Goal: Transaction & Acquisition: Book appointment/travel/reservation

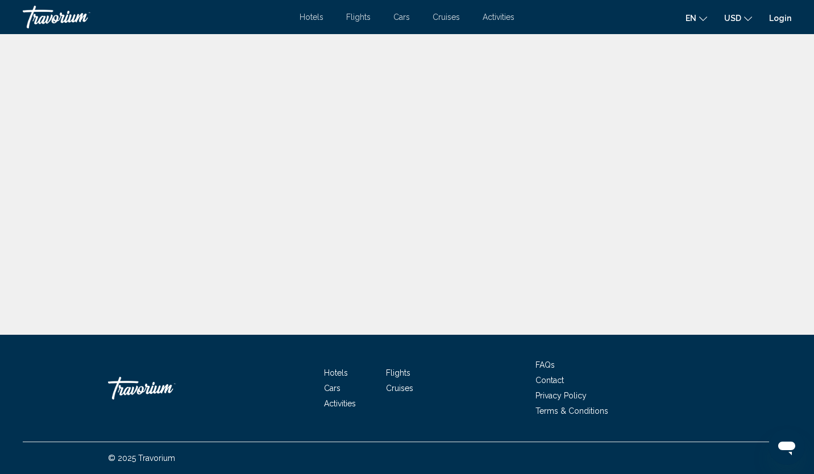
click at [788, 20] on link "Login" at bounding box center [780, 18] width 22 height 9
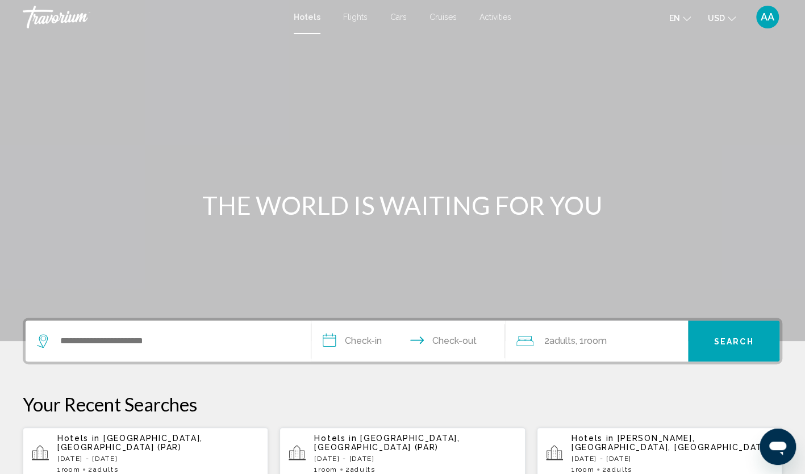
click at [157, 331] on div "Search widget" at bounding box center [168, 341] width 263 height 41
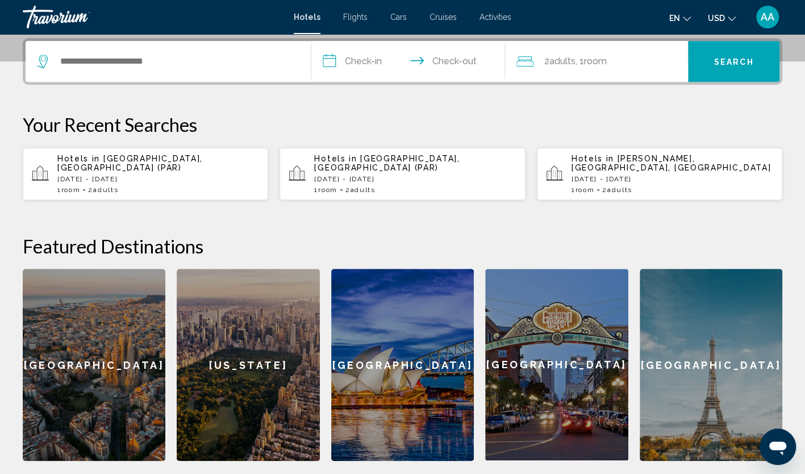
scroll to position [281, 0]
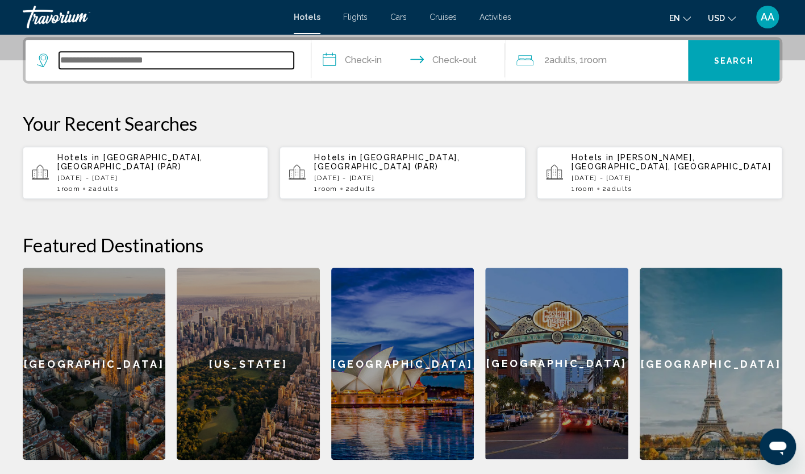
click at [150, 63] on input "Search widget" at bounding box center [176, 60] width 235 height 17
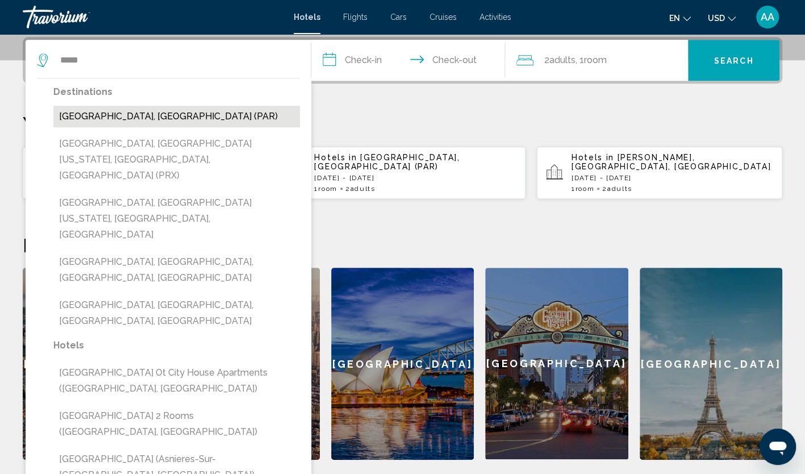
click at [122, 118] on button "[GEOGRAPHIC_DATA], [GEOGRAPHIC_DATA] (PAR)" at bounding box center [176, 117] width 247 height 22
type input "**********"
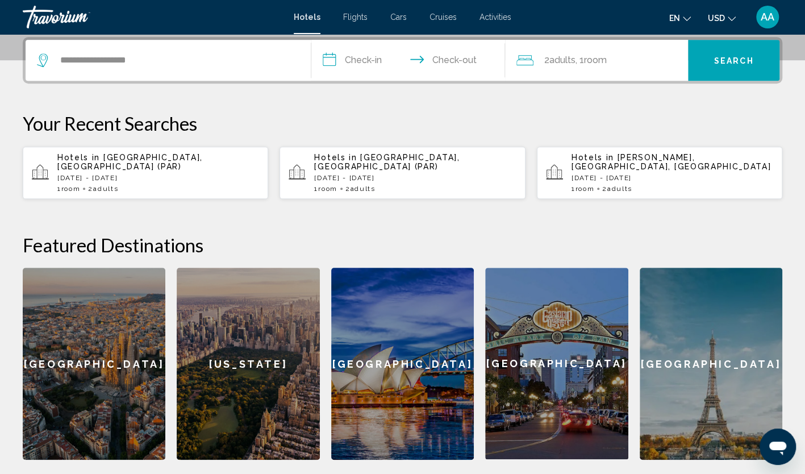
click at [323, 59] on input "**********" at bounding box center [410, 62] width 199 height 44
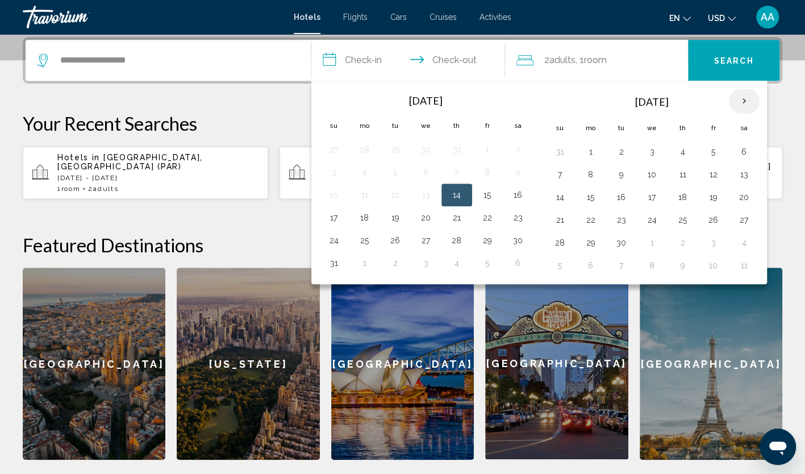
click at [737, 101] on th "Next month" at bounding box center [744, 101] width 31 height 25
click at [553, 217] on button "16" at bounding box center [560, 220] width 18 height 16
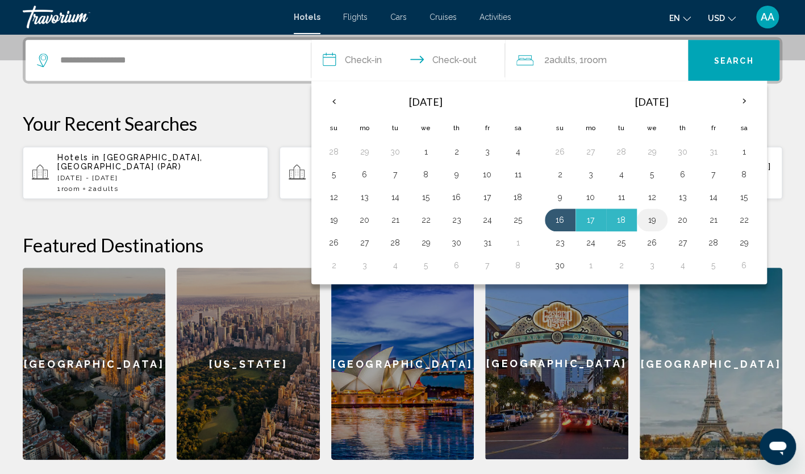
click at [647, 217] on button "19" at bounding box center [652, 220] width 18 height 16
type input "**********"
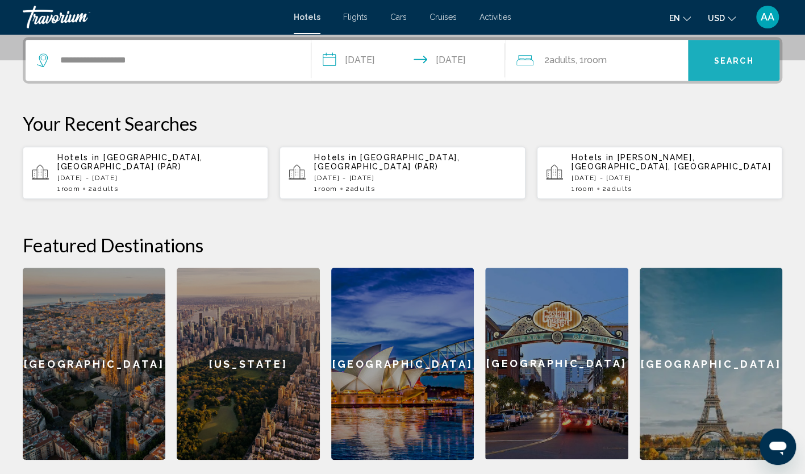
click at [726, 59] on span "Search" at bounding box center [734, 60] width 40 height 9
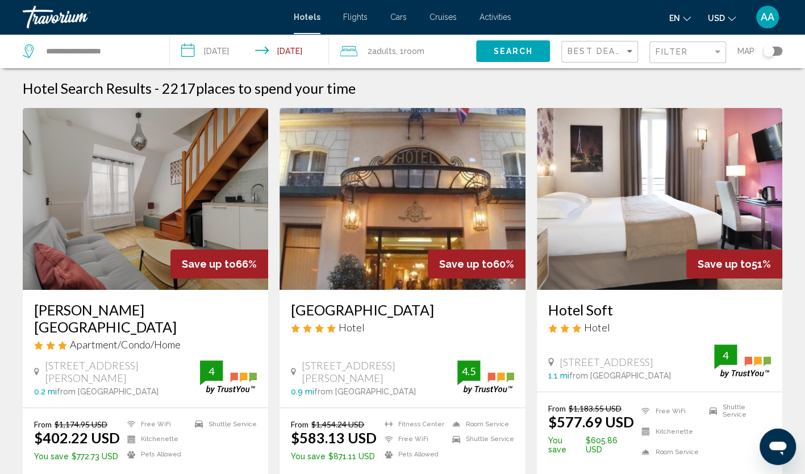
click at [773, 48] on div "Toggle map" at bounding box center [768, 50] width 11 height 11
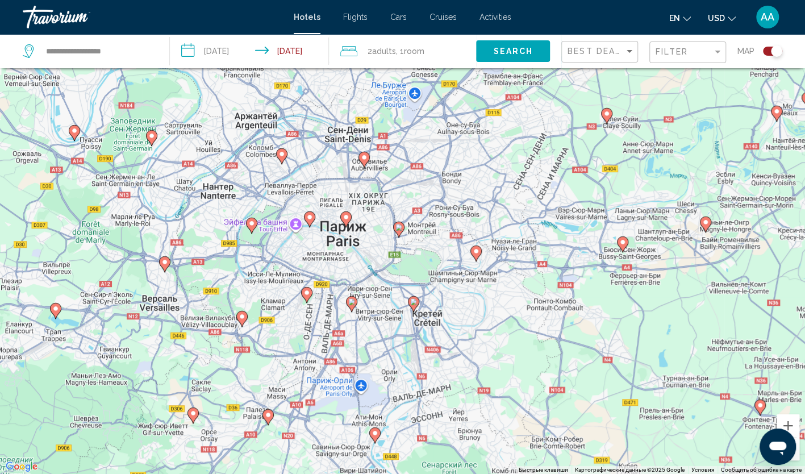
drag, startPoint x: 338, startPoint y: 232, endPoint x: 403, endPoint y: 242, distance: 66.0
click at [403, 242] on div "Чтобы активировать перетаскивание с помощью клавиатуры, нажмите Alt + Ввод. Пос…" at bounding box center [402, 237] width 805 height 474
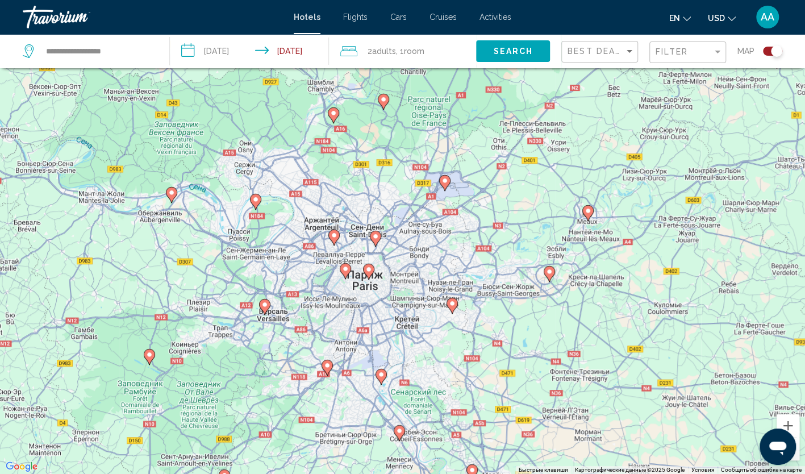
drag, startPoint x: 415, startPoint y: 273, endPoint x: 432, endPoint y: 305, distance: 36.1
click at [432, 305] on div "Чтобы активировать перетаскивание с помощью клавиатуры, нажмите Alt + Ввод. Пос…" at bounding box center [402, 237] width 805 height 474
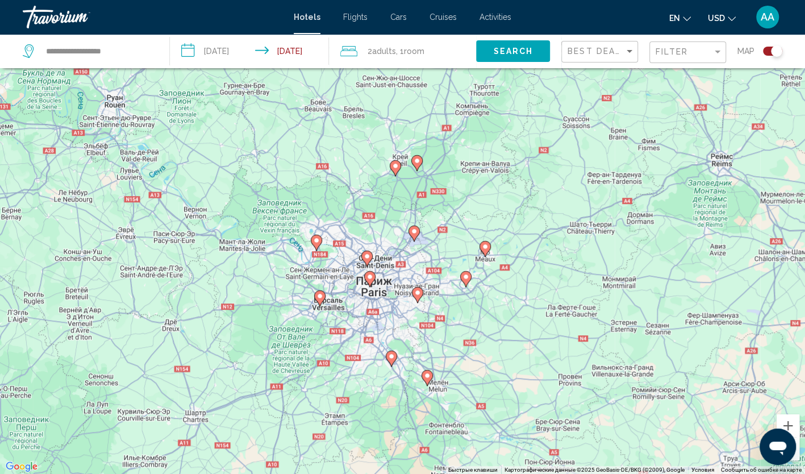
drag, startPoint x: 416, startPoint y: 306, endPoint x: 389, endPoint y: 299, distance: 28.1
click at [389, 299] on div "Чтобы активировать перетаскивание с помощью клавиатуры, нажмите Alt + Ввод. Пос…" at bounding box center [402, 237] width 805 height 474
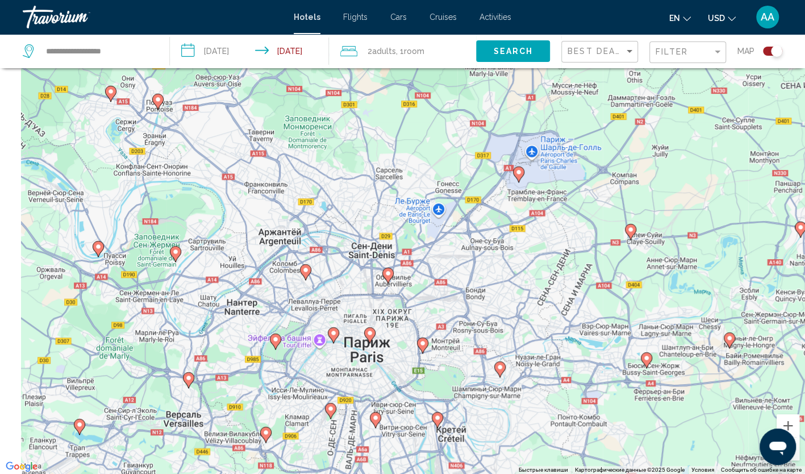
drag, startPoint x: 272, startPoint y: 288, endPoint x: 456, endPoint y: 248, distance: 188.4
click at [455, 248] on div "Чтобы активировать перетаскивание с помощью клавиатуры, нажмите Alt + Ввод. Пос…" at bounding box center [402, 237] width 805 height 474
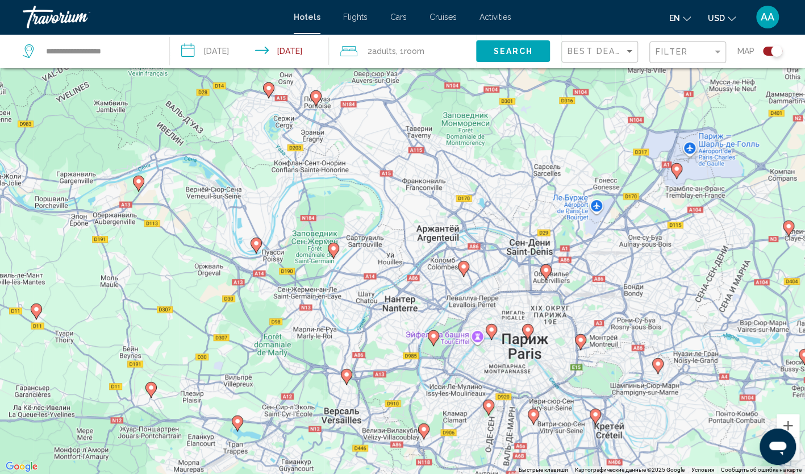
drag, startPoint x: 255, startPoint y: 214, endPoint x: 380, endPoint y: 220, distance: 125.7
click at [380, 220] on div "Чтобы активировать перетаскивание с помощью клавиатуры, нажмите Alt + Ввод. Пос…" at bounding box center [402, 237] width 805 height 474
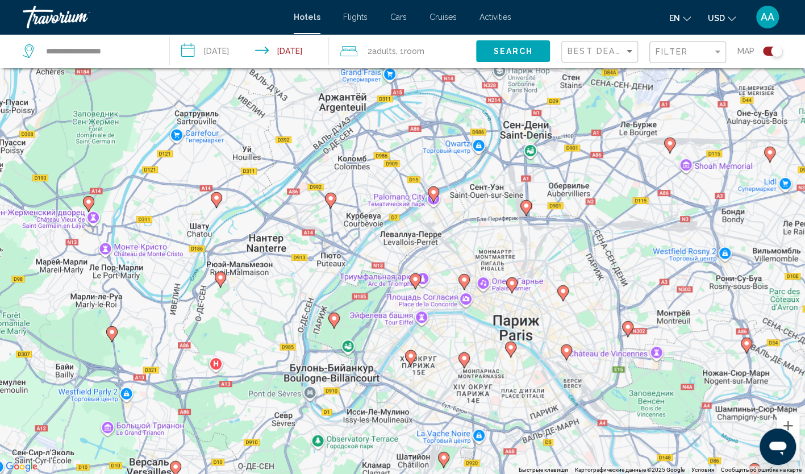
drag, startPoint x: 471, startPoint y: 322, endPoint x: 323, endPoint y: 185, distance: 201.5
click at [323, 185] on div "Чтобы активировать перетаскивание с помощью клавиатуры, нажмите Alt + Ввод. Пос…" at bounding box center [402, 237] width 805 height 474
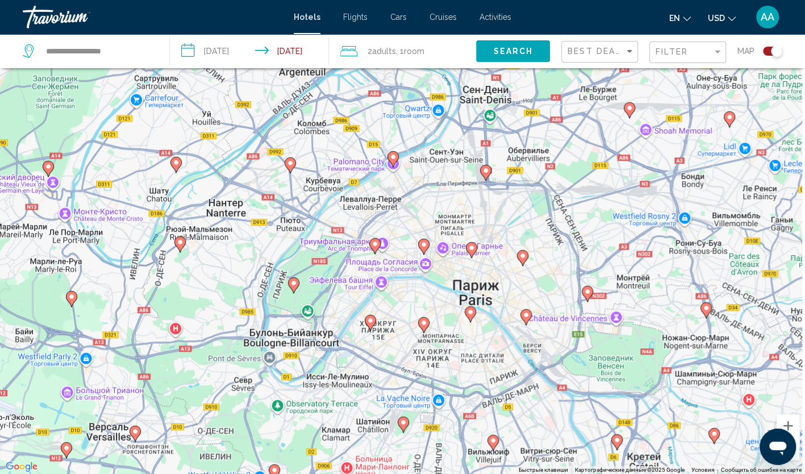
drag, startPoint x: 610, startPoint y: 305, endPoint x: 571, endPoint y: 272, distance: 51.6
click at [571, 272] on div "Чтобы активировать перетаскивание с помощью клавиатуры, нажмите Alt + Ввод. Пос…" at bounding box center [402, 237] width 805 height 474
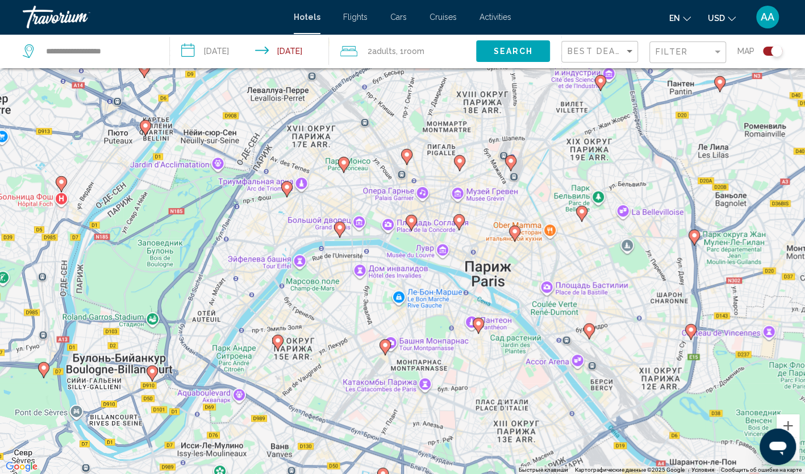
drag, startPoint x: 485, startPoint y: 283, endPoint x: 544, endPoint y: 251, distance: 67.1
click at [544, 251] on div "Чтобы активировать перетаскивание с помощью клавиатуры, нажмите Alt + Ввод. Пос…" at bounding box center [402, 237] width 805 height 474
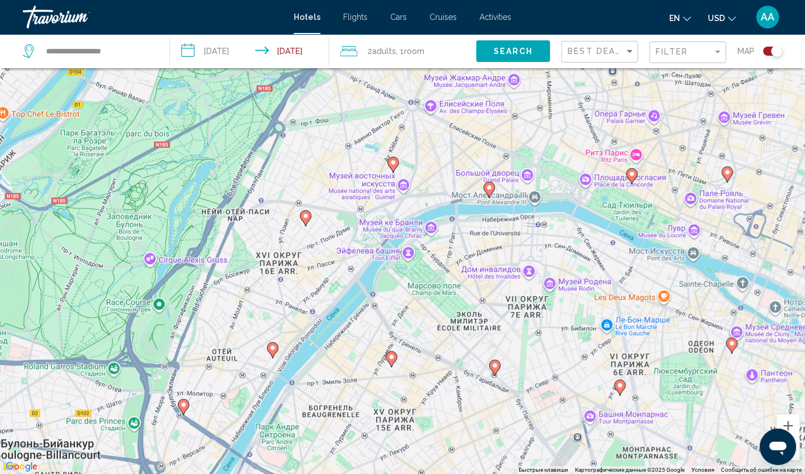
drag, startPoint x: 367, startPoint y: 282, endPoint x: 668, endPoint y: 281, distance: 300.6
click at [668, 281] on div "Чтобы активировать перетаскивание с помощью клавиатуры, нажмите Alt + Ввод. Пос…" at bounding box center [402, 237] width 805 height 474
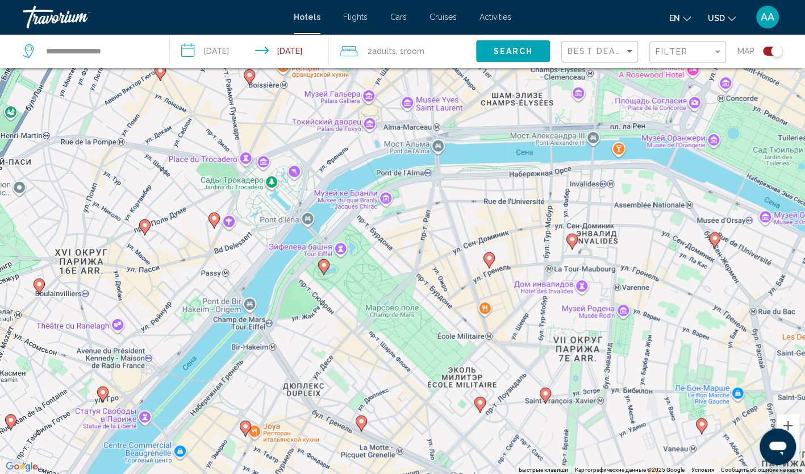
drag, startPoint x: 524, startPoint y: 275, endPoint x: 719, endPoint y: 293, distance: 196.3
click at [719, 293] on div "Чтобы активировать перетаскивание с помощью клавиатуры, нажмите Alt + Ввод. Пос…" at bounding box center [402, 237] width 805 height 474
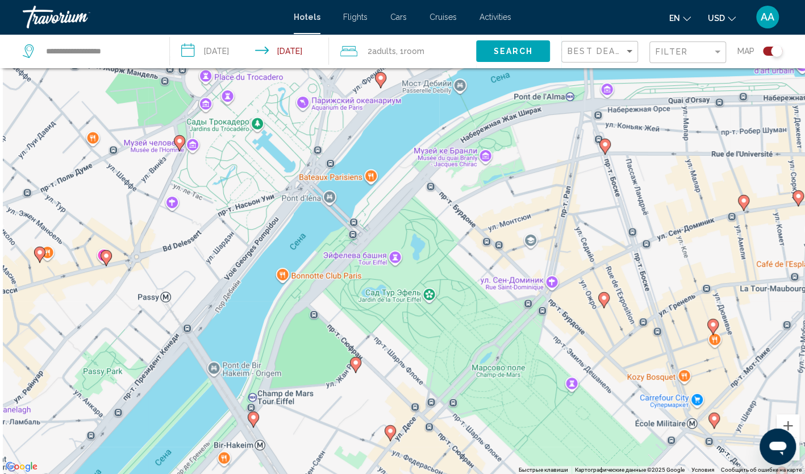
drag, startPoint x: 358, startPoint y: 244, endPoint x: 619, endPoint y: 275, distance: 262.7
click at [619, 275] on div "Чтобы активировать перетаскивание с помощью клавиатуры, нажмите Alt + Ввод. Пос…" at bounding box center [402, 237] width 805 height 474
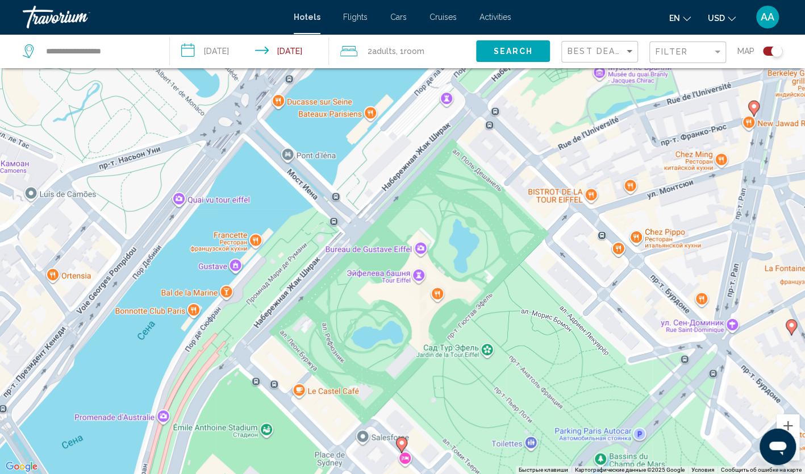
drag, startPoint x: 525, startPoint y: 271, endPoint x: 725, endPoint y: 296, distance: 201.7
click at [725, 296] on div "Чтобы активировать перетаскивание с помощью клавиатуры, нажмите Alt + Ввод. Пос…" at bounding box center [402, 237] width 805 height 474
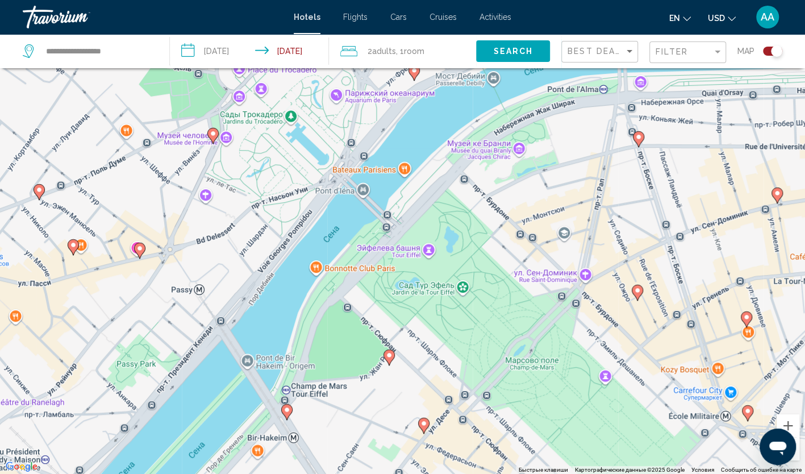
drag, startPoint x: 403, startPoint y: 316, endPoint x: 494, endPoint y: 280, distance: 97.9
click at [494, 280] on div "Чтобы активировать перетаскивание с помощью клавиатуры, нажмите Alt + Ввод. Пос…" at bounding box center [402, 237] width 805 height 474
click at [392, 357] on image "Main content" at bounding box center [389, 355] width 7 height 7
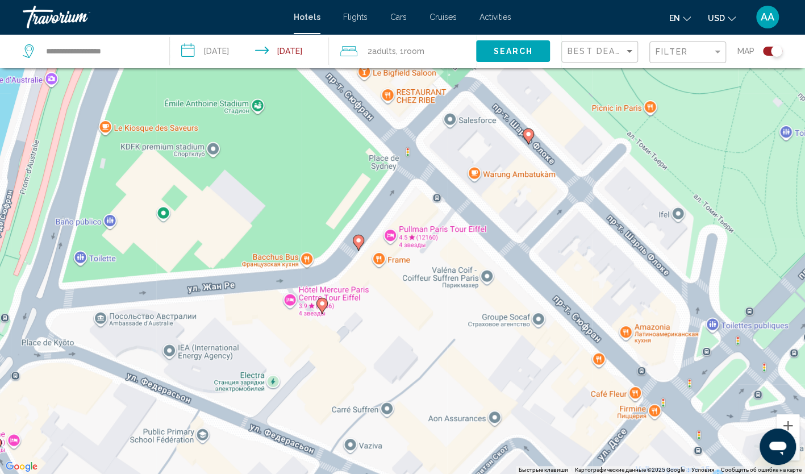
click at [355, 242] on image "Main content" at bounding box center [358, 240] width 7 height 7
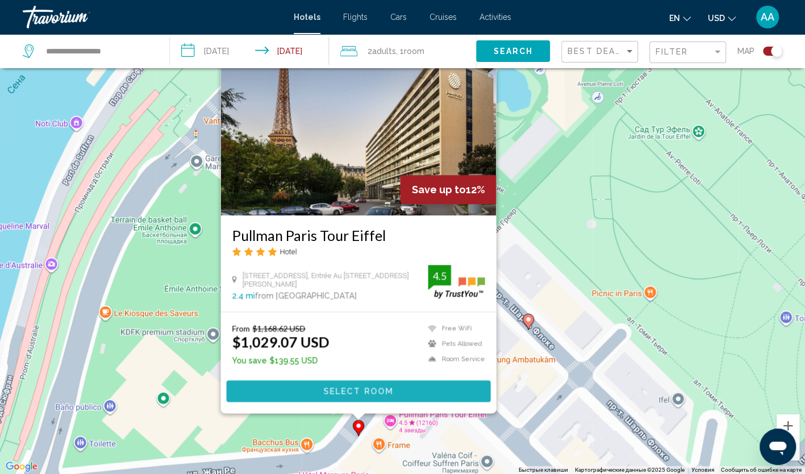
click at [324, 398] on button "Select Room" at bounding box center [358, 391] width 264 height 21
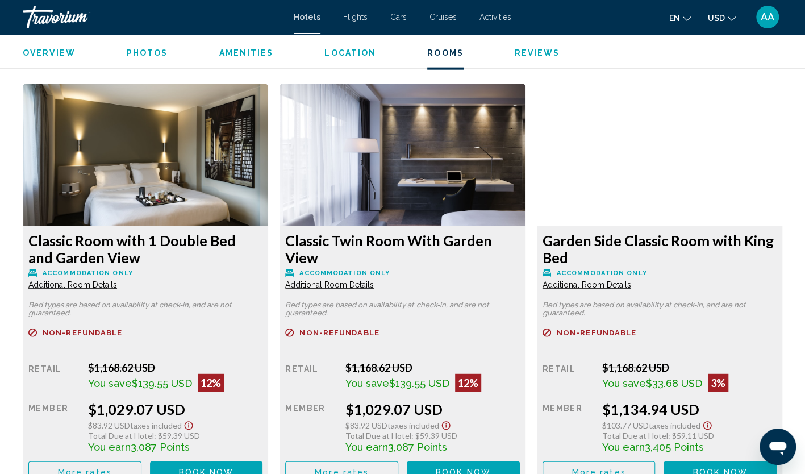
scroll to position [1582, 0]
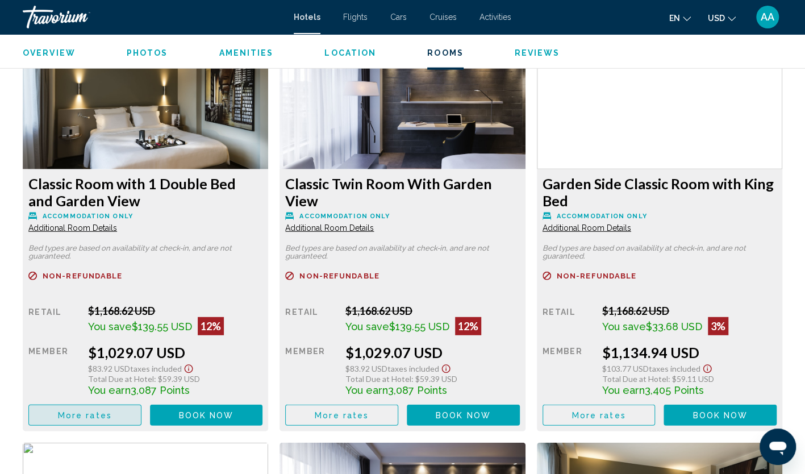
click at [70, 421] on button "More rates" at bounding box center [84, 415] width 113 height 21
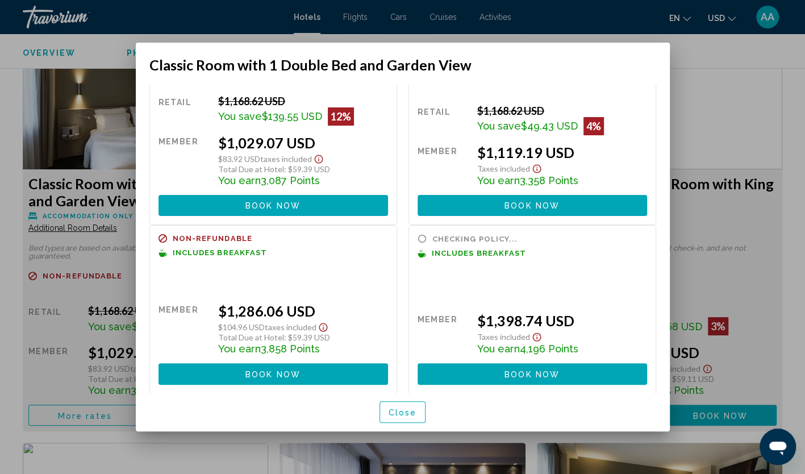
scroll to position [0, 0]
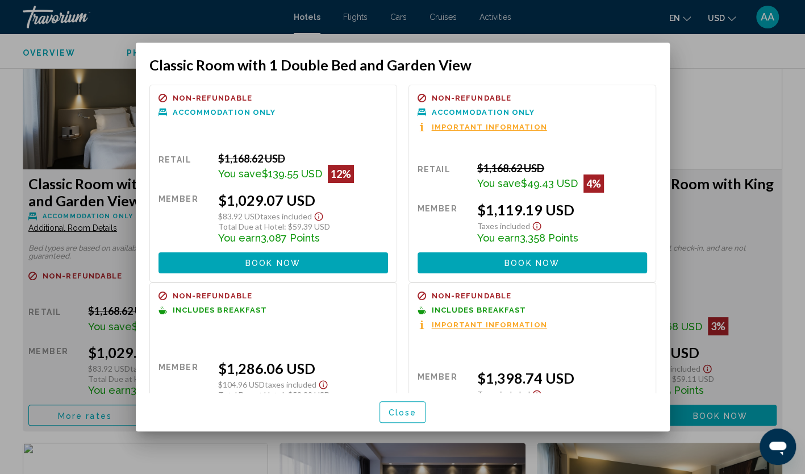
click at [626, 308] on p "Includes Breakfast" at bounding box center [533, 310] width 230 height 9
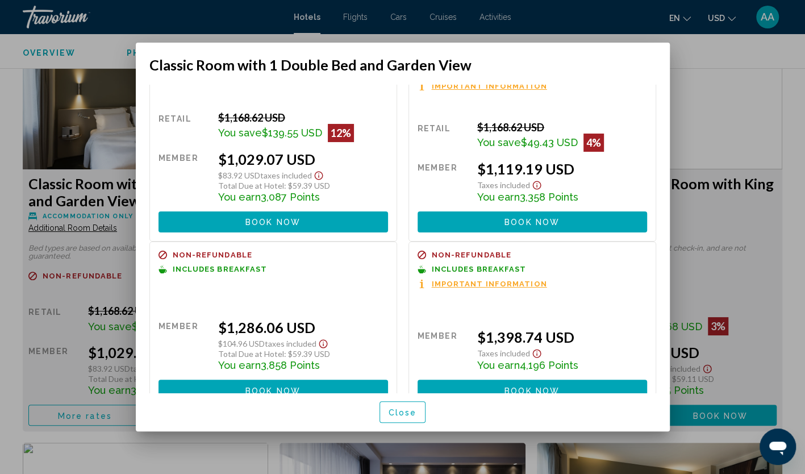
scroll to position [57, 0]
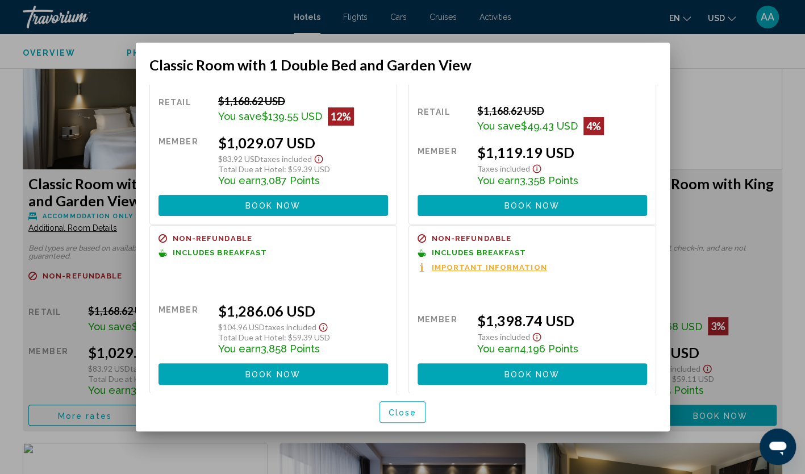
click at [764, 214] on div at bounding box center [402, 237] width 805 height 474
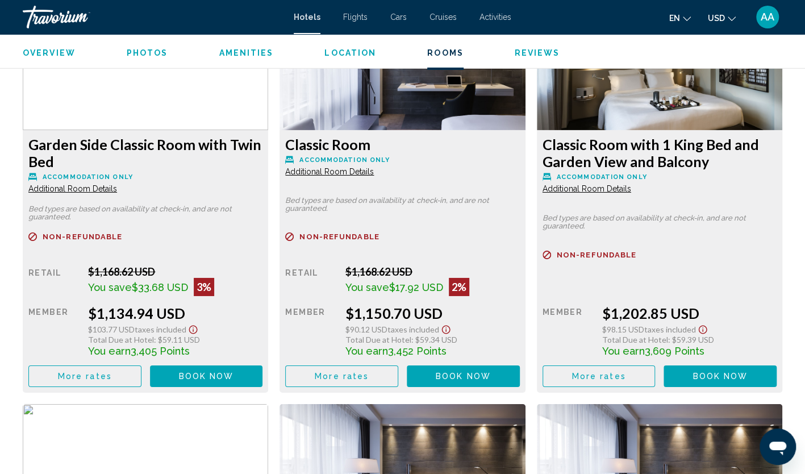
scroll to position [2094, 0]
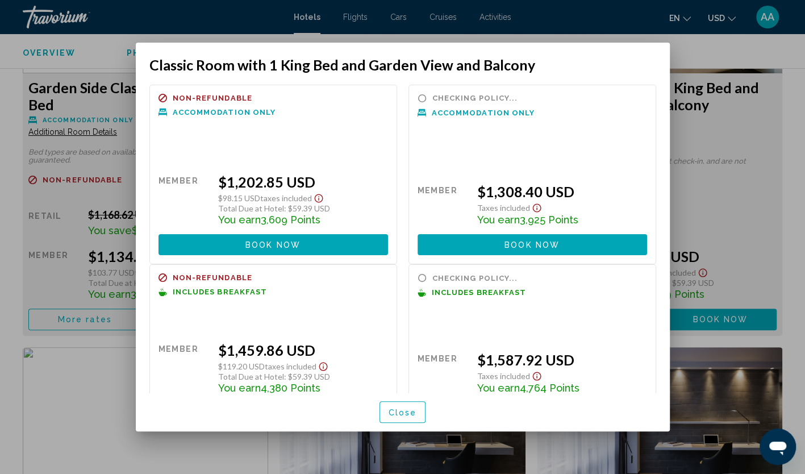
scroll to position [0, 0]
click at [386, 411] on button "Close" at bounding box center [403, 411] width 47 height 21
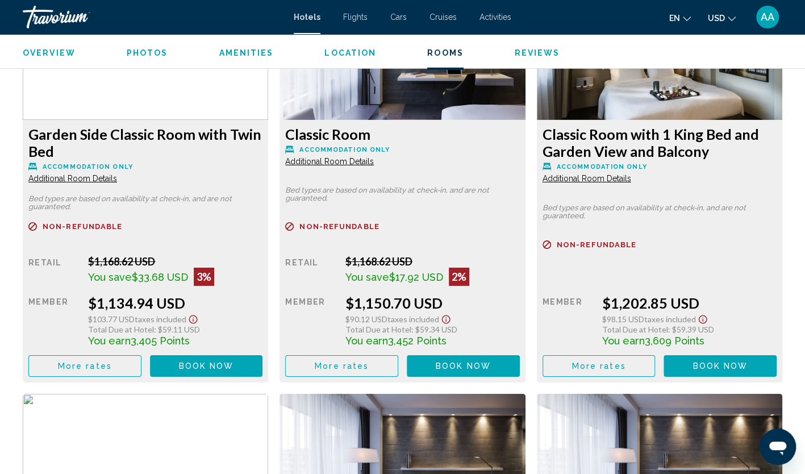
scroll to position [2037, 0]
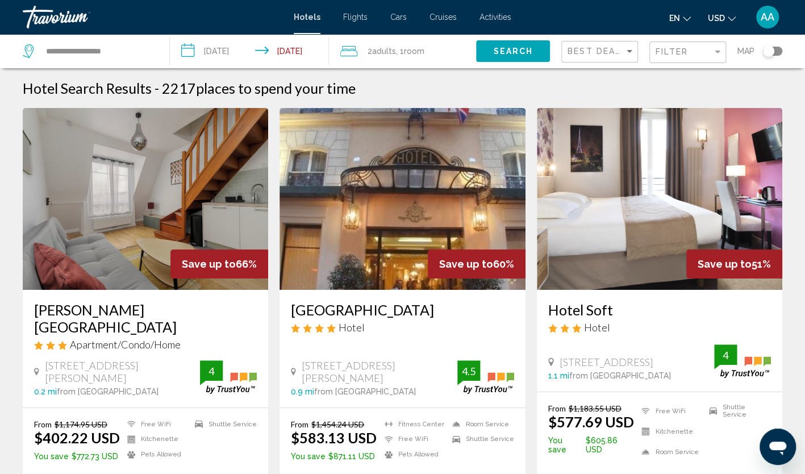
click at [781, 52] on div "Toggle map" at bounding box center [772, 51] width 19 height 9
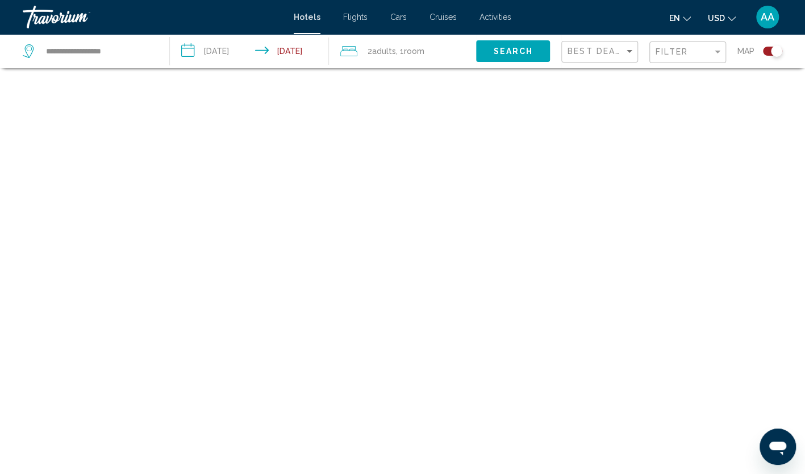
scroll to position [68, 0]
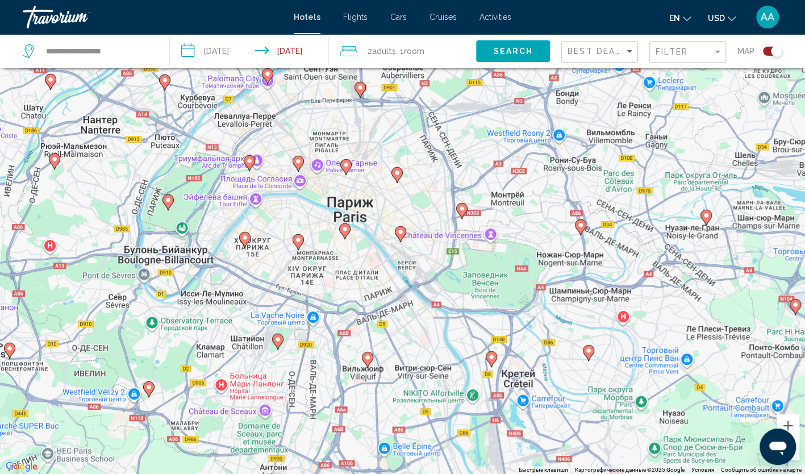
drag, startPoint x: 271, startPoint y: 203, endPoint x: 309, endPoint y: 230, distance: 47.0
click at [309, 230] on div "Чтобы активировать перетаскивание с помощью клавиатуры, нажмите Alt + Ввод. Пос…" at bounding box center [402, 237] width 805 height 474
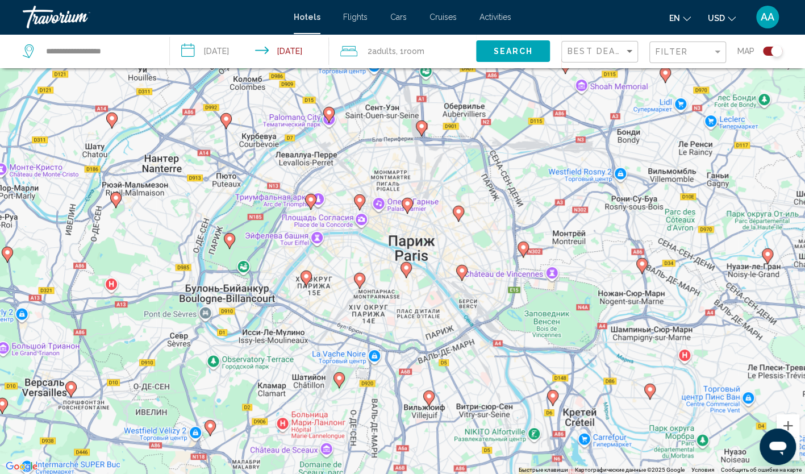
drag, startPoint x: 319, startPoint y: 233, endPoint x: 377, endPoint y: 273, distance: 70.8
click at [382, 272] on div "Чтобы активировать перетаскивание с помощью клавиатуры, нажмите Alt + Ввод. Пос…" at bounding box center [402, 237] width 805 height 474
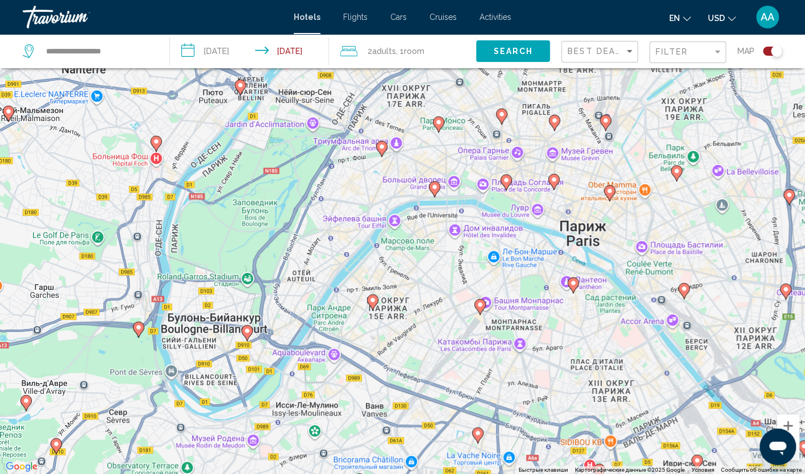
drag, startPoint x: 348, startPoint y: 252, endPoint x: 423, endPoint y: 258, distance: 75.3
click at [423, 258] on div "Чтобы активировать перетаскивание с помощью клавиатуры, нажмите Alt + Ввод. Пос…" at bounding box center [402, 237] width 805 height 474
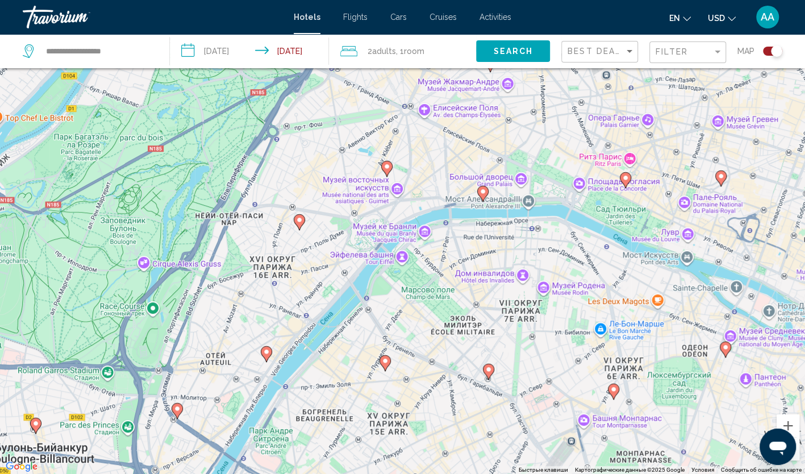
drag, startPoint x: 390, startPoint y: 237, endPoint x: 418, endPoint y: 307, distance: 75.0
click at [418, 307] on div "Чтобы активировать перетаскивание с помощью клавиатуры, нажмите Alt + Ввод. Пос…" at bounding box center [402, 237] width 805 height 474
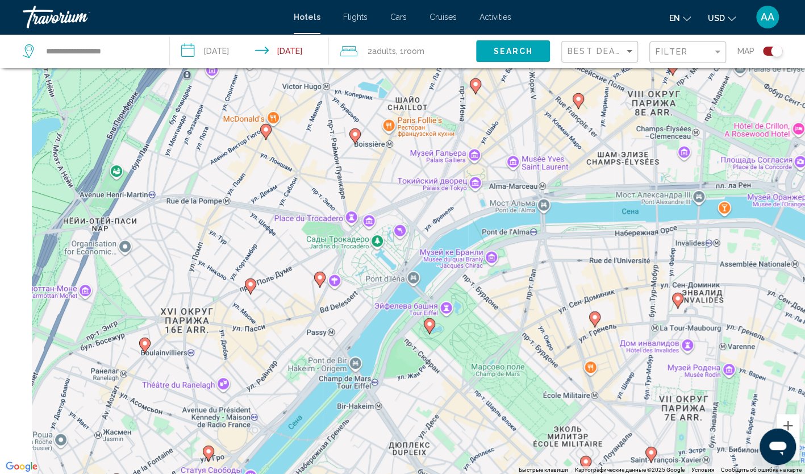
drag, startPoint x: 435, startPoint y: 330, endPoint x: 521, endPoint y: 465, distance: 159.9
click at [521, 465] on div "Чтобы активировать перетаскивание с помощью клавиатуры, нажмите Alt + Ввод. Пос…" at bounding box center [402, 237] width 805 height 474
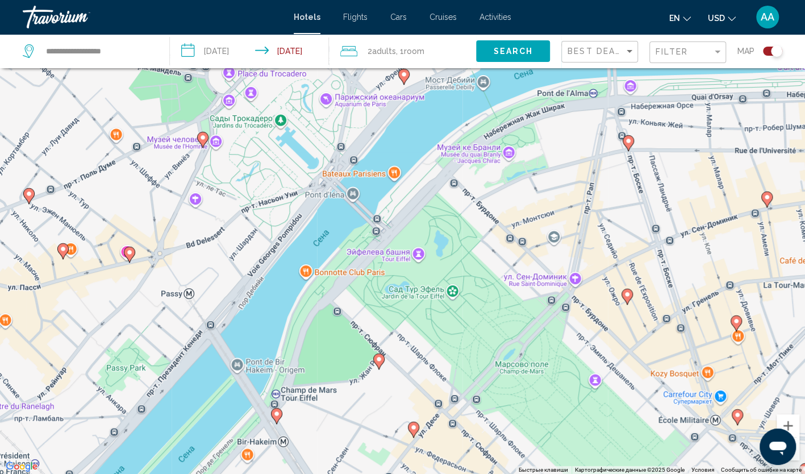
drag, startPoint x: 455, startPoint y: 376, endPoint x: 445, endPoint y: 342, distance: 36.0
click at [446, 342] on div "Чтобы активировать перетаскивание с помощью клавиатуры, нажмите Alt + Ввод. Пос…" at bounding box center [402, 237] width 805 height 474
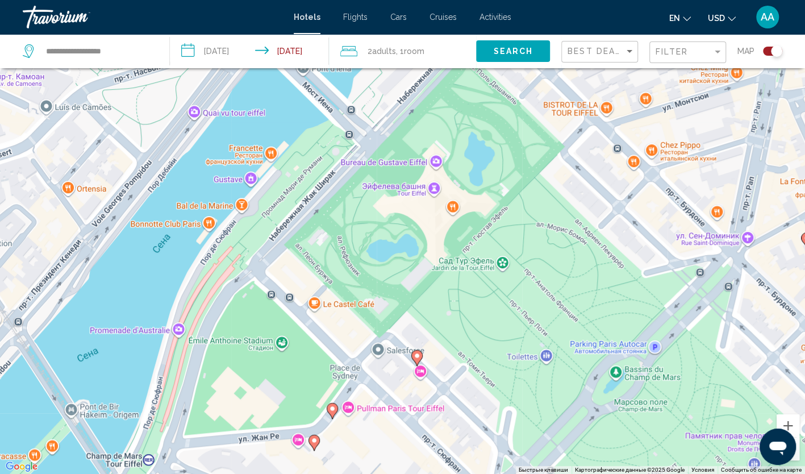
drag, startPoint x: 398, startPoint y: 285, endPoint x: 442, endPoint y: 305, distance: 48.1
click at [442, 305] on div "Чтобы активировать перетаскивание с помощью клавиатуры, нажмите Alt + Ввод. Пос…" at bounding box center [402, 237] width 805 height 474
click at [416, 356] on image "Main content" at bounding box center [417, 355] width 7 height 7
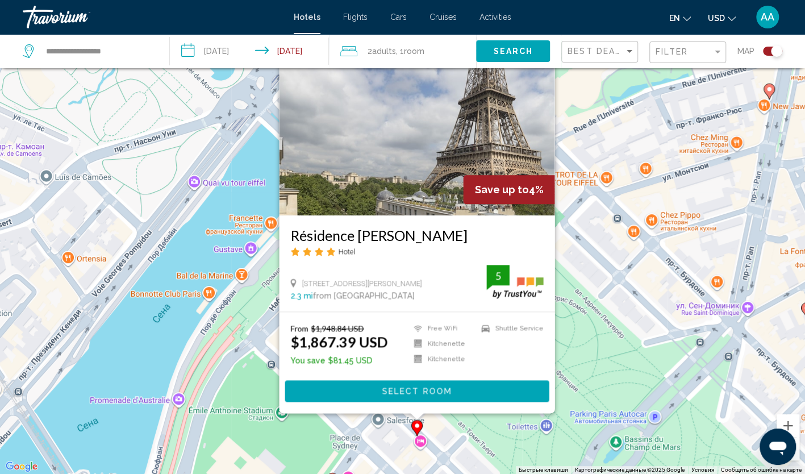
click at [288, 432] on div "Чтобы активировать перетаскивание с помощью клавиатуры, нажмите Alt + Ввод. Пос…" at bounding box center [402, 237] width 805 height 474
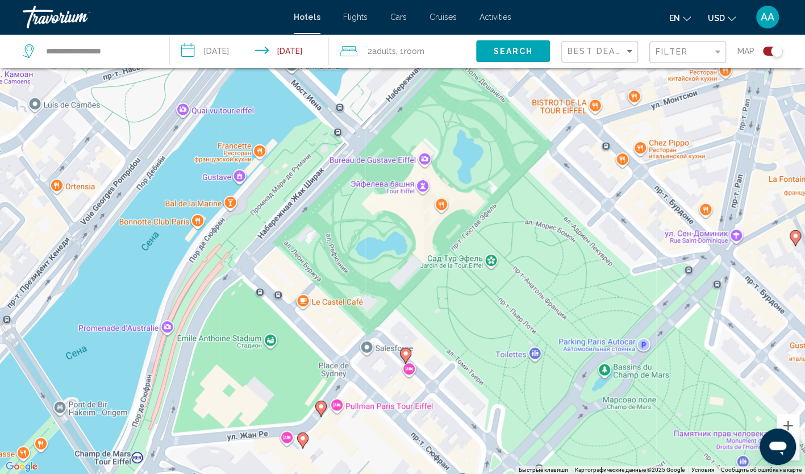
drag, startPoint x: 321, startPoint y: 400, endPoint x: 318, endPoint y: 335, distance: 64.9
click at [318, 335] on div "Чтобы активировать перетаскивание с помощью клавиатуры, нажмите Alt + Ввод. Пос…" at bounding box center [402, 237] width 805 height 474
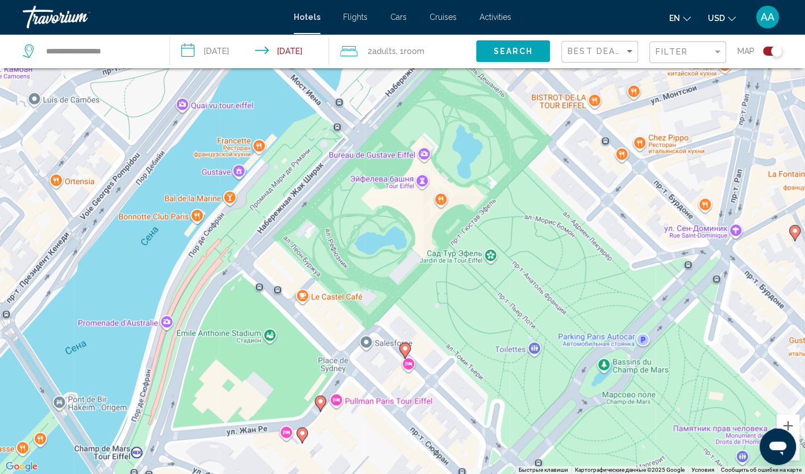
click at [320, 400] on image "Main content" at bounding box center [320, 401] width 7 height 7
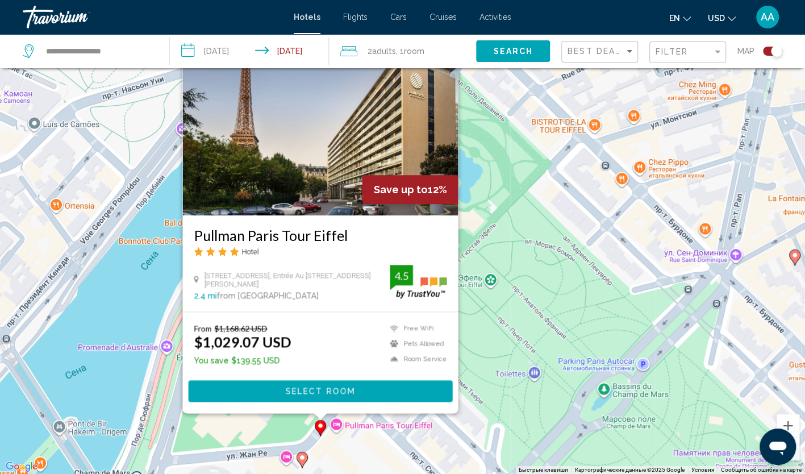
click at [307, 419] on div "Чтобы активировать перетаскивание с помощью клавиатуры, нажмите Alt + Ввод. Пос…" at bounding box center [402, 237] width 805 height 474
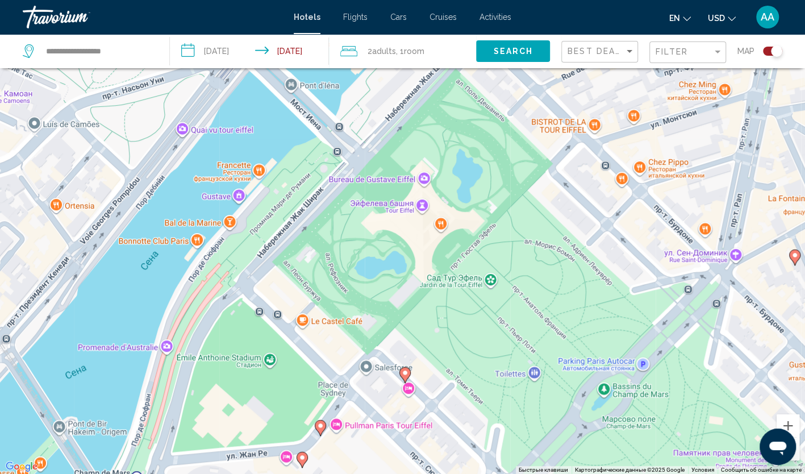
click at [303, 460] on image "Main content" at bounding box center [302, 457] width 7 height 7
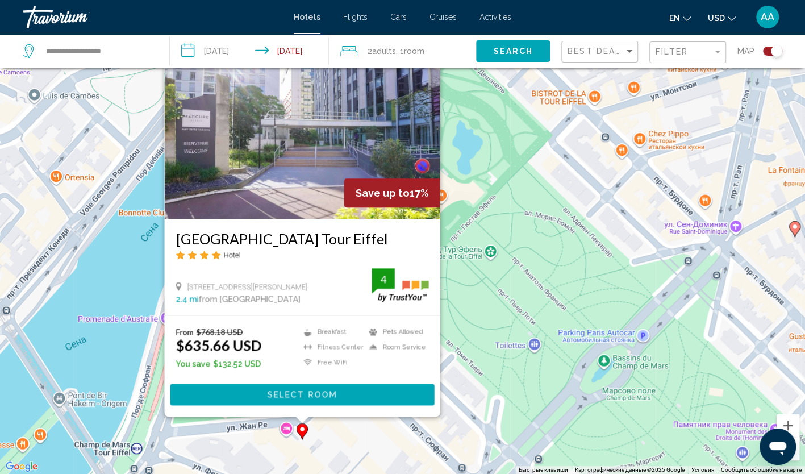
click at [518, 383] on div "Чтобы активировать перетаскивание с помощью клавиатуры, нажмите Alt + Ввод. Пос…" at bounding box center [402, 237] width 805 height 474
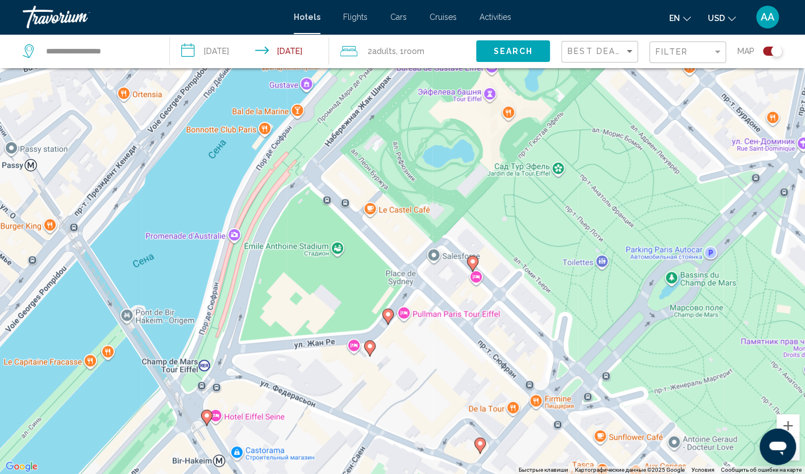
drag, startPoint x: 456, startPoint y: 330, endPoint x: 524, endPoint y: 248, distance: 106.5
click at [524, 248] on div "Чтобы активировать перетаскивание с помощью клавиатуры, нажмите Alt + Ввод. Пос…" at bounding box center [402, 237] width 805 height 474
click at [206, 418] on image "Main content" at bounding box center [206, 415] width 7 height 7
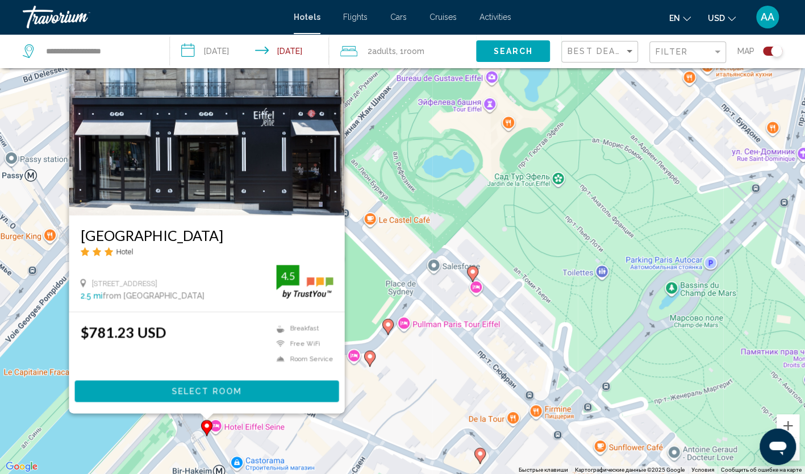
click at [443, 388] on div "Чтобы активировать перетаскивание с помощью клавиатуры, нажмите Alt + Ввод. Пос…" at bounding box center [402, 237] width 805 height 474
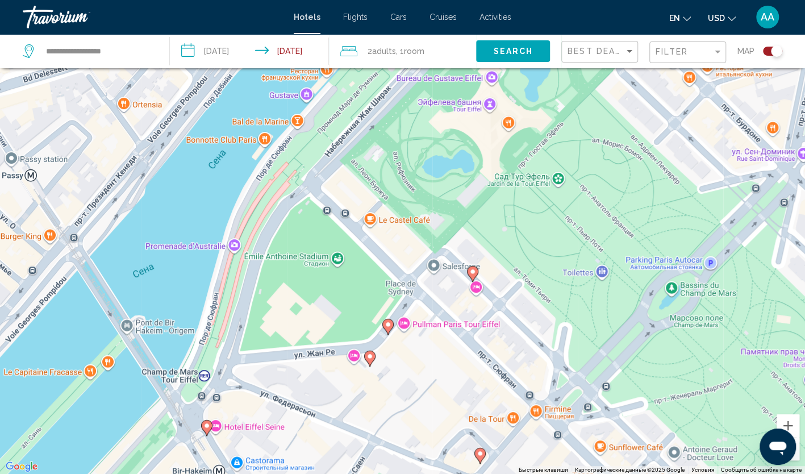
click at [685, 43] on div "Filter" at bounding box center [689, 52] width 67 height 21
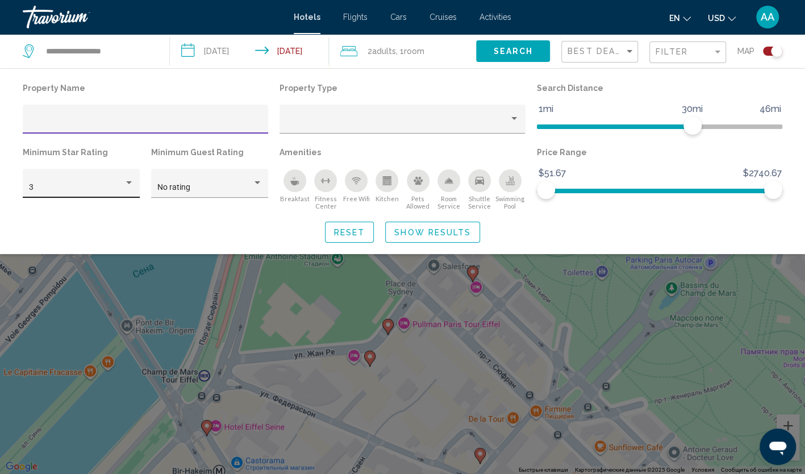
click at [119, 190] on div "3" at bounding box center [76, 187] width 95 height 9
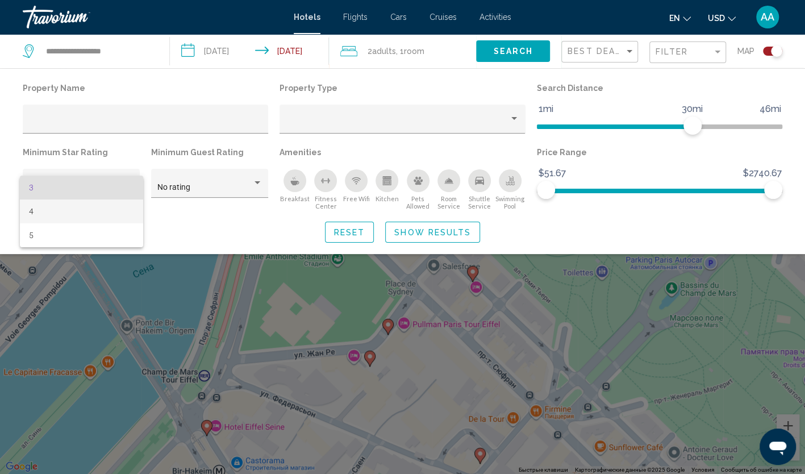
click at [108, 205] on span "4" at bounding box center [81, 211] width 105 height 24
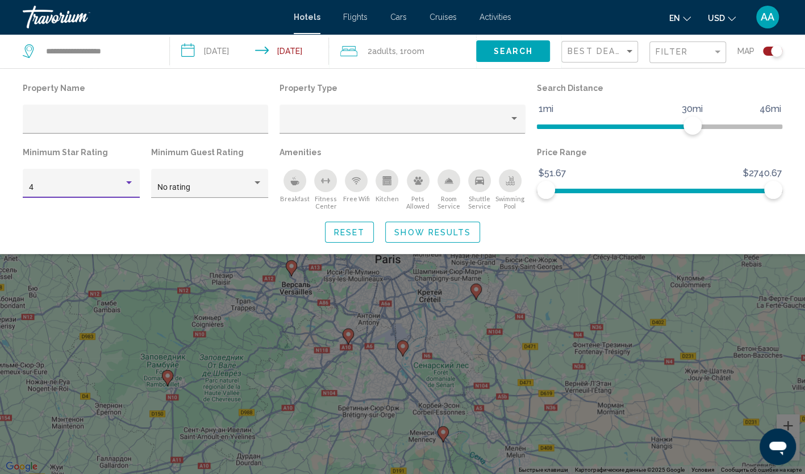
click at [421, 226] on button "Show Results" at bounding box center [432, 232] width 95 height 21
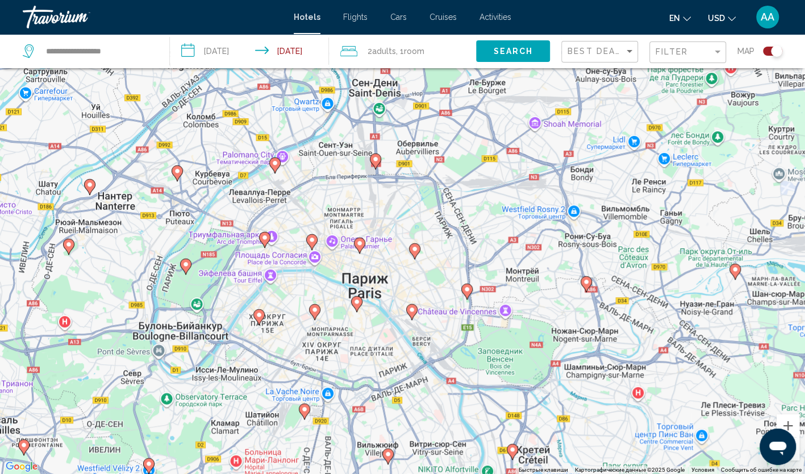
drag, startPoint x: 286, startPoint y: 351, endPoint x: 398, endPoint y: 260, distance: 144.7
click at [398, 260] on div "Чтобы активировать перетаскивание с помощью клавиатуры, нажмите Alt + Ввод. Пос…" at bounding box center [402, 237] width 805 height 474
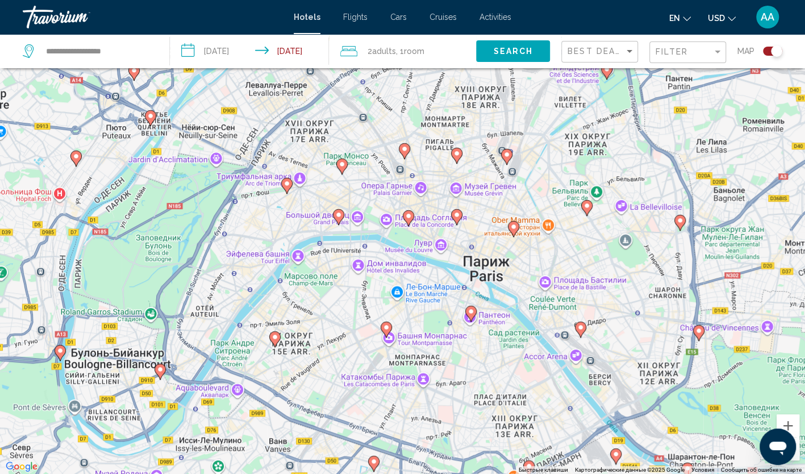
drag, startPoint x: 334, startPoint y: 266, endPoint x: 651, endPoint y: 217, distance: 320.4
click at [651, 217] on div "Чтобы активировать перетаскивание с помощью клавиатуры, нажмите Alt + Ввод. Пос…" at bounding box center [402, 237] width 805 height 474
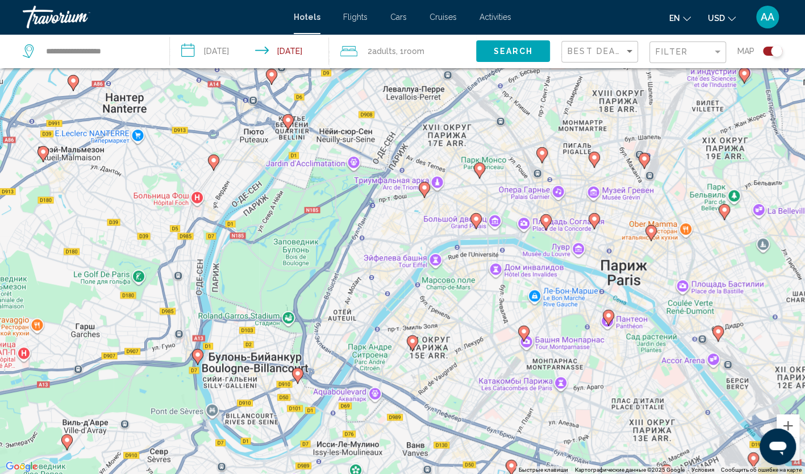
drag, startPoint x: 498, startPoint y: 259, endPoint x: 475, endPoint y: 288, distance: 37.2
click at [479, 286] on div "Чтобы активировать перетаскивание с помощью клавиатуры, нажмите Alt + Ввод. Пос…" at bounding box center [402, 237] width 805 height 474
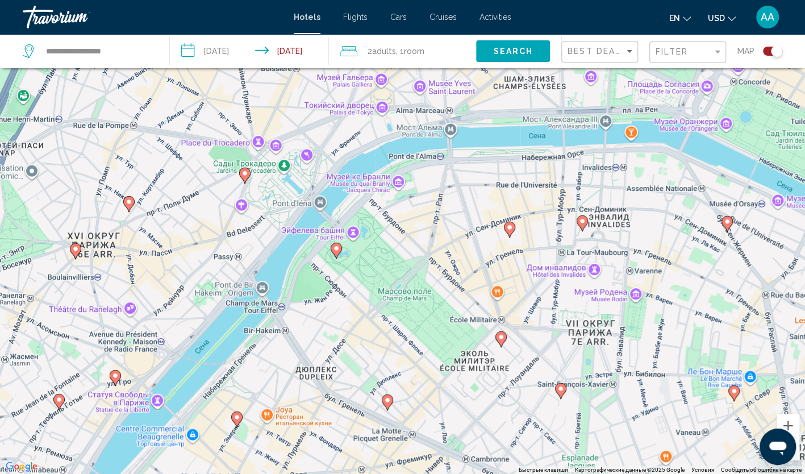
drag, startPoint x: 416, startPoint y: 244, endPoint x: 428, endPoint y: 252, distance: 14.8
click at [428, 252] on div "Чтобы активировать перетаскивание с помощью клавиатуры, нажмите Alt + Ввод. Пос…" at bounding box center [402, 237] width 805 height 474
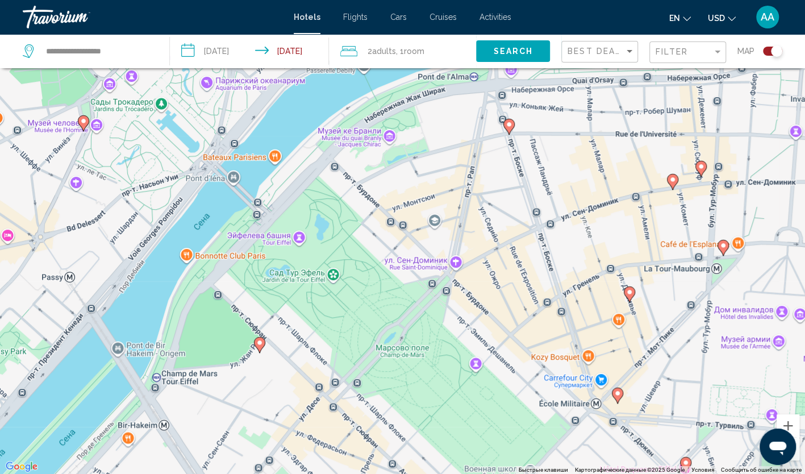
drag, startPoint x: 351, startPoint y: 222, endPoint x: 375, endPoint y: 238, distance: 28.7
click at [375, 238] on div "Чтобы активировать перетаскивание с помощью клавиатуры, нажмите Alt + Ввод. Пос…" at bounding box center [402, 237] width 805 height 474
click at [260, 347] on icon "Main content" at bounding box center [259, 345] width 10 height 15
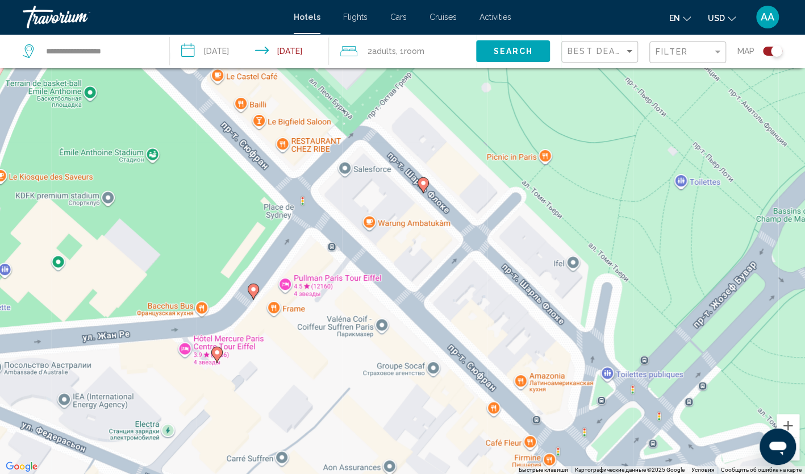
drag, startPoint x: 309, startPoint y: 220, endPoint x: 207, endPoint y: 264, distance: 111.0
click at [207, 264] on div "Для навигации используйте клавиши со стрелками. Чтобы активировать перетаскиван…" at bounding box center [402, 237] width 805 height 474
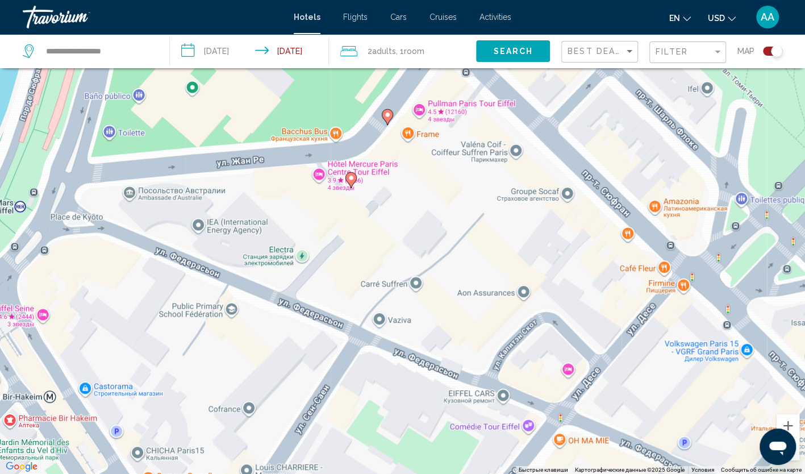
drag, startPoint x: 303, startPoint y: 305, endPoint x: 373, endPoint y: 177, distance: 145.7
click at [373, 177] on div "Для навигации используйте клавиши со стрелками. Чтобы активировать перетаскиван…" at bounding box center [402, 237] width 805 height 474
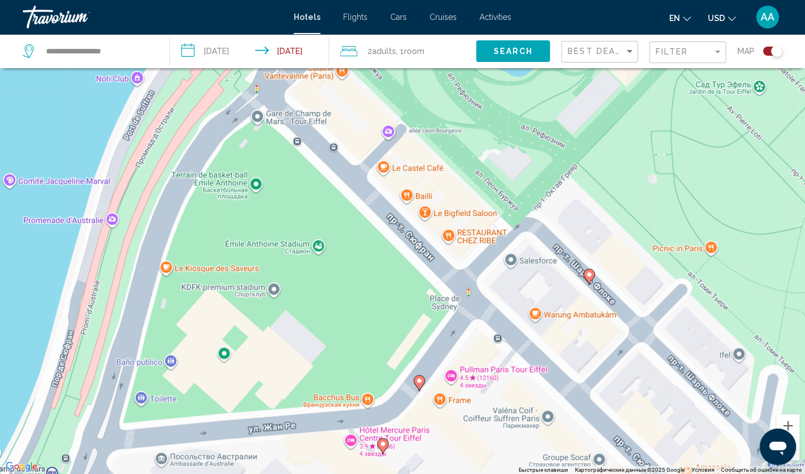
drag, startPoint x: 373, startPoint y: 177, endPoint x: 406, endPoint y: 446, distance: 270.3
click at [406, 446] on div "Для навигации используйте клавиши со стрелками. Чтобы активировать перетаскиван…" at bounding box center [402, 237] width 805 height 474
click at [591, 272] on image "Main content" at bounding box center [589, 274] width 7 height 7
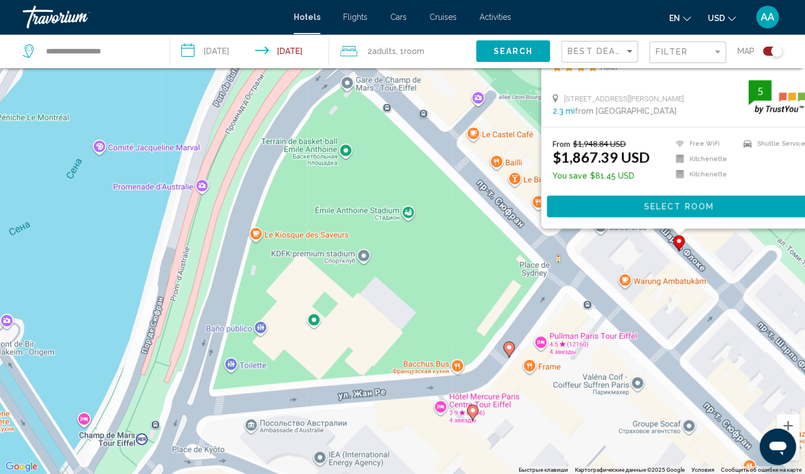
drag, startPoint x: 324, startPoint y: 340, endPoint x: 415, endPoint y: 156, distance: 205.9
click at [415, 156] on div "Чтобы активировать перетаскивание с помощью клавиатуры, нажмите Alt + Ввод. Пос…" at bounding box center [402, 237] width 805 height 474
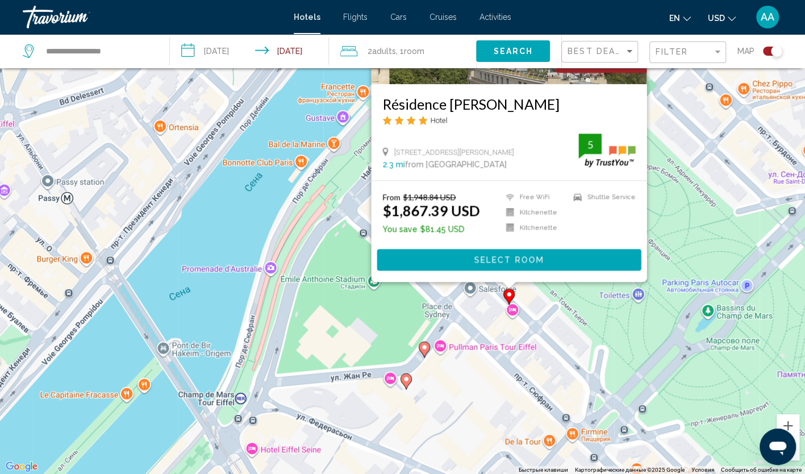
drag, startPoint x: 399, startPoint y: 230, endPoint x: 361, endPoint y: 328, distance: 105.8
click at [361, 328] on div "Чтобы активировать перетаскивание с помощью клавиатуры, нажмите Alt + Ввод. Пос…" at bounding box center [402, 237] width 805 height 474
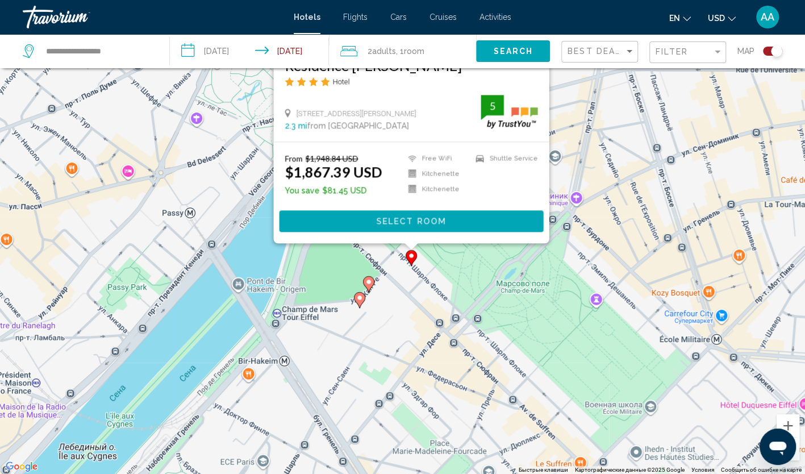
drag, startPoint x: 379, startPoint y: 325, endPoint x: 355, endPoint y: 273, distance: 57.7
click at [355, 273] on div "Чтобы активировать перетаскивание с помощью клавиатуры, нажмите Alt + Ввод. Пос…" at bounding box center [402, 237] width 805 height 474
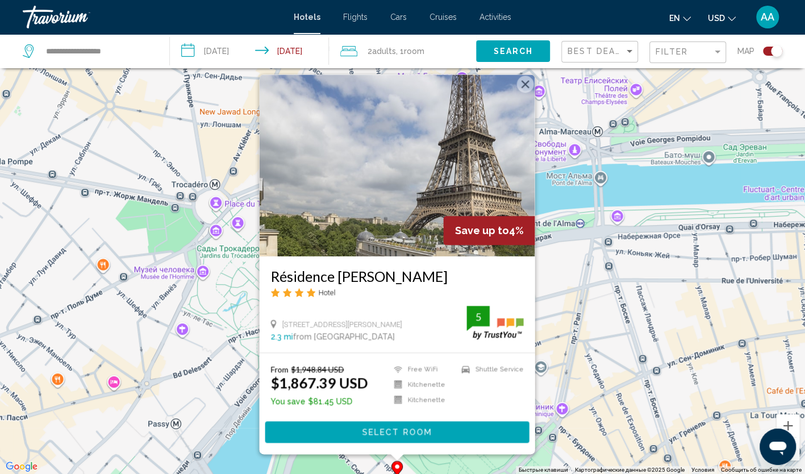
drag, startPoint x: 425, startPoint y: 289, endPoint x: 411, endPoint y: 503, distance: 214.7
click at [411, 406] on html "**********" at bounding box center [402, 169] width 805 height 474
click at [525, 82] on button "Закрыть" at bounding box center [524, 84] width 17 height 17
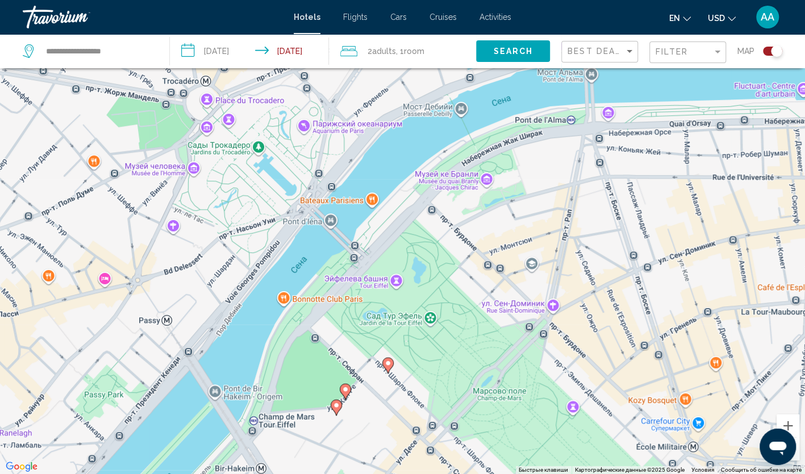
drag, startPoint x: 417, startPoint y: 271, endPoint x: 407, endPoint y: 155, distance: 116.3
click at [407, 155] on div "Чтобы активировать перетаскивание с помощью клавиатуры, нажмите Alt + Ввод. Пос…" at bounding box center [402, 237] width 805 height 474
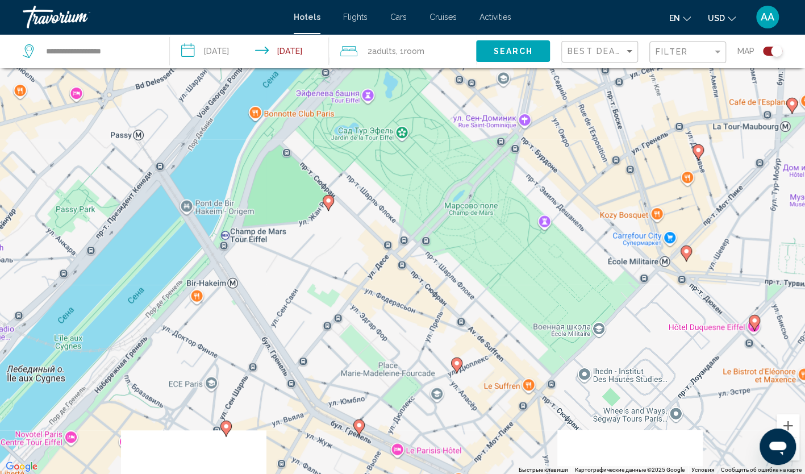
drag, startPoint x: 423, startPoint y: 268, endPoint x: 400, endPoint y: 117, distance: 153.0
click at [400, 117] on div "Чтобы активировать перетаскивание с помощью клавиатуры, нажмите Alt + Ввод. Пос…" at bounding box center [402, 237] width 805 height 474
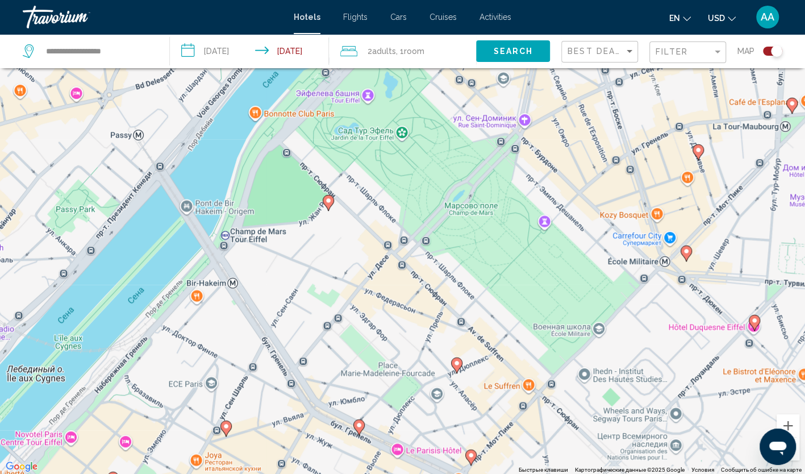
click at [457, 366] on image "Main content" at bounding box center [457, 363] width 7 height 7
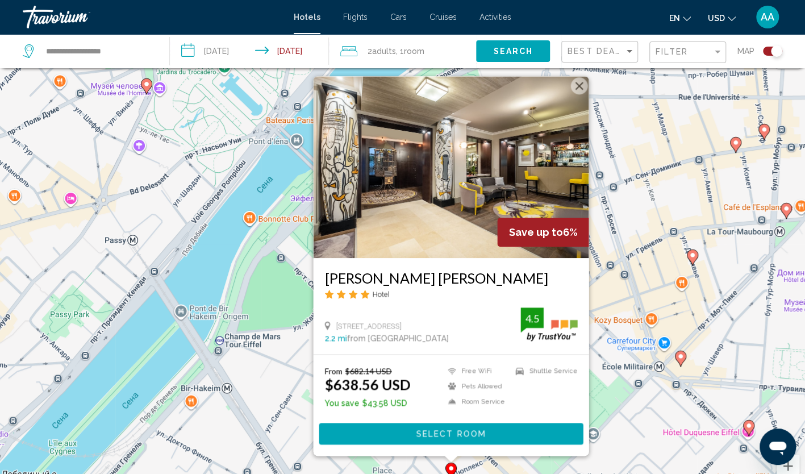
scroll to position [11, 0]
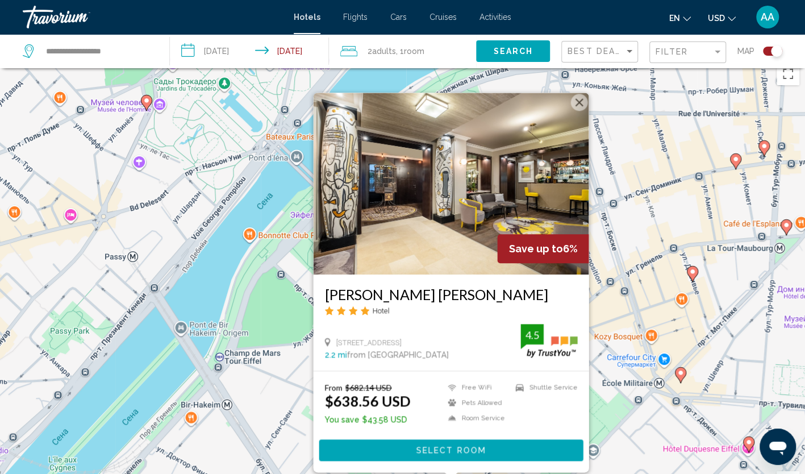
click at [584, 102] on button "Закрыть" at bounding box center [579, 102] width 17 height 17
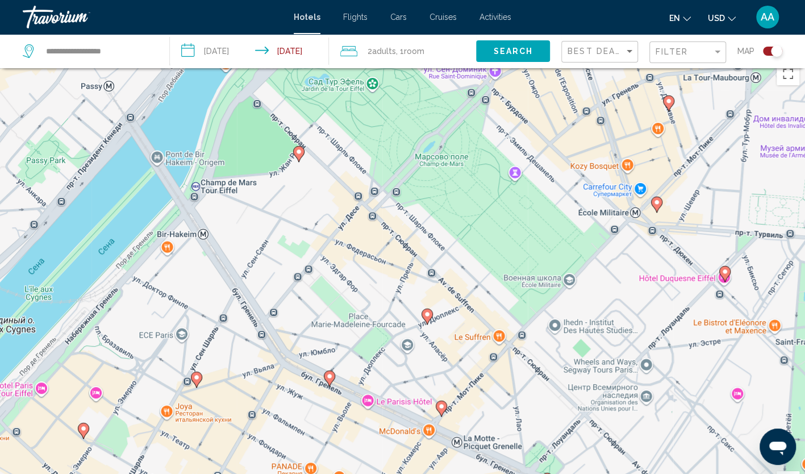
drag, startPoint x: 425, startPoint y: 330, endPoint x: 399, endPoint y: 156, distance: 176.4
click at [399, 156] on div "Чтобы активировать перетаскивание с помощью клавиатуры, нажмите Alt + Ввод. Пос…" at bounding box center [402, 294] width 805 height 474
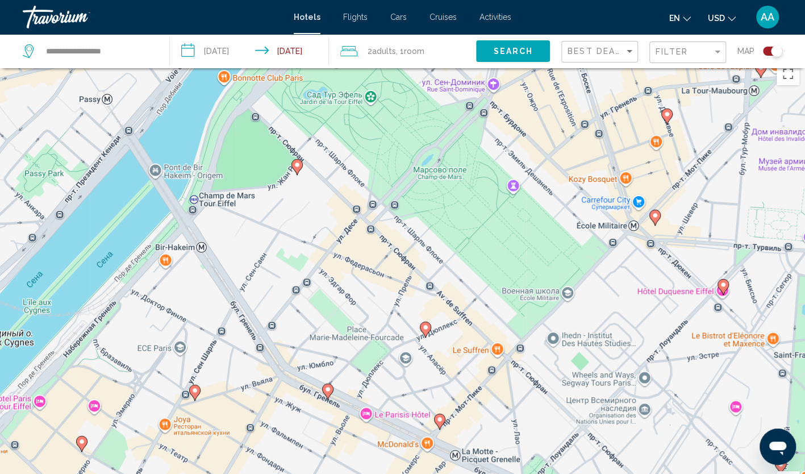
drag, startPoint x: 493, startPoint y: 359, endPoint x: 496, endPoint y: 376, distance: 17.3
click at [496, 376] on div "Чтобы активировать перетаскивание с помощью клавиатуры, нажмите Alt + Ввод. Пос…" at bounding box center [402, 294] width 805 height 474
click at [442, 421] on image "Main content" at bounding box center [439, 419] width 7 height 7
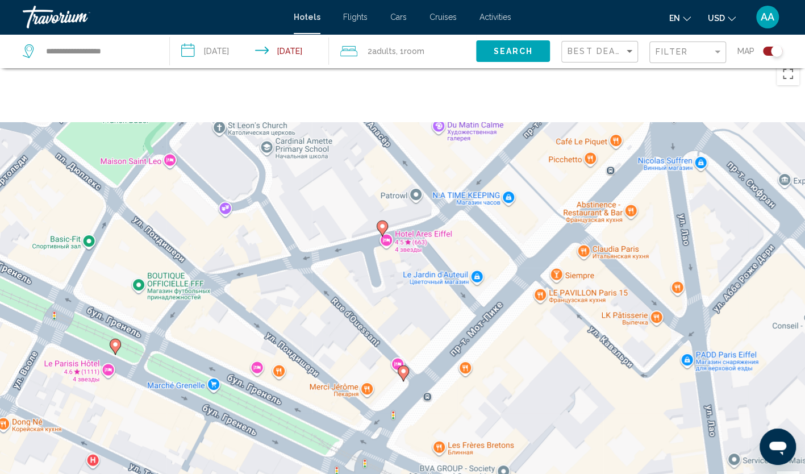
drag, startPoint x: 431, startPoint y: 181, endPoint x: 431, endPoint y: 302, distance: 121.0
click at [431, 302] on div "Для навигации используйте клавиши со стрелками. Чтобы активировать перетаскиван…" at bounding box center [402, 294] width 805 height 474
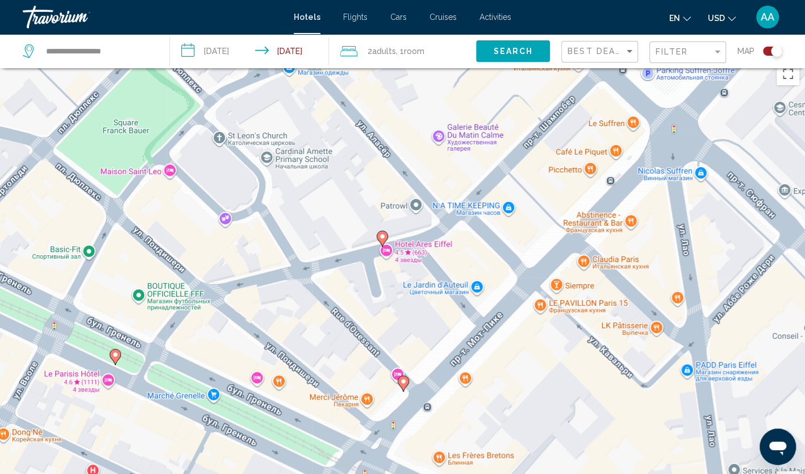
click at [384, 238] on image "Main content" at bounding box center [382, 236] width 7 height 7
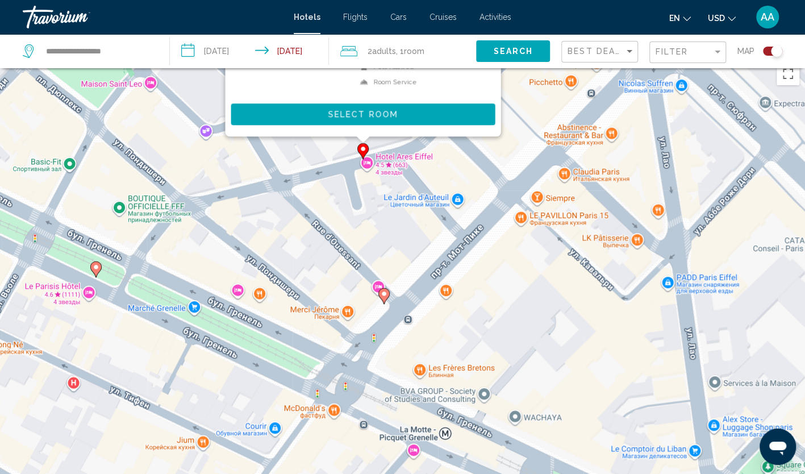
drag, startPoint x: 566, startPoint y: 370, endPoint x: 546, endPoint y: 32, distance: 338.8
click at [546, 32] on div "**********" at bounding box center [402, 226] width 805 height 474
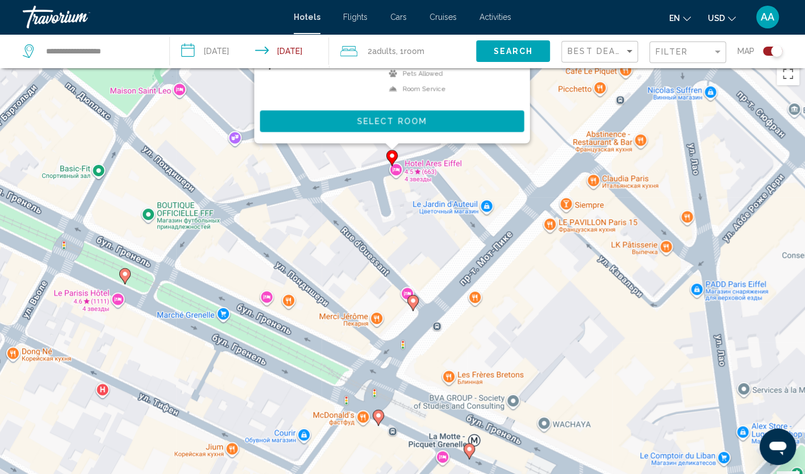
drag, startPoint x: 388, startPoint y: 164, endPoint x: 418, endPoint y: 175, distance: 32.2
click at [418, 175] on div "Чтобы активировать перетаскивание с помощью клавиатуры, нажмите Alt + Ввод. Пос…" at bounding box center [402, 294] width 805 height 474
click at [412, 306] on icon "Main content" at bounding box center [412, 303] width 10 height 15
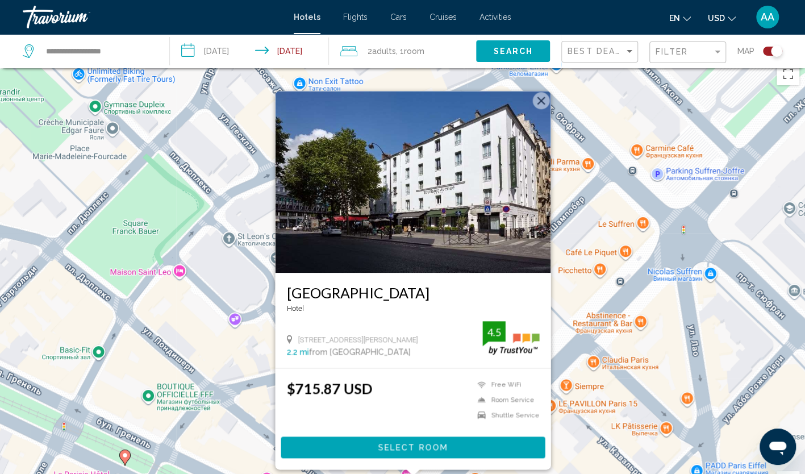
click at [546, 102] on button "Закрыть" at bounding box center [540, 100] width 17 height 17
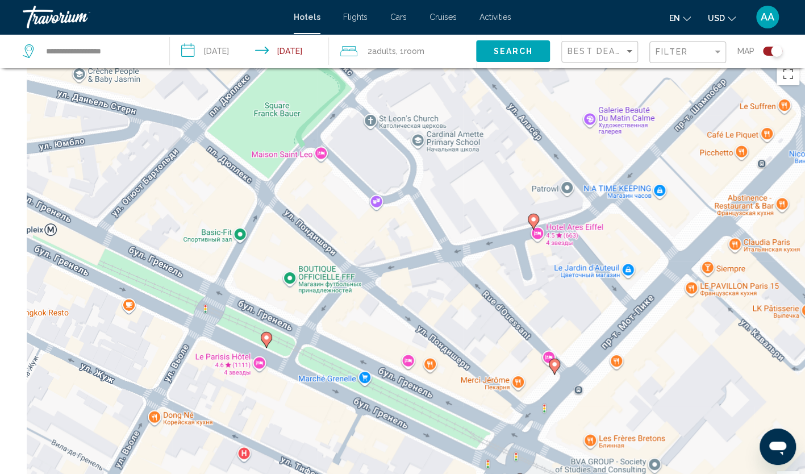
drag, startPoint x: 431, startPoint y: 297, endPoint x: 579, endPoint y: 181, distance: 188.2
click at [579, 181] on div "Чтобы активировать перетаскивание с помощью клавиатуры, нажмите Alt + Ввод. Пос…" at bounding box center [402, 294] width 805 height 474
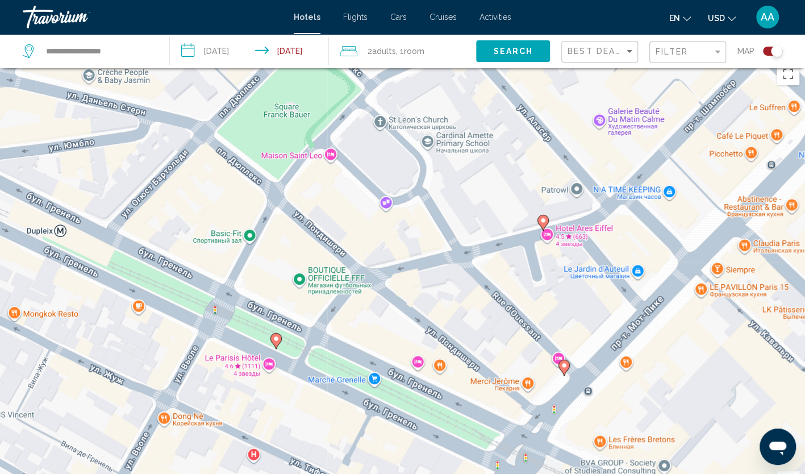
click at [273, 340] on image "Main content" at bounding box center [276, 338] width 7 height 7
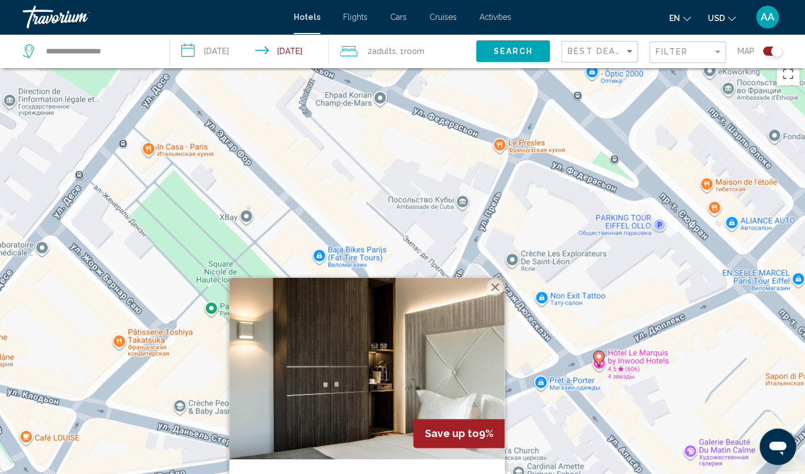
drag, startPoint x: 548, startPoint y: 311, endPoint x: 653, endPoint y: 503, distance: 218.5
click at [653, 463] on html "**********" at bounding box center [402, 226] width 805 height 474
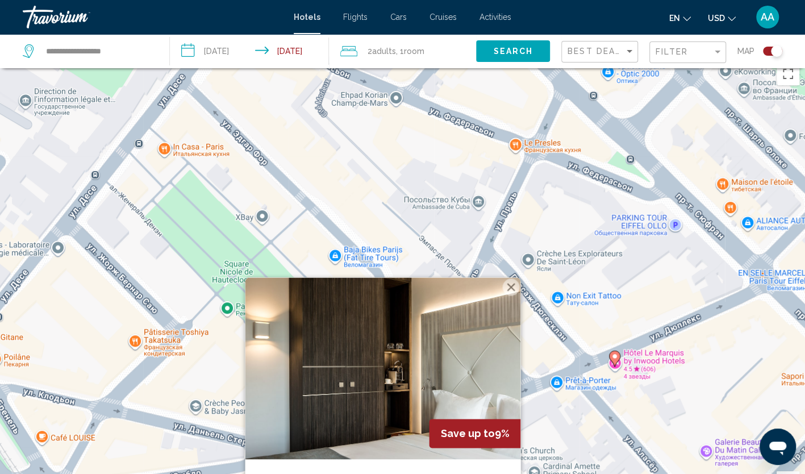
click at [513, 289] on button "Закрыть" at bounding box center [510, 286] width 17 height 17
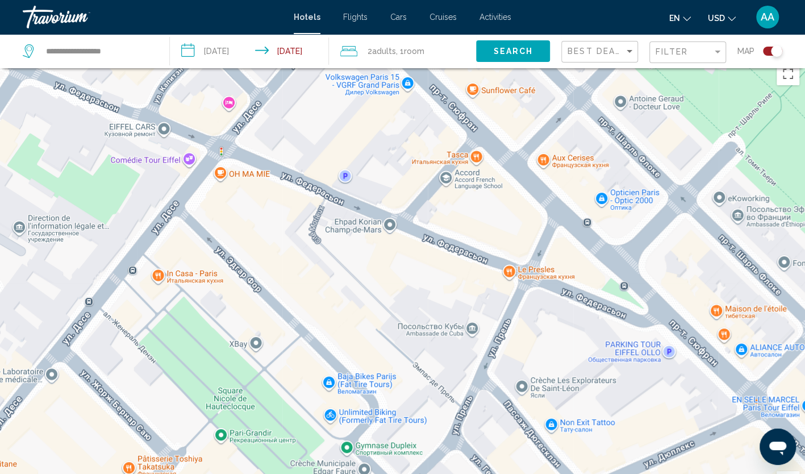
drag, startPoint x: 360, startPoint y: 264, endPoint x: 353, endPoint y: 392, distance: 128.6
click at [353, 392] on div "Чтобы активировать перетаскивание с помощью клавиатуры, нажмите Alt + Ввод. Пос…" at bounding box center [402, 294] width 805 height 474
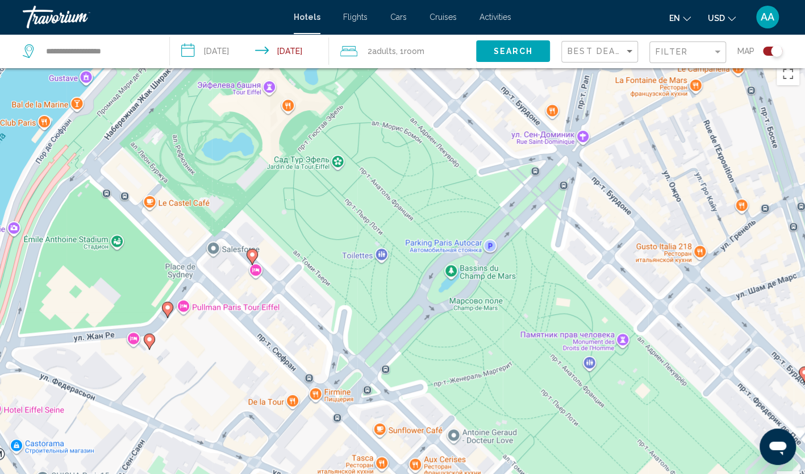
drag, startPoint x: 363, startPoint y: 263, endPoint x: 329, endPoint y: 467, distance: 207.3
click at [329, 467] on div "Чтобы активировать перетаскивание с помощью клавиатуры, нажмите Alt + Ввод. Пос…" at bounding box center [402, 294] width 805 height 474
click at [258, 253] on div "Чтобы активировать перетаскивание с помощью клавиатуры, нажмите Alt + Ввод. Пос…" at bounding box center [402, 294] width 805 height 474
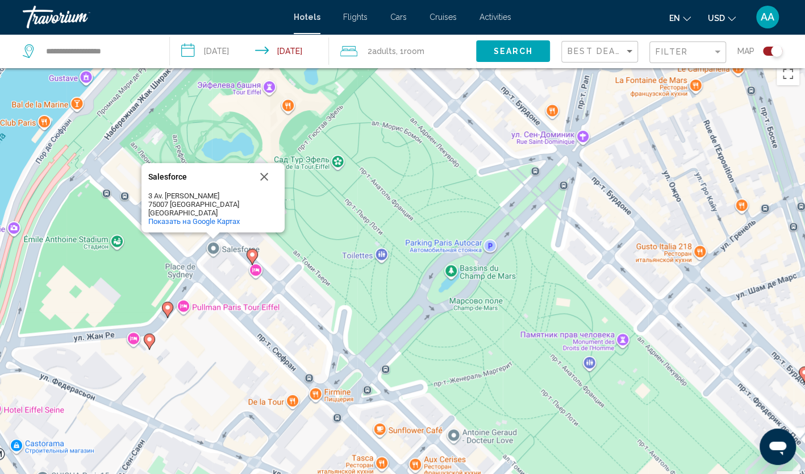
click at [253, 253] on image "Main content" at bounding box center [252, 254] width 7 height 7
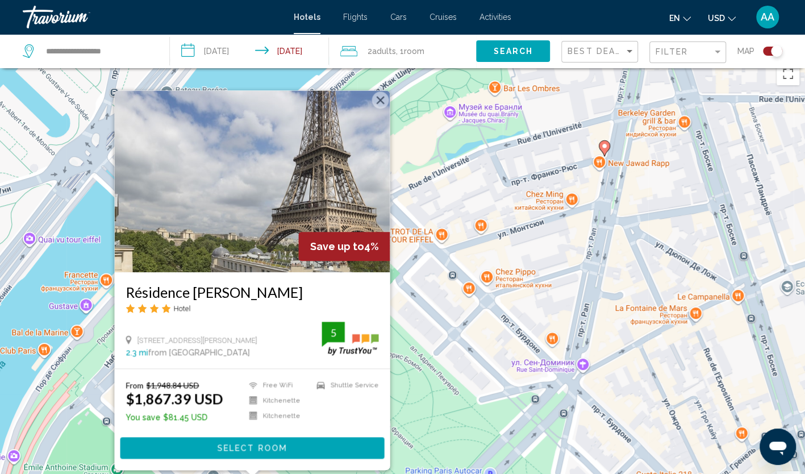
click at [382, 99] on button "Закрыть" at bounding box center [380, 99] width 17 height 17
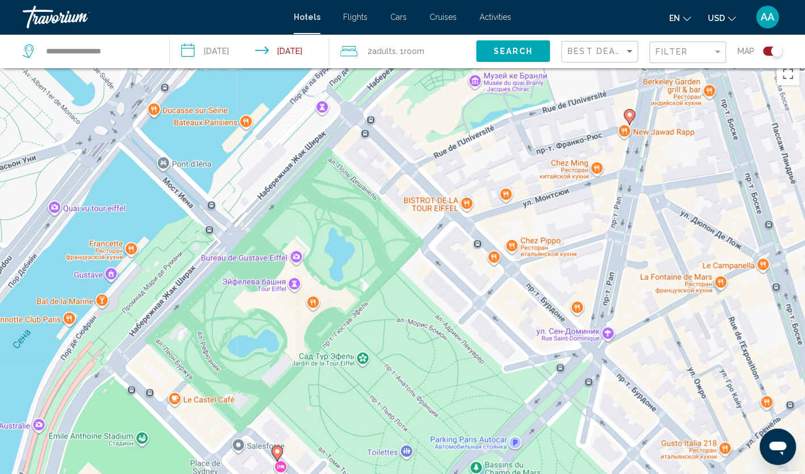
drag, startPoint x: 346, startPoint y: 302, endPoint x: 369, endPoint y: 264, distance: 44.2
click at [369, 264] on div "Чтобы активировать перетаскивание с помощью клавиатуры, нажмите Alt + Ввод. Пос…" at bounding box center [402, 294] width 805 height 474
click at [633, 119] on icon "Main content" at bounding box center [629, 117] width 11 height 16
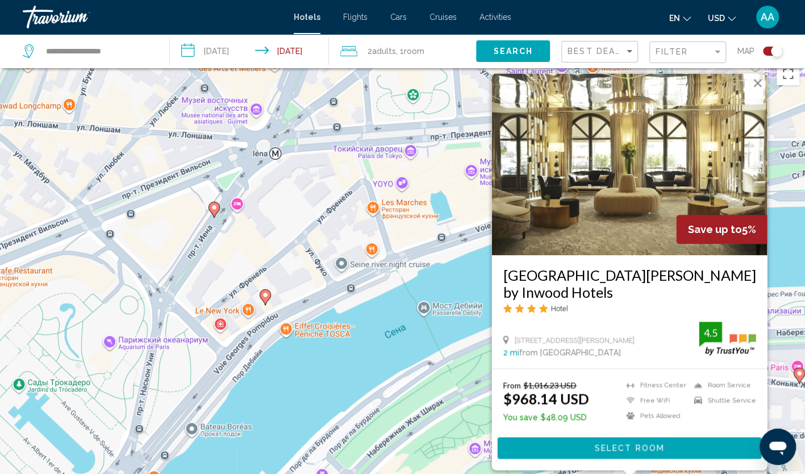
click at [758, 91] on button "Закрыть" at bounding box center [757, 82] width 17 height 17
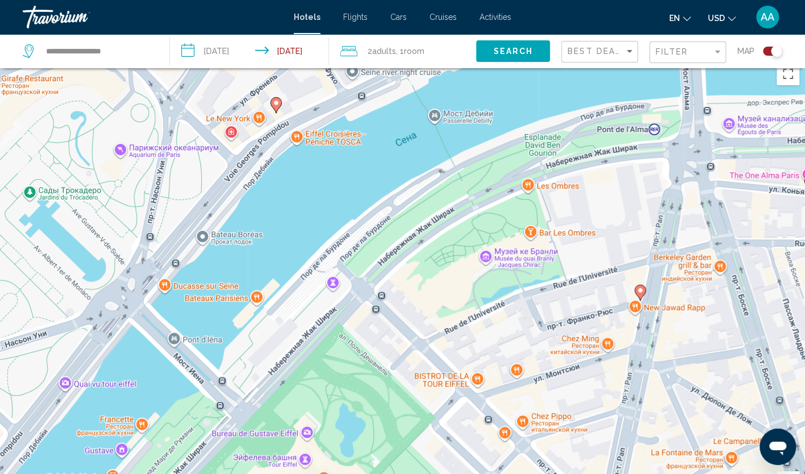
drag, startPoint x: 663, startPoint y: 236, endPoint x: 673, endPoint y: 44, distance: 192.4
click at [673, 57] on div "**********" at bounding box center [402, 328] width 805 height 542
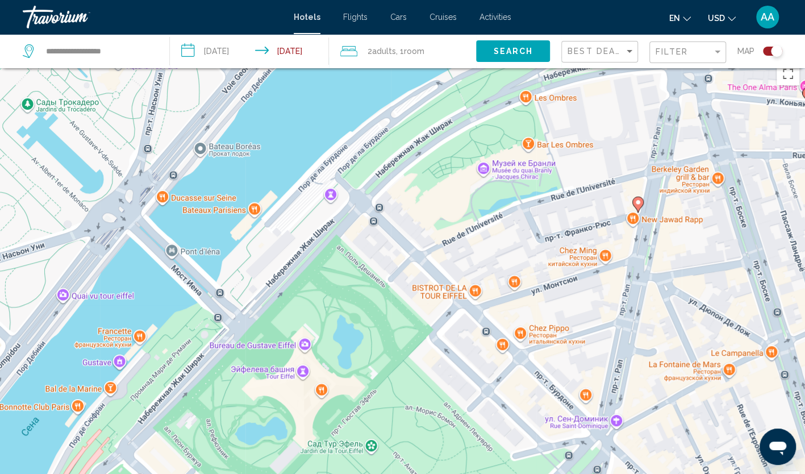
drag, startPoint x: 490, startPoint y: 250, endPoint x: 488, endPoint y: 159, distance: 91.0
click at [488, 159] on div "Чтобы активировать перетаскивание с помощью клавиатуры, нажмите Alt + Ввод. Пос…" at bounding box center [402, 294] width 805 height 474
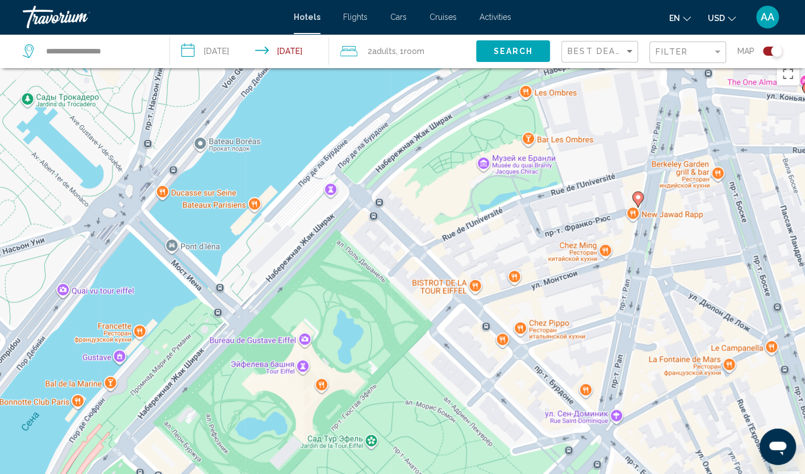
click at [642, 200] on icon "Main content" at bounding box center [638, 199] width 10 height 15
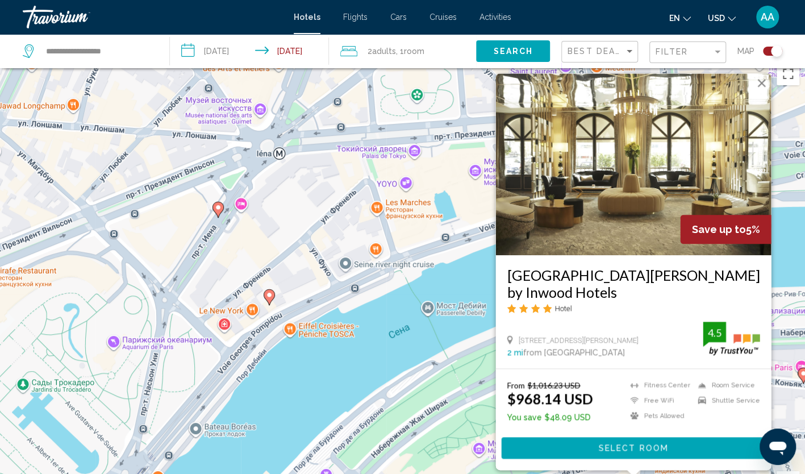
click at [763, 91] on button "Закрыть" at bounding box center [761, 82] width 17 height 17
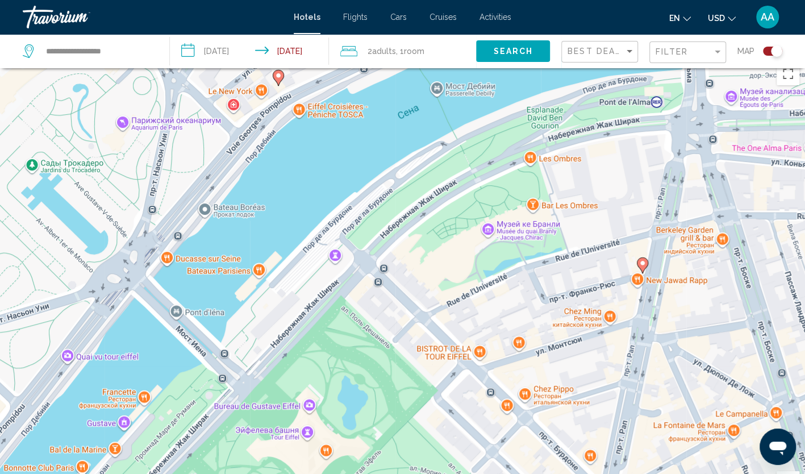
drag, startPoint x: 556, startPoint y: 249, endPoint x: 565, endPoint y: 30, distance: 219.6
click at [565, 30] on div "**********" at bounding box center [402, 226] width 805 height 474
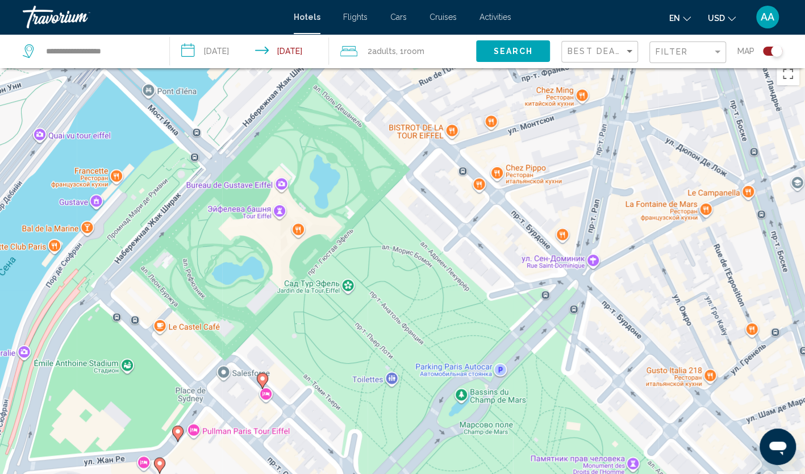
drag, startPoint x: 486, startPoint y: 247, endPoint x: 458, endPoint y: 33, distance: 215.6
click at [458, 33] on div "**********" at bounding box center [402, 226] width 805 height 474
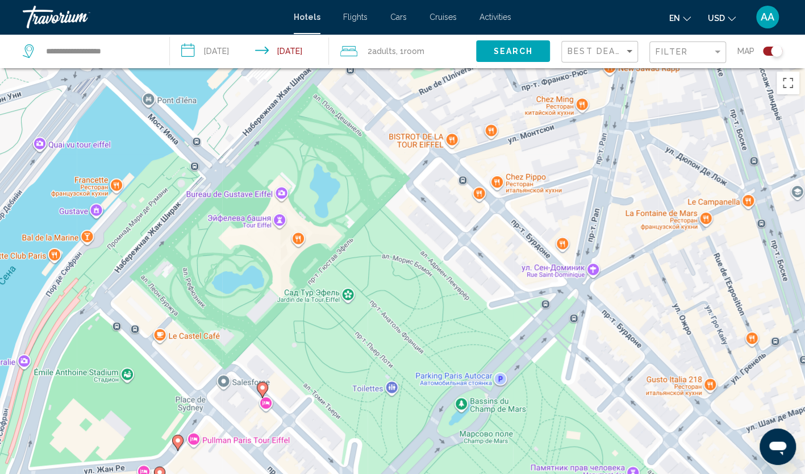
scroll to position [0, 0]
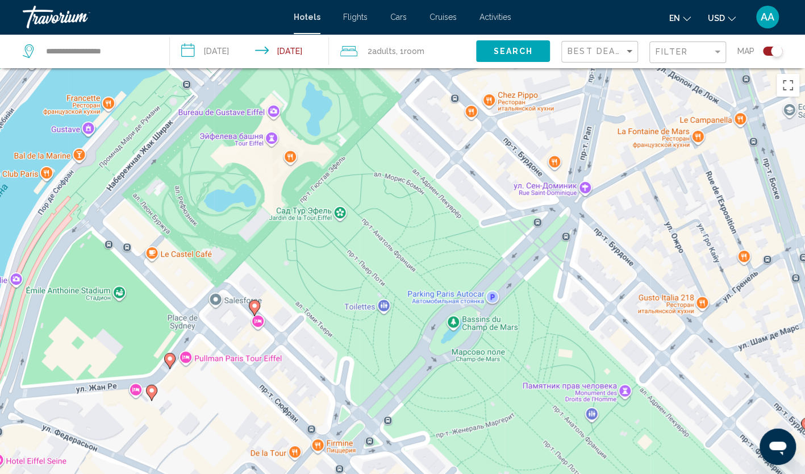
drag, startPoint x: 384, startPoint y: 223, endPoint x: 260, endPoint y: 98, distance: 176.4
click at [260, 98] on div "Чтобы активировать перетаскивание с помощью клавиатуры, нажмите Alt + Ввод. Пос…" at bounding box center [402, 305] width 805 height 474
click at [257, 310] on icon "Main content" at bounding box center [254, 308] width 10 height 15
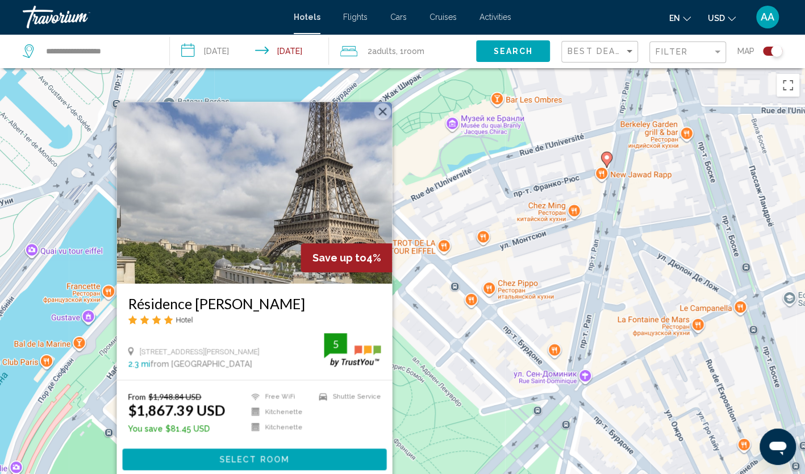
drag, startPoint x: 384, startPoint y: 107, endPoint x: 380, endPoint y: 117, distance: 11.2
click at [384, 107] on button "Закрыть" at bounding box center [382, 111] width 17 height 17
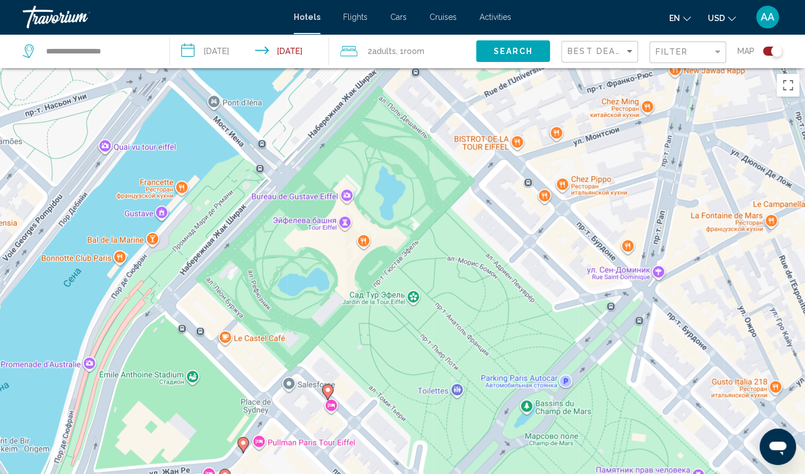
drag, startPoint x: 285, startPoint y: 327, endPoint x: 359, endPoint y: 223, distance: 127.2
click at [359, 223] on div "Чтобы активировать перетаскивание с помощью клавиатуры, нажмите Alt + Ввод. Пос…" at bounding box center [402, 305] width 805 height 474
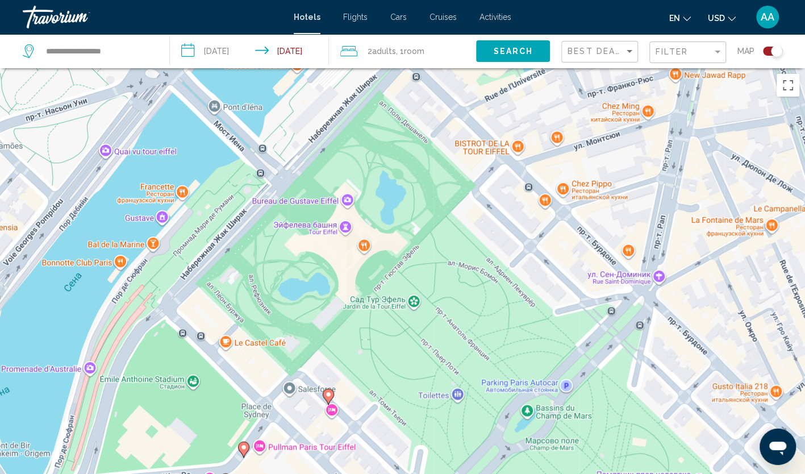
drag, startPoint x: 280, startPoint y: 242, endPoint x: 280, endPoint y: 248, distance: 5.7
click at [280, 248] on div "Чтобы активировать перетаскивание с помощью клавиатуры, нажмите Alt + Ввод. Пос…" at bounding box center [402, 305] width 805 height 474
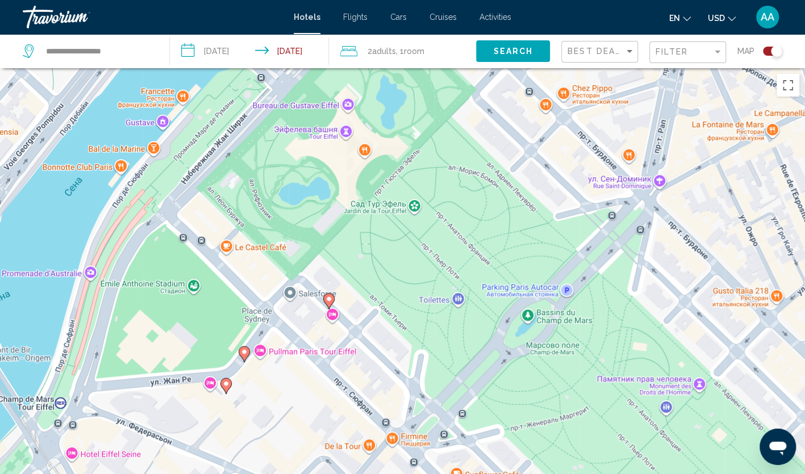
drag, startPoint x: 398, startPoint y: 331, endPoint x: 398, endPoint y: 211, distance: 119.9
click at [398, 211] on div "Чтобы активировать перетаскивание с помощью клавиатуры, нажмите Alt + Ввод. Пос…" at bounding box center [402, 305] width 805 height 474
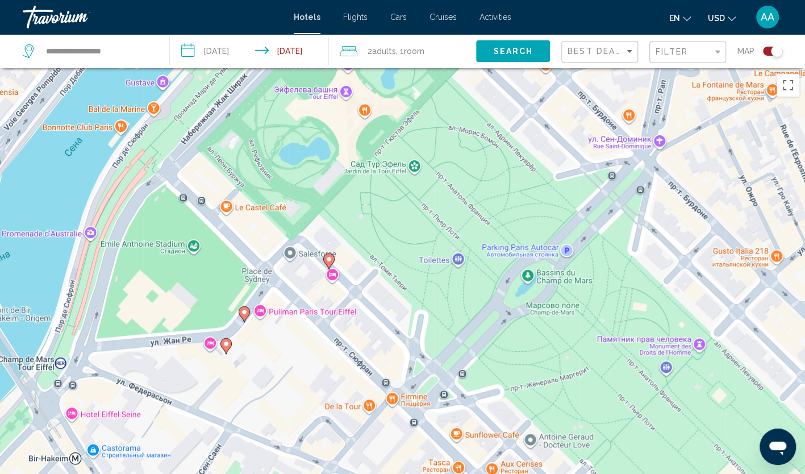
click at [224, 347] on image "Main content" at bounding box center [226, 343] width 7 height 7
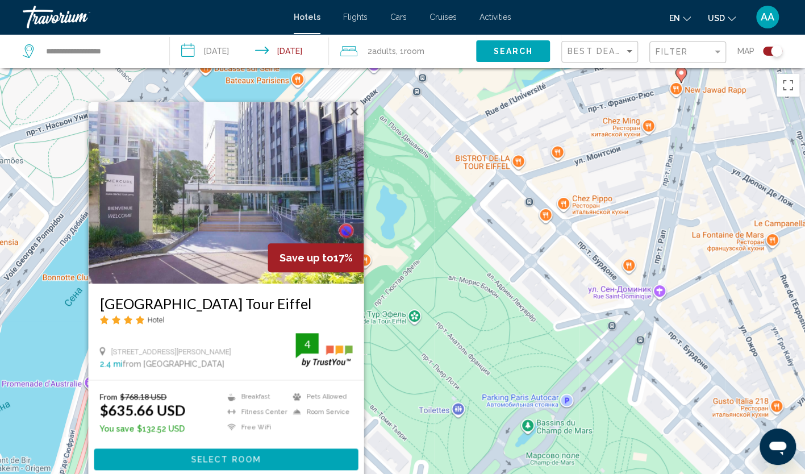
click at [356, 113] on button "Закрыть" at bounding box center [354, 111] width 17 height 17
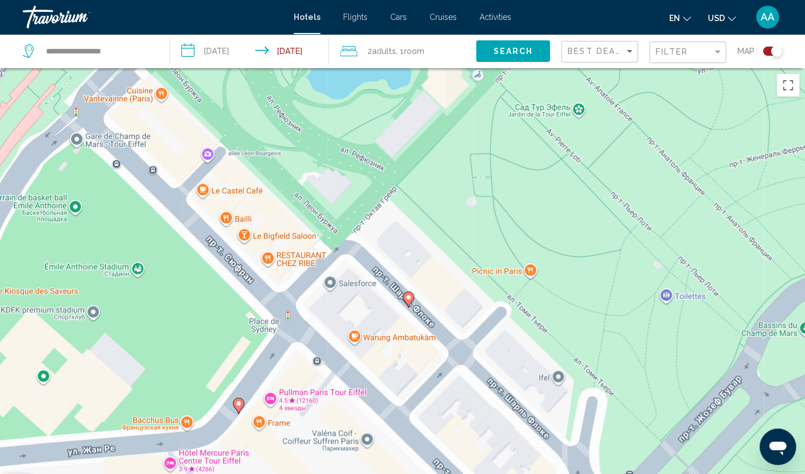
drag, startPoint x: 409, startPoint y: 223, endPoint x: 493, endPoint y: -15, distance: 252.5
click at [493, 0] on html "**********" at bounding box center [402, 237] width 805 height 474
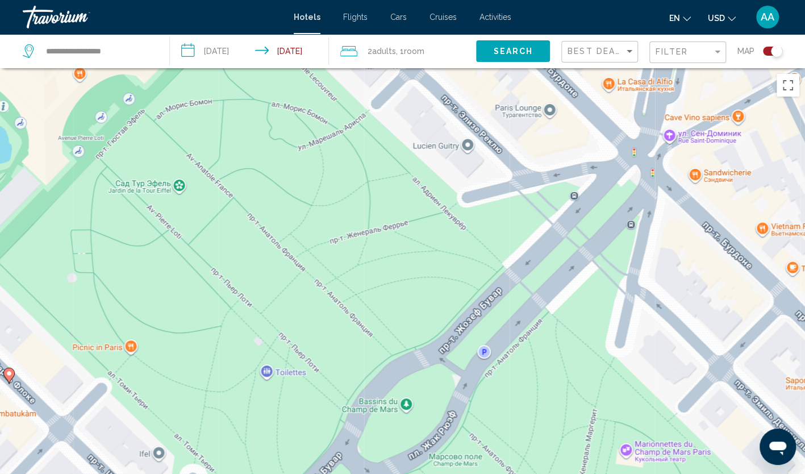
drag, startPoint x: 397, startPoint y: 199, endPoint x: -2, endPoint y: 275, distance: 406.0
click at [0, 275] on html "**********" at bounding box center [402, 237] width 805 height 474
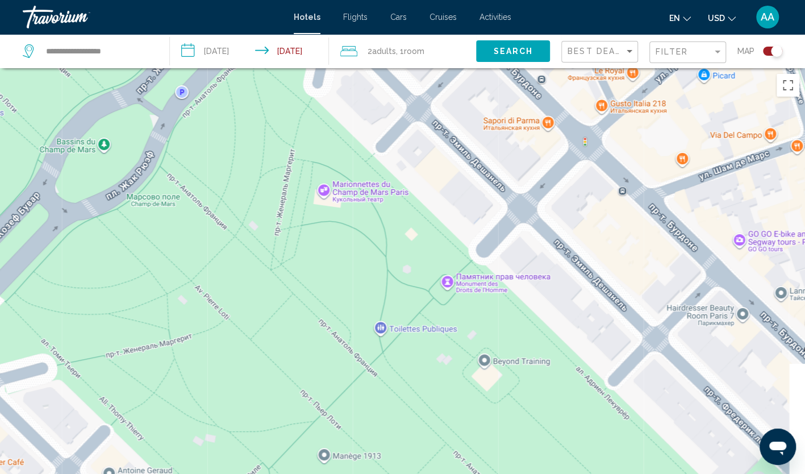
drag, startPoint x: 472, startPoint y: 299, endPoint x: 169, endPoint y: 35, distance: 401.5
click at [169, 68] on div "**********" at bounding box center [402, 339] width 805 height 542
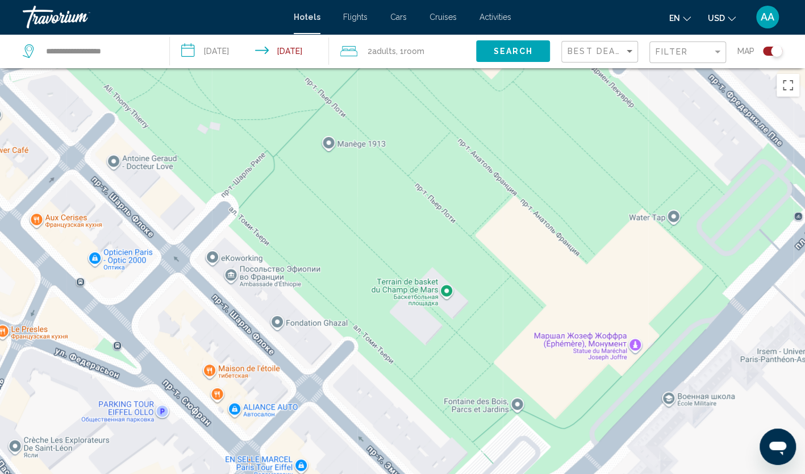
drag, startPoint x: 306, startPoint y: 438, endPoint x: 310, endPoint y: 132, distance: 306.3
click at [310, 132] on div "Для навигации используйте клавиши со стрелками. Чтобы активировать перетаскиван…" at bounding box center [402, 305] width 805 height 474
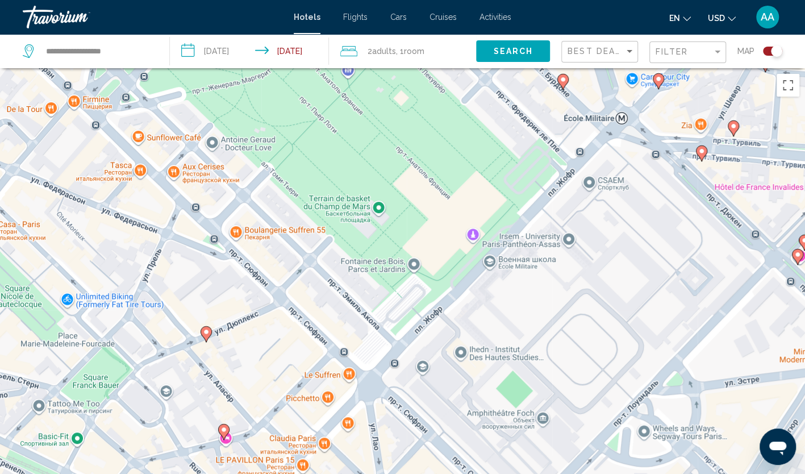
click at [208, 335] on image "Main content" at bounding box center [206, 331] width 7 height 7
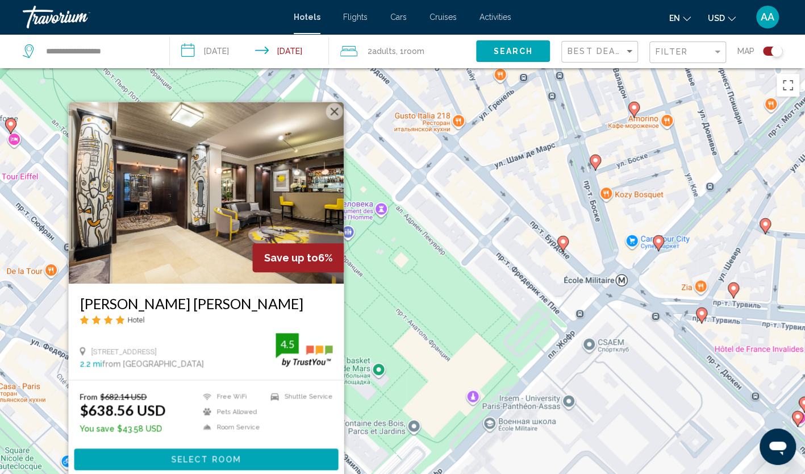
click at [339, 113] on button "Закрыть" at bounding box center [334, 111] width 17 height 17
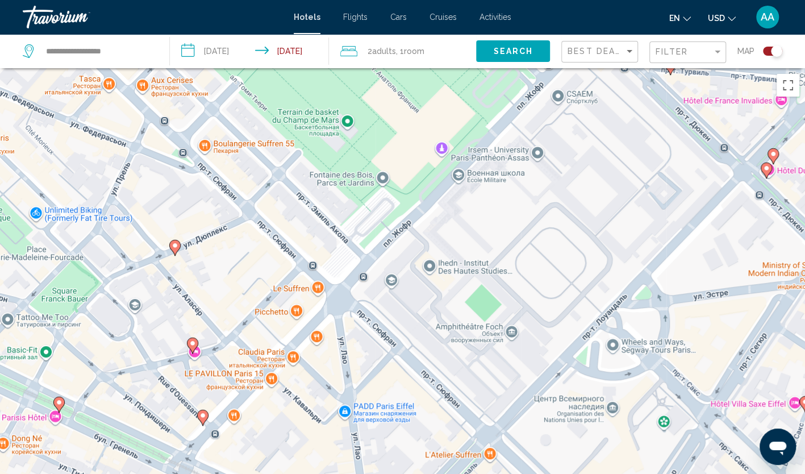
drag, startPoint x: 376, startPoint y: 394, endPoint x: 345, endPoint y: 139, distance: 257.1
click at [345, 139] on div "Чтобы активировать перетаскивание с помощью клавиатуры, нажмите Alt + Ввод. Пос…" at bounding box center [402, 305] width 805 height 474
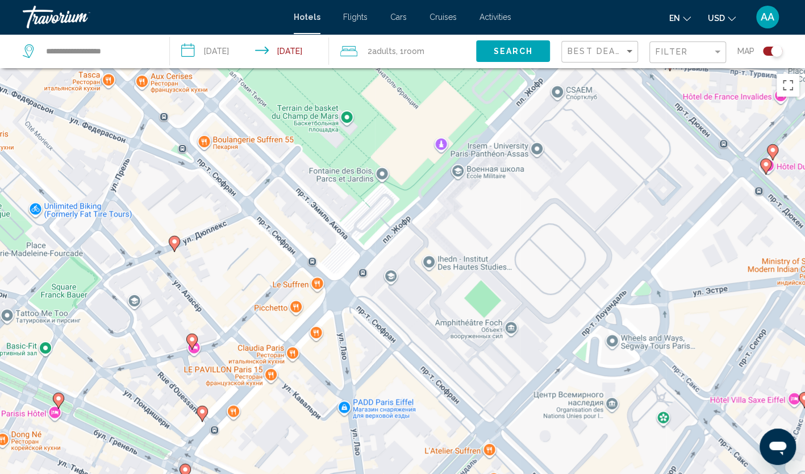
click at [194, 342] on image "Main content" at bounding box center [192, 339] width 7 height 7
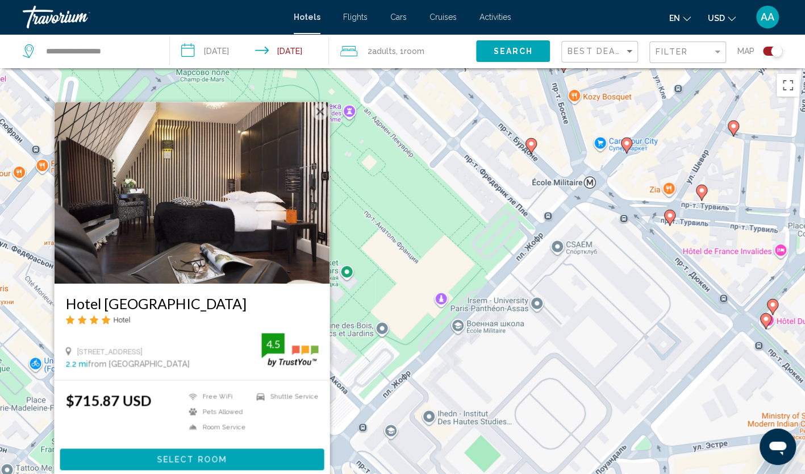
click at [319, 114] on button "Закрыть" at bounding box center [319, 111] width 17 height 17
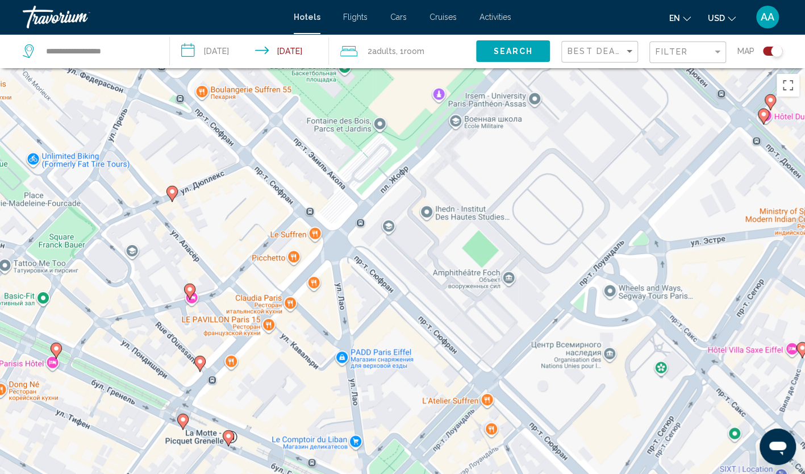
drag, startPoint x: 328, startPoint y: 358, endPoint x: 327, endPoint y: 136, distance: 221.6
click at [327, 136] on div "Чтобы активировать перетаскивание с помощью клавиатуры, нажмите Alt + Ввод. Пос…" at bounding box center [402, 305] width 805 height 474
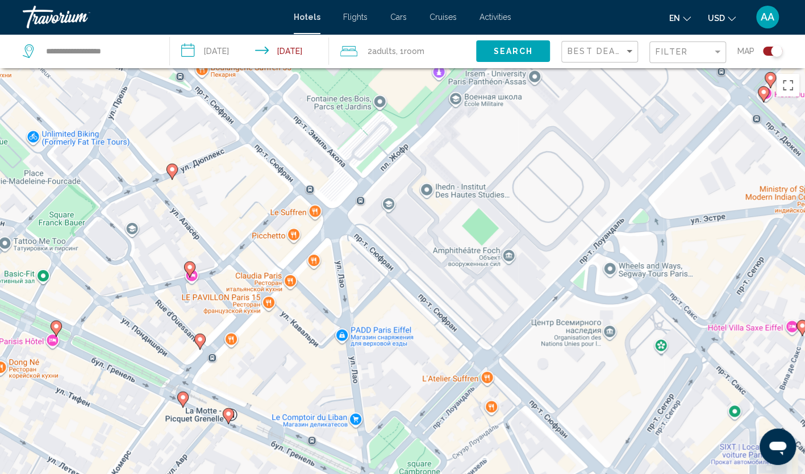
click at [187, 268] on image "Main content" at bounding box center [189, 267] width 7 height 7
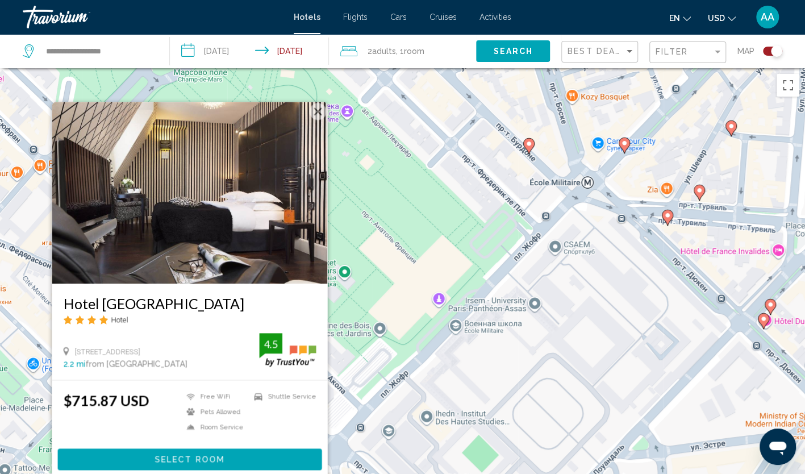
click at [317, 113] on button "Закрыть" at bounding box center [317, 111] width 17 height 17
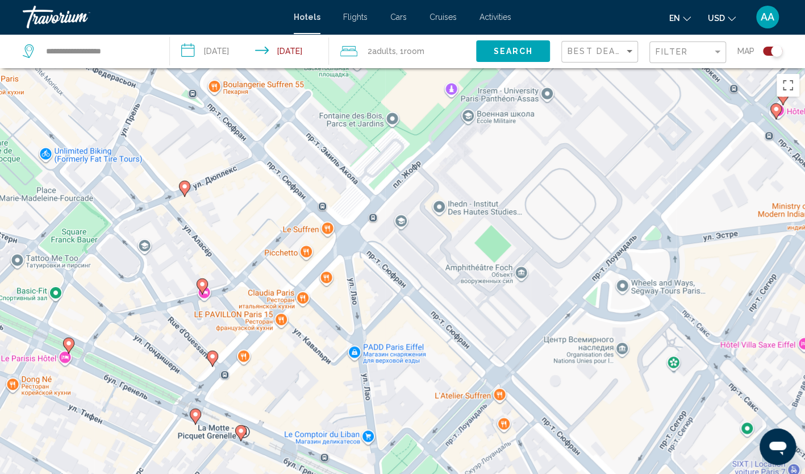
drag, startPoint x: 291, startPoint y: 393, endPoint x: 303, endPoint y: 175, distance: 218.0
click at [303, 175] on div "Чтобы активировать перетаскивание с помощью клавиатуры, нажмите Alt + Ввод. Пос…" at bounding box center [402, 305] width 805 height 474
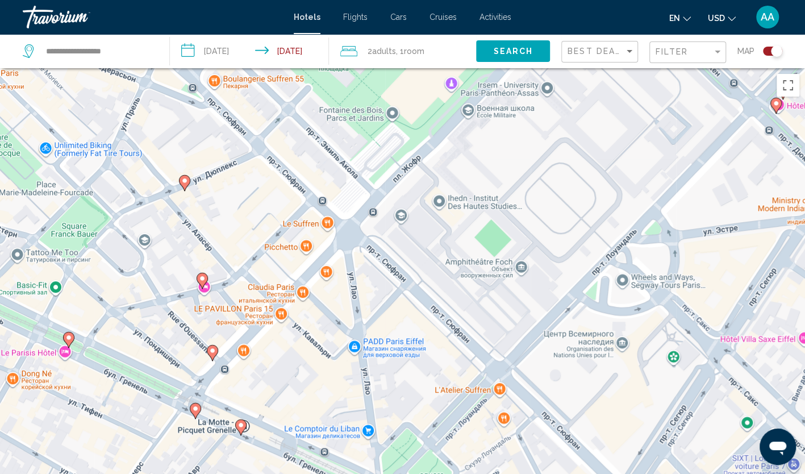
click at [213, 358] on icon "Main content" at bounding box center [212, 353] width 10 height 15
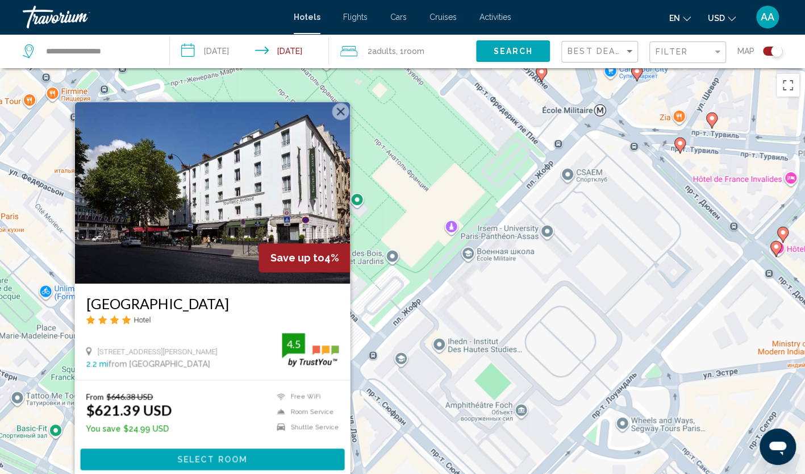
click at [340, 111] on button "Закрыть" at bounding box center [340, 111] width 17 height 17
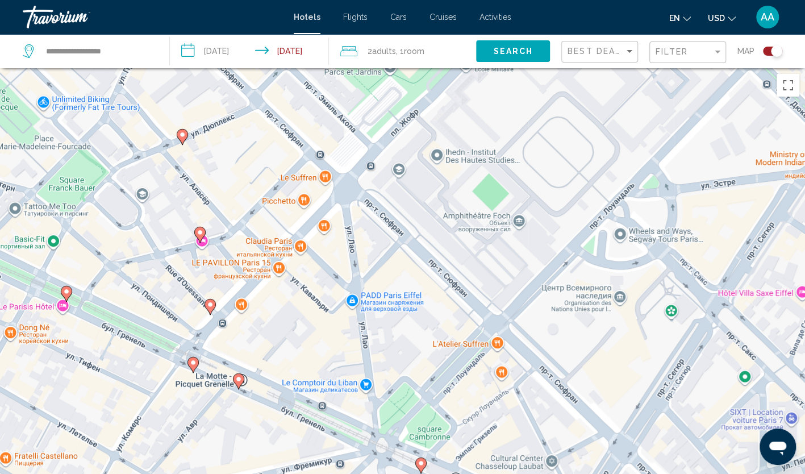
drag, startPoint x: 397, startPoint y: 313, endPoint x: 403, endPoint y: 72, distance: 241.0
click at [405, 71] on div "Чтобы активировать перетаскивание с помощью клавиатуры, нажмите Alt + Ввод. Пос…" at bounding box center [402, 305] width 805 height 474
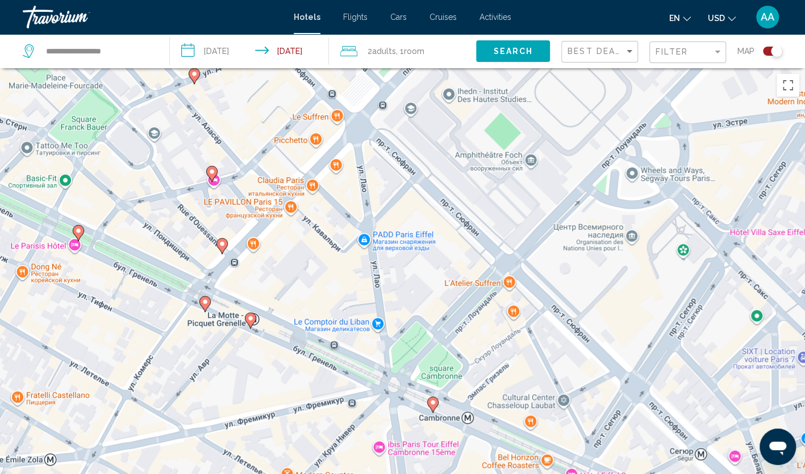
click at [253, 318] on image "Main content" at bounding box center [250, 318] width 7 height 7
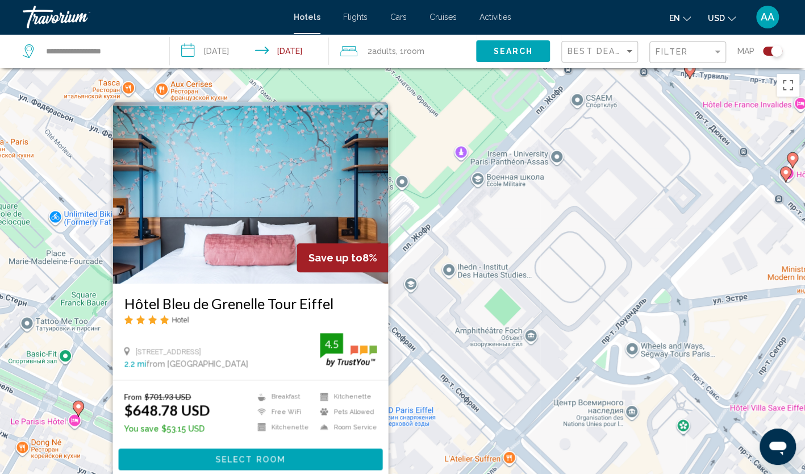
click at [381, 111] on button "Закрыть" at bounding box center [378, 111] width 17 height 17
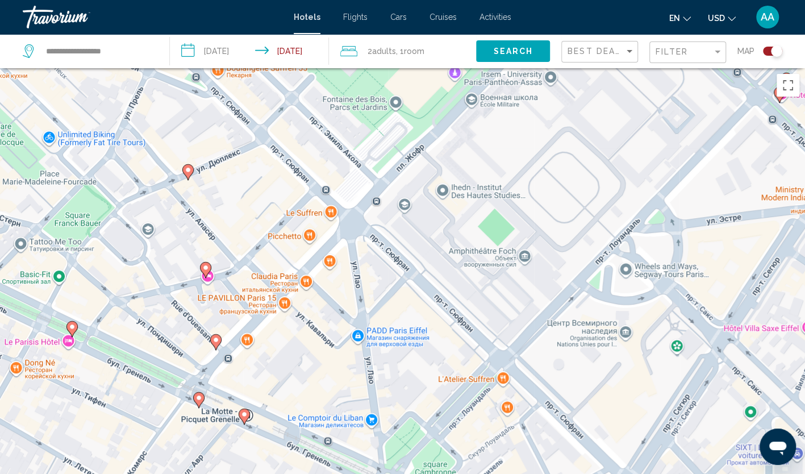
drag, startPoint x: 421, startPoint y: 346, endPoint x: 417, endPoint y: 267, distance: 79.1
click at [417, 267] on div "Чтобы активировать перетаскивание с помощью клавиатуры, нажмите Alt + Ввод. Пос…" at bounding box center [402, 305] width 805 height 474
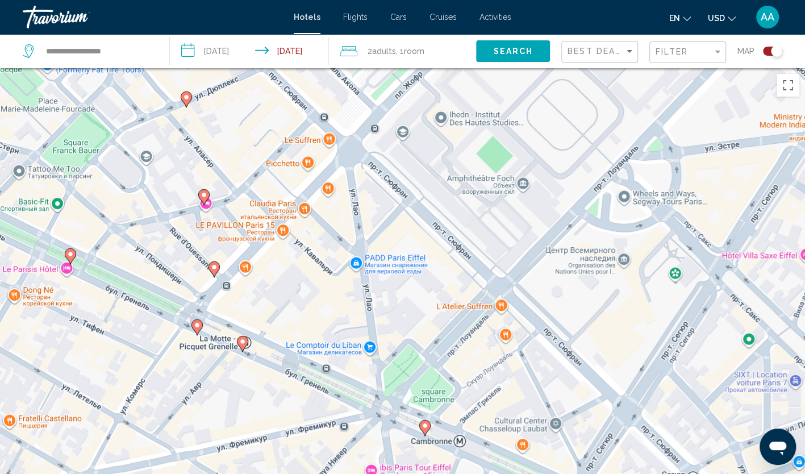
click at [242, 342] on image "Main content" at bounding box center [242, 341] width 7 height 7
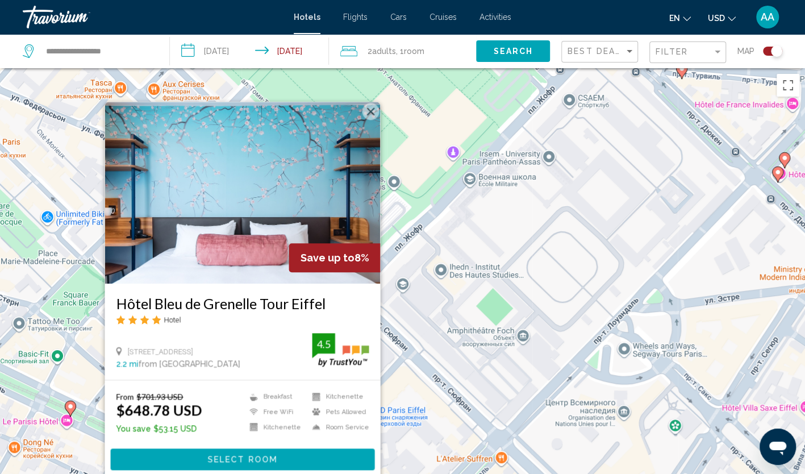
click at [371, 109] on button "Закрыть" at bounding box center [370, 111] width 17 height 17
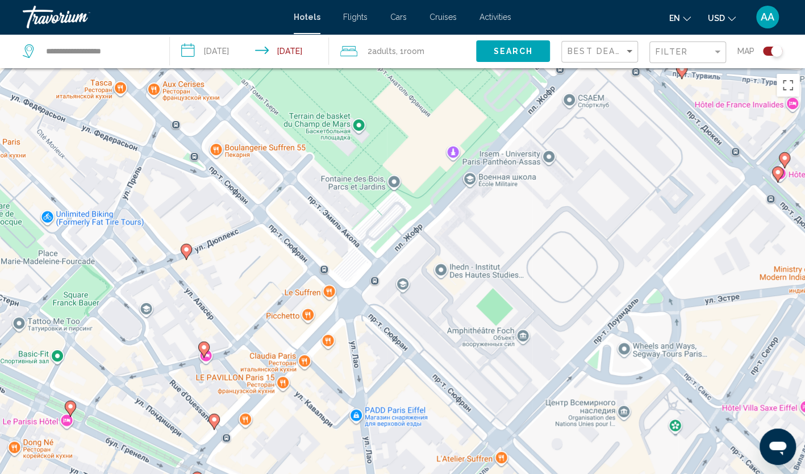
drag, startPoint x: 256, startPoint y: 324, endPoint x: 332, endPoint y: 261, distance: 98.5
click at [332, 261] on div "Для навигации используйте клавиши со стрелками. Чтобы активировать перетаскиван…" at bounding box center [402, 305] width 805 height 474
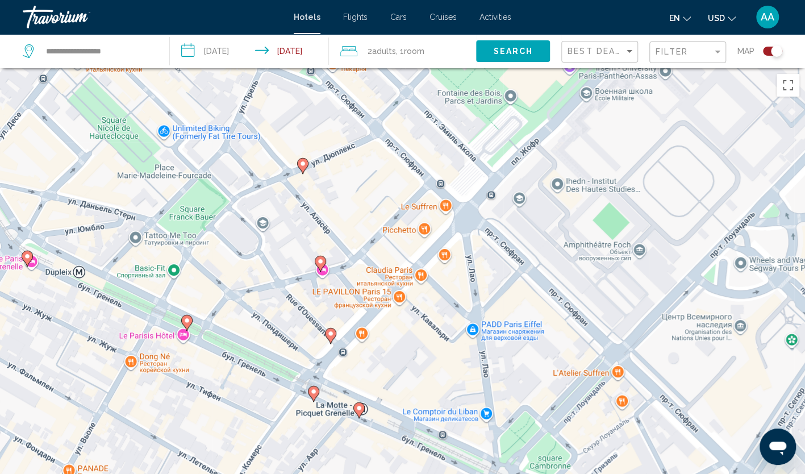
click at [187, 318] on image "Main content" at bounding box center [187, 320] width 7 height 7
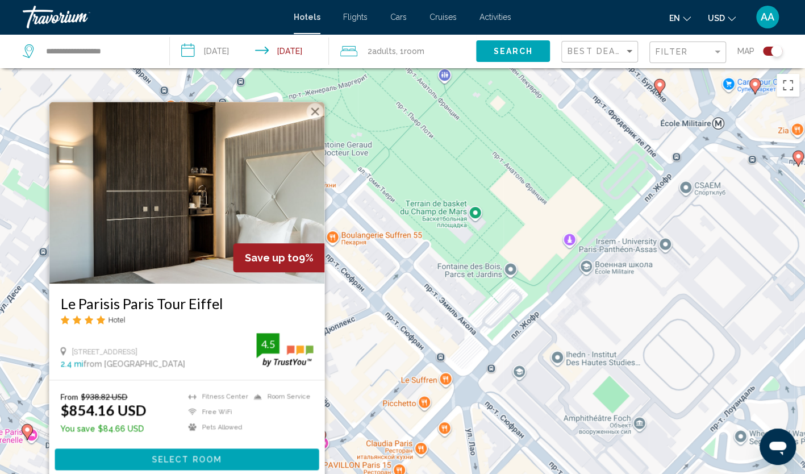
click at [317, 114] on button "Закрыть" at bounding box center [314, 111] width 17 height 17
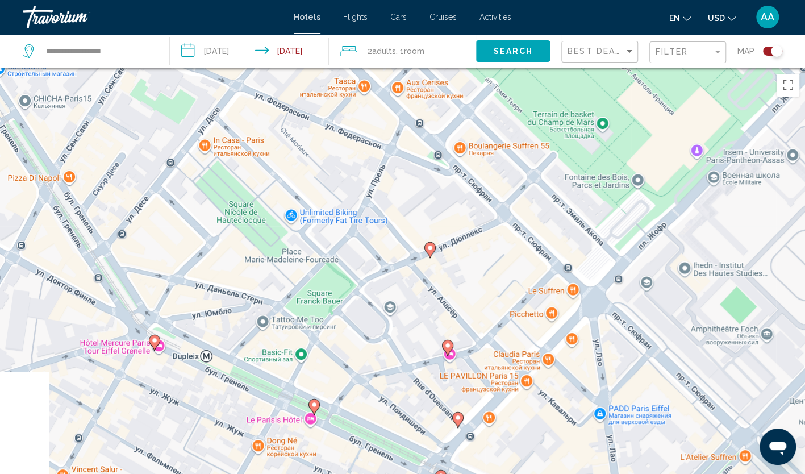
drag, startPoint x: 201, startPoint y: 311, endPoint x: 331, endPoint y: 219, distance: 158.9
click at [331, 219] on div "Чтобы активировать перетаскивание с помощью клавиатуры, нажмите Alt + Ввод. Пос…" at bounding box center [402, 305] width 805 height 474
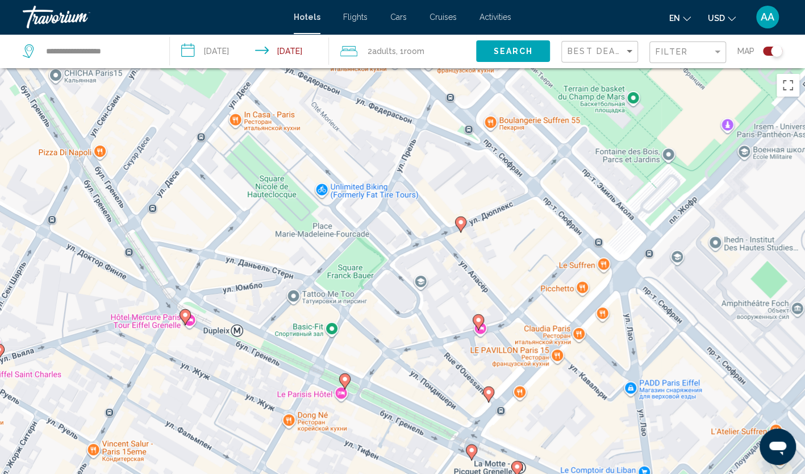
click at [187, 315] on image "Main content" at bounding box center [185, 314] width 7 height 7
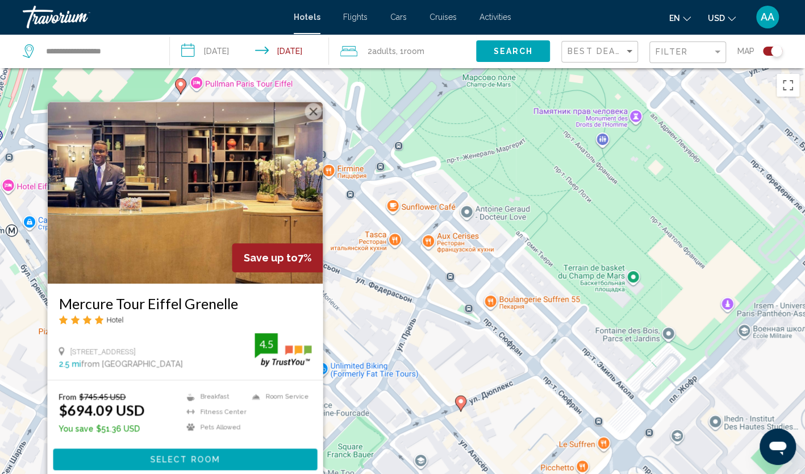
click at [315, 111] on button "Закрыть" at bounding box center [313, 111] width 17 height 17
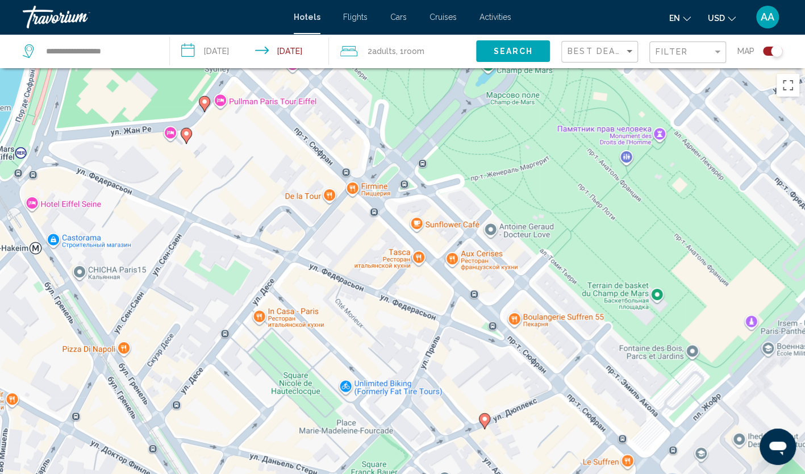
drag, startPoint x: 240, startPoint y: 278, endPoint x: 269, endPoint y: 294, distance: 33.6
click at [269, 294] on div "Чтобы активировать перетаскивание с помощью клавиатуры, нажмите Alt + Ввод. Пос…" at bounding box center [402, 305] width 805 height 474
click at [30, 203] on div "Чтобы активировать перетаскивание с помощью клавиатуры, нажмите Alt + Ввод. Пос…" at bounding box center [402, 305] width 805 height 474
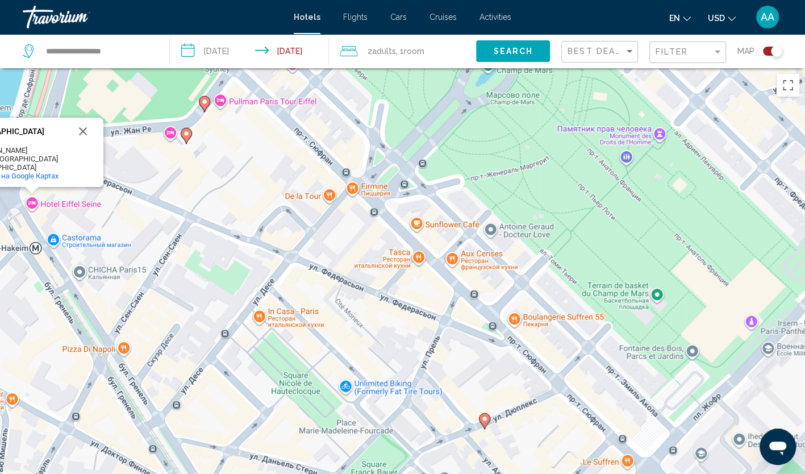
click at [30, 203] on div "Чтобы активировать перетаскивание с помощью клавиатуры, нажмите Alt + Ввод. Пос…" at bounding box center [402, 305] width 805 height 474
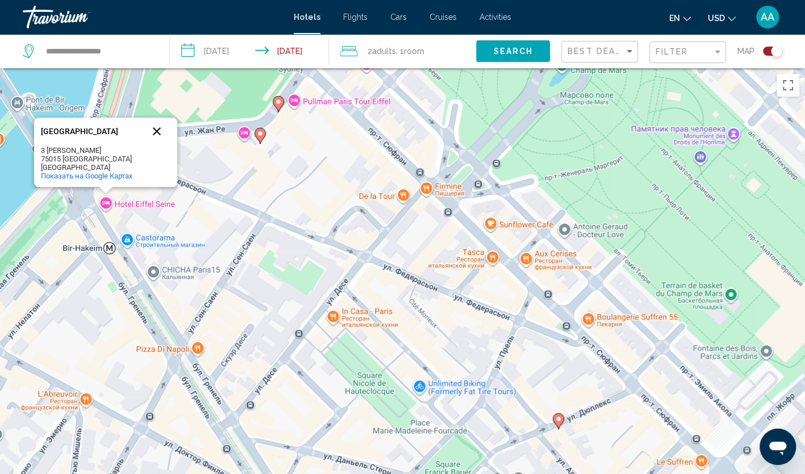
click at [157, 130] on button "Закрыть" at bounding box center [156, 131] width 27 height 27
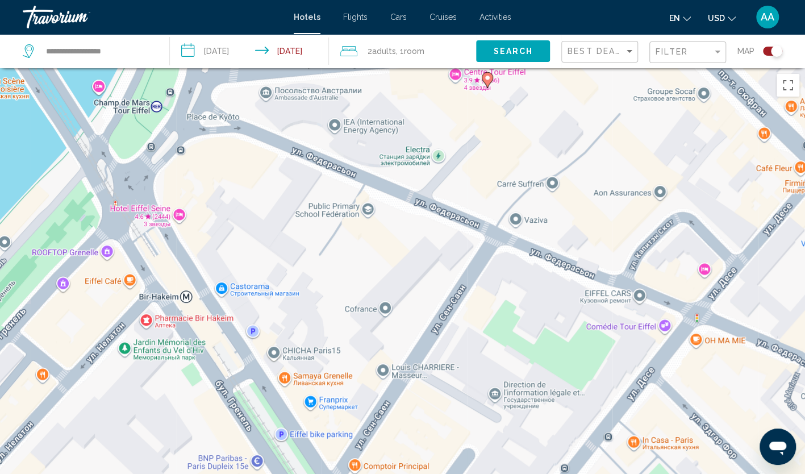
drag, startPoint x: 247, startPoint y: 211, endPoint x: 424, endPoint y: 227, distance: 178.0
click at [424, 227] on div "Чтобы активировать перетаскивание с помощью клавиатуры, нажмите Alt + Ввод. Пос…" at bounding box center [402, 305] width 805 height 474
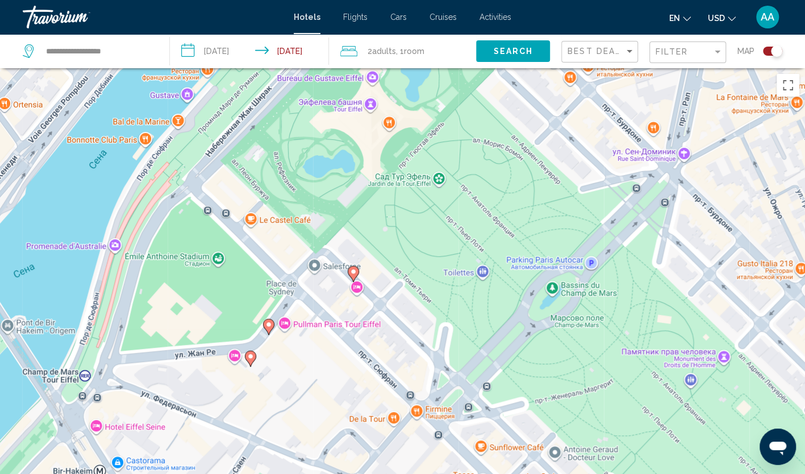
drag, startPoint x: 392, startPoint y: 216, endPoint x: 200, endPoint y: 410, distance: 272.9
click at [200, 410] on div "Чтобы активировать перетаскивание с помощью клавиатуры, нажмите Alt + Ввод. Пос…" at bounding box center [402, 305] width 805 height 474
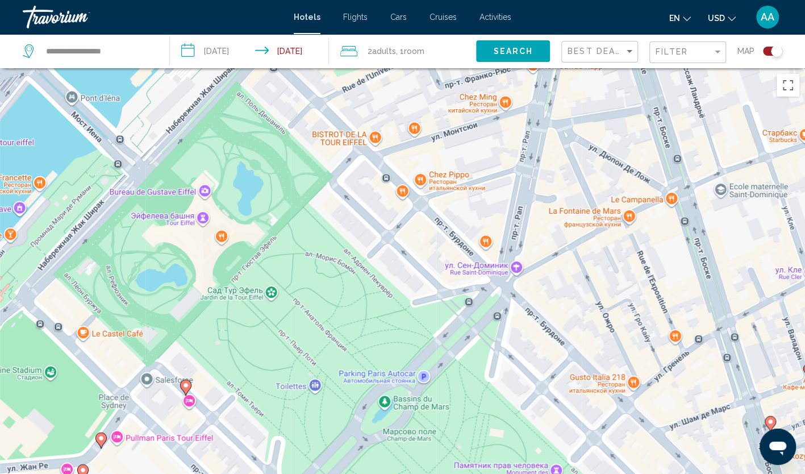
drag, startPoint x: 432, startPoint y: 289, endPoint x: 261, endPoint y: 406, distance: 207.8
click at [261, 406] on div "Чтобы активировать перетаскивание с помощью клавиатуры, нажмите Alt + Ввод. Пос…" at bounding box center [402, 305] width 805 height 474
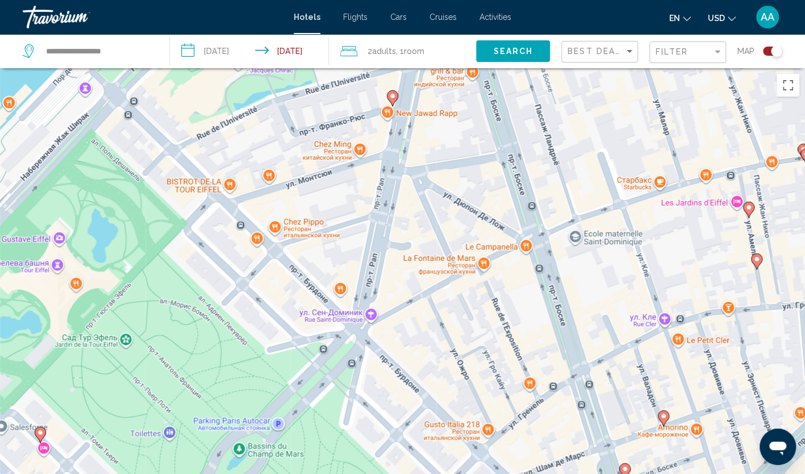
drag, startPoint x: 388, startPoint y: 278, endPoint x: 238, endPoint y: 327, distance: 157.8
click at [238, 327] on div "Чтобы активировать перетаскивание с помощью клавиатуры, нажмите Alt + Ввод. Пос…" at bounding box center [402, 305] width 805 height 474
click at [747, 215] on icon "Main content" at bounding box center [748, 210] width 11 height 16
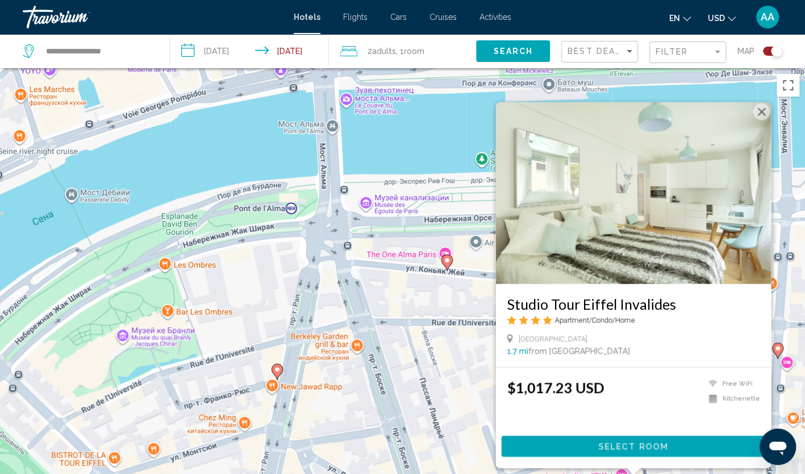
click at [764, 115] on button "Закрыть" at bounding box center [761, 111] width 17 height 17
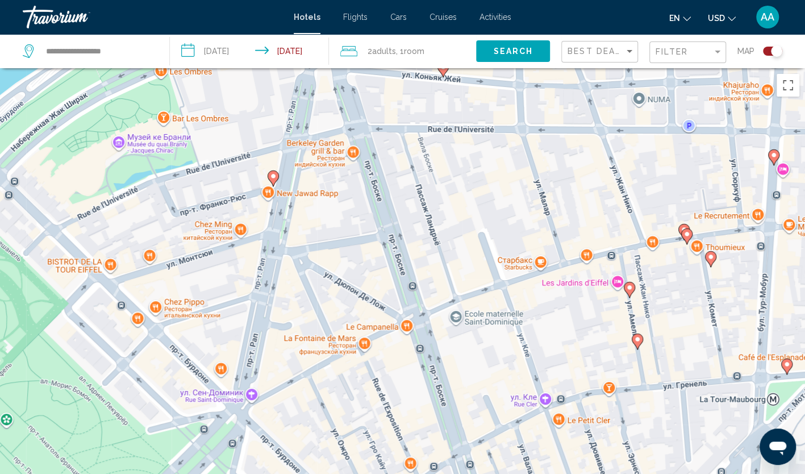
drag, startPoint x: 658, startPoint y: 349, endPoint x: 654, endPoint y: 149, distance: 199.5
click at [654, 149] on div "Чтобы активировать перетаскивание с помощью клавиатуры, нажмите Alt + Ввод. Пос…" at bounding box center [402, 305] width 805 height 474
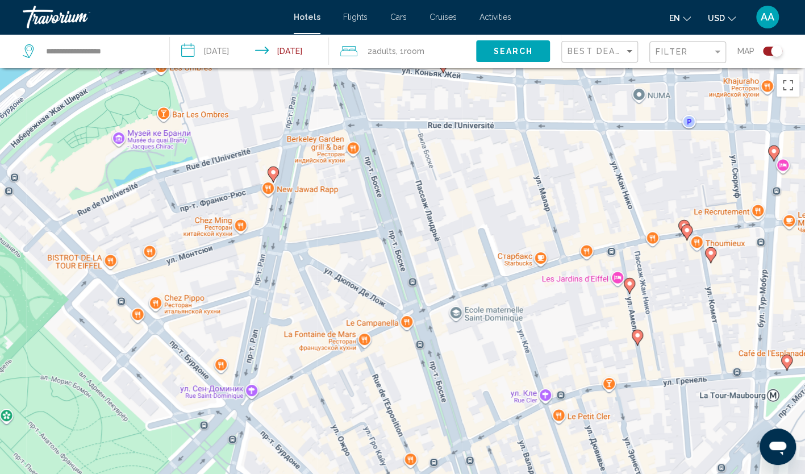
click at [635, 339] on icon "Main content" at bounding box center [637, 337] width 10 height 15
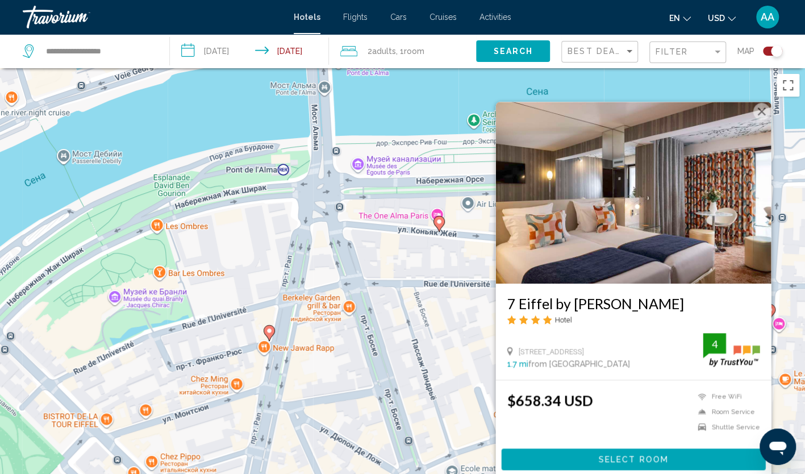
click at [764, 117] on button "Закрыть" at bounding box center [761, 111] width 17 height 17
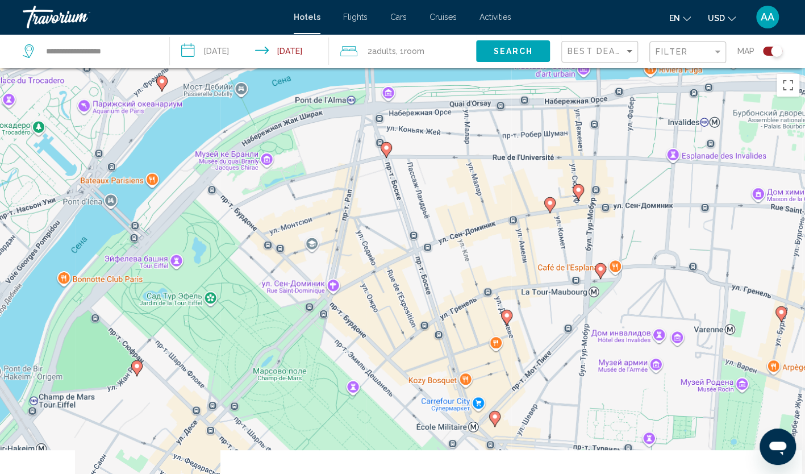
drag, startPoint x: 420, startPoint y: 298, endPoint x: 417, endPoint y: 185, distance: 112.6
click at [417, 185] on div "Чтобы активировать перетаскивание с помощью клавиатуры, нажмите Alt + Ввод. Пос…" at bounding box center [402, 305] width 805 height 474
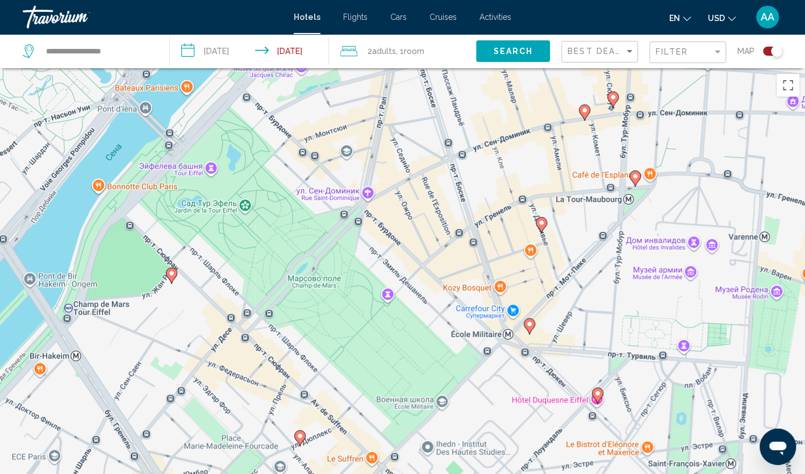
drag, startPoint x: 391, startPoint y: 243, endPoint x: 405, endPoint y: 203, distance: 41.5
click at [405, 203] on div "Чтобы активировать перетаскивание с помощью клавиатуры, нажмите Alt + Ввод. Пос…" at bounding box center [402, 305] width 805 height 474
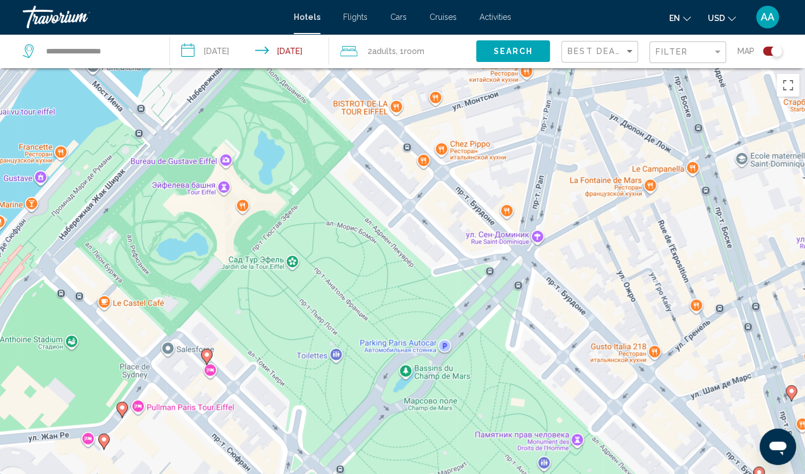
drag, startPoint x: 352, startPoint y: 195, endPoint x: 546, endPoint y: 265, distance: 205.3
click at [551, 267] on div "Чтобы активировать перетаскивание с помощью клавиатуры, нажмите Alt + Ввод. Пос…" at bounding box center [402, 305] width 805 height 474
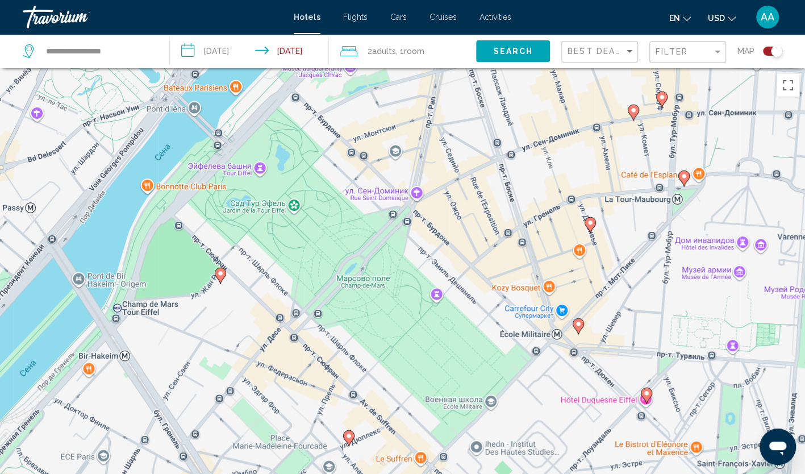
drag, startPoint x: 526, startPoint y: 294, endPoint x: 422, endPoint y: 259, distance: 110.0
click at [422, 259] on div "Чтобы активировать перетаскивание с помощью клавиатуры, нажмите Alt + Ввод. Пос…" at bounding box center [402, 305] width 805 height 474
click at [592, 224] on image "Main content" at bounding box center [590, 222] width 7 height 7
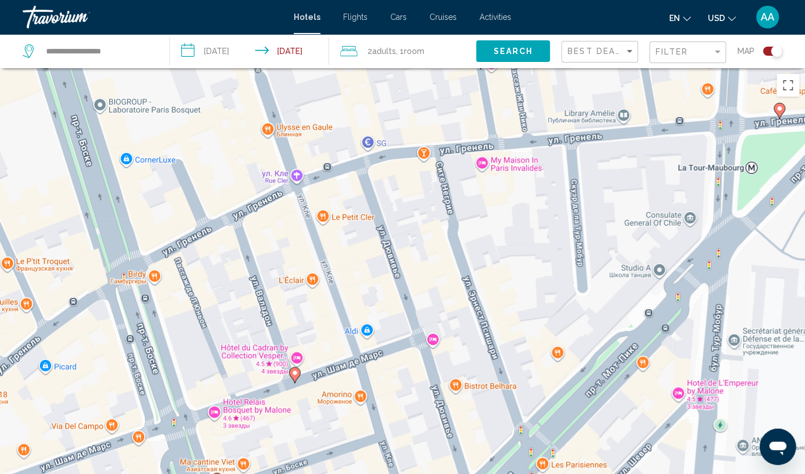
click at [296, 372] on image "Main content" at bounding box center [295, 372] width 7 height 7
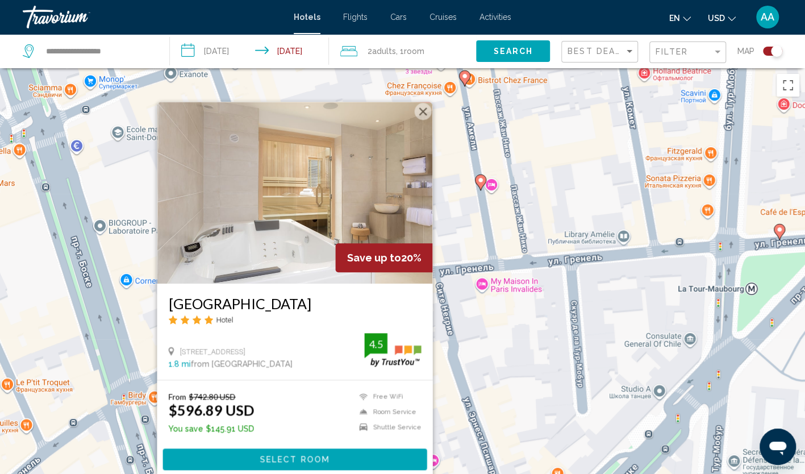
click at [423, 111] on button "Закрыть" at bounding box center [422, 111] width 17 height 17
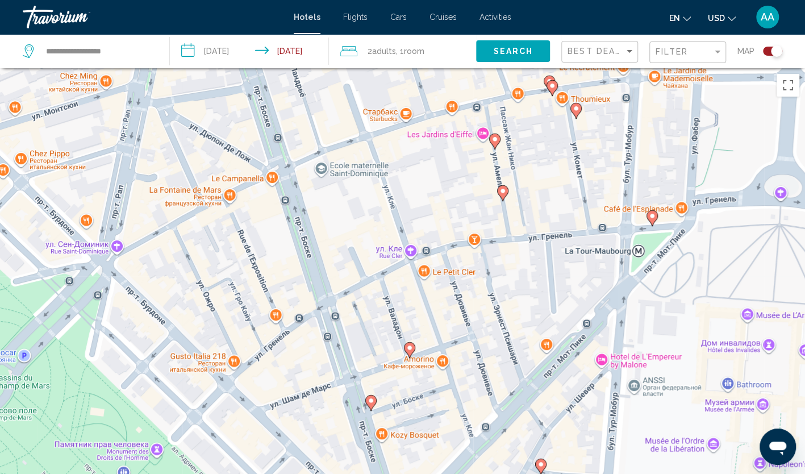
drag, startPoint x: 382, startPoint y: 348, endPoint x: 427, endPoint y: 317, distance: 54.2
click at [427, 317] on div "Чтобы активировать перетаскивание с помощью клавиатуры, нажмите Alt + Ввод. Пос…" at bounding box center [402, 305] width 805 height 474
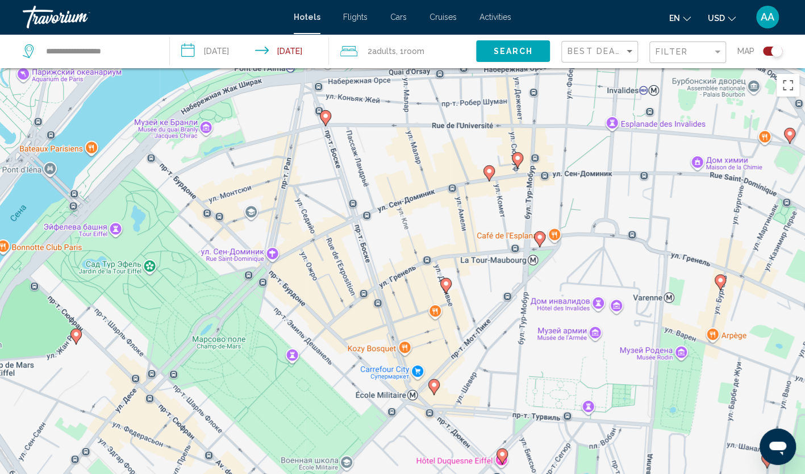
drag, startPoint x: 425, startPoint y: 320, endPoint x: 425, endPoint y: 301, distance: 18.8
click at [425, 301] on div "Чтобы активировать перетаскивание с помощью клавиатуры, нажмите Alt + Ввод. Пос…" at bounding box center [402, 305] width 805 height 474
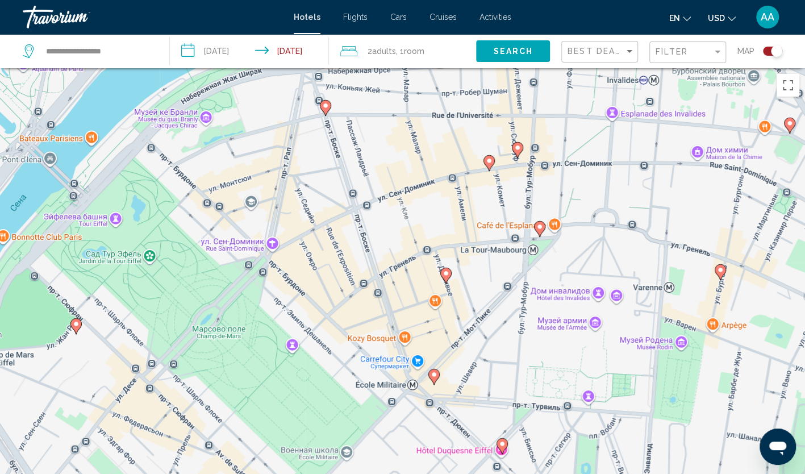
click at [447, 272] on image "Main content" at bounding box center [446, 273] width 7 height 7
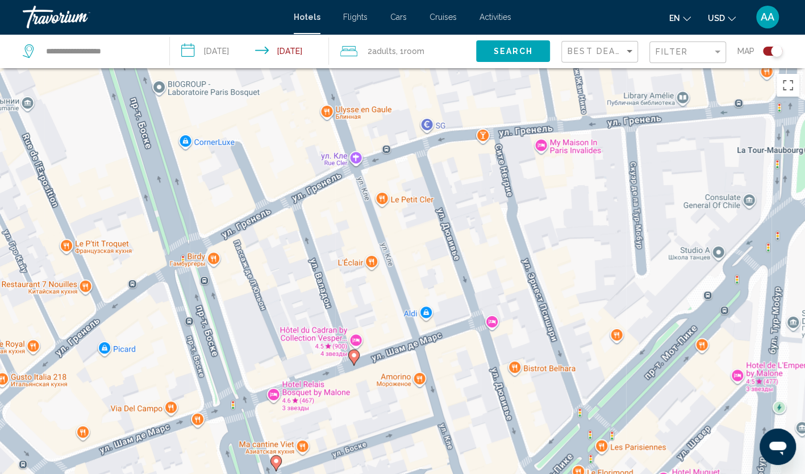
drag, startPoint x: 323, startPoint y: 346, endPoint x: 389, endPoint y: 324, distance: 69.9
click at [389, 324] on div "Для навигации используйте клавиши со стрелками. Чтобы активировать перетаскиван…" at bounding box center [402, 305] width 805 height 474
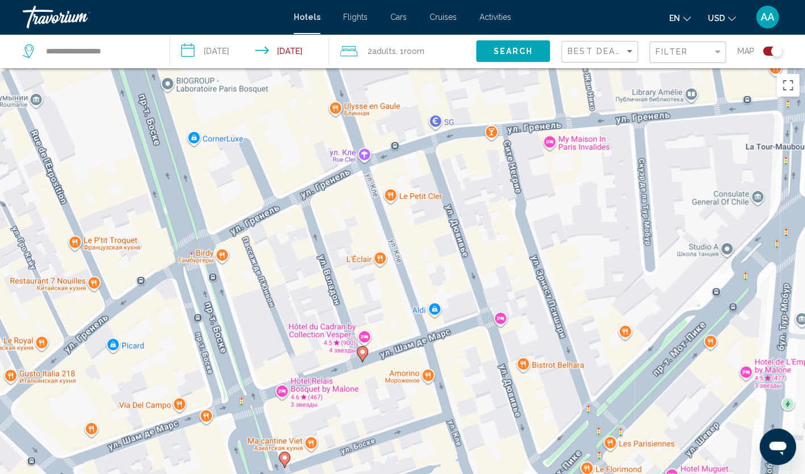
click at [358, 352] on icon "Main content" at bounding box center [362, 354] width 10 height 15
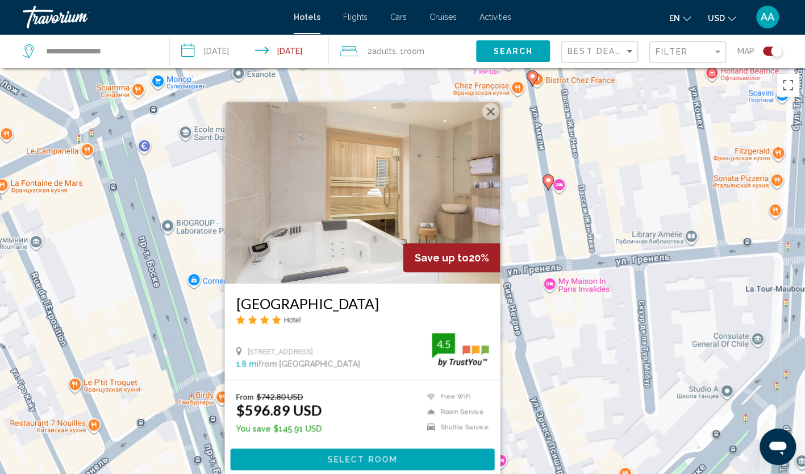
click at [494, 108] on button "Закрыть" at bounding box center [490, 111] width 17 height 17
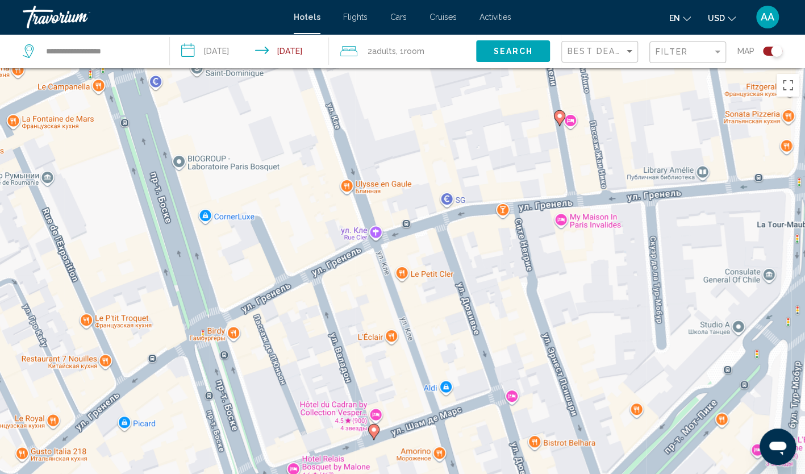
drag, startPoint x: 361, startPoint y: 328, endPoint x: 369, endPoint y: 280, distance: 49.5
click at [369, 280] on div "Чтобы активировать перетаскивание с помощью клавиатуры, нажмите Alt + Ввод. Пос…" at bounding box center [402, 305] width 805 height 474
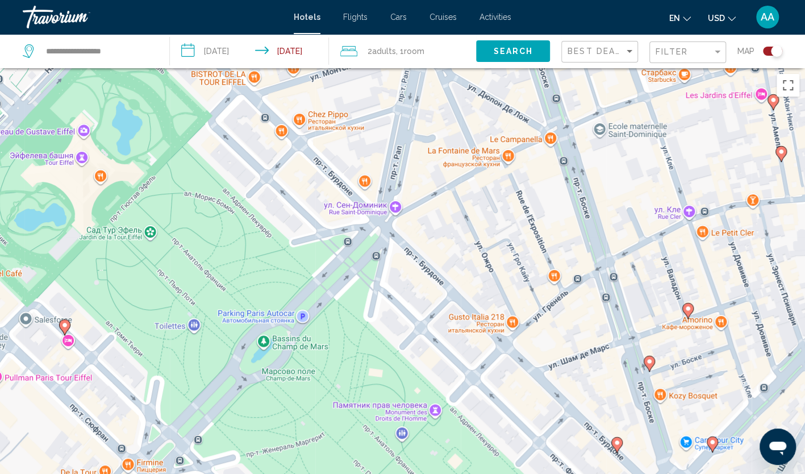
drag, startPoint x: 380, startPoint y: 326, endPoint x: 700, endPoint y: 282, distance: 322.9
click at [700, 282] on div "Чтобы активировать перетаскивание с помощью клавиатуры, нажмите Alt + Ввод. Пос…" at bounding box center [402, 305] width 805 height 474
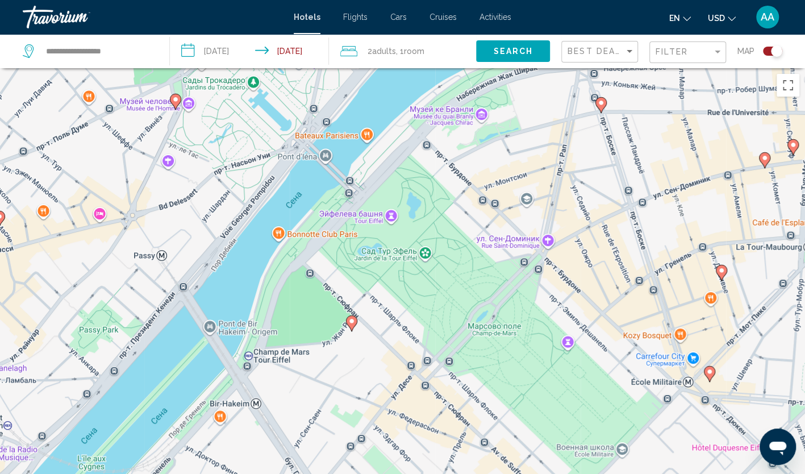
click at [720, 269] on image "Main content" at bounding box center [721, 270] width 7 height 7
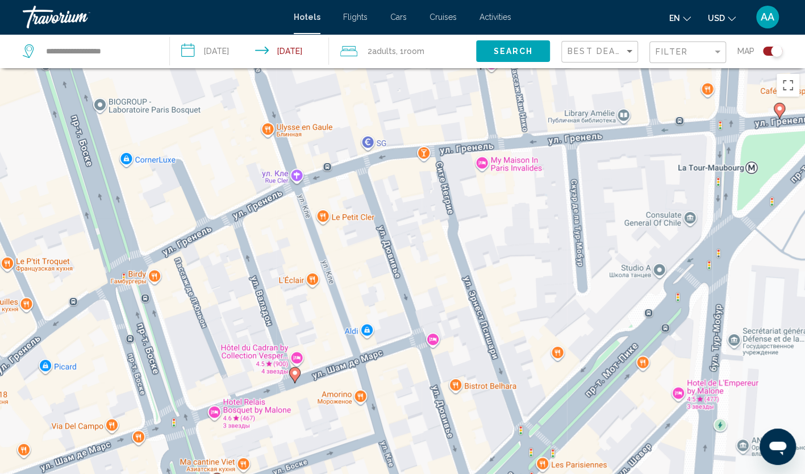
click at [779, 115] on icon "Main content" at bounding box center [779, 110] width 10 height 15
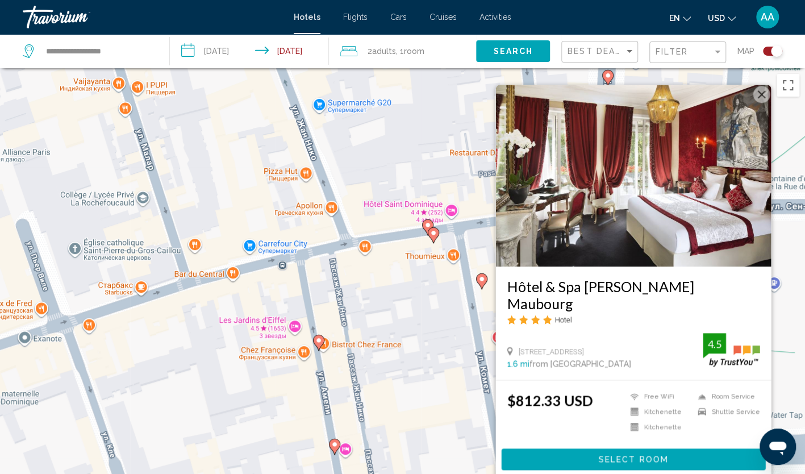
click at [432, 229] on icon "Main content" at bounding box center [433, 235] width 10 height 15
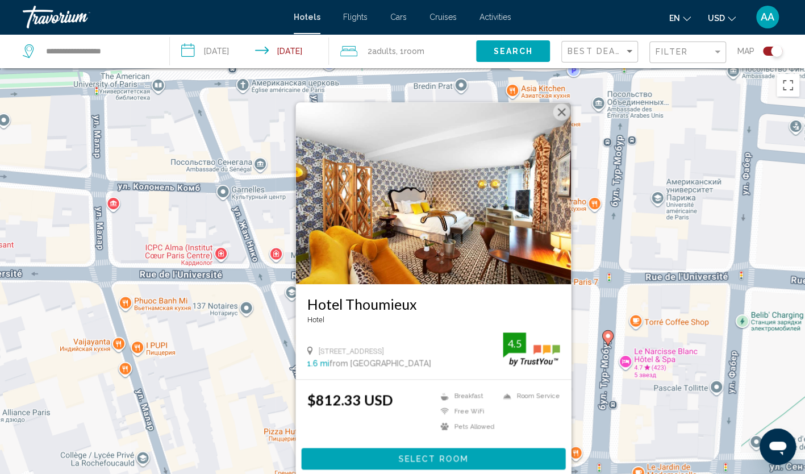
click at [561, 111] on button "Закрыть" at bounding box center [561, 111] width 17 height 17
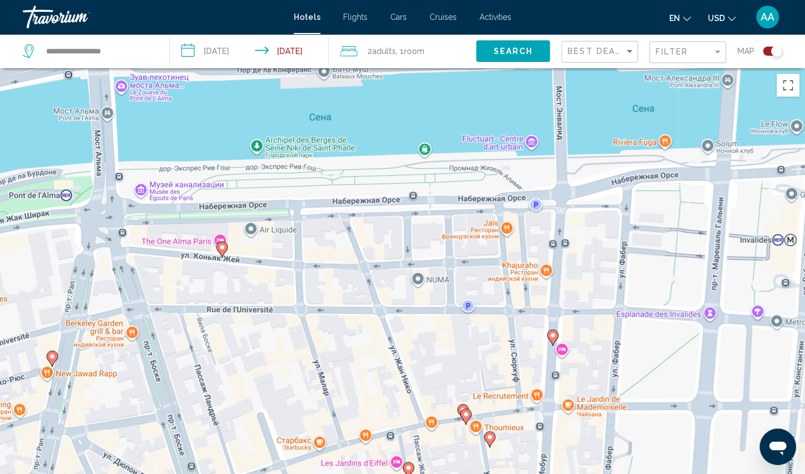
click at [460, 409] on gmp-advanced-marker "Main content" at bounding box center [465, 416] width 11 height 17
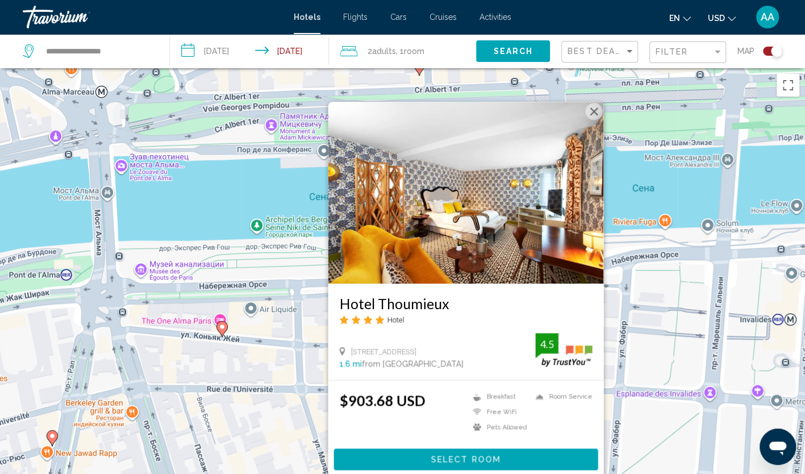
click at [597, 114] on button "Закрыть" at bounding box center [593, 111] width 17 height 17
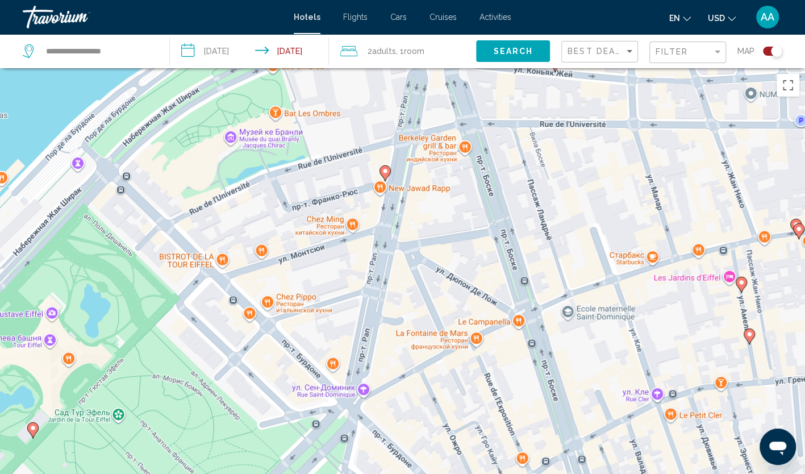
drag, startPoint x: 389, startPoint y: 281, endPoint x: 722, endPoint y: 16, distance: 425.5
click at [722, 16] on div "**********" at bounding box center [402, 237] width 805 height 474
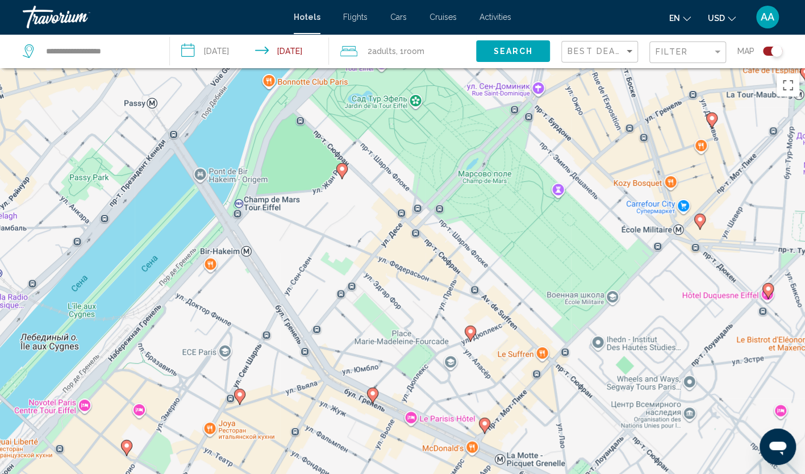
drag, startPoint x: 452, startPoint y: 238, endPoint x: 463, endPoint y: 85, distance: 153.8
click at [463, 85] on div "Чтобы активировать перетаскивание с помощью клавиатуры, нажмите Alt + Ввод. Пос…" at bounding box center [402, 305] width 805 height 474
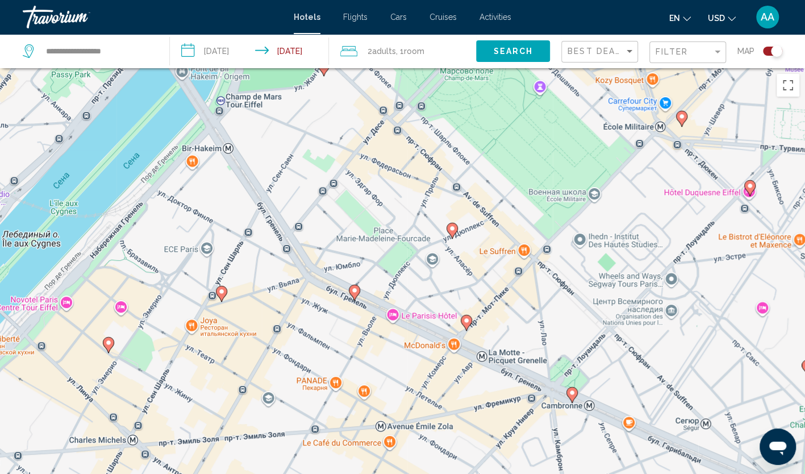
drag, startPoint x: 452, startPoint y: 164, endPoint x: 441, endPoint y: 106, distance: 59.5
click at [441, 106] on div "Чтобы активировать перетаскивание с помощью клавиатуры, нажмите Alt + Ввод. Пос…" at bounding box center [402, 305] width 805 height 474
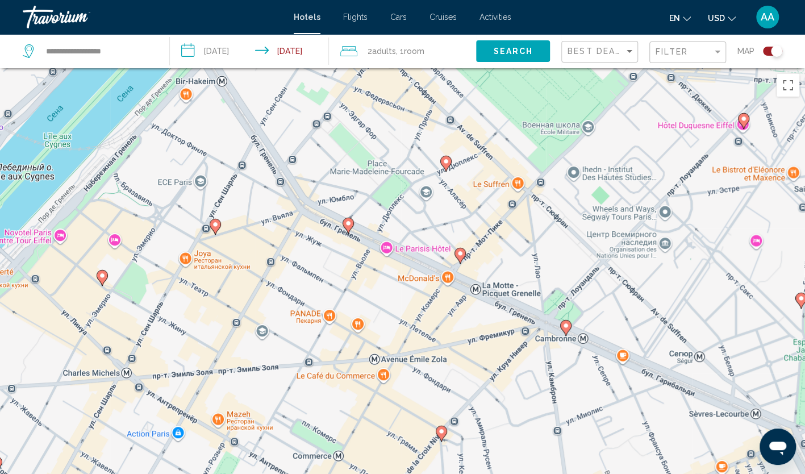
drag, startPoint x: 349, startPoint y: 266, endPoint x: 306, endPoint y: 202, distance: 76.9
click at [351, 193] on div "Для навигации используйте клавиши со стрелками. Чтобы активировать перетаскиван…" at bounding box center [402, 305] width 805 height 474
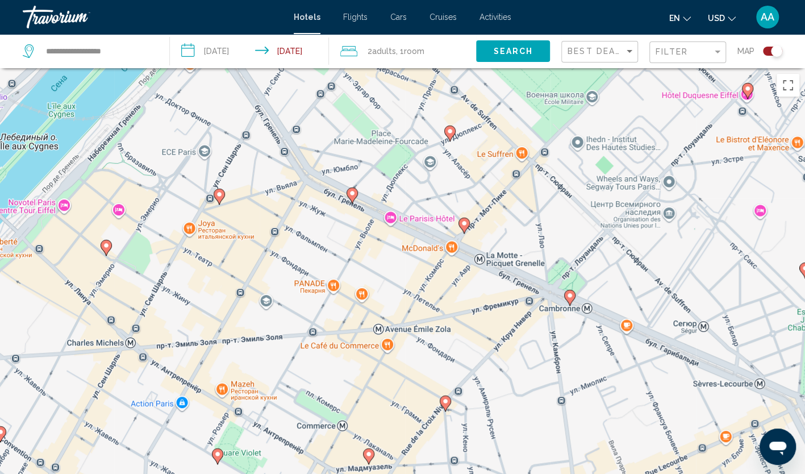
click at [105, 249] on image "Main content" at bounding box center [106, 245] width 7 height 7
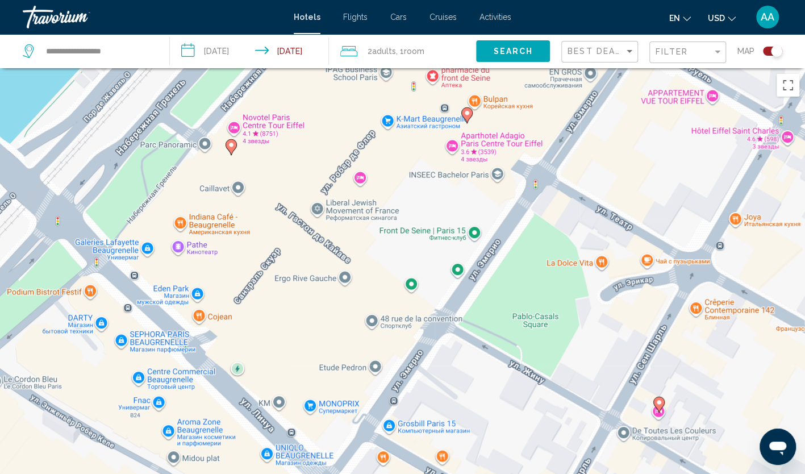
click at [230, 149] on icon "Main content" at bounding box center [231, 147] width 10 height 15
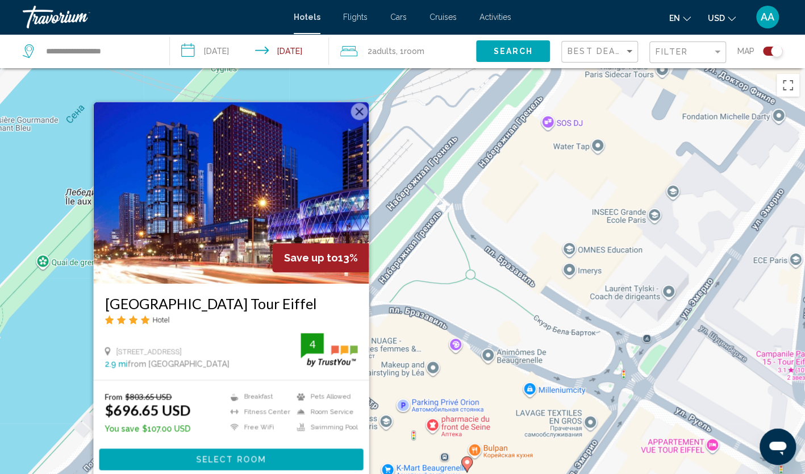
click at [363, 111] on button "Закрыть" at bounding box center [359, 111] width 17 height 17
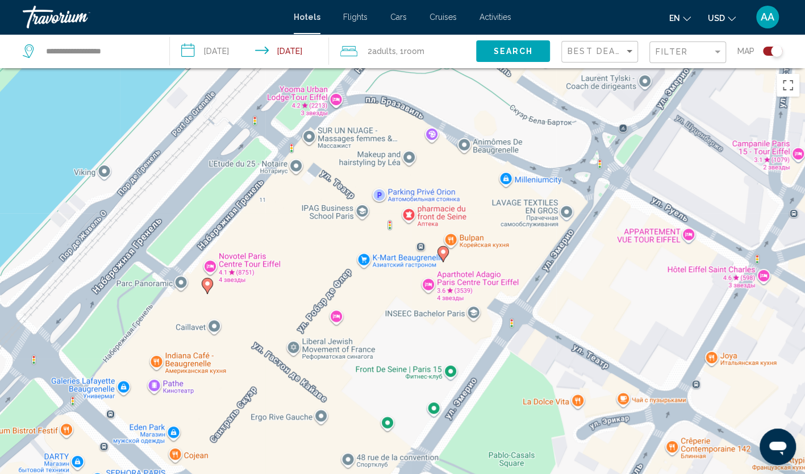
drag, startPoint x: 315, startPoint y: 252, endPoint x: 299, endPoint y: 91, distance: 162.1
click at [299, 91] on div "Чтобы активировать перетаскивание с помощью клавиатуры, нажмите Alt + Ввод. Пос…" at bounding box center [402, 305] width 805 height 474
click at [445, 252] on image "Main content" at bounding box center [443, 251] width 7 height 7
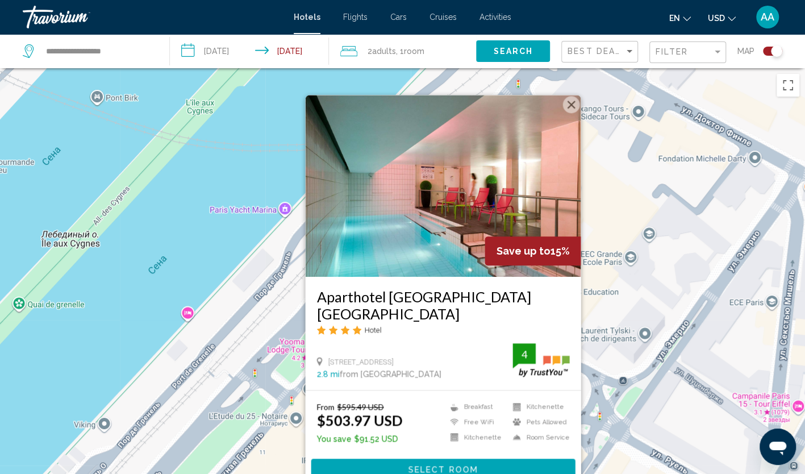
click at [571, 102] on button "Закрыть" at bounding box center [571, 104] width 17 height 17
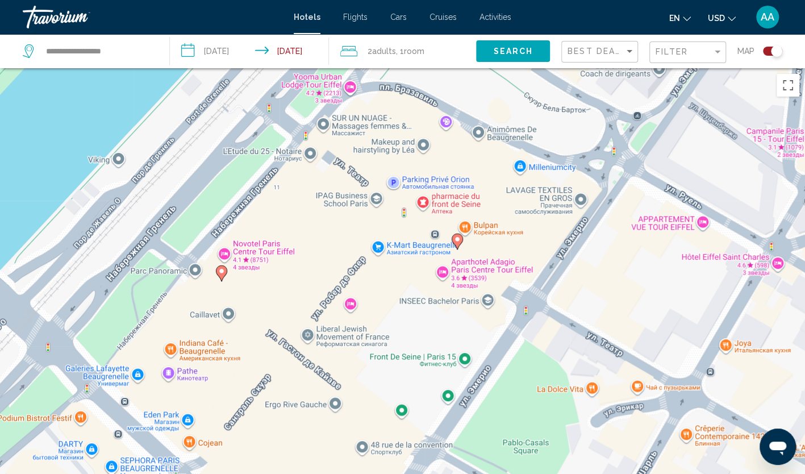
drag, startPoint x: 365, startPoint y: 351, endPoint x: 378, endPoint y: 97, distance: 254.9
click at [378, 97] on div "Чтобы активировать перетаскивание с помощью клавиатуры, нажмите Alt + Ввод. Пос…" at bounding box center [402, 305] width 805 height 474
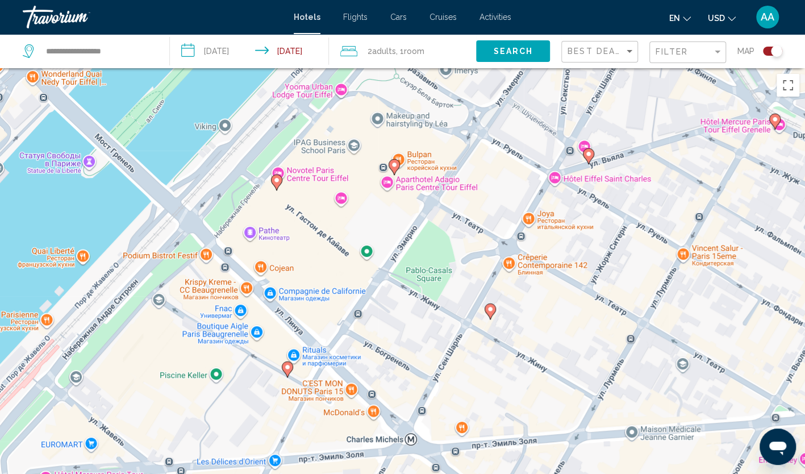
drag, startPoint x: 305, startPoint y: 295, endPoint x: 297, endPoint y: 228, distance: 67.0
click at [297, 228] on div "Чтобы активировать перетаскивание с помощью клавиатуры, нажмите Alt + Ввод. Пос…" at bounding box center [402, 305] width 805 height 474
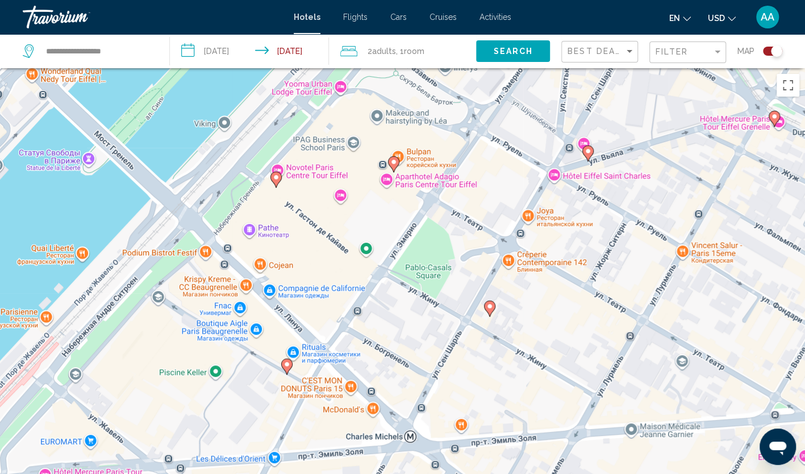
click at [492, 306] on image "Main content" at bounding box center [489, 306] width 7 height 7
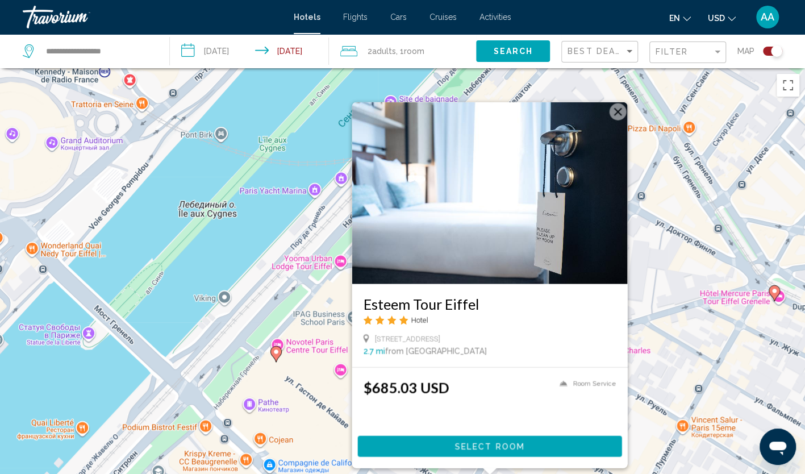
click at [622, 115] on button "Закрыть" at bounding box center [617, 111] width 17 height 17
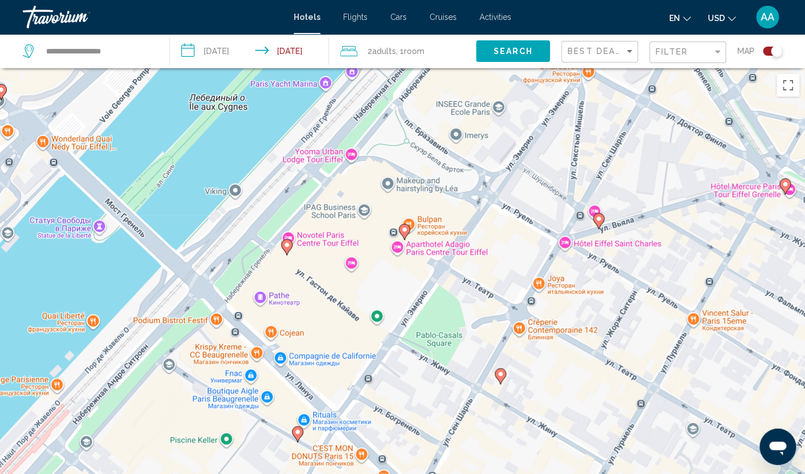
drag, startPoint x: 434, startPoint y: 285, endPoint x: 444, endPoint y: 174, distance: 111.3
click at [444, 174] on div "Чтобы активировать перетаскивание с помощью клавиатуры, нажмите Alt + Ввод. Пос…" at bounding box center [402, 305] width 805 height 474
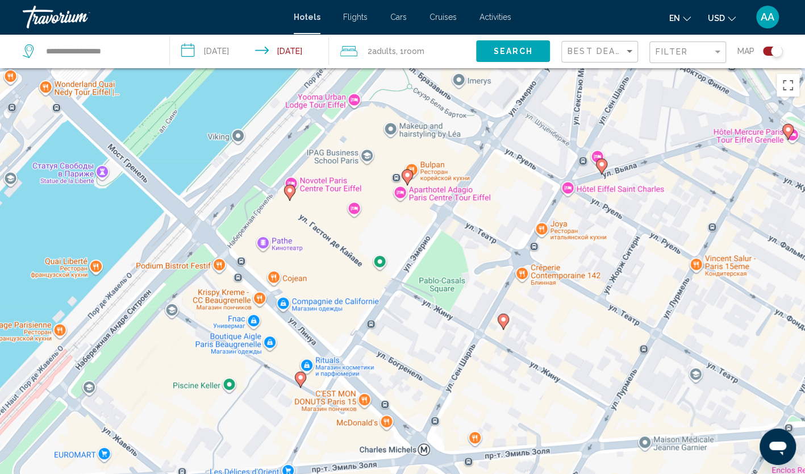
drag, startPoint x: 330, startPoint y: 273, endPoint x: 331, endPoint y: 187, distance: 85.8
click at [331, 187] on div "Чтобы активировать перетаскивание с помощью клавиатуры, нажмите Alt + Ввод. Пос…" at bounding box center [402, 305] width 805 height 474
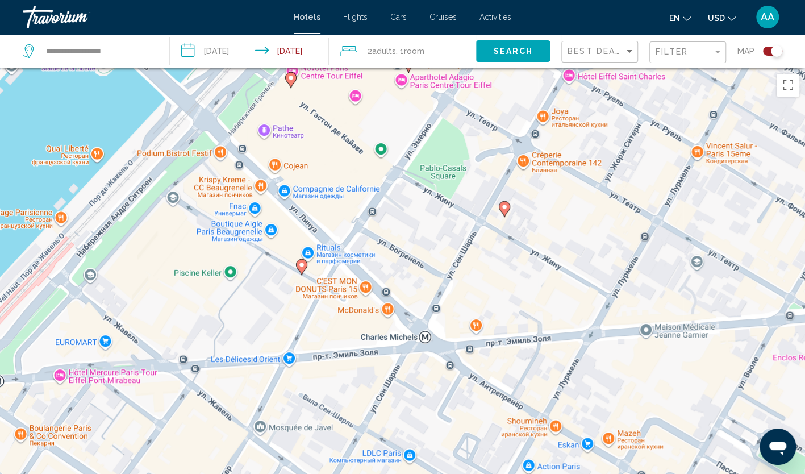
click at [302, 261] on icon "Main content" at bounding box center [301, 267] width 10 height 15
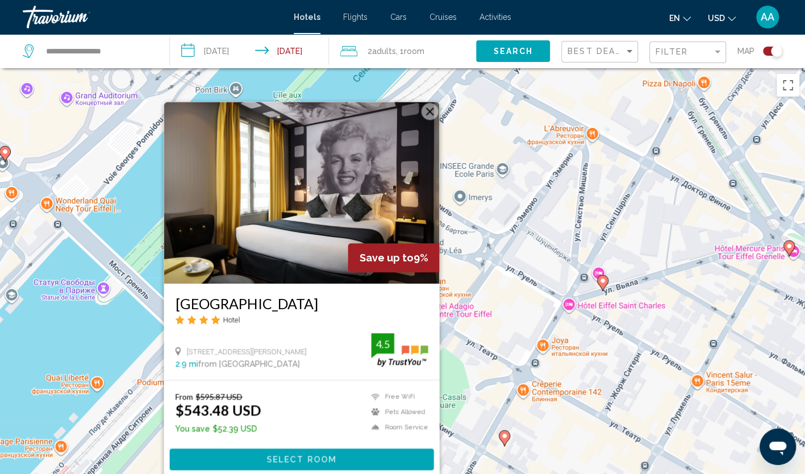
click at [434, 117] on button "Закрыть" at bounding box center [429, 111] width 17 height 17
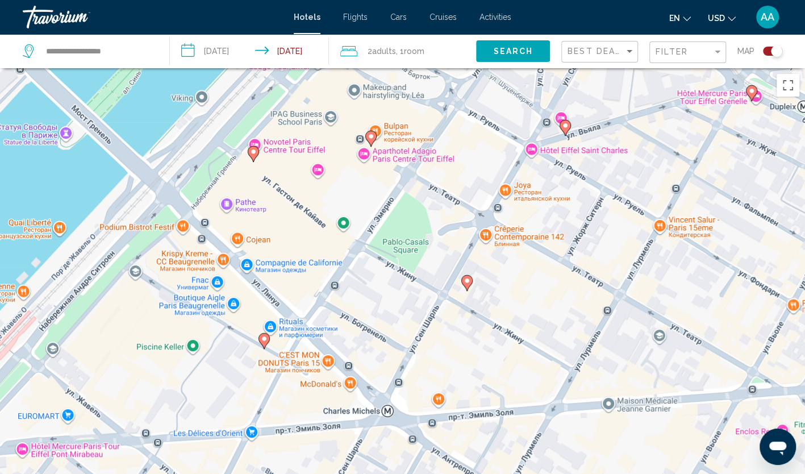
drag, startPoint x: 437, startPoint y: 280, endPoint x: 403, endPoint y: 204, distance: 82.7
click at [403, 204] on div "Чтобы активировать перетаскивание с помощью клавиатуры, нажмите Alt + Ввод. Пос…" at bounding box center [402, 305] width 805 height 474
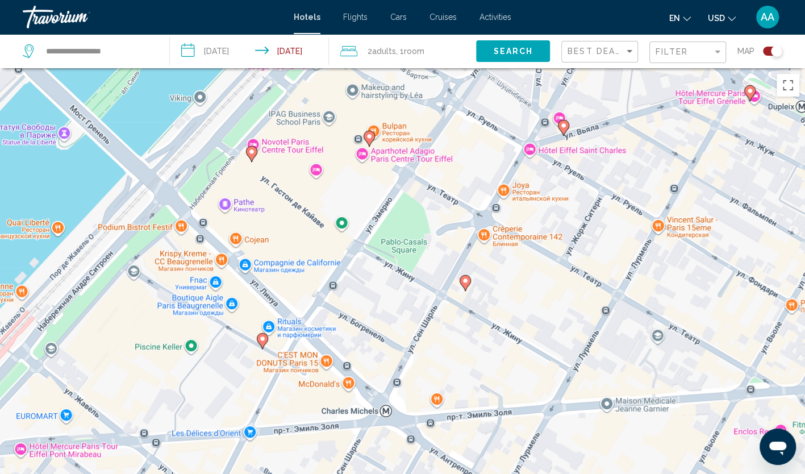
click at [263, 339] on image "Main content" at bounding box center [262, 338] width 7 height 7
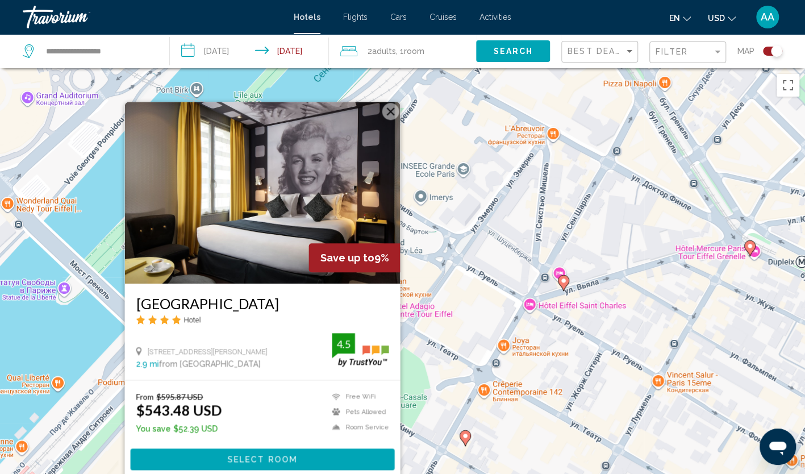
click at [392, 106] on button "Закрыть" at bounding box center [390, 111] width 17 height 17
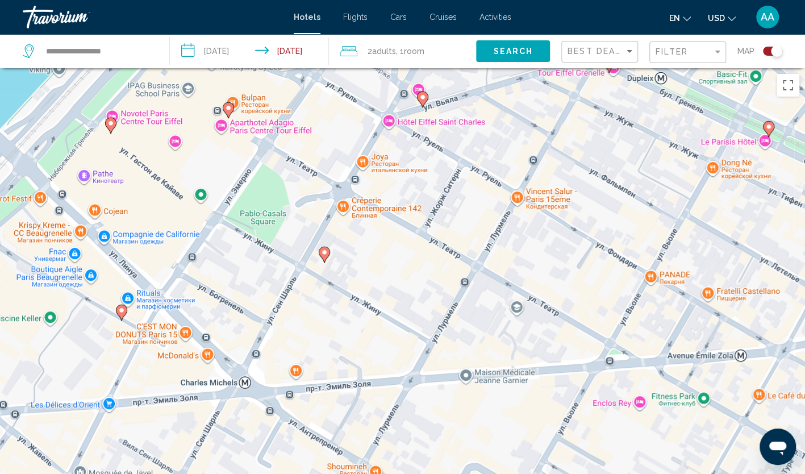
drag, startPoint x: 454, startPoint y: 303, endPoint x: 313, endPoint y: 118, distance: 233.6
click at [313, 118] on div "Чтобы активировать перетаскивание с помощью клавиатуры, нажмите Alt + Ввод. Пос…" at bounding box center [402, 305] width 805 height 474
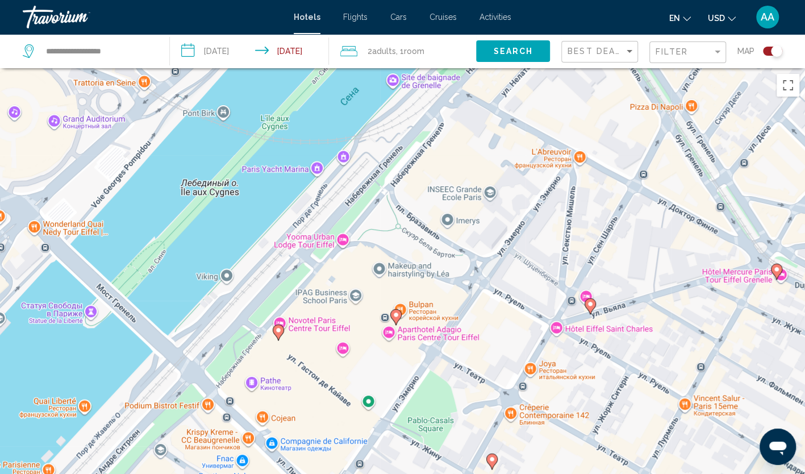
drag, startPoint x: 319, startPoint y: 210, endPoint x: 519, endPoint y: 456, distance: 317.1
click at [519, 456] on div "Чтобы активировать перетаскивание с помощью клавиатуры, нажмите Alt + Ввод. Пос…" at bounding box center [402, 305] width 805 height 474
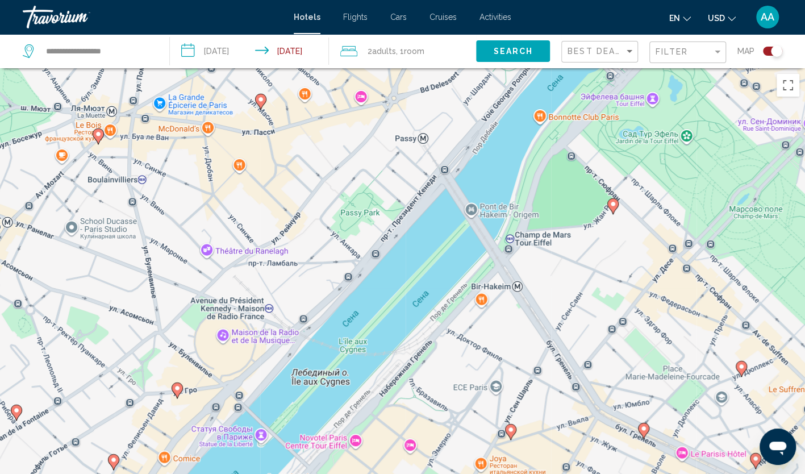
drag, startPoint x: 604, startPoint y: 169, endPoint x: 547, endPoint y: 252, distance: 100.6
click at [547, 252] on div "Чтобы активировать перетаскивание с помощью клавиатуры, нажмите Alt + Ввод. Пос…" at bounding box center [402, 305] width 805 height 474
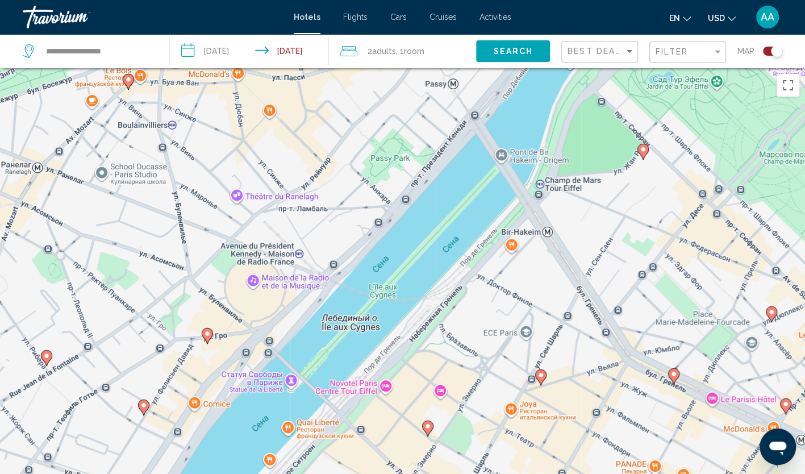
drag, startPoint x: 292, startPoint y: 338, endPoint x: 301, endPoint y: 285, distance: 54.2
click at [322, 280] on div "Чтобы активировать перетаскивание с помощью клавиатуры, нажмите Alt + Ввод. Пос…" at bounding box center [402, 305] width 805 height 474
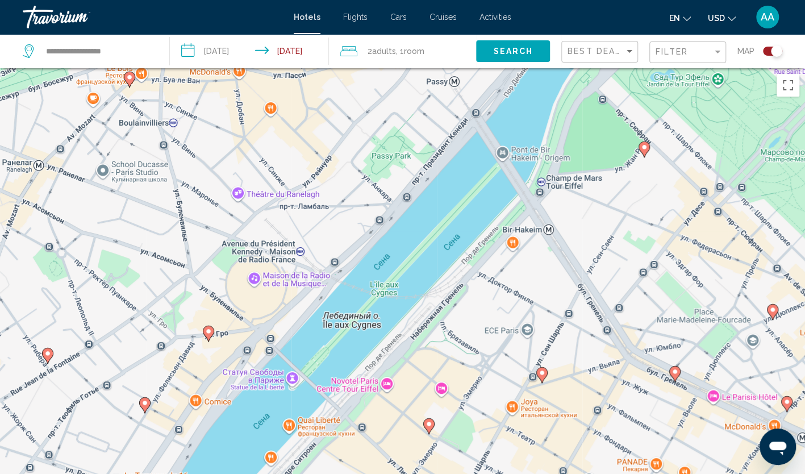
click at [208, 334] on image "Main content" at bounding box center [208, 331] width 7 height 7
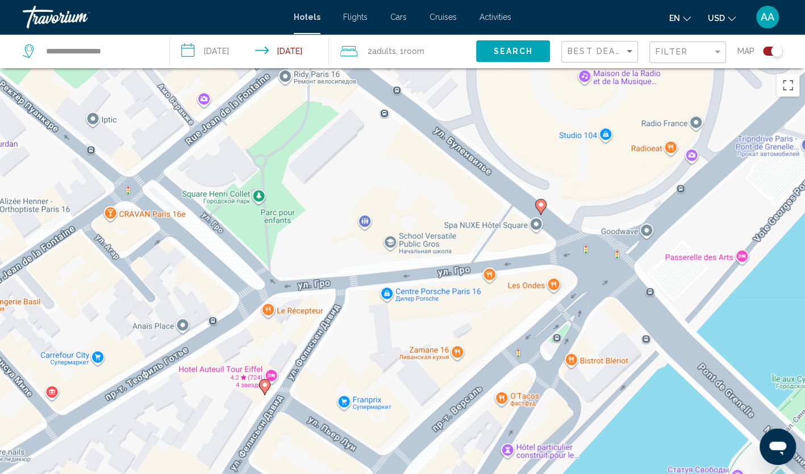
click at [539, 202] on image "Main content" at bounding box center [541, 204] width 7 height 7
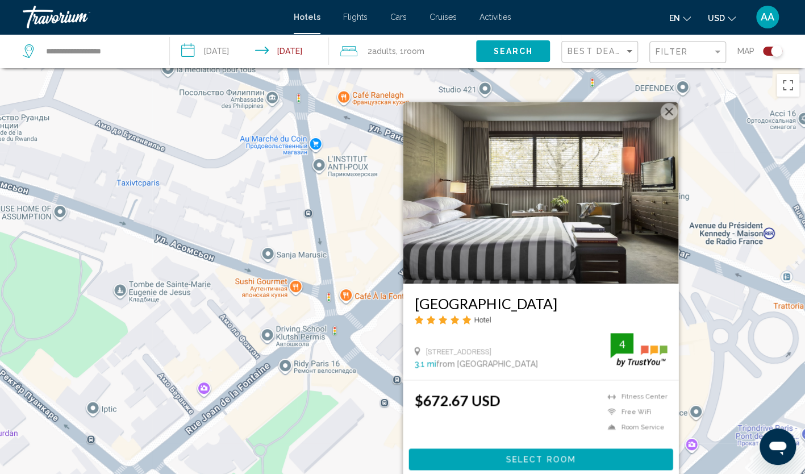
click at [671, 113] on button "Закрыть" at bounding box center [668, 111] width 17 height 17
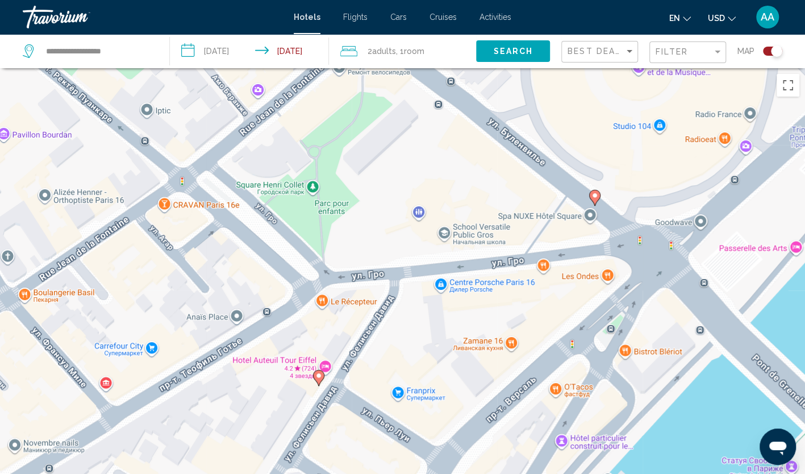
drag, startPoint x: 484, startPoint y: 360, endPoint x: 539, endPoint y: 58, distance: 307.3
click at [539, 68] on div "**********" at bounding box center [402, 339] width 805 height 542
click at [319, 373] on image "Main content" at bounding box center [318, 375] width 7 height 7
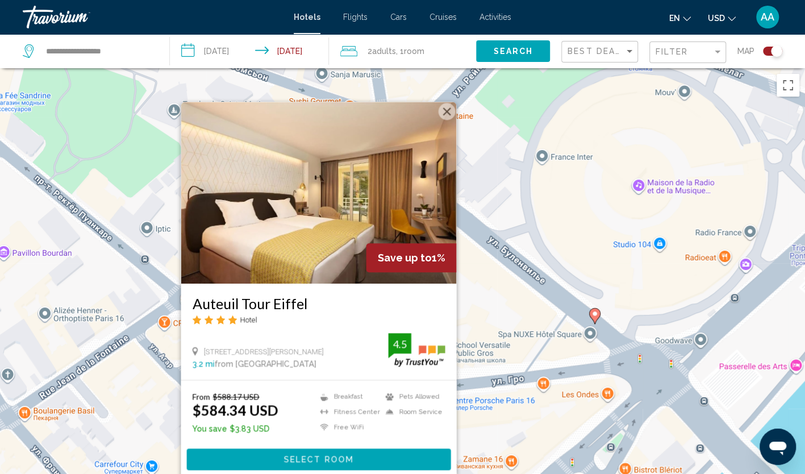
click at [447, 113] on button "Закрыть" at bounding box center [446, 111] width 17 height 17
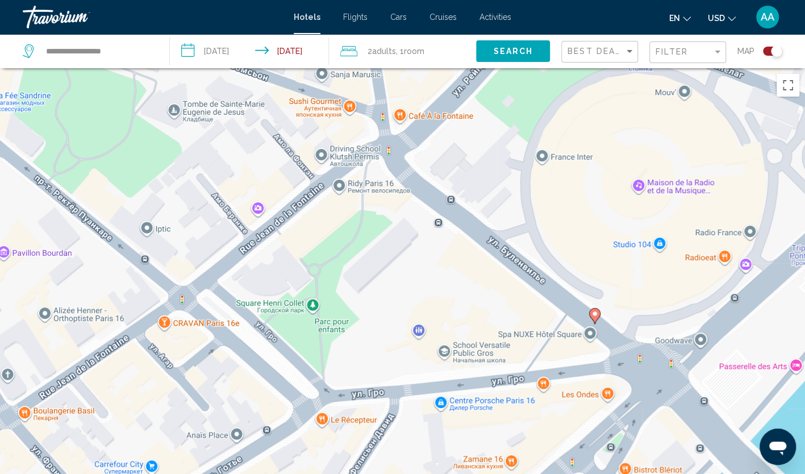
click at [765, 47] on div "Toggle map" at bounding box center [772, 51] width 19 height 9
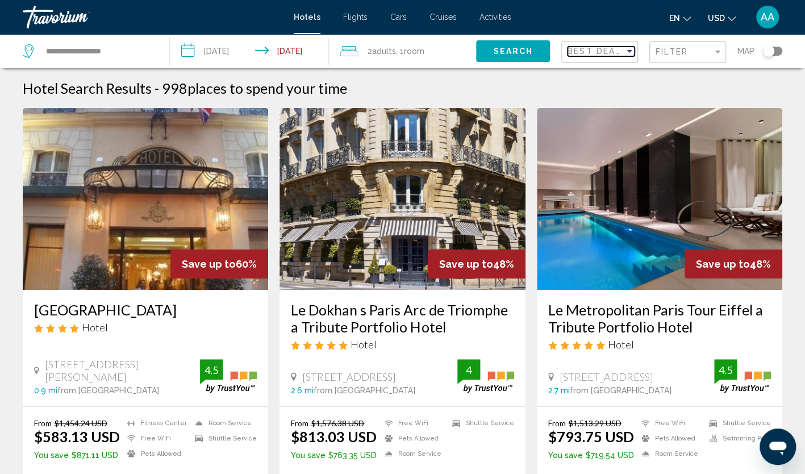
click at [600, 50] on span "Best Deals" at bounding box center [598, 51] width 60 height 9
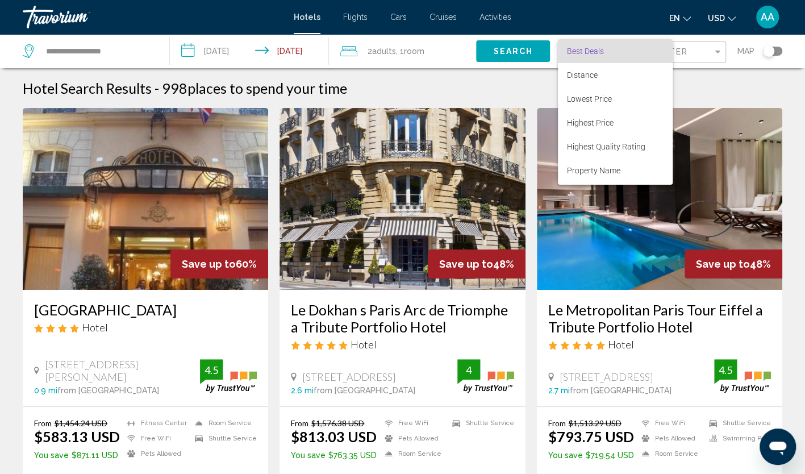
click at [694, 49] on div at bounding box center [402, 237] width 805 height 474
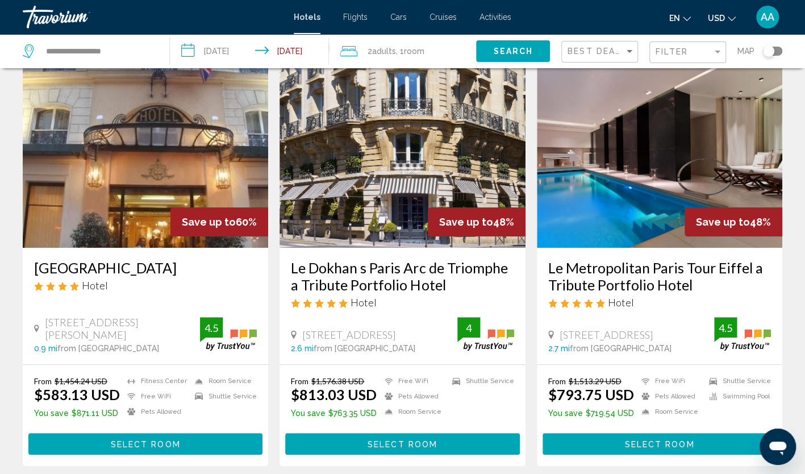
scroll to position [57, 0]
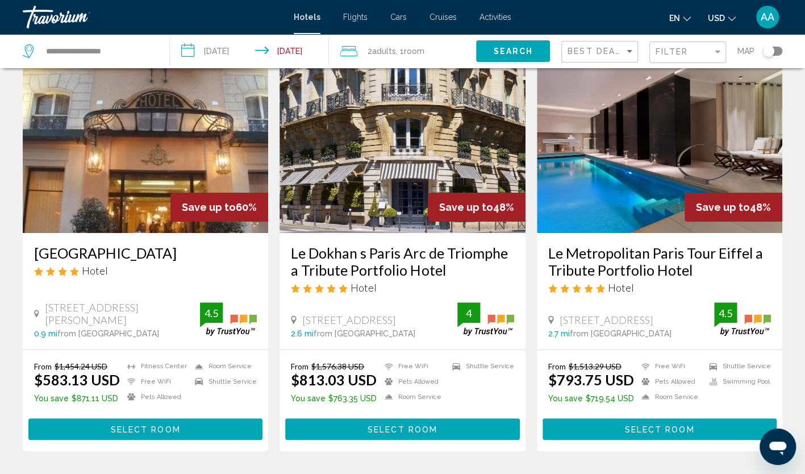
click at [690, 132] on img "Main content" at bounding box center [660, 142] width 246 height 182
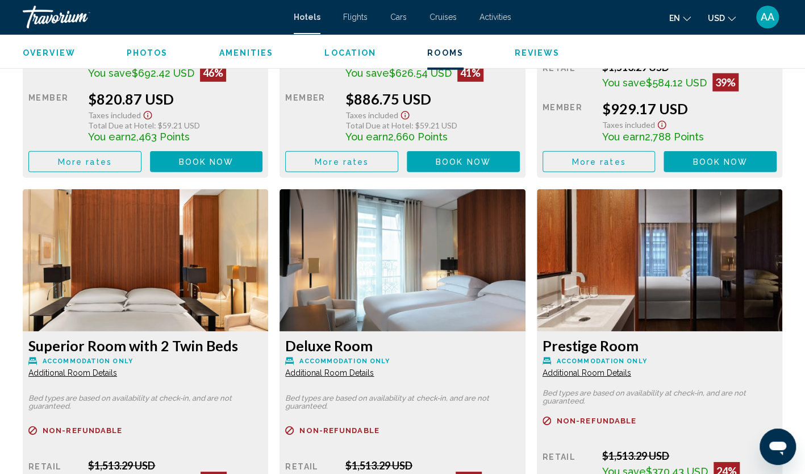
scroll to position [1648, 0]
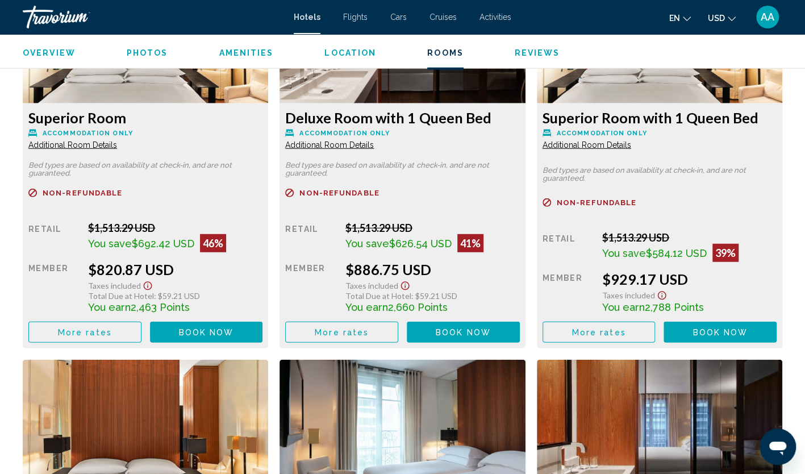
click at [99, 333] on span "More rates" at bounding box center [85, 332] width 54 height 9
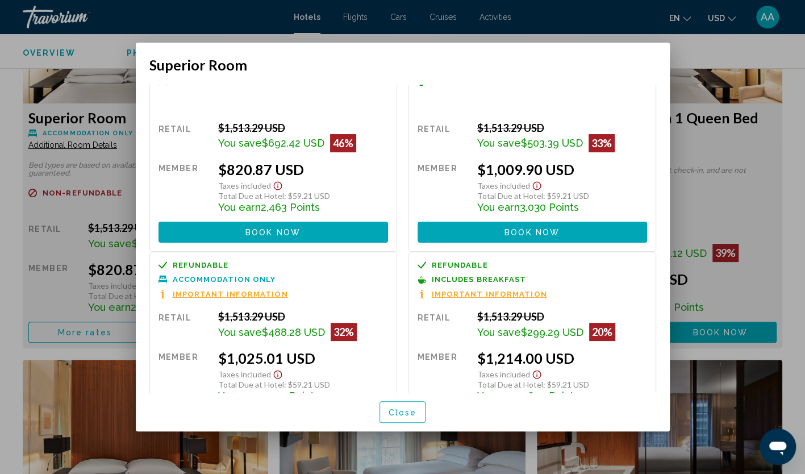
scroll to position [21, 0]
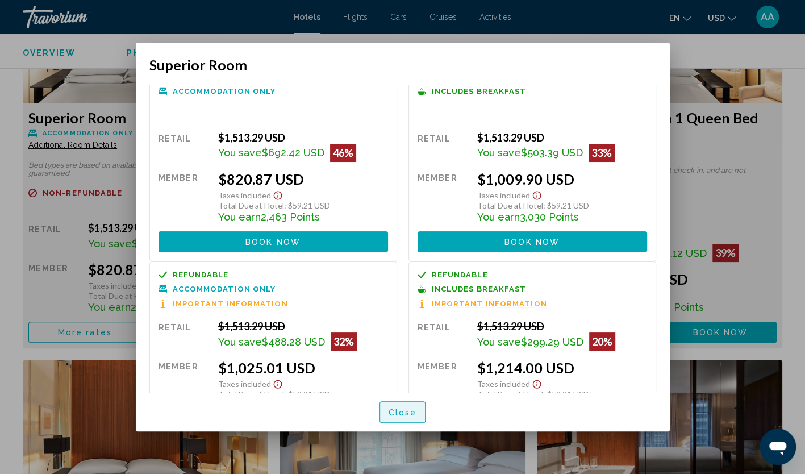
click at [405, 410] on span "Close" at bounding box center [403, 412] width 28 height 9
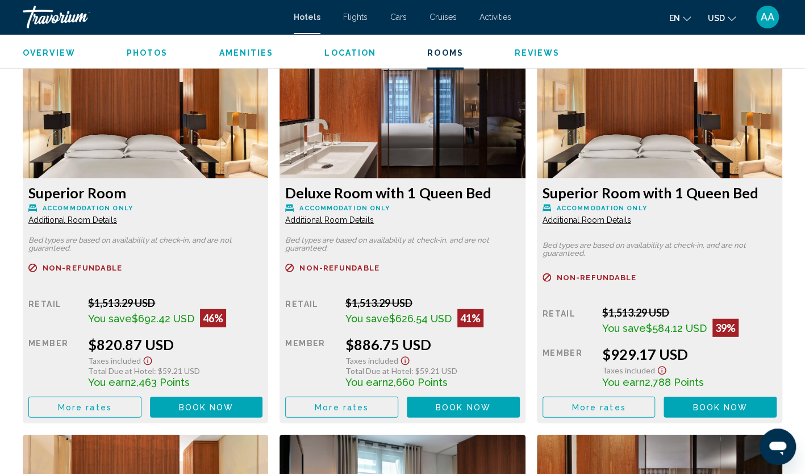
scroll to position [1591, 0]
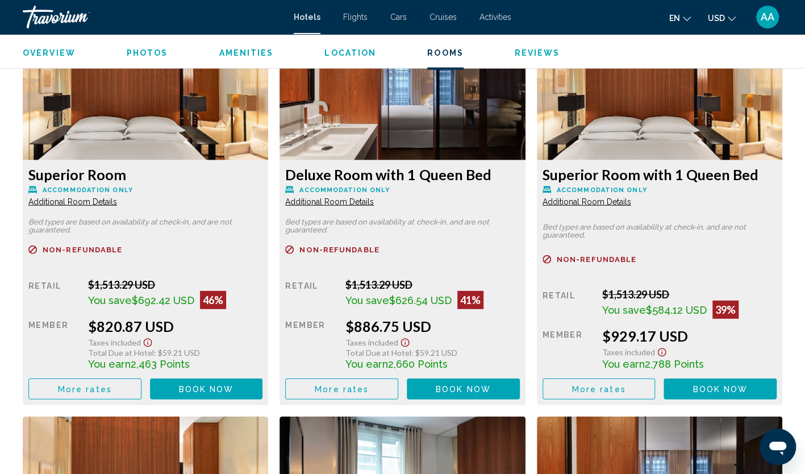
click at [122, 379] on button "More rates" at bounding box center [84, 388] width 113 height 21
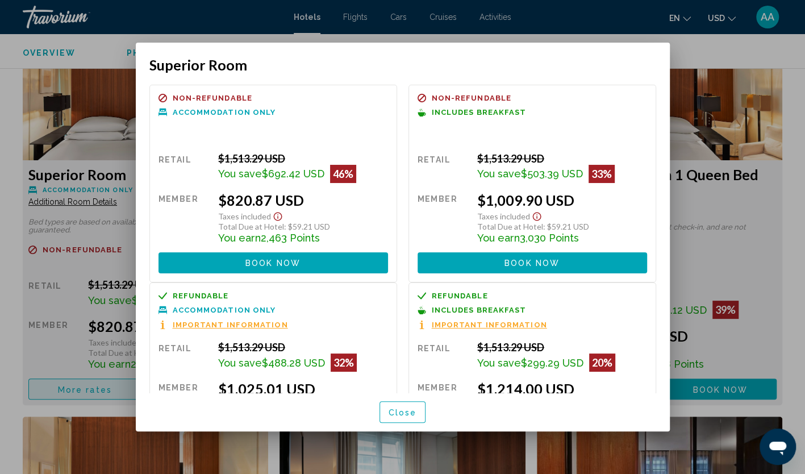
scroll to position [0, 0]
click at [707, 61] on div at bounding box center [402, 237] width 805 height 474
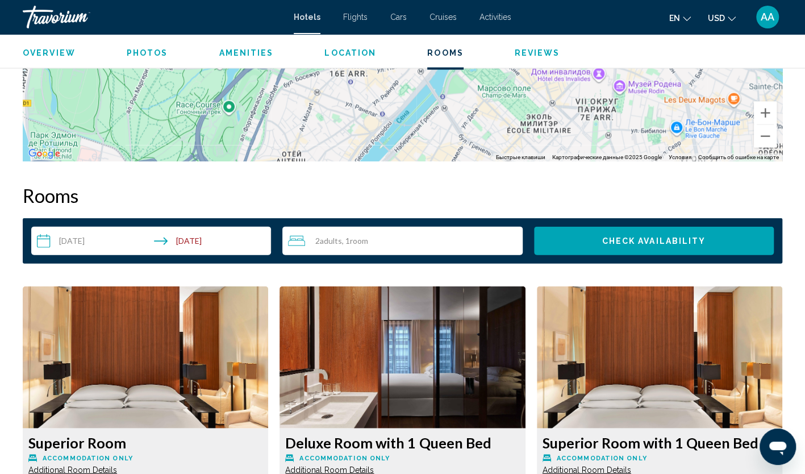
scroll to position [1307, 0]
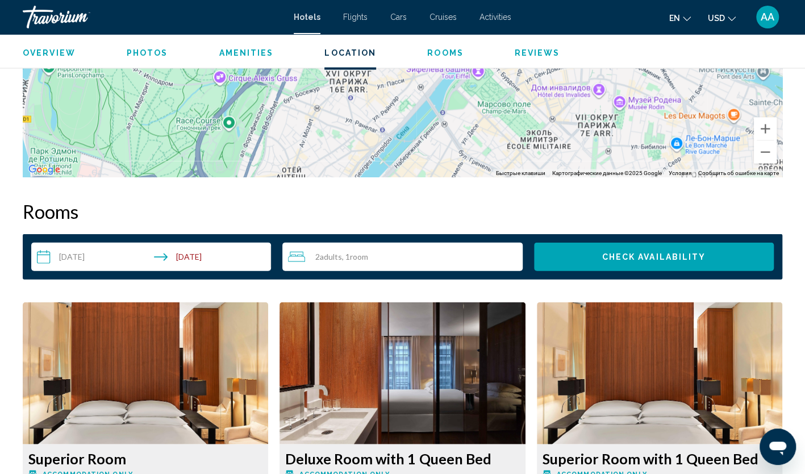
click at [349, 256] on span ", 1 Room rooms" at bounding box center [355, 256] width 26 height 9
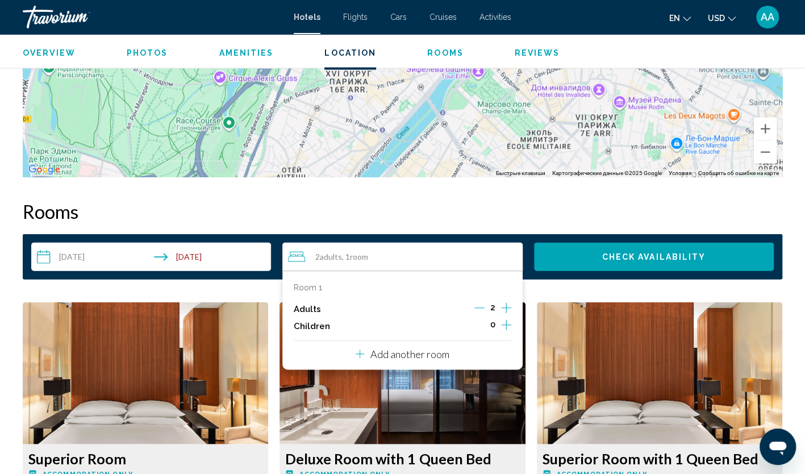
click at [505, 308] on icon "Increment adults" at bounding box center [506, 308] width 10 height 14
click at [657, 257] on span "Check Availability" at bounding box center [654, 257] width 104 height 9
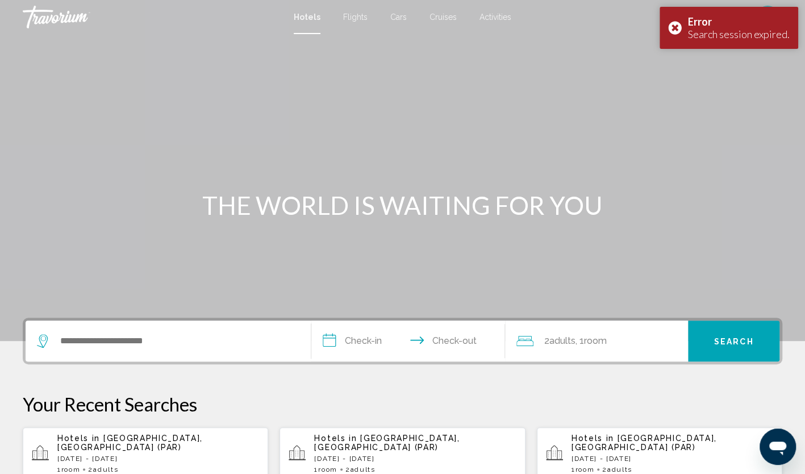
click at [162, 439] on span "[GEOGRAPHIC_DATA], [GEOGRAPHIC_DATA] (PAR)" at bounding box center [129, 443] width 145 height 18
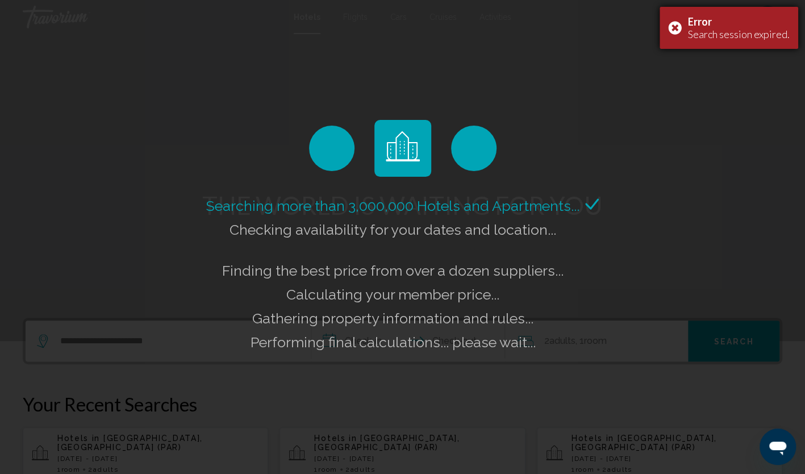
click at [675, 27] on div "Error Search session expired." at bounding box center [729, 28] width 139 height 42
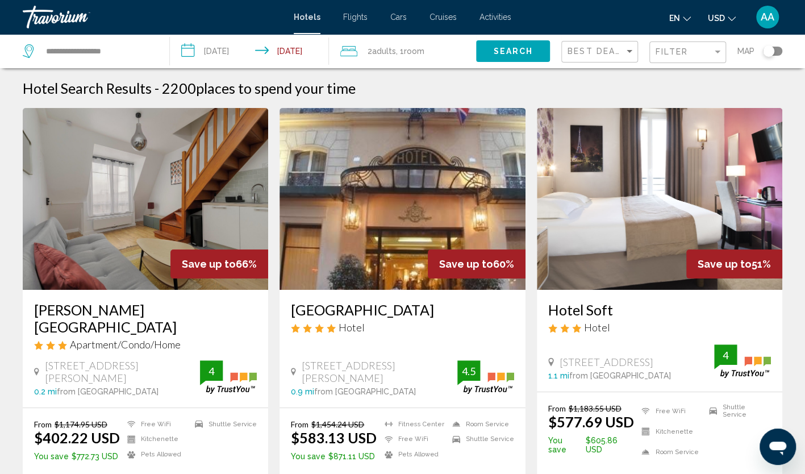
drag, startPoint x: 286, startPoint y: 307, endPoint x: 501, endPoint y: 311, distance: 214.9
click at [501, 311] on div "Hotel St Pétersbourg Opéra & Spa Hotel 35 Rue De Caumartin, Paris 0.9 mi from P…" at bounding box center [403, 349] width 246 height 118
copy h3 "Hotel St Pétersbourg Opéra & Spa"
click at [440, 325] on div "Hotel" at bounding box center [402, 327] width 223 height 13
click at [409, 48] on span "Room" at bounding box center [414, 51] width 20 height 9
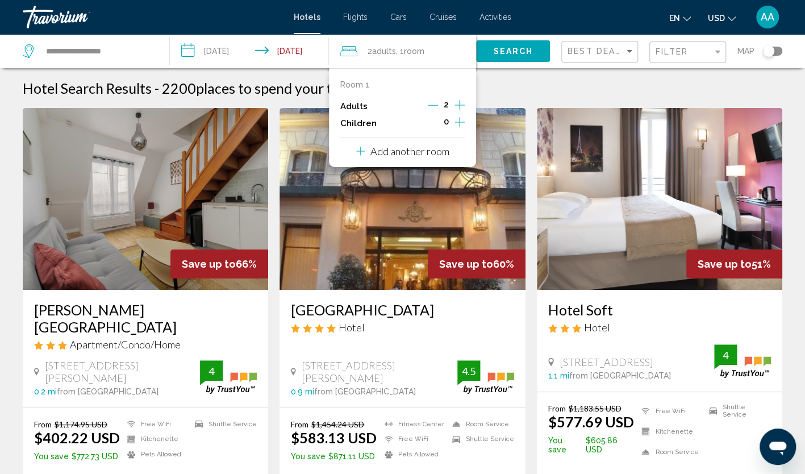
click at [461, 107] on icon "Increment adults" at bounding box center [460, 105] width 10 height 14
click at [514, 52] on span "Search" at bounding box center [513, 51] width 40 height 9
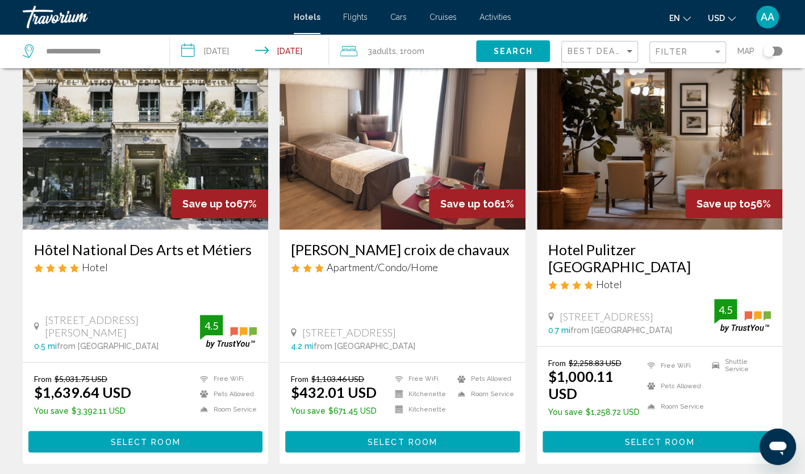
scroll to position [57, 0]
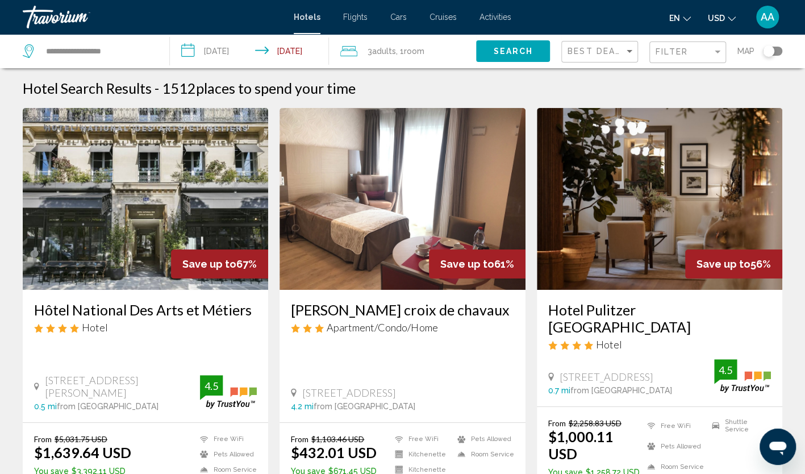
click at [392, 43] on span "3 Adult Adults" at bounding box center [382, 51] width 28 height 16
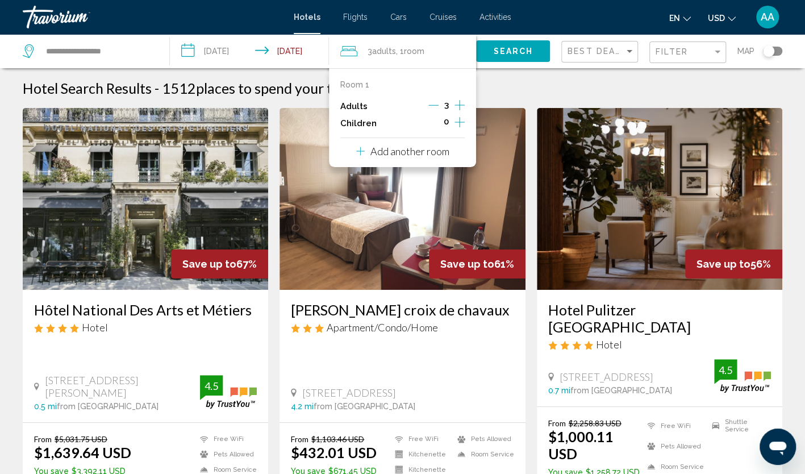
click at [434, 107] on icon "Decrement adults" at bounding box center [433, 105] width 10 height 10
click at [509, 53] on span "Search" at bounding box center [513, 51] width 40 height 9
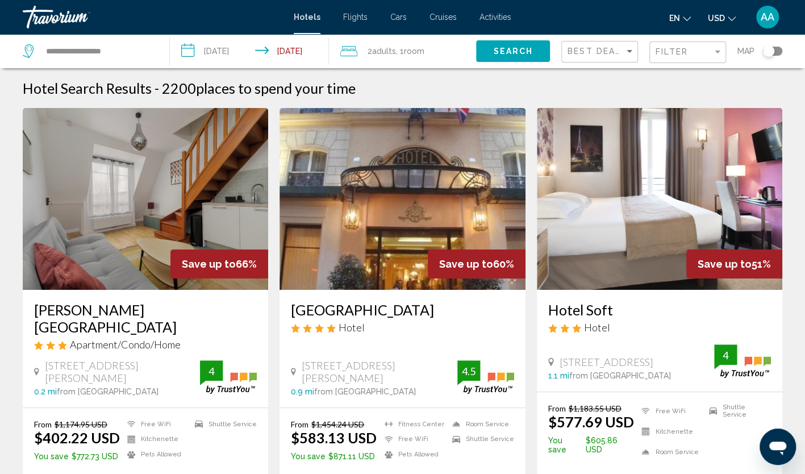
click at [493, 207] on img "Main content" at bounding box center [403, 199] width 246 height 182
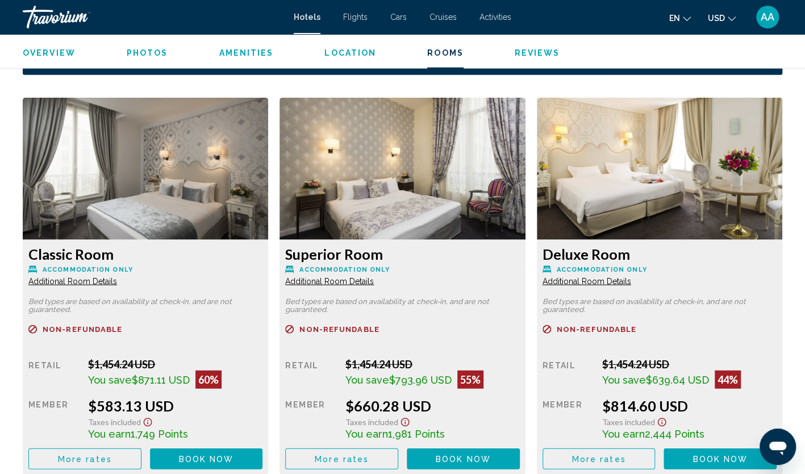
scroll to position [1534, 0]
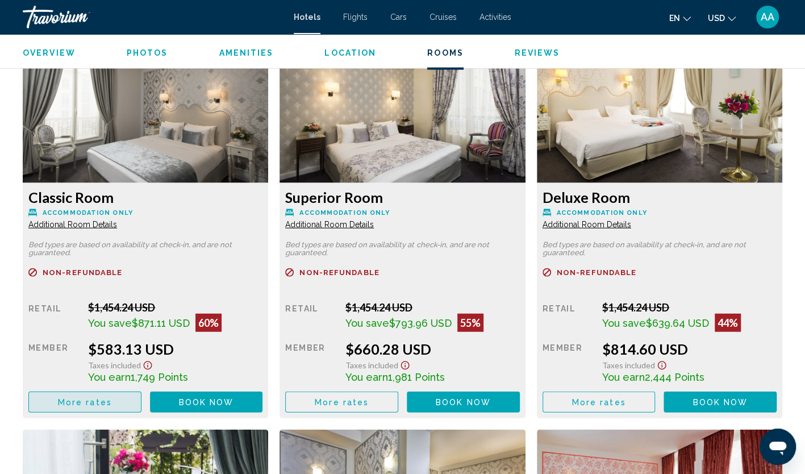
click at [100, 400] on span "More rates" at bounding box center [85, 402] width 54 height 9
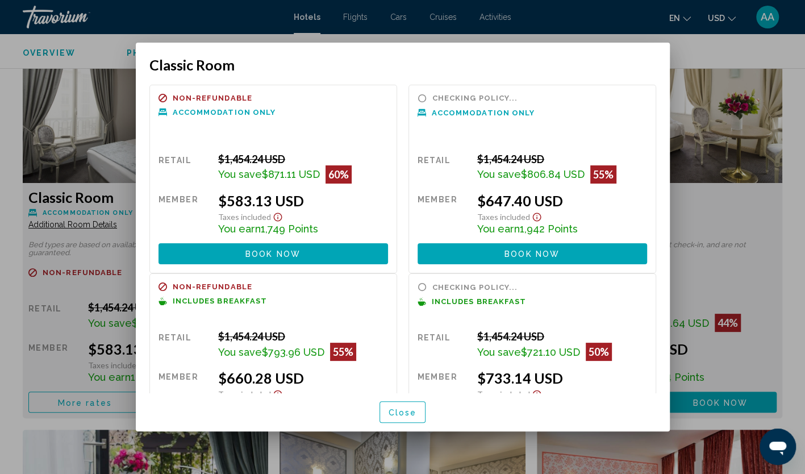
click at [403, 414] on span "Close" at bounding box center [403, 412] width 28 height 9
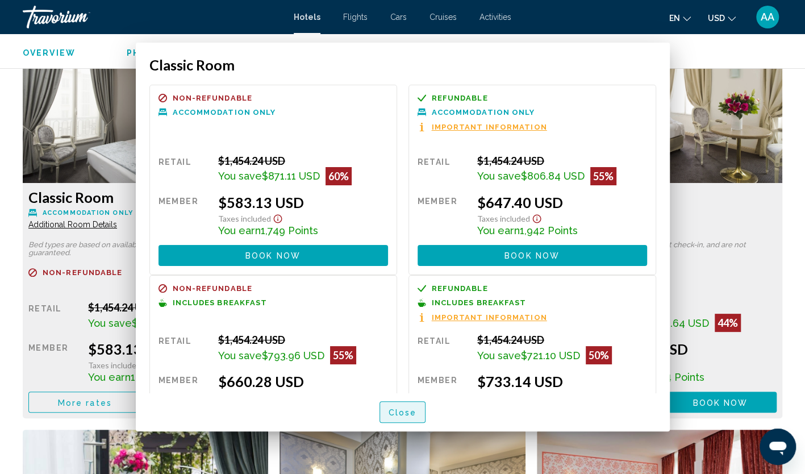
scroll to position [1534, 0]
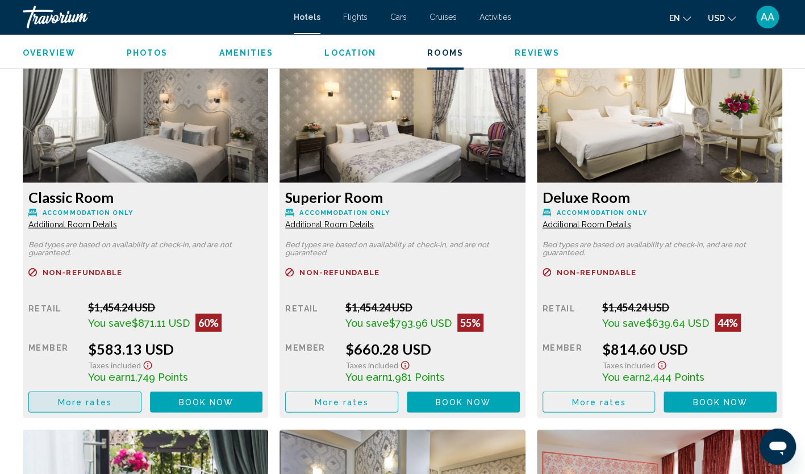
click at [106, 409] on button "More rates" at bounding box center [84, 402] width 113 height 21
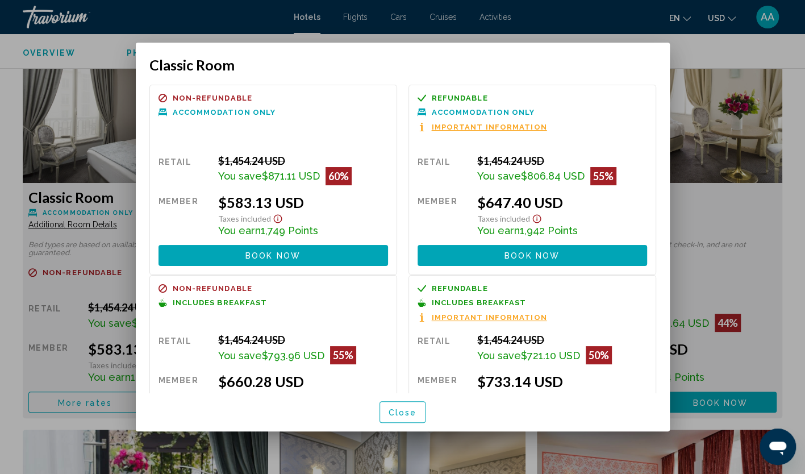
click at [401, 410] on span "Close" at bounding box center [403, 412] width 28 height 9
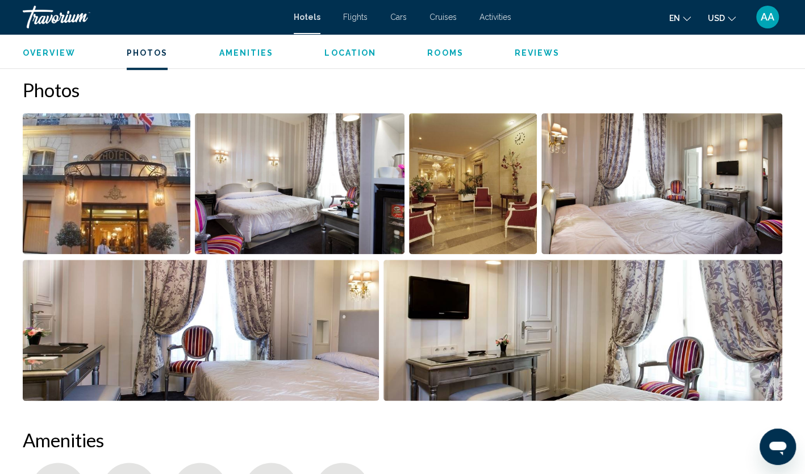
scroll to position [511, 0]
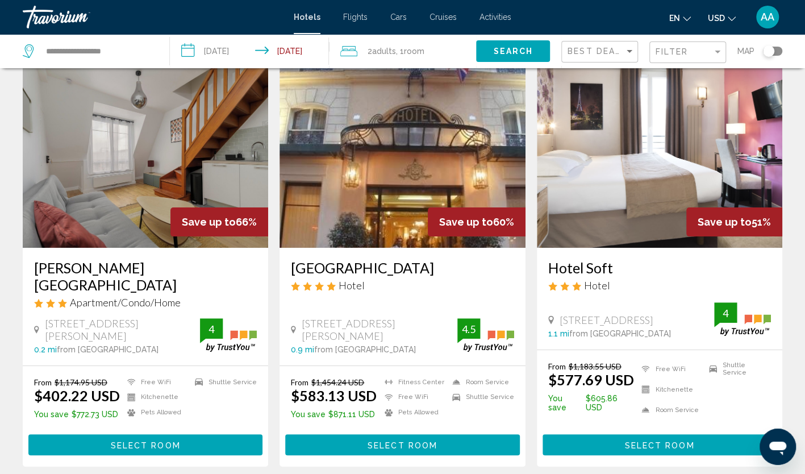
scroll to position [57, 0]
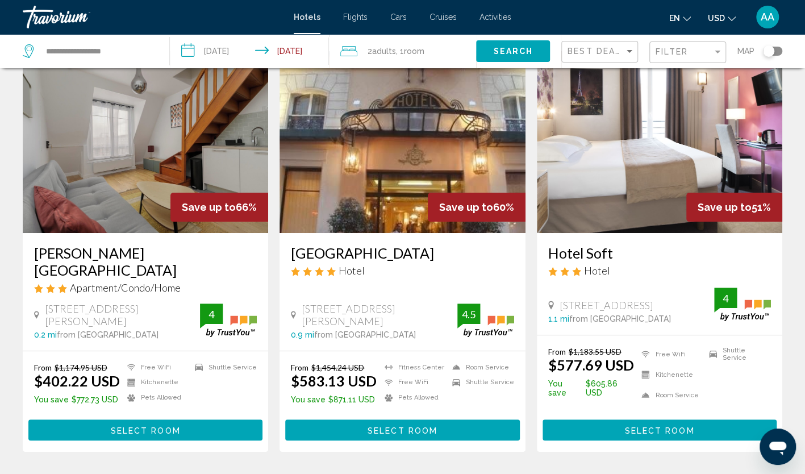
click at [158, 162] on img "Main content" at bounding box center [146, 142] width 246 height 182
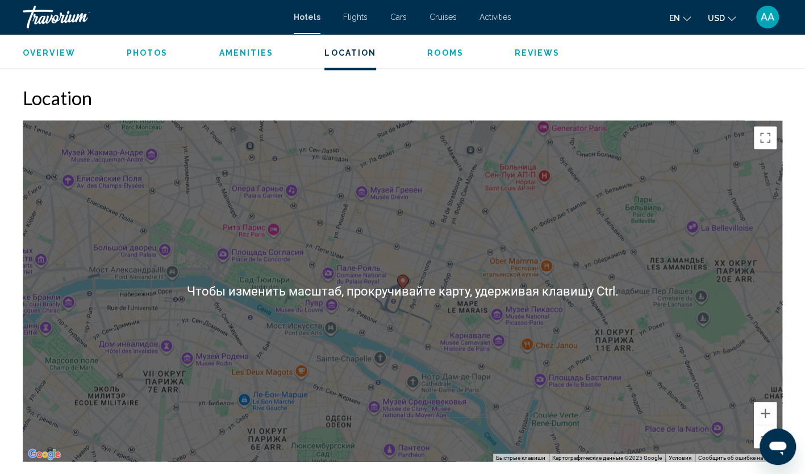
scroll to position [1080, 0]
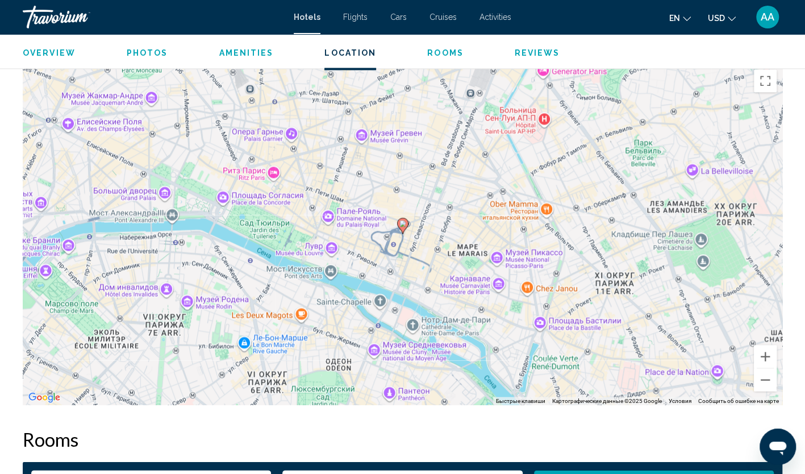
click at [431, 225] on div "Чтобы активировать перетаскивание с помощью клавиатуры, нажмите Alt + Ввод. Пос…" at bounding box center [403, 234] width 760 height 341
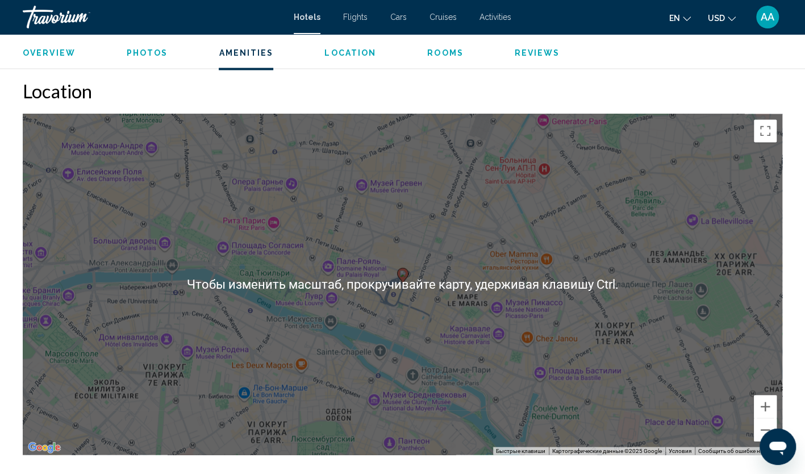
scroll to position [1023, 0]
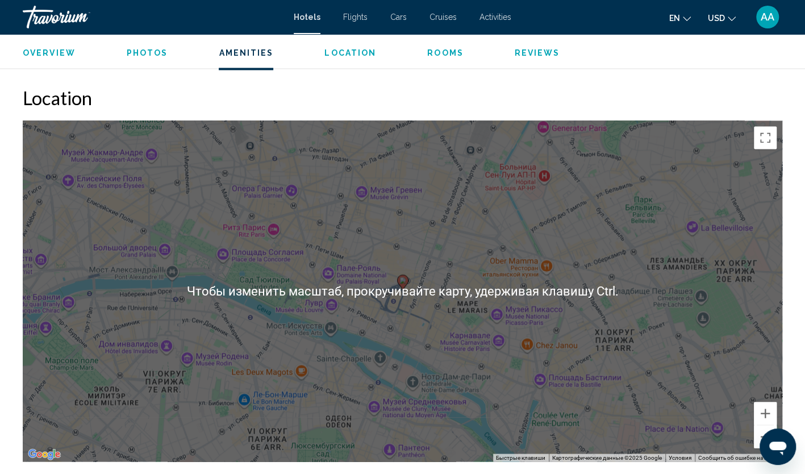
click at [426, 238] on div "Чтобы активировать перетаскивание с помощью клавиатуры, нажмите Alt + Ввод. Пос…" at bounding box center [403, 290] width 760 height 341
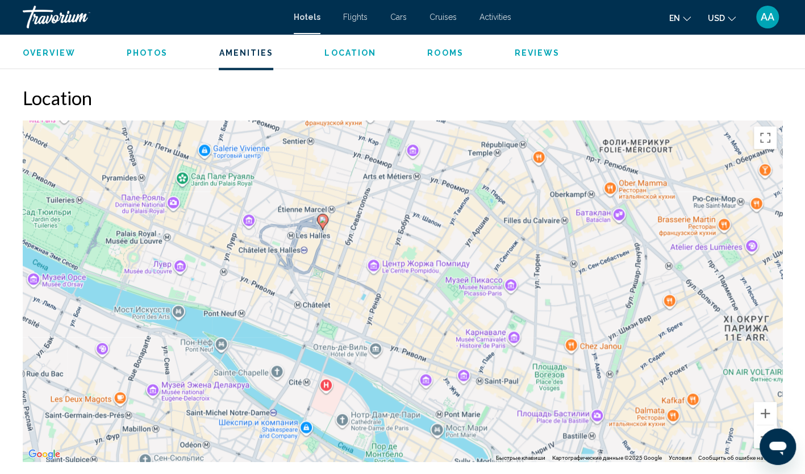
drag, startPoint x: 436, startPoint y: 298, endPoint x: 380, endPoint y: 180, distance: 131.7
click at [380, 180] on div "Чтобы активировать перетаскивание с помощью клавиатуры, нажмите Alt + Ввод. Пос…" at bounding box center [403, 290] width 760 height 341
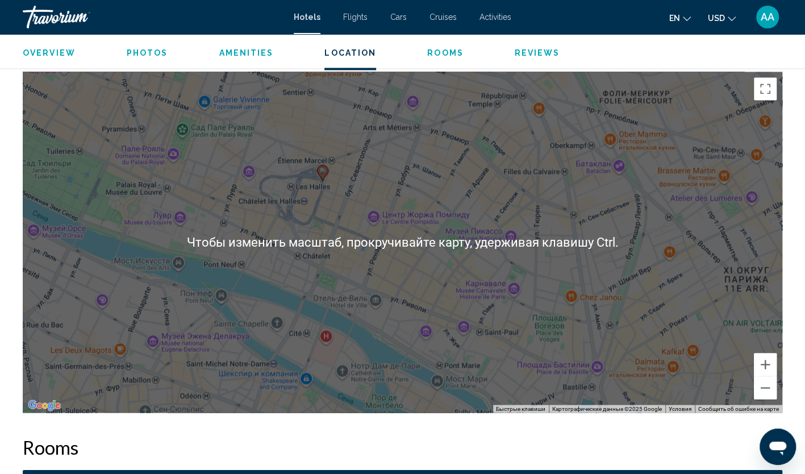
scroll to position [1080, 0]
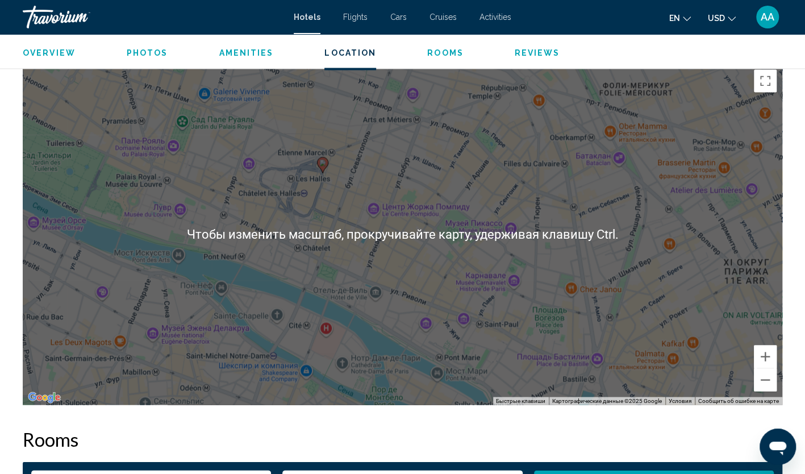
click at [364, 248] on div "Чтобы активировать перетаскивание с помощью клавиатуры, нажмите Alt + Ввод. Пос…" at bounding box center [403, 234] width 760 height 341
click at [356, 190] on div "Чтобы активировать перетаскивание с помощью клавиатуры, нажмите Alt + Ввод. Пос…" at bounding box center [403, 234] width 760 height 341
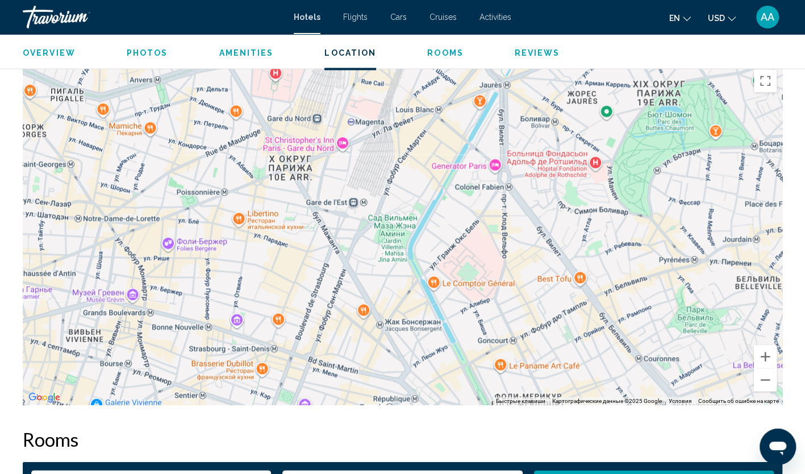
drag, startPoint x: 356, startPoint y: 190, endPoint x: 248, endPoint y: 503, distance: 331.2
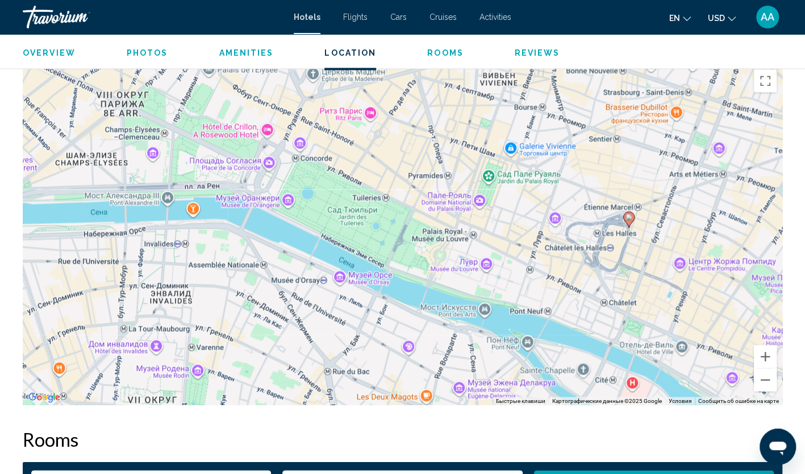
drag, startPoint x: 344, startPoint y: 308, endPoint x: 759, endPoint y: 53, distance: 486.3
click at [759, 53] on div "Paris, , France Bridgestreet Le Marais 4 Address 6 Rue Leroux, Paris 75116, Fra…" at bounding box center [402, 445] width 805 height 2982
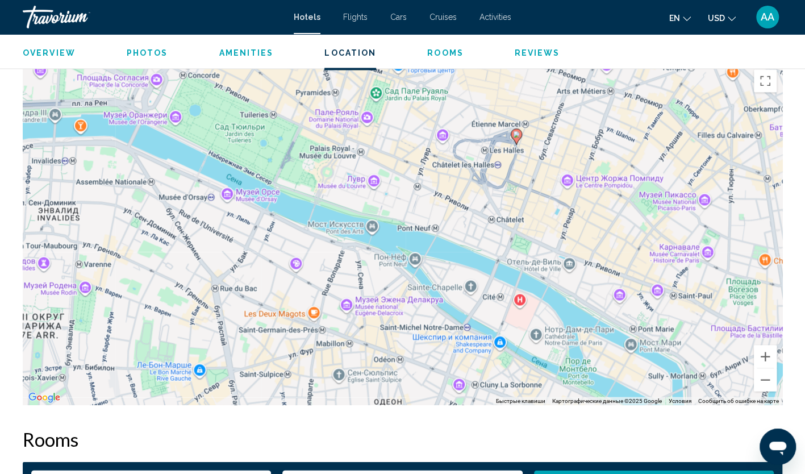
drag, startPoint x: 367, startPoint y: 217, endPoint x: 255, endPoint y: 132, distance: 140.4
click at [255, 132] on div "Чтобы активировать перетаскивание с помощью клавиатуры, нажмите Alt + Ввод. Пос…" at bounding box center [403, 234] width 760 height 341
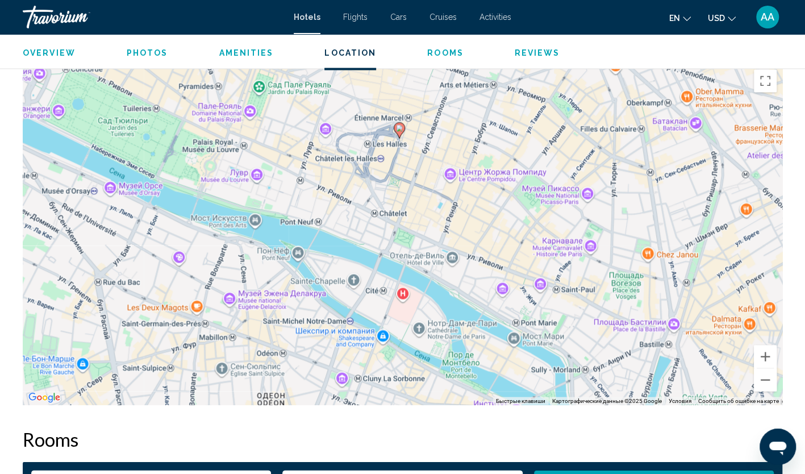
drag, startPoint x: 413, startPoint y: 184, endPoint x: 294, endPoint y: 177, distance: 118.4
click at [294, 177] on div "Чтобы активировать перетаскивание с помощью клавиатуры, нажмите Alt + Ввод. Пос…" at bounding box center [403, 234] width 760 height 341
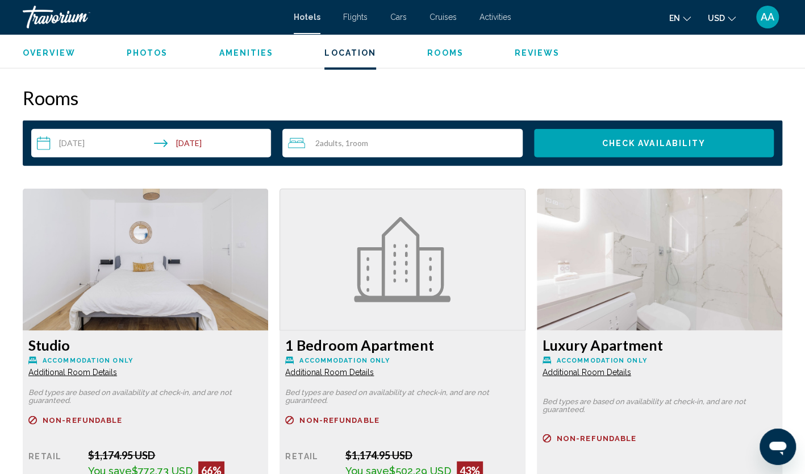
scroll to position [1250, 0]
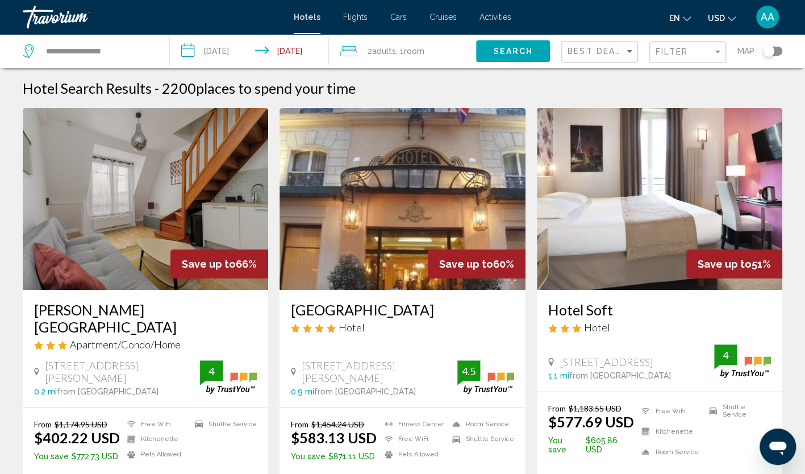
scroll to position [57, 0]
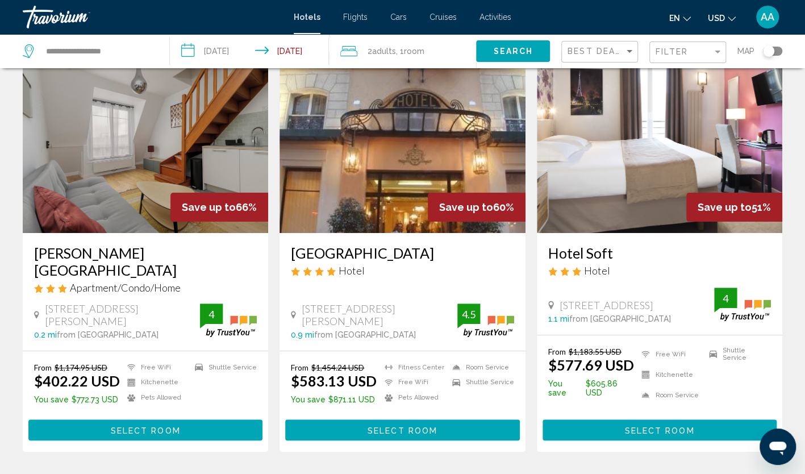
click at [353, 143] on img "Main content" at bounding box center [403, 142] width 246 height 182
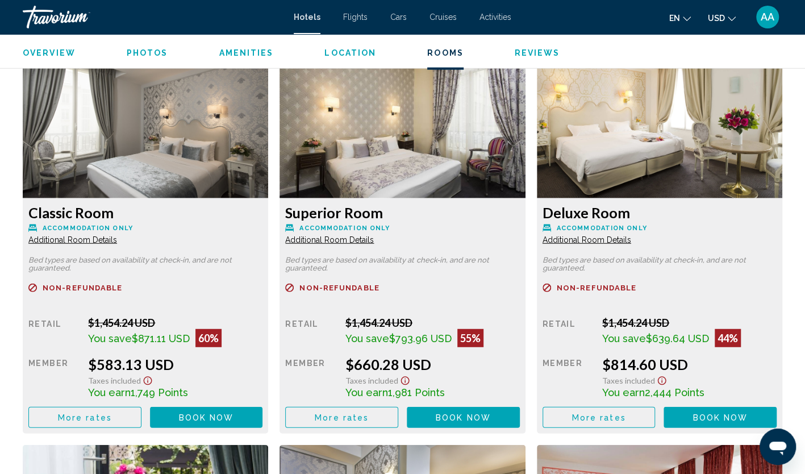
scroll to position [1534, 0]
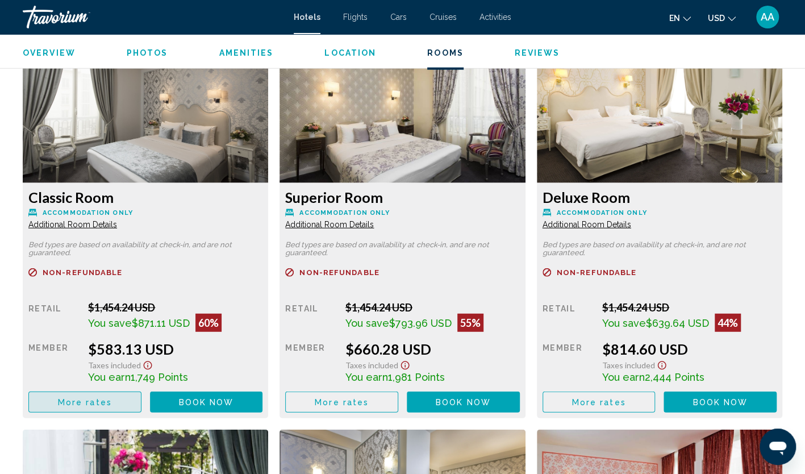
click at [115, 407] on button "More rates" at bounding box center [84, 402] width 113 height 21
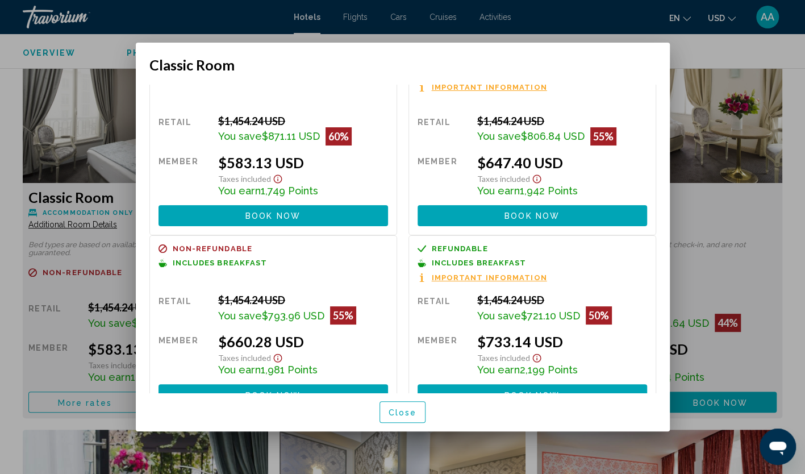
scroll to position [57, 0]
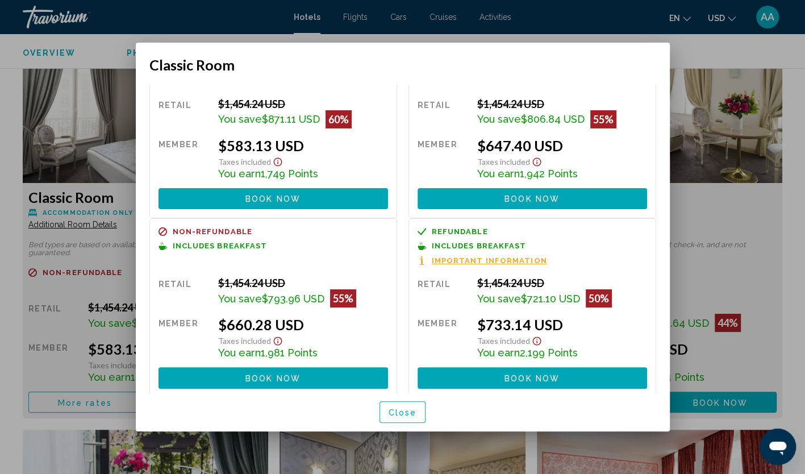
click at [685, 57] on div at bounding box center [402, 237] width 805 height 474
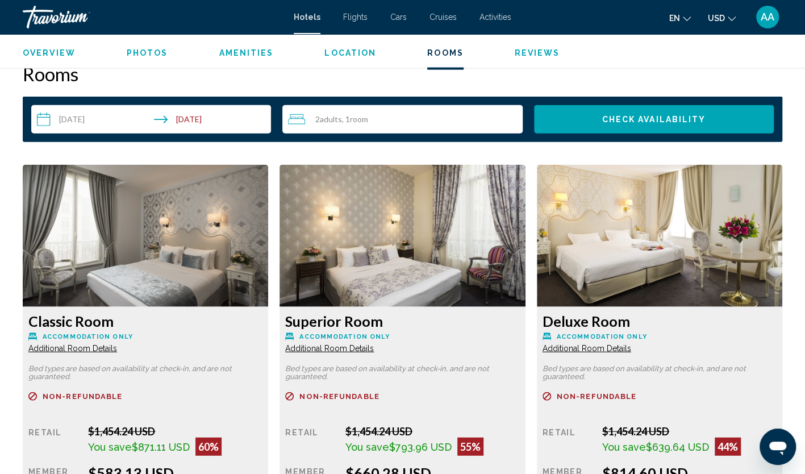
scroll to position [1364, 0]
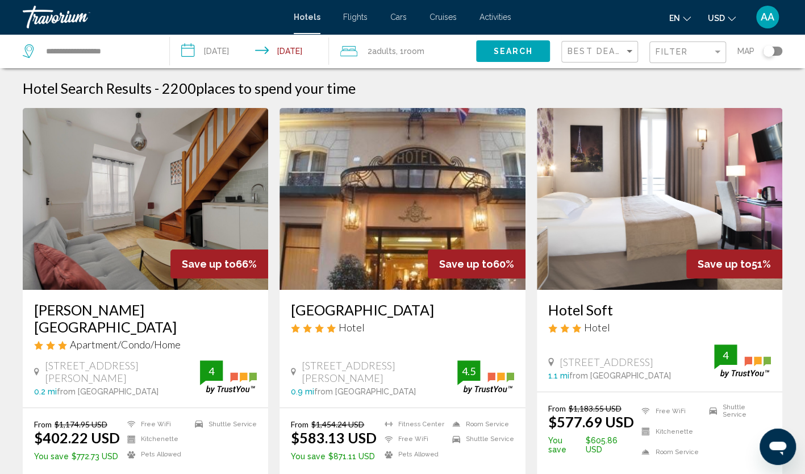
click at [416, 201] on img "Main content" at bounding box center [403, 199] width 246 height 182
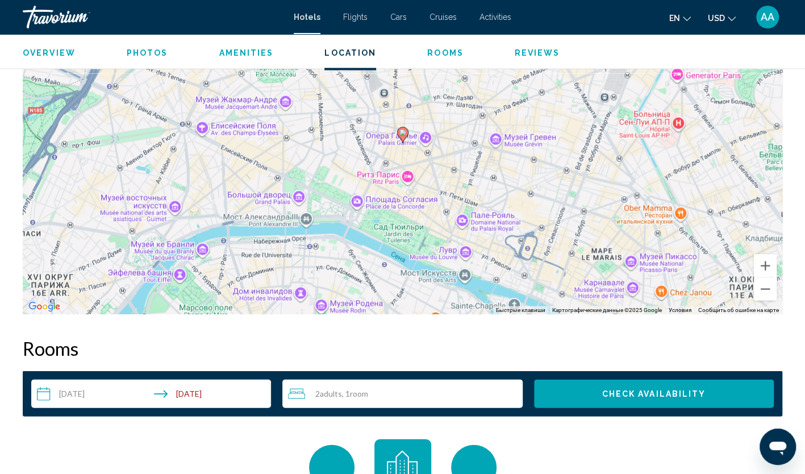
scroll to position [1364, 0]
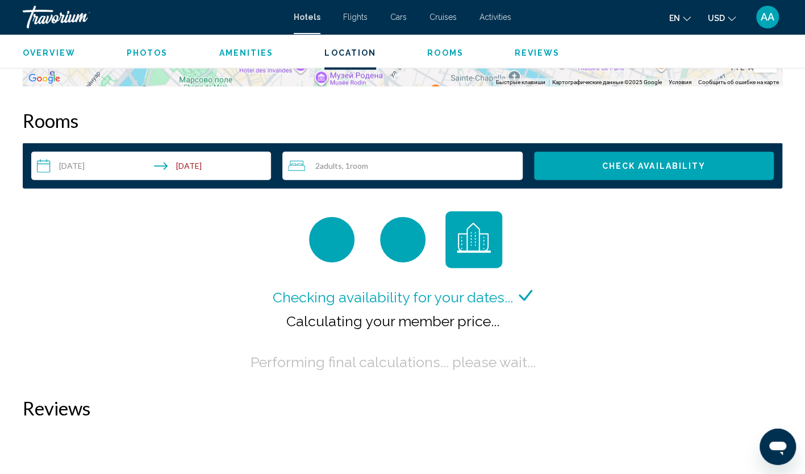
click at [352, 167] on span "Room" at bounding box center [359, 166] width 18 height 10
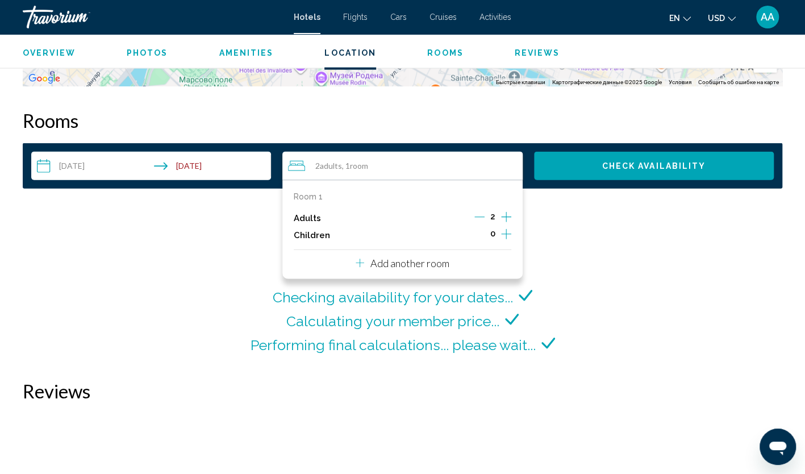
click at [506, 219] on icon "Increment adults" at bounding box center [506, 217] width 10 height 14
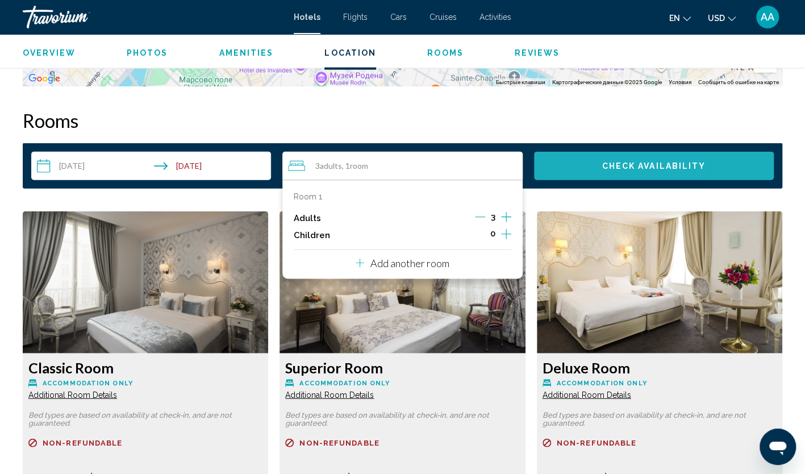
click at [596, 163] on button "Check Availability" at bounding box center [654, 166] width 240 height 28
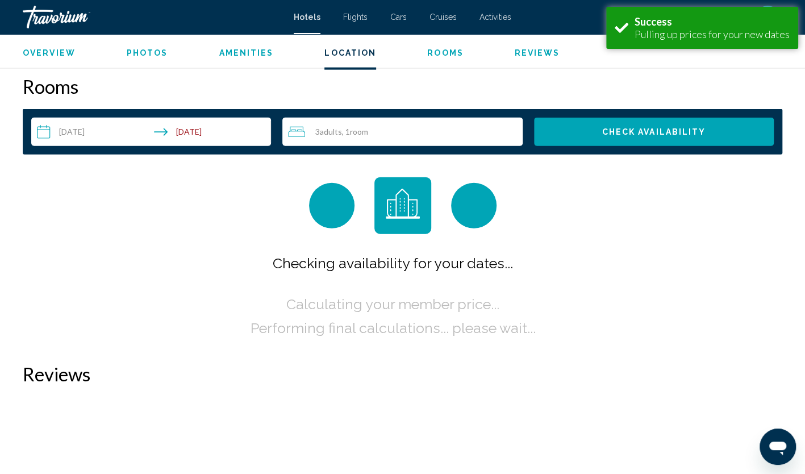
scroll to position [1404, 0]
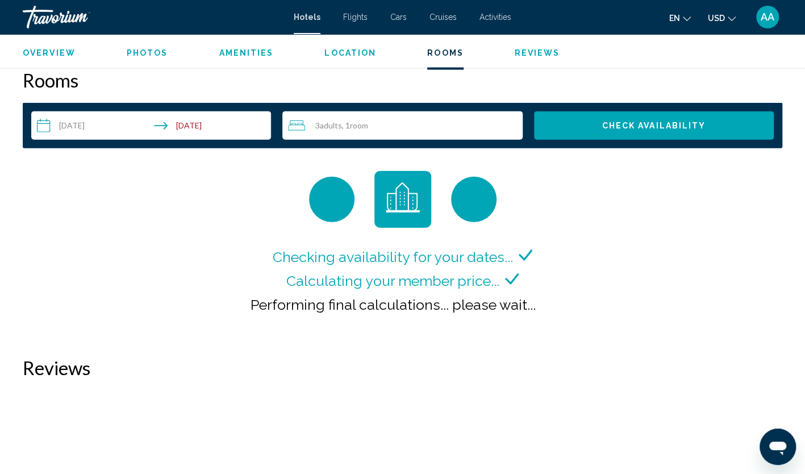
click at [565, 130] on button "Check Availability" at bounding box center [654, 125] width 240 height 28
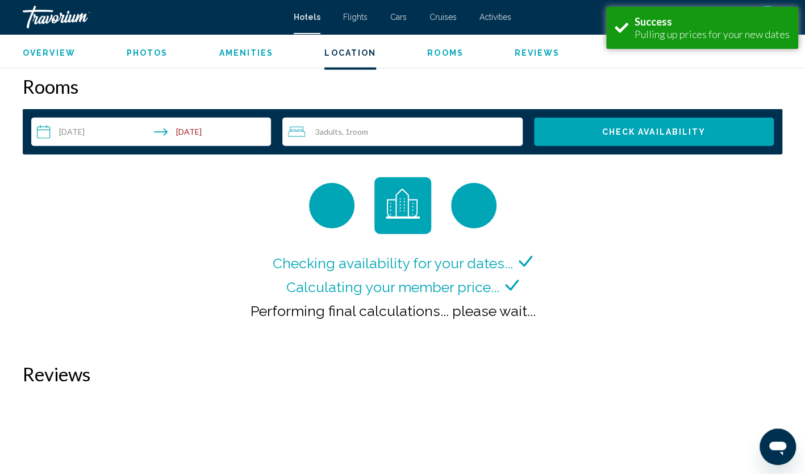
scroll to position [1404, 0]
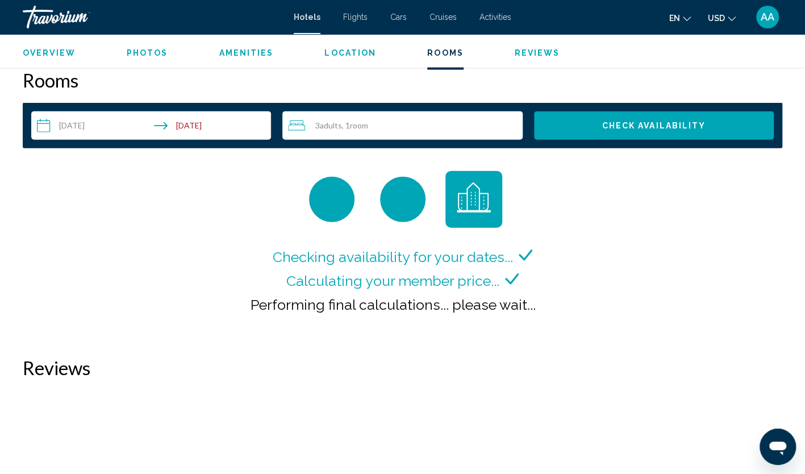
click at [343, 122] on span ", 1 Room rooms" at bounding box center [355, 125] width 26 height 9
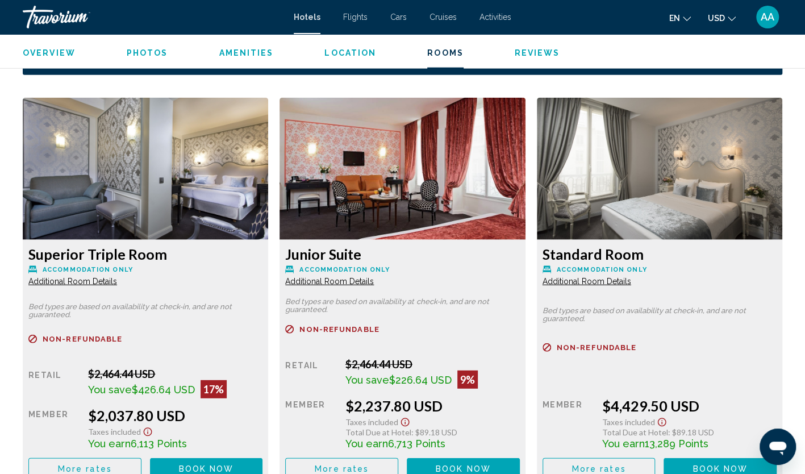
scroll to position [1534, 0]
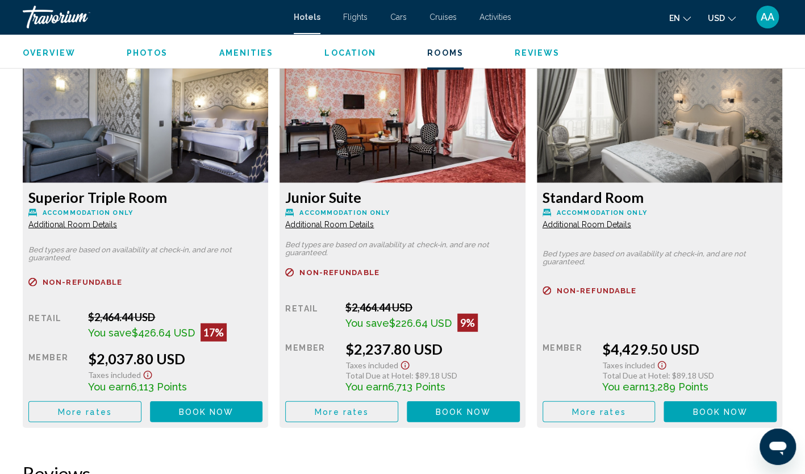
click at [115, 416] on button "More rates" at bounding box center [84, 411] width 113 height 21
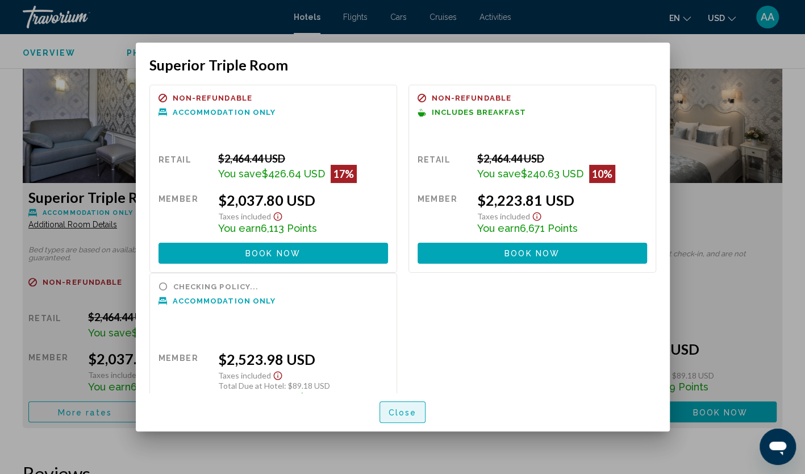
click at [389, 410] on span "Close" at bounding box center [403, 412] width 28 height 9
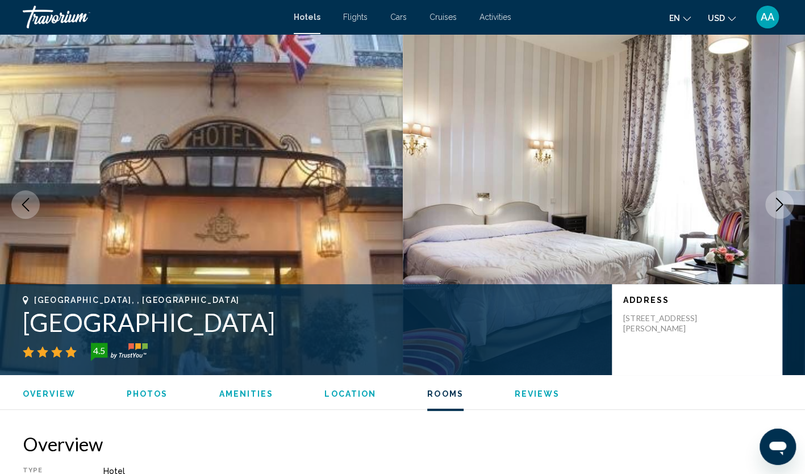
scroll to position [1534, 0]
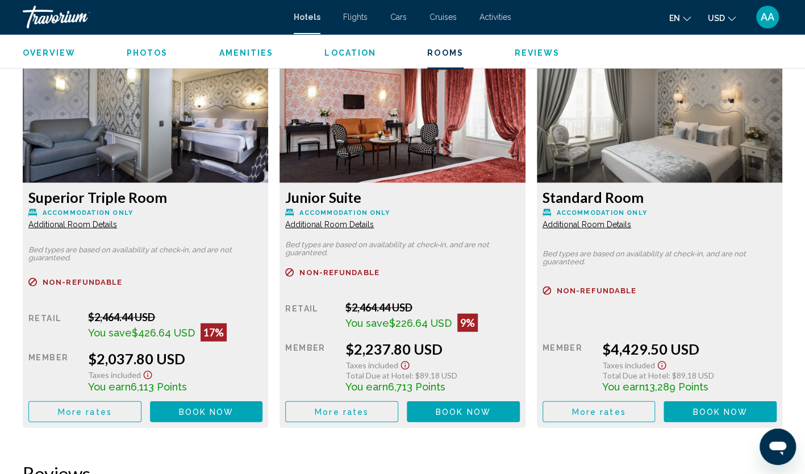
click at [114, 410] on button "More rates" at bounding box center [84, 411] width 113 height 21
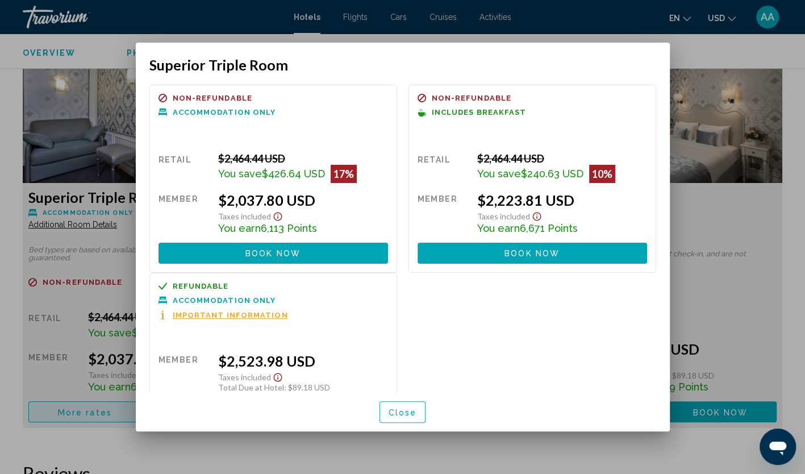
scroll to position [0, 0]
click at [410, 411] on span "Close" at bounding box center [403, 412] width 28 height 9
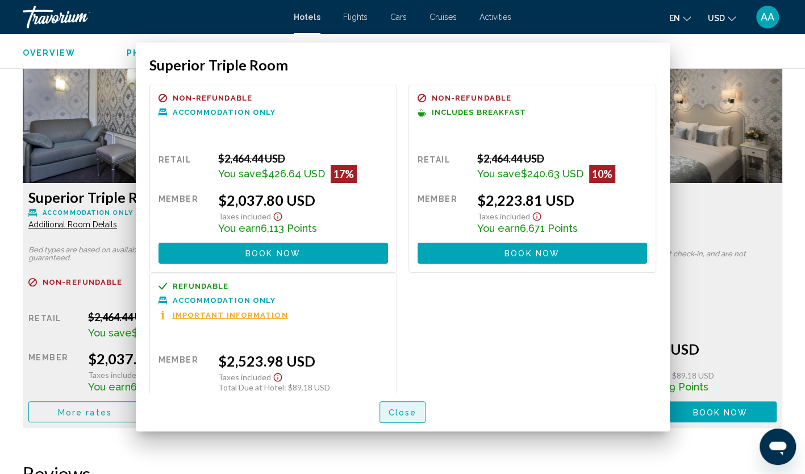
scroll to position [1534, 0]
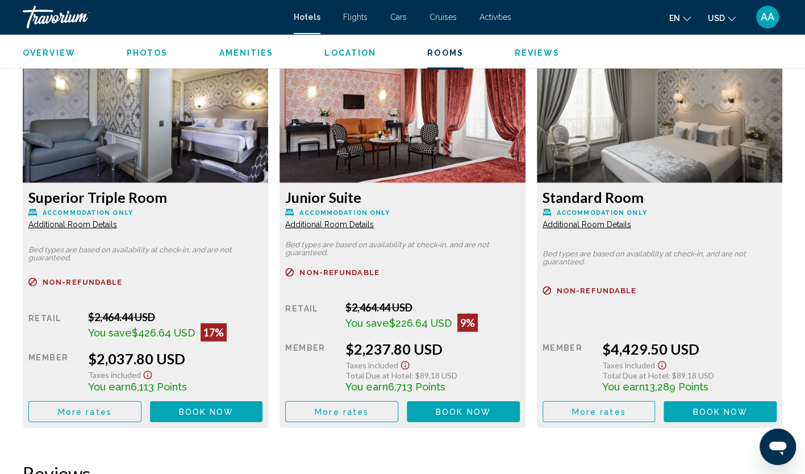
click at [108, 419] on button "More rates" at bounding box center [84, 411] width 113 height 21
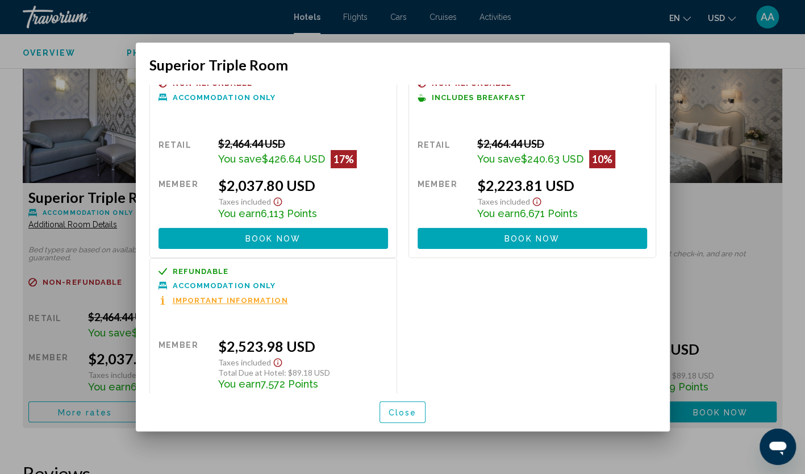
scroll to position [0, 0]
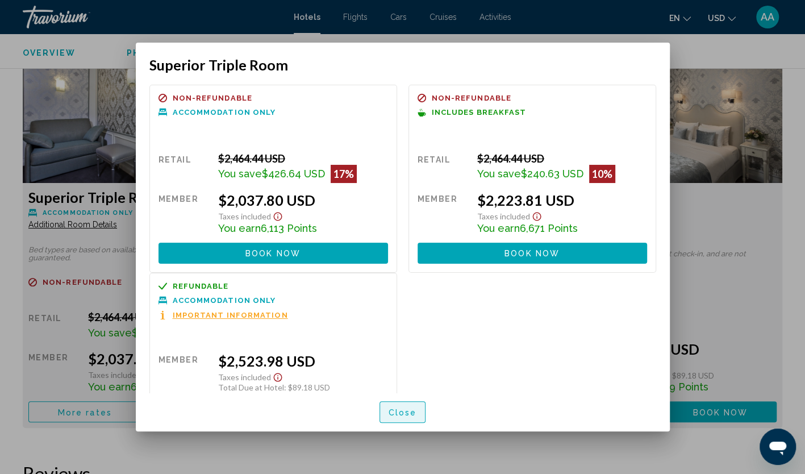
click at [407, 413] on span "Close" at bounding box center [403, 412] width 28 height 9
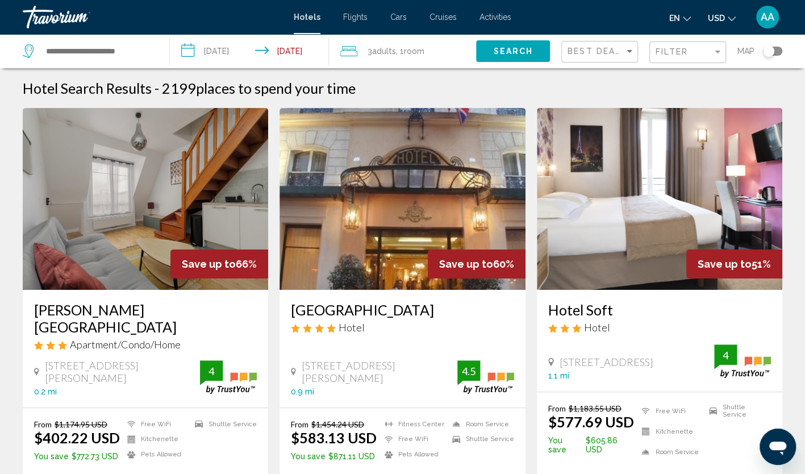
click at [421, 53] on span "Room" at bounding box center [414, 51] width 20 height 9
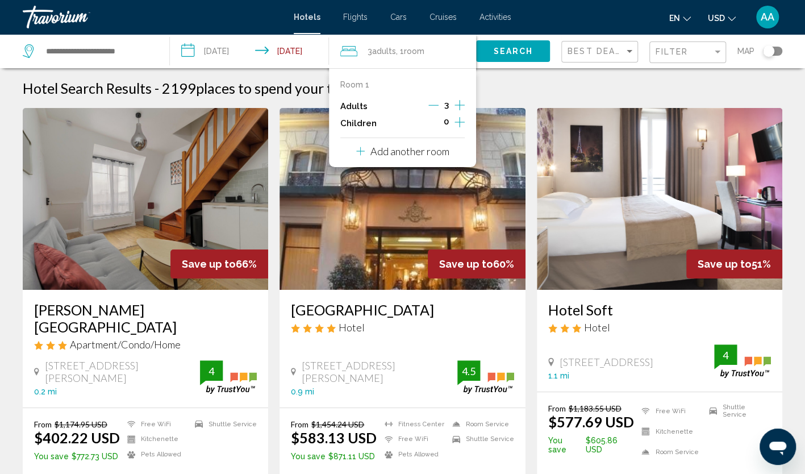
click at [421, 53] on span "Room" at bounding box center [414, 51] width 20 height 9
click at [504, 53] on span "Search" at bounding box center [513, 51] width 40 height 9
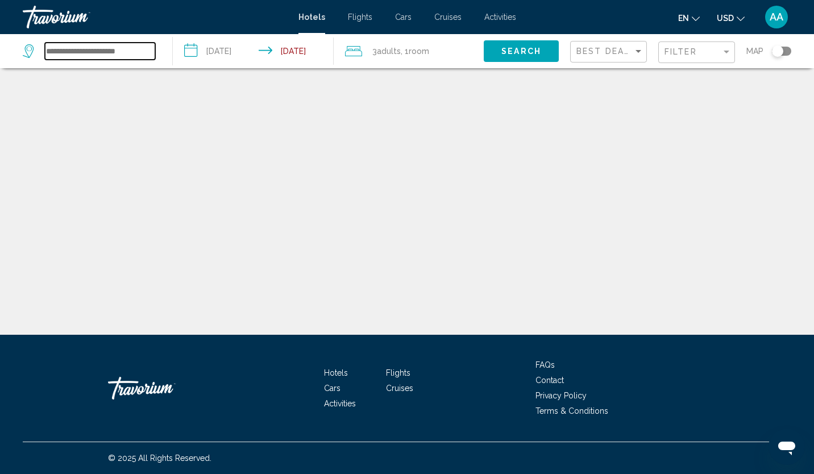
click at [75, 44] on input "Search widget" at bounding box center [100, 51] width 110 height 17
type input "*"
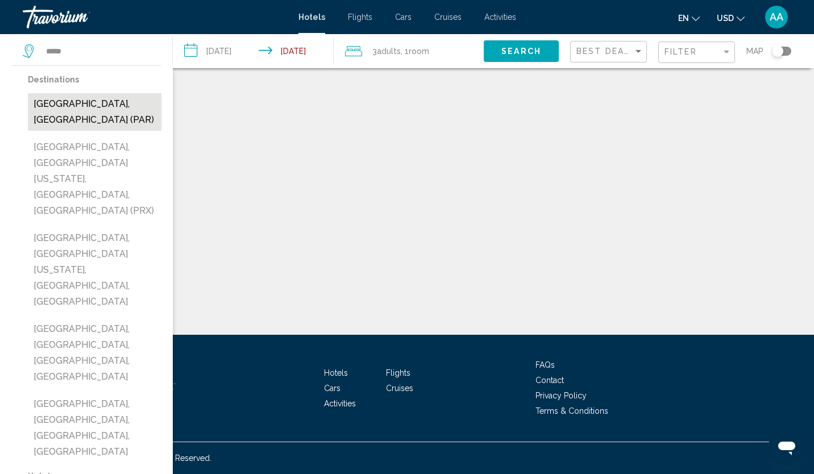
click at [85, 100] on button "[GEOGRAPHIC_DATA], [GEOGRAPHIC_DATA] (PAR)" at bounding box center [95, 112] width 134 height 38
type input "**********"
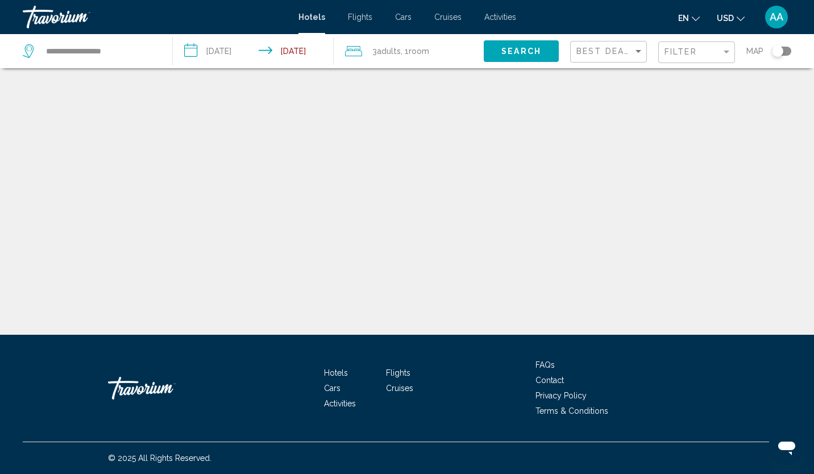
click at [507, 54] on span "Search" at bounding box center [521, 51] width 40 height 9
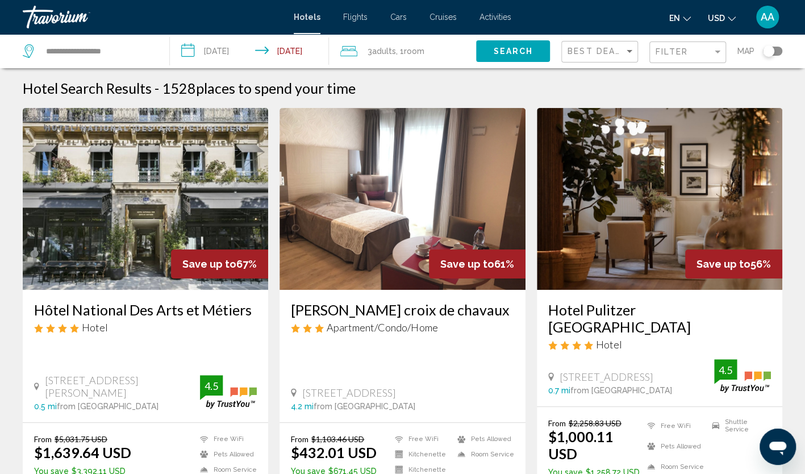
scroll to position [57, 0]
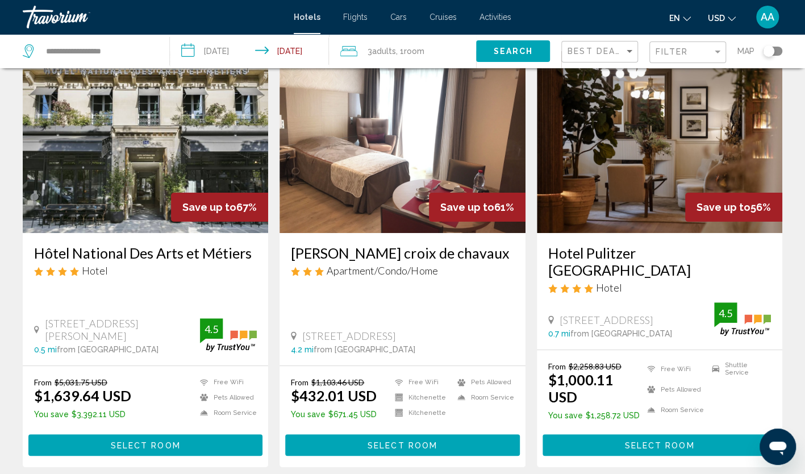
drag, startPoint x: 544, startPoint y: 252, endPoint x: 668, endPoint y: 249, distance: 123.4
click at [668, 249] on div "Hotel Pulitzer Paris Hotel 23 Rue Du Faubourg Montmartre, Paris 0.7 mi from Par…" at bounding box center [660, 291] width 246 height 117
copy h3 "Hotel Pulitzer Paris"
click at [673, 248] on h3 "Hotel Pulitzer Paris" at bounding box center [659, 261] width 223 height 34
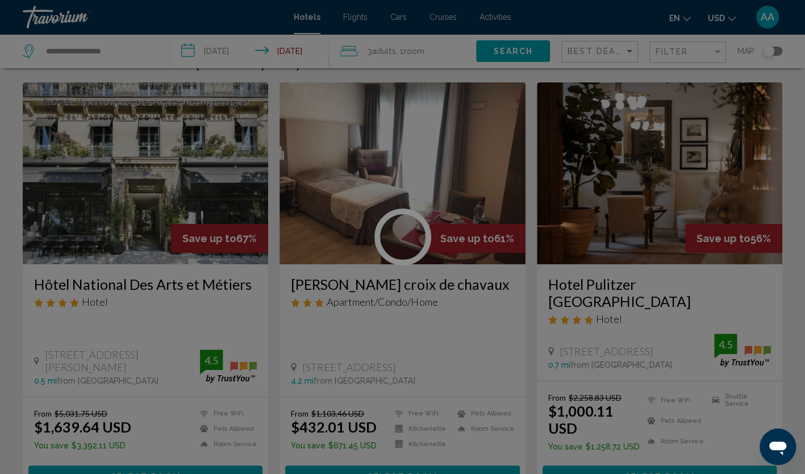
scroll to position [0, 0]
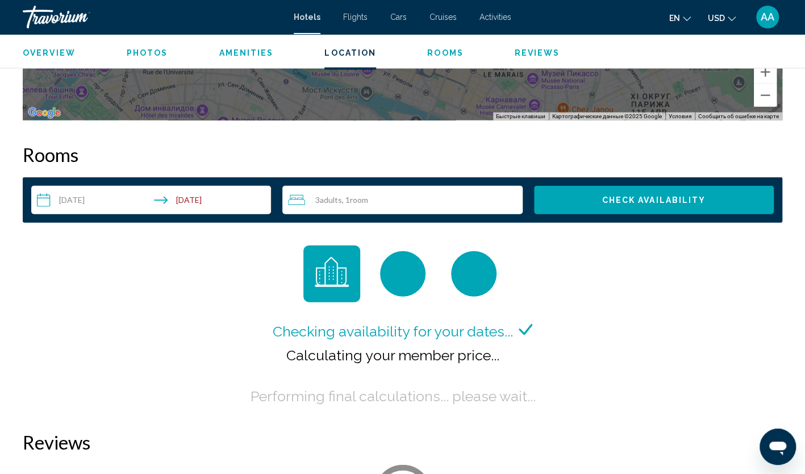
scroll to position [1193, 0]
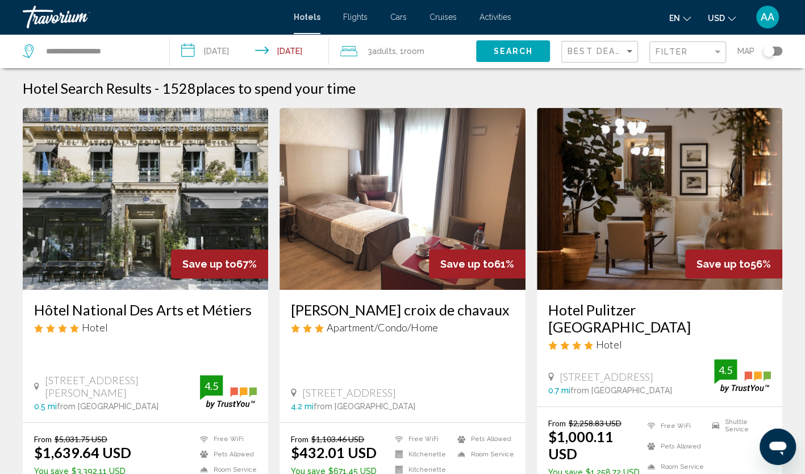
click at [699, 194] on img "Main content" at bounding box center [660, 199] width 246 height 182
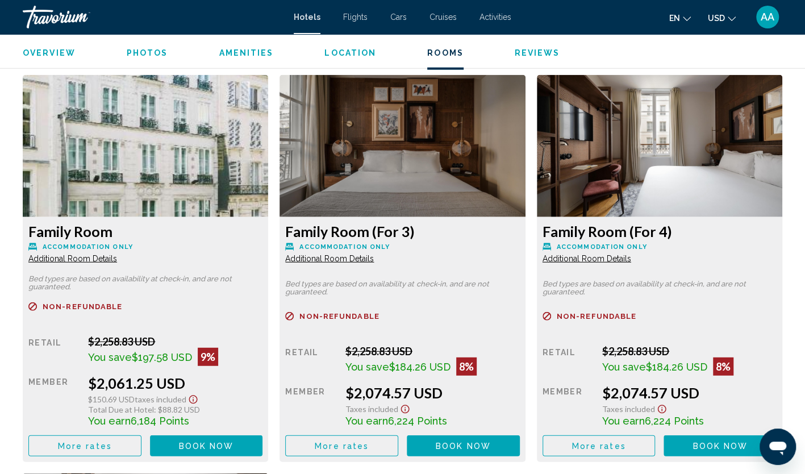
scroll to position [1591, 0]
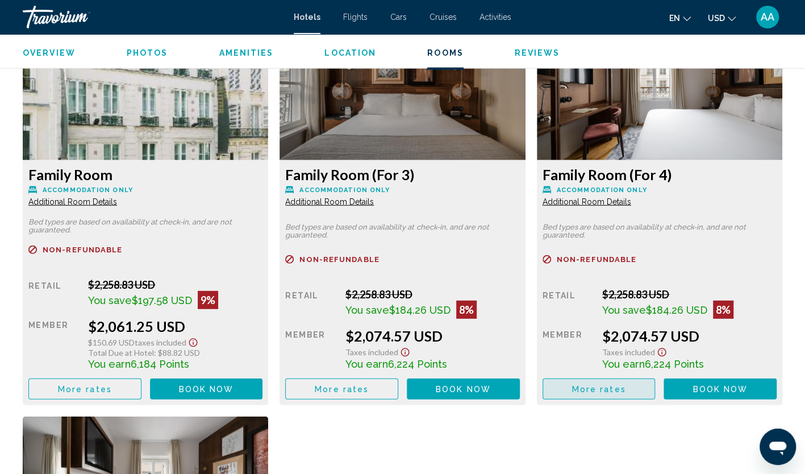
click at [603, 388] on span "More rates" at bounding box center [599, 389] width 54 height 9
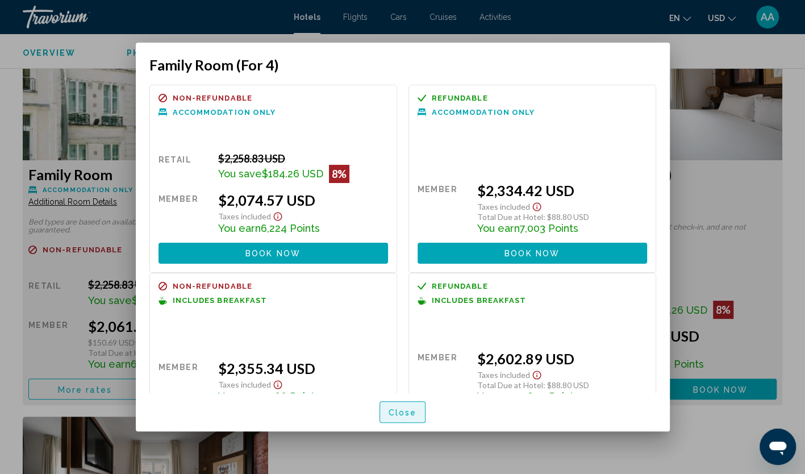
click at [403, 413] on span "Close" at bounding box center [403, 412] width 28 height 9
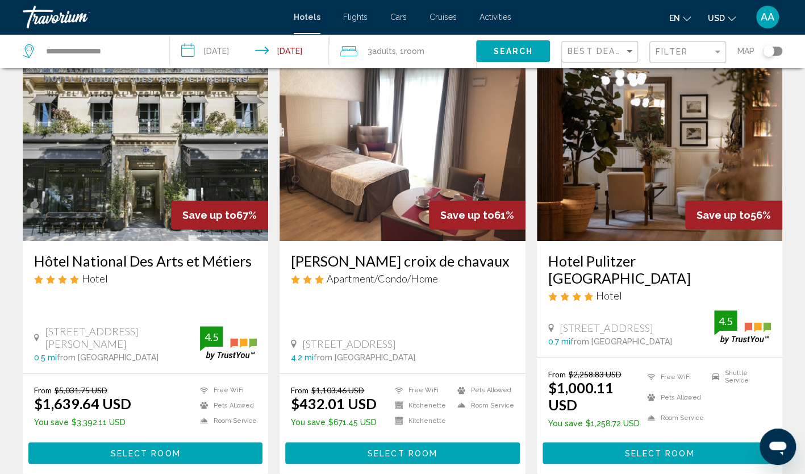
scroll to position [114, 0]
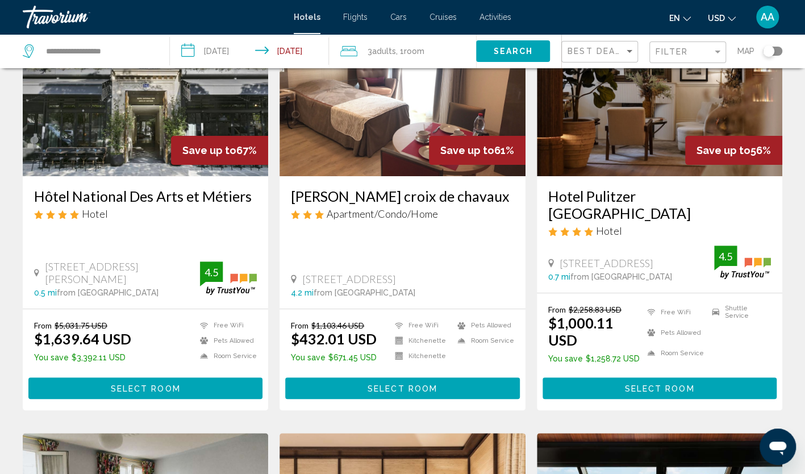
click at [634, 384] on span "Select Room" at bounding box center [660, 388] width 70 height 9
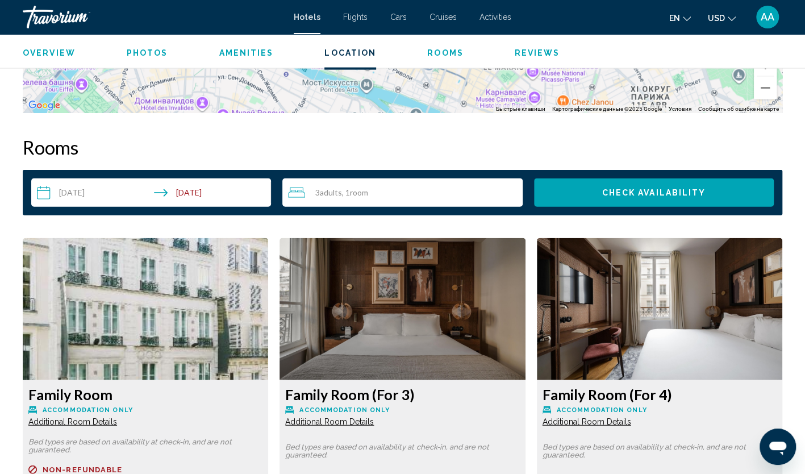
scroll to position [1307, 0]
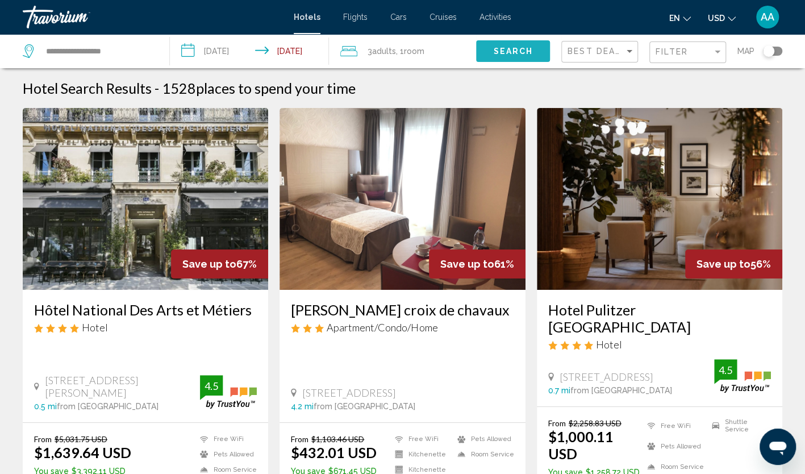
click at [509, 49] on span "Search" at bounding box center [513, 51] width 40 height 9
click at [491, 51] on button "Search" at bounding box center [513, 50] width 74 height 21
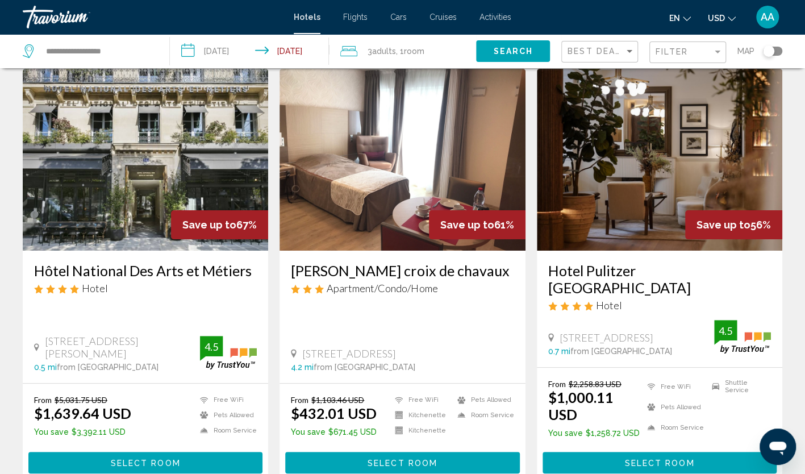
scroll to position [57, 0]
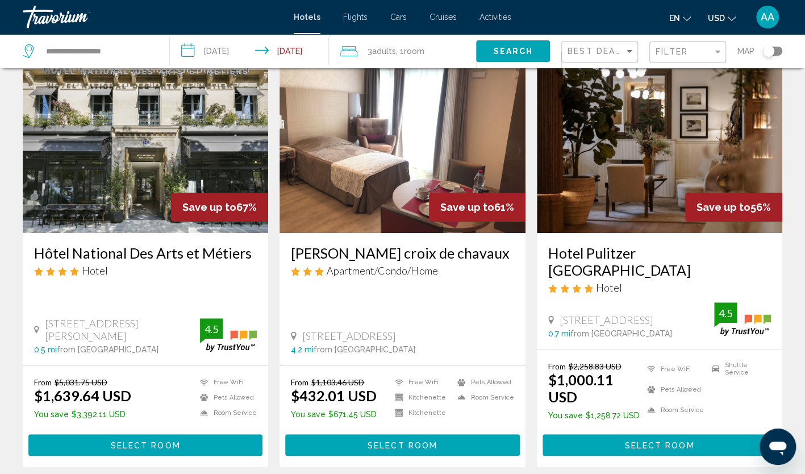
click at [664, 441] on span "Select Room" at bounding box center [660, 445] width 70 height 9
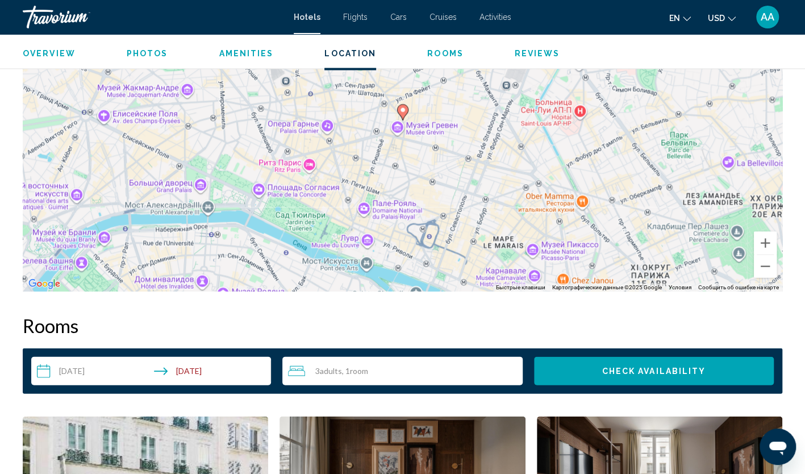
scroll to position [1193, 0]
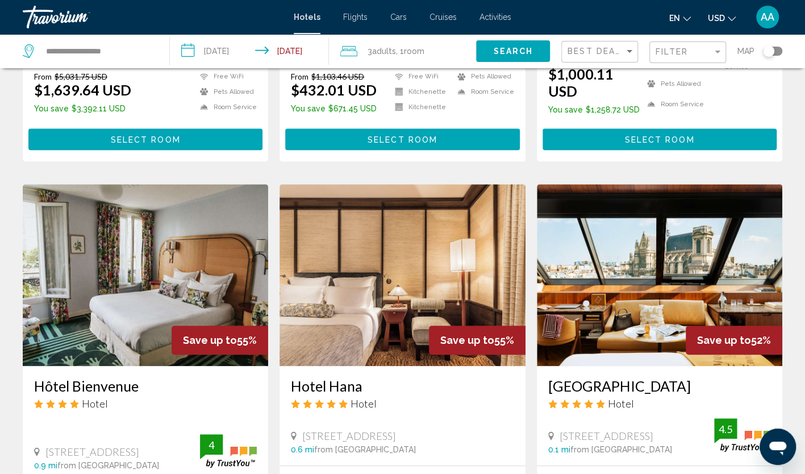
scroll to position [398, 0]
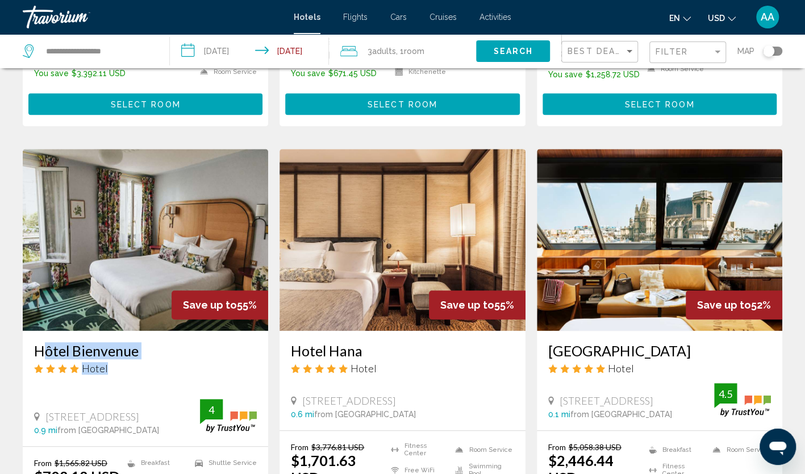
drag, startPoint x: 31, startPoint y: 317, endPoint x: 139, endPoint y: 328, distance: 108.6
click at [139, 331] on div "Hôtel Bienvenue Hotel [STREET_ADDRESS] 0.9 mi from [GEOGRAPHIC_DATA] from [GEOG…" at bounding box center [146, 388] width 246 height 115
copy div "[GEOGRAPHIC_DATA]"
click at [155, 342] on h3 "Hôtel Bienvenue" at bounding box center [145, 350] width 223 height 17
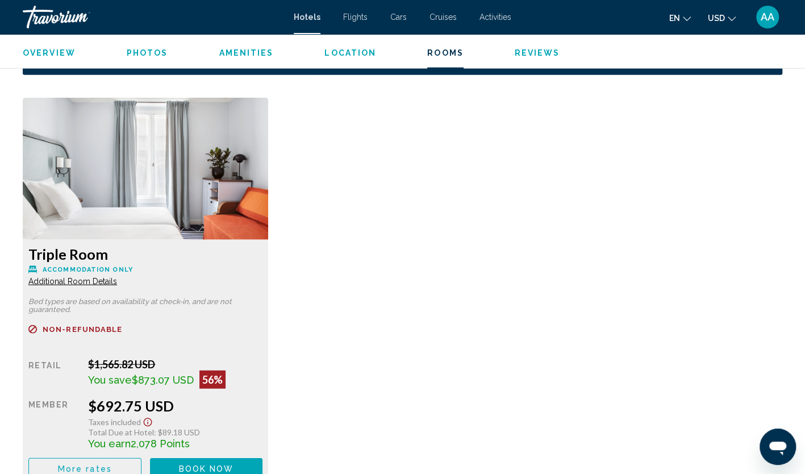
scroll to position [1534, 0]
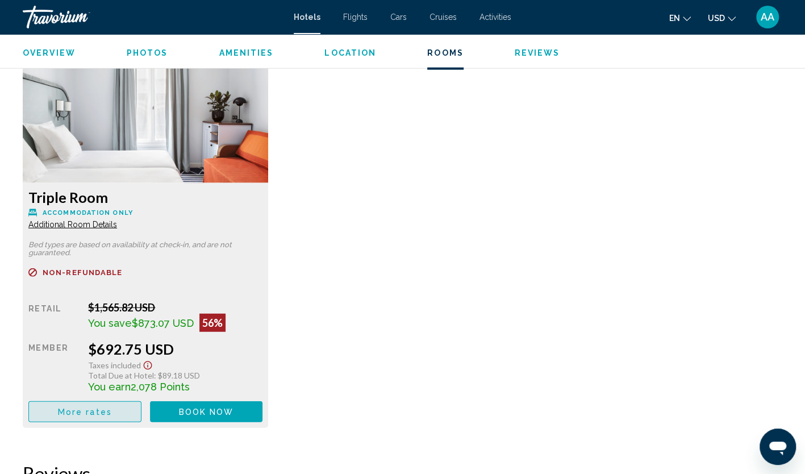
click at [123, 410] on button "More rates" at bounding box center [84, 411] width 113 height 21
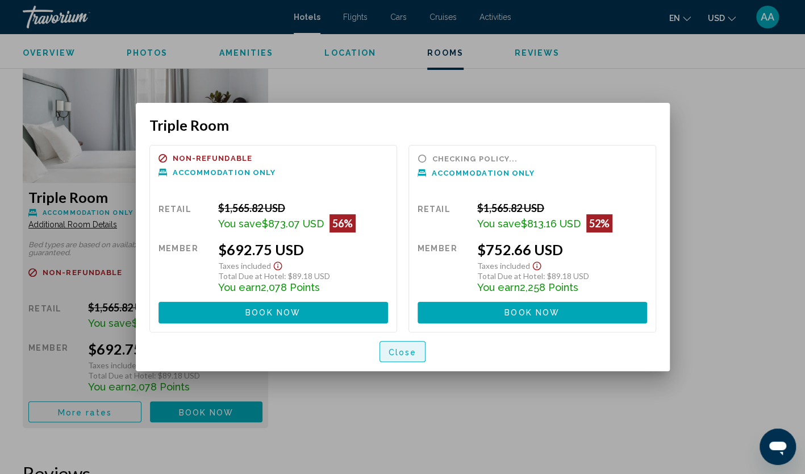
click at [414, 352] on span "Close" at bounding box center [403, 351] width 28 height 9
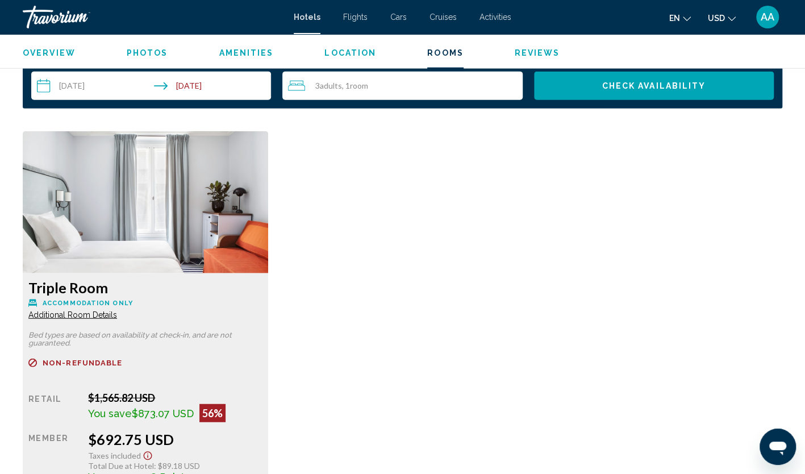
scroll to position [1421, 0]
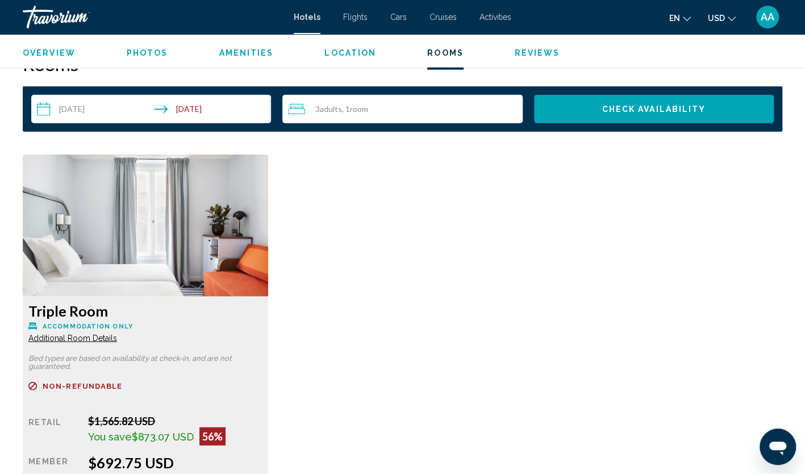
click at [60, 341] on span "Additional Room Details" at bounding box center [72, 338] width 89 height 9
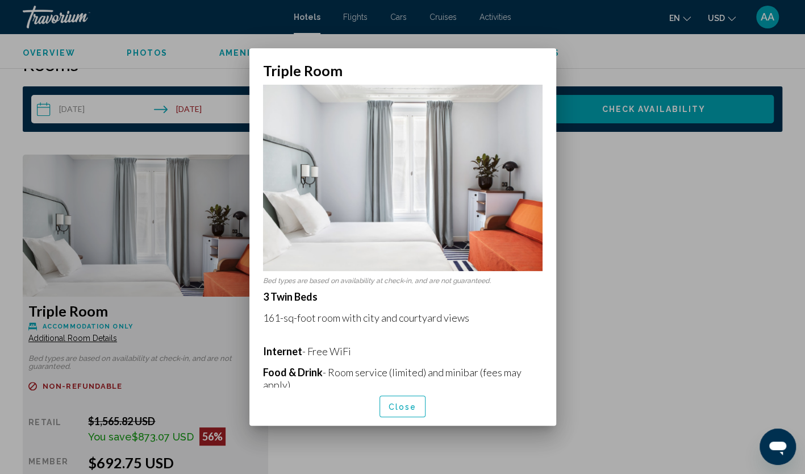
scroll to position [0, 0]
click at [409, 400] on button "Close" at bounding box center [403, 406] width 47 height 21
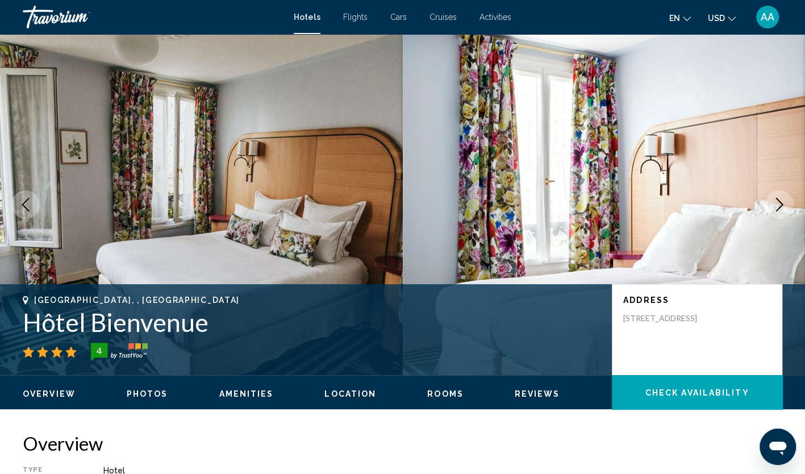
click at [305, 20] on span "Hotels" at bounding box center [307, 17] width 27 height 9
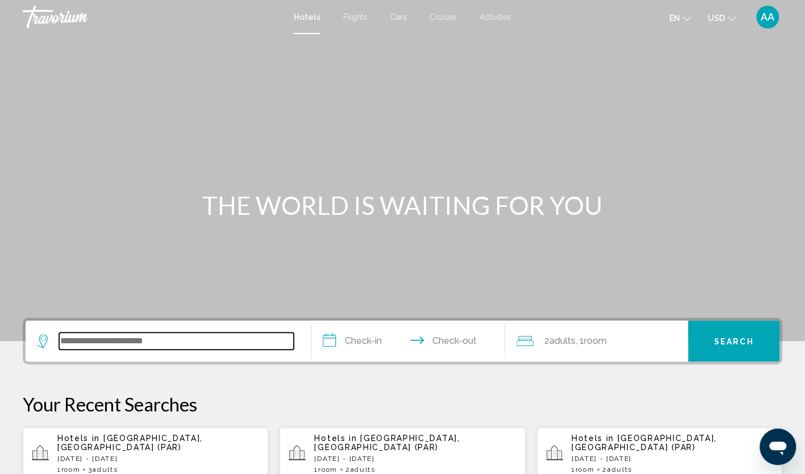
click at [150, 344] on input "Search widget" at bounding box center [176, 340] width 235 height 17
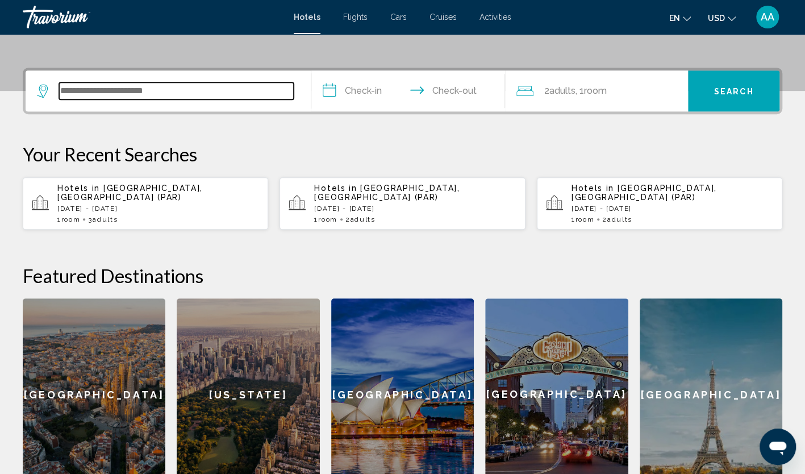
scroll to position [281, 0]
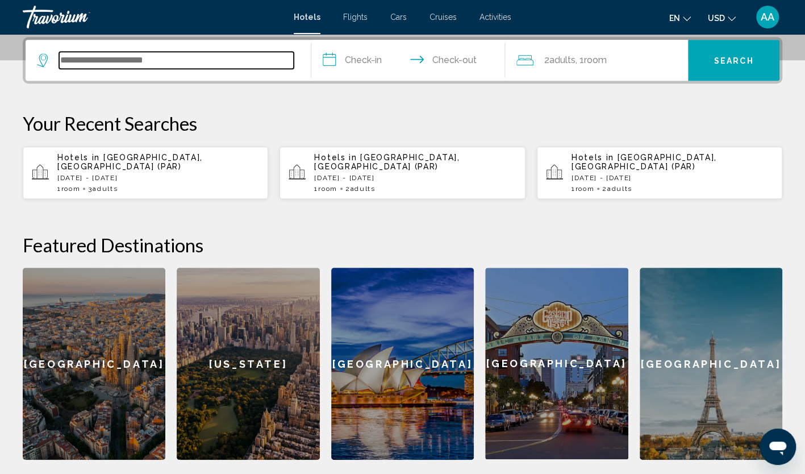
paste input "**********"
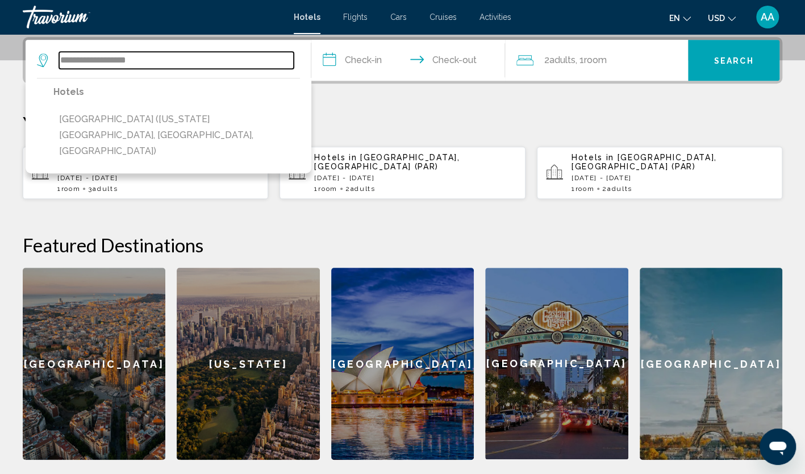
click at [195, 60] on input "**********" at bounding box center [176, 60] width 235 height 17
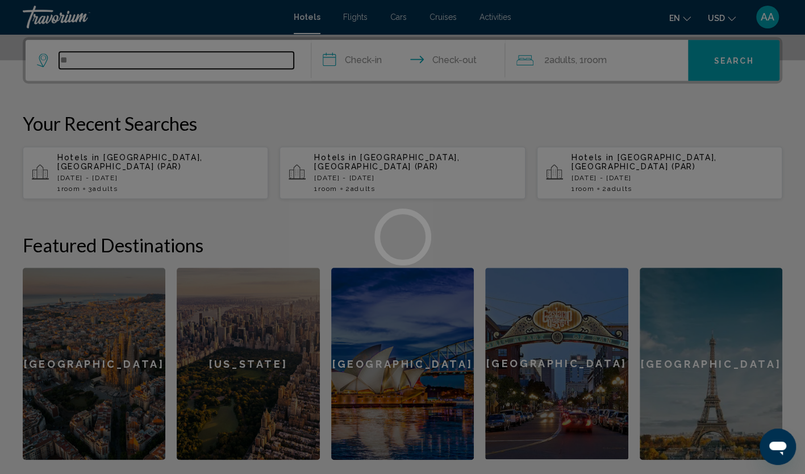
type input "*"
click at [275, 128] on div at bounding box center [402, 237] width 805 height 474
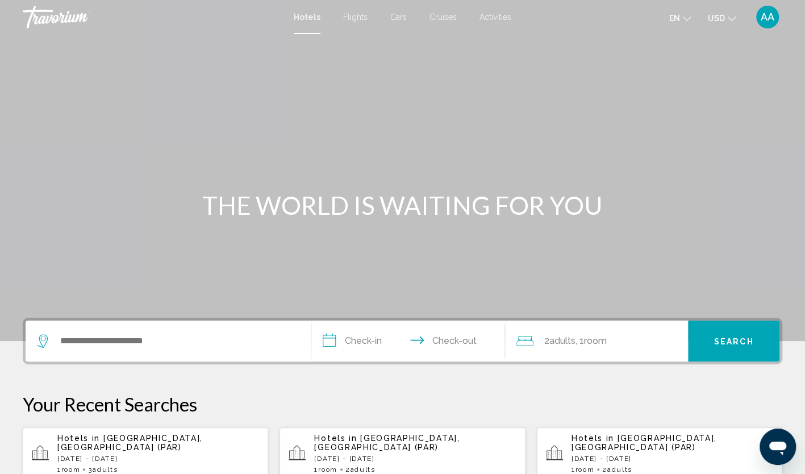
click at [157, 454] on div "Hotels in [GEOGRAPHIC_DATA], [GEOGRAPHIC_DATA] (PAR) [DATE] - [DATE] 1 Room roo…" at bounding box center [158, 454] width 202 height 40
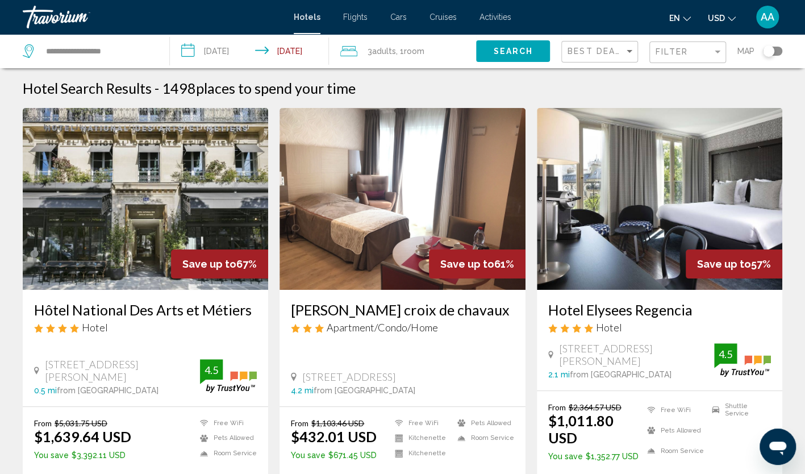
click at [625, 217] on img "Main content" at bounding box center [660, 199] width 246 height 182
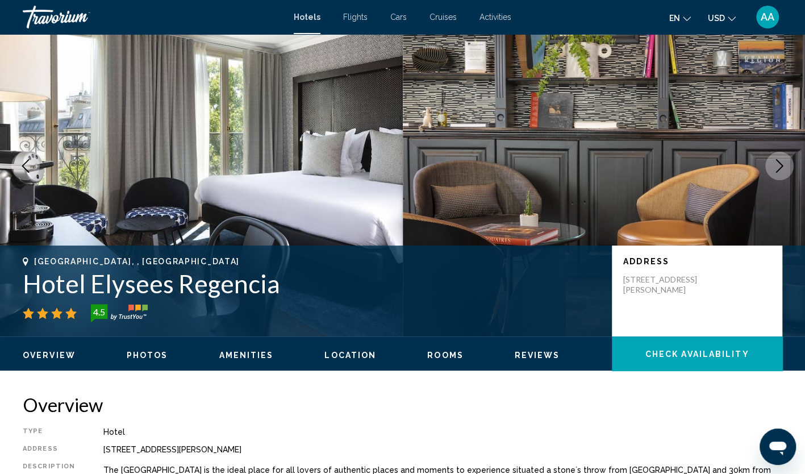
scroll to position [57, 0]
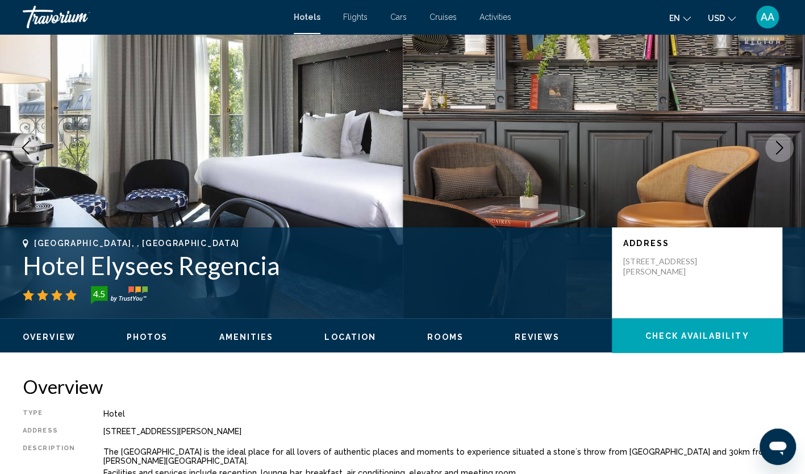
click at [775, 152] on icon "Next image" at bounding box center [780, 148] width 14 height 14
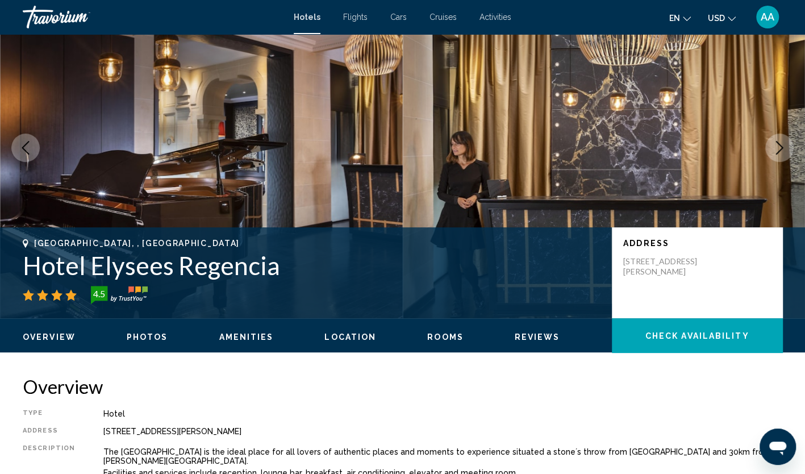
click at [775, 152] on icon "Next image" at bounding box center [780, 148] width 14 height 14
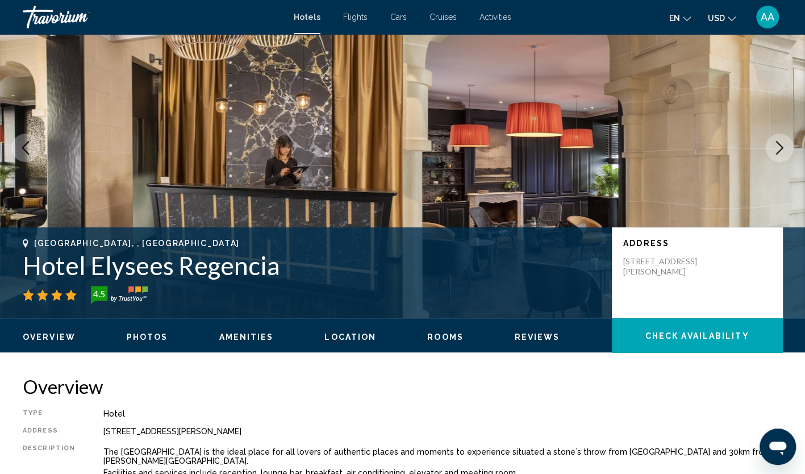
click at [775, 152] on icon "Next image" at bounding box center [780, 148] width 14 height 14
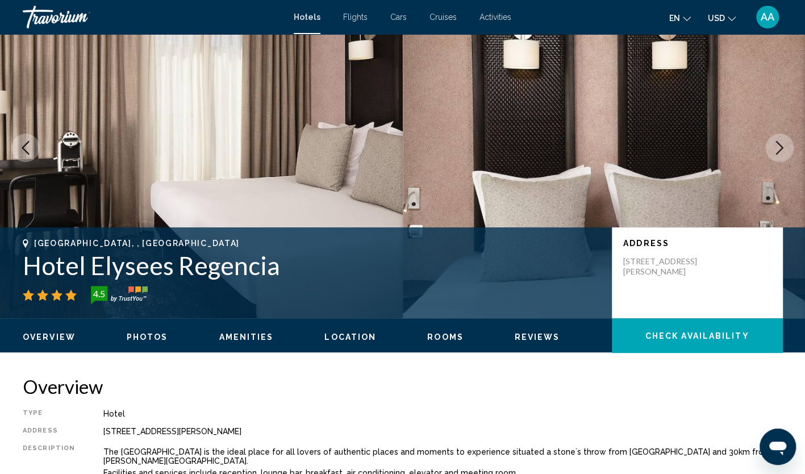
click at [775, 152] on icon "Next image" at bounding box center [780, 148] width 14 height 14
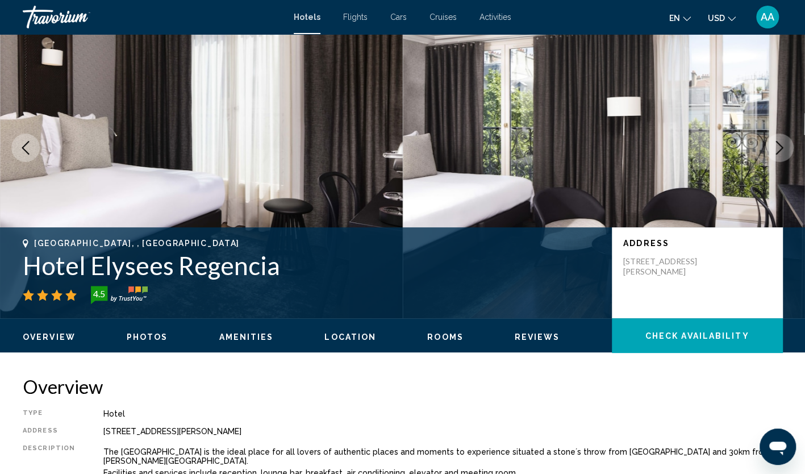
click at [775, 152] on icon "Next image" at bounding box center [780, 148] width 14 height 14
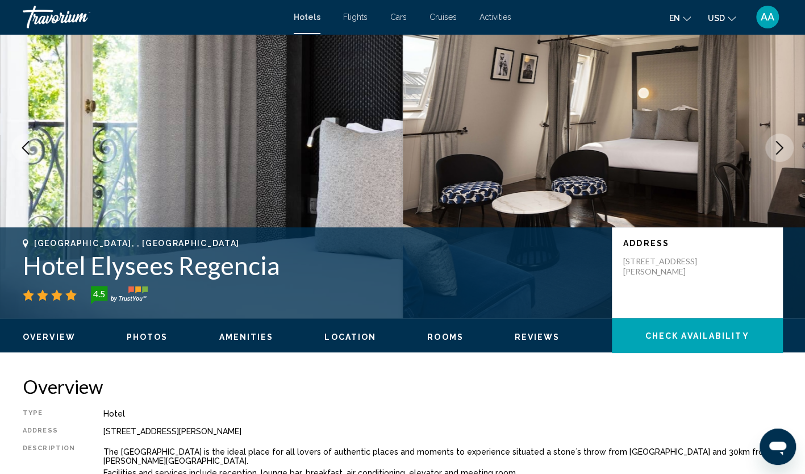
click at [775, 152] on icon "Next image" at bounding box center [780, 148] width 14 height 14
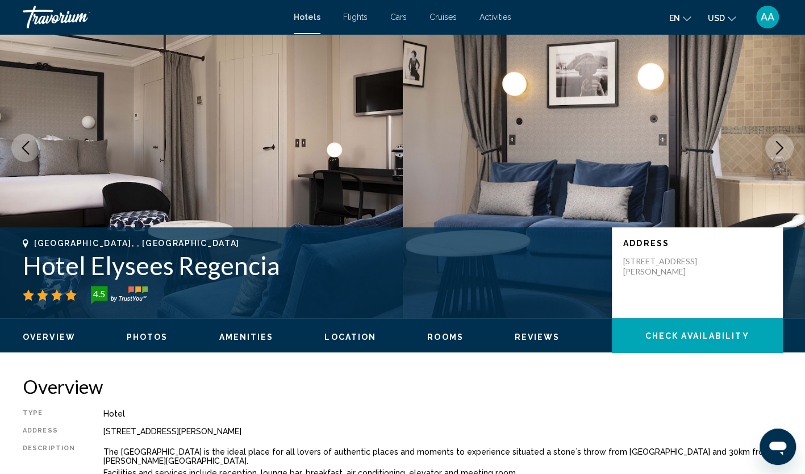
click at [775, 152] on icon "Next image" at bounding box center [780, 148] width 14 height 14
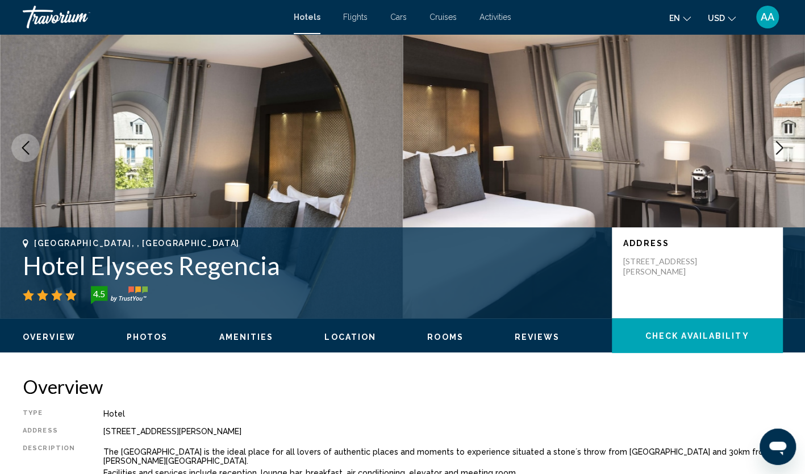
click at [775, 152] on icon "Next image" at bounding box center [780, 148] width 14 height 14
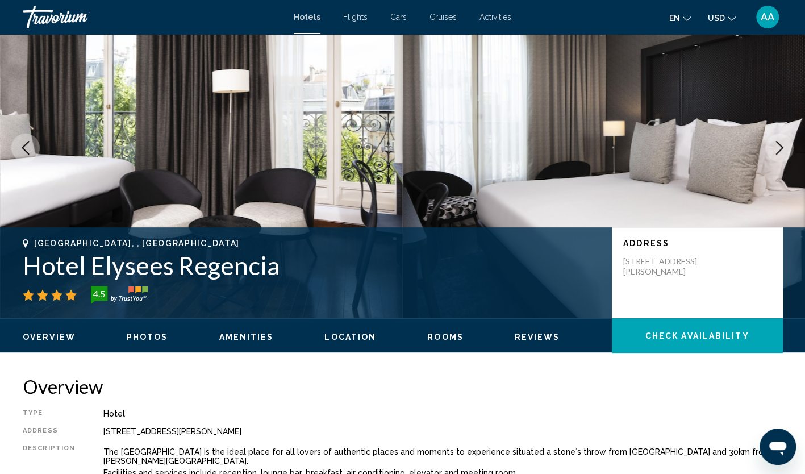
click at [775, 152] on icon "Next image" at bounding box center [780, 148] width 14 height 14
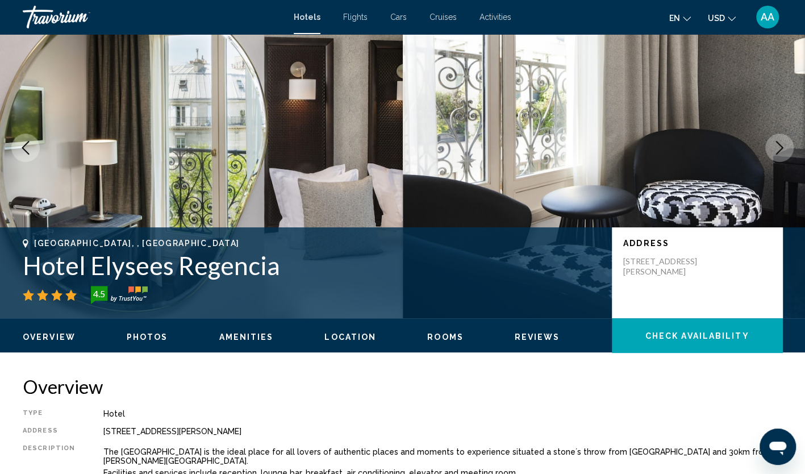
click at [775, 152] on icon "Next image" at bounding box center [780, 148] width 14 height 14
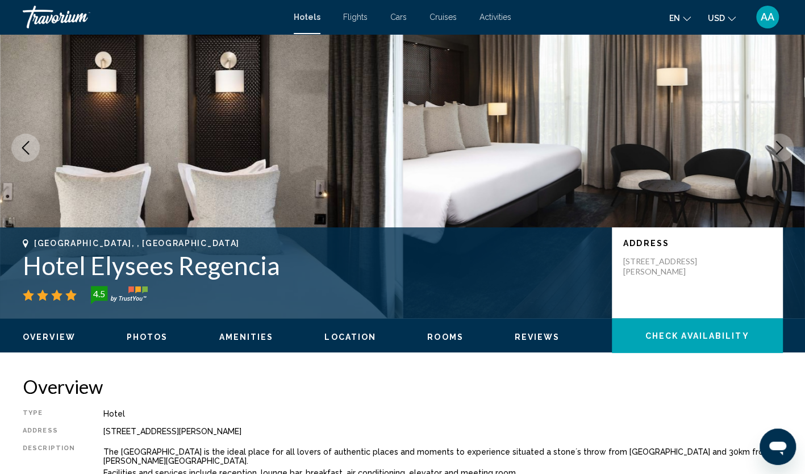
click at [775, 152] on icon "Next image" at bounding box center [780, 148] width 14 height 14
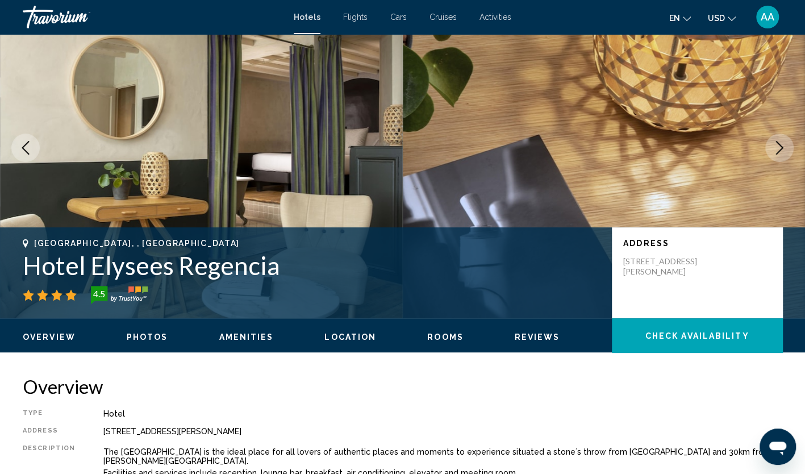
click at [775, 152] on icon "Next image" at bounding box center [780, 148] width 14 height 14
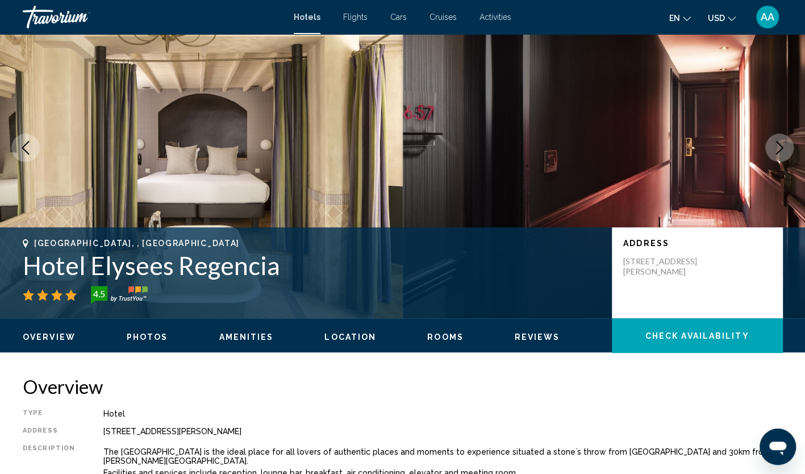
click at [775, 152] on icon "Next image" at bounding box center [780, 148] width 14 height 14
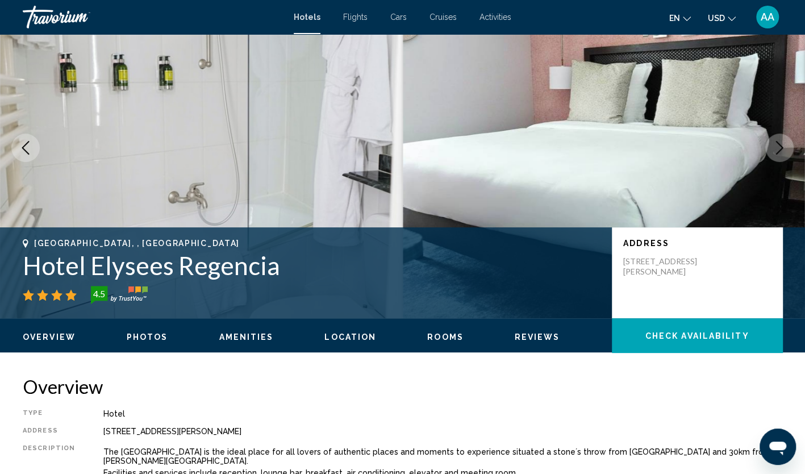
click at [775, 152] on icon "Next image" at bounding box center [780, 148] width 14 height 14
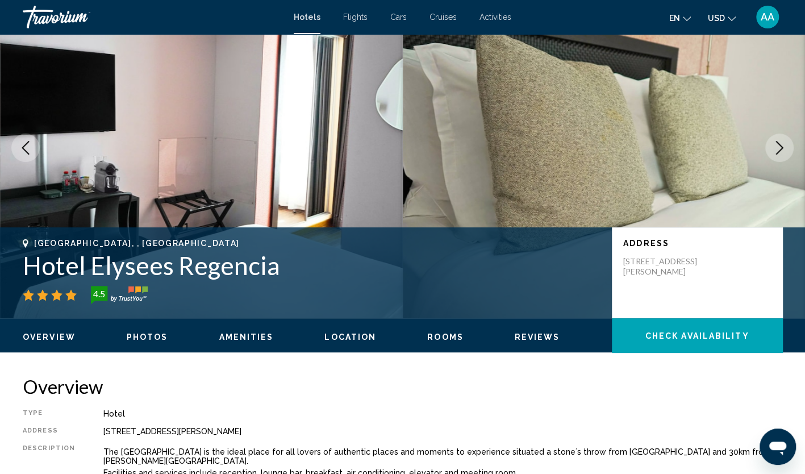
click at [775, 152] on icon "Next image" at bounding box center [780, 148] width 14 height 14
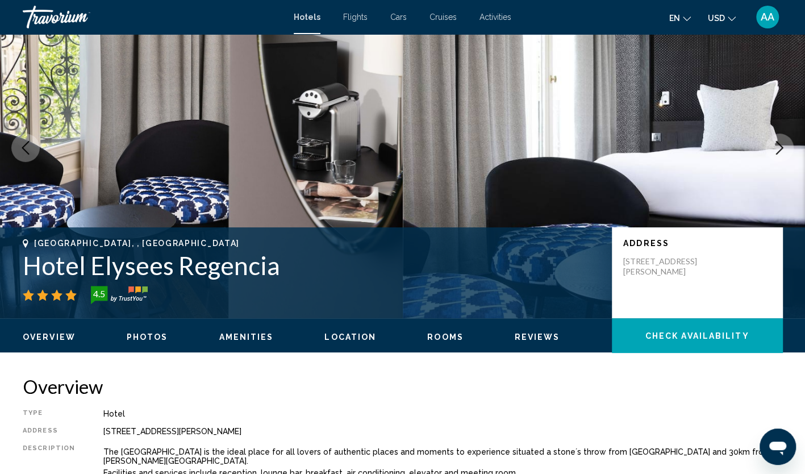
click at [775, 152] on icon "Next image" at bounding box center [780, 148] width 14 height 14
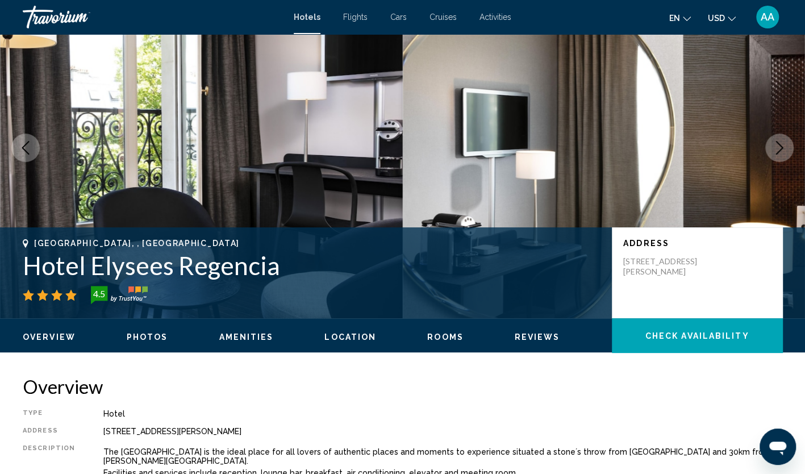
click at [775, 152] on icon "Next image" at bounding box center [780, 148] width 14 height 14
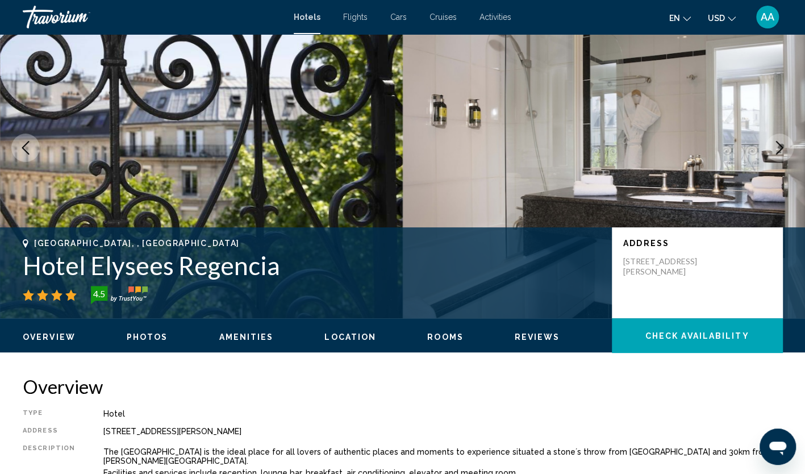
click at [775, 152] on icon "Next image" at bounding box center [780, 148] width 14 height 14
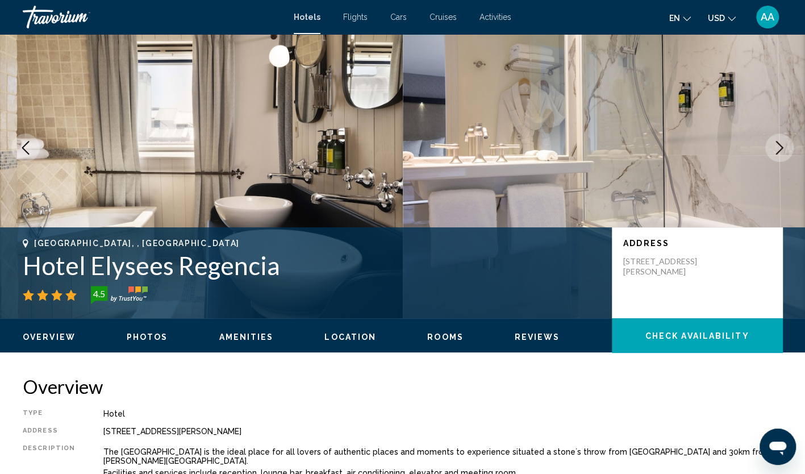
click at [775, 152] on icon "Next image" at bounding box center [780, 148] width 14 height 14
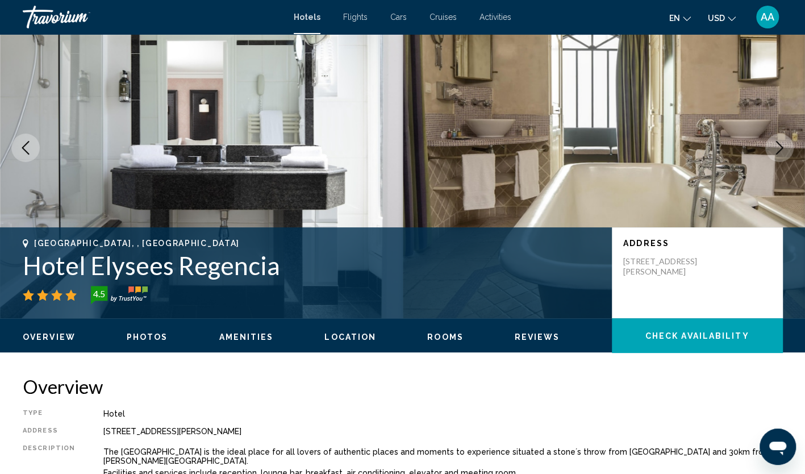
click at [775, 152] on icon "Next image" at bounding box center [780, 148] width 14 height 14
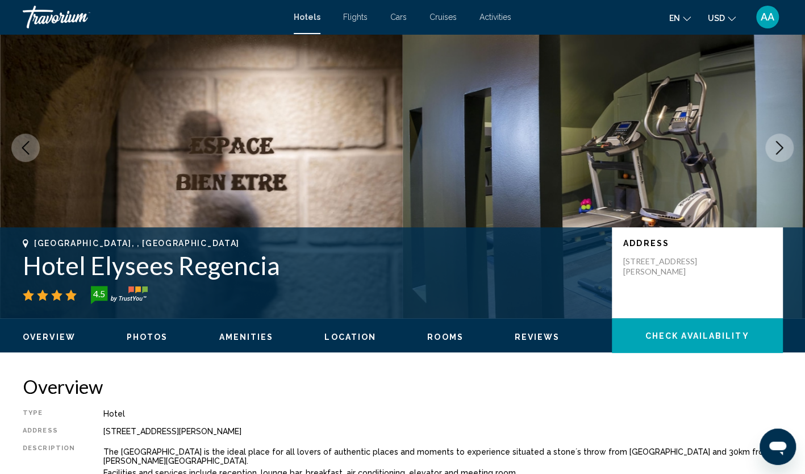
click at [775, 152] on icon "Next image" at bounding box center [780, 148] width 14 height 14
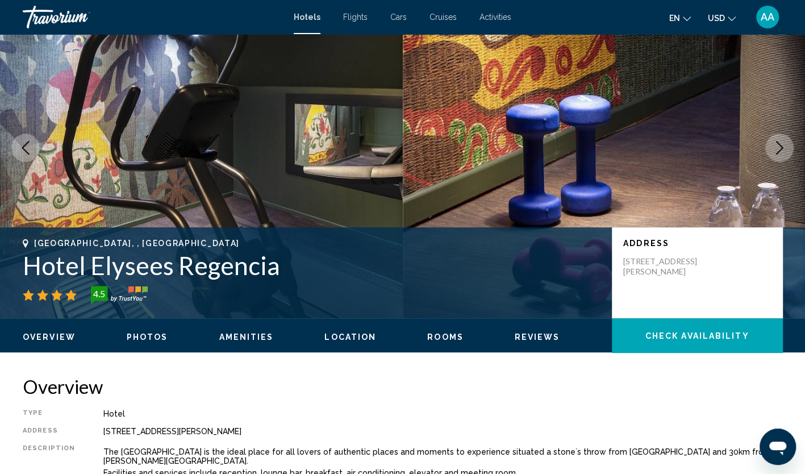
click at [775, 152] on icon "Next image" at bounding box center [780, 148] width 14 height 14
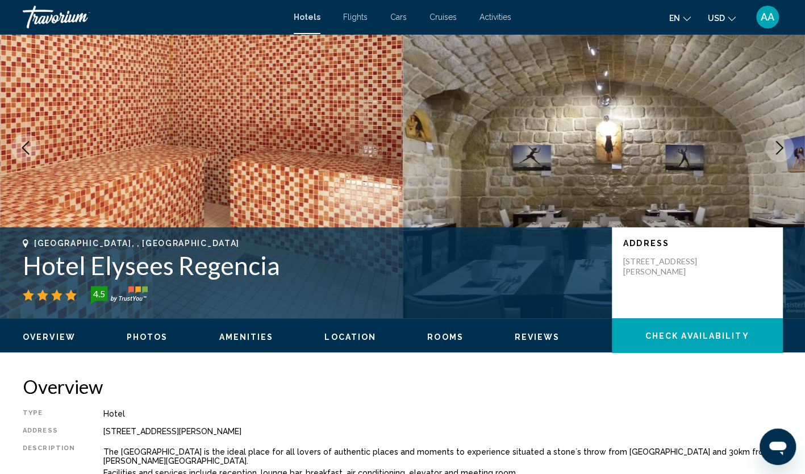
click at [775, 152] on icon "Next image" at bounding box center [780, 148] width 14 height 14
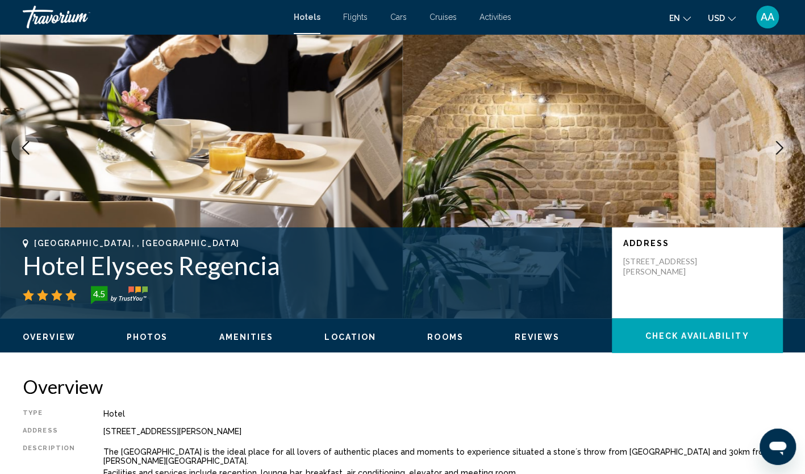
click at [775, 152] on icon "Next image" at bounding box center [780, 148] width 14 height 14
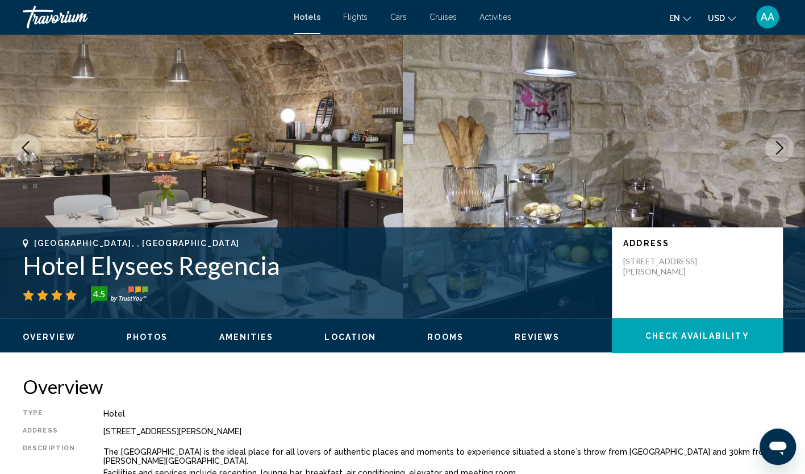
click at [775, 152] on icon "Next image" at bounding box center [780, 148] width 14 height 14
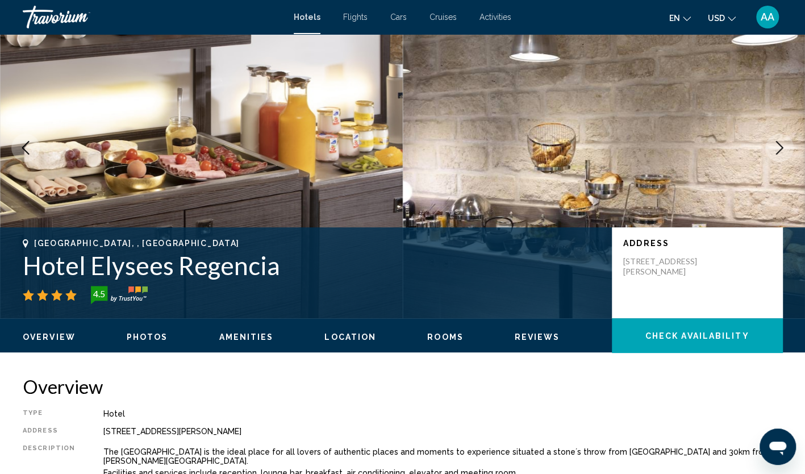
click at [775, 152] on icon "Next image" at bounding box center [780, 148] width 14 height 14
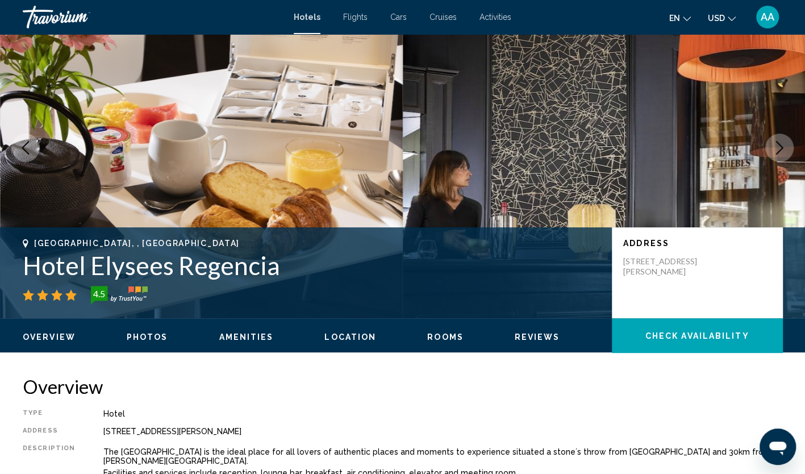
click at [775, 152] on icon "Next image" at bounding box center [780, 148] width 14 height 14
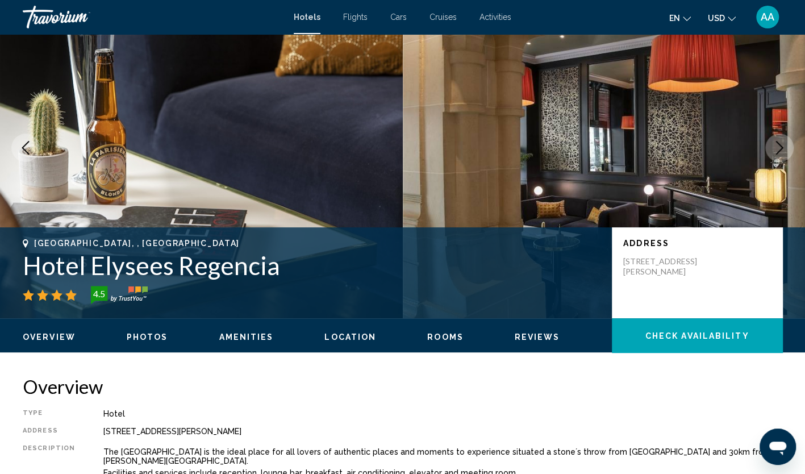
click at [775, 152] on icon "Next image" at bounding box center [780, 148] width 14 height 14
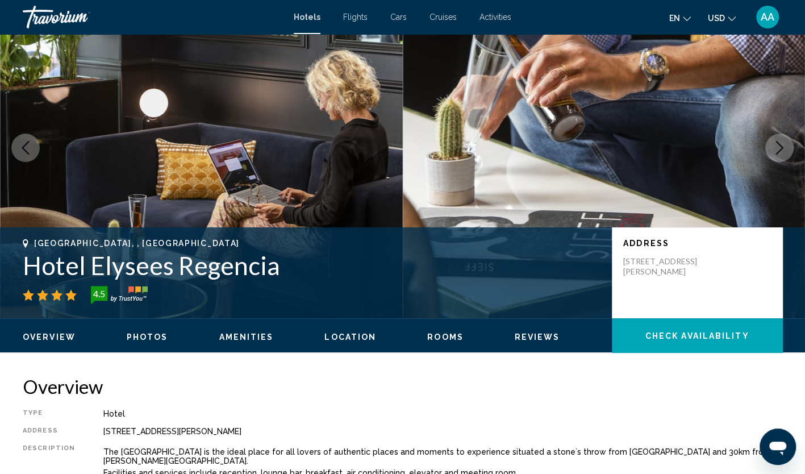
click at [775, 152] on icon "Next image" at bounding box center [780, 148] width 14 height 14
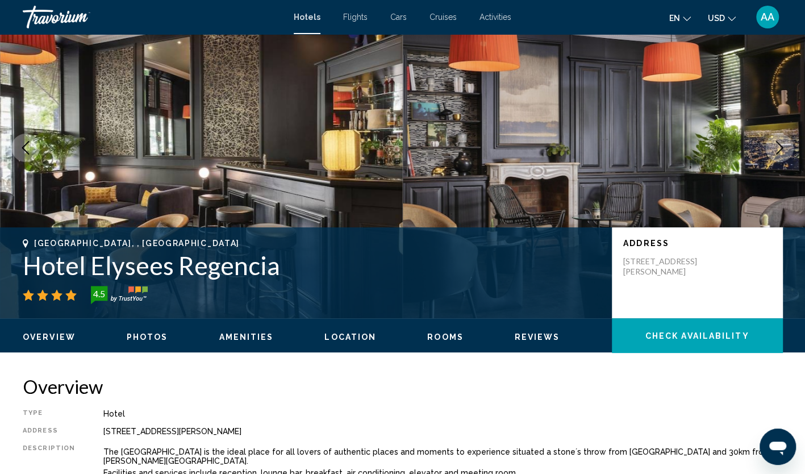
click at [775, 152] on icon "Next image" at bounding box center [780, 148] width 14 height 14
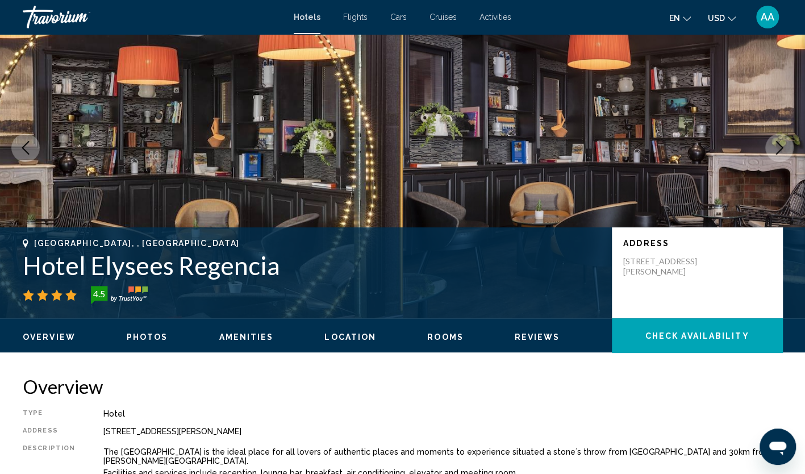
click at [775, 152] on icon "Next image" at bounding box center [780, 148] width 14 height 14
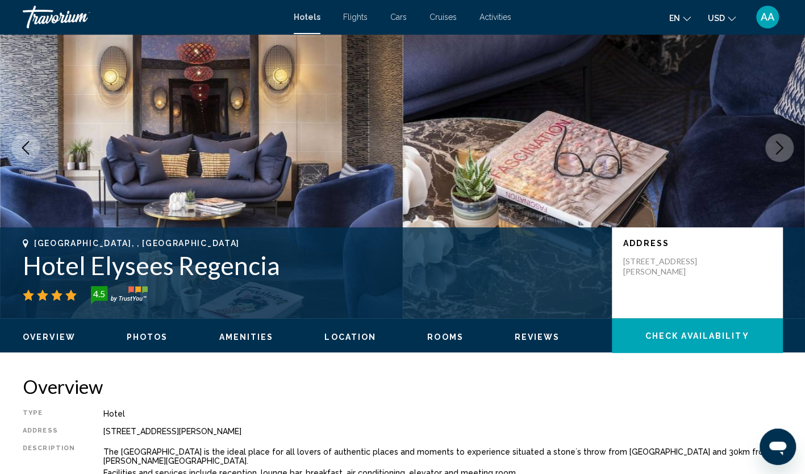
click at [775, 152] on icon "Next image" at bounding box center [780, 148] width 14 height 14
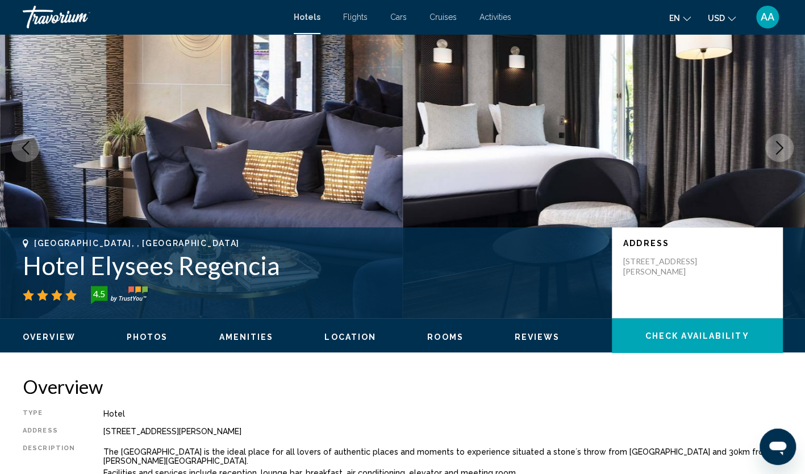
click at [775, 152] on icon "Next image" at bounding box center [780, 148] width 14 height 14
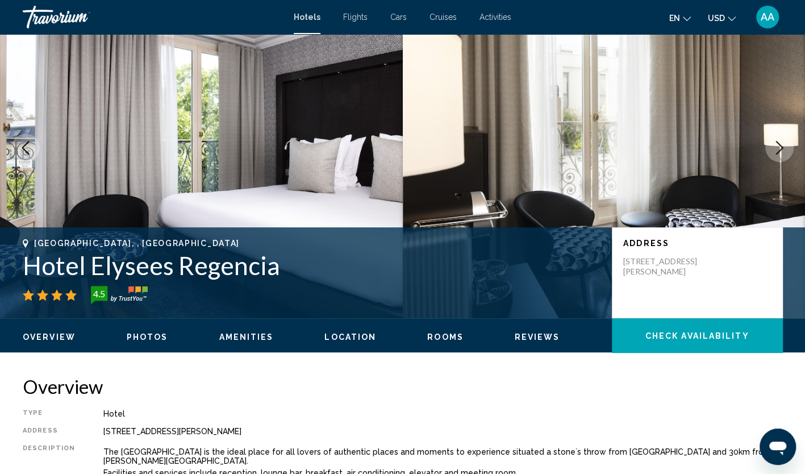
click at [775, 152] on icon "Next image" at bounding box center [780, 148] width 14 height 14
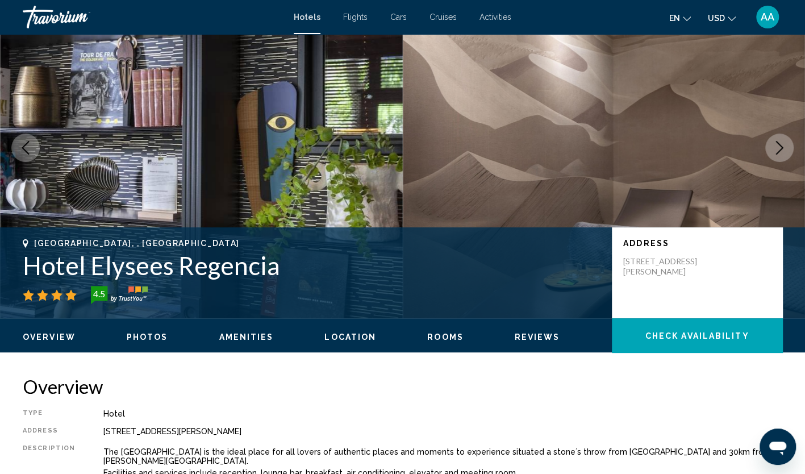
click at [775, 152] on icon "Next image" at bounding box center [780, 148] width 14 height 14
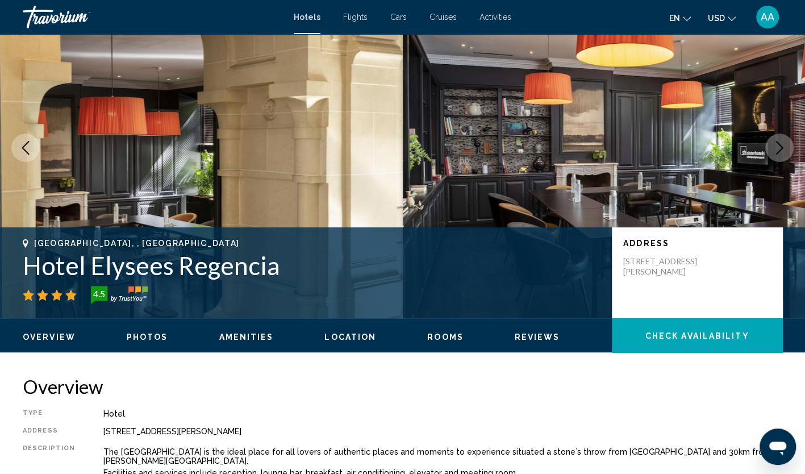
click at [775, 152] on icon "Next image" at bounding box center [780, 148] width 14 height 14
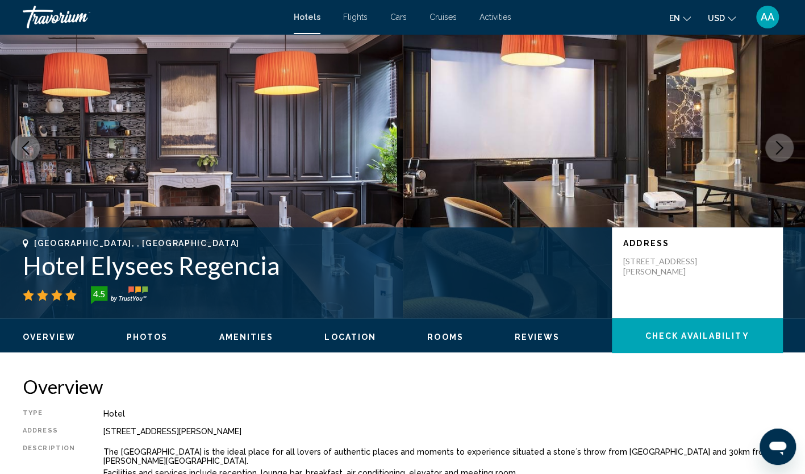
click at [775, 152] on icon "Next image" at bounding box center [780, 148] width 14 height 14
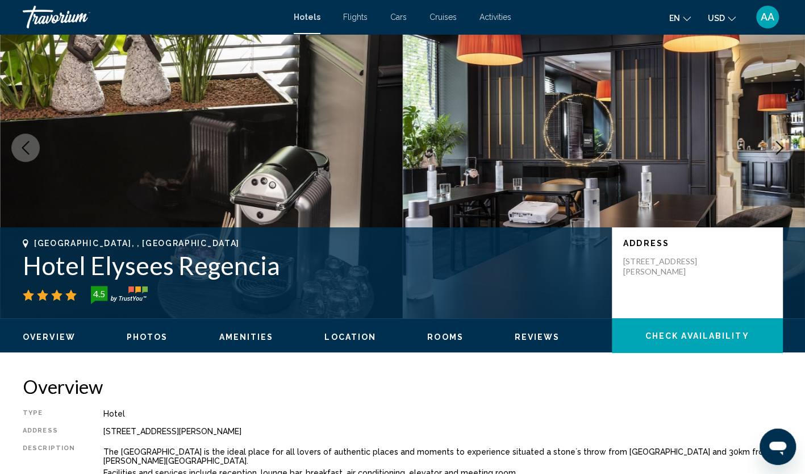
click at [775, 152] on icon "Next image" at bounding box center [780, 148] width 14 height 14
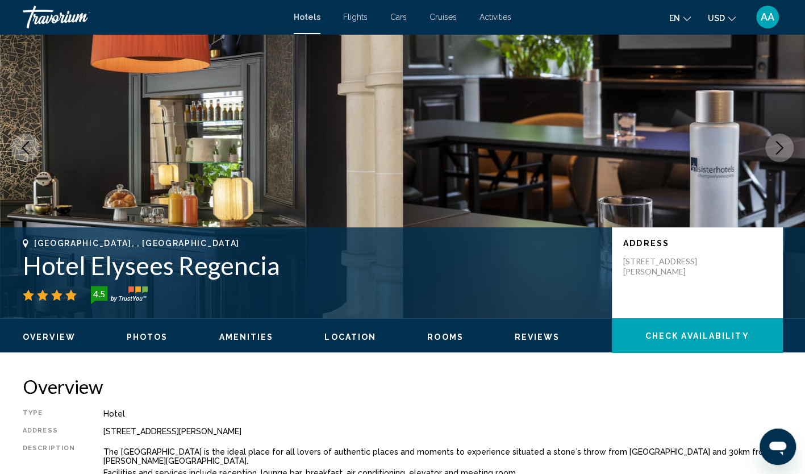
click at [775, 152] on icon "Next image" at bounding box center [780, 148] width 14 height 14
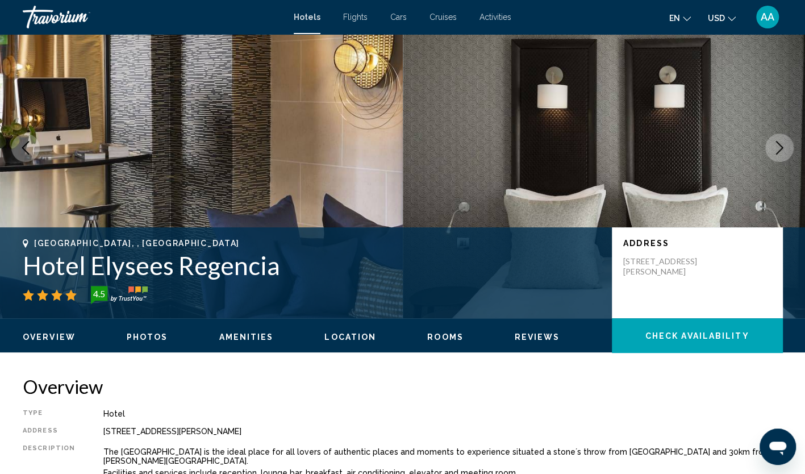
click at [775, 152] on icon "Next image" at bounding box center [780, 148] width 14 height 14
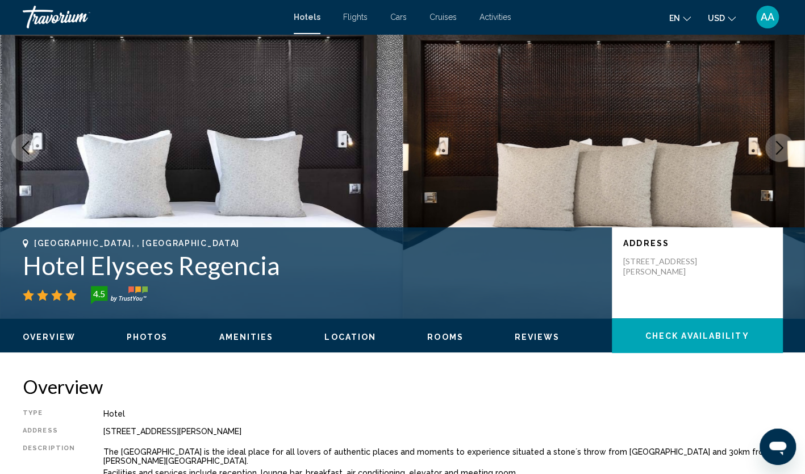
click at [775, 152] on icon "Next image" at bounding box center [780, 148] width 14 height 14
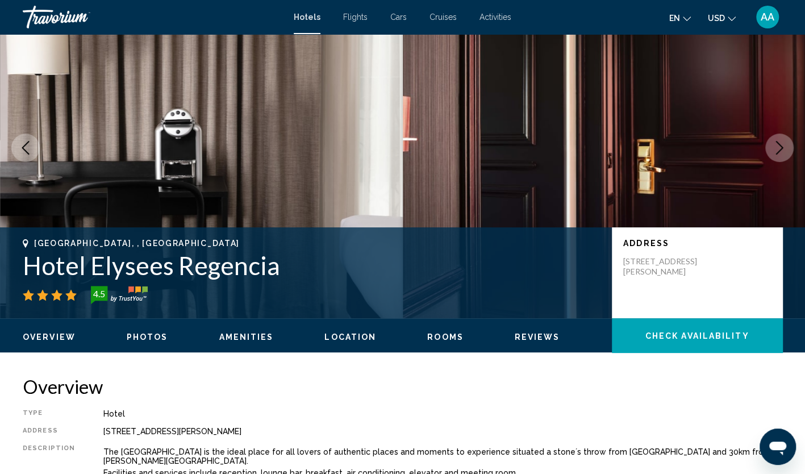
click at [775, 152] on icon "Next image" at bounding box center [780, 148] width 14 height 14
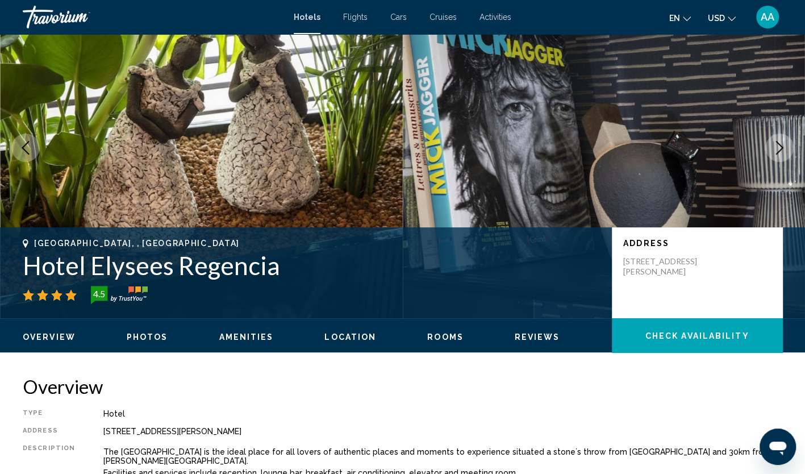
click at [775, 152] on icon "Next image" at bounding box center [780, 148] width 14 height 14
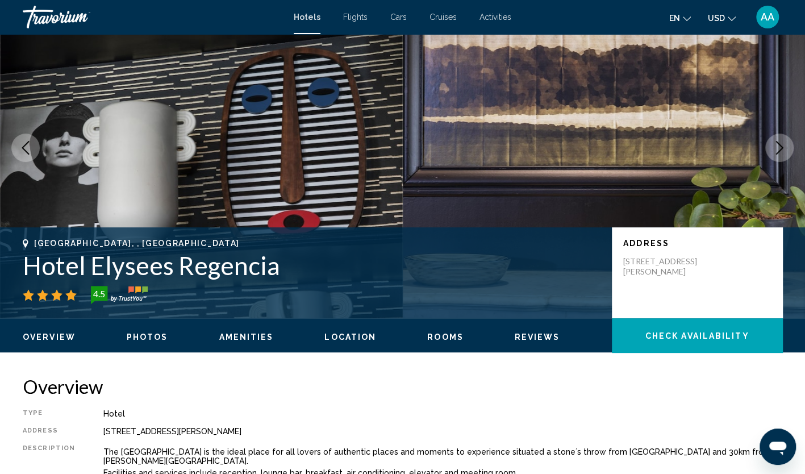
click at [775, 152] on icon "Next image" at bounding box center [780, 148] width 14 height 14
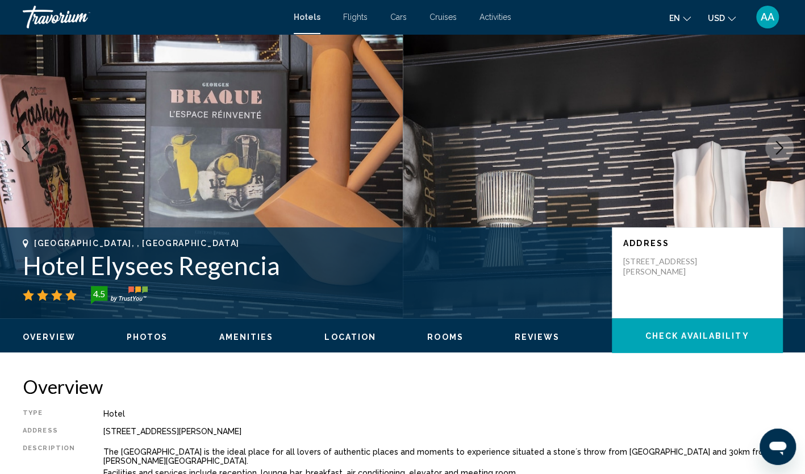
click at [775, 152] on icon "Next image" at bounding box center [780, 148] width 14 height 14
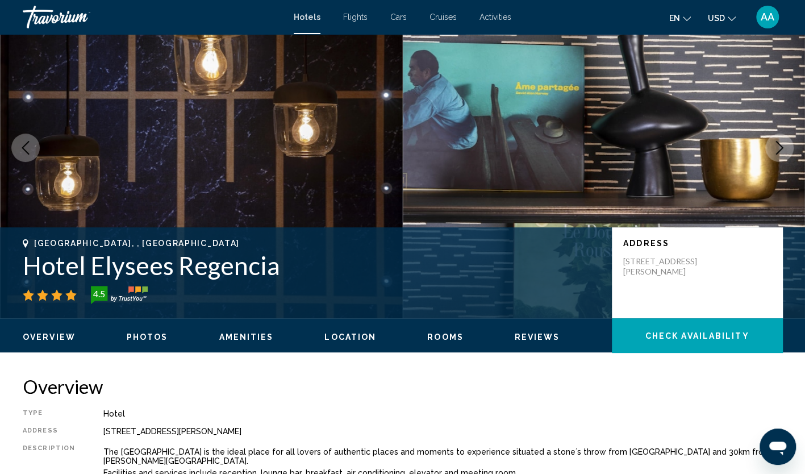
click at [775, 152] on icon "Next image" at bounding box center [780, 148] width 14 height 14
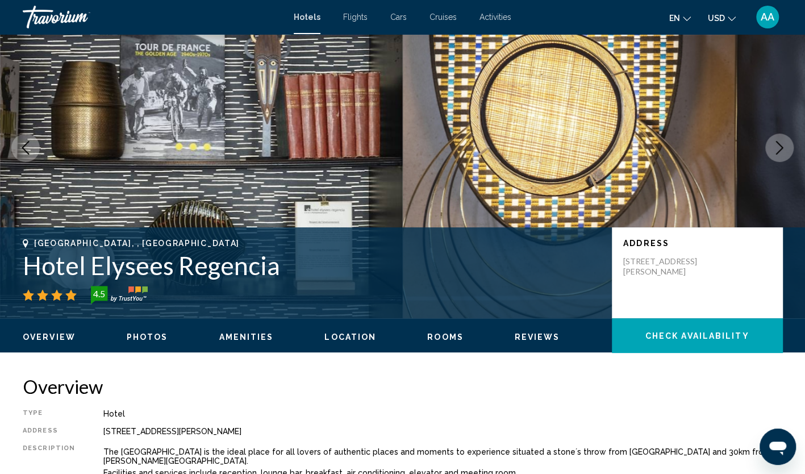
click at [775, 152] on icon "Next image" at bounding box center [780, 148] width 14 height 14
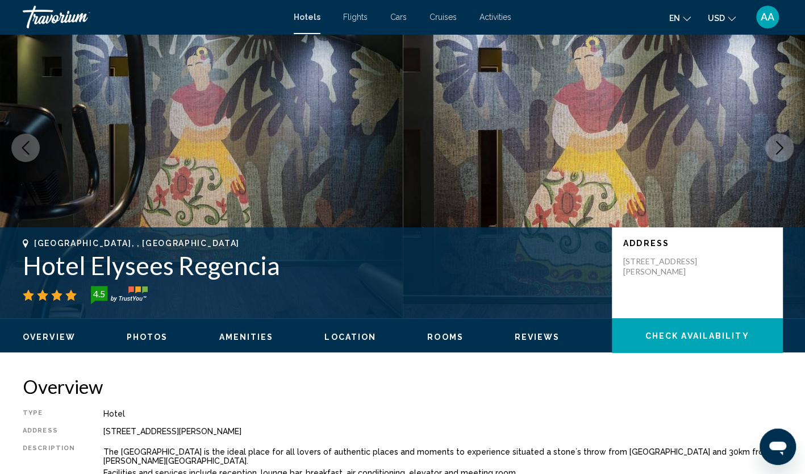
click at [775, 152] on icon "Next image" at bounding box center [780, 148] width 14 height 14
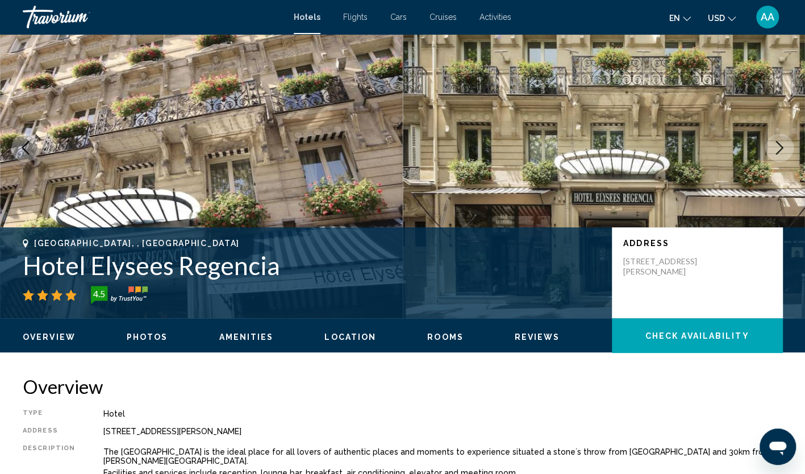
click at [775, 152] on icon "Next image" at bounding box center [780, 148] width 14 height 14
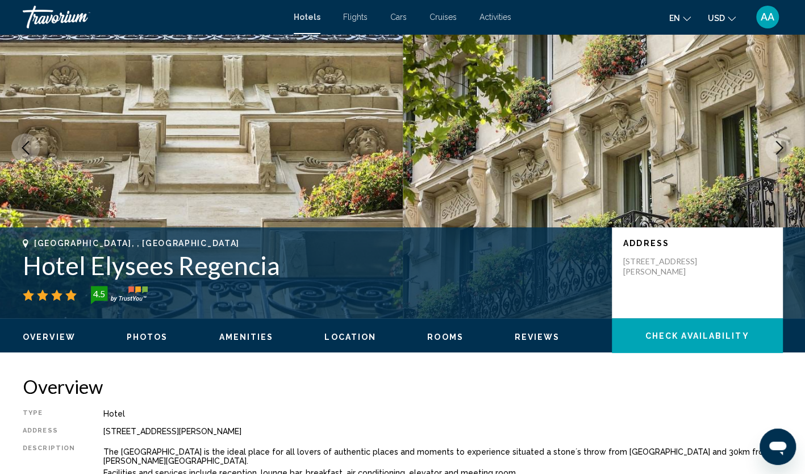
click at [775, 152] on icon "Next image" at bounding box center [780, 148] width 14 height 14
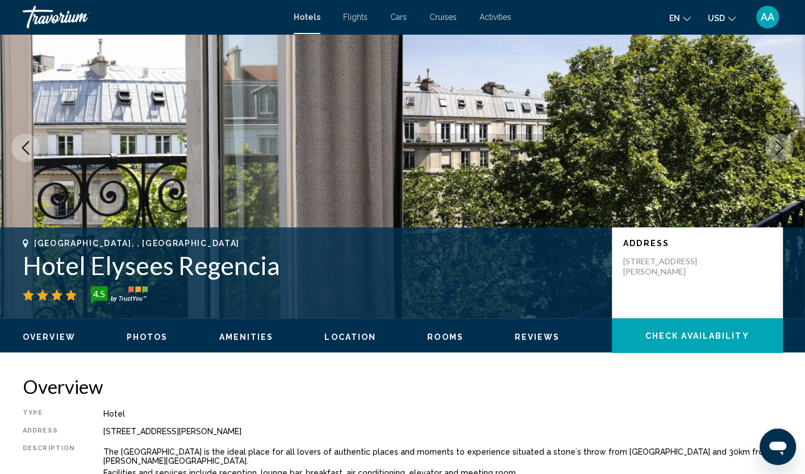
click at [775, 152] on icon "Next image" at bounding box center [780, 148] width 14 height 14
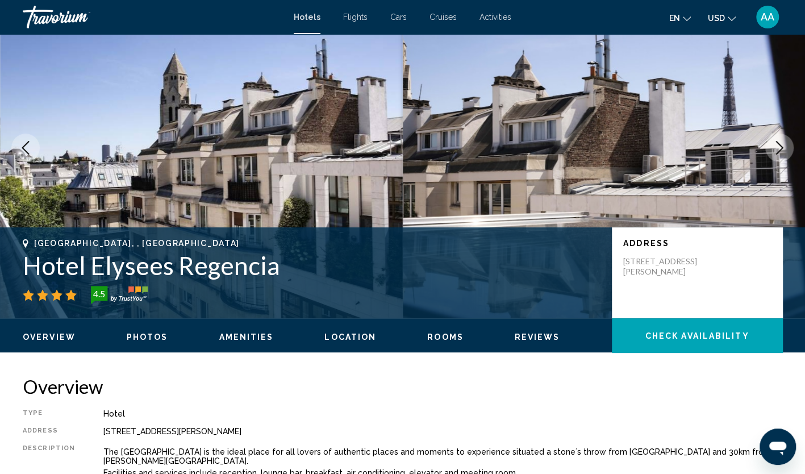
click at [775, 152] on icon "Next image" at bounding box center [780, 148] width 14 height 14
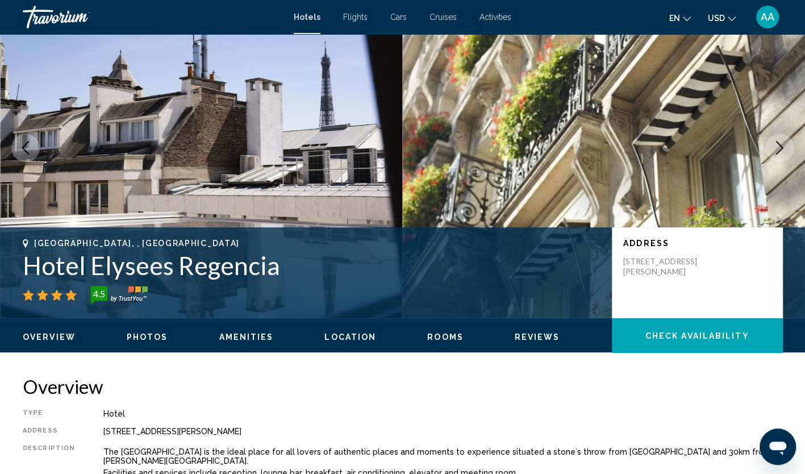
click at [775, 152] on icon "Next image" at bounding box center [780, 148] width 14 height 14
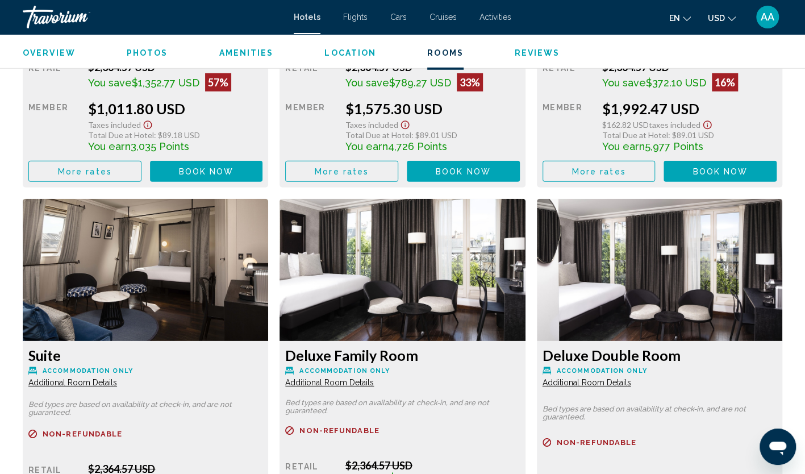
scroll to position [1762, 0]
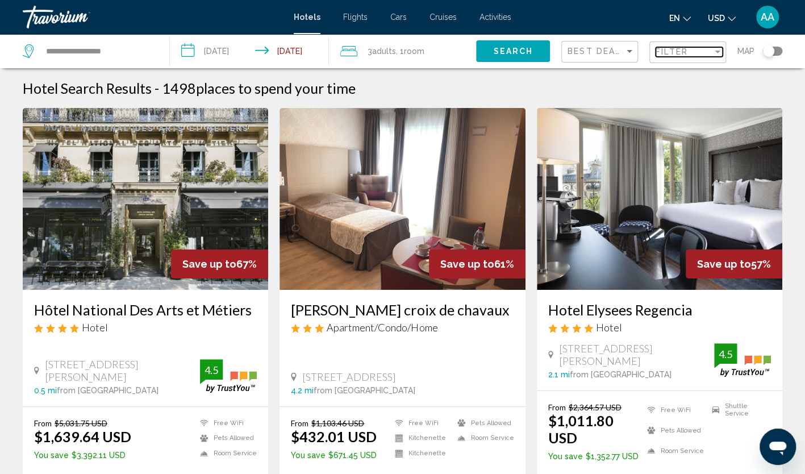
click at [669, 52] on span "Filter" at bounding box center [672, 51] width 32 height 9
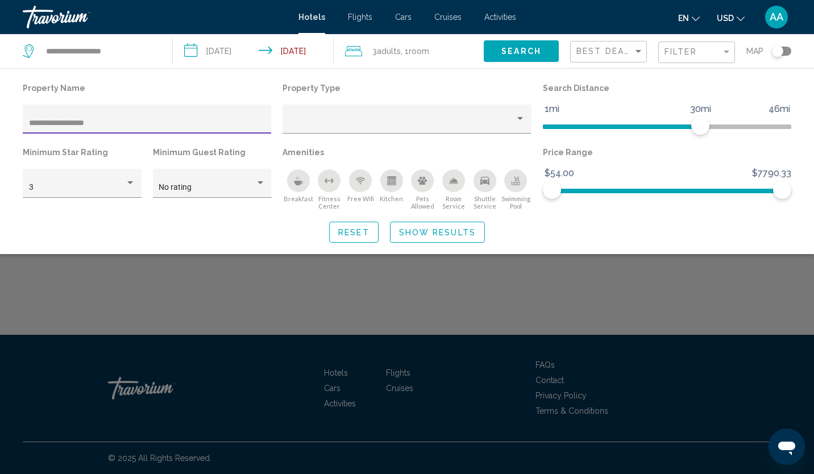
type input "**********"
click at [414, 231] on span "Show Results" at bounding box center [437, 232] width 77 height 9
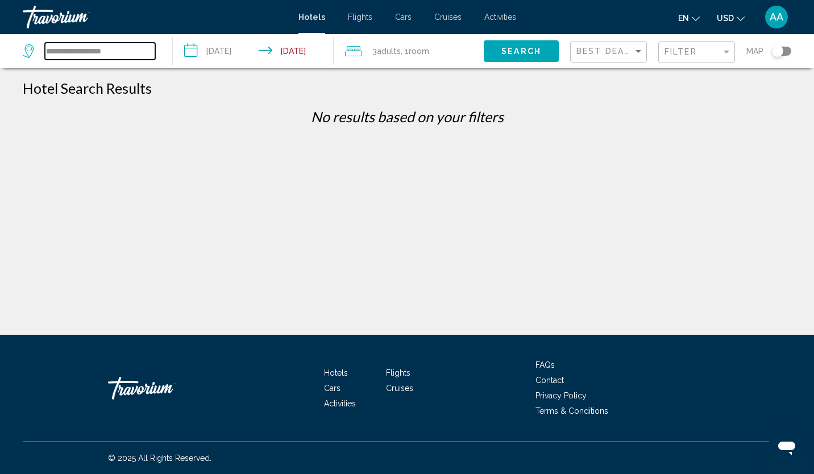
drag, startPoint x: 138, startPoint y: 50, endPoint x: -2, endPoint y: 52, distance: 139.8
click at [0, 52] on html "**********" at bounding box center [407, 237] width 814 height 474
paste input "Search widget"
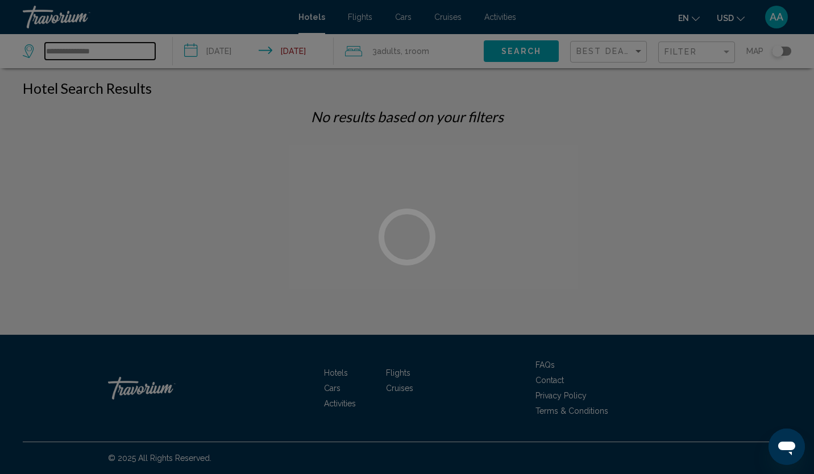
type input "**********"
click at [126, 48] on div at bounding box center [407, 237] width 814 height 474
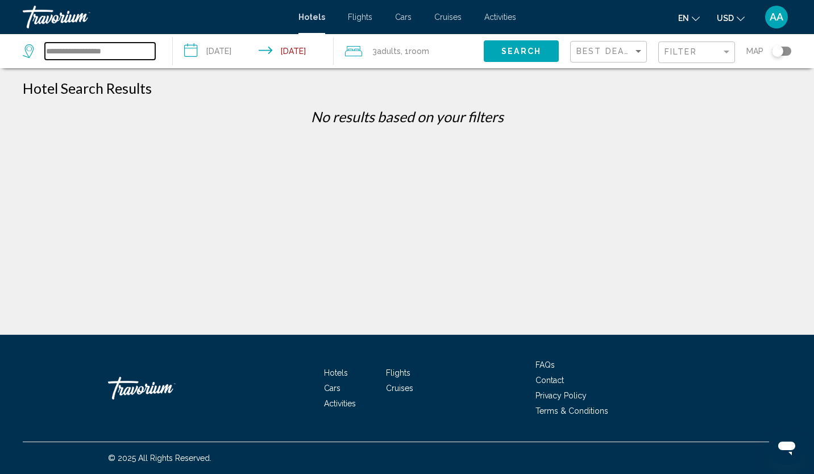
click at [126, 47] on input "**********" at bounding box center [100, 51] width 110 height 17
drag, startPoint x: 139, startPoint y: 50, endPoint x: 1, endPoint y: 45, distance: 138.2
click at [1, 45] on app-destination-search "**********" at bounding box center [86, 51] width 173 height 34
paste input "Search widget"
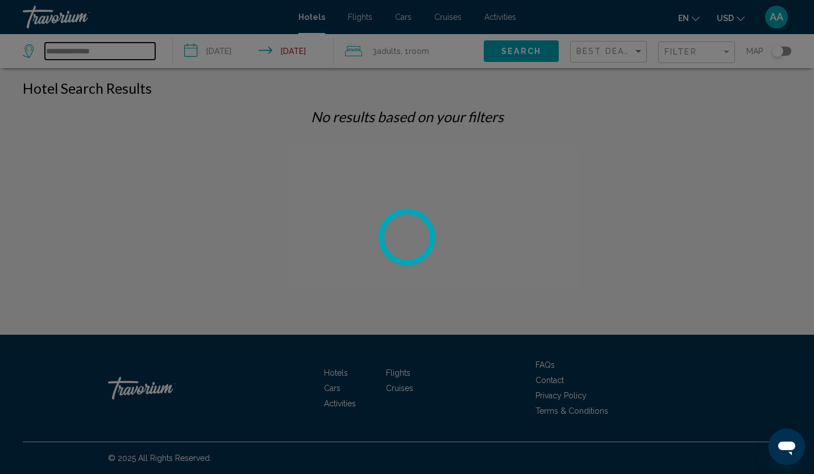
type input "**********"
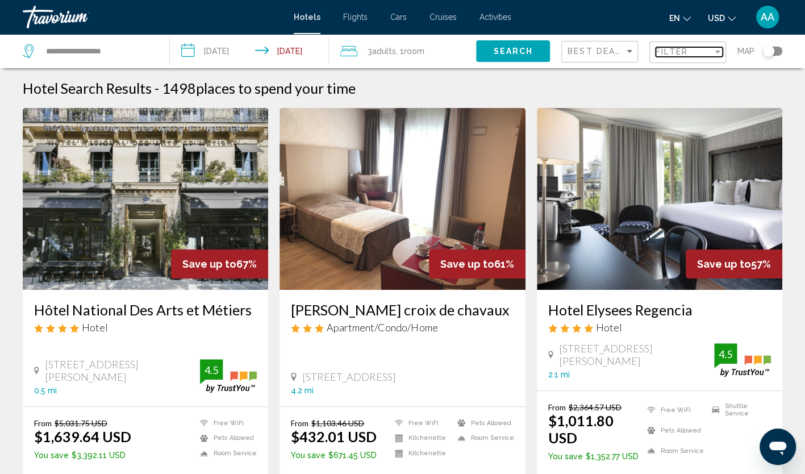
click at [673, 52] on span "Filter" at bounding box center [672, 51] width 32 height 9
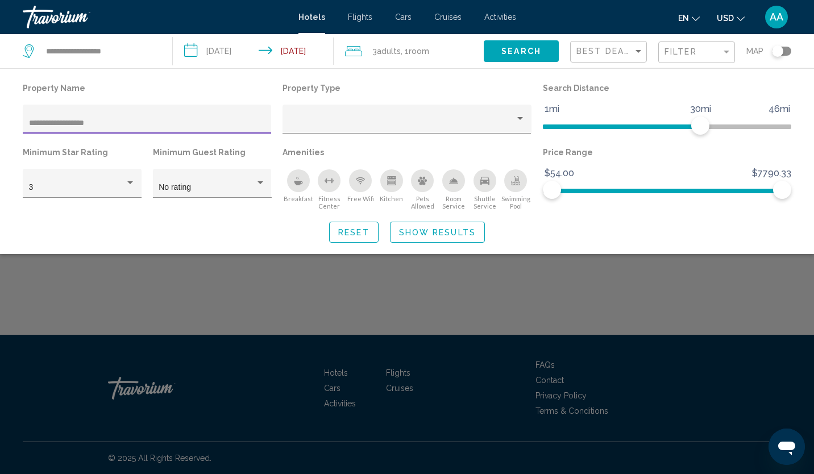
drag, startPoint x: 179, startPoint y: 122, endPoint x: -2, endPoint y: 120, distance: 181.3
click at [0, 120] on html "**********" at bounding box center [407, 237] width 814 height 474
type input "**********"
click at [426, 231] on span "Show Results" at bounding box center [437, 232] width 77 height 9
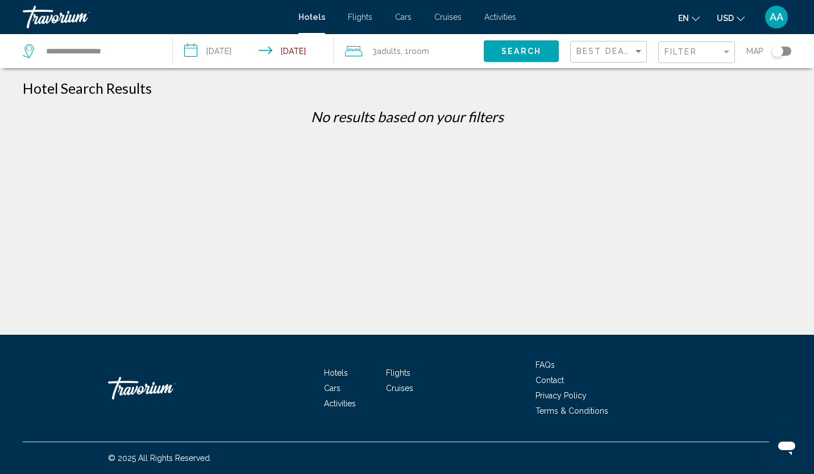
click at [687, 58] on div "Filter" at bounding box center [697, 52] width 67 height 21
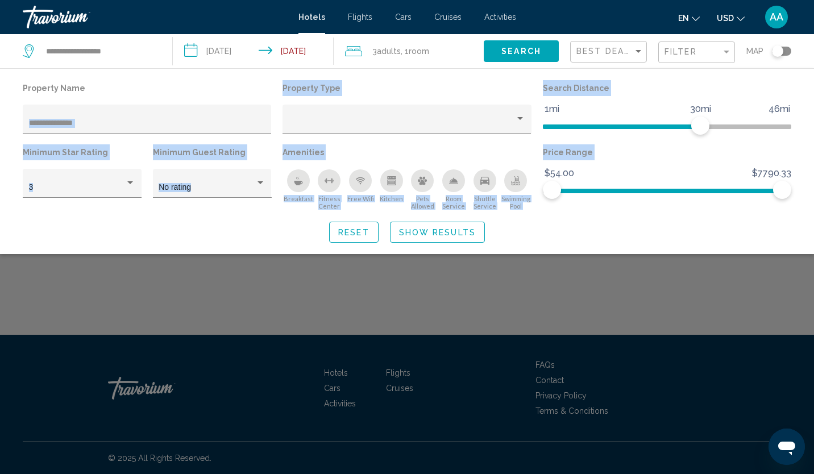
drag, startPoint x: 168, startPoint y: 116, endPoint x: -2, endPoint y: 117, distance: 169.9
click at [0, 117] on html "**********" at bounding box center [407, 237] width 814 height 474
drag, startPoint x: -2, startPoint y: 117, endPoint x: 122, endPoint y: 119, distance: 124.5
click at [122, 119] on input "**********" at bounding box center [147, 123] width 236 height 9
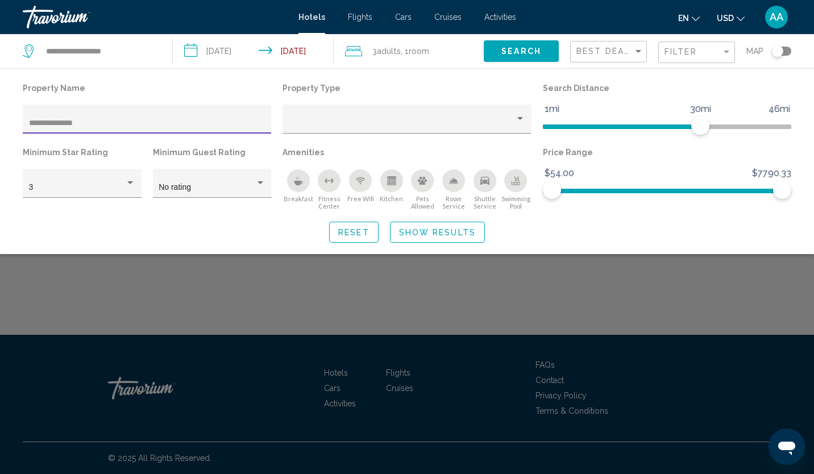
drag, startPoint x: 116, startPoint y: 125, endPoint x: -2, endPoint y: 105, distance: 120.0
click at [0, 105] on html "**********" at bounding box center [407, 237] width 814 height 474
paste input "*******"
type input "**********"
click at [417, 231] on span "Show Results" at bounding box center [437, 232] width 77 height 9
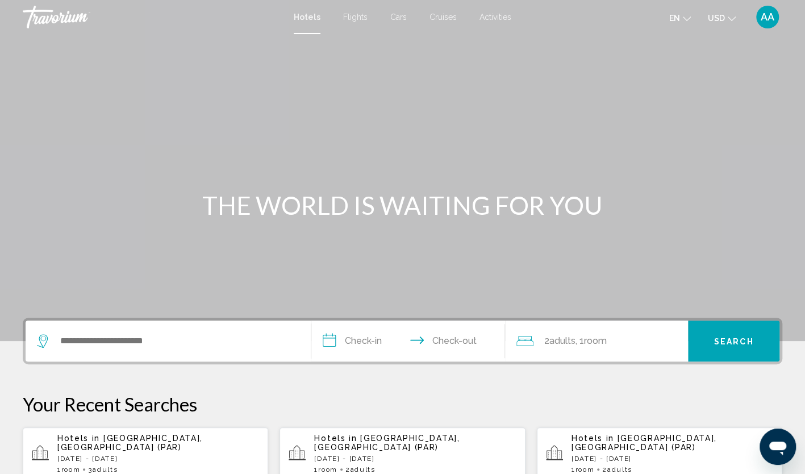
click at [88, 332] on div "Search widget" at bounding box center [168, 341] width 263 height 41
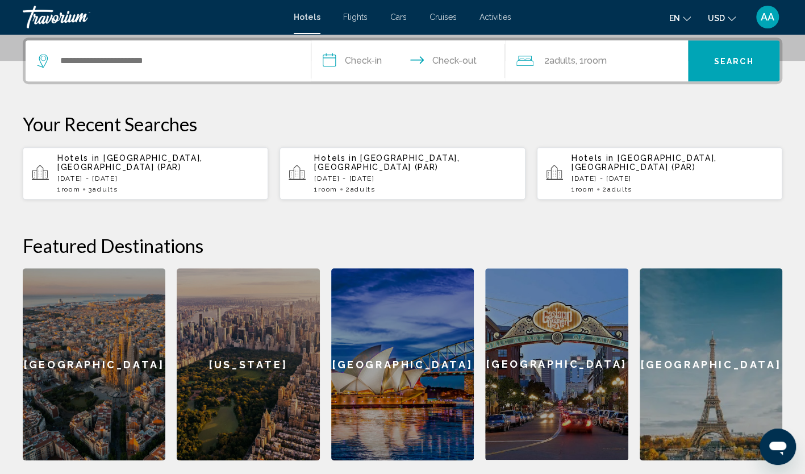
scroll to position [281, 0]
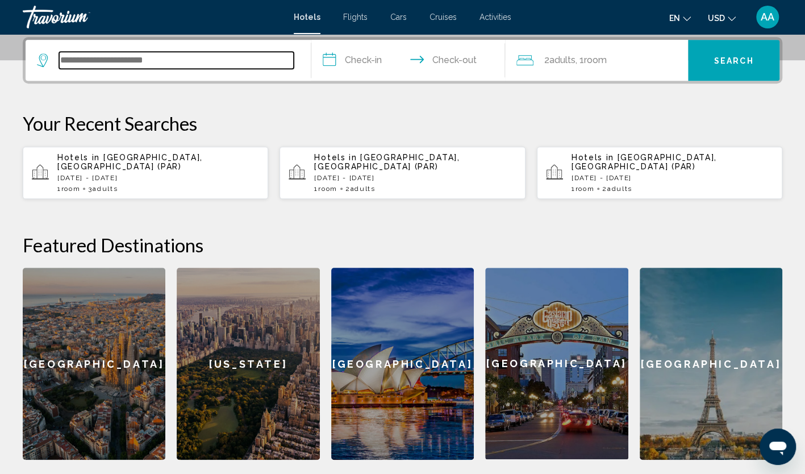
click at [126, 58] on input "Search widget" at bounding box center [176, 60] width 235 height 17
paste input "**********"
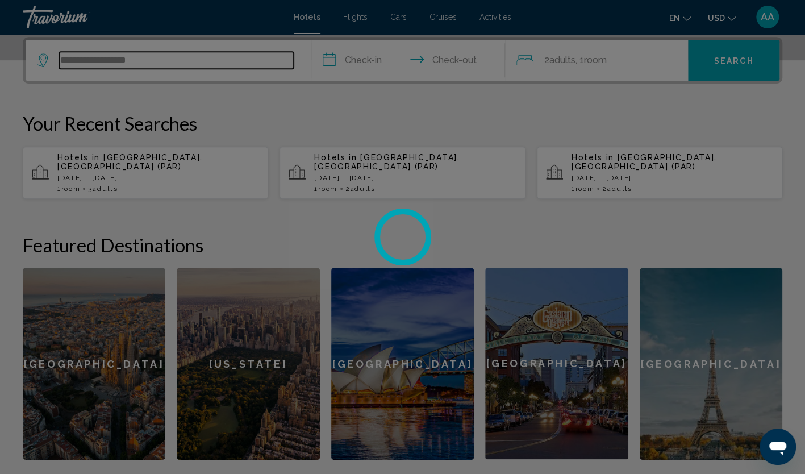
type input "**********"
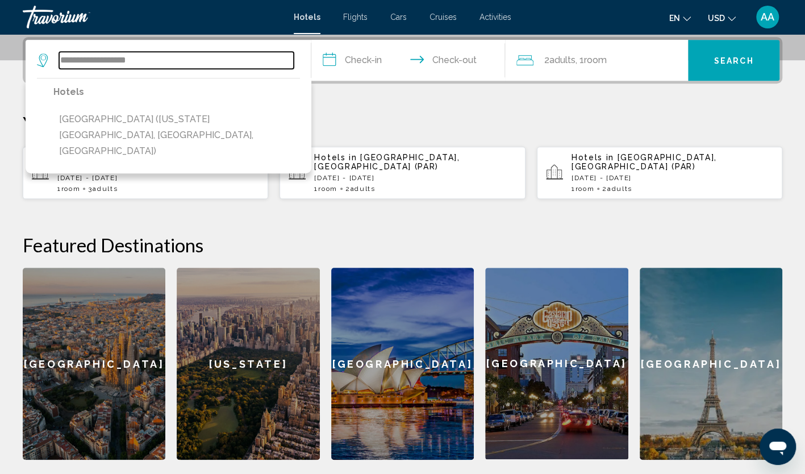
drag, startPoint x: 205, startPoint y: 53, endPoint x: 15, endPoint y: 69, distance: 191.1
click at [15, 69] on div "**********" at bounding box center [402, 248] width 805 height 423
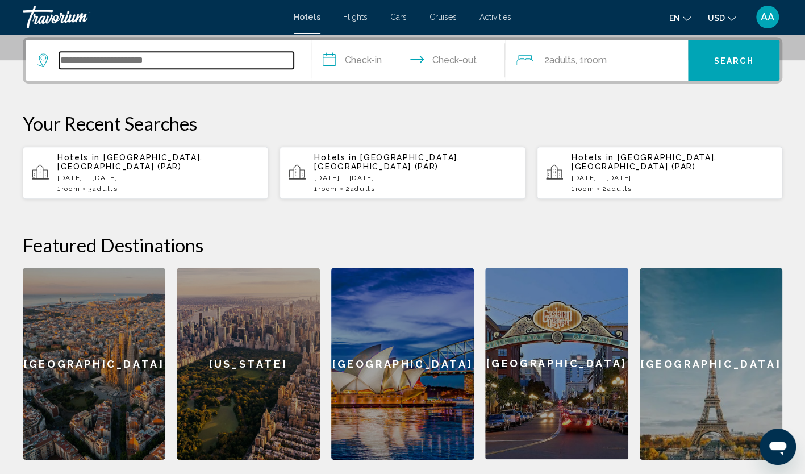
paste input "**********"
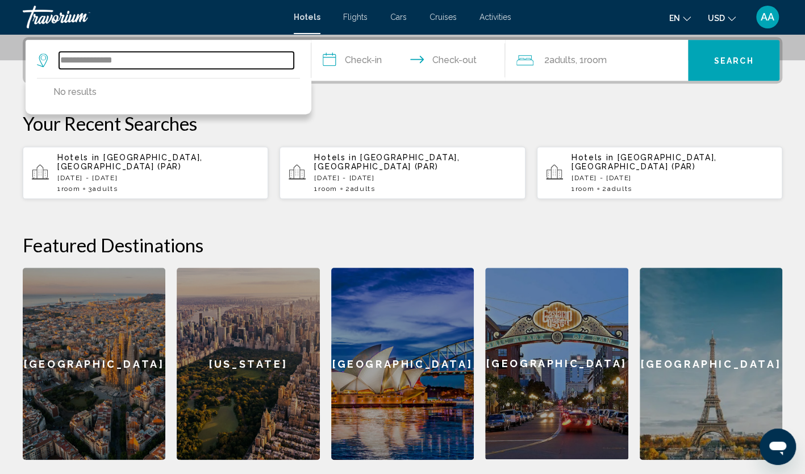
drag, startPoint x: 185, startPoint y: 59, endPoint x: 40, endPoint y: 60, distance: 145.5
click at [40, 60] on div "**********" at bounding box center [165, 60] width 257 height 17
paste input "******"
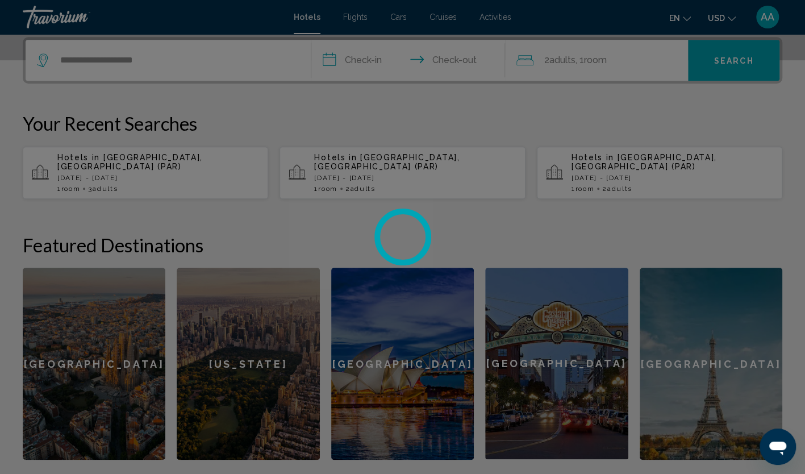
click at [351, 57] on div at bounding box center [402, 237] width 805 height 474
click at [373, 60] on div at bounding box center [402, 237] width 805 height 474
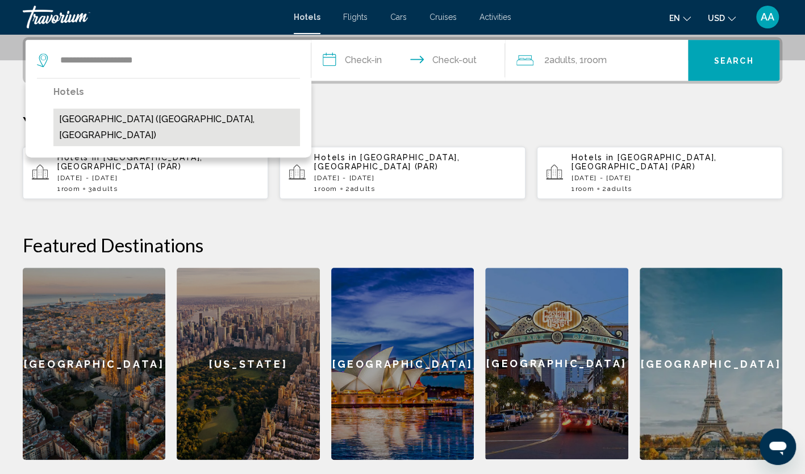
click at [155, 118] on button "[GEOGRAPHIC_DATA] ([GEOGRAPHIC_DATA], [GEOGRAPHIC_DATA])" at bounding box center [176, 128] width 247 height 38
type input "**********"
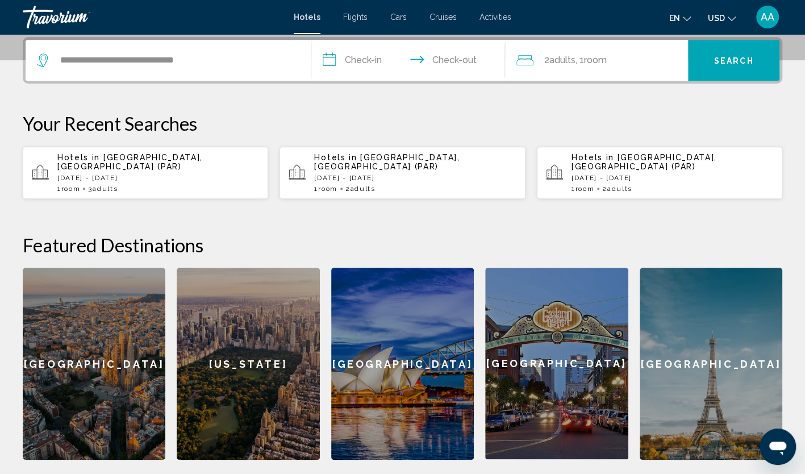
click at [361, 57] on input "**********" at bounding box center [410, 62] width 199 height 44
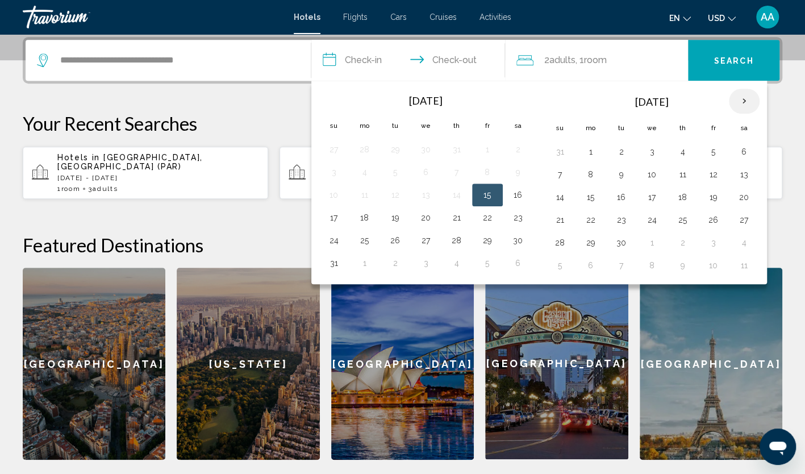
click at [734, 97] on th "Next month" at bounding box center [744, 101] width 31 height 25
click at [563, 218] on button "16" at bounding box center [560, 220] width 18 height 16
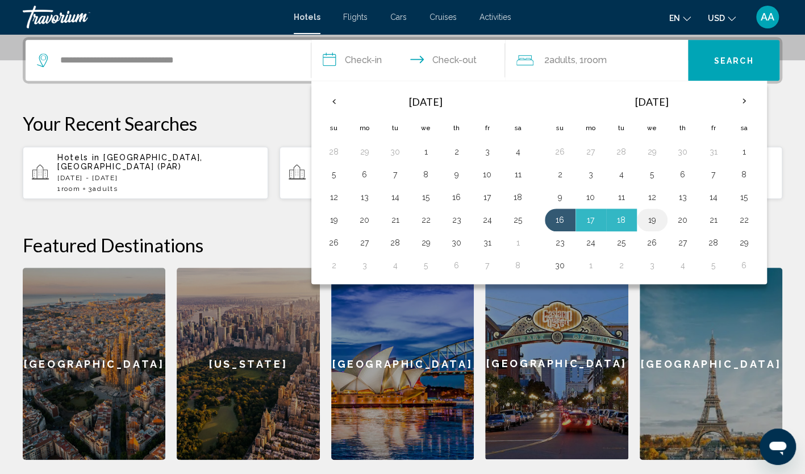
click at [651, 217] on button "19" at bounding box center [652, 220] width 18 height 16
type input "**********"
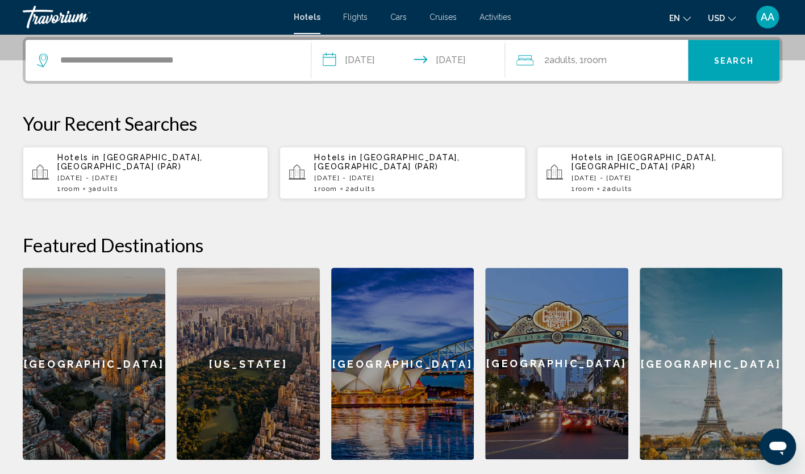
click at [557, 59] on span "Adults" at bounding box center [562, 60] width 26 height 11
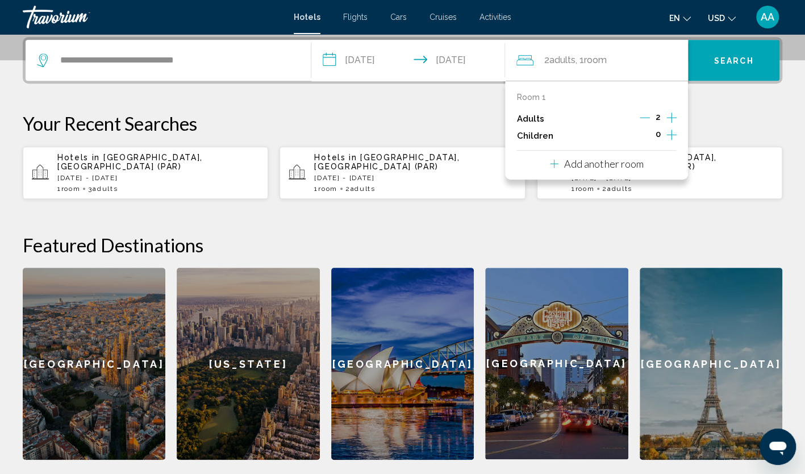
click at [671, 115] on icon "Increment adults" at bounding box center [672, 118] width 10 height 14
click at [731, 66] on button "Search" at bounding box center [733, 60] width 91 height 41
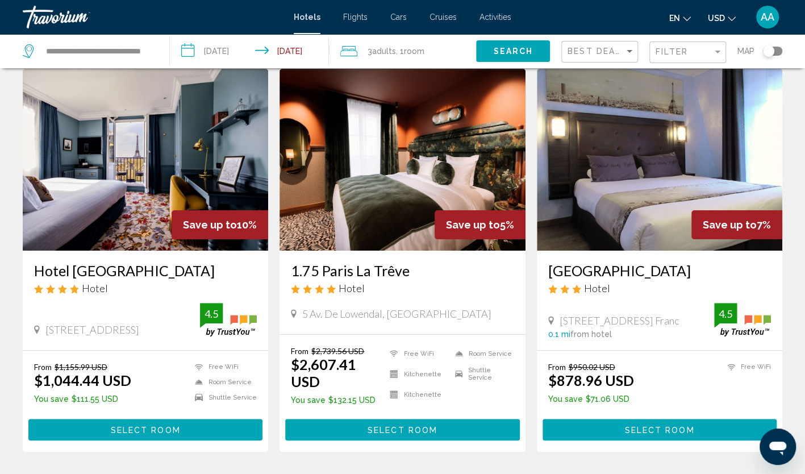
scroll to position [57, 0]
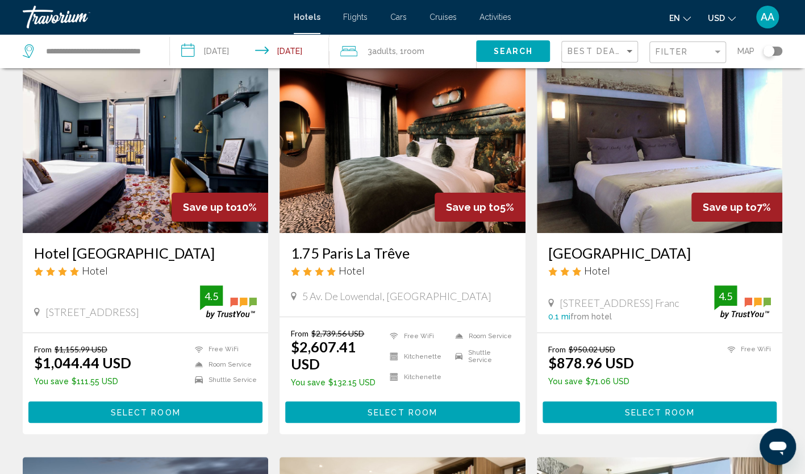
click at [199, 411] on button "Select Room" at bounding box center [145, 411] width 234 height 21
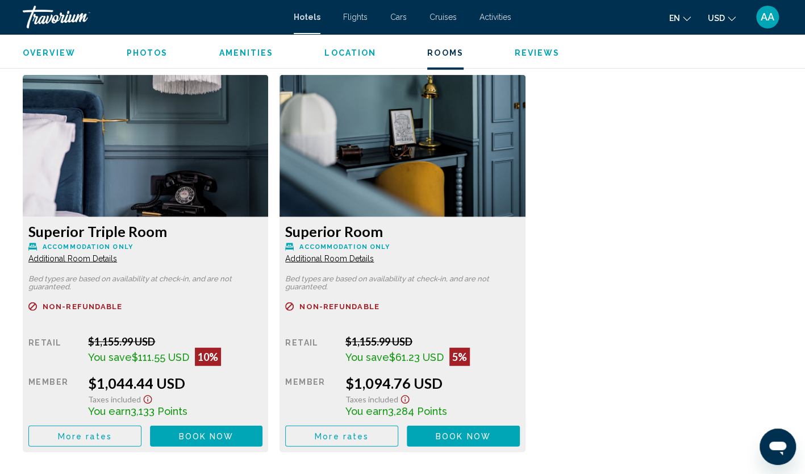
scroll to position [1591, 0]
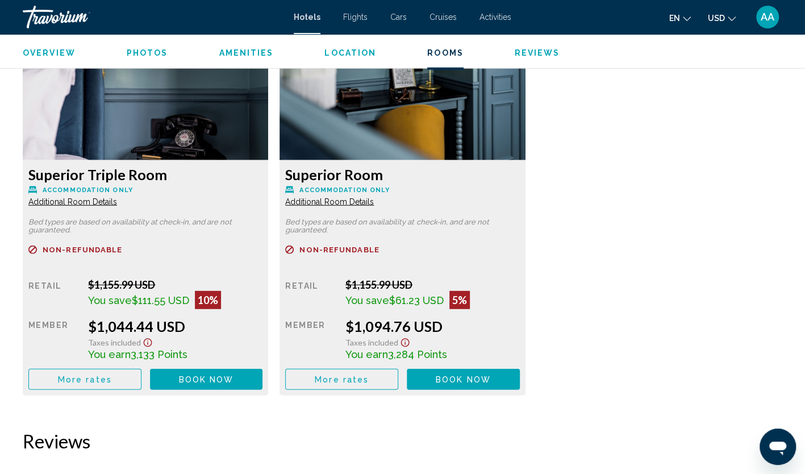
click at [119, 378] on button "More rates" at bounding box center [84, 379] width 113 height 21
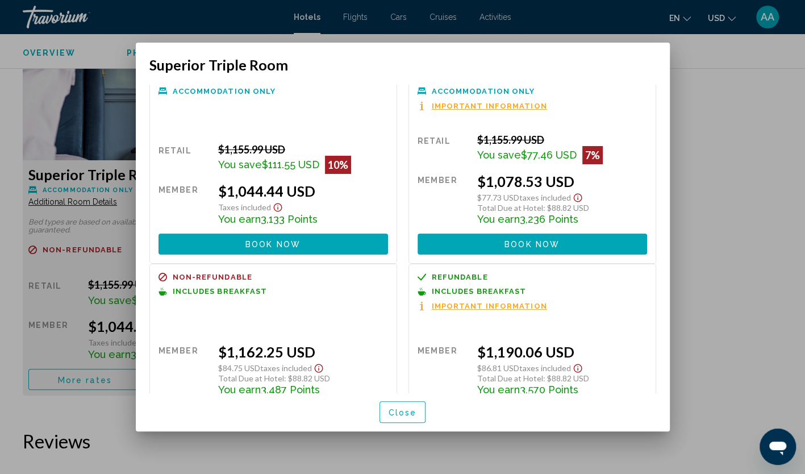
scroll to position [0, 0]
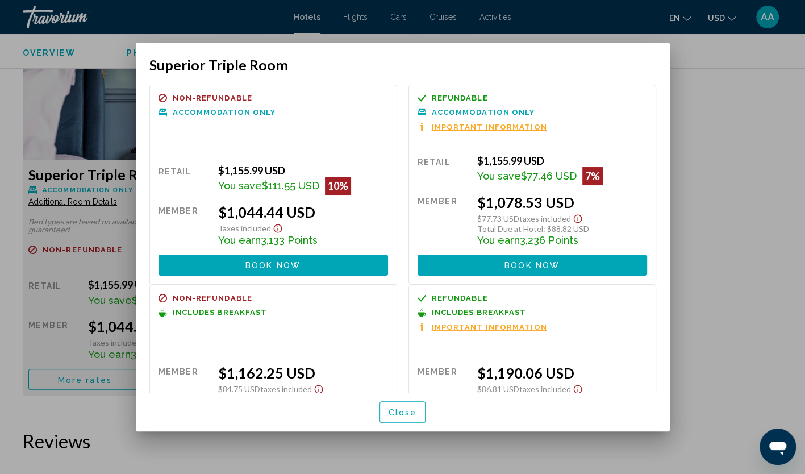
click at [415, 409] on span "Close" at bounding box center [403, 412] width 28 height 9
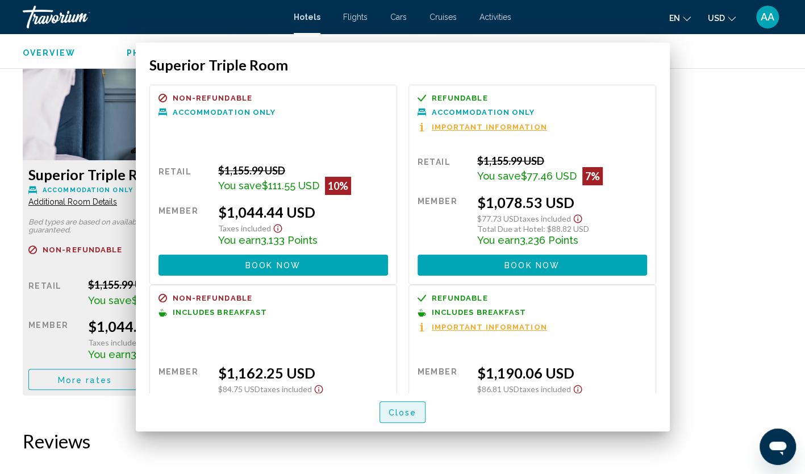
scroll to position [1591, 0]
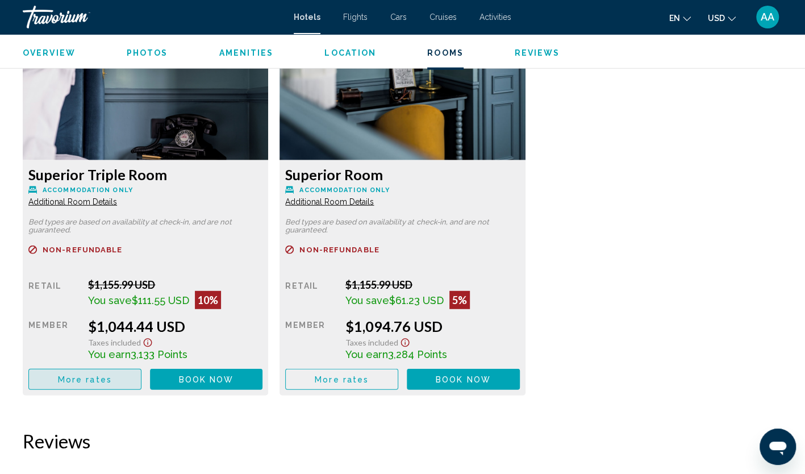
click at [126, 373] on button "More rates" at bounding box center [84, 379] width 113 height 21
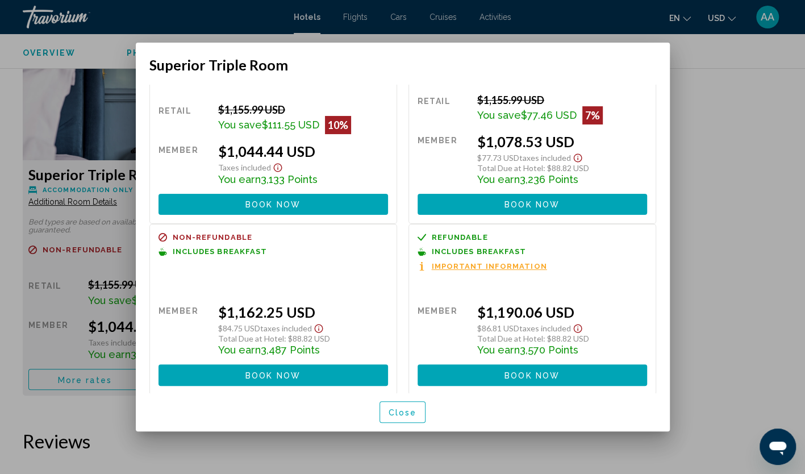
scroll to position [62, 0]
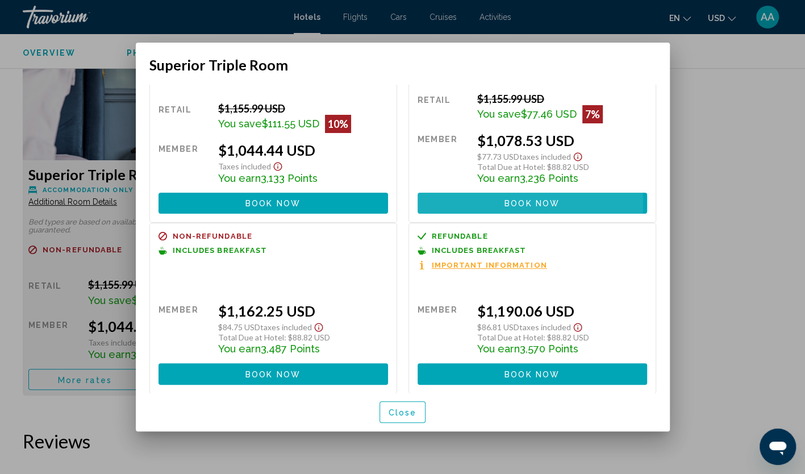
click at [506, 203] on span "Book now" at bounding box center [532, 203] width 55 height 9
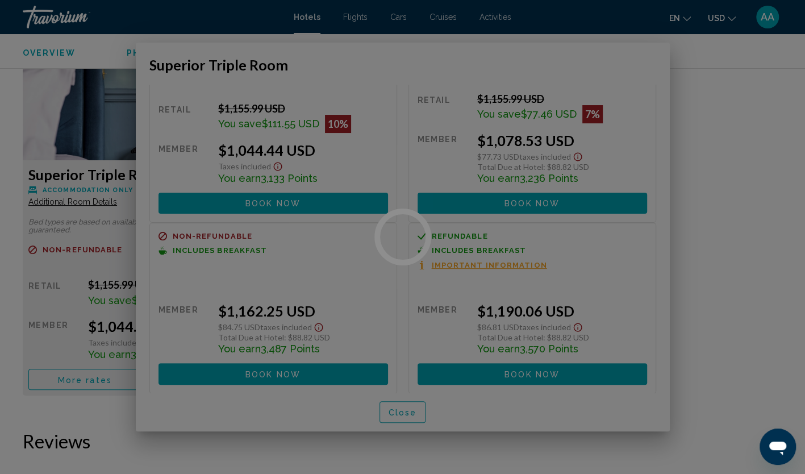
scroll to position [1591, 0]
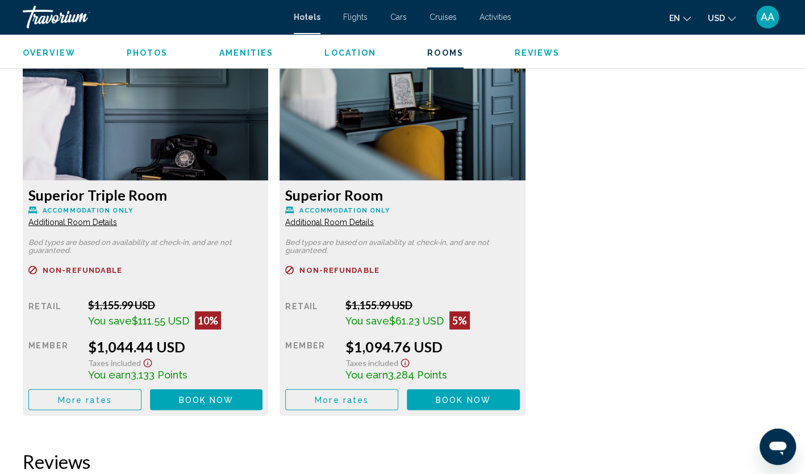
scroll to position [1591, 0]
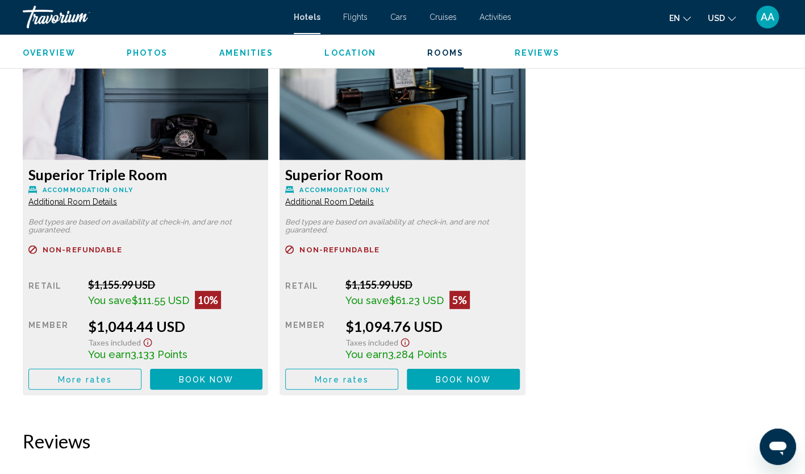
click at [64, 381] on span "More rates" at bounding box center [85, 379] width 54 height 9
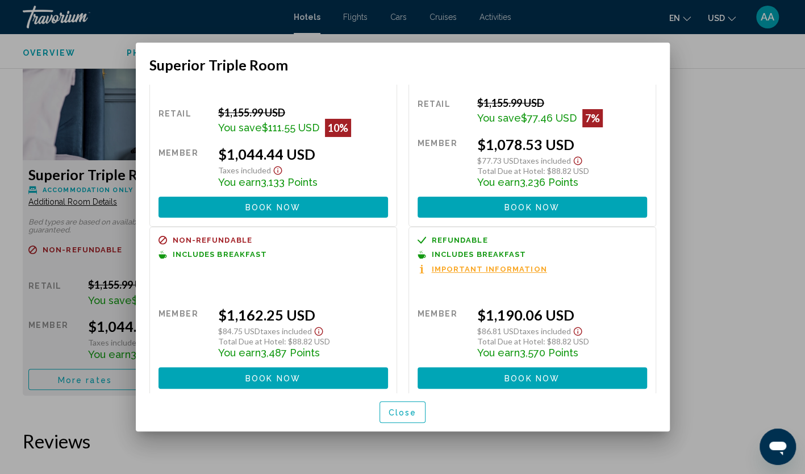
scroll to position [62, 0]
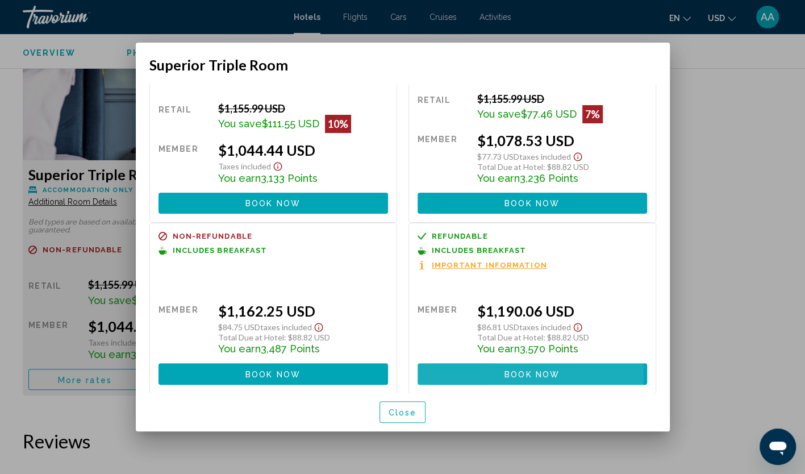
click at [490, 371] on button "Book now No longer available" at bounding box center [533, 373] width 230 height 21
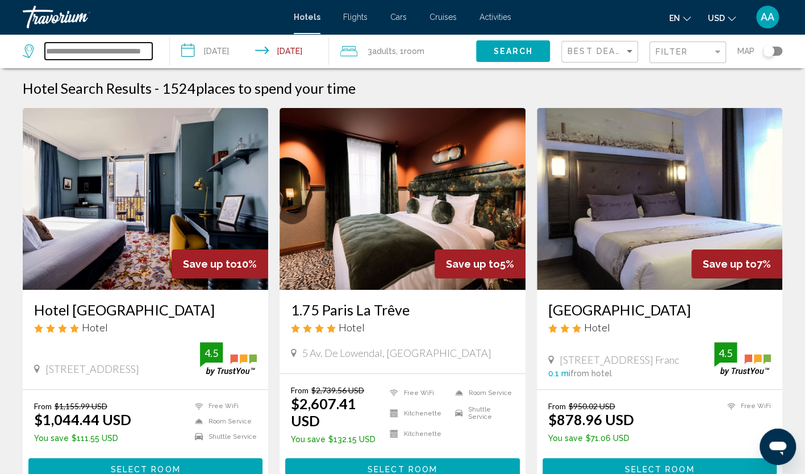
click at [136, 51] on input "**********" at bounding box center [98, 51] width 107 height 17
click at [148, 52] on input "**********" at bounding box center [98, 51] width 107 height 17
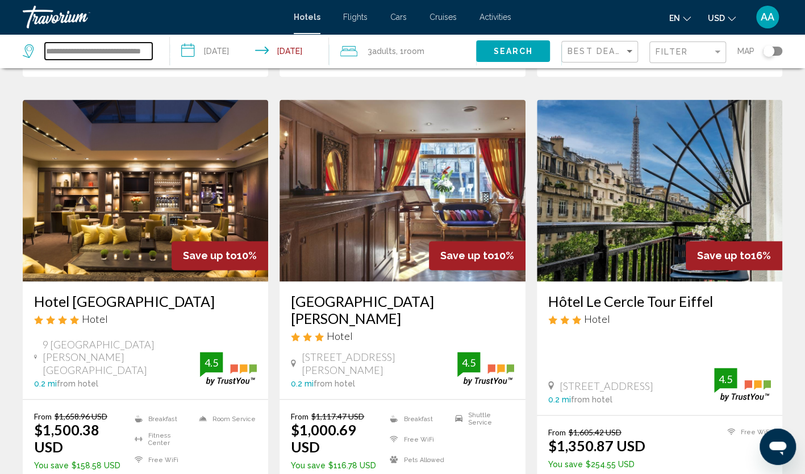
scroll to position [852, 0]
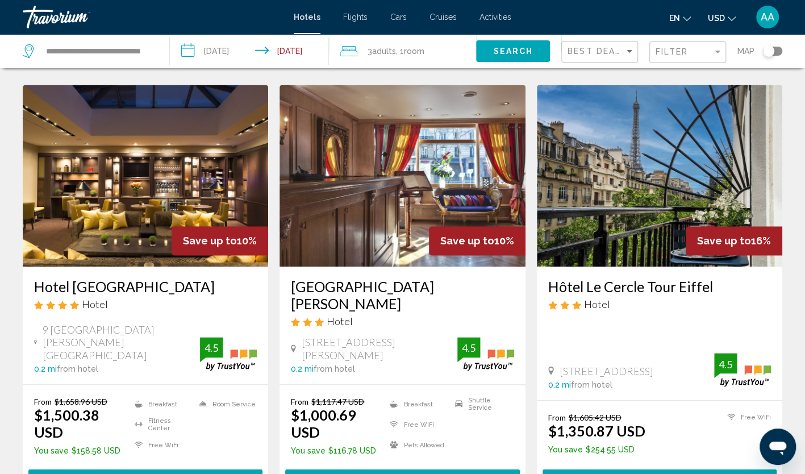
drag, startPoint x: 546, startPoint y: 269, endPoint x: 713, endPoint y: 266, distance: 167.1
click at [713, 267] on div "Hôtel Le Cercle Tour Eiffel Hotel 117 Avenue De La Bourdonnais, Paris 0.2 mi fr…" at bounding box center [660, 334] width 246 height 134
copy h3 "Hôtel Le Cercle Tour Eiffel"
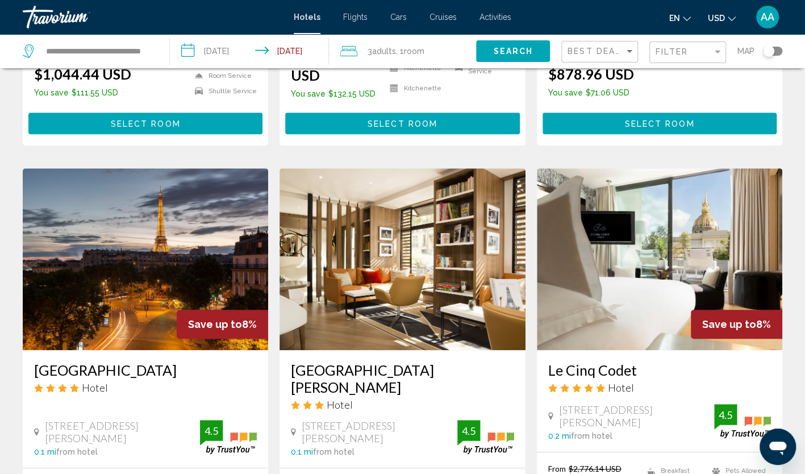
scroll to position [227, 0]
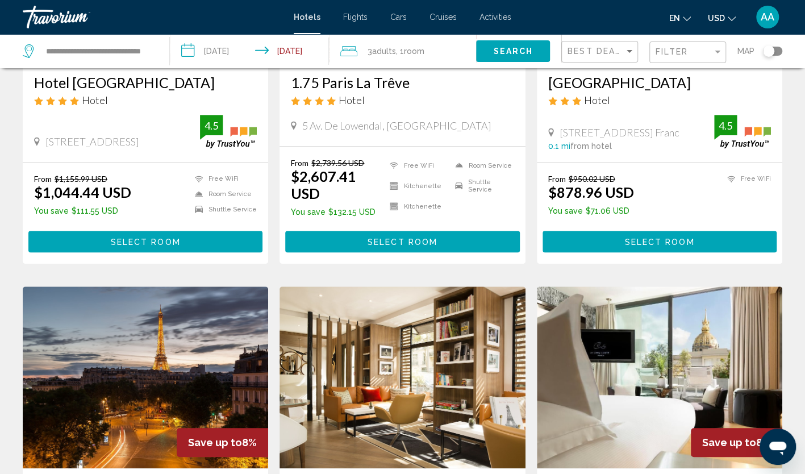
click at [154, 55] on div "**********" at bounding box center [90, 51] width 135 height 34
click at [148, 49] on input "**********" at bounding box center [98, 51] width 107 height 17
click at [147, 48] on input "**********" at bounding box center [99, 51] width 108 height 17
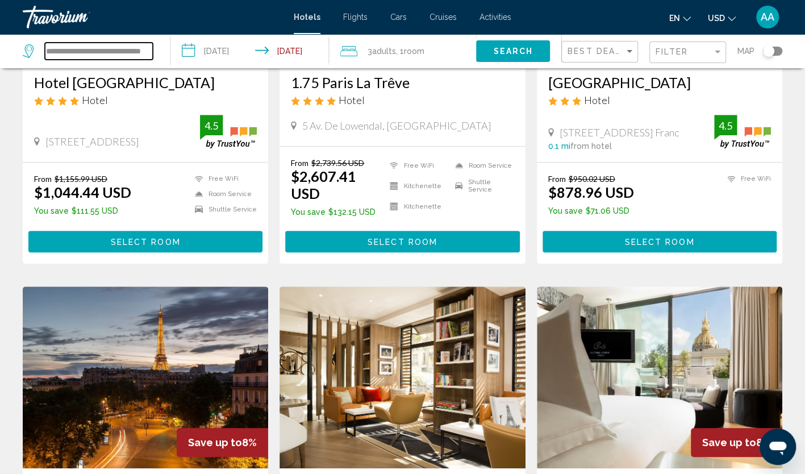
drag, startPoint x: 148, startPoint y: 51, endPoint x: 6, endPoint y: 48, distance: 142.7
click at [6, 48] on app-destination-search "**********" at bounding box center [85, 51] width 170 height 34
type input "*"
paste input "**********"
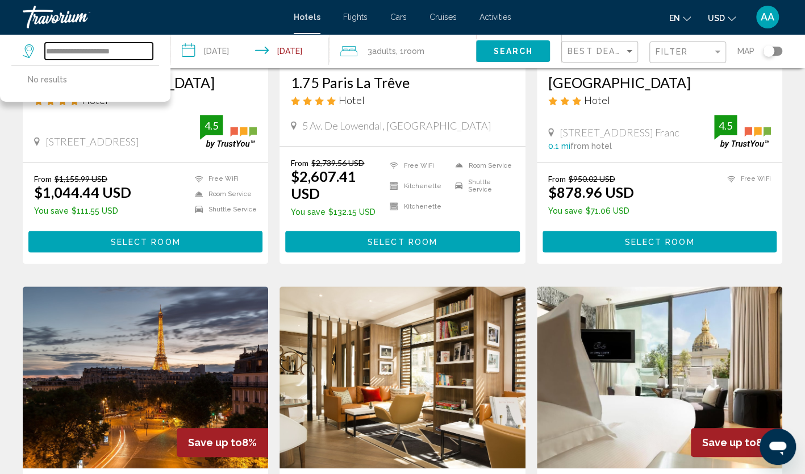
drag, startPoint x: 135, startPoint y: 51, endPoint x: 28, endPoint y: 50, distance: 107.4
click at [31, 50] on div "**********" at bounding box center [88, 51] width 130 height 17
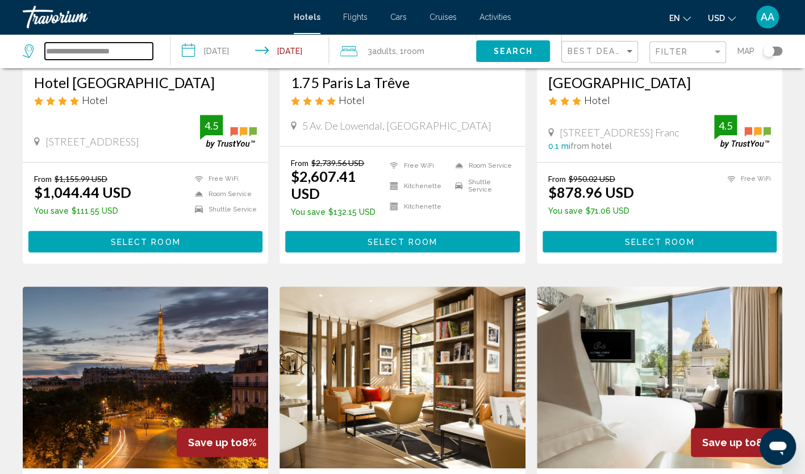
paste input "***"
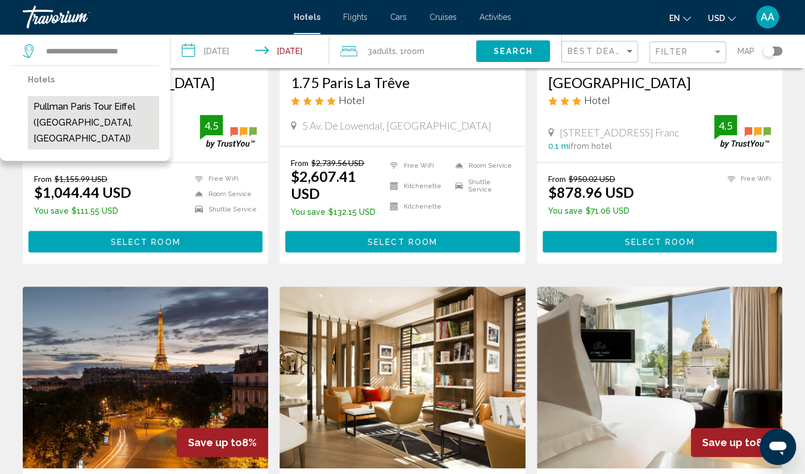
click at [106, 106] on button "Pullman Paris Tour Eiffel ([GEOGRAPHIC_DATA], [GEOGRAPHIC_DATA])" at bounding box center [93, 122] width 131 height 53
type input "**********"
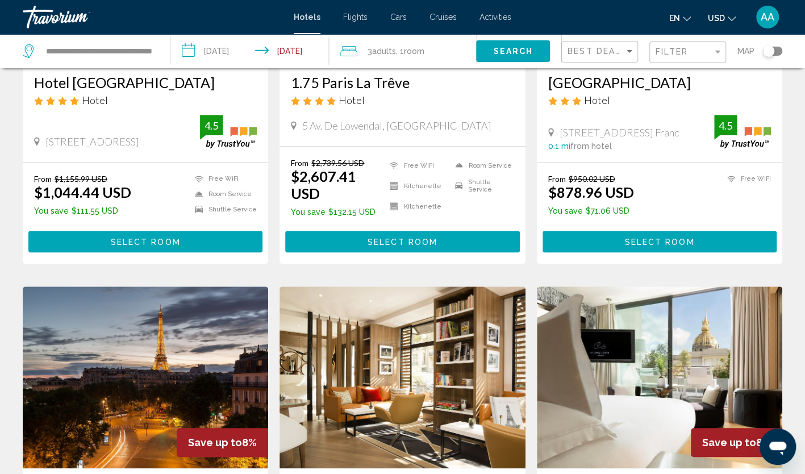
click at [494, 52] on span "Search" at bounding box center [513, 51] width 40 height 9
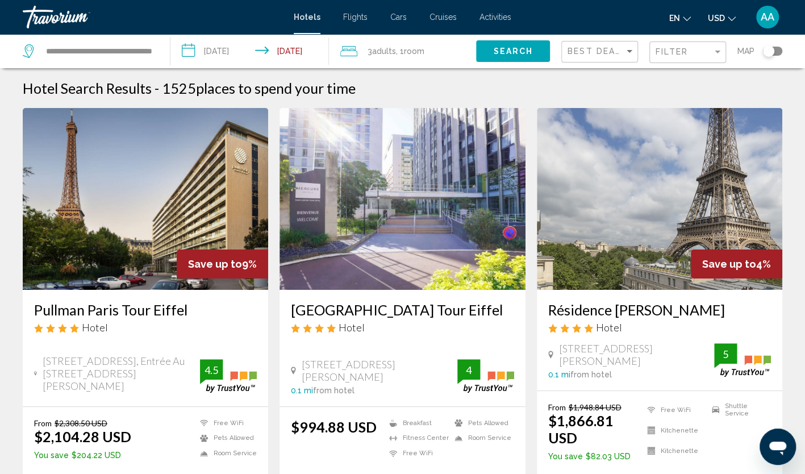
drag, startPoint x: 32, startPoint y: 308, endPoint x: 188, endPoint y: 310, distance: 155.7
click at [188, 310] on div "Pullman Paris Tour Eiffel Hotel 18 Avenue De Suffren, Entrée Au 22 Rue Jean Rey…" at bounding box center [146, 348] width 246 height 117
copy h3 "Pullman Paris Tour Eiffel"
click at [123, 197] on img "Main content" at bounding box center [146, 199] width 246 height 182
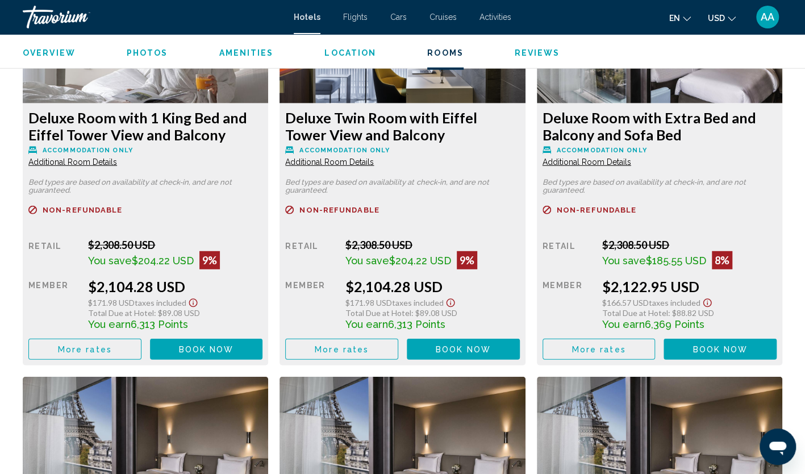
scroll to position [1591, 0]
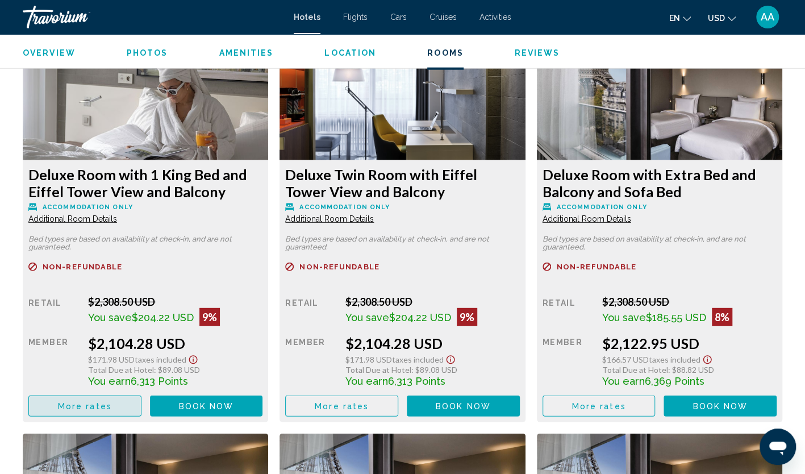
click at [117, 404] on button "More rates" at bounding box center [84, 406] width 113 height 21
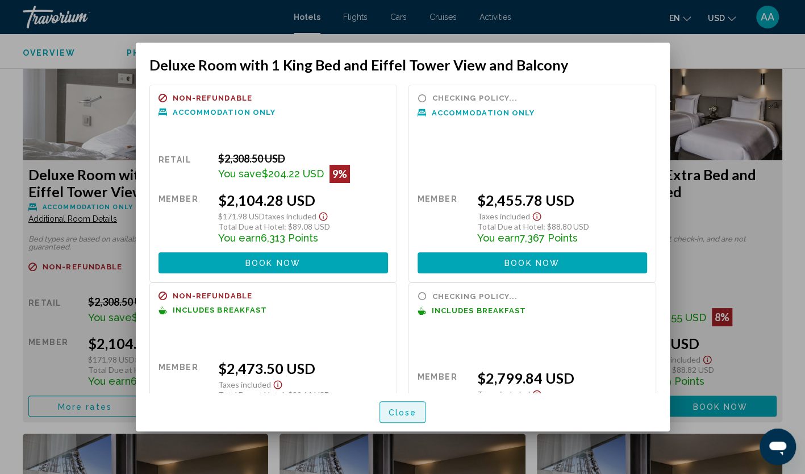
click at [415, 413] on span "Close" at bounding box center [403, 412] width 28 height 9
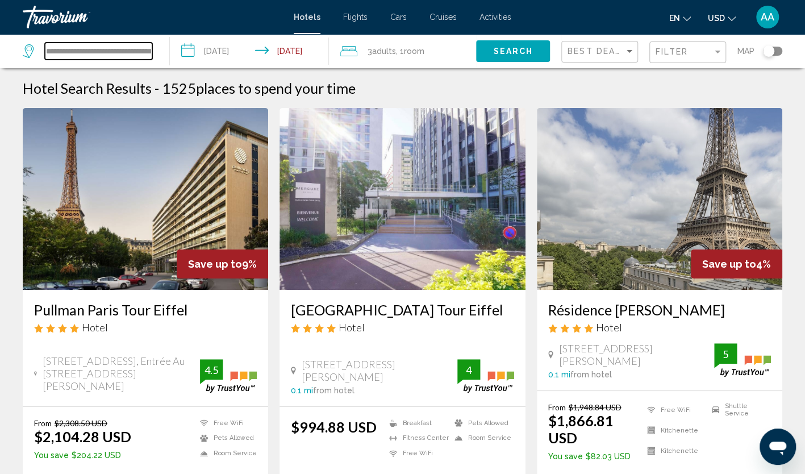
click at [145, 49] on input "**********" at bounding box center [98, 51] width 107 height 17
drag, startPoint x: 149, startPoint y: 49, endPoint x: -2, endPoint y: 50, distance: 151.7
click at [0, 50] on html "**********" at bounding box center [402, 237] width 805 height 474
type input "*"
paste input "**********"
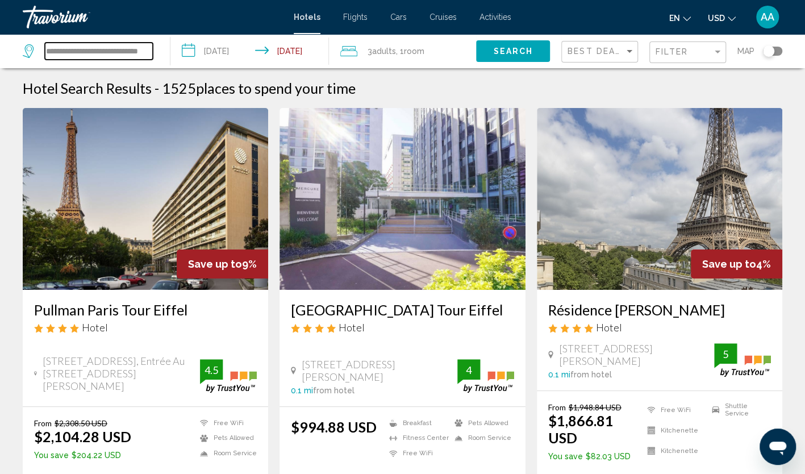
scroll to position [0, 10]
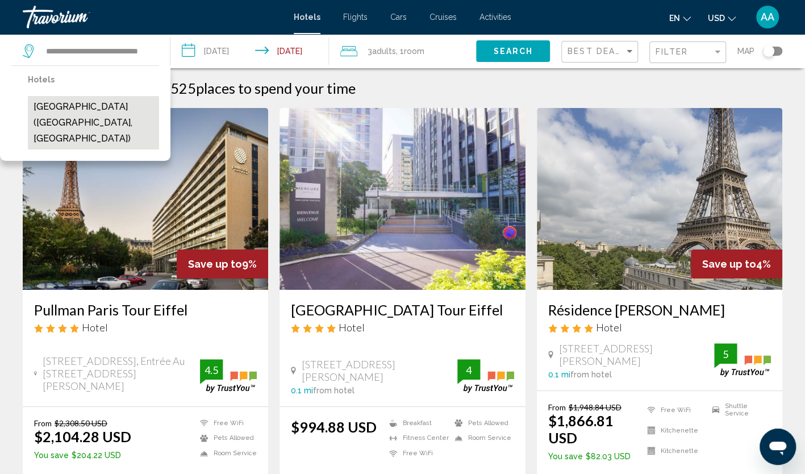
click at [99, 115] on button "[GEOGRAPHIC_DATA] ([GEOGRAPHIC_DATA], [GEOGRAPHIC_DATA])" at bounding box center [93, 122] width 131 height 53
type input "**********"
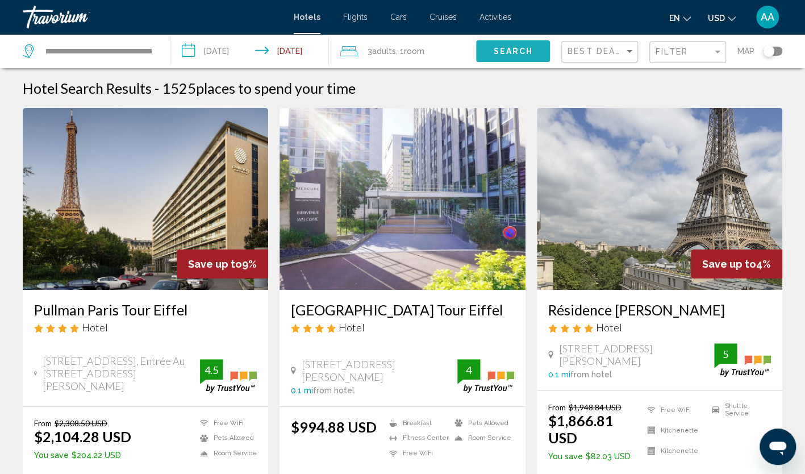
click at [510, 51] on span "Search" at bounding box center [513, 51] width 40 height 9
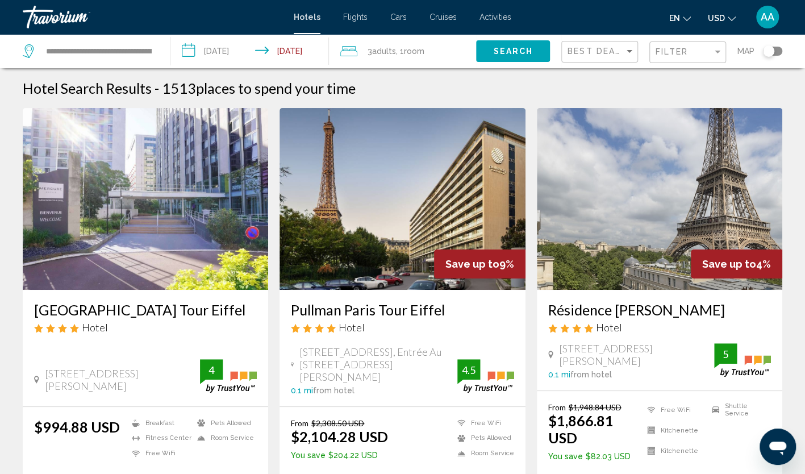
click at [217, 225] on img "Main content" at bounding box center [146, 199] width 246 height 182
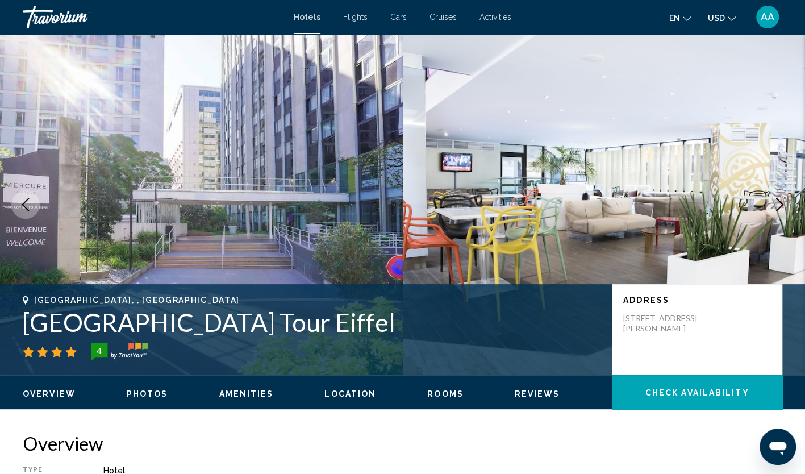
click at [784, 201] on icon "Next image" at bounding box center [780, 205] width 14 height 14
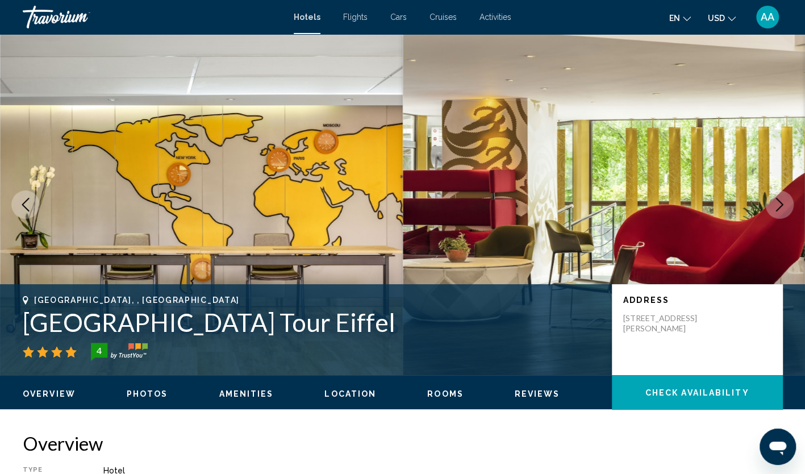
click at [784, 201] on icon "Next image" at bounding box center [780, 205] width 14 height 14
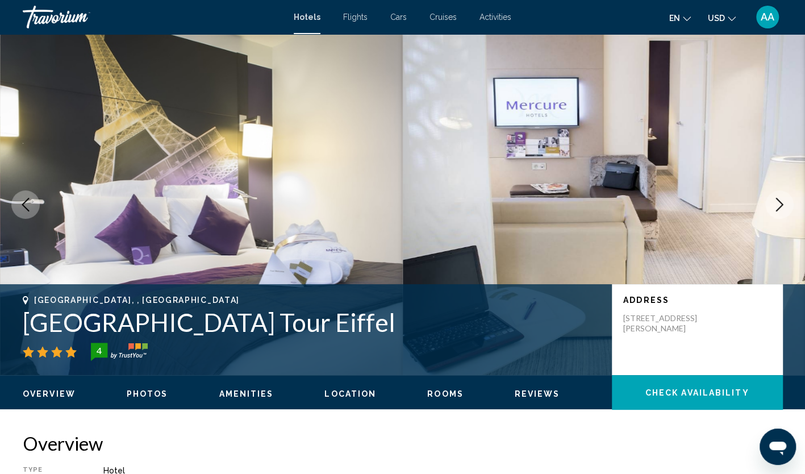
click at [784, 201] on icon "Next image" at bounding box center [780, 205] width 14 height 14
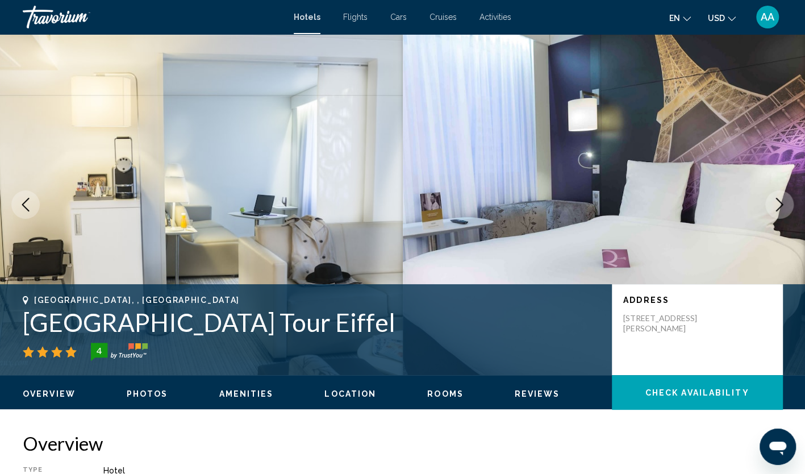
click at [784, 201] on icon "Next image" at bounding box center [780, 205] width 14 height 14
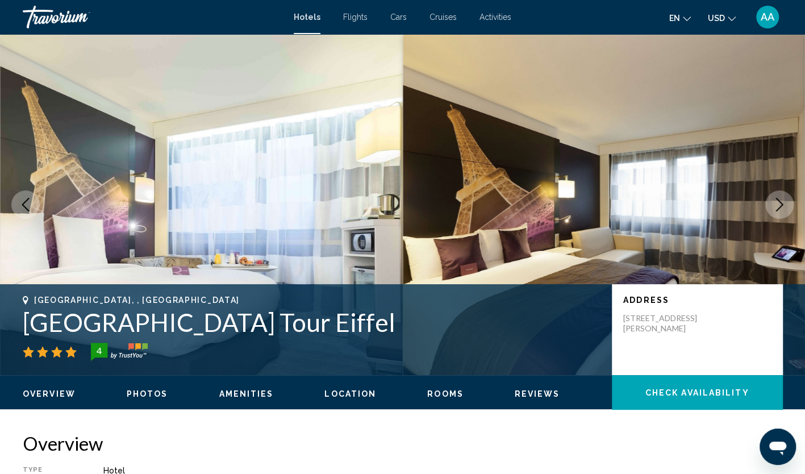
click at [784, 201] on icon "Next image" at bounding box center [780, 205] width 14 height 14
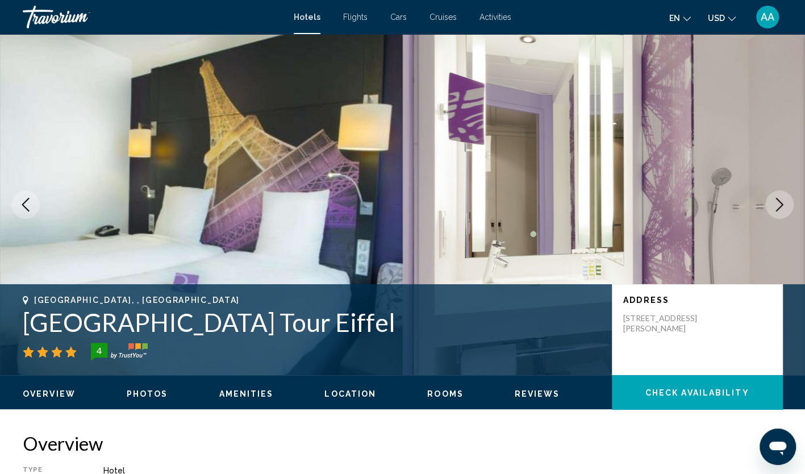
click at [784, 201] on icon "Next image" at bounding box center [780, 205] width 14 height 14
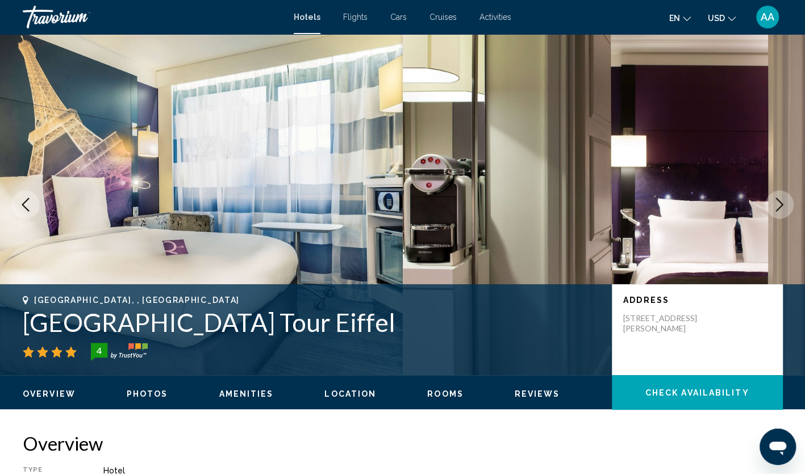
click at [784, 201] on icon "Next image" at bounding box center [780, 205] width 14 height 14
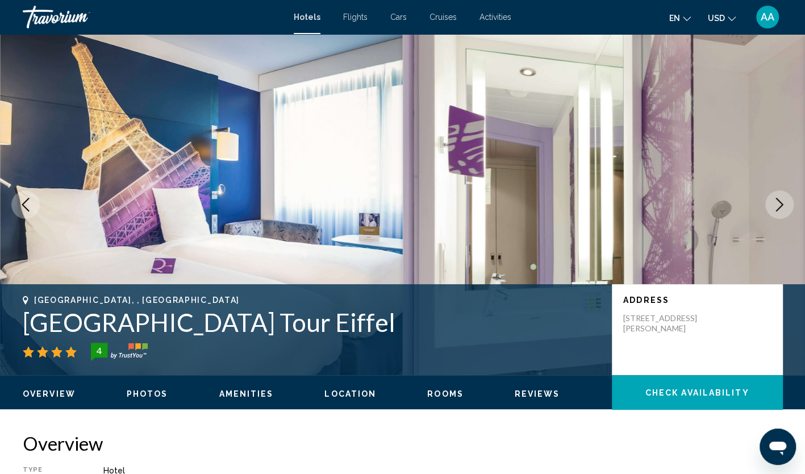
click at [784, 201] on icon "Next image" at bounding box center [780, 205] width 14 height 14
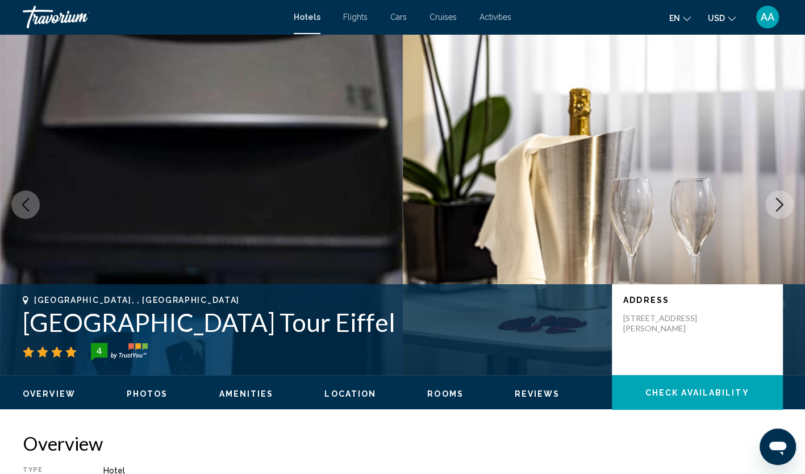
click at [784, 201] on icon "Next image" at bounding box center [780, 205] width 14 height 14
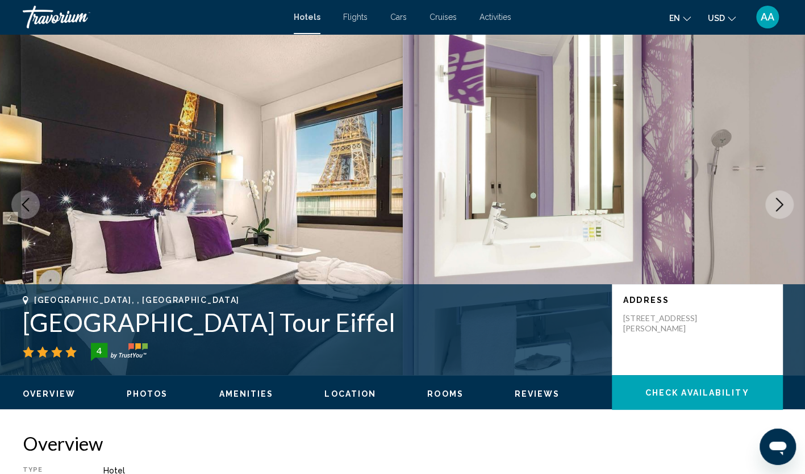
click at [784, 201] on icon "Next image" at bounding box center [780, 205] width 14 height 14
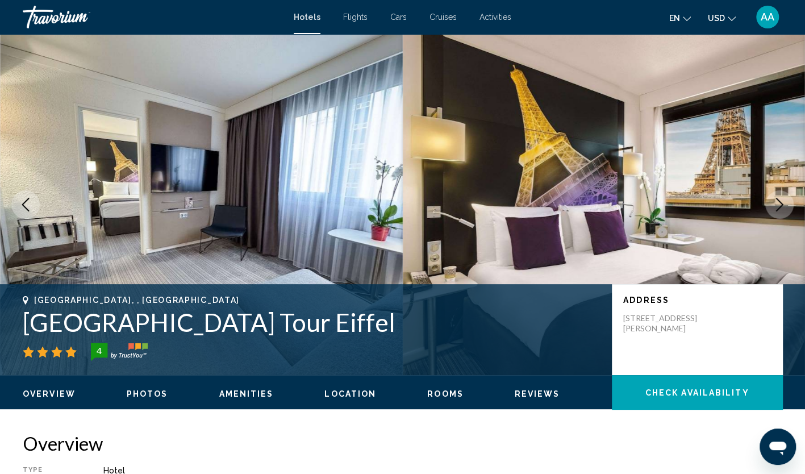
click at [18, 197] on button "Previous image" at bounding box center [25, 204] width 28 height 28
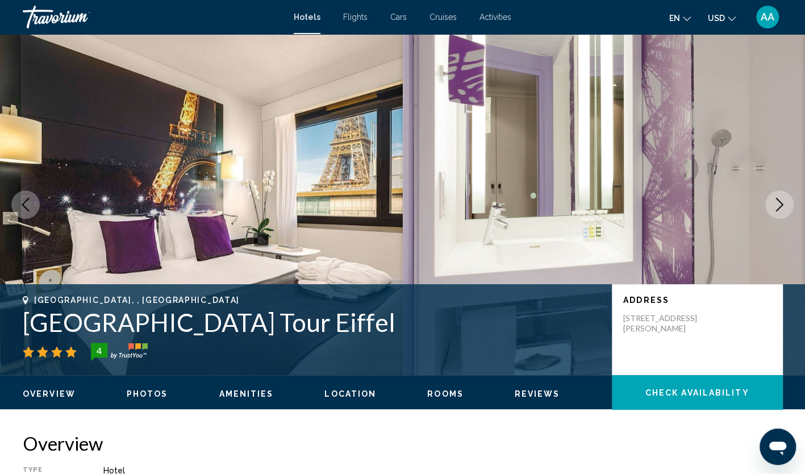
click at [787, 206] on button "Next image" at bounding box center [779, 204] width 28 height 28
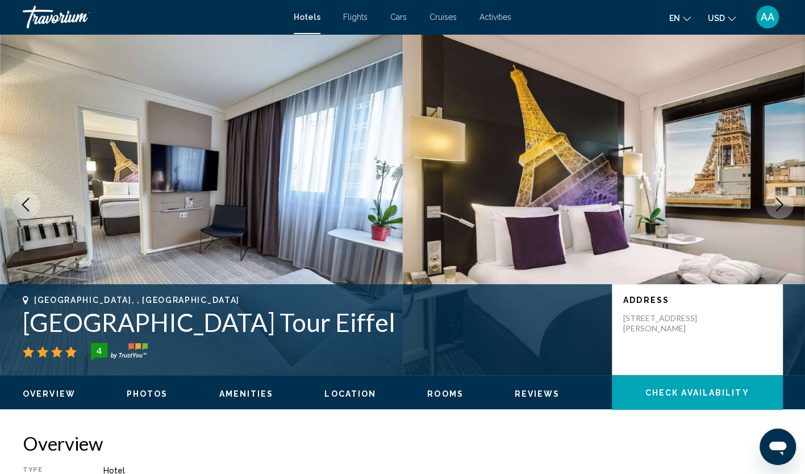
click at [787, 206] on button "Next image" at bounding box center [779, 204] width 28 height 28
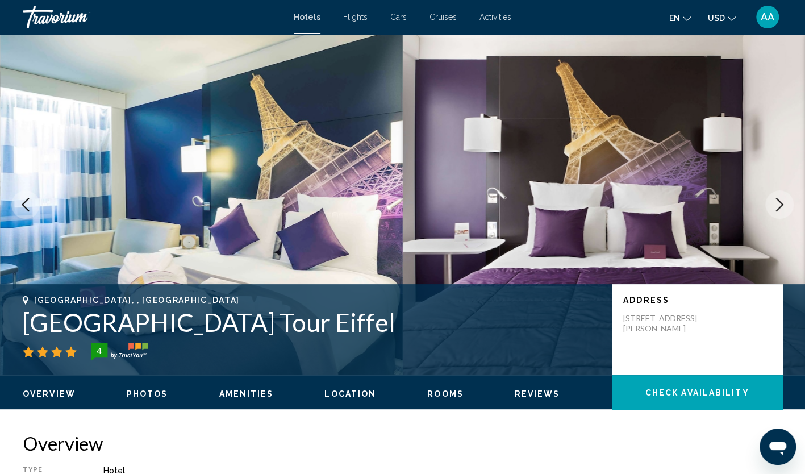
click at [787, 206] on button "Next image" at bounding box center [779, 204] width 28 height 28
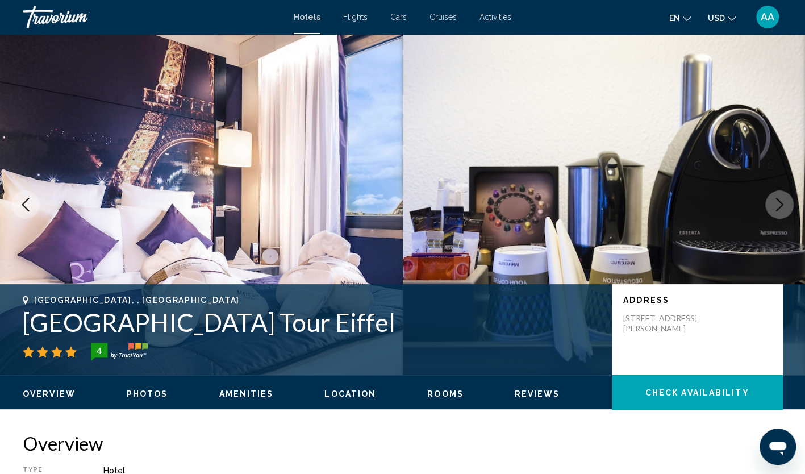
click at [787, 206] on button "Next image" at bounding box center [779, 204] width 28 height 28
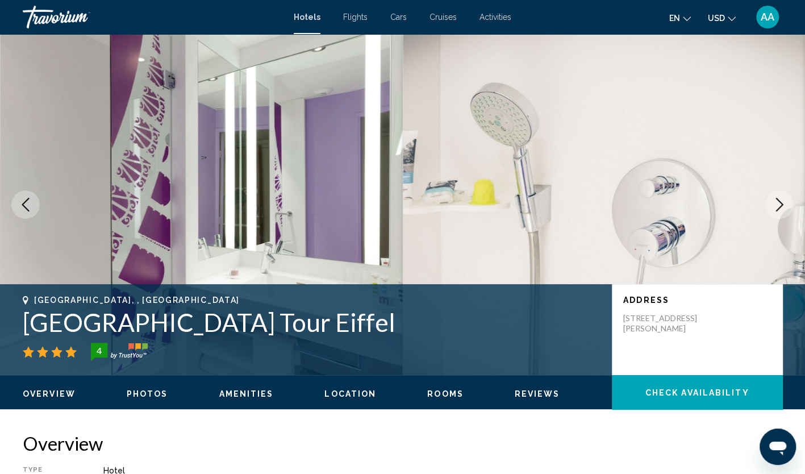
click at [787, 206] on button "Next image" at bounding box center [779, 204] width 28 height 28
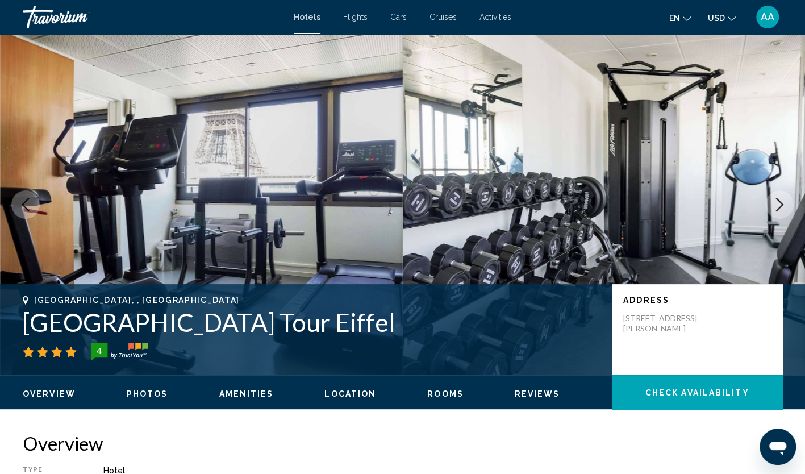
click at [787, 206] on button "Next image" at bounding box center [779, 204] width 28 height 28
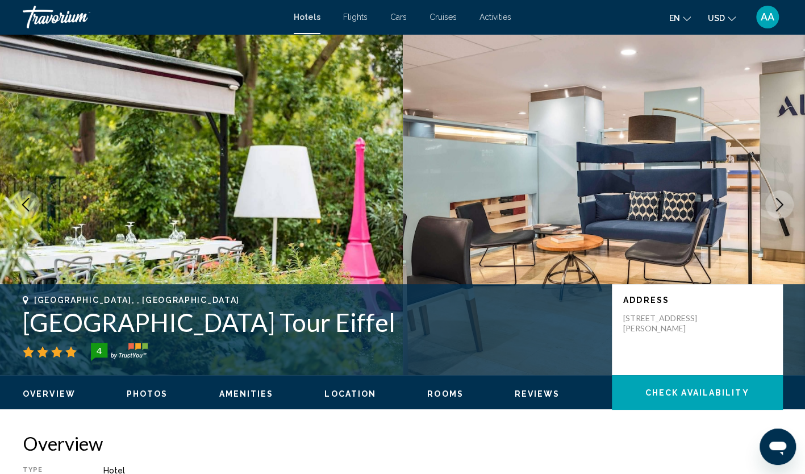
click at [787, 206] on button "Next image" at bounding box center [779, 204] width 28 height 28
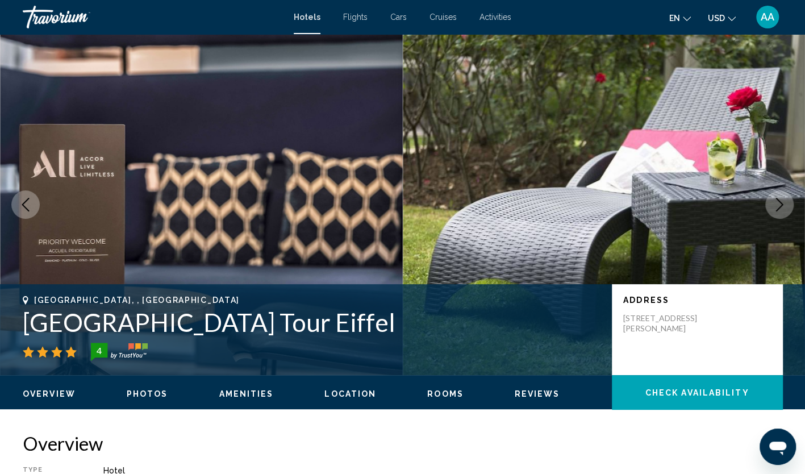
click at [787, 206] on button "Next image" at bounding box center [779, 204] width 28 height 28
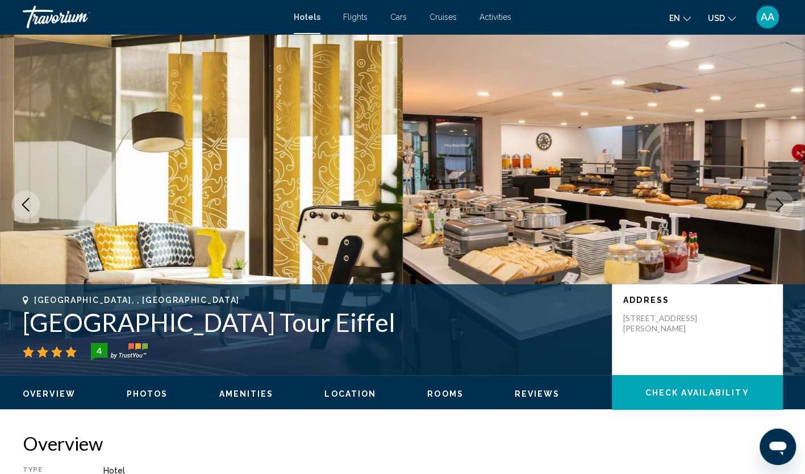
click at [787, 206] on button "Next image" at bounding box center [779, 204] width 28 height 28
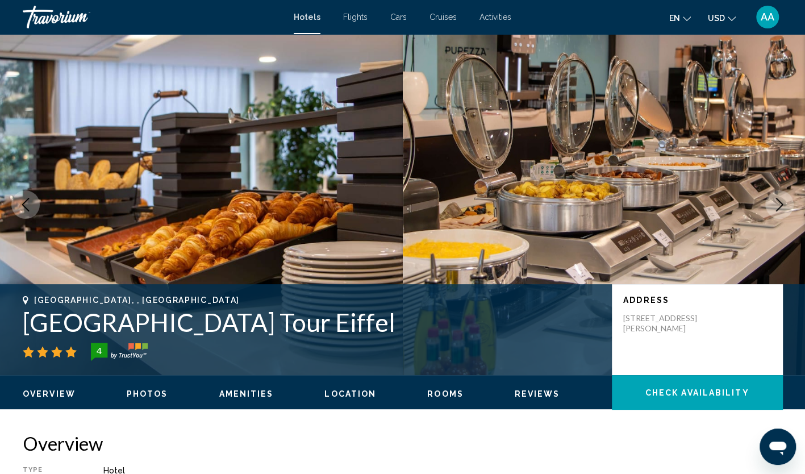
click at [787, 206] on button "Next image" at bounding box center [779, 204] width 28 height 28
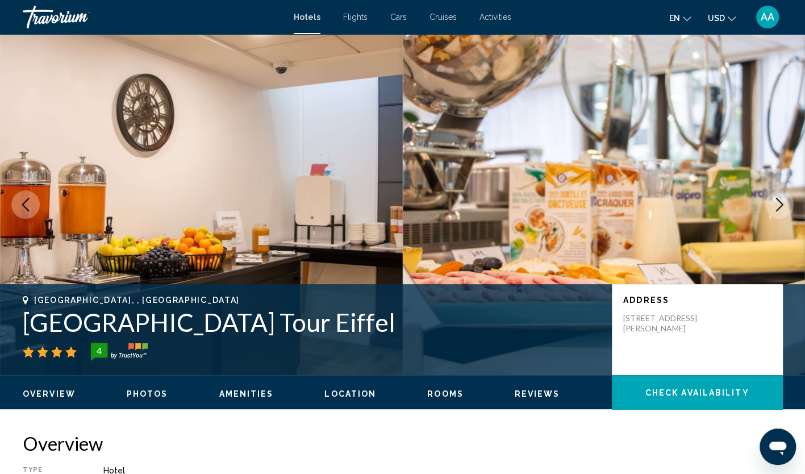
click at [787, 206] on button "Next image" at bounding box center [779, 204] width 28 height 28
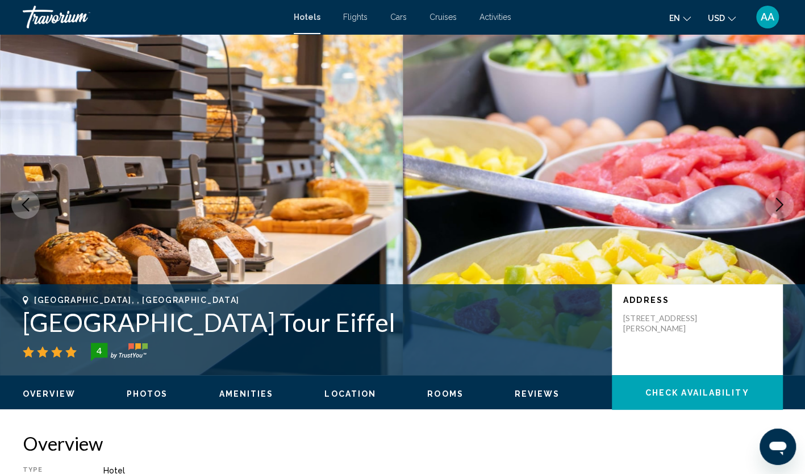
click at [787, 206] on button "Next image" at bounding box center [779, 204] width 28 height 28
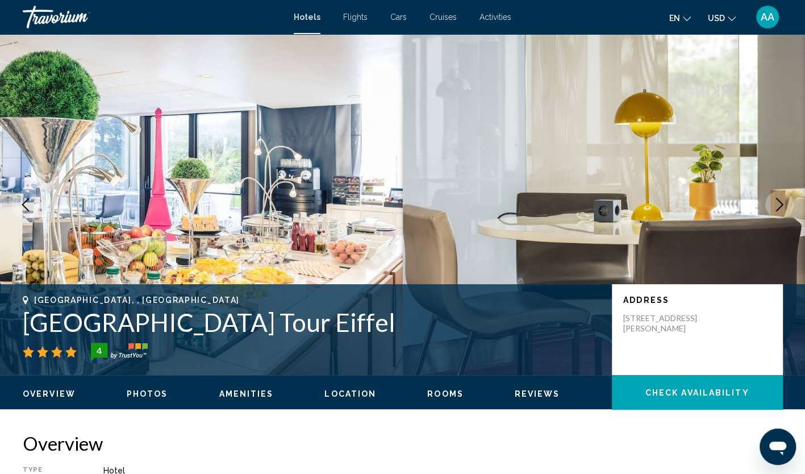
click at [787, 206] on button "Next image" at bounding box center [779, 204] width 28 height 28
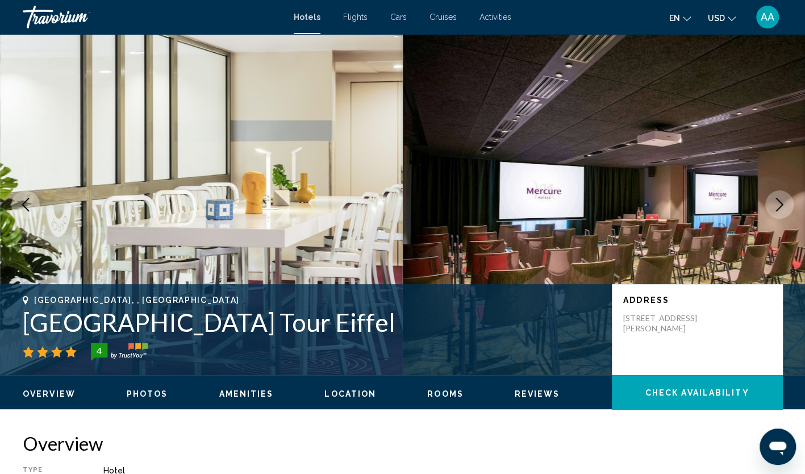
click at [787, 206] on button "Next image" at bounding box center [779, 204] width 28 height 28
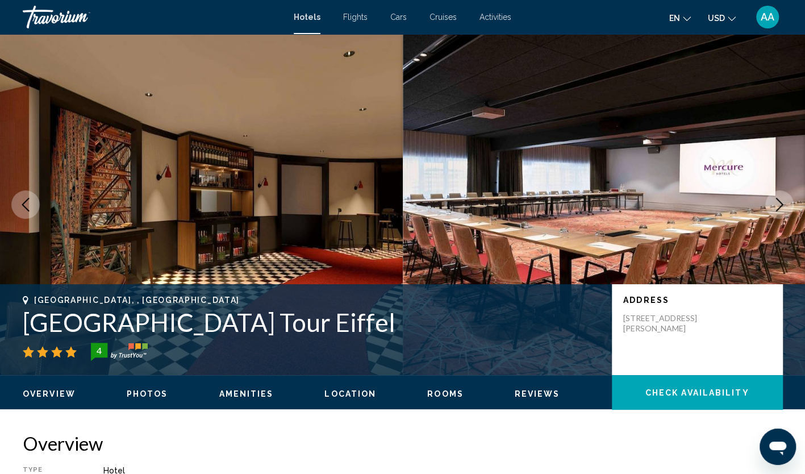
click at [787, 206] on button "Next image" at bounding box center [779, 204] width 28 height 28
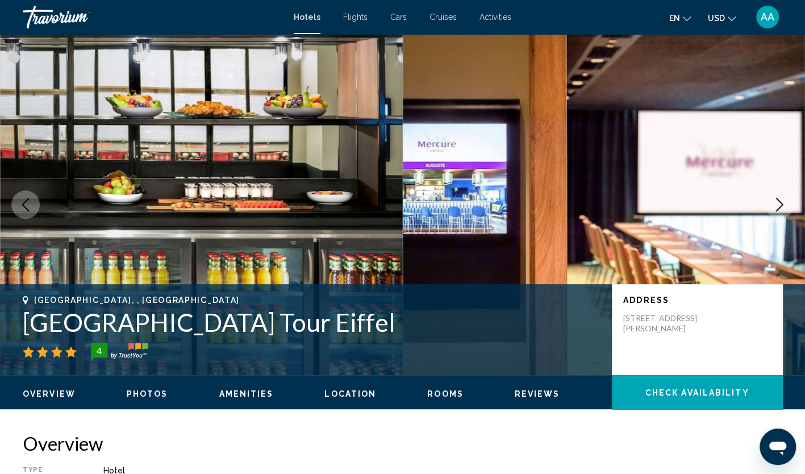
click at [787, 206] on button "Next image" at bounding box center [779, 204] width 28 height 28
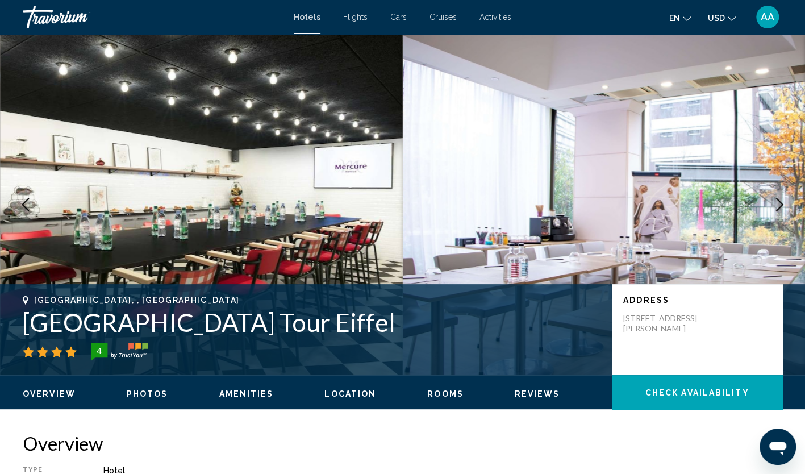
click at [787, 206] on button "Next image" at bounding box center [779, 204] width 28 height 28
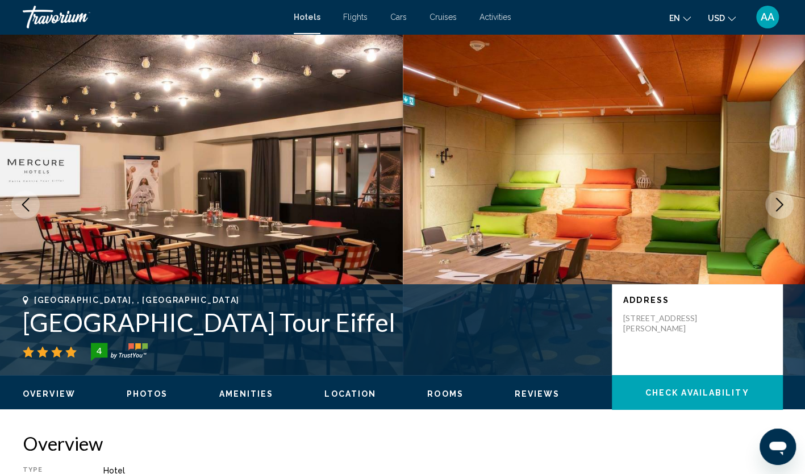
click at [787, 206] on button "Next image" at bounding box center [779, 204] width 28 height 28
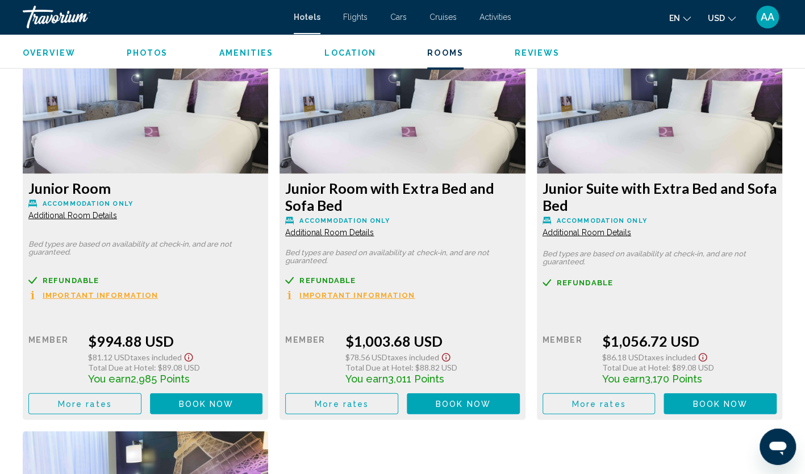
scroll to position [1478, 0]
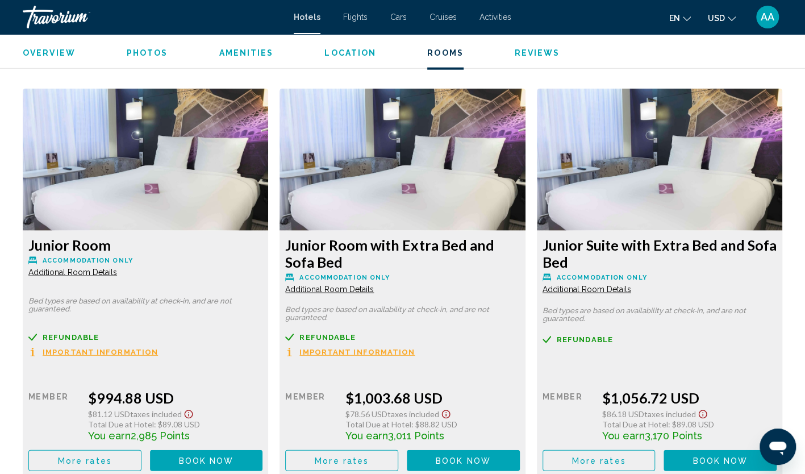
click at [105, 271] on span "Additional Room Details" at bounding box center [72, 272] width 89 height 9
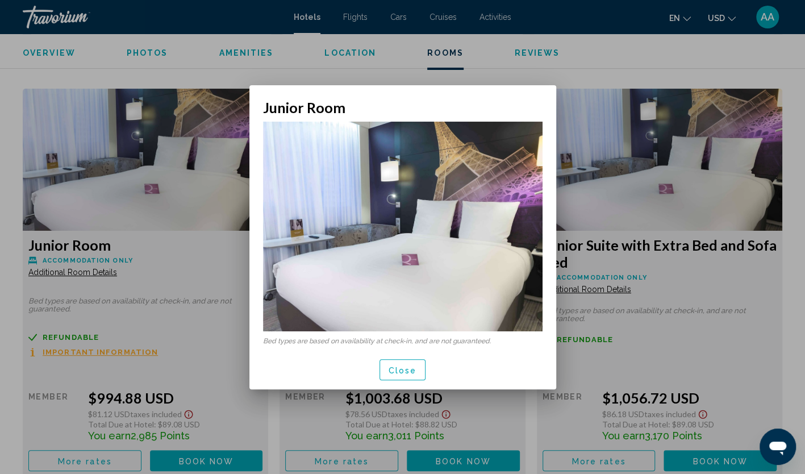
click at [392, 367] on span "Close" at bounding box center [403, 369] width 28 height 9
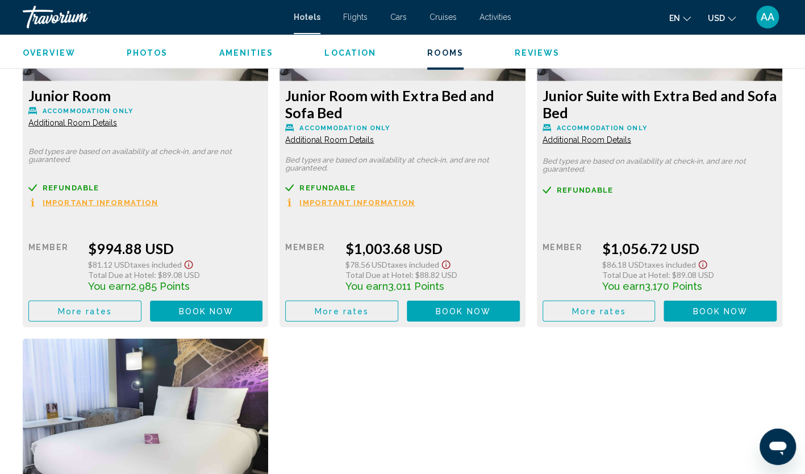
scroll to position [1591, 0]
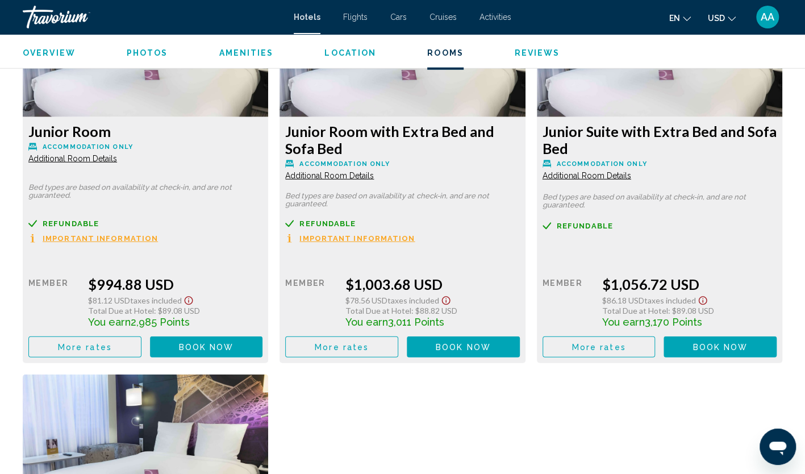
click at [102, 335] on div "Retail $0.00 when you redeem Member $994.88 USD $81.12 USD Taxes included Total…" at bounding box center [145, 306] width 234 height 103
click at [103, 340] on button "More rates" at bounding box center [84, 346] width 113 height 21
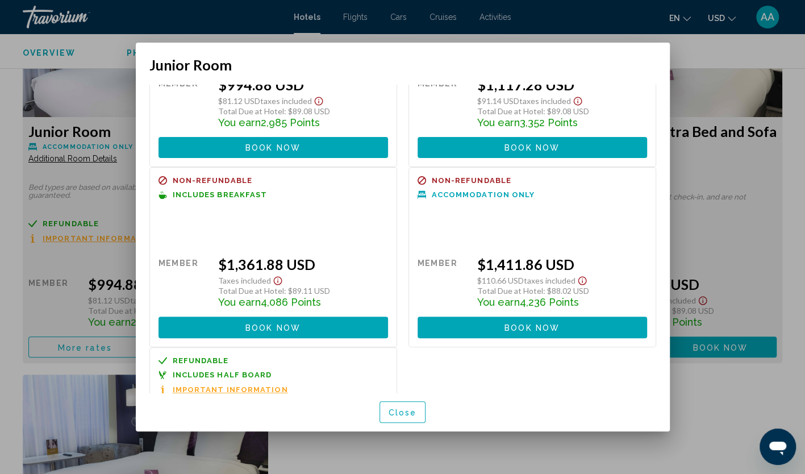
scroll to position [0, 0]
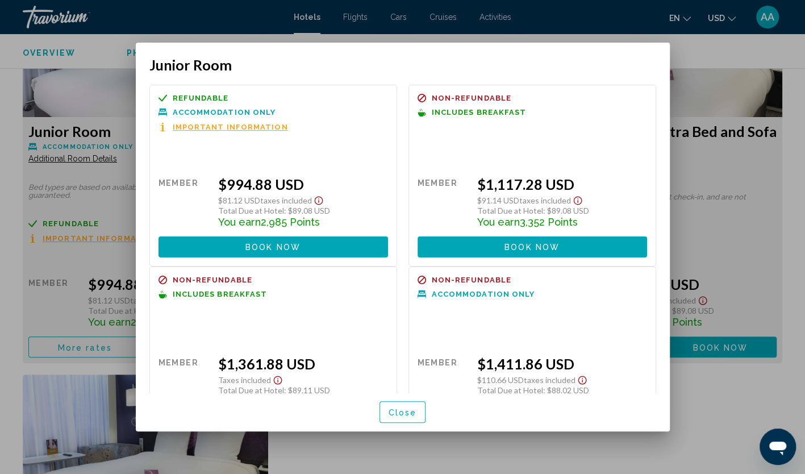
click at [405, 414] on span "Close" at bounding box center [403, 412] width 28 height 9
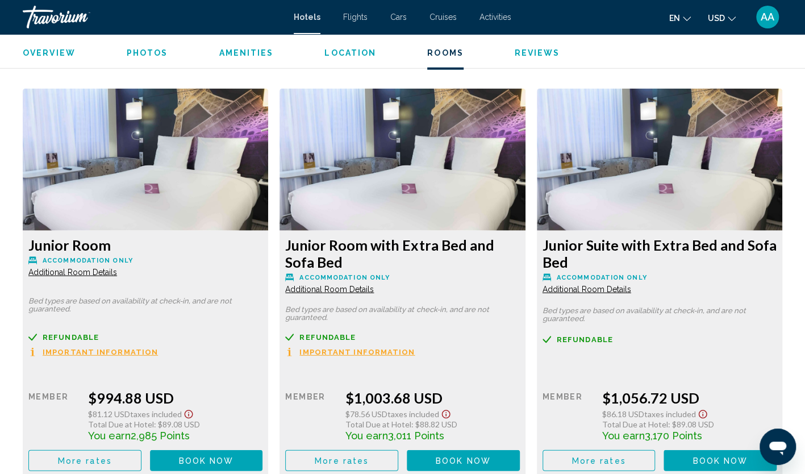
scroll to position [1534, 0]
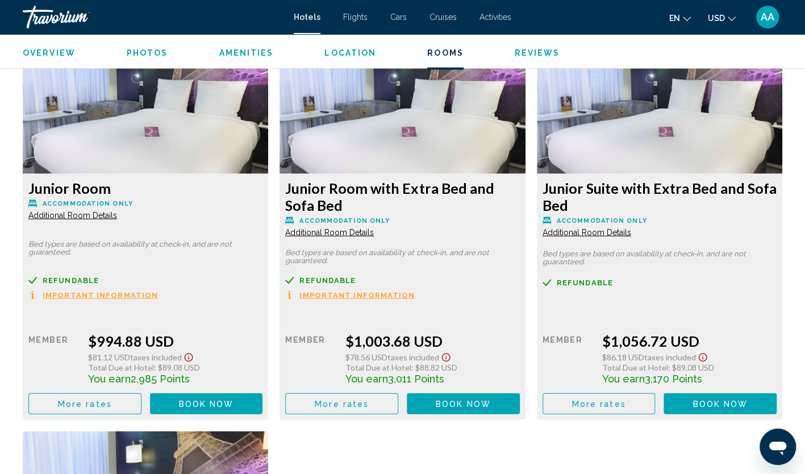
click at [142, 402] on button "More rates" at bounding box center [84, 403] width 113 height 21
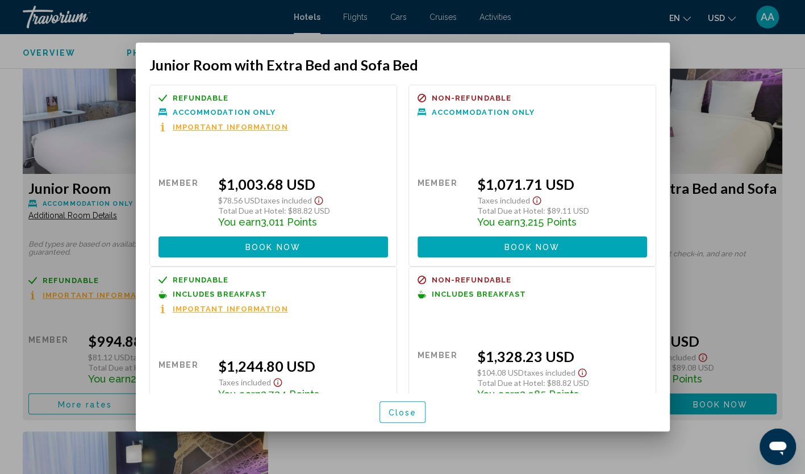
scroll to position [57, 0]
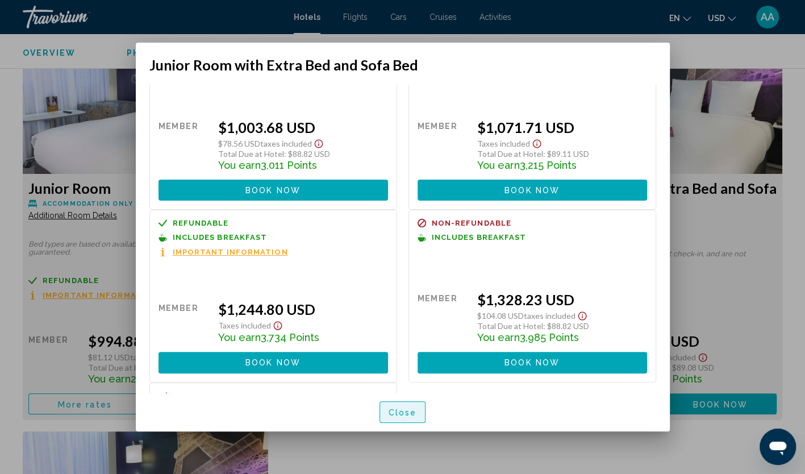
click at [419, 410] on button "Close" at bounding box center [403, 411] width 47 height 21
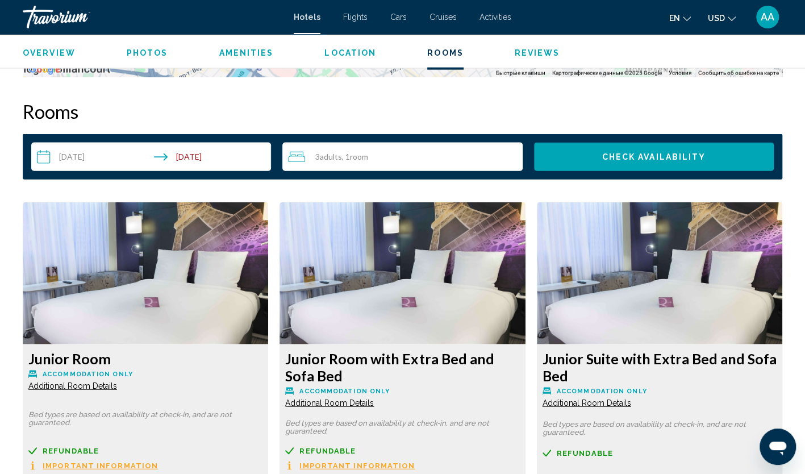
scroll to position [1250, 0]
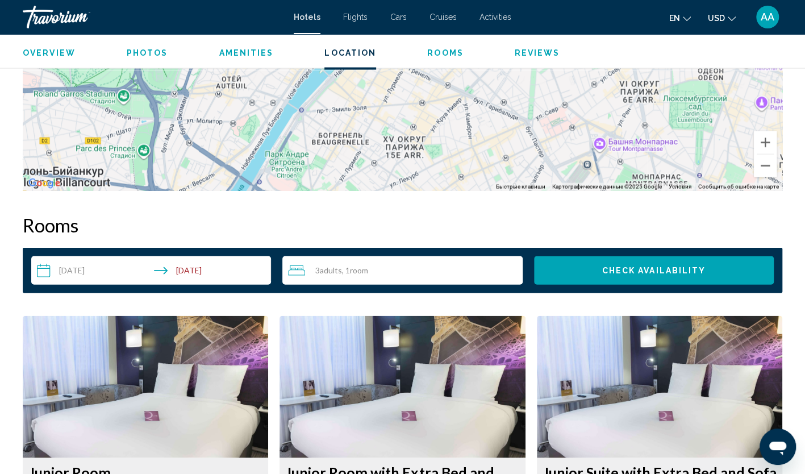
click at [410, 281] on div "3 Adult Adults , 1 Room rooms" at bounding box center [405, 270] width 234 height 28
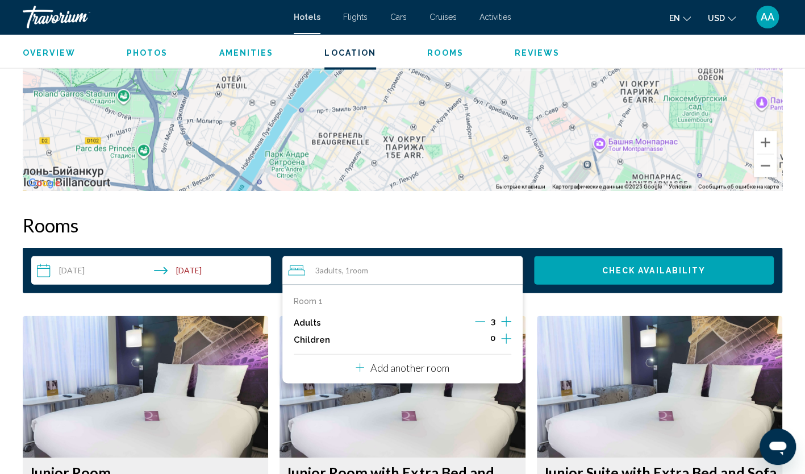
click at [481, 323] on icon "Decrement adults" at bounding box center [480, 322] width 10 height 10
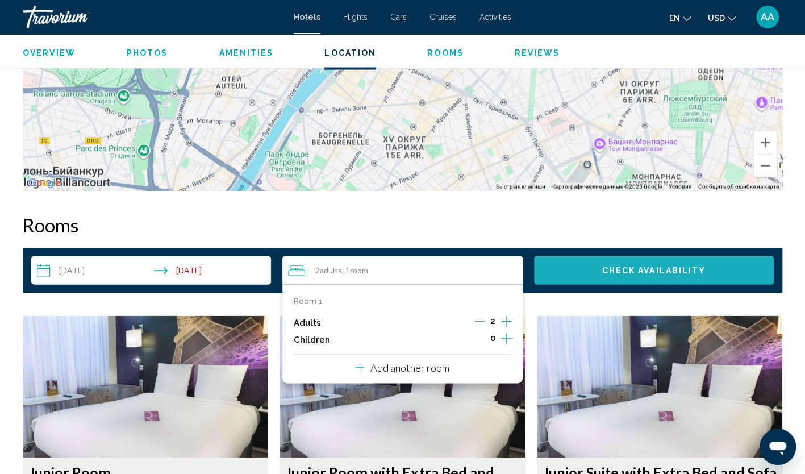
click at [637, 269] on span "Check Availability" at bounding box center [654, 271] width 104 height 9
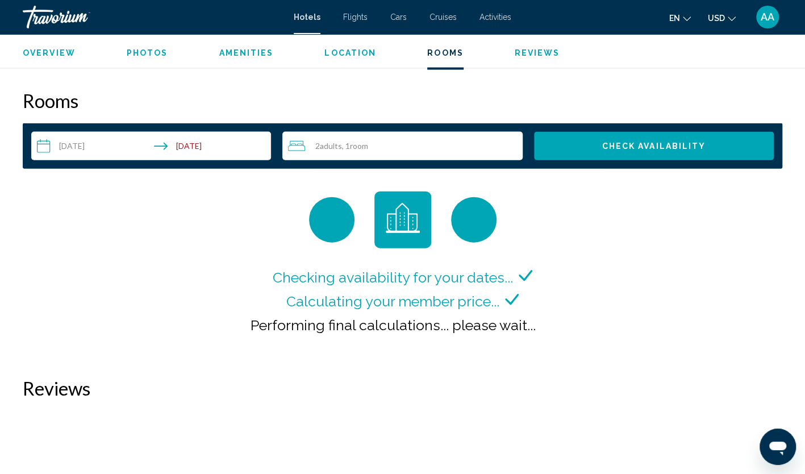
scroll to position [1432, 0]
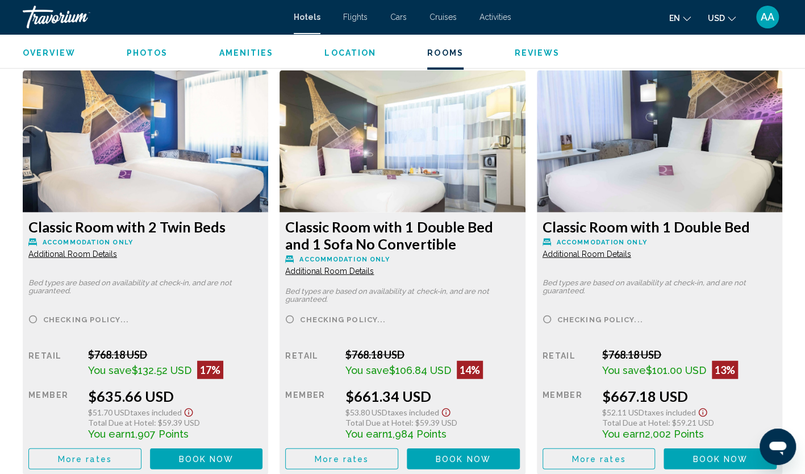
scroll to position [1534, 0]
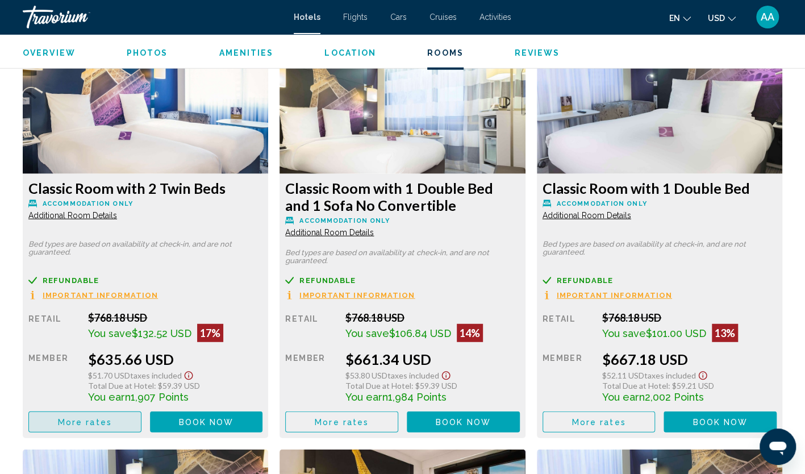
click at [116, 415] on button "More rates" at bounding box center [84, 421] width 113 height 21
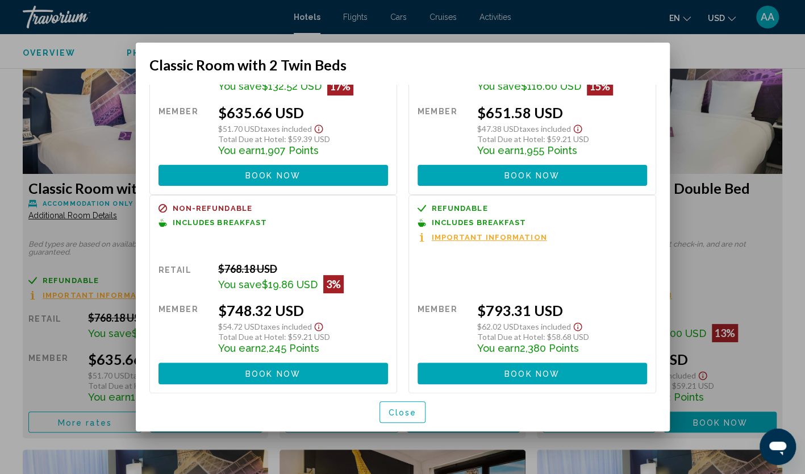
scroll to position [114, 0]
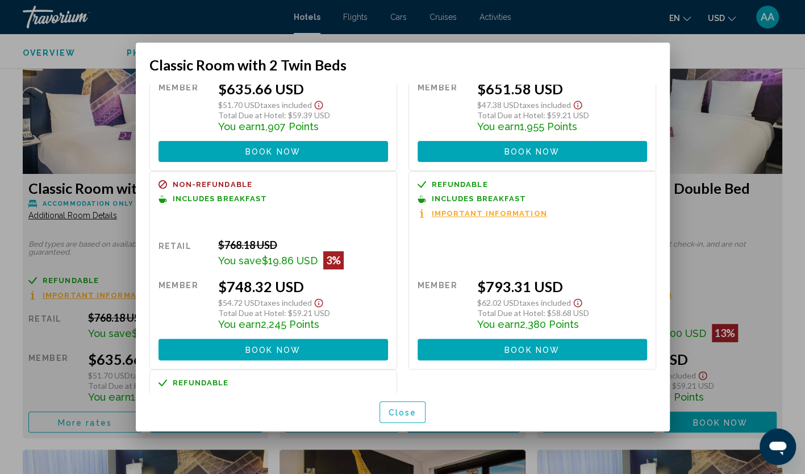
click at [403, 411] on span "Close" at bounding box center [403, 412] width 28 height 9
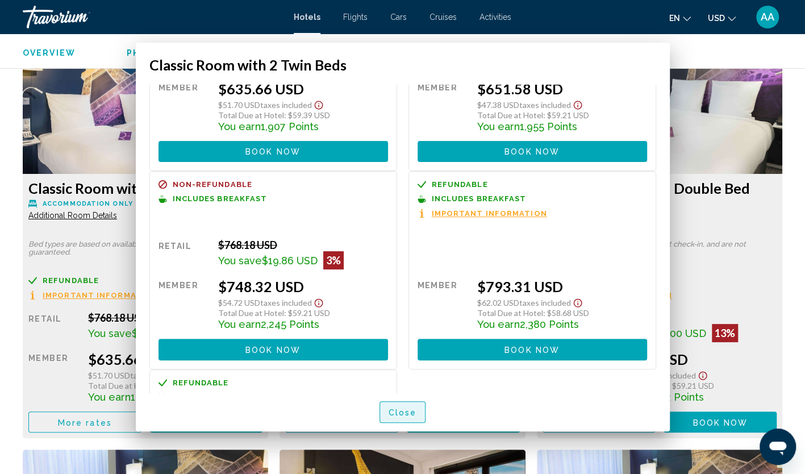
scroll to position [1534, 0]
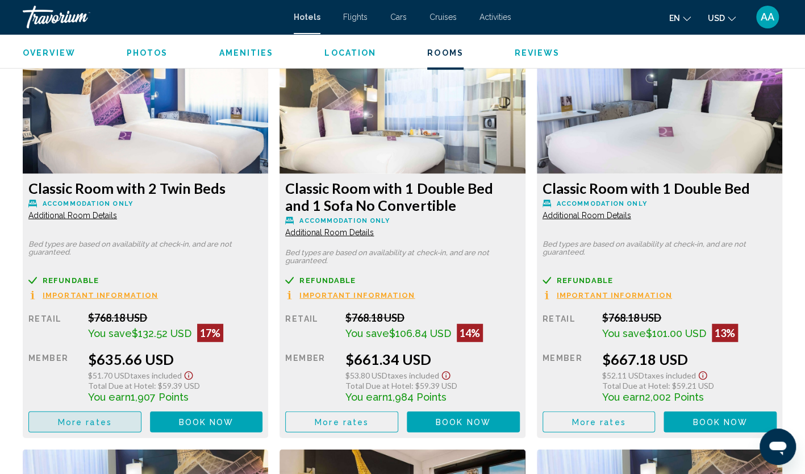
click at [98, 426] on span "More rates" at bounding box center [85, 422] width 54 height 9
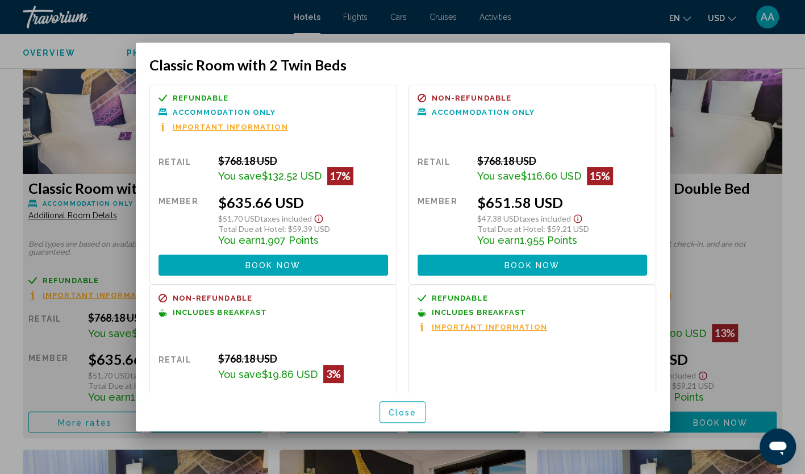
click at [103, 48] on div at bounding box center [402, 237] width 805 height 474
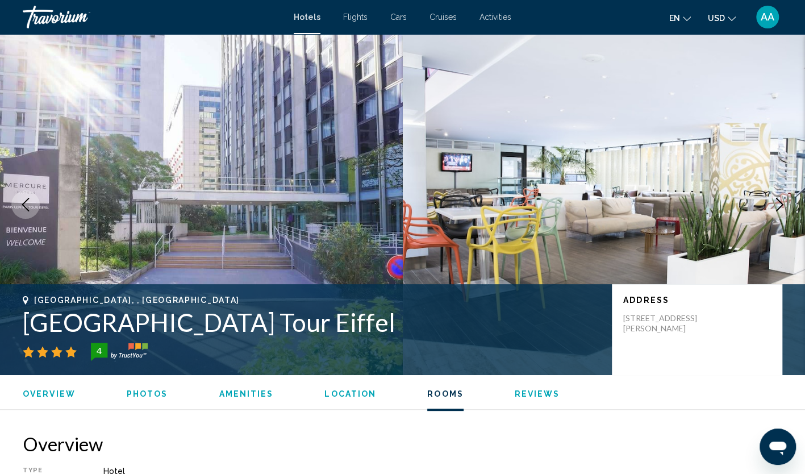
scroll to position [1534, 0]
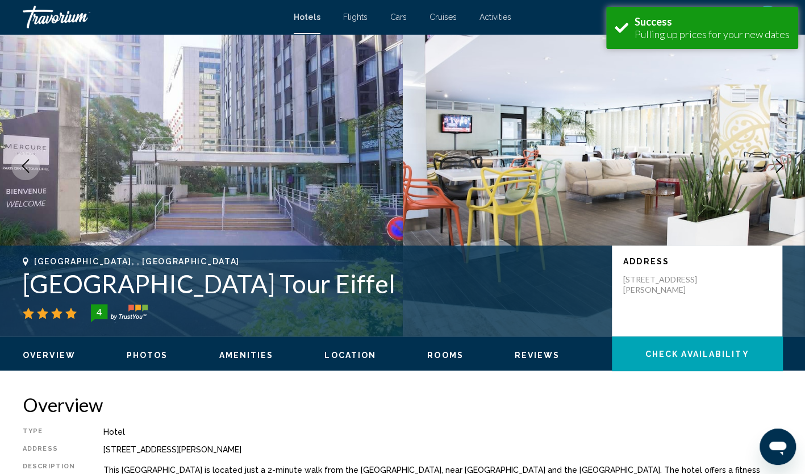
scroll to position [57, 0]
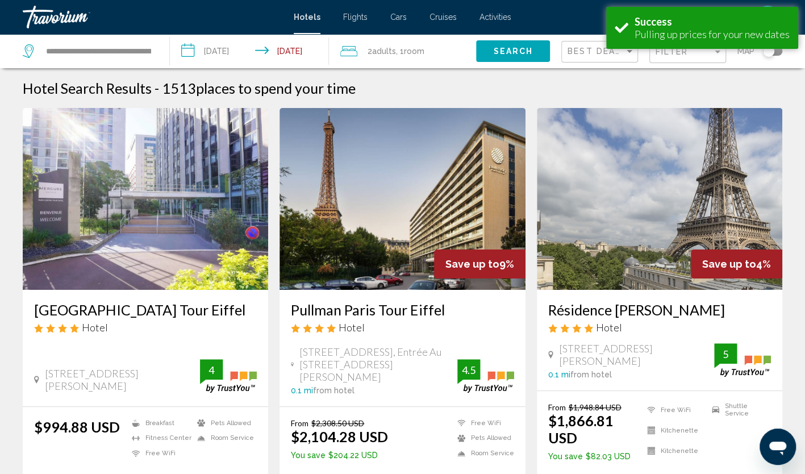
scroll to position [57, 0]
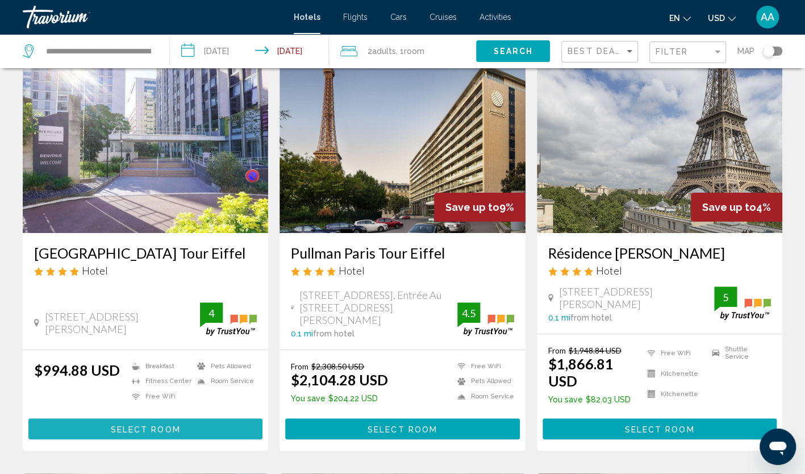
click at [197, 418] on button "Select Room" at bounding box center [145, 428] width 234 height 21
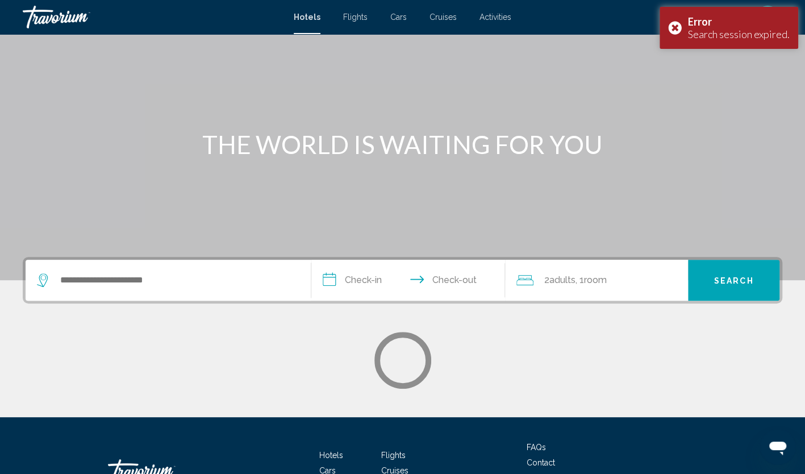
scroll to position [143, 0]
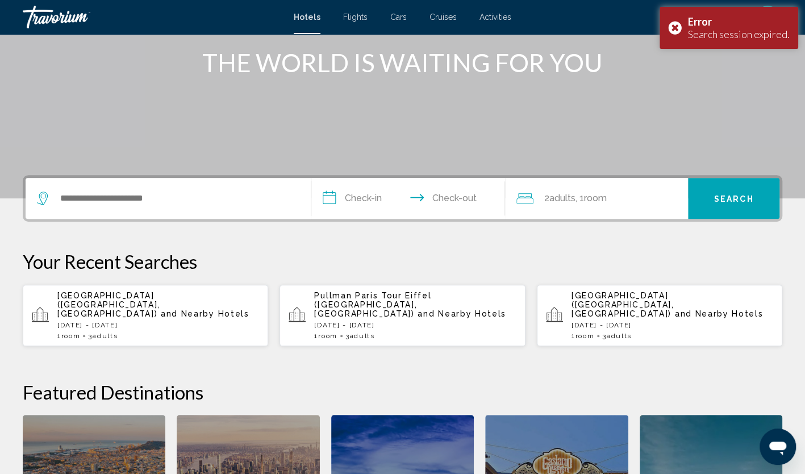
click at [160, 299] on span "[GEOGRAPHIC_DATA] ([GEOGRAPHIC_DATA], [GEOGRAPHIC_DATA])" at bounding box center [108, 304] width 103 height 27
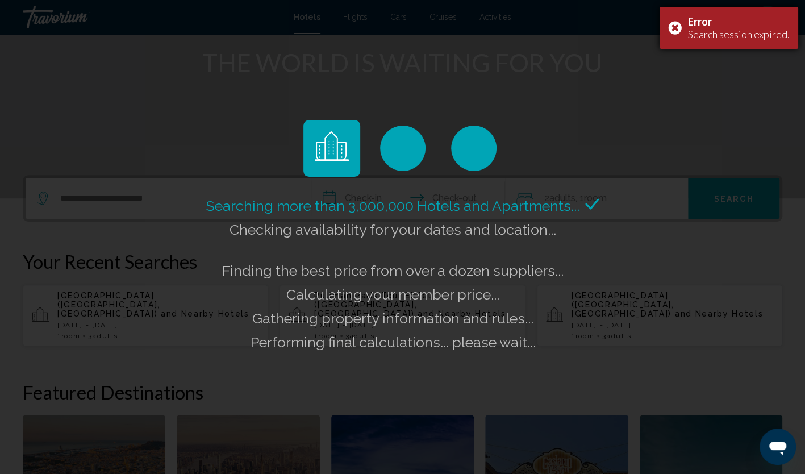
click at [671, 29] on div "Error Search session expired." at bounding box center [729, 28] width 139 height 42
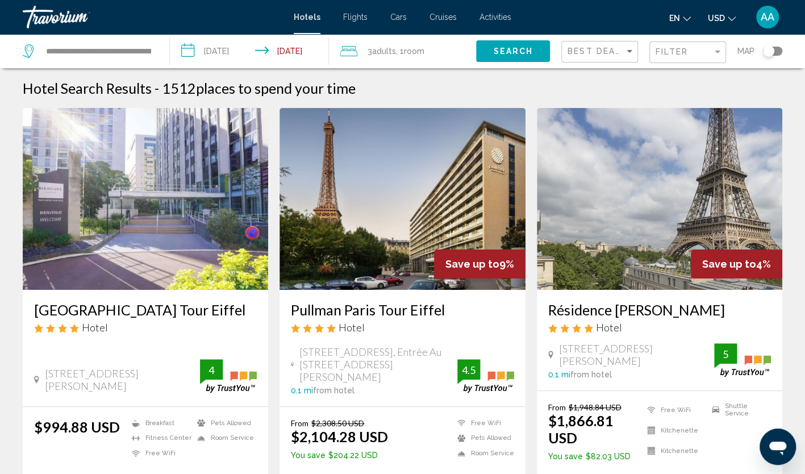
click at [117, 224] on img "Main content" at bounding box center [146, 199] width 246 height 182
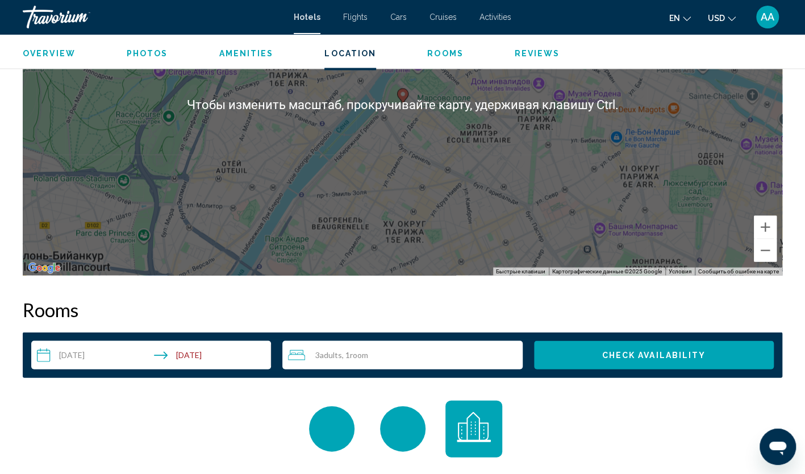
scroll to position [1250, 0]
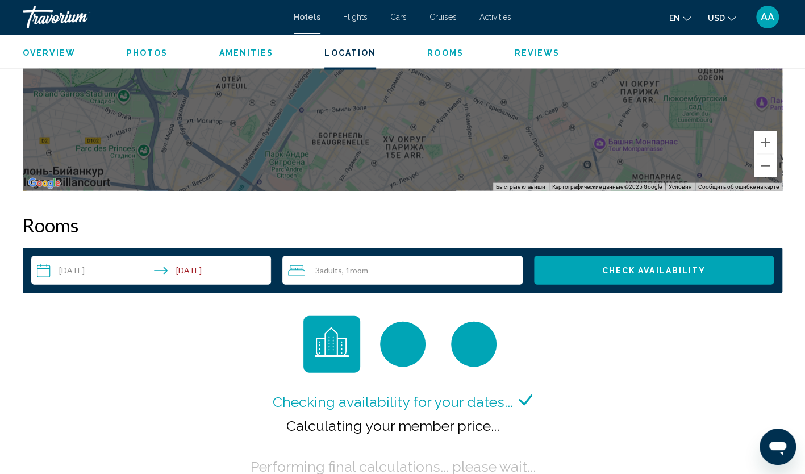
click at [393, 266] on div "3 Adult Adults , 1 Room rooms" at bounding box center [405, 271] width 234 height 14
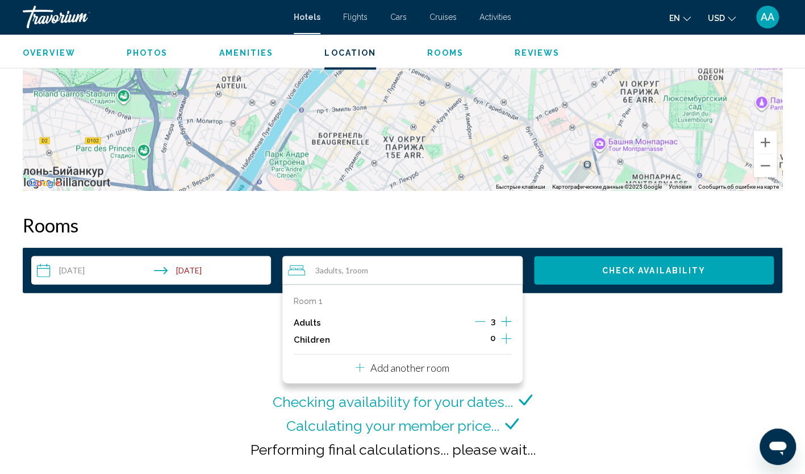
click at [477, 323] on icon "Decrement adults" at bounding box center [480, 322] width 10 height 10
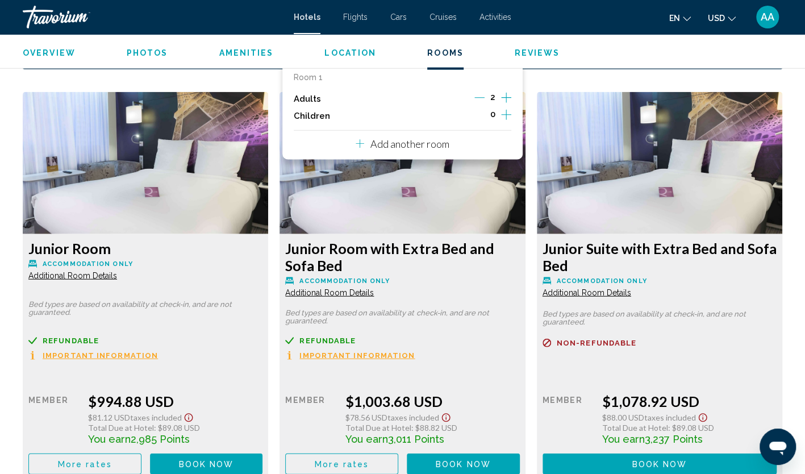
scroll to position [1478, 0]
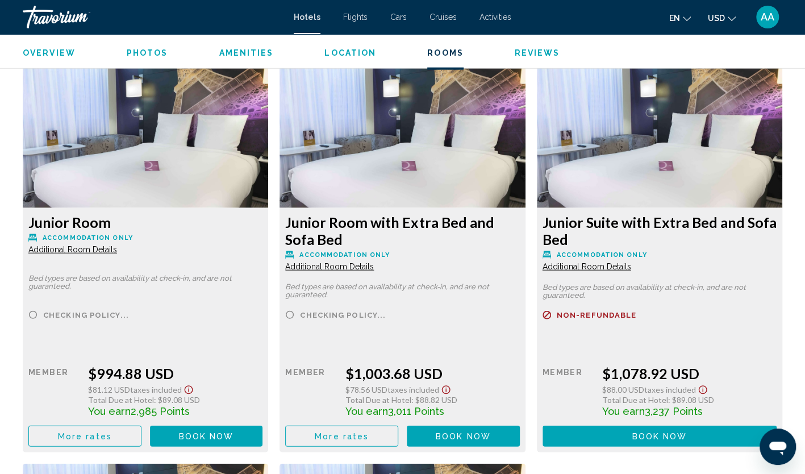
scroll to position [1534, 0]
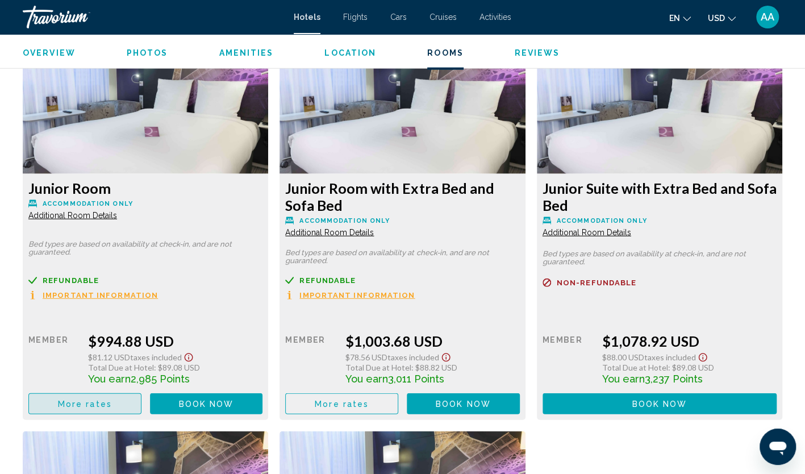
click at [95, 403] on span "More rates" at bounding box center [85, 404] width 54 height 9
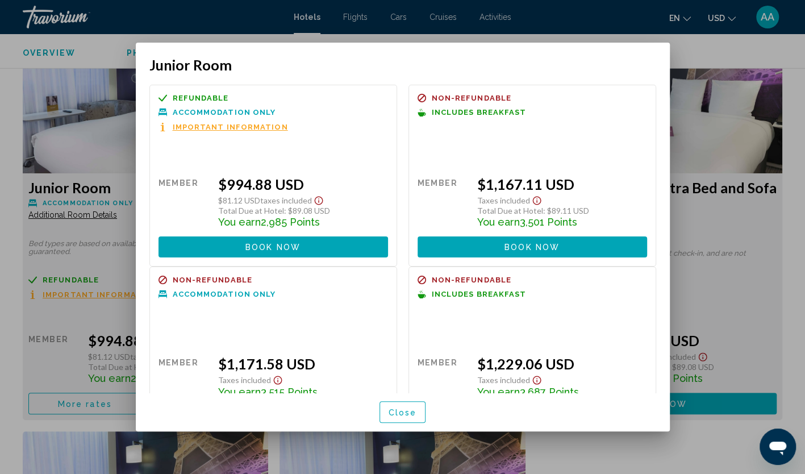
scroll to position [0, 0]
click at [400, 417] on span "Close" at bounding box center [403, 412] width 28 height 9
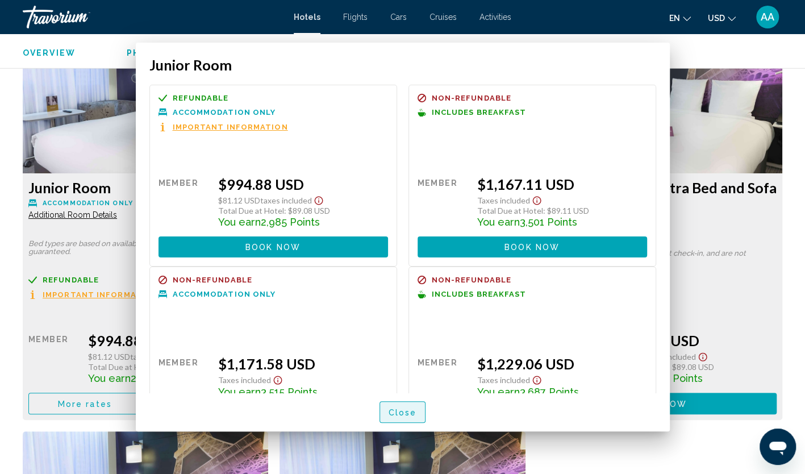
scroll to position [1534, 0]
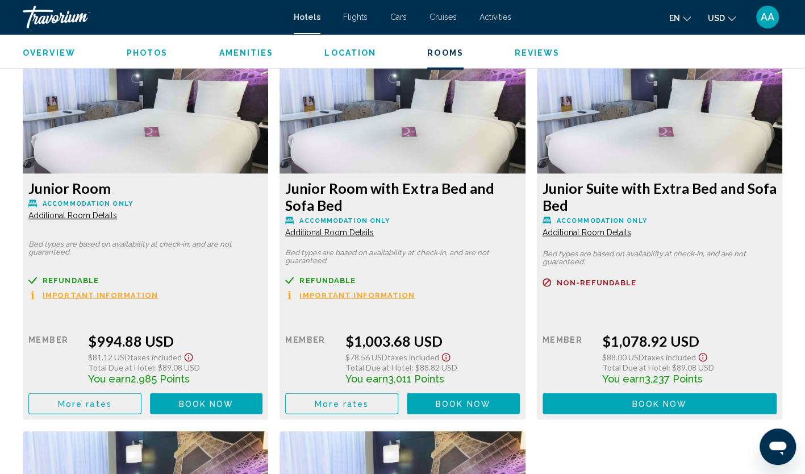
click at [203, 400] on span "Book now" at bounding box center [206, 404] width 55 height 9
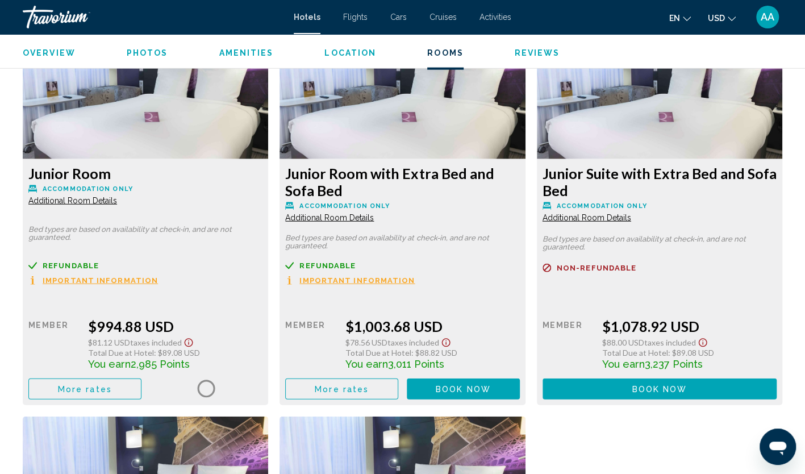
scroll to position [1638, 0]
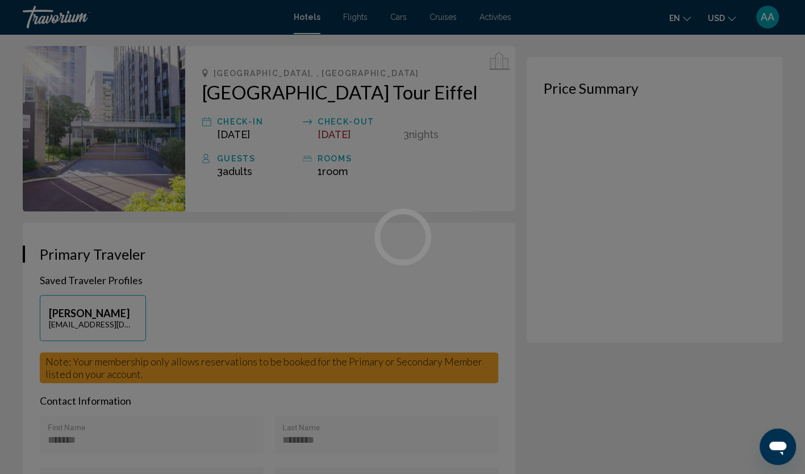
scroll to position [57, 0]
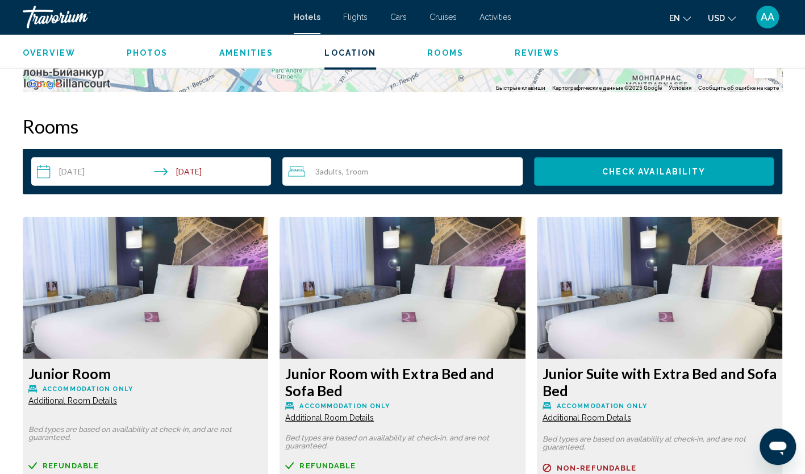
scroll to position [1364, 0]
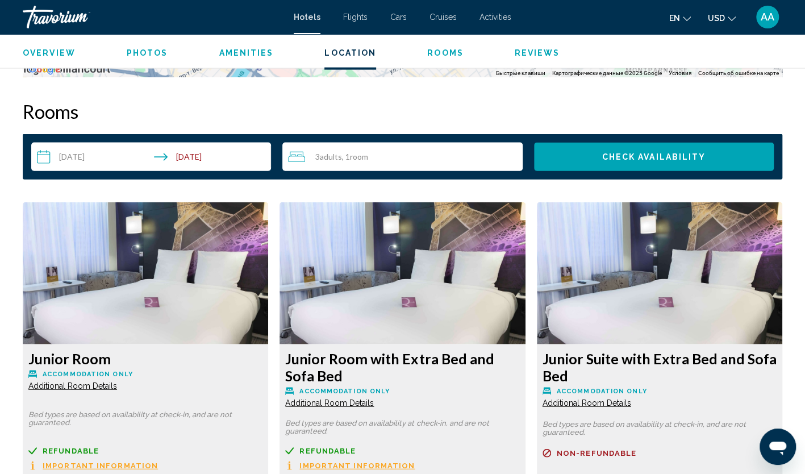
click at [449, 153] on div "3 Adult Adults , 1 Room rooms" at bounding box center [405, 157] width 234 height 14
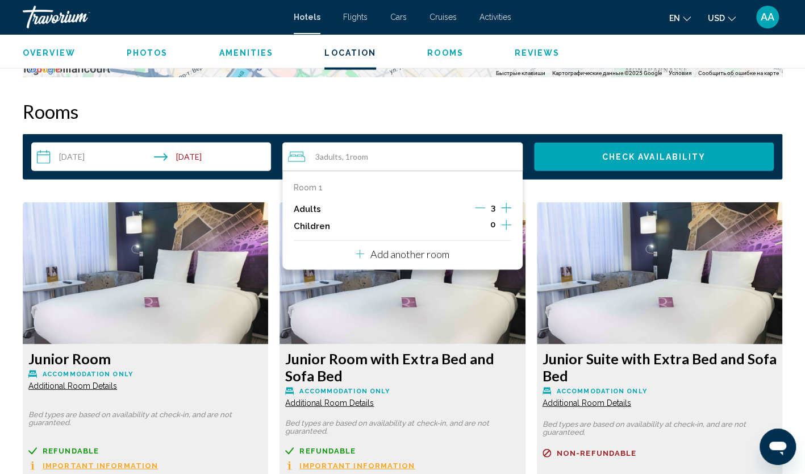
click at [480, 208] on icon "Decrement adults" at bounding box center [480, 208] width 10 height 1
click at [602, 148] on button "Check Availability" at bounding box center [654, 157] width 240 height 28
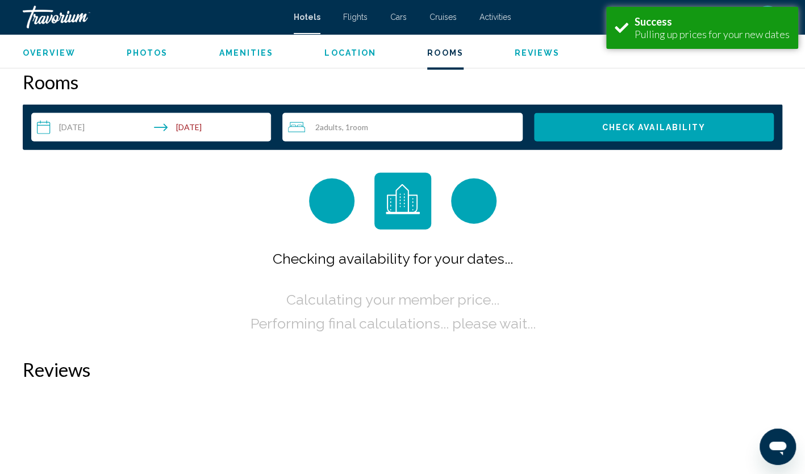
scroll to position [1395, 0]
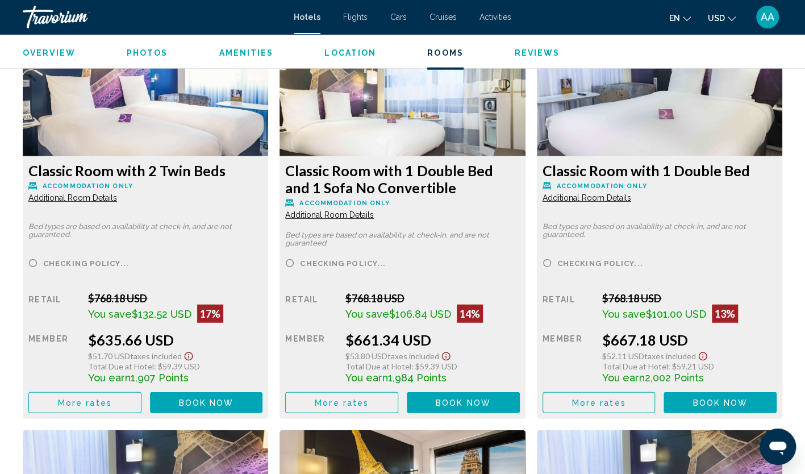
scroll to position [1534, 0]
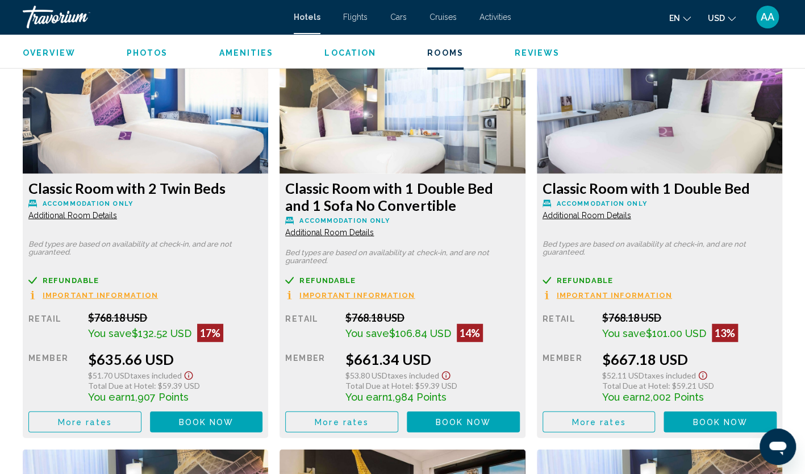
click at [100, 426] on span "More rates" at bounding box center [85, 422] width 54 height 9
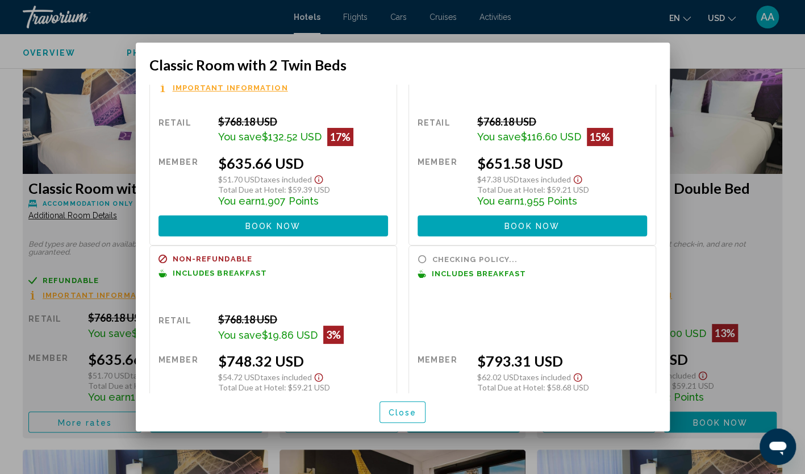
scroll to position [57, 0]
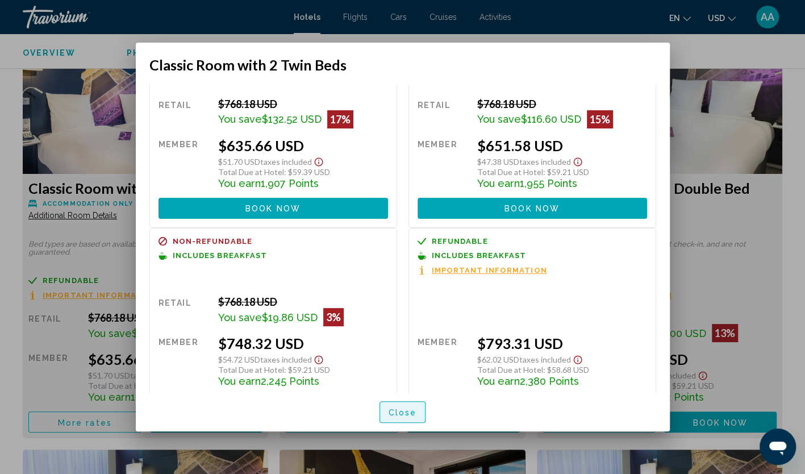
click at [416, 413] on button "Close" at bounding box center [403, 411] width 47 height 21
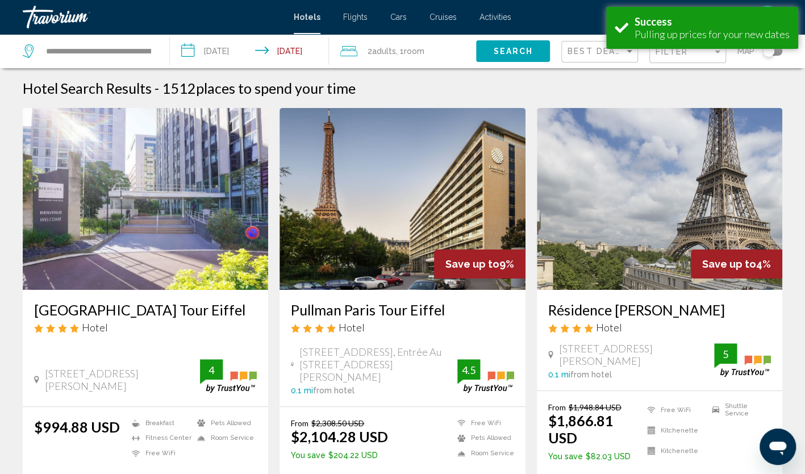
click at [643, 215] on img "Main content" at bounding box center [660, 199] width 246 height 182
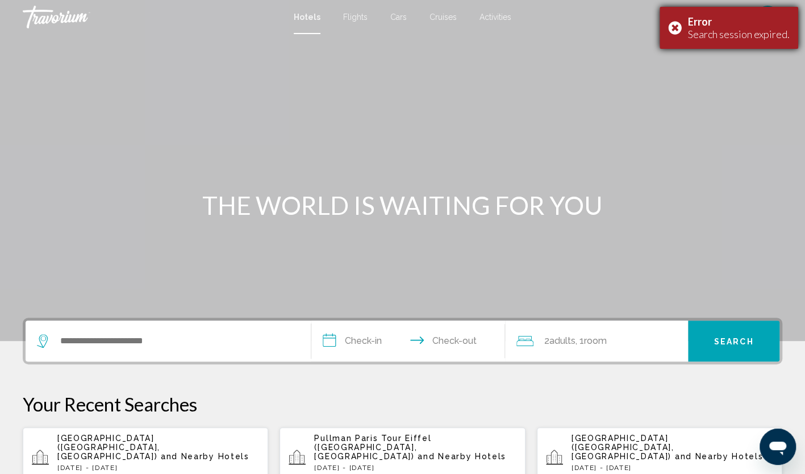
click at [672, 28] on div "Error Search session expired." at bounding box center [729, 28] width 139 height 42
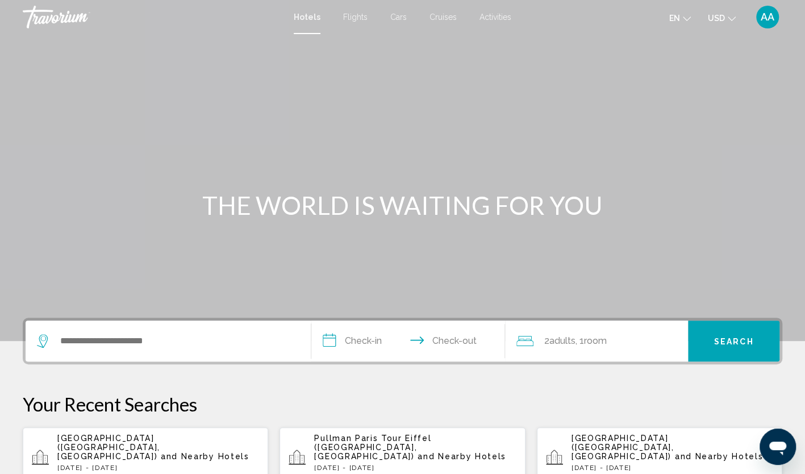
click at [356, 434] on span "Pullman Paris Tour Eiffel (Paris, FR)" at bounding box center [372, 447] width 117 height 27
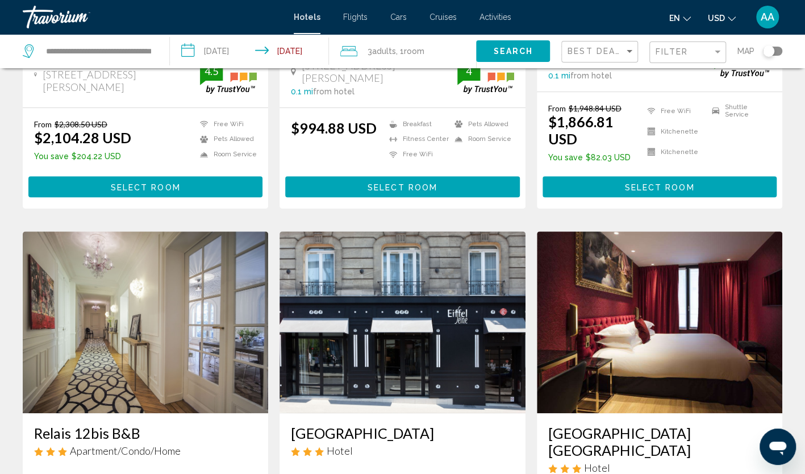
scroll to position [114, 0]
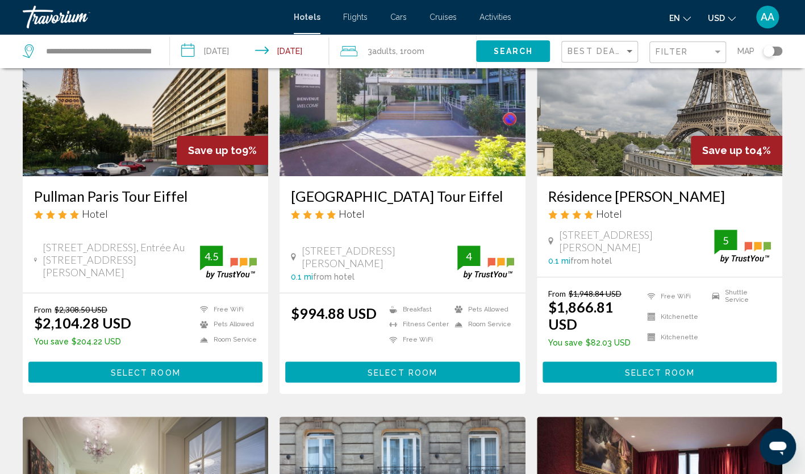
click at [630, 143] on img "Main content" at bounding box center [660, 85] width 246 height 182
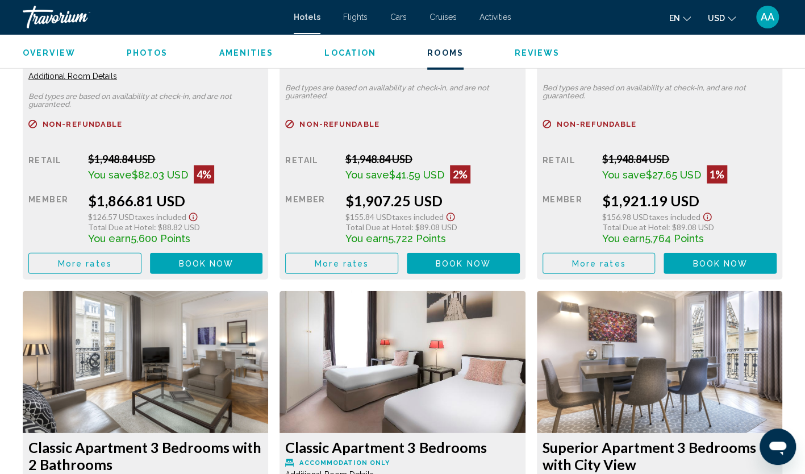
scroll to position [1705, 0]
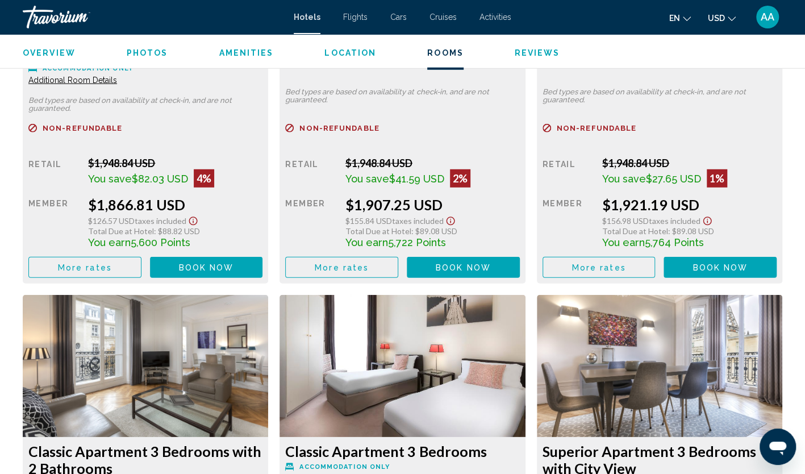
click at [86, 265] on span "More rates" at bounding box center [85, 267] width 54 height 9
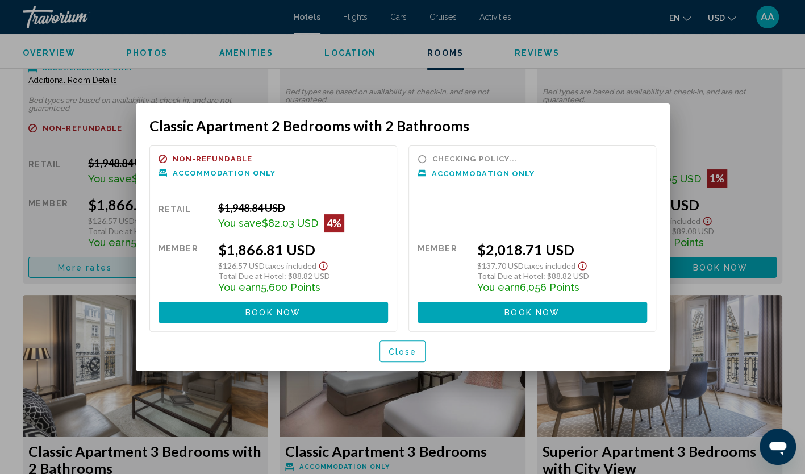
scroll to position [0, 0]
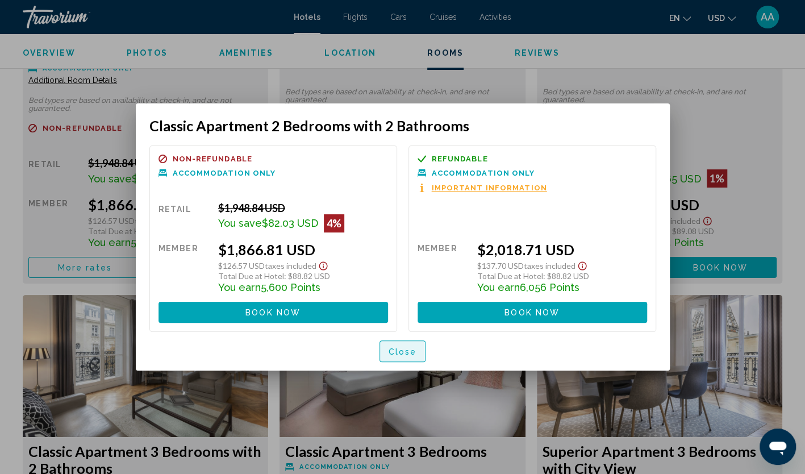
click at [402, 350] on span "Close" at bounding box center [403, 351] width 28 height 9
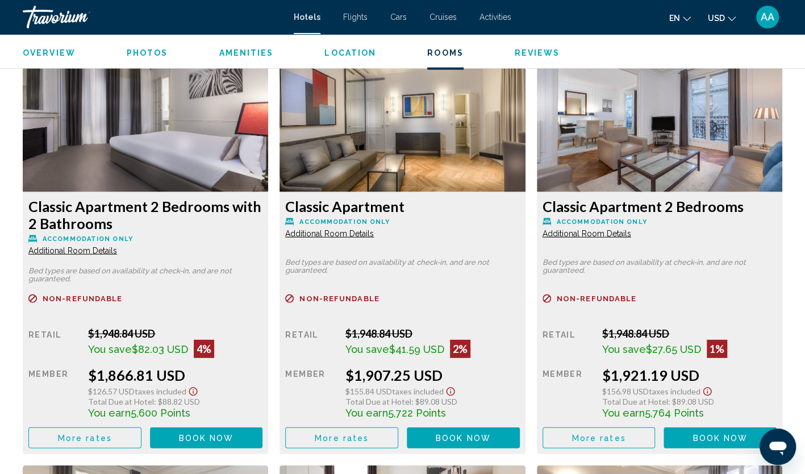
scroll to position [1307, 0]
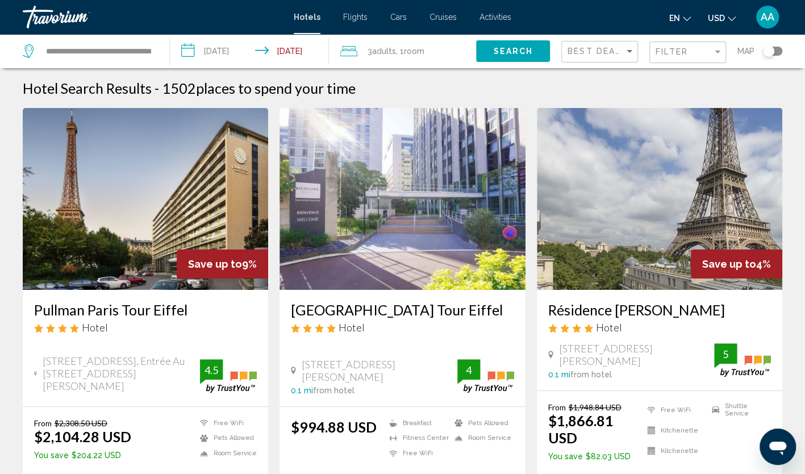
drag, startPoint x: 155, startPoint y: 51, endPoint x: 78, endPoint y: 46, distance: 76.3
click at [80, 46] on div "**********" at bounding box center [90, 51] width 135 height 34
click at [78, 47] on input "**********" at bounding box center [98, 51] width 107 height 17
drag, startPoint x: 128, startPoint y: 48, endPoint x: -2, endPoint y: 49, distance: 130.7
click at [0, 49] on html "**********" at bounding box center [402, 237] width 805 height 474
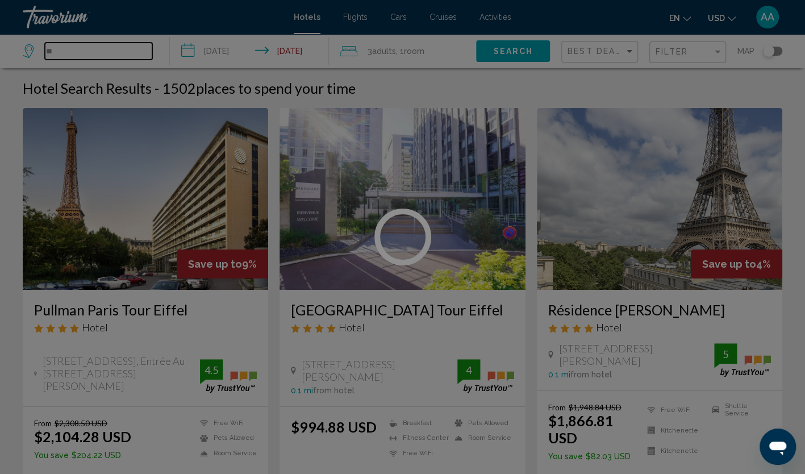
type input "*"
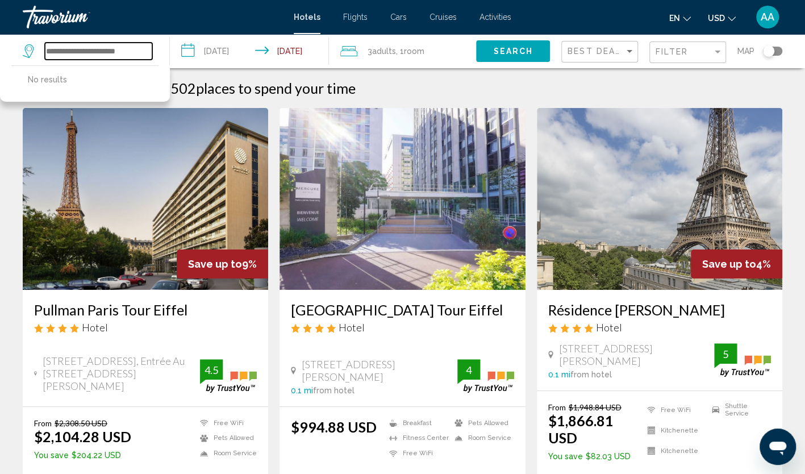
paste input "**********"
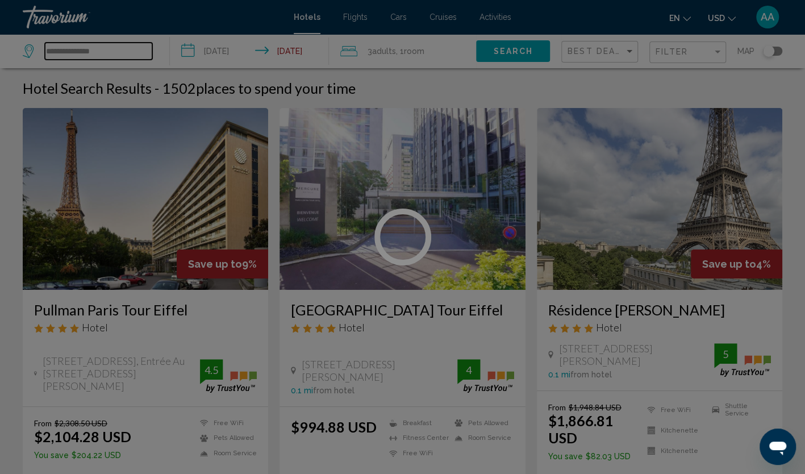
type input "**********"
click at [135, 52] on div at bounding box center [402, 237] width 805 height 474
click at [106, 51] on div at bounding box center [402, 237] width 805 height 474
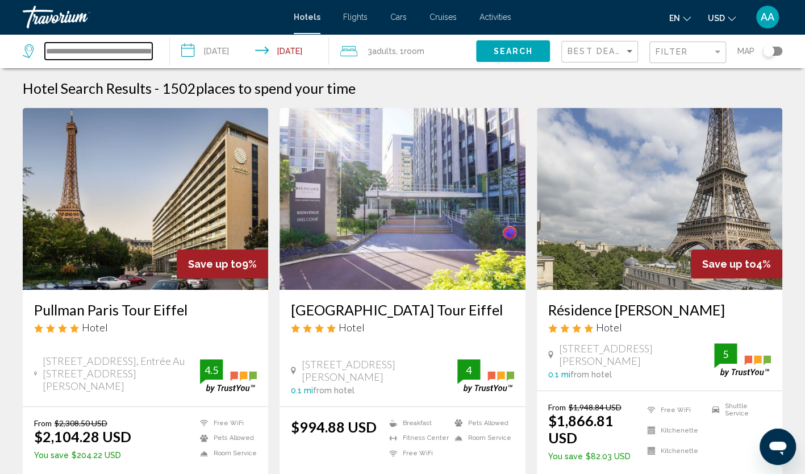
click at [142, 45] on input "**********" at bounding box center [98, 51] width 107 height 17
drag, startPoint x: 148, startPoint y: 49, endPoint x: -2, endPoint y: 45, distance: 150.6
click at [0, 45] on html "**********" at bounding box center [402, 237] width 805 height 474
type input "*"
paste input "**********"
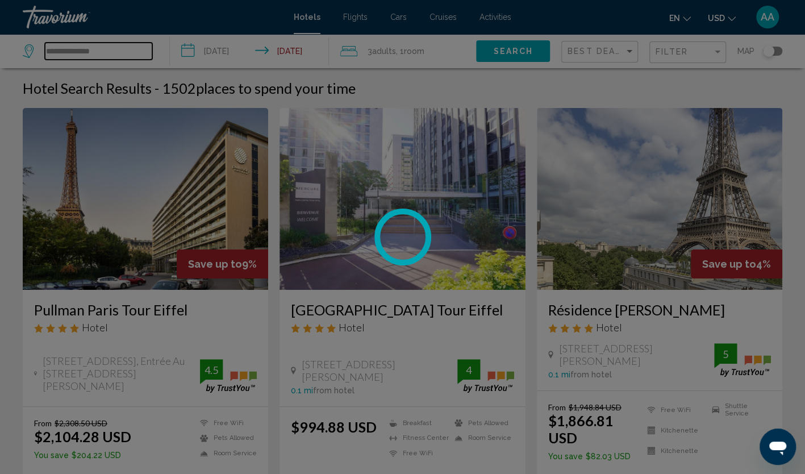
type input "**********"
click at [514, 53] on div at bounding box center [402, 237] width 805 height 474
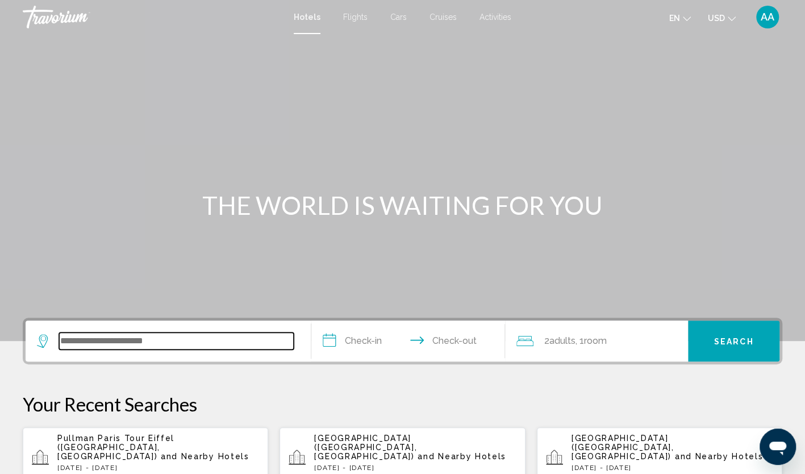
click at [155, 342] on input "Search widget" at bounding box center [176, 340] width 235 height 17
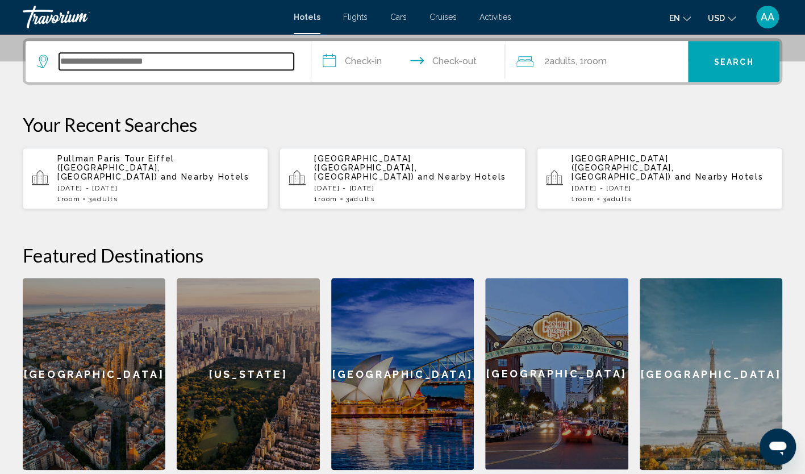
scroll to position [281, 0]
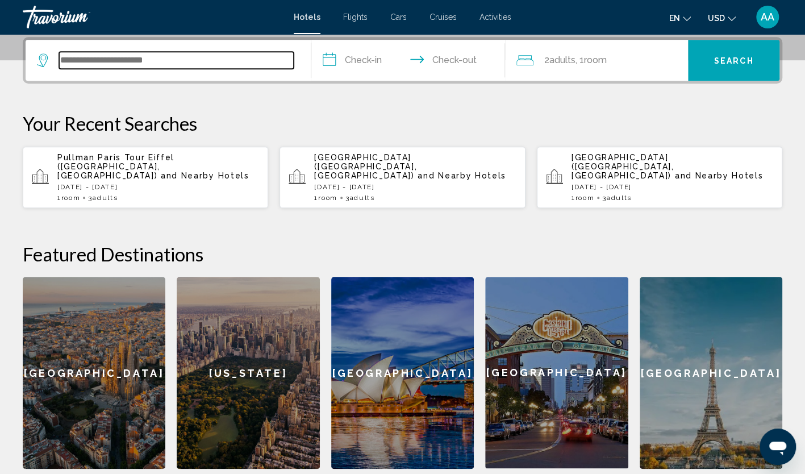
paste input "**********"
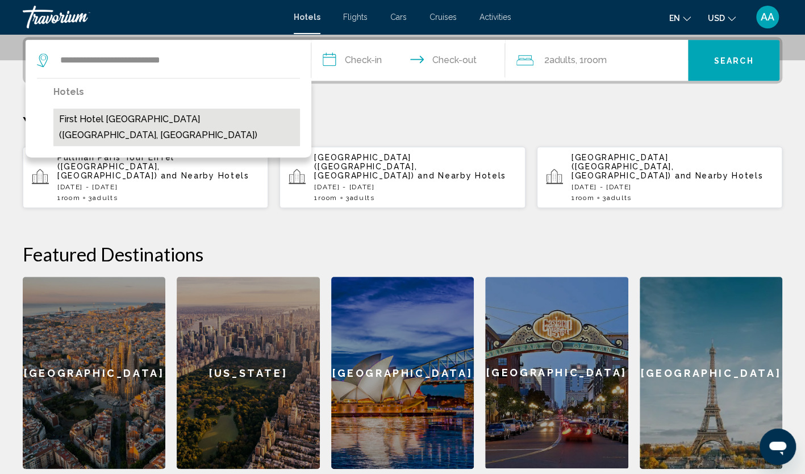
click at [209, 118] on button "First Hotel [GEOGRAPHIC_DATA] ([GEOGRAPHIC_DATA], [GEOGRAPHIC_DATA])" at bounding box center [176, 128] width 247 height 38
type input "**********"
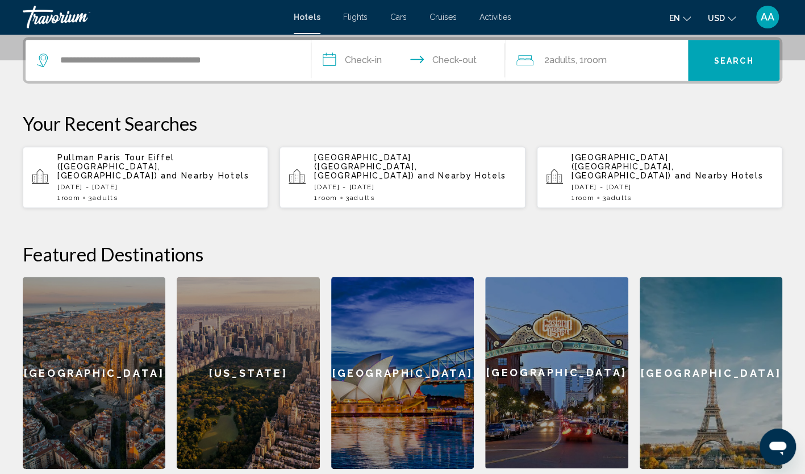
click at [363, 58] on input "**********" at bounding box center [410, 62] width 199 height 44
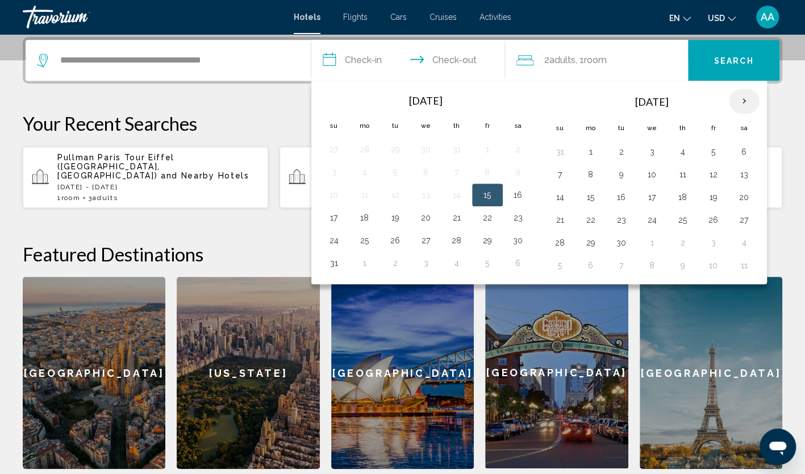
click at [740, 99] on th "Next month" at bounding box center [744, 101] width 31 height 25
click at [558, 218] on button "16" at bounding box center [560, 220] width 18 height 16
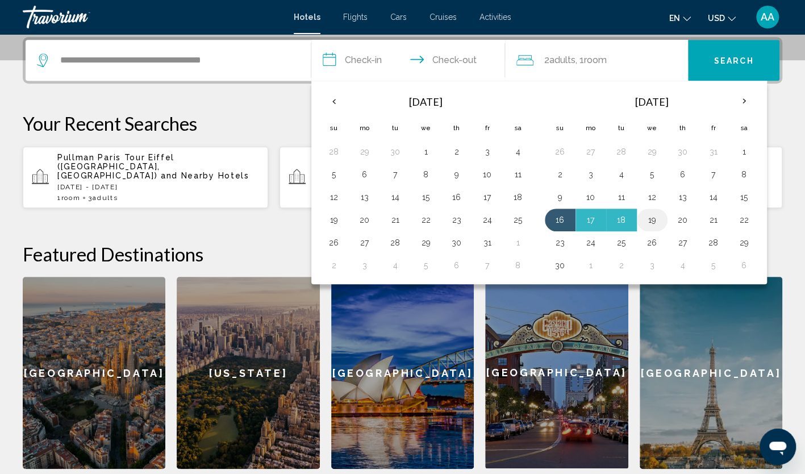
click at [650, 217] on button "19" at bounding box center [652, 220] width 18 height 16
type input "**********"
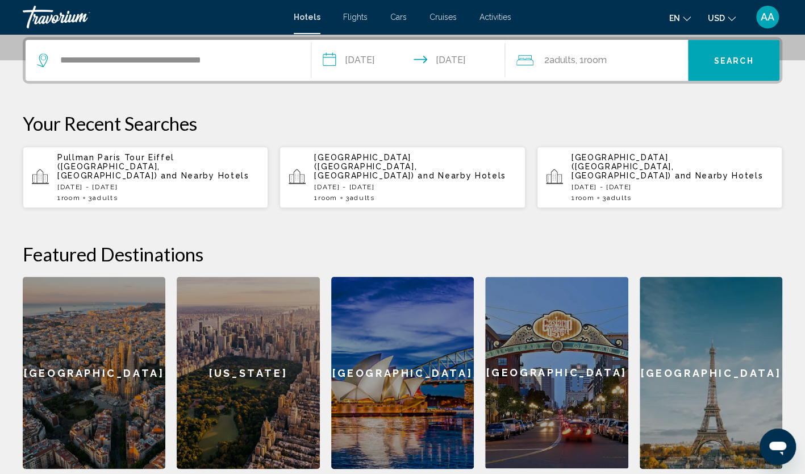
click at [738, 63] on span "Search" at bounding box center [734, 60] width 40 height 9
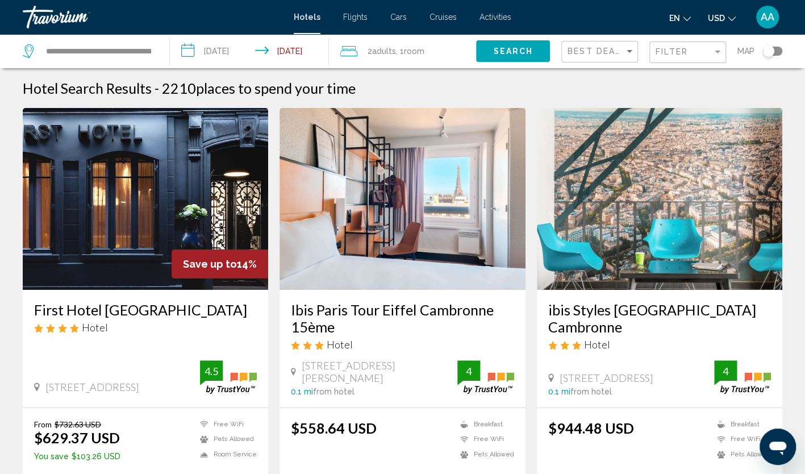
scroll to position [57, 0]
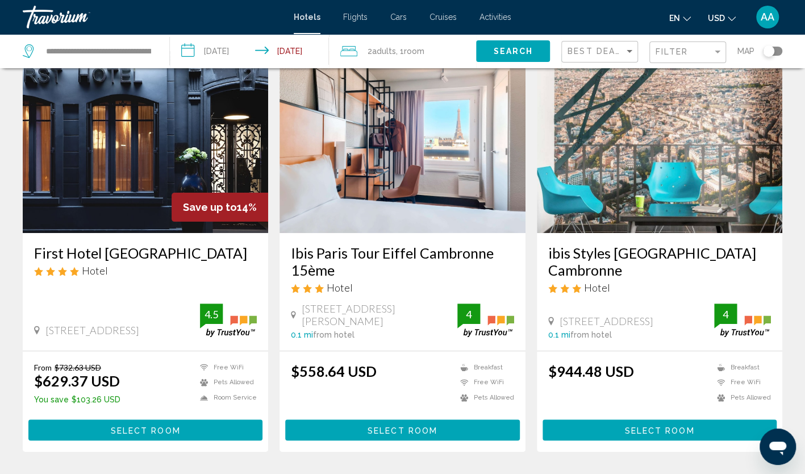
click at [407, 53] on span "Room" at bounding box center [414, 51] width 20 height 9
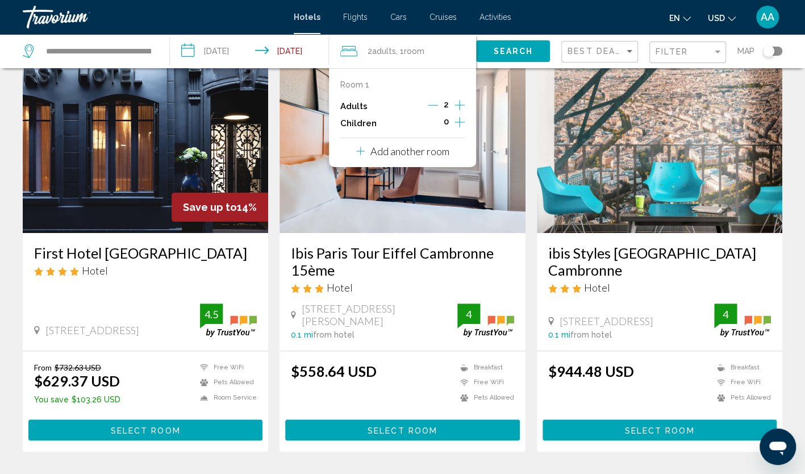
click at [457, 106] on icon "Increment adults" at bounding box center [460, 105] width 10 height 14
click at [512, 48] on span "Search" at bounding box center [513, 51] width 40 height 9
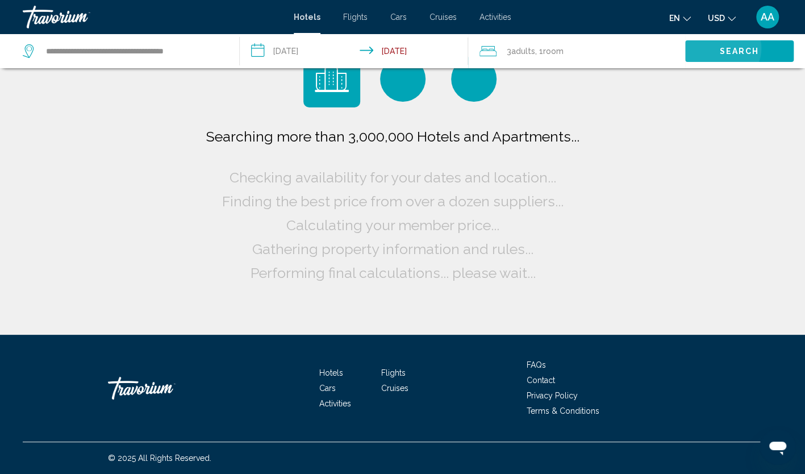
scroll to position [0, 0]
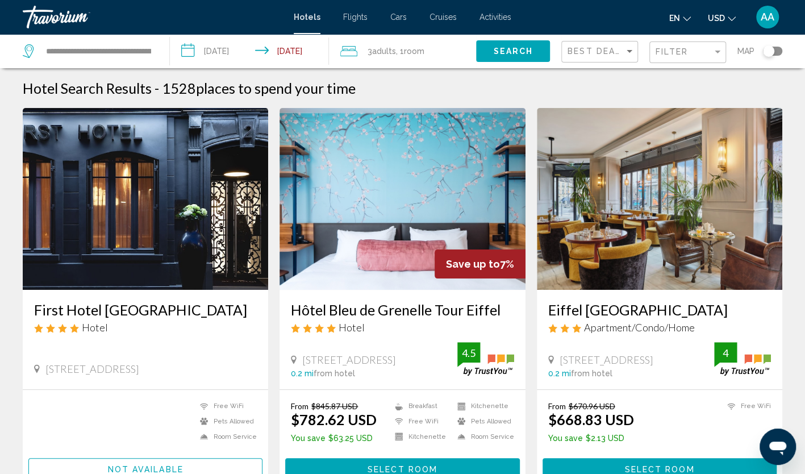
scroll to position [57, 0]
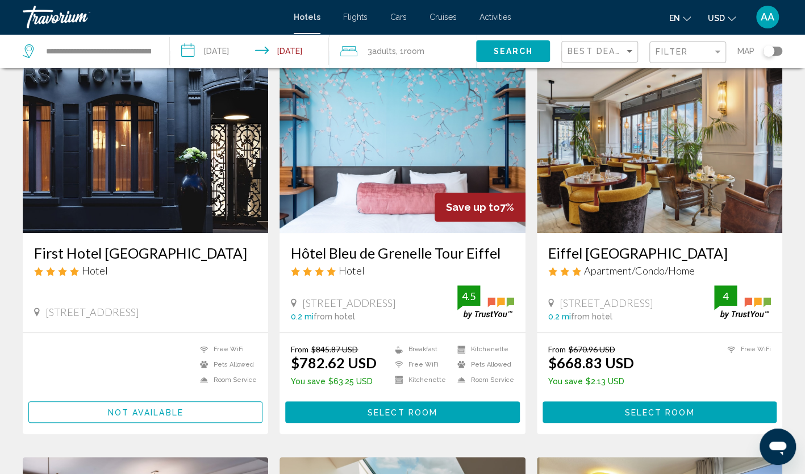
click at [401, 166] on img "Main content" at bounding box center [403, 142] width 246 height 182
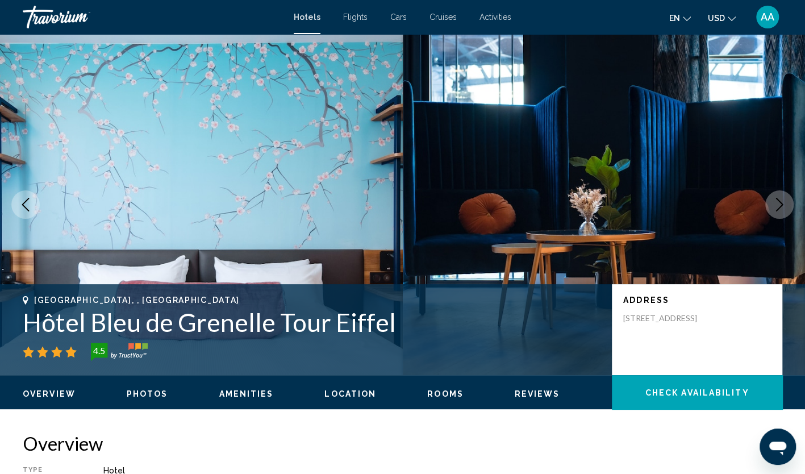
click at [779, 209] on icon "Next image" at bounding box center [780, 205] width 14 height 14
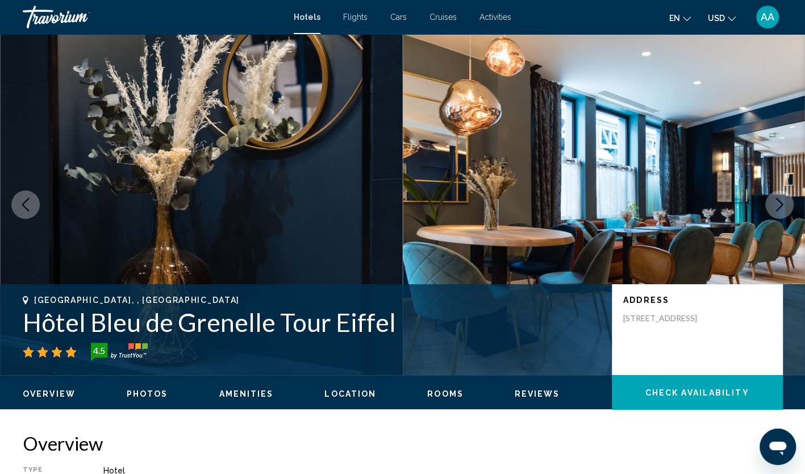
click at [779, 209] on icon "Next image" at bounding box center [780, 205] width 14 height 14
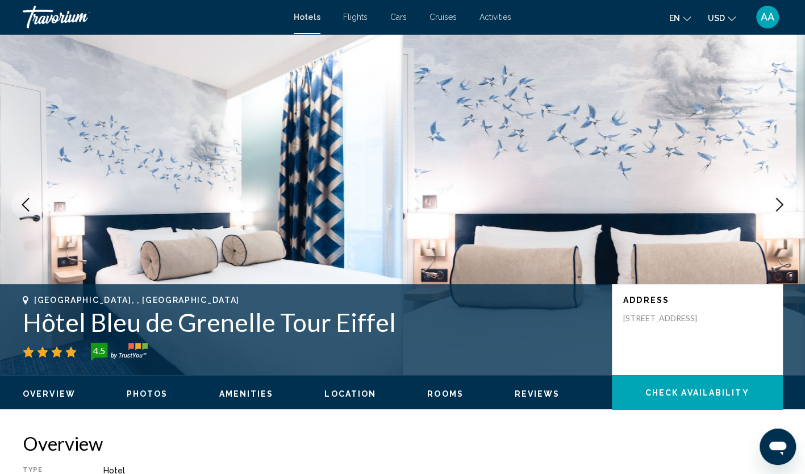
click at [779, 209] on icon "Next image" at bounding box center [780, 205] width 14 height 14
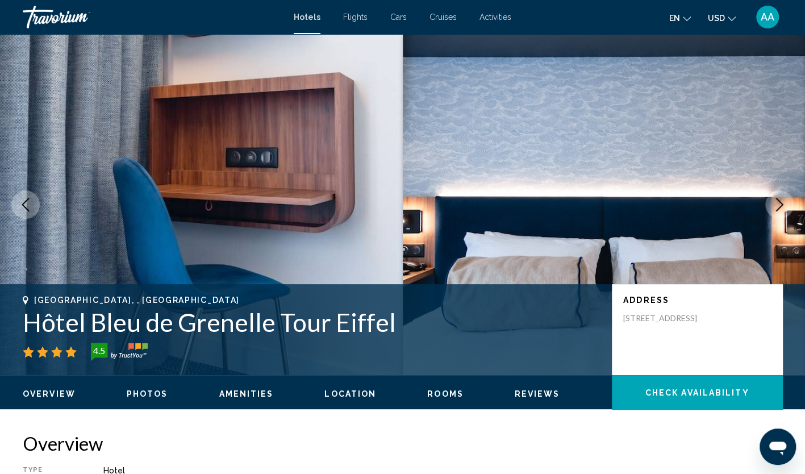
click at [779, 209] on icon "Next image" at bounding box center [780, 205] width 14 height 14
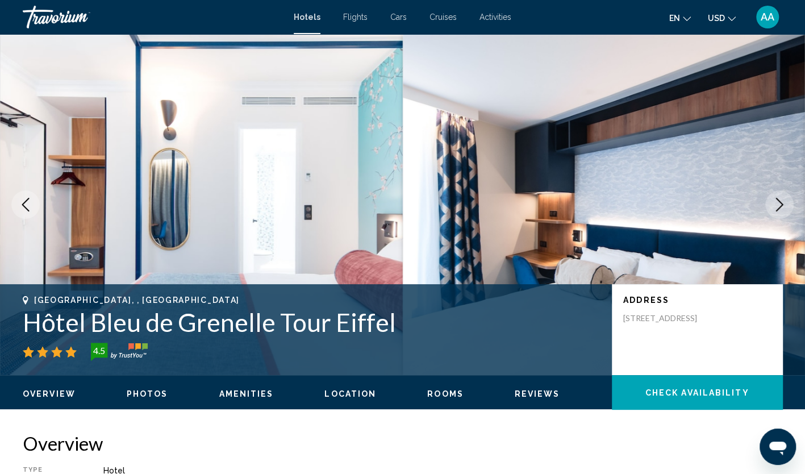
click at [779, 209] on icon "Next image" at bounding box center [780, 205] width 14 height 14
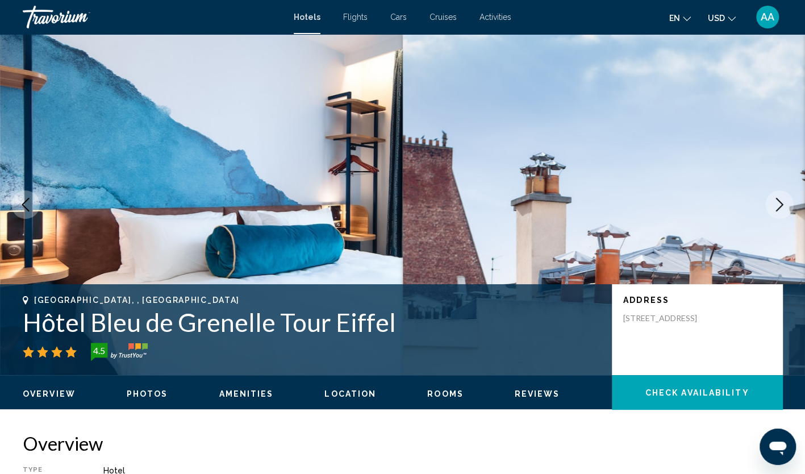
click at [779, 209] on icon "Next image" at bounding box center [780, 205] width 14 height 14
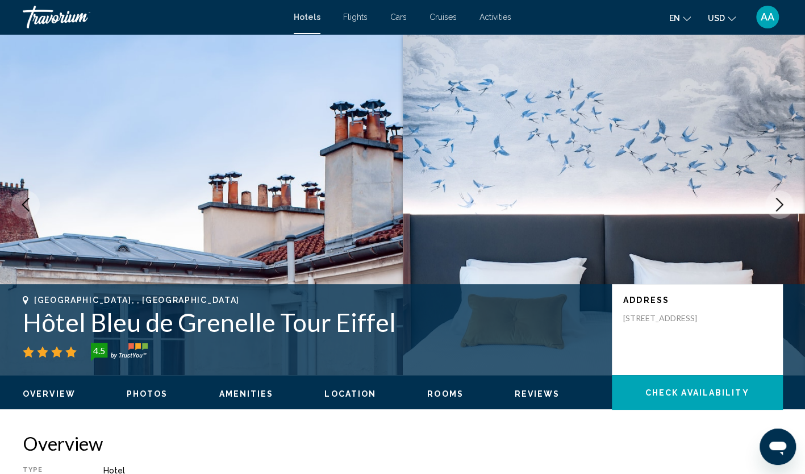
click at [779, 209] on icon "Next image" at bounding box center [780, 205] width 14 height 14
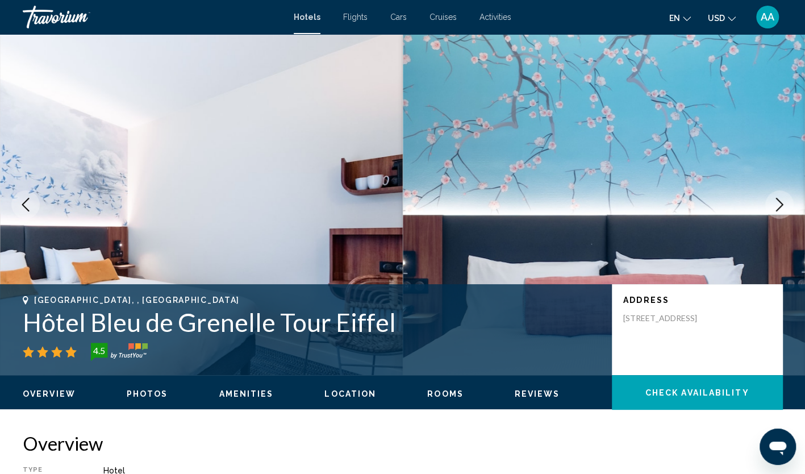
click at [779, 209] on icon "Next image" at bounding box center [780, 205] width 14 height 14
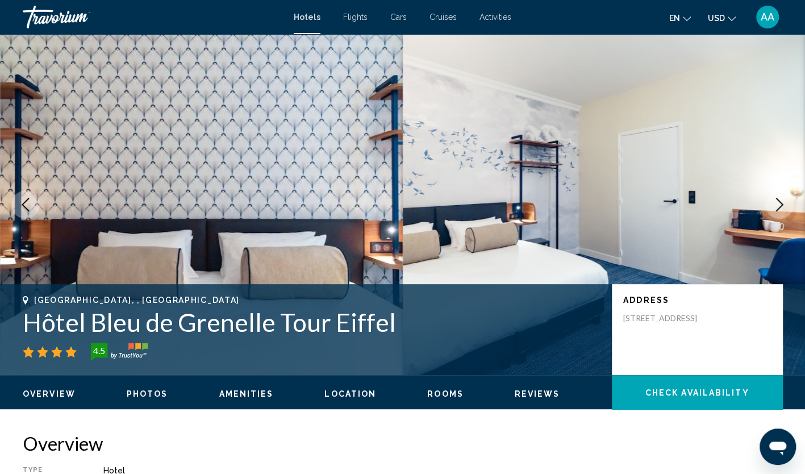
click at [779, 209] on icon "Next image" at bounding box center [780, 205] width 14 height 14
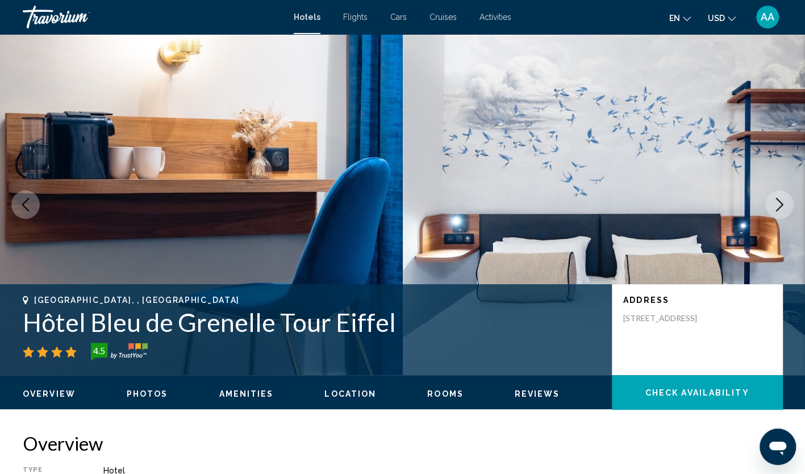
click at [779, 209] on icon "Next image" at bounding box center [780, 205] width 14 height 14
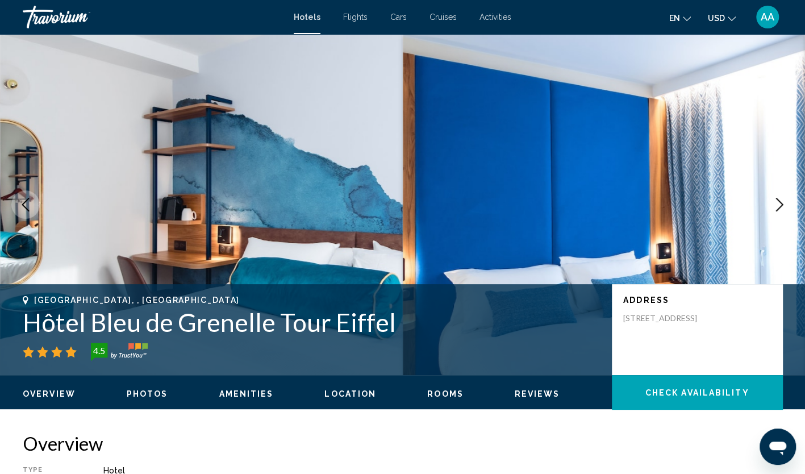
click at [779, 209] on icon "Next image" at bounding box center [780, 205] width 14 height 14
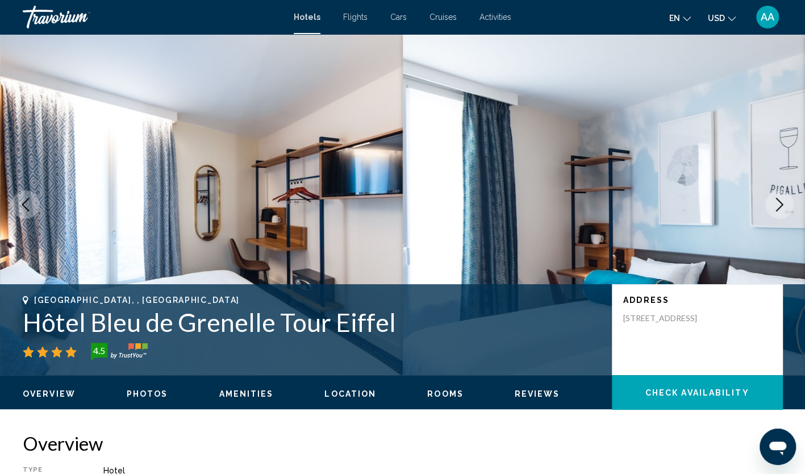
click at [779, 209] on icon "Next image" at bounding box center [780, 205] width 14 height 14
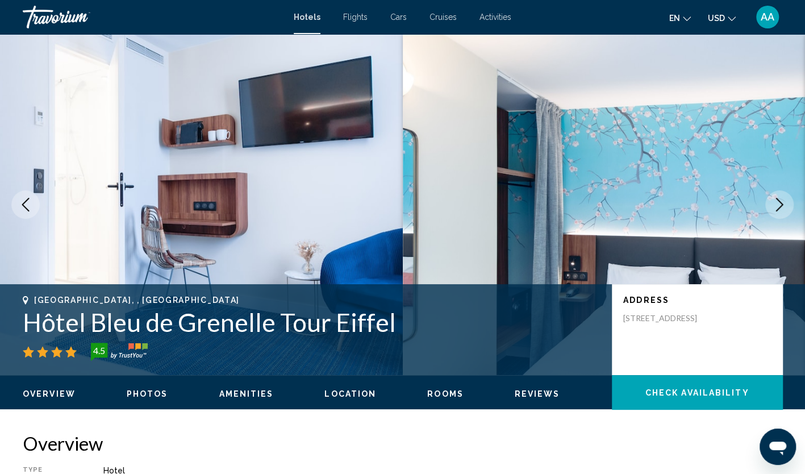
click at [779, 209] on icon "Next image" at bounding box center [780, 205] width 14 height 14
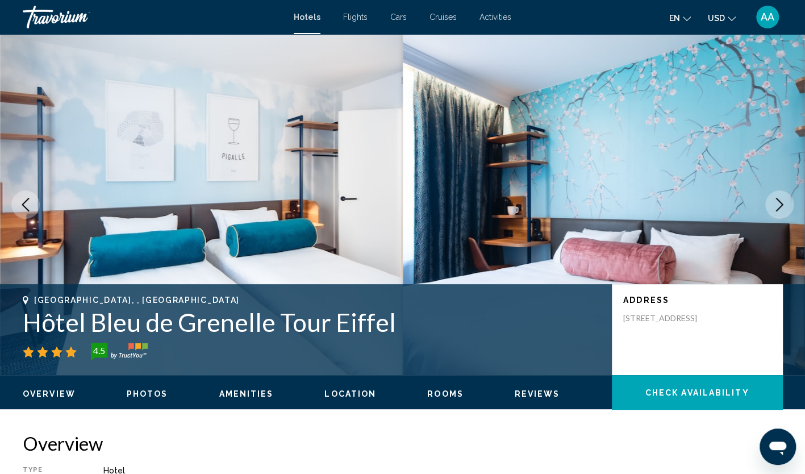
click at [779, 209] on icon "Next image" at bounding box center [780, 205] width 14 height 14
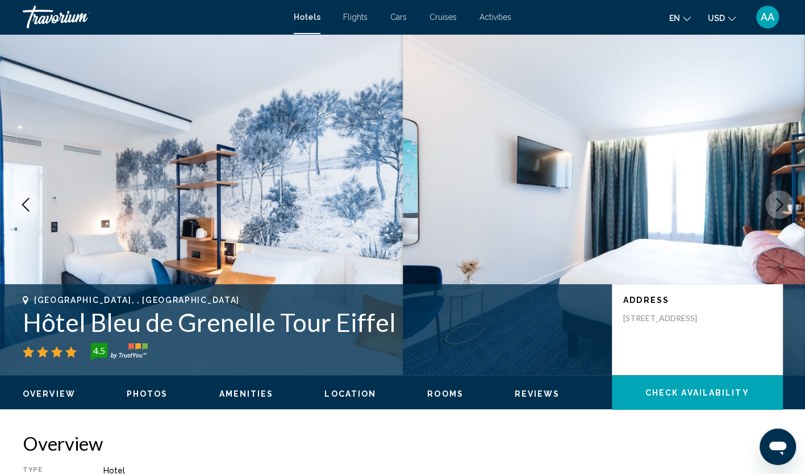
click at [779, 209] on icon "Next image" at bounding box center [780, 205] width 14 height 14
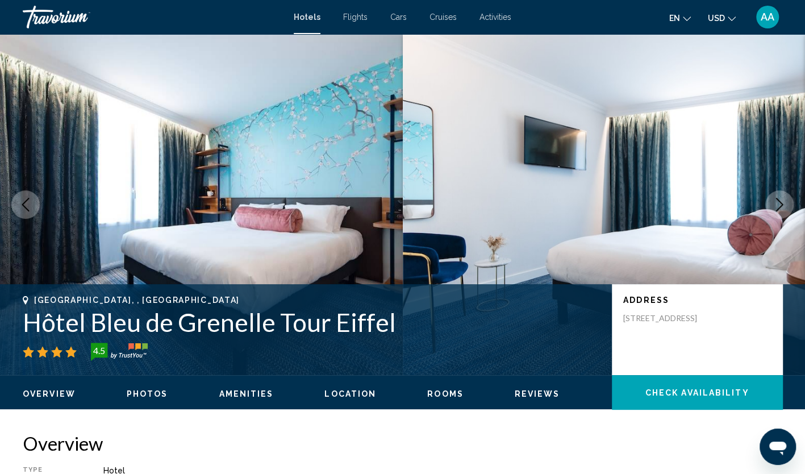
click at [779, 209] on icon "Next image" at bounding box center [780, 205] width 14 height 14
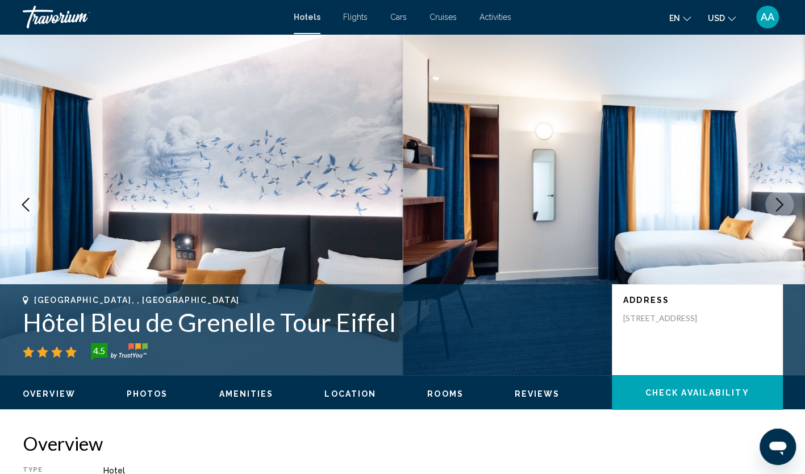
click at [779, 209] on icon "Next image" at bounding box center [780, 205] width 14 height 14
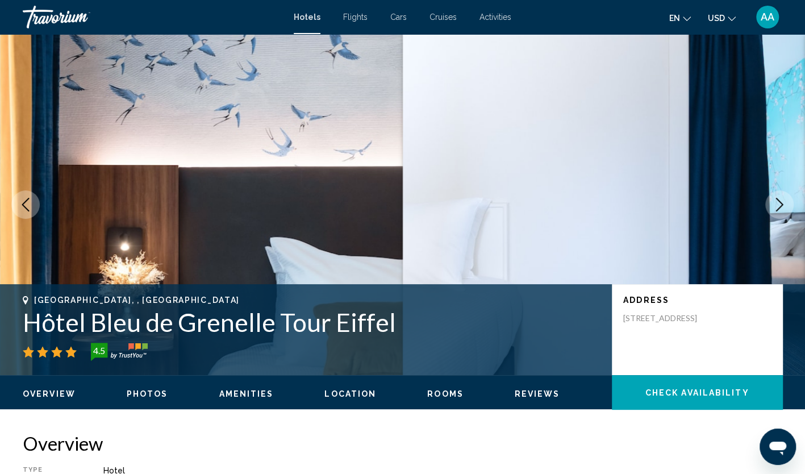
click at [779, 209] on icon "Next image" at bounding box center [780, 205] width 14 height 14
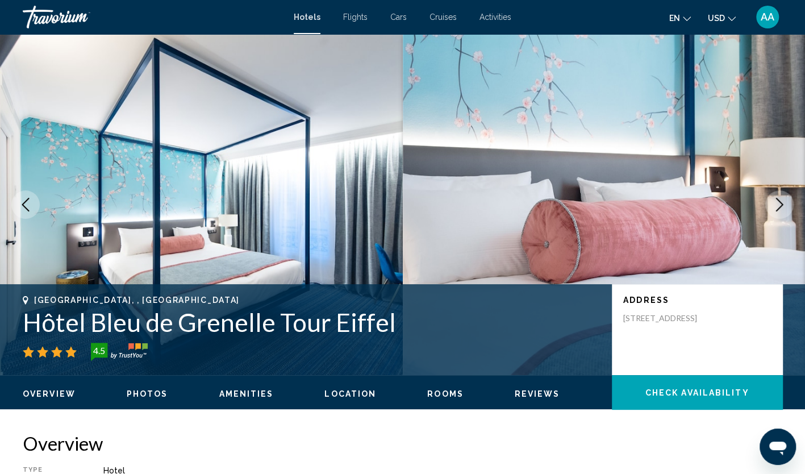
click at [779, 209] on icon "Next image" at bounding box center [780, 205] width 14 height 14
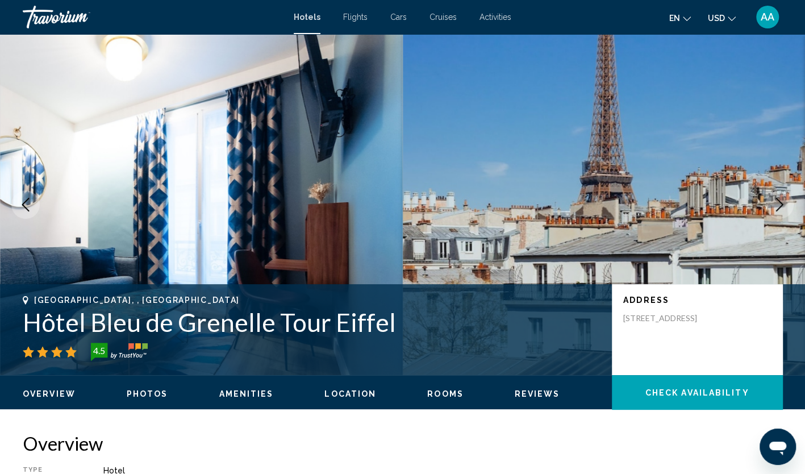
click at [779, 209] on icon "Next image" at bounding box center [780, 205] width 14 height 14
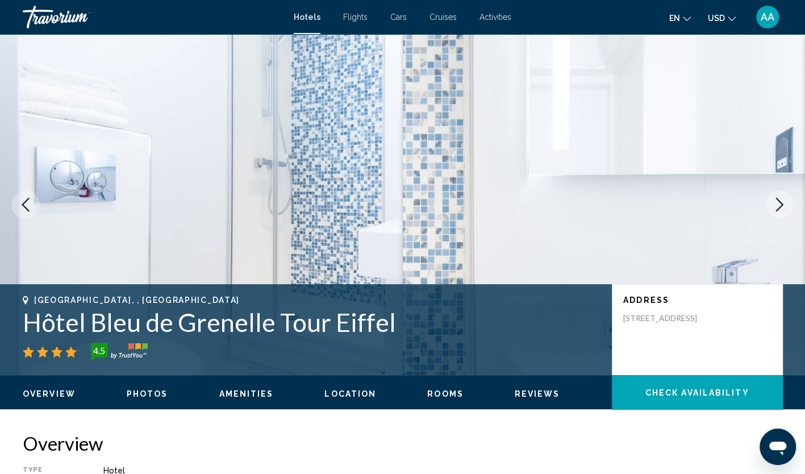
click at [779, 209] on icon "Next image" at bounding box center [780, 205] width 14 height 14
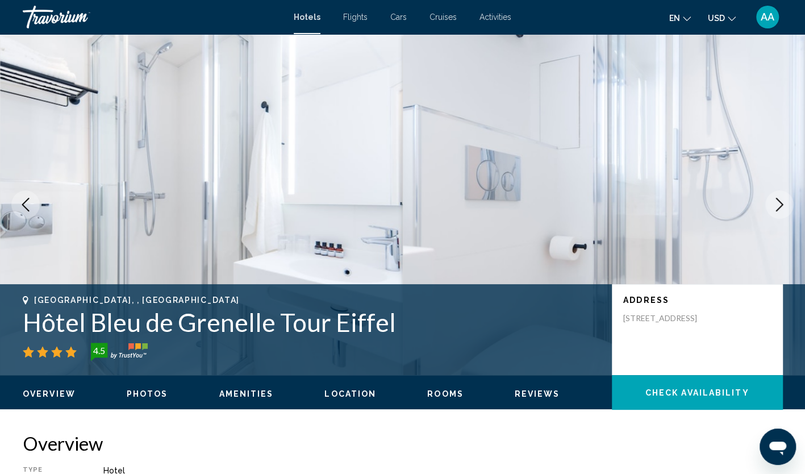
click at [780, 210] on icon "Next image" at bounding box center [780, 205] width 14 height 14
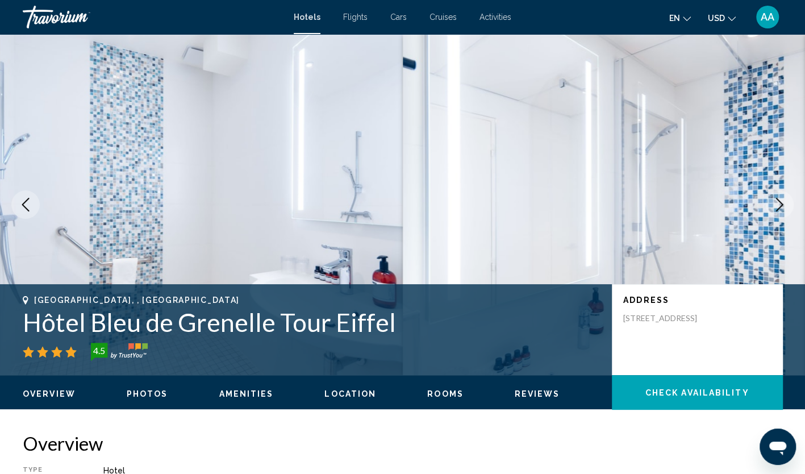
click at [780, 210] on icon "Next image" at bounding box center [780, 205] width 14 height 14
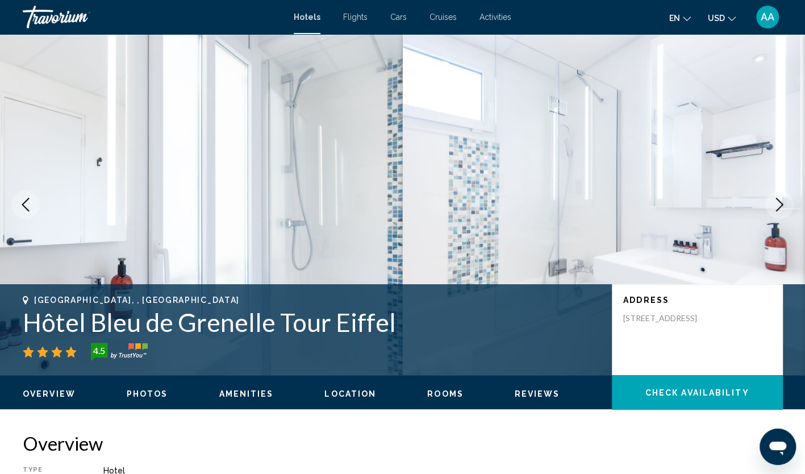
click at [780, 210] on icon "Next image" at bounding box center [780, 205] width 14 height 14
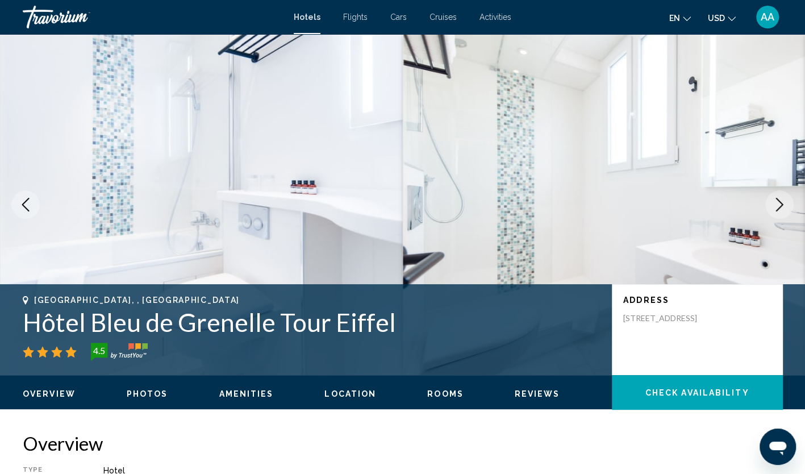
click at [780, 210] on icon "Next image" at bounding box center [780, 205] width 14 height 14
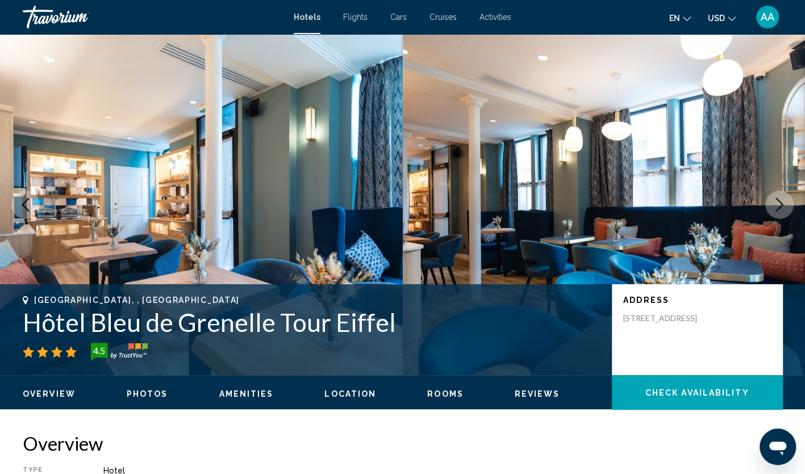
click at [780, 210] on icon "Next image" at bounding box center [780, 205] width 14 height 14
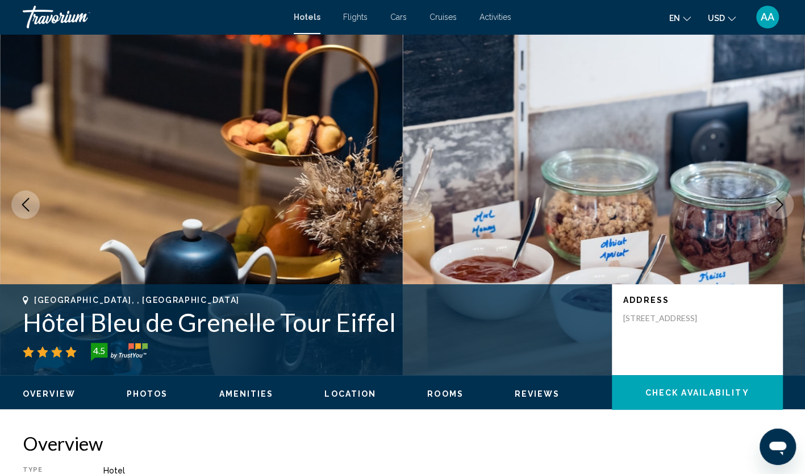
click at [780, 210] on icon "Next image" at bounding box center [780, 205] width 14 height 14
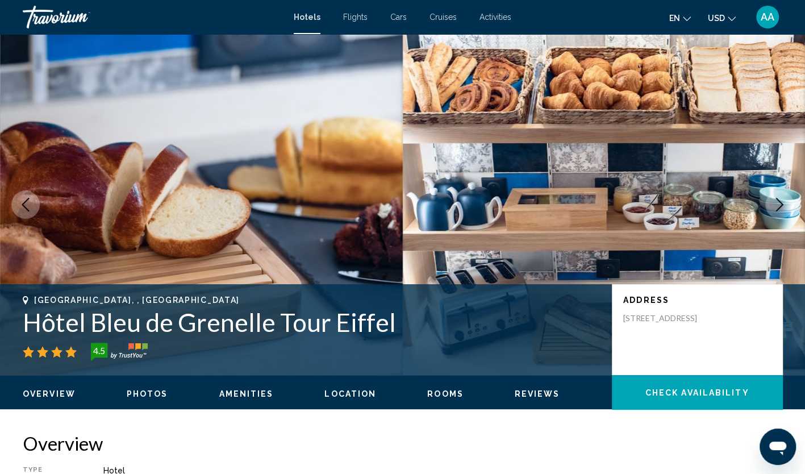
click at [780, 210] on icon "Next image" at bounding box center [780, 205] width 14 height 14
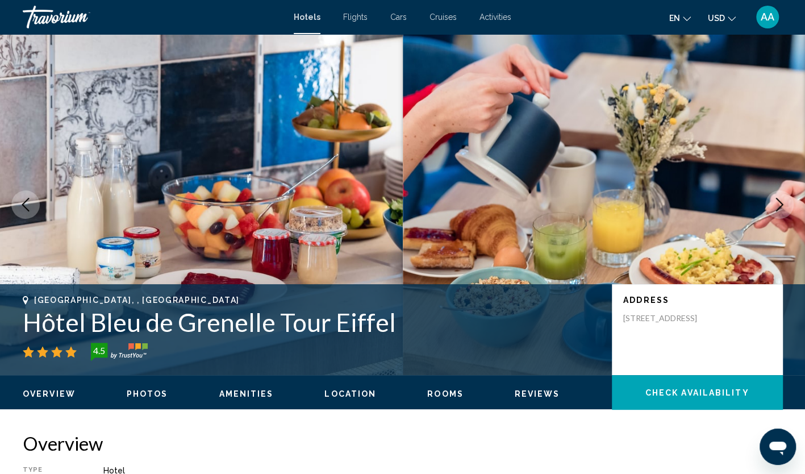
click at [780, 210] on icon "Next image" at bounding box center [780, 205] width 14 height 14
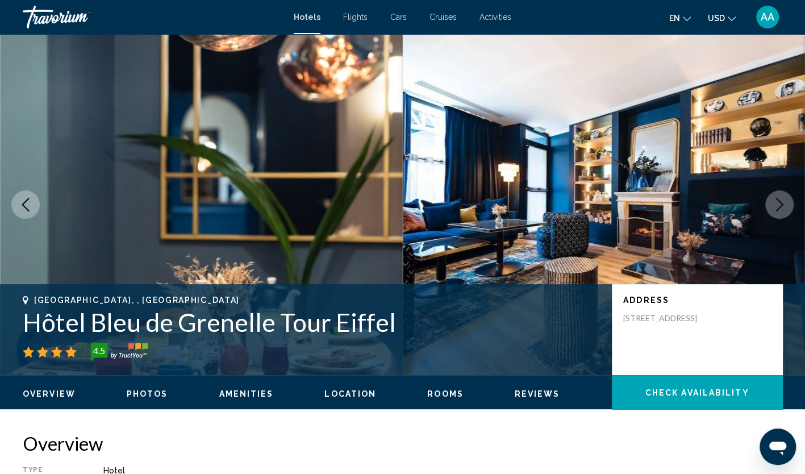
click at [780, 210] on icon "Next image" at bounding box center [780, 205] width 14 height 14
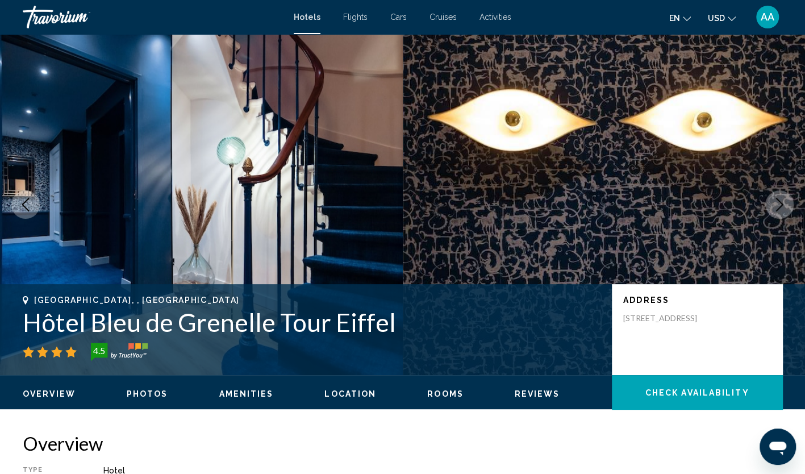
click at [780, 210] on icon "Next image" at bounding box center [780, 205] width 14 height 14
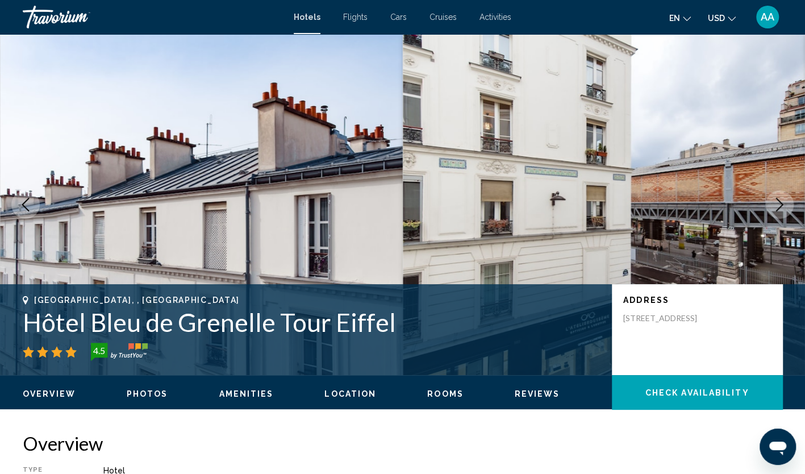
click at [780, 210] on icon "Next image" at bounding box center [780, 205] width 14 height 14
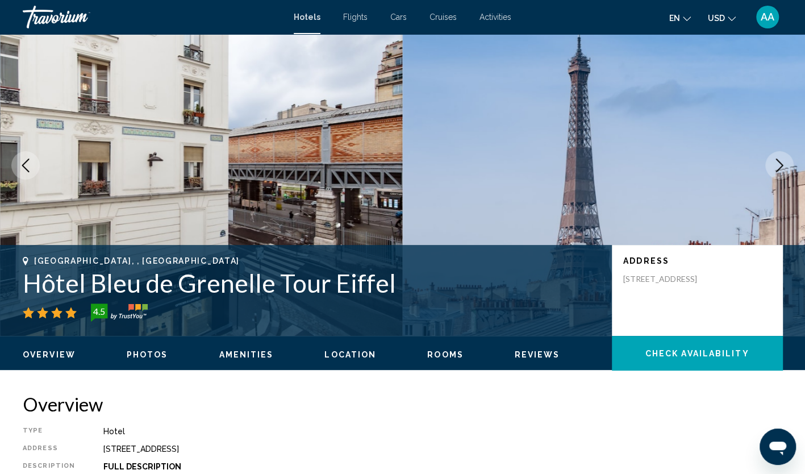
scroll to position [114, 0]
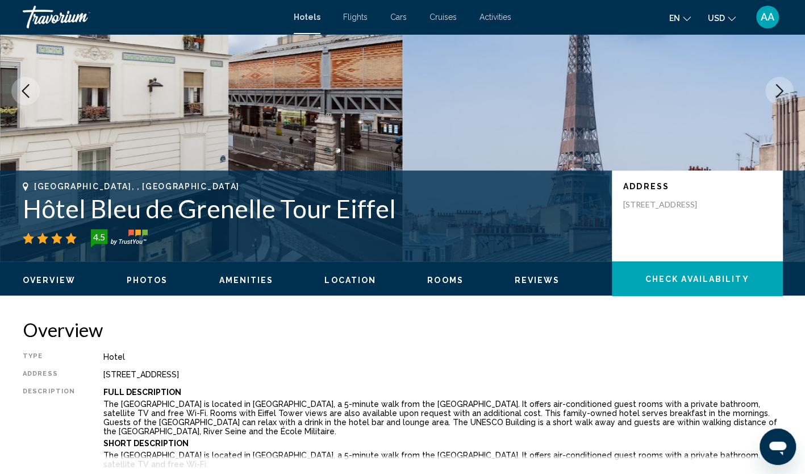
click at [585, 147] on img "Main content" at bounding box center [604, 90] width 403 height 341
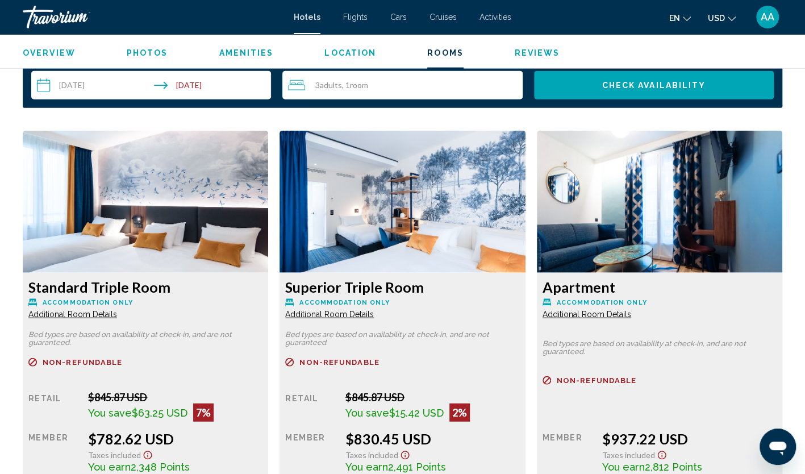
scroll to position [1534, 0]
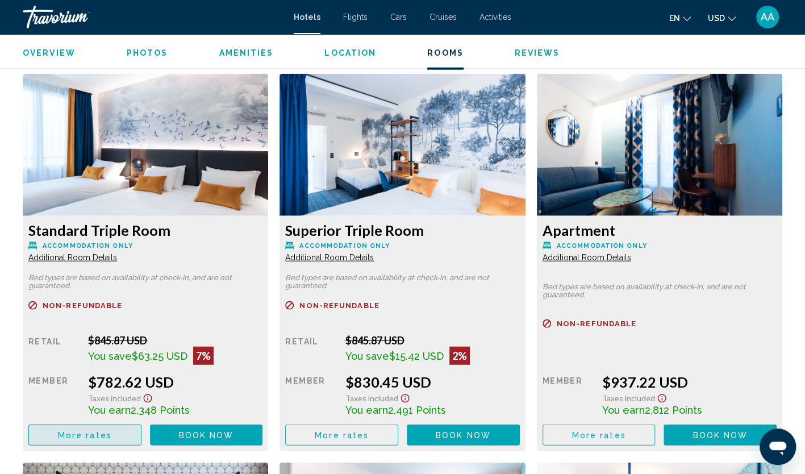
click at [128, 425] on button "More rates" at bounding box center [84, 435] width 113 height 21
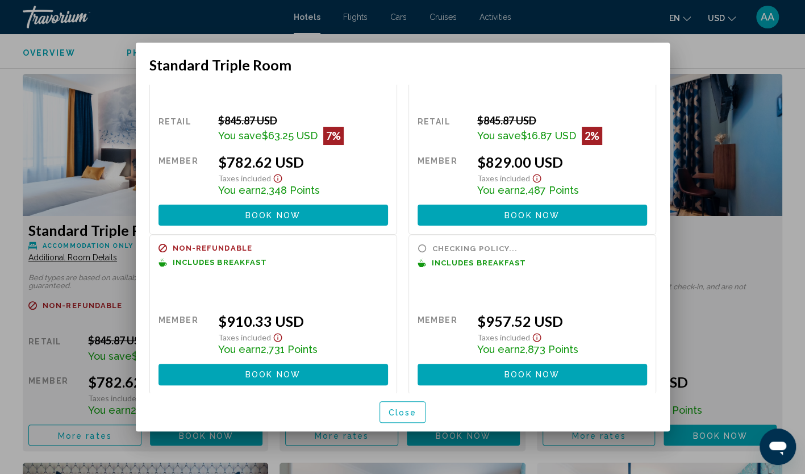
scroll to position [39, 0]
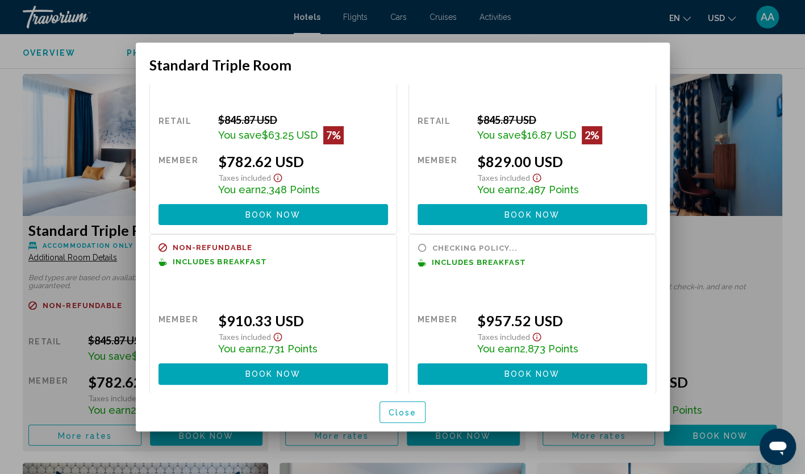
click at [407, 411] on span "Close" at bounding box center [403, 412] width 28 height 9
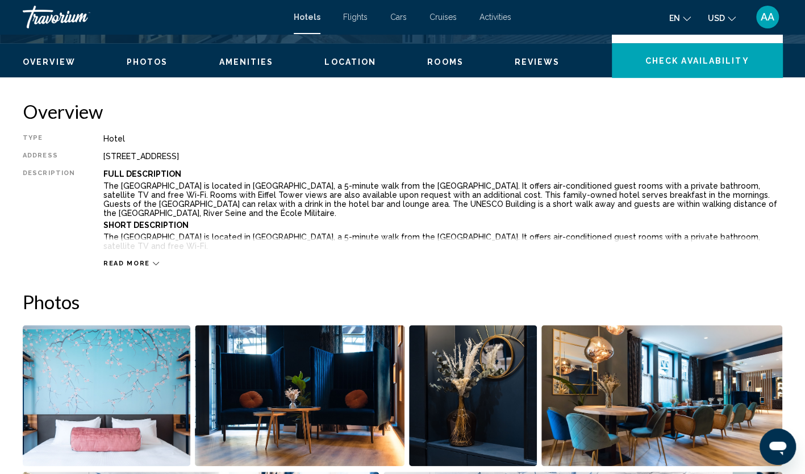
scroll to position [227, 0]
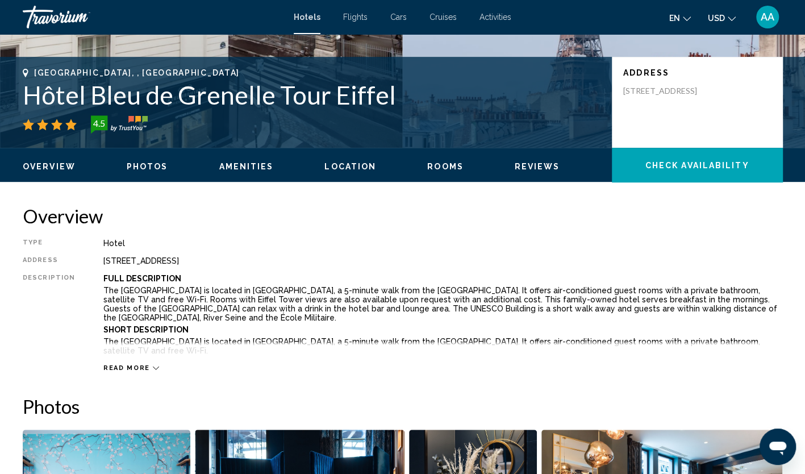
drag, startPoint x: 413, startPoint y: 92, endPoint x: 28, endPoint y: 94, distance: 384.7
click at [28, 94] on h1 "Hôtel Bleu de Grenelle Tour Eiffel" at bounding box center [312, 95] width 578 height 30
copy h1 "Hôtel Bleu de Grenelle Tour Eiffel"
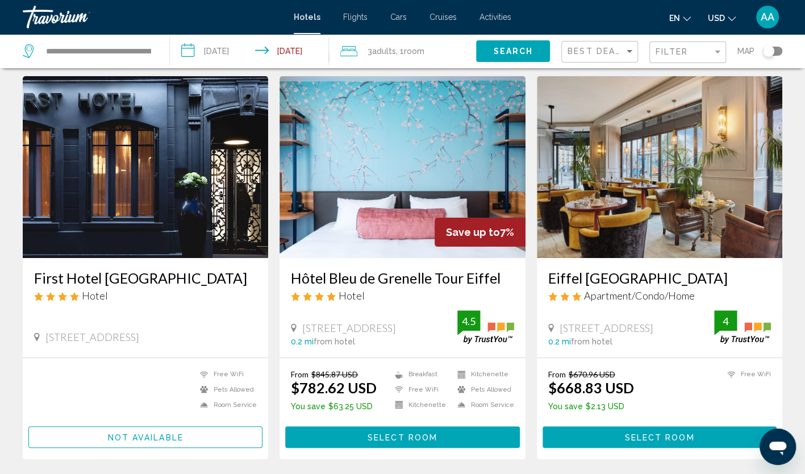
scroll to position [57, 0]
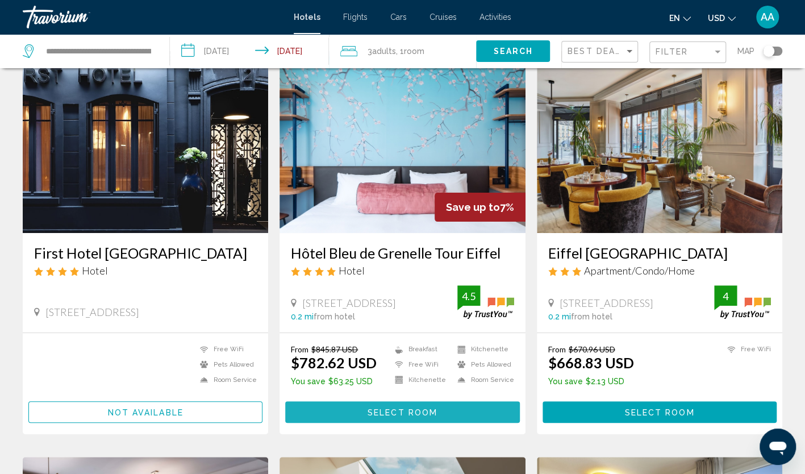
click at [447, 407] on button "Select Room" at bounding box center [402, 411] width 234 height 21
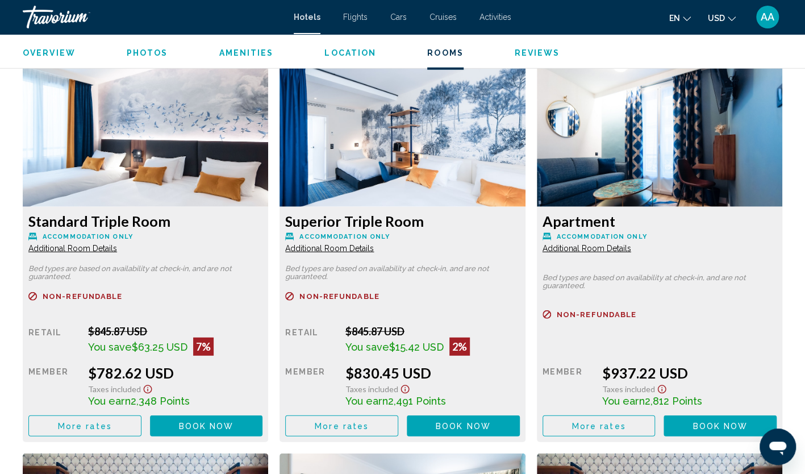
scroll to position [1534, 0]
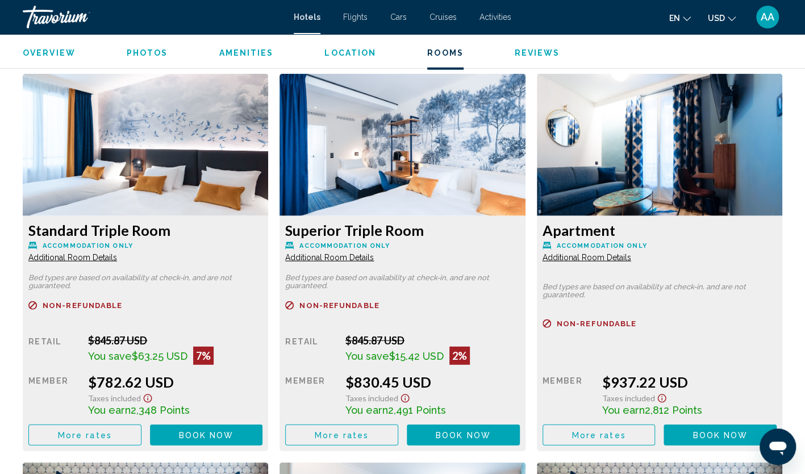
click at [97, 431] on span "More rates" at bounding box center [85, 435] width 54 height 9
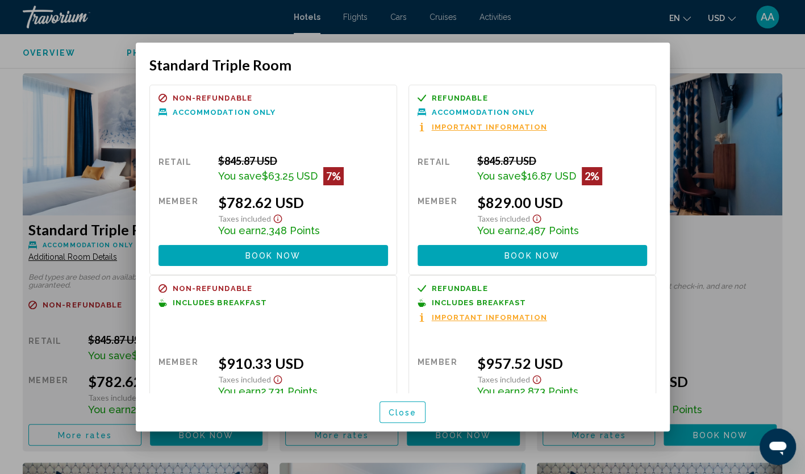
scroll to position [43, 0]
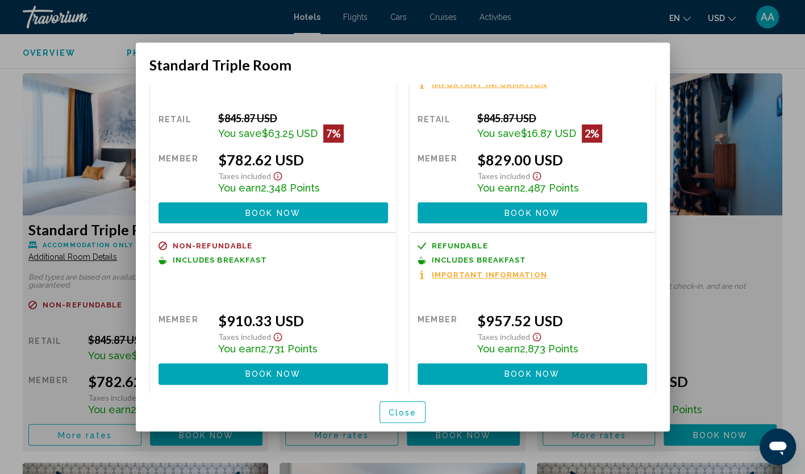
click at [713, 63] on div at bounding box center [402, 237] width 805 height 474
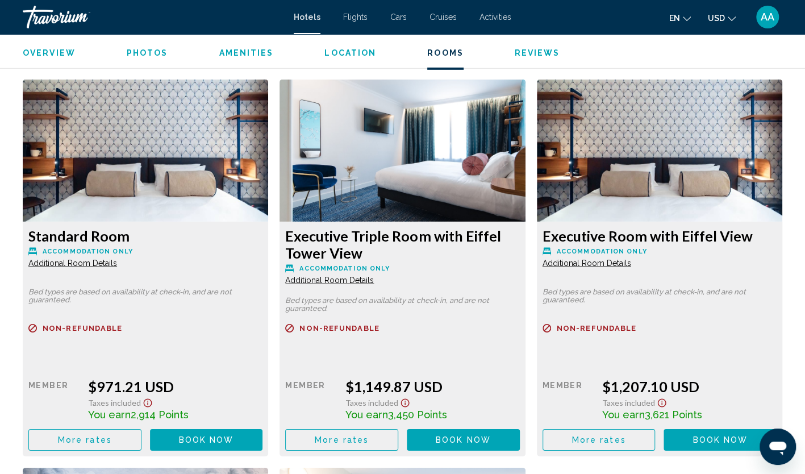
scroll to position [1932, 0]
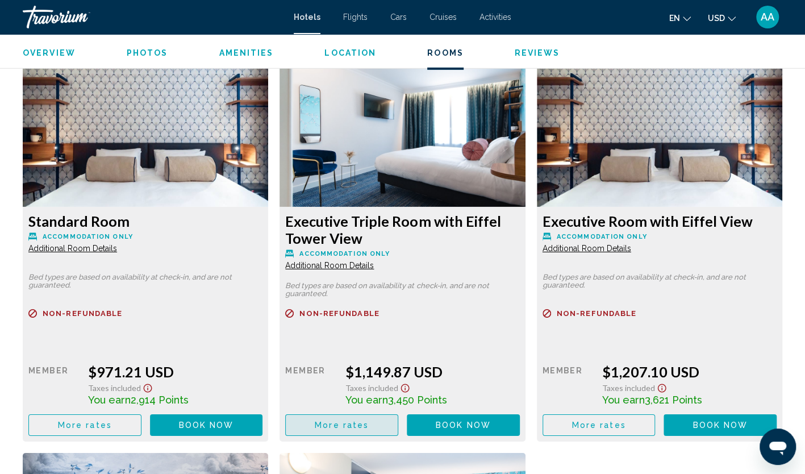
click at [375, 414] on button "More rates" at bounding box center [341, 424] width 113 height 21
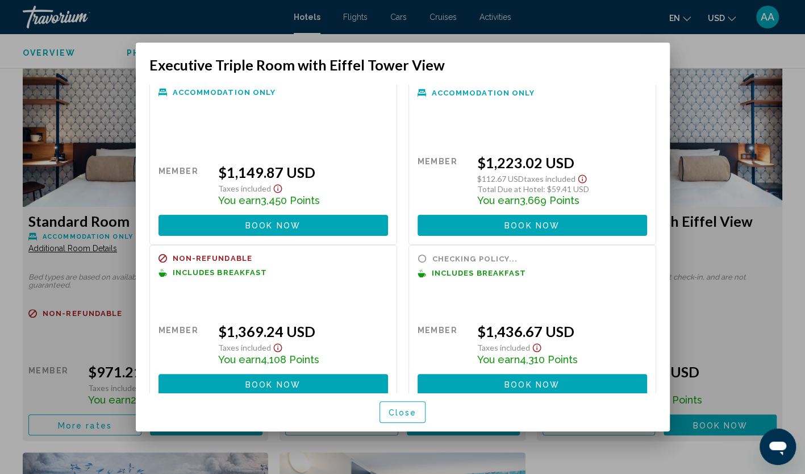
scroll to position [31, 0]
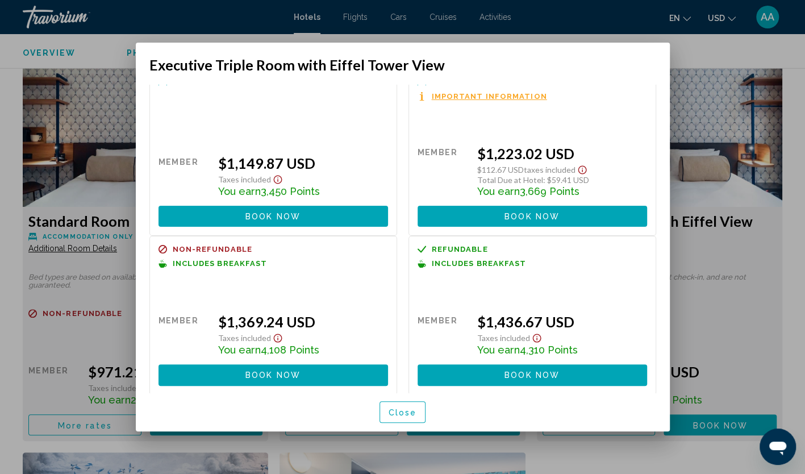
click at [405, 411] on span "Close" at bounding box center [403, 412] width 28 height 9
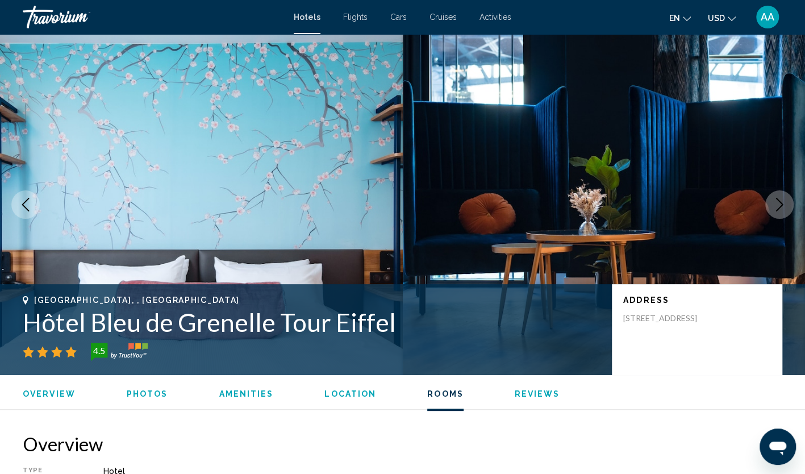
scroll to position [1932, 0]
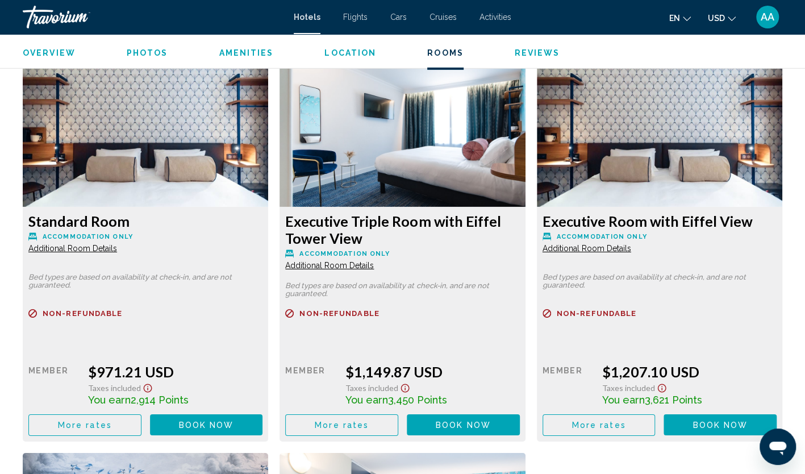
click at [234, 42] on span "Book now" at bounding box center [206, 37] width 55 height 9
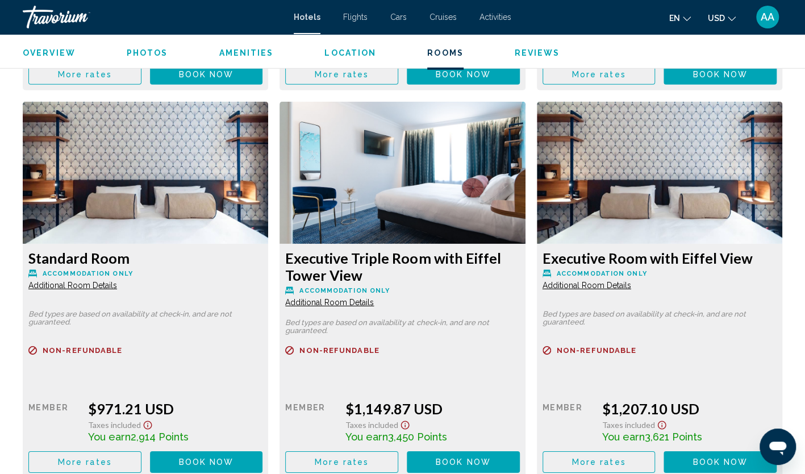
scroll to position [1989, 0]
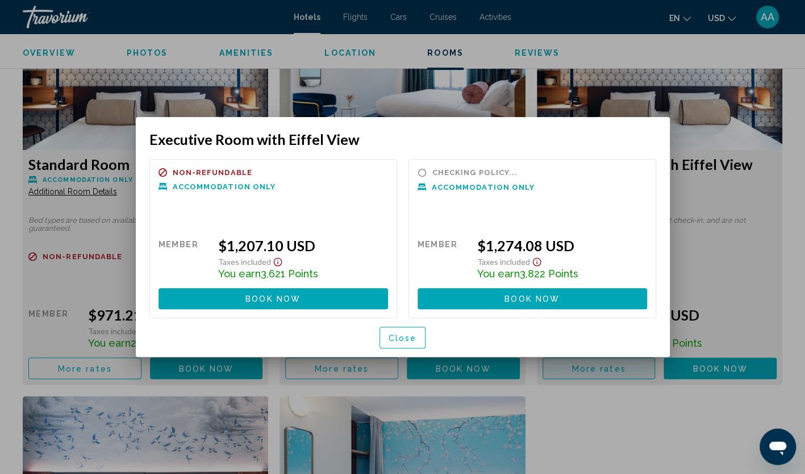
scroll to position [0, 0]
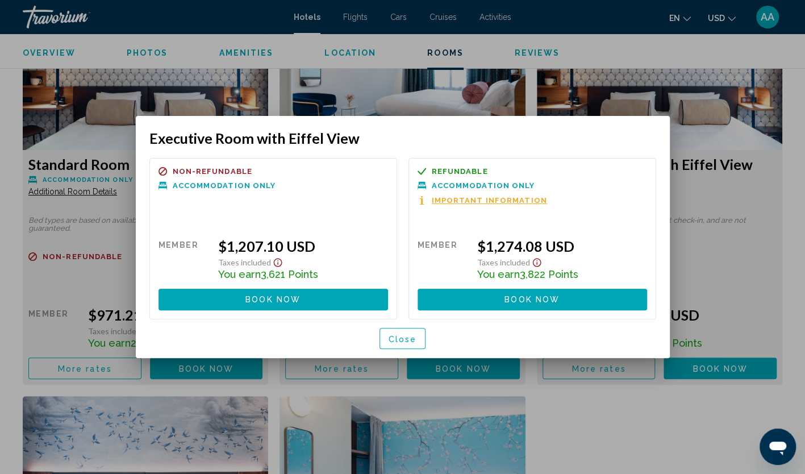
click at [418, 335] on button "Close" at bounding box center [403, 338] width 47 height 21
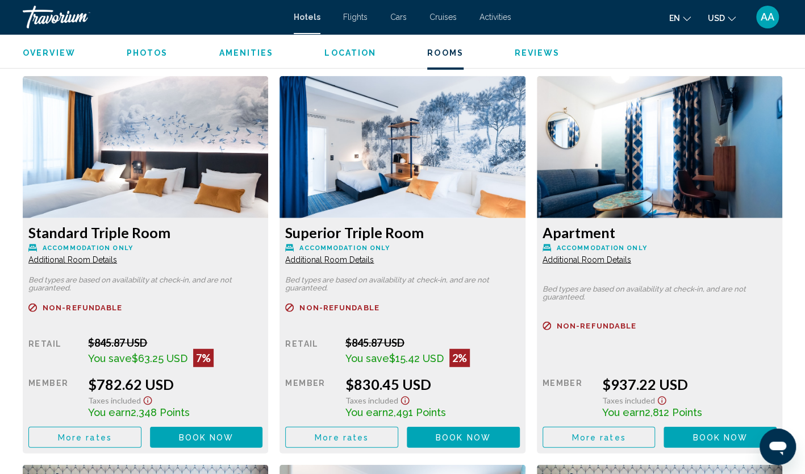
scroll to position [1534, 0]
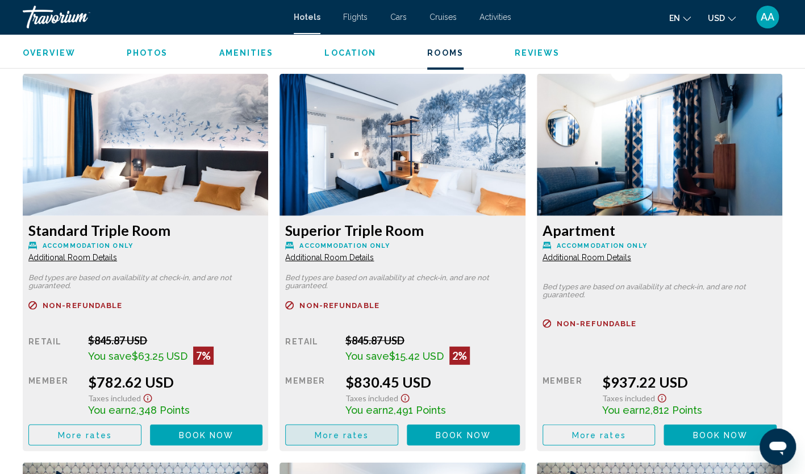
click at [366, 431] on span "More rates" at bounding box center [342, 435] width 54 height 9
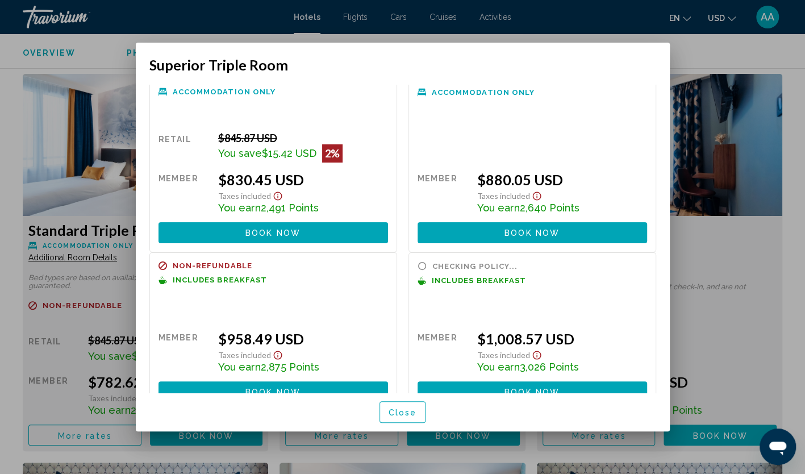
scroll to position [39, 0]
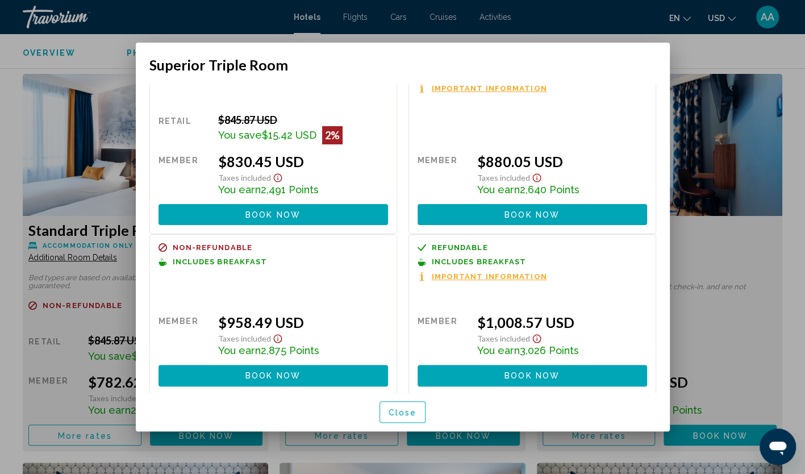
click at [773, 220] on div at bounding box center [402, 237] width 805 height 474
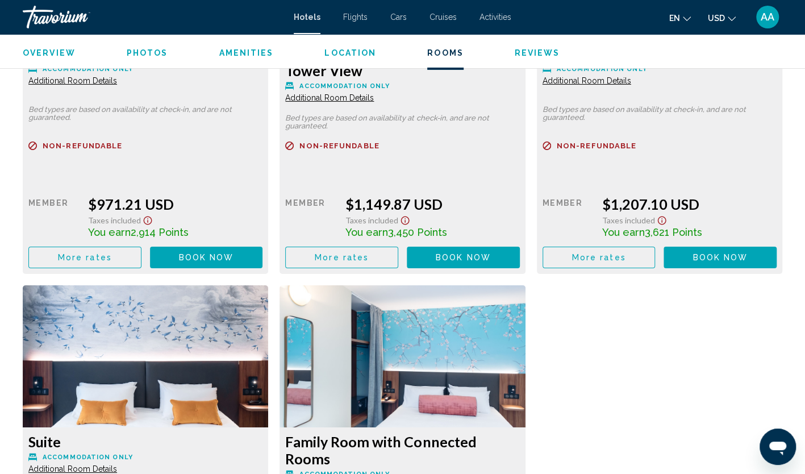
scroll to position [2103, 0]
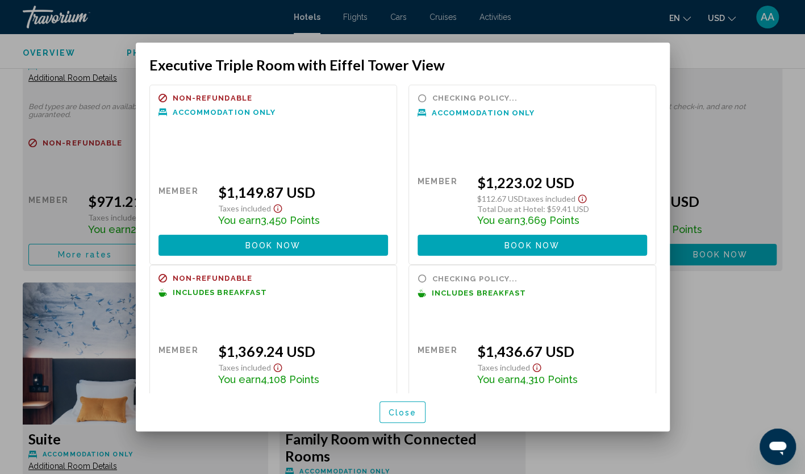
scroll to position [0, 0]
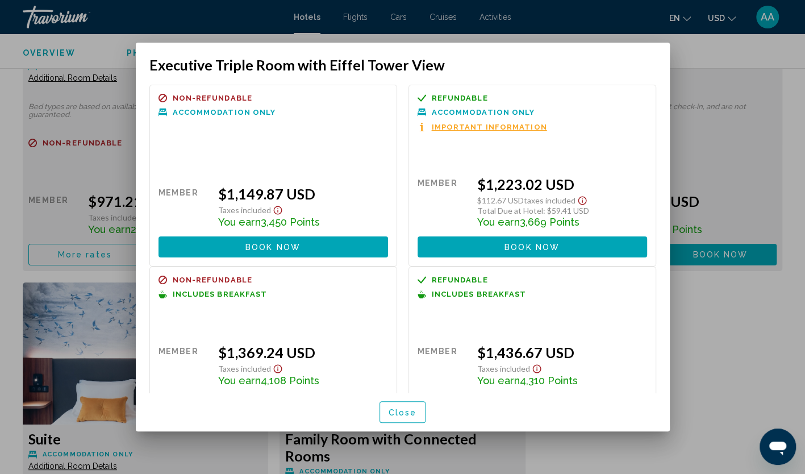
click at [414, 412] on span "Close" at bounding box center [403, 412] width 28 height 9
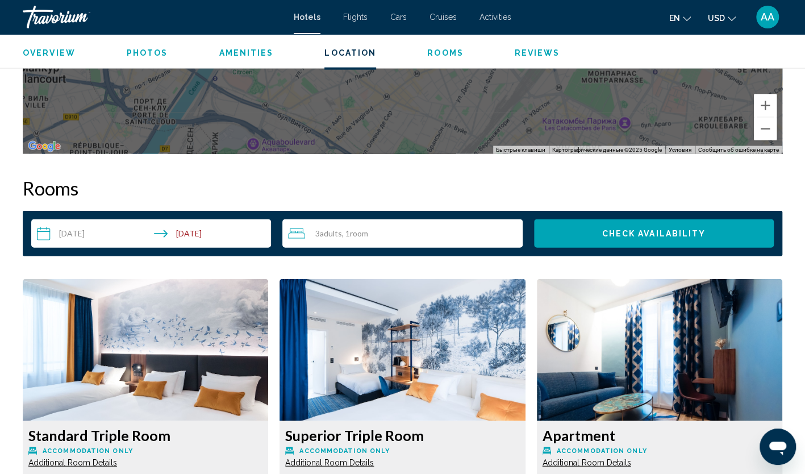
scroll to position [1364, 0]
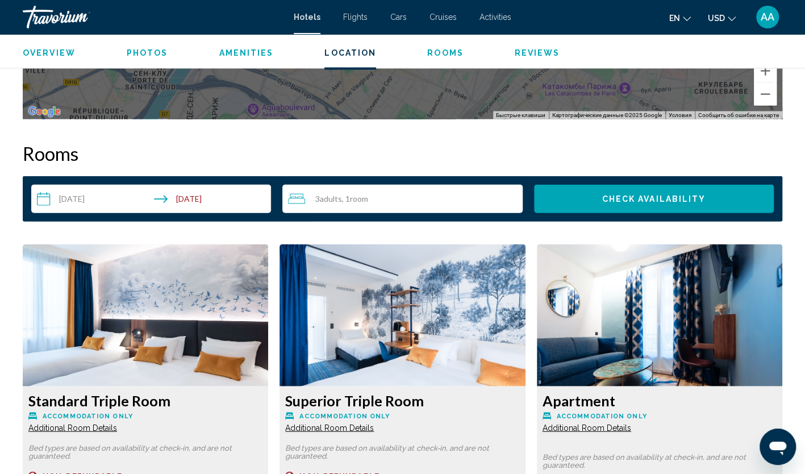
click at [343, 192] on div "3 Adult Adults , 1 Room rooms" at bounding box center [405, 199] width 234 height 14
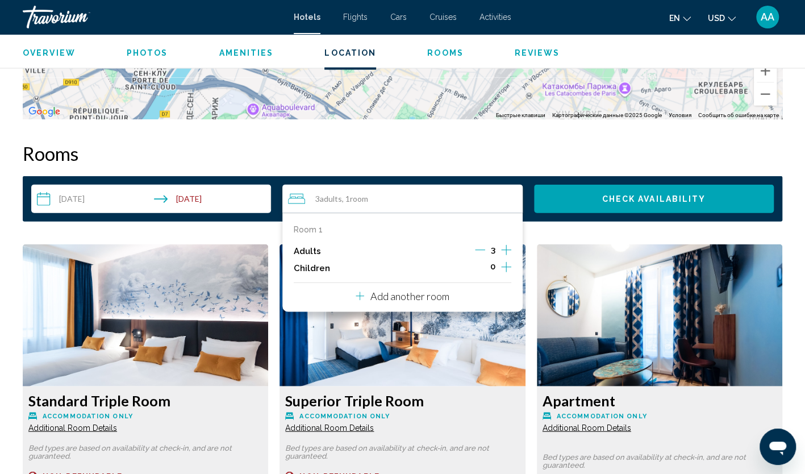
click at [485, 243] on div "3" at bounding box center [493, 251] width 36 height 17
click at [480, 245] on icon "Decrement adults" at bounding box center [480, 250] width 10 height 10
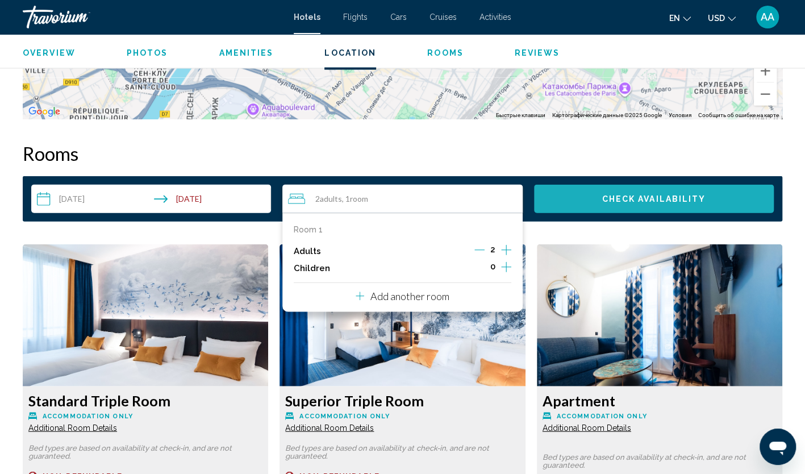
click at [630, 195] on span "Check Availability" at bounding box center [654, 199] width 104 height 9
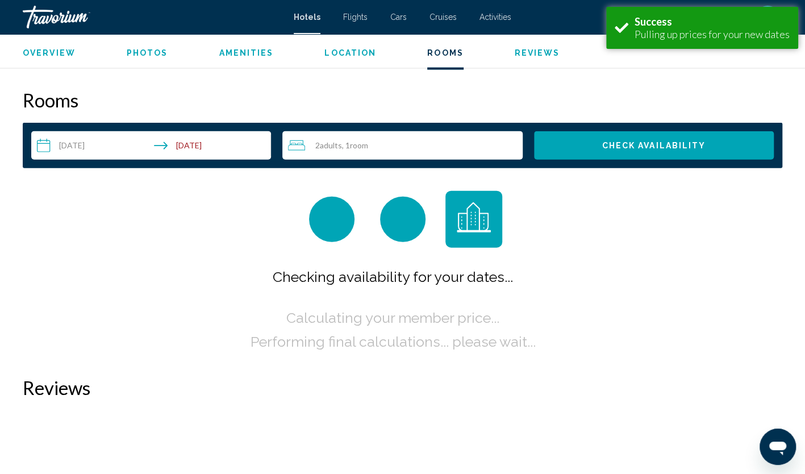
scroll to position [1419, 0]
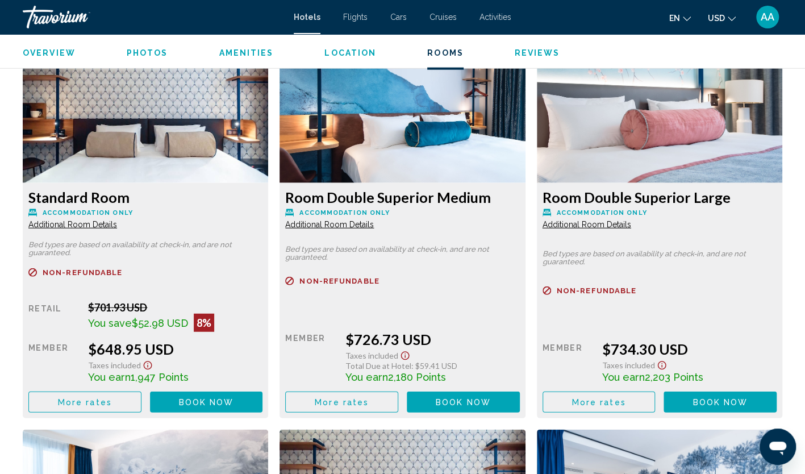
scroll to position [1591, 0]
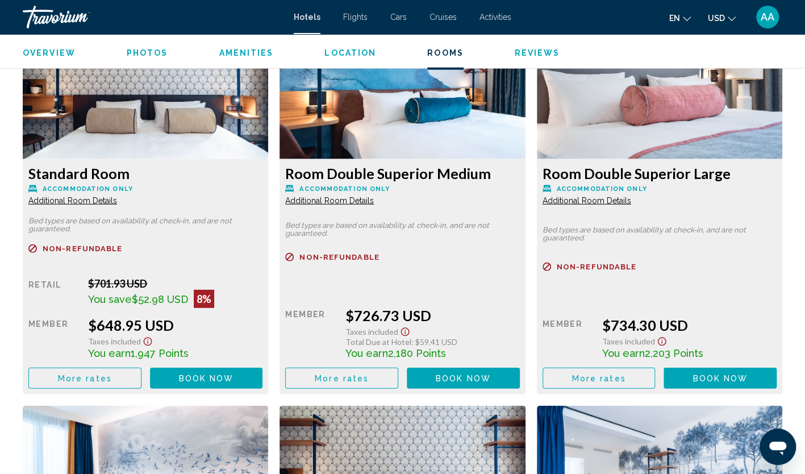
click at [112, 368] on button "More rates" at bounding box center [84, 378] width 113 height 21
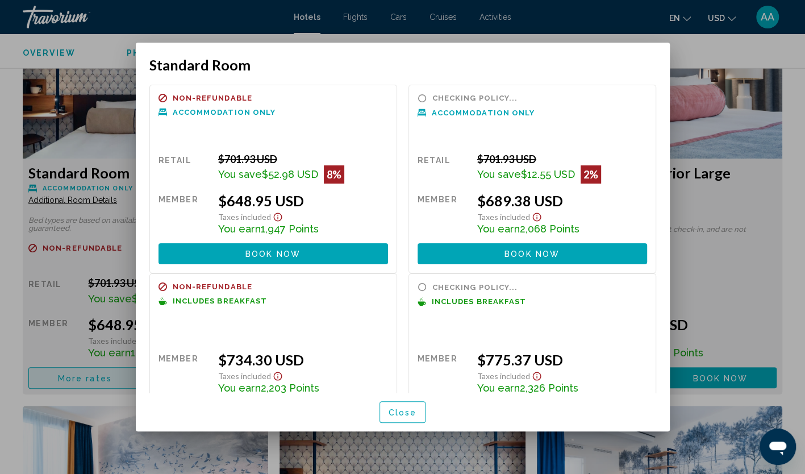
scroll to position [0, 0]
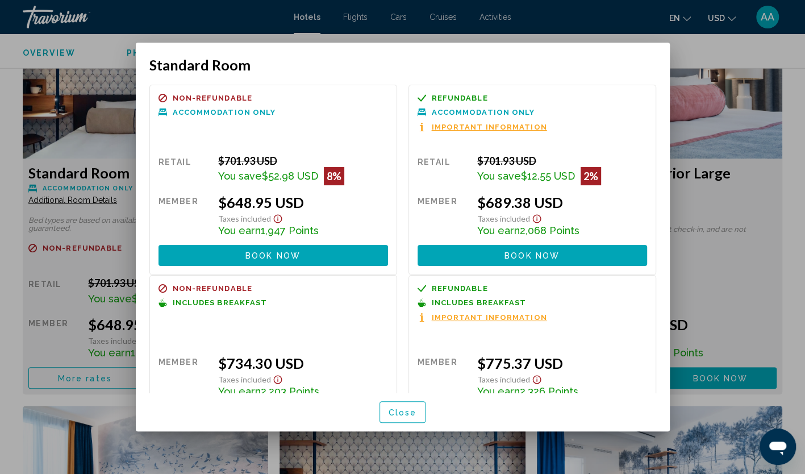
click at [409, 406] on button "Close" at bounding box center [403, 411] width 47 height 21
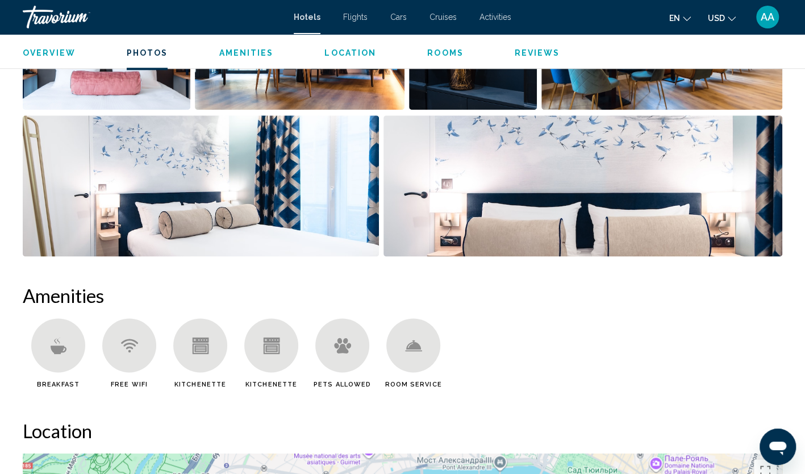
scroll to position [682, 0]
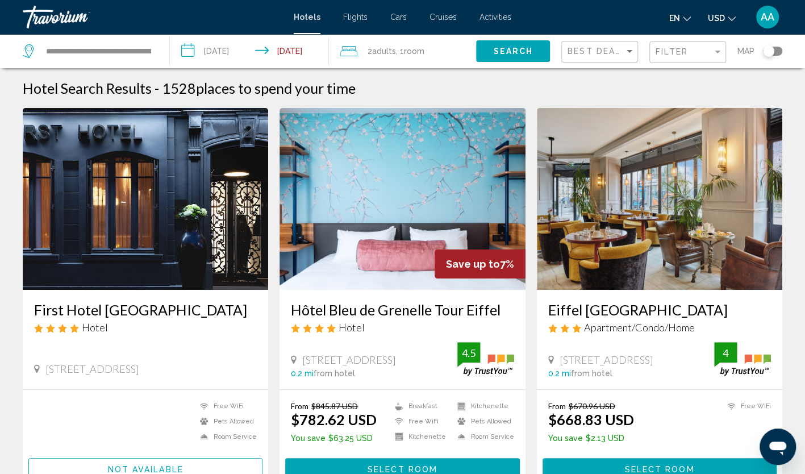
drag, startPoint x: 519, startPoint y: 49, endPoint x: 511, endPoint y: 51, distance: 8.0
click at [519, 49] on span "Search" at bounding box center [513, 51] width 40 height 9
click at [83, 192] on img "Main content" at bounding box center [146, 199] width 246 height 182
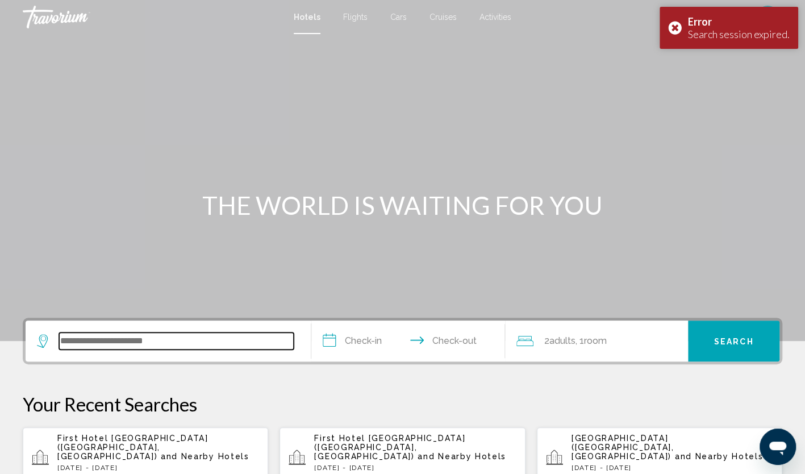
click at [168, 340] on input "Search widget" at bounding box center [176, 340] width 235 height 17
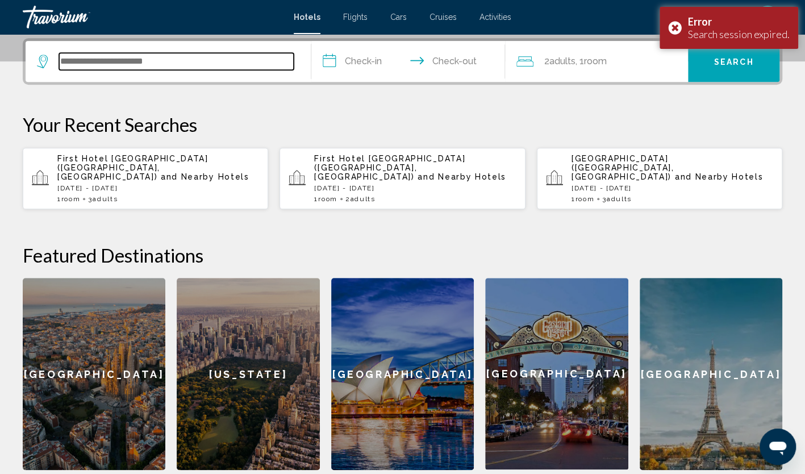
scroll to position [281, 0]
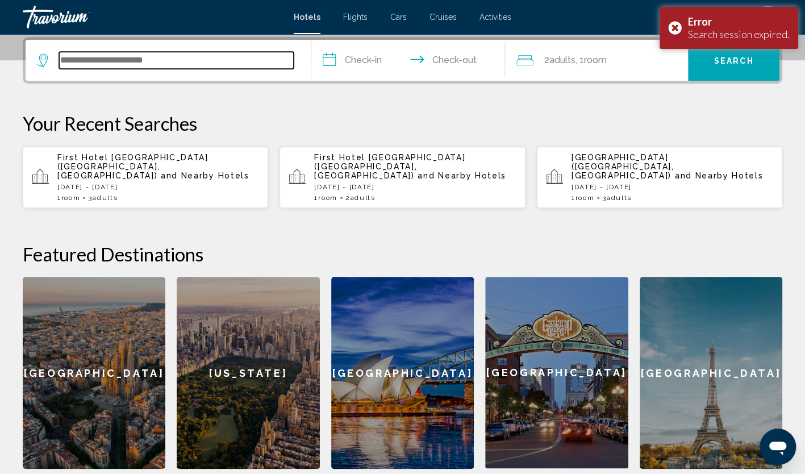
paste input "**********"
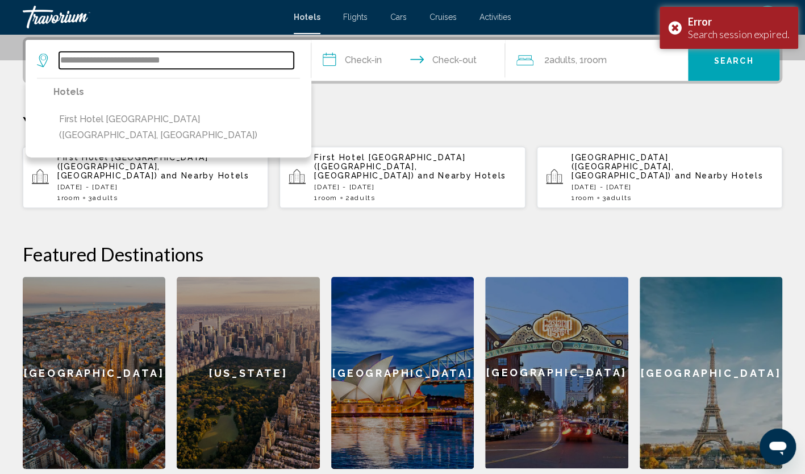
type input "**********"
click at [372, 65] on input "**********" at bounding box center [410, 62] width 199 height 44
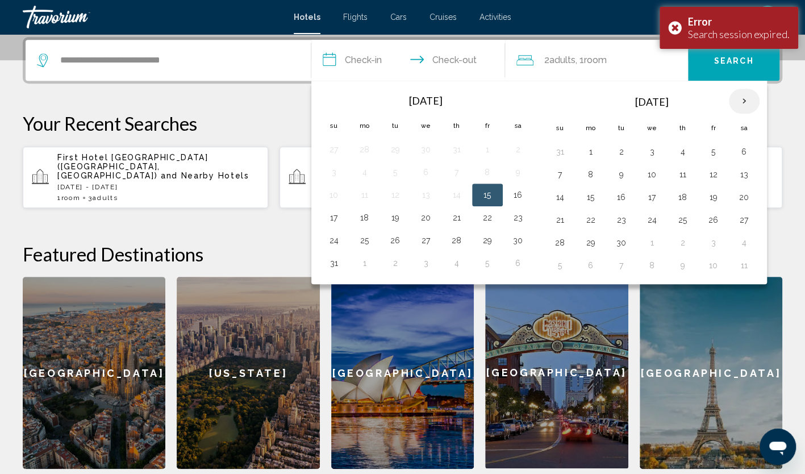
click at [741, 95] on th "Next month" at bounding box center [744, 101] width 31 height 25
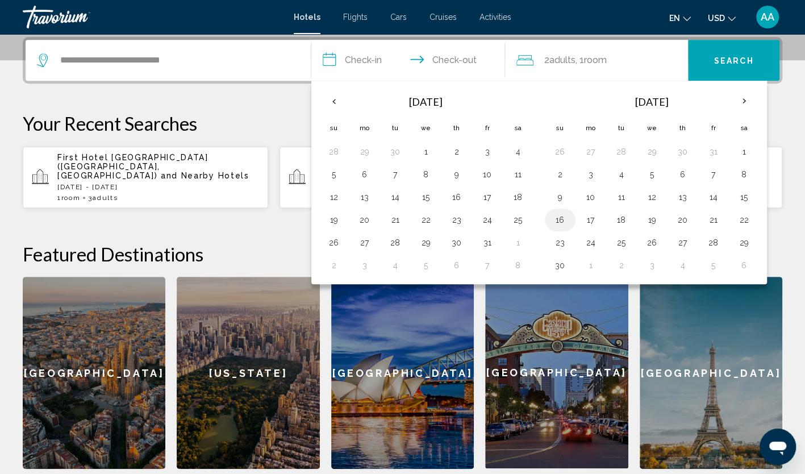
click at [551, 217] on button "16" at bounding box center [560, 220] width 18 height 16
click at [651, 228] on td "19" at bounding box center [652, 220] width 31 height 23
click at [654, 218] on button "19" at bounding box center [652, 220] width 18 height 16
type input "**********"
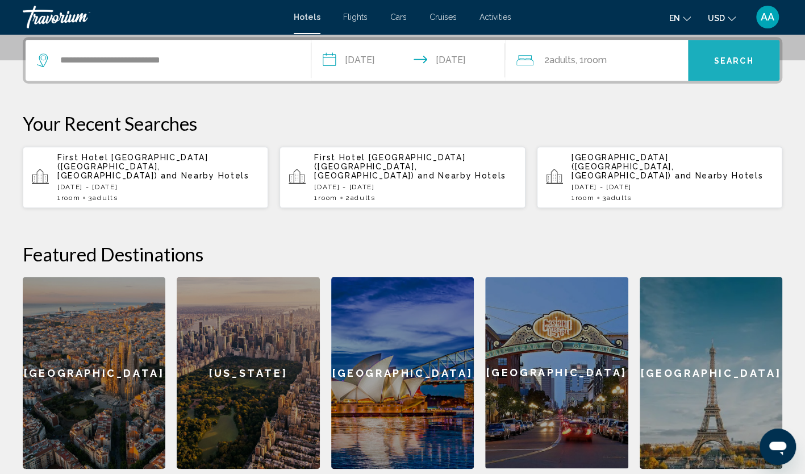
click at [751, 57] on span "Search" at bounding box center [734, 60] width 40 height 9
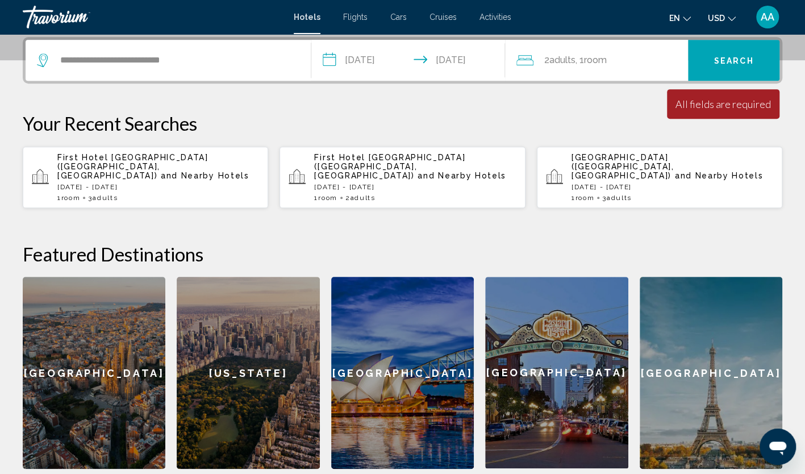
click at [739, 52] on button "Search" at bounding box center [733, 60] width 91 height 41
click at [621, 64] on div "2 Adult Adults , 1 Room rooms" at bounding box center [603, 60] width 172 height 16
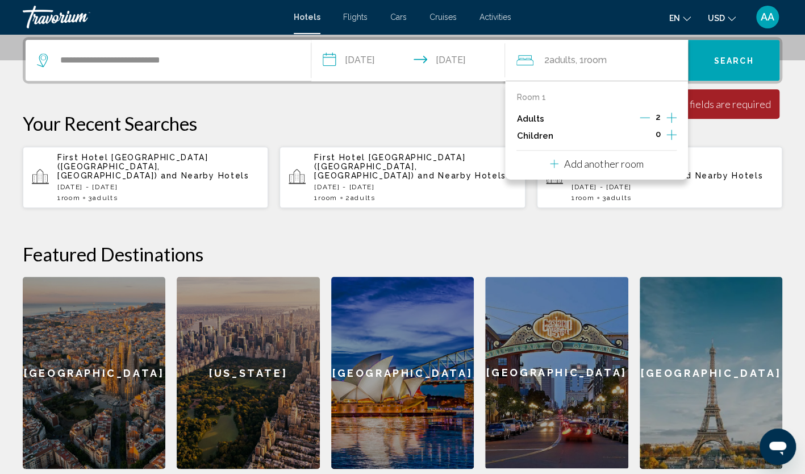
click at [647, 117] on icon "Decrement adults" at bounding box center [645, 118] width 10 height 10
click at [668, 117] on icon "Increment adults" at bounding box center [672, 118] width 10 height 14
click at [716, 66] on button "Search" at bounding box center [733, 60] width 91 height 41
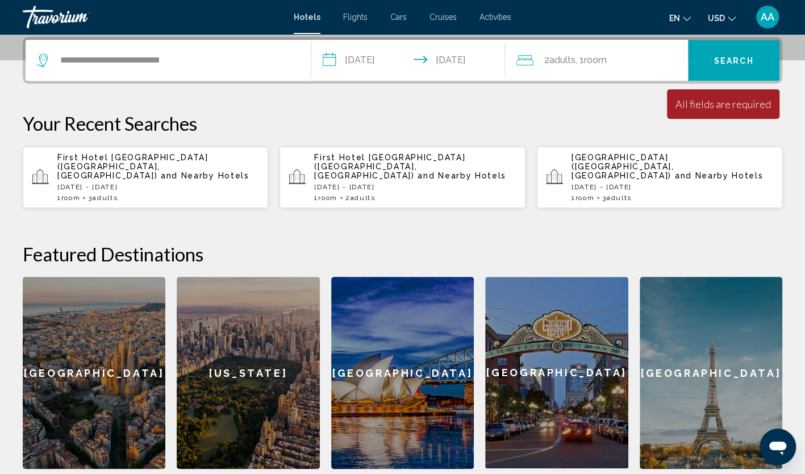
click at [722, 59] on span "Search" at bounding box center [734, 60] width 40 height 9
click at [428, 164] on p "First Hotel Paris Tour Eiffel (Paris, FR) and Nearby Hotels" at bounding box center [415, 166] width 202 height 27
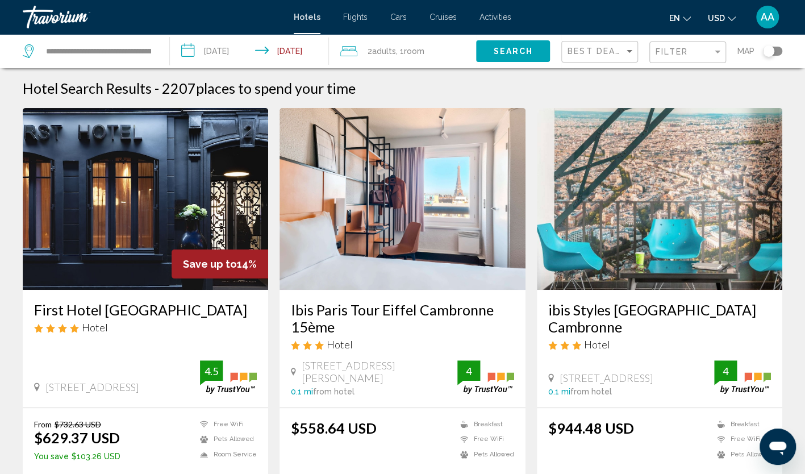
click at [140, 203] on img "Main content" at bounding box center [146, 199] width 246 height 182
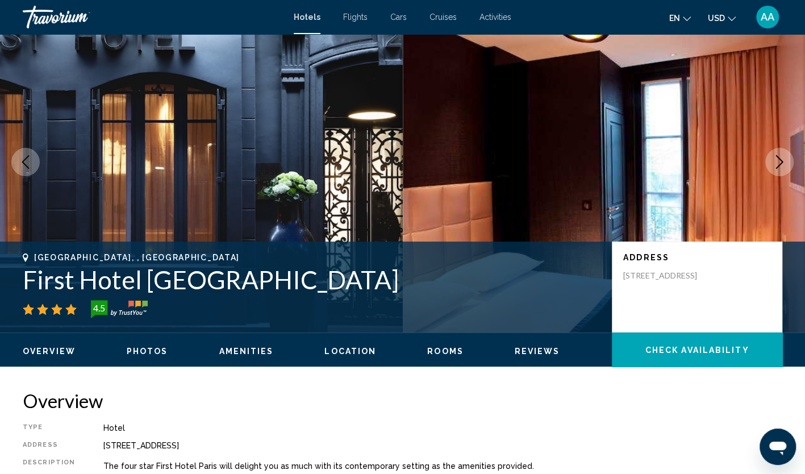
scroll to position [170, 0]
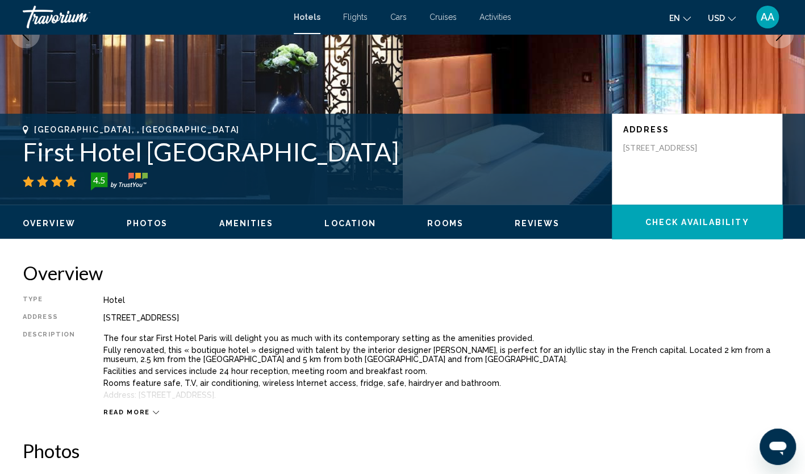
drag, startPoint x: 334, startPoint y: 160, endPoint x: 19, endPoint y: 150, distance: 315.0
click at [19, 150] on div "Paris, , France First Hotel Paris Tour Eiffel 4.5 Address 2 Boulevard Garibaldi…" at bounding box center [402, 159] width 805 height 68
copy h1 "First Hotel Paris Tour Eiffel"
click at [423, 273] on h2 "Overview" at bounding box center [403, 272] width 760 height 23
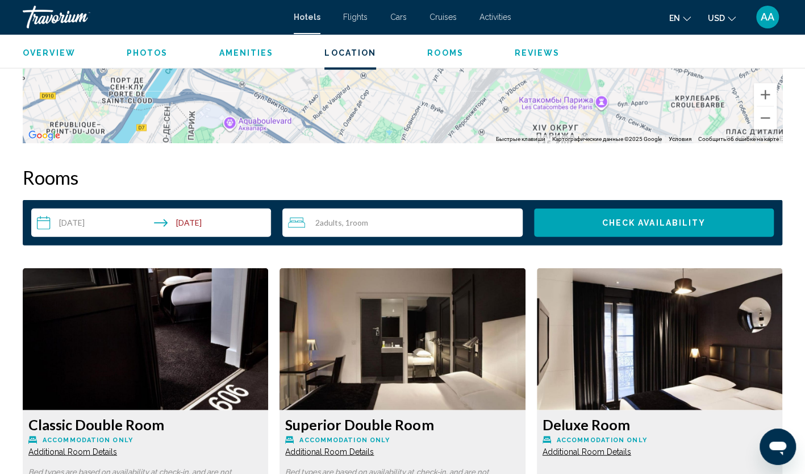
scroll to position [1421, 0]
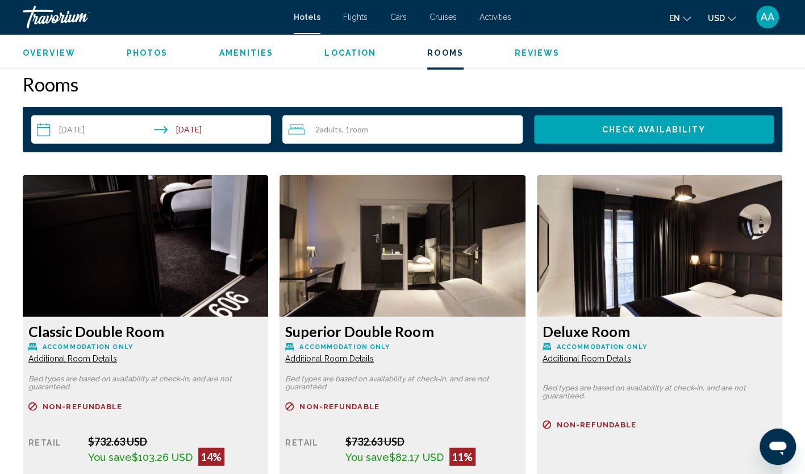
click at [418, 120] on div "2 Adult Adults , 1 Room rooms" at bounding box center [405, 129] width 234 height 28
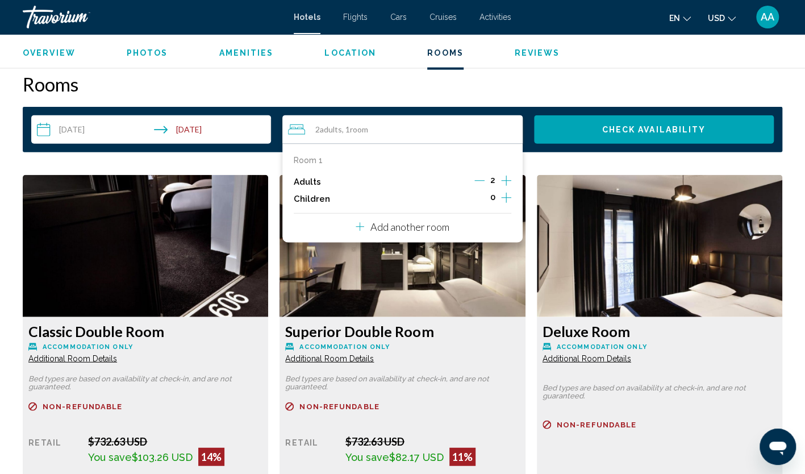
click at [504, 180] on icon "Increment adults" at bounding box center [506, 181] width 10 height 14
click at [607, 123] on button "Check Availability" at bounding box center [654, 129] width 240 height 28
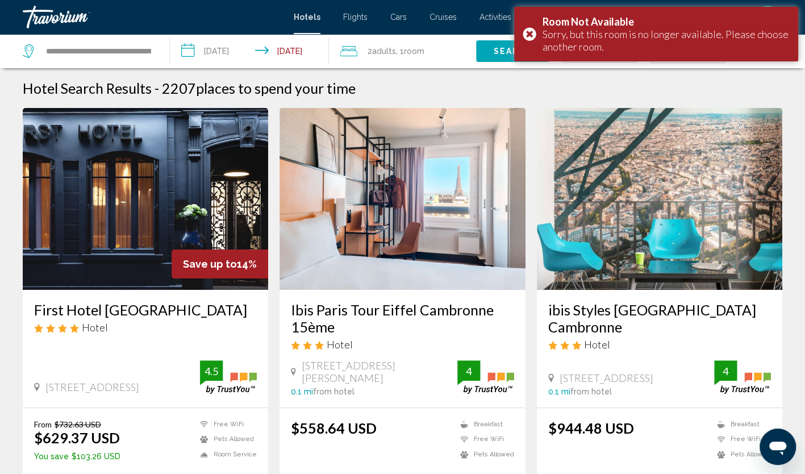
click at [201, 143] on img "Main content" at bounding box center [146, 199] width 246 height 182
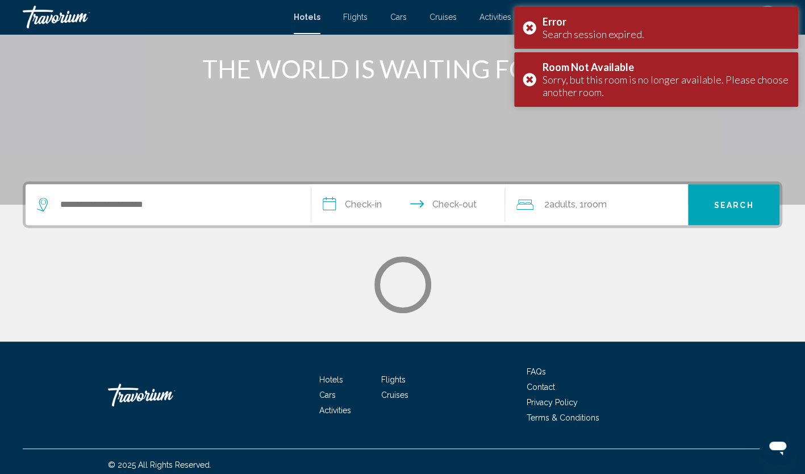
scroll to position [143, 0]
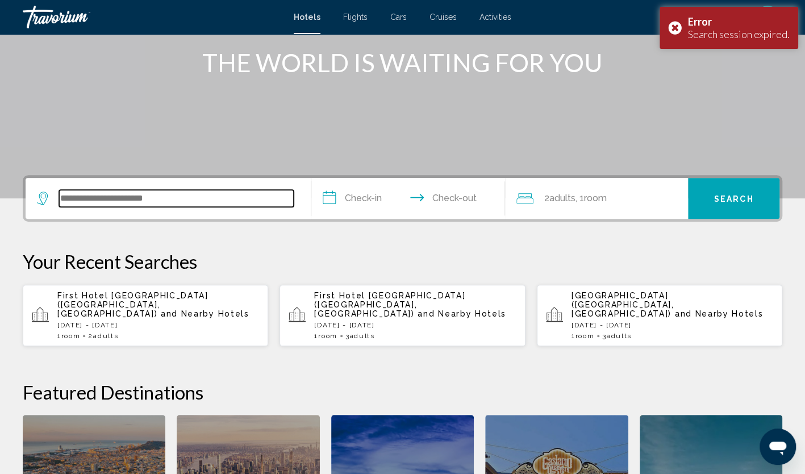
click at [209, 194] on input "Search widget" at bounding box center [176, 198] width 235 height 17
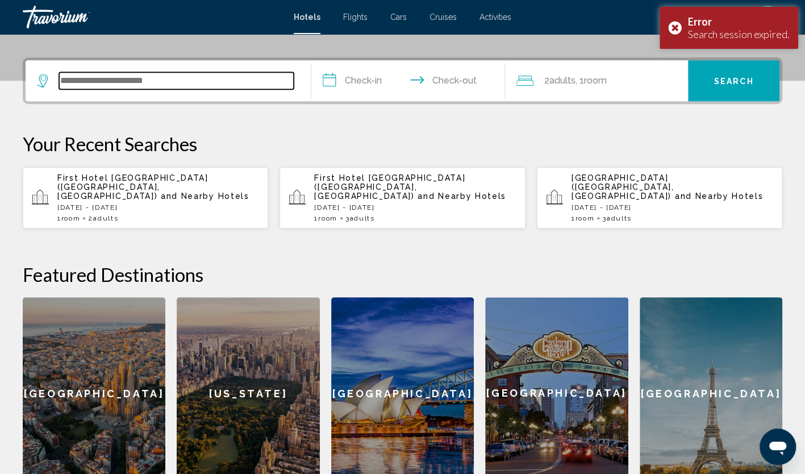
scroll to position [281, 0]
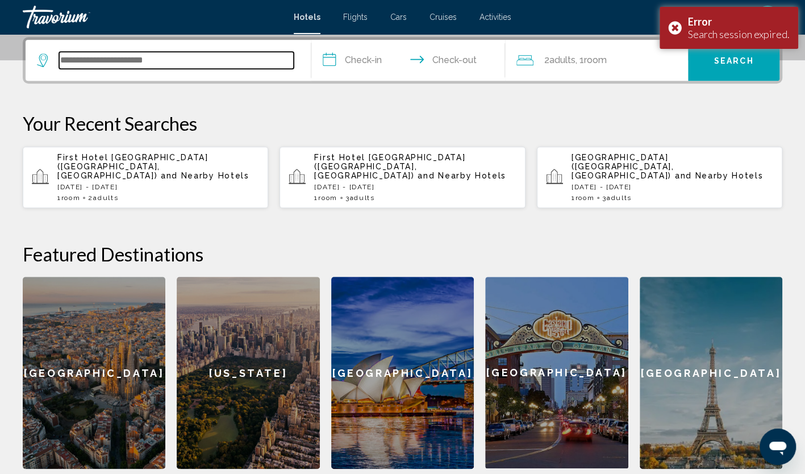
paste input "**********"
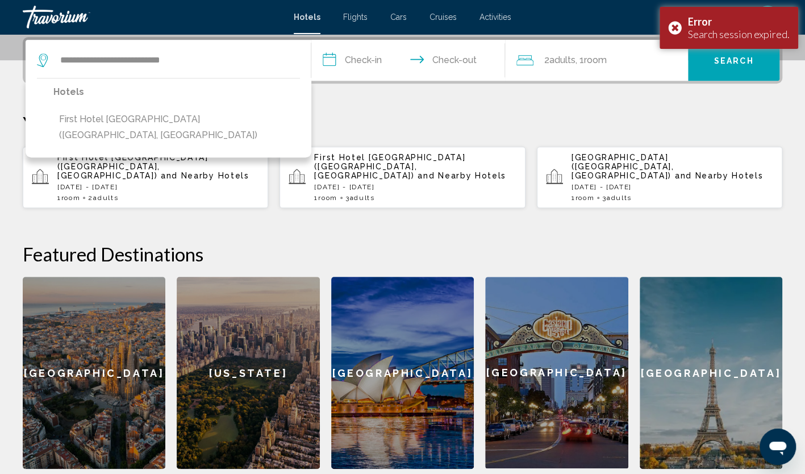
click at [382, 58] on input "**********" at bounding box center [410, 62] width 199 height 44
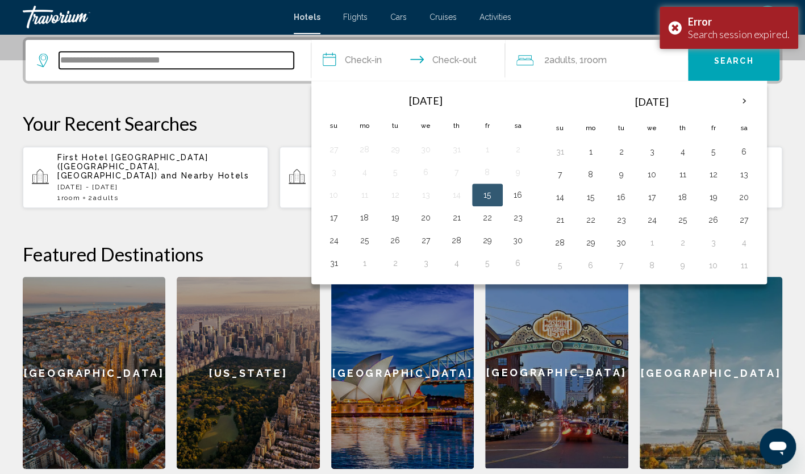
click at [211, 63] on input "**********" at bounding box center [176, 60] width 235 height 17
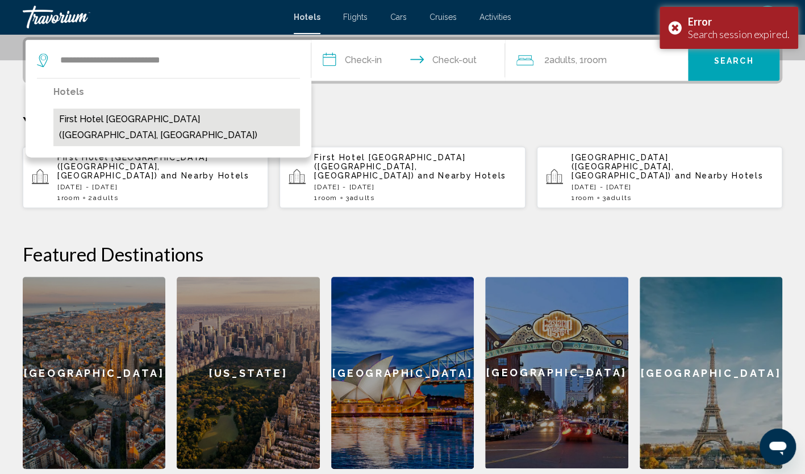
click at [190, 114] on button "First Hotel [GEOGRAPHIC_DATA] ([GEOGRAPHIC_DATA], [GEOGRAPHIC_DATA])" at bounding box center [176, 128] width 247 height 38
type input "**********"
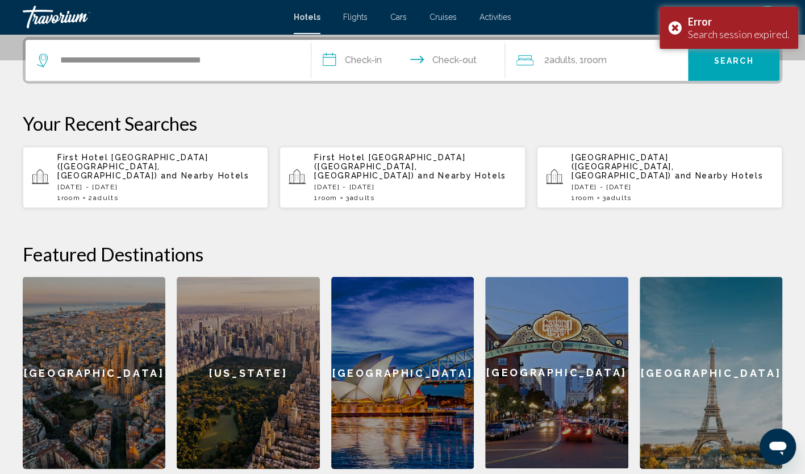
click at [377, 57] on input "**********" at bounding box center [410, 62] width 199 height 44
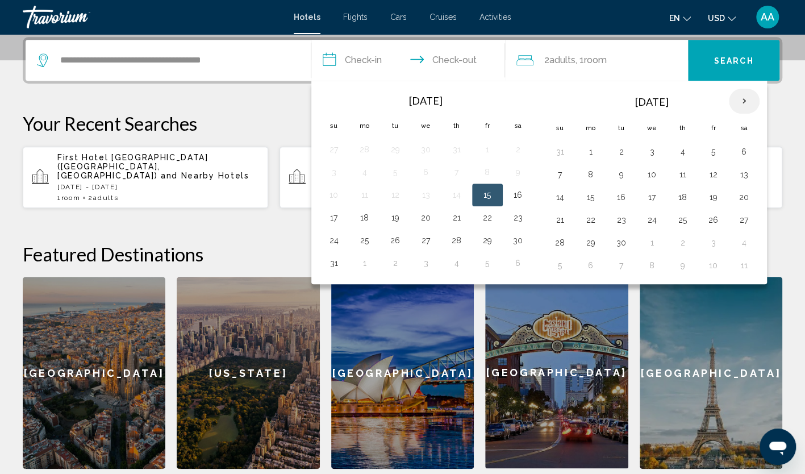
click at [735, 102] on th "Next month" at bounding box center [744, 101] width 31 height 25
click at [560, 217] on button "16" at bounding box center [560, 220] width 18 height 16
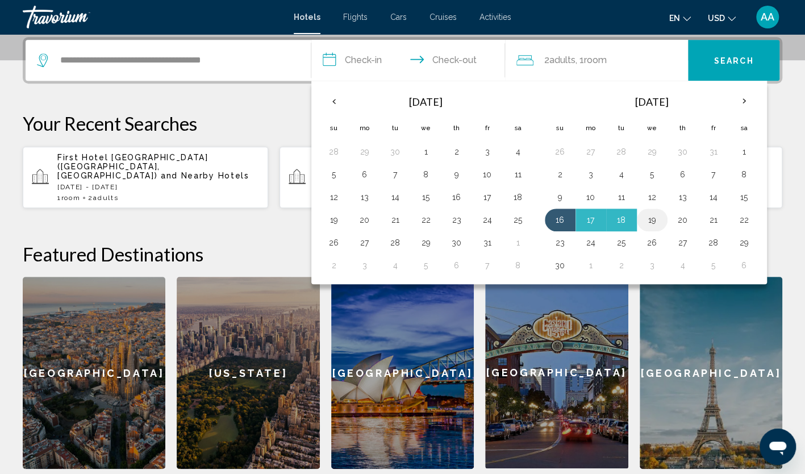
click at [647, 216] on button "19" at bounding box center [652, 220] width 18 height 16
type input "**********"
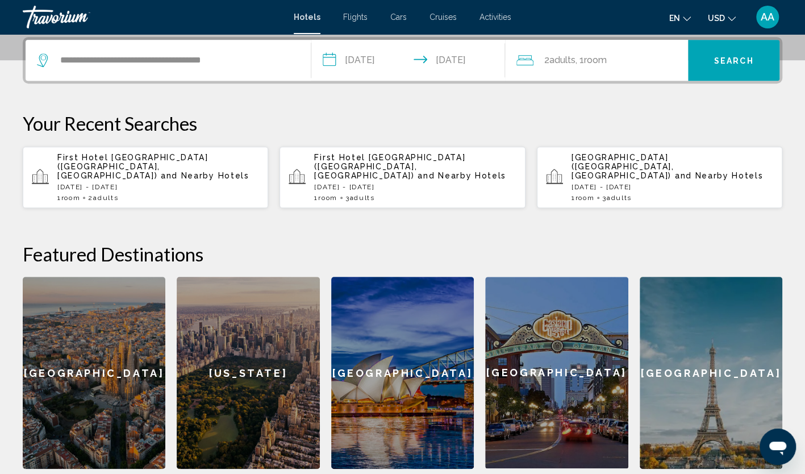
click at [623, 65] on div "2 Adult Adults , 1 Room rooms" at bounding box center [603, 60] width 172 height 16
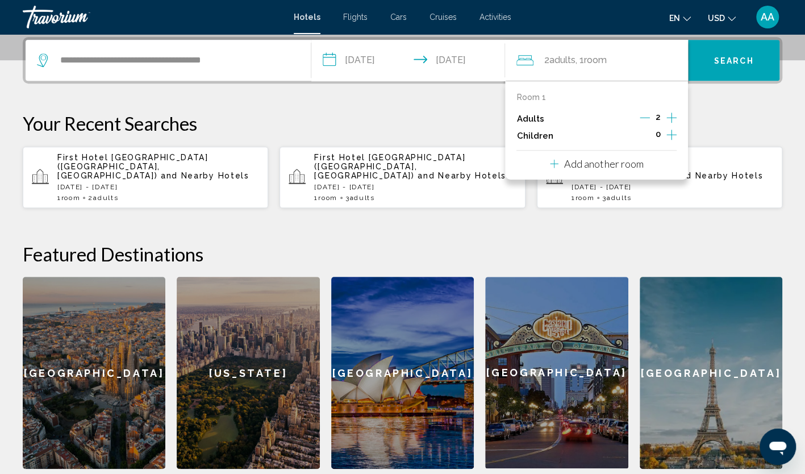
click at [671, 120] on icon "Increment adults" at bounding box center [672, 118] width 10 height 14
click at [739, 54] on button "Search" at bounding box center [733, 60] width 91 height 41
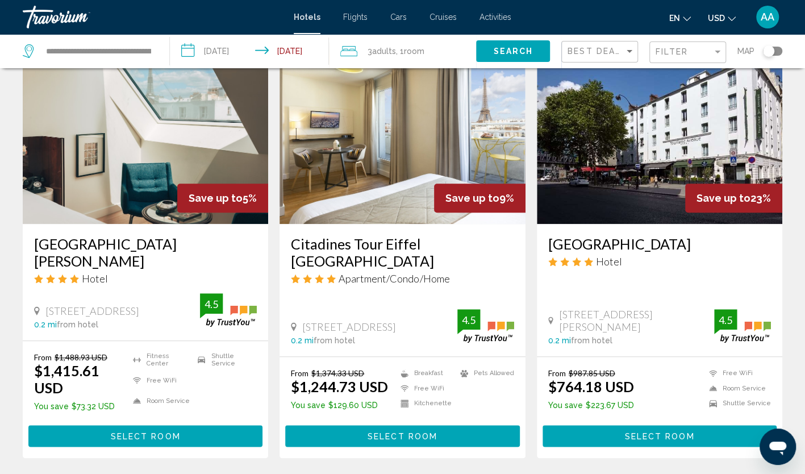
scroll to position [455, 0]
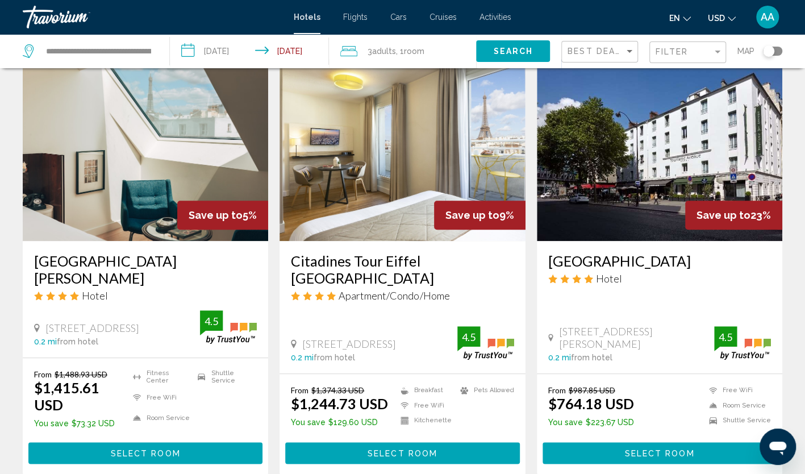
drag, startPoint x: 287, startPoint y: 259, endPoint x: 459, endPoint y: 265, distance: 172.3
click at [459, 265] on div "Citadines Tour Eiffel Paris Apartment/Condo/Home 132 Boulevard De Grenelle, Par…" at bounding box center [403, 307] width 246 height 132
copy h3 "Citadines Tour Eiffel [GEOGRAPHIC_DATA]"
click at [380, 171] on img "Main content" at bounding box center [403, 150] width 246 height 182
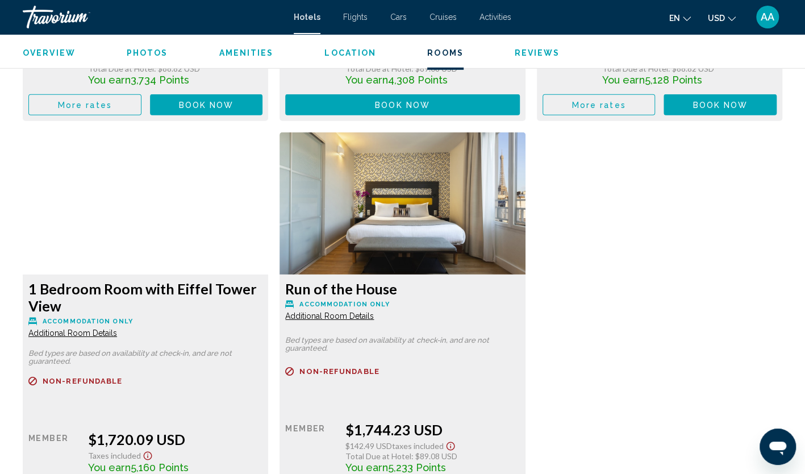
scroll to position [1932, 0]
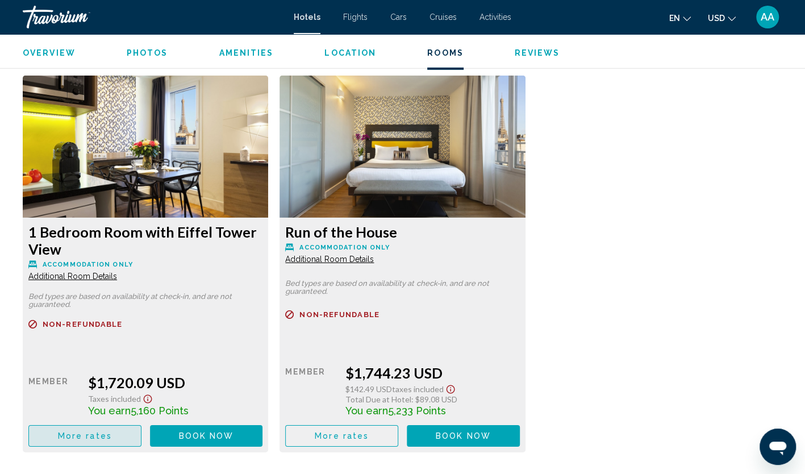
click at [117, 433] on button "More rates" at bounding box center [84, 435] width 113 height 21
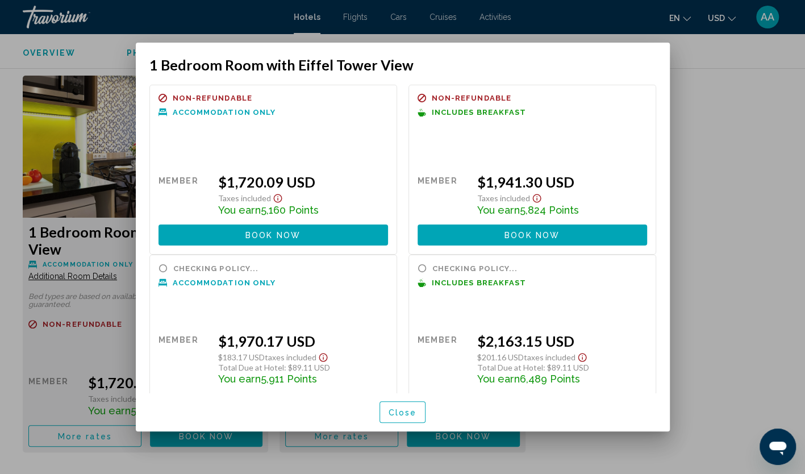
click at [400, 410] on span "Close" at bounding box center [403, 412] width 28 height 9
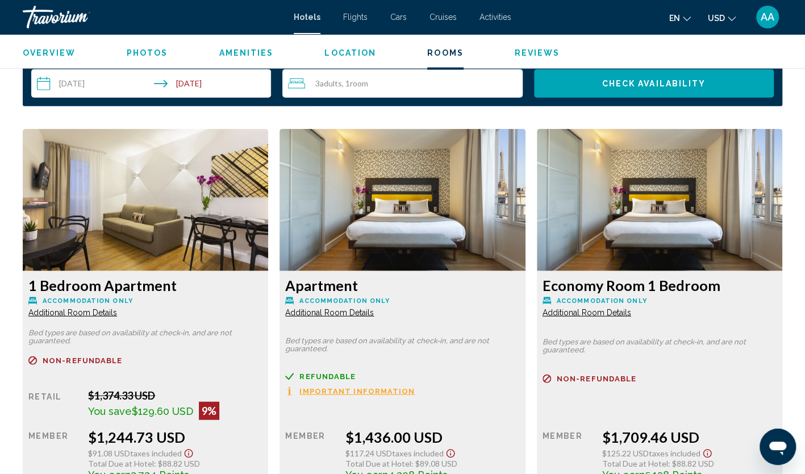
scroll to position [1478, 0]
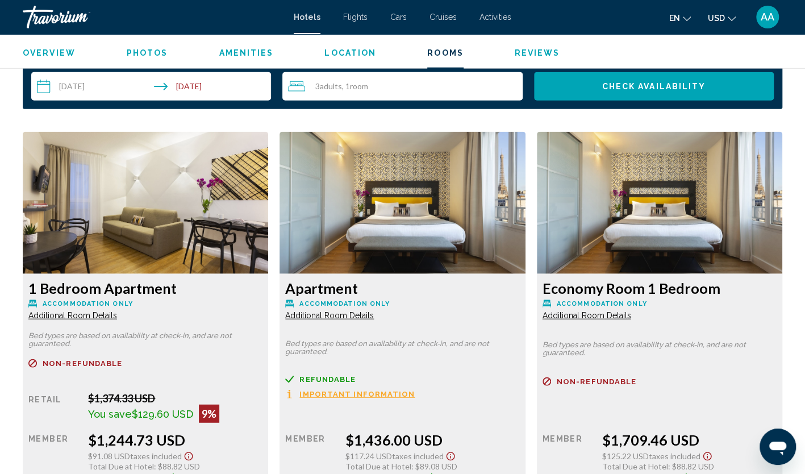
click at [180, 219] on img "Main content" at bounding box center [146, 203] width 246 height 142
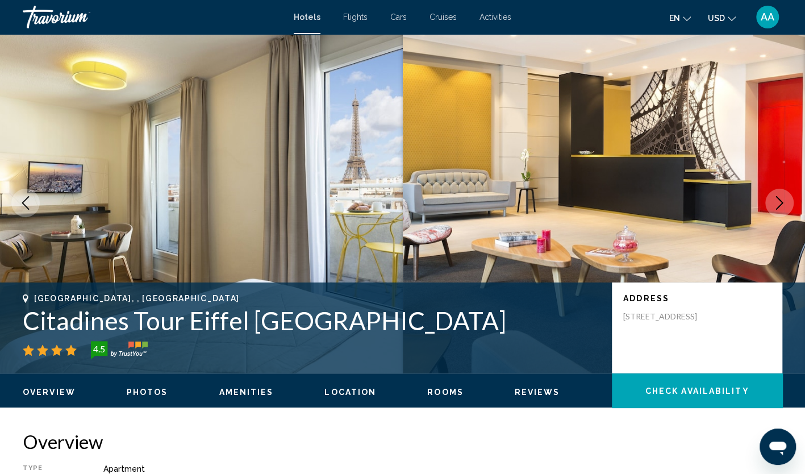
scroll to position [0, 0]
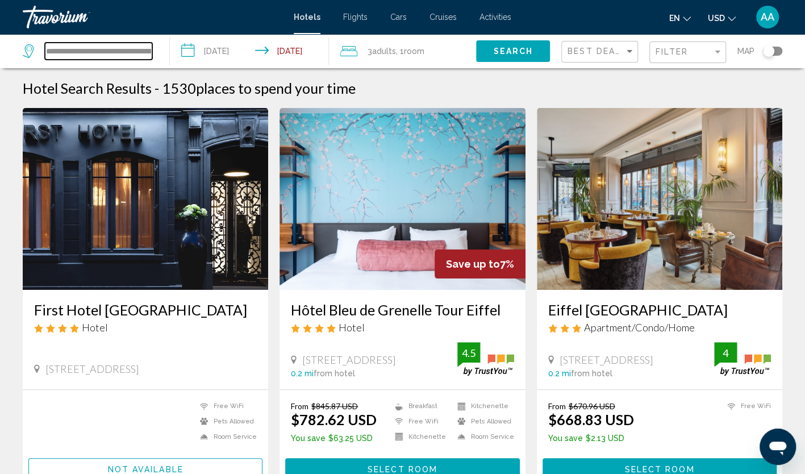
click at [122, 56] on input "**********" at bounding box center [98, 51] width 107 height 17
drag, startPoint x: 143, startPoint y: 51, endPoint x: -2, endPoint y: 47, distance: 145.6
click at [0, 47] on html "**********" at bounding box center [402, 237] width 805 height 474
type input "*"
paste input "**********"
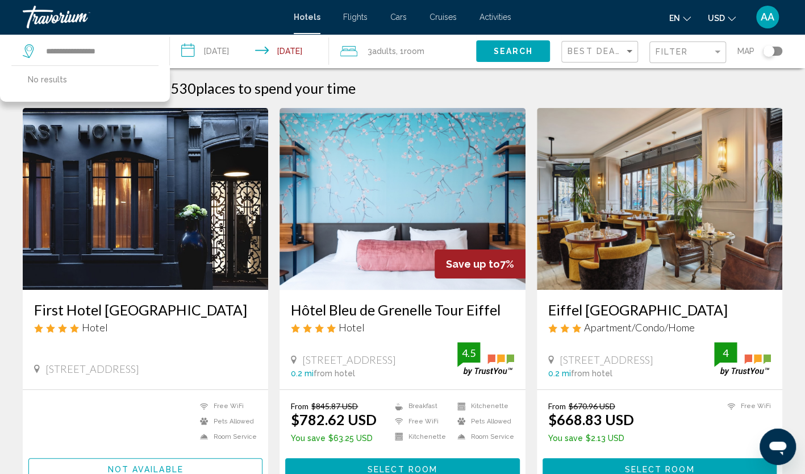
click at [514, 55] on span "Search" at bounding box center [513, 51] width 40 height 9
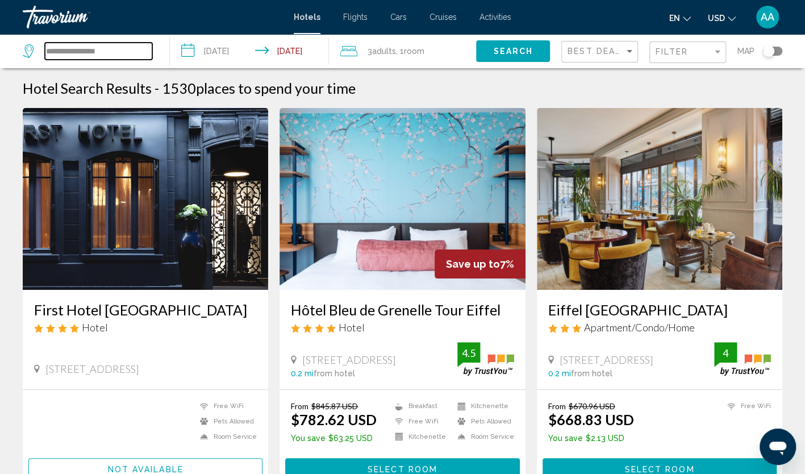
drag, startPoint x: 142, startPoint y: 51, endPoint x: -2, endPoint y: 45, distance: 144.5
click at [0, 45] on html "**********" at bounding box center [402, 237] width 805 height 474
paste input "Search widget"
type input "**********"
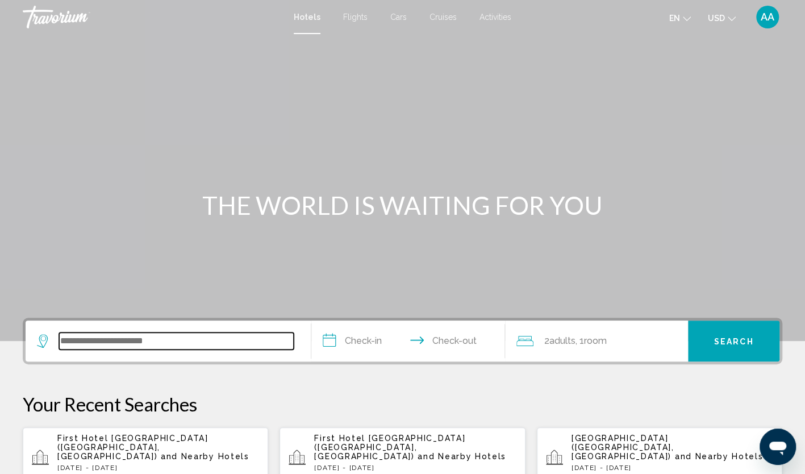
click at [129, 341] on input "Search widget" at bounding box center [176, 340] width 235 height 17
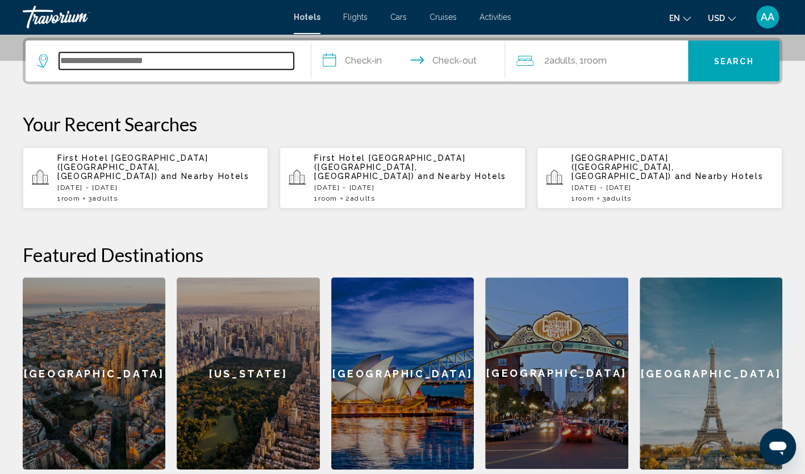
scroll to position [281, 0]
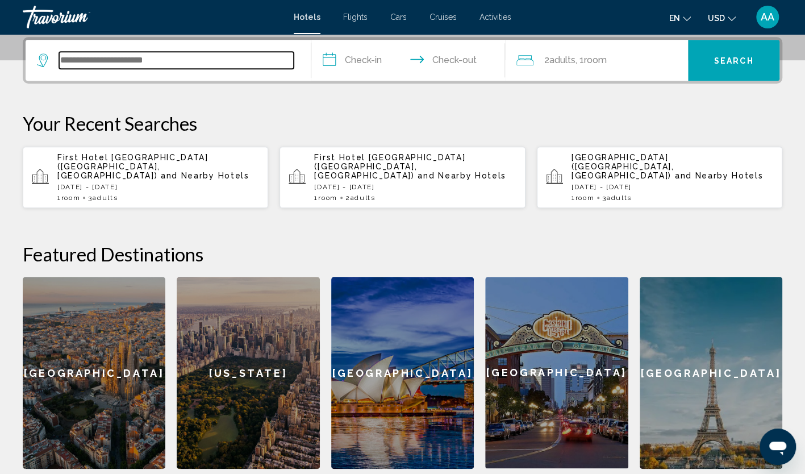
paste input "**********"
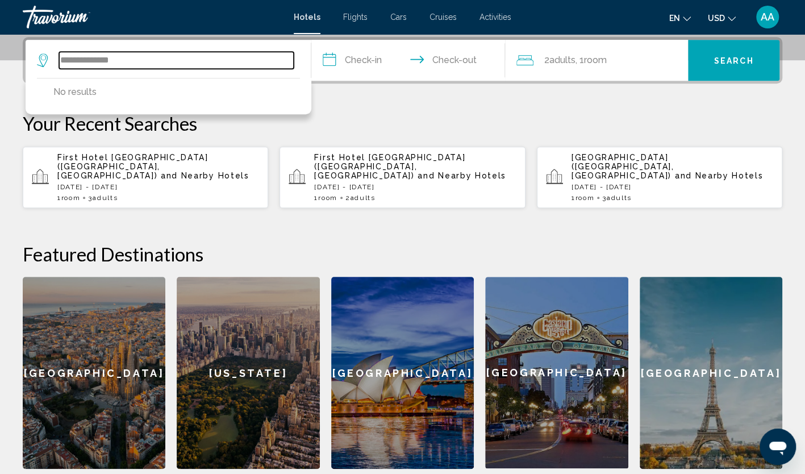
type input "**********"
click at [348, 64] on input "**********" at bounding box center [410, 62] width 199 height 44
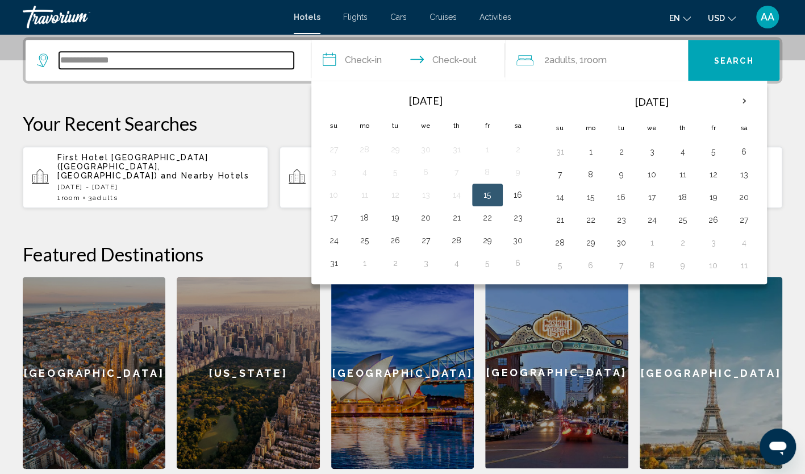
drag, startPoint x: 157, startPoint y: 61, endPoint x: -2, endPoint y: 61, distance: 159.1
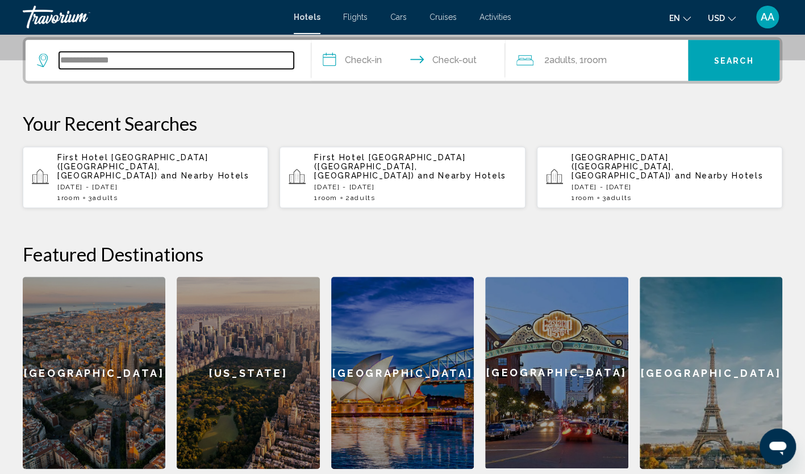
click at [123, 59] on input "**********" at bounding box center [176, 60] width 235 height 17
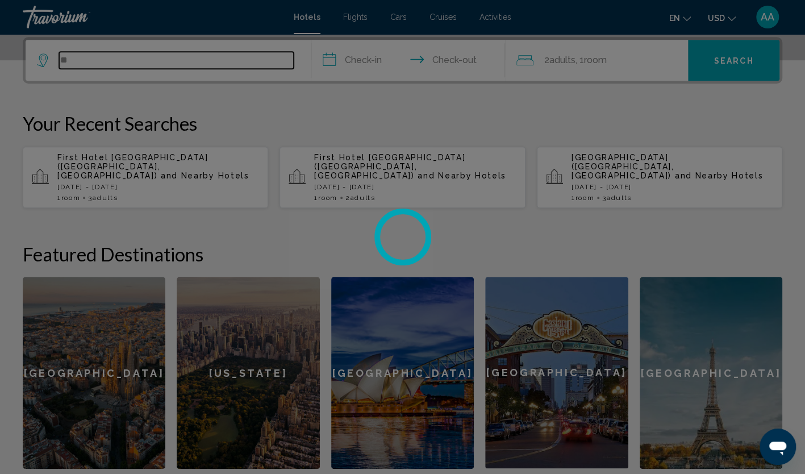
type input "*"
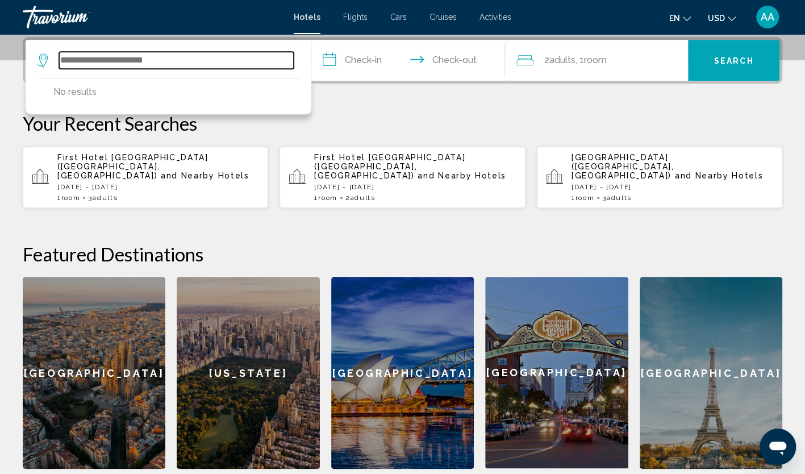
paste input "**********"
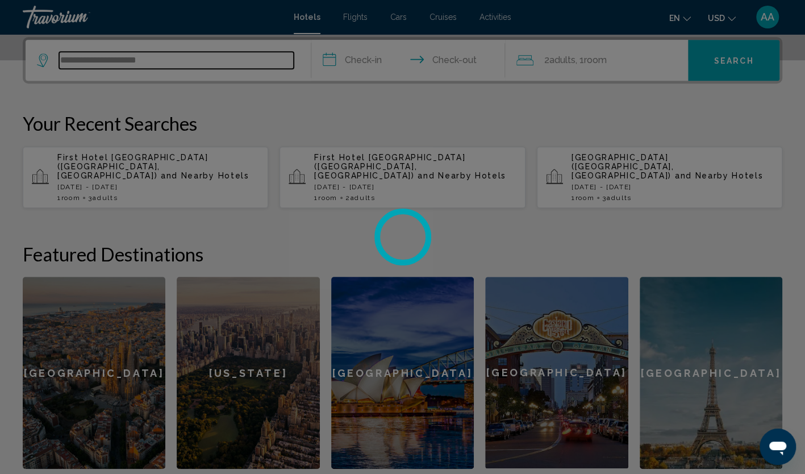
type input "**********"
click at [153, 55] on div at bounding box center [402, 237] width 805 height 474
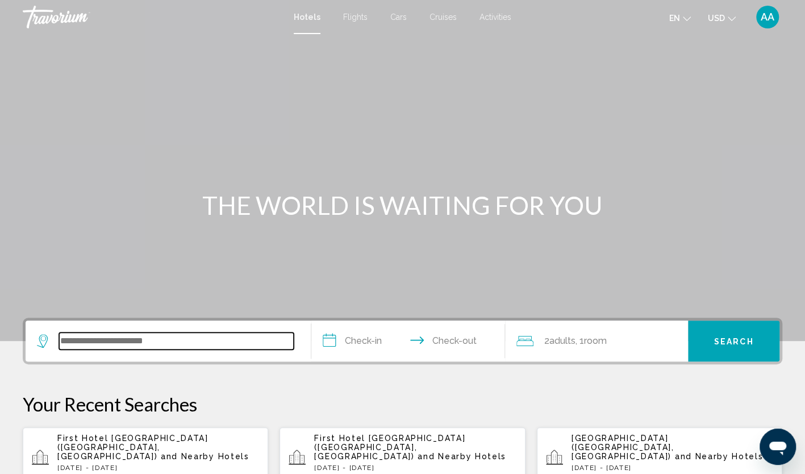
click at [134, 332] on input "Search widget" at bounding box center [176, 340] width 235 height 17
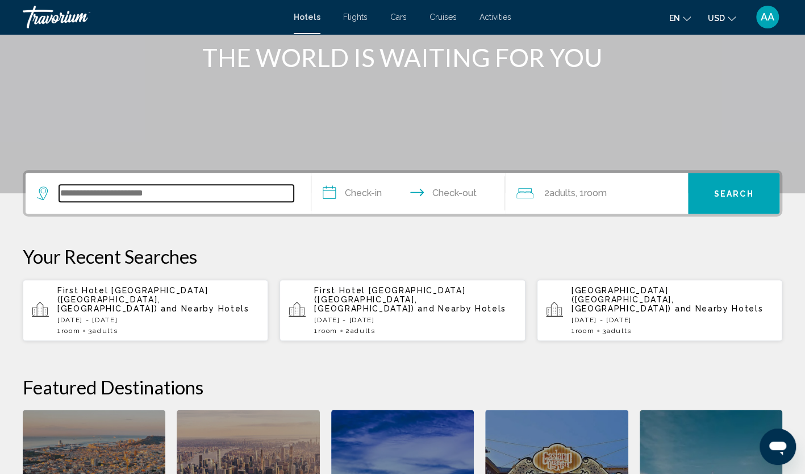
scroll to position [281, 0]
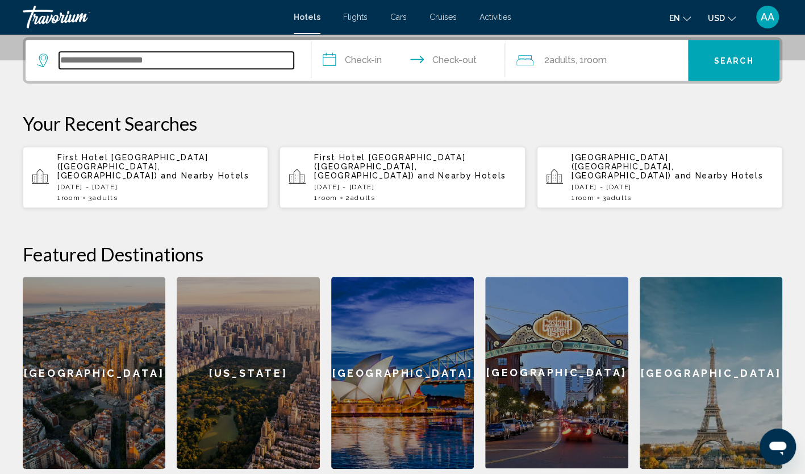
paste input "**********"
type input "**********"
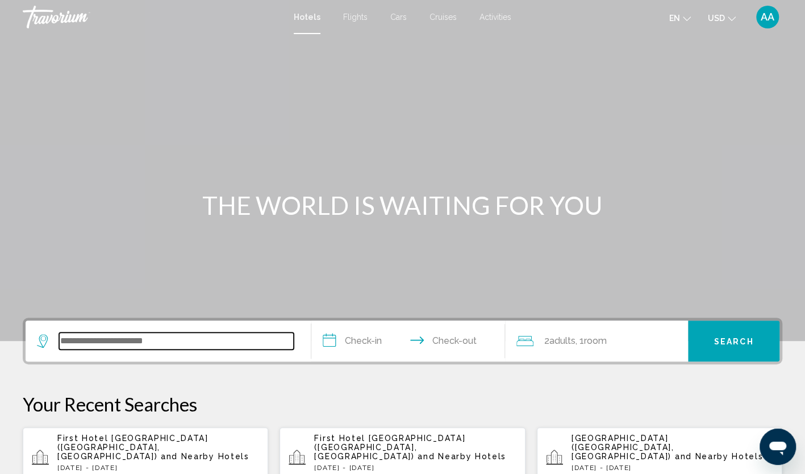
click at [172, 337] on input "Search widget" at bounding box center [176, 340] width 235 height 17
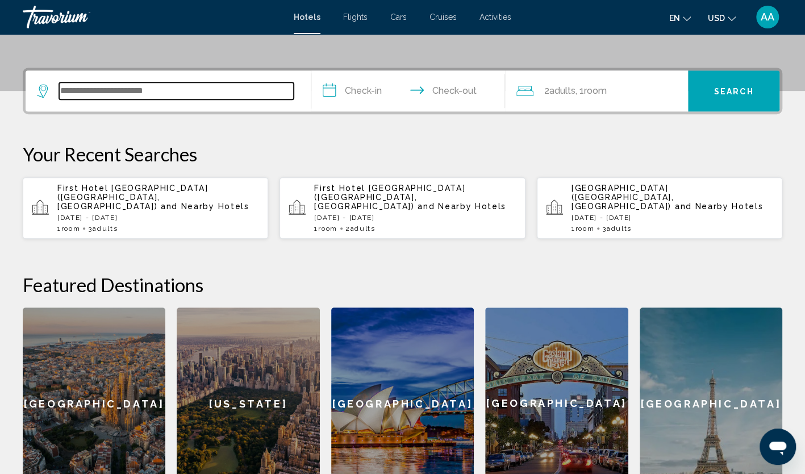
scroll to position [281, 0]
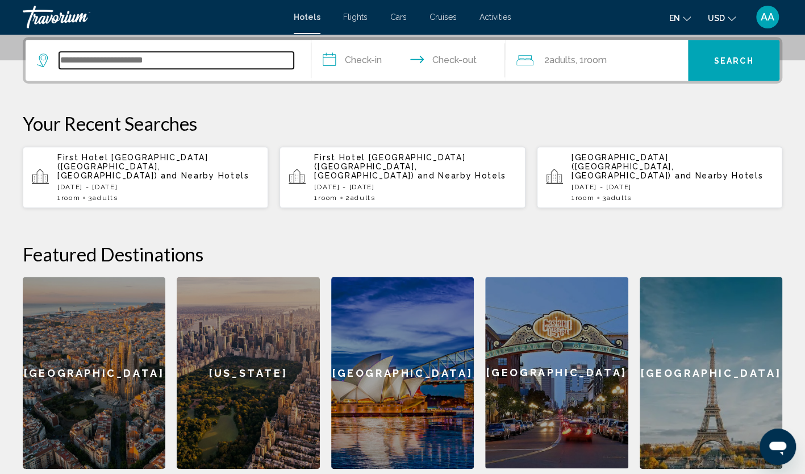
paste input "**********"
type input "**********"
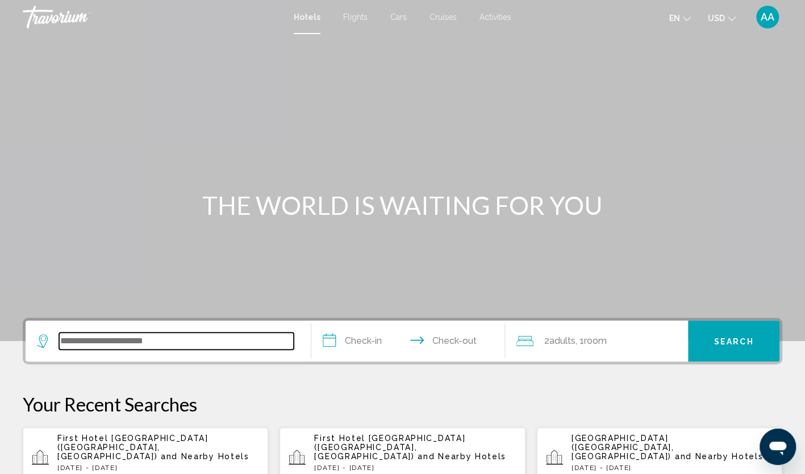
click at [174, 339] on input "Search widget" at bounding box center [176, 340] width 235 height 17
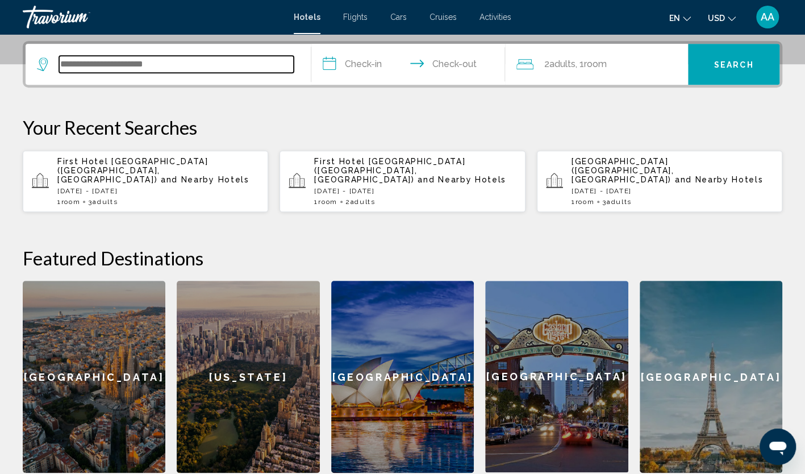
scroll to position [281, 0]
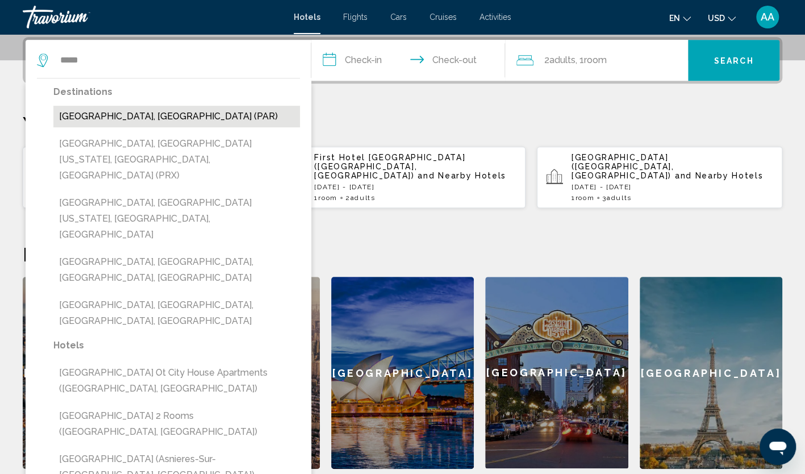
click at [130, 110] on button "[GEOGRAPHIC_DATA], [GEOGRAPHIC_DATA] (PAR)" at bounding box center [176, 117] width 247 height 22
type input "**********"
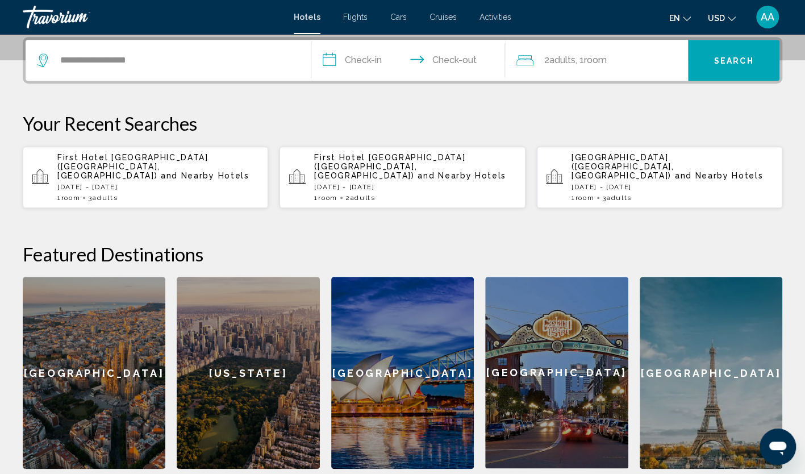
click at [393, 54] on input "**********" at bounding box center [410, 62] width 199 height 44
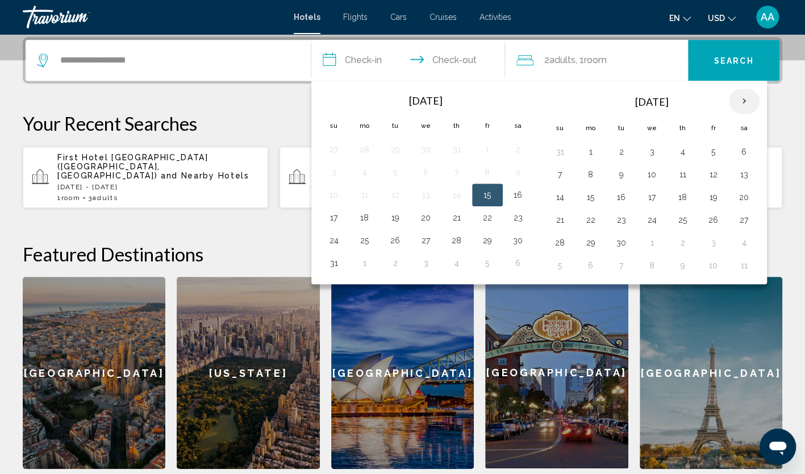
click at [739, 98] on th "Next month" at bounding box center [744, 101] width 31 height 25
click at [339, 219] on button "16" at bounding box center [334, 220] width 18 height 16
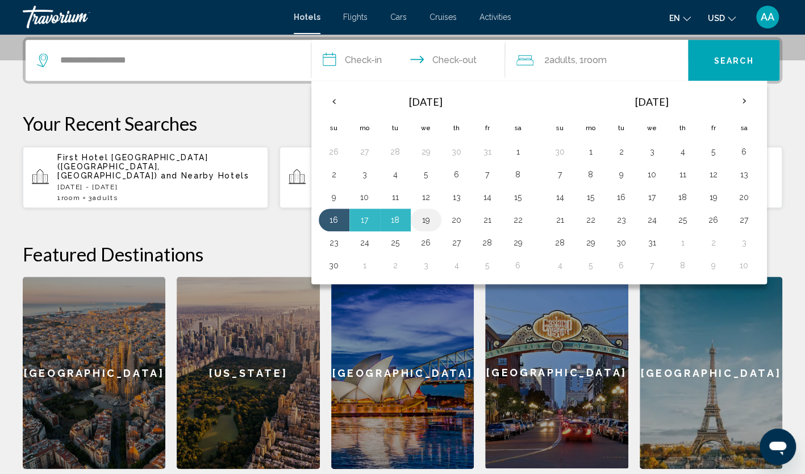
click at [426, 218] on button "19" at bounding box center [426, 220] width 18 height 16
type input "**********"
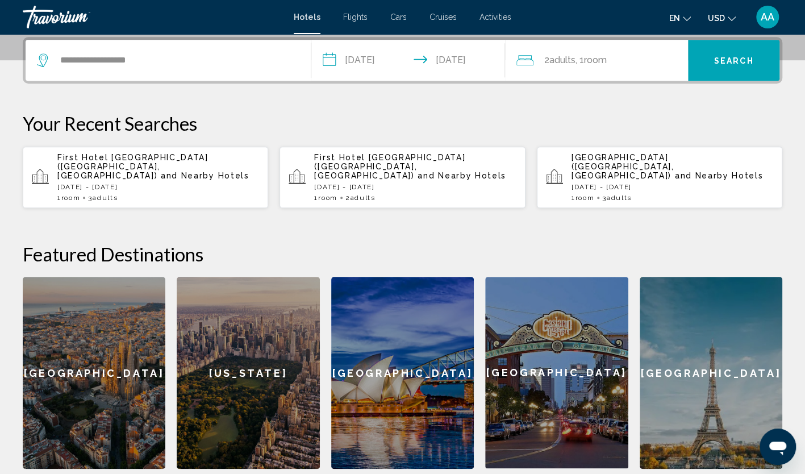
click at [585, 64] on span ", 1 Room rooms" at bounding box center [590, 60] width 31 height 16
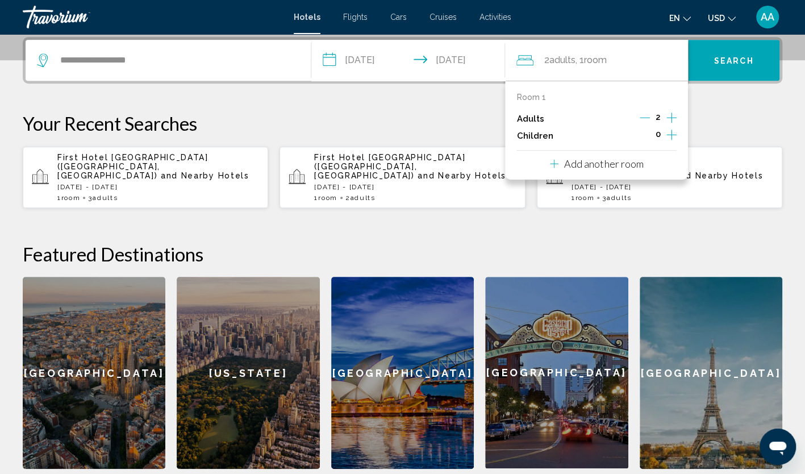
click at [673, 117] on icon "Increment adults" at bounding box center [672, 118] width 10 height 14
click at [744, 68] on button "Search" at bounding box center [733, 60] width 91 height 41
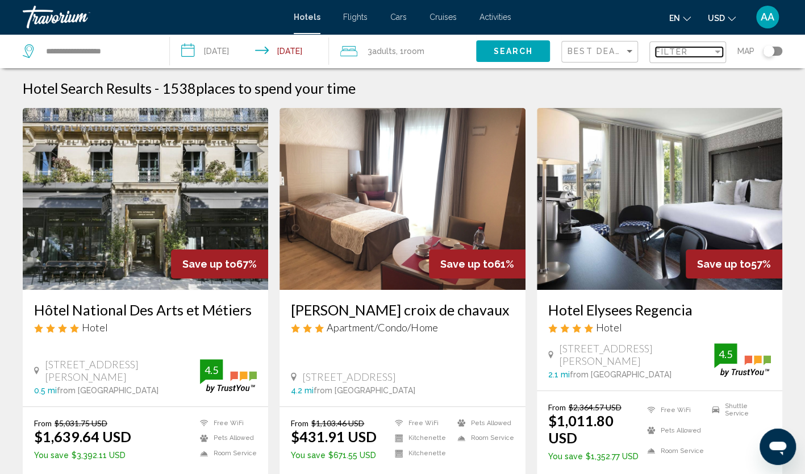
click at [669, 49] on span "Filter" at bounding box center [672, 51] width 32 height 9
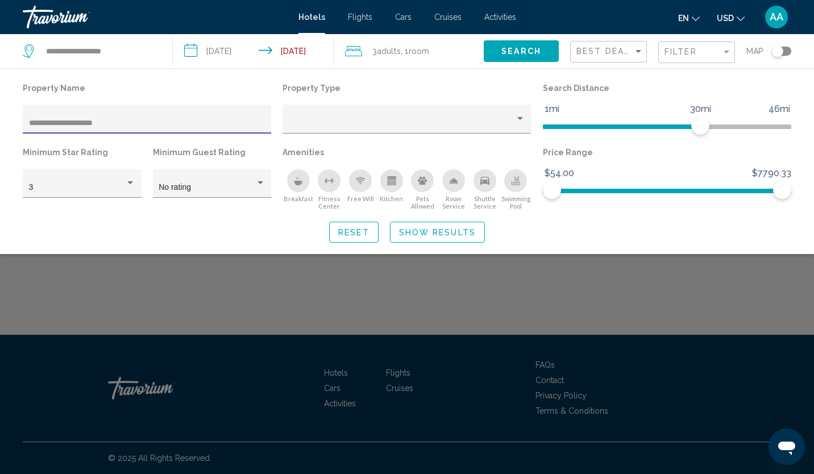
type input "**********"
click at [419, 236] on span "Show Results" at bounding box center [437, 232] width 77 height 9
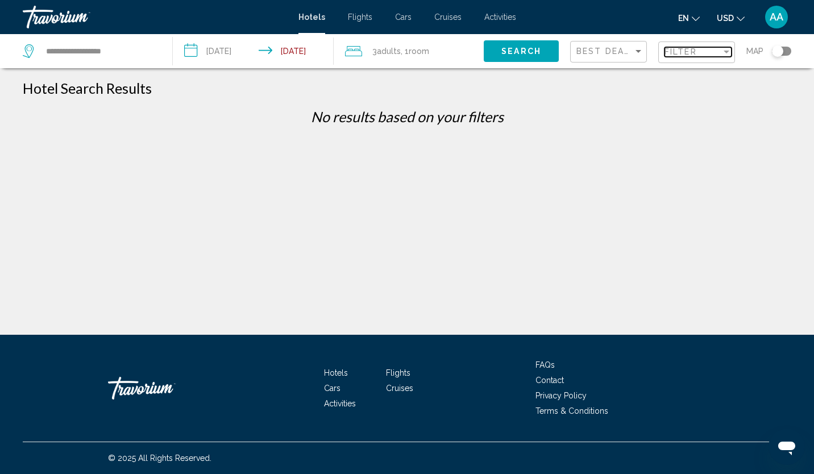
click at [685, 53] on span "Filter" at bounding box center [680, 51] width 32 height 9
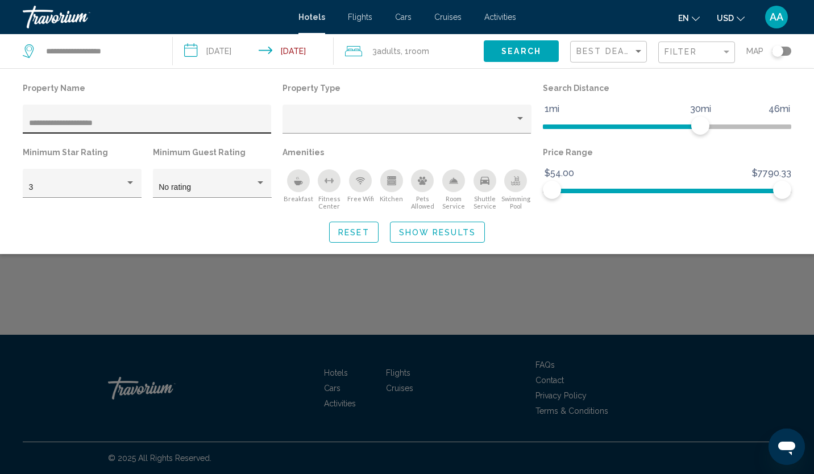
drag, startPoint x: 120, startPoint y: 114, endPoint x: 94, endPoint y: 125, distance: 28.3
click at [81, 125] on div "**********" at bounding box center [147, 122] width 236 height 23
drag, startPoint x: 138, startPoint y: 123, endPoint x: 75, endPoint y: 119, distance: 63.2
click at [75, 119] on input "**********" at bounding box center [147, 123] width 236 height 9
type input "**********"
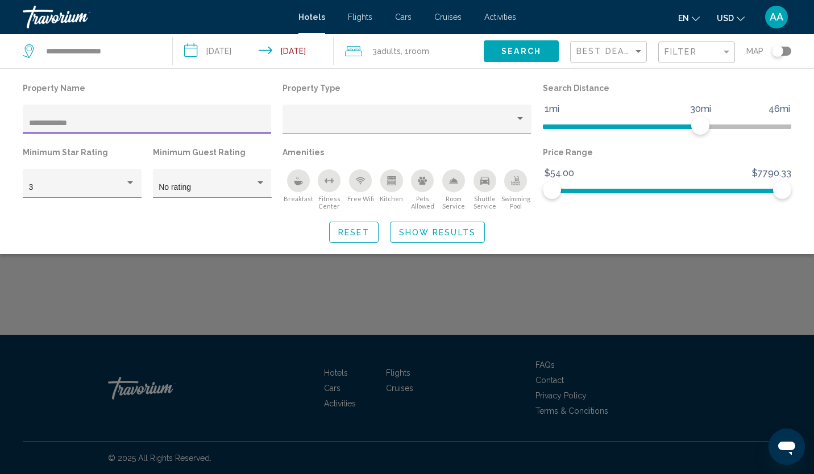
drag, startPoint x: 388, startPoint y: 222, endPoint x: 398, endPoint y: 227, distance: 11.7
click at [389, 222] on div "Reset Show Results" at bounding box center [407, 232] width 768 height 21
click at [402, 228] on span "Show Results" at bounding box center [437, 232] width 77 height 9
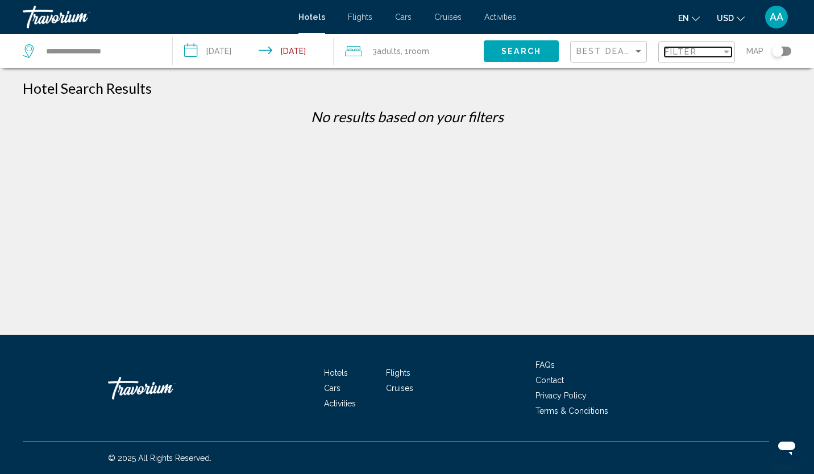
click at [690, 50] on span "Filter" at bounding box center [680, 51] width 32 height 9
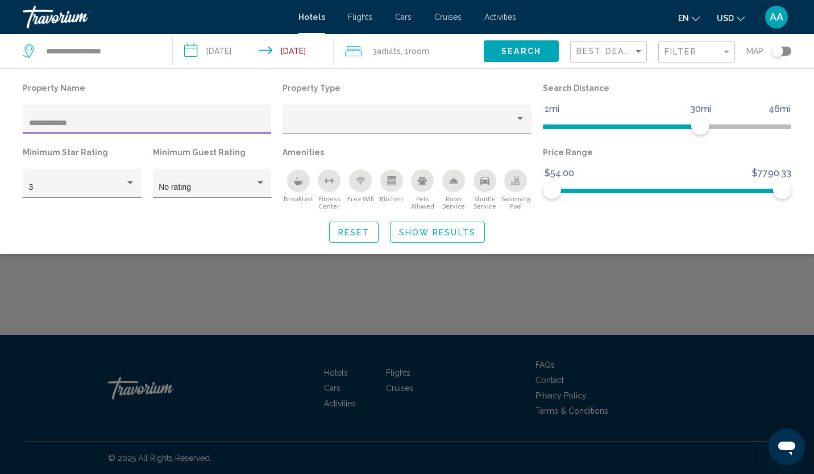
click at [55, 123] on input "**********" at bounding box center [147, 123] width 236 height 9
drag, startPoint x: 50, startPoint y: 122, endPoint x: -2, endPoint y: 125, distance: 52.4
click at [0, 125] on html "**********" at bounding box center [407, 237] width 814 height 474
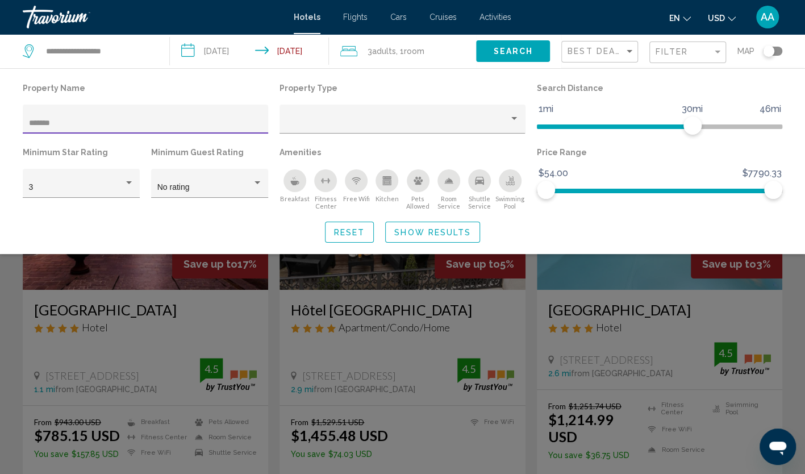
click at [132, 120] on input "*******" at bounding box center [146, 123] width 234 height 9
type input "*******"
click at [4, 295] on div "Search widget" at bounding box center [402, 321] width 805 height 303
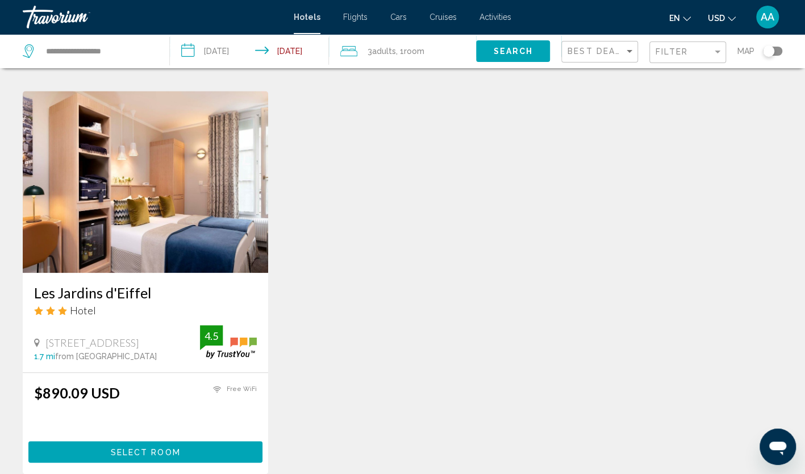
scroll to position [455, 0]
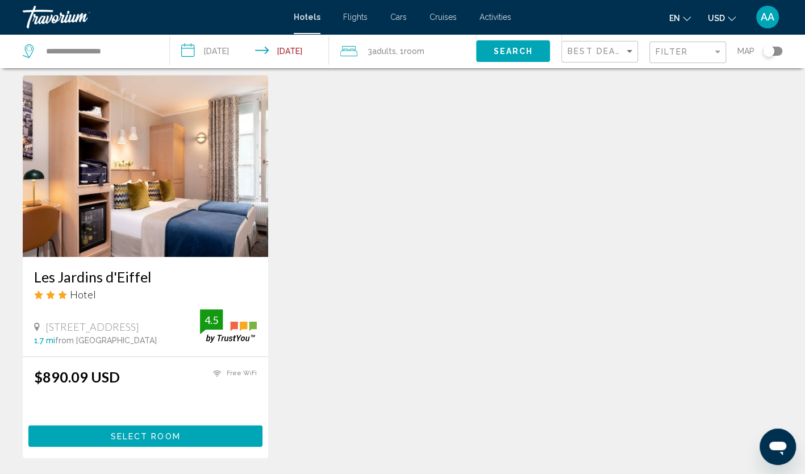
click at [108, 215] on img "Main content" at bounding box center [146, 166] width 246 height 182
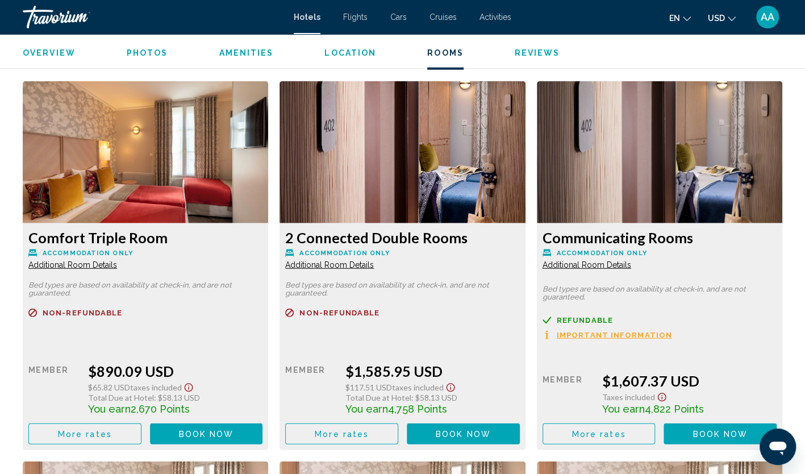
scroll to position [1591, 0]
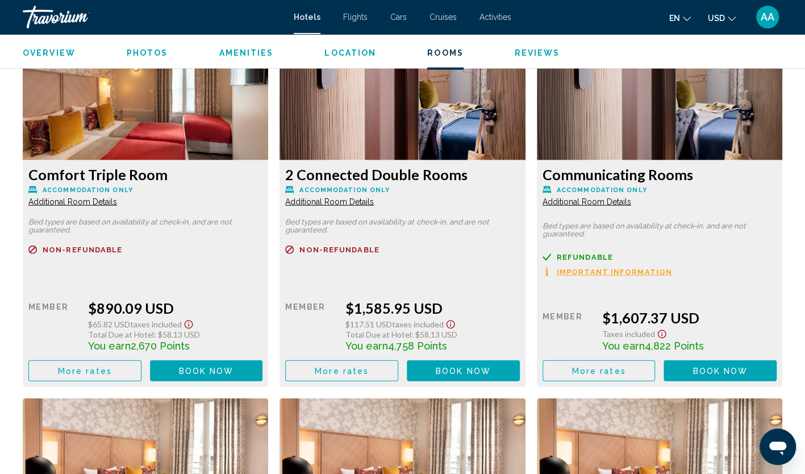
click at [103, 375] on span "More rates" at bounding box center [85, 371] width 54 height 9
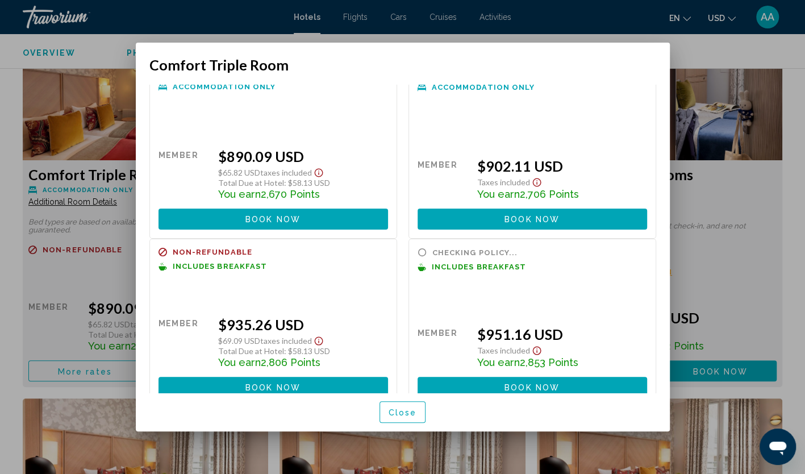
scroll to position [39, 0]
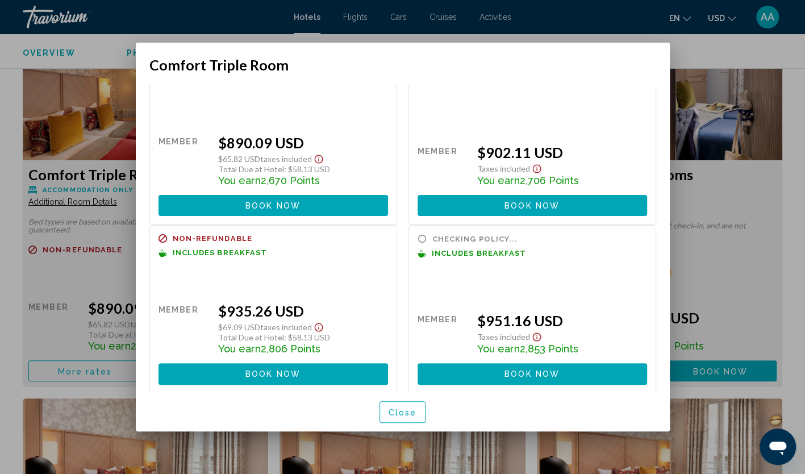
click at [390, 409] on span "Close" at bounding box center [403, 412] width 28 height 9
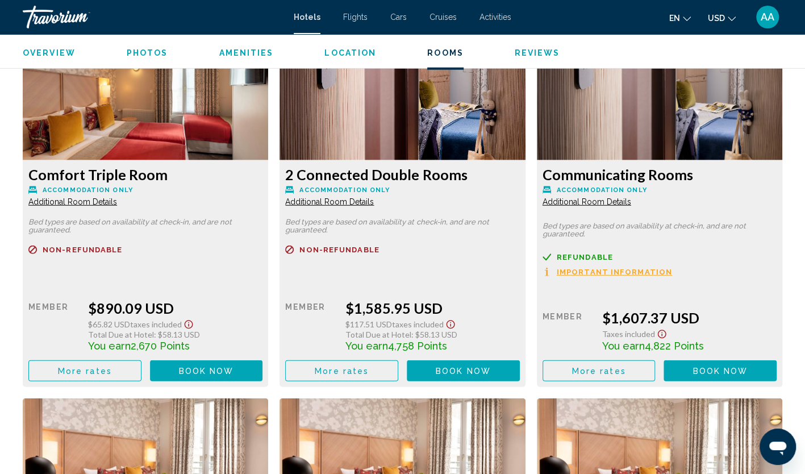
scroll to position [1534, 0]
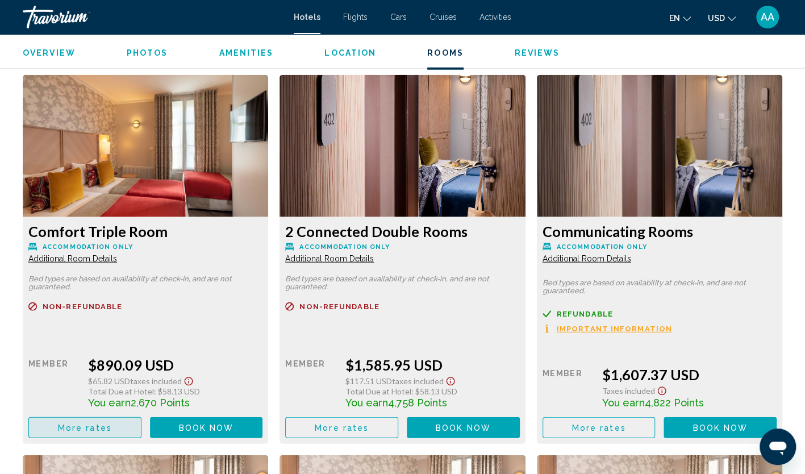
click at [113, 428] on button "More rates" at bounding box center [84, 427] width 113 height 21
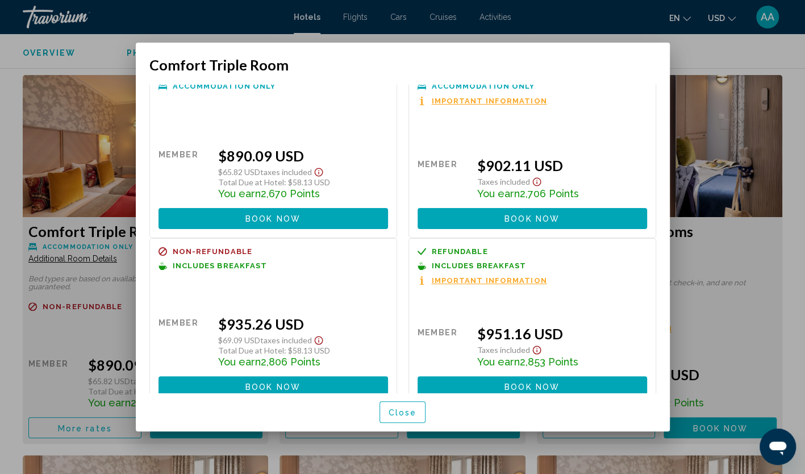
scroll to position [39, 0]
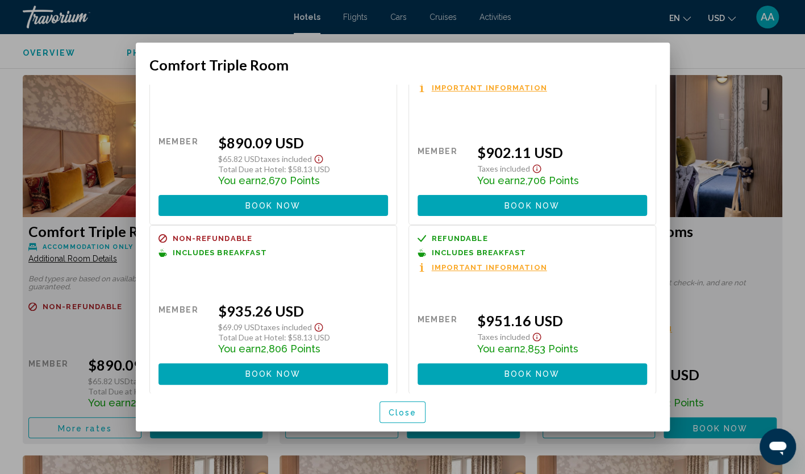
click at [408, 414] on span "Close" at bounding box center [403, 412] width 28 height 9
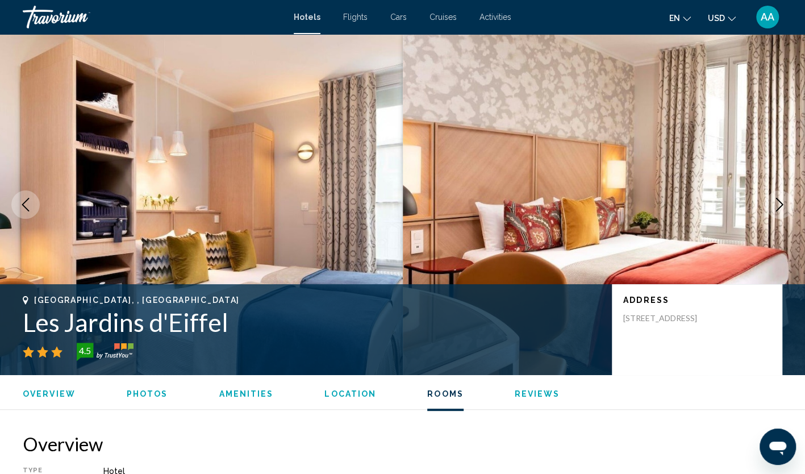
scroll to position [1534, 0]
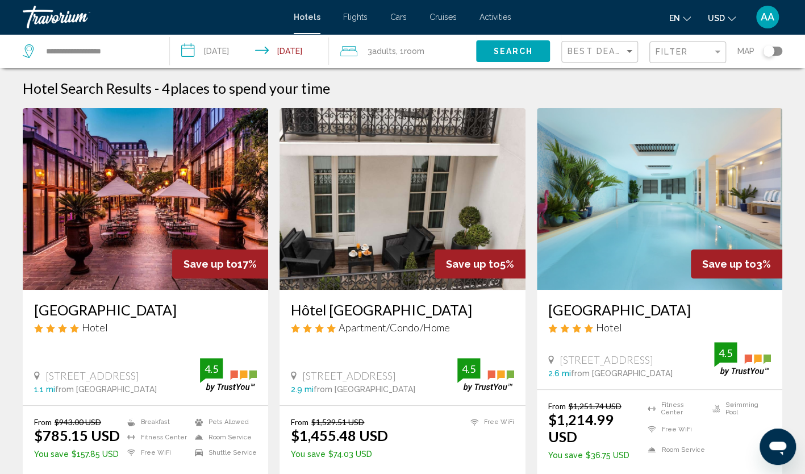
click at [145, 213] on img "Main content" at bounding box center [146, 199] width 246 height 182
click at [430, 47] on div "3 Adult Adults , 1 Room rooms" at bounding box center [408, 51] width 136 height 16
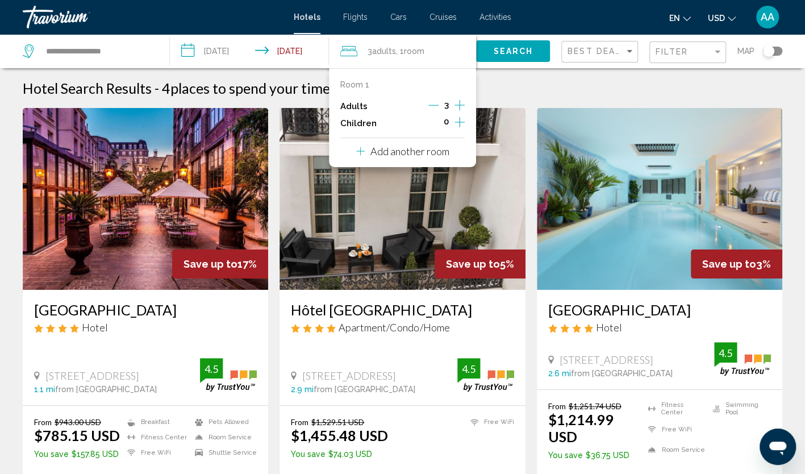
click at [434, 107] on icon "Decrement adults" at bounding box center [433, 105] width 10 height 10
click at [509, 55] on span "Search" at bounding box center [513, 51] width 40 height 9
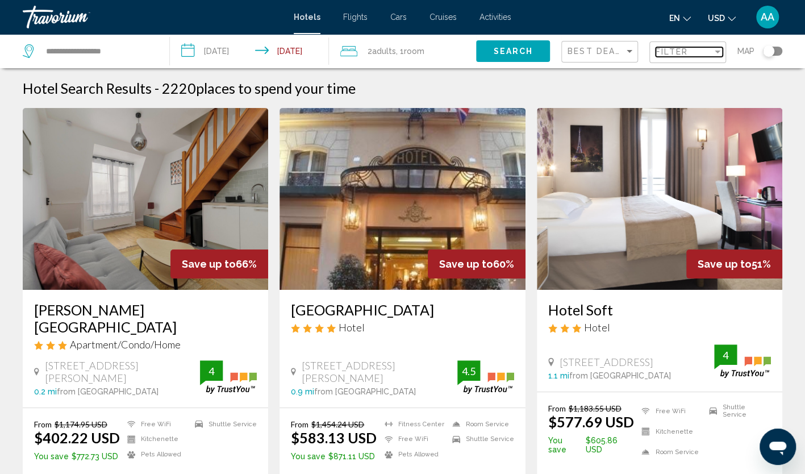
click at [677, 53] on span "Filter" at bounding box center [672, 51] width 32 height 9
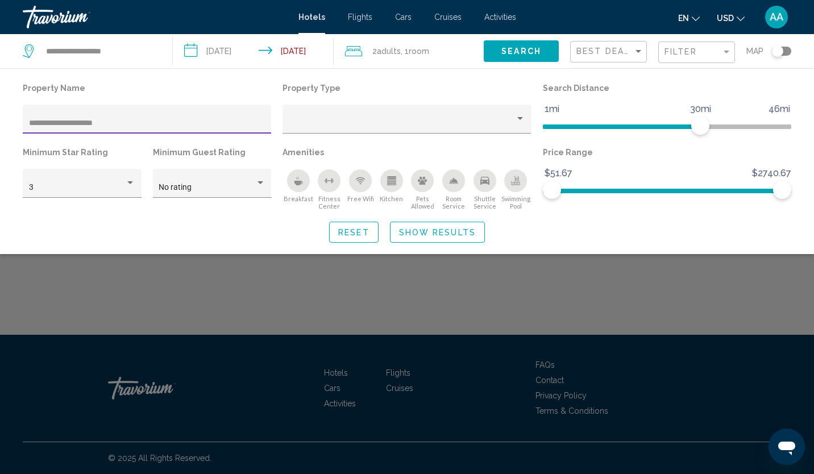
type input "**********"
click at [446, 228] on span "Show Results" at bounding box center [437, 232] width 77 height 9
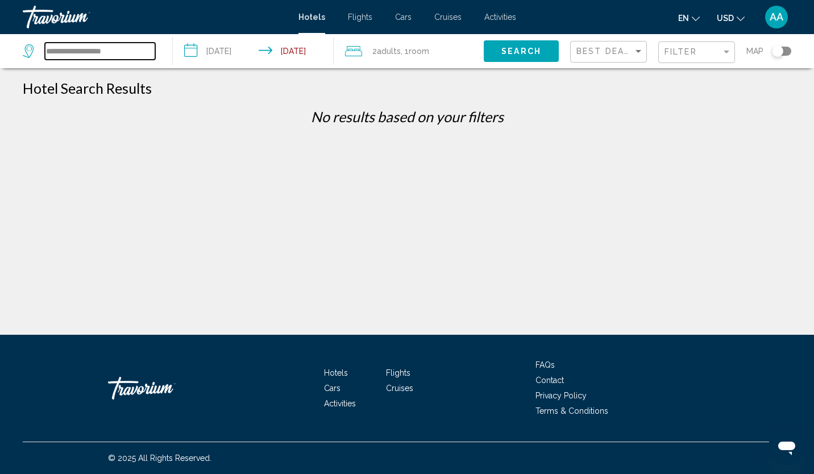
click at [89, 50] on input "**********" at bounding box center [100, 51] width 110 height 17
drag, startPoint x: 121, startPoint y: 48, endPoint x: 10, endPoint y: 48, distance: 111.4
click at [10, 48] on app-destination-search "**********" at bounding box center [86, 51] width 173 height 34
paste input "***"
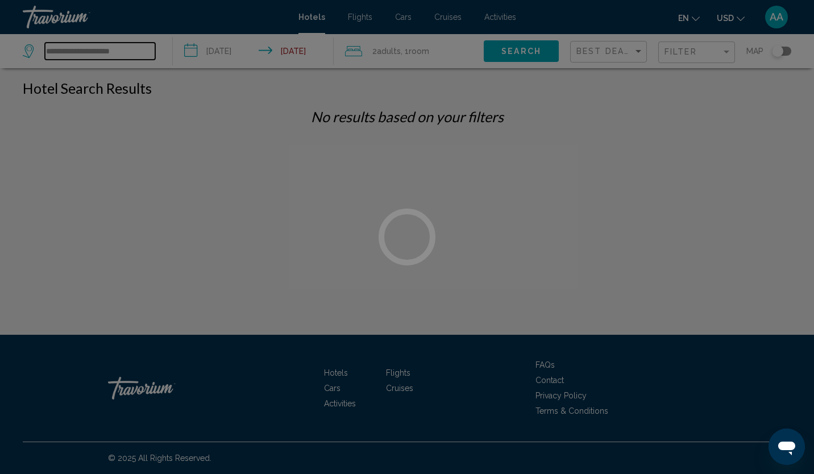
type input "**********"
click at [70, 50] on div at bounding box center [407, 237] width 814 height 474
click at [66, 50] on div at bounding box center [407, 237] width 814 height 474
click at [108, 51] on div at bounding box center [407, 237] width 814 height 474
click at [122, 51] on div at bounding box center [407, 237] width 814 height 474
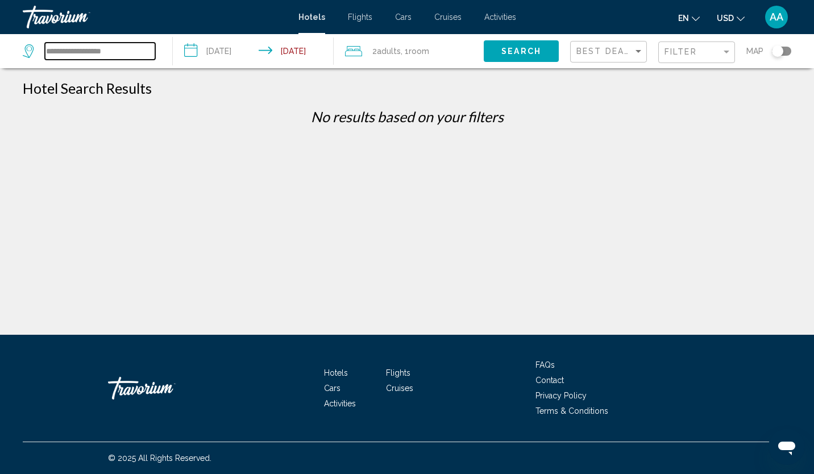
drag, startPoint x: 111, startPoint y: 51, endPoint x: 20, endPoint y: 51, distance: 90.9
click at [20, 51] on app-destination-search "**********" at bounding box center [86, 51] width 173 height 34
type input "*"
paste input "**********"
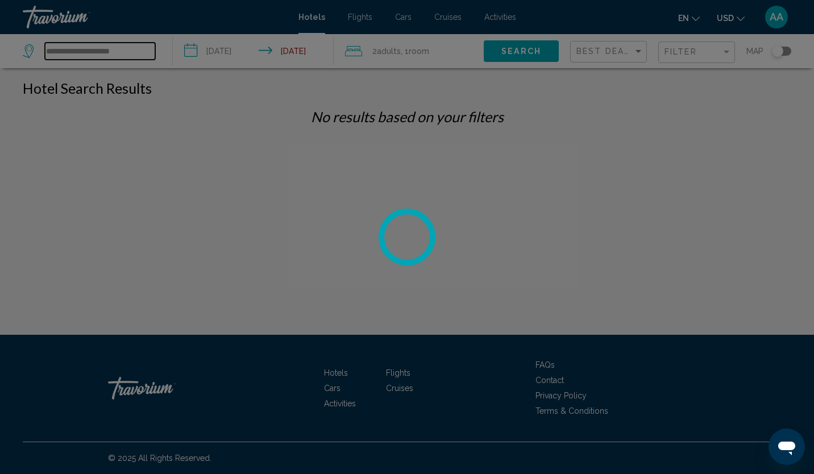
type input "**********"
click at [66, 55] on div at bounding box center [407, 237] width 814 height 474
click at [68, 51] on div at bounding box center [407, 237] width 814 height 474
click at [116, 57] on div at bounding box center [407, 237] width 814 height 474
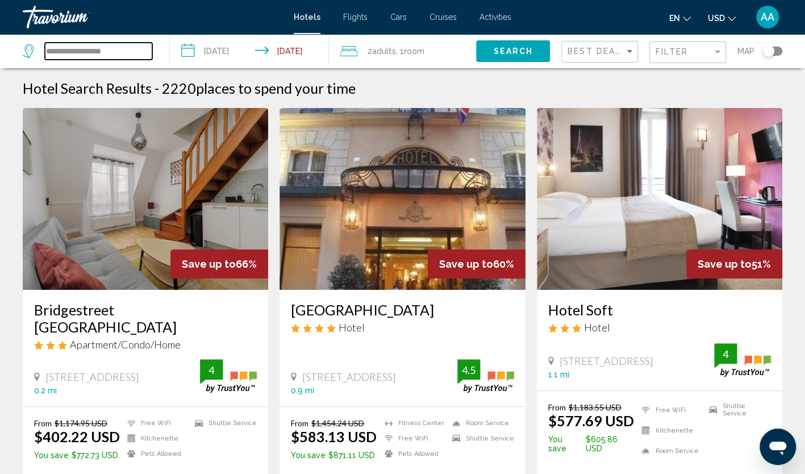
click at [144, 49] on input "**********" at bounding box center [98, 51] width 107 height 17
drag, startPoint x: 131, startPoint y: 49, endPoint x: 24, endPoint y: 45, distance: 107.5
click at [24, 45] on div "**********" at bounding box center [88, 51] width 130 height 17
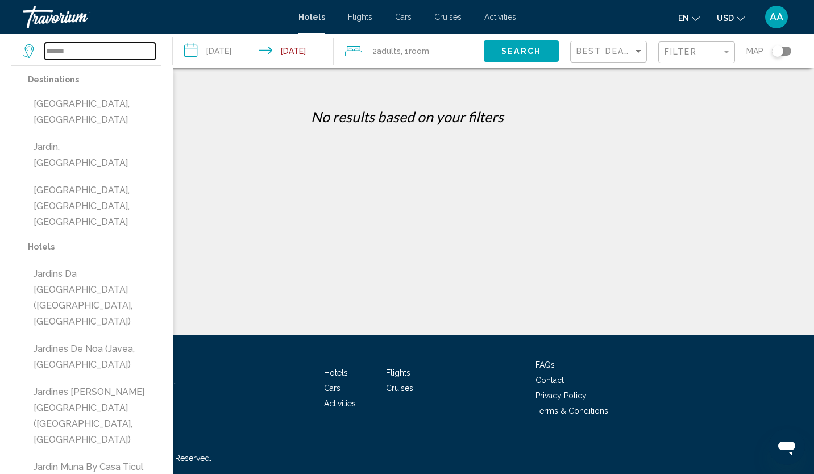
type input "******"
click at [454, 97] on div "Hotel Search Results No results based on your filters" at bounding box center [407, 107] width 768 height 54
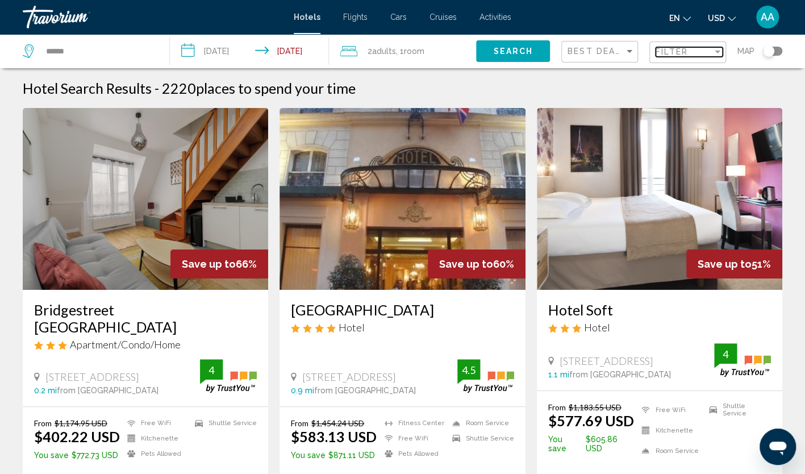
click at [681, 55] on span "Filter" at bounding box center [672, 51] width 32 height 9
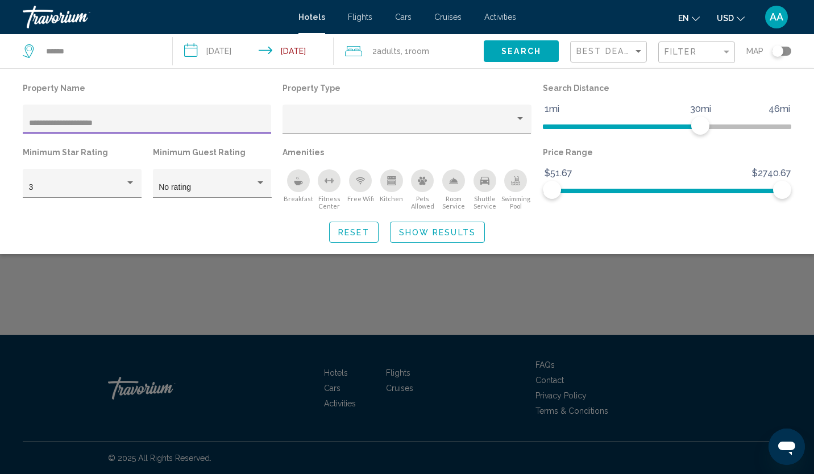
drag, startPoint x: 50, startPoint y: 122, endPoint x: -2, endPoint y: 111, distance: 53.4
click at [0, 111] on html "**********" at bounding box center [407, 237] width 814 height 474
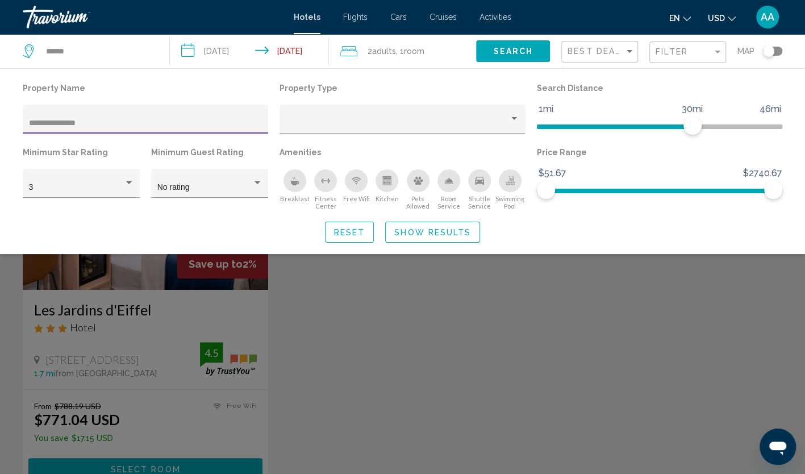
type input "**********"
click at [349, 322] on div "Search widget" at bounding box center [402, 321] width 805 height 303
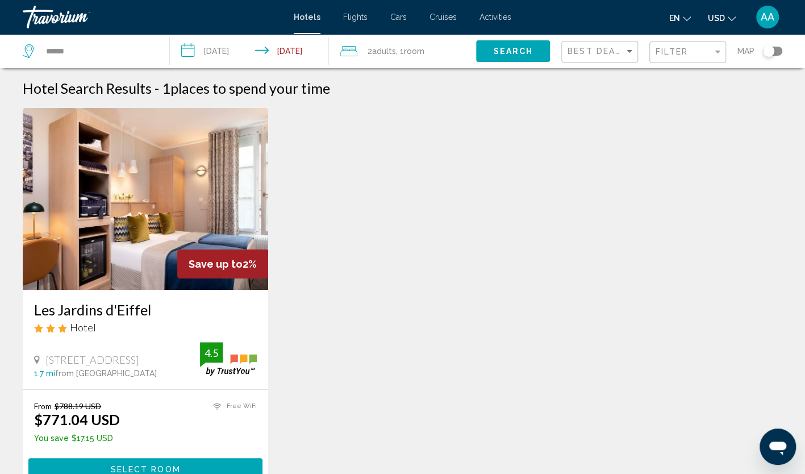
click at [213, 184] on img "Main content" at bounding box center [146, 199] width 246 height 182
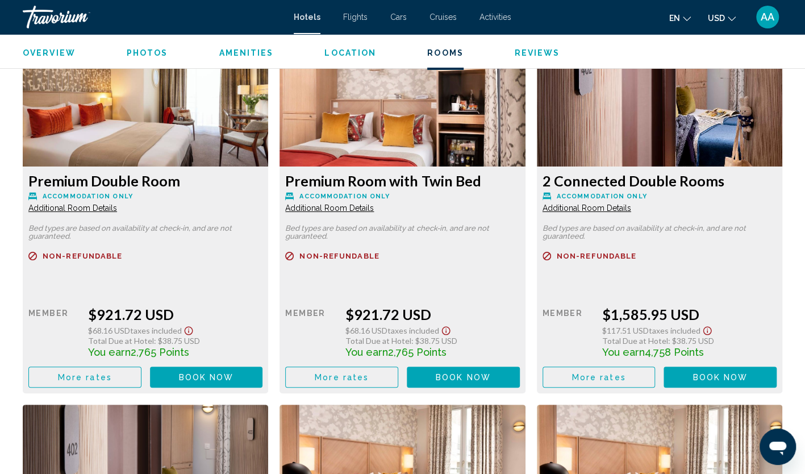
scroll to position [2387, 0]
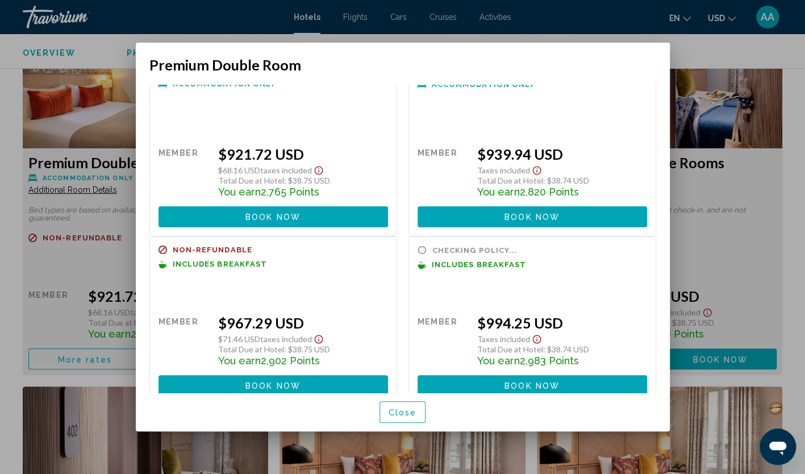
scroll to position [40, 0]
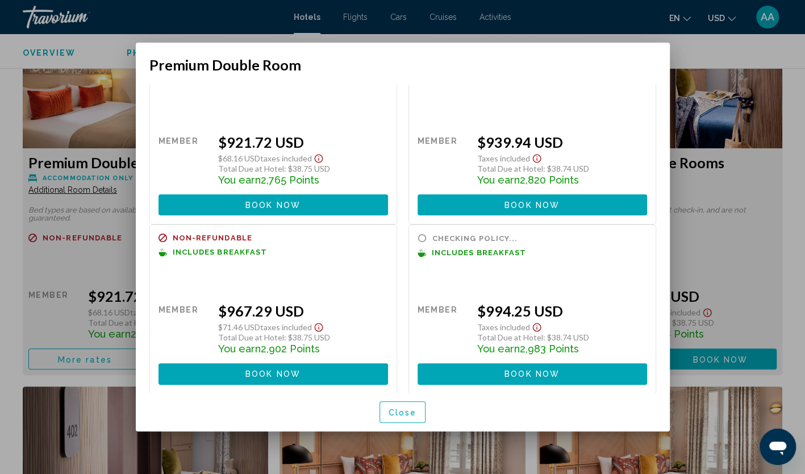
click at [388, 409] on button "Close" at bounding box center [403, 411] width 47 height 21
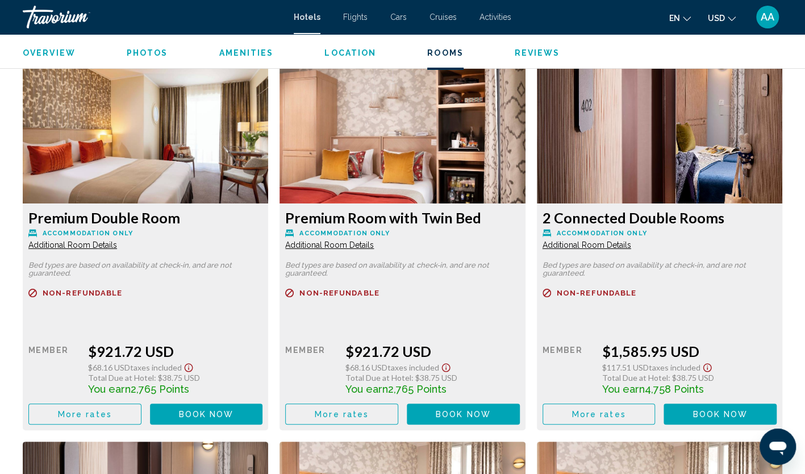
scroll to position [2330, 0]
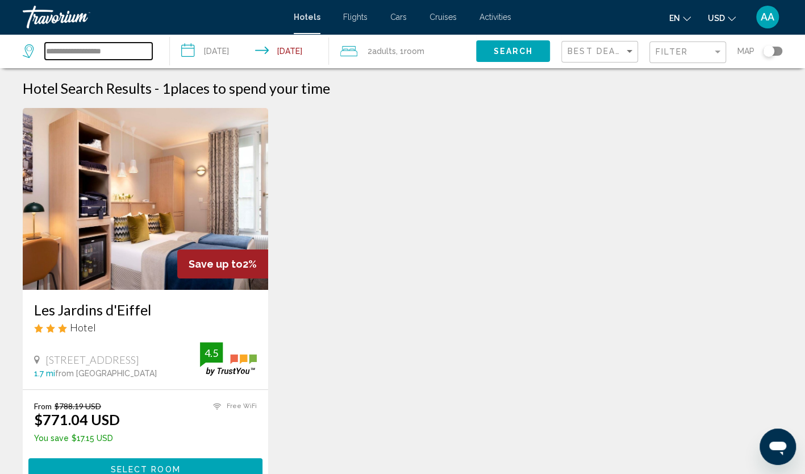
click at [143, 45] on input "**********" at bounding box center [98, 51] width 107 height 17
click at [689, 49] on div "Filter" at bounding box center [684, 51] width 57 height 9
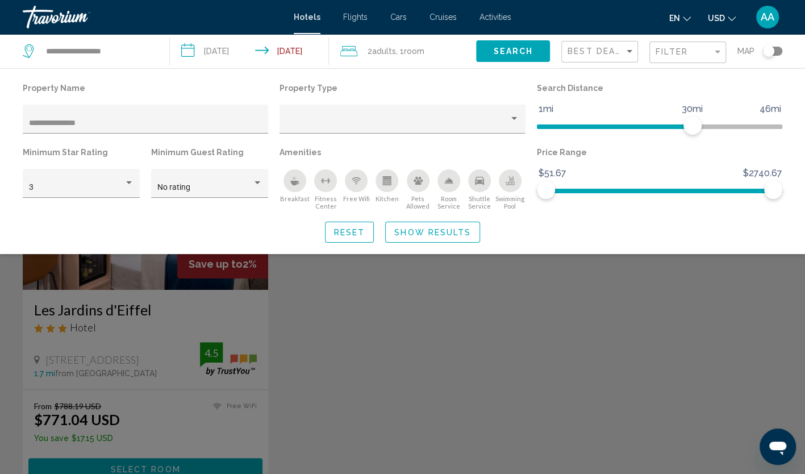
drag, startPoint x: 105, startPoint y: 113, endPoint x: -2, endPoint y: 114, distance: 106.9
click at [0, 114] on html "**********" at bounding box center [402, 237] width 805 height 474
drag, startPoint x: -2, startPoint y: 114, endPoint x: 117, endPoint y: 126, distance: 119.9
click at [117, 126] on input "**********" at bounding box center [146, 123] width 234 height 9
drag, startPoint x: 73, startPoint y: 124, endPoint x: -2, endPoint y: 125, distance: 75.6
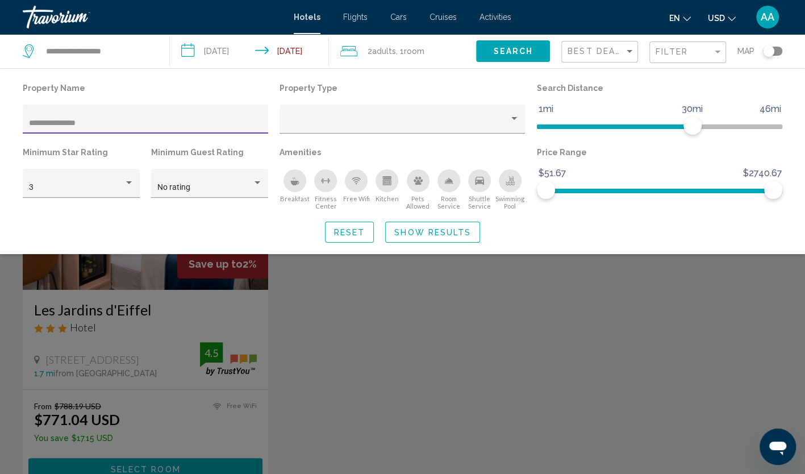
click at [0, 125] on html "**********" at bounding box center [402, 237] width 805 height 474
paste input "***"
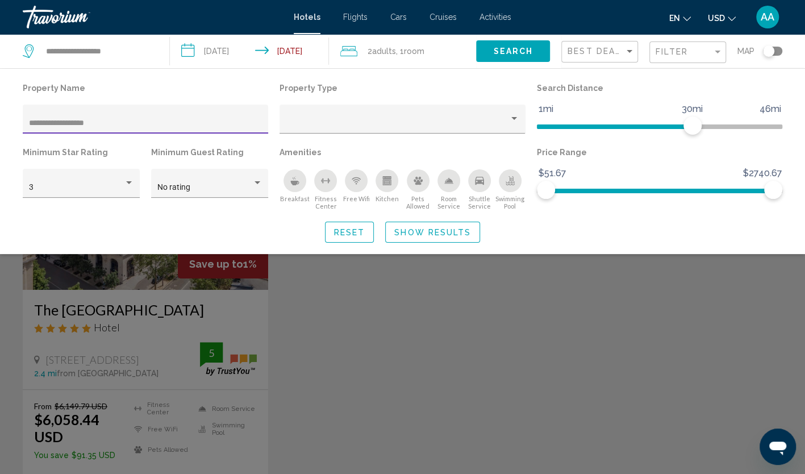
type input "**********"
click at [366, 355] on div "Search widget" at bounding box center [402, 321] width 805 height 303
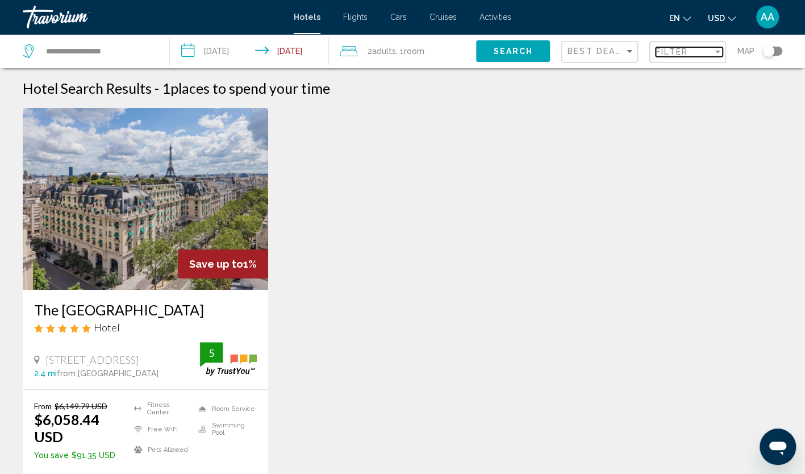
click at [674, 56] on span "Filter" at bounding box center [672, 51] width 32 height 9
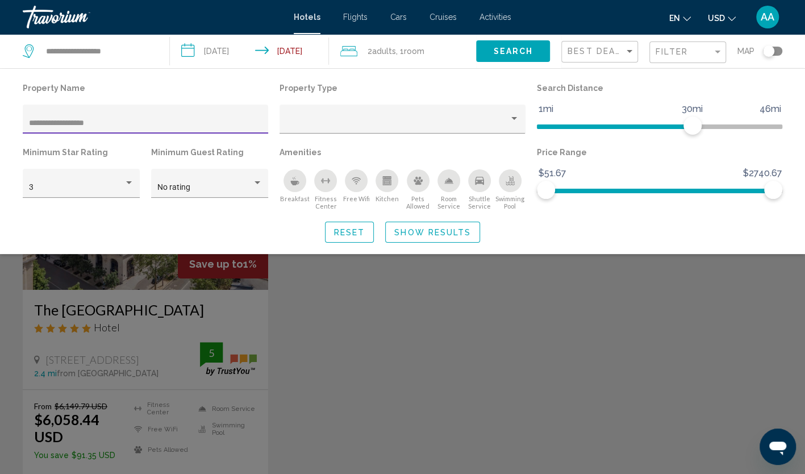
drag, startPoint x: 110, startPoint y: 125, endPoint x: -2, endPoint y: 119, distance: 112.7
click at [0, 119] on html "**********" at bounding box center [402, 237] width 805 height 474
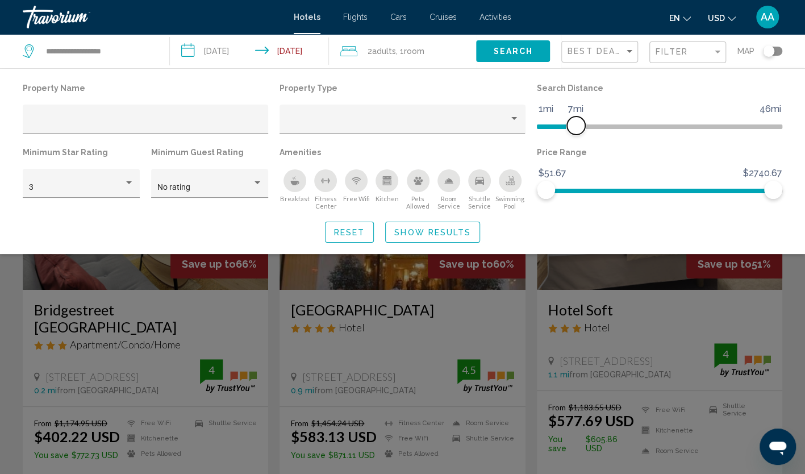
drag, startPoint x: 691, startPoint y: 130, endPoint x: 577, endPoint y: 133, distance: 113.7
click at [577, 133] on span "Hotel Filters" at bounding box center [576, 126] width 18 height 18
click at [404, 231] on span "Show Results" at bounding box center [432, 232] width 77 height 9
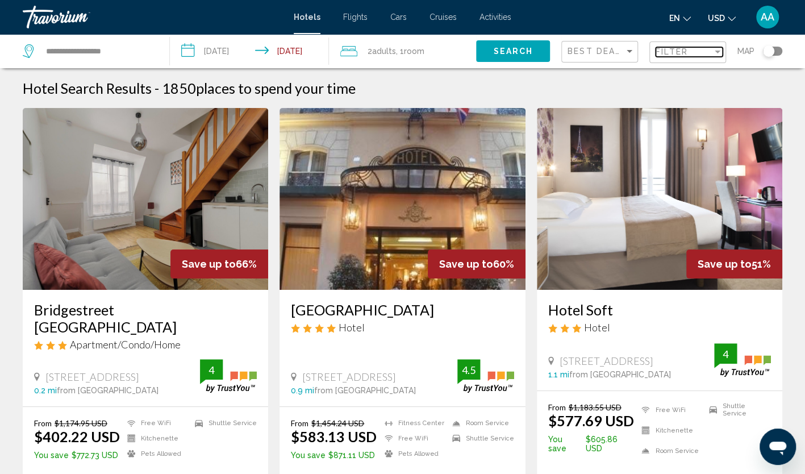
click at [692, 50] on div "Filter" at bounding box center [684, 51] width 57 height 9
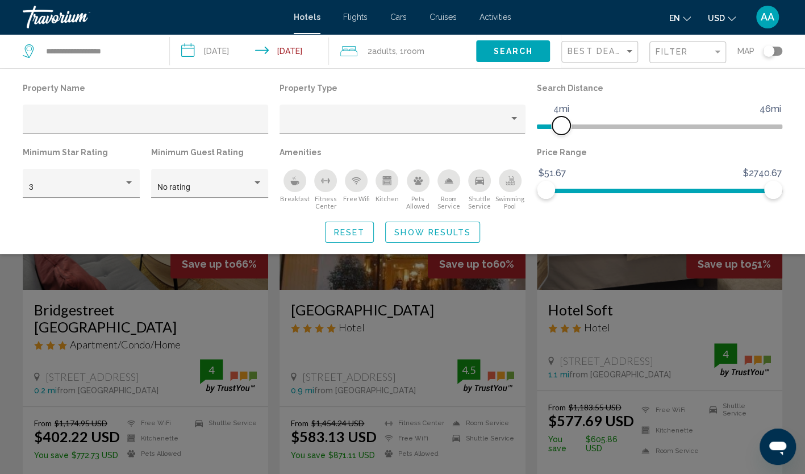
drag, startPoint x: 578, startPoint y: 126, endPoint x: 560, endPoint y: 127, distance: 17.7
click at [560, 127] on span "Hotel Filters" at bounding box center [561, 126] width 18 height 18
click at [505, 51] on span "Search" at bounding box center [513, 51] width 40 height 9
click at [440, 230] on span "Show Results" at bounding box center [432, 232] width 77 height 9
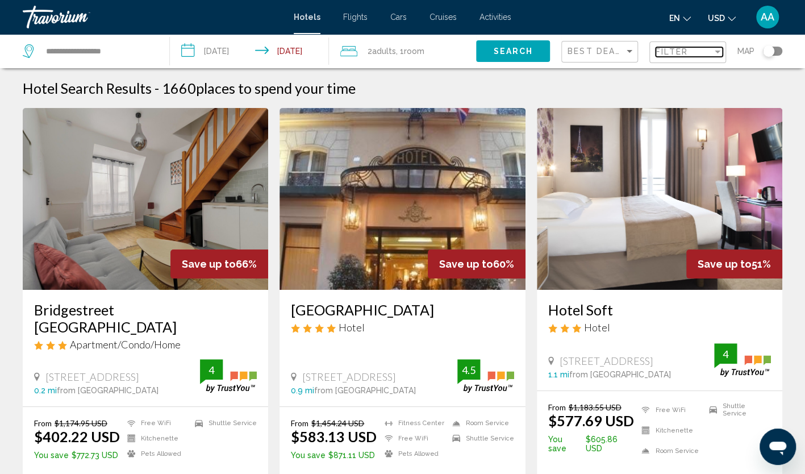
click at [685, 56] on span "Filter" at bounding box center [672, 51] width 32 height 9
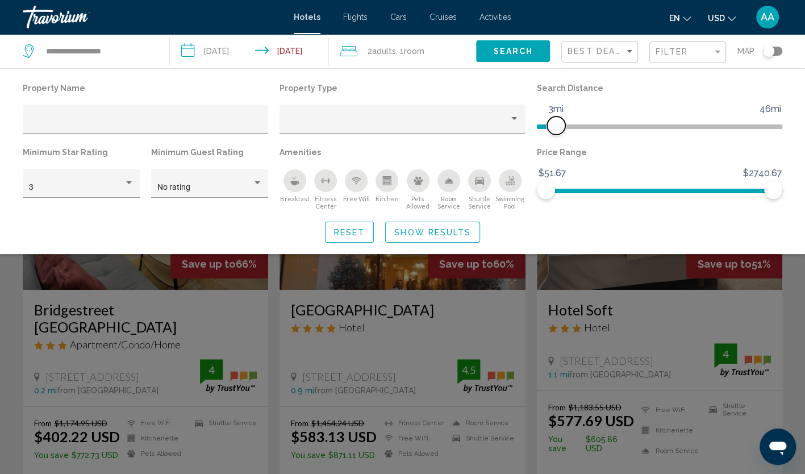
click at [555, 130] on span "Hotel Filters" at bounding box center [556, 126] width 18 height 18
click at [514, 56] on span "Search" at bounding box center [513, 51] width 40 height 9
click at [377, 51] on span "Adults" at bounding box center [384, 51] width 24 height 9
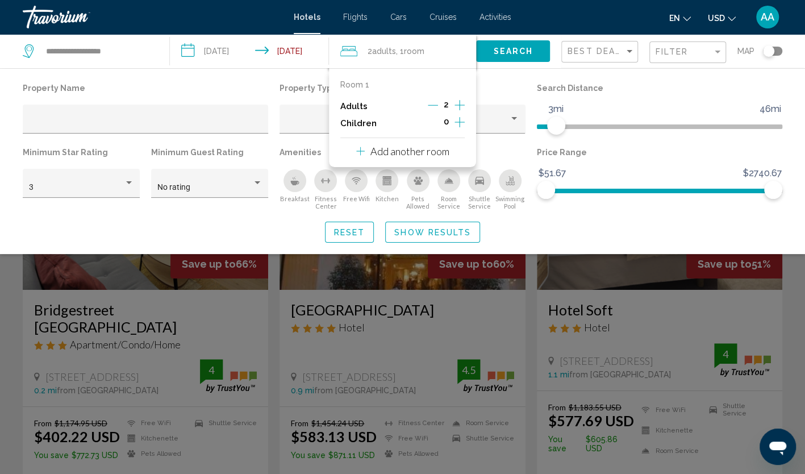
click at [460, 106] on icon "Increment adults" at bounding box center [460, 105] width 10 height 14
click at [529, 49] on span "Search" at bounding box center [513, 51] width 40 height 9
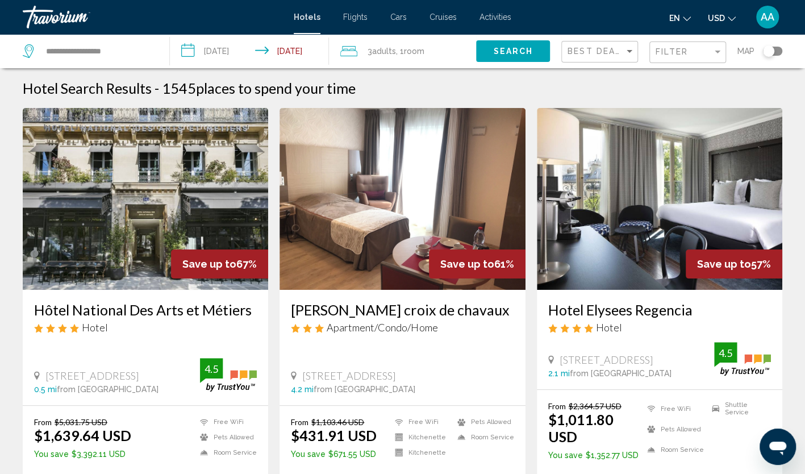
click at [181, 158] on img "Main content" at bounding box center [146, 199] width 246 height 182
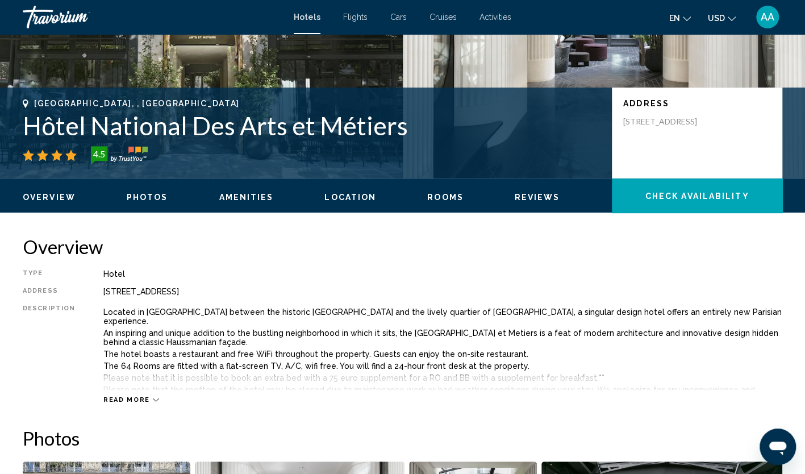
scroll to position [114, 0]
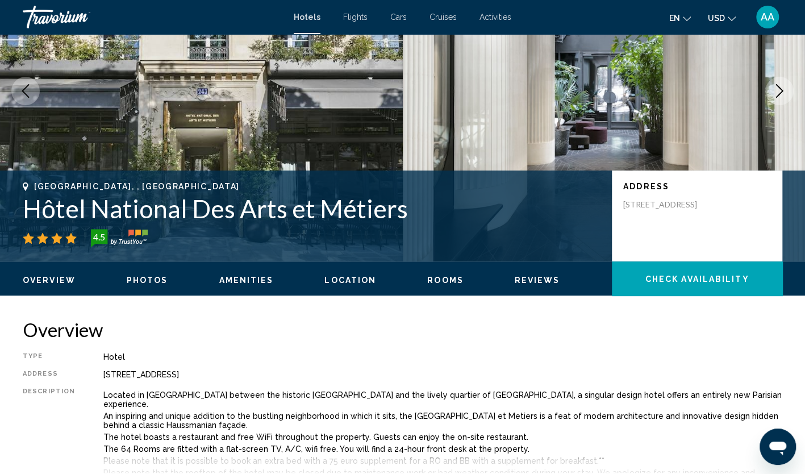
drag, startPoint x: 419, startPoint y: 213, endPoint x: 29, endPoint y: 218, distance: 390.5
click at [29, 218] on h1 "Hôtel National Des Arts et Métiers" at bounding box center [312, 209] width 578 height 30
copy h1 "Hôtel National Des Arts et Métiers"
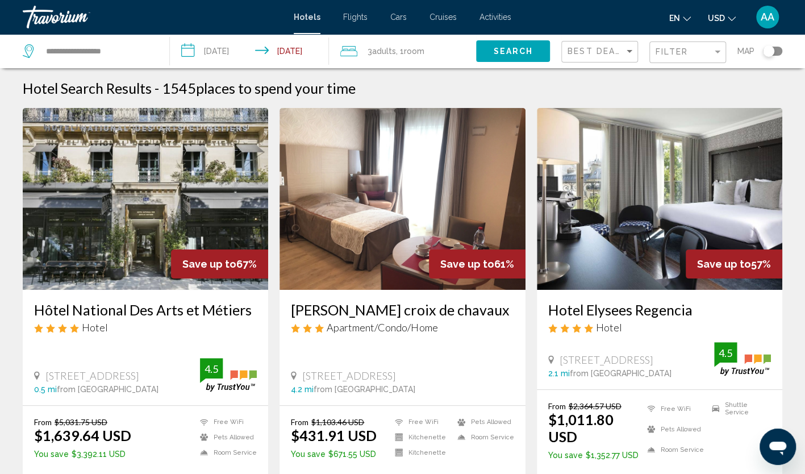
click at [351, 188] on img "Main content" at bounding box center [403, 199] width 246 height 182
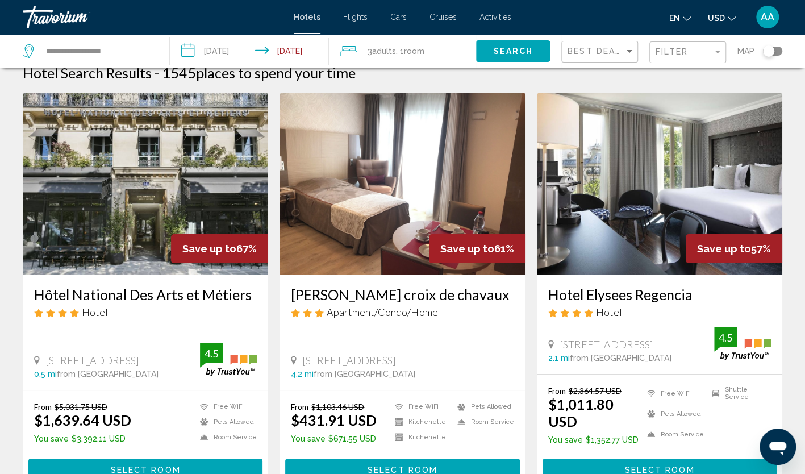
scroll to position [57, 0]
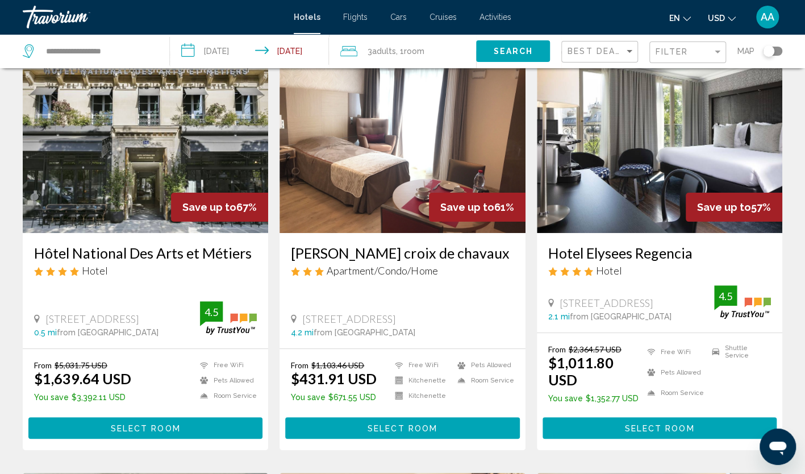
click at [612, 163] on img "Main content" at bounding box center [660, 142] width 246 height 182
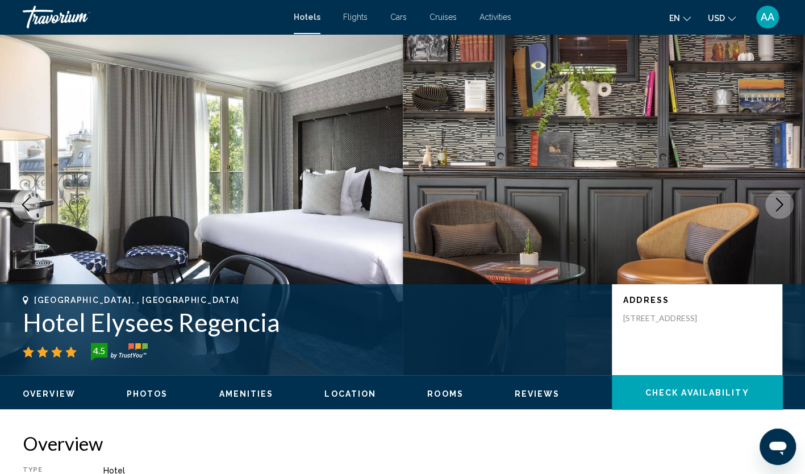
click at [774, 216] on button "Next image" at bounding box center [779, 204] width 28 height 28
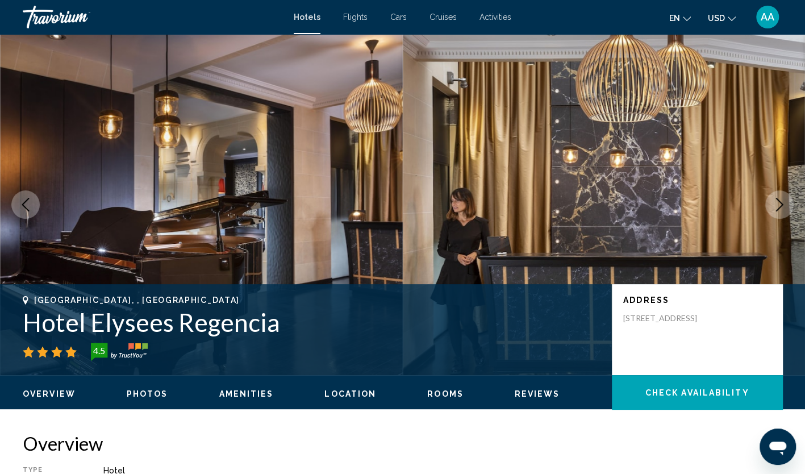
click at [774, 216] on button "Next image" at bounding box center [779, 204] width 28 height 28
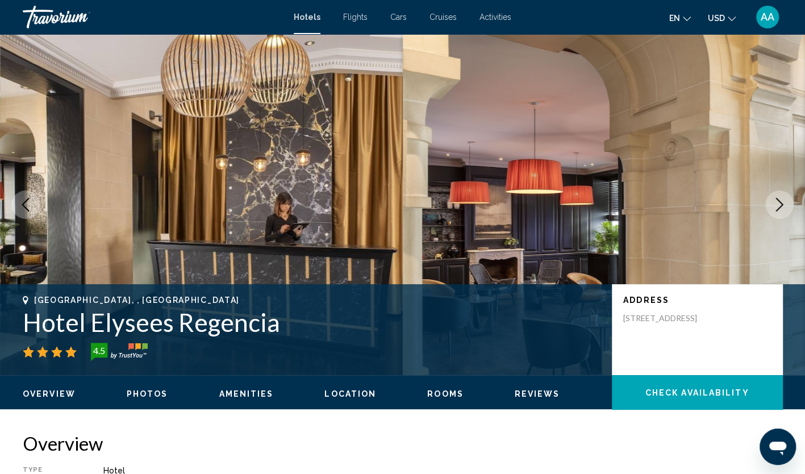
click at [34, 203] on button "Previous image" at bounding box center [25, 204] width 28 height 28
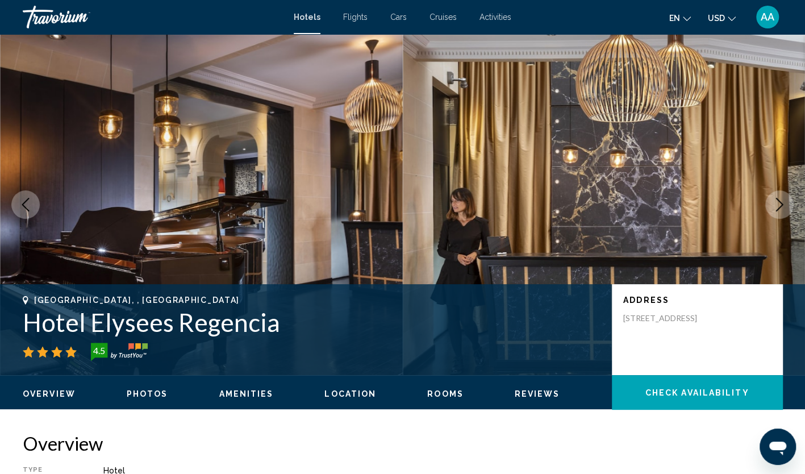
click at [34, 203] on button "Previous image" at bounding box center [25, 204] width 28 height 28
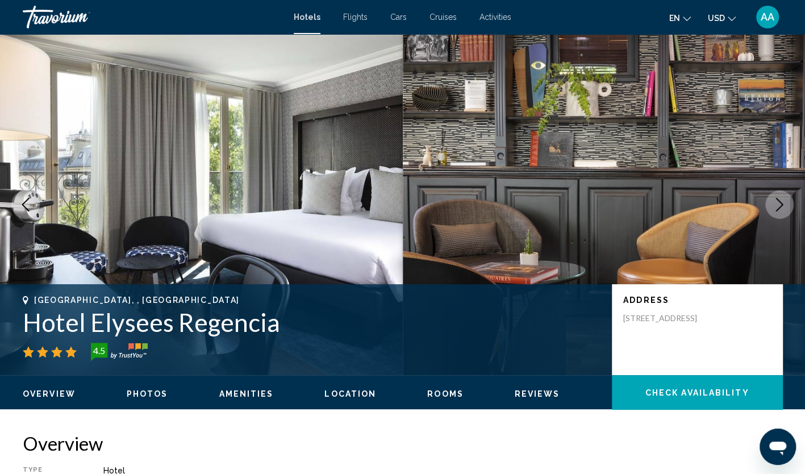
drag, startPoint x: 290, startPoint y: 326, endPoint x: 3, endPoint y: 313, distance: 286.7
click at [3, 313] on div "Paris, , France Hotel Elysees Regencia 4.5 Address 41 Avenue Marceau, Paris 751…" at bounding box center [402, 330] width 805 height 68
copy h1 "Hotel Elysees Regencia"
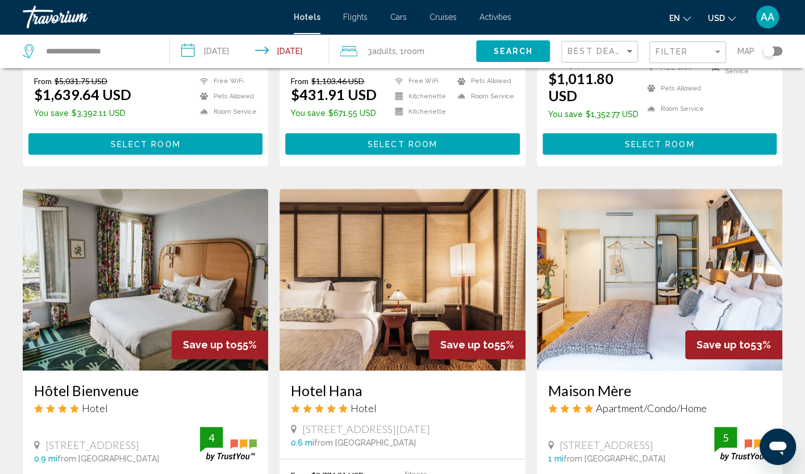
scroll to position [398, 0]
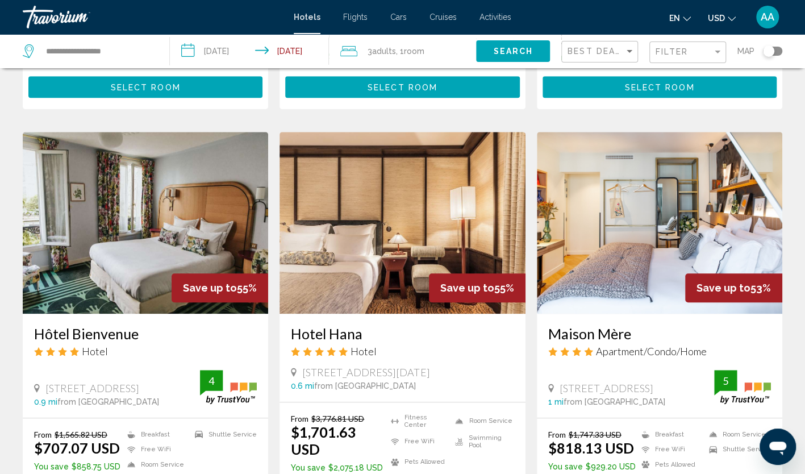
drag, startPoint x: 30, startPoint y: 314, endPoint x: 136, endPoint y: 319, distance: 106.9
click at [136, 319] on div "Hôtel Bienvenue Hotel 23 Rue Buffault, Paris 0.9 mi from Paris city center from…" at bounding box center [146, 366] width 246 height 104
copy h3 "Hôtel Bienvenue"
drag, startPoint x: 282, startPoint y: 314, endPoint x: 361, endPoint y: 323, distance: 79.6
click at [361, 323] on div "Hotel Hana Hotel 17 Rue Du 4 Septembre, Paris 0.6 mi from Paris city center fro…" at bounding box center [403, 358] width 246 height 88
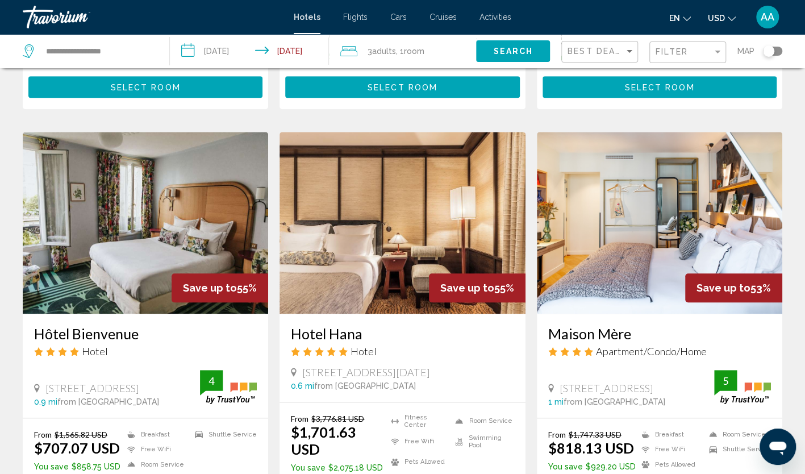
copy h3 "Hotel Hana"
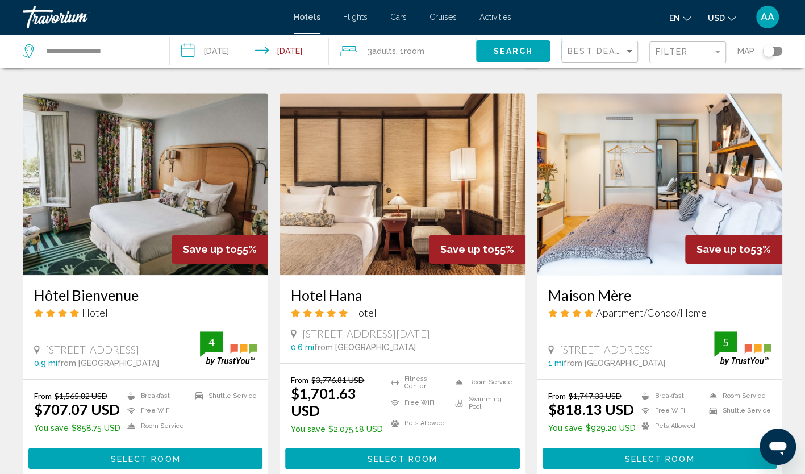
scroll to position [455, 0]
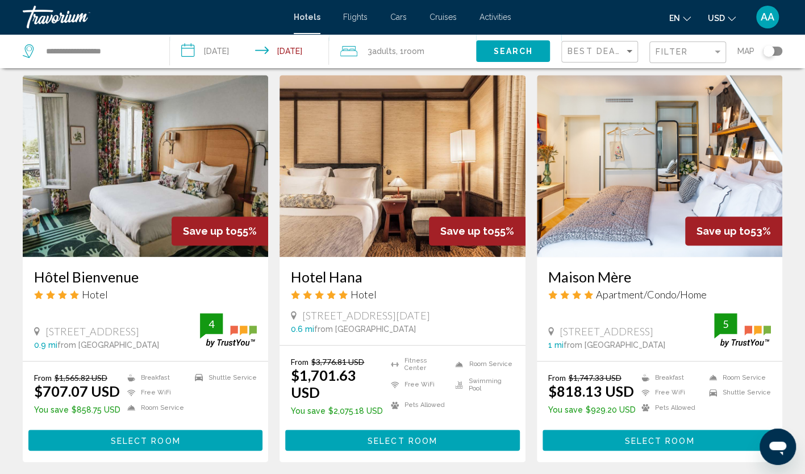
click at [280, 257] on div "Hotel Hana Hotel 17 Rue Du 4 Septembre, Paris 0.6 mi from Paris city center fro…" at bounding box center [403, 301] width 246 height 88
drag, startPoint x: 546, startPoint y: 263, endPoint x: 631, endPoint y: 268, distance: 85.9
click at [631, 268] on div "Maison Mère Apartment/Condo/Home 7 Rue Mayran, Paris 1 mi from Paris city cente…" at bounding box center [660, 309] width 246 height 104
copy h3 "Maison Mère"
click at [541, 293] on div "Maison Mère Apartment/Condo/Home 7 Rue Mayran, Paris 1 mi from Paris city cente…" at bounding box center [660, 309] width 246 height 104
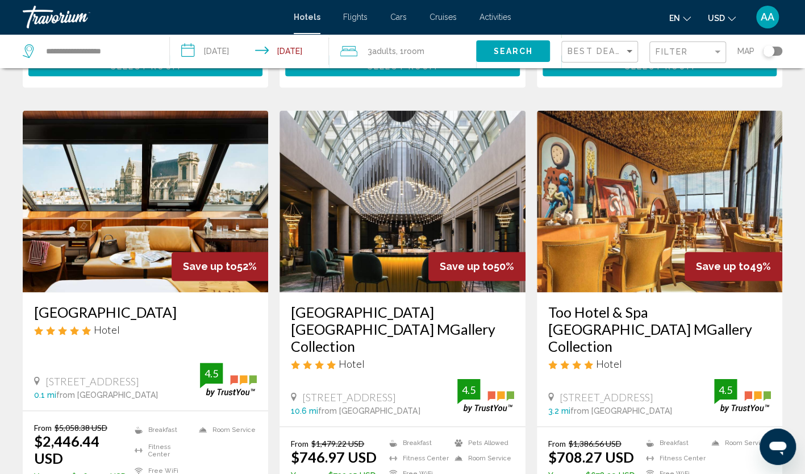
scroll to position [852, 0]
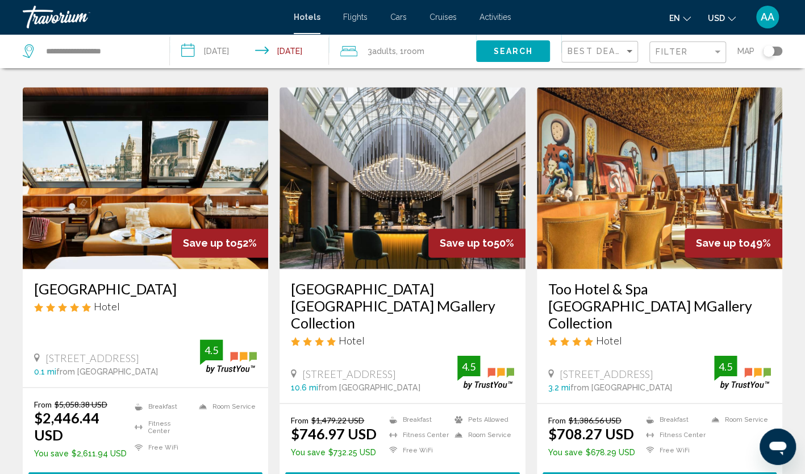
click at [286, 270] on div "Le Louis Hotel Versailles Château MGallery Collection Hotel 2 Bis Avenue De Par…" at bounding box center [403, 336] width 246 height 134
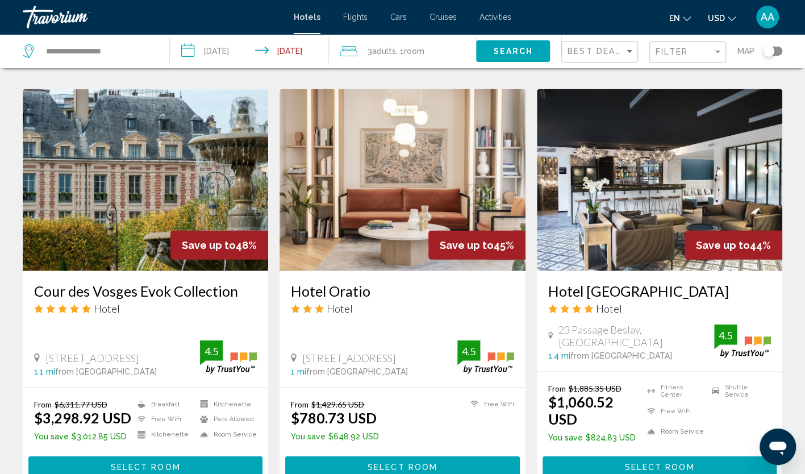
scroll to position [1307, 0]
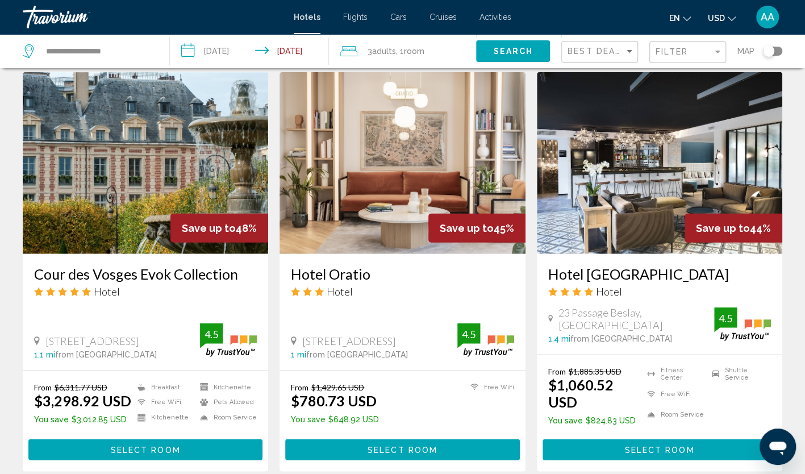
drag, startPoint x: 544, startPoint y: 236, endPoint x: 702, endPoint y: 244, distance: 158.2
click at [702, 254] on div "Hotel Les Deux Girafes Hotel 23 Passage Beslay, Paris 1.4 mi from Paris city ce…" at bounding box center [660, 304] width 246 height 101
copy h3 "Hotel Les Deux Girafes"
click at [649, 439] on button "Select Room" at bounding box center [660, 449] width 234 height 21
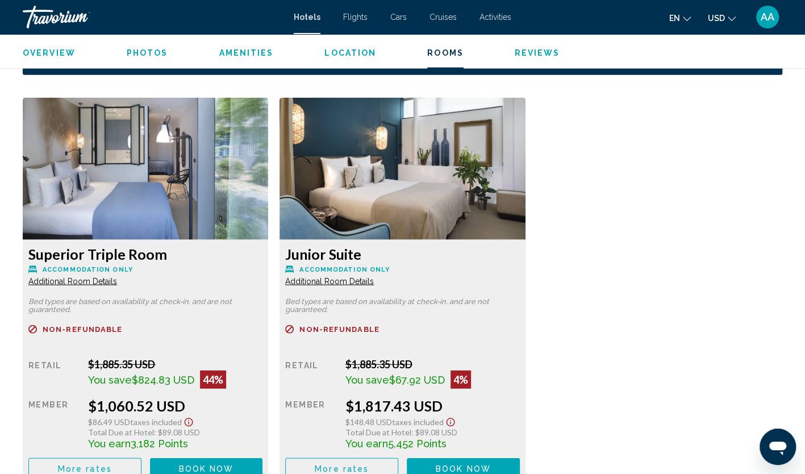
scroll to position [1534, 0]
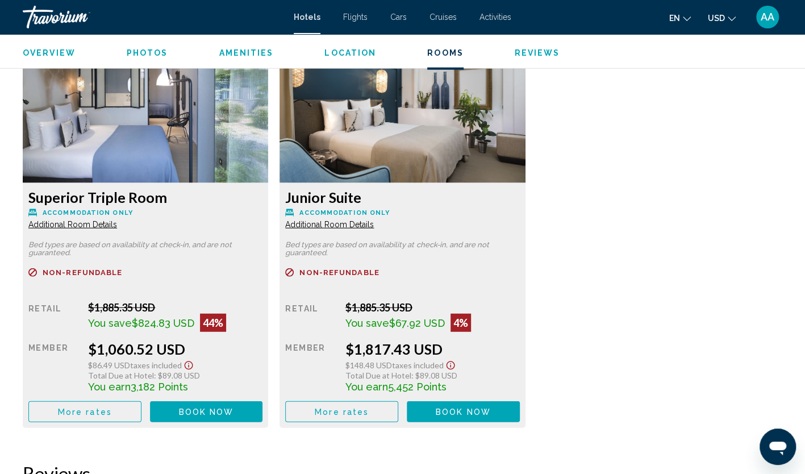
click at [95, 414] on span "More rates" at bounding box center [85, 411] width 54 height 9
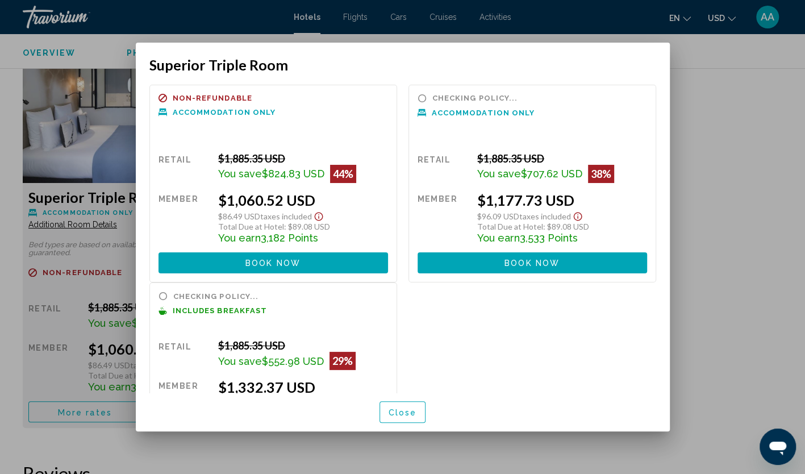
scroll to position [57, 0]
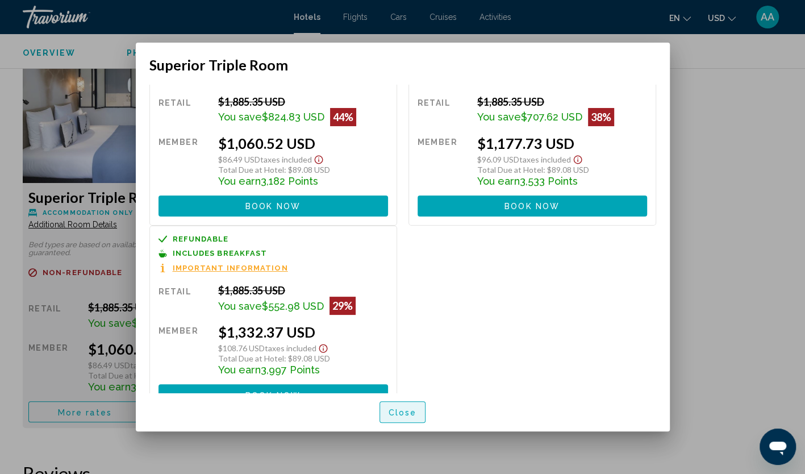
click at [401, 408] on span "Close" at bounding box center [403, 412] width 28 height 9
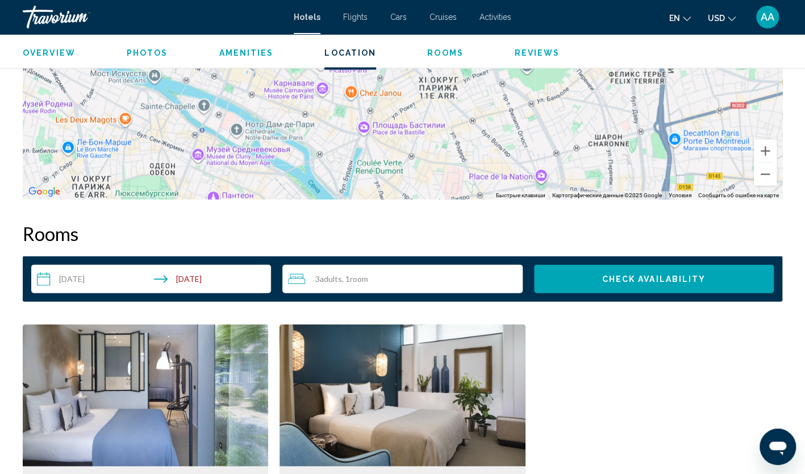
scroll to position [1023, 0]
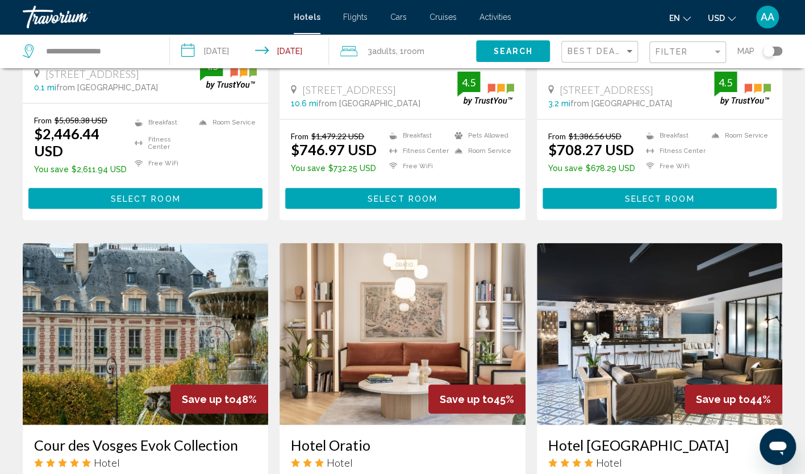
scroll to position [1193, 0]
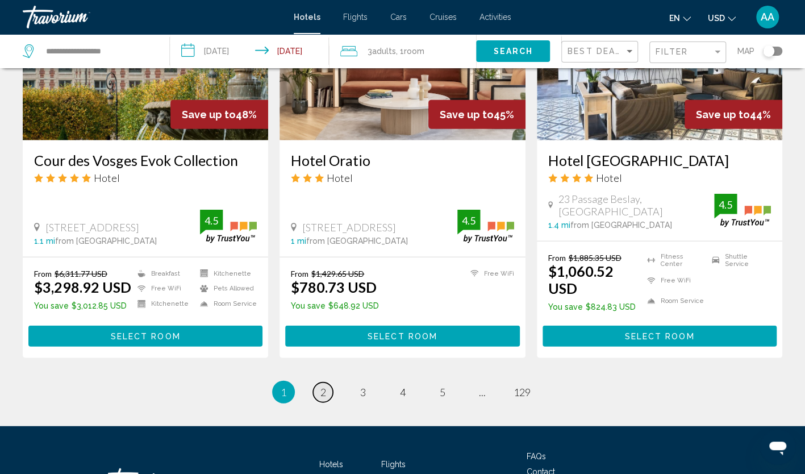
click at [322, 386] on span "2" at bounding box center [324, 392] width 6 height 13
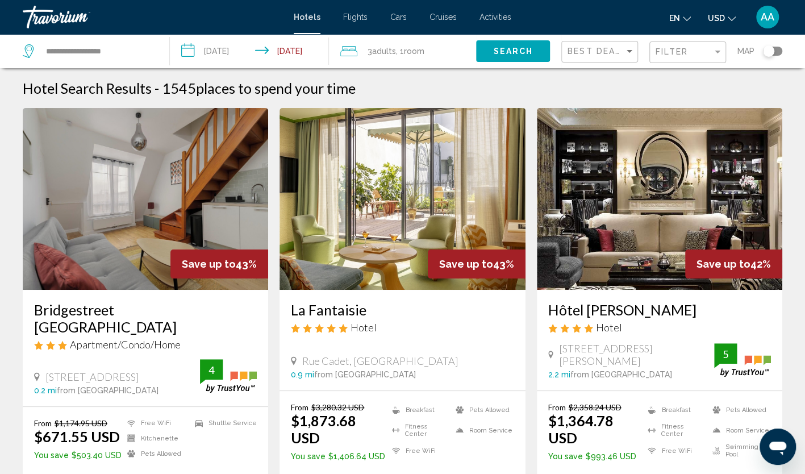
scroll to position [57, 0]
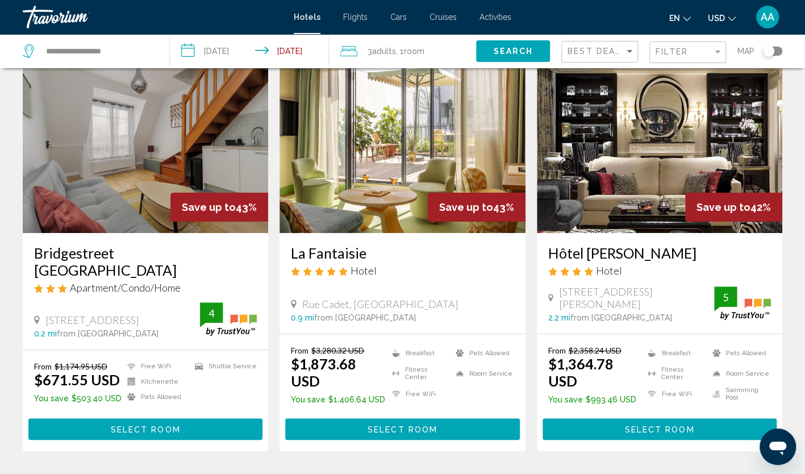
click at [67, 189] on img "Main content" at bounding box center [146, 142] width 246 height 182
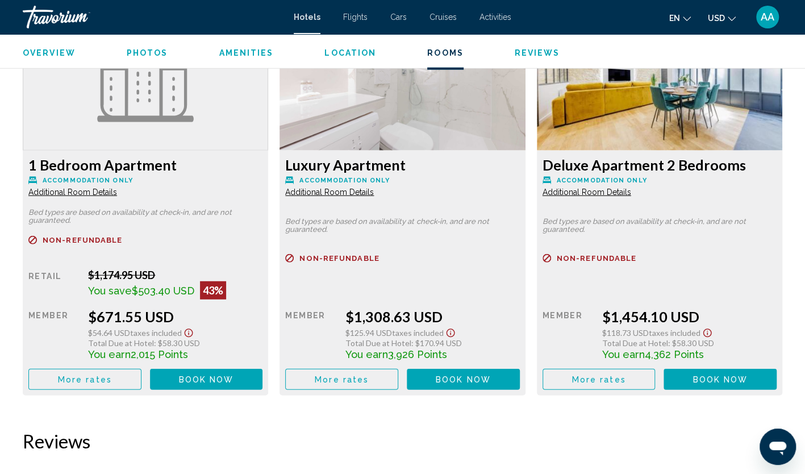
scroll to position [1591, 0]
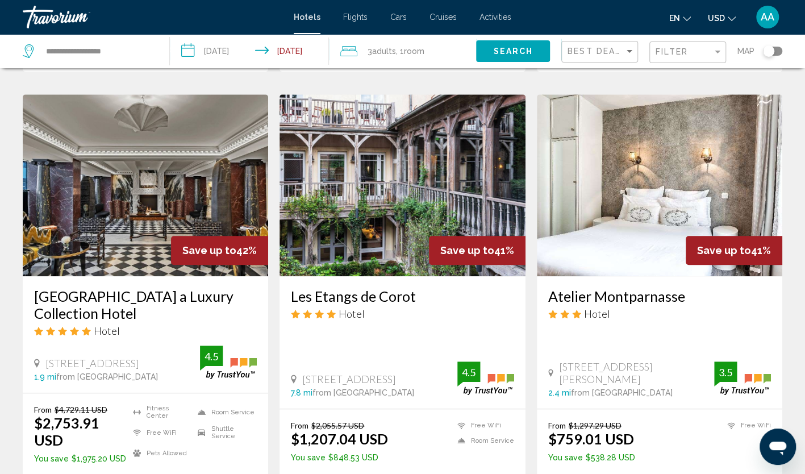
scroll to position [455, 0]
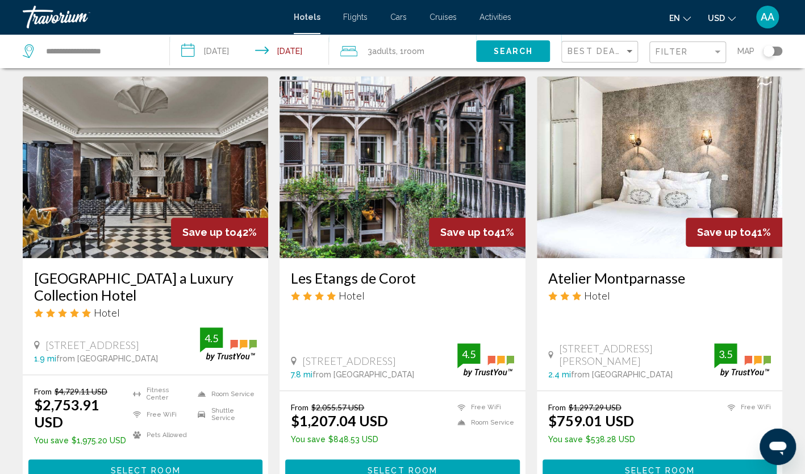
click at [602, 200] on img "Main content" at bounding box center [660, 167] width 246 height 182
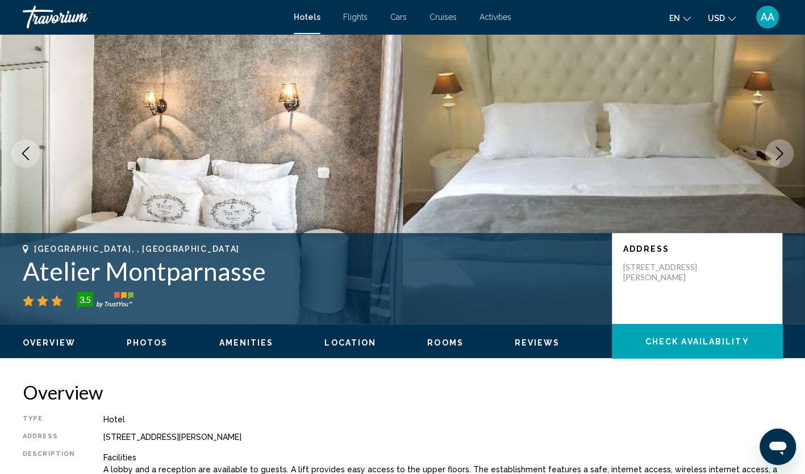
scroll to position [114, 0]
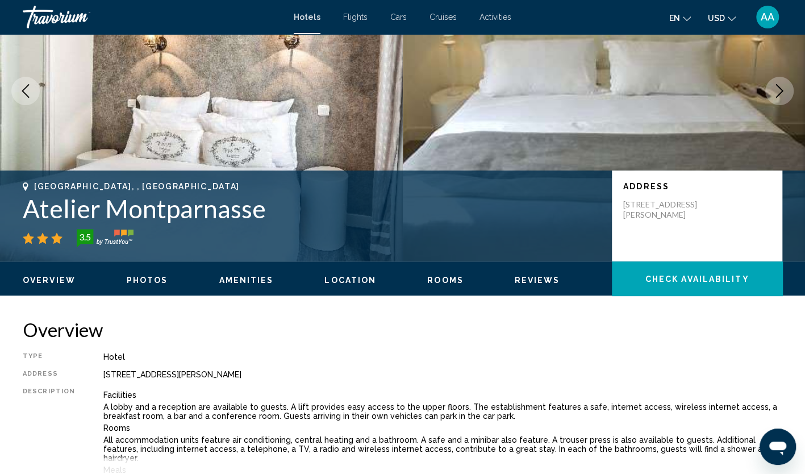
drag, startPoint x: 266, startPoint y: 217, endPoint x: 6, endPoint y: 209, distance: 260.4
click at [6, 209] on div "Paris, , France Atelier Montparnasse 3.5 Address 84 Rue Raymond Losserand, Pari…" at bounding box center [402, 216] width 805 height 68
copy h1 "Atelier Montparnasse"
click at [374, 189] on div "[GEOGRAPHIC_DATA], , [GEOGRAPHIC_DATA]" at bounding box center [312, 186] width 578 height 9
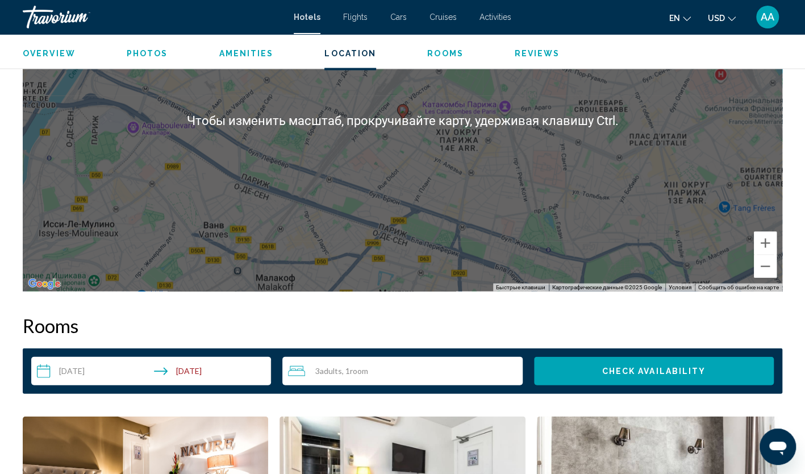
scroll to position [1307, 0]
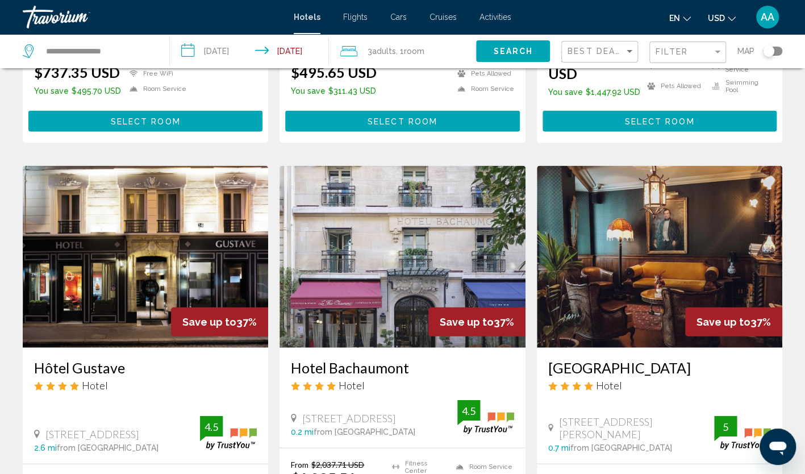
scroll to position [1250, 0]
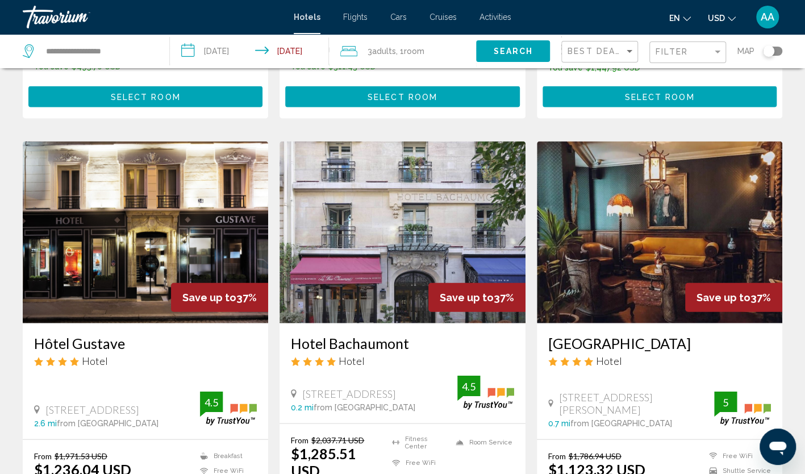
click at [83, 253] on img "Main content" at bounding box center [146, 233] width 246 height 182
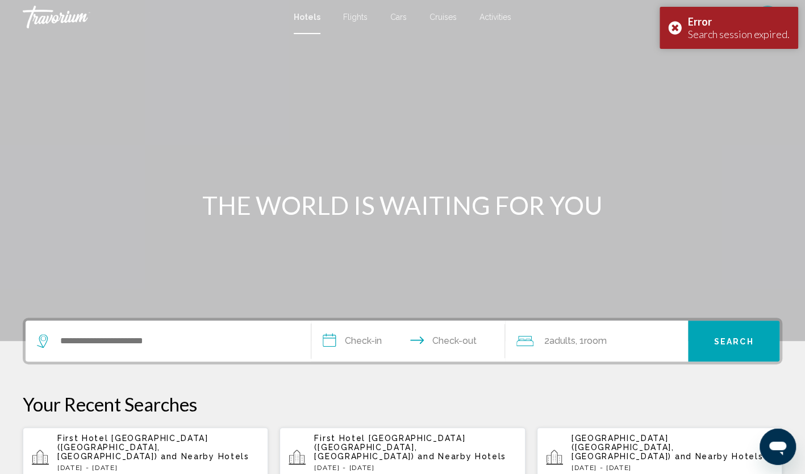
click at [204, 436] on span "First Hotel [GEOGRAPHIC_DATA] ([GEOGRAPHIC_DATA], [GEOGRAPHIC_DATA])" at bounding box center [132, 447] width 151 height 27
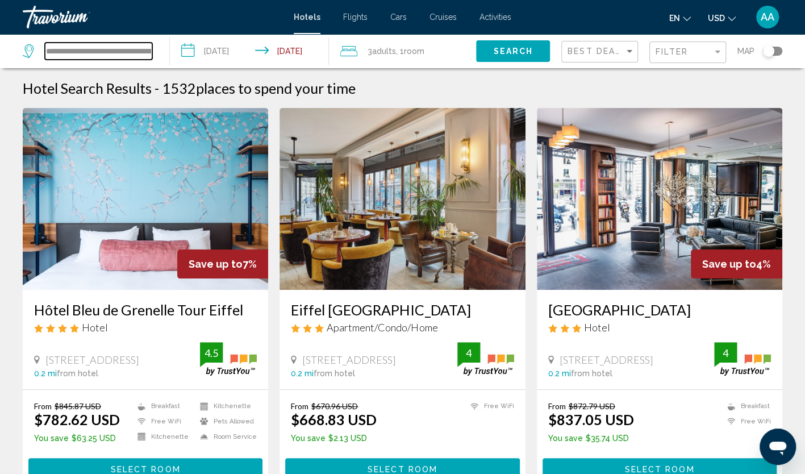
click at [148, 53] on input "**********" at bounding box center [98, 51] width 107 height 17
drag, startPoint x: 153, startPoint y: 51, endPoint x: -1, endPoint y: 53, distance: 153.5
click at [0, 53] on html "**********" at bounding box center [402, 237] width 805 height 474
drag, startPoint x: -1, startPoint y: 53, endPoint x: 41, endPoint y: 31, distance: 47.0
click at [41, 31] on mat-toolbar "Hotels Flights Cars Cruises Activities Hotels Flights Cars Cruises Activities e…" at bounding box center [402, 17] width 805 height 34
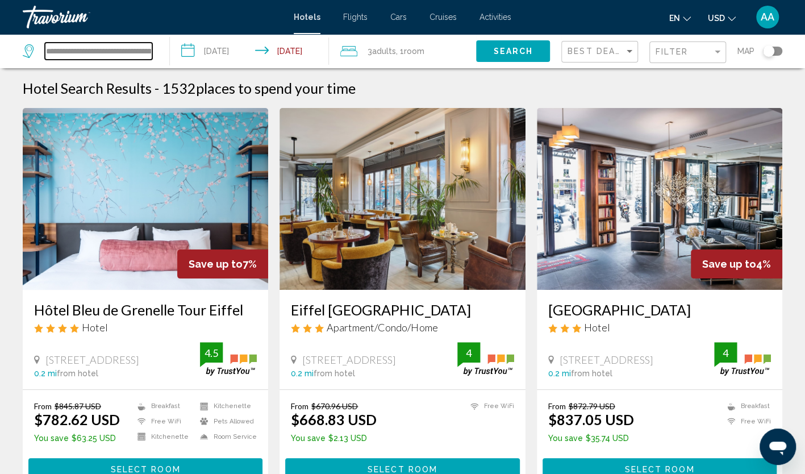
scroll to position [0, 28]
drag, startPoint x: 45, startPoint y: 46, endPoint x: 197, endPoint y: 57, distance: 151.6
click at [197, 57] on div "**********" at bounding box center [402, 51] width 805 height 34
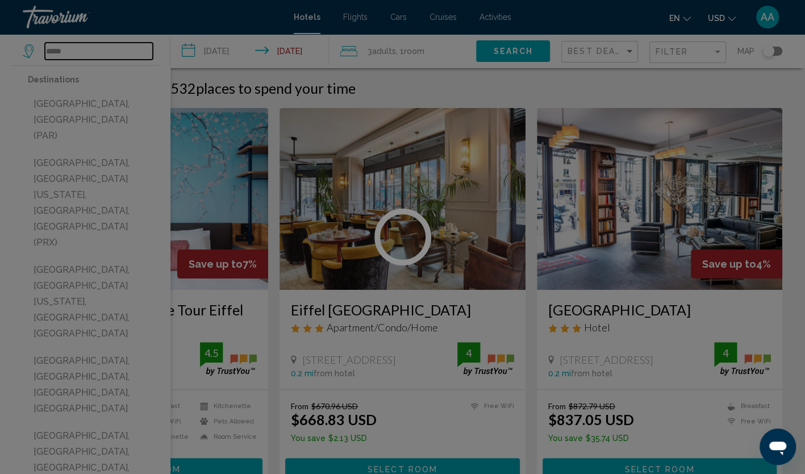
type input "**********"
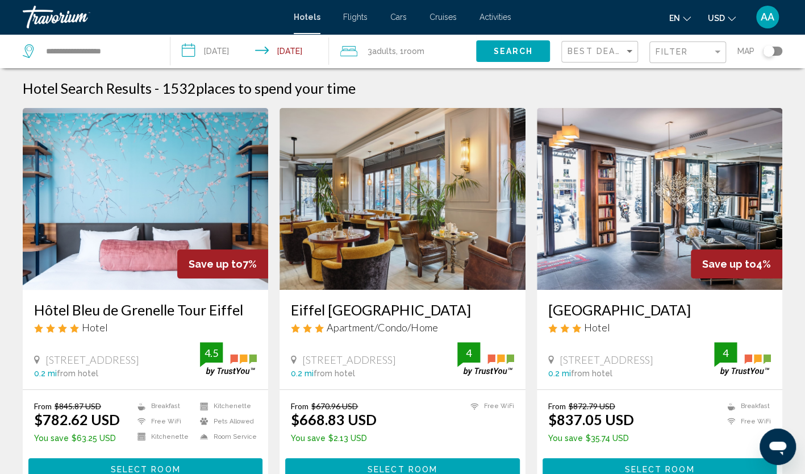
click at [518, 61] on button "Search" at bounding box center [513, 50] width 74 height 21
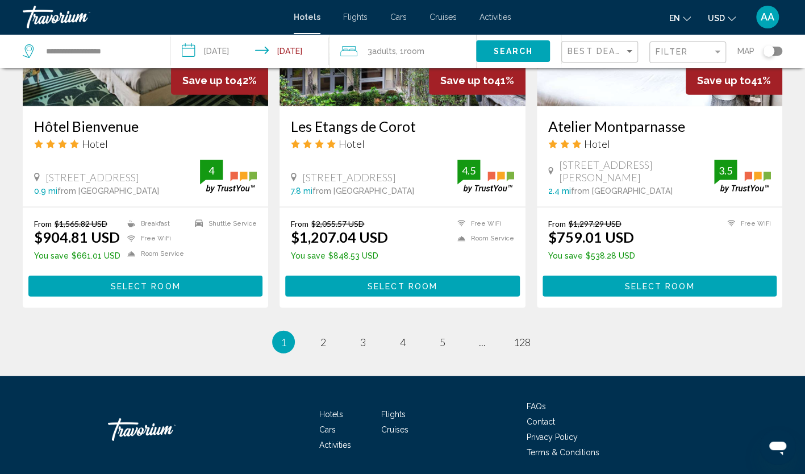
scroll to position [1472, 0]
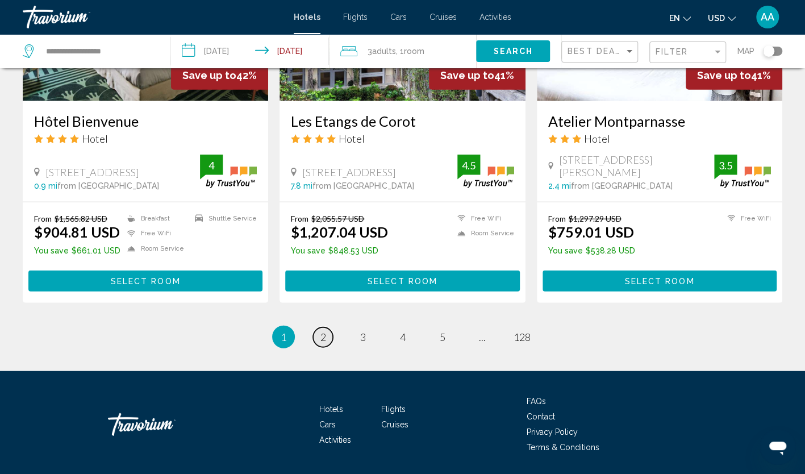
click at [322, 331] on span "2" at bounding box center [324, 337] width 6 height 13
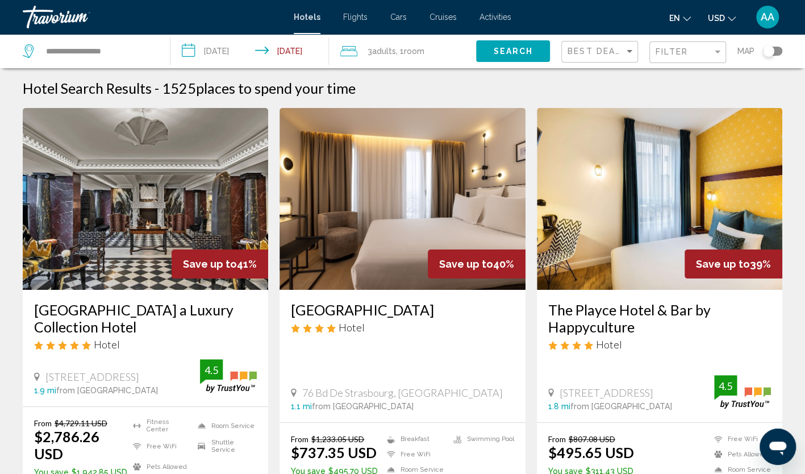
drag, startPoint x: 289, startPoint y: 309, endPoint x: 359, endPoint y: 313, distance: 70.0
click at [359, 313] on div "Hôtel Esté Hotel 76 Bd De Strasbourg, Paris 1.1 mi from Paris city center from …" at bounding box center [403, 356] width 246 height 132
copy h3 "Hôtel Esté"
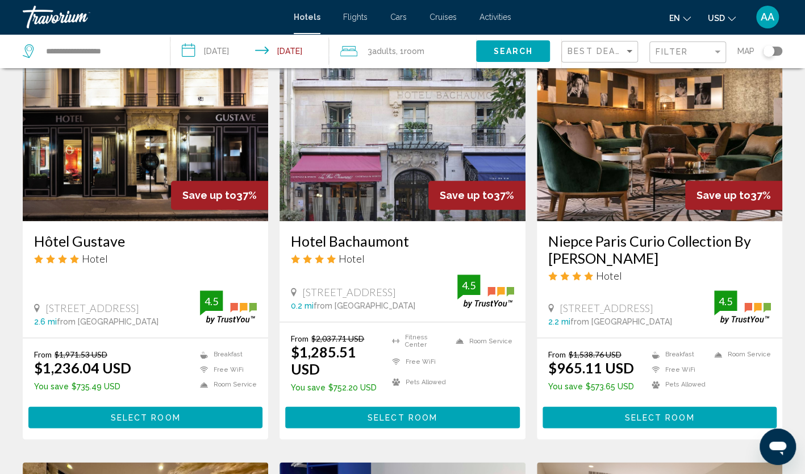
scroll to position [511, 0]
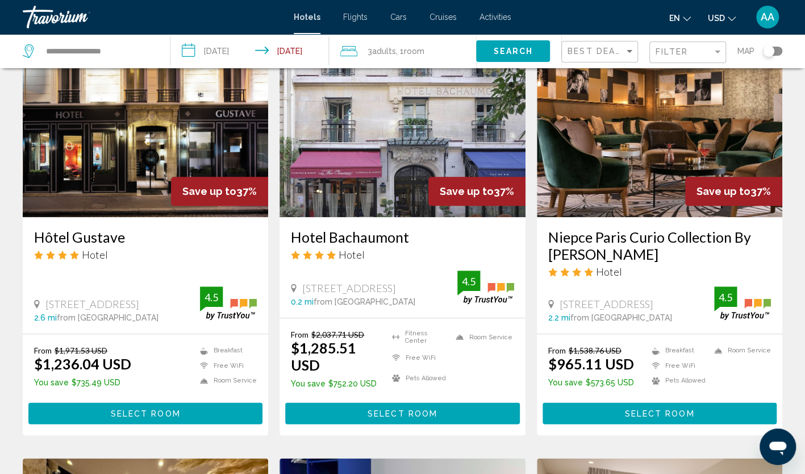
drag, startPoint x: 31, startPoint y: 219, endPoint x: 135, endPoint y: 227, distance: 104.9
click at [135, 227] on div "Hôtel Gustave Hotel 34 Rue Viala, Paris 2.6 mi from Paris city center from hote…" at bounding box center [146, 275] width 246 height 117
copy h3 "Hôtel Gustave"
click at [185, 117] on img "Main content" at bounding box center [146, 126] width 246 height 182
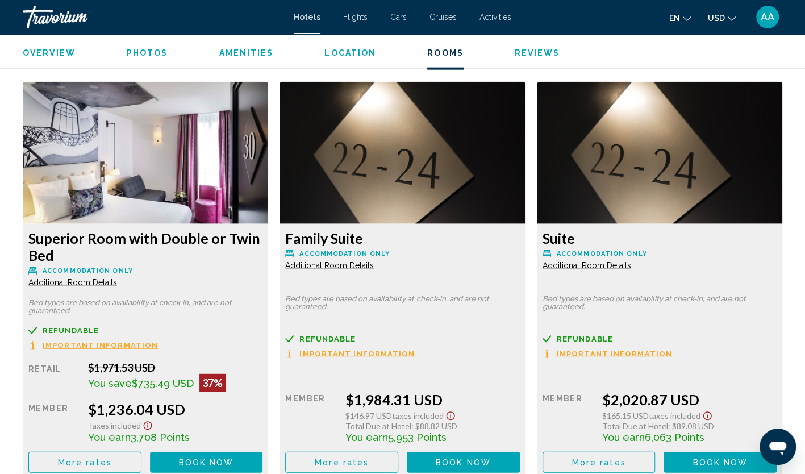
scroll to position [1591, 0]
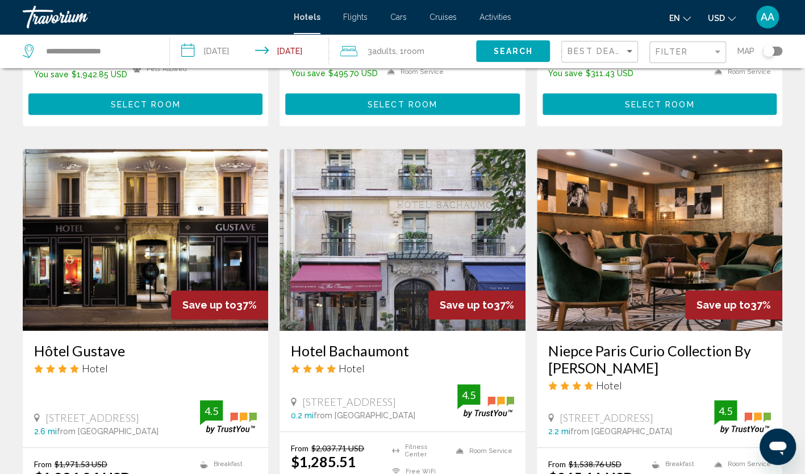
scroll to position [455, 0]
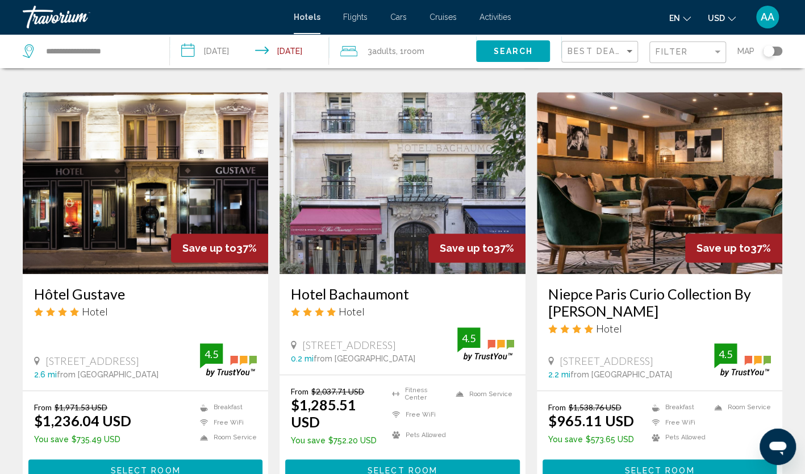
drag, startPoint x: 288, startPoint y: 276, endPoint x: 418, endPoint y: 281, distance: 130.8
click at [418, 281] on div "Hotel Bachaumont Hotel 18 Rue Bachaumont, Paris 0.2 mi from Paris city center f…" at bounding box center [403, 324] width 246 height 101
copy h3 "Hotel Bachaumont"
click at [141, 166] on img "Main content" at bounding box center [146, 183] width 246 height 182
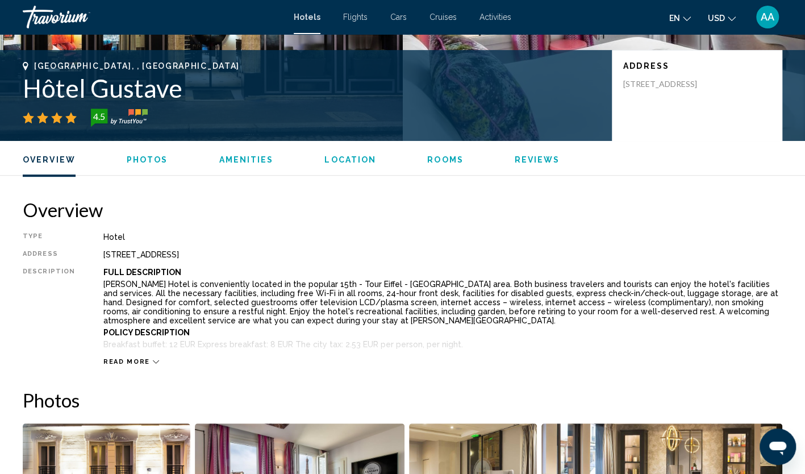
scroll to position [114, 0]
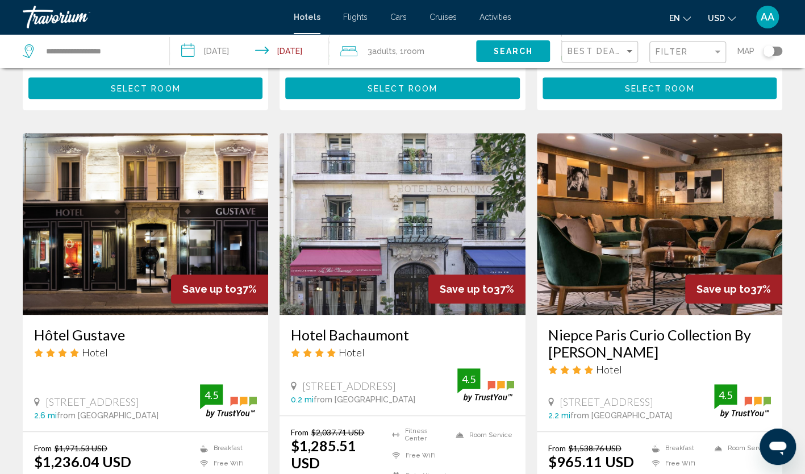
scroll to position [568, 0]
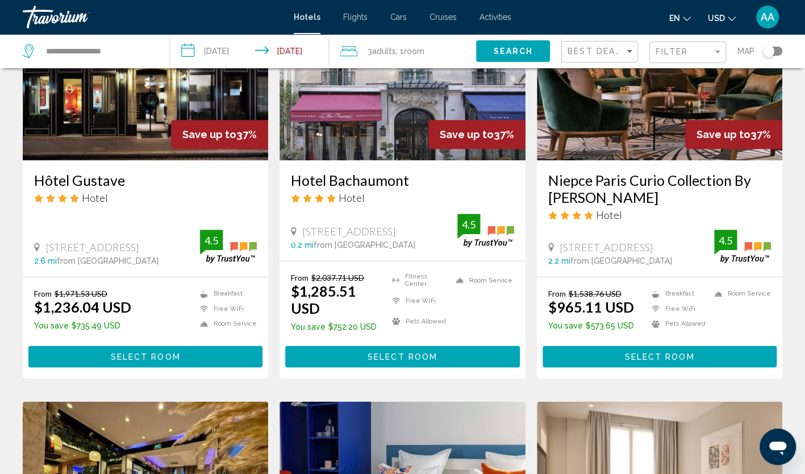
click at [356, 107] on img "Main content" at bounding box center [403, 69] width 246 height 182
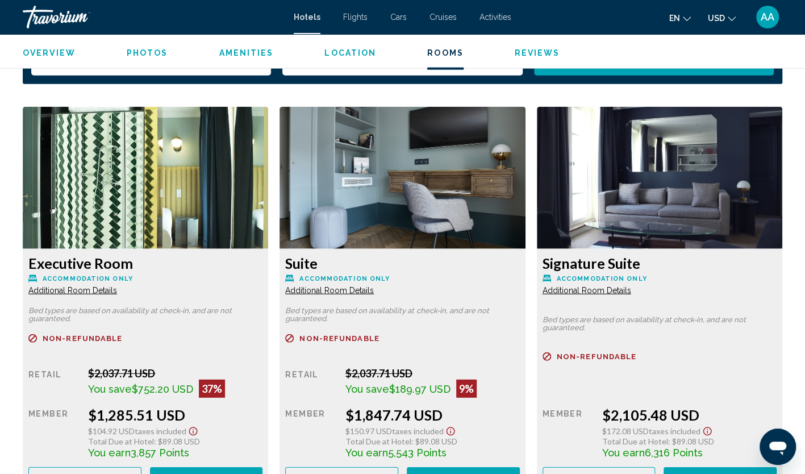
scroll to position [1534, 0]
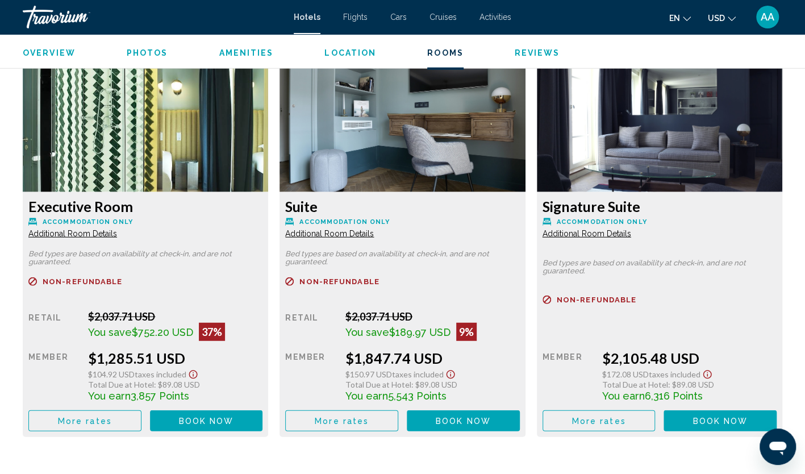
click at [112, 410] on button "More rates" at bounding box center [84, 420] width 113 height 21
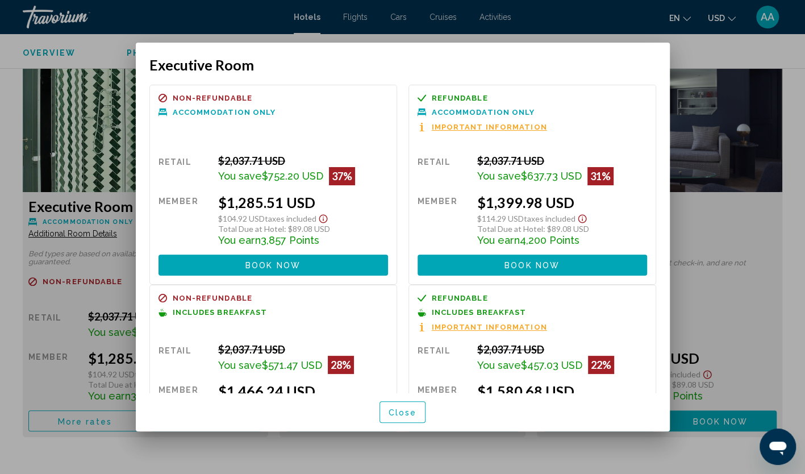
scroll to position [57, 0]
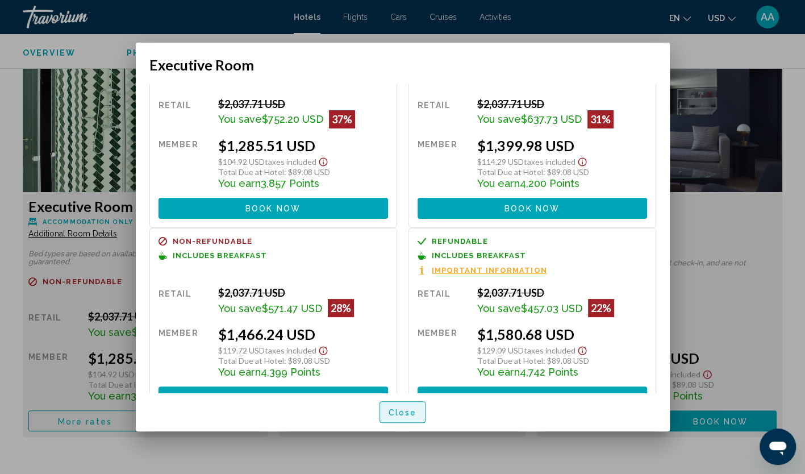
click at [419, 409] on button "Close" at bounding box center [403, 411] width 47 height 21
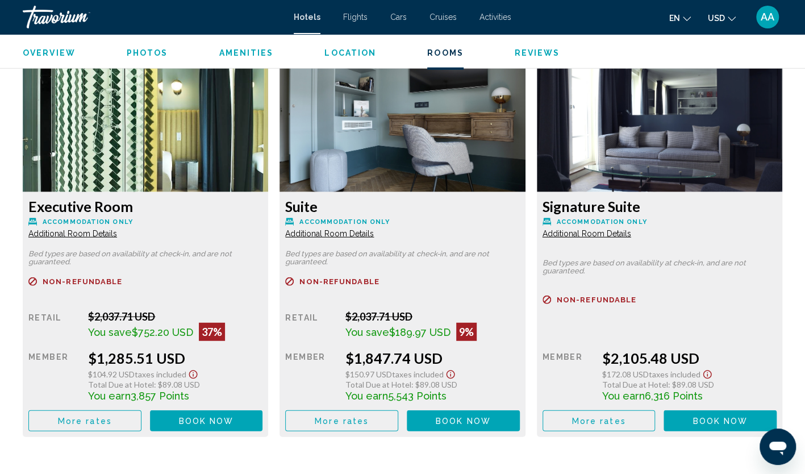
click at [93, 229] on span "Additional Room Details" at bounding box center [72, 233] width 89 height 9
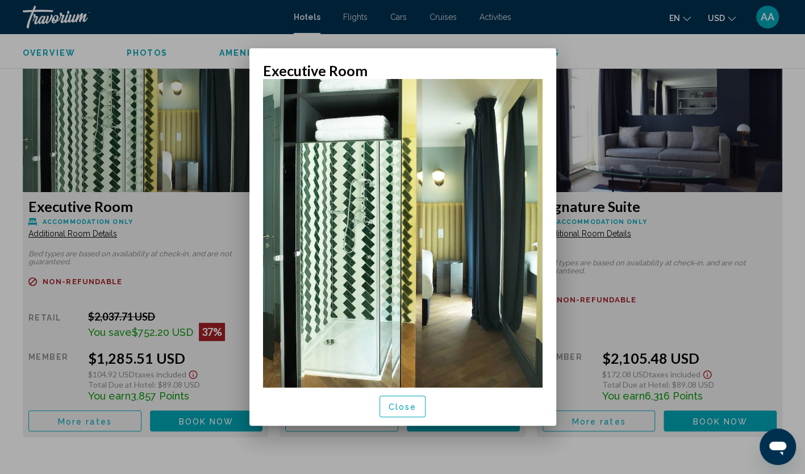
scroll to position [41, 0]
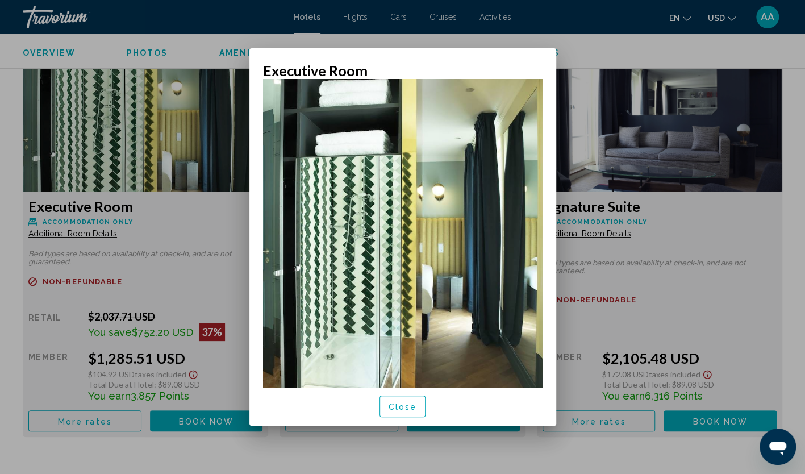
click at [410, 405] on span "Close" at bounding box center [403, 406] width 28 height 9
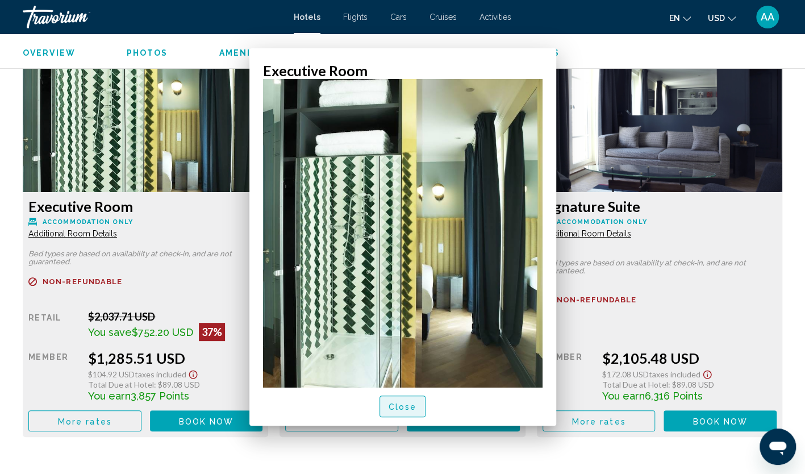
scroll to position [1534, 0]
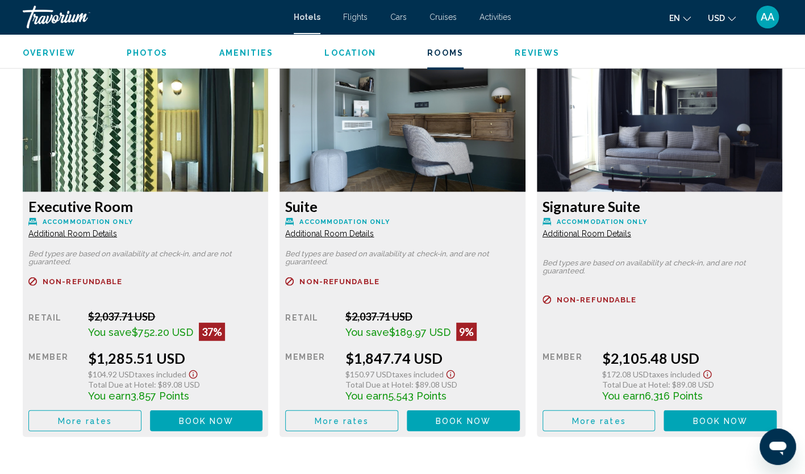
click at [85, 229] on span "Additional Room Details" at bounding box center [72, 233] width 89 height 9
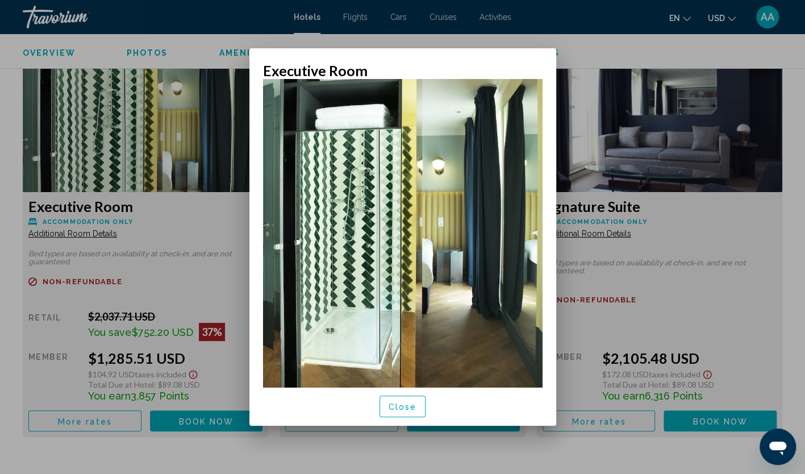
scroll to position [227, 0]
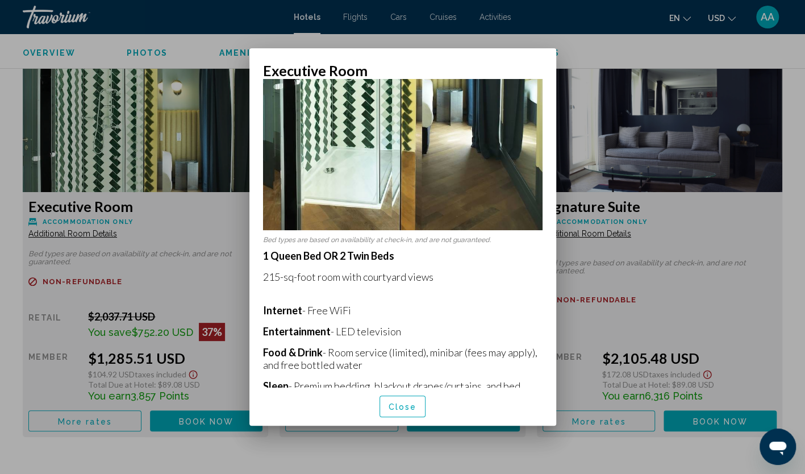
drag, startPoint x: 263, startPoint y: 264, endPoint x: 315, endPoint y: 267, distance: 52.9
click at [315, 271] on p "215-sq-foot room with courtyard views" at bounding box center [403, 277] width 280 height 13
click at [742, 240] on div at bounding box center [402, 237] width 805 height 474
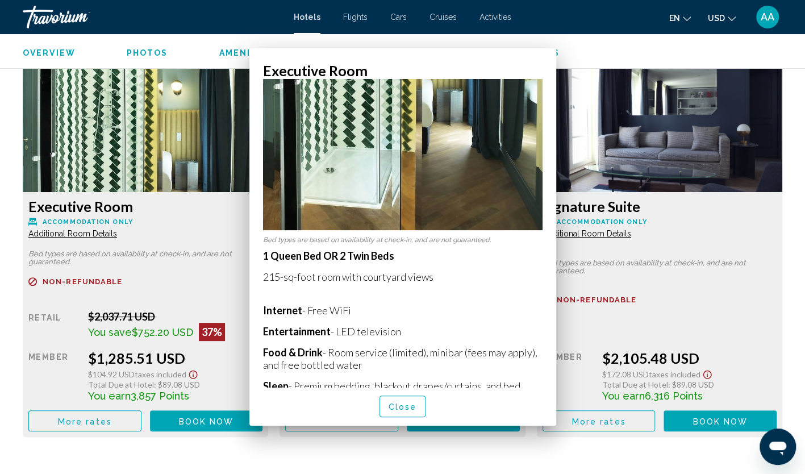
scroll to position [1534, 0]
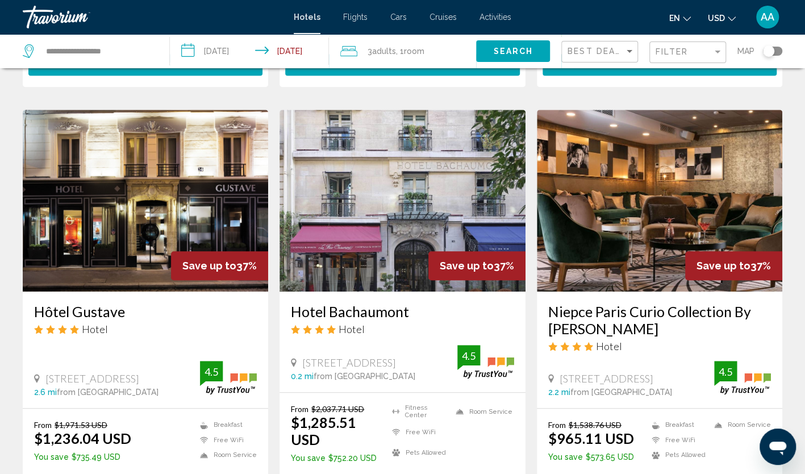
scroll to position [455, 0]
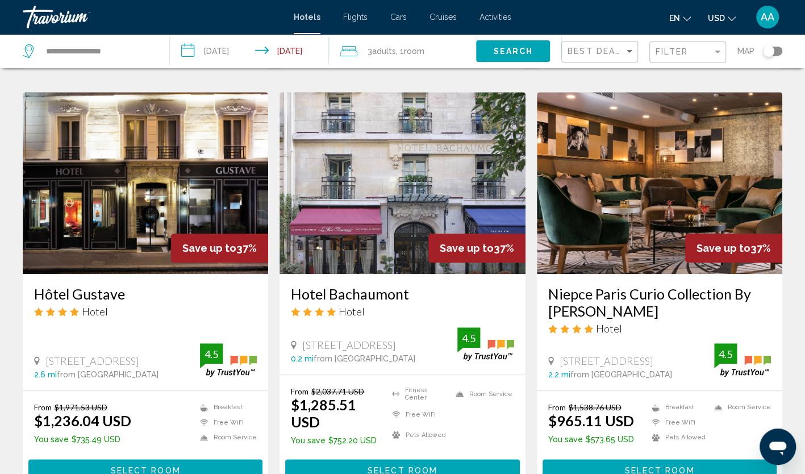
drag, startPoint x: 544, startPoint y: 276, endPoint x: 608, endPoint y: 292, distance: 66.2
click at [608, 292] on div "Niepce Paris Curio Collection By Hilton Hotel 4 Rue Niepce, Paris 2.2 mi from P…" at bounding box center [660, 332] width 246 height 117
click at [642, 466] on span "Select Room" at bounding box center [660, 470] width 70 height 9
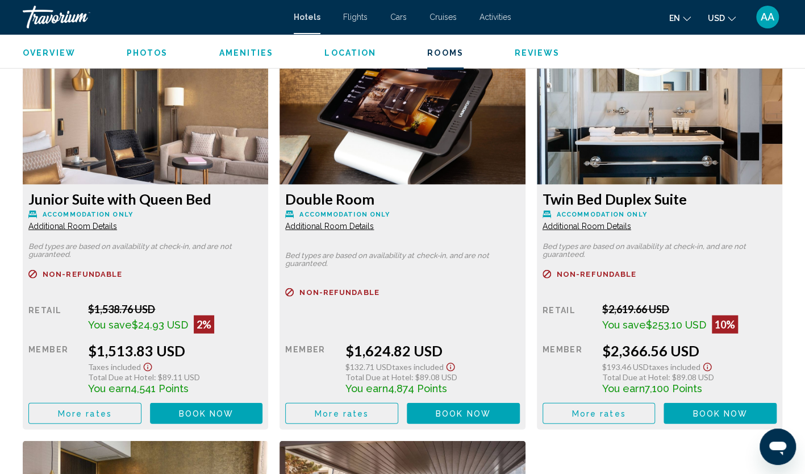
scroll to position [1534, 0]
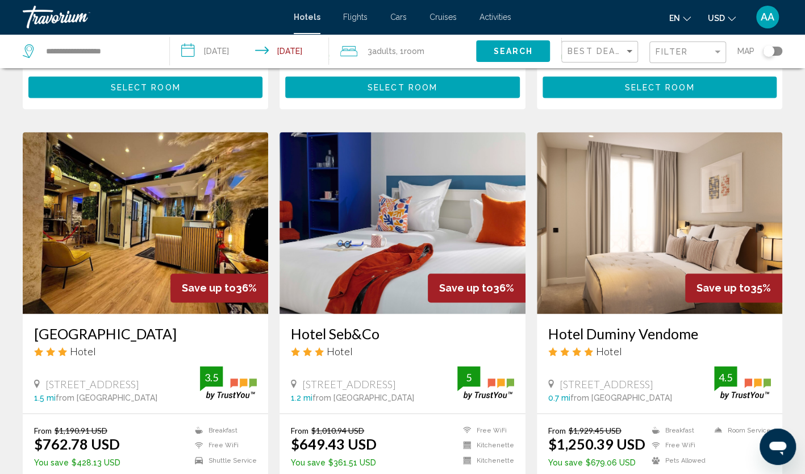
scroll to position [852, 0]
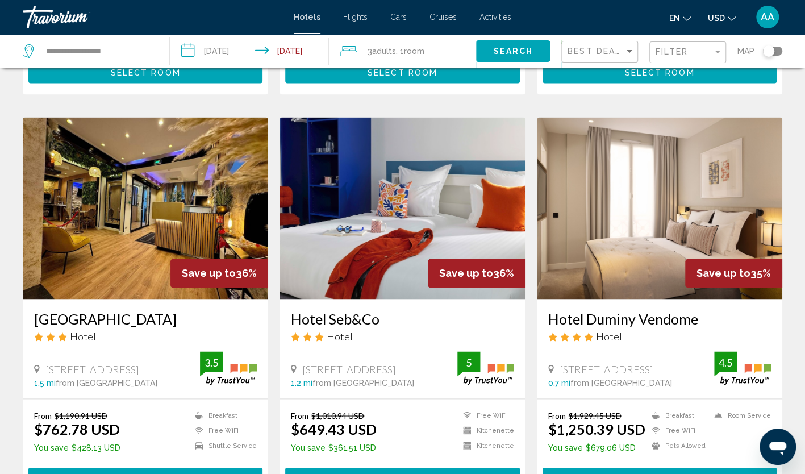
drag, startPoint x: 23, startPoint y: 302, endPoint x: 220, endPoint y: 309, distance: 197.9
click at [220, 309] on div "Hotel Nation Montmartre Hotel 4 Rue Boissieu, Paris 1.5 mi from Paris city cent…" at bounding box center [146, 348] width 246 height 99
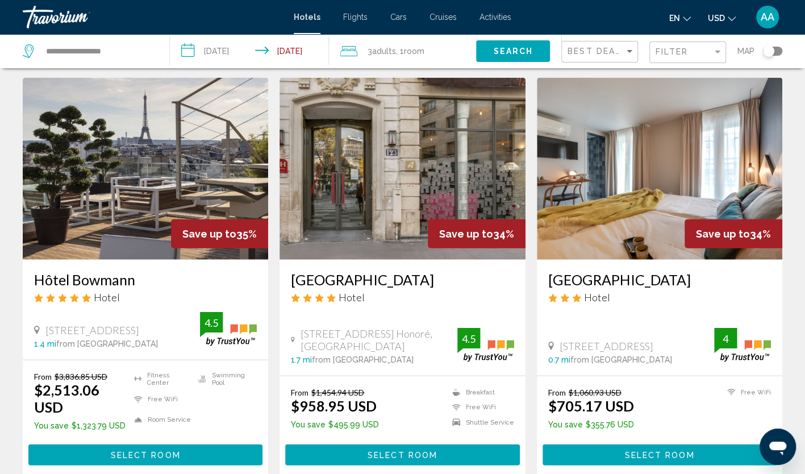
scroll to position [1307, 0]
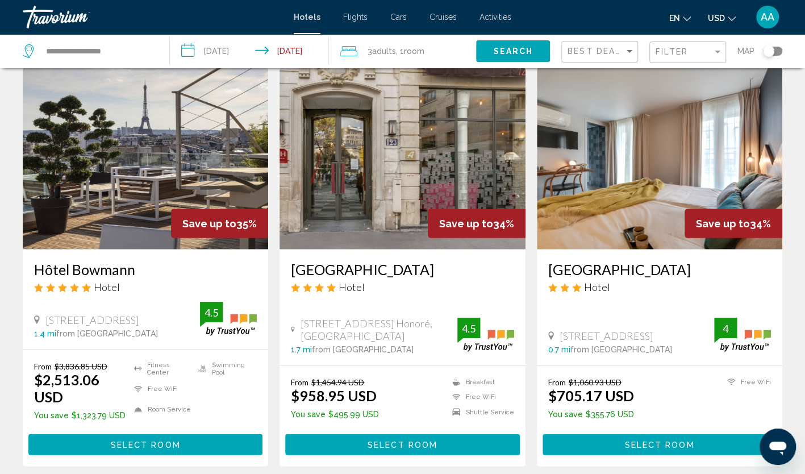
click at [363, 207] on img "Main content" at bounding box center [403, 159] width 246 height 182
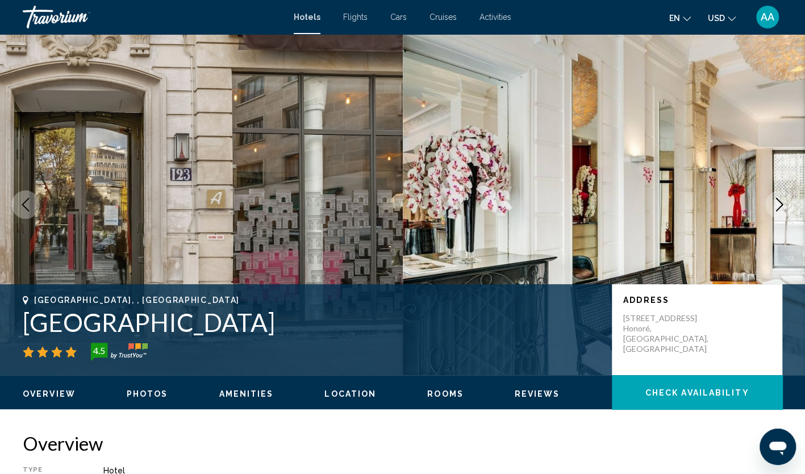
click at [773, 210] on icon "Next image" at bounding box center [780, 205] width 14 height 14
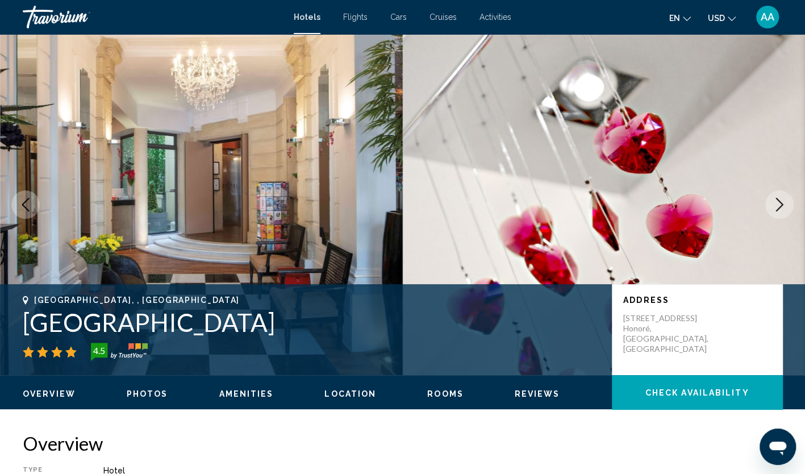
click at [773, 210] on icon "Next image" at bounding box center [780, 205] width 14 height 14
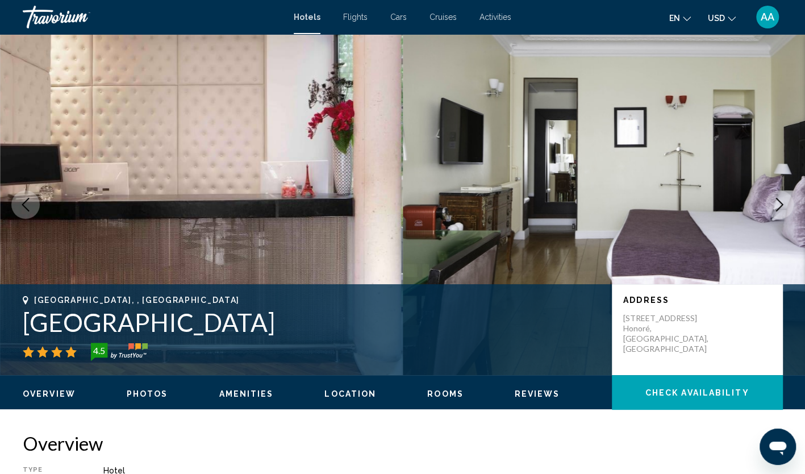
click at [773, 210] on icon "Next image" at bounding box center [780, 205] width 14 height 14
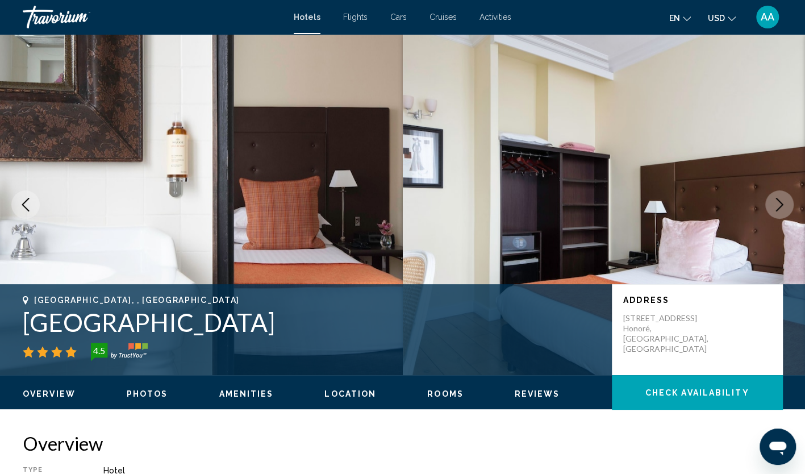
click at [773, 210] on icon "Next image" at bounding box center [780, 205] width 14 height 14
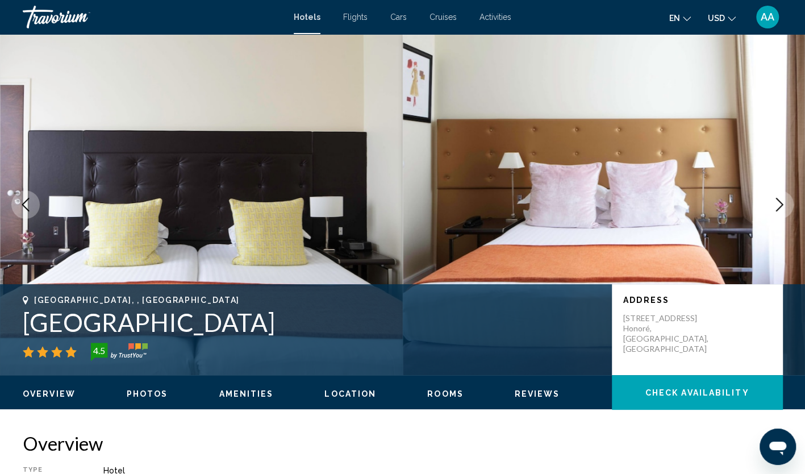
click at [773, 210] on icon "Next image" at bounding box center [780, 205] width 14 height 14
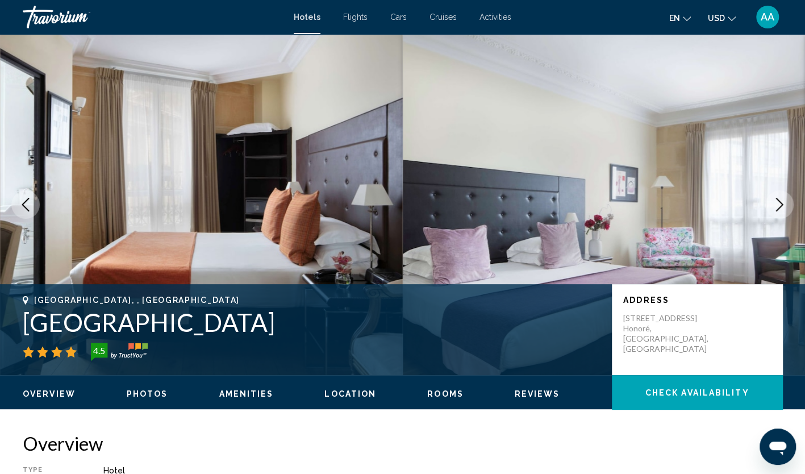
click at [773, 210] on icon "Next image" at bounding box center [780, 205] width 14 height 14
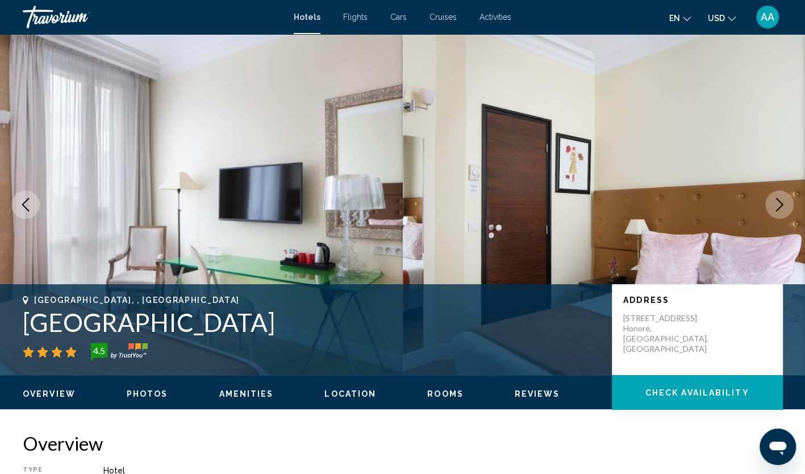
click at [773, 210] on icon "Next image" at bounding box center [780, 205] width 14 height 14
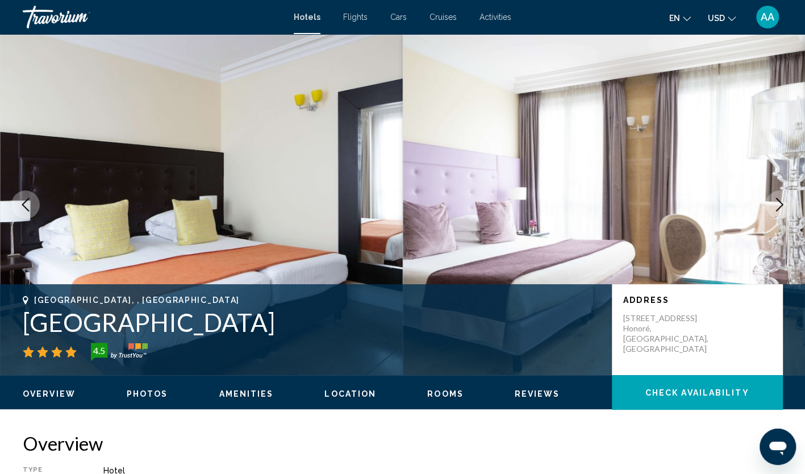
click at [773, 210] on icon "Next image" at bounding box center [780, 205] width 14 height 14
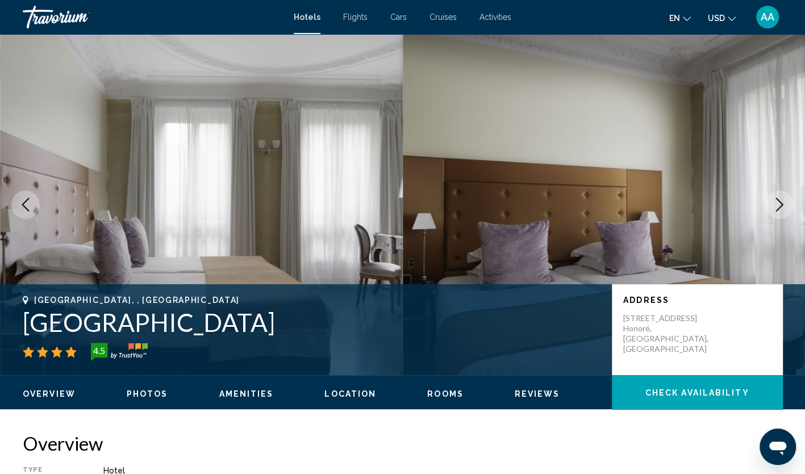
click at [773, 210] on icon "Next image" at bounding box center [780, 205] width 14 height 14
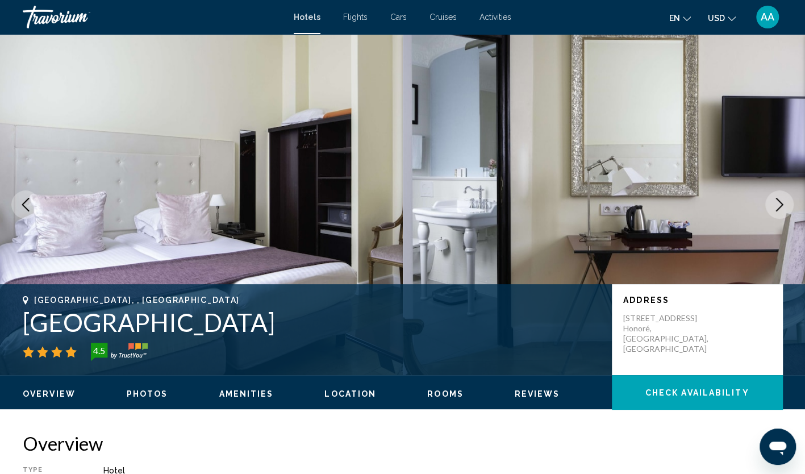
click at [773, 210] on icon "Next image" at bounding box center [780, 205] width 14 height 14
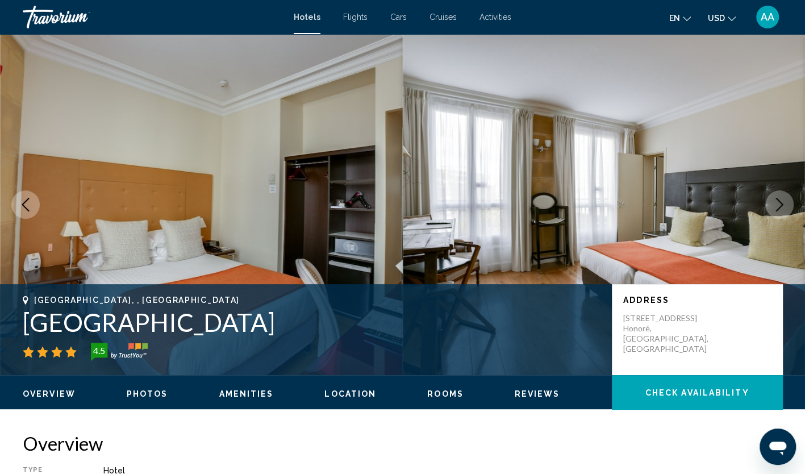
click at [773, 210] on icon "Next image" at bounding box center [780, 205] width 14 height 14
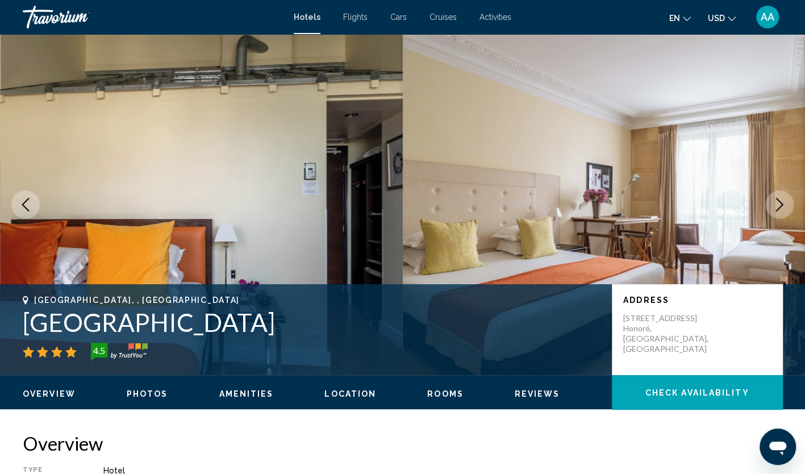
click at [773, 210] on icon "Next image" at bounding box center [780, 205] width 14 height 14
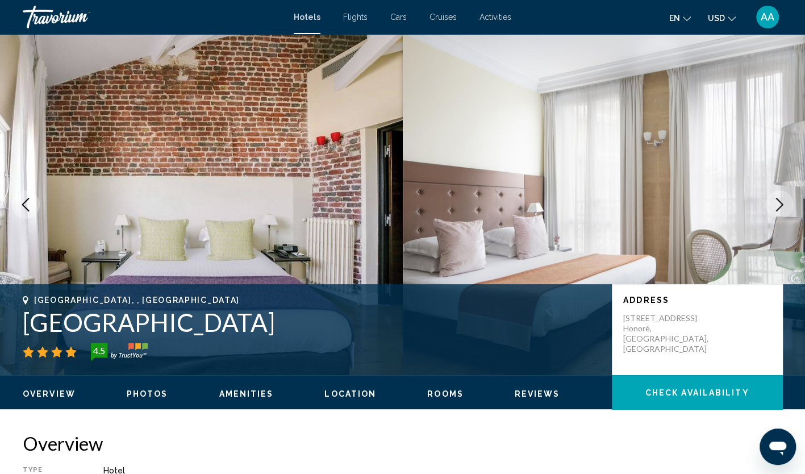
click at [773, 210] on icon "Next image" at bounding box center [780, 205] width 14 height 14
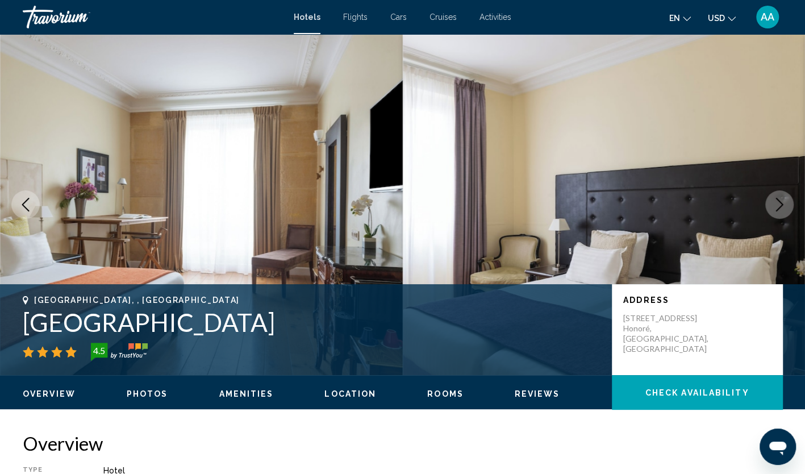
click at [773, 210] on icon "Next image" at bounding box center [780, 205] width 14 height 14
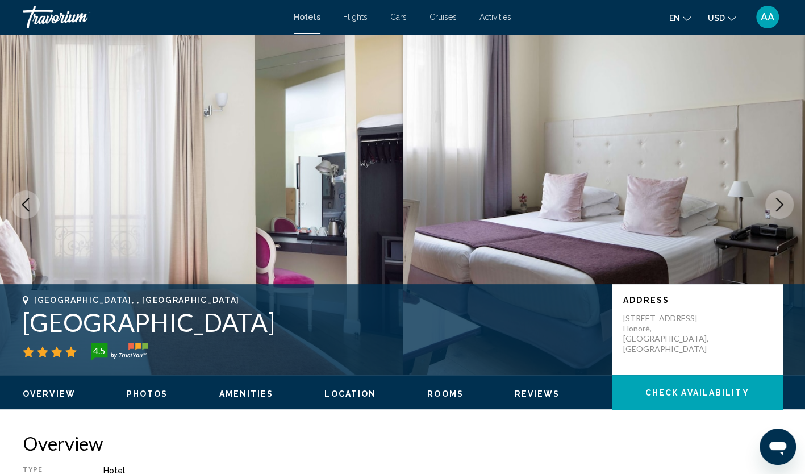
click at [773, 210] on icon "Next image" at bounding box center [780, 205] width 14 height 14
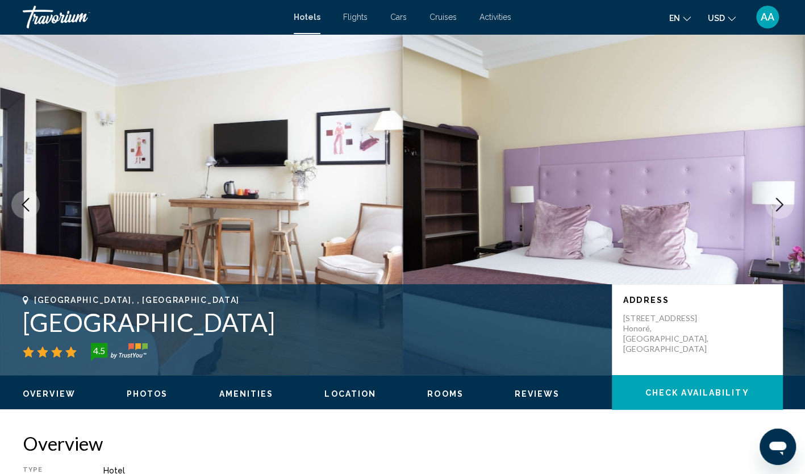
click at [773, 210] on icon "Next image" at bounding box center [780, 205] width 14 height 14
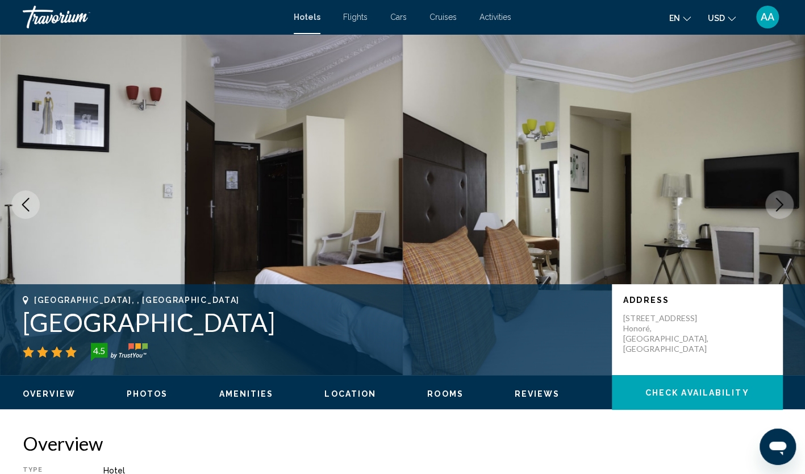
click at [773, 210] on icon "Next image" at bounding box center [780, 205] width 14 height 14
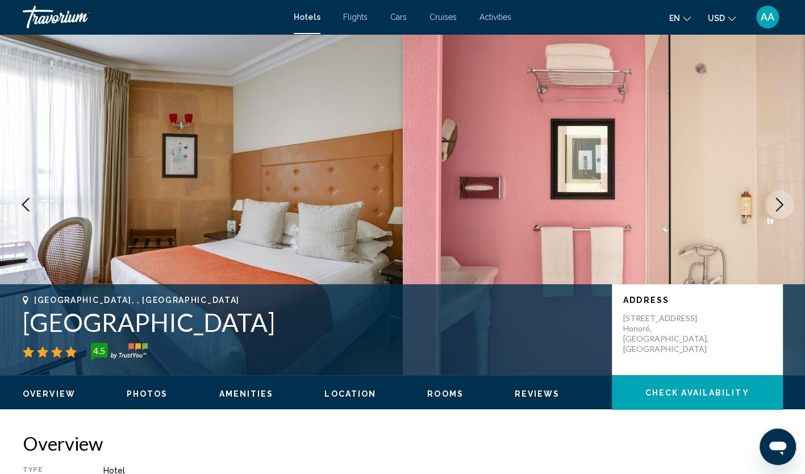
click at [773, 210] on icon "Next image" at bounding box center [780, 205] width 14 height 14
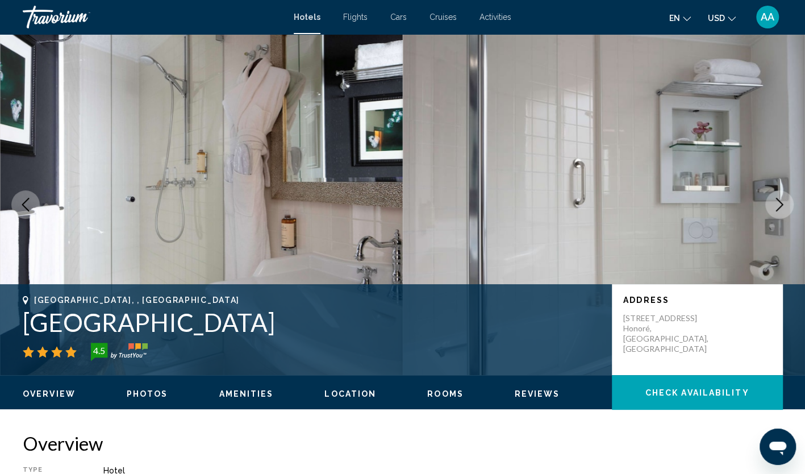
click at [773, 210] on icon "Next image" at bounding box center [780, 205] width 14 height 14
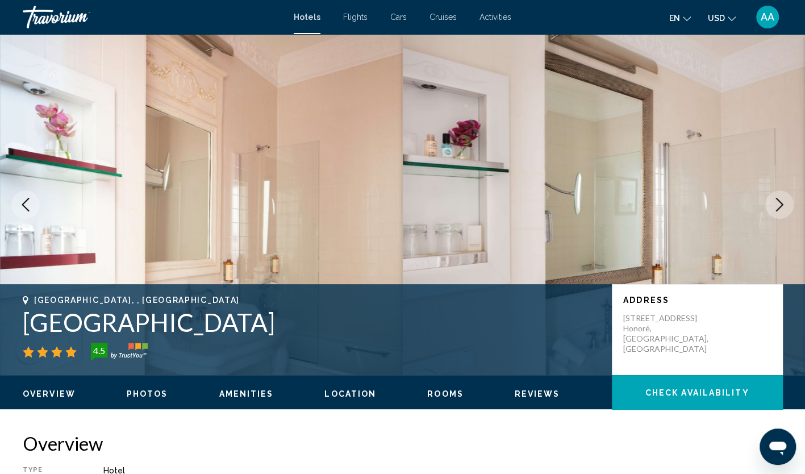
click at [773, 210] on icon "Next image" at bounding box center [780, 205] width 14 height 14
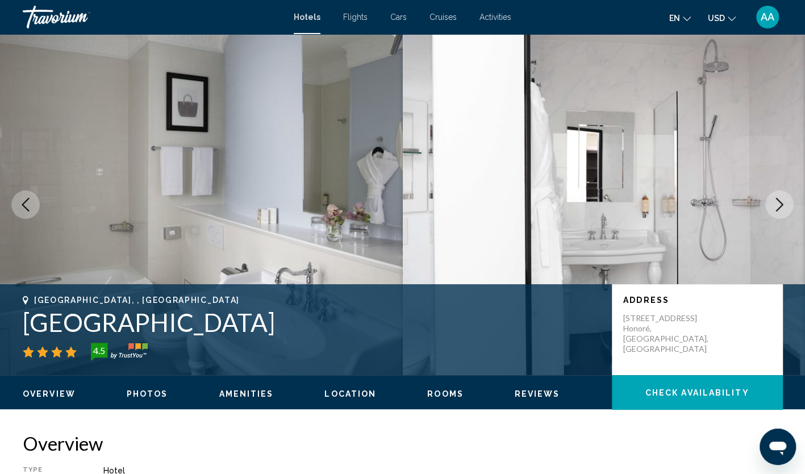
click at [773, 210] on icon "Next image" at bounding box center [780, 205] width 14 height 14
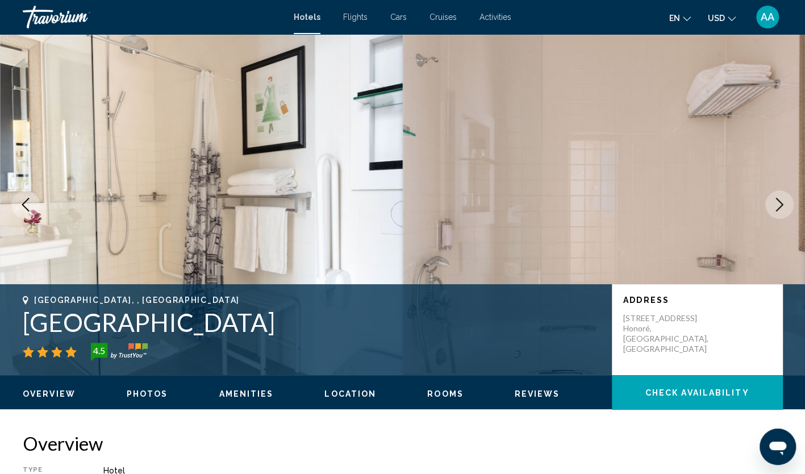
click at [773, 210] on icon "Next image" at bounding box center [780, 205] width 14 height 14
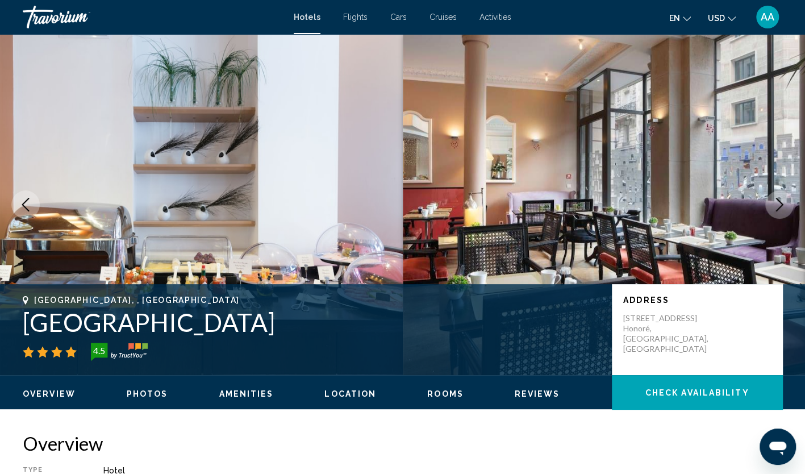
click at [773, 210] on icon "Next image" at bounding box center [780, 205] width 14 height 14
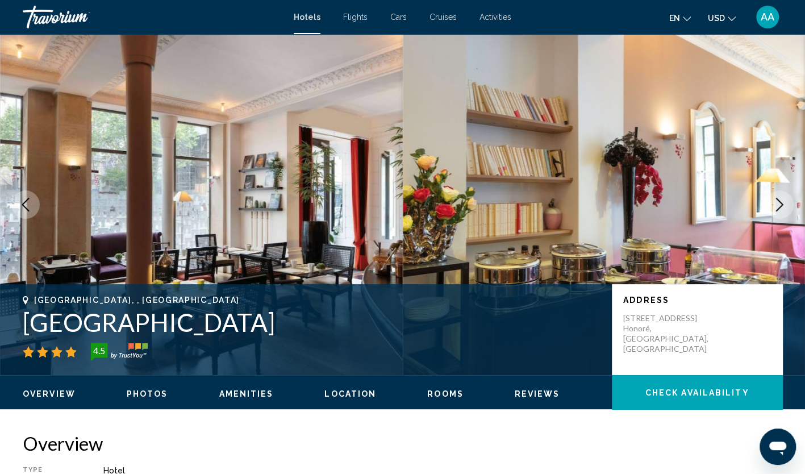
click at [773, 210] on icon "Next image" at bounding box center [780, 205] width 14 height 14
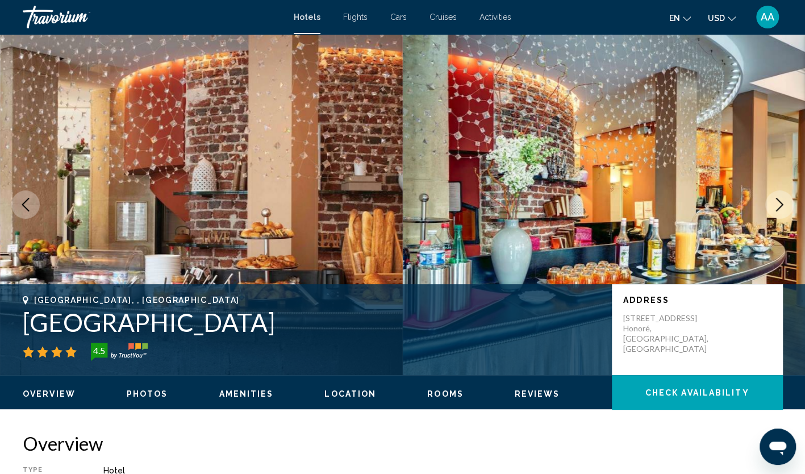
click at [773, 210] on icon "Next image" at bounding box center [780, 205] width 14 height 14
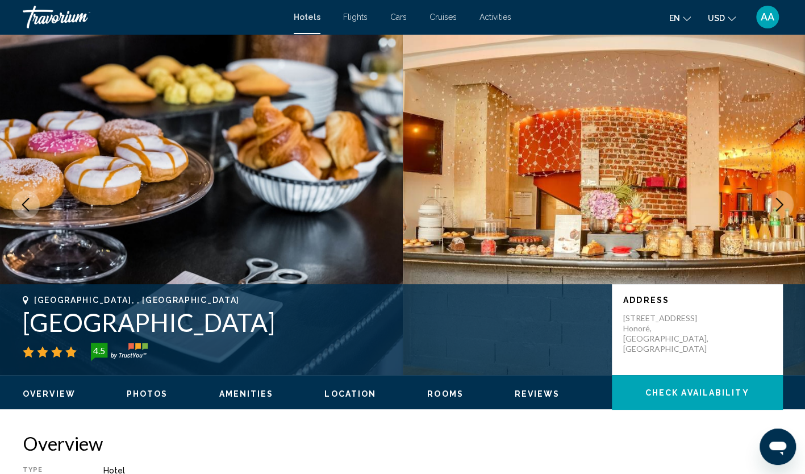
click at [773, 210] on icon "Next image" at bounding box center [780, 205] width 14 height 14
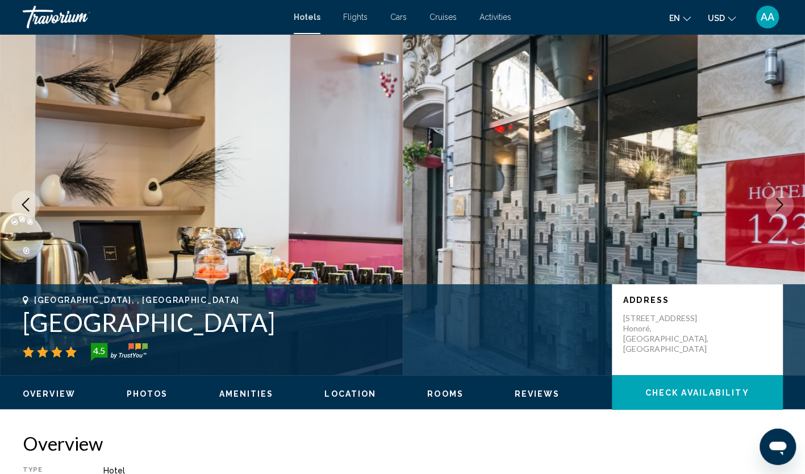
click at [773, 210] on icon "Next image" at bounding box center [780, 205] width 14 height 14
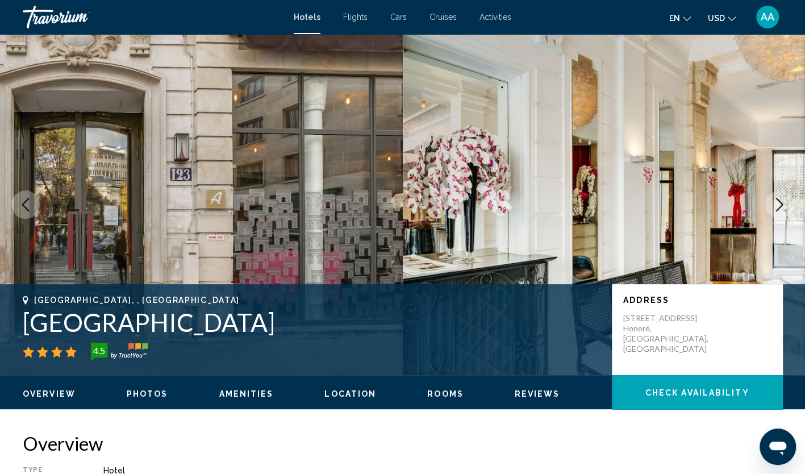
click at [773, 210] on icon "Next image" at bounding box center [780, 205] width 14 height 14
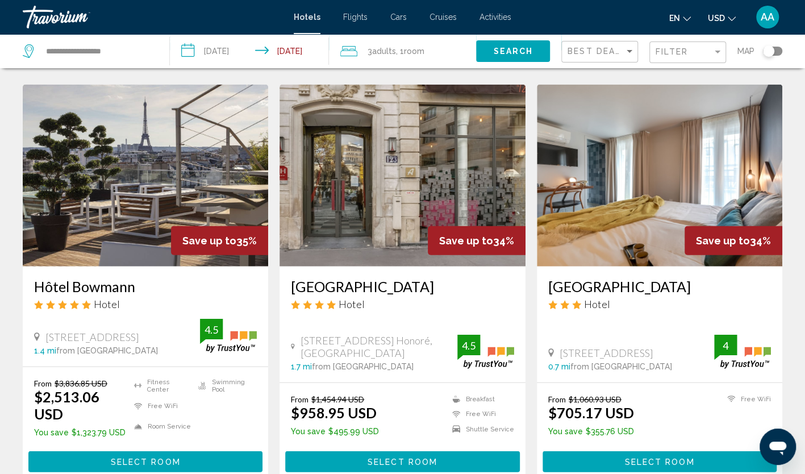
scroll to position [1364, 0]
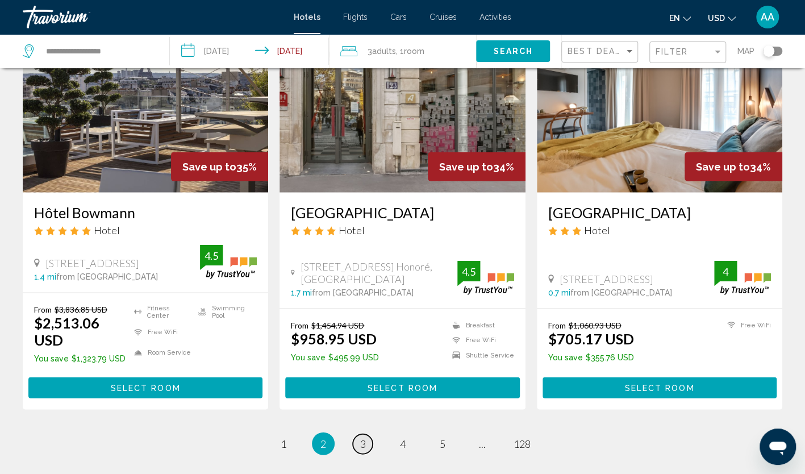
click at [358, 434] on link "page 3" at bounding box center [363, 444] width 20 height 20
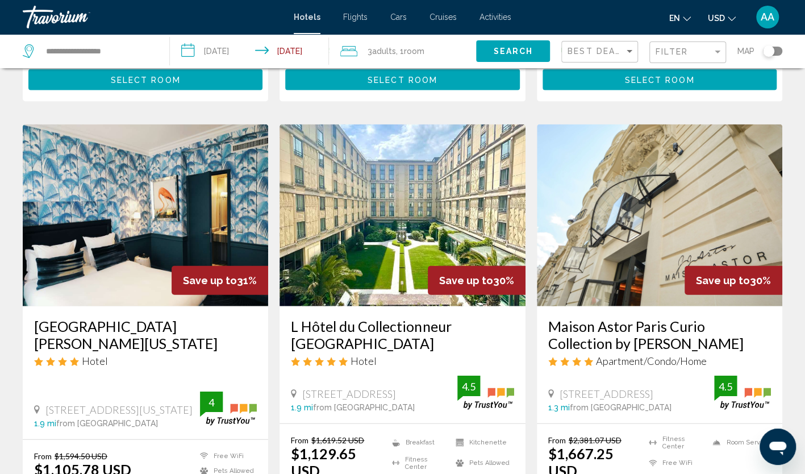
scroll to position [1421, 0]
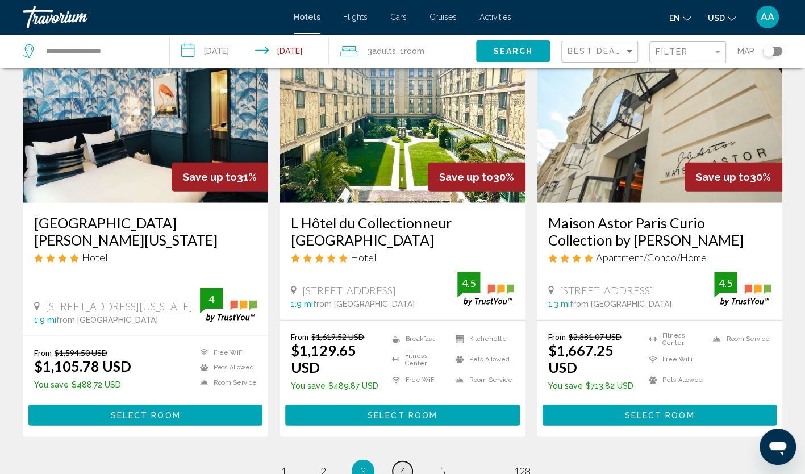
click at [410, 461] on link "page 4" at bounding box center [403, 471] width 20 height 20
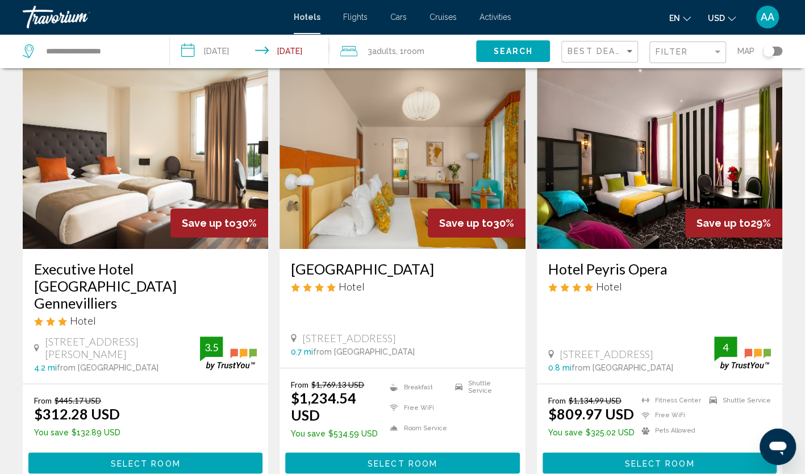
scroll to position [57, 0]
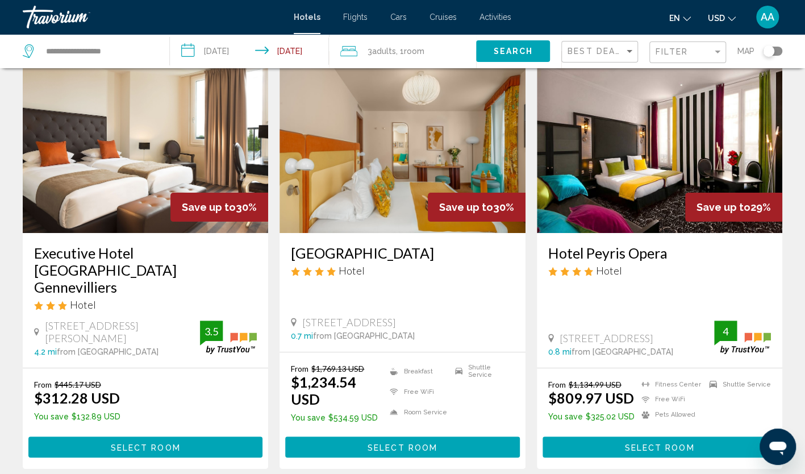
click at [153, 169] on img "Main content" at bounding box center [146, 142] width 246 height 182
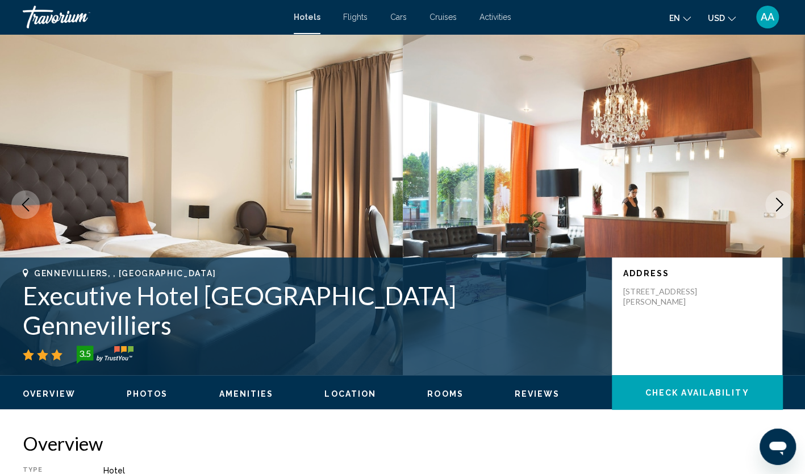
click at [787, 207] on button "Next image" at bounding box center [779, 204] width 28 height 28
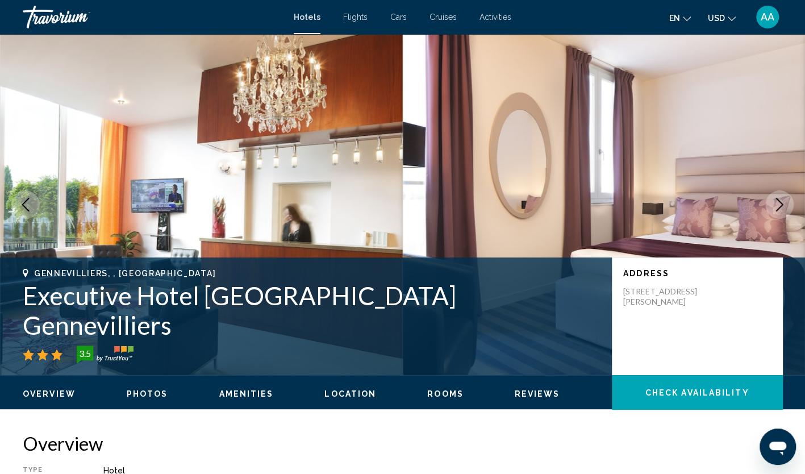
click at [787, 207] on button "Next image" at bounding box center [779, 204] width 28 height 28
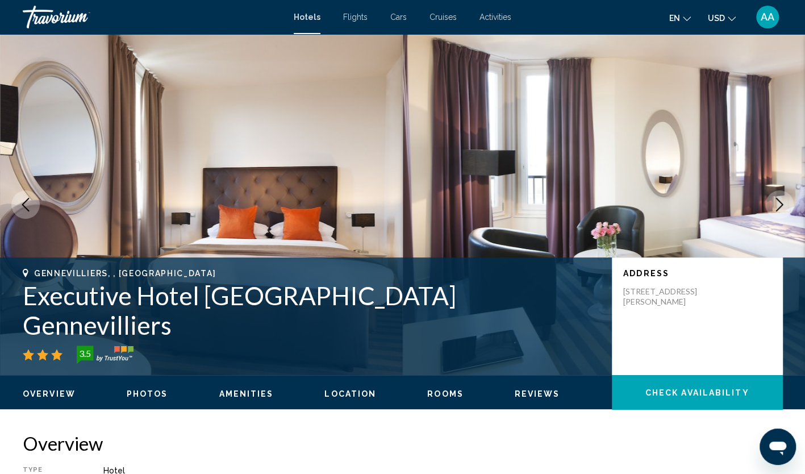
click at [787, 207] on button "Next image" at bounding box center [779, 204] width 28 height 28
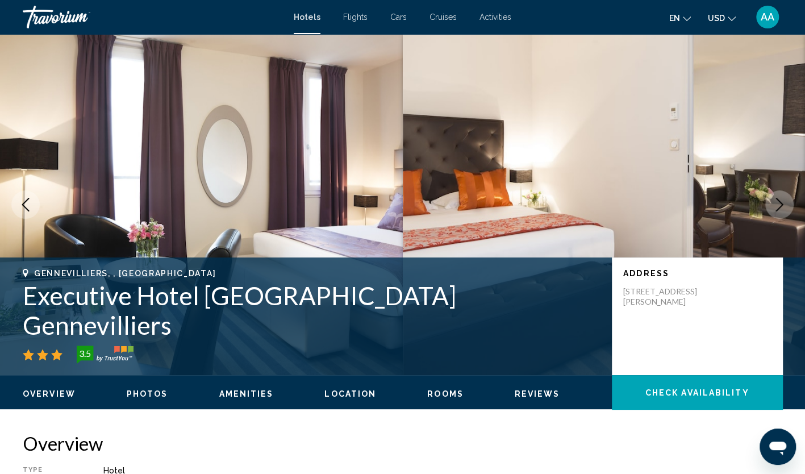
click at [787, 207] on button "Next image" at bounding box center [779, 204] width 28 height 28
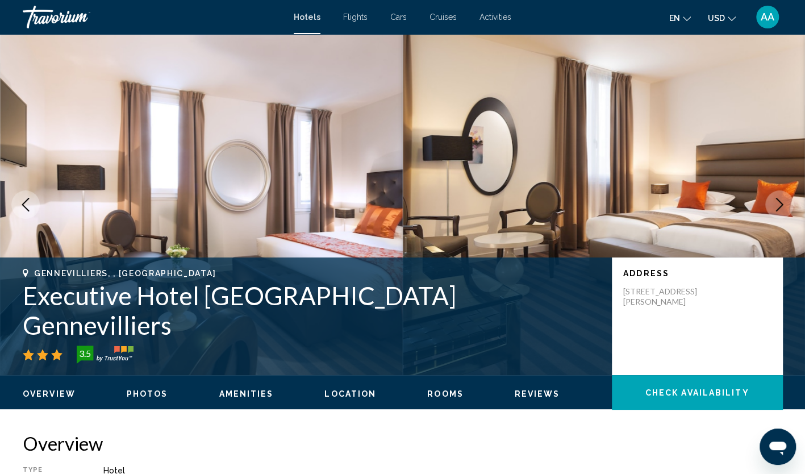
click at [787, 207] on button "Next image" at bounding box center [779, 204] width 28 height 28
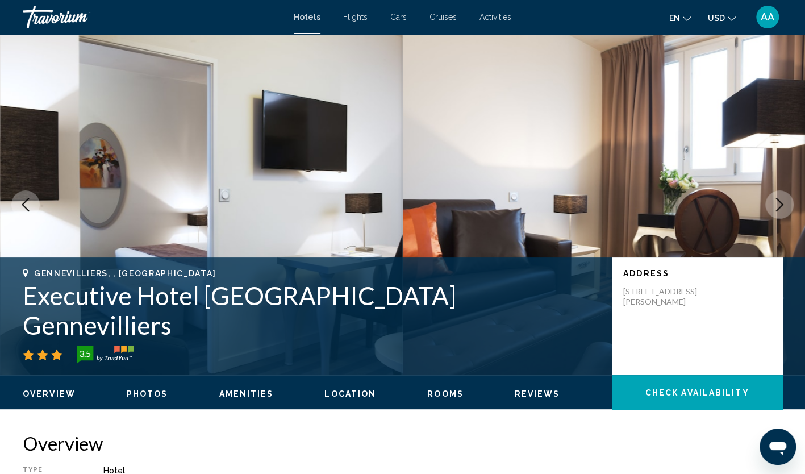
click at [787, 207] on button "Next image" at bounding box center [779, 204] width 28 height 28
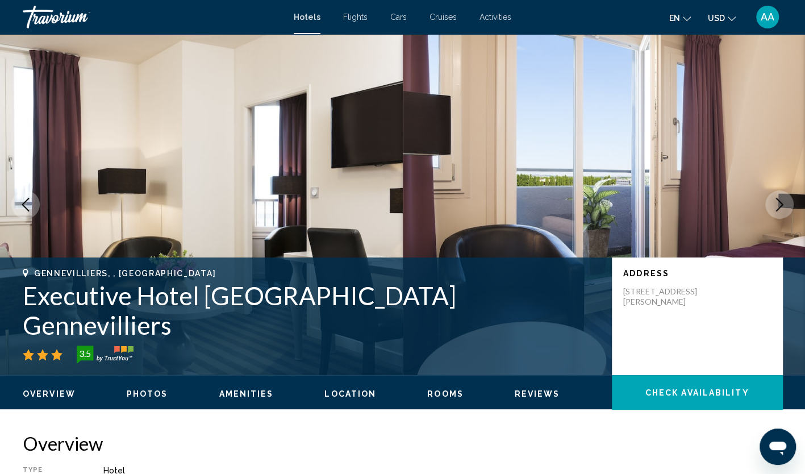
click at [787, 207] on button "Next image" at bounding box center [779, 204] width 28 height 28
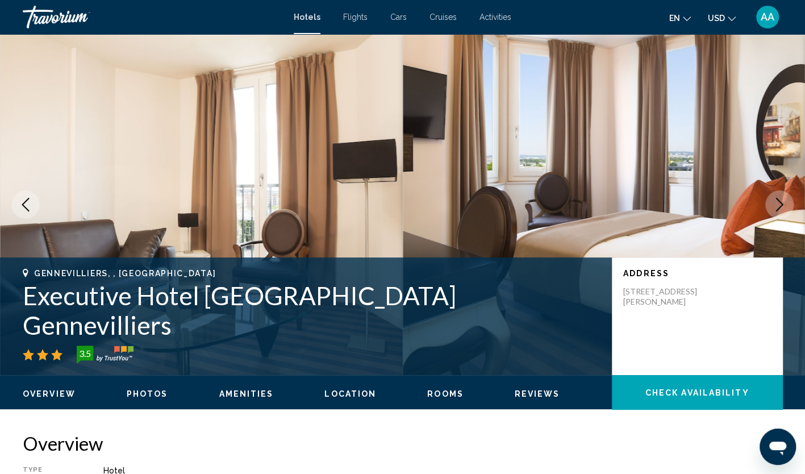
click at [787, 207] on button "Next image" at bounding box center [779, 204] width 28 height 28
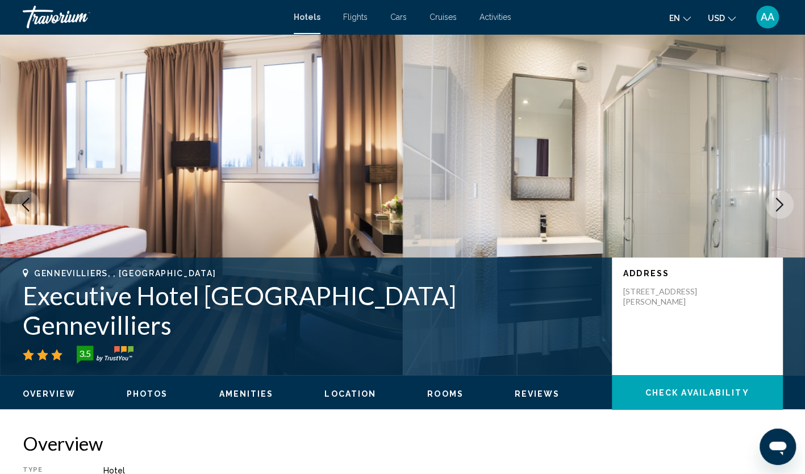
click at [787, 207] on button "Next image" at bounding box center [779, 204] width 28 height 28
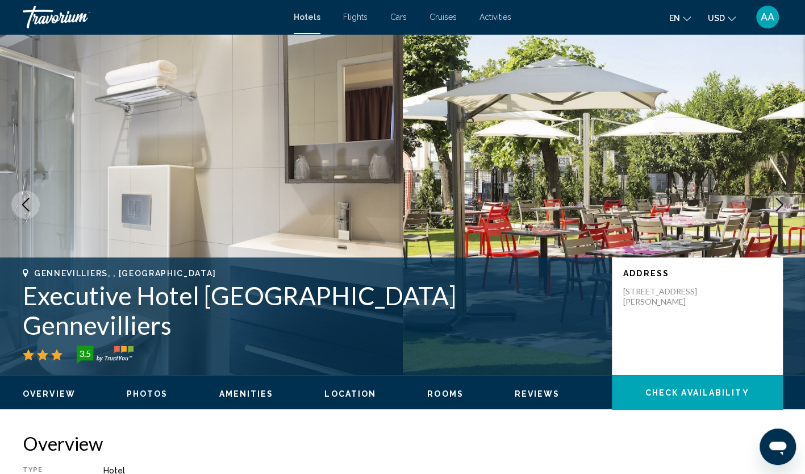
click at [787, 207] on button "Next image" at bounding box center [779, 204] width 28 height 28
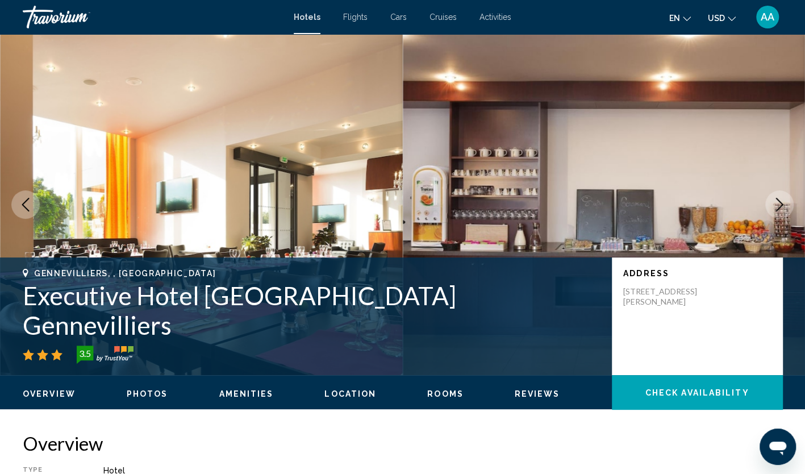
click at [787, 207] on button "Next image" at bounding box center [779, 204] width 28 height 28
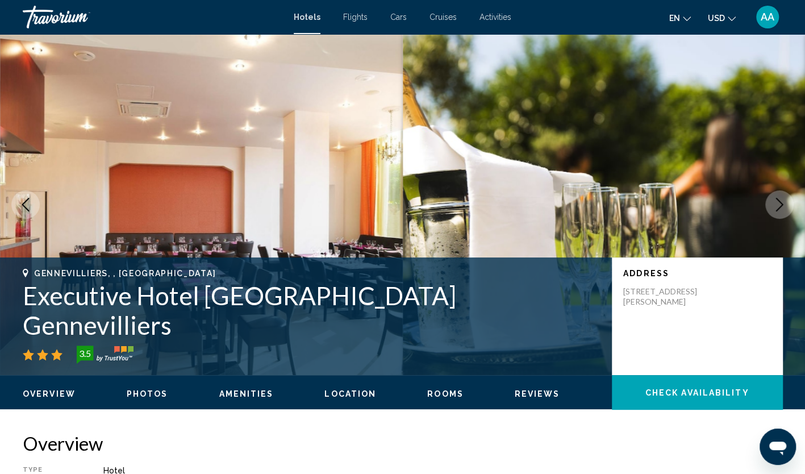
click at [787, 207] on button "Next image" at bounding box center [779, 204] width 28 height 28
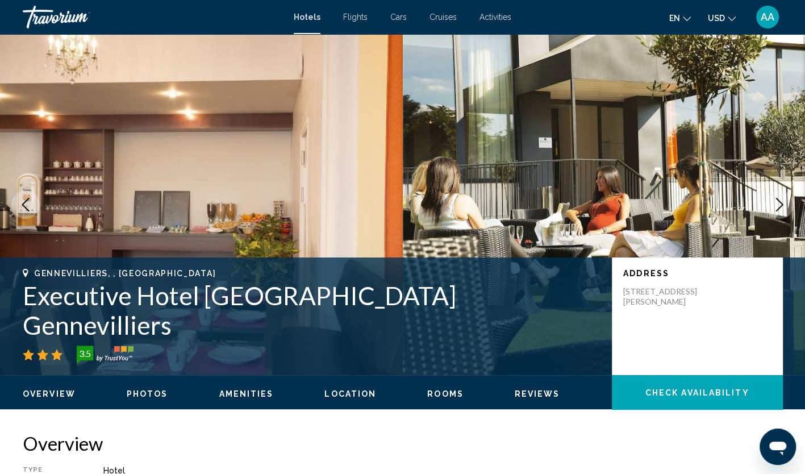
click at [787, 207] on button "Next image" at bounding box center [779, 204] width 28 height 28
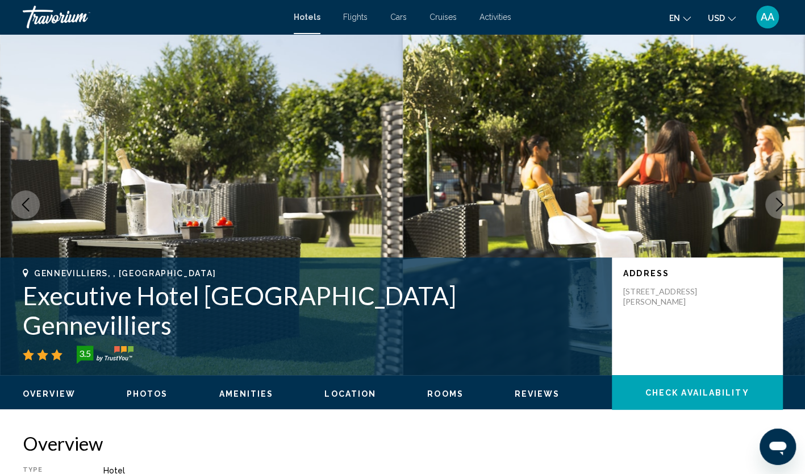
click at [787, 207] on button "Next image" at bounding box center [779, 204] width 28 height 28
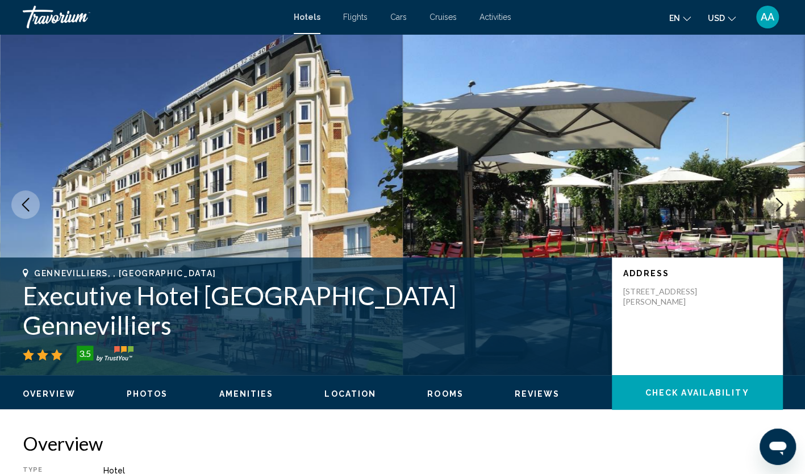
click at [787, 207] on button "Next image" at bounding box center [779, 204] width 28 height 28
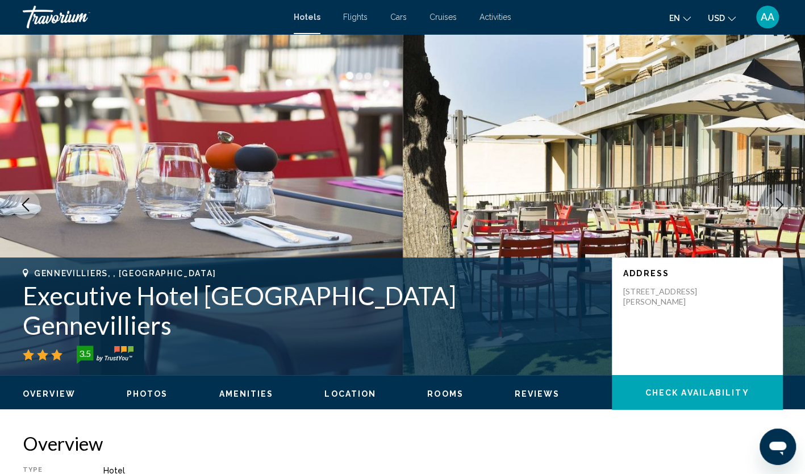
click at [787, 207] on button "Next image" at bounding box center [779, 204] width 28 height 28
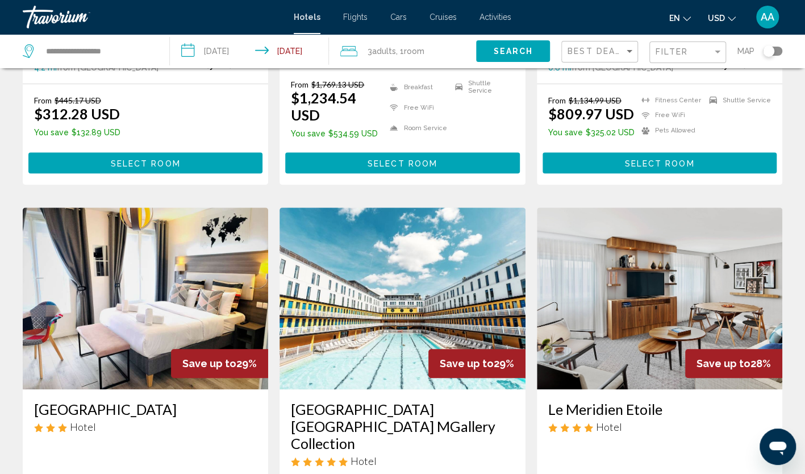
scroll to position [398, 0]
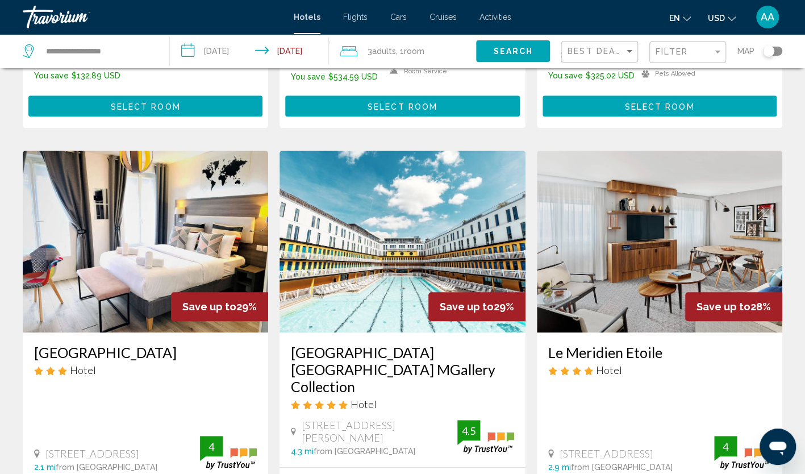
click at [599, 219] on img "Main content" at bounding box center [660, 242] width 246 height 182
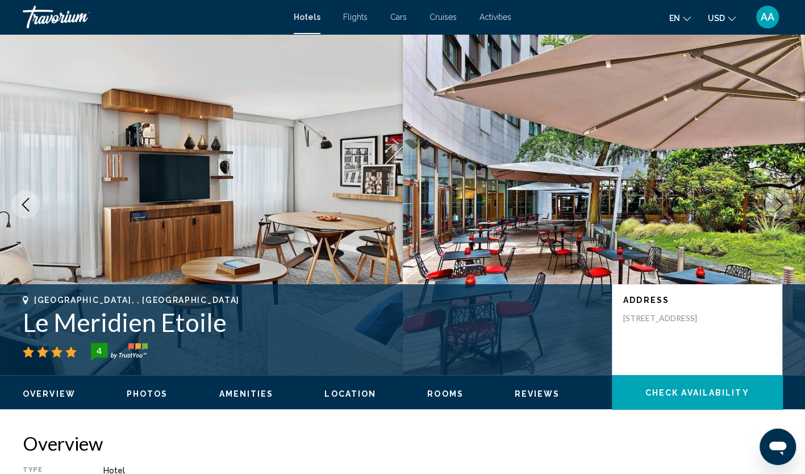
click at [783, 206] on icon "Next image" at bounding box center [780, 205] width 14 height 14
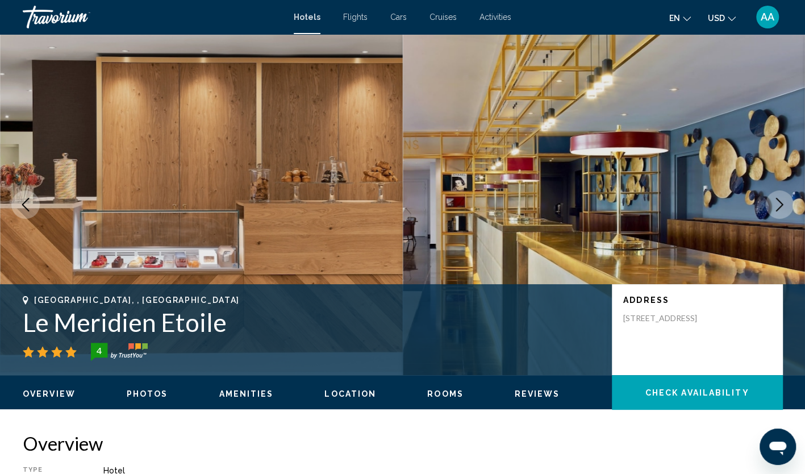
click at [783, 206] on icon "Next image" at bounding box center [780, 205] width 14 height 14
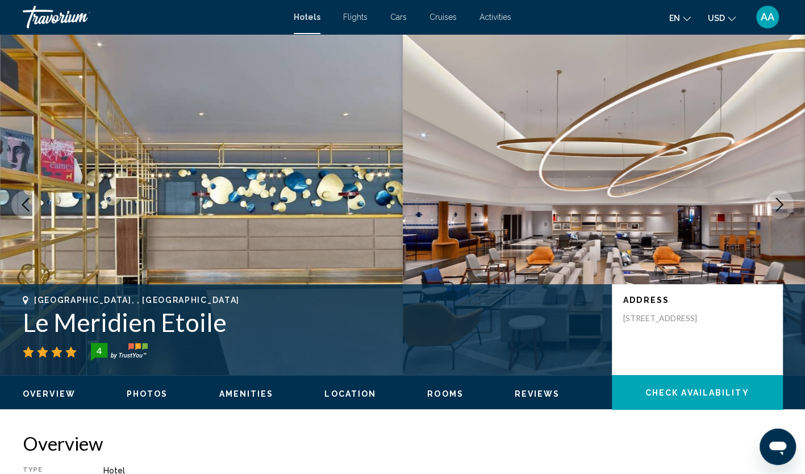
click at [783, 206] on icon "Next image" at bounding box center [780, 205] width 14 height 14
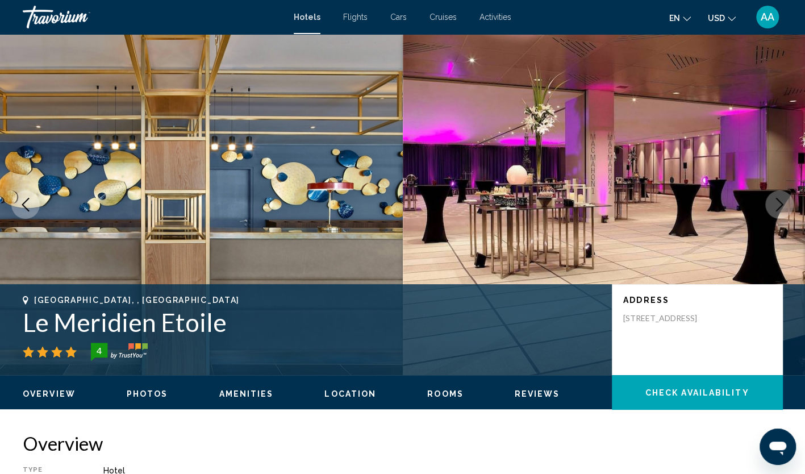
click at [783, 206] on icon "Next image" at bounding box center [780, 205] width 14 height 14
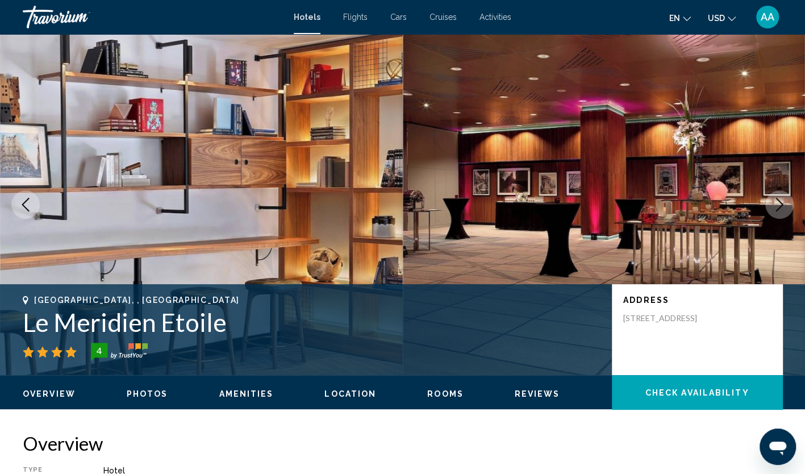
click at [783, 206] on icon "Next image" at bounding box center [780, 205] width 14 height 14
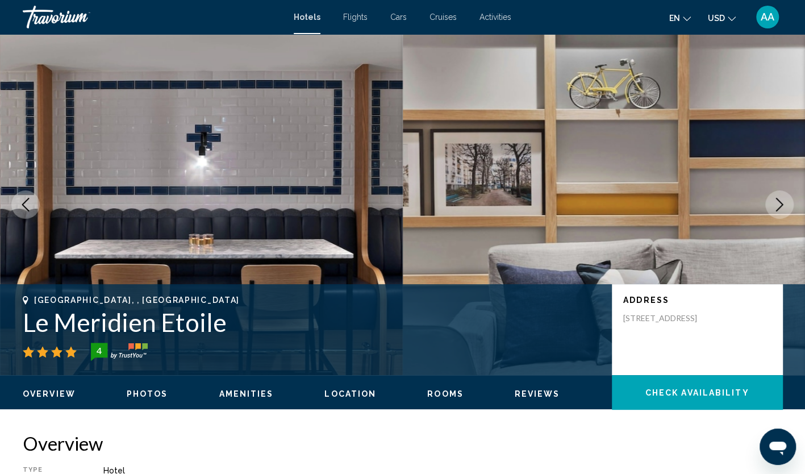
click at [783, 206] on icon "Next image" at bounding box center [780, 205] width 14 height 14
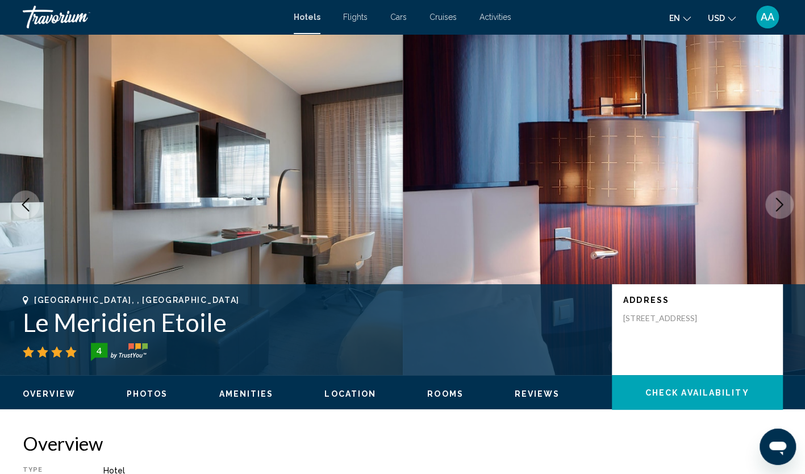
click at [783, 206] on icon "Next image" at bounding box center [780, 205] width 14 height 14
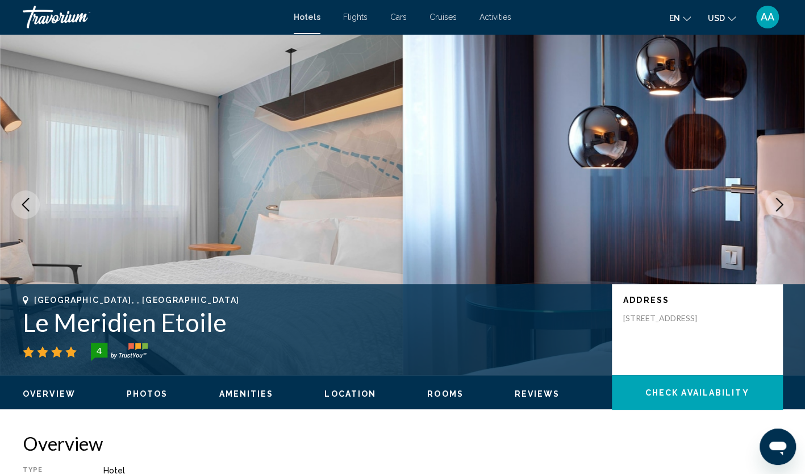
click at [783, 206] on icon "Next image" at bounding box center [780, 205] width 14 height 14
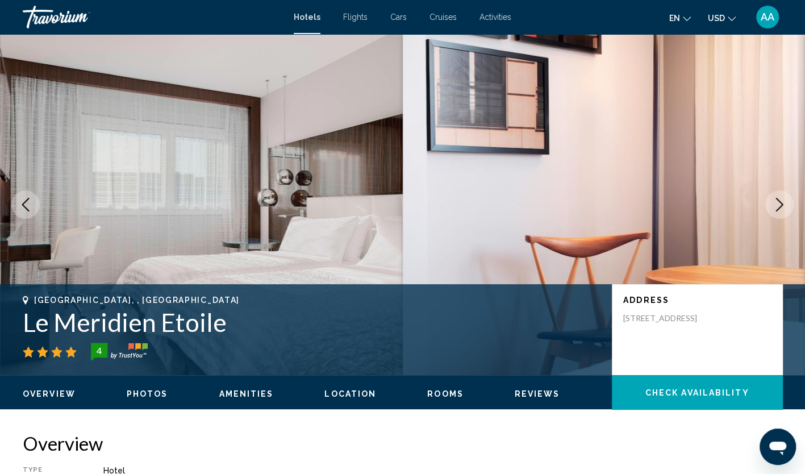
click at [783, 206] on icon "Next image" at bounding box center [780, 205] width 14 height 14
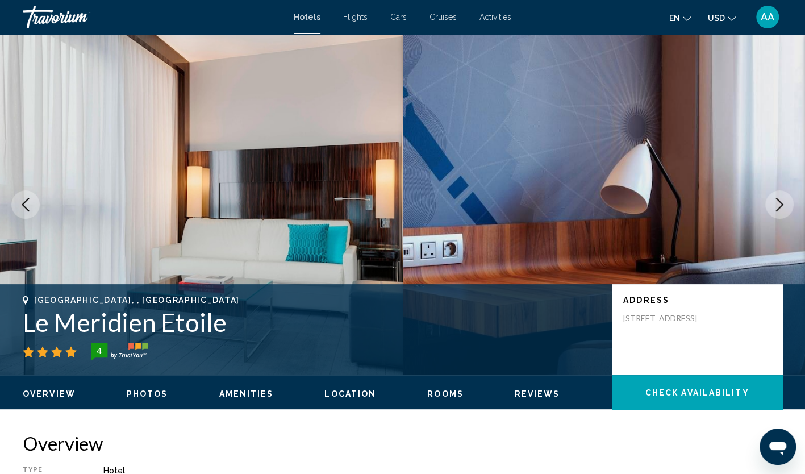
click at [783, 206] on icon "Next image" at bounding box center [780, 205] width 14 height 14
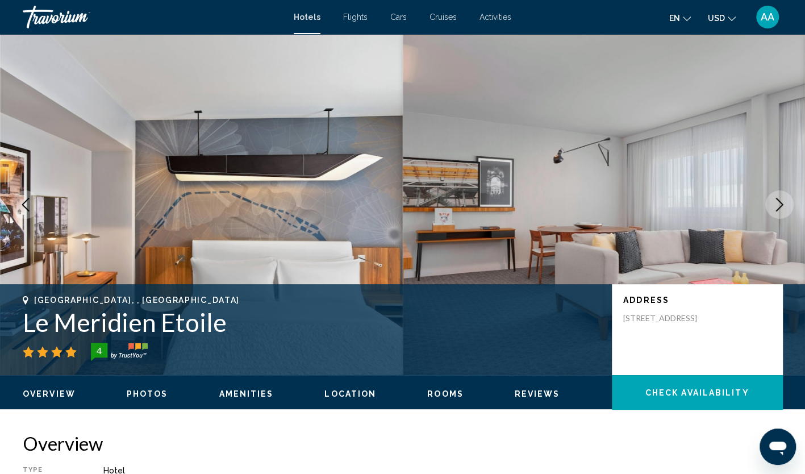
click at [783, 206] on icon "Next image" at bounding box center [780, 205] width 14 height 14
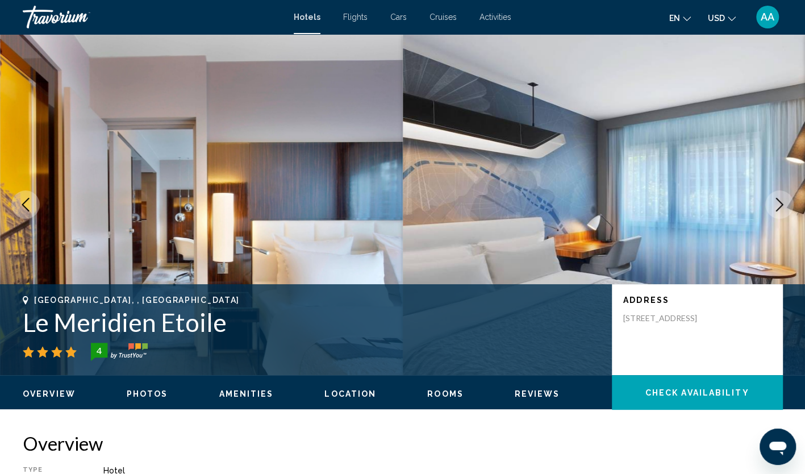
click at [783, 206] on icon "Next image" at bounding box center [780, 205] width 14 height 14
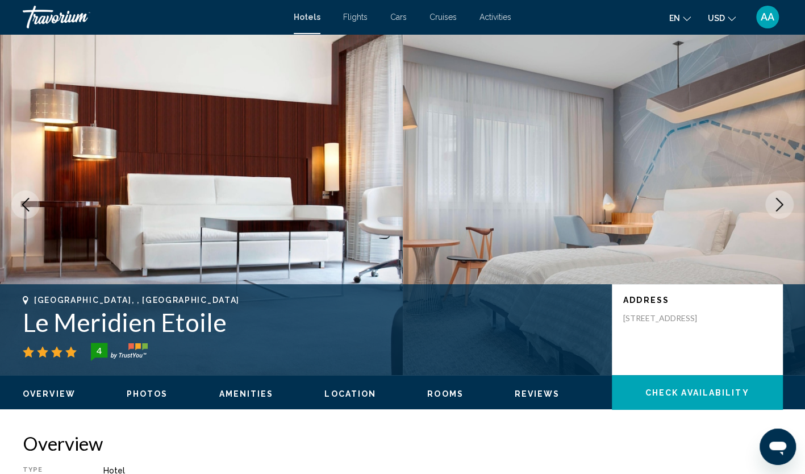
click at [783, 206] on icon "Next image" at bounding box center [780, 205] width 14 height 14
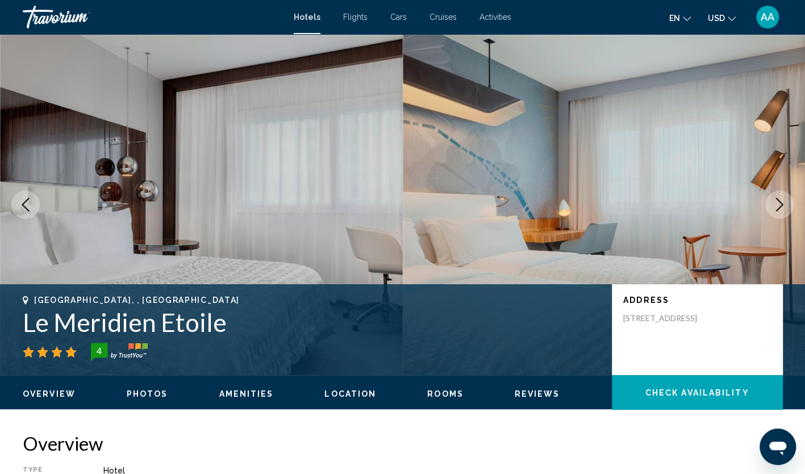
click at [783, 206] on icon "Next image" at bounding box center [780, 205] width 14 height 14
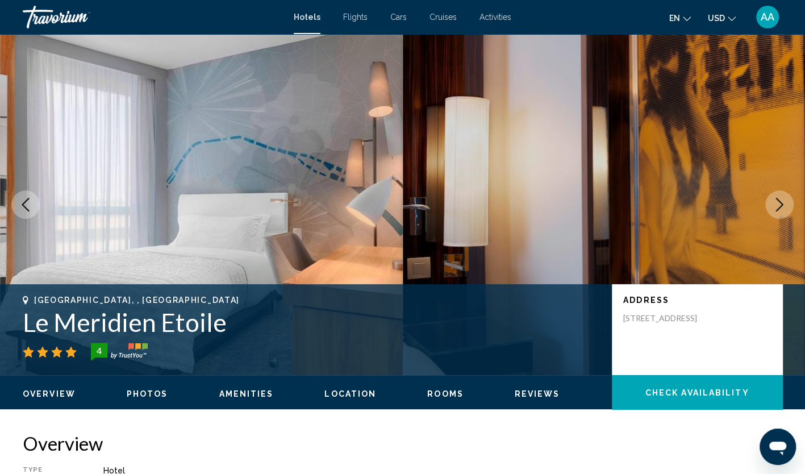
click at [783, 206] on icon "Next image" at bounding box center [780, 205] width 14 height 14
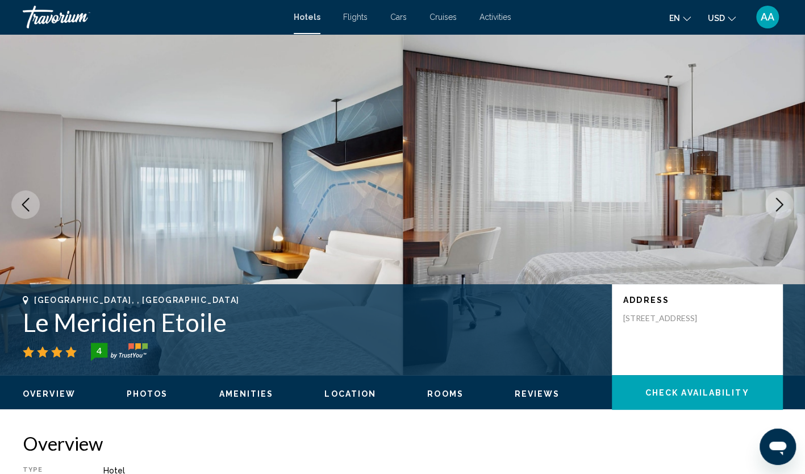
click at [783, 206] on icon "Next image" at bounding box center [780, 205] width 14 height 14
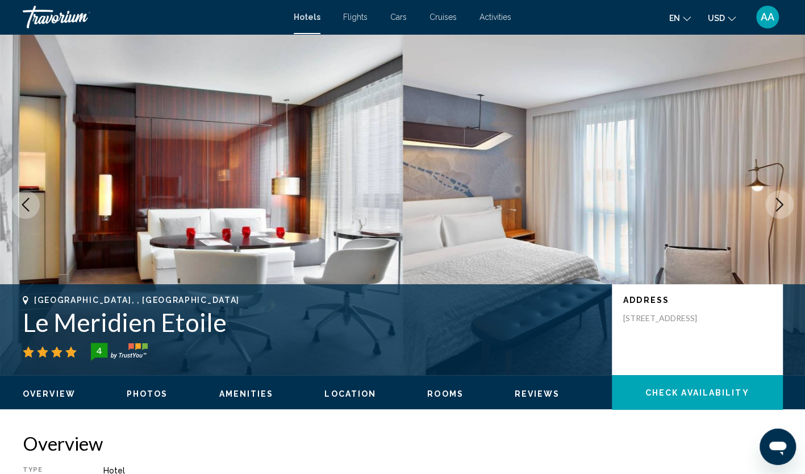
click at [783, 206] on icon "Next image" at bounding box center [780, 205] width 14 height 14
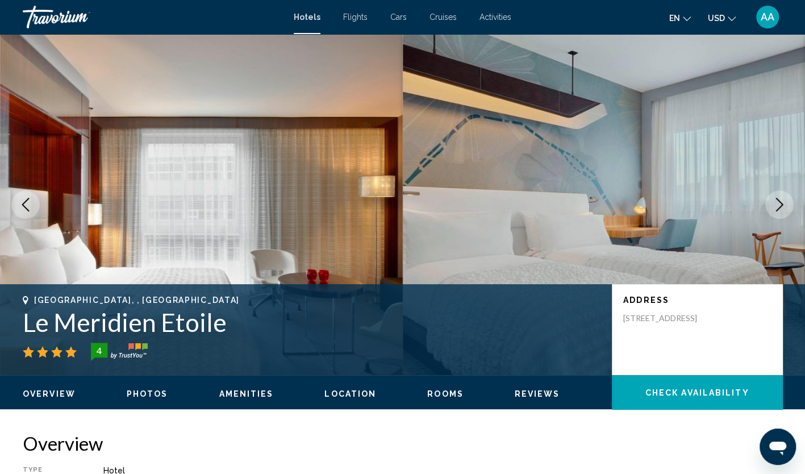
click at [783, 206] on icon "Next image" at bounding box center [780, 205] width 14 height 14
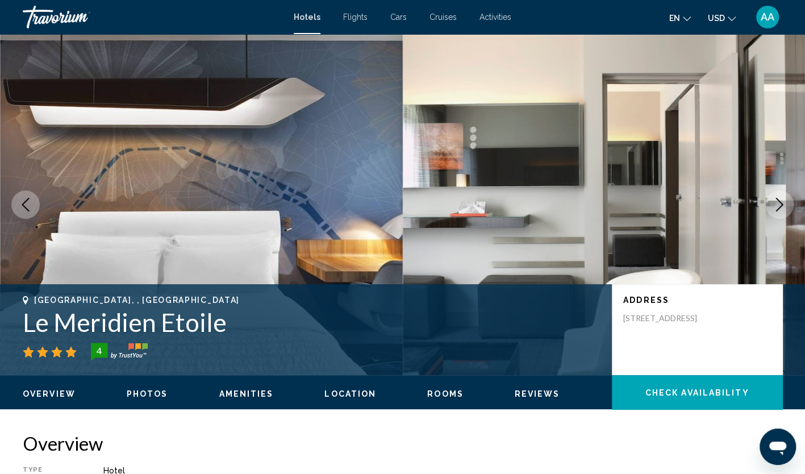
click at [783, 206] on icon "Next image" at bounding box center [780, 205] width 14 height 14
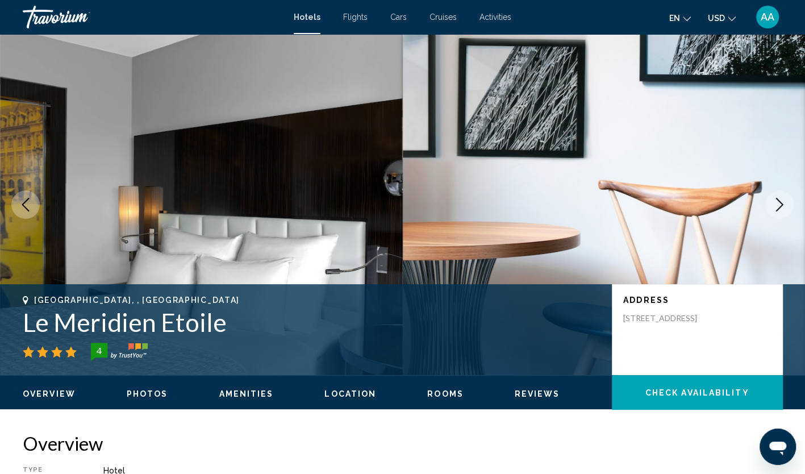
click at [783, 206] on icon "Next image" at bounding box center [780, 205] width 14 height 14
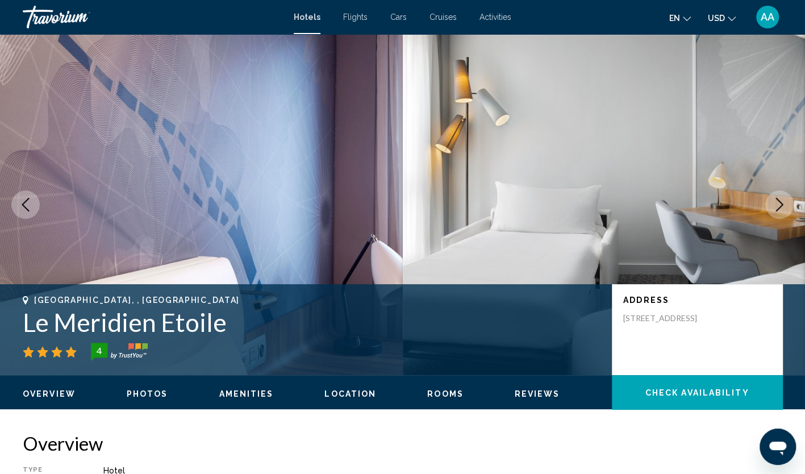
click at [783, 206] on icon "Next image" at bounding box center [780, 205] width 14 height 14
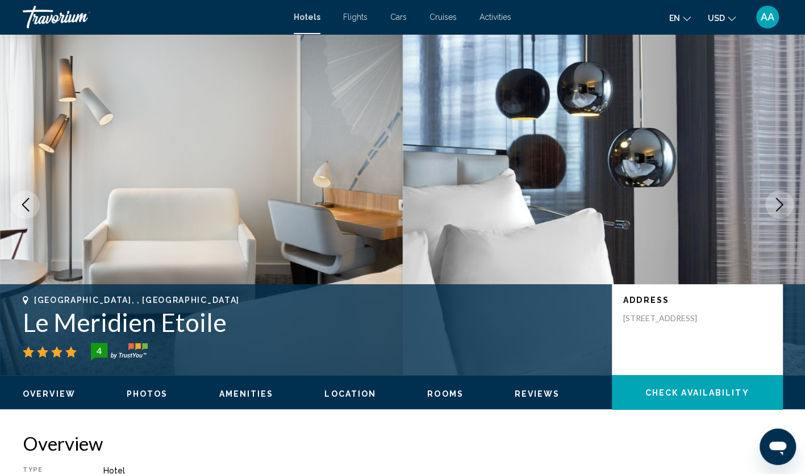
click at [783, 206] on icon "Next image" at bounding box center [780, 205] width 14 height 14
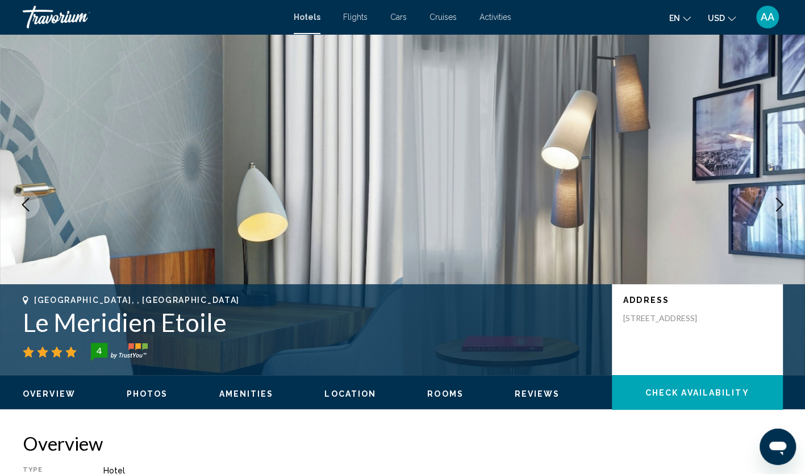
click at [783, 206] on icon "Next image" at bounding box center [780, 205] width 14 height 14
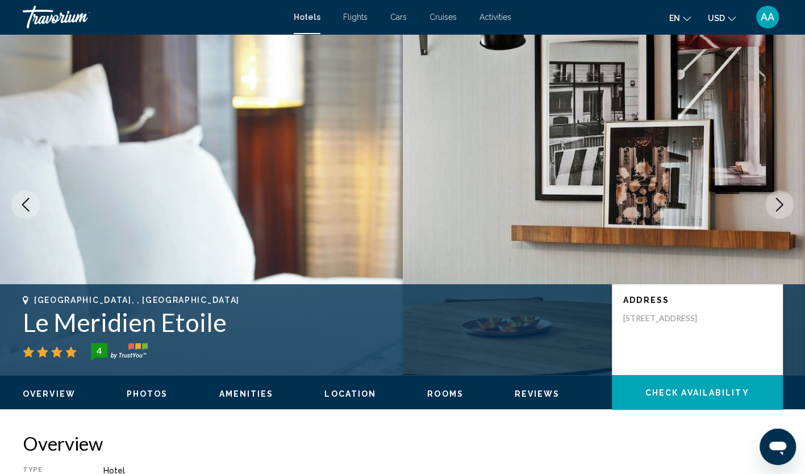
click at [783, 206] on icon "Next image" at bounding box center [780, 205] width 14 height 14
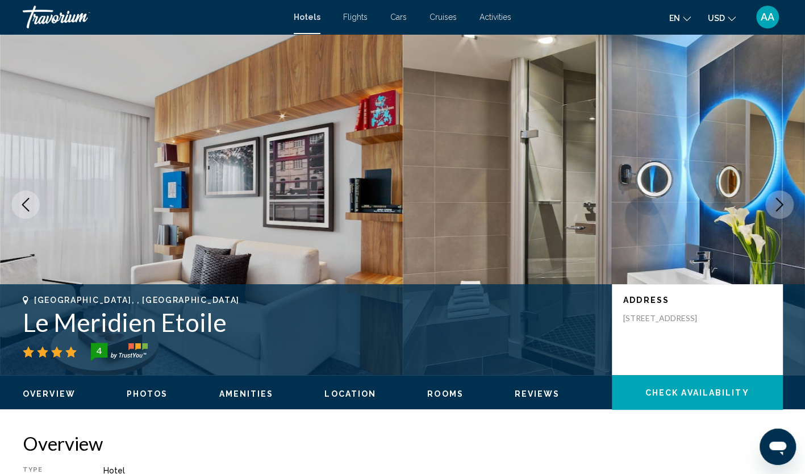
click at [783, 206] on icon "Next image" at bounding box center [780, 205] width 14 height 14
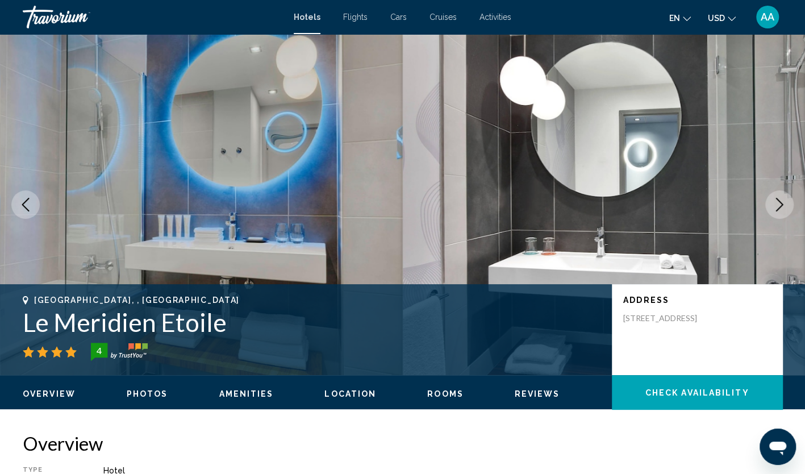
click at [783, 206] on icon "Next image" at bounding box center [780, 205] width 14 height 14
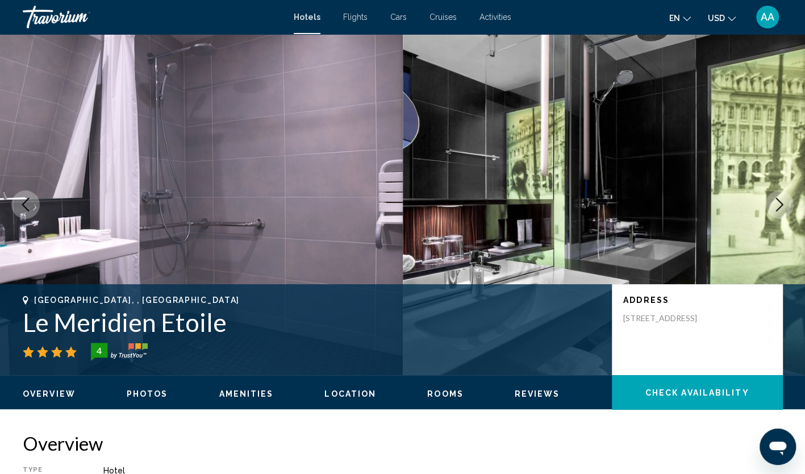
click at [783, 206] on icon "Next image" at bounding box center [780, 205] width 14 height 14
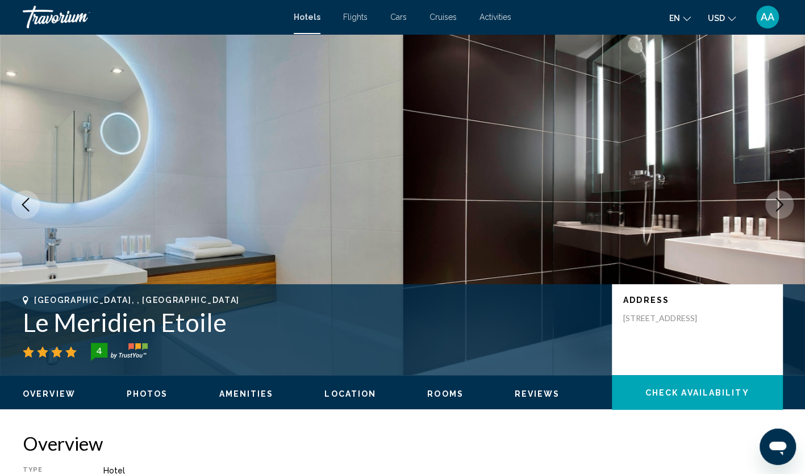
click at [783, 206] on icon "Next image" at bounding box center [780, 205] width 14 height 14
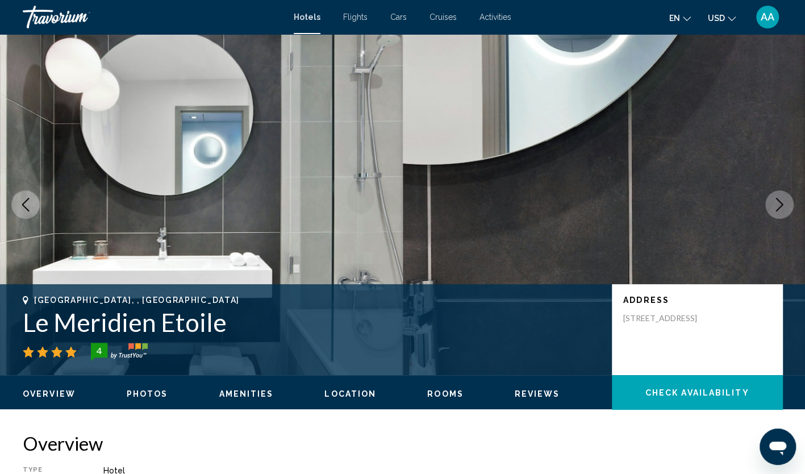
click at [783, 206] on icon "Next image" at bounding box center [780, 205] width 14 height 14
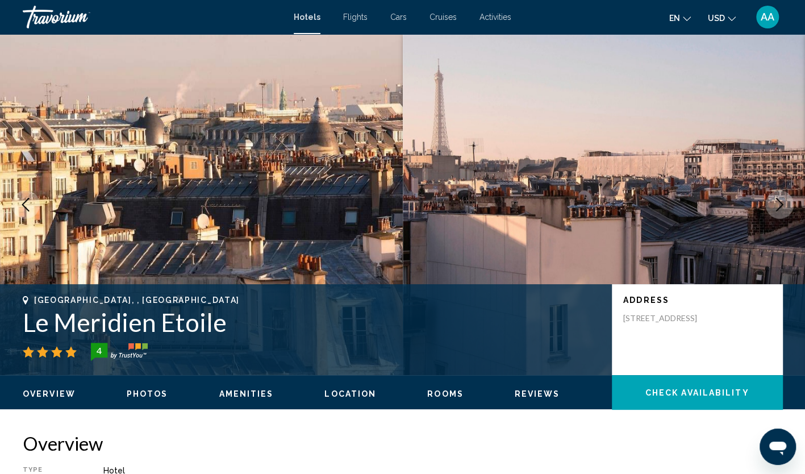
click at [783, 206] on icon "Next image" at bounding box center [780, 205] width 14 height 14
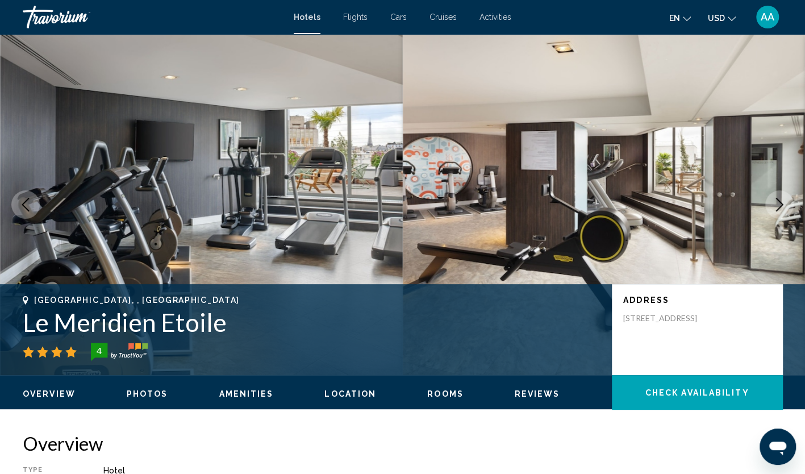
click at [783, 206] on icon "Next image" at bounding box center [780, 205] width 14 height 14
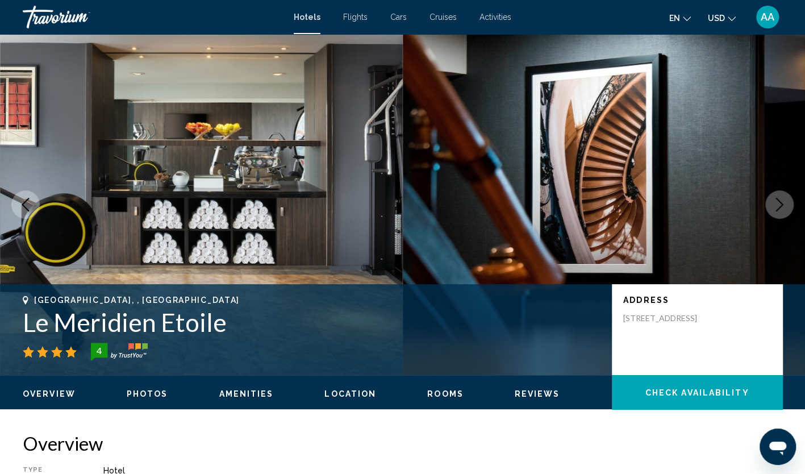
click at [25, 195] on button "Previous image" at bounding box center [25, 204] width 28 height 28
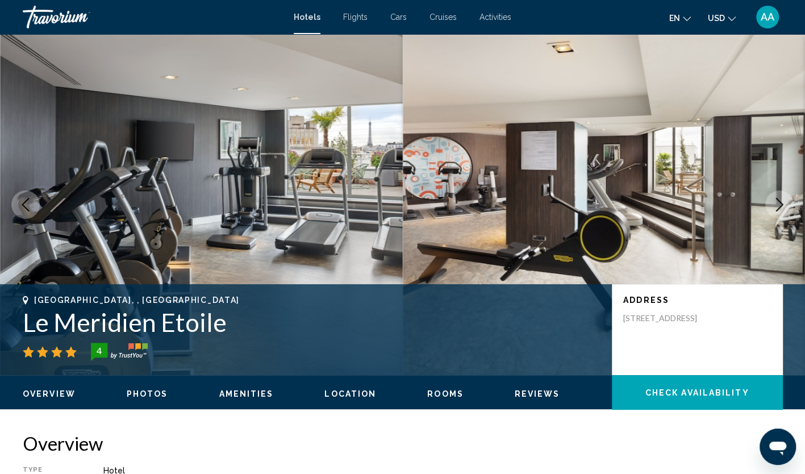
click at [25, 195] on button "Previous image" at bounding box center [25, 204] width 28 height 28
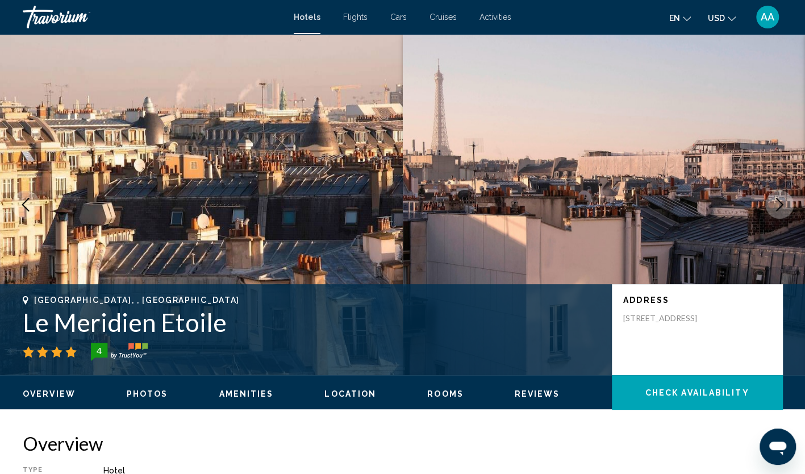
click at [539, 165] on img "Main content" at bounding box center [604, 204] width 403 height 341
drag, startPoint x: 240, startPoint y: 330, endPoint x: 28, endPoint y: 329, distance: 212.5
click at [28, 329] on h1 "Le Meridien Etoile" at bounding box center [312, 322] width 578 height 30
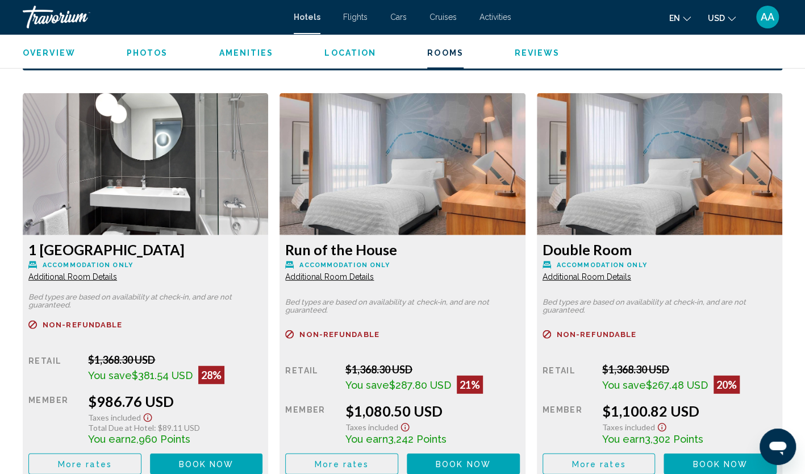
scroll to position [1534, 0]
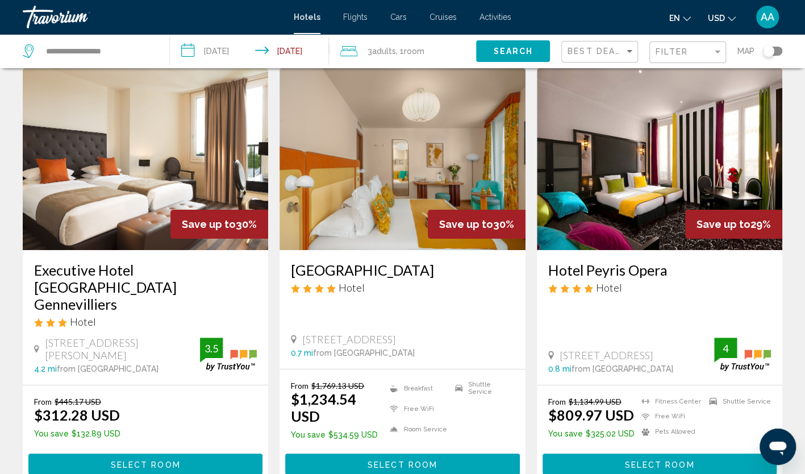
scroll to position [57, 0]
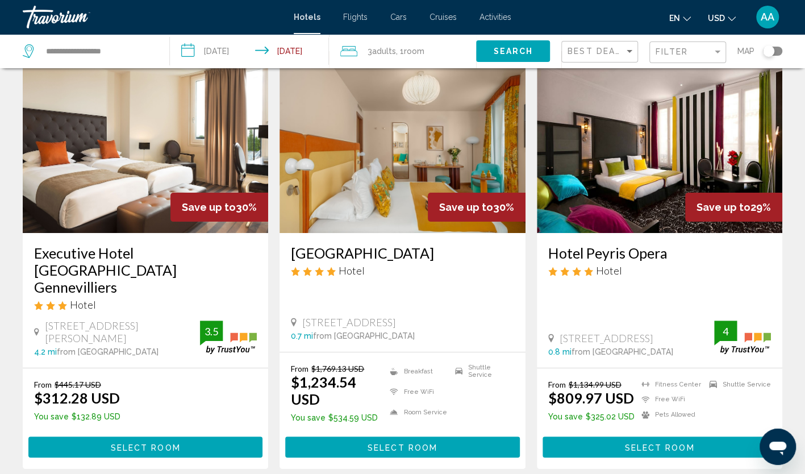
drag, startPoint x: 280, startPoint y: 252, endPoint x: 457, endPoint y: 255, distance: 176.8
click at [457, 255] on div "Hotel Saint André des Arts Hotel 66 Rue Saint André Des Arts, Paris 0.7 mi from…" at bounding box center [403, 292] width 246 height 119
click at [240, 280] on div "Executive Hotel Paris Gennevilliers Hotel" at bounding box center [145, 281] width 223 height 75
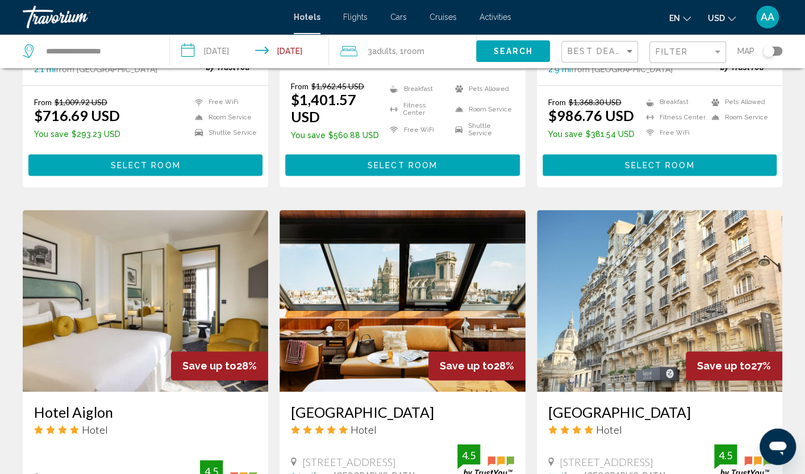
scroll to position [852, 0]
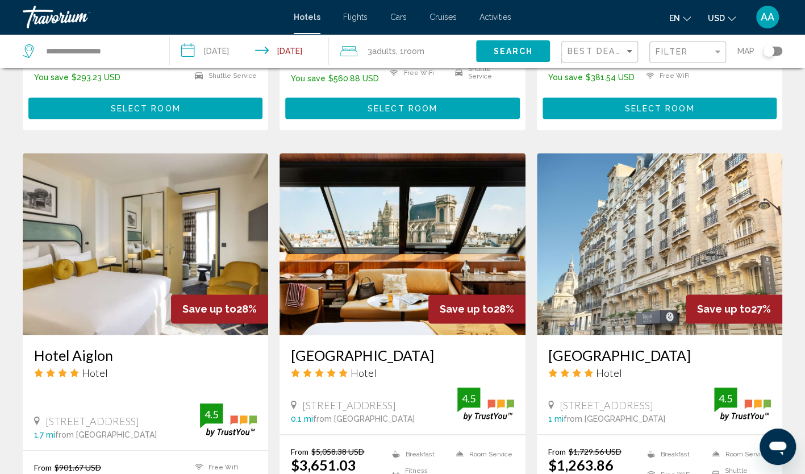
drag, startPoint x: 542, startPoint y: 288, endPoint x: 717, endPoint y: 290, distance: 174.5
click at [717, 335] on div "Hotel Trianon Rive Gauche Hotel 3 Rue De Vaugirard, Paris 1 mi from Paris city …" at bounding box center [660, 384] width 246 height 99
click at [789, 311] on div "Hotel Search Results - 1525 places to spend your time Save up to 30% Executive …" at bounding box center [402, 115] width 805 height 1777
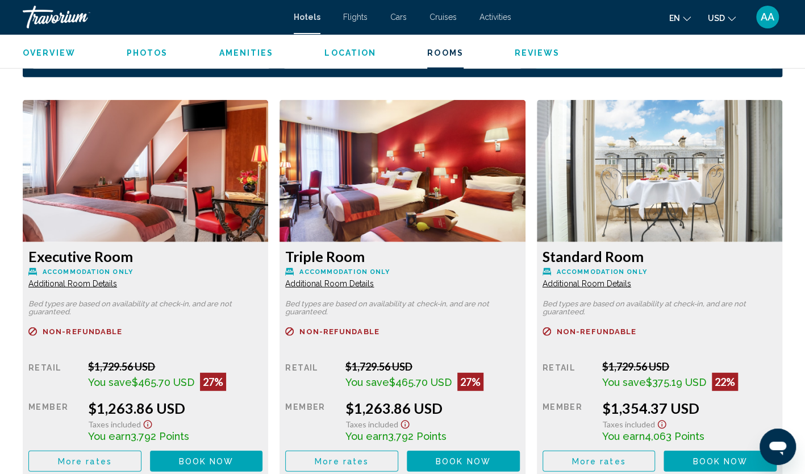
scroll to position [1591, 0]
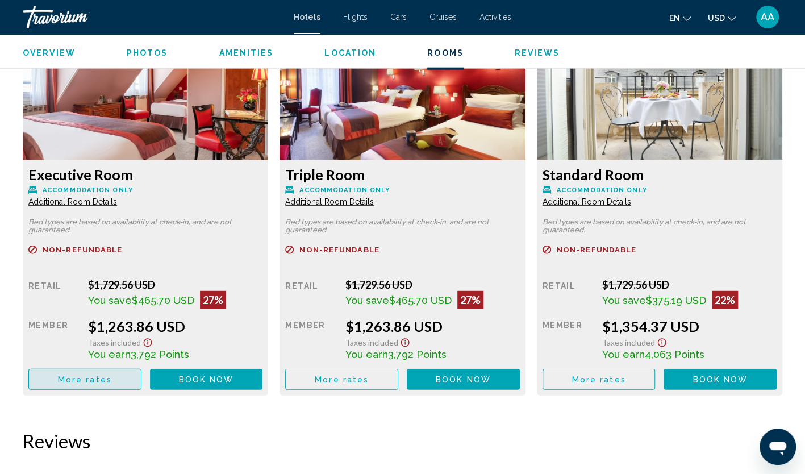
click at [108, 384] on span "More rates" at bounding box center [85, 379] width 54 height 9
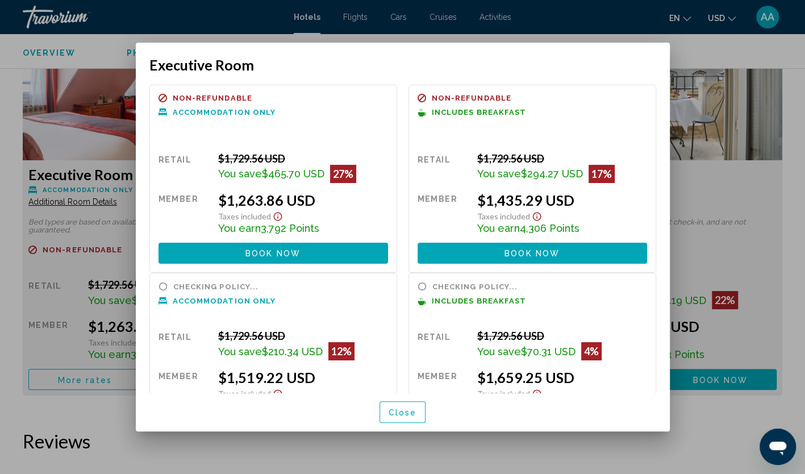
click at [409, 408] on span "Close" at bounding box center [403, 412] width 28 height 9
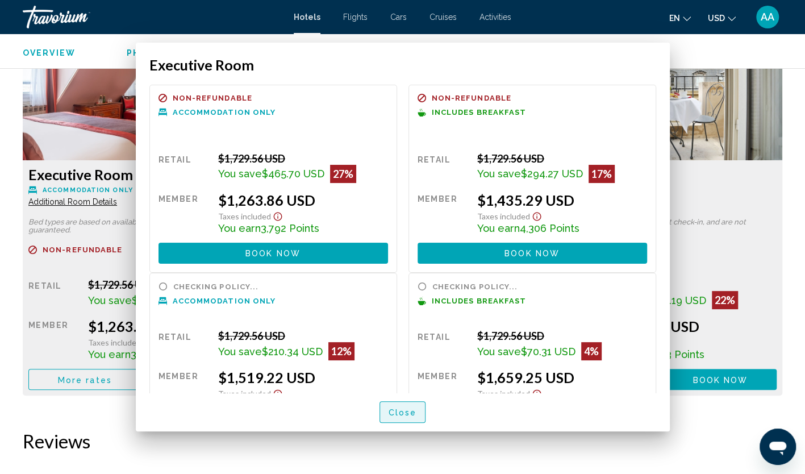
scroll to position [1591, 0]
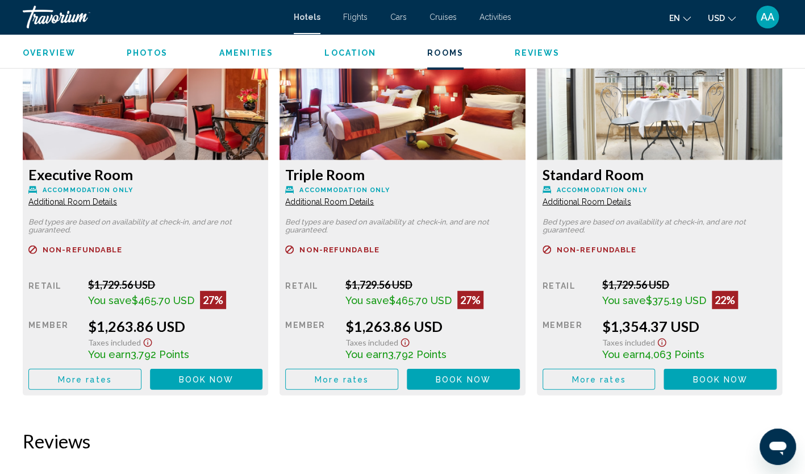
click at [142, 382] on button "More rates" at bounding box center [84, 379] width 113 height 21
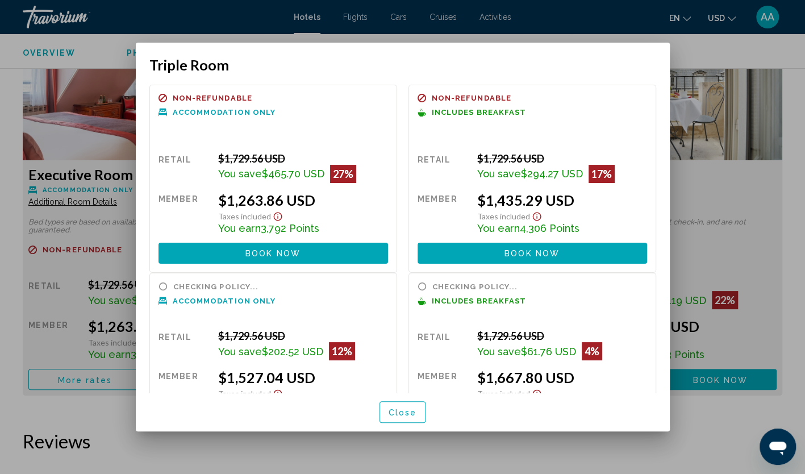
scroll to position [0, 0]
click at [408, 409] on span "Close" at bounding box center [403, 412] width 28 height 9
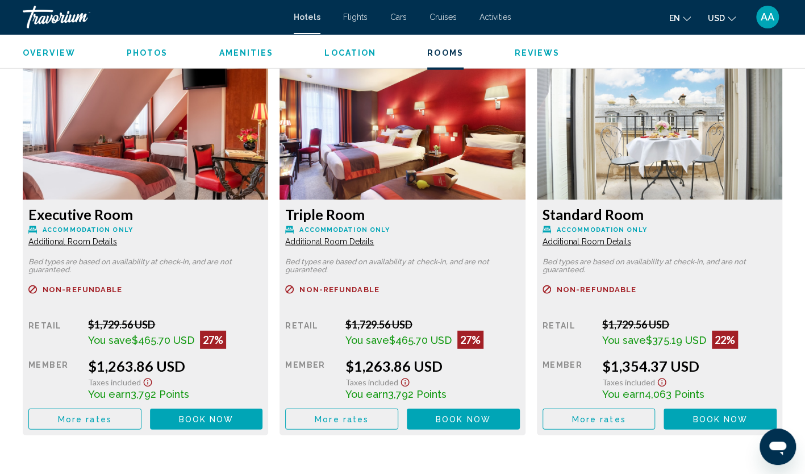
scroll to position [1534, 0]
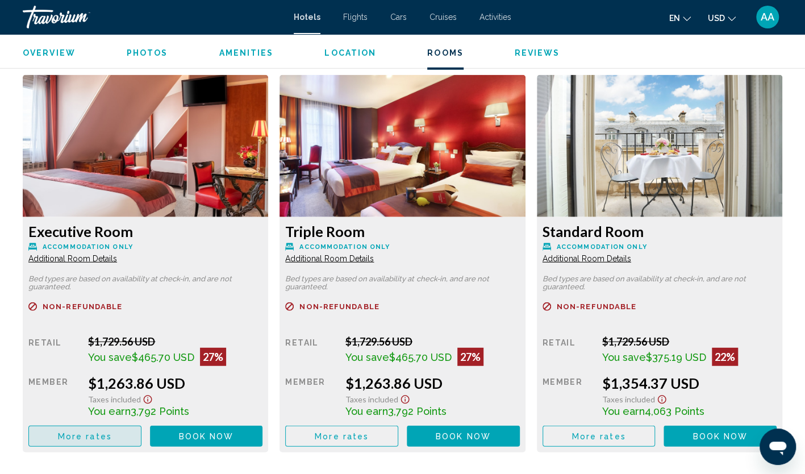
click at [88, 437] on span "More rates" at bounding box center [85, 436] width 54 height 9
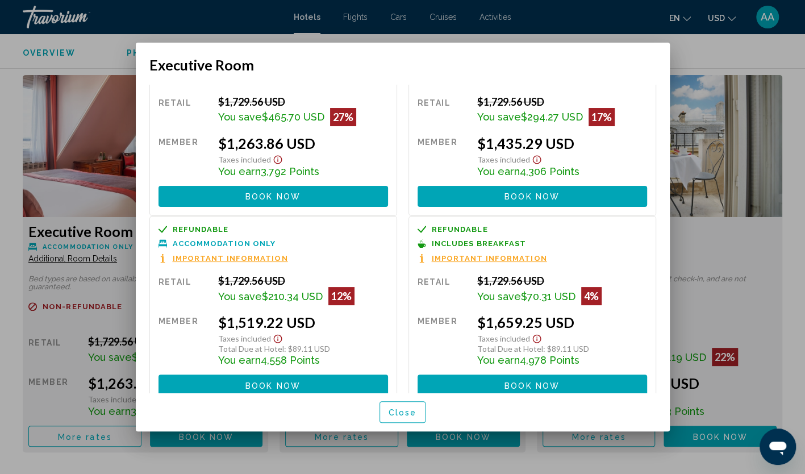
scroll to position [0, 0]
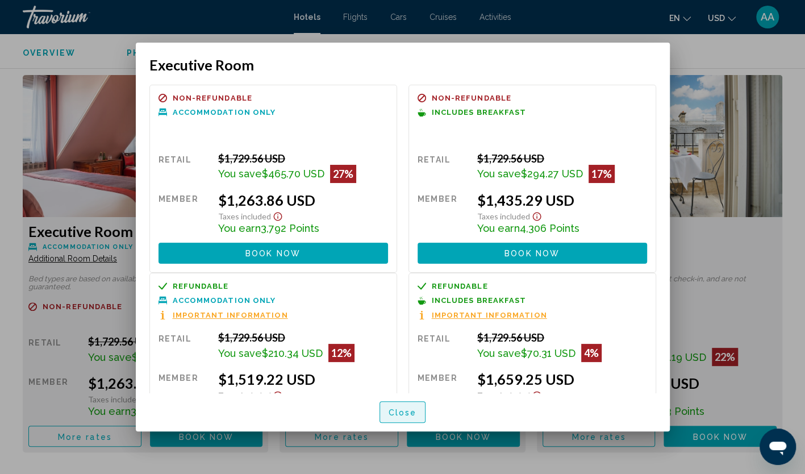
click at [419, 412] on button "Close" at bounding box center [403, 411] width 47 height 21
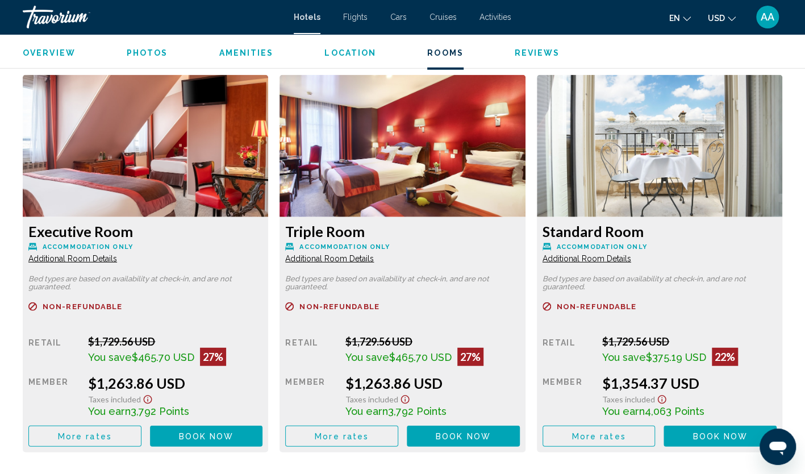
click at [99, 438] on span "More rates" at bounding box center [85, 436] width 54 height 9
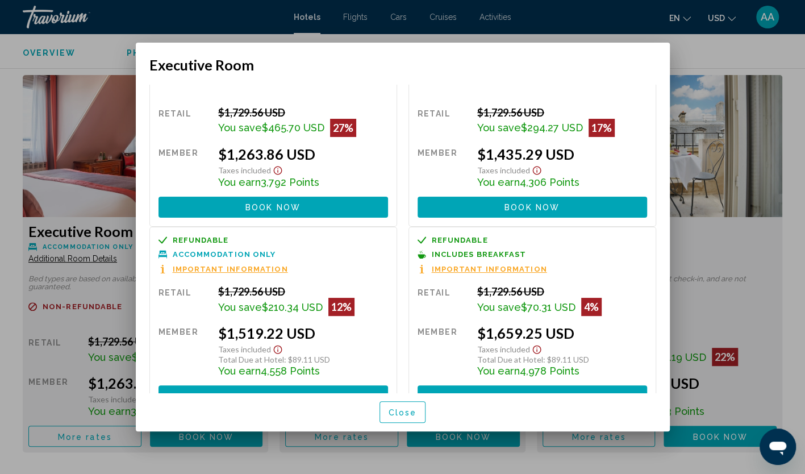
scroll to position [57, 0]
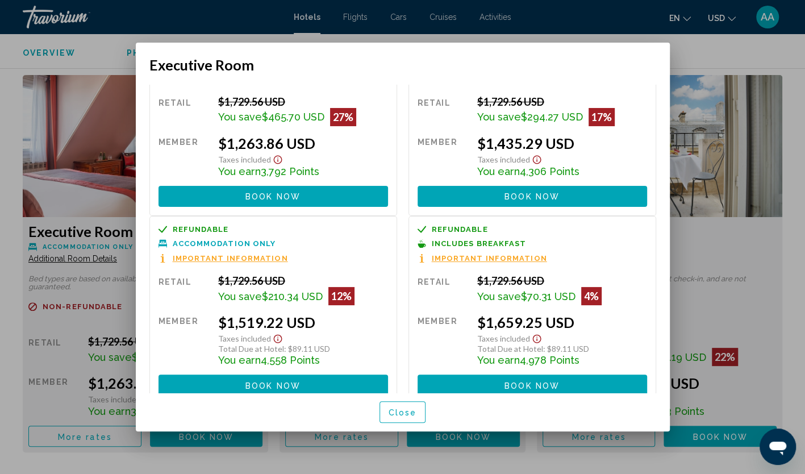
click at [168, 56] on mat-dialog-container "Executive Room Refundable Non-refundable Non-refundable Accommodation Only Reta…" at bounding box center [403, 237] width 534 height 389
click at [125, 38] on div at bounding box center [402, 237] width 805 height 474
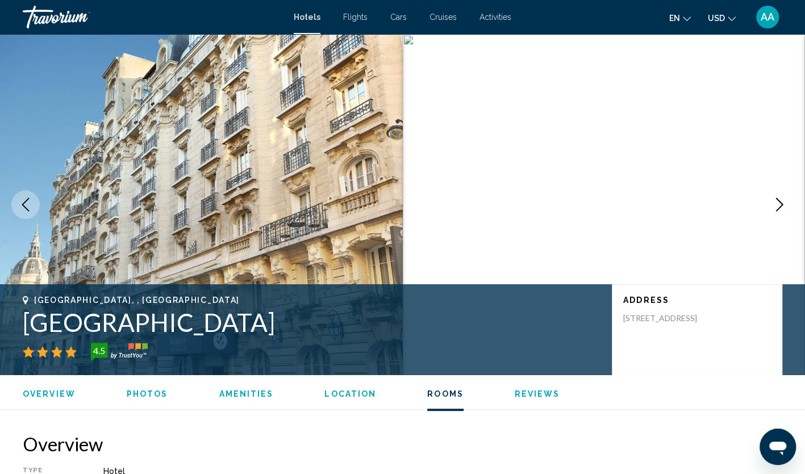
scroll to position [1534, 0]
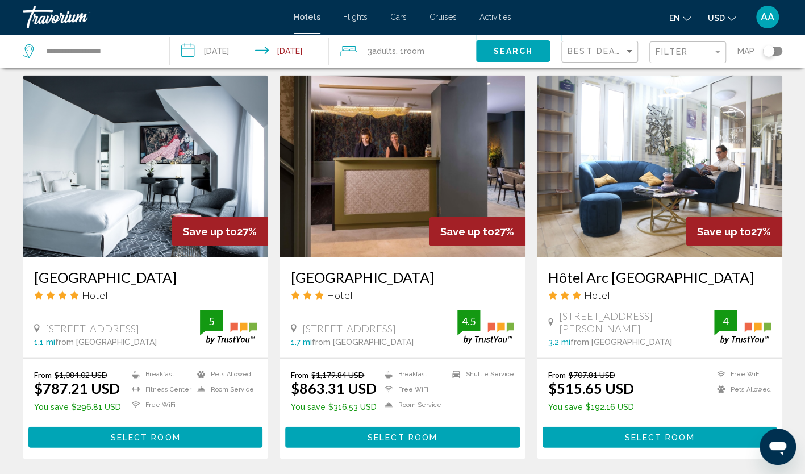
scroll to position [1421, 0]
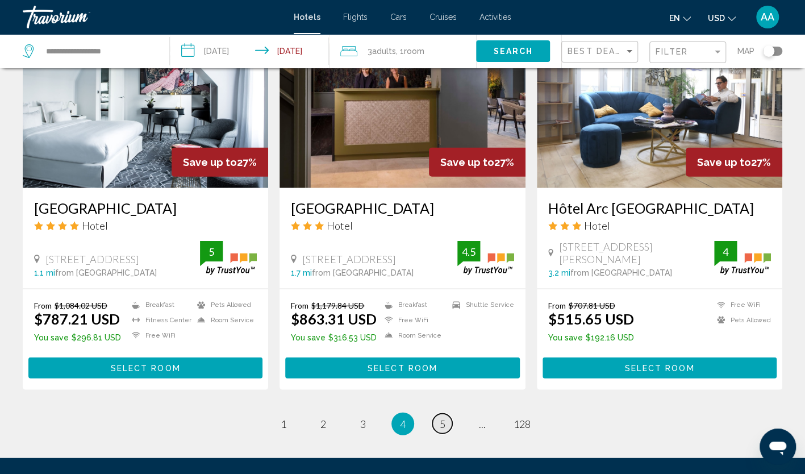
click at [437, 414] on link "page 5" at bounding box center [442, 424] width 20 height 20
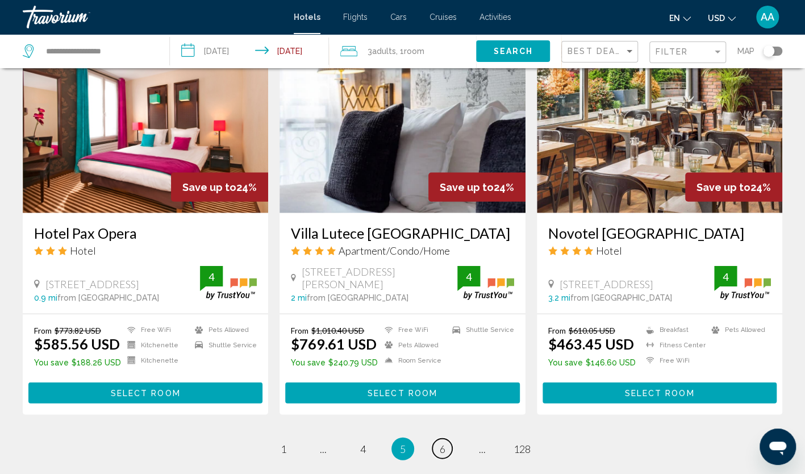
scroll to position [1443, 0]
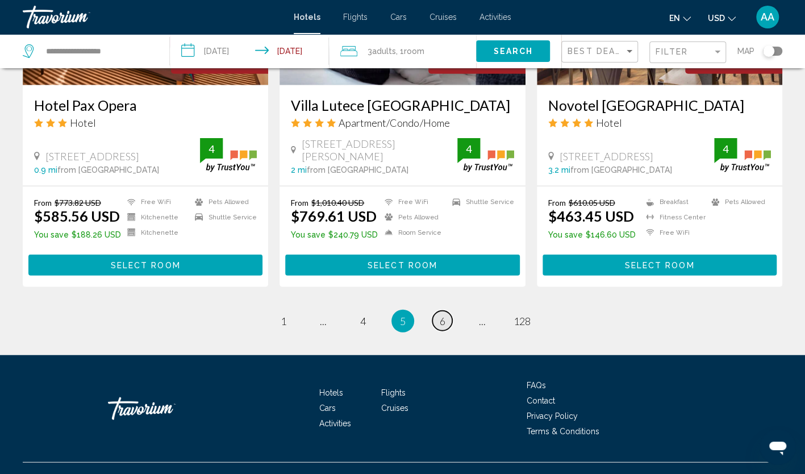
click at [441, 315] on span "6" at bounding box center [443, 321] width 6 height 13
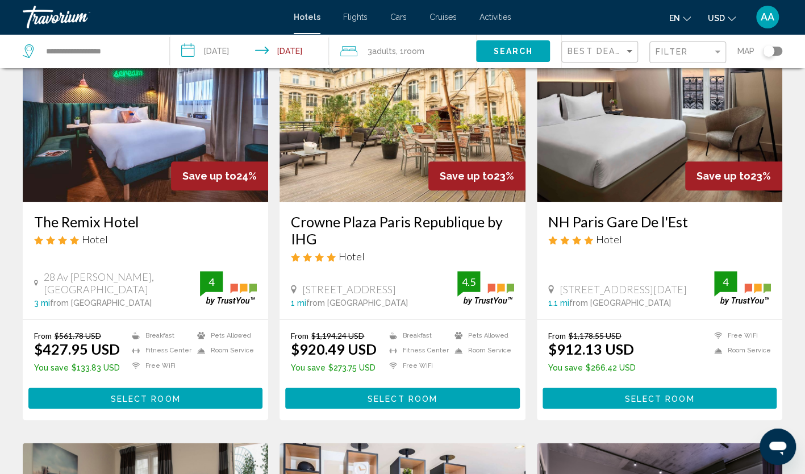
scroll to position [321, 0]
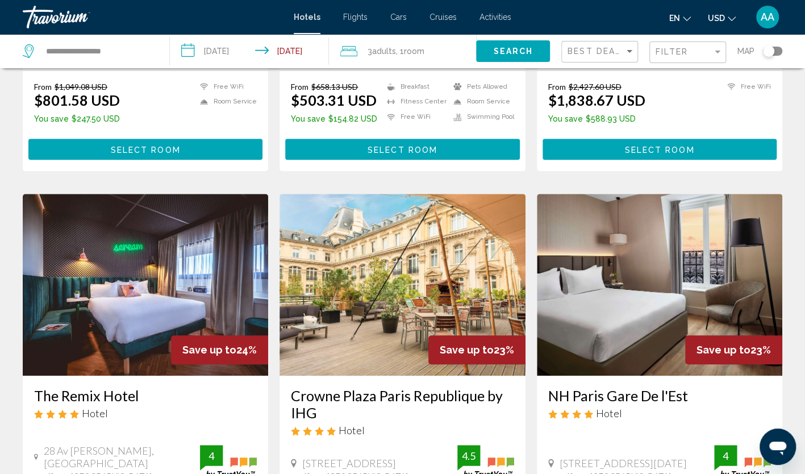
click at [415, 53] on span "Room" at bounding box center [414, 51] width 20 height 9
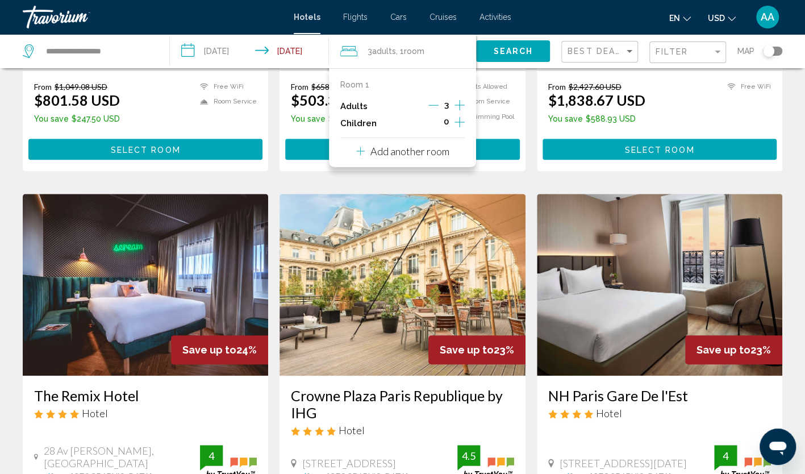
click at [433, 108] on icon "Decrement adults" at bounding box center [433, 105] width 10 height 10
click at [515, 48] on span "Search" at bounding box center [513, 51] width 40 height 9
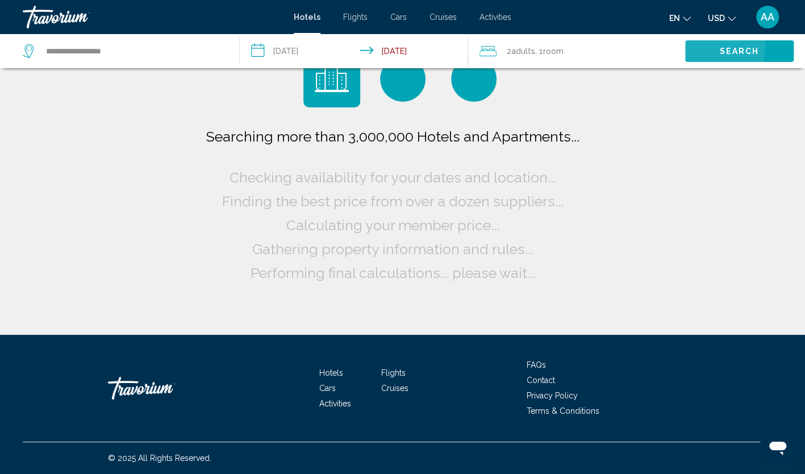
scroll to position [0, 0]
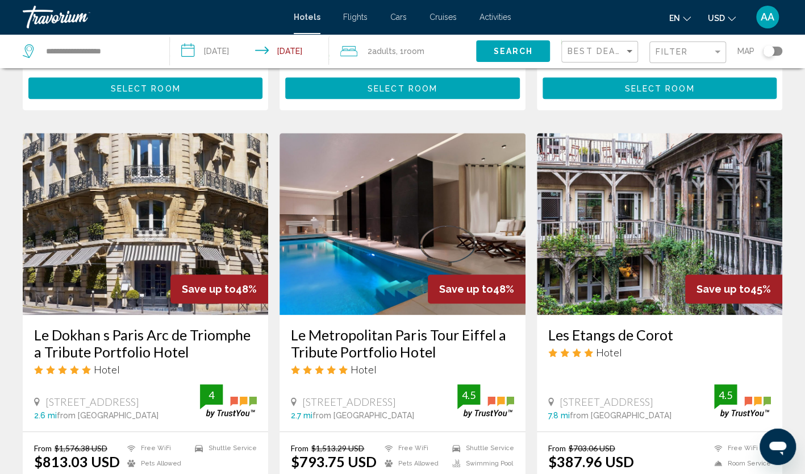
scroll to position [455, 0]
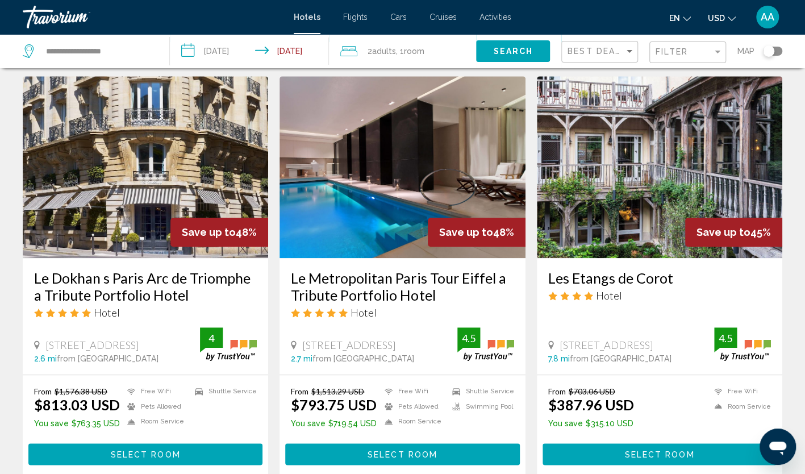
drag, startPoint x: 290, startPoint y: 257, endPoint x: 456, endPoint y: 275, distance: 166.9
click at [456, 275] on div "Le Metropolitan Paris Tour Eiffel a Tribute Portfolio Hotel Hotel 10 Place De M…" at bounding box center [403, 316] width 246 height 117
click at [442, 273] on h3 "Le Metropolitan Paris Tour Eiffel a Tribute Portfolio Hotel" at bounding box center [402, 286] width 223 height 34
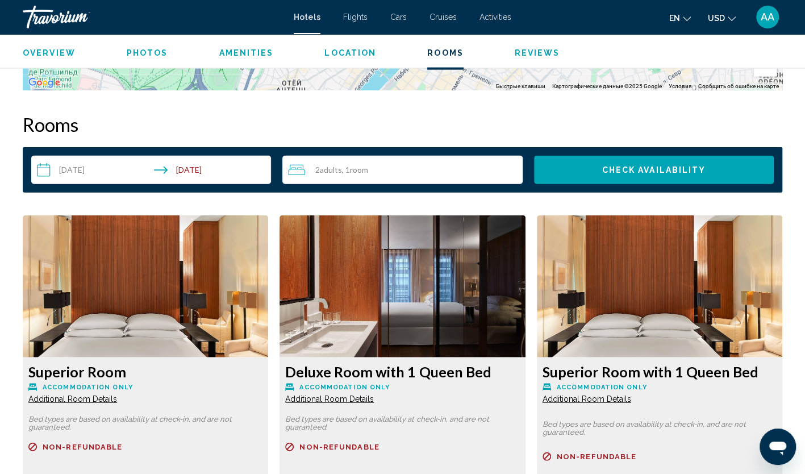
scroll to position [1478, 0]
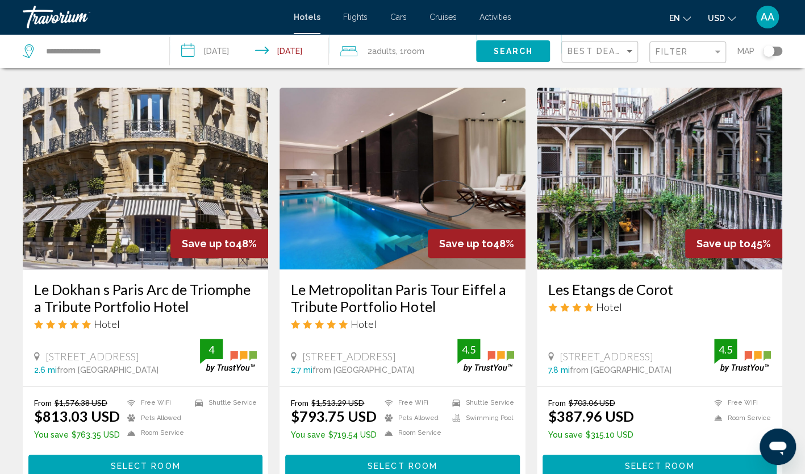
scroll to position [455, 0]
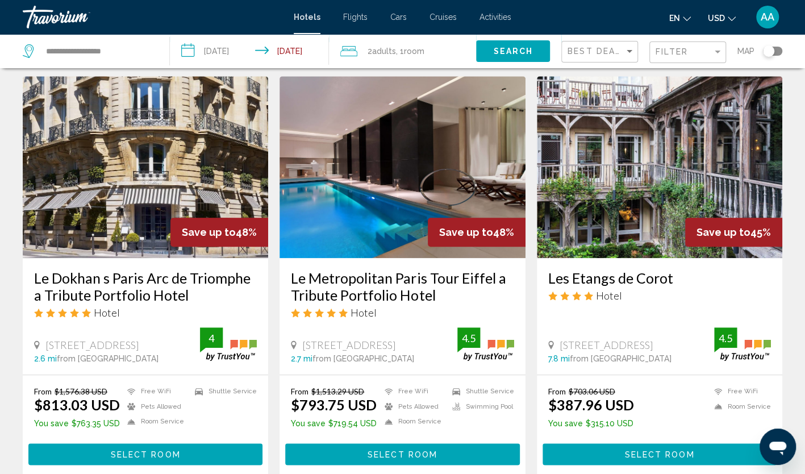
click at [430, 164] on img "Main content" at bounding box center [403, 167] width 246 height 182
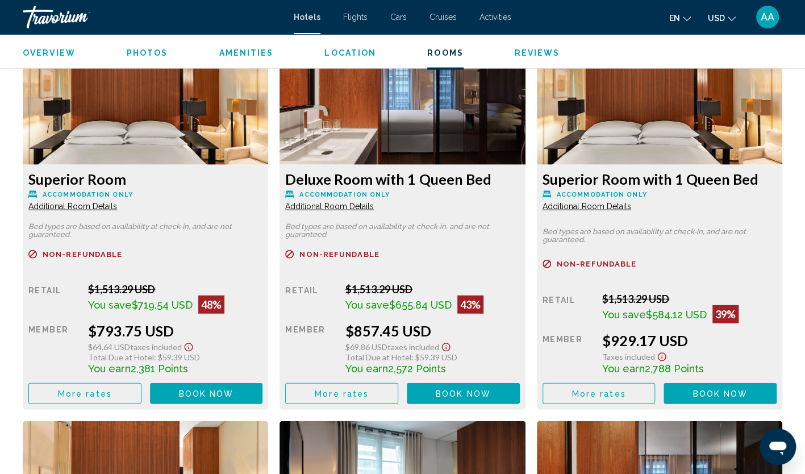
scroll to position [1591, 0]
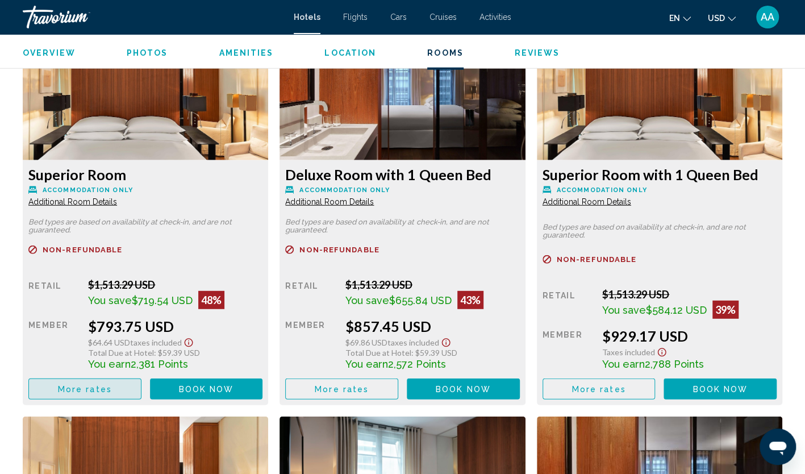
click at [125, 388] on button "More rates" at bounding box center [84, 388] width 113 height 21
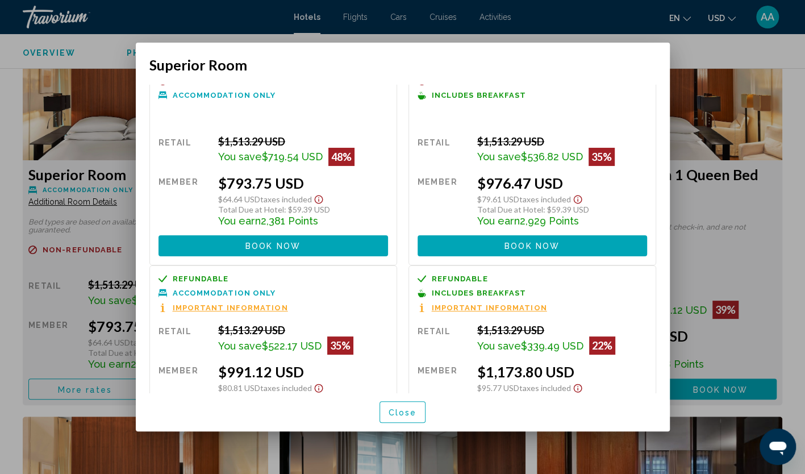
scroll to position [0, 0]
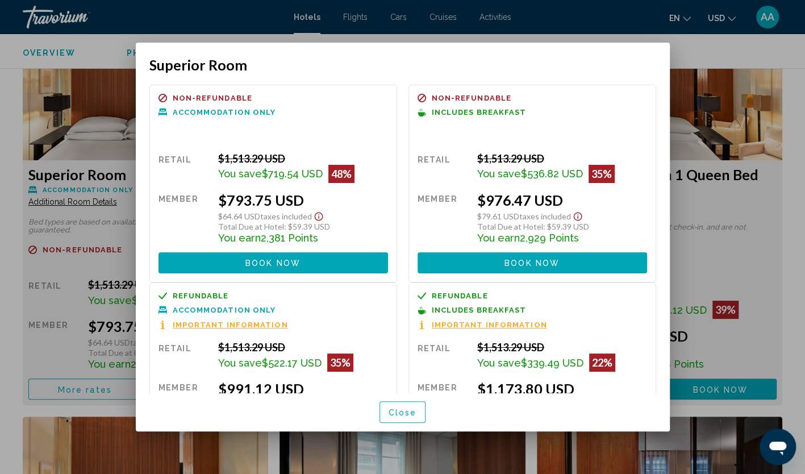
click at [709, 63] on div at bounding box center [402, 237] width 805 height 474
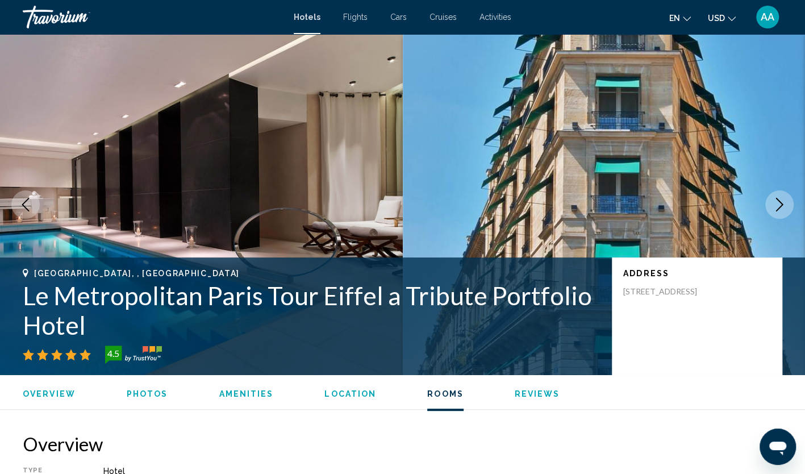
scroll to position [1591, 0]
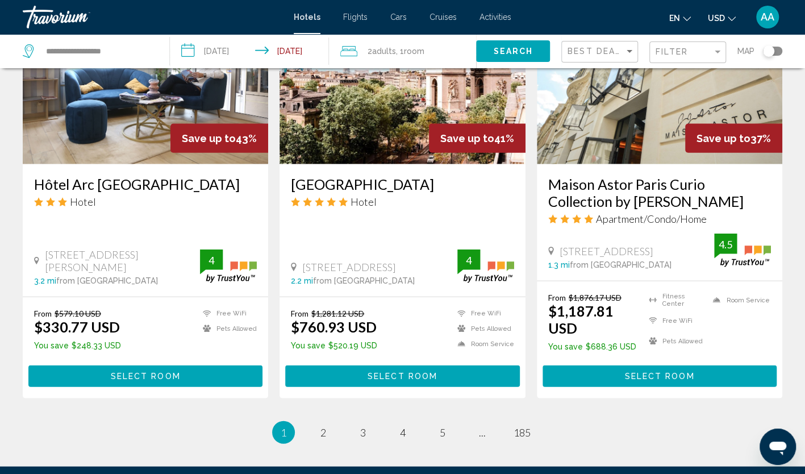
scroll to position [1474, 0]
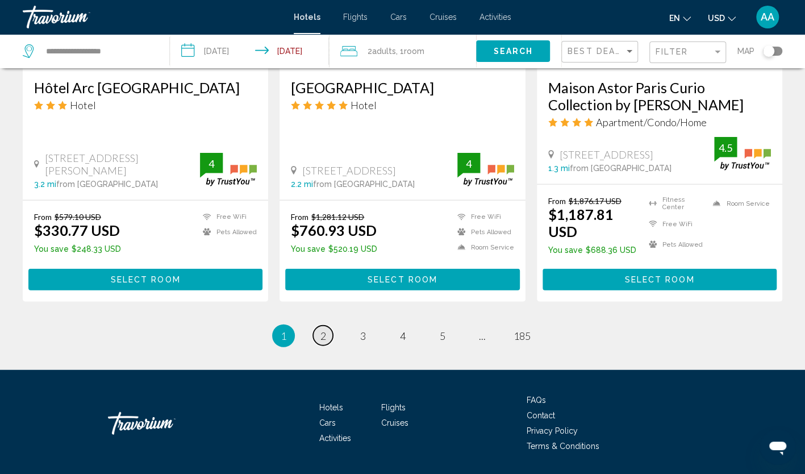
click at [328, 326] on link "page 2" at bounding box center [323, 336] width 20 height 20
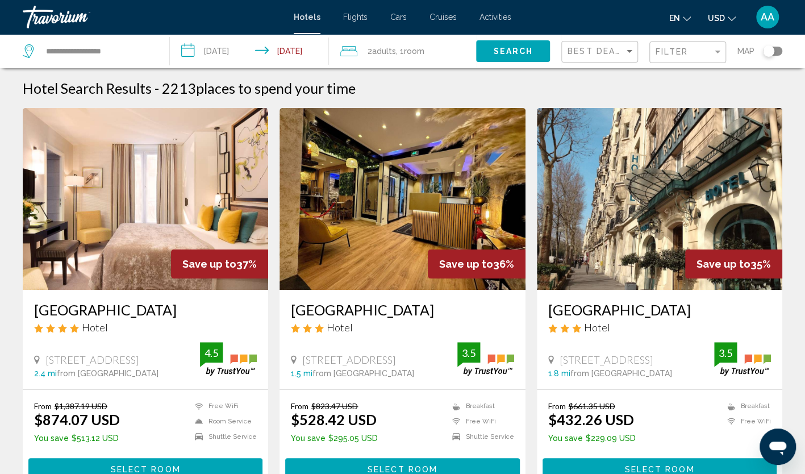
drag, startPoint x: 543, startPoint y: 307, endPoint x: 658, endPoint y: 315, distance: 115.1
click at [658, 315] on div "Port Royal Hotel Hotel 8 Boulevard De Port Royal, Paris 1.8 mi from Paris city …" at bounding box center [660, 339] width 246 height 99
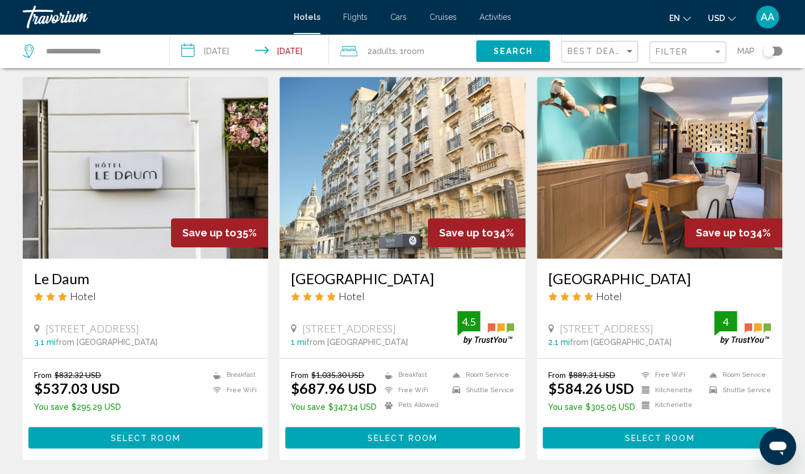
scroll to position [455, 0]
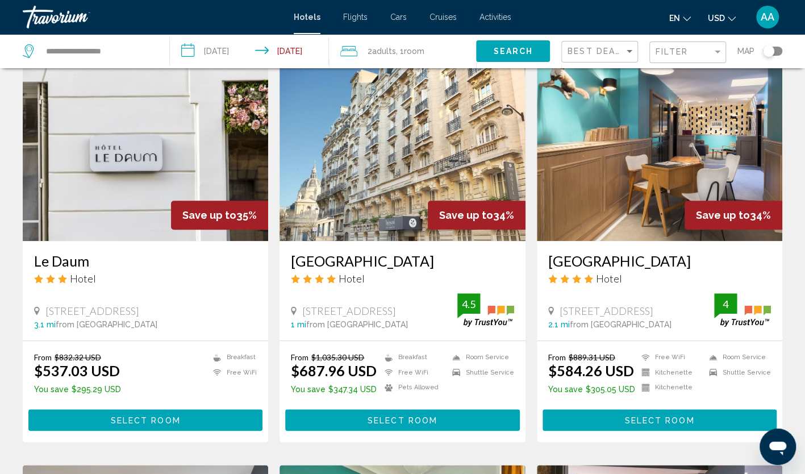
drag, startPoint x: 282, startPoint y: 268, endPoint x: 461, endPoint y: 263, distance: 179.1
click at [461, 263] on div "Hotel Trianon Rive Gauche Hotel 3 Rue De Vaugirard, Paris 1 mi from Paris city …" at bounding box center [403, 290] width 246 height 99
click at [283, 261] on div "Hotel Trianon Rive Gauche Hotel 3 Rue De Vaugirard, Paris 1 mi from Paris city …" at bounding box center [403, 290] width 246 height 99
click at [381, 222] on img "Main content" at bounding box center [403, 150] width 246 height 182
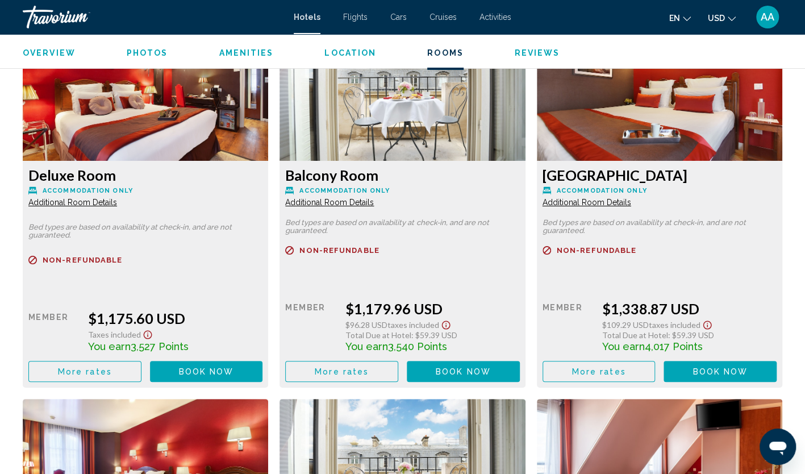
scroll to position [2369, 0]
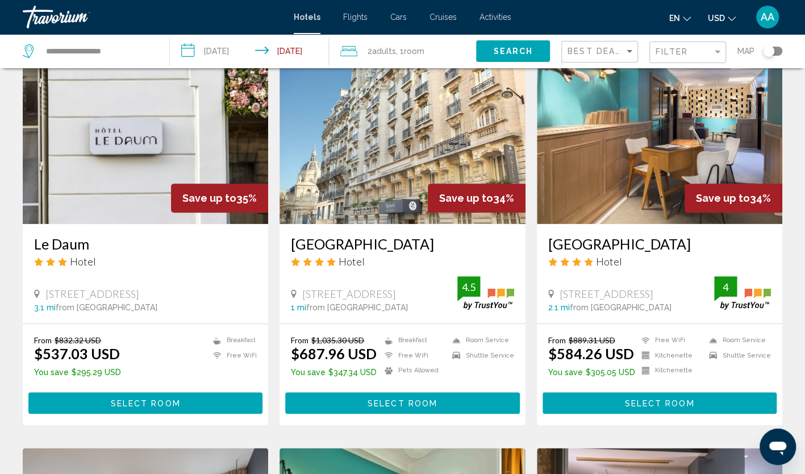
scroll to position [455, 0]
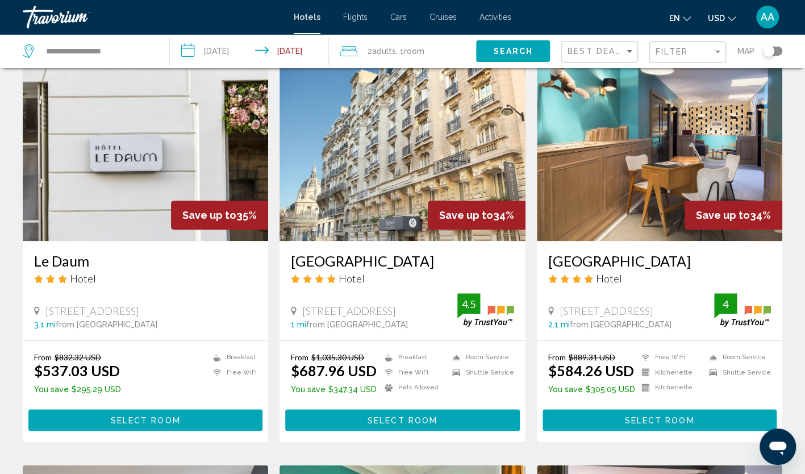
drag, startPoint x: 546, startPoint y: 258, endPoint x: 744, endPoint y: 264, distance: 199.0
click at [744, 264] on div "Hôtel Helzear Champs Elysées Hotel 49 Avenue Marceau, Paris 2.1 mi from Paris c…" at bounding box center [660, 290] width 246 height 99
click at [274, 264] on app-hotels-search-item "Save up to 34% Hotel Trianon Rive Gauche Hotel 3 Rue De Vaugirard, Paris 1 mi f…" at bounding box center [402, 250] width 257 height 383
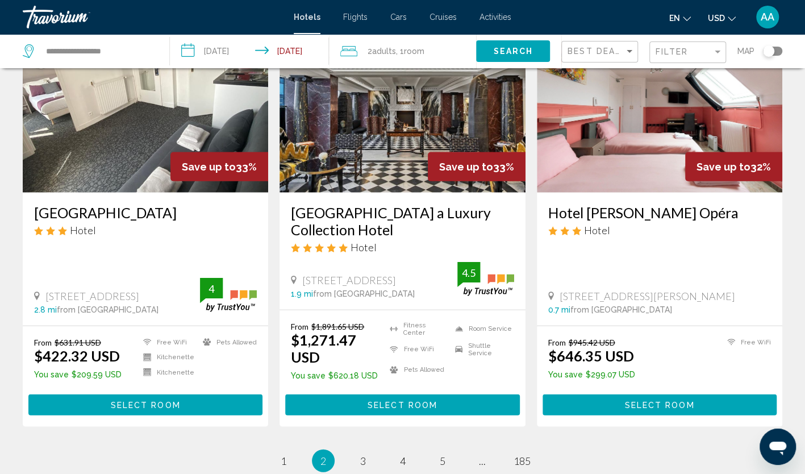
scroll to position [1364, 0]
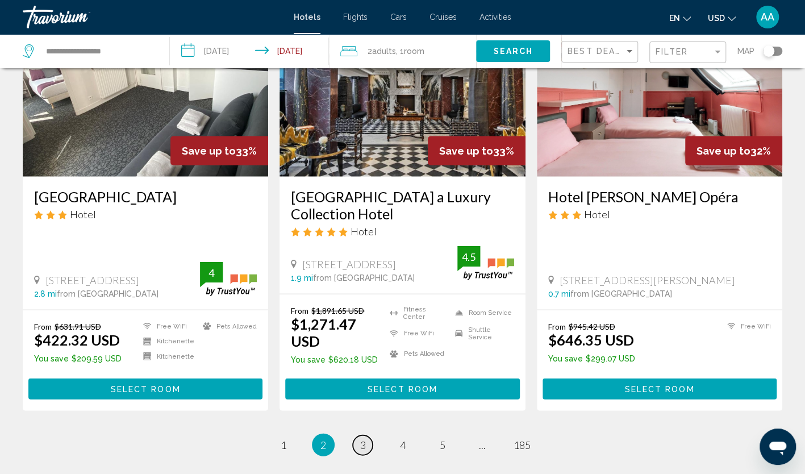
click at [357, 435] on link "page 3" at bounding box center [363, 445] width 20 height 20
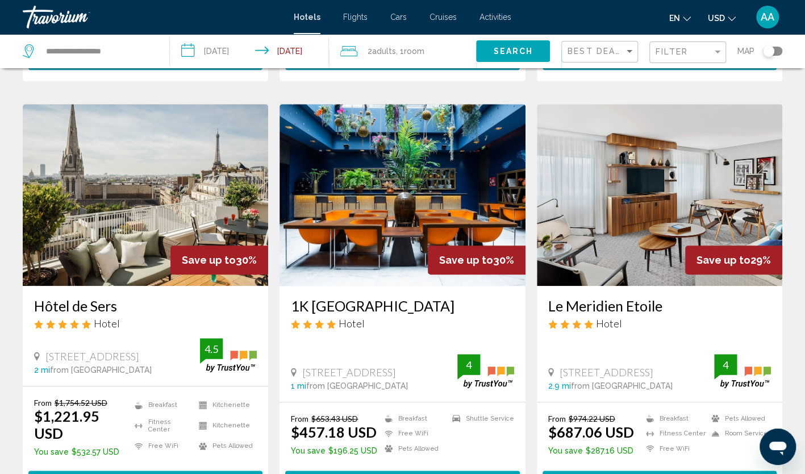
scroll to position [455, 0]
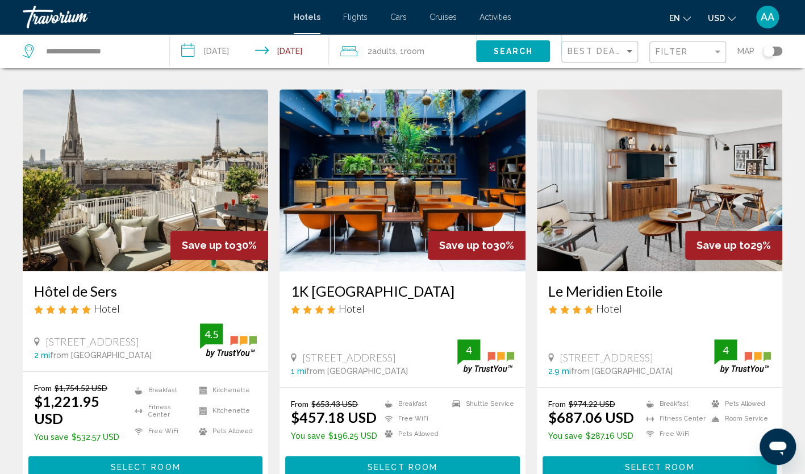
click at [219, 181] on img "Main content" at bounding box center [146, 180] width 246 height 182
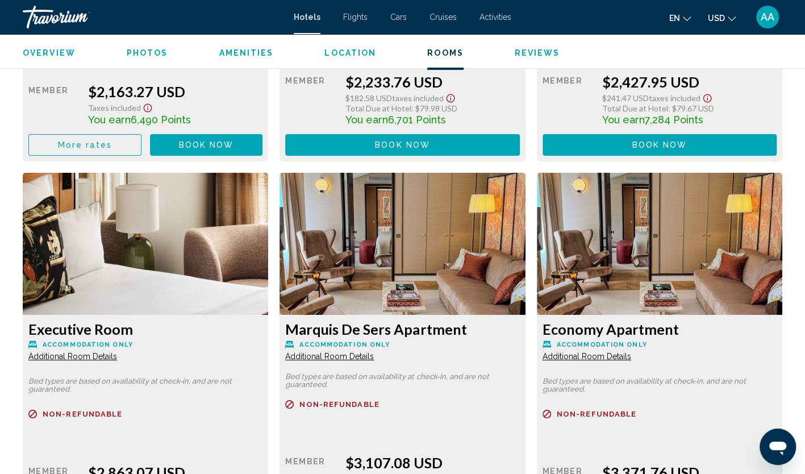
scroll to position [2046, 0]
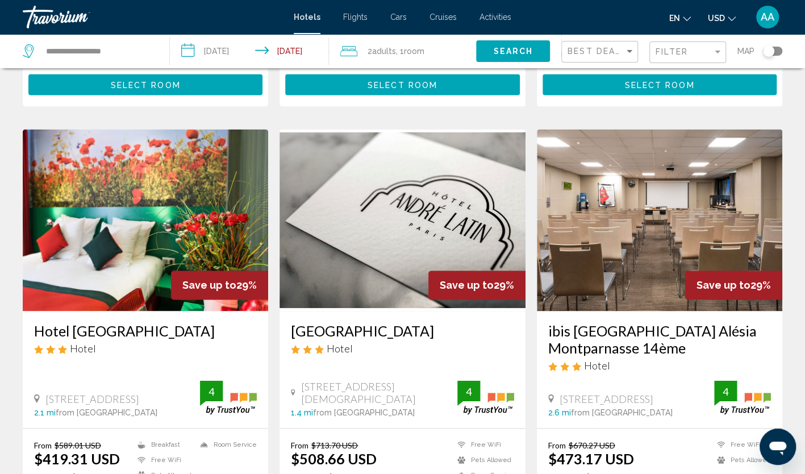
scroll to position [852, 0]
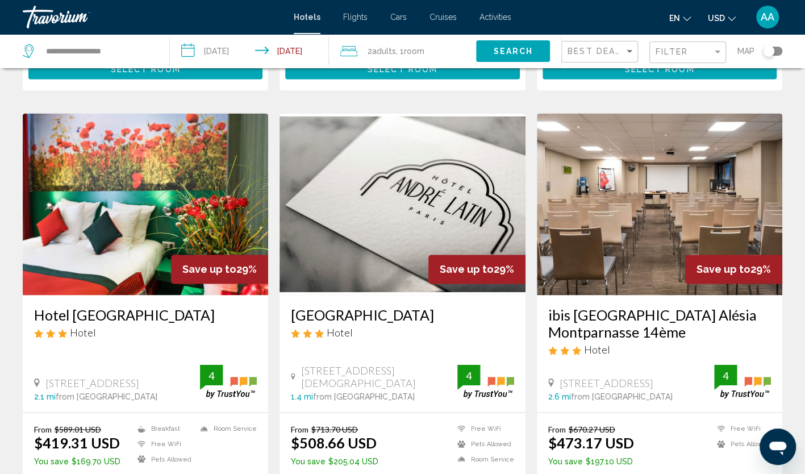
click at [128, 188] on img "Main content" at bounding box center [146, 204] width 246 height 182
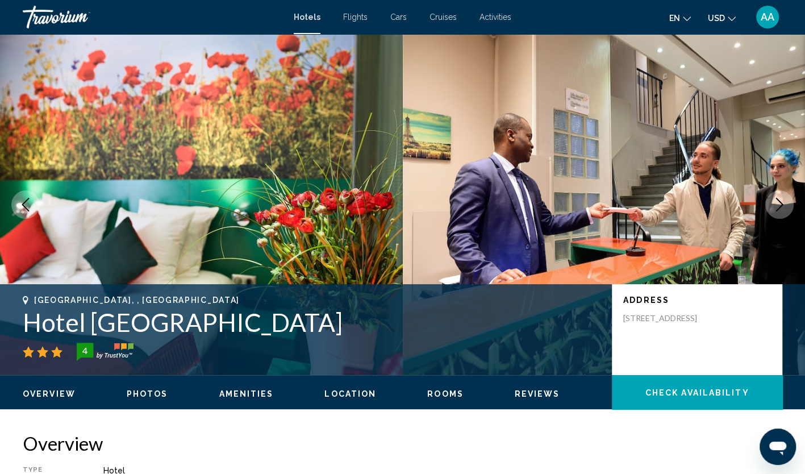
click at [777, 210] on icon "Next image" at bounding box center [779, 205] width 7 height 14
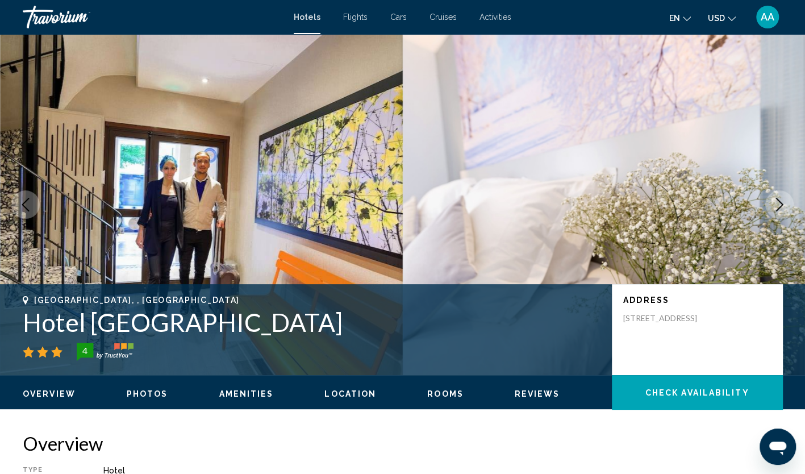
click at [777, 210] on icon "Next image" at bounding box center [779, 205] width 7 height 14
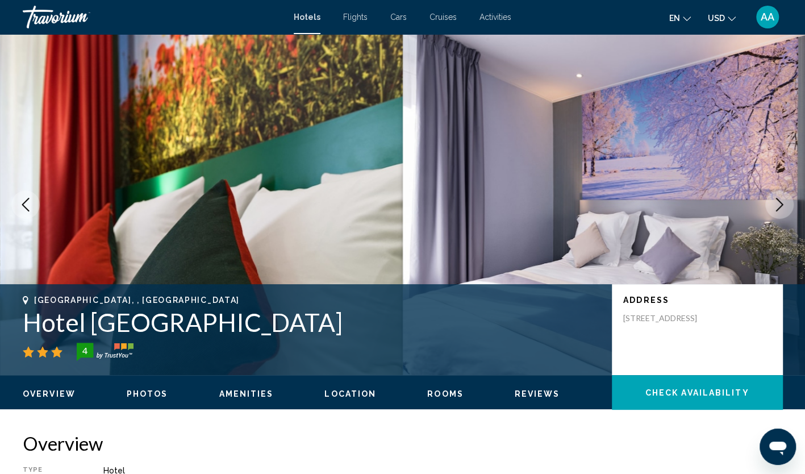
click at [777, 210] on icon "Next image" at bounding box center [779, 205] width 7 height 14
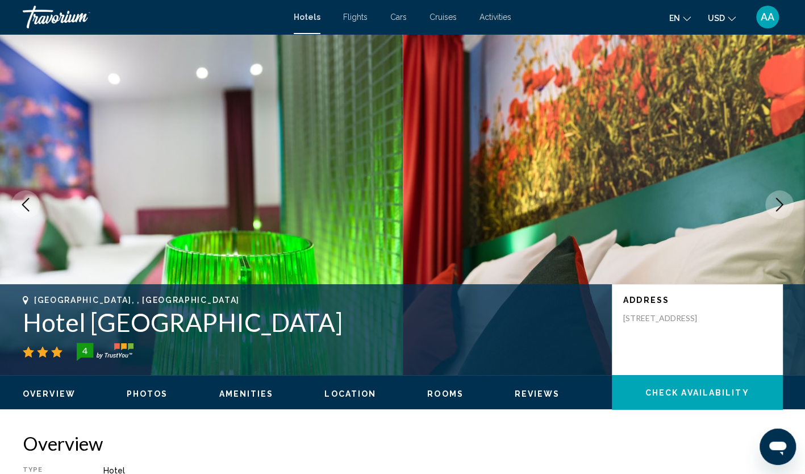
click at [777, 210] on icon "Next image" at bounding box center [779, 205] width 7 height 14
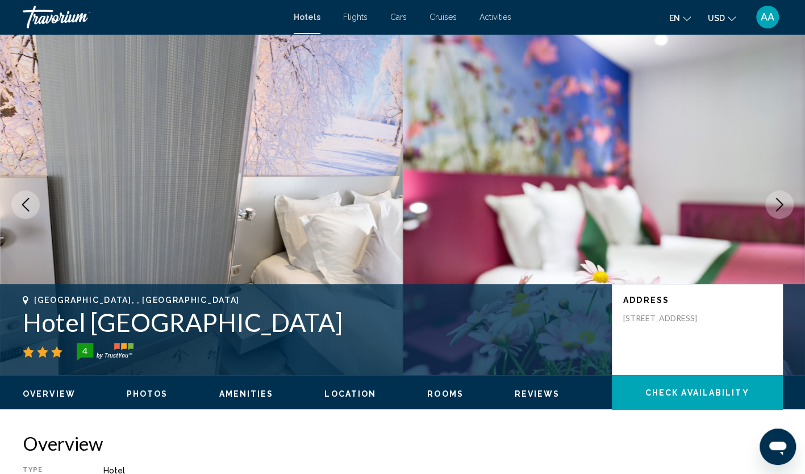
click at [777, 210] on icon "Next image" at bounding box center [779, 205] width 7 height 14
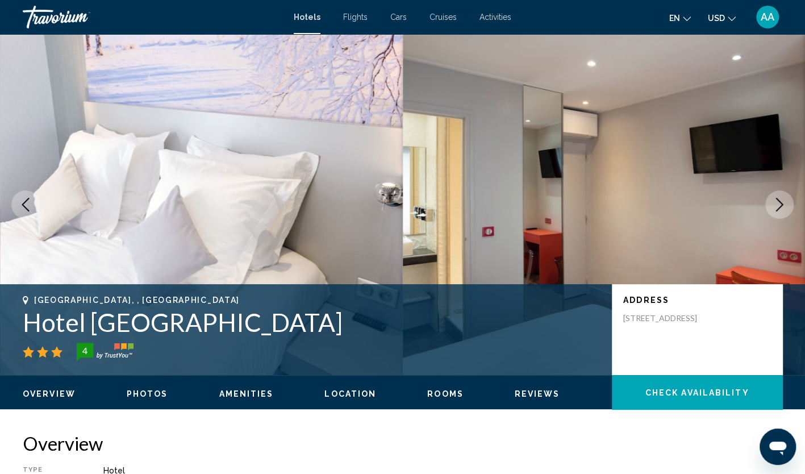
click at [777, 210] on icon "Next image" at bounding box center [779, 205] width 7 height 14
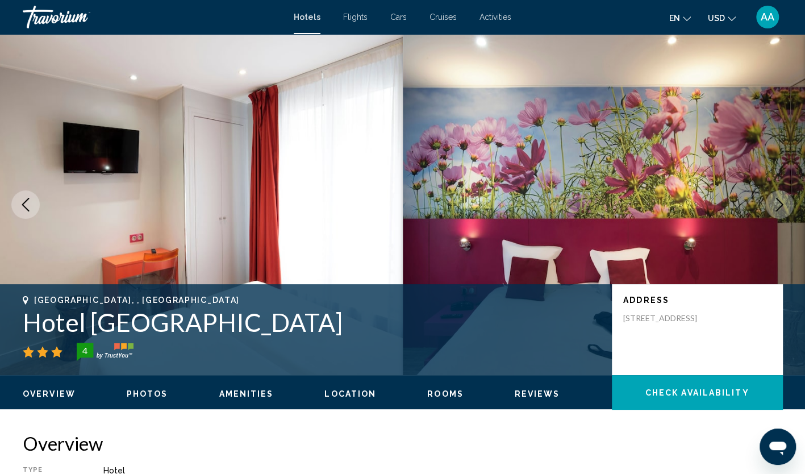
click at [777, 210] on icon "Next image" at bounding box center [779, 205] width 7 height 14
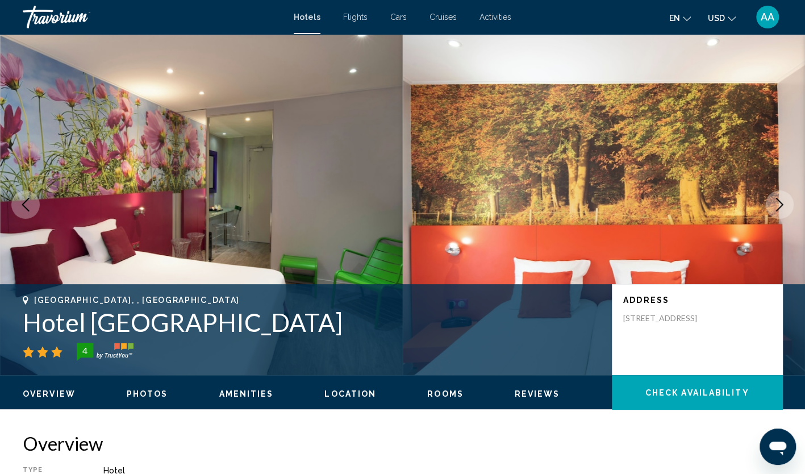
click at [777, 210] on icon "Next image" at bounding box center [779, 205] width 7 height 14
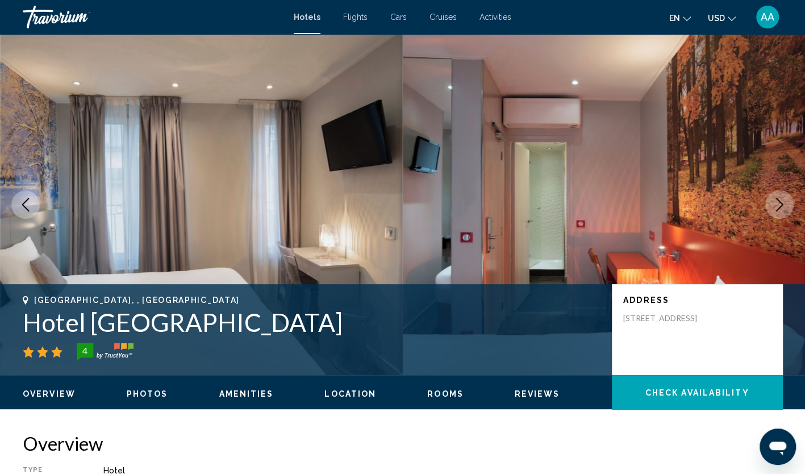
click at [777, 210] on icon "Next image" at bounding box center [779, 205] width 7 height 14
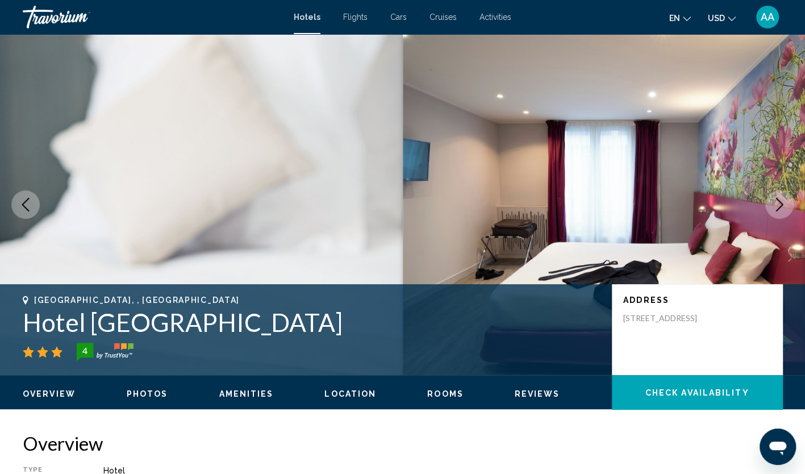
click at [777, 210] on icon "Next image" at bounding box center [779, 205] width 7 height 14
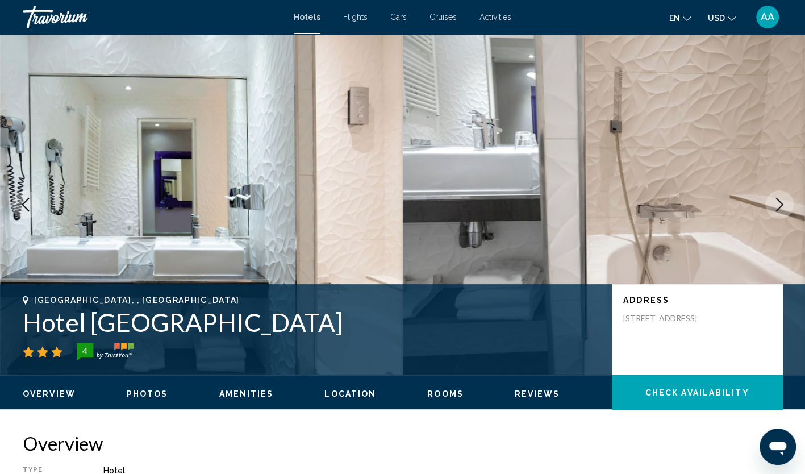
click at [777, 210] on icon "Next image" at bounding box center [779, 205] width 7 height 14
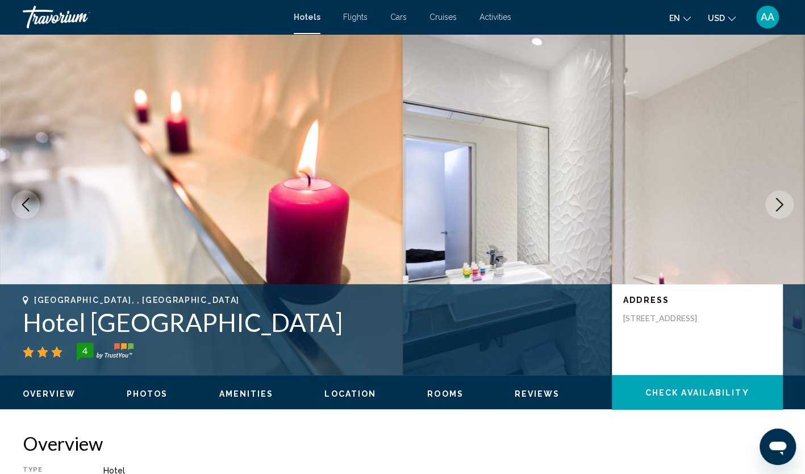
click at [777, 210] on icon "Next image" at bounding box center [779, 205] width 7 height 14
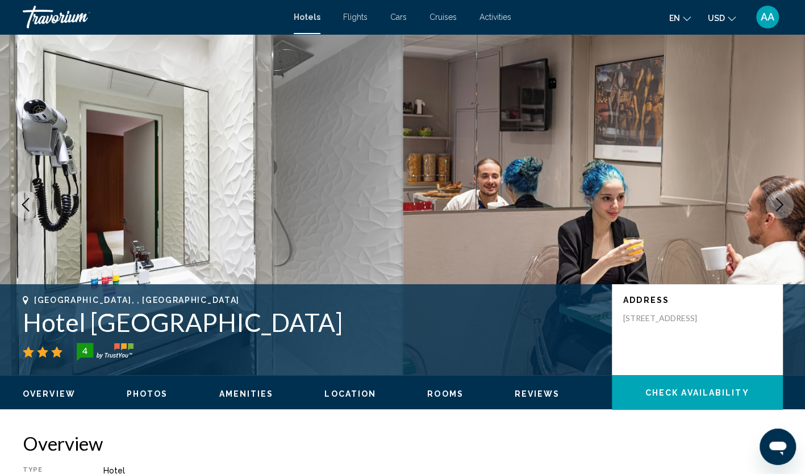
click at [777, 210] on icon "Next image" at bounding box center [779, 205] width 7 height 14
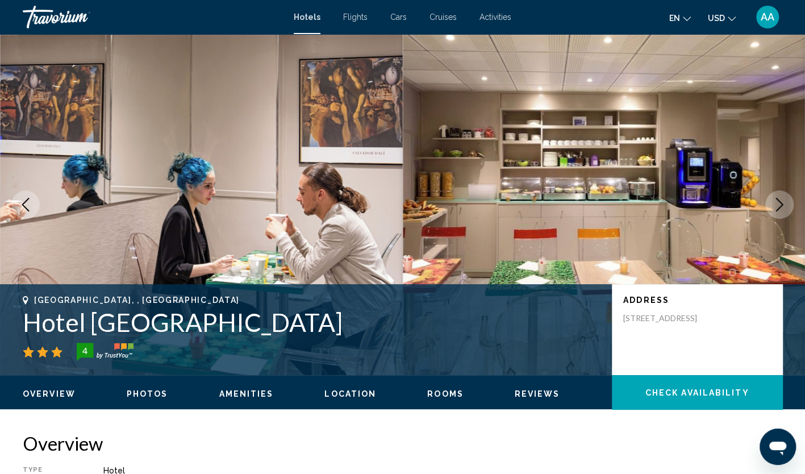
click at [777, 210] on icon "Next image" at bounding box center [779, 205] width 7 height 14
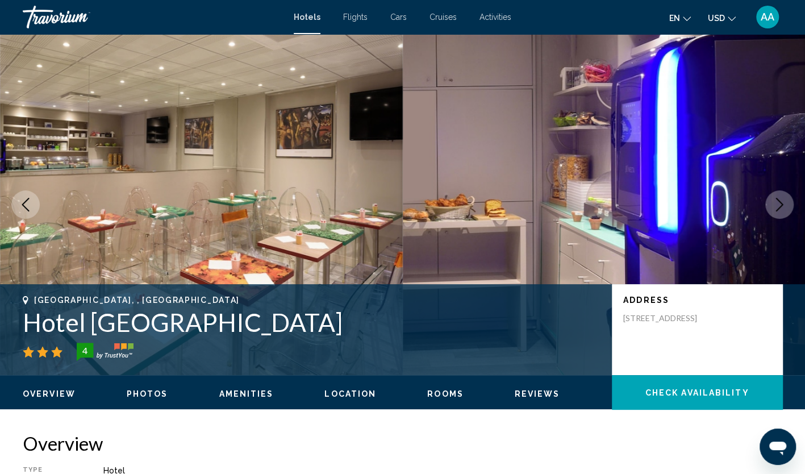
click at [777, 210] on icon "Next image" at bounding box center [779, 205] width 7 height 14
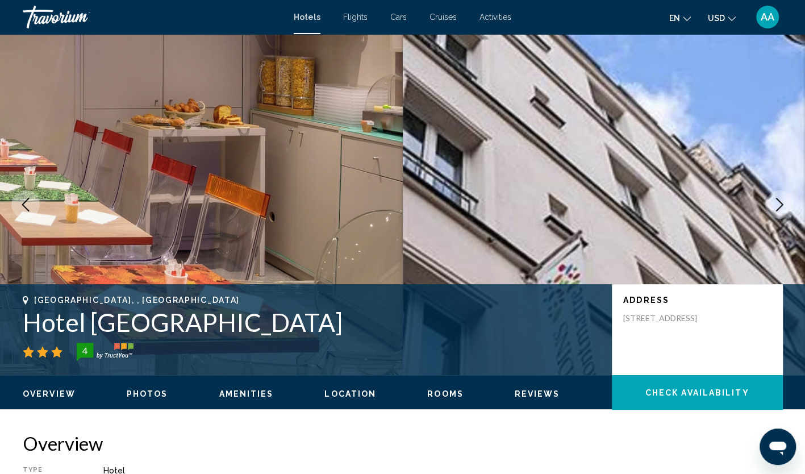
click at [777, 210] on icon "Next image" at bounding box center [779, 205] width 7 height 14
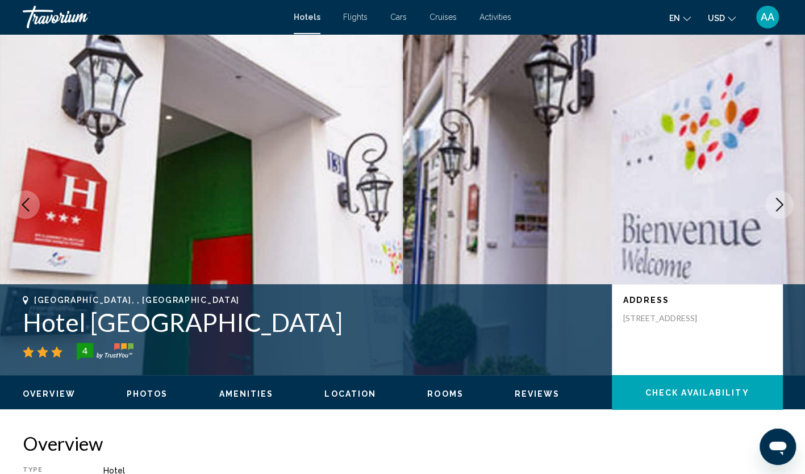
click at [777, 210] on icon "Next image" at bounding box center [779, 205] width 7 height 14
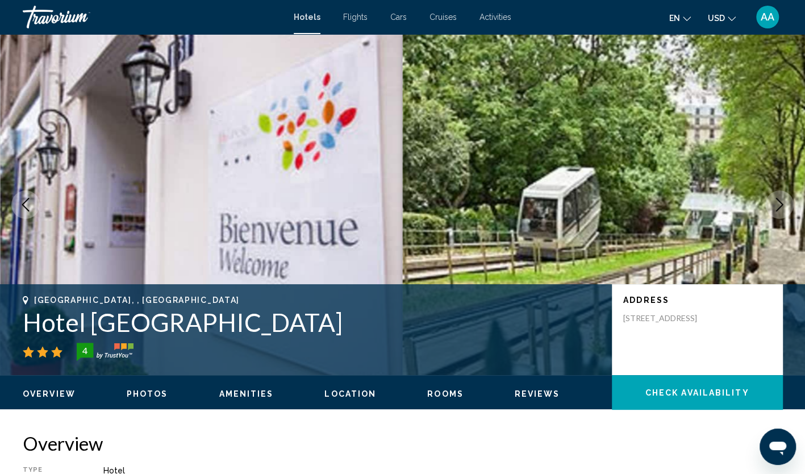
click at [777, 210] on icon "Next image" at bounding box center [779, 205] width 7 height 14
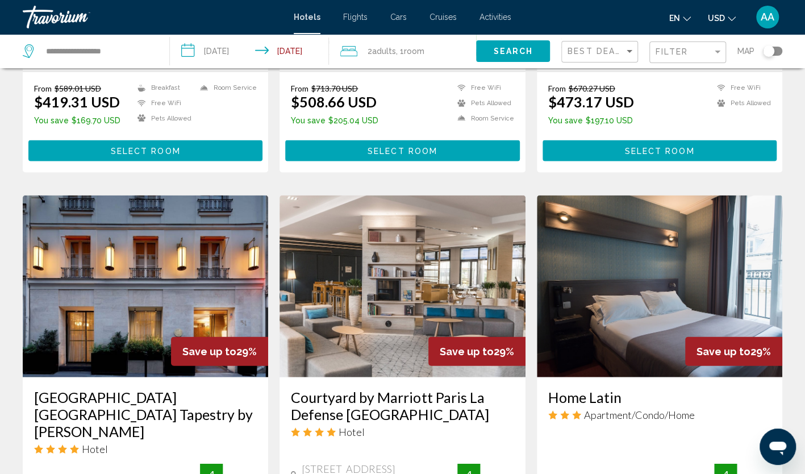
scroll to position [1421, 0]
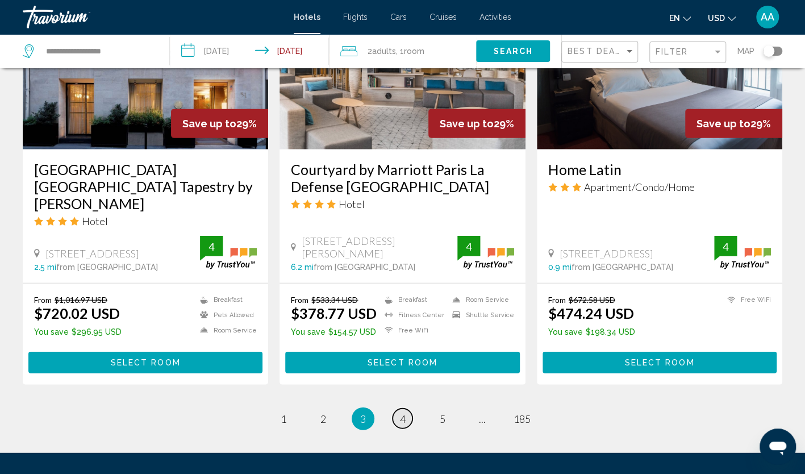
click at [400, 413] on span "4" at bounding box center [403, 419] width 6 height 13
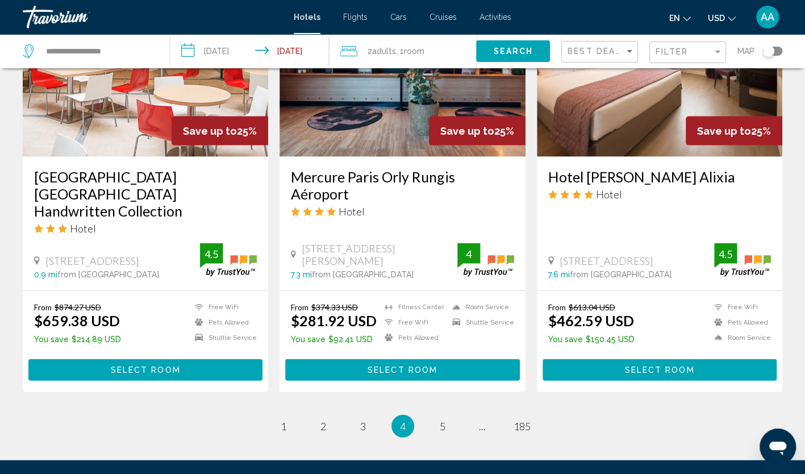
scroll to position [1472, 0]
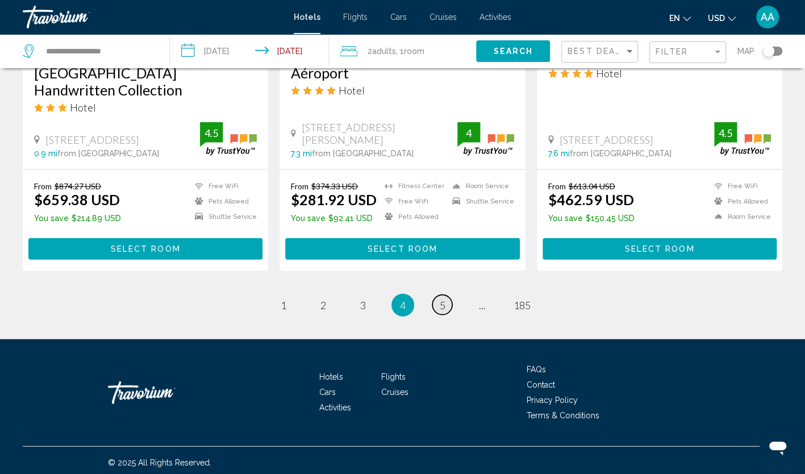
click at [442, 301] on span "5" at bounding box center [443, 305] width 6 height 13
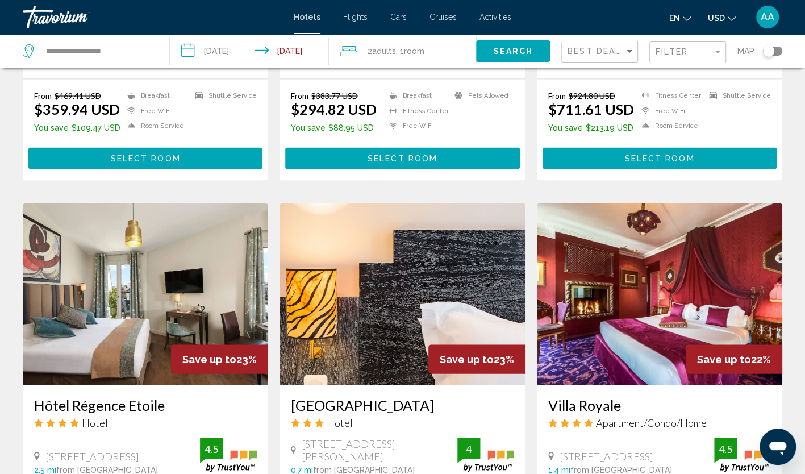
scroll to position [1250, 0]
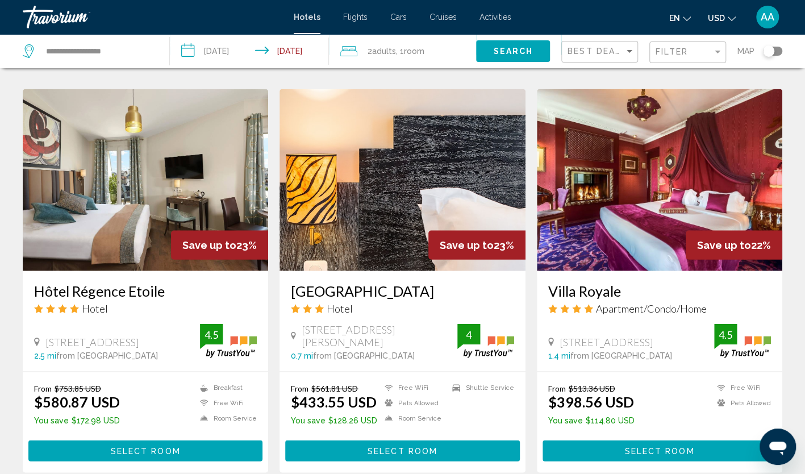
click at [180, 202] on img "Main content" at bounding box center [146, 180] width 246 height 182
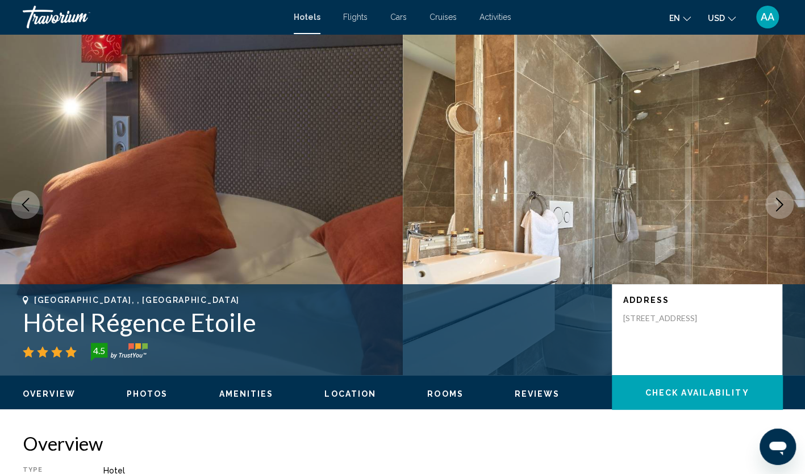
click at [778, 211] on button "Next image" at bounding box center [779, 204] width 28 height 28
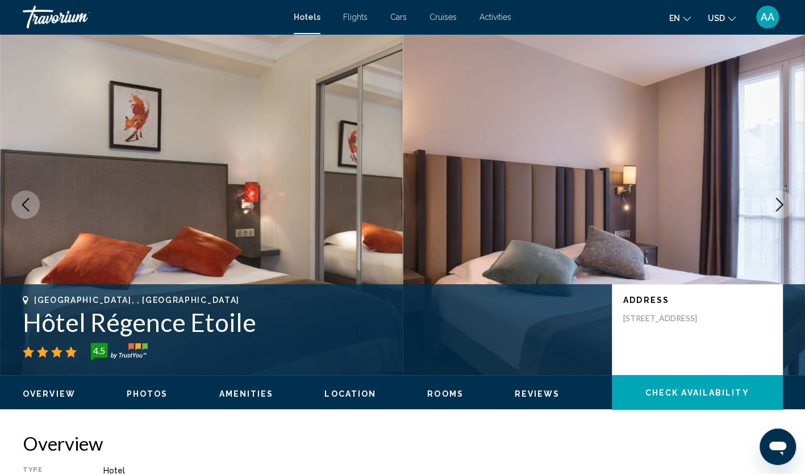
click at [778, 211] on button "Next image" at bounding box center [779, 204] width 28 height 28
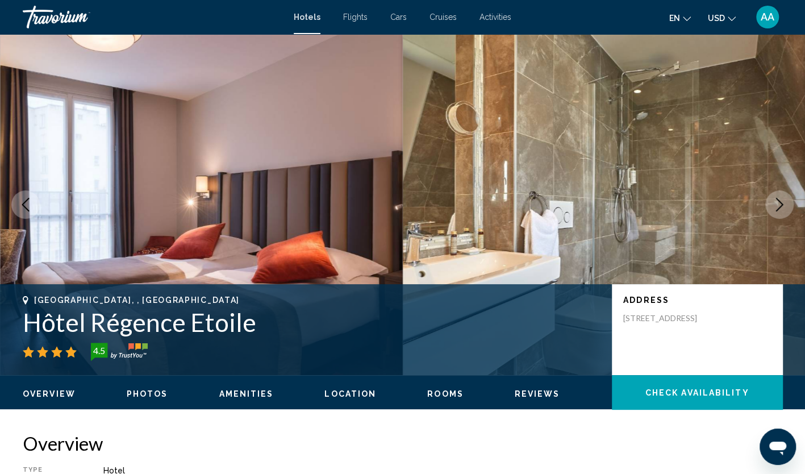
click at [778, 211] on button "Next image" at bounding box center [779, 204] width 28 height 28
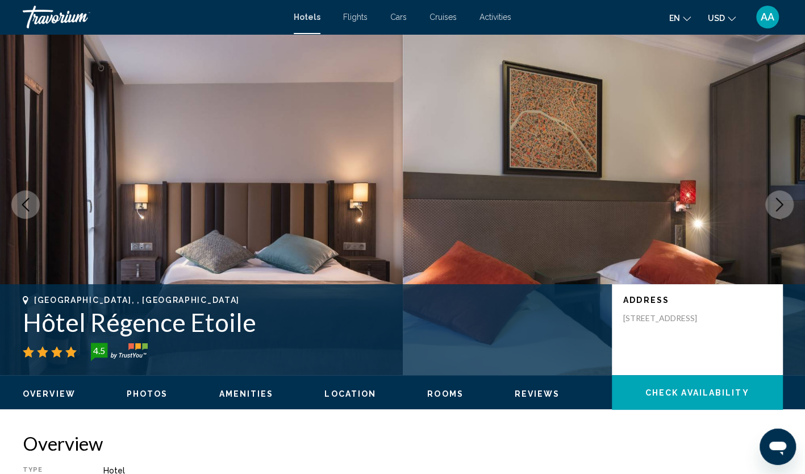
click at [778, 211] on button "Next image" at bounding box center [779, 204] width 28 height 28
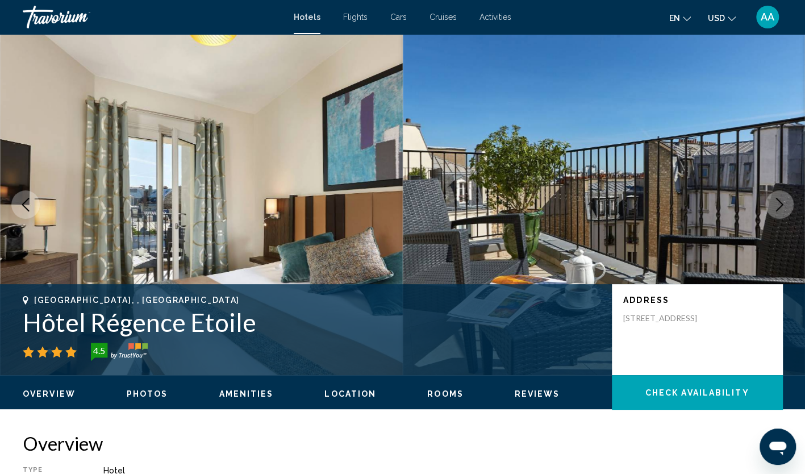
click at [778, 211] on button "Next image" at bounding box center [779, 204] width 28 height 28
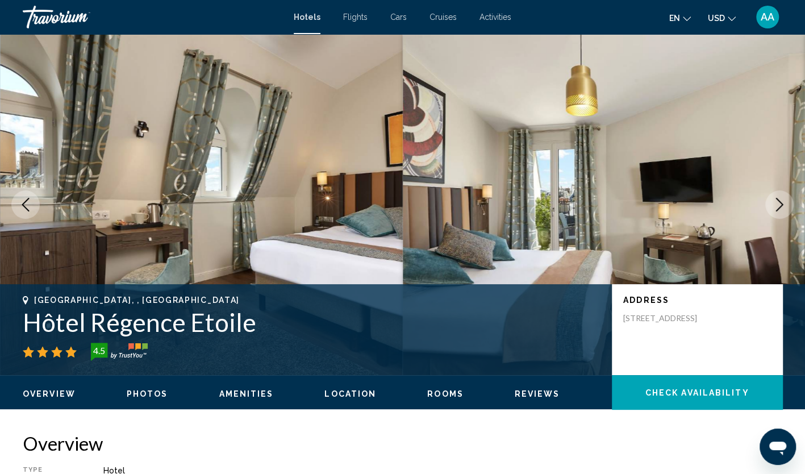
click at [778, 211] on button "Next image" at bounding box center [779, 204] width 28 height 28
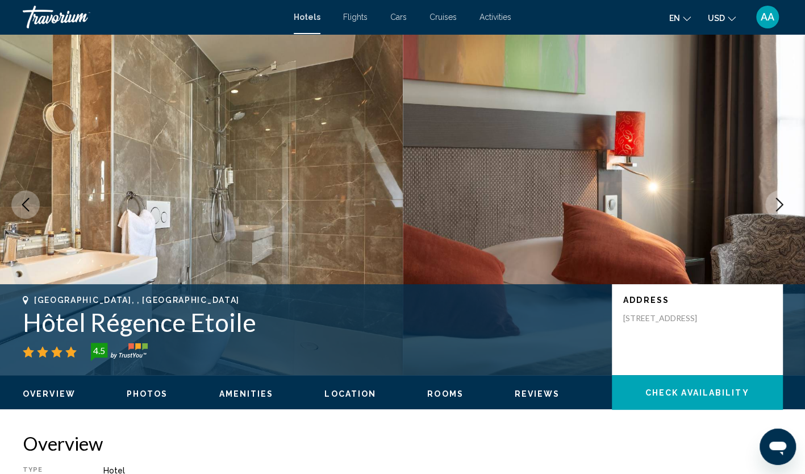
click at [778, 211] on button "Next image" at bounding box center [779, 204] width 28 height 28
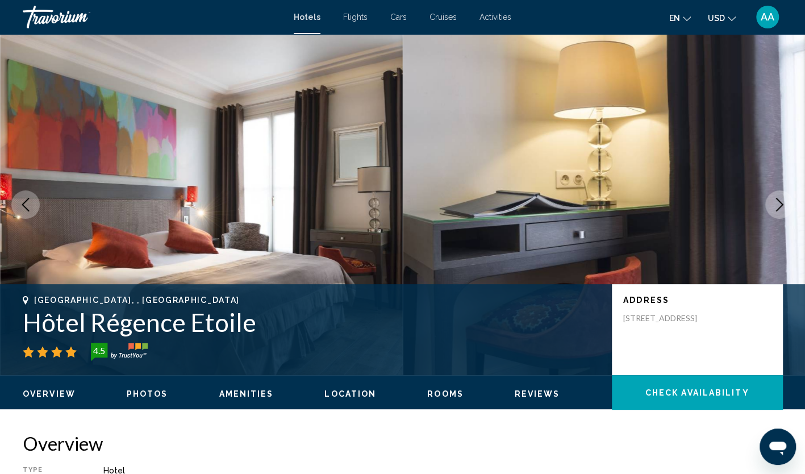
click at [778, 211] on button "Next image" at bounding box center [779, 204] width 28 height 28
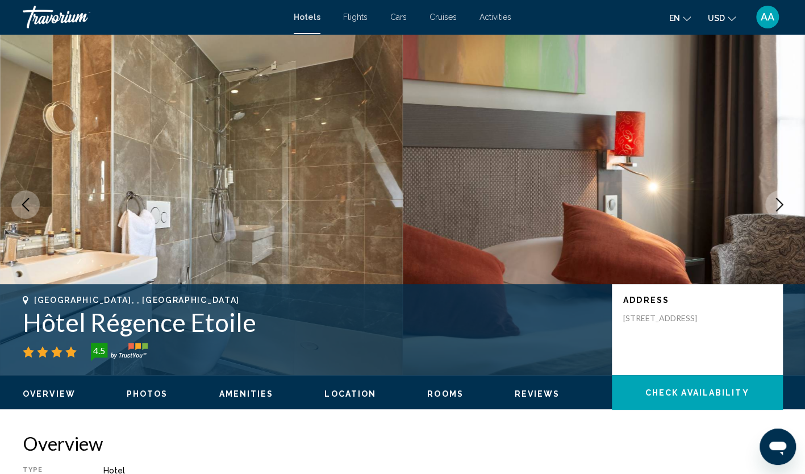
click at [778, 211] on button "Next image" at bounding box center [779, 204] width 28 height 28
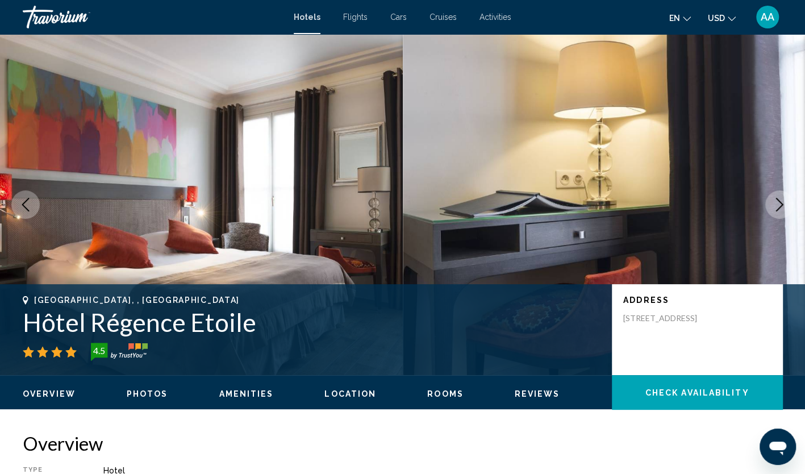
click at [778, 211] on button "Next image" at bounding box center [779, 204] width 28 height 28
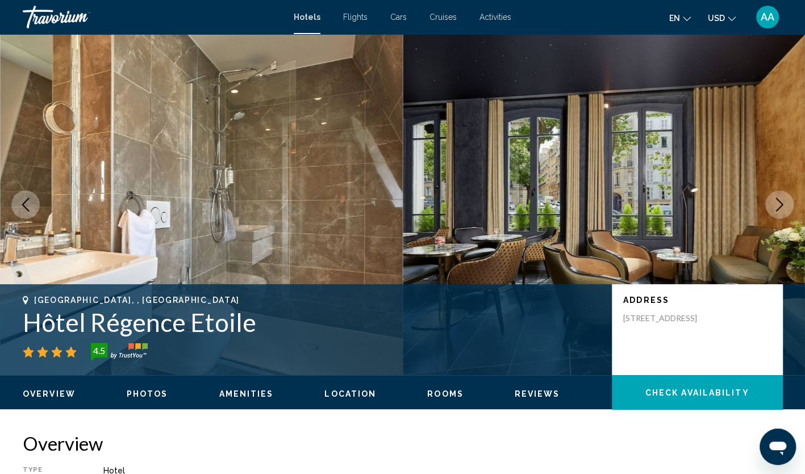
click at [778, 211] on button "Next image" at bounding box center [779, 204] width 28 height 28
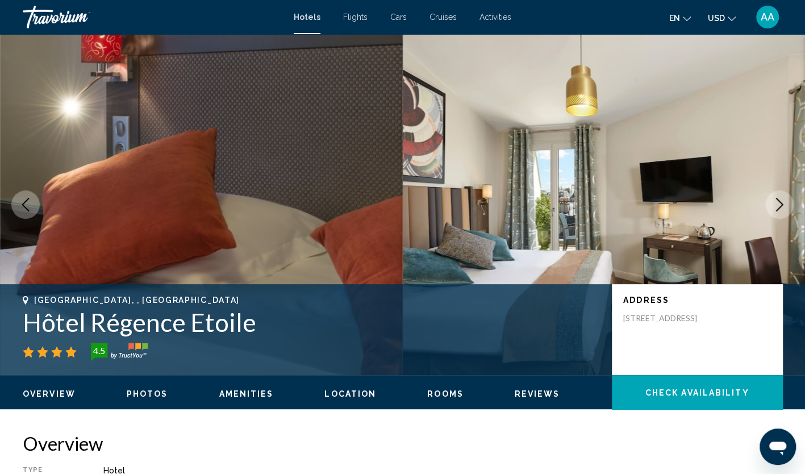
click at [778, 211] on button "Next image" at bounding box center [779, 204] width 28 height 28
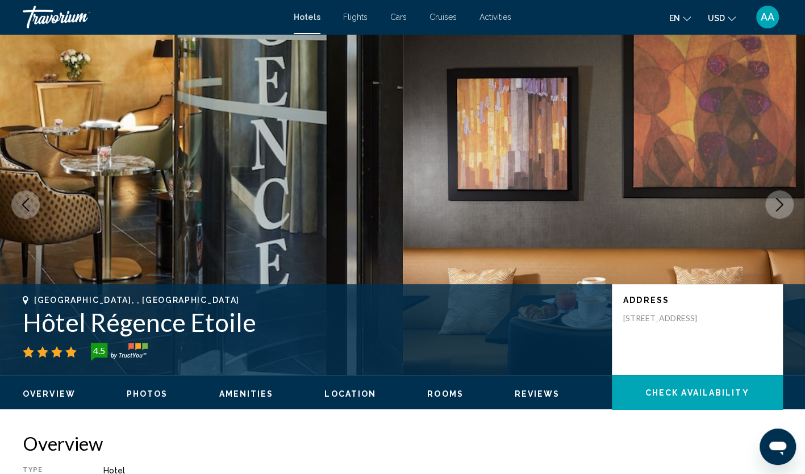
click at [778, 211] on button "Next image" at bounding box center [779, 204] width 28 height 28
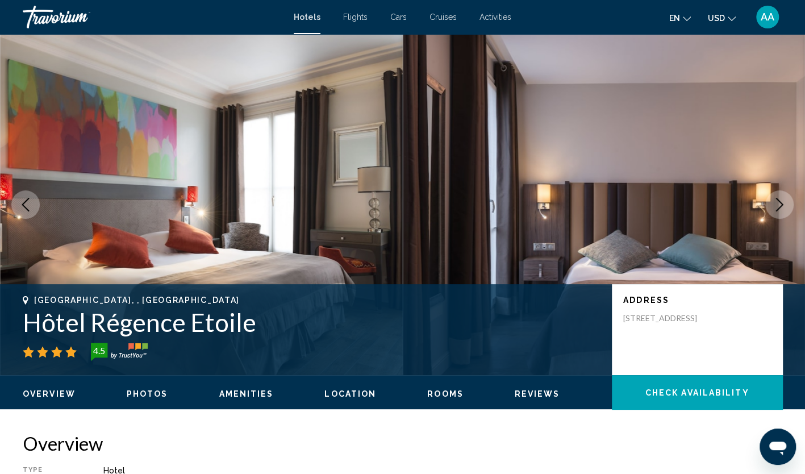
click at [778, 211] on button "Next image" at bounding box center [779, 204] width 28 height 28
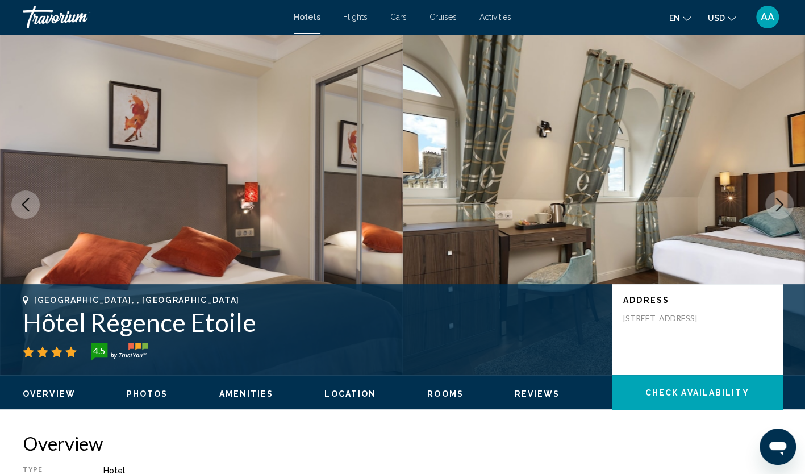
click at [778, 211] on button "Next image" at bounding box center [779, 204] width 28 height 28
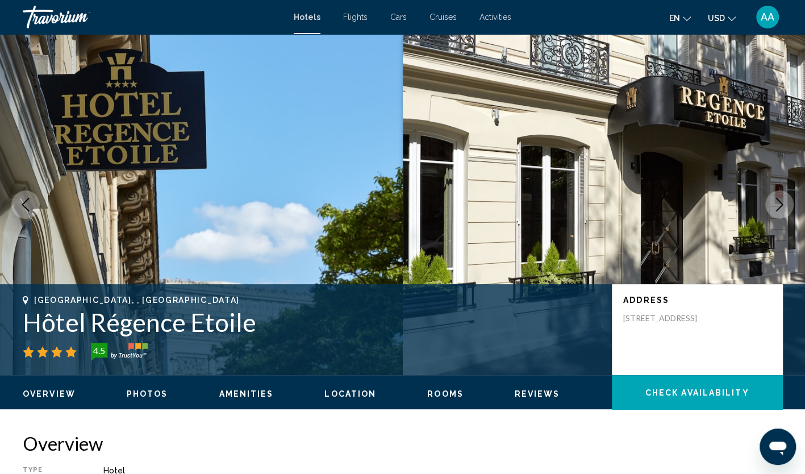
click at [778, 211] on button "Next image" at bounding box center [779, 204] width 28 height 28
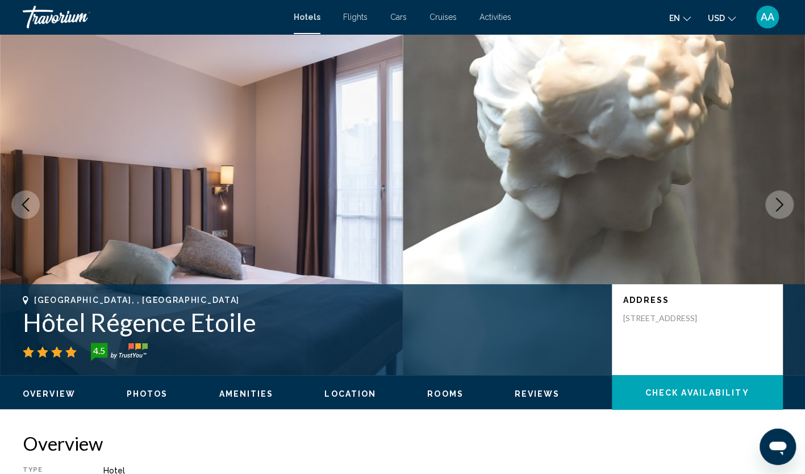
click at [31, 209] on icon "Previous image" at bounding box center [26, 205] width 14 height 14
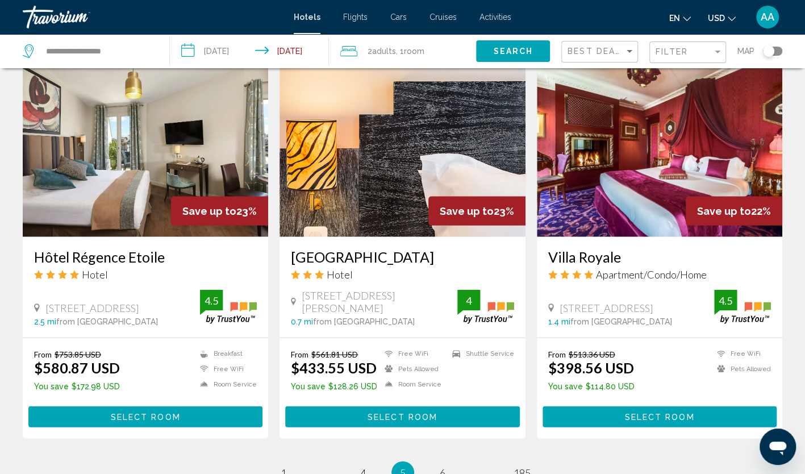
scroll to position [1455, 0]
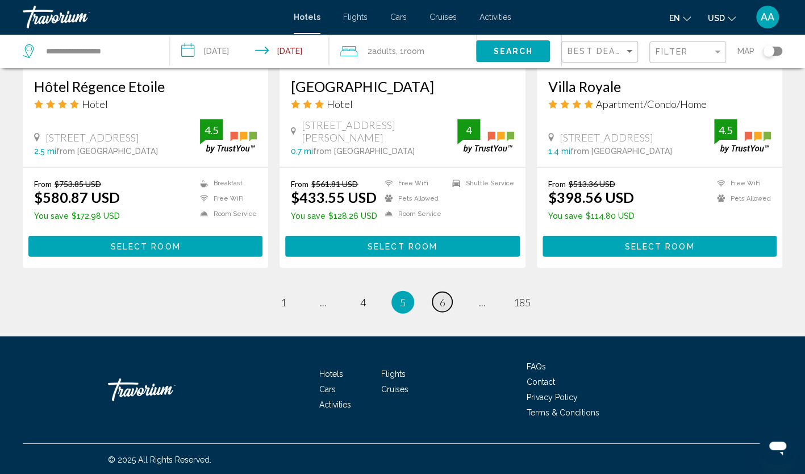
click at [435, 294] on link "page 6" at bounding box center [442, 302] width 20 height 20
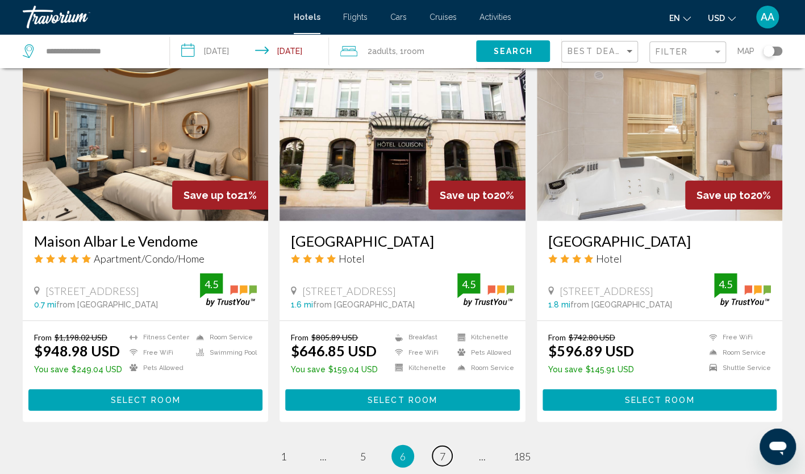
scroll to position [1473, 0]
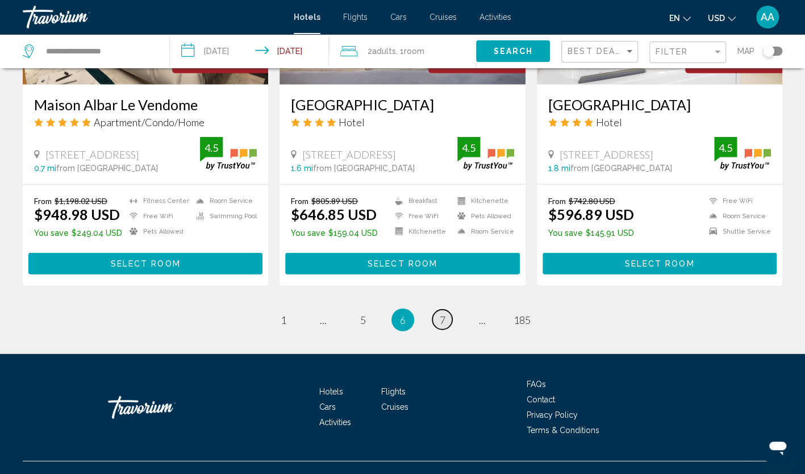
click at [436, 310] on link "page 7" at bounding box center [442, 320] width 20 height 20
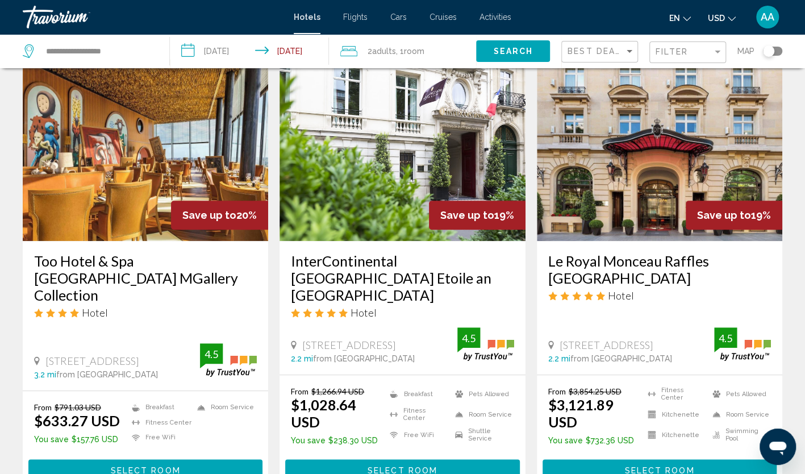
scroll to position [455, 0]
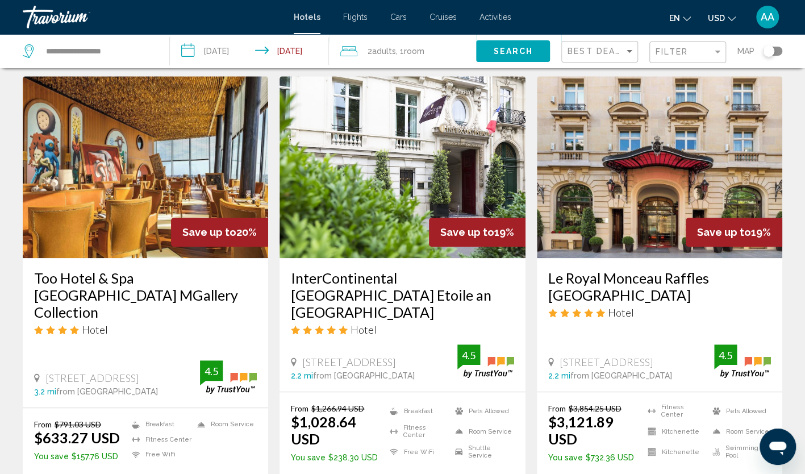
click at [398, 194] on img "Main content" at bounding box center [403, 167] width 246 height 182
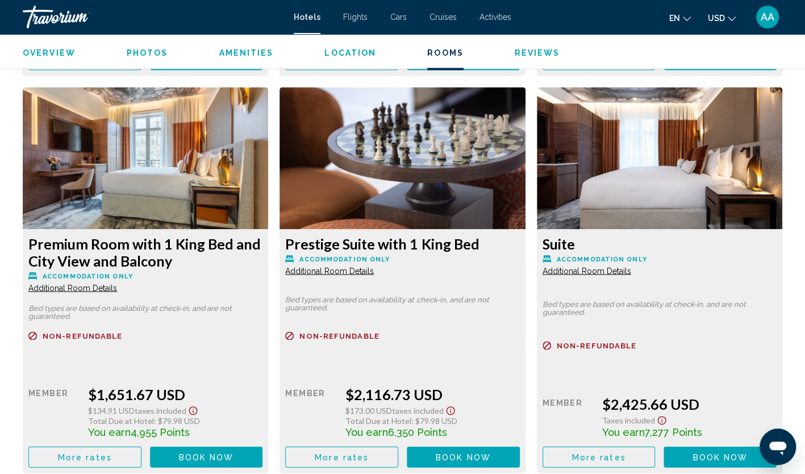
scroll to position [3523, 0]
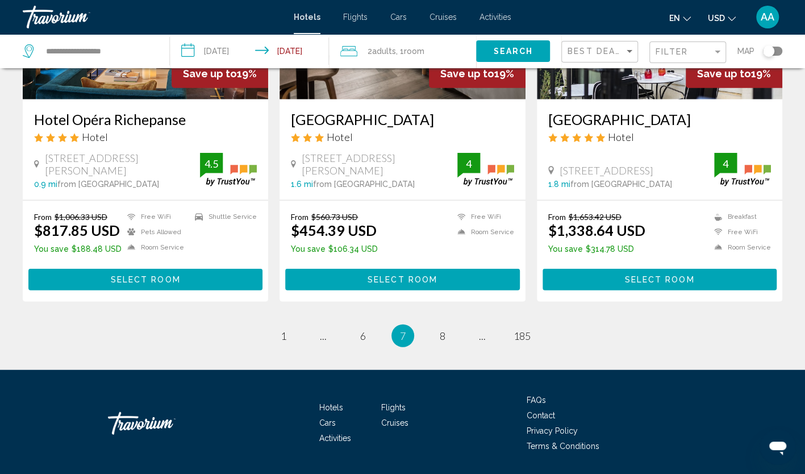
scroll to position [1475, 0]
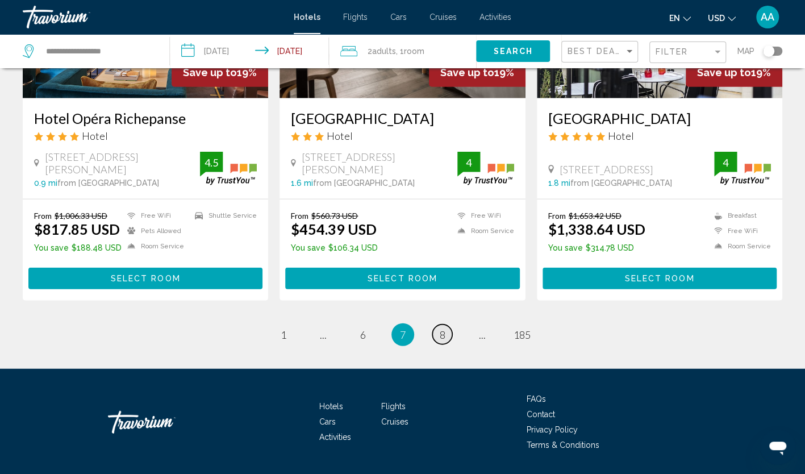
click at [444, 328] on span "8" at bounding box center [443, 334] width 6 height 13
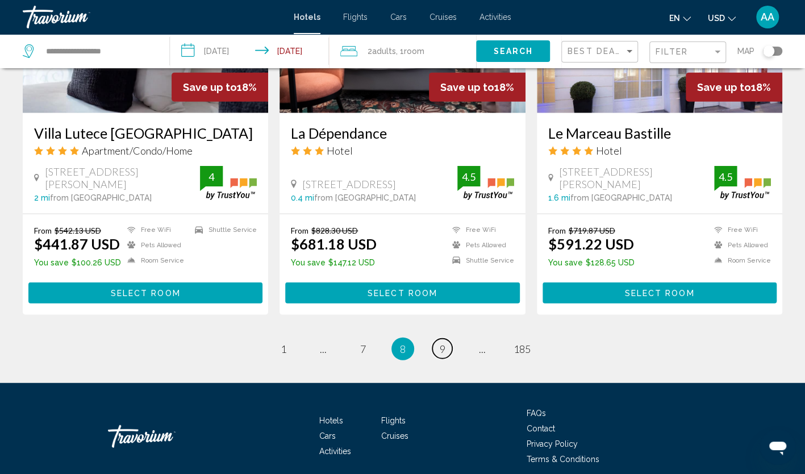
scroll to position [1490, 0]
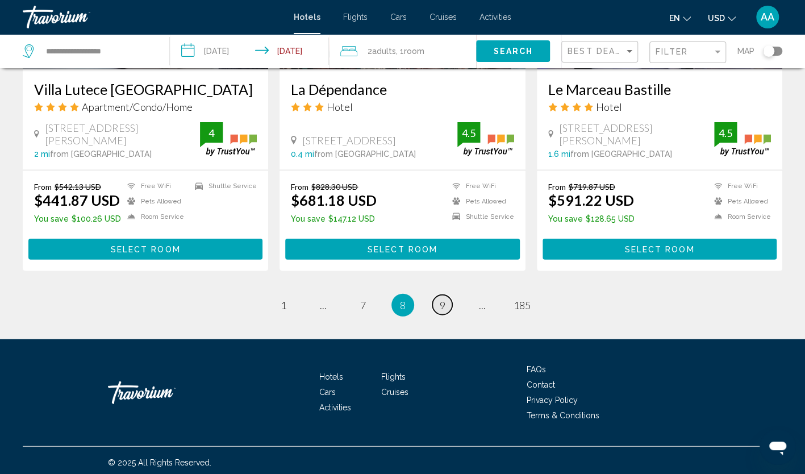
click at [450, 303] on link "page 9" at bounding box center [442, 305] width 20 height 20
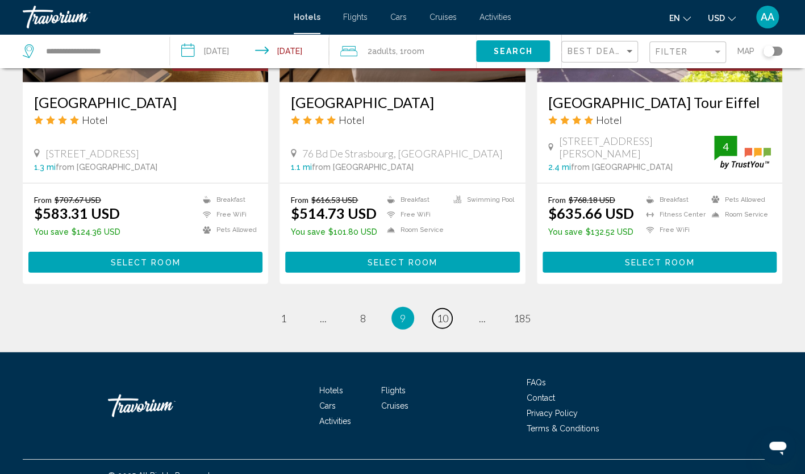
scroll to position [1464, 0]
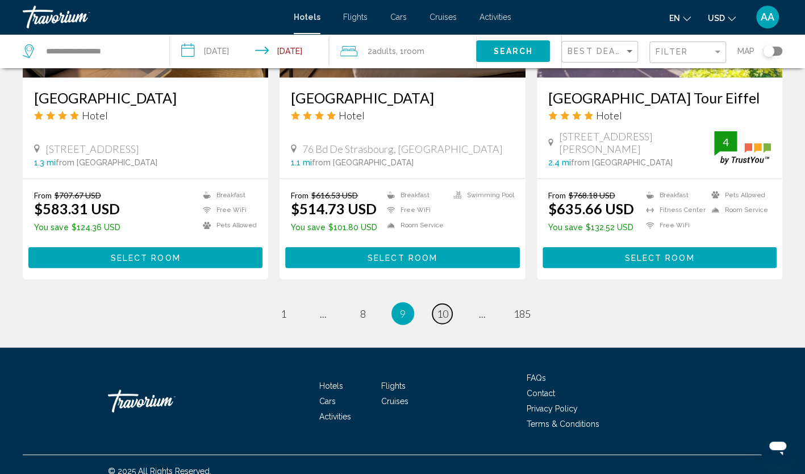
click at [441, 307] on span "10" at bounding box center [442, 313] width 11 height 13
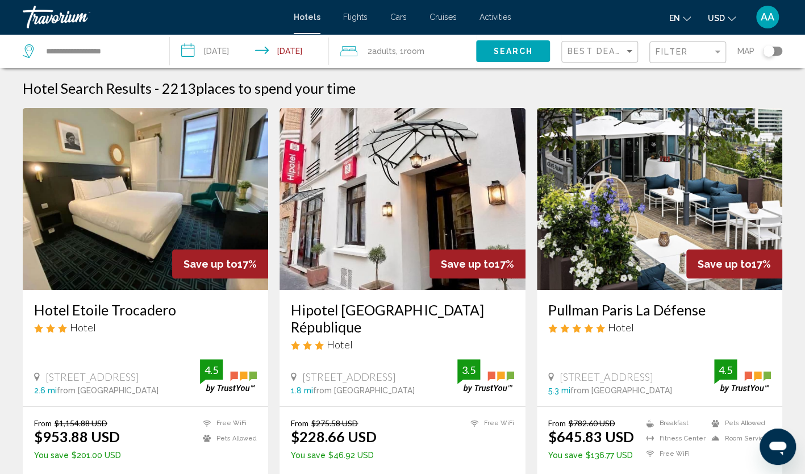
scroll to position [57, 0]
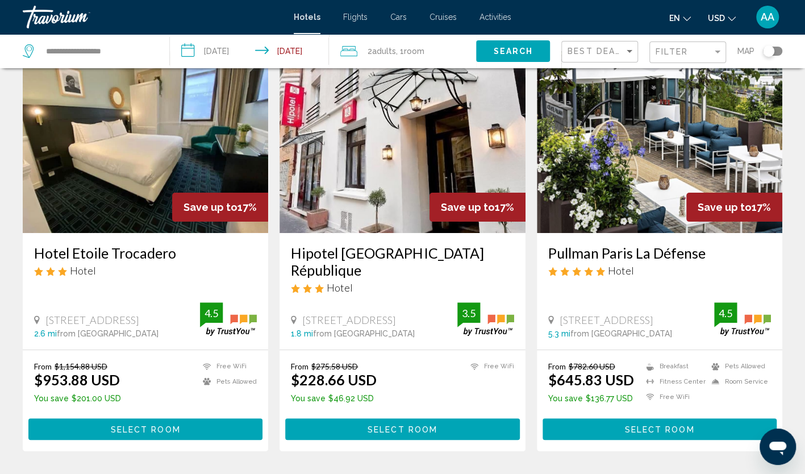
click at [190, 150] on img "Main content" at bounding box center [146, 142] width 246 height 182
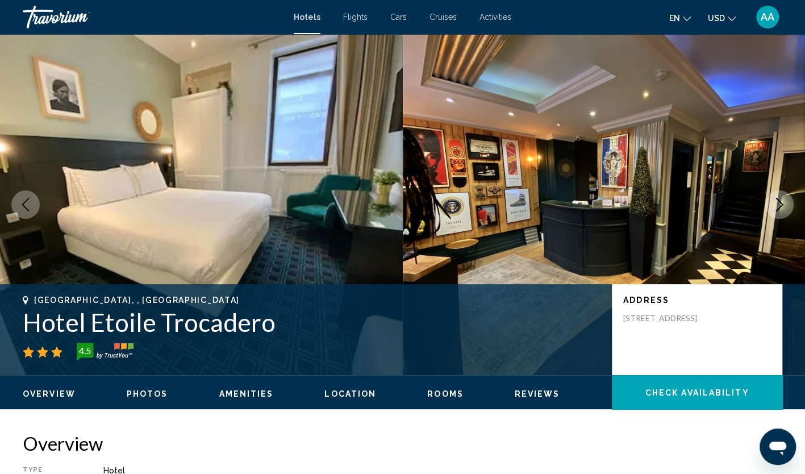
drag, startPoint x: 252, startPoint y: 327, endPoint x: 21, endPoint y: 316, distance: 231.6
click at [21, 316] on div "Paris, , France Hotel Etoile Trocadero 4.5 Address 21 Rue Saint Didier, Paris 7…" at bounding box center [402, 330] width 805 height 68
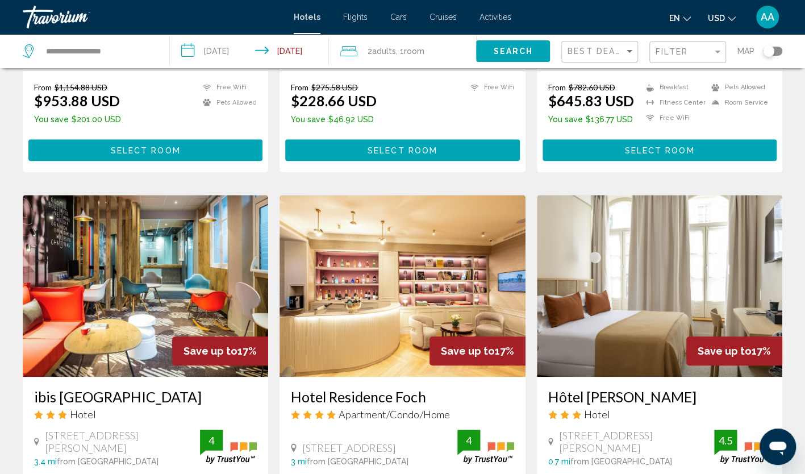
scroll to position [341, 0]
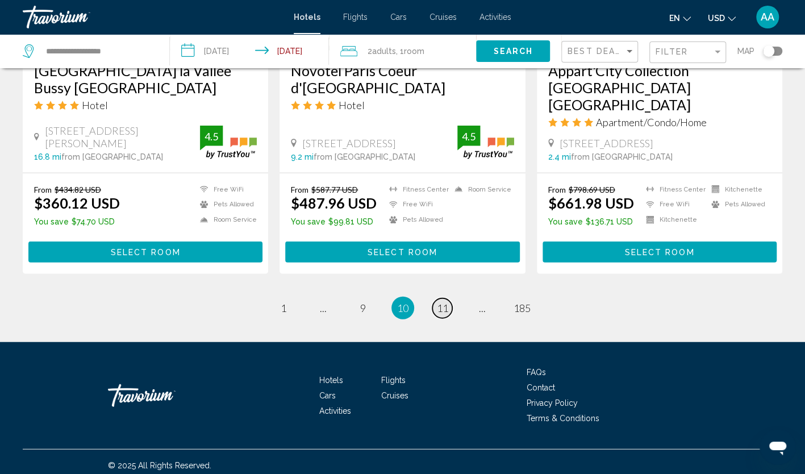
click at [444, 302] on span "11" at bounding box center [442, 308] width 11 height 13
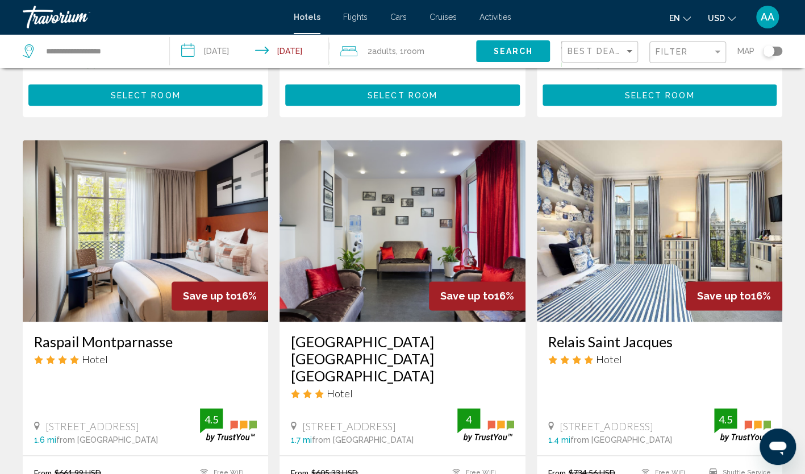
scroll to position [852, 0]
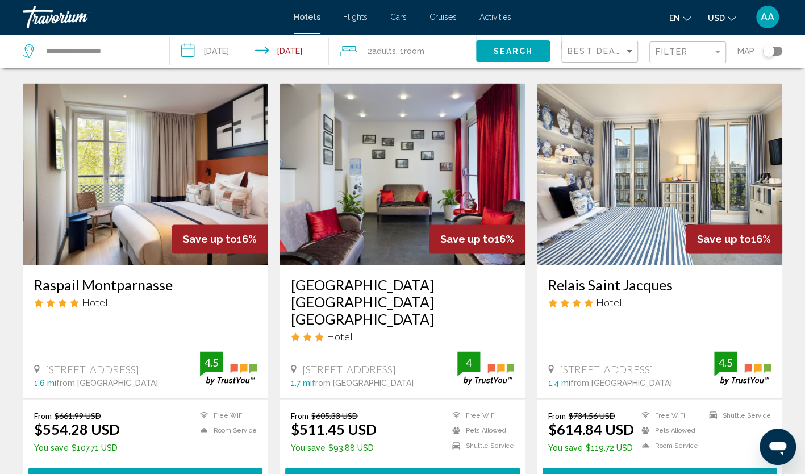
drag, startPoint x: 540, startPoint y: 267, endPoint x: 675, endPoint y: 268, distance: 134.7
click at [675, 268] on div "Relais Saint Jacques Hotel 3 Rue Abbe De L Epee, Paris 1.4 mi from Paris city c…" at bounding box center [660, 332] width 246 height 134
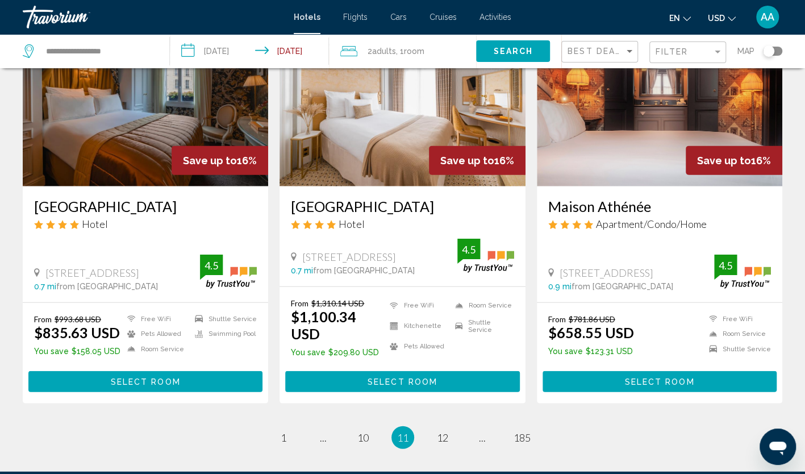
scroll to position [1421, 0]
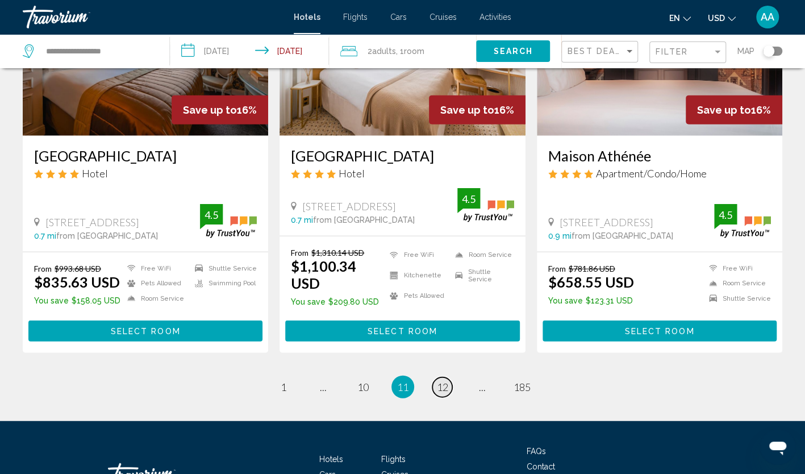
click at [443, 381] on span "12" at bounding box center [442, 387] width 11 height 13
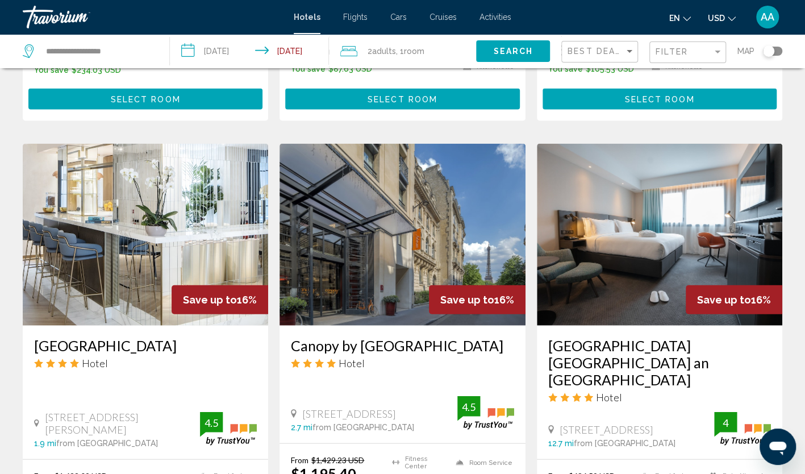
scroll to position [1307, 0]
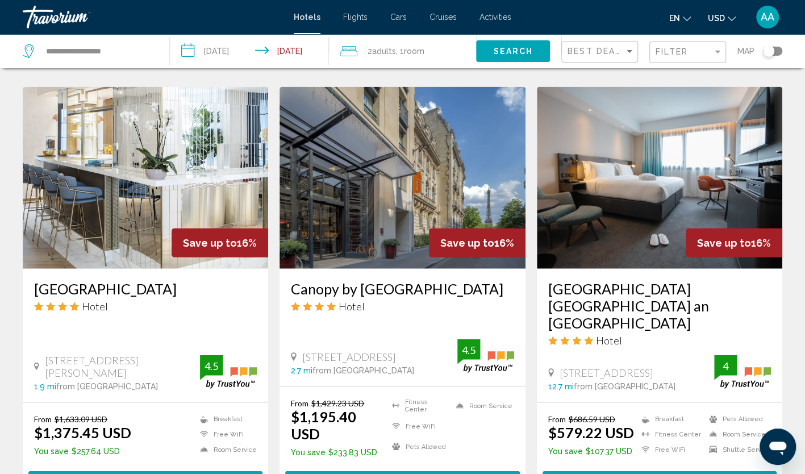
click at [427, 188] on img "Main content" at bounding box center [403, 178] width 246 height 182
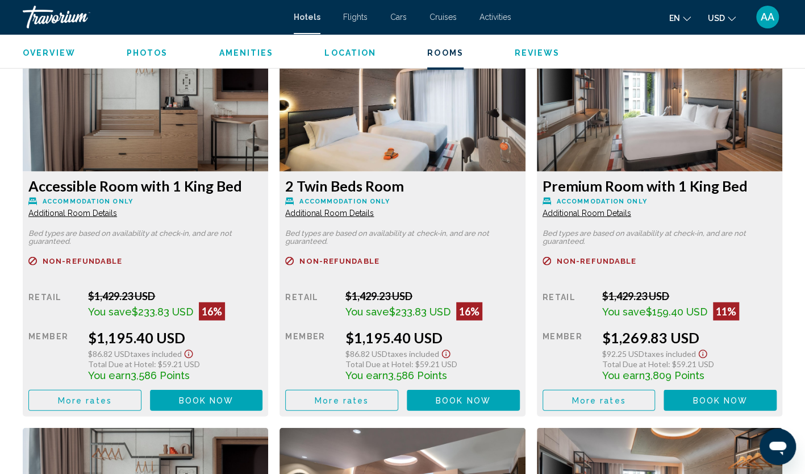
scroll to position [1591, 0]
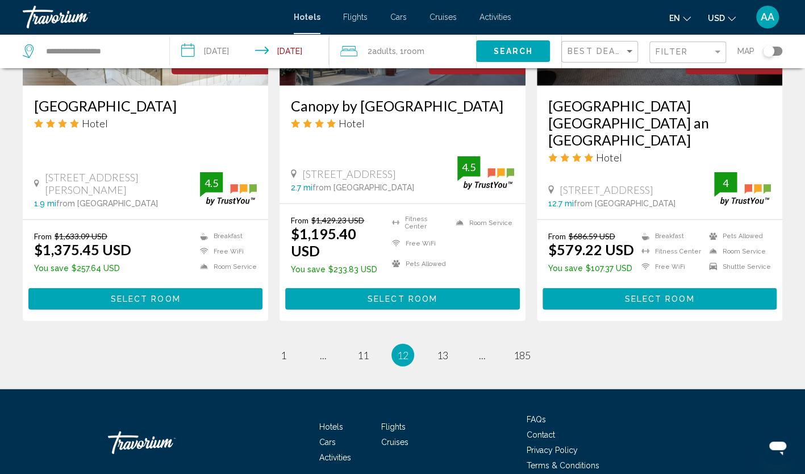
scroll to position [1491, 0]
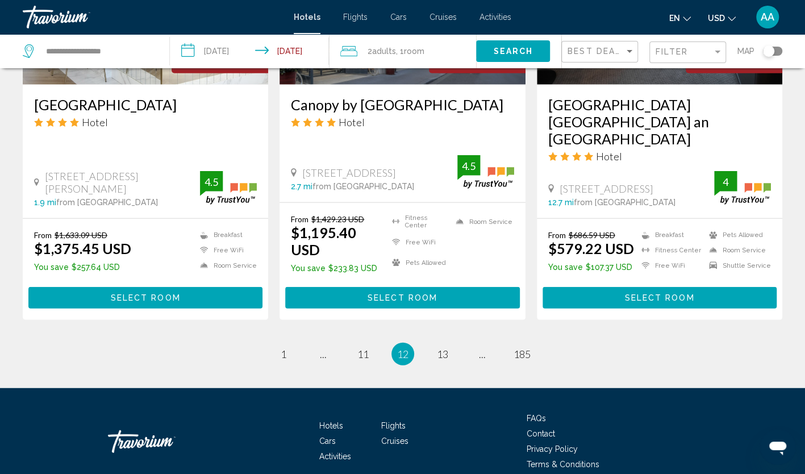
click at [455, 343] on ul "12 / 185 page 1 page ... page 11 You're on page 12 page 13 page ... page 185" at bounding box center [403, 354] width 760 height 23
click at [450, 344] on link "page 13" at bounding box center [442, 354] width 20 height 20
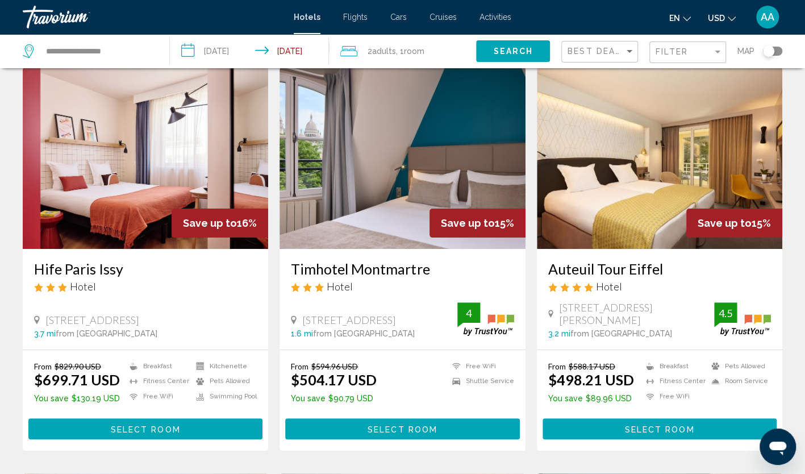
scroll to position [57, 0]
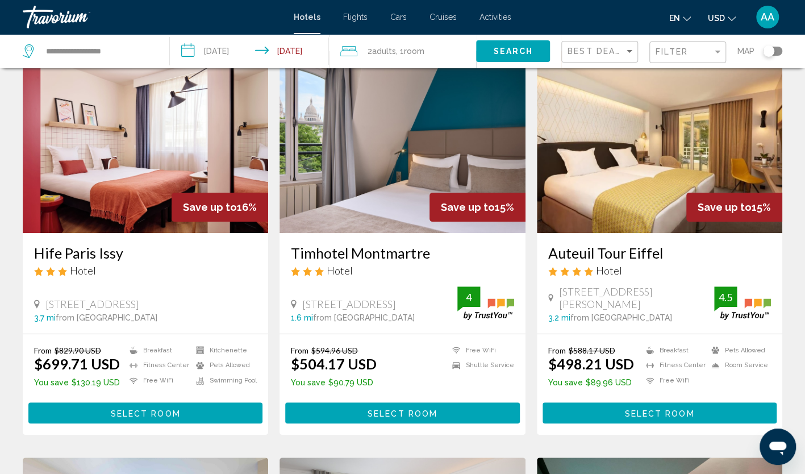
drag, startPoint x: 543, startPoint y: 255, endPoint x: 685, endPoint y: 256, distance: 142.6
click at [685, 256] on div "Auteuil Tour Eiffel Hotel 8 10 Rue Felicien David, Paris 3.2 mi from Paris city…" at bounding box center [660, 283] width 246 height 101
click at [543, 327] on div "Auteuil Tour Eiffel Hotel 8 10 Rue Felicien David, Paris 3.2 mi from Paris city…" at bounding box center [660, 283] width 246 height 101
drag, startPoint x: 287, startPoint y: 252, endPoint x: 428, endPoint y: 257, distance: 141.6
click at [428, 257] on div "Timhotel Montmartre Hotel 11 Rue Ravignan, Paris 1.6 mi from Paris city center …" at bounding box center [403, 283] width 246 height 101
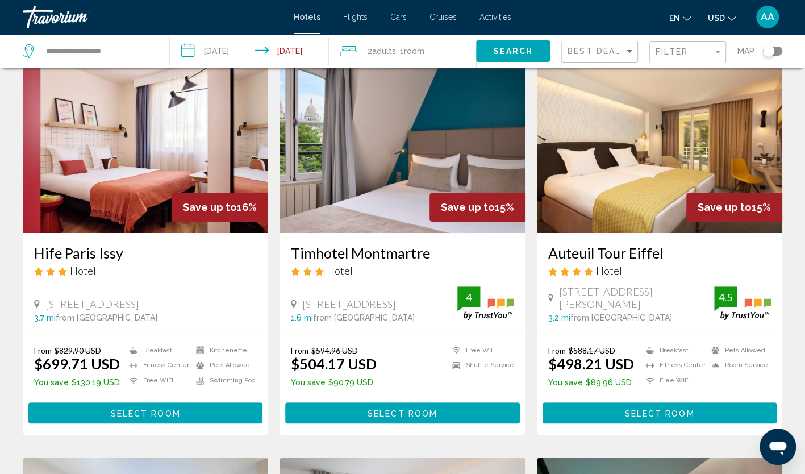
click at [454, 183] on img "Main content" at bounding box center [403, 142] width 246 height 182
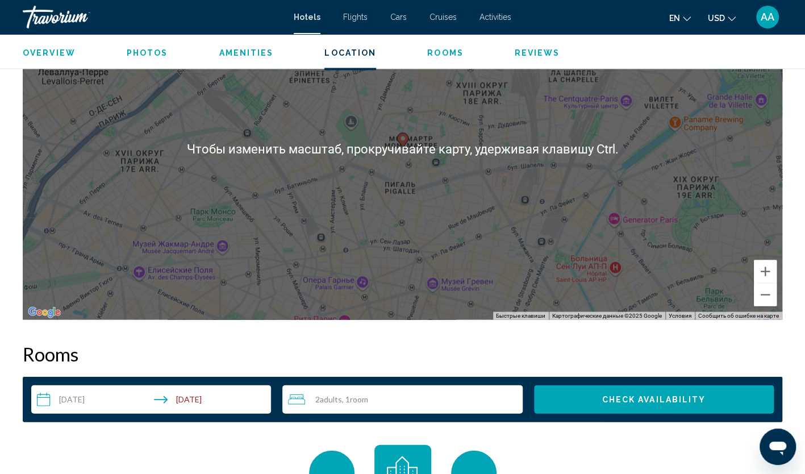
scroll to position [1307, 0]
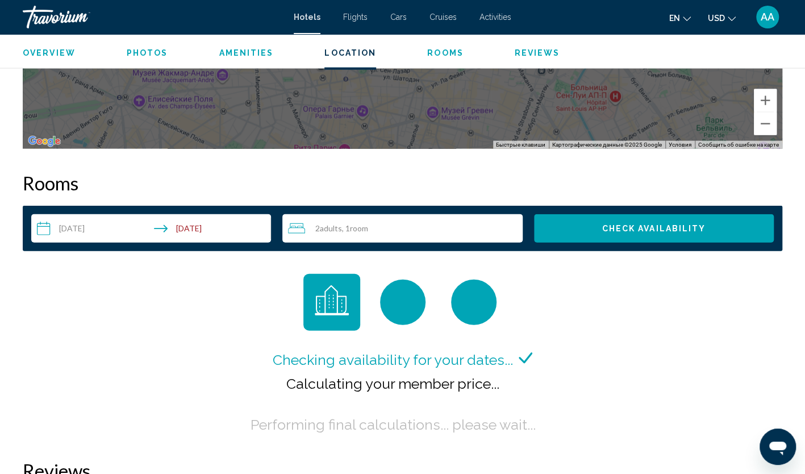
click at [415, 223] on div "2 Adult Adults , 1 Room rooms" at bounding box center [405, 229] width 234 height 14
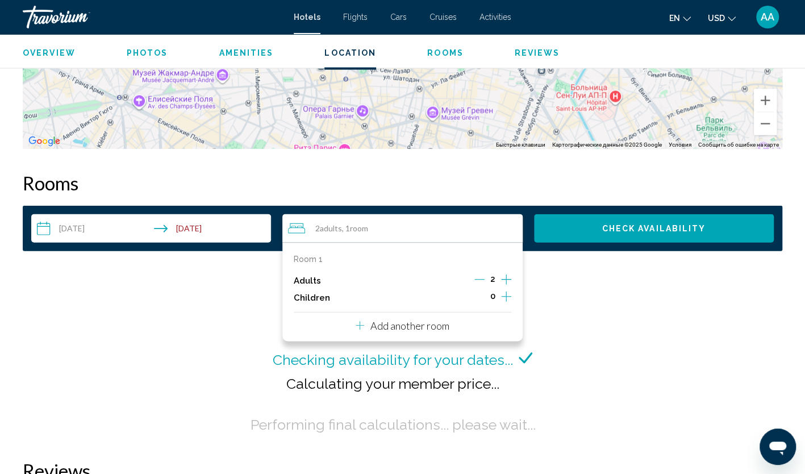
click at [506, 274] on icon "Increment adults" at bounding box center [506, 279] width 10 height 10
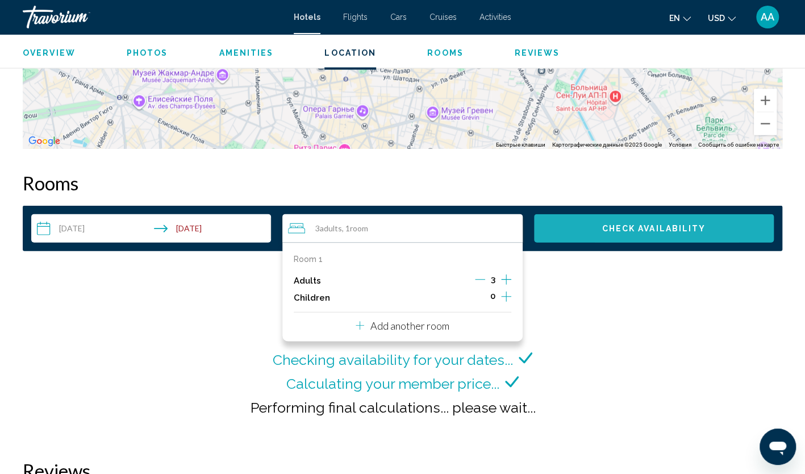
click at [613, 214] on button "Check Availability" at bounding box center [654, 228] width 240 height 28
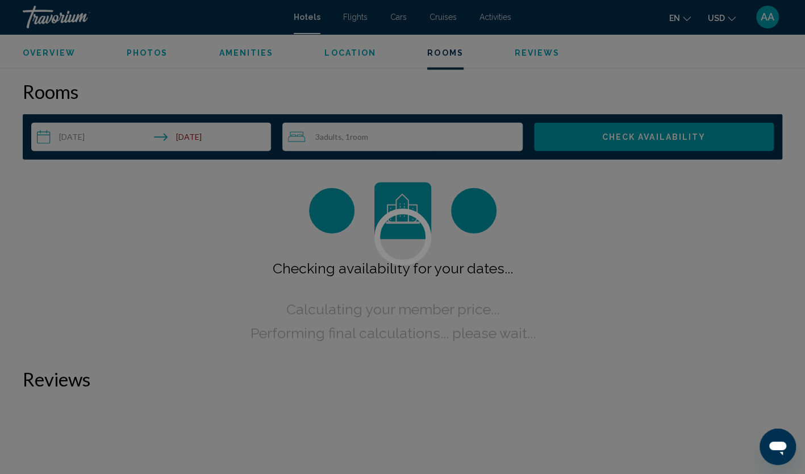
scroll to position [1401, 0]
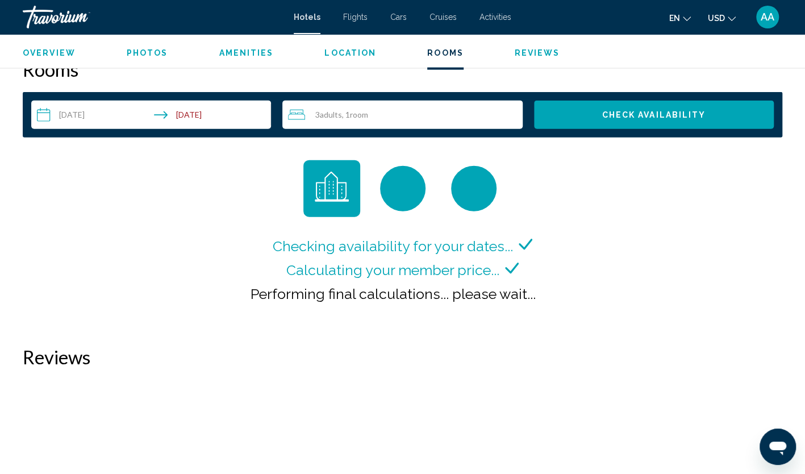
scroll to position [1364, 0]
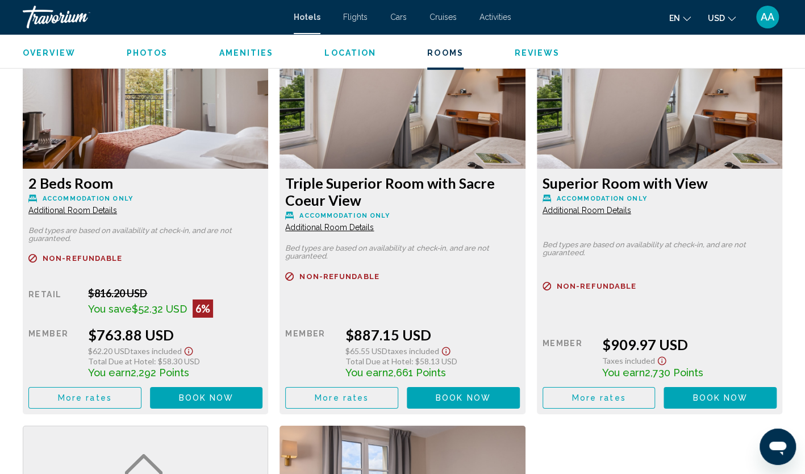
scroll to position [1989, 0]
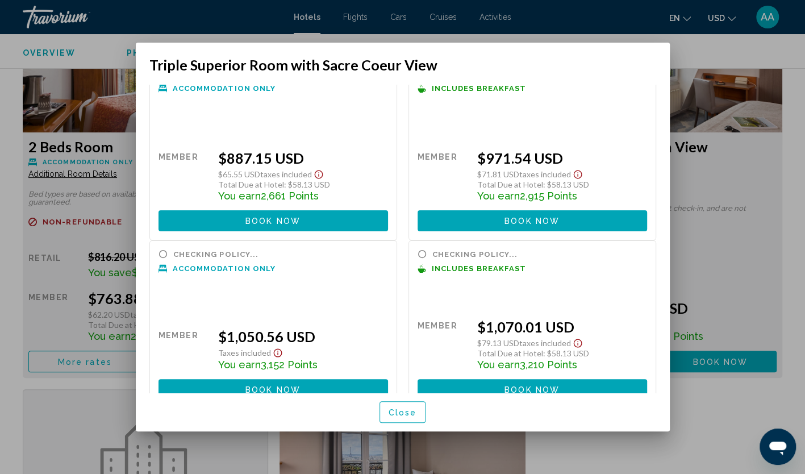
scroll to position [0, 0]
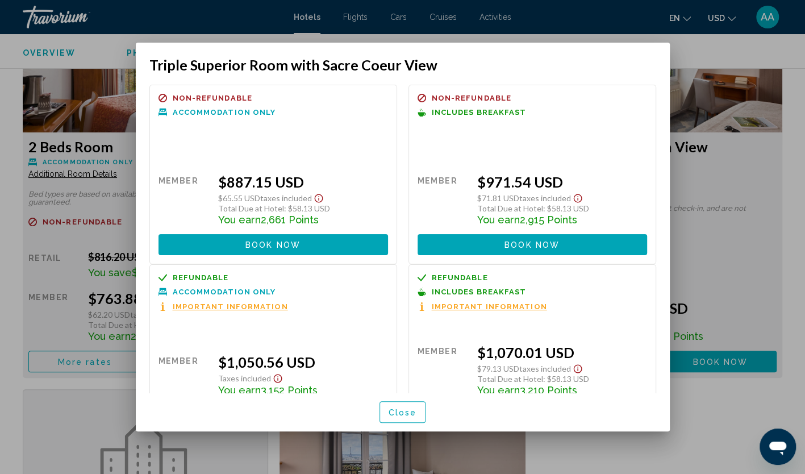
click at [102, 41] on div at bounding box center [402, 237] width 805 height 474
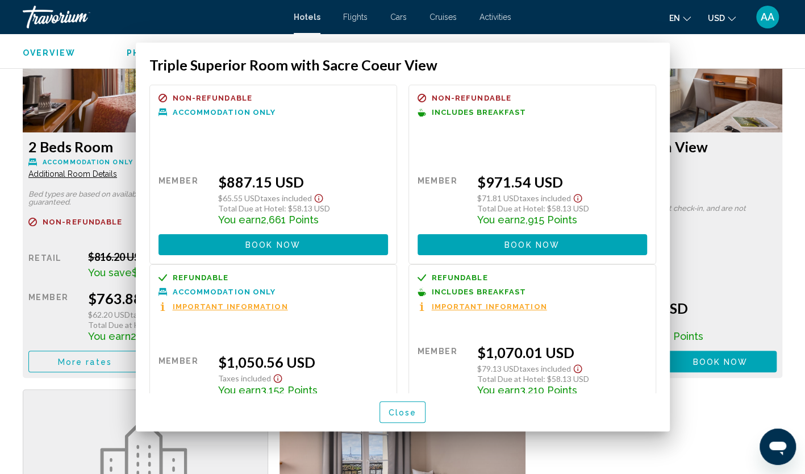
scroll to position [1989, 0]
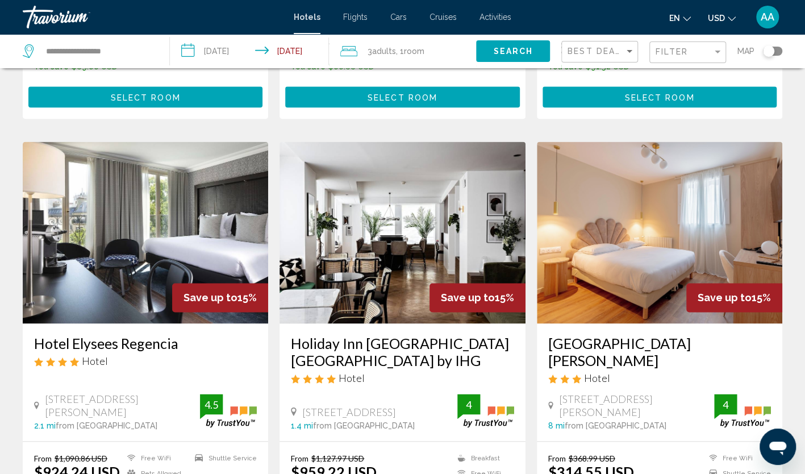
scroll to position [852, 0]
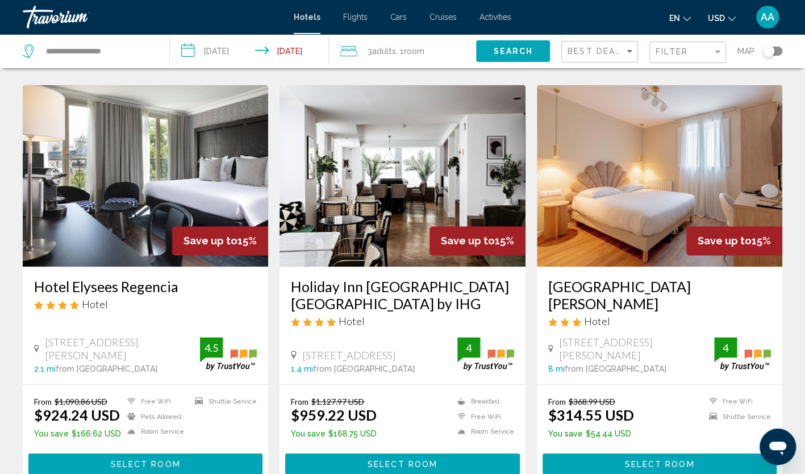
click at [138, 143] on img "Main content" at bounding box center [146, 176] width 246 height 182
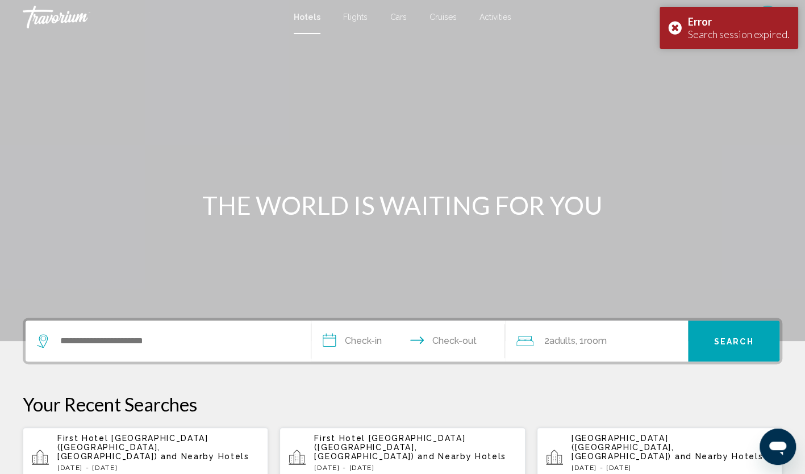
click at [186, 453] on div "First Hotel [GEOGRAPHIC_DATA] ([GEOGRAPHIC_DATA], [GEOGRAPHIC_DATA]) and Nearby…" at bounding box center [158, 458] width 202 height 49
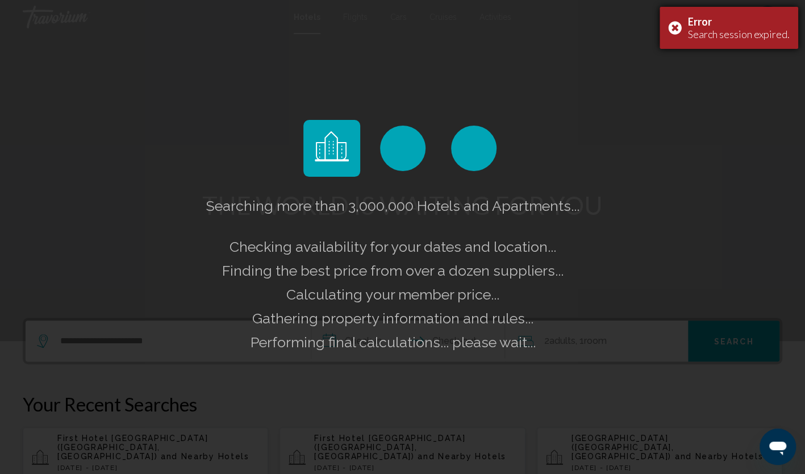
click at [677, 31] on div "Error Search session expired." at bounding box center [729, 28] width 139 height 42
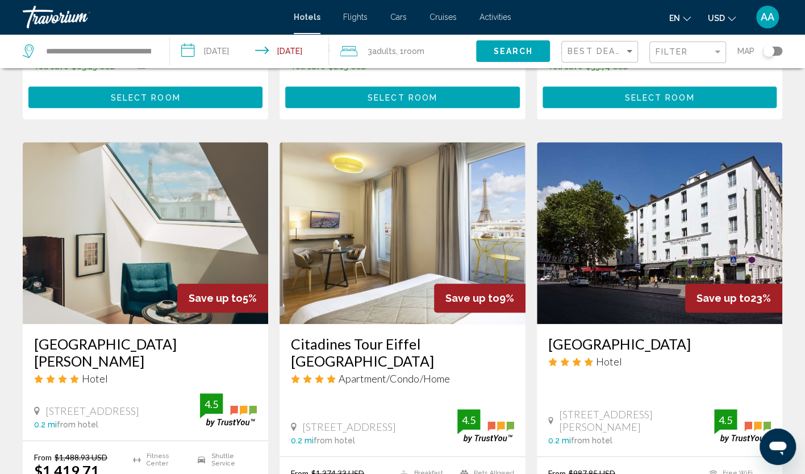
scroll to position [398, 0]
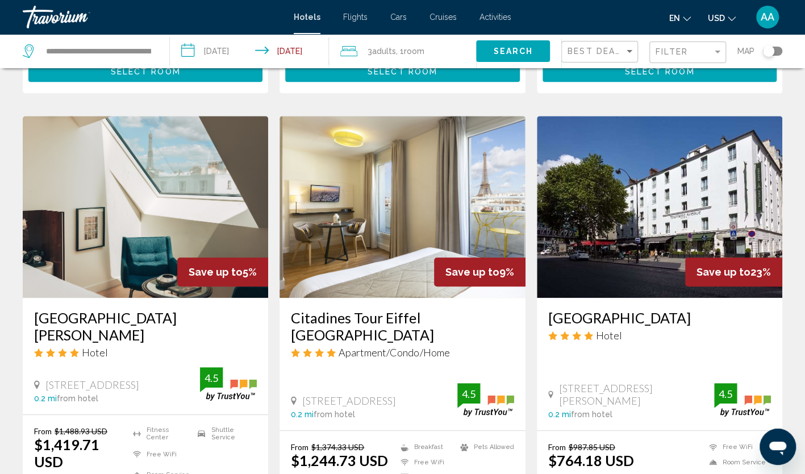
click at [454, 159] on img "Main content" at bounding box center [403, 207] width 246 height 182
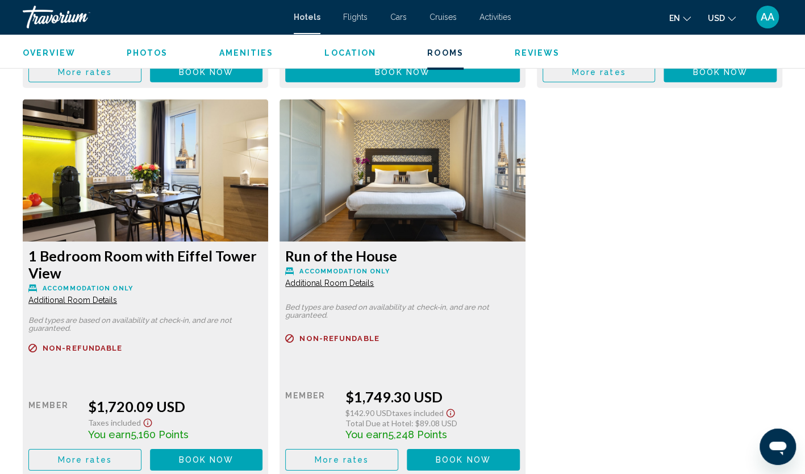
scroll to position [1932, 0]
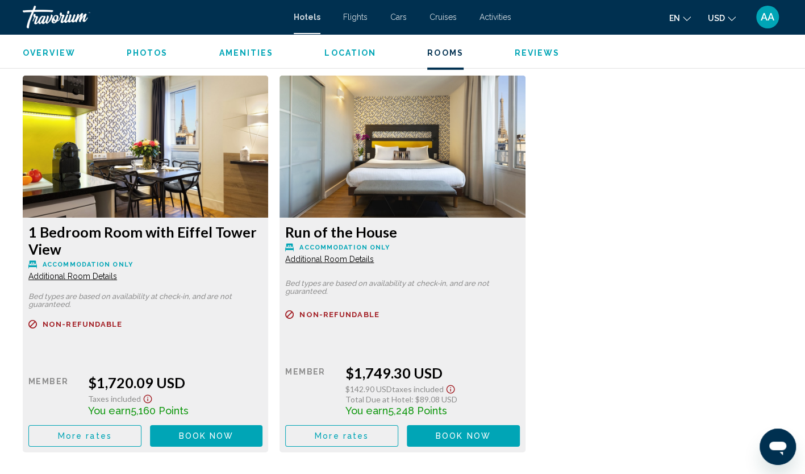
click at [100, 53] on span "More rates" at bounding box center [85, 48] width 54 height 9
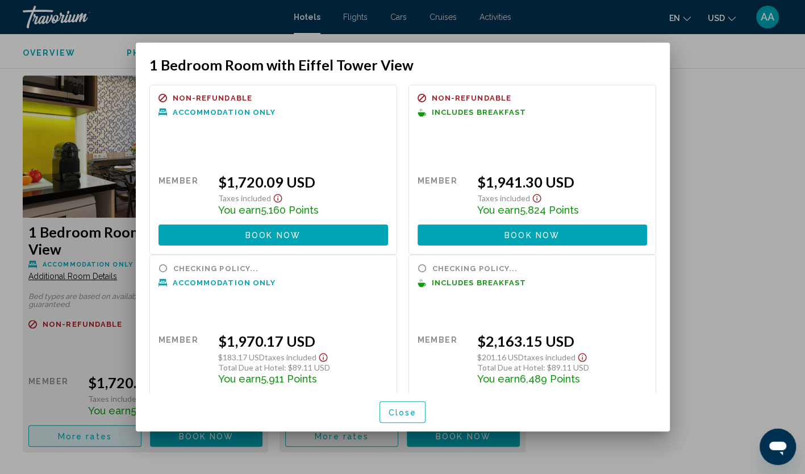
scroll to position [0, 0]
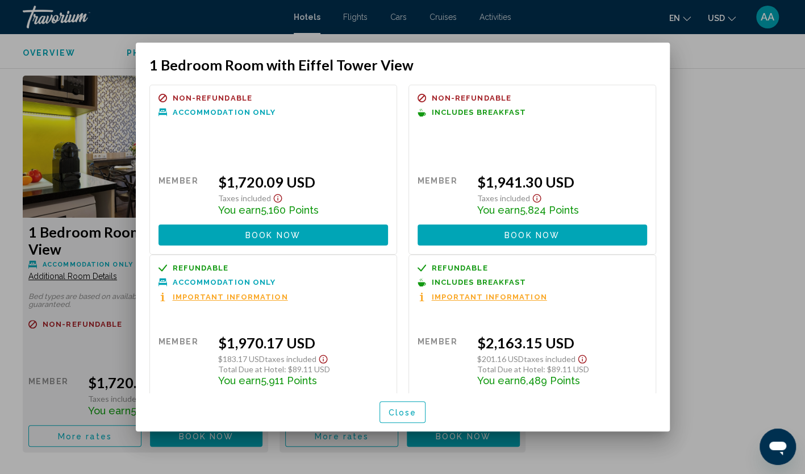
click at [401, 409] on span "Close" at bounding box center [403, 412] width 28 height 9
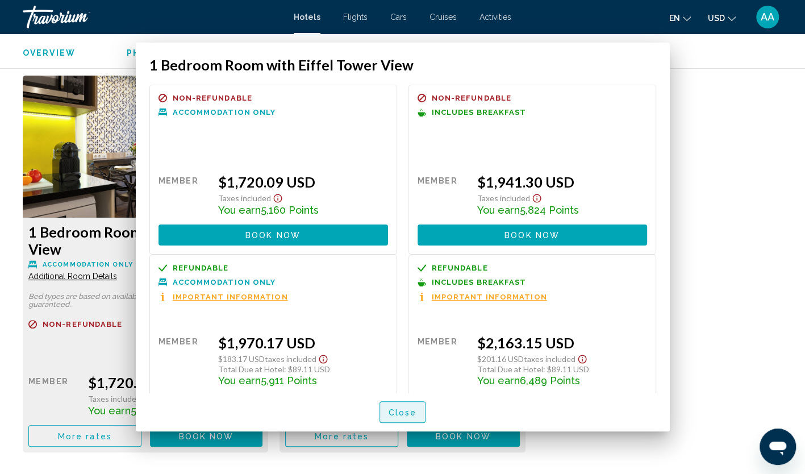
scroll to position [1932, 0]
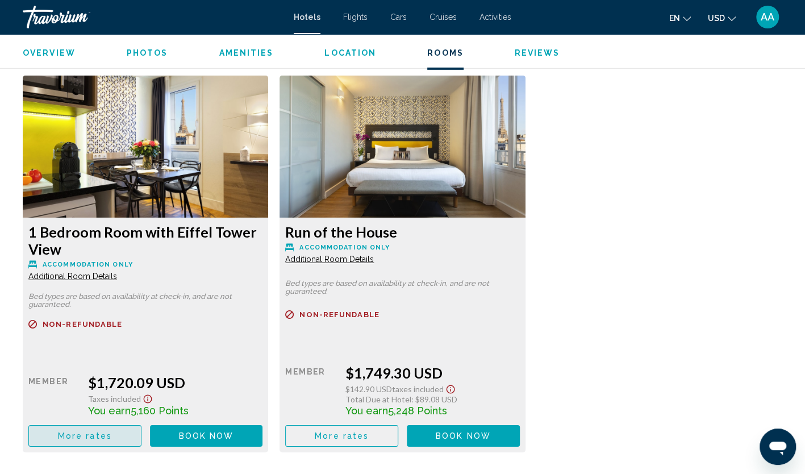
click at [114, 428] on button "More rates" at bounding box center [84, 435] width 113 height 21
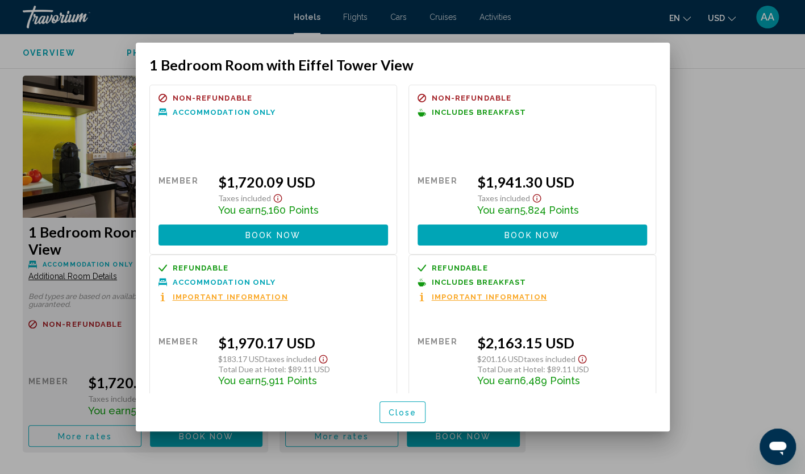
click at [745, 172] on div at bounding box center [402, 237] width 805 height 474
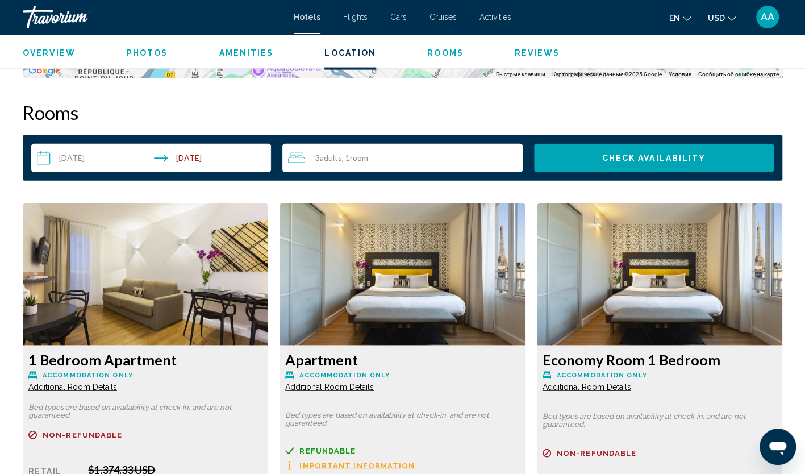
scroll to position [1364, 0]
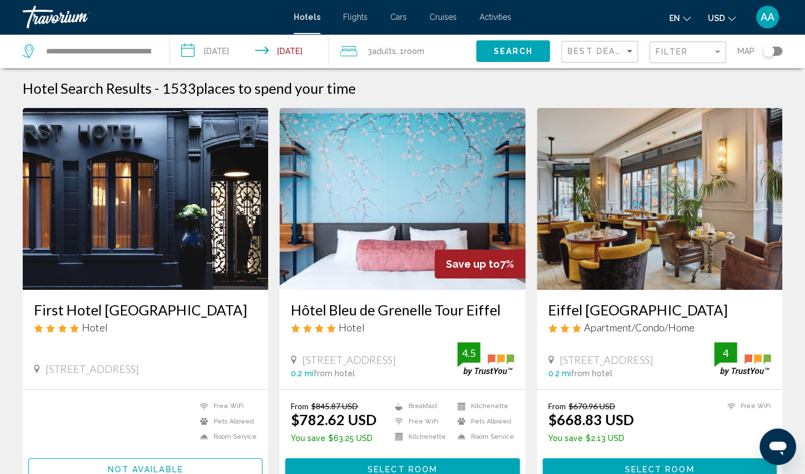
click at [633, 211] on img "Main content" at bounding box center [660, 199] width 246 height 182
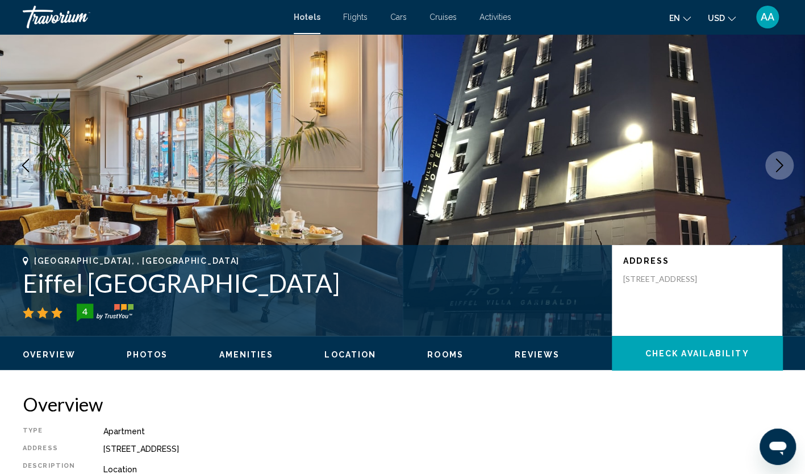
scroll to position [57, 0]
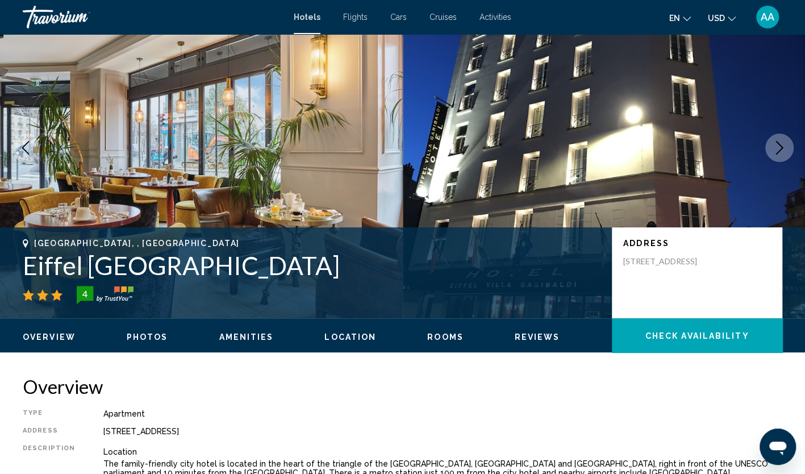
click at [779, 161] on button "Next image" at bounding box center [779, 148] width 28 height 28
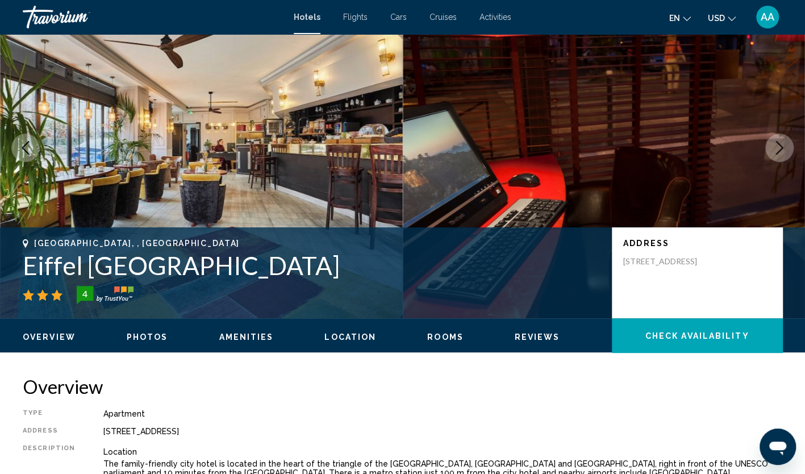
click at [779, 161] on button "Next image" at bounding box center [779, 148] width 28 height 28
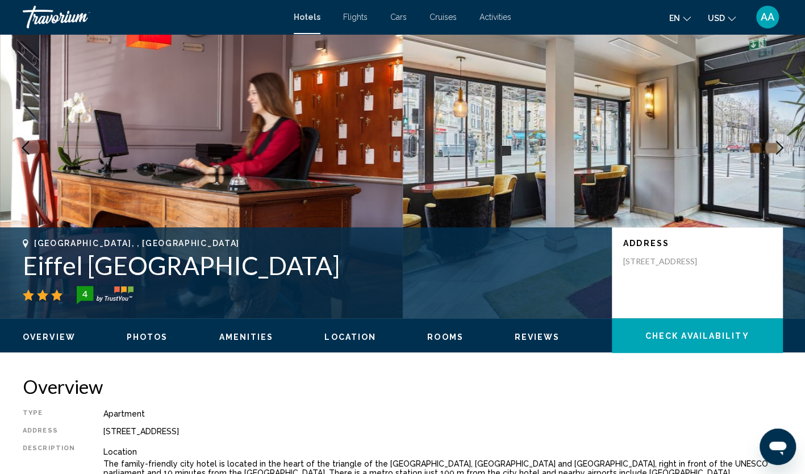
click at [779, 161] on button "Next image" at bounding box center [779, 148] width 28 height 28
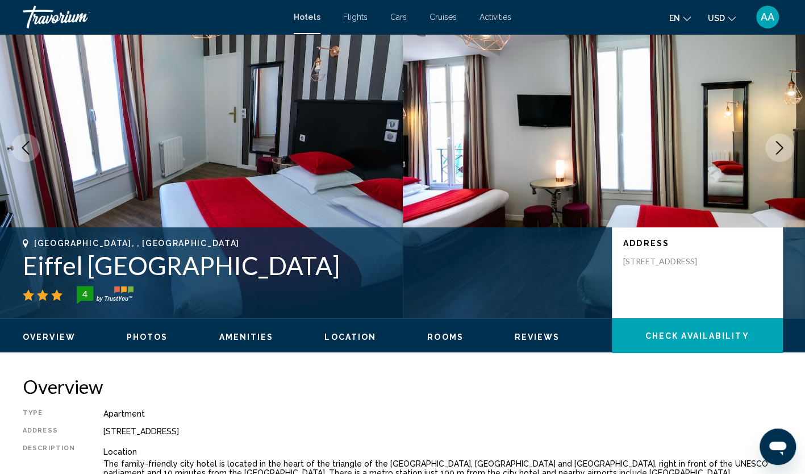
click at [779, 161] on button "Next image" at bounding box center [779, 148] width 28 height 28
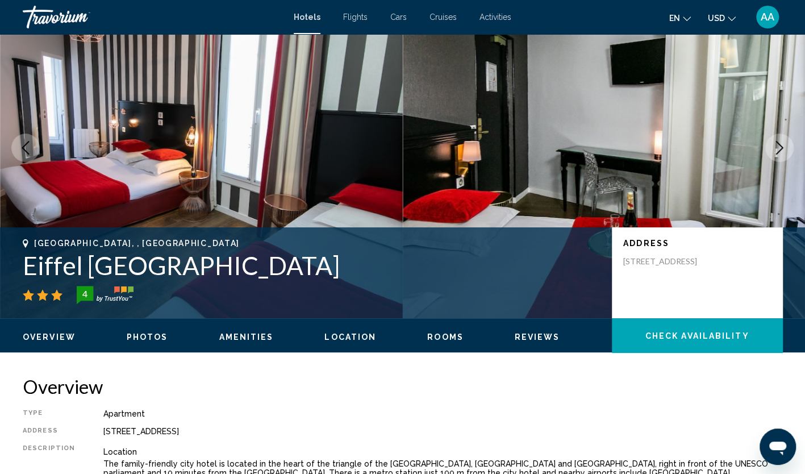
click at [779, 161] on button "Next image" at bounding box center [779, 148] width 28 height 28
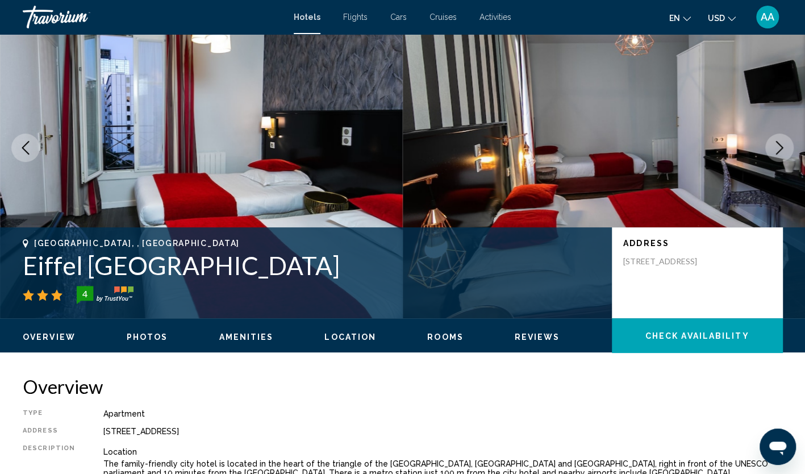
click at [779, 161] on button "Next image" at bounding box center [779, 148] width 28 height 28
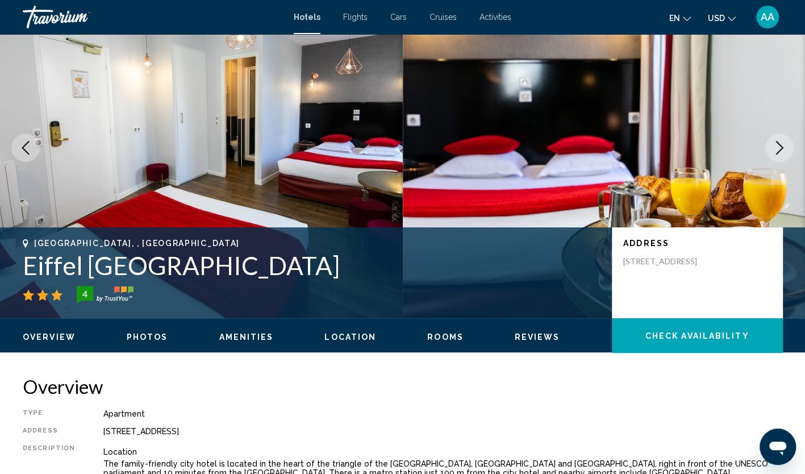
click at [779, 161] on button "Next image" at bounding box center [779, 148] width 28 height 28
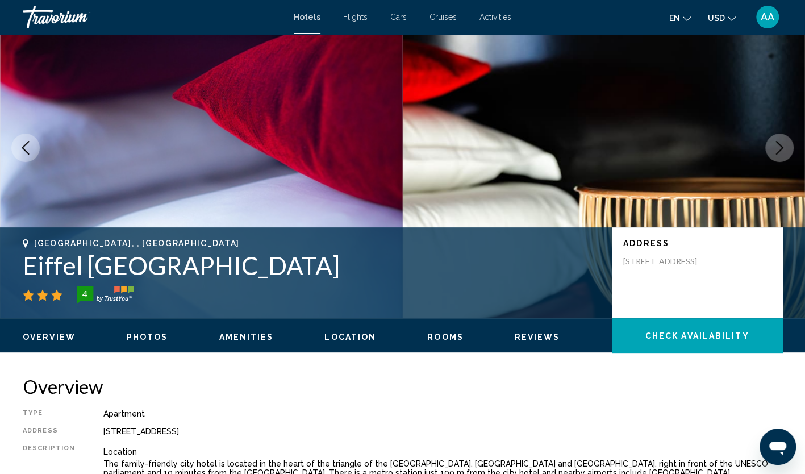
click at [779, 161] on button "Next image" at bounding box center [779, 148] width 28 height 28
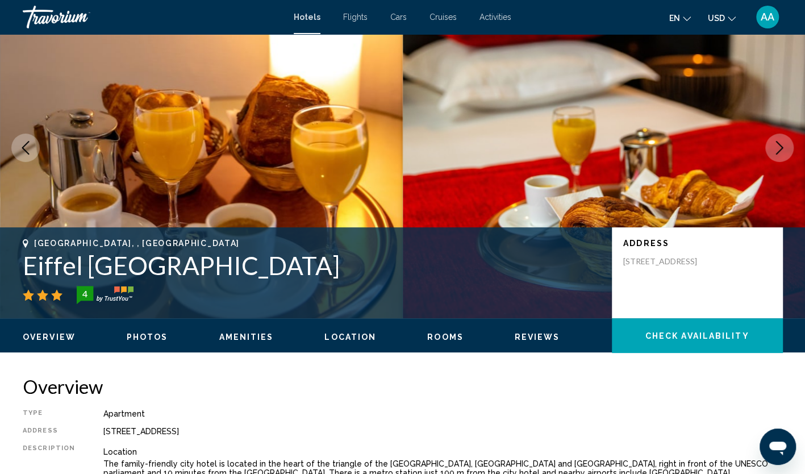
click at [779, 161] on button "Next image" at bounding box center [779, 148] width 28 height 28
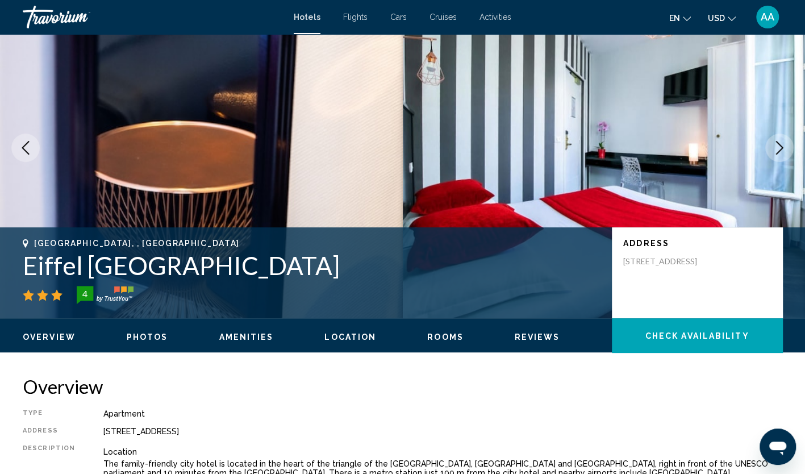
click at [779, 161] on button "Next image" at bounding box center [779, 148] width 28 height 28
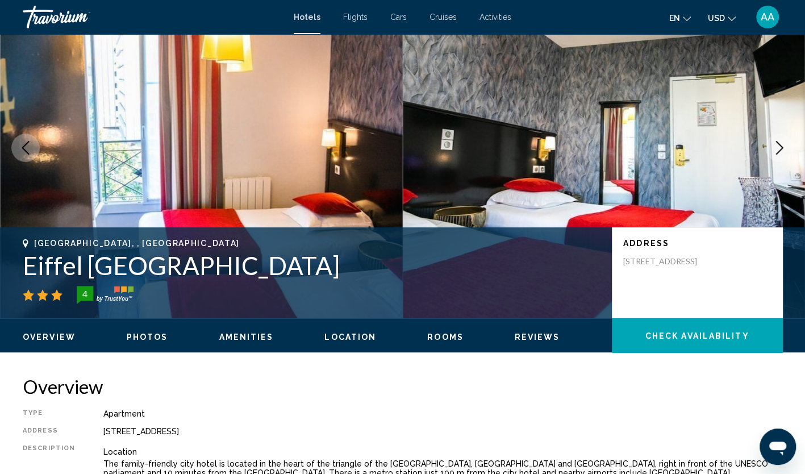
click at [779, 161] on button "Next image" at bounding box center [779, 148] width 28 height 28
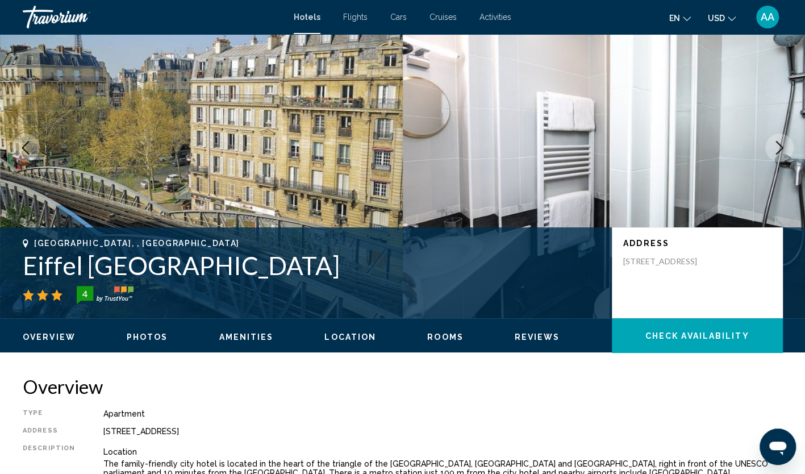
scroll to position [0, 0]
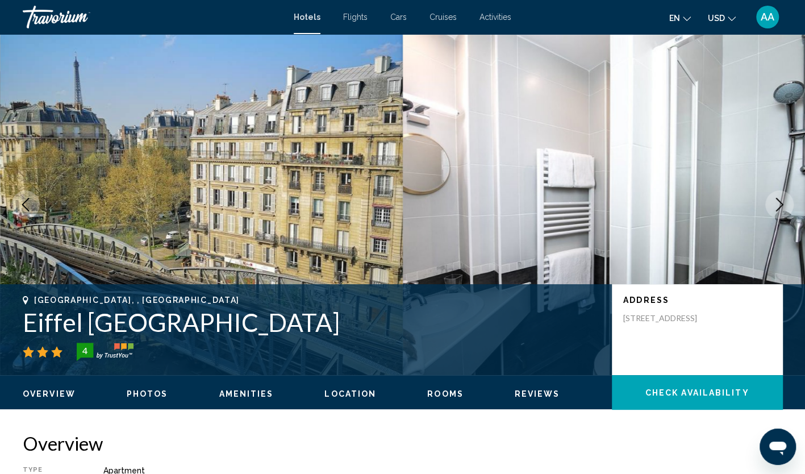
click at [786, 195] on button "Next image" at bounding box center [779, 204] width 28 height 28
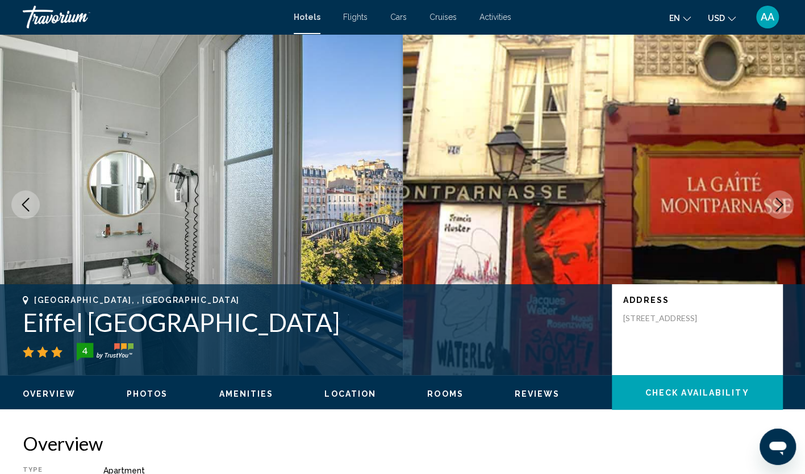
click at [786, 195] on button "Next image" at bounding box center [779, 204] width 28 height 28
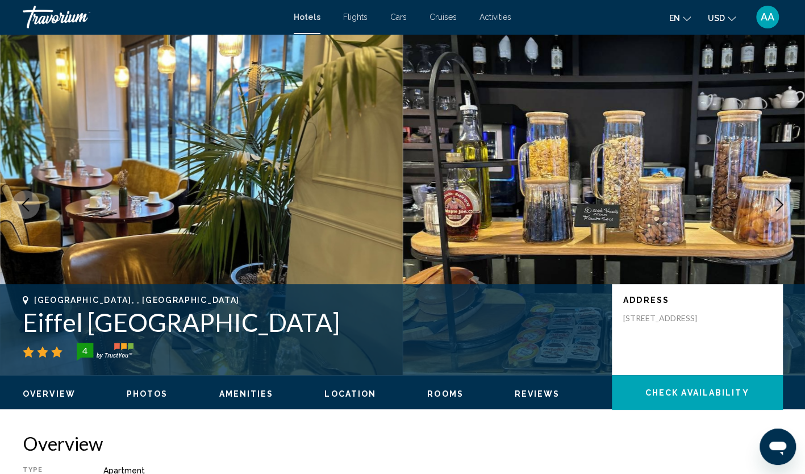
click at [26, 190] on button "Previous image" at bounding box center [25, 204] width 28 height 28
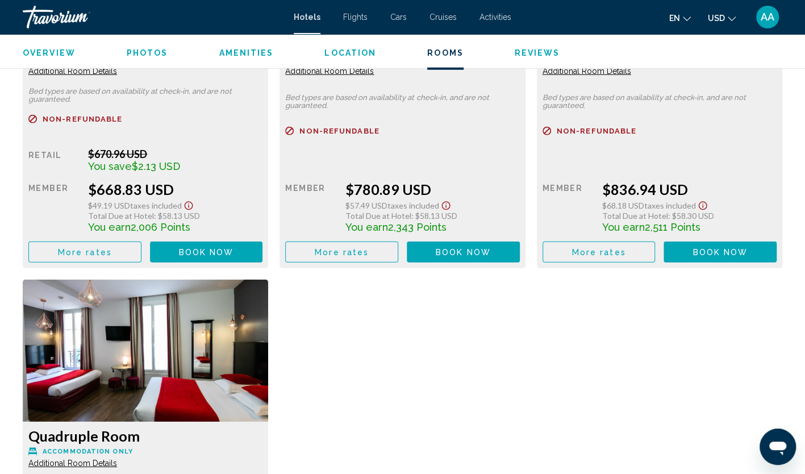
scroll to position [1705, 0]
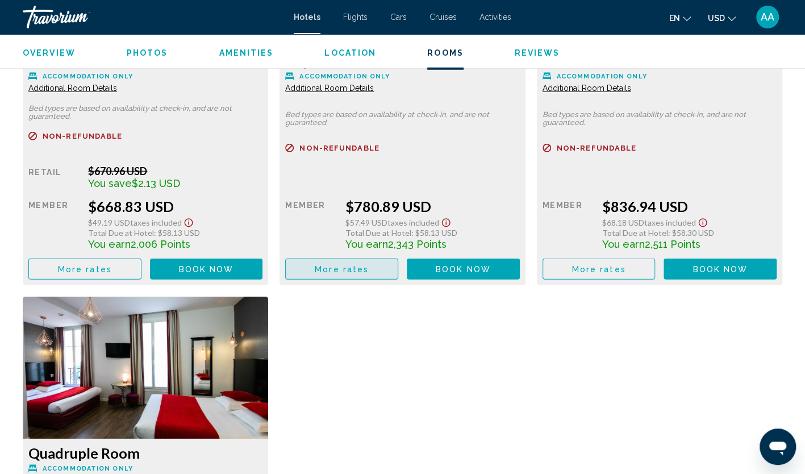
click at [361, 270] on span "More rates" at bounding box center [342, 269] width 54 height 9
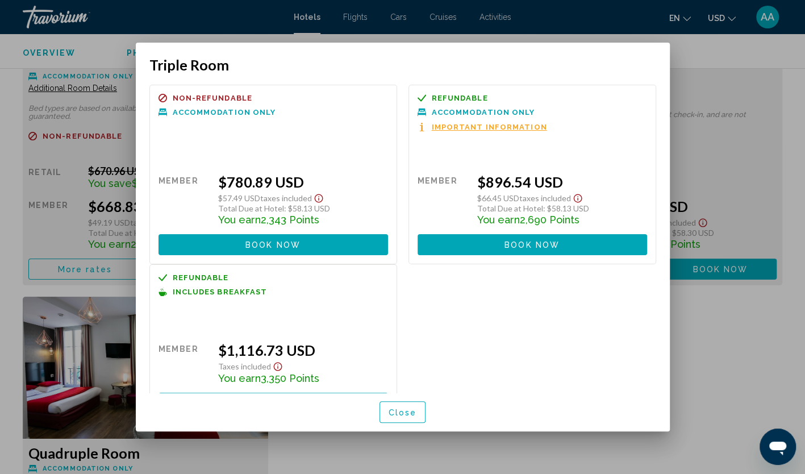
click at [417, 411] on button "Close" at bounding box center [403, 411] width 47 height 21
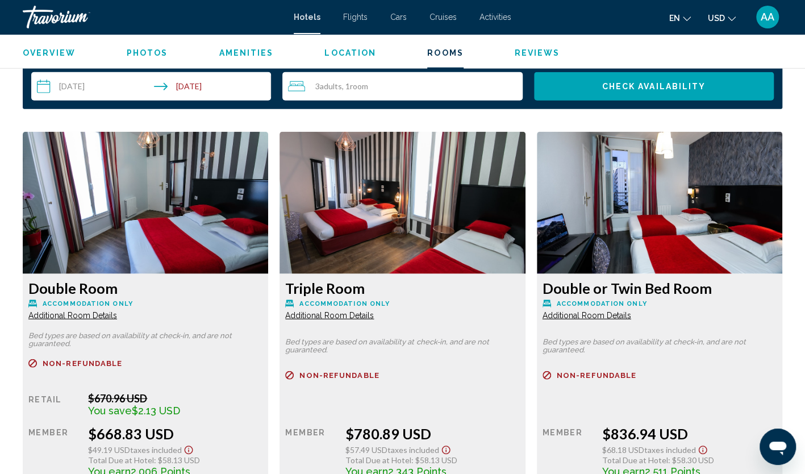
scroll to position [1591, 0]
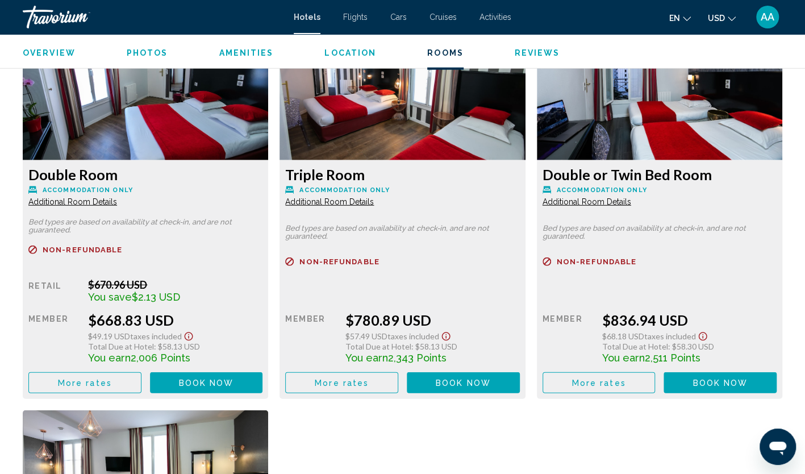
click at [112, 385] on span "More rates" at bounding box center [85, 382] width 54 height 9
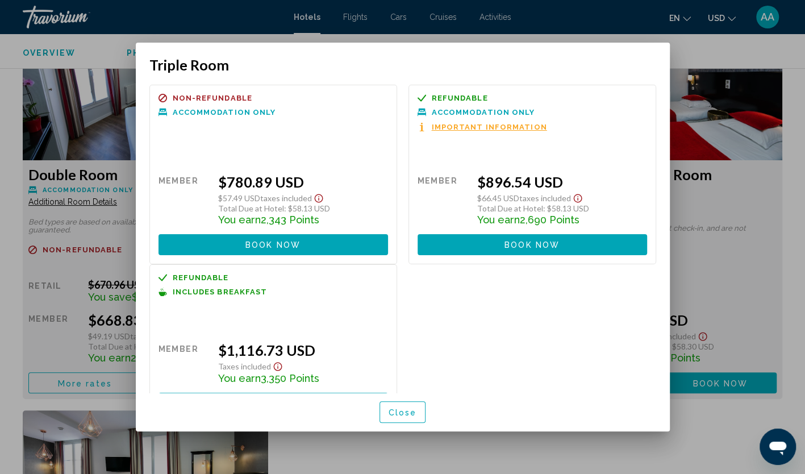
scroll to position [0, 0]
click at [406, 413] on span "Close" at bounding box center [403, 412] width 28 height 9
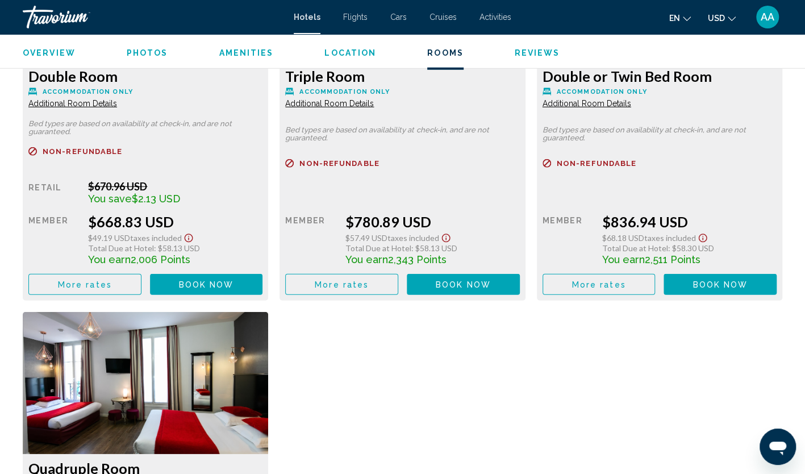
scroll to position [1762, 0]
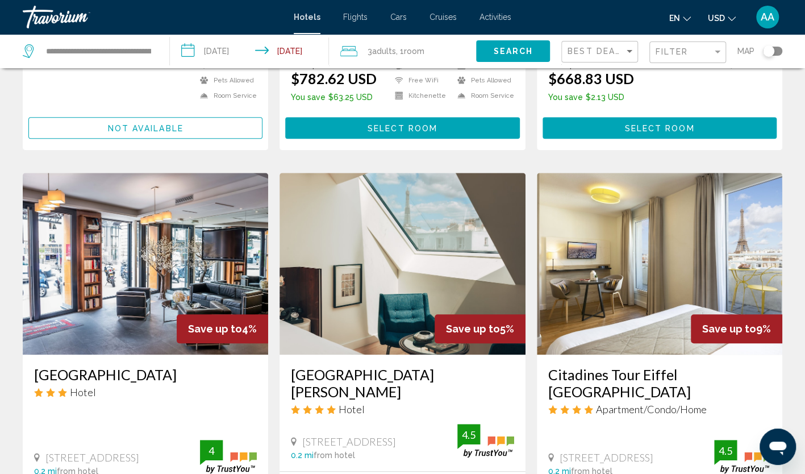
scroll to position [398, 0]
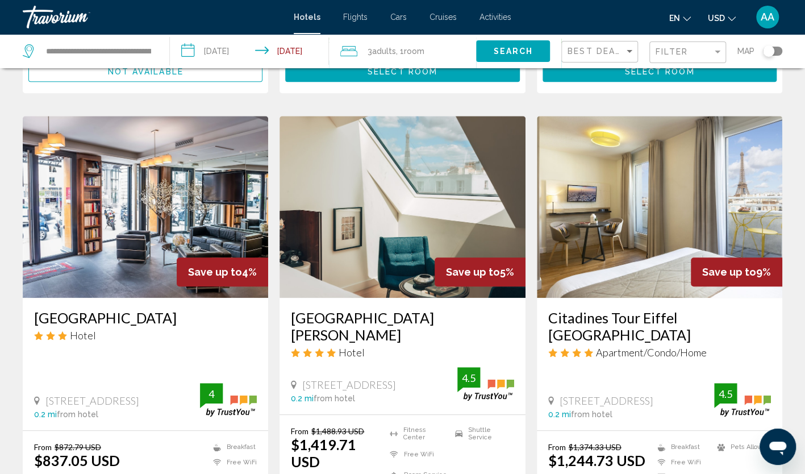
click at [600, 236] on img "Main content" at bounding box center [660, 207] width 246 height 182
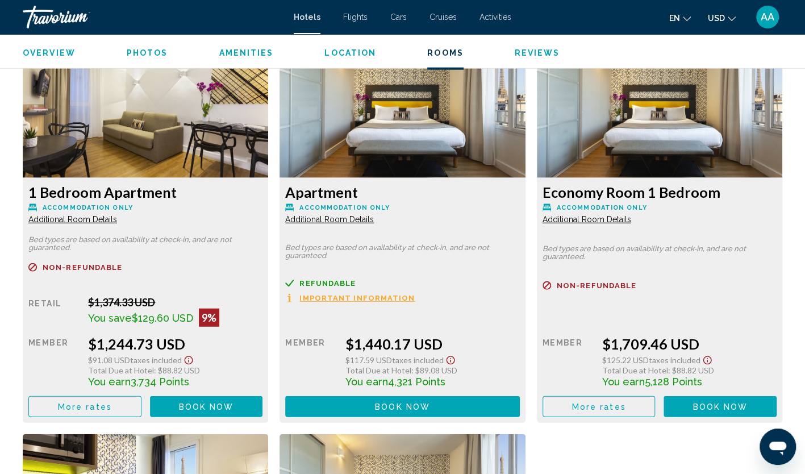
scroll to position [1591, 0]
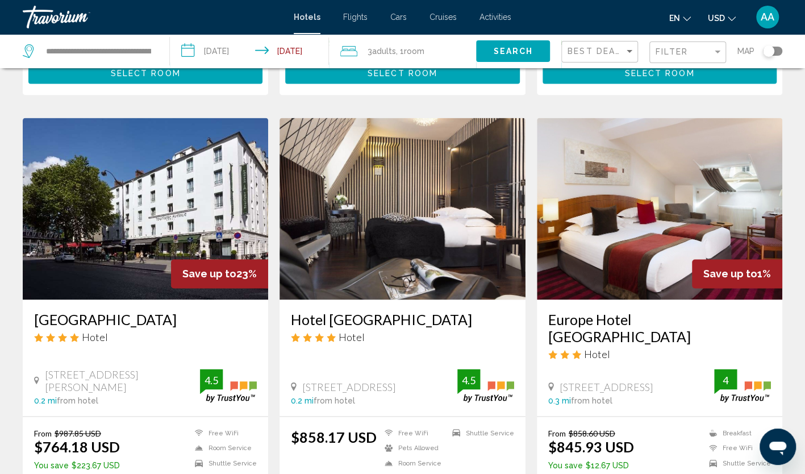
scroll to position [852, 0]
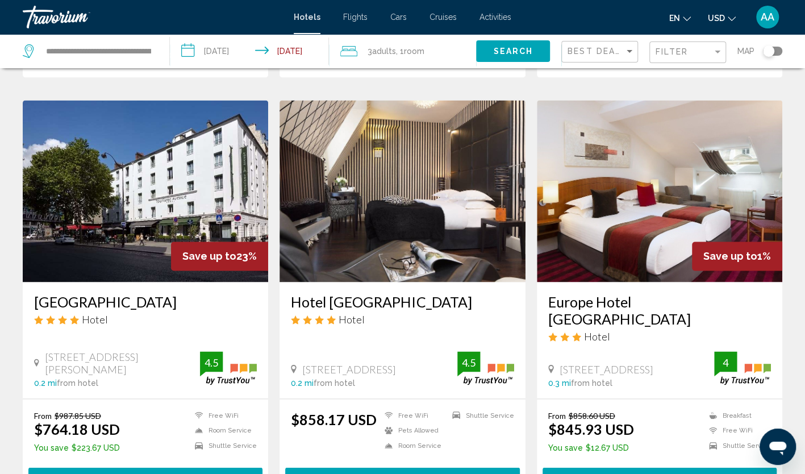
click at [624, 145] on img "Main content" at bounding box center [660, 191] width 246 height 182
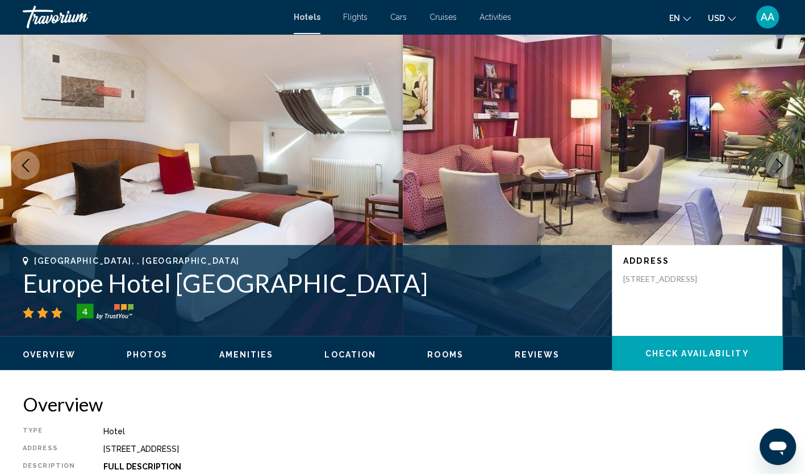
scroll to position [57, 0]
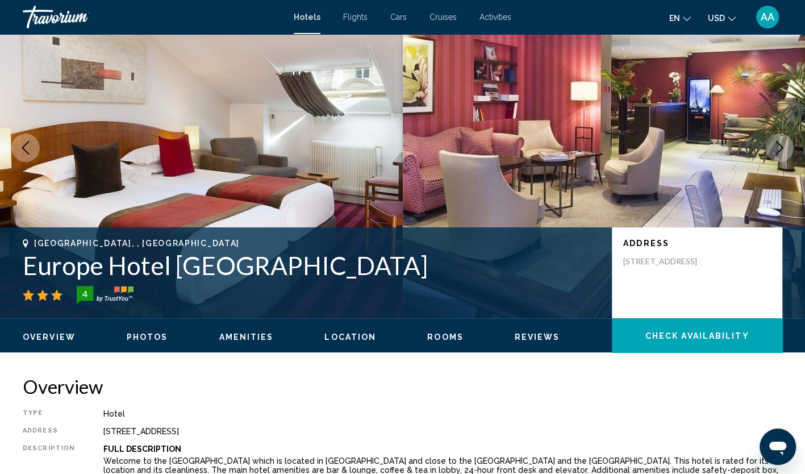
click at [773, 149] on icon "Next image" at bounding box center [780, 148] width 14 height 14
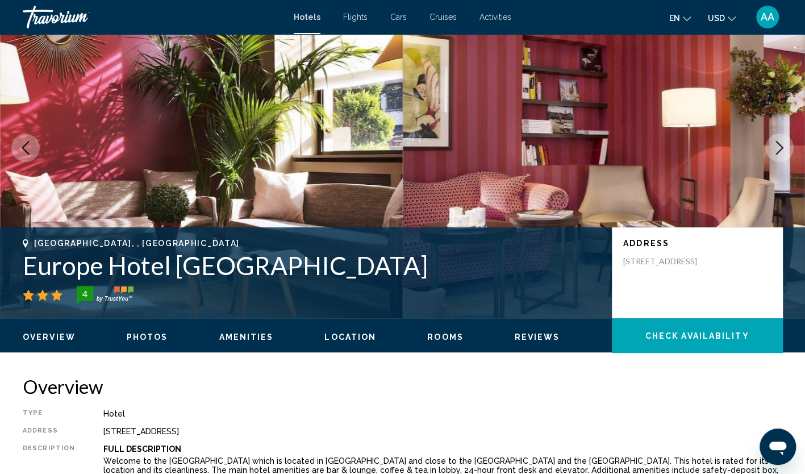
click at [773, 149] on icon "Next image" at bounding box center [780, 148] width 14 height 14
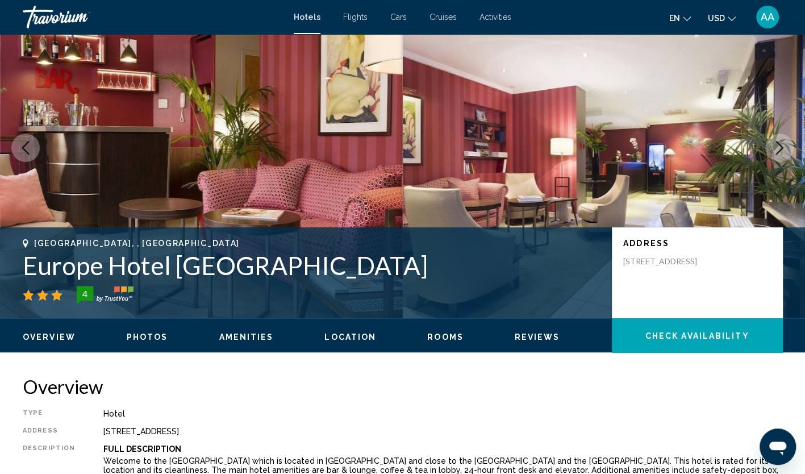
click at [773, 149] on icon "Next image" at bounding box center [780, 148] width 14 height 14
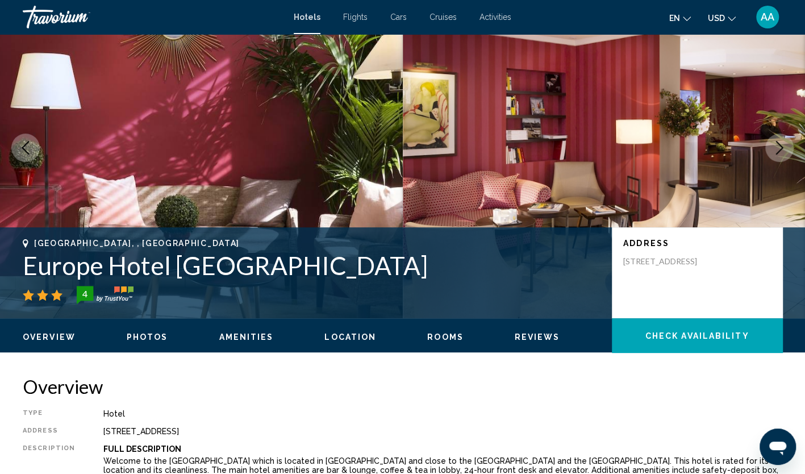
click at [773, 149] on icon "Next image" at bounding box center [780, 148] width 14 height 14
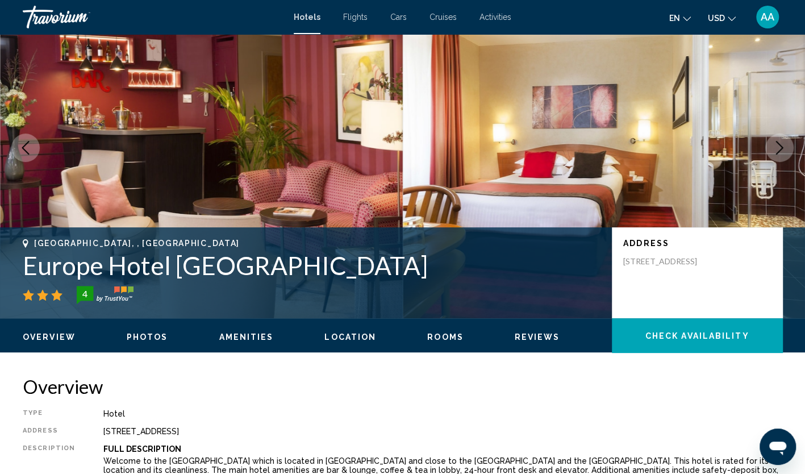
click at [773, 149] on icon "Next image" at bounding box center [780, 148] width 14 height 14
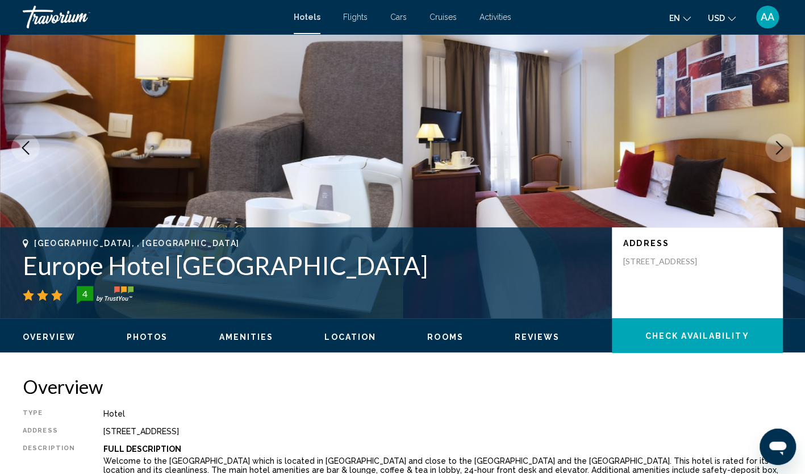
click at [773, 149] on icon "Next image" at bounding box center [780, 148] width 14 height 14
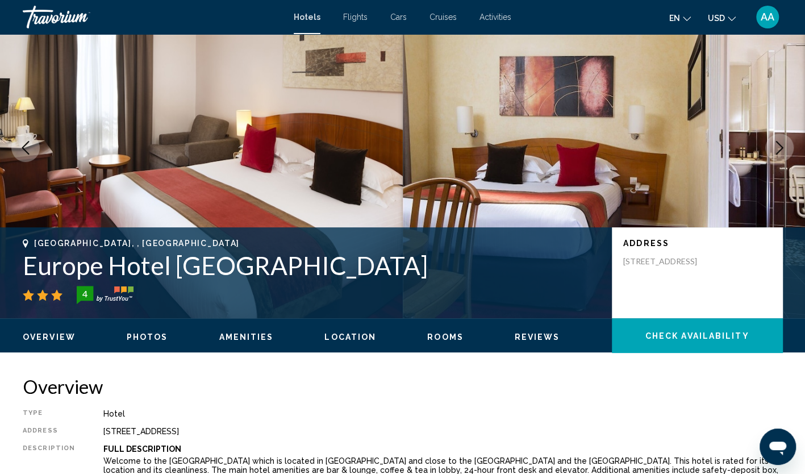
click at [773, 149] on icon "Next image" at bounding box center [780, 148] width 14 height 14
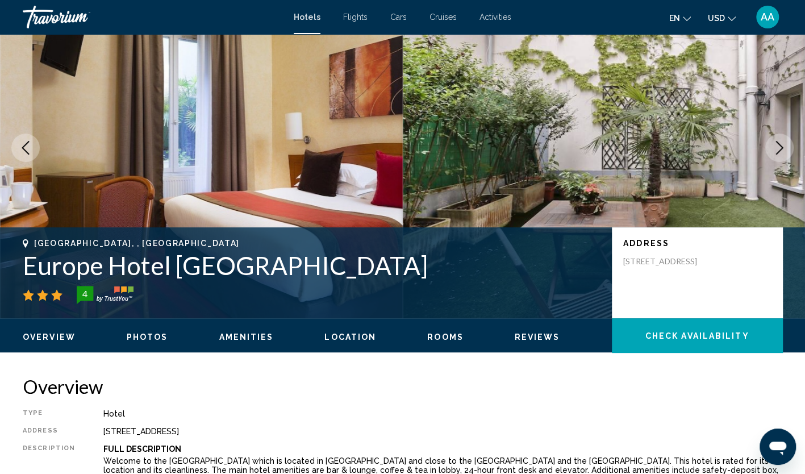
click at [773, 149] on icon "Next image" at bounding box center [780, 148] width 14 height 14
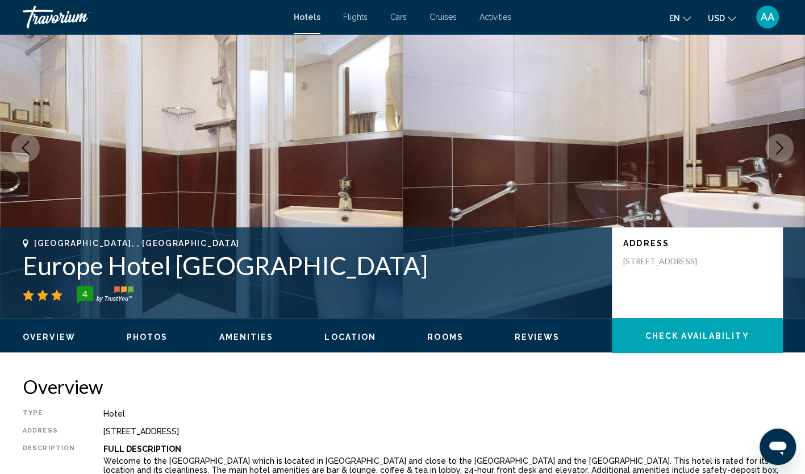
click at [773, 149] on icon "Next image" at bounding box center [780, 148] width 14 height 14
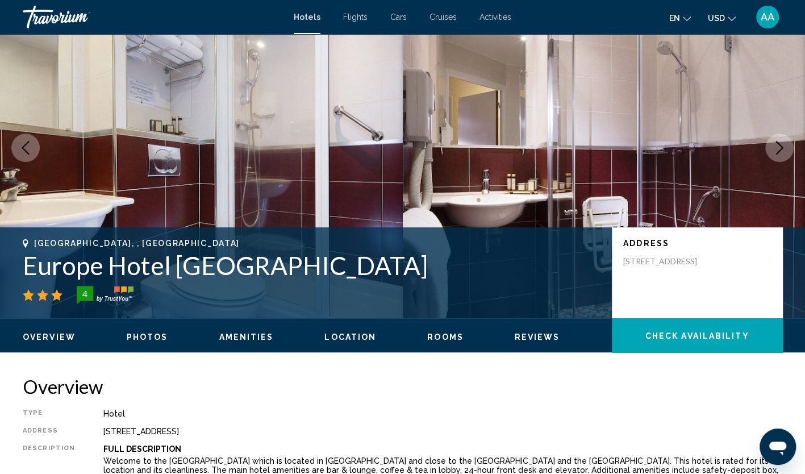
click at [773, 149] on icon "Next image" at bounding box center [780, 148] width 14 height 14
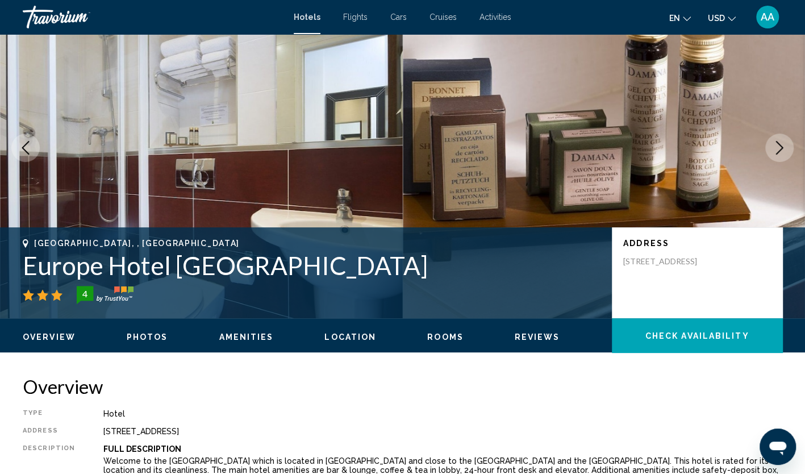
click at [773, 149] on icon "Next image" at bounding box center [780, 148] width 14 height 14
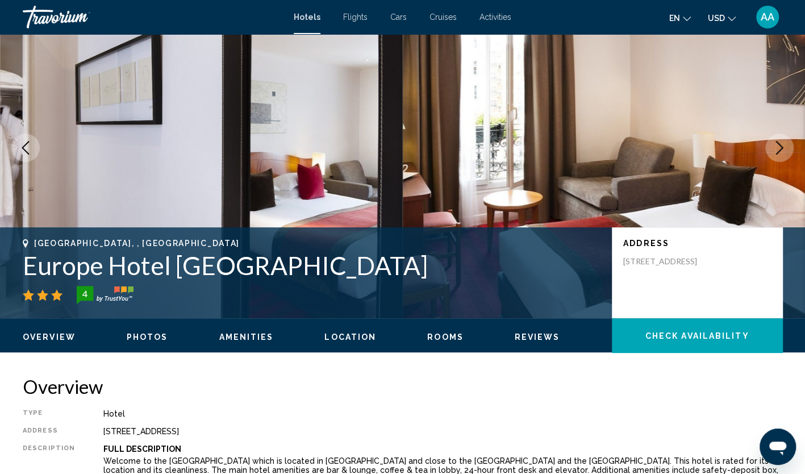
click at [773, 149] on icon "Next image" at bounding box center [780, 148] width 14 height 14
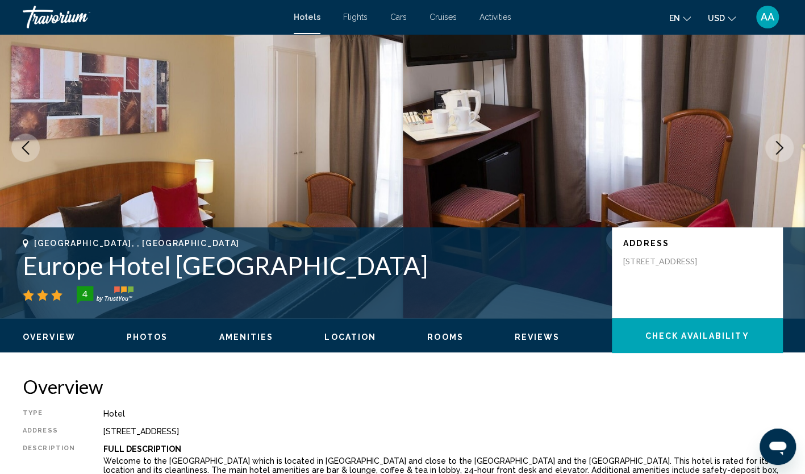
click at [773, 149] on icon "Next image" at bounding box center [780, 148] width 14 height 14
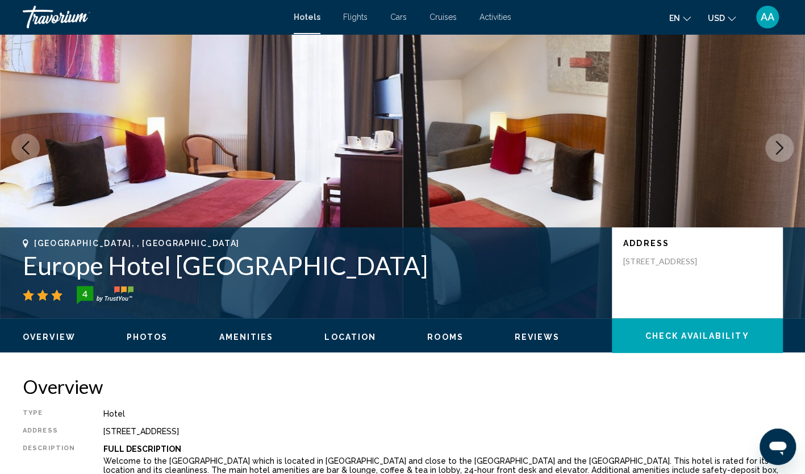
click at [773, 149] on icon "Next image" at bounding box center [780, 148] width 14 height 14
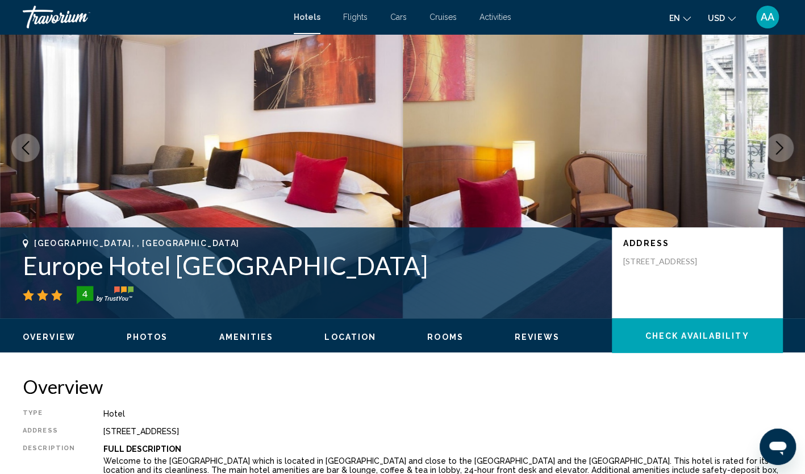
click at [773, 149] on icon "Next image" at bounding box center [780, 148] width 14 height 14
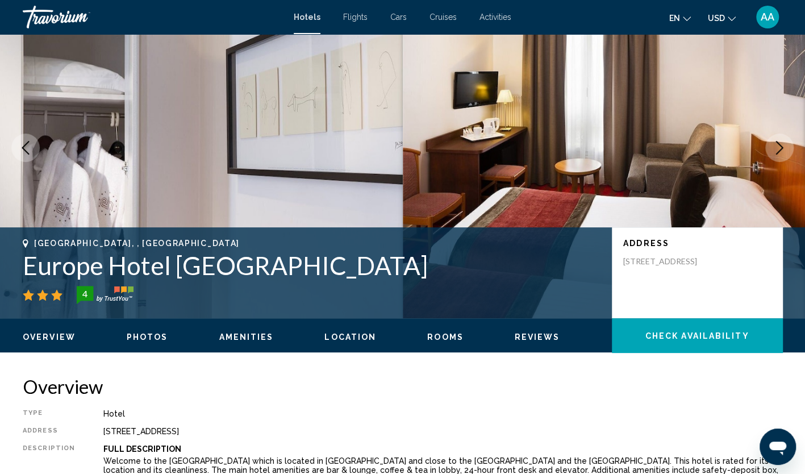
click at [773, 149] on icon "Next image" at bounding box center [780, 148] width 14 height 14
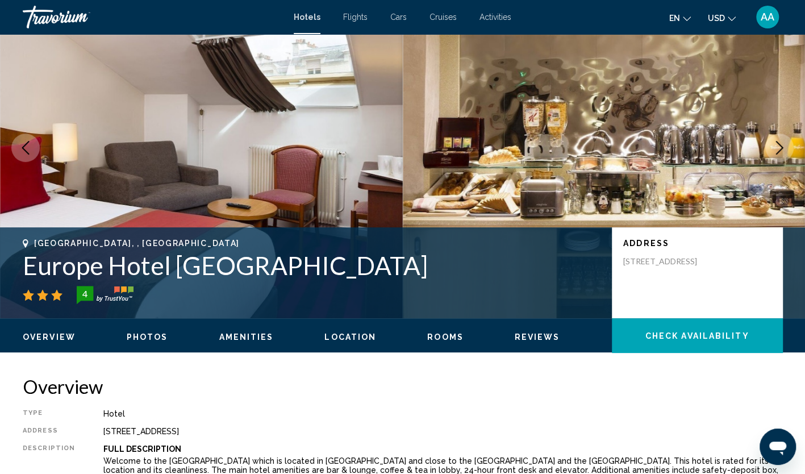
click at [773, 149] on icon "Next image" at bounding box center [780, 148] width 14 height 14
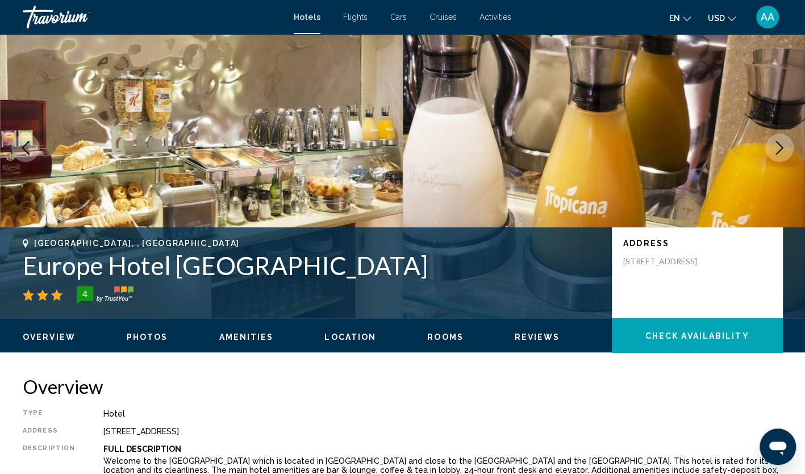
click at [773, 149] on icon "Next image" at bounding box center [780, 148] width 14 height 14
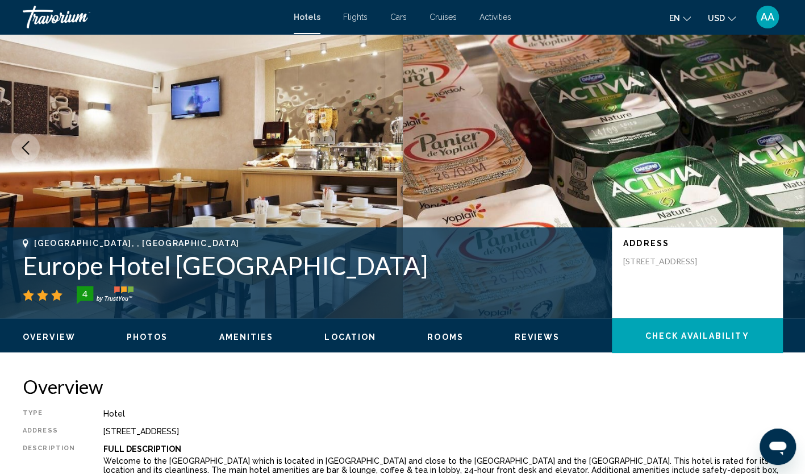
click at [773, 149] on icon "Next image" at bounding box center [780, 148] width 14 height 14
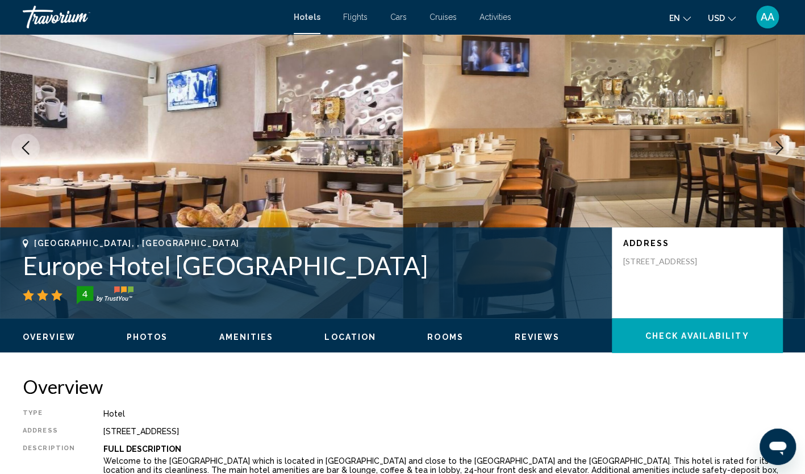
click at [773, 149] on icon "Next image" at bounding box center [780, 148] width 14 height 14
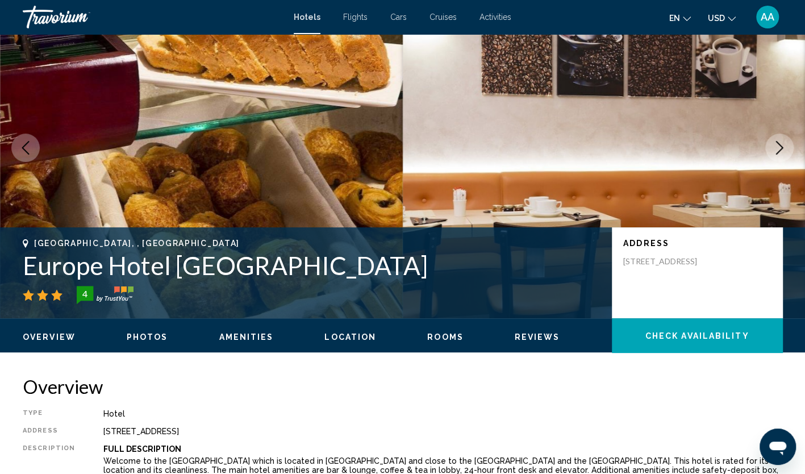
click at [773, 149] on icon "Next image" at bounding box center [780, 148] width 14 height 14
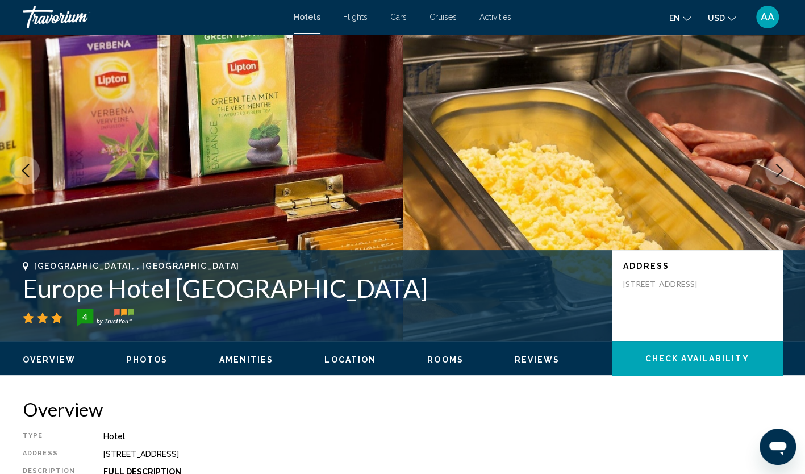
scroll to position [0, 0]
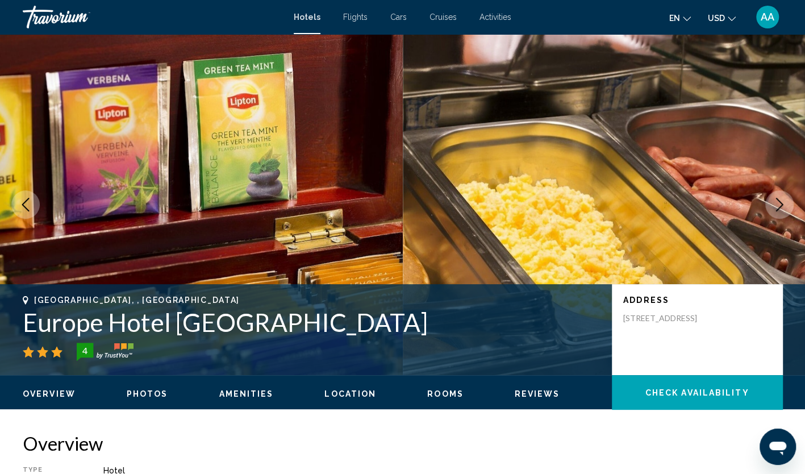
click at [314, 16] on span "Hotels" at bounding box center [307, 17] width 27 height 9
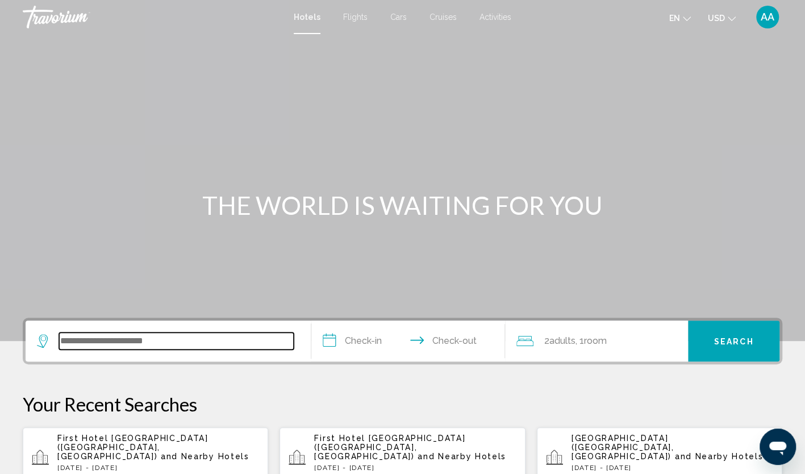
click at [181, 339] on input "Search widget" at bounding box center [176, 340] width 235 height 17
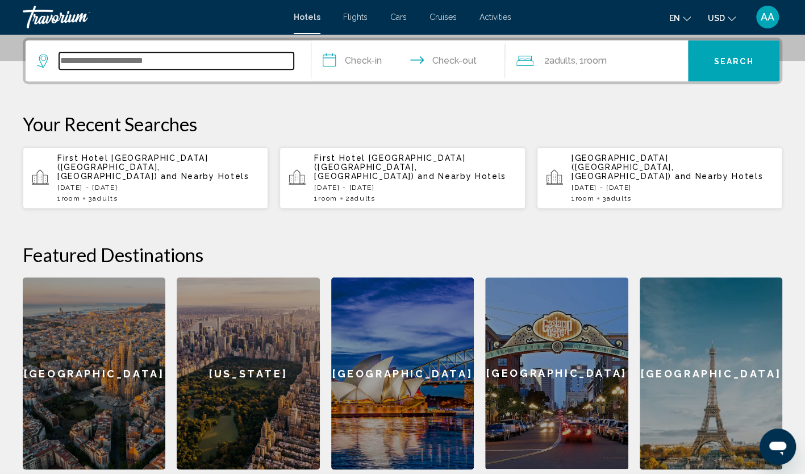
scroll to position [281, 0]
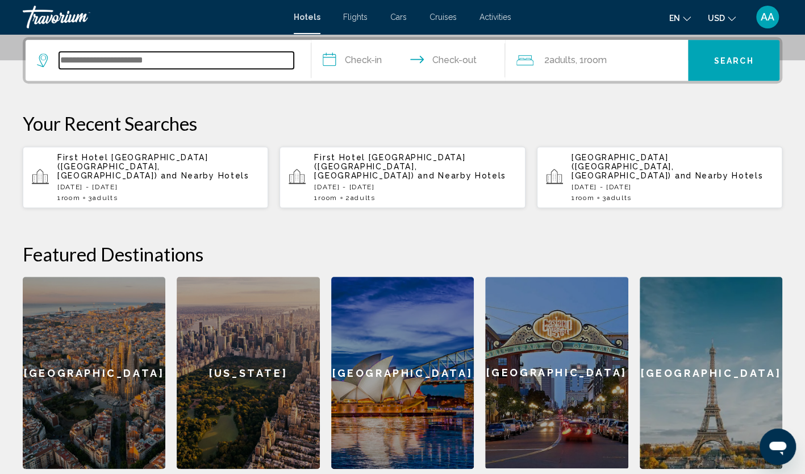
paste input "**********"
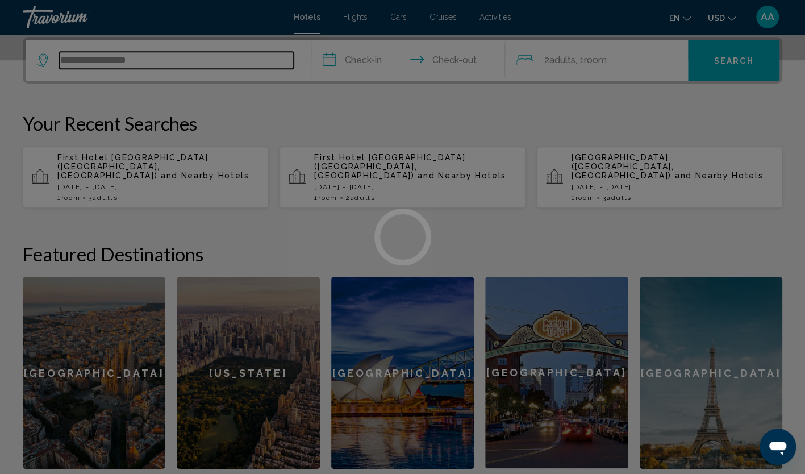
type input "**********"
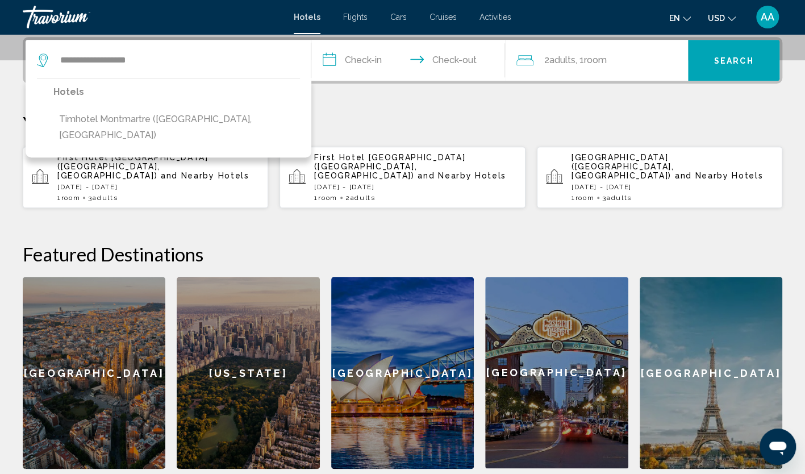
drag, startPoint x: 192, startPoint y: 56, endPoint x: 30, endPoint y: 53, distance: 162.6
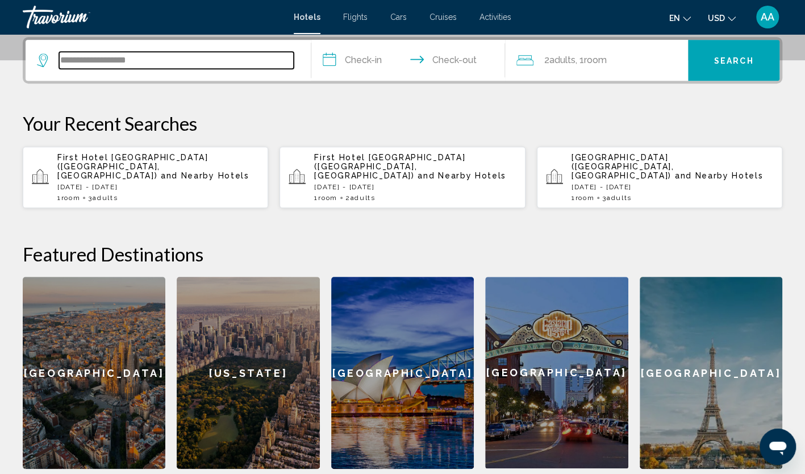
drag, startPoint x: 30, startPoint y: 53, endPoint x: 221, endPoint y: 66, distance: 192.0
click at [224, 67] on input "**********" at bounding box center [176, 60] width 235 height 17
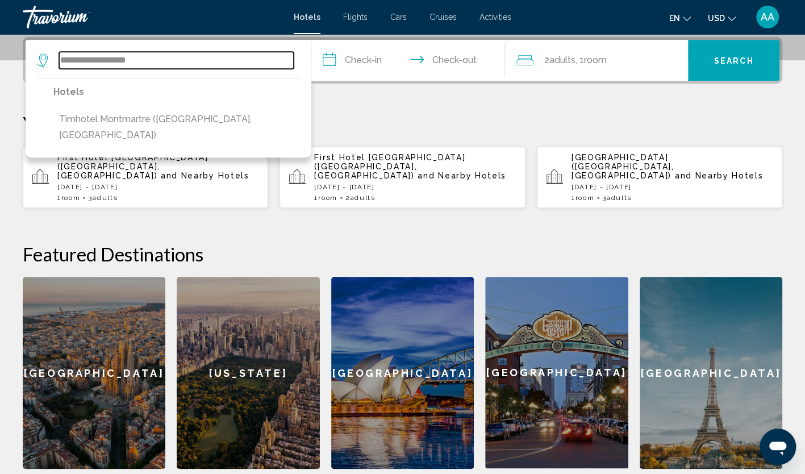
drag, startPoint x: 197, startPoint y: 65, endPoint x: 2, endPoint y: 53, distance: 194.7
click at [3, 53] on div "**********" at bounding box center [402, 253] width 805 height 432
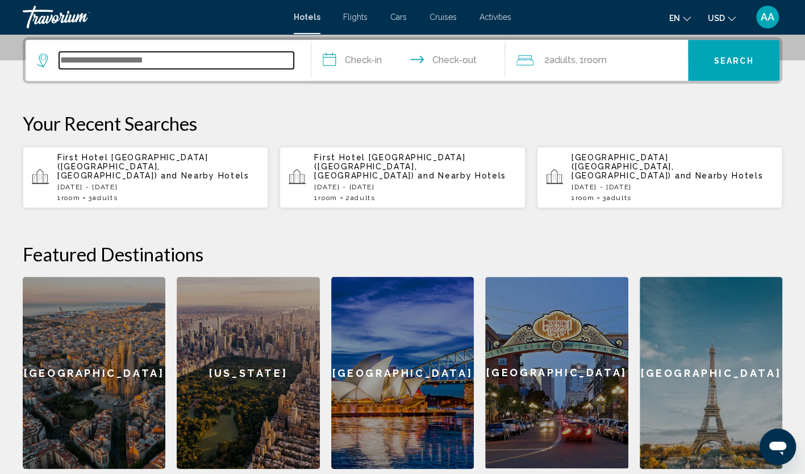
click at [161, 59] on input "Search widget" at bounding box center [176, 60] width 235 height 17
paste input "**********"
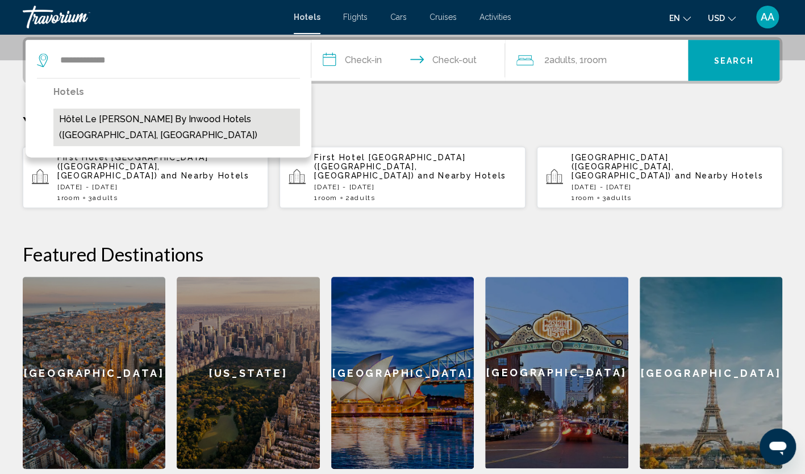
click at [128, 124] on button "Hôtel Le [PERSON_NAME] by Inwood Hotels ([GEOGRAPHIC_DATA], [GEOGRAPHIC_DATA])" at bounding box center [176, 128] width 247 height 38
type input "**********"
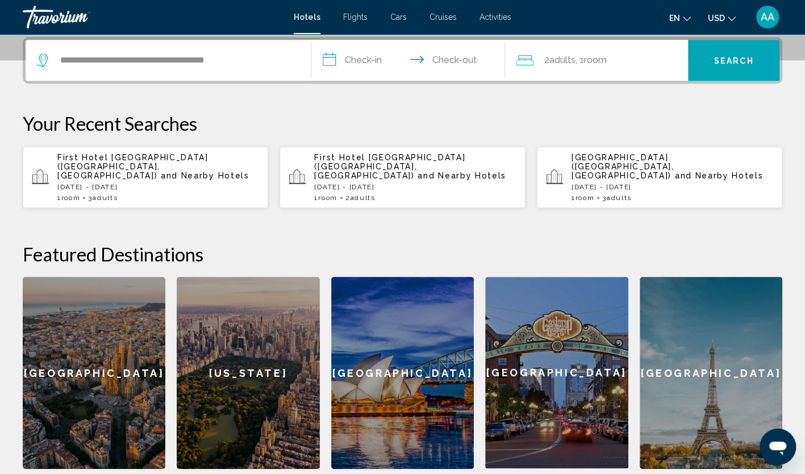
click at [371, 56] on input "**********" at bounding box center [410, 62] width 199 height 44
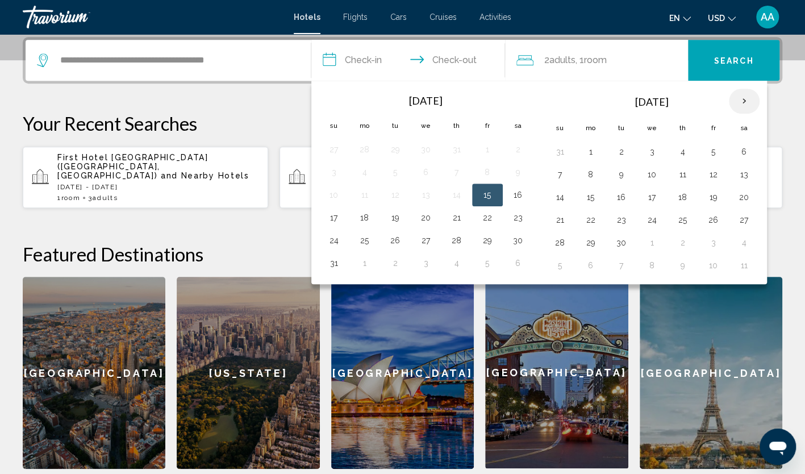
click at [734, 103] on th "Next month" at bounding box center [744, 101] width 31 height 25
click at [563, 218] on button "16" at bounding box center [560, 220] width 18 height 16
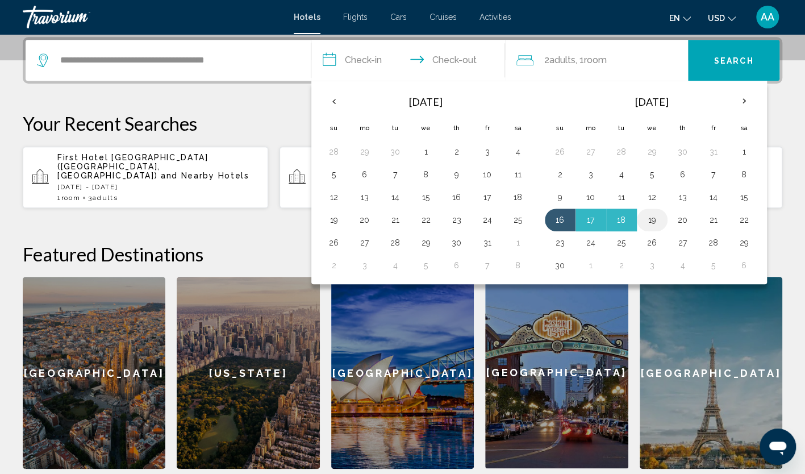
click at [644, 219] on button "19" at bounding box center [652, 220] width 18 height 16
type input "**********"
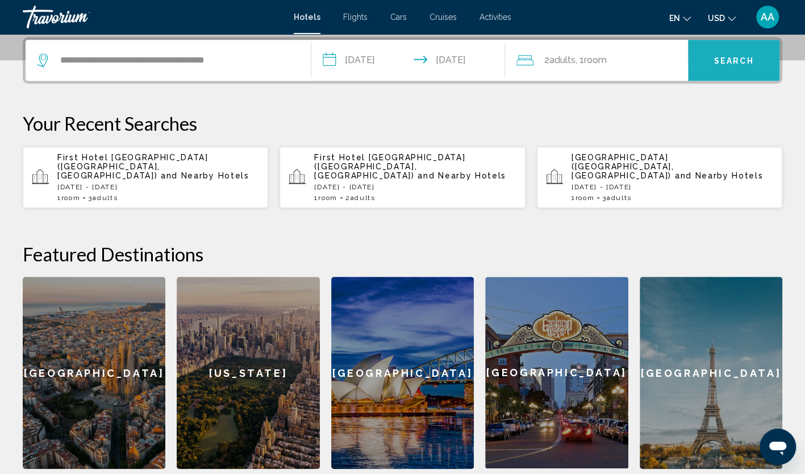
click at [732, 54] on button "Search" at bounding box center [733, 60] width 91 height 41
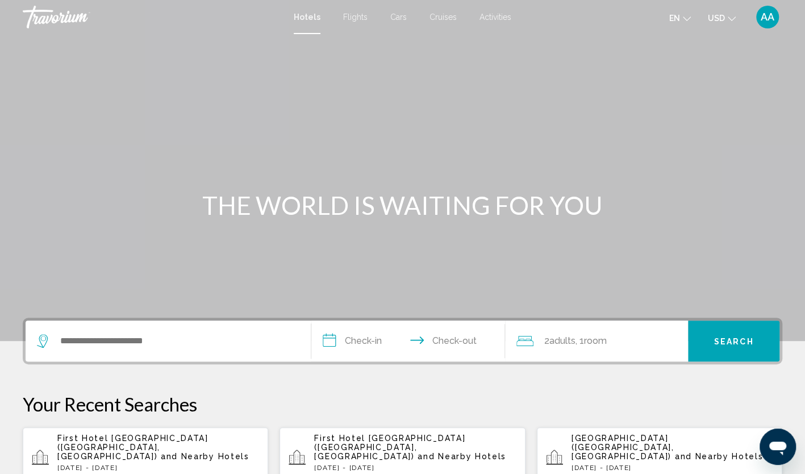
click at [193, 331] on div "Search widget" at bounding box center [168, 341] width 263 height 41
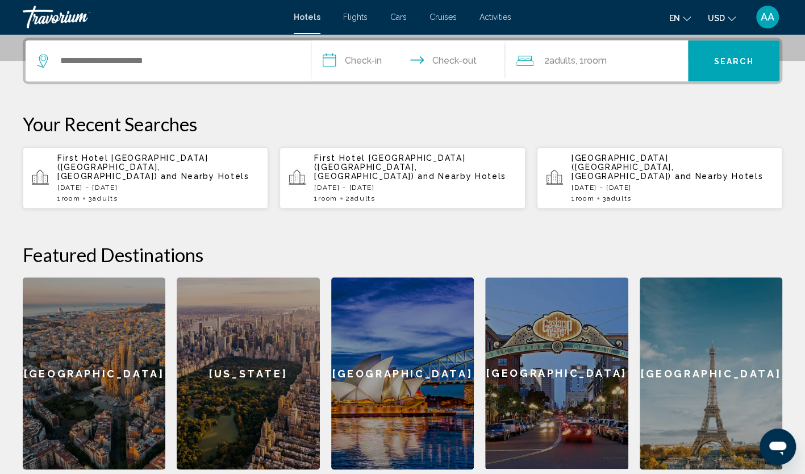
scroll to position [281, 0]
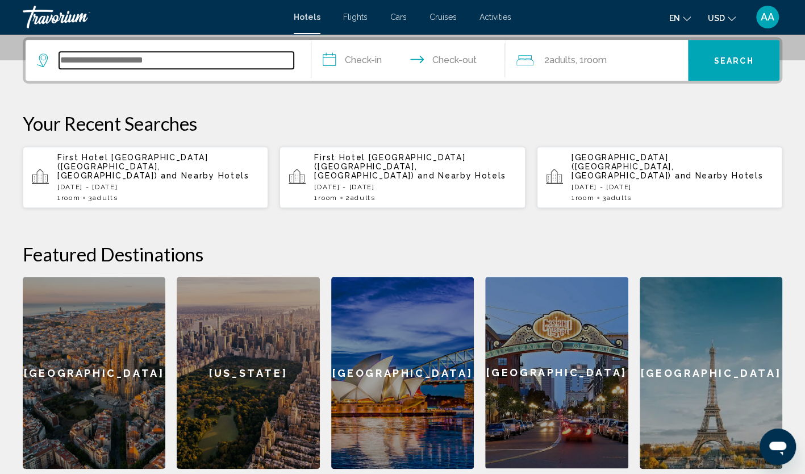
click at [108, 67] on input "Search widget" at bounding box center [176, 60] width 235 height 17
paste input "**********"
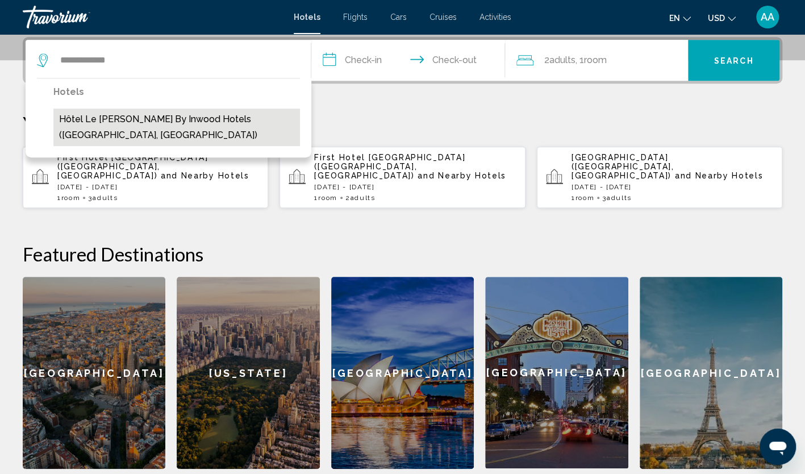
click at [174, 126] on button "Hôtel Le [PERSON_NAME] by Inwood Hotels ([GEOGRAPHIC_DATA], [GEOGRAPHIC_DATA])" at bounding box center [176, 128] width 247 height 38
type input "**********"
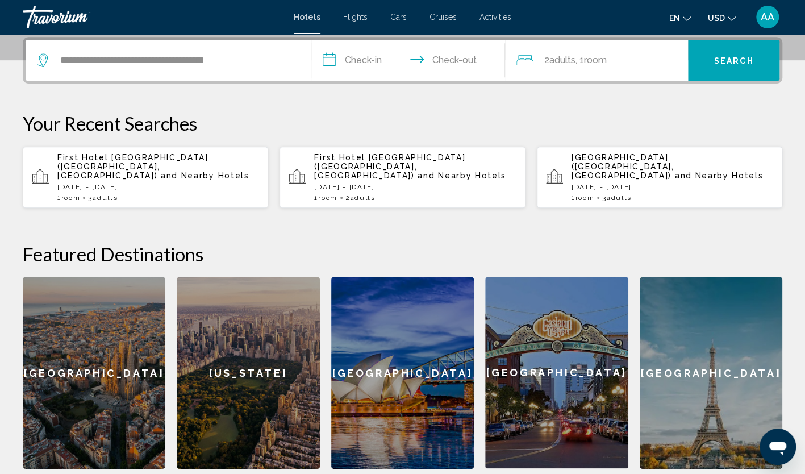
click at [390, 50] on input "**********" at bounding box center [410, 62] width 199 height 44
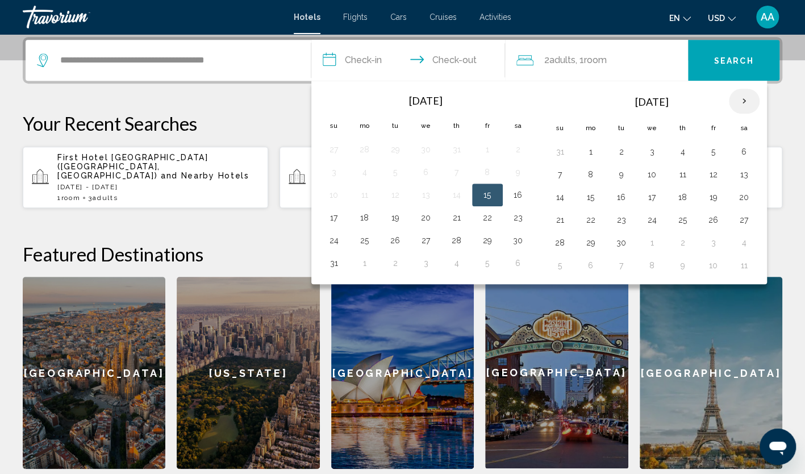
click at [739, 106] on th "Next month" at bounding box center [744, 101] width 31 height 25
click at [558, 224] on button "16" at bounding box center [560, 220] width 18 height 16
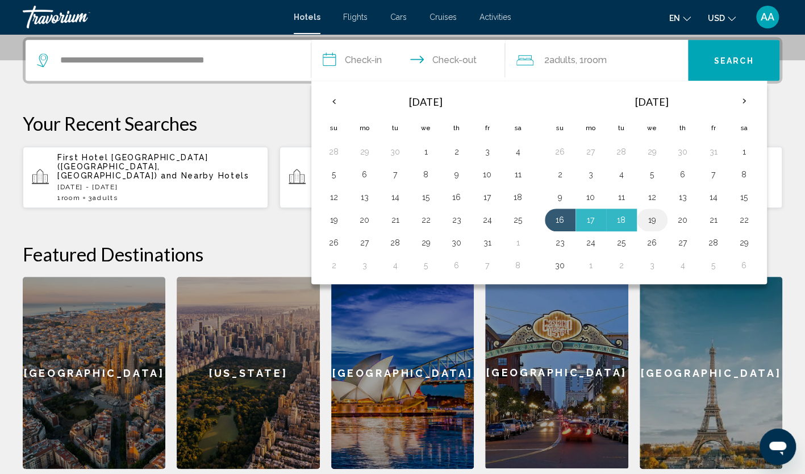
click at [656, 222] on button "19" at bounding box center [652, 220] width 18 height 16
type input "**********"
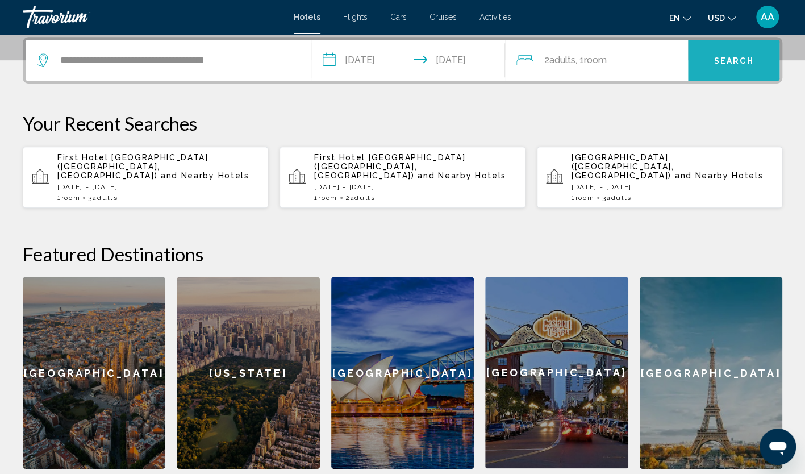
click at [755, 63] on button "Search" at bounding box center [733, 60] width 91 height 41
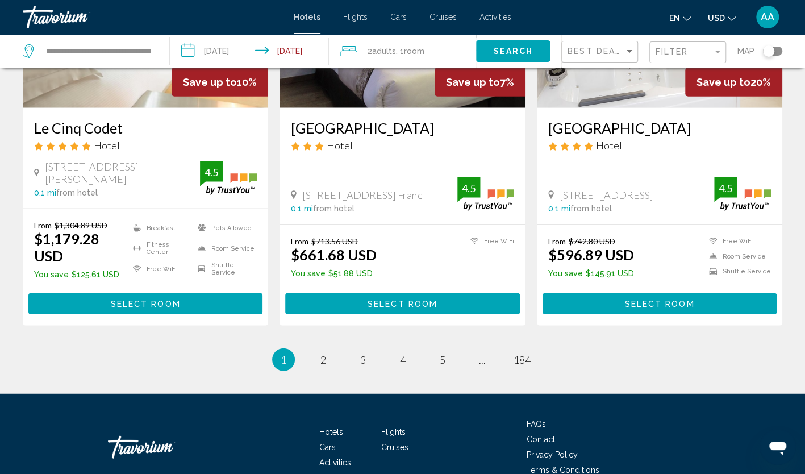
scroll to position [1458, 0]
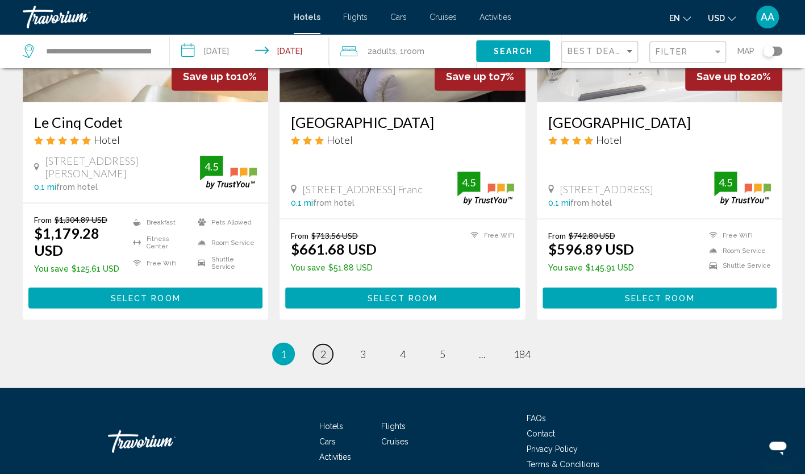
click at [316, 344] on link "page 2" at bounding box center [323, 354] width 20 height 20
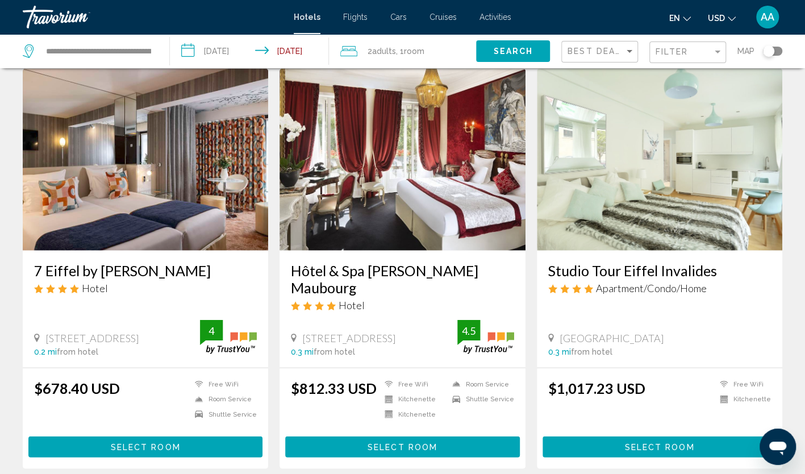
scroll to position [1307, 0]
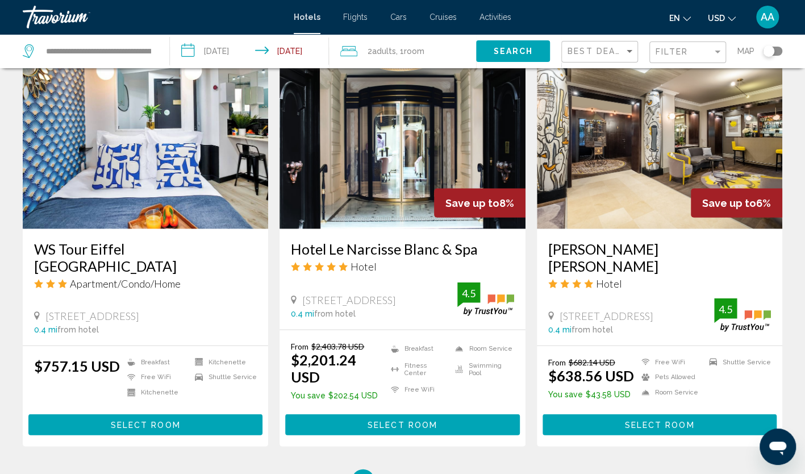
scroll to position [1307, 0]
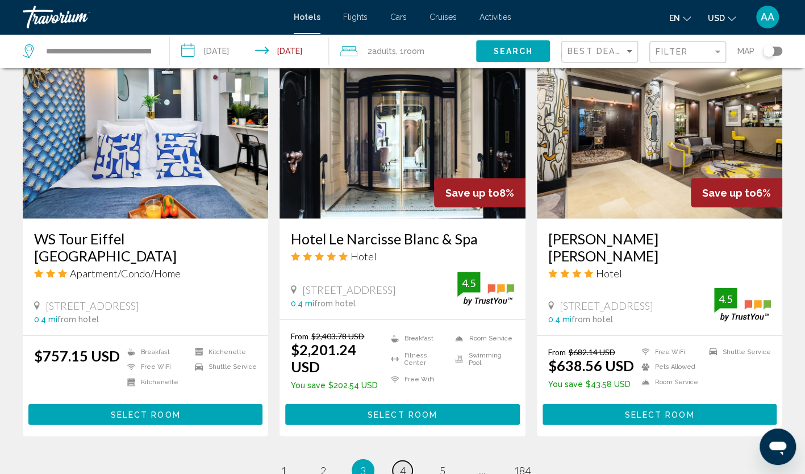
click at [409, 461] on link "page 4" at bounding box center [403, 471] width 20 height 20
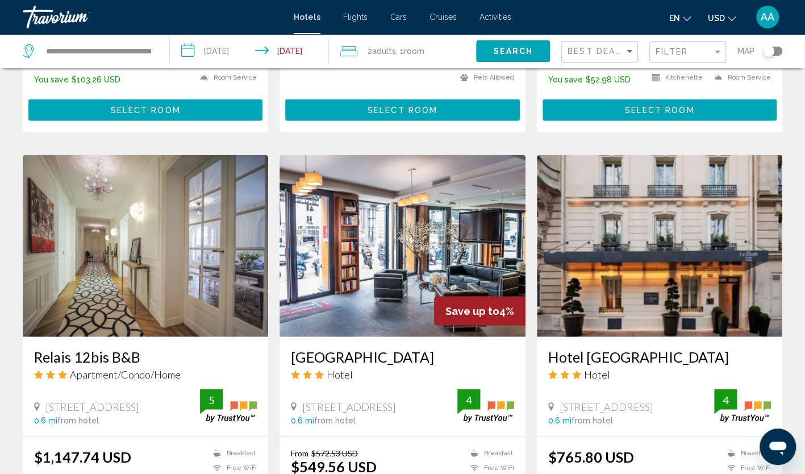
scroll to position [1250, 0]
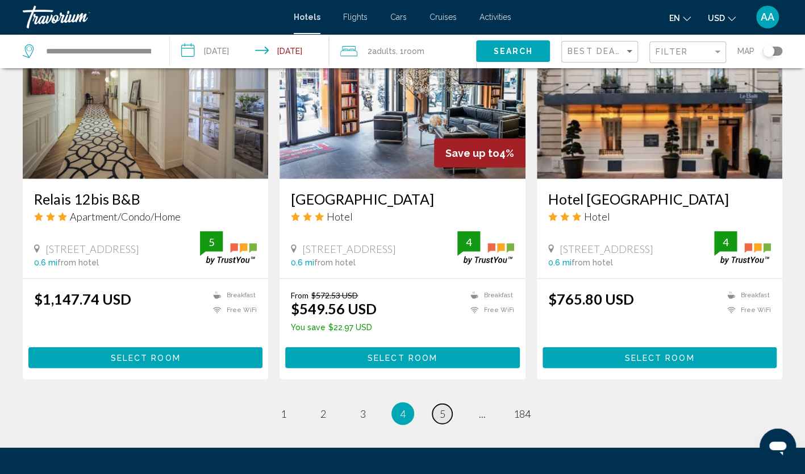
click at [440, 407] on span "5" at bounding box center [443, 413] width 6 height 13
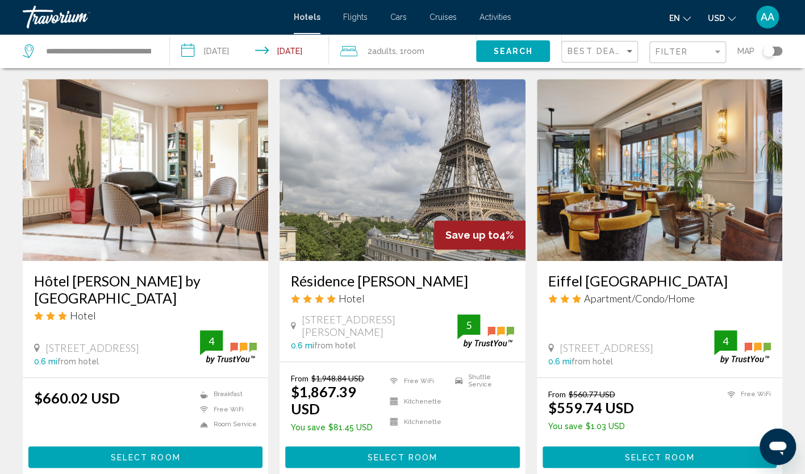
scroll to position [455, 0]
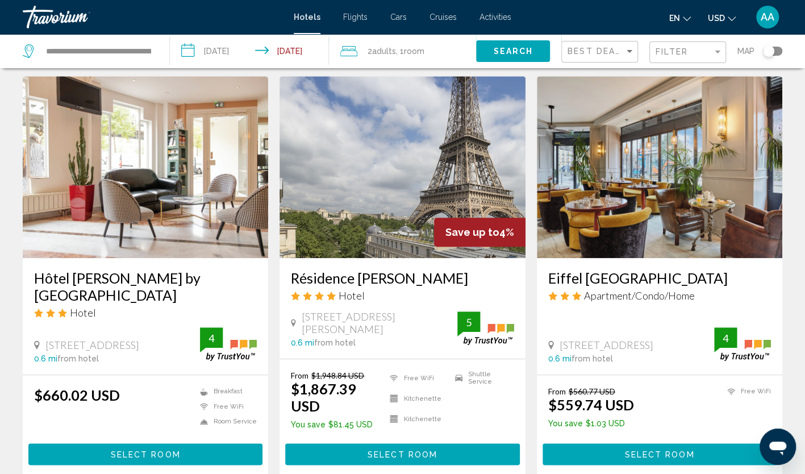
click at [624, 157] on img "Main content" at bounding box center [660, 167] width 246 height 182
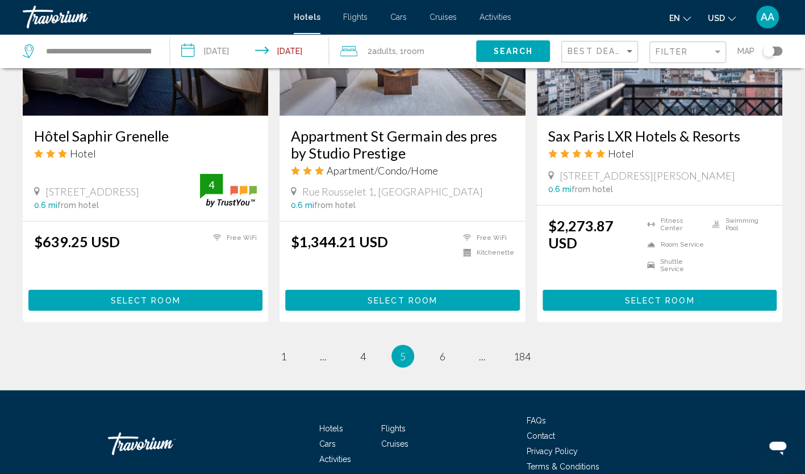
scroll to position [1462, 0]
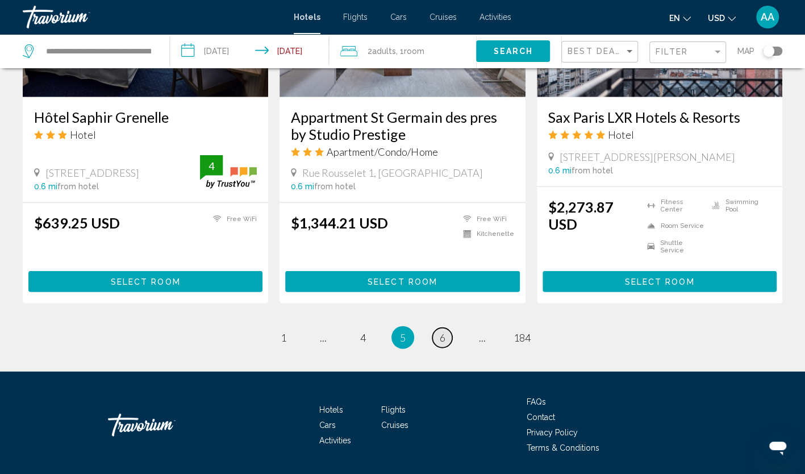
click at [438, 328] on link "page 6" at bounding box center [442, 338] width 20 height 20
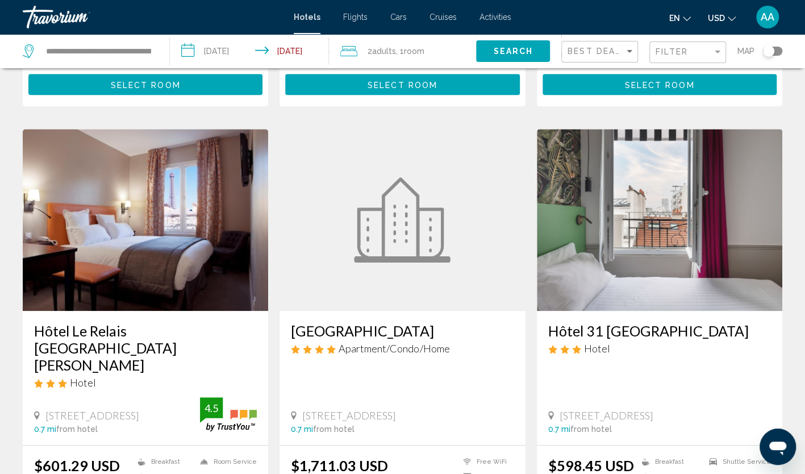
scroll to position [455, 0]
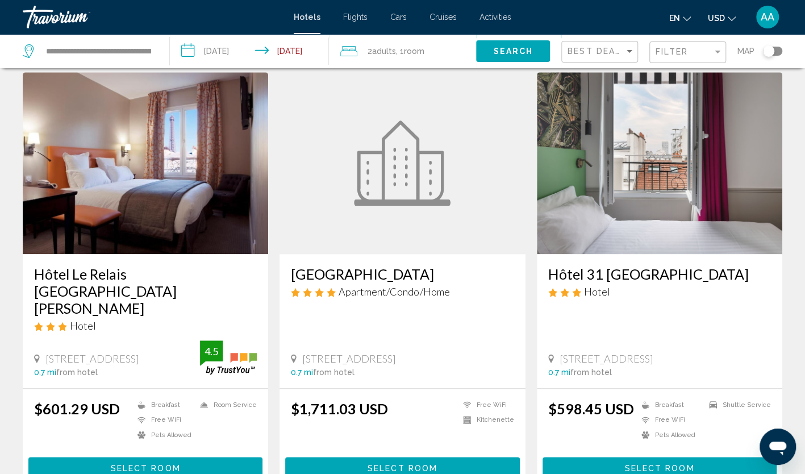
click at [600, 188] on img "Main content" at bounding box center [660, 163] width 246 height 182
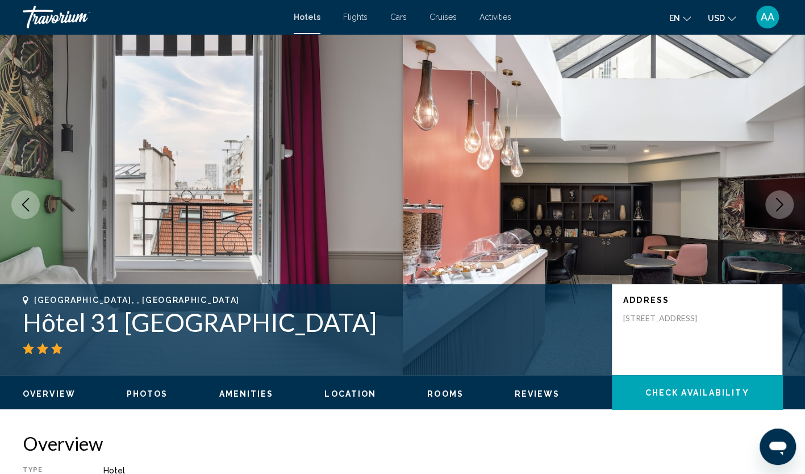
click at [783, 208] on icon "Next image" at bounding box center [780, 205] width 14 height 14
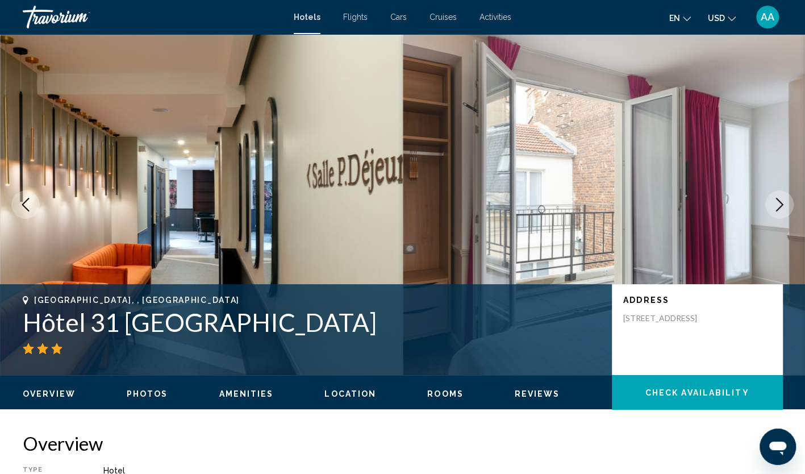
click at [783, 208] on icon "Next image" at bounding box center [780, 205] width 14 height 14
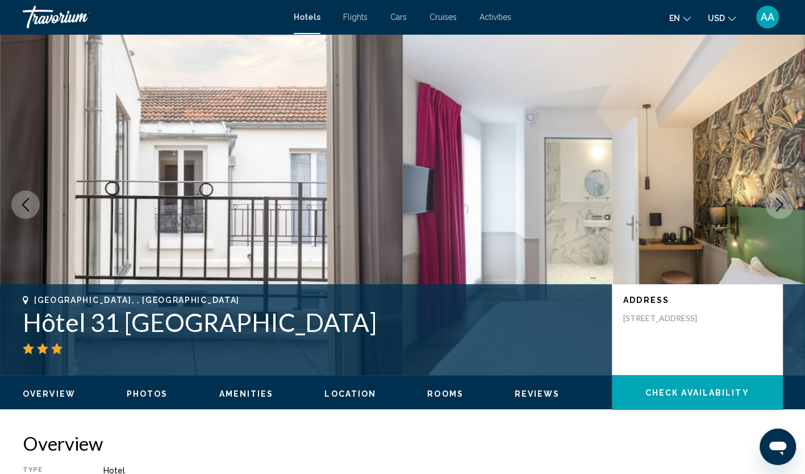
click at [783, 208] on icon "Next image" at bounding box center [780, 205] width 14 height 14
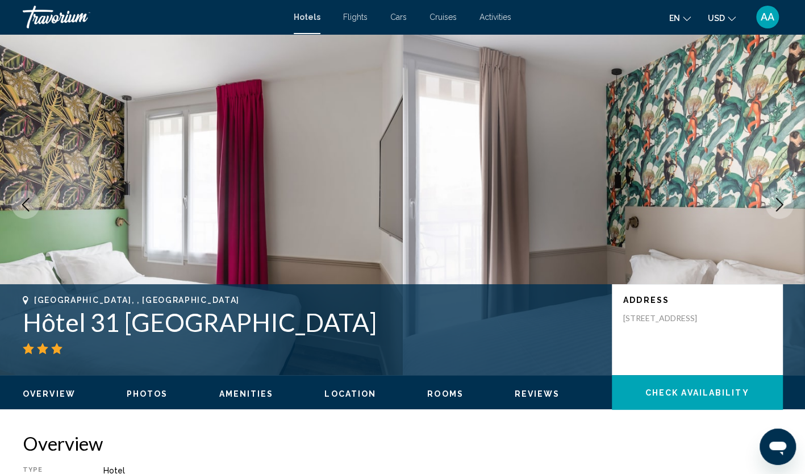
click at [783, 208] on icon "Next image" at bounding box center [780, 205] width 14 height 14
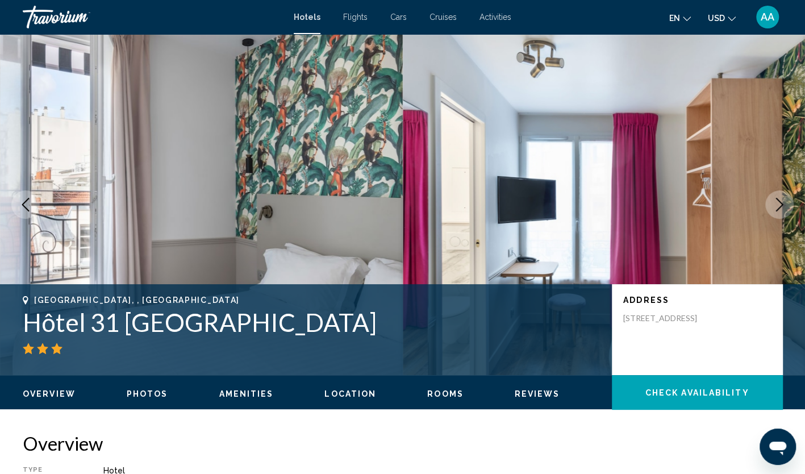
click at [783, 208] on icon "Next image" at bounding box center [780, 205] width 14 height 14
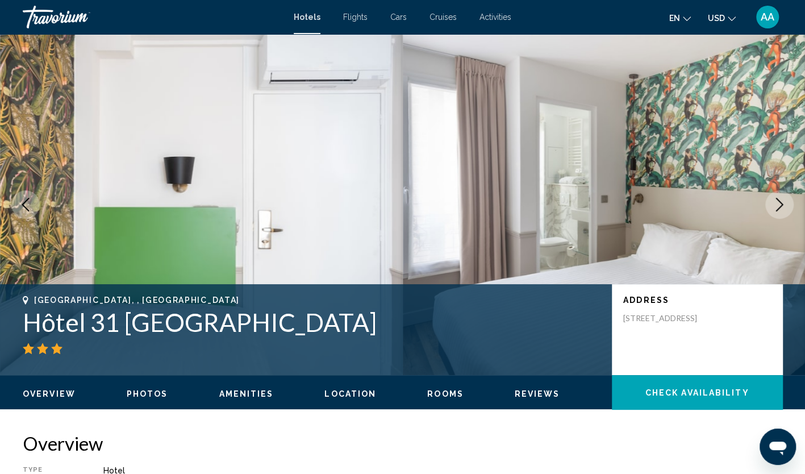
click at [783, 208] on icon "Next image" at bounding box center [780, 205] width 14 height 14
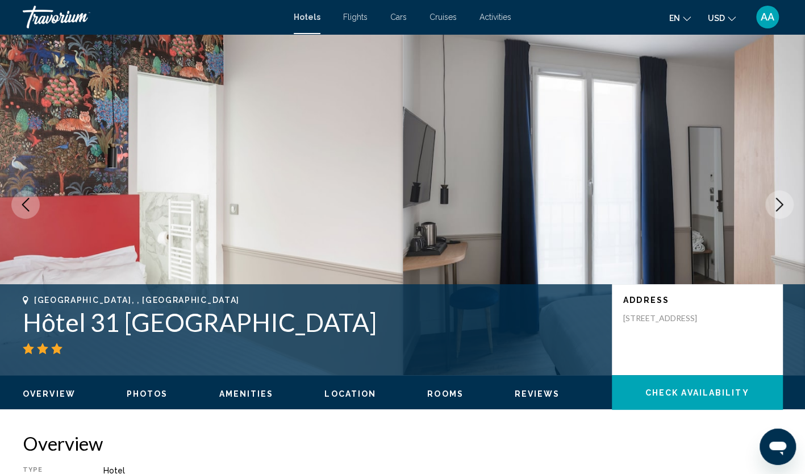
click at [783, 208] on icon "Next image" at bounding box center [780, 205] width 14 height 14
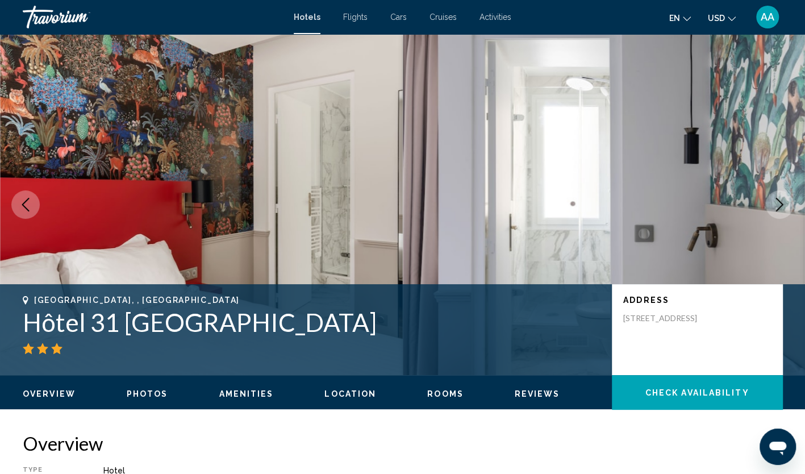
click at [783, 208] on icon "Next image" at bounding box center [780, 205] width 14 height 14
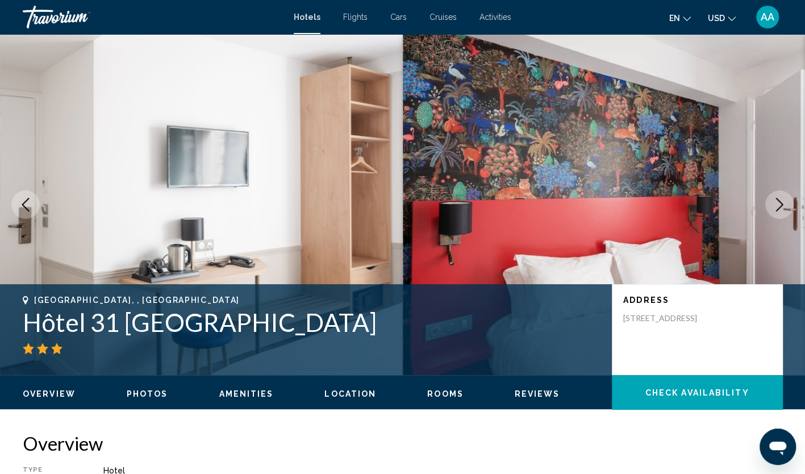
click at [783, 208] on icon "Next image" at bounding box center [780, 205] width 14 height 14
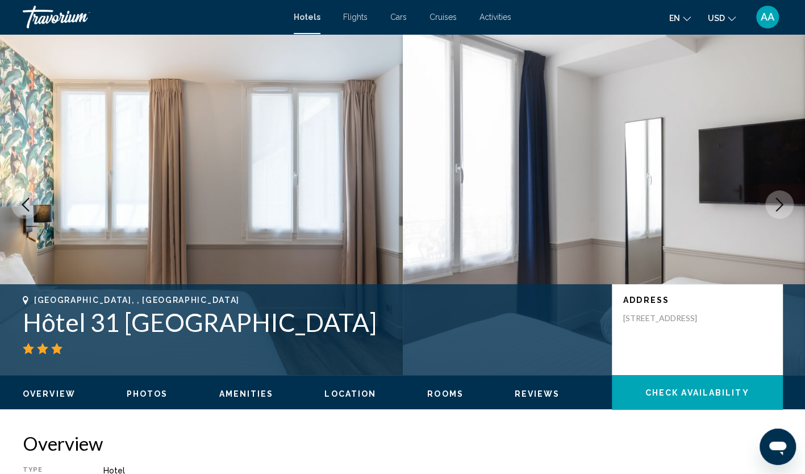
click at [783, 208] on icon "Next image" at bounding box center [780, 205] width 14 height 14
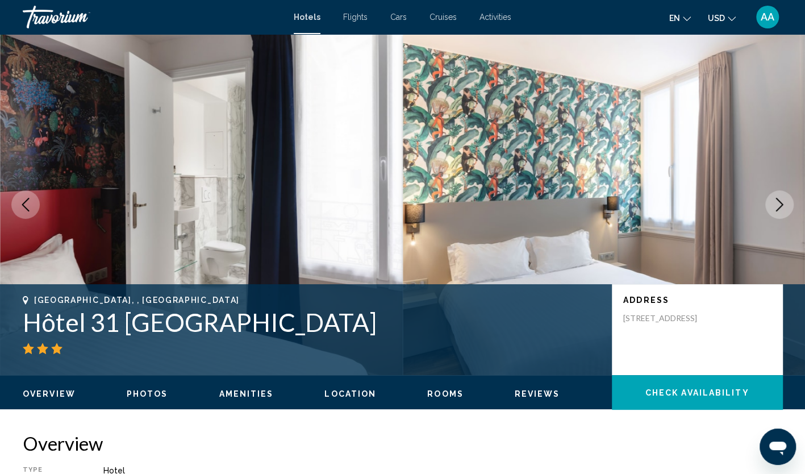
click at [783, 208] on icon "Next image" at bounding box center [780, 205] width 14 height 14
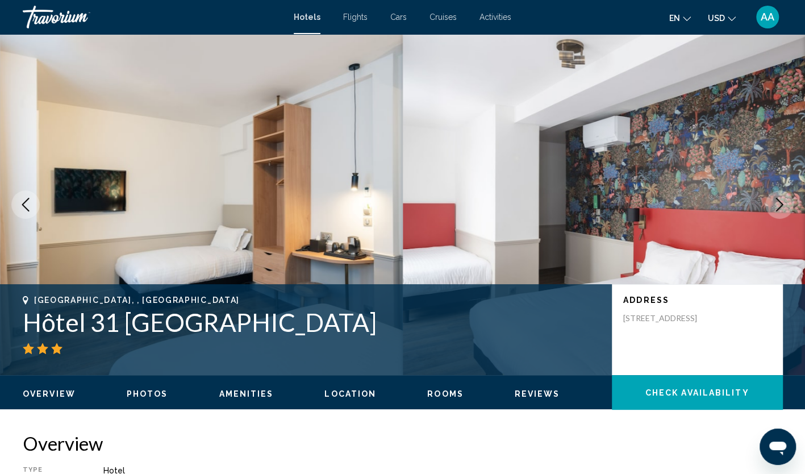
click at [783, 208] on icon "Next image" at bounding box center [780, 205] width 14 height 14
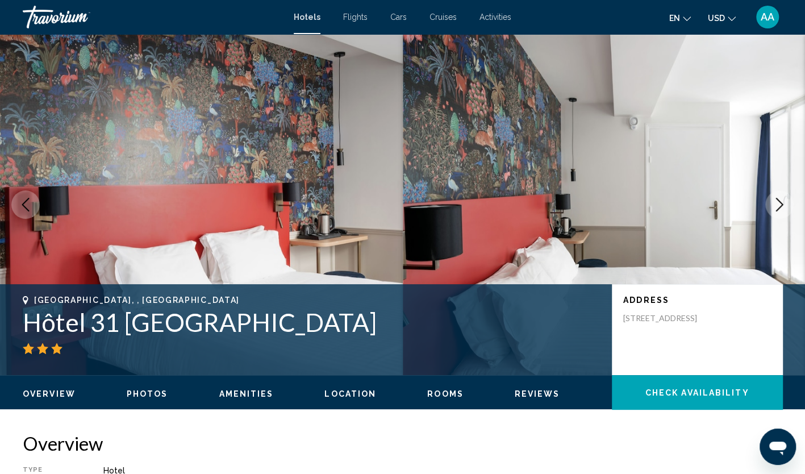
click at [783, 208] on icon "Next image" at bounding box center [780, 205] width 14 height 14
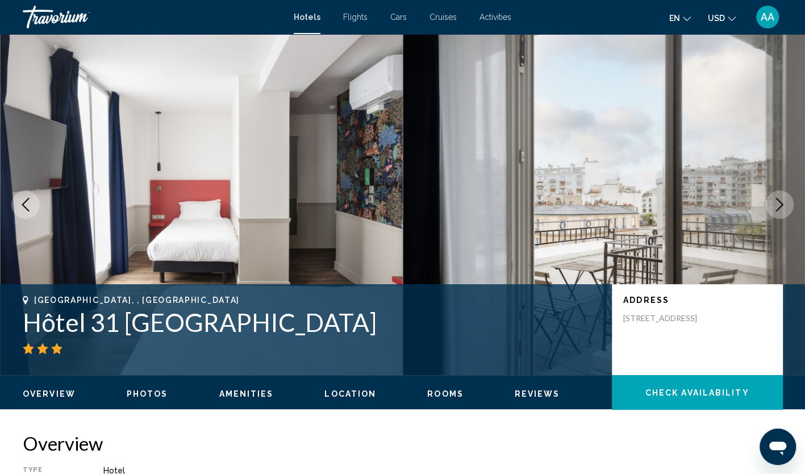
click at [783, 208] on icon "Next image" at bounding box center [780, 205] width 14 height 14
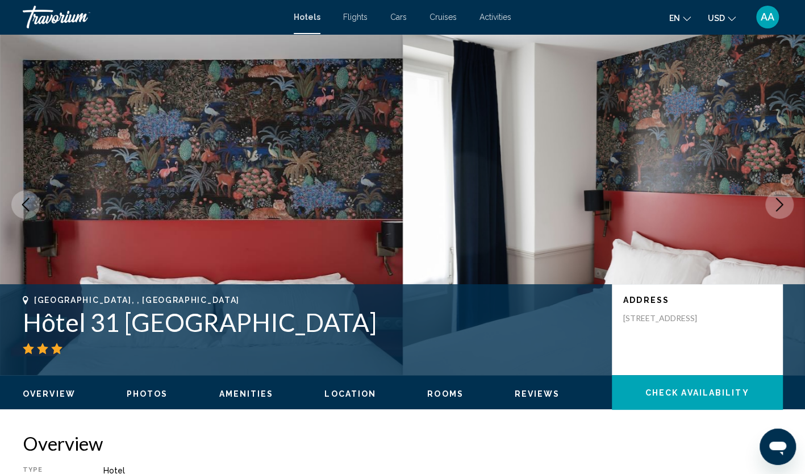
click at [783, 208] on icon "Next image" at bounding box center [780, 205] width 14 height 14
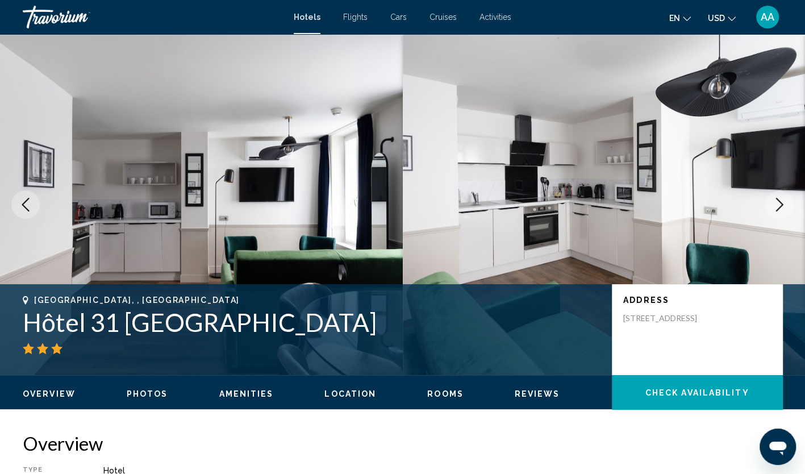
click at [783, 208] on icon "Next image" at bounding box center [780, 205] width 14 height 14
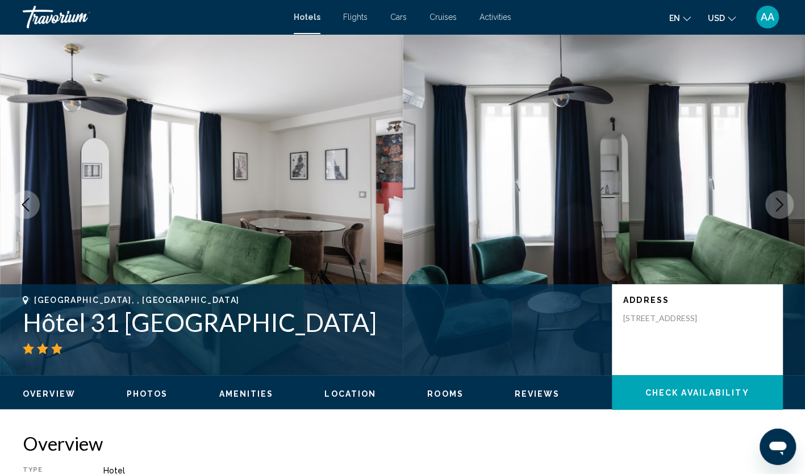
click at [783, 208] on icon "Next image" at bounding box center [780, 205] width 14 height 14
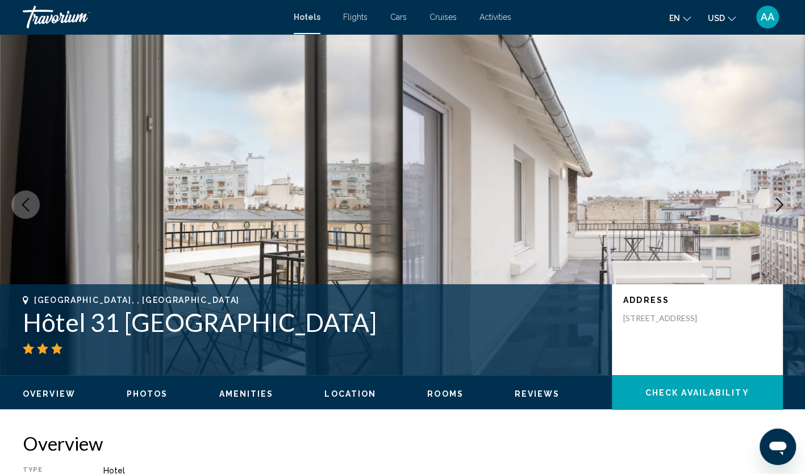
click at [783, 208] on icon "Next image" at bounding box center [780, 205] width 14 height 14
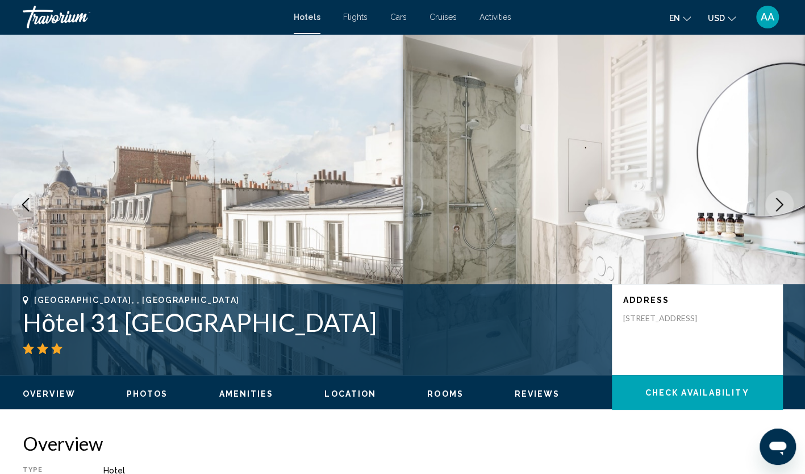
click at [20, 202] on icon "Previous image" at bounding box center [26, 205] width 14 height 14
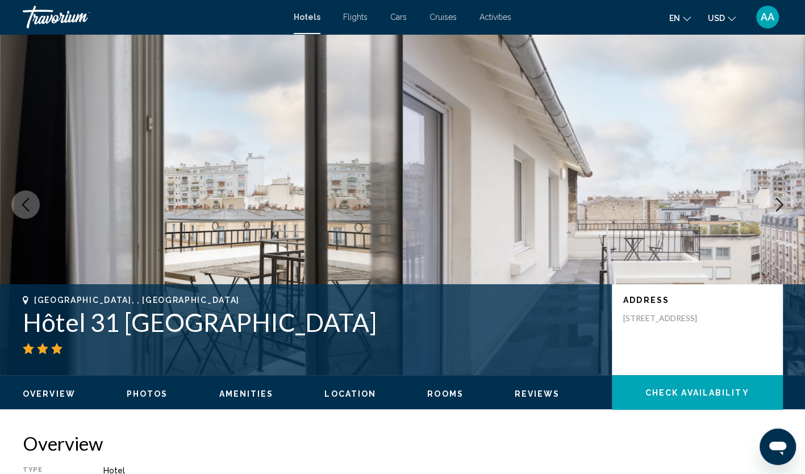
click at [777, 205] on icon "Next image" at bounding box center [780, 205] width 14 height 14
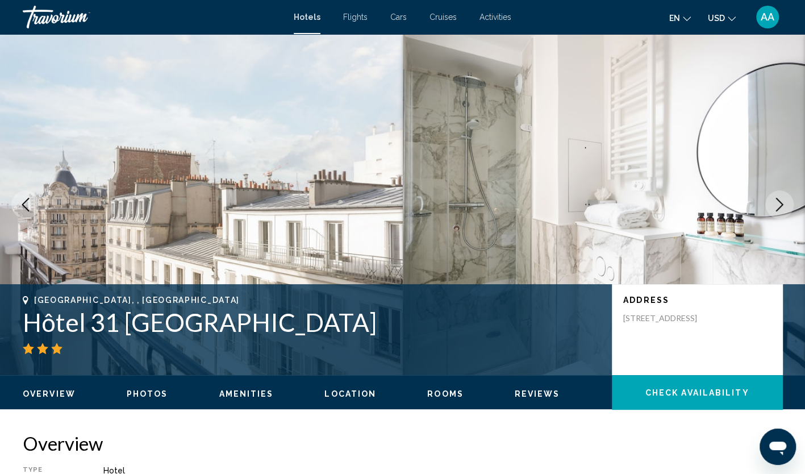
click at [777, 205] on icon "Next image" at bounding box center [780, 205] width 14 height 14
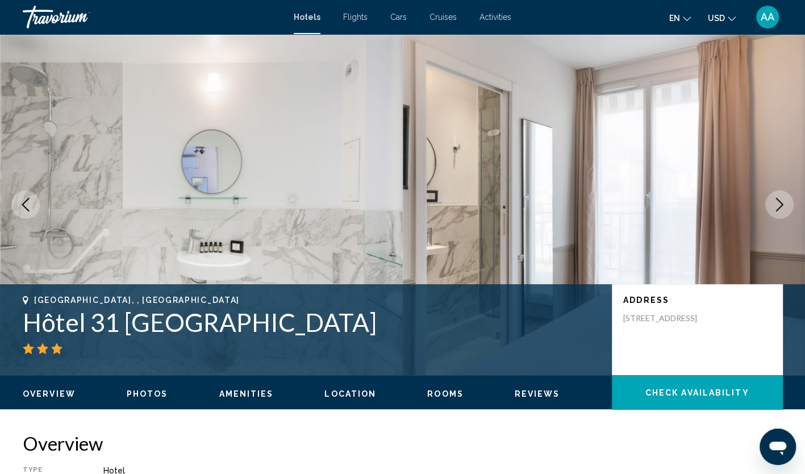
click at [777, 205] on icon "Next image" at bounding box center [780, 205] width 14 height 14
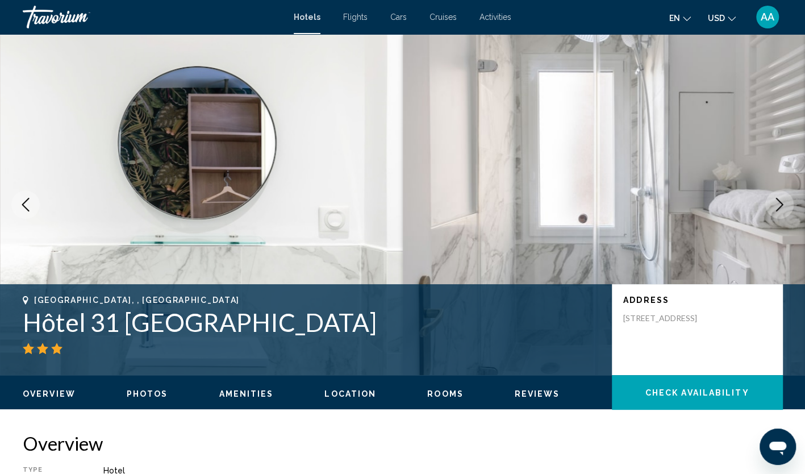
click at [777, 205] on icon "Next image" at bounding box center [780, 205] width 14 height 14
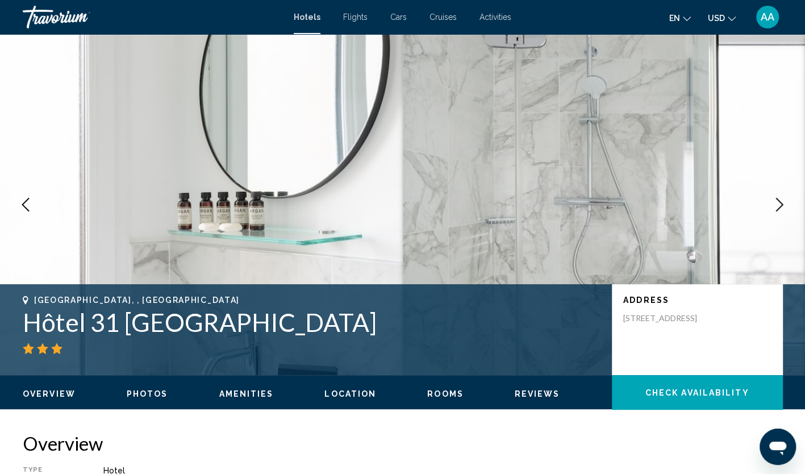
click at [777, 205] on icon "Next image" at bounding box center [780, 205] width 14 height 14
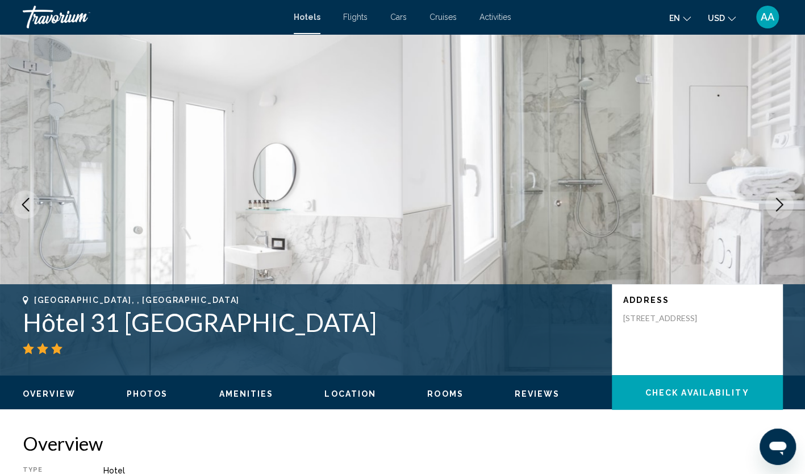
click at [777, 205] on icon "Next image" at bounding box center [780, 205] width 14 height 14
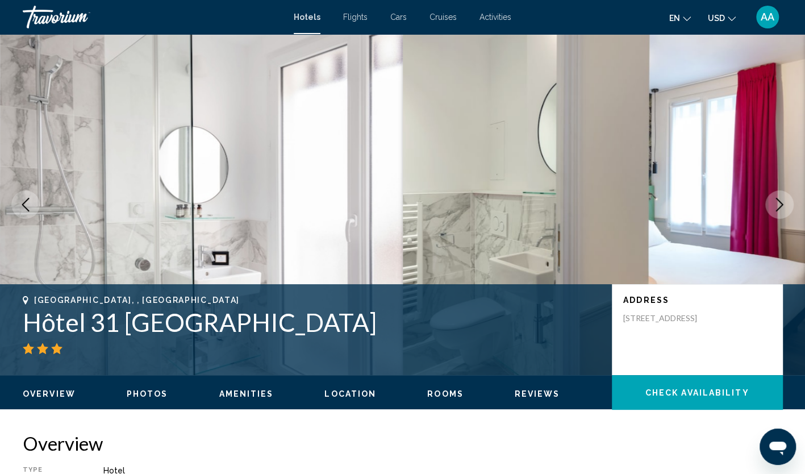
click at [777, 205] on icon "Next image" at bounding box center [780, 205] width 14 height 14
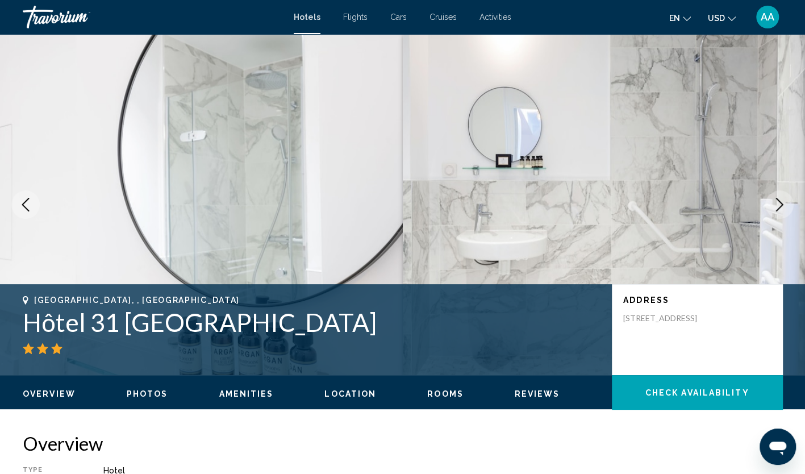
click at [777, 205] on icon "Next image" at bounding box center [780, 205] width 14 height 14
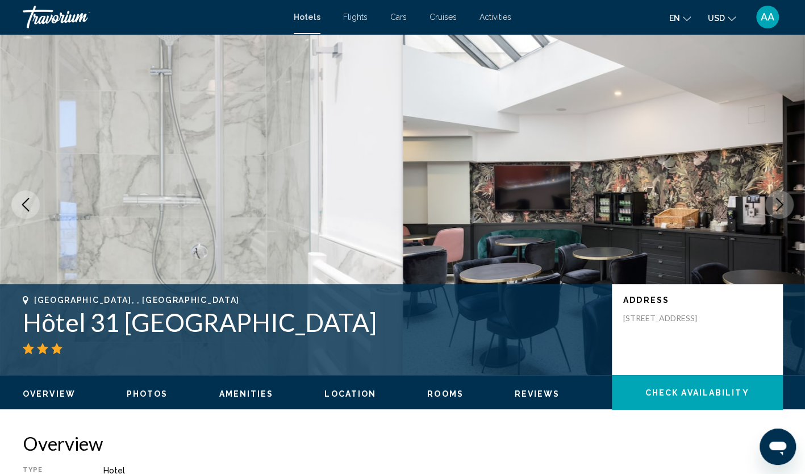
click at [777, 205] on icon "Next image" at bounding box center [780, 205] width 14 height 14
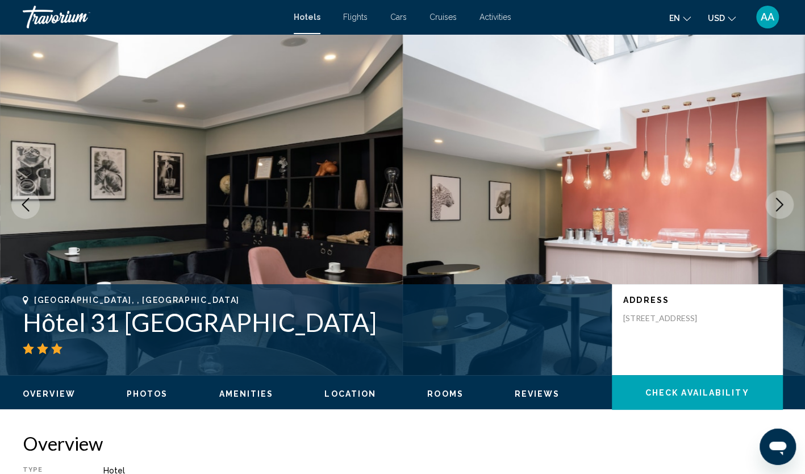
click at [777, 205] on icon "Next image" at bounding box center [780, 205] width 14 height 14
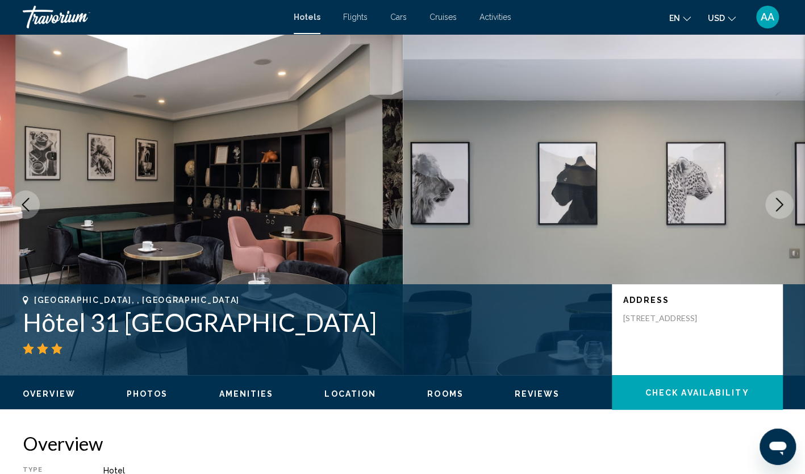
click at [777, 205] on icon "Next image" at bounding box center [780, 205] width 14 height 14
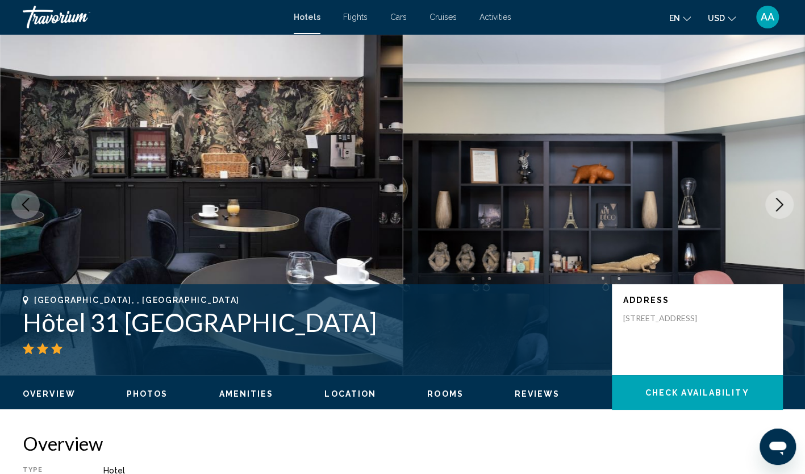
click at [777, 205] on icon "Next image" at bounding box center [780, 205] width 14 height 14
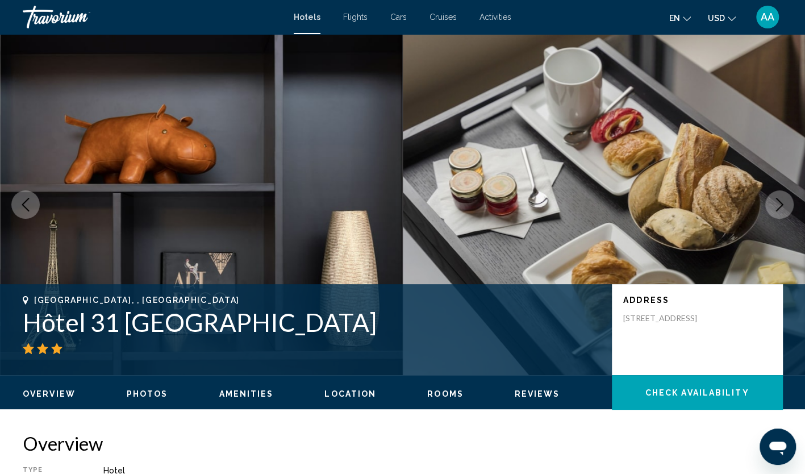
click at [777, 205] on icon "Next image" at bounding box center [780, 205] width 14 height 14
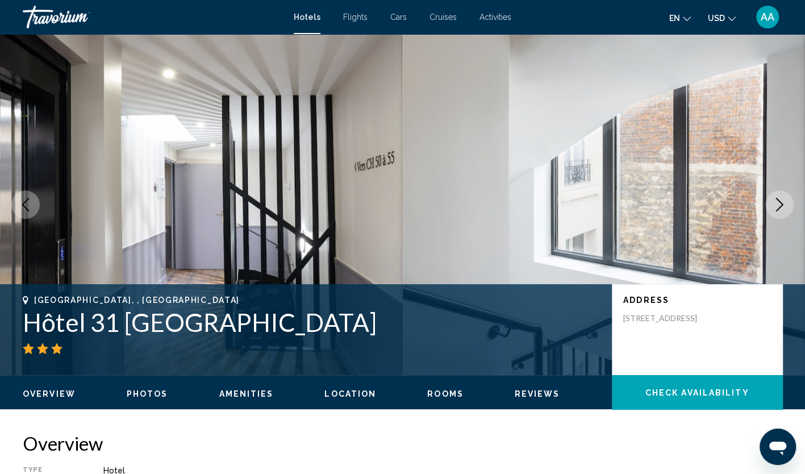
click at [777, 205] on icon "Next image" at bounding box center [780, 205] width 14 height 14
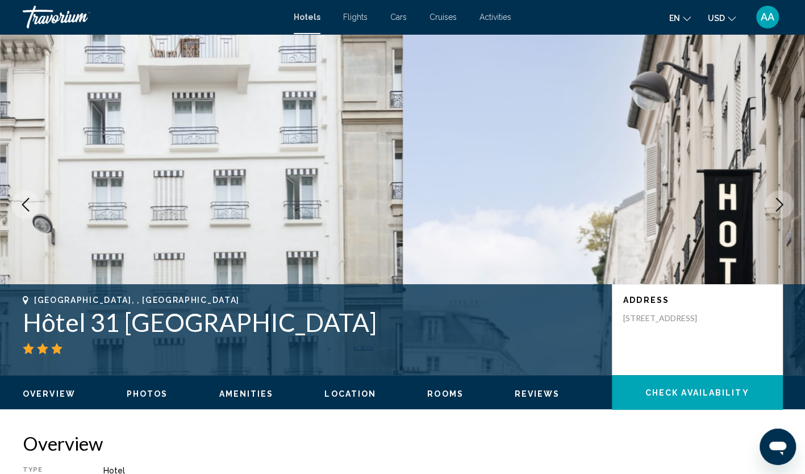
click at [27, 201] on icon "Previous image" at bounding box center [26, 205] width 14 height 14
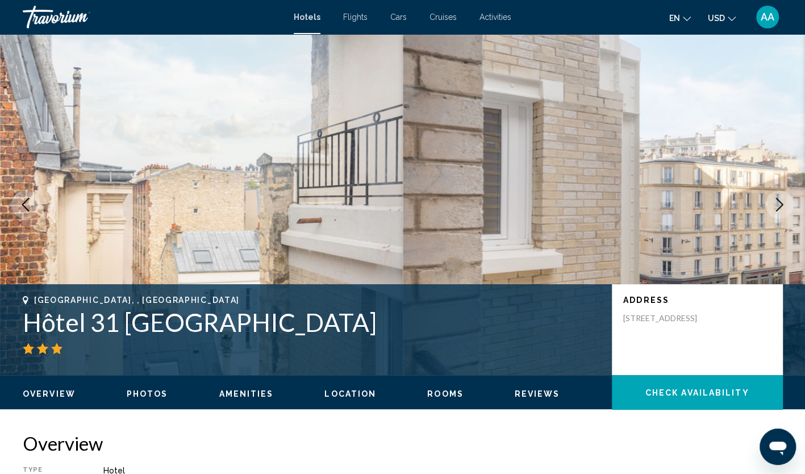
click at [27, 201] on icon "Previous image" at bounding box center [26, 205] width 14 height 14
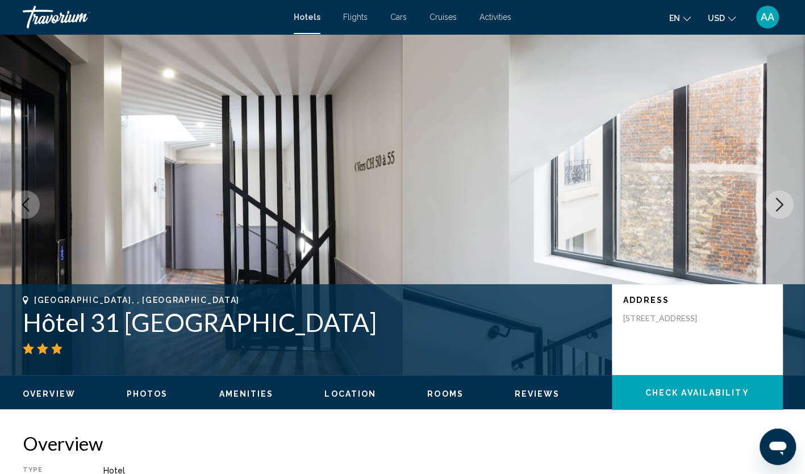
click at [27, 201] on icon "Previous image" at bounding box center [26, 205] width 14 height 14
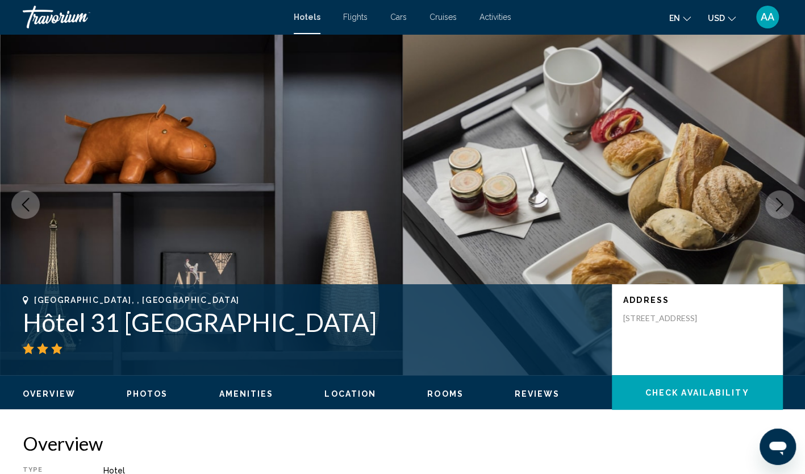
click at [27, 201] on icon "Previous image" at bounding box center [26, 205] width 14 height 14
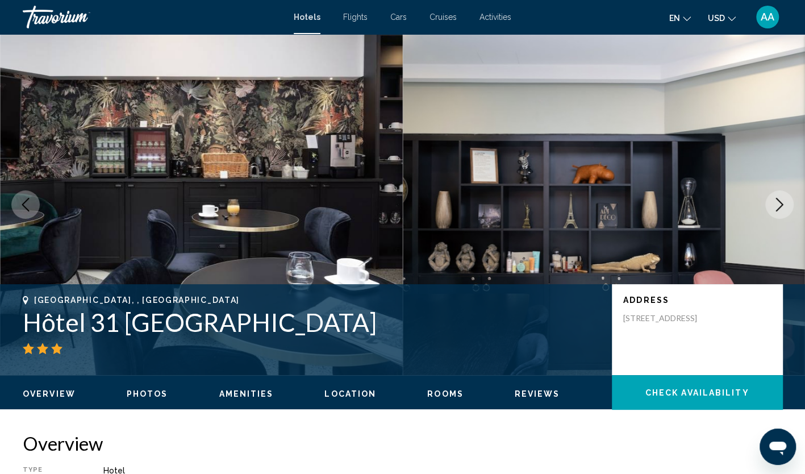
click at [27, 201] on icon "Previous image" at bounding box center [26, 205] width 14 height 14
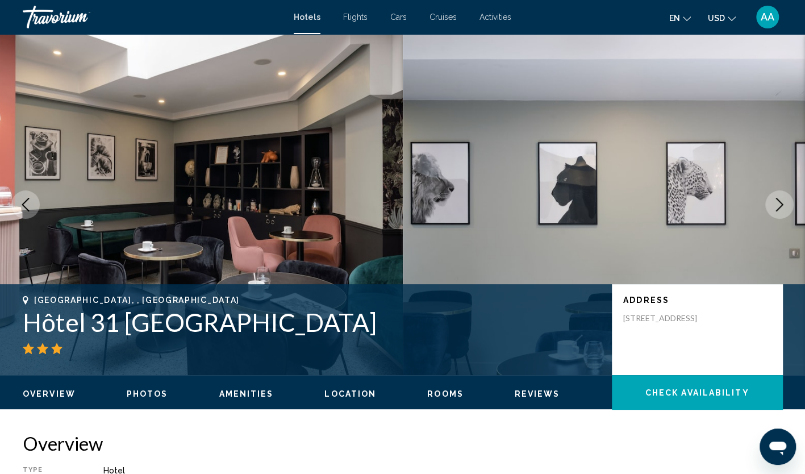
click at [27, 201] on icon "Previous image" at bounding box center [26, 205] width 14 height 14
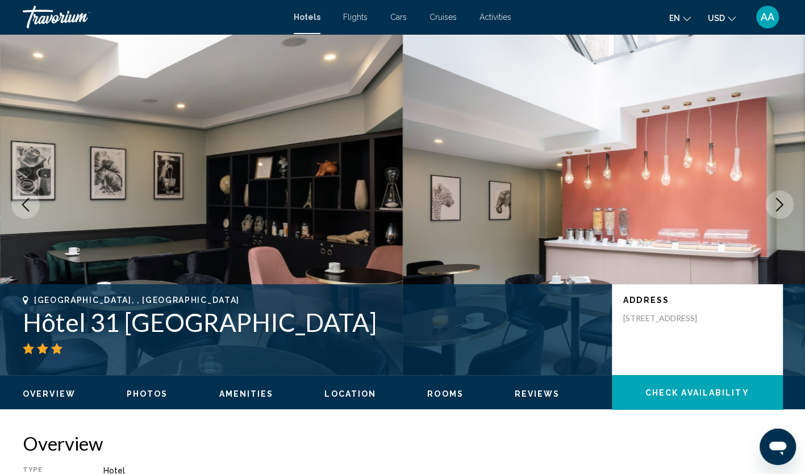
click at [781, 208] on icon "Next image" at bounding box center [780, 205] width 14 height 14
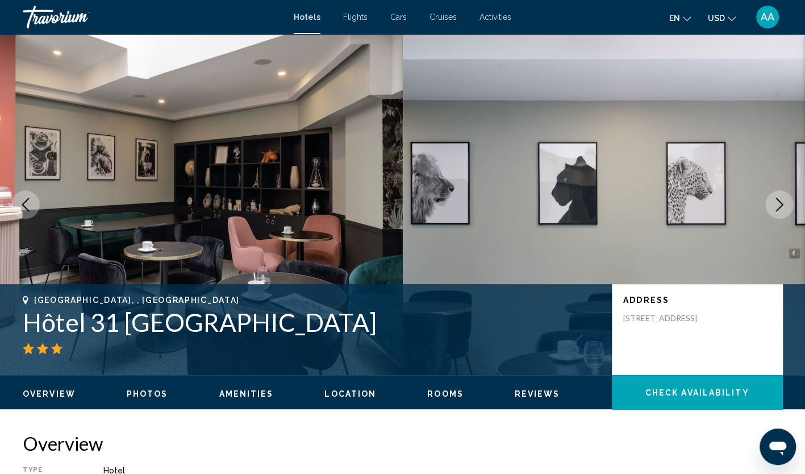
click at [781, 208] on icon "Next image" at bounding box center [780, 205] width 14 height 14
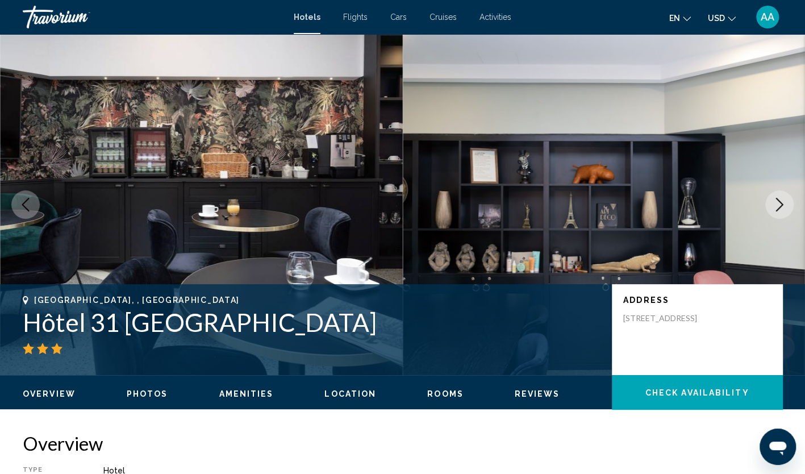
click at [781, 208] on icon "Next image" at bounding box center [780, 205] width 14 height 14
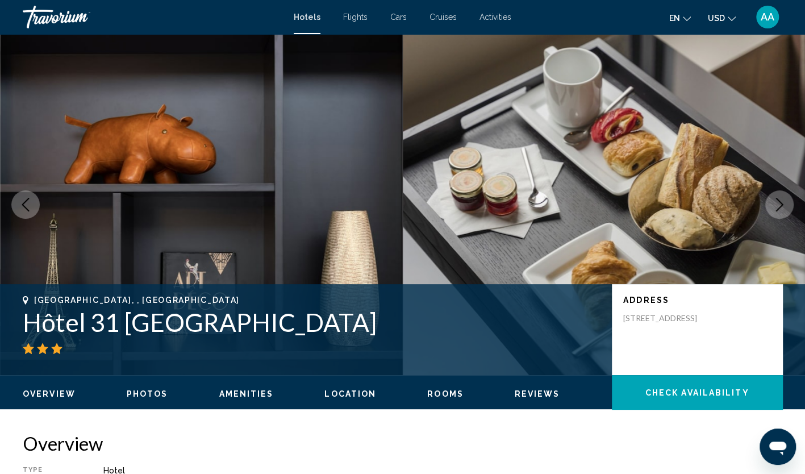
click at [781, 208] on icon "Next image" at bounding box center [780, 205] width 14 height 14
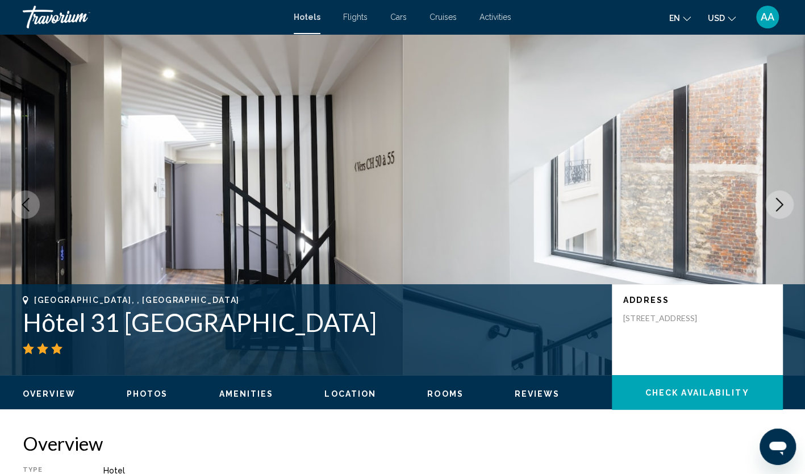
click at [781, 208] on icon "Next image" at bounding box center [780, 205] width 14 height 14
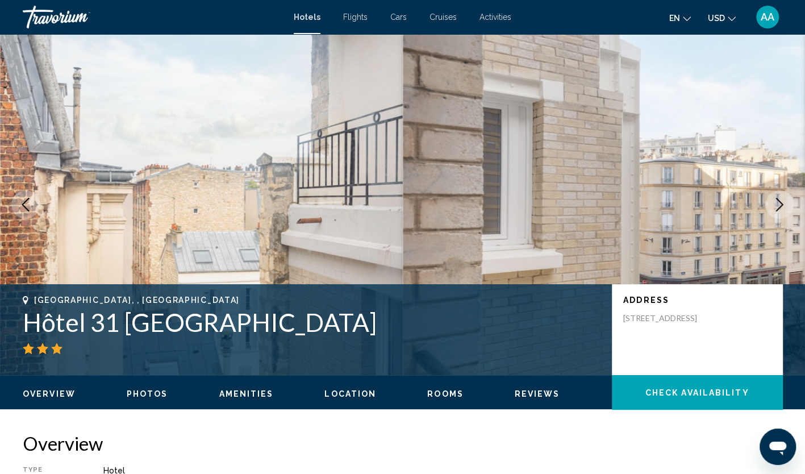
click at [781, 208] on icon "Next image" at bounding box center [780, 205] width 14 height 14
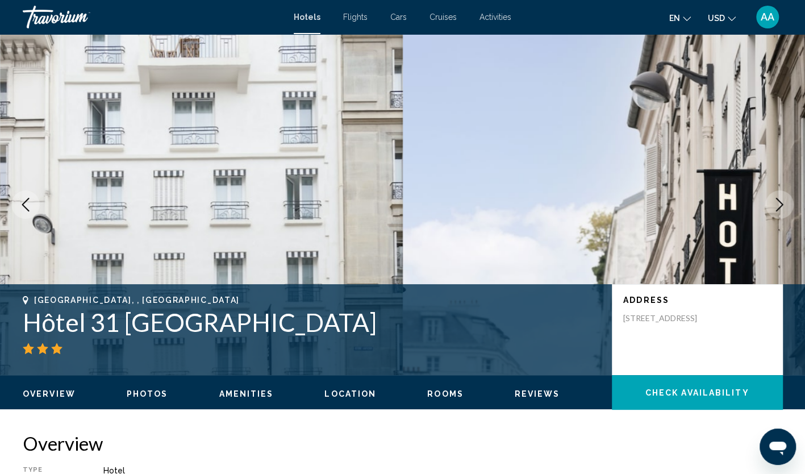
click at [781, 208] on icon "Next image" at bounding box center [780, 205] width 14 height 14
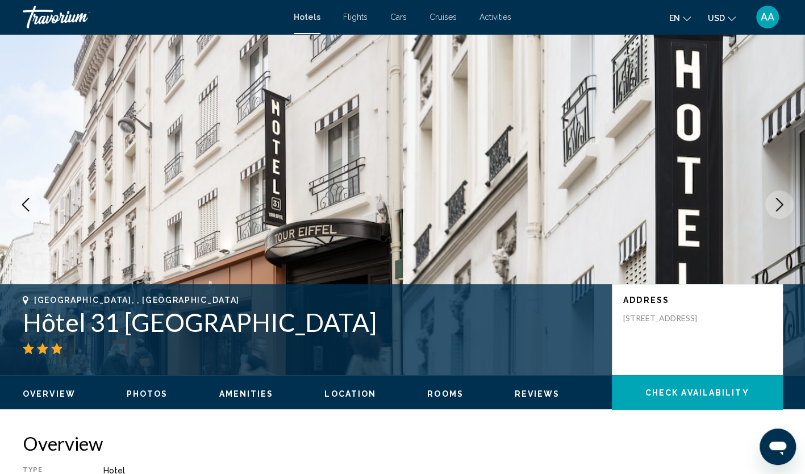
click at [781, 208] on icon "Next image" at bounding box center [780, 205] width 14 height 14
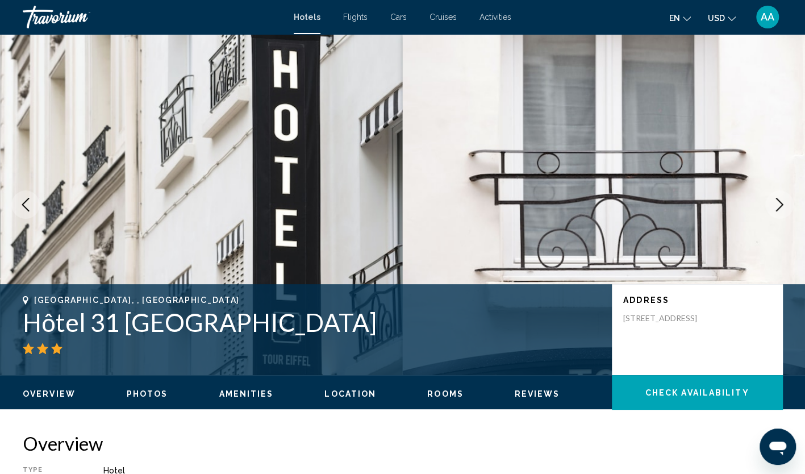
click at [781, 208] on icon "Next image" at bounding box center [780, 205] width 14 height 14
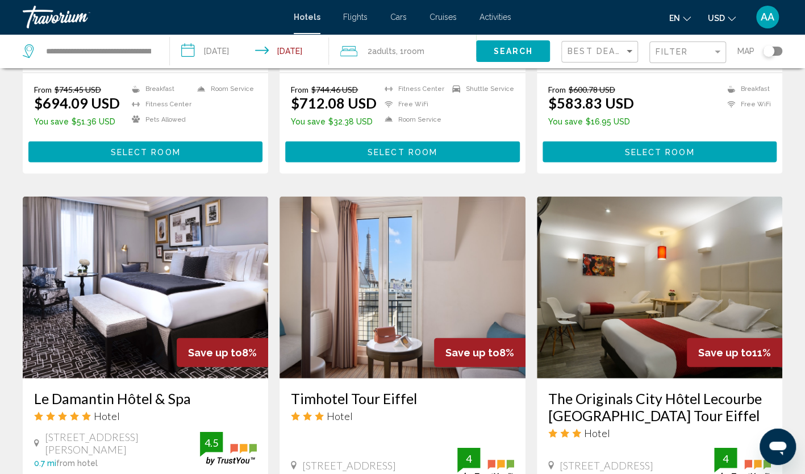
scroll to position [1250, 0]
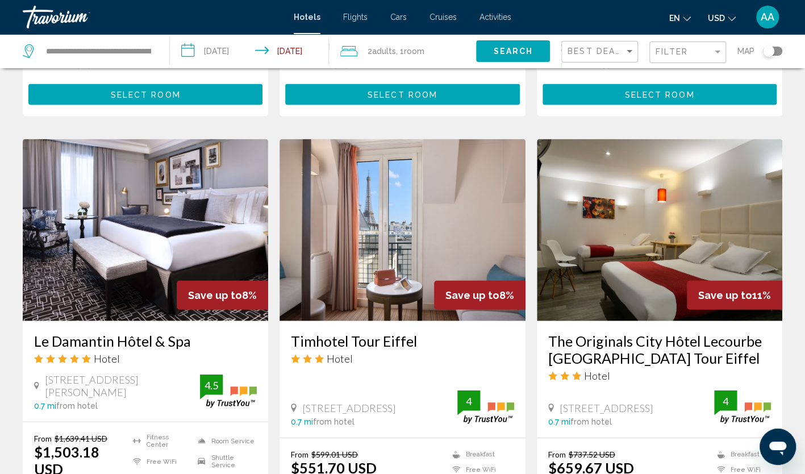
click at [468, 180] on img "Main content" at bounding box center [403, 230] width 246 height 182
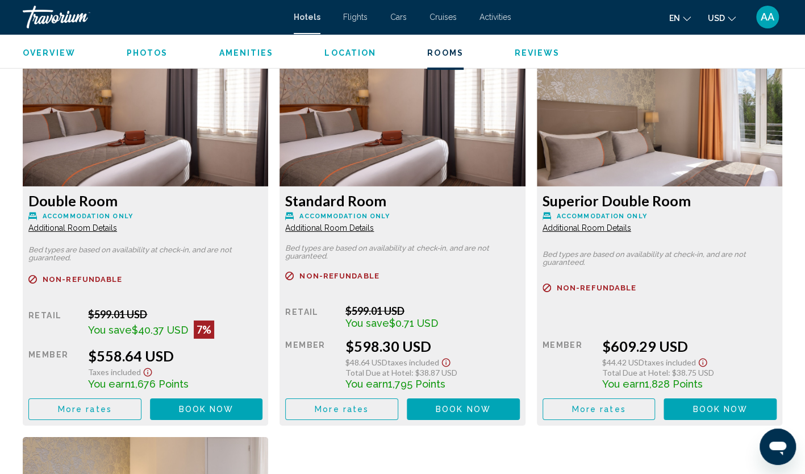
scroll to position [1989, 0]
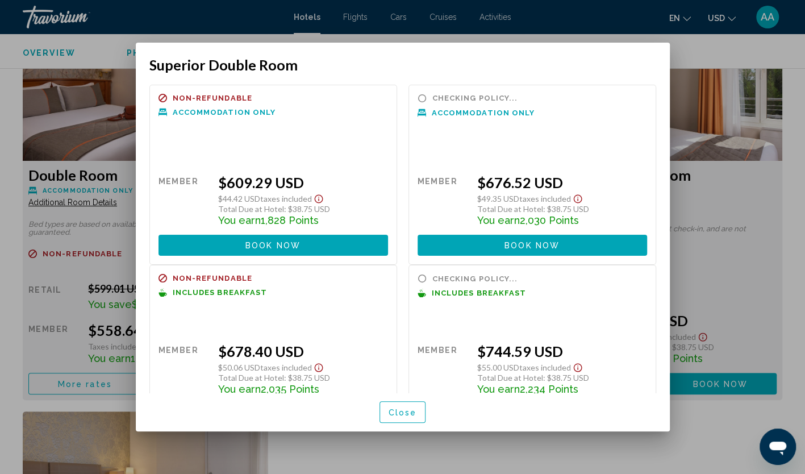
scroll to position [0, 0]
click at [406, 406] on button "Close" at bounding box center [403, 411] width 47 height 21
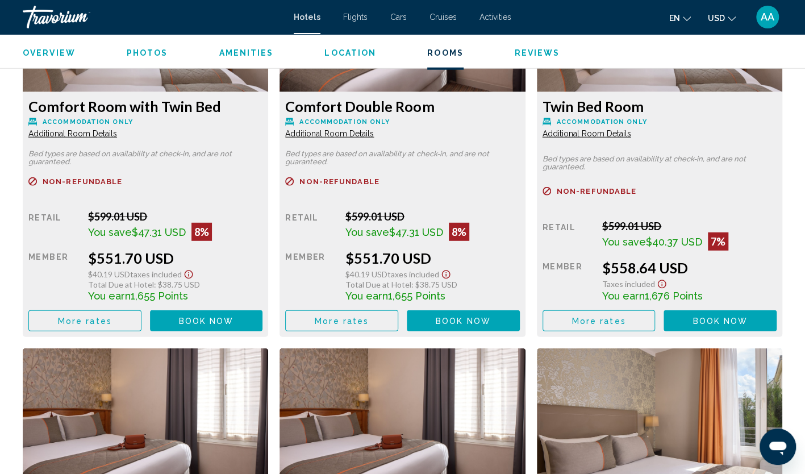
scroll to position [1648, 0]
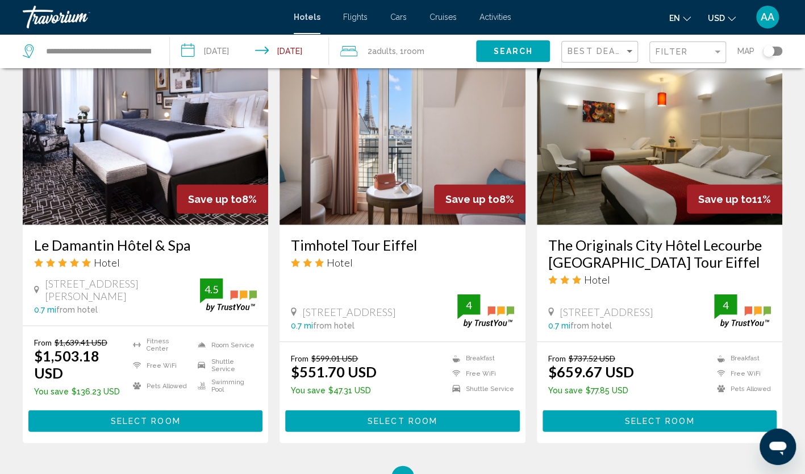
scroll to position [1364, 0]
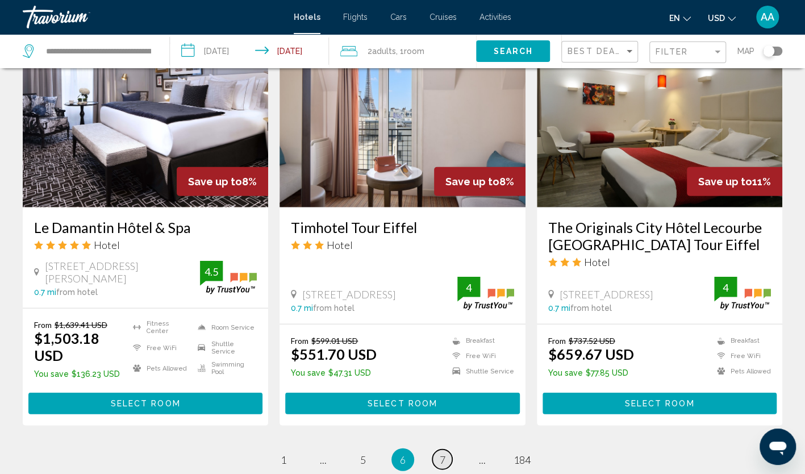
click at [440, 454] on span "7" at bounding box center [443, 460] width 6 height 13
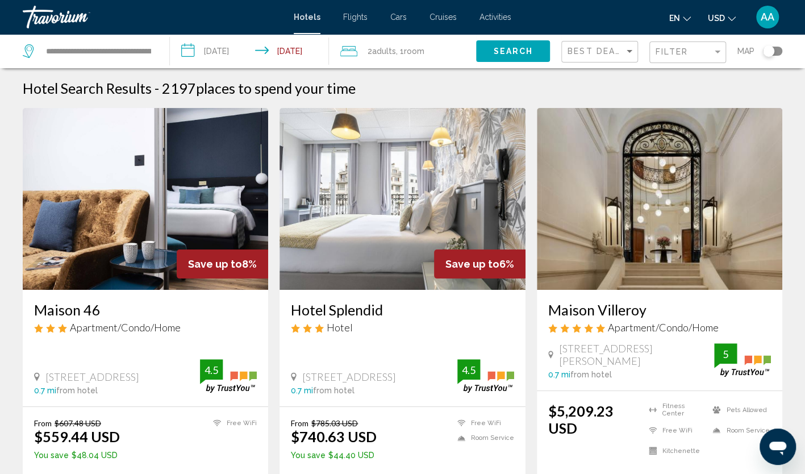
click at [394, 203] on img "Main content" at bounding box center [403, 199] width 246 height 182
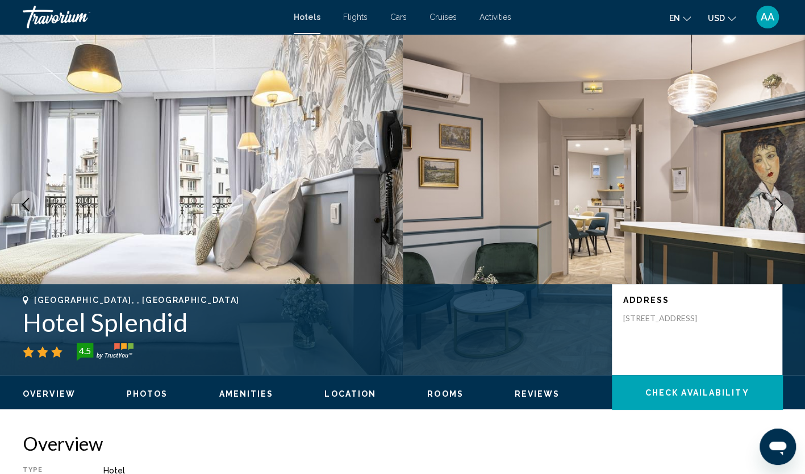
click at [782, 214] on button "Next image" at bounding box center [779, 204] width 28 height 28
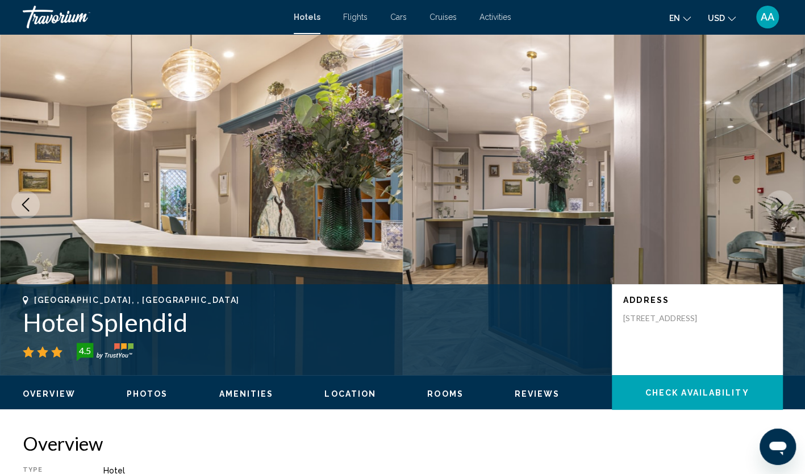
click at [781, 207] on icon "Next image" at bounding box center [780, 205] width 14 height 14
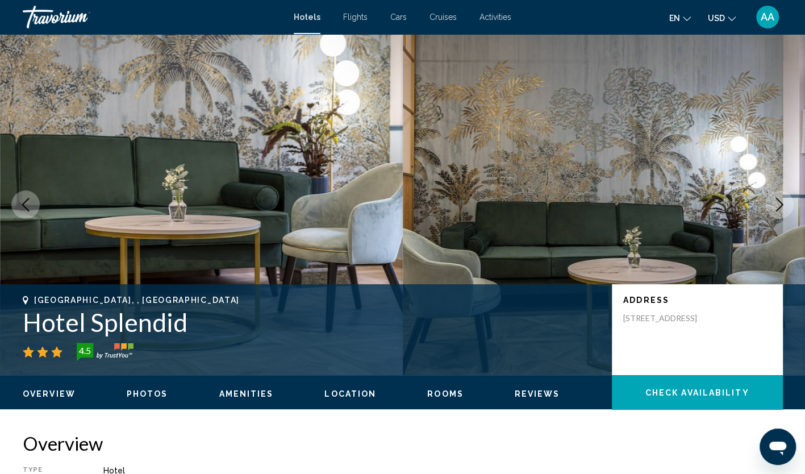
click at [781, 207] on icon "Next image" at bounding box center [780, 205] width 14 height 14
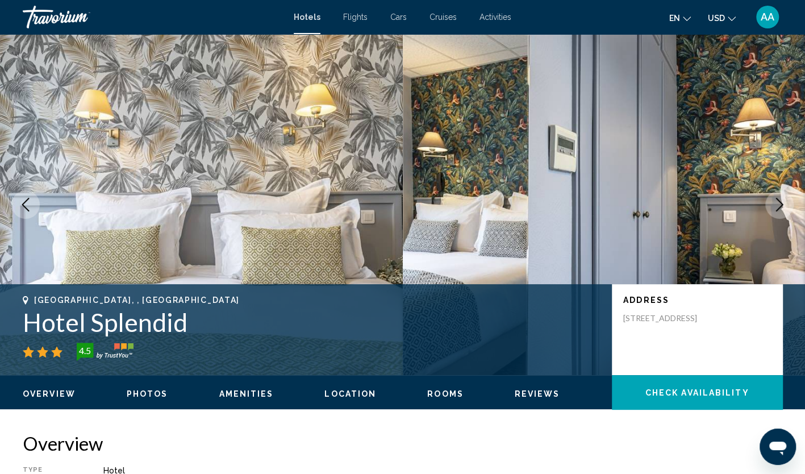
click at [781, 207] on icon "Next image" at bounding box center [780, 205] width 14 height 14
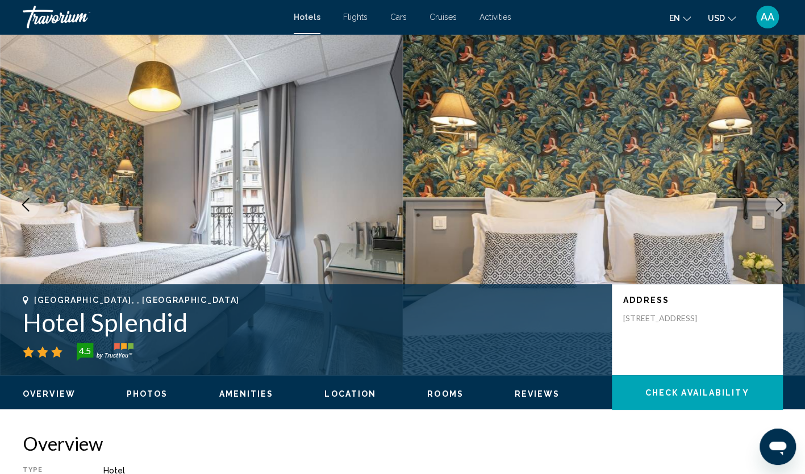
click at [781, 207] on icon "Next image" at bounding box center [780, 205] width 14 height 14
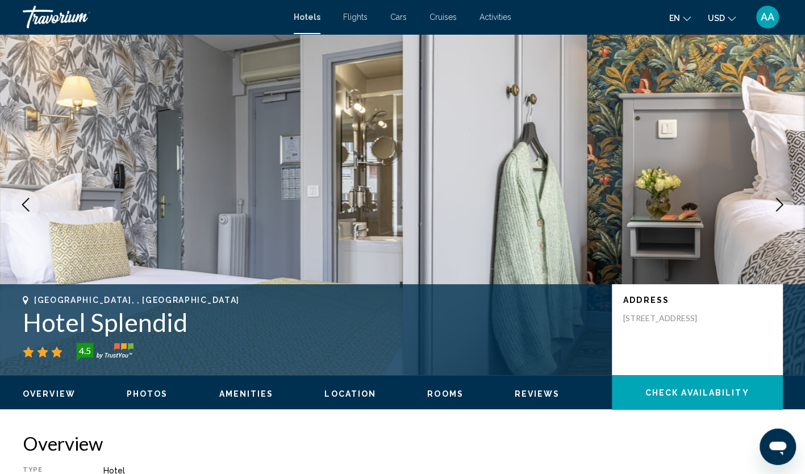
click at [781, 207] on icon "Next image" at bounding box center [780, 205] width 14 height 14
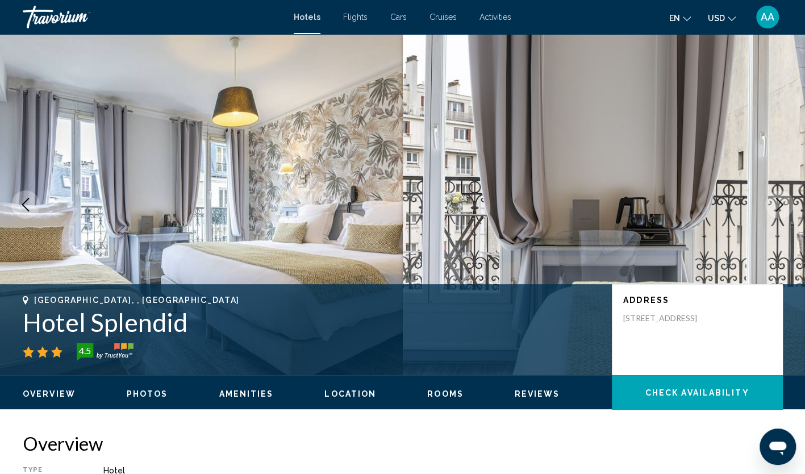
click at [781, 207] on icon "Next image" at bounding box center [780, 205] width 14 height 14
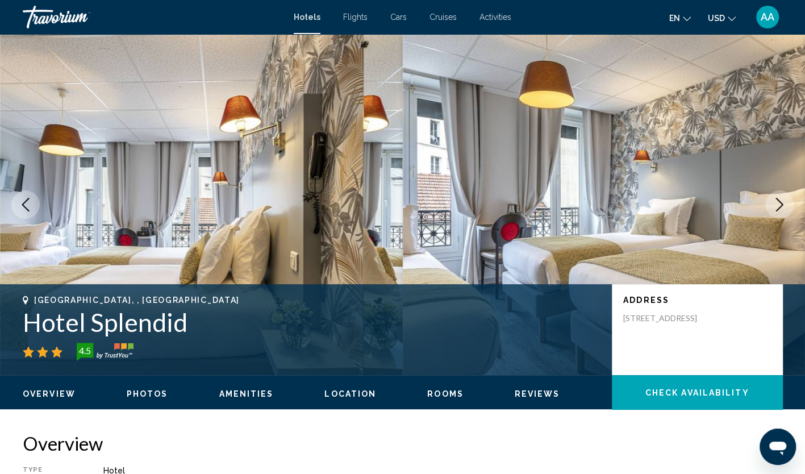
click at [781, 207] on icon "Next image" at bounding box center [780, 205] width 14 height 14
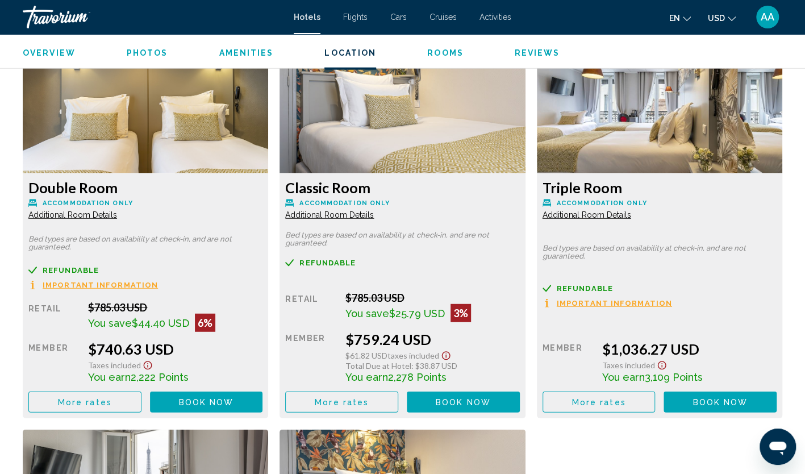
scroll to position [1363, 0]
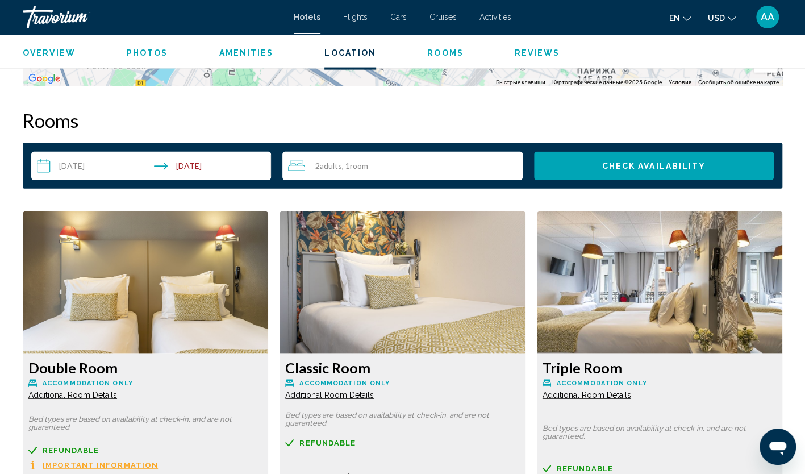
click at [439, 176] on div "2 Adult Adults , 1 Room rooms" at bounding box center [405, 166] width 234 height 28
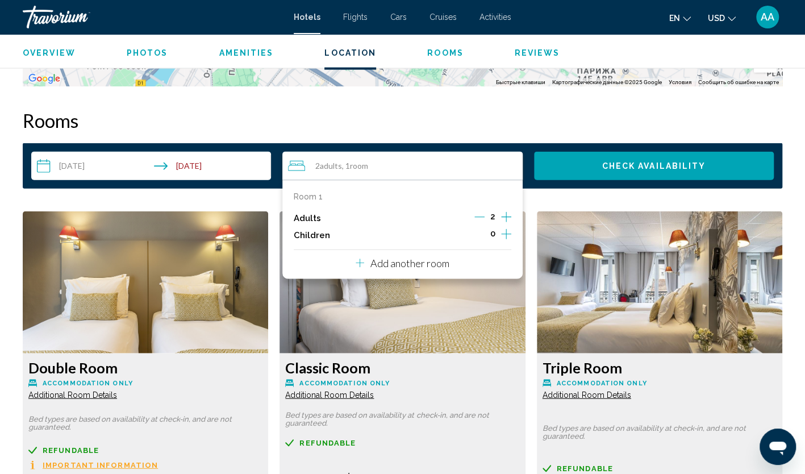
click at [508, 216] on icon "Increment adults" at bounding box center [506, 217] width 10 height 10
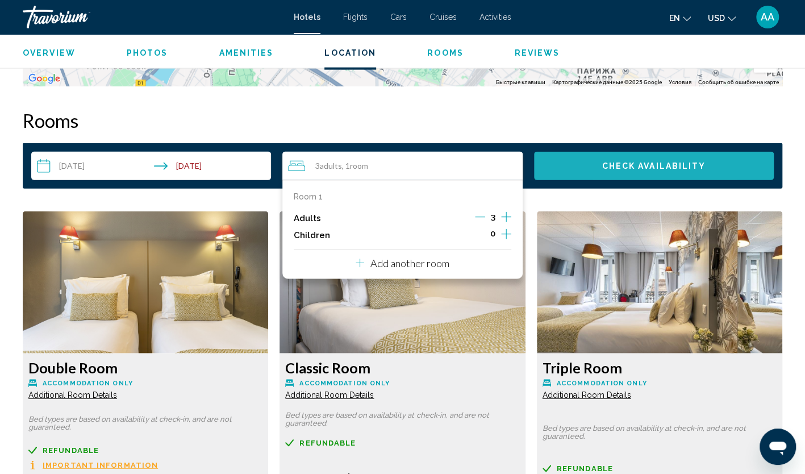
click at [611, 165] on span "Check Availability" at bounding box center [654, 166] width 104 height 9
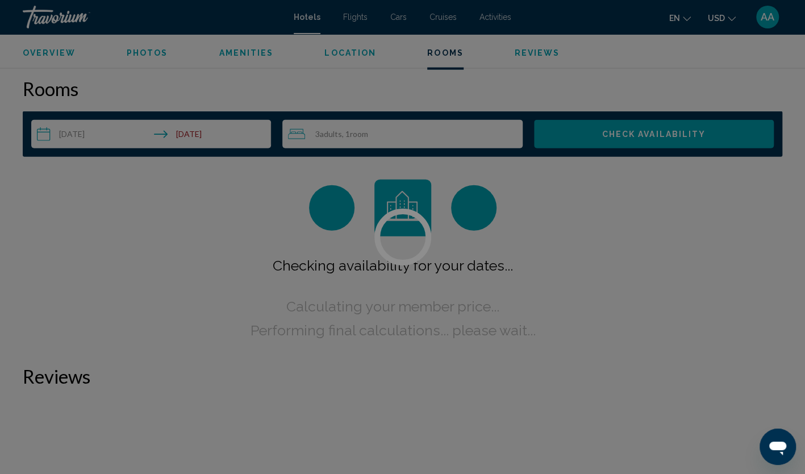
scroll to position [1404, 0]
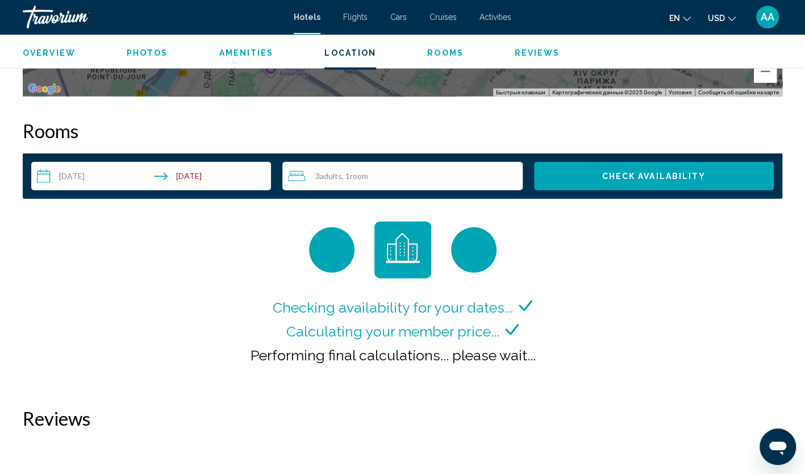
scroll to position [1364, 0]
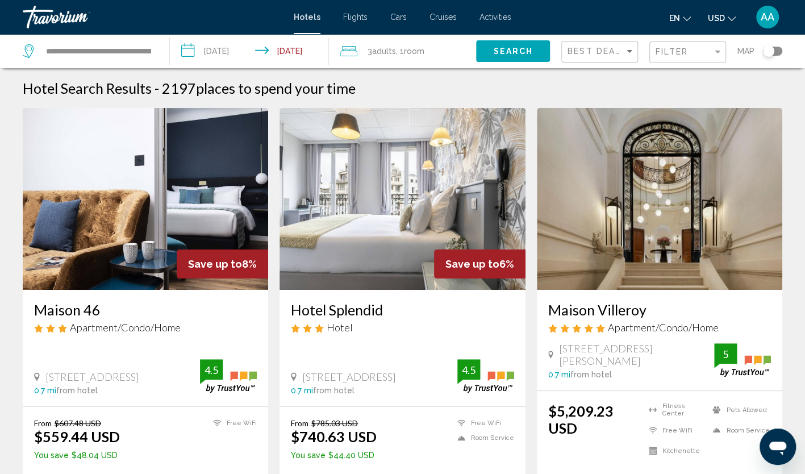
click at [455, 178] on img "Main content" at bounding box center [403, 199] width 246 height 182
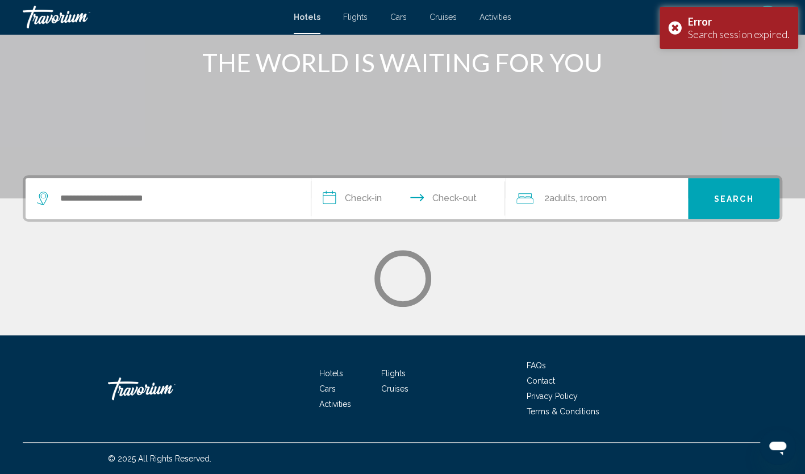
scroll to position [143, 0]
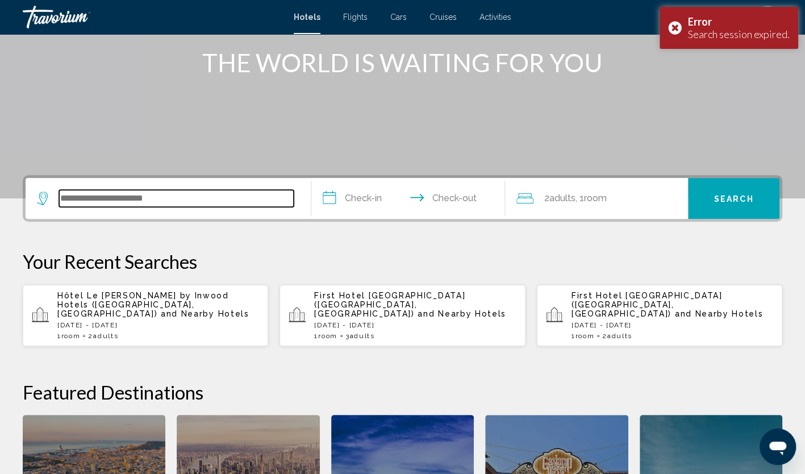
click at [201, 198] on input "Search widget" at bounding box center [176, 198] width 235 height 17
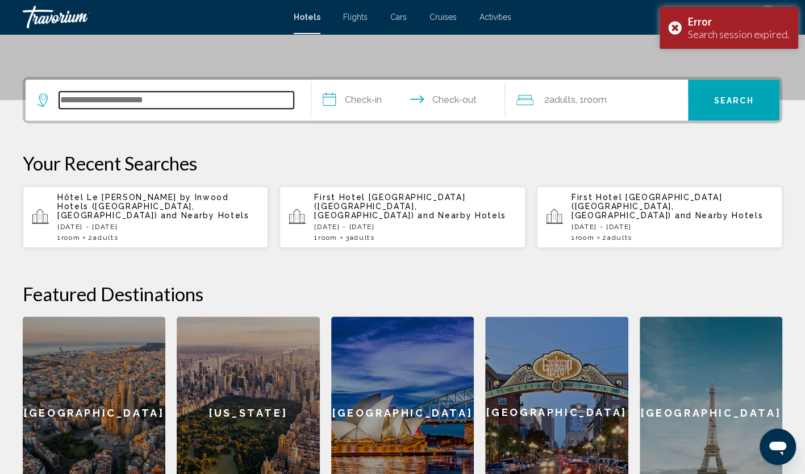
scroll to position [281, 0]
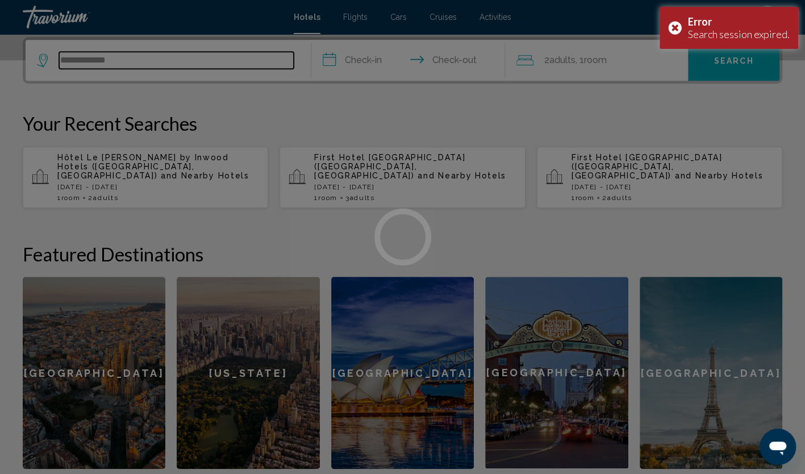
type input "**********"
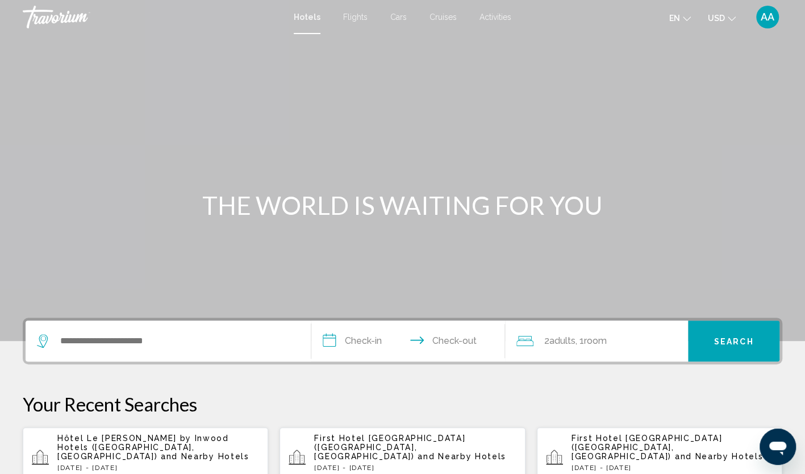
click at [155, 437] on span "Hôtel Le [PERSON_NAME] by Inwood Hotels ([GEOGRAPHIC_DATA], [GEOGRAPHIC_DATA])" at bounding box center [143, 447] width 172 height 27
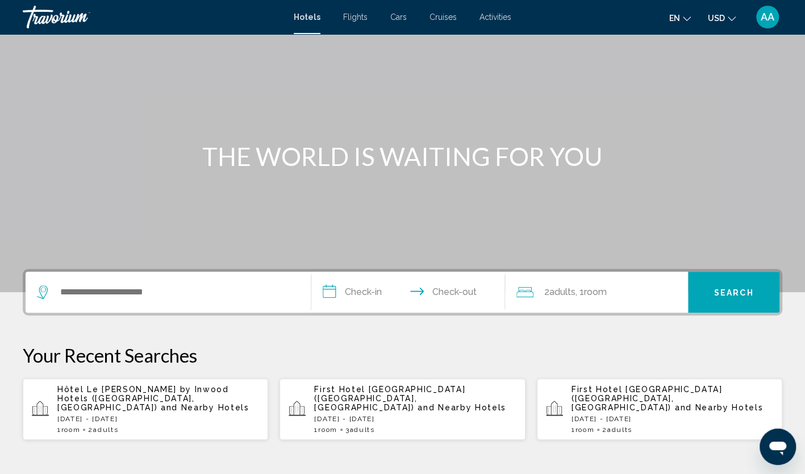
scroll to position [114, 0]
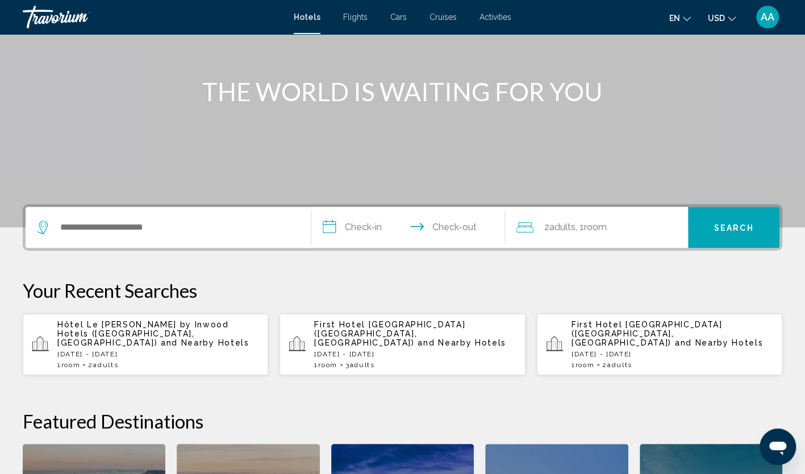
click at [160, 326] on span "Hôtel Le [PERSON_NAME] by Inwood Hotels ([GEOGRAPHIC_DATA], [GEOGRAPHIC_DATA])" at bounding box center [143, 333] width 172 height 27
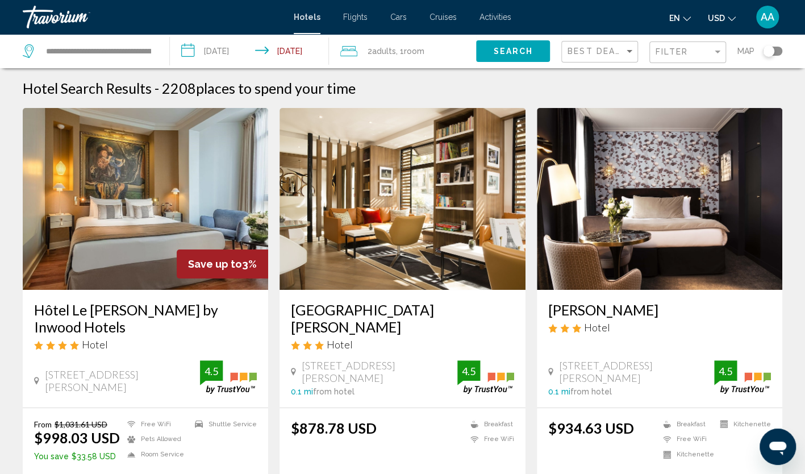
click at [200, 206] on img "Main content" at bounding box center [146, 199] width 246 height 182
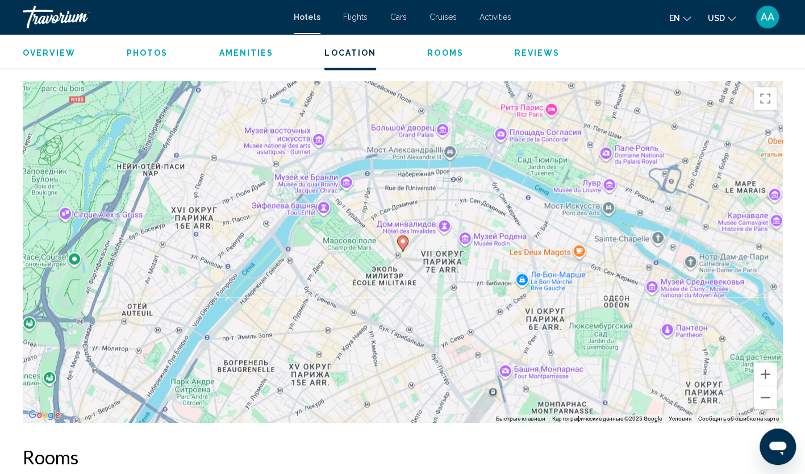
scroll to position [1062, 0]
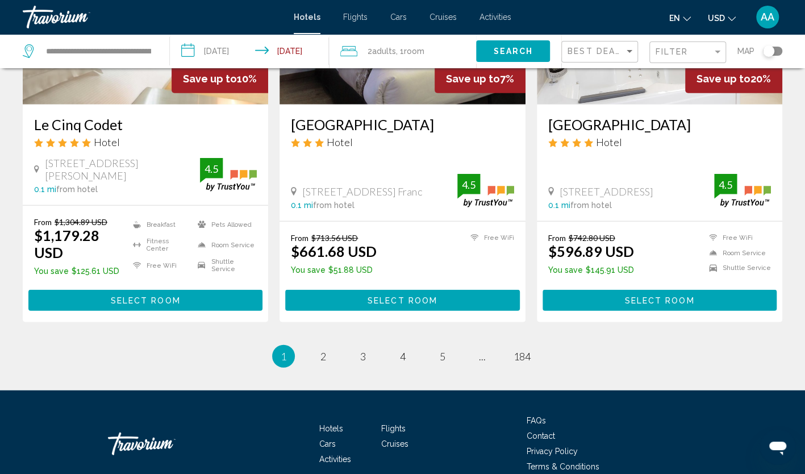
scroll to position [1458, 0]
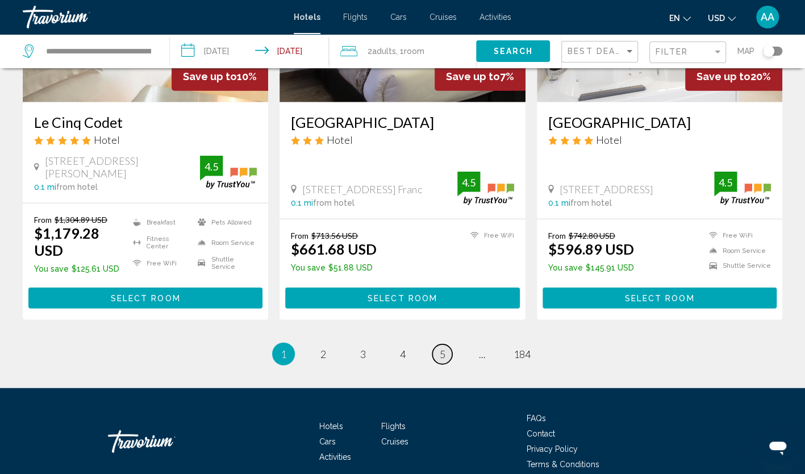
click at [444, 348] on span "5" at bounding box center [443, 354] width 6 height 13
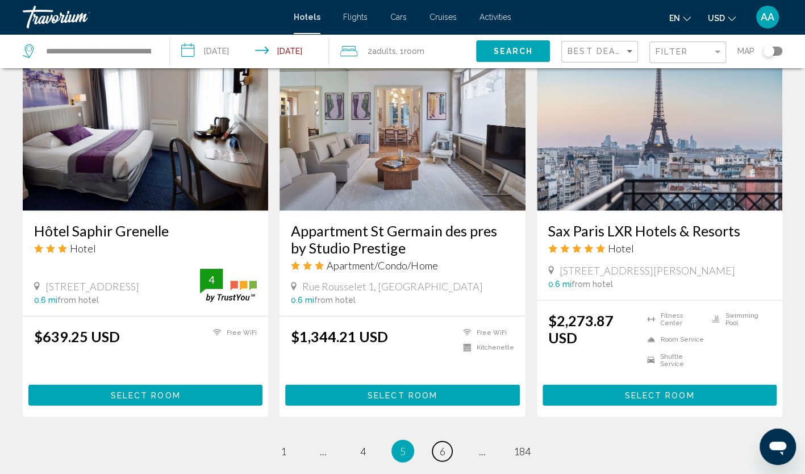
scroll to position [1307, 0]
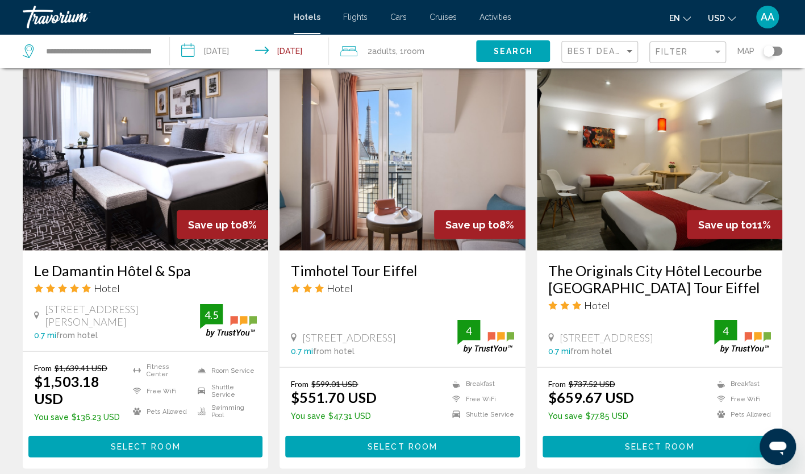
scroll to position [1307, 0]
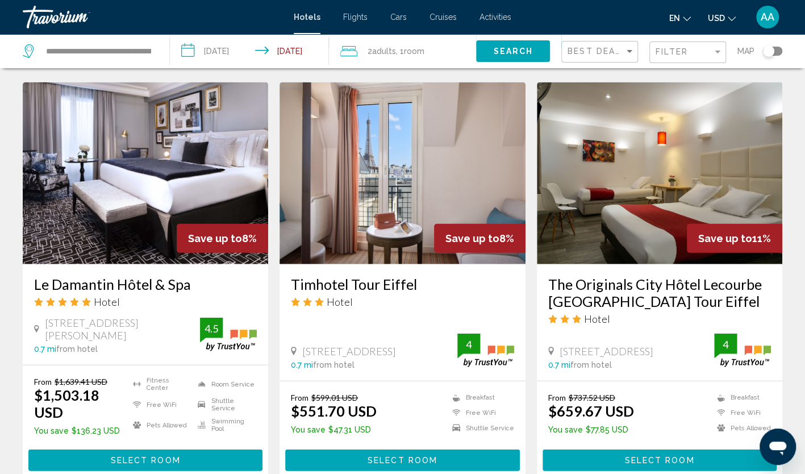
click at [410, 163] on img "Main content" at bounding box center [403, 173] width 246 height 182
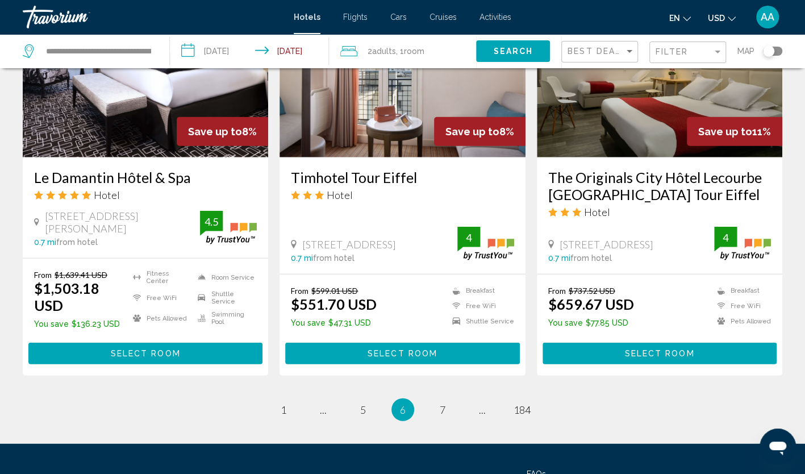
scroll to position [1457, 0]
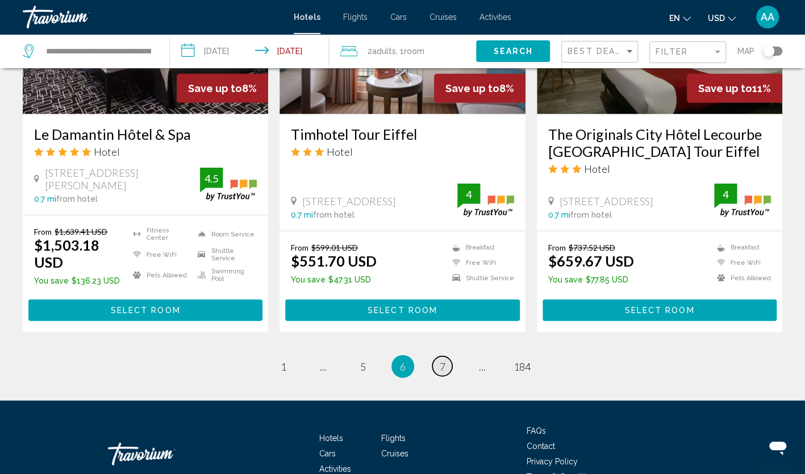
click at [442, 356] on link "page 7" at bounding box center [442, 366] width 20 height 20
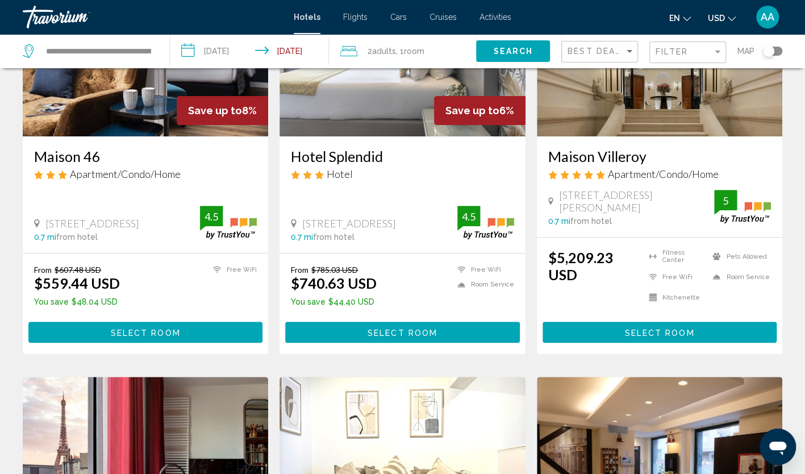
scroll to position [149, 0]
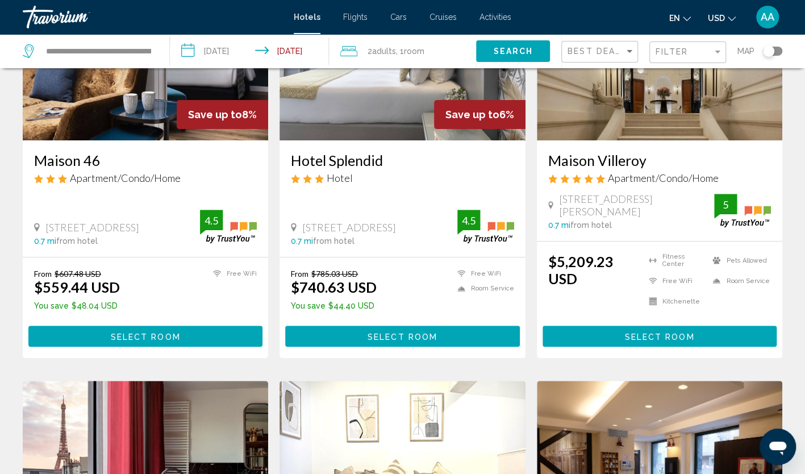
click at [378, 105] on img "Main content" at bounding box center [403, 50] width 246 height 182
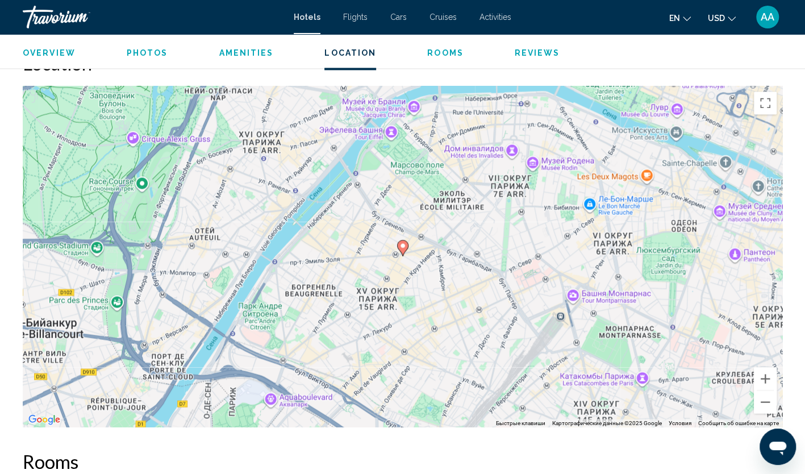
scroll to position [1307, 0]
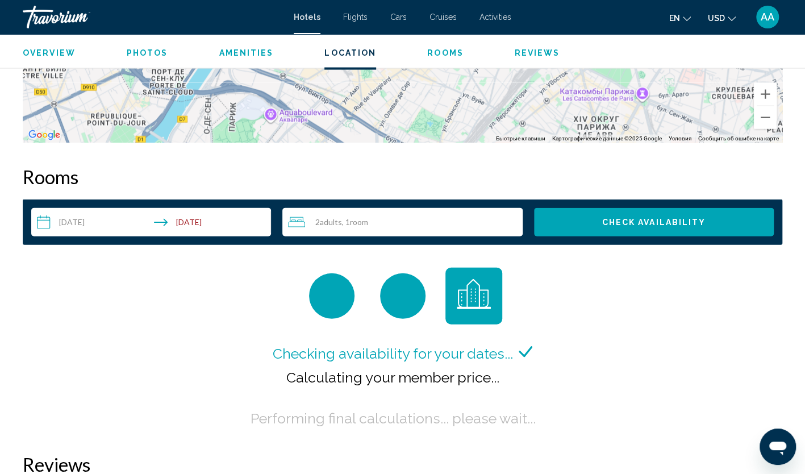
click at [490, 219] on div "2 Adult Adults , 1 Room rooms" at bounding box center [405, 222] width 234 height 14
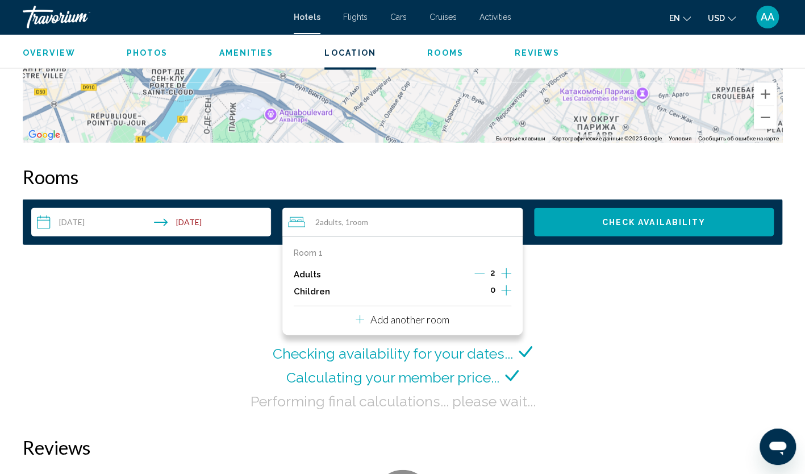
click at [505, 271] on icon "Increment adults" at bounding box center [506, 274] width 10 height 14
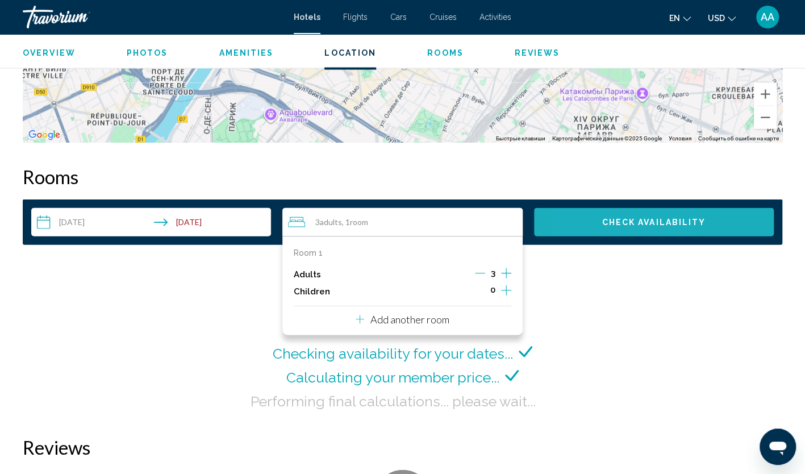
click at [591, 225] on button "Check Availability" at bounding box center [654, 222] width 240 height 28
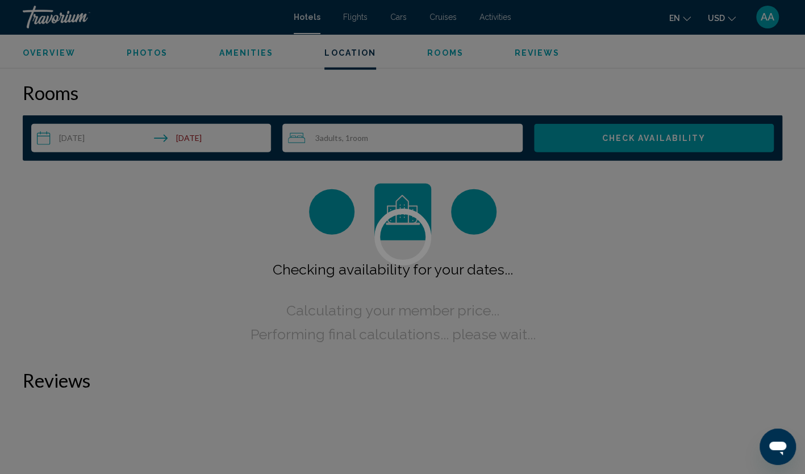
scroll to position [1404, 0]
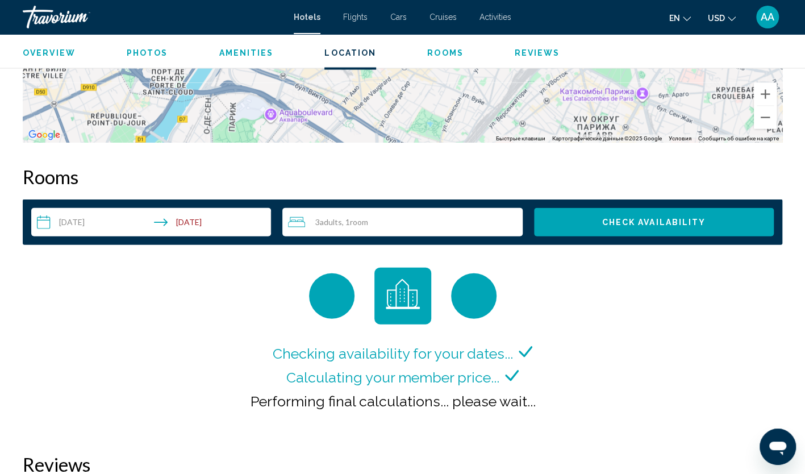
scroll to position [1364, 0]
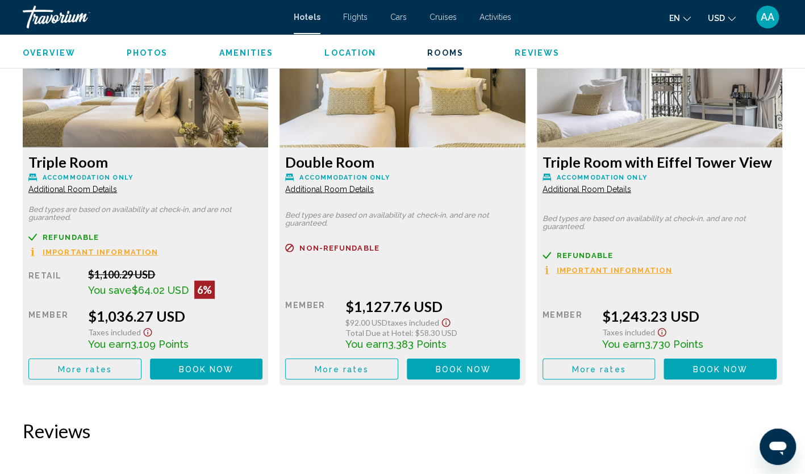
scroll to position [1591, 0]
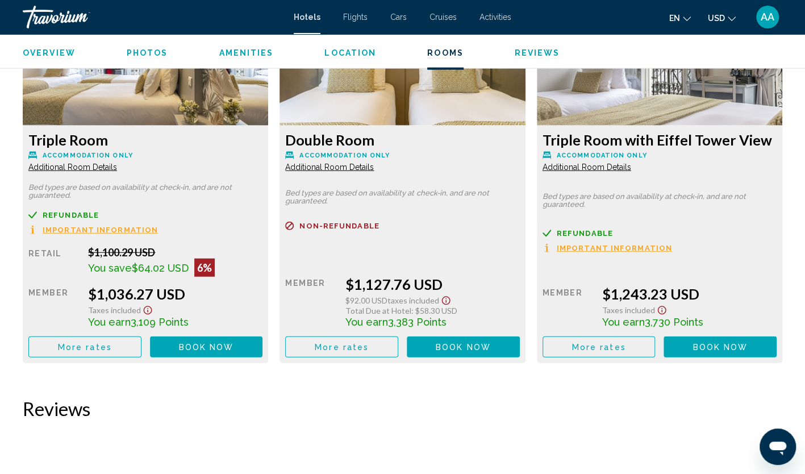
click at [142, 340] on button "More rates" at bounding box center [84, 346] width 113 height 21
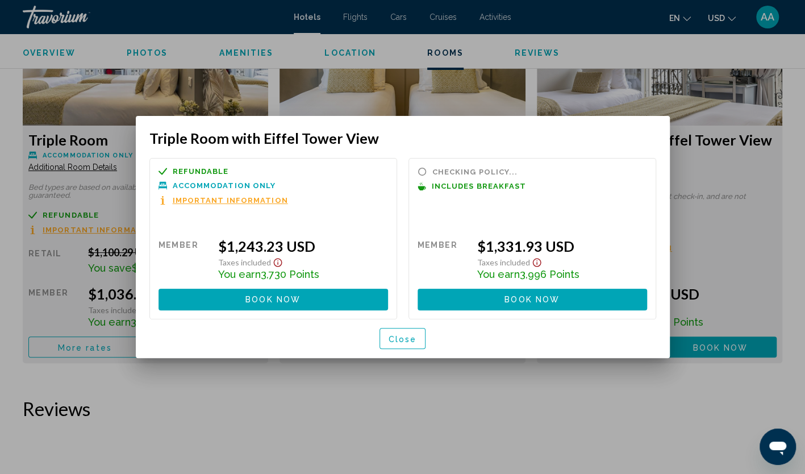
scroll to position [0, 0]
click at [419, 339] on button "Close" at bounding box center [403, 338] width 47 height 21
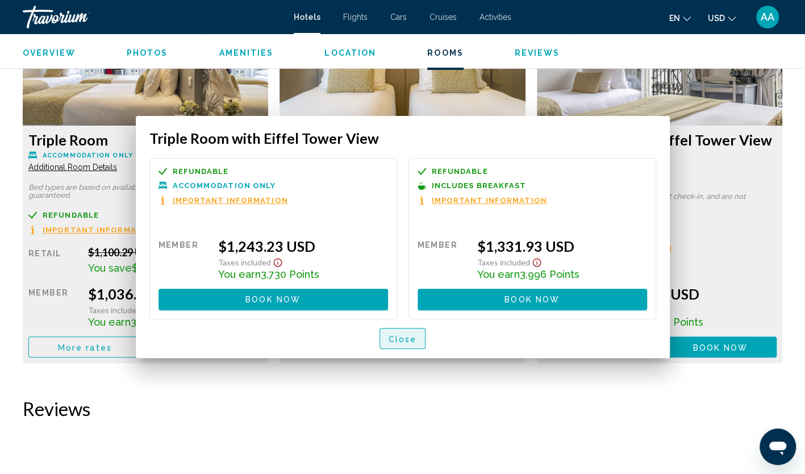
scroll to position [1591, 0]
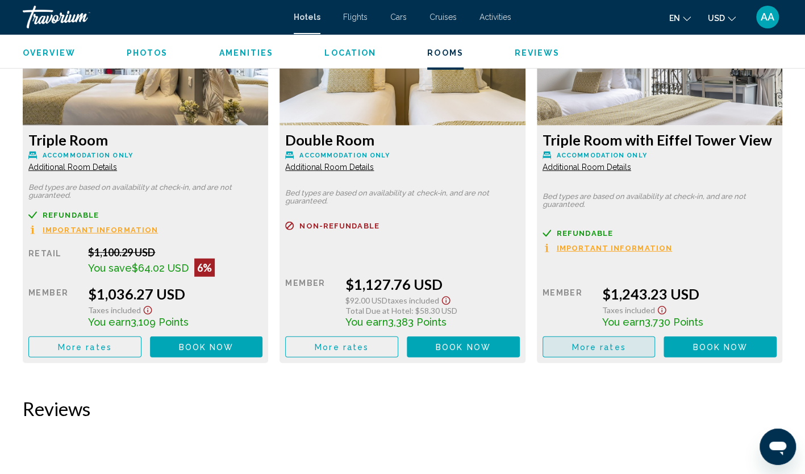
click at [614, 340] on button "More rates" at bounding box center [599, 346] width 113 height 21
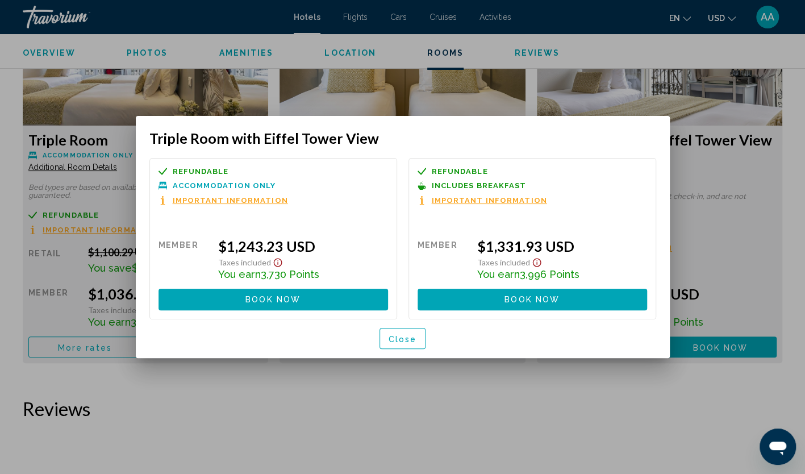
click at [416, 339] on button "Close" at bounding box center [403, 338] width 47 height 21
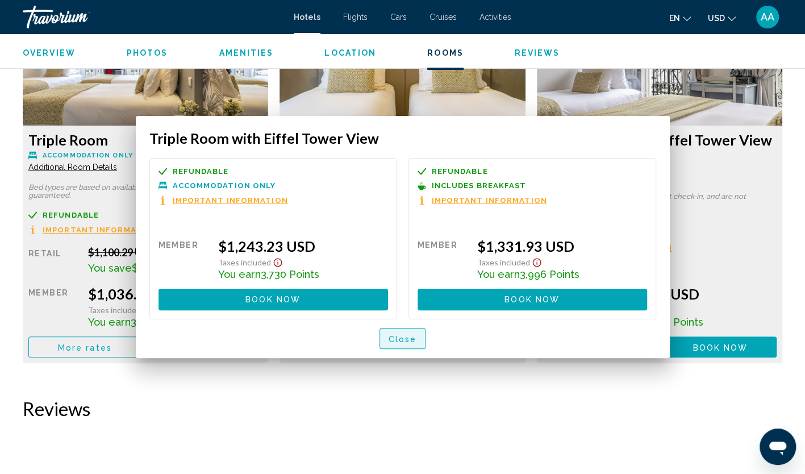
scroll to position [1591, 0]
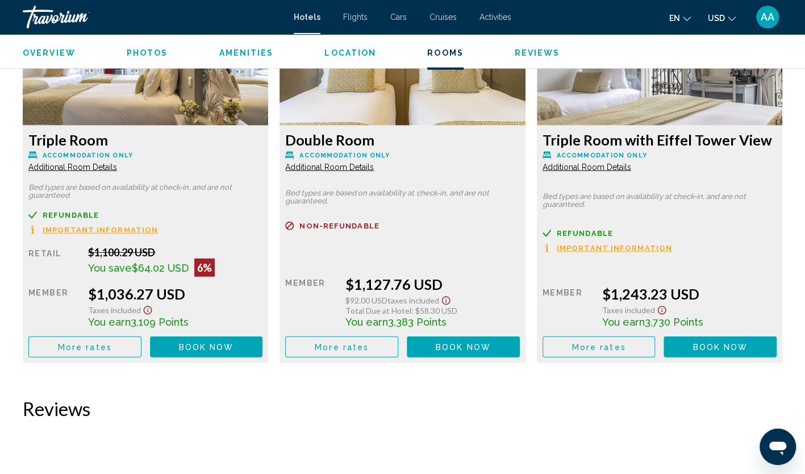
click at [112, 346] on span "More rates" at bounding box center [85, 347] width 54 height 9
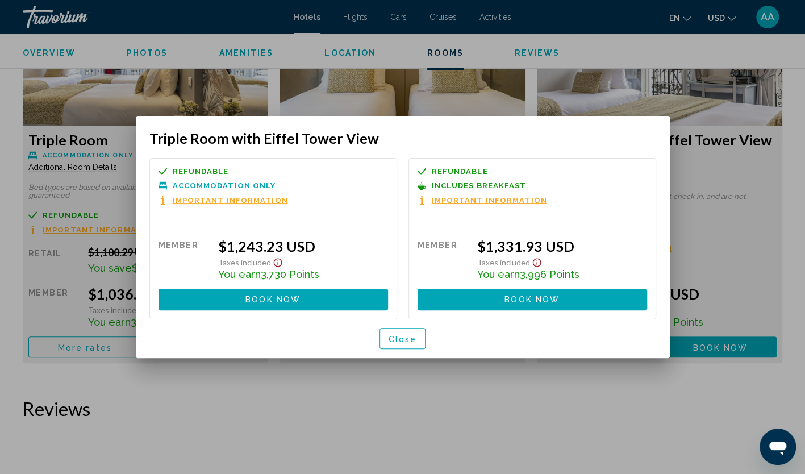
scroll to position [0, 0]
click at [530, 299] on span "Book now" at bounding box center [532, 300] width 55 height 9
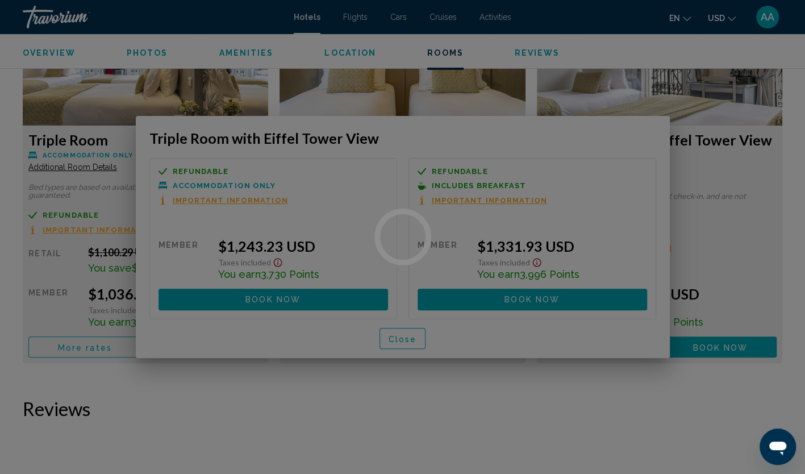
scroll to position [1591, 0]
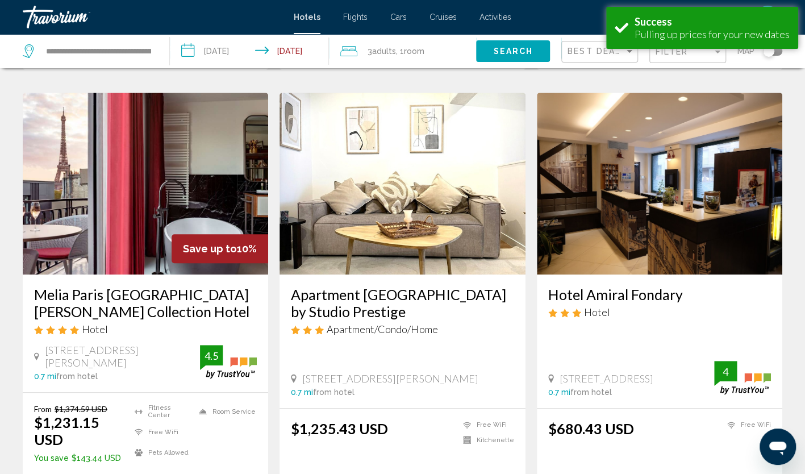
scroll to position [455, 0]
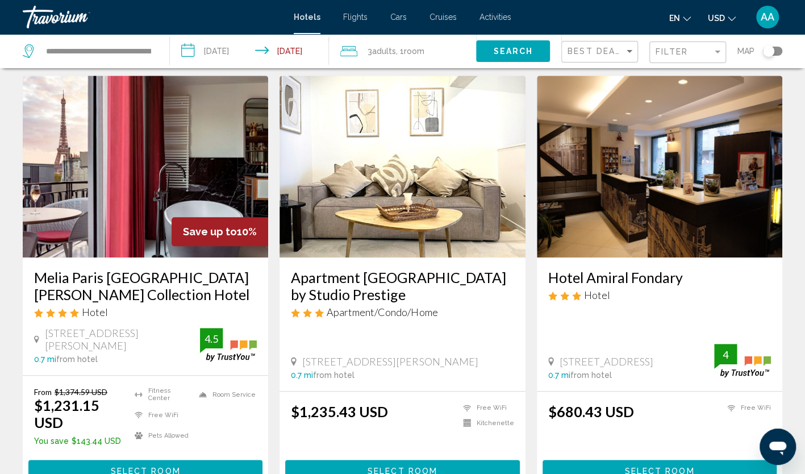
click at [207, 119] on img "Main content" at bounding box center [146, 167] width 246 height 182
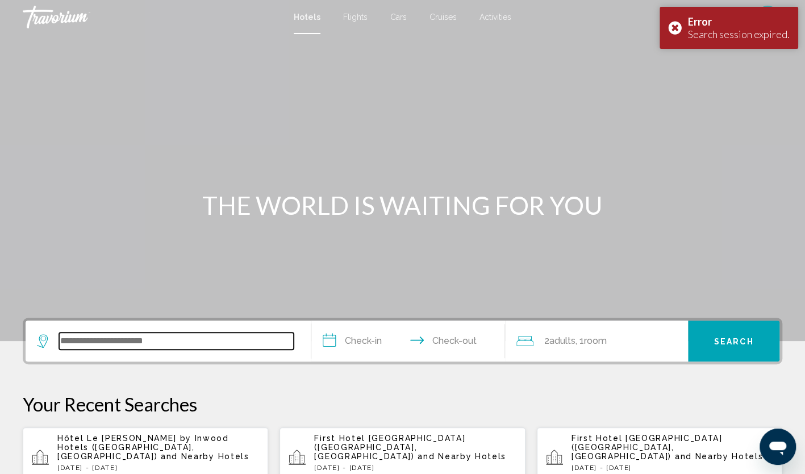
click at [172, 345] on input "Search widget" at bounding box center [176, 340] width 235 height 17
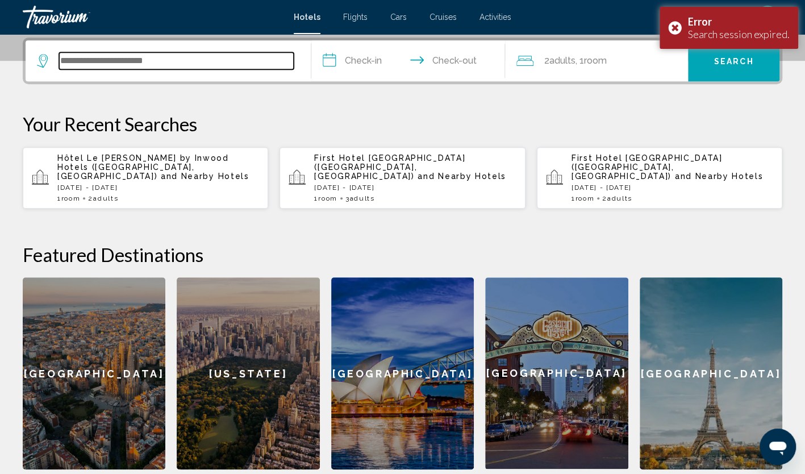
scroll to position [281, 0]
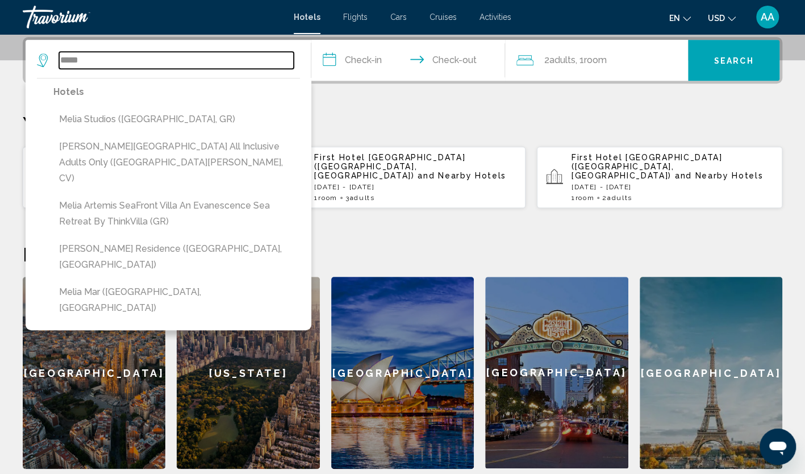
type input "*****"
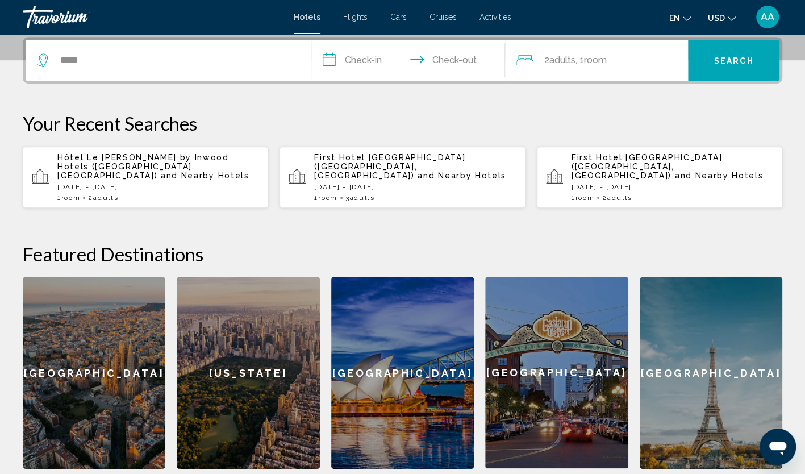
click at [82, 183] on p "[DATE] - [DATE]" at bounding box center [158, 187] width 202 height 8
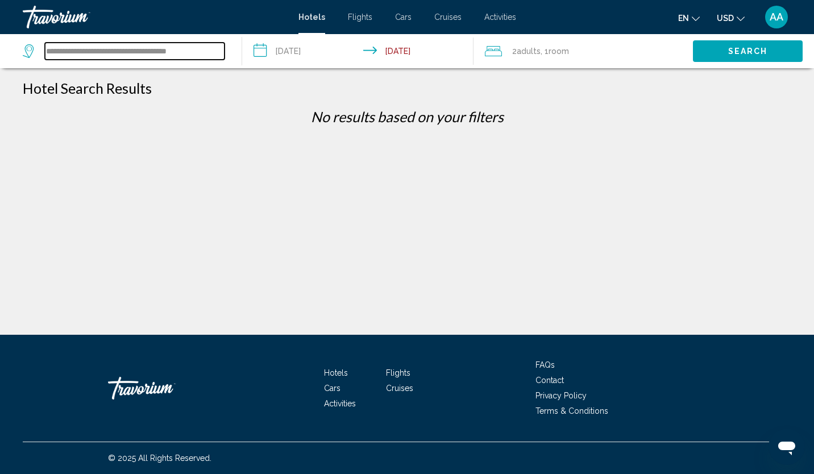
click at [144, 56] on input "**********" at bounding box center [135, 51] width 180 height 17
drag, startPoint x: 202, startPoint y: 53, endPoint x: 6, endPoint y: 59, distance: 196.7
click at [6, 59] on app-destination-search "**********" at bounding box center [121, 51] width 242 height 34
paste input "Search widget"
type input "**********"
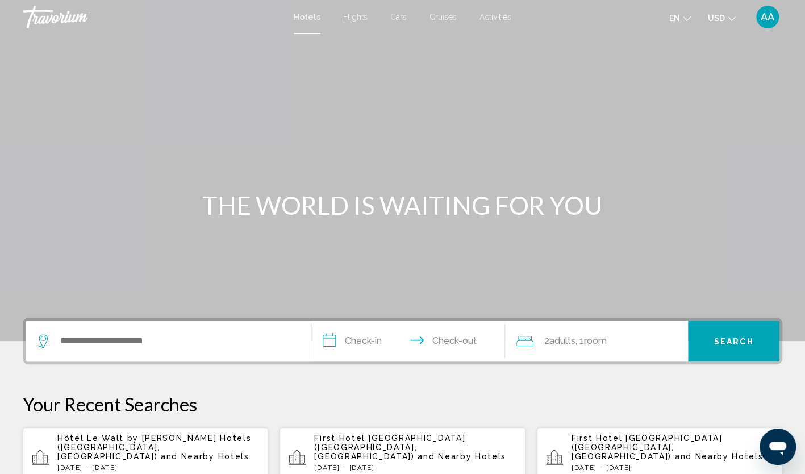
click at [161, 452] on span "and Nearby Hotels" at bounding box center [205, 456] width 89 height 9
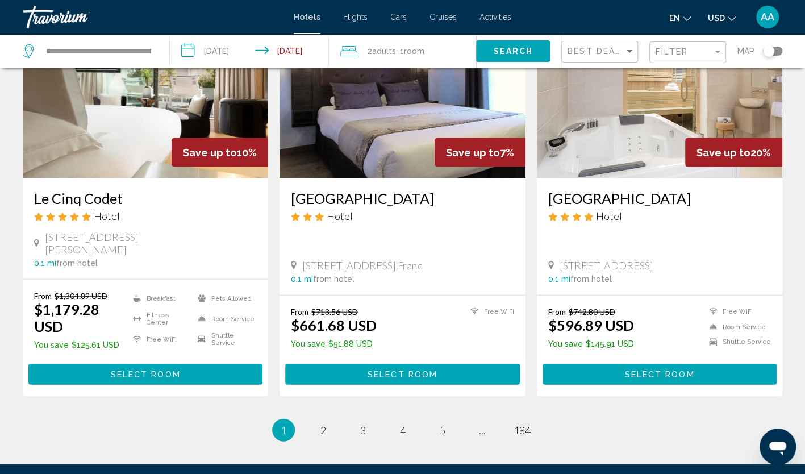
scroll to position [1458, 0]
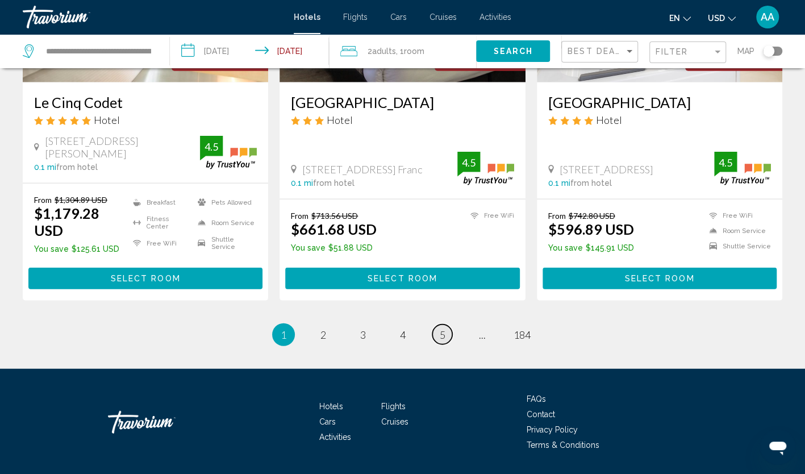
click at [436, 324] on link "page 5" at bounding box center [442, 334] width 20 height 20
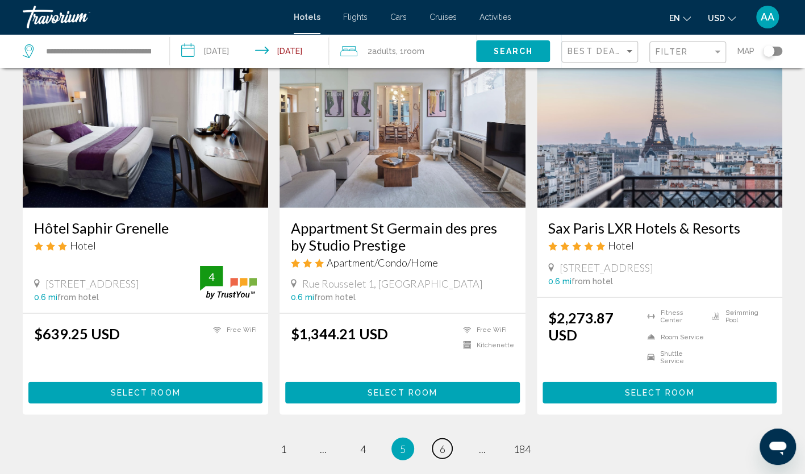
scroll to position [1462, 0]
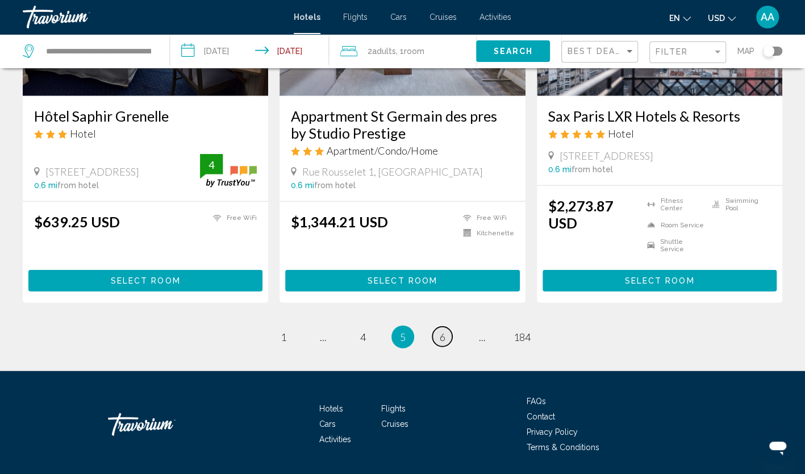
click at [442, 331] on span "6" at bounding box center [443, 337] width 6 height 13
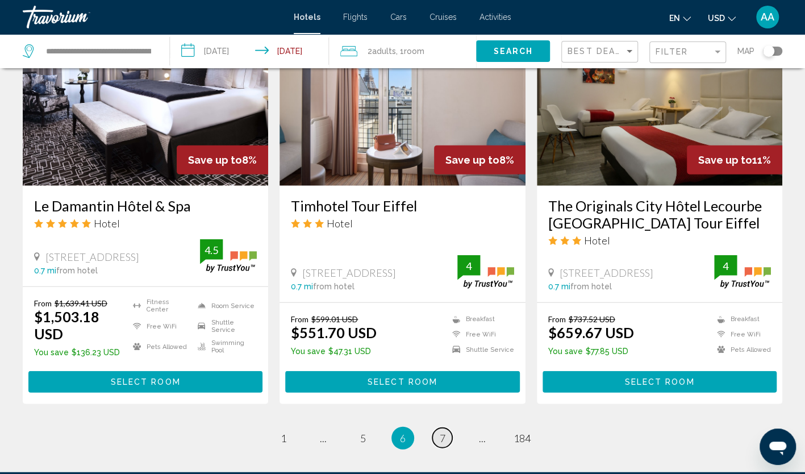
scroll to position [1421, 0]
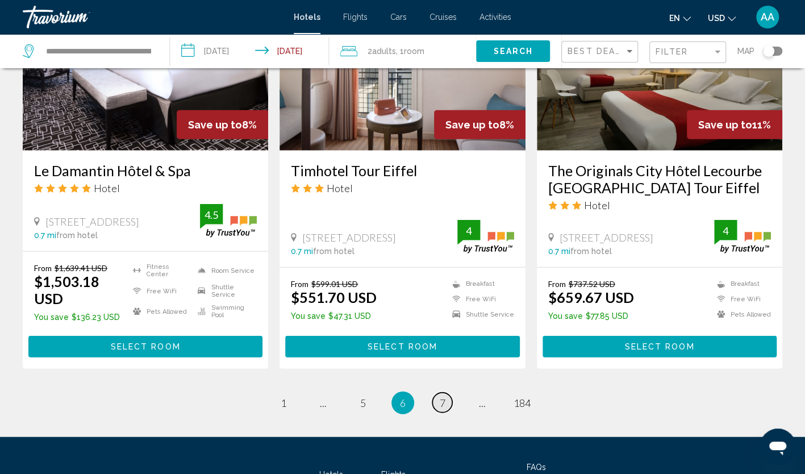
click at [443, 397] on span "7" at bounding box center [443, 403] width 6 height 13
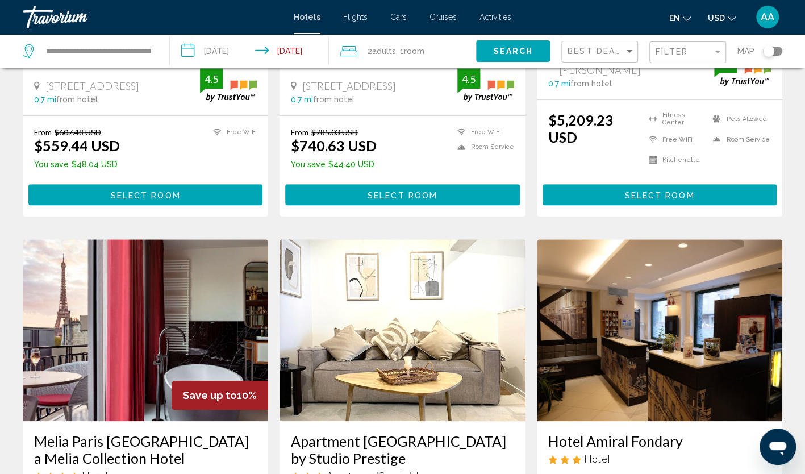
scroll to position [398, 0]
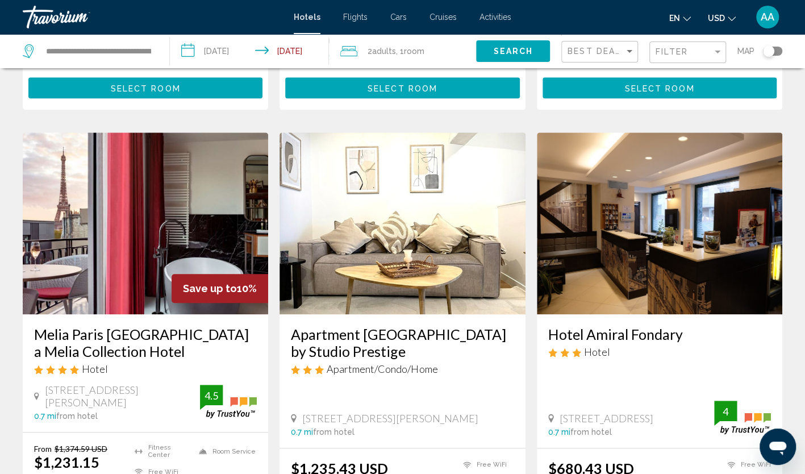
click at [135, 234] on img "Main content" at bounding box center [146, 223] width 246 height 182
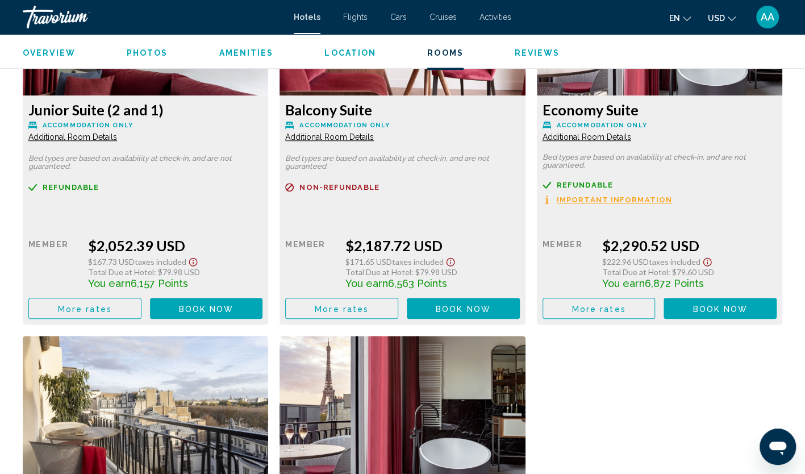
scroll to position [2788, 0]
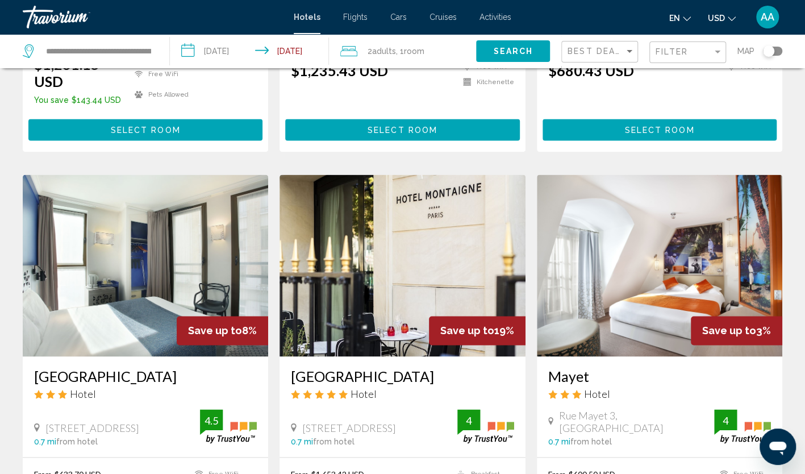
scroll to position [852, 0]
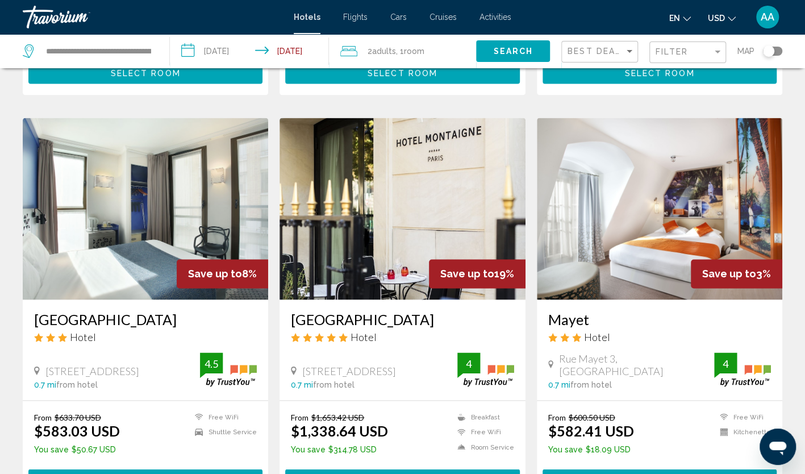
click at [195, 185] on img "Main content" at bounding box center [146, 209] width 246 height 182
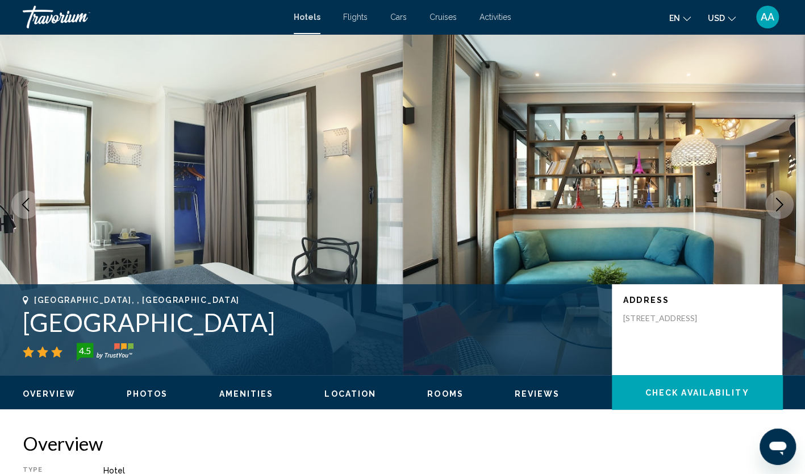
click at [778, 205] on icon "Next image" at bounding box center [780, 205] width 14 height 14
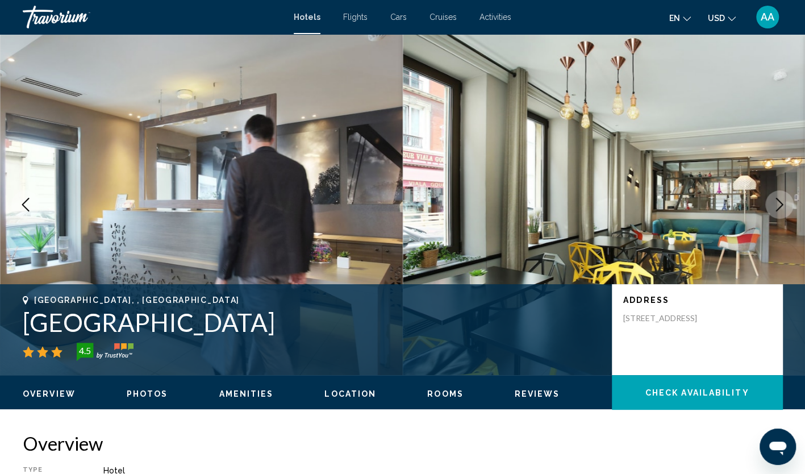
click at [778, 205] on icon "Next image" at bounding box center [780, 205] width 14 height 14
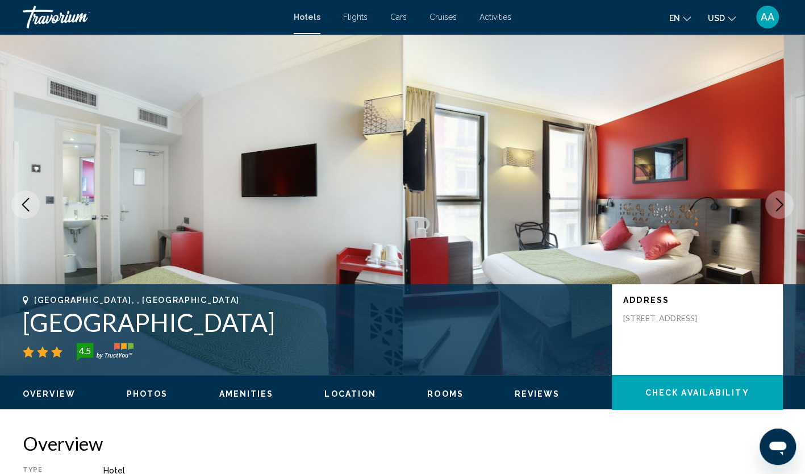
click at [778, 205] on icon "Next image" at bounding box center [780, 205] width 14 height 14
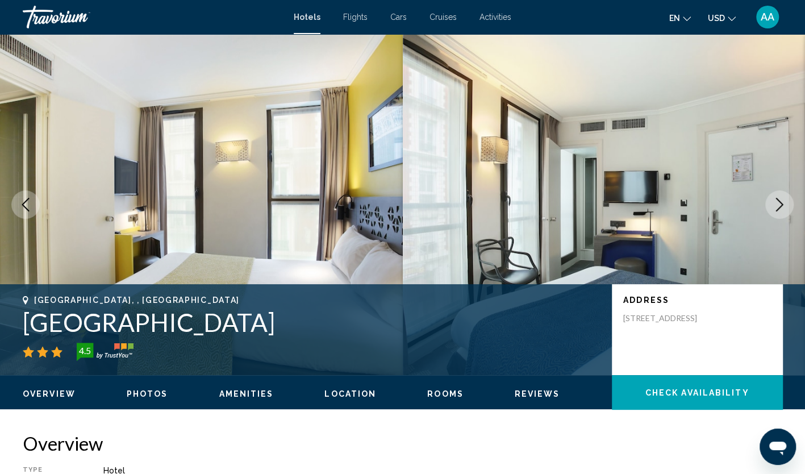
click at [778, 205] on icon "Next image" at bounding box center [780, 205] width 14 height 14
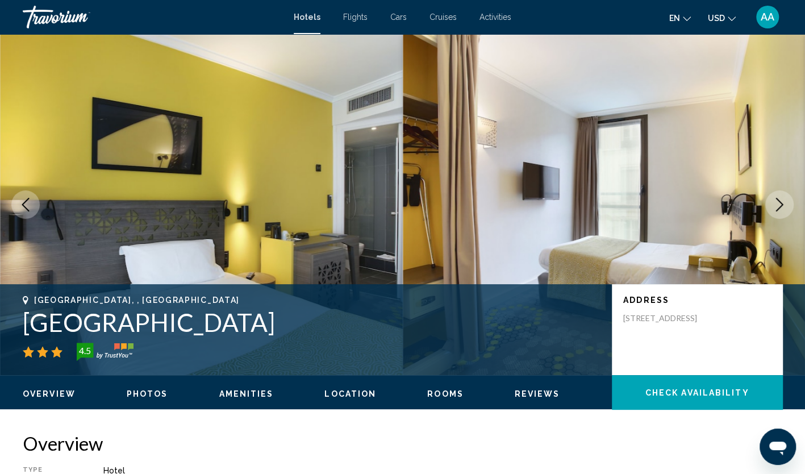
click at [778, 205] on icon "Next image" at bounding box center [780, 205] width 14 height 14
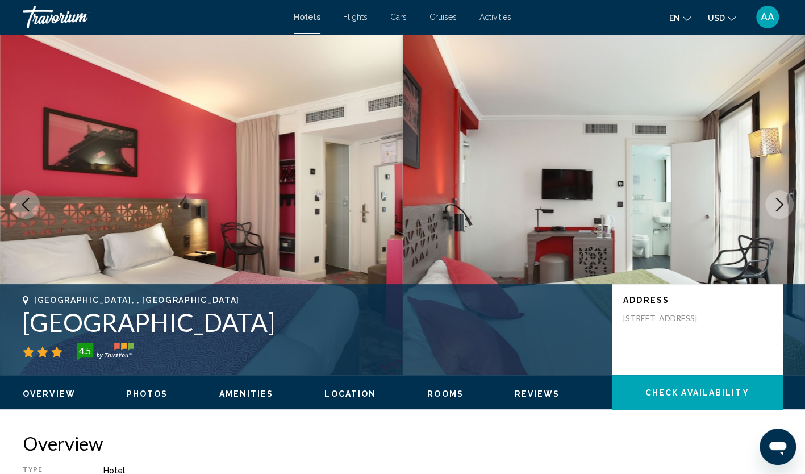
click at [778, 205] on icon "Next image" at bounding box center [780, 205] width 14 height 14
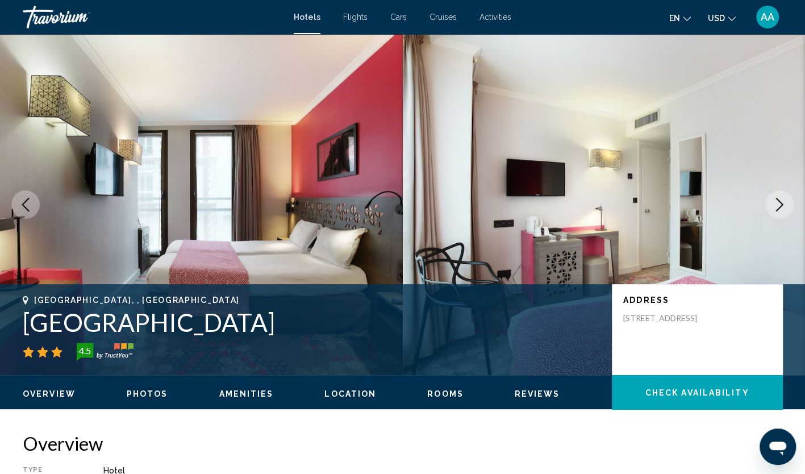
click at [778, 205] on icon "Next image" at bounding box center [780, 205] width 14 height 14
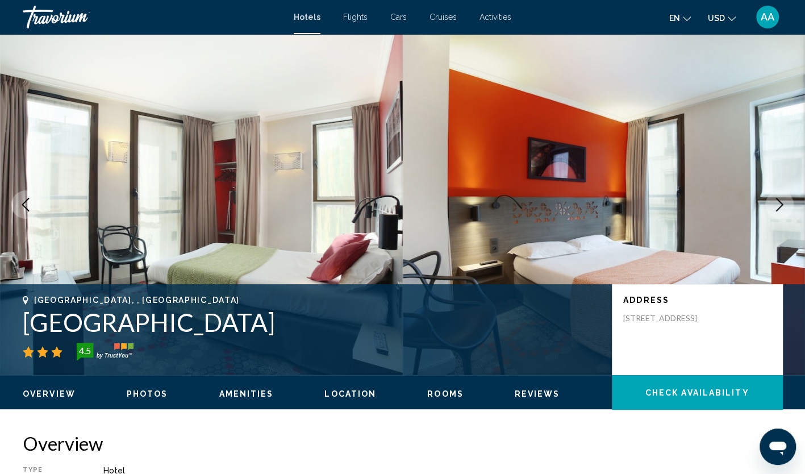
click at [778, 205] on icon "Next image" at bounding box center [780, 205] width 14 height 14
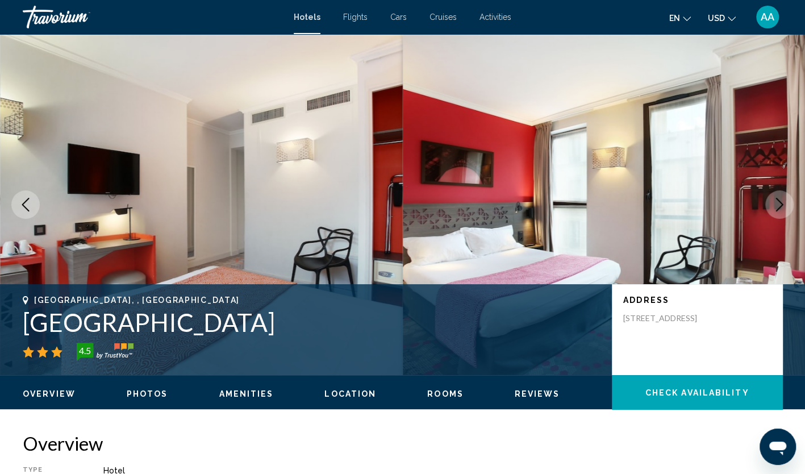
click at [778, 205] on icon "Next image" at bounding box center [780, 205] width 14 height 14
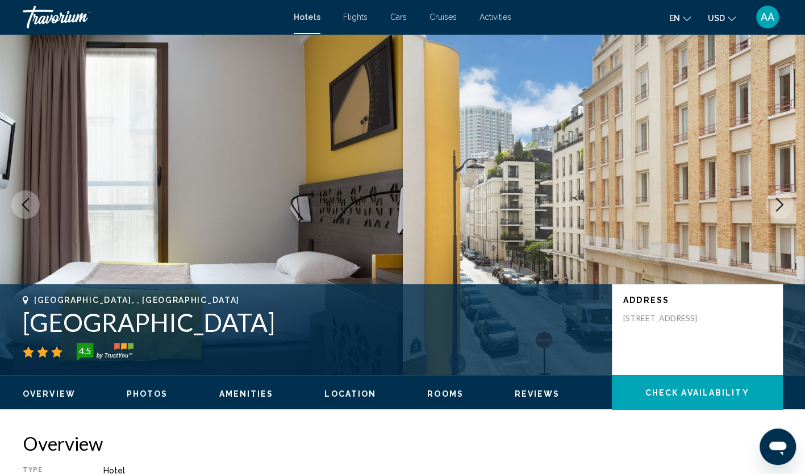
click at [778, 205] on icon "Next image" at bounding box center [780, 205] width 14 height 14
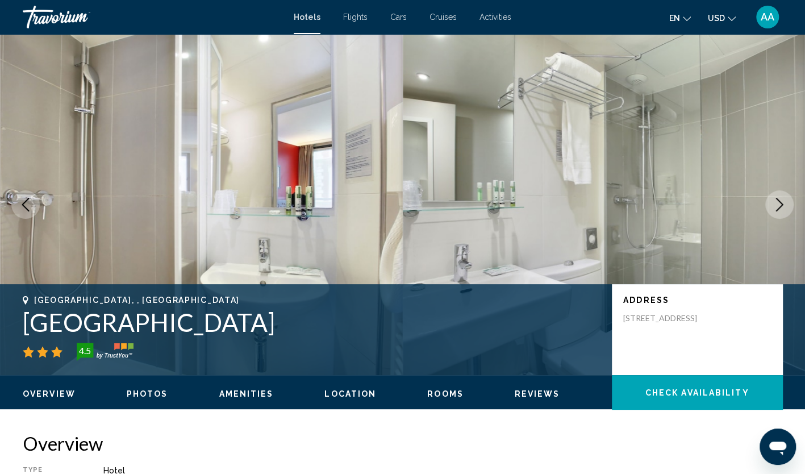
click at [24, 195] on button "Previous image" at bounding box center [25, 204] width 28 height 28
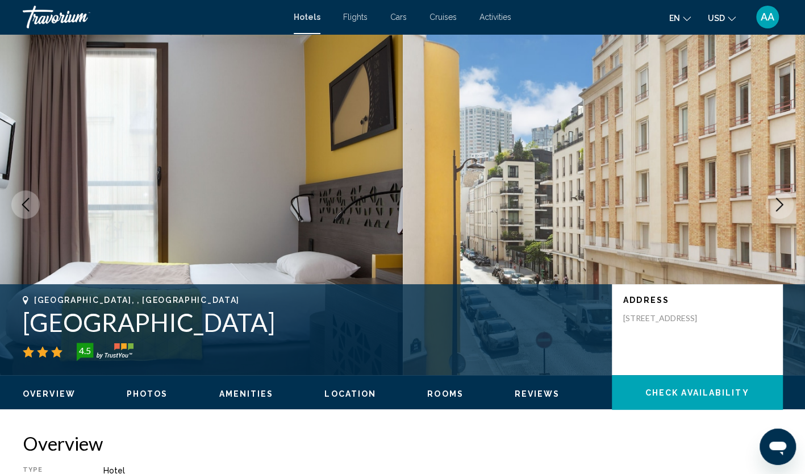
click at [784, 209] on icon "Next image" at bounding box center [780, 205] width 14 height 14
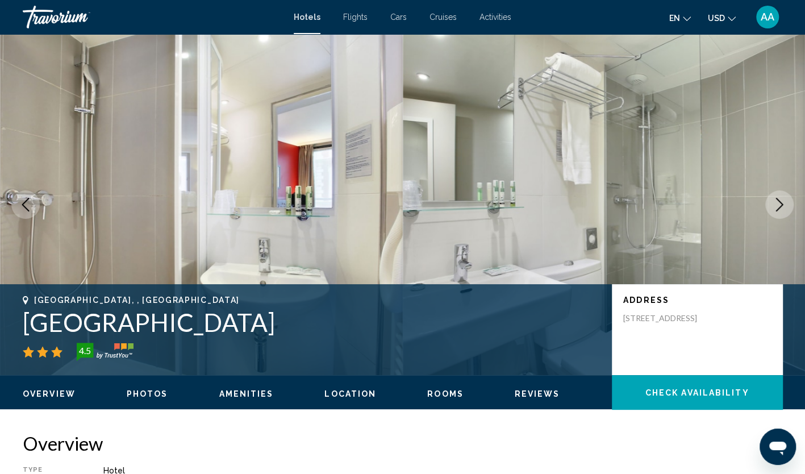
click at [784, 209] on icon "Next image" at bounding box center [780, 205] width 14 height 14
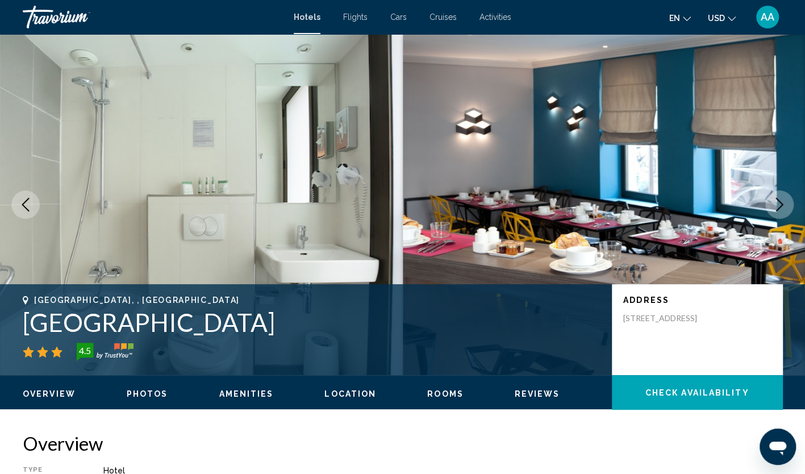
click at [784, 209] on icon "Next image" at bounding box center [780, 205] width 14 height 14
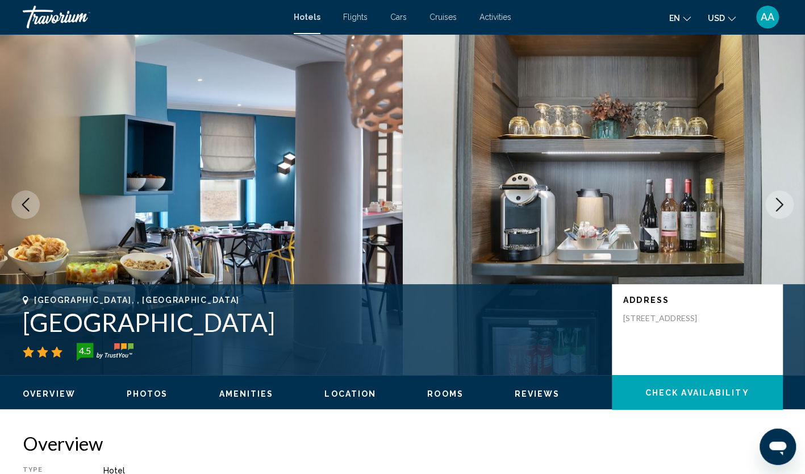
click at [784, 209] on icon "Next image" at bounding box center [780, 205] width 14 height 14
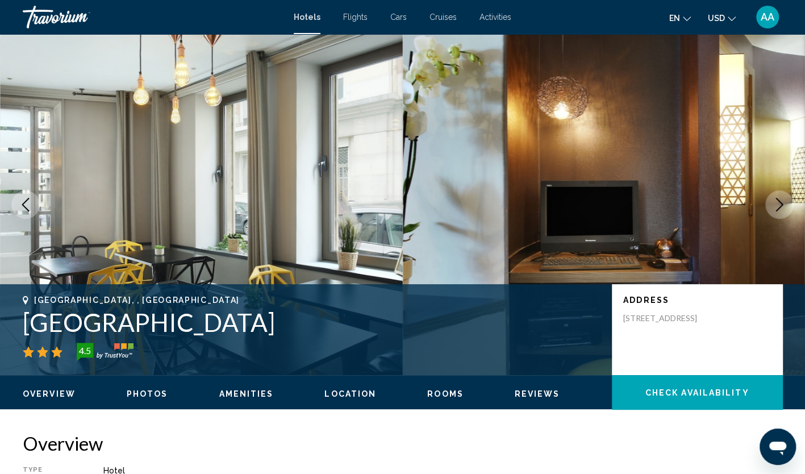
click at [784, 209] on icon "Next image" at bounding box center [780, 205] width 14 height 14
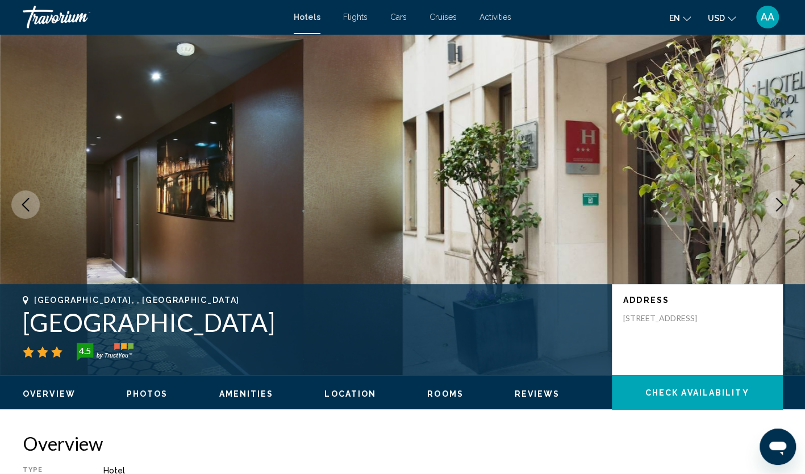
click at [784, 209] on icon "Next image" at bounding box center [780, 205] width 14 height 14
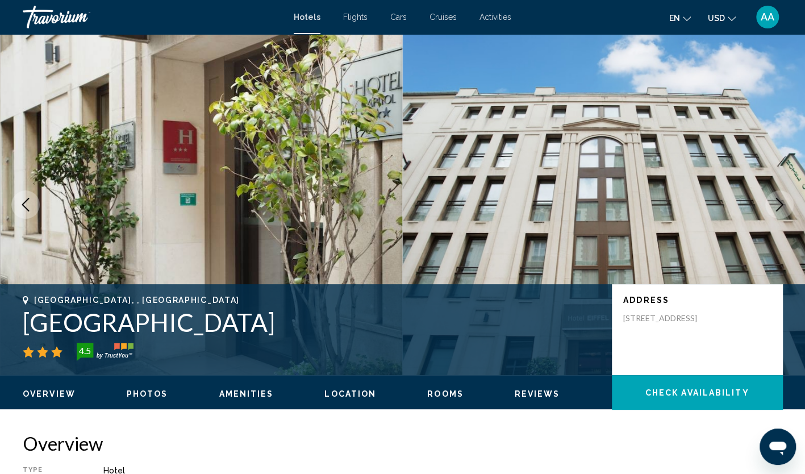
click at [784, 209] on icon "Next image" at bounding box center [780, 205] width 14 height 14
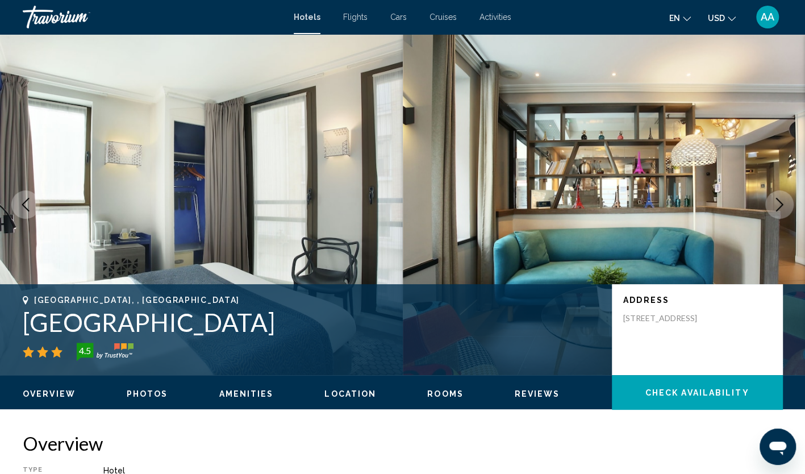
click at [784, 209] on icon "Next image" at bounding box center [780, 205] width 14 height 14
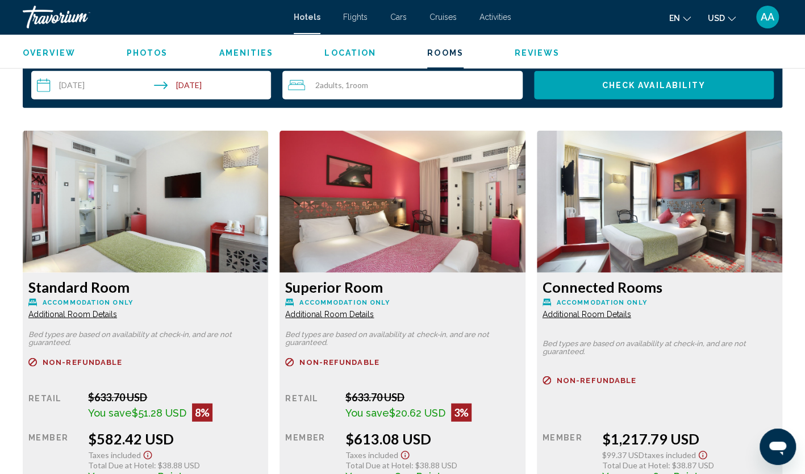
scroll to position [1478, 0]
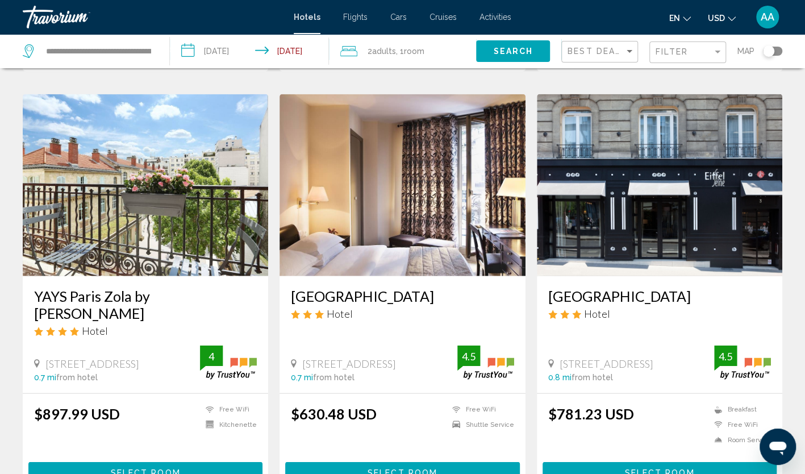
scroll to position [1307, 0]
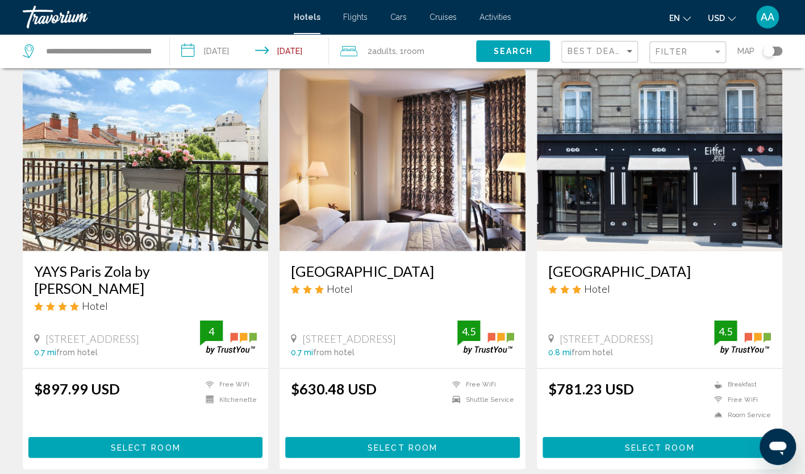
click at [136, 157] on img "Main content" at bounding box center [146, 160] width 246 height 182
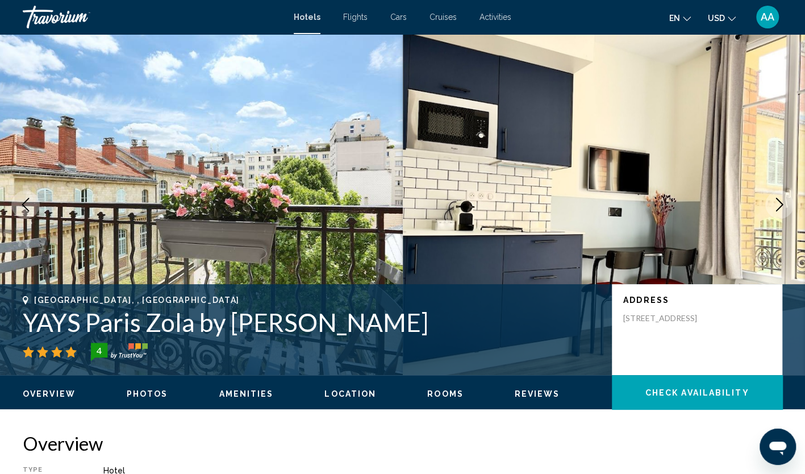
click at [779, 208] on icon "Next image" at bounding box center [779, 205] width 7 height 14
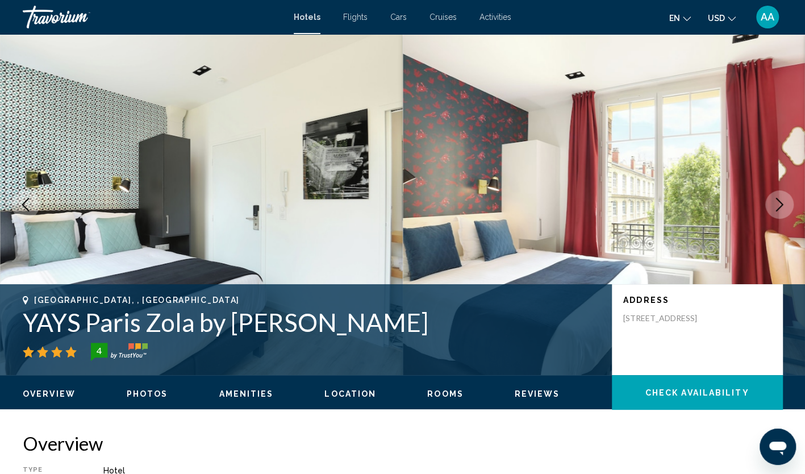
click at [779, 208] on icon "Next image" at bounding box center [779, 205] width 7 height 14
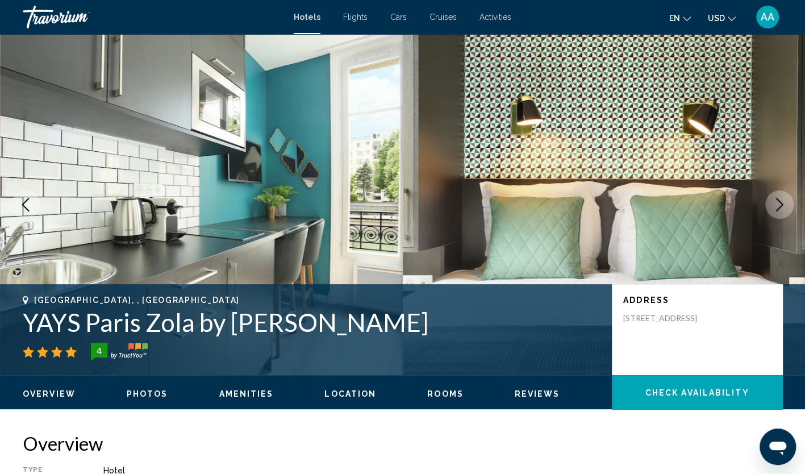
click at [779, 208] on icon "Next image" at bounding box center [779, 205] width 7 height 14
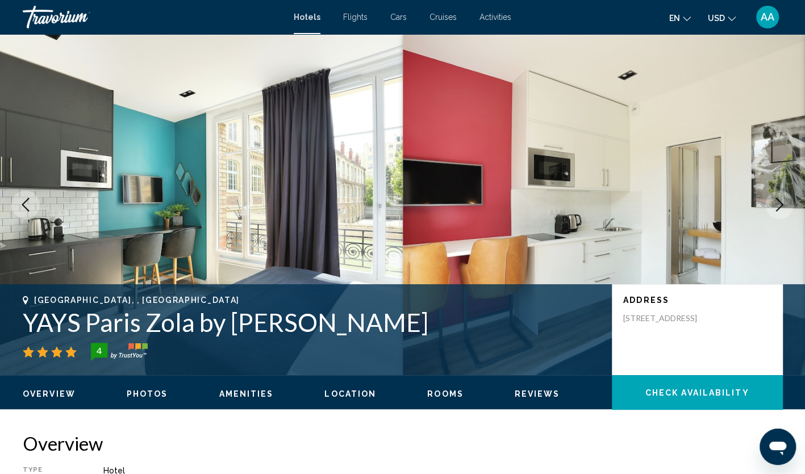
click at [779, 208] on icon "Next image" at bounding box center [779, 205] width 7 height 14
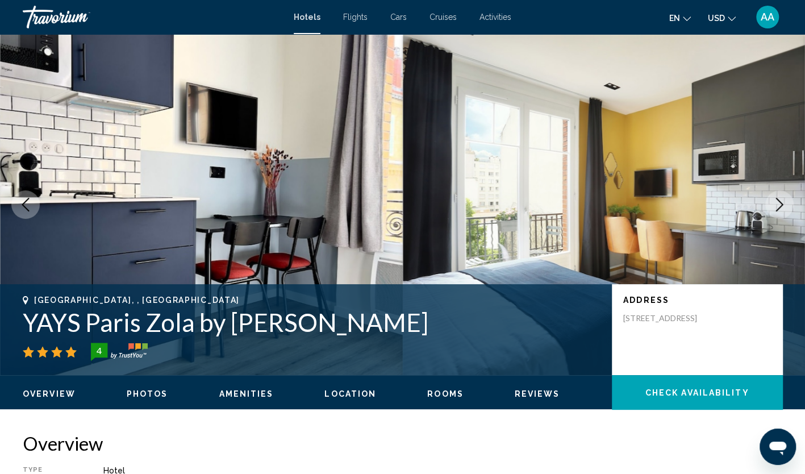
click at [779, 208] on icon "Next image" at bounding box center [779, 205] width 7 height 14
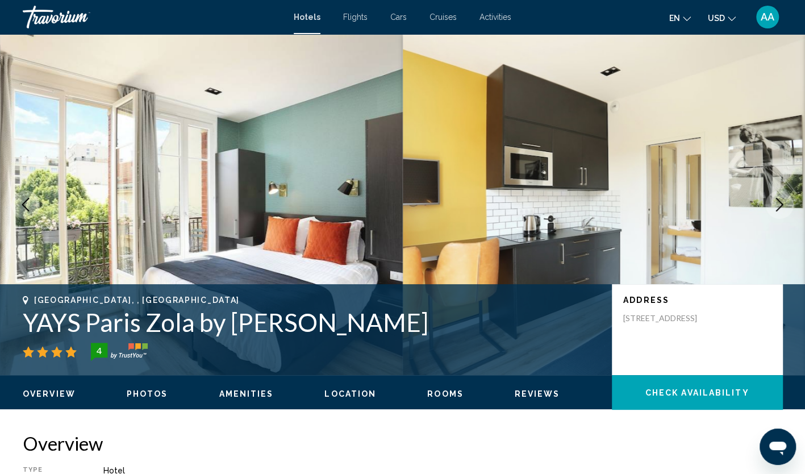
click at [779, 208] on icon "Next image" at bounding box center [779, 205] width 7 height 14
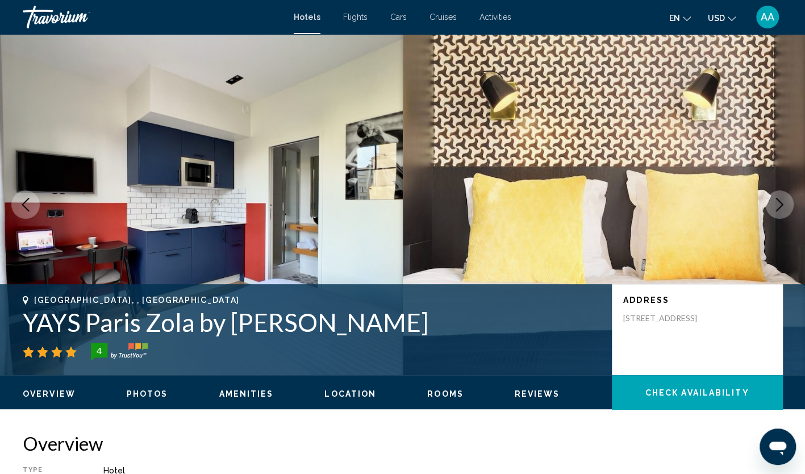
click at [779, 208] on icon "Next image" at bounding box center [779, 205] width 7 height 14
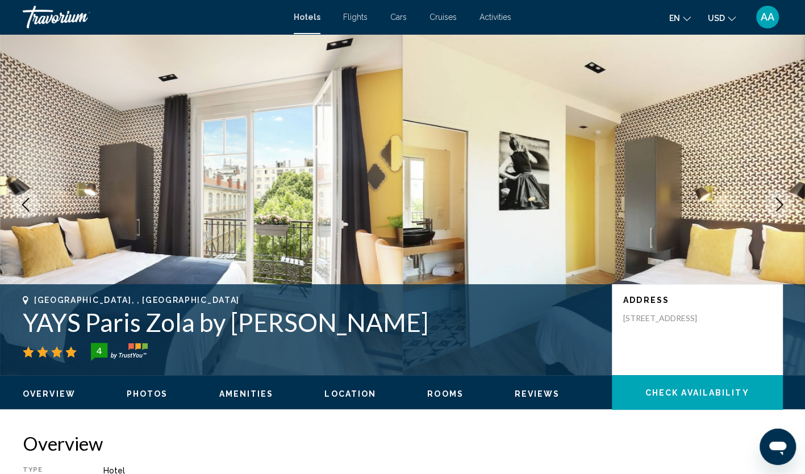
click at [779, 208] on icon "Next image" at bounding box center [779, 205] width 7 height 14
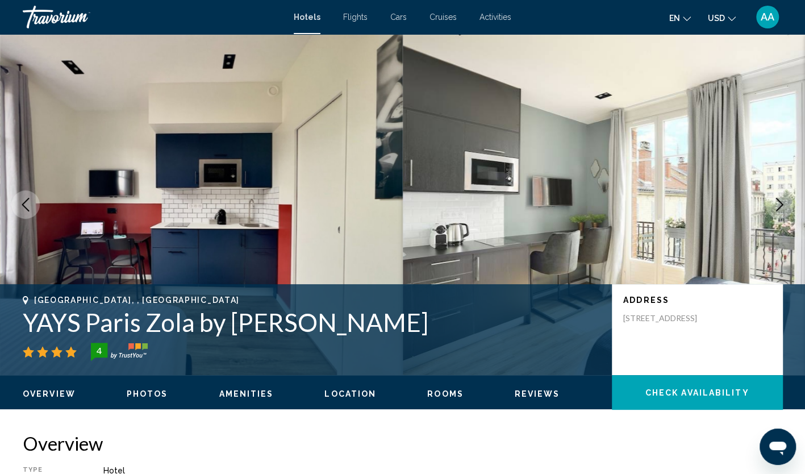
click at [779, 208] on icon "Next image" at bounding box center [779, 205] width 7 height 14
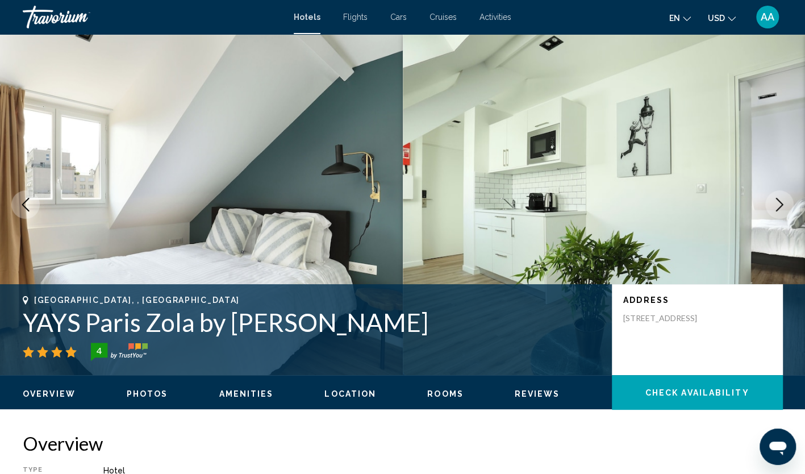
click at [779, 208] on icon "Next image" at bounding box center [779, 205] width 7 height 14
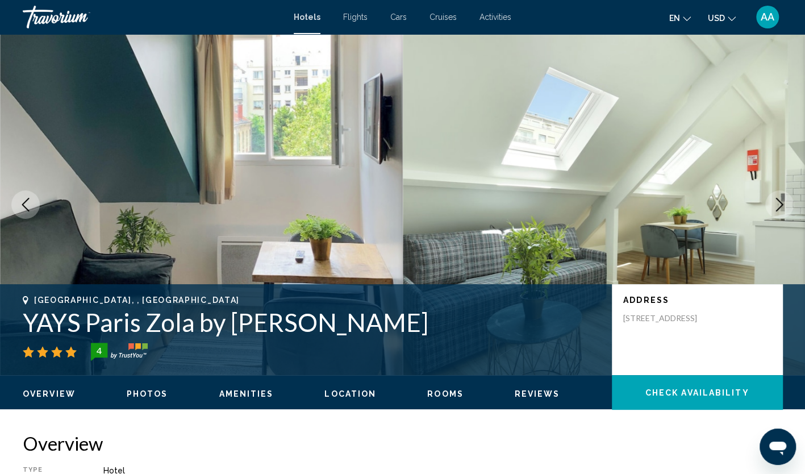
click at [779, 208] on icon "Next image" at bounding box center [779, 205] width 7 height 14
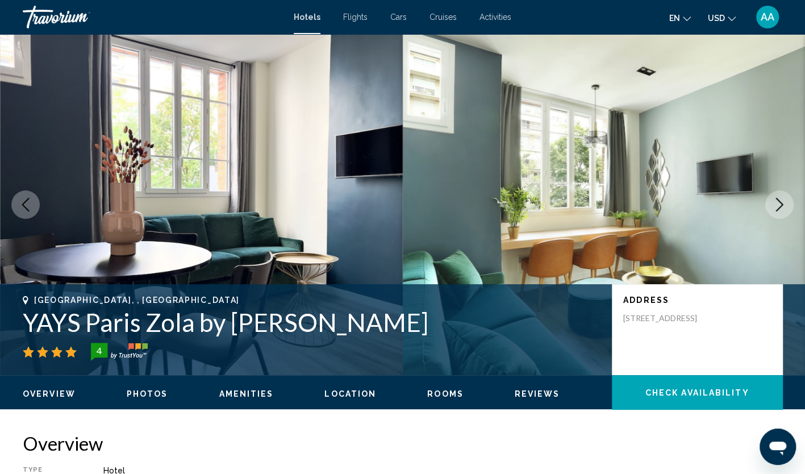
click at [779, 208] on icon "Next image" at bounding box center [779, 205] width 7 height 14
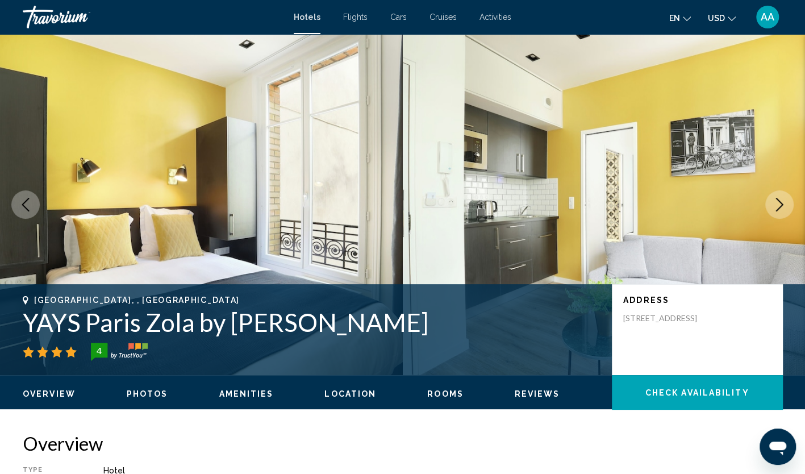
click at [779, 208] on icon "Next image" at bounding box center [779, 205] width 7 height 14
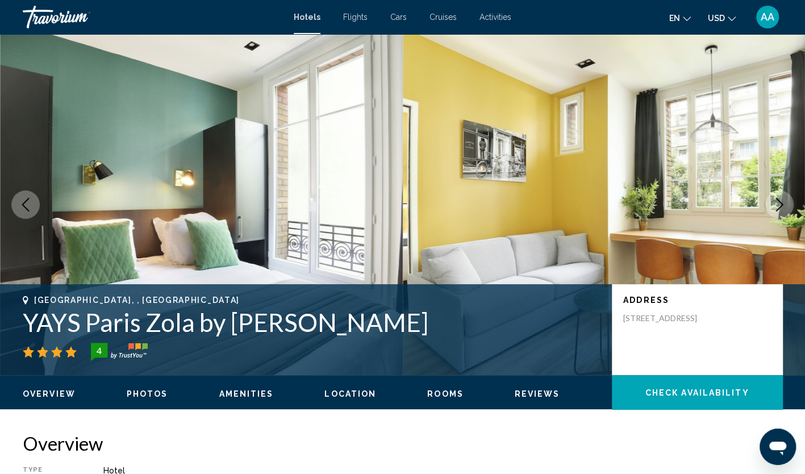
click at [779, 208] on icon "Next image" at bounding box center [779, 205] width 7 height 14
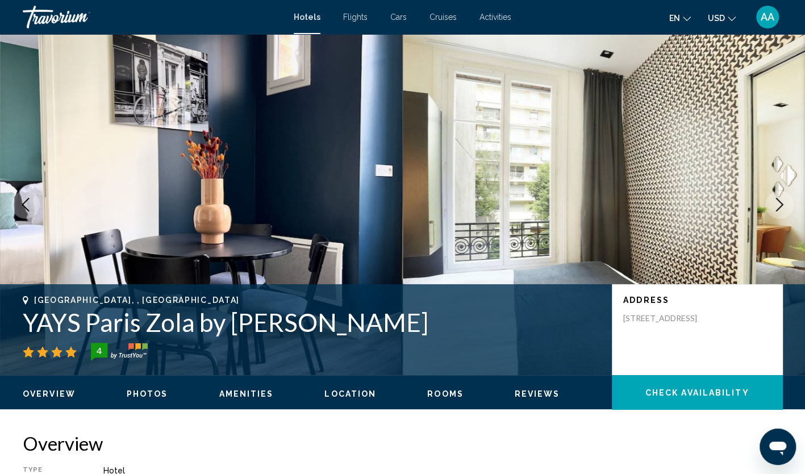
click at [779, 208] on icon "Next image" at bounding box center [779, 205] width 7 height 14
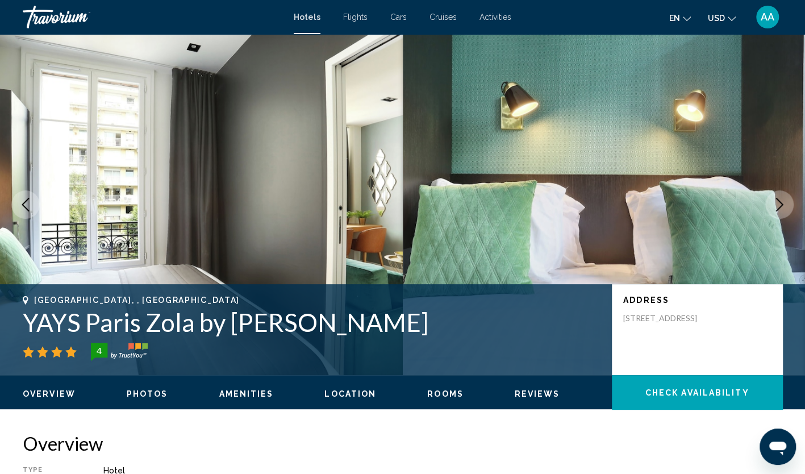
click at [779, 208] on icon "Next image" at bounding box center [779, 205] width 7 height 14
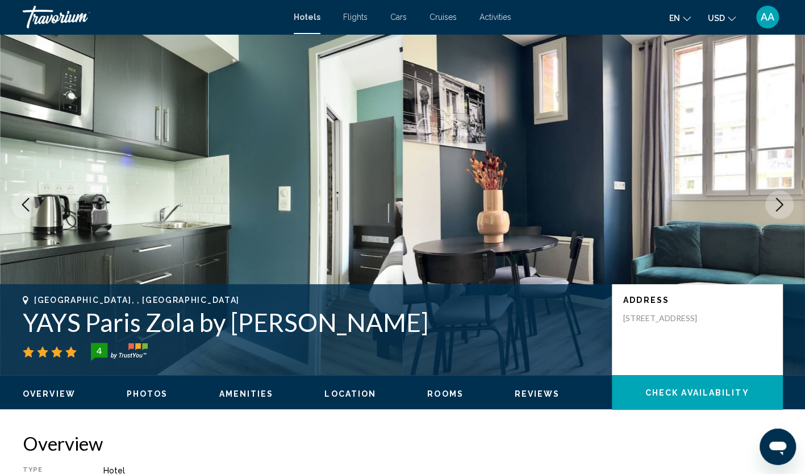
click at [779, 208] on icon "Next image" at bounding box center [779, 205] width 7 height 14
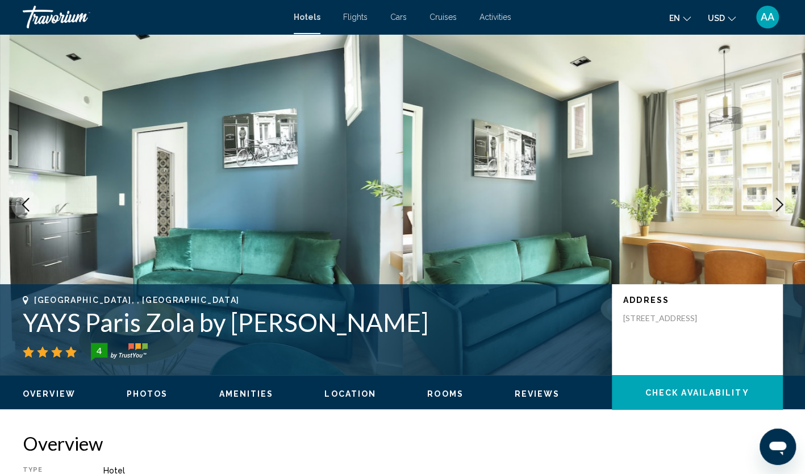
click at [779, 208] on icon "Next image" at bounding box center [779, 205] width 7 height 14
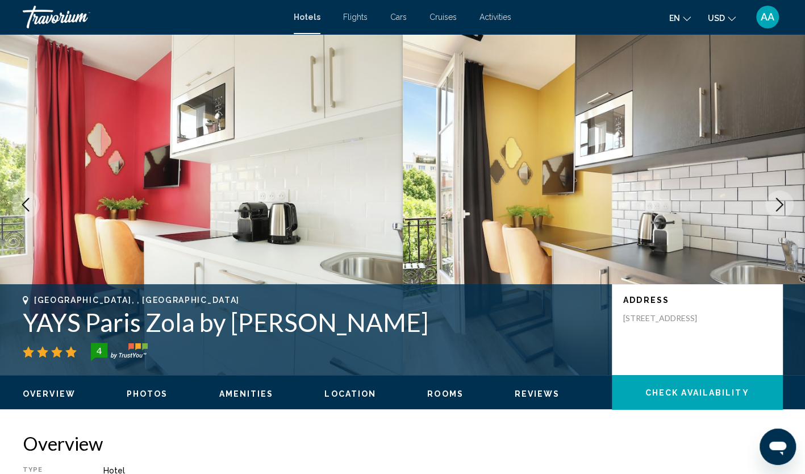
click at [779, 208] on icon "Next image" at bounding box center [779, 205] width 7 height 14
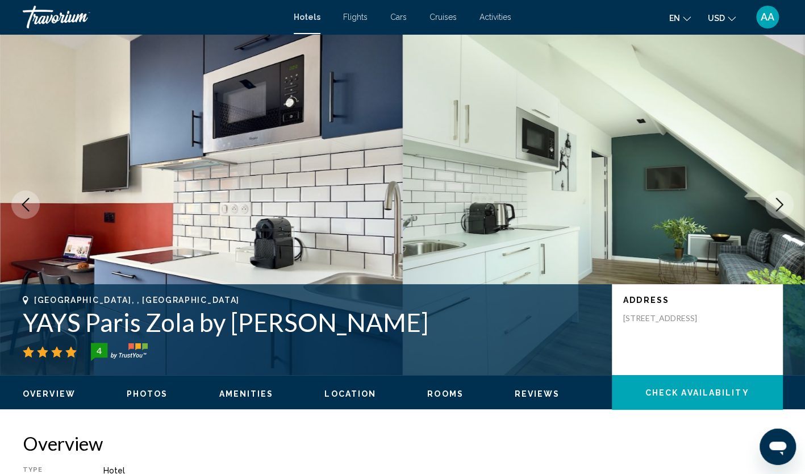
click at [779, 208] on icon "Next image" at bounding box center [779, 205] width 7 height 14
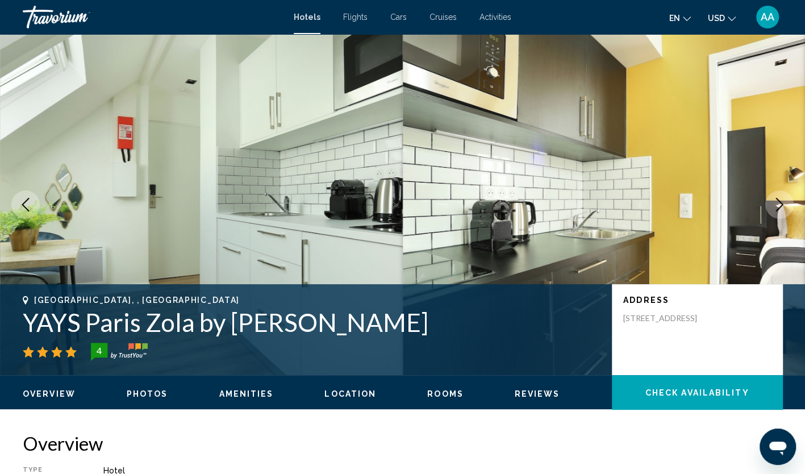
click at [779, 208] on icon "Next image" at bounding box center [779, 205] width 7 height 14
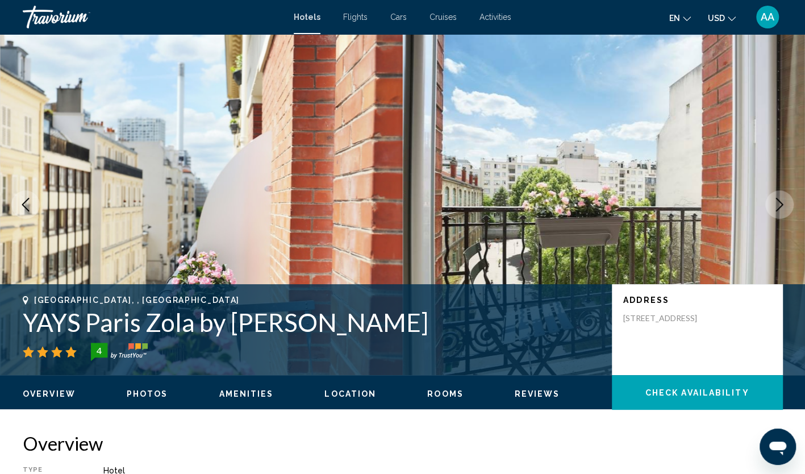
click at [779, 208] on icon "Next image" at bounding box center [779, 205] width 7 height 14
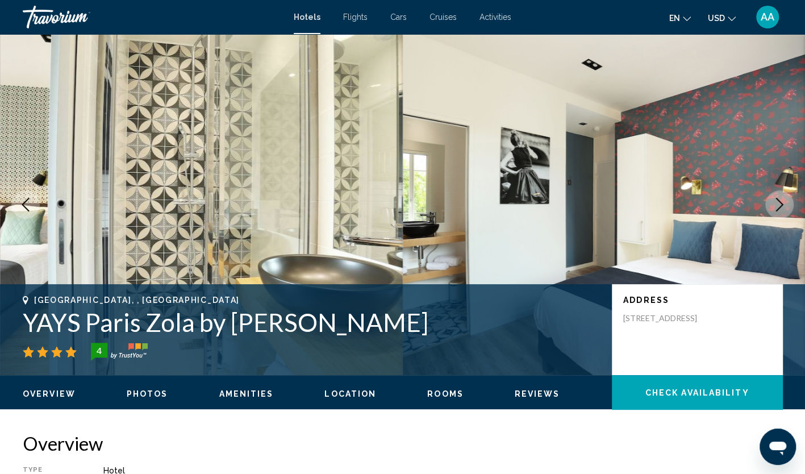
click at [779, 208] on icon "Next image" at bounding box center [779, 205] width 7 height 14
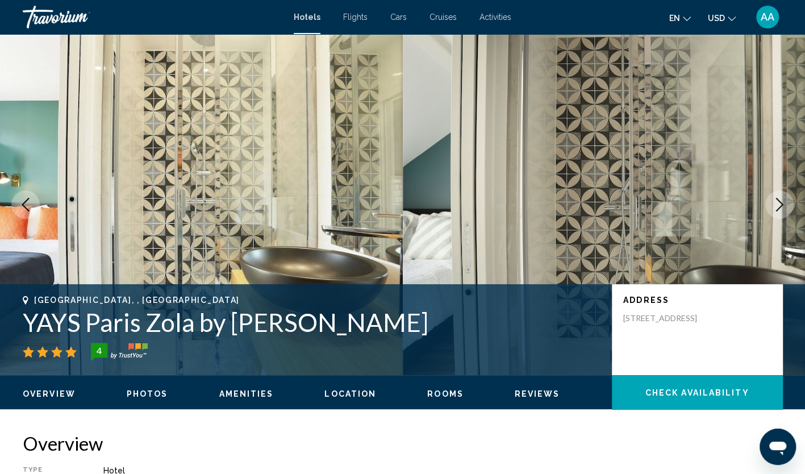
click at [779, 208] on icon "Next image" at bounding box center [779, 205] width 7 height 14
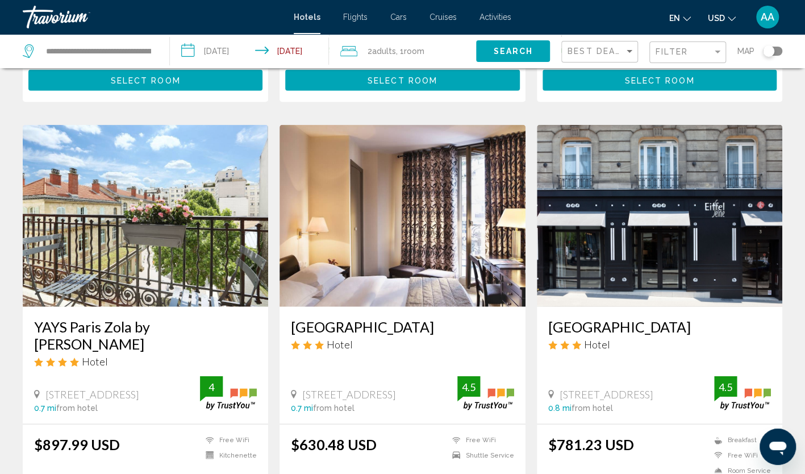
scroll to position [1250, 0]
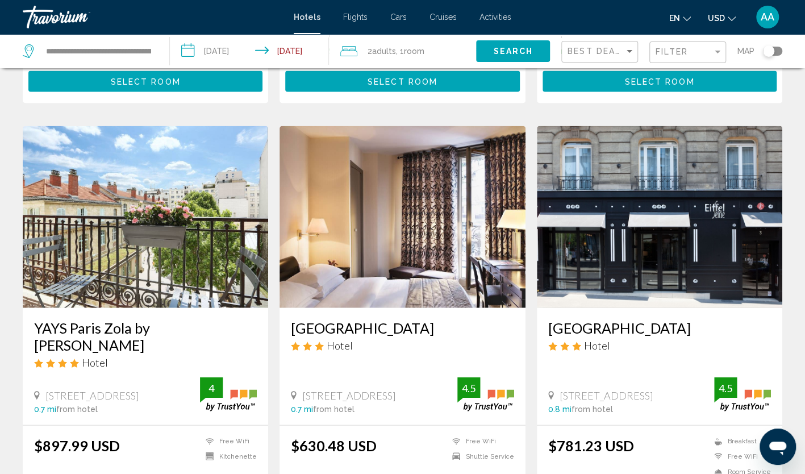
click at [673, 216] on img "Main content" at bounding box center [660, 217] width 246 height 182
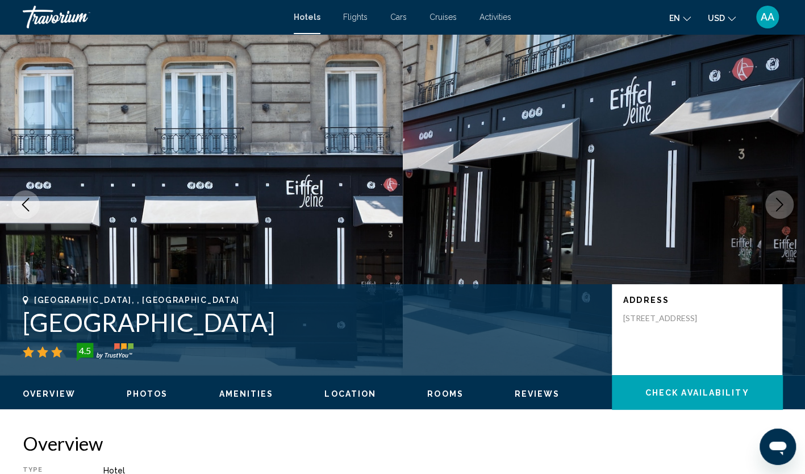
click at [778, 212] on button "Next image" at bounding box center [779, 204] width 28 height 28
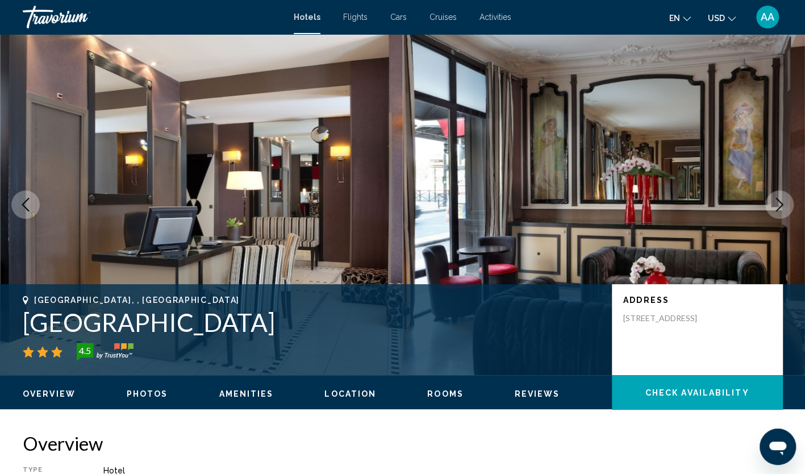
click at [778, 212] on button "Next image" at bounding box center [779, 204] width 28 height 28
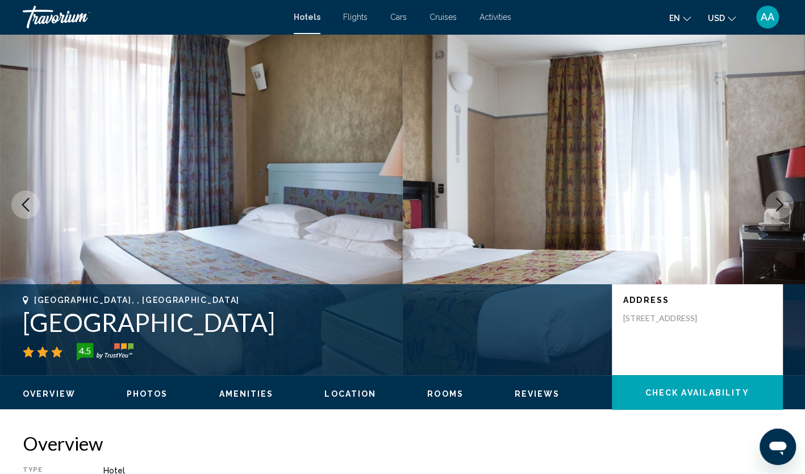
click at [778, 212] on button "Next image" at bounding box center [779, 204] width 28 height 28
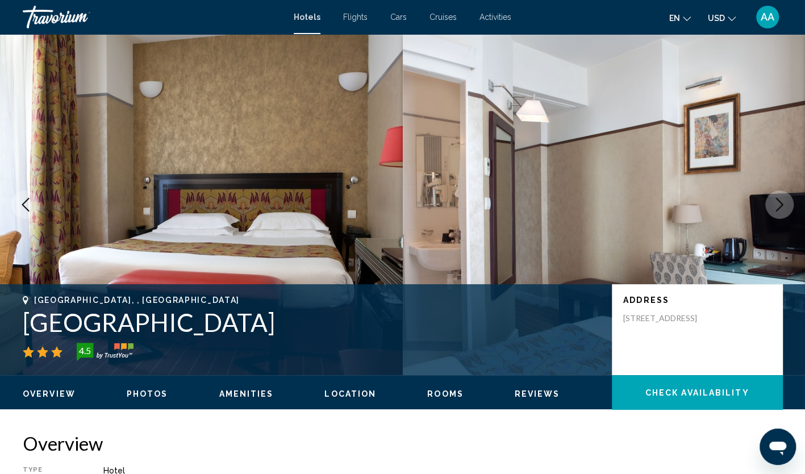
click at [778, 212] on button "Next image" at bounding box center [779, 204] width 28 height 28
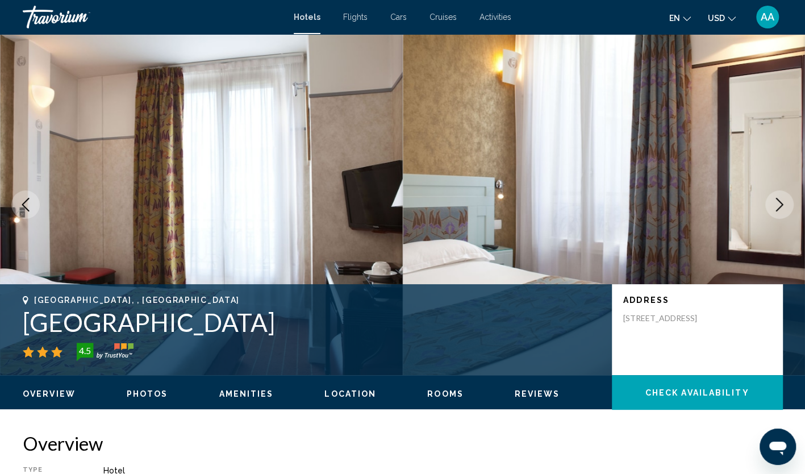
click at [778, 212] on button "Next image" at bounding box center [779, 204] width 28 height 28
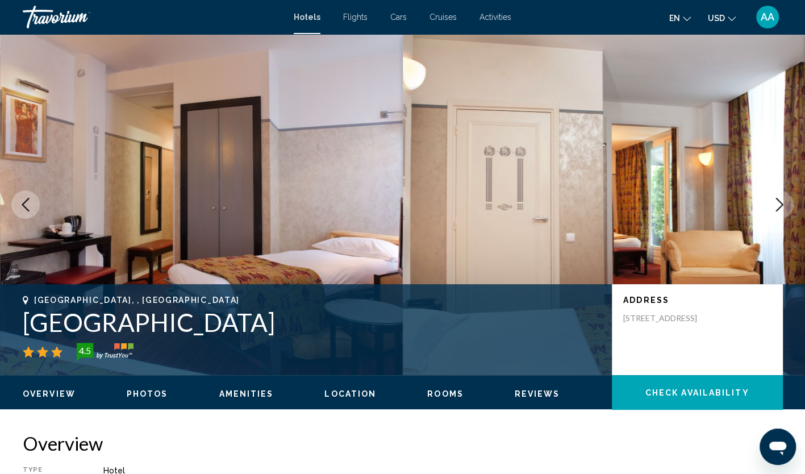
click at [778, 212] on button "Next image" at bounding box center [779, 204] width 28 height 28
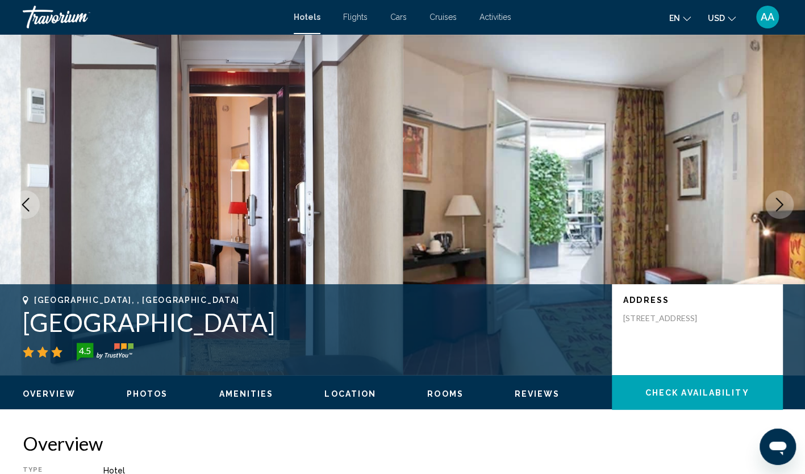
click at [778, 213] on button "Next image" at bounding box center [779, 204] width 28 height 28
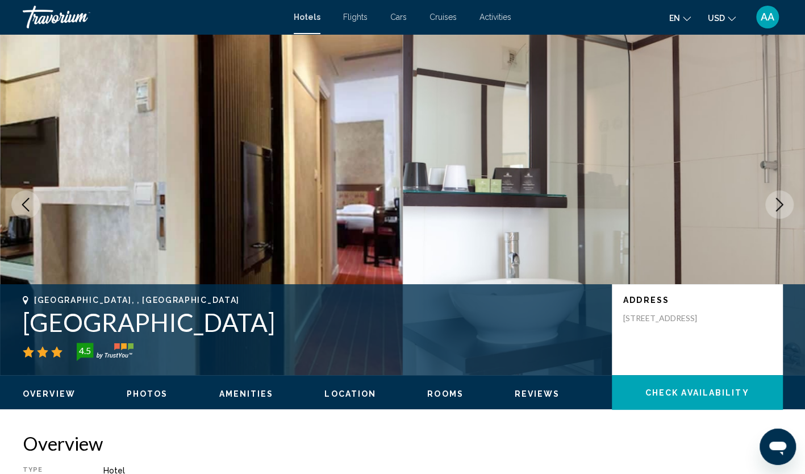
click at [778, 213] on button "Next image" at bounding box center [779, 204] width 28 height 28
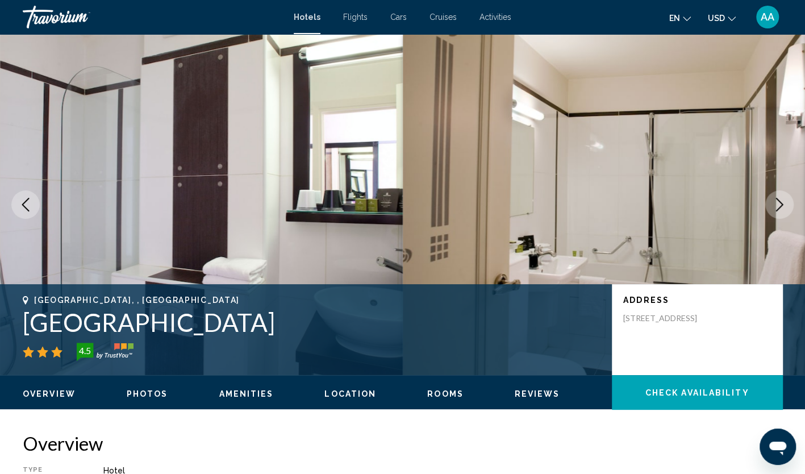
click at [778, 213] on button "Next image" at bounding box center [779, 204] width 28 height 28
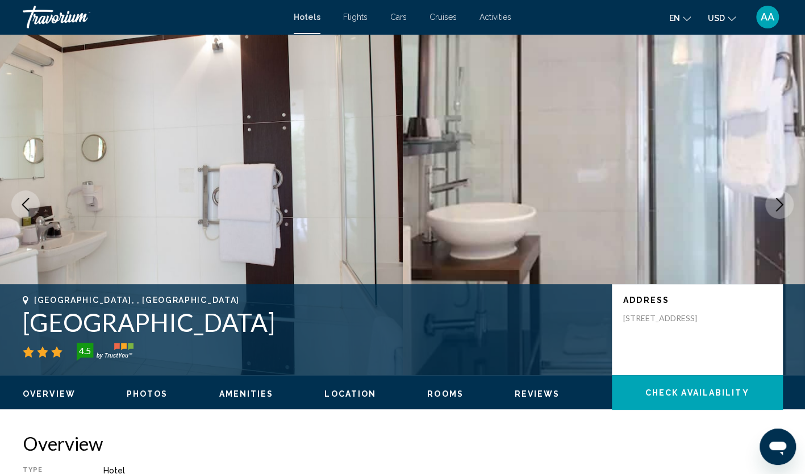
click at [778, 213] on button "Next image" at bounding box center [779, 204] width 28 height 28
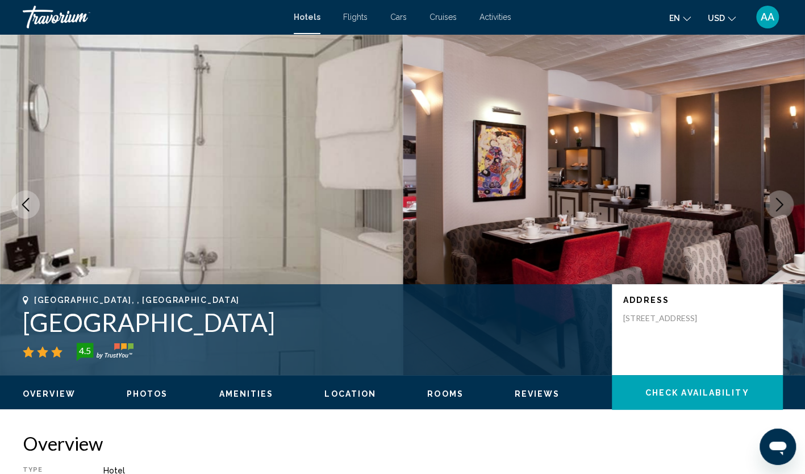
click at [778, 213] on button "Next image" at bounding box center [779, 204] width 28 height 28
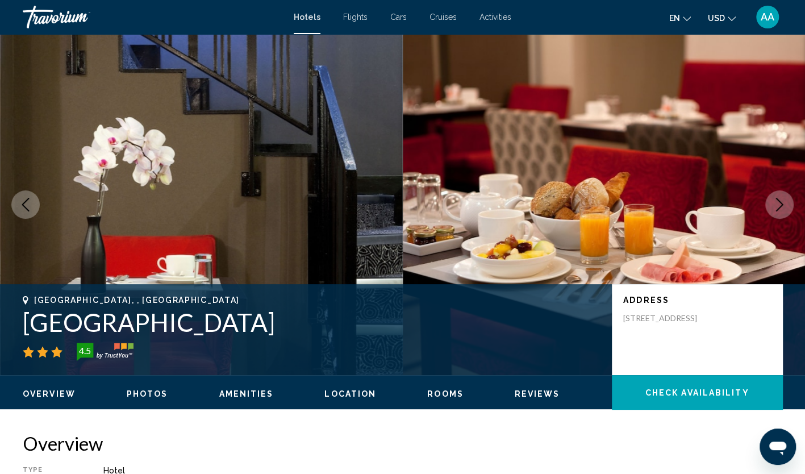
click at [778, 213] on button "Next image" at bounding box center [779, 204] width 28 height 28
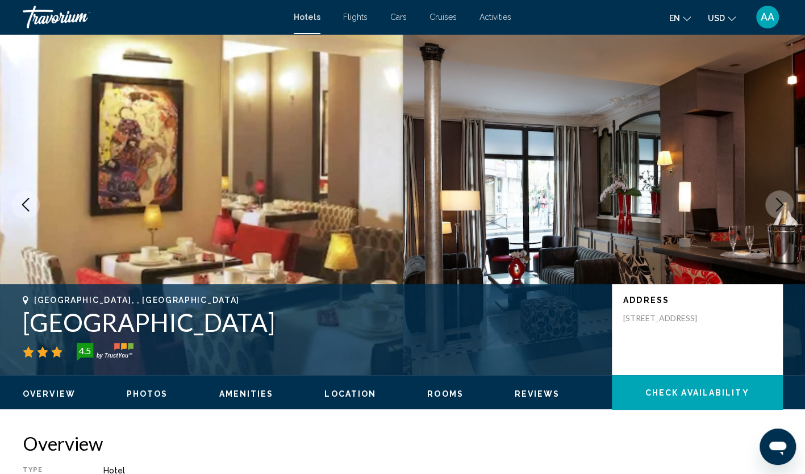
click at [778, 213] on button "Next image" at bounding box center [779, 204] width 28 height 28
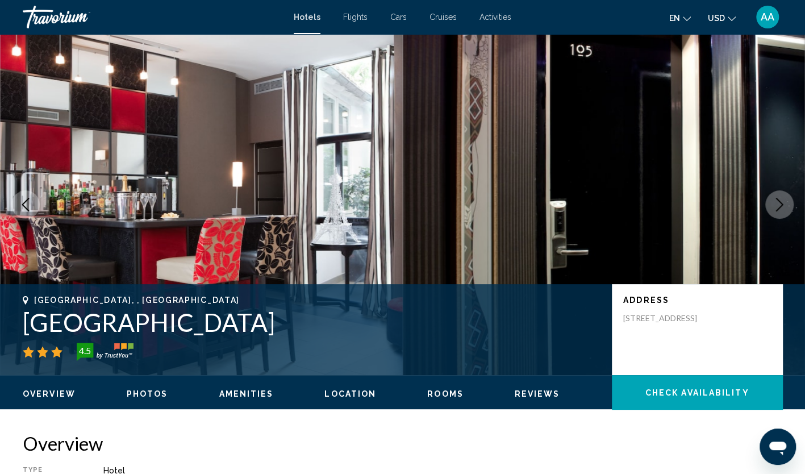
click at [778, 213] on button "Next image" at bounding box center [779, 204] width 28 height 28
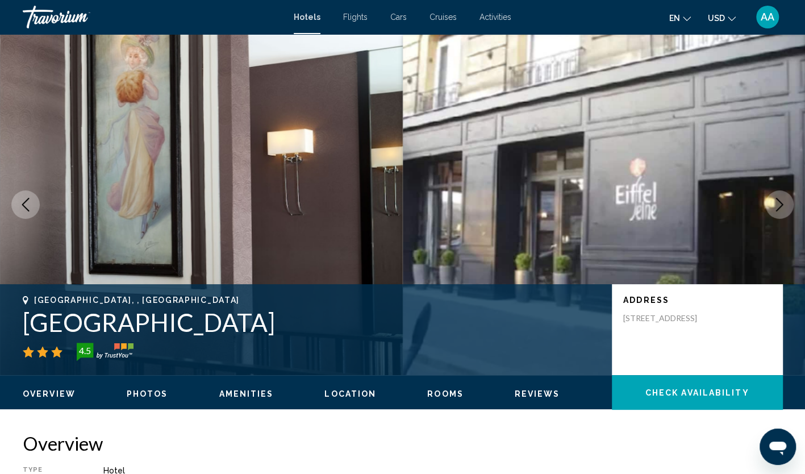
click at [34, 199] on button "Previous image" at bounding box center [25, 204] width 28 height 28
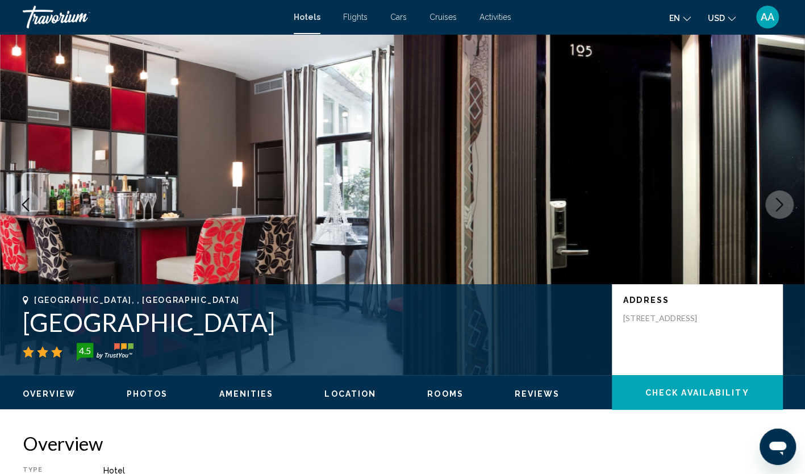
click at [34, 199] on button "Previous image" at bounding box center [25, 204] width 28 height 28
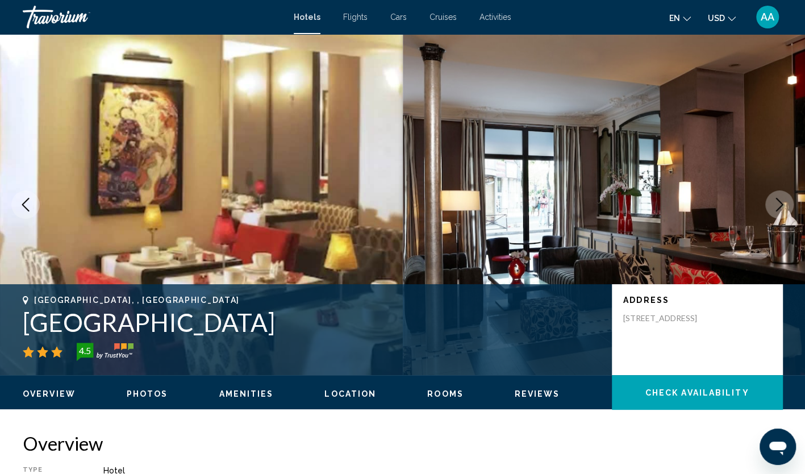
click at [34, 199] on button "Previous image" at bounding box center [25, 204] width 28 height 28
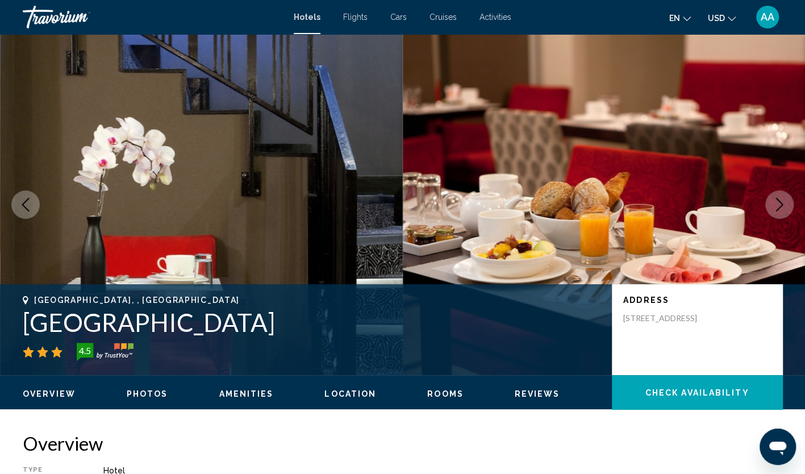
click at [34, 199] on button "Previous image" at bounding box center [25, 204] width 28 height 28
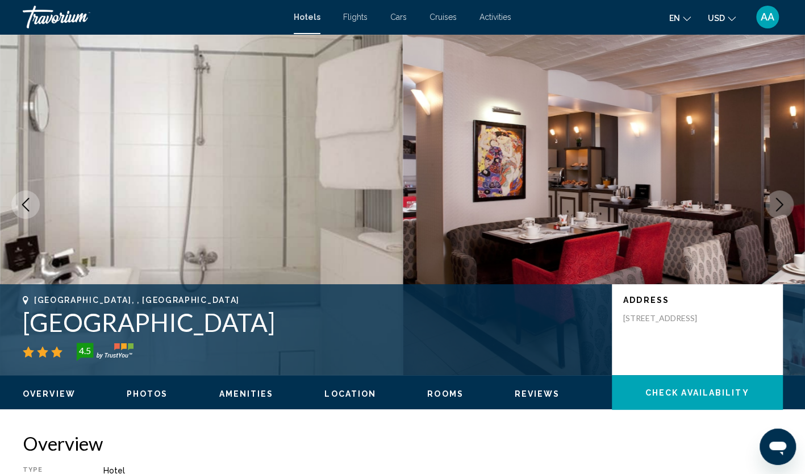
click at [787, 194] on button "Next image" at bounding box center [779, 204] width 28 height 28
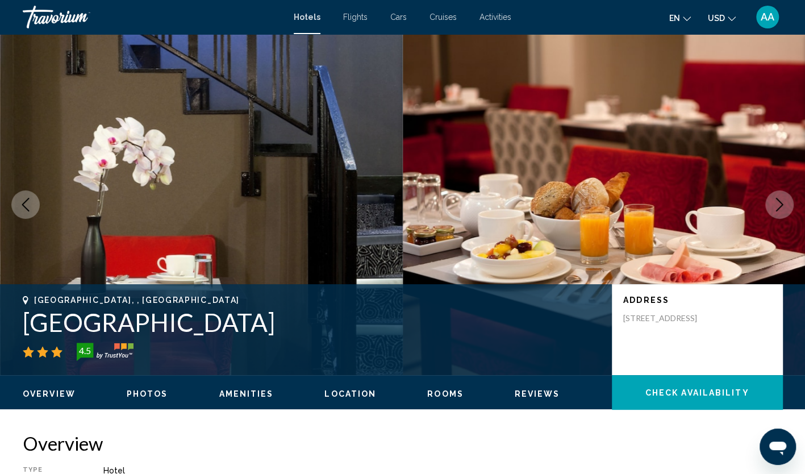
click at [787, 194] on button "Next image" at bounding box center [779, 204] width 28 height 28
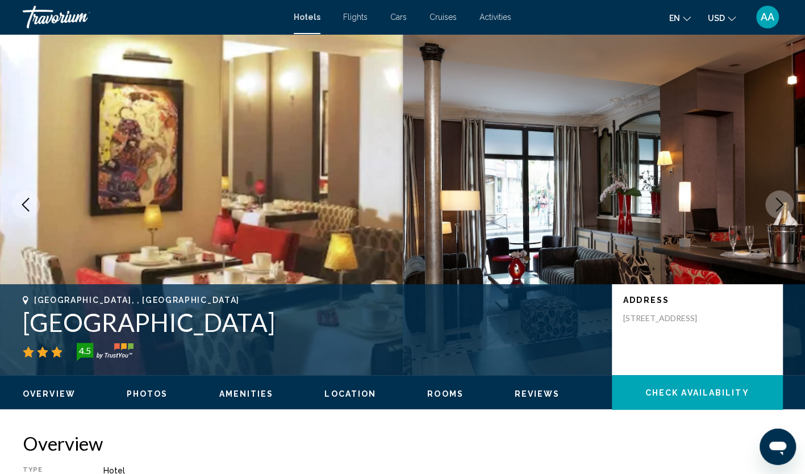
click at [787, 194] on button "Next image" at bounding box center [779, 204] width 28 height 28
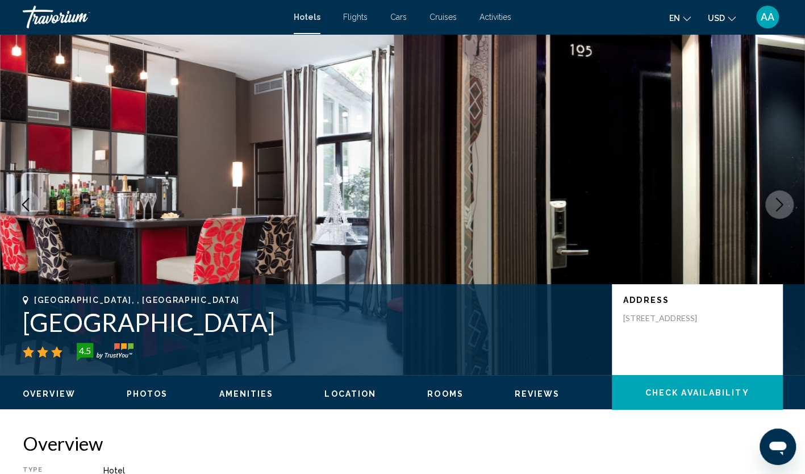
click at [787, 194] on button "Next image" at bounding box center [779, 204] width 28 height 28
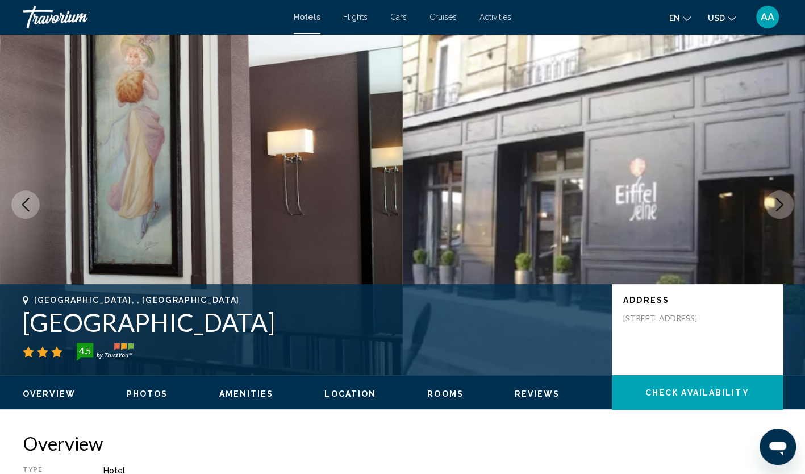
click at [787, 194] on button "Next image" at bounding box center [779, 204] width 28 height 28
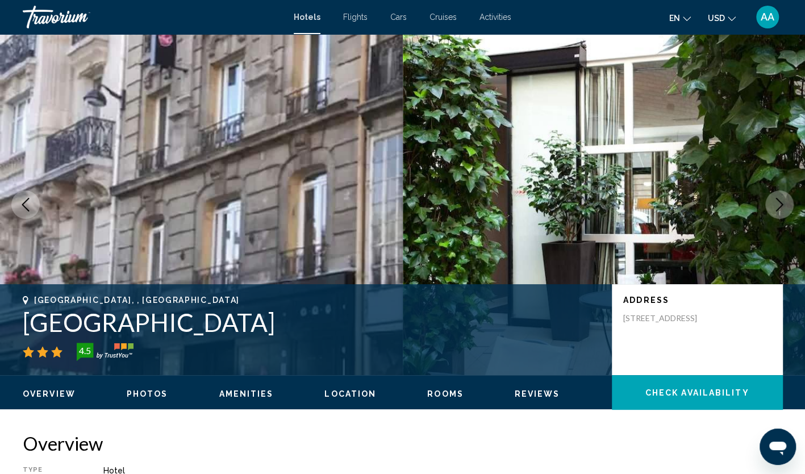
click at [787, 194] on button "Next image" at bounding box center [779, 204] width 28 height 28
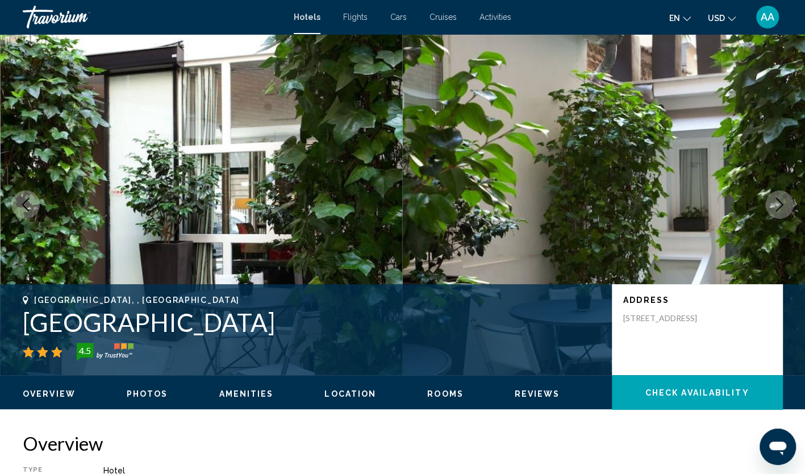
click at [787, 194] on button "Next image" at bounding box center [779, 204] width 28 height 28
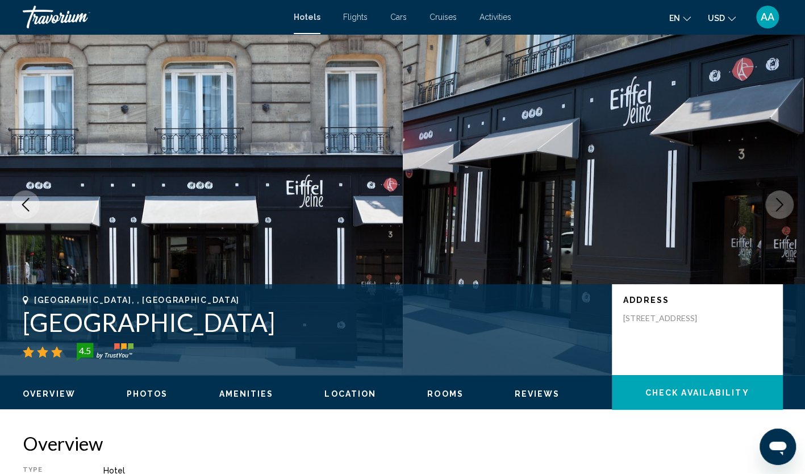
click at [787, 194] on button "Next image" at bounding box center [779, 204] width 28 height 28
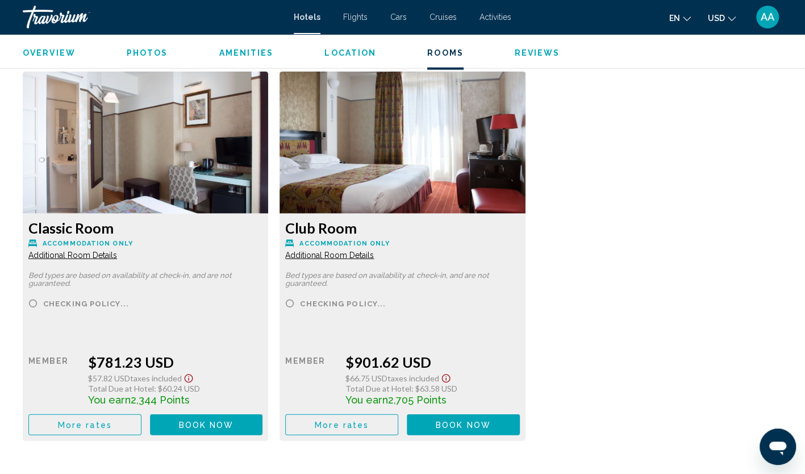
scroll to position [1534, 0]
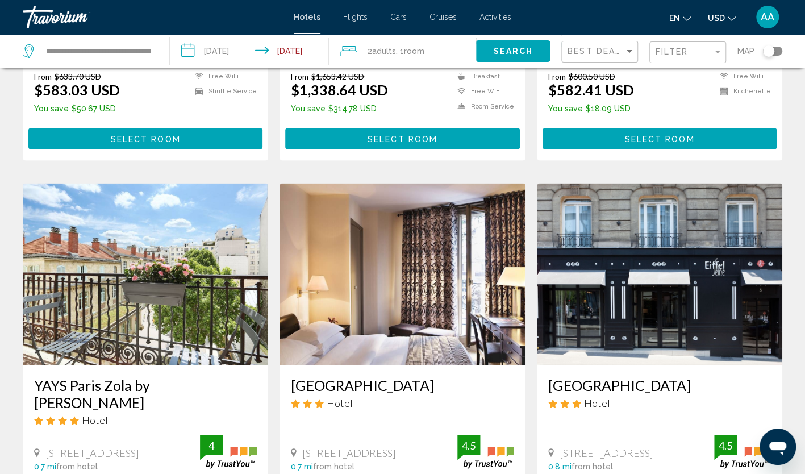
scroll to position [1457, 0]
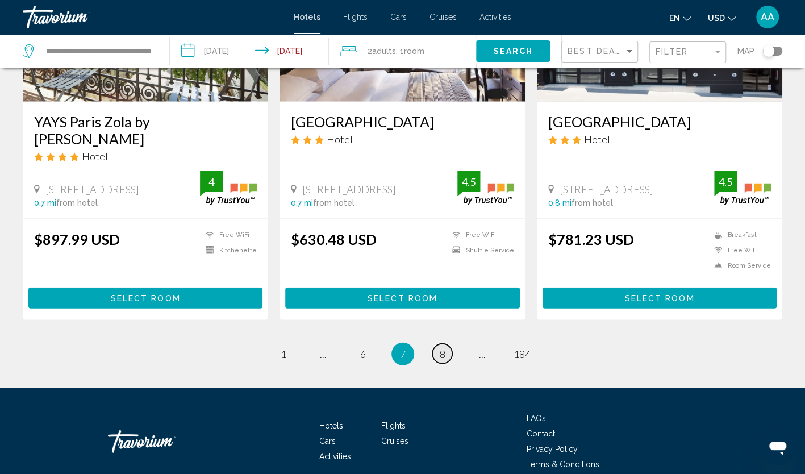
click at [442, 348] on span "8" at bounding box center [443, 354] width 6 height 13
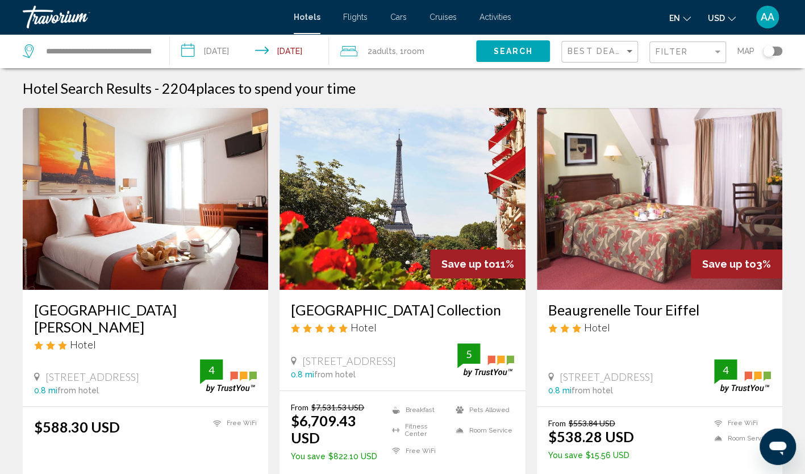
click at [174, 208] on img "Main content" at bounding box center [146, 199] width 246 height 182
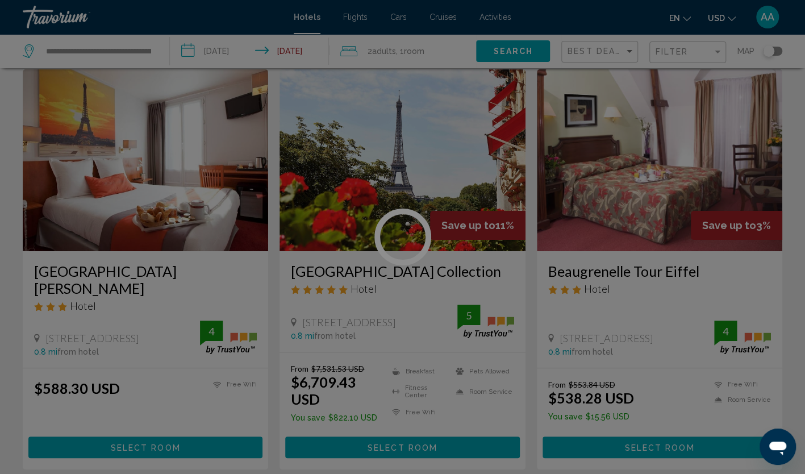
scroll to position [57, 0]
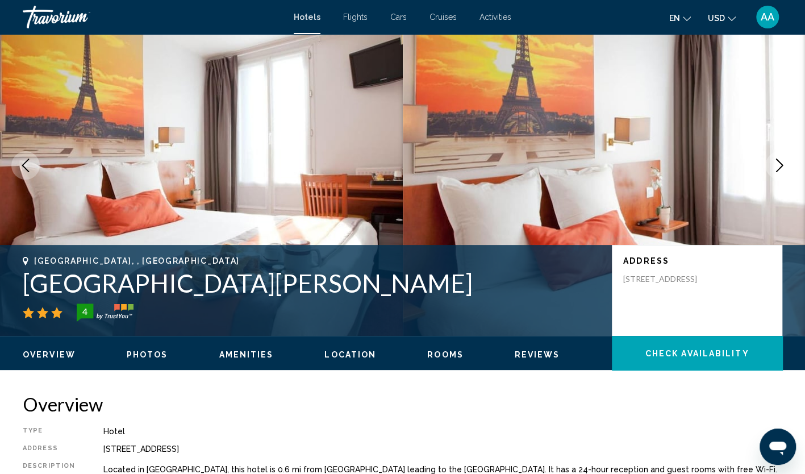
scroll to position [57, 0]
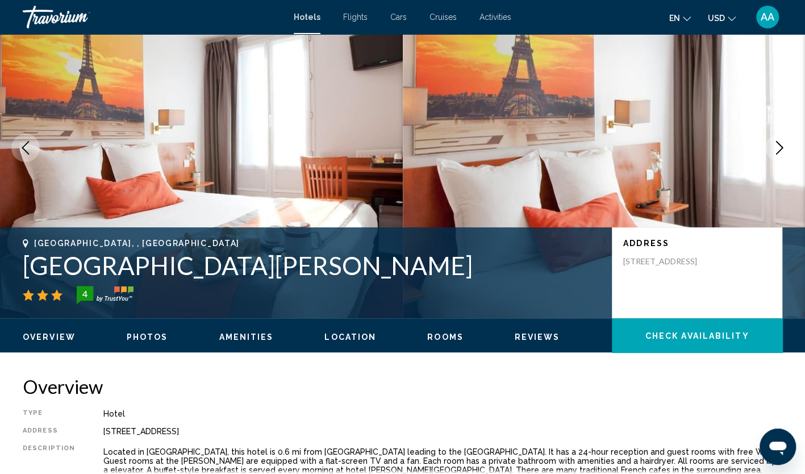
click at [777, 148] on icon "Next image" at bounding box center [780, 148] width 14 height 14
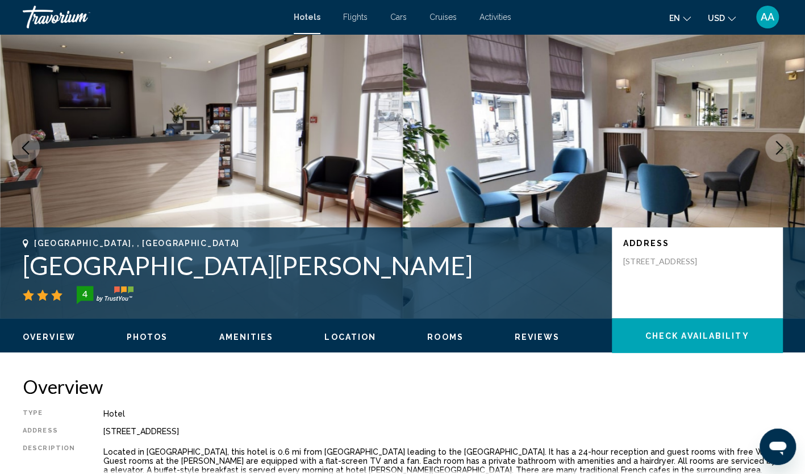
click at [777, 148] on icon "Next image" at bounding box center [780, 148] width 14 height 14
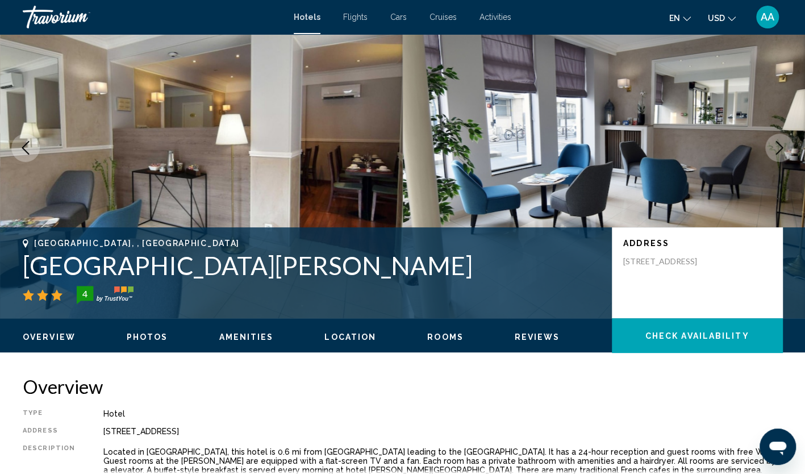
click at [777, 148] on icon "Next image" at bounding box center [780, 148] width 14 height 14
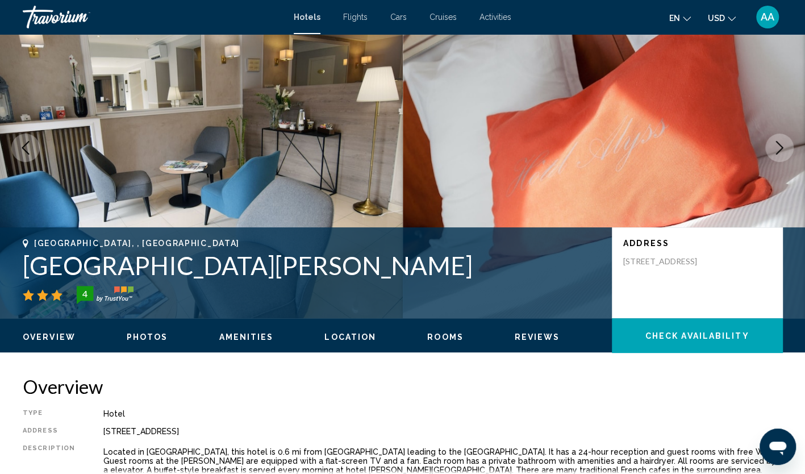
click at [777, 148] on icon "Next image" at bounding box center [780, 148] width 14 height 14
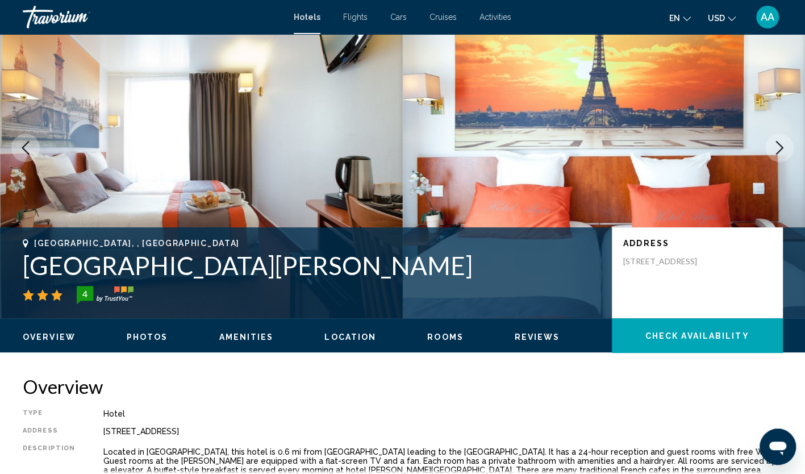
click at [777, 148] on icon "Next image" at bounding box center [780, 148] width 14 height 14
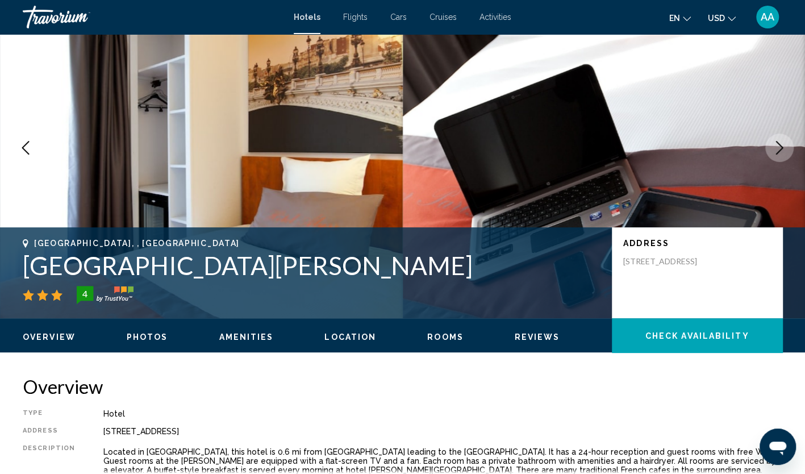
click at [777, 148] on icon "Next image" at bounding box center [780, 148] width 14 height 14
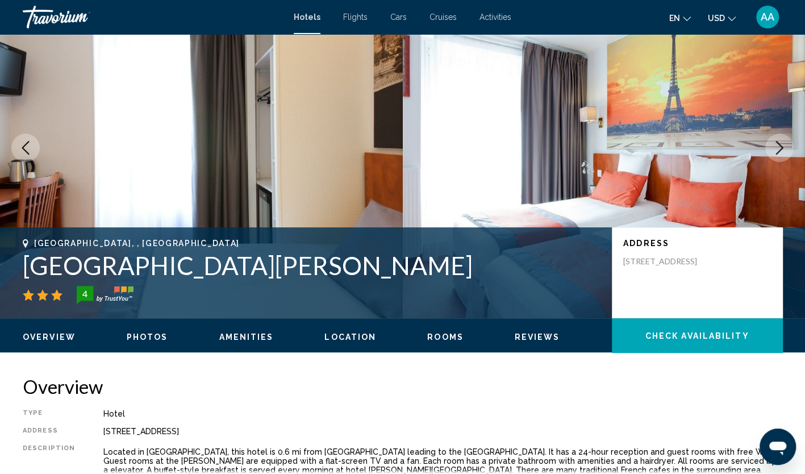
click at [777, 148] on icon "Next image" at bounding box center [780, 148] width 14 height 14
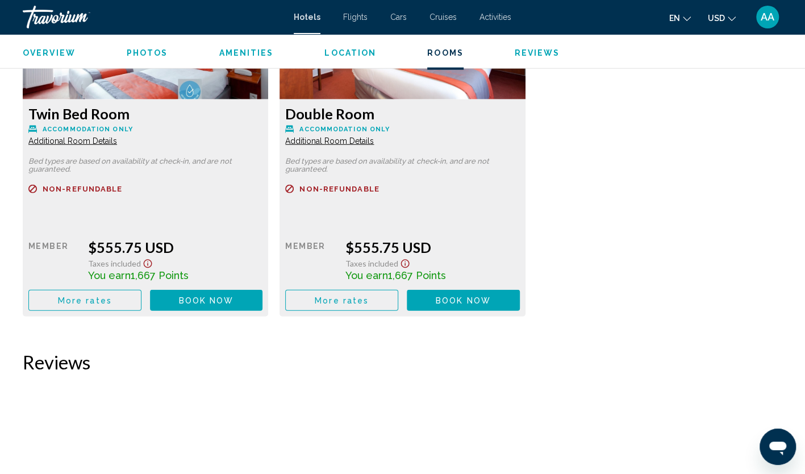
scroll to position [1591, 0]
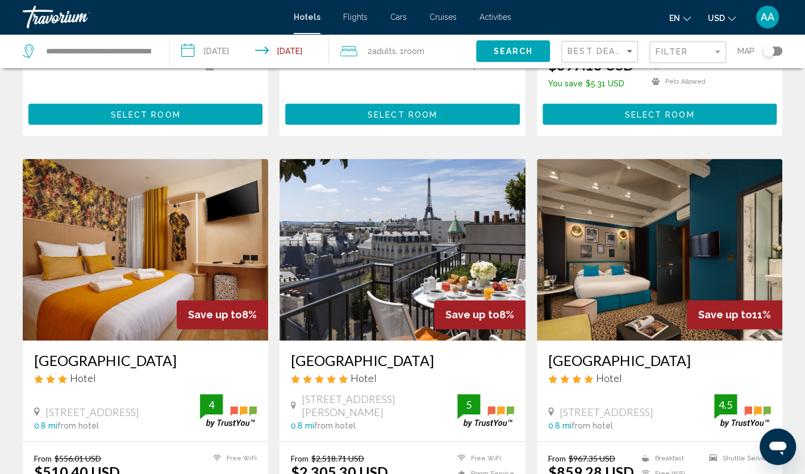
scroll to position [852, 0]
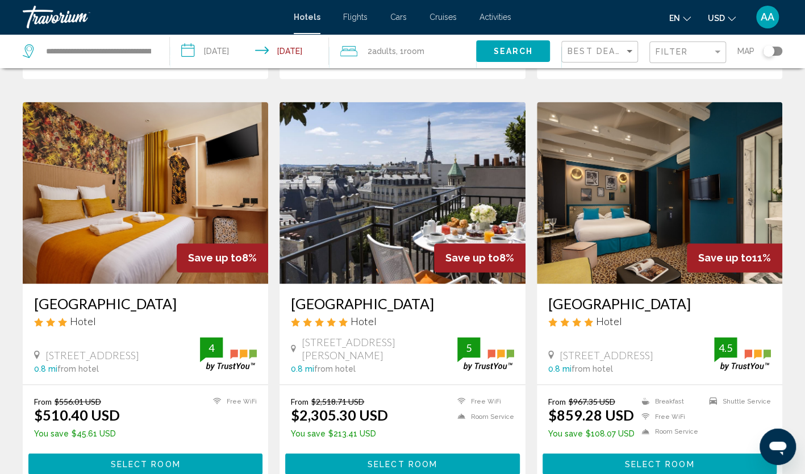
click at [428, 201] on img "Main content" at bounding box center [403, 193] width 246 height 182
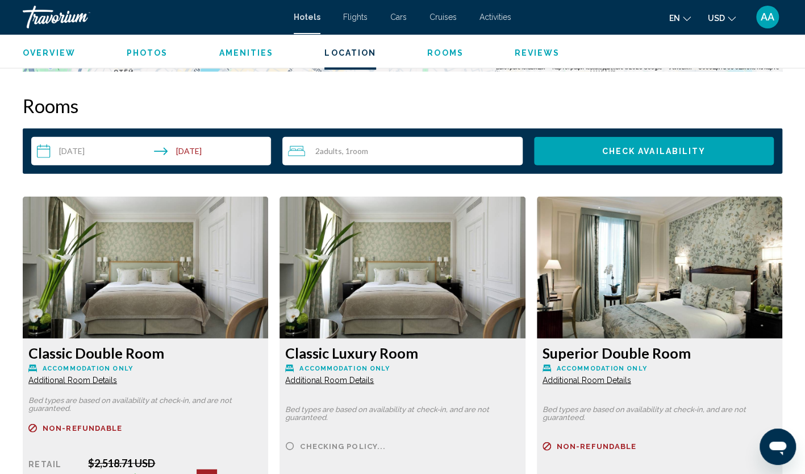
scroll to position [1364, 0]
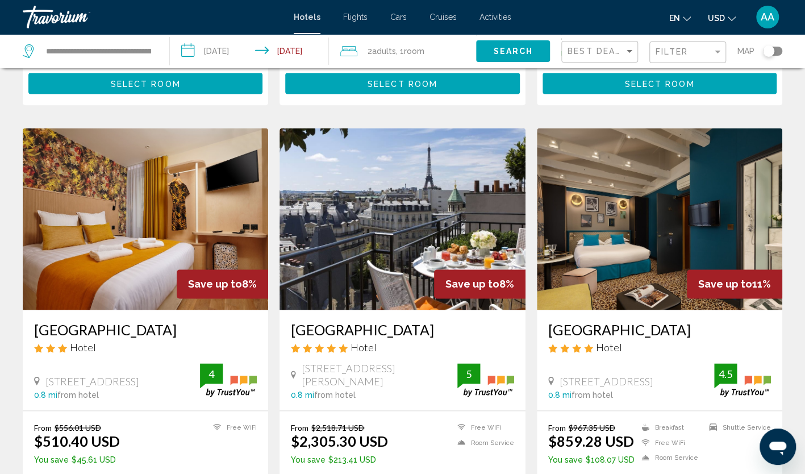
scroll to position [852, 0]
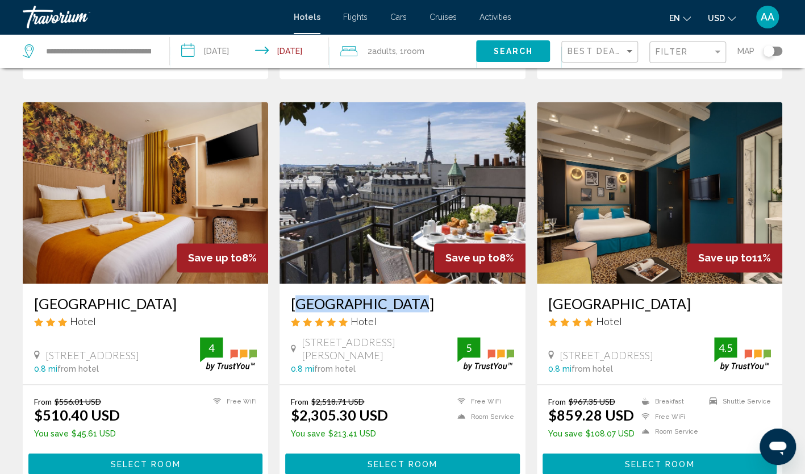
drag, startPoint x: 290, startPoint y: 289, endPoint x: 407, endPoint y: 293, distance: 117.1
click at [407, 293] on div "Hôtel San Régis Hotel 12, Rue Jean Goujon, Paris 0.8 mi from hotel 5" at bounding box center [403, 334] width 246 height 101
copy h3 "Hôtel San Régis"
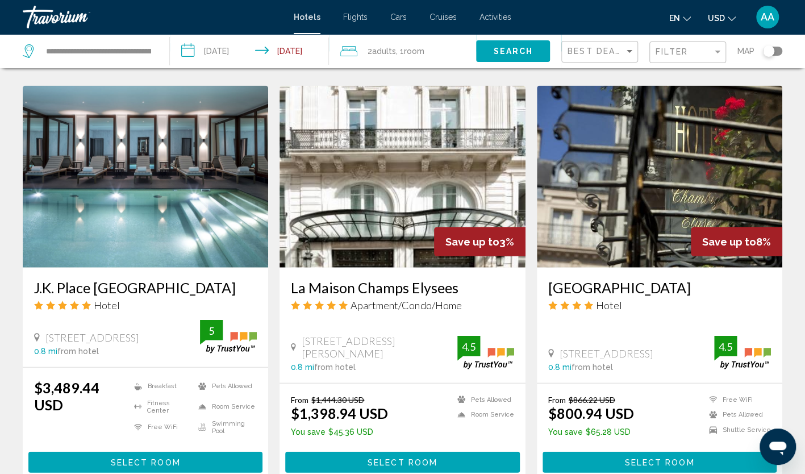
scroll to position [1478, 0]
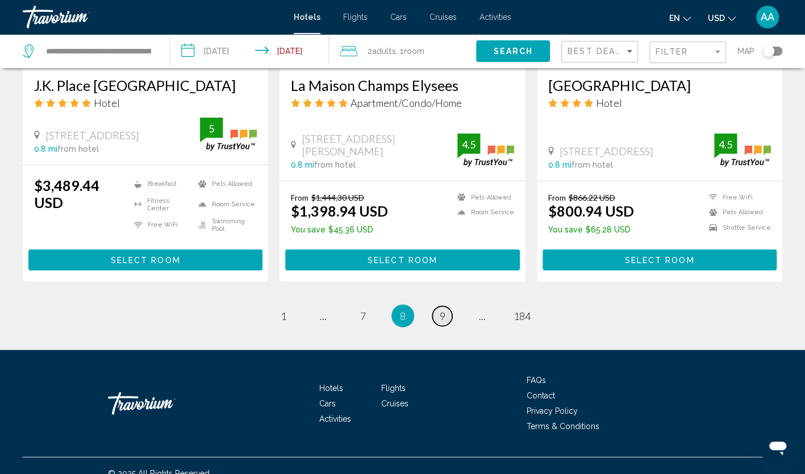
click at [448, 306] on link "page 9" at bounding box center [442, 316] width 20 height 20
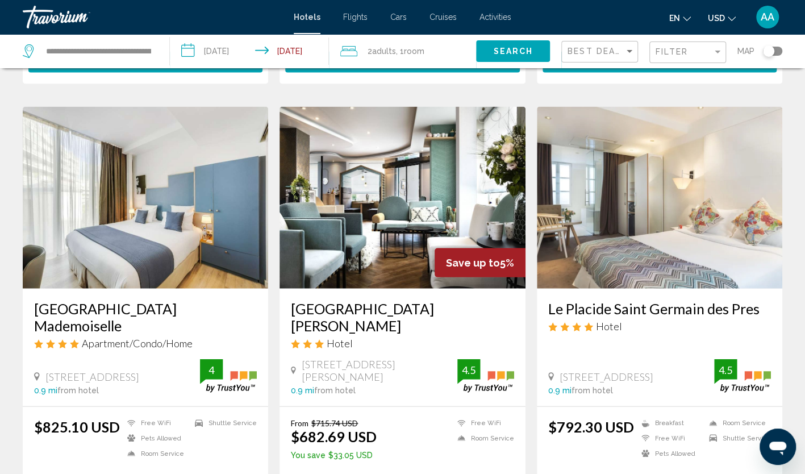
scroll to position [1250, 0]
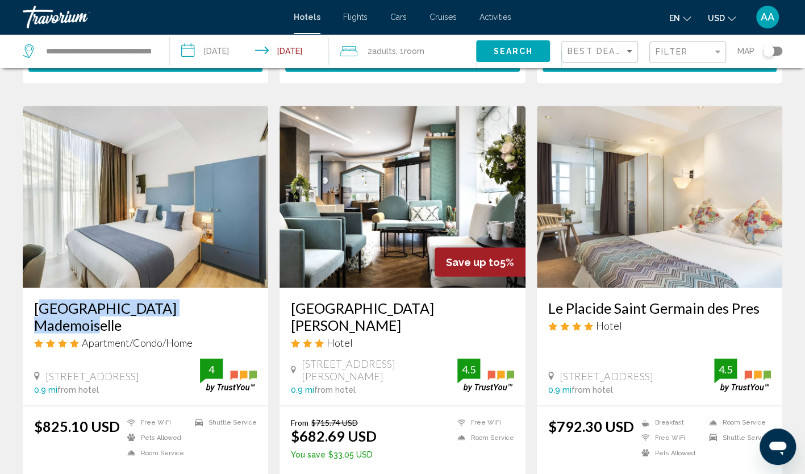
drag, startPoint x: 32, startPoint y: 286, endPoint x: 191, endPoint y: 299, distance: 159.0
click at [191, 299] on div "Villa Eiffel Mademoiselle Apartment/Condo/Home 35 Rue Mademoiselle, Paris 0.9 m…" at bounding box center [146, 347] width 246 height 118
copy h3 "Villa Eiffel Mademoiselle"
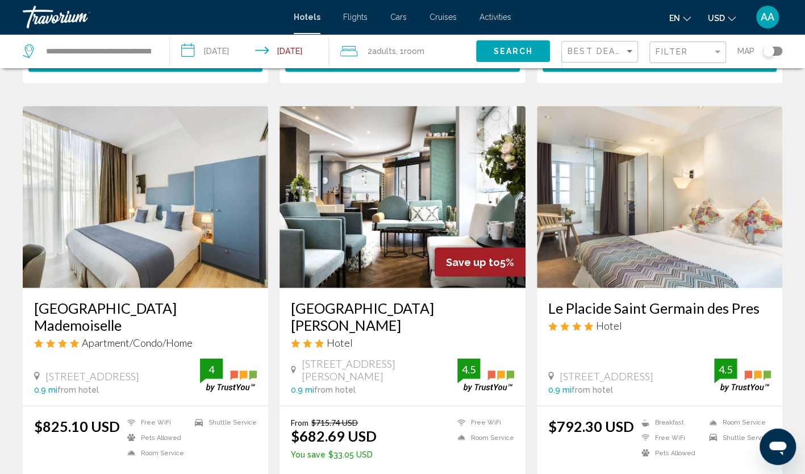
click at [273, 305] on app-hotels-search-item "Villa Eiffel Mademoiselle Apartment/Condo/Home 35 Rue Mademoiselle, Paris 0.9 m…" at bounding box center [145, 306] width 257 height 401
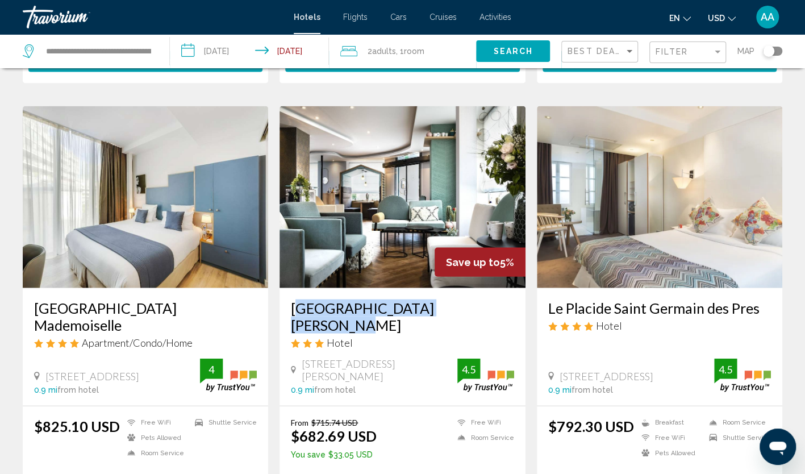
drag, startPoint x: 289, startPoint y: 288, endPoint x: 450, endPoint y: 290, distance: 160.9
click at [450, 290] on div "Hôtel Eiffel Saint Charles Hotel 37 Rue Saint Charles, Paris 0.9 mi from hotel …" at bounding box center [403, 347] width 246 height 118
copy h3 "Hôtel Eiffel Saint Charles"
click at [382, 202] on img "Main content" at bounding box center [403, 197] width 246 height 182
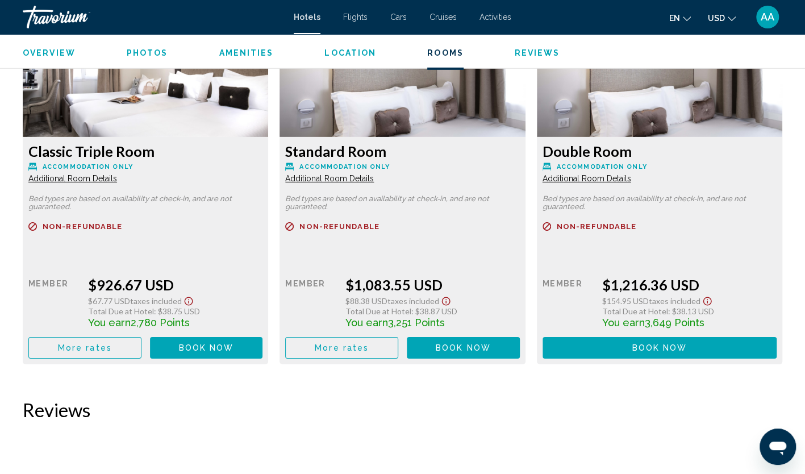
scroll to position [1984, 0]
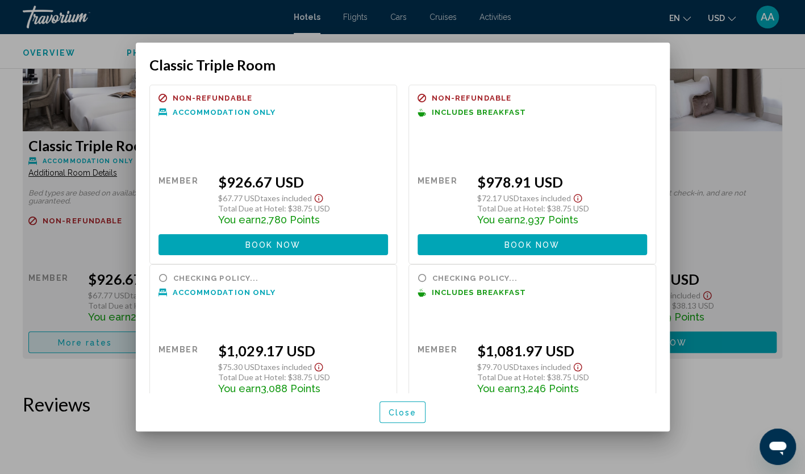
scroll to position [0, 0]
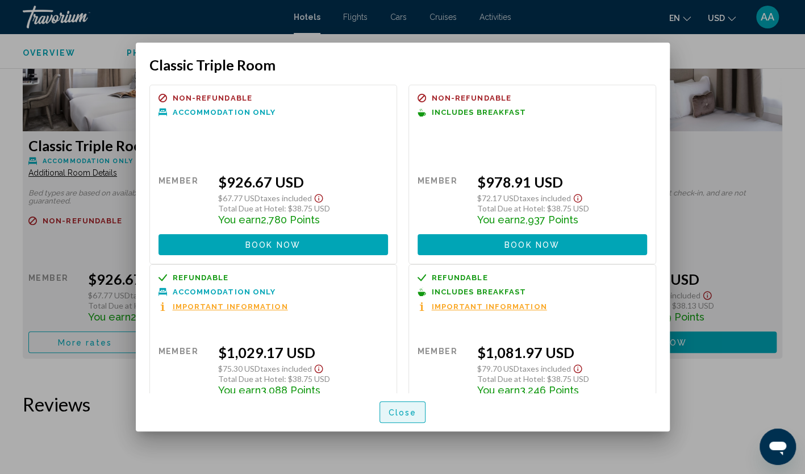
click at [395, 420] on button "Close" at bounding box center [403, 411] width 47 height 21
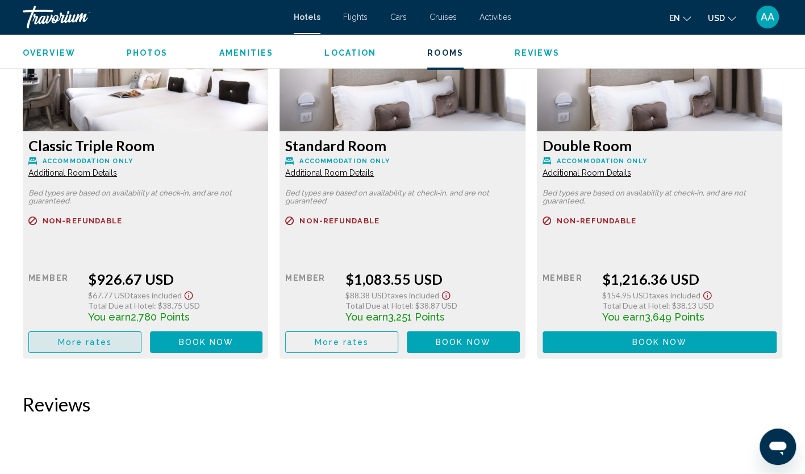
click at [100, 338] on span "More rates" at bounding box center [85, 342] width 54 height 9
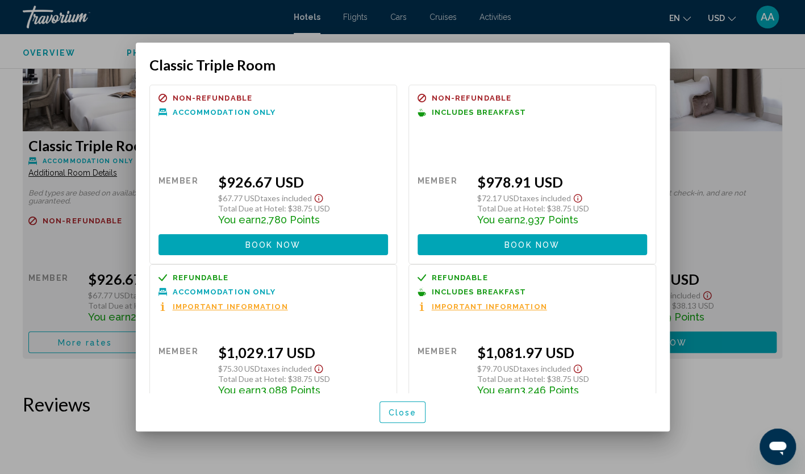
click at [401, 412] on span "Close" at bounding box center [403, 412] width 28 height 9
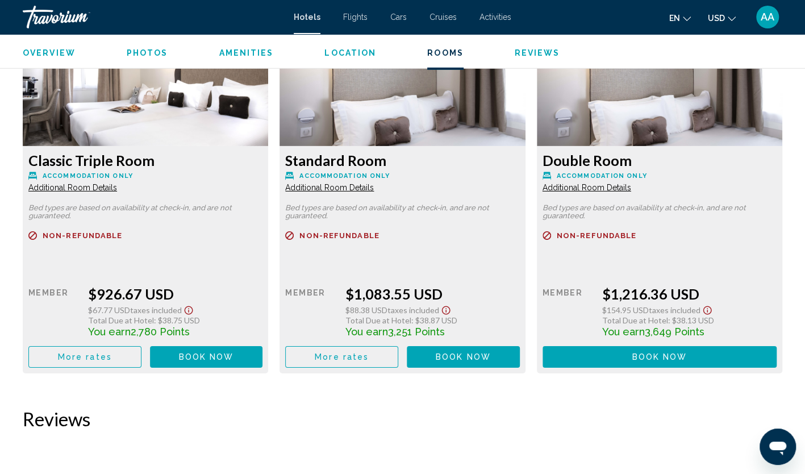
scroll to position [1871, 0]
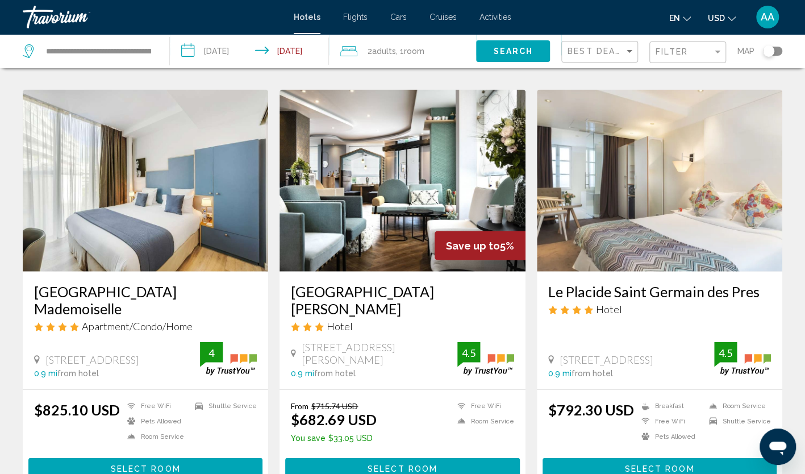
scroll to position [1250, 0]
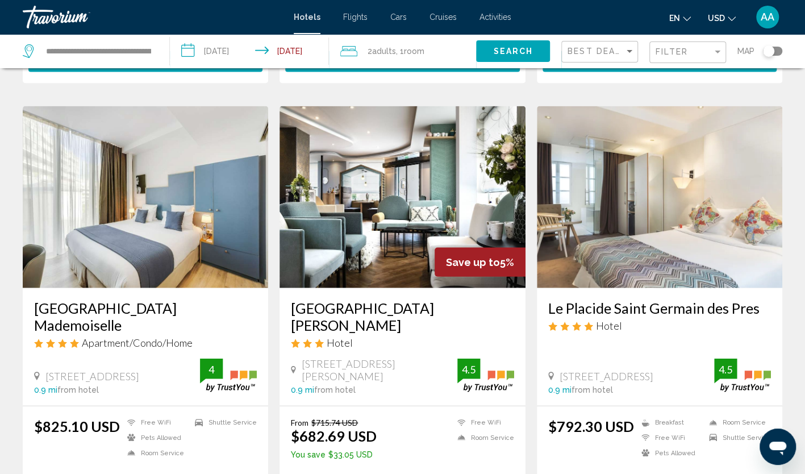
click at [363, 239] on img "Main content" at bounding box center [403, 197] width 246 height 182
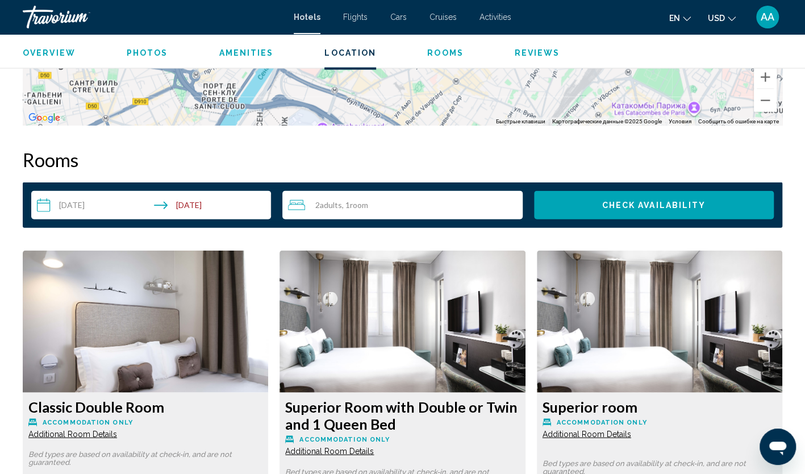
scroll to position [1307, 0]
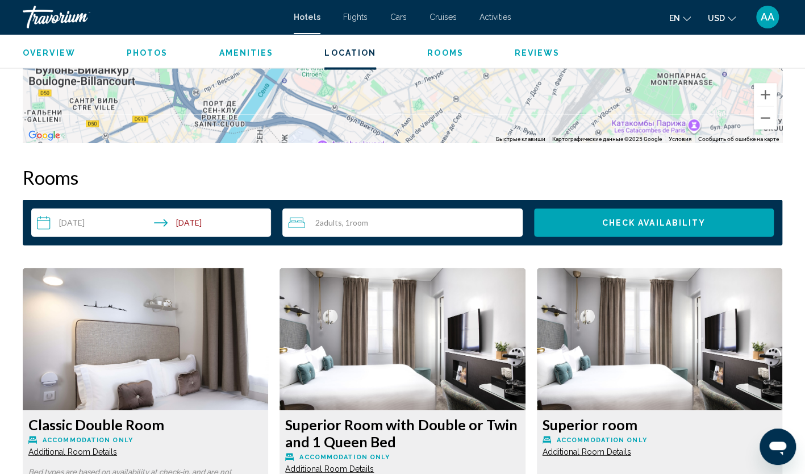
click at [405, 219] on div "2 Adult Adults , 1 Room rooms" at bounding box center [405, 223] width 234 height 14
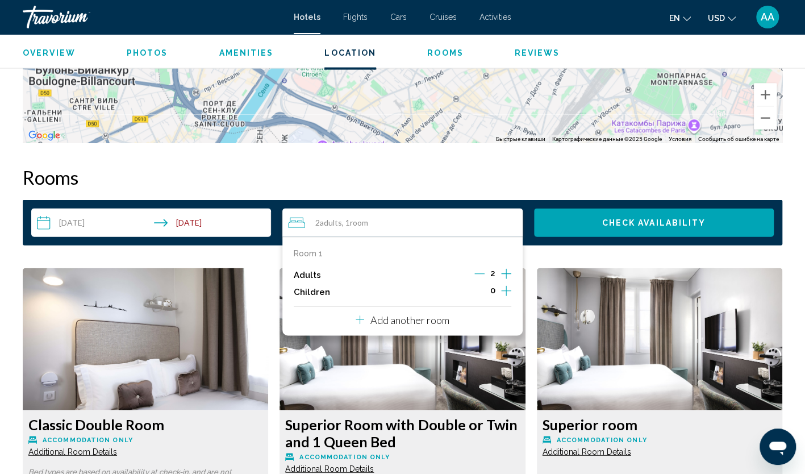
click at [500, 267] on div "2" at bounding box center [493, 275] width 37 height 17
click at [506, 269] on icon "Increment adults" at bounding box center [506, 274] width 10 height 10
click at [611, 227] on button "Check Availability" at bounding box center [654, 223] width 240 height 28
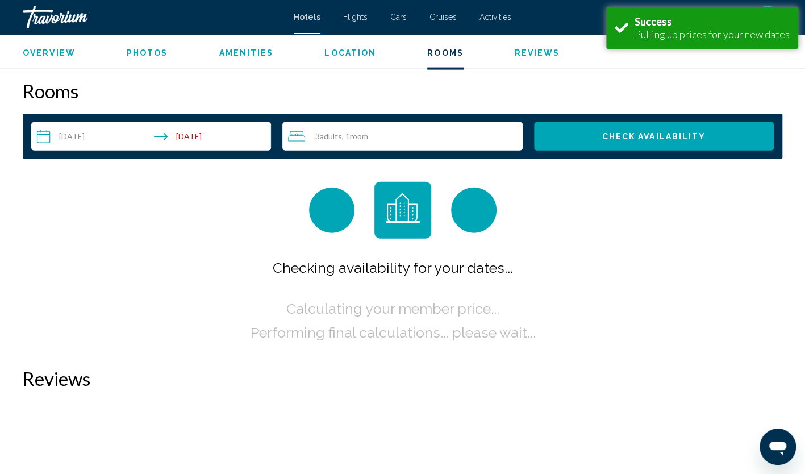
scroll to position [1395, 0]
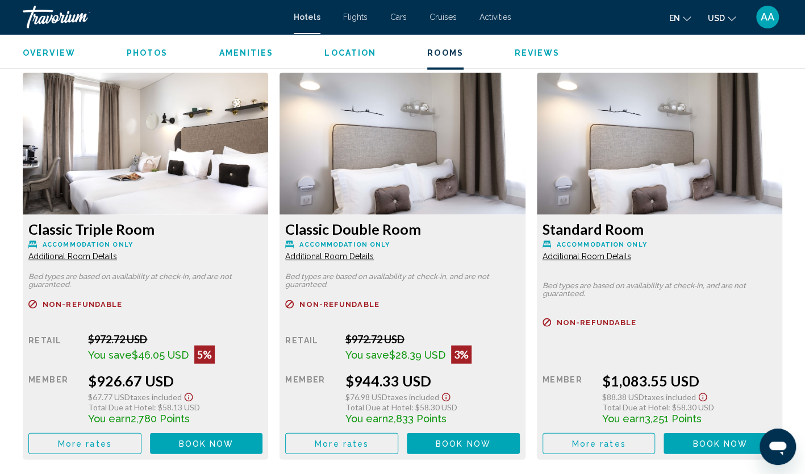
scroll to position [1478, 0]
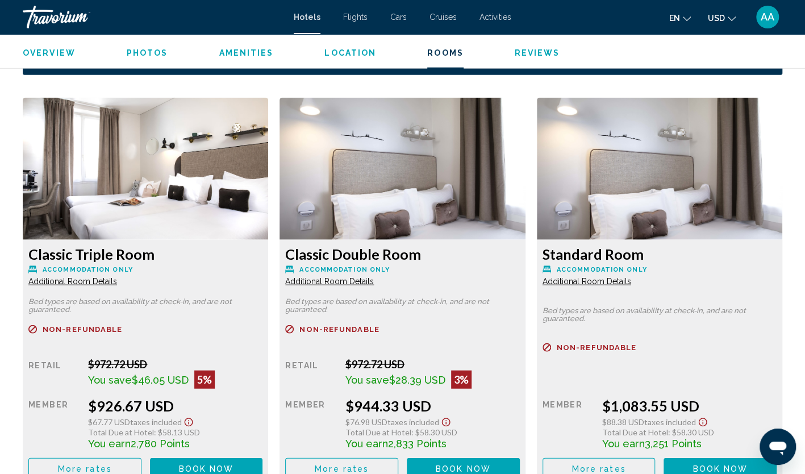
click at [106, 464] on span "More rates" at bounding box center [85, 468] width 54 height 9
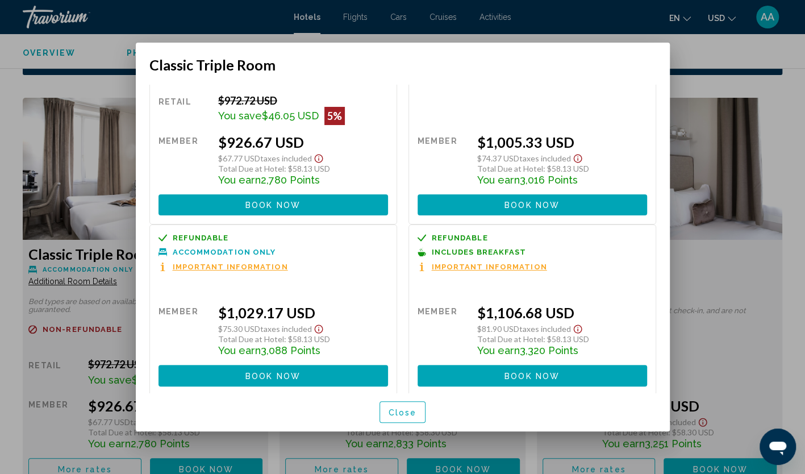
scroll to position [60, 0]
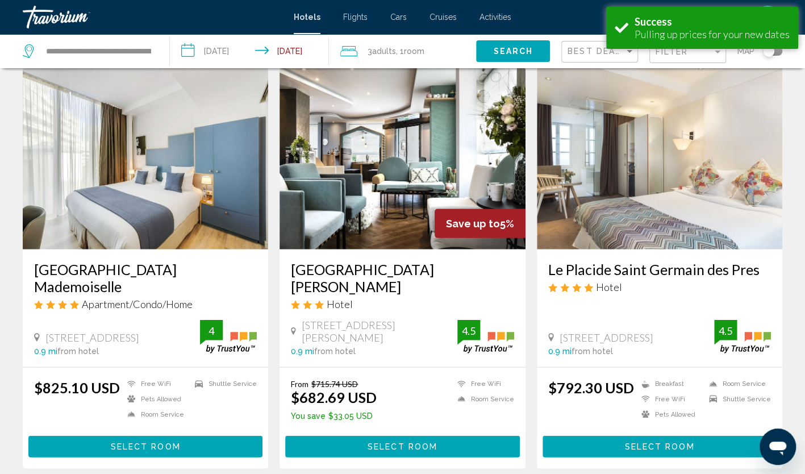
scroll to position [1307, 0]
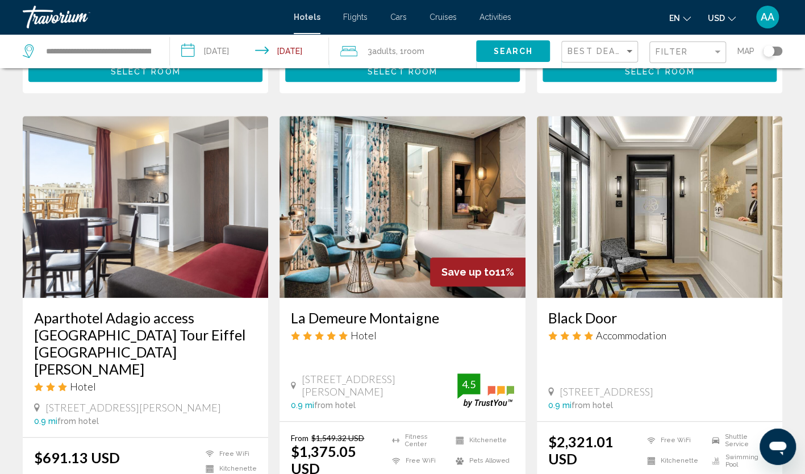
scroll to position [455, 0]
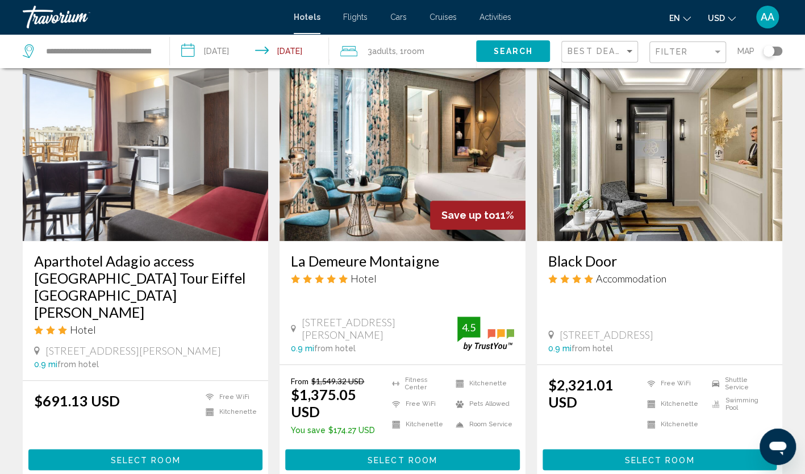
click at [150, 147] on img "Main content" at bounding box center [146, 150] width 246 height 182
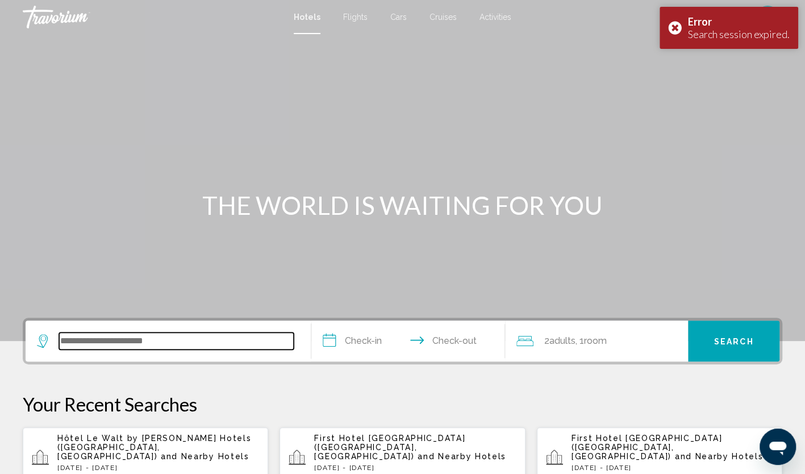
click at [199, 344] on input "Search widget" at bounding box center [176, 340] width 235 height 17
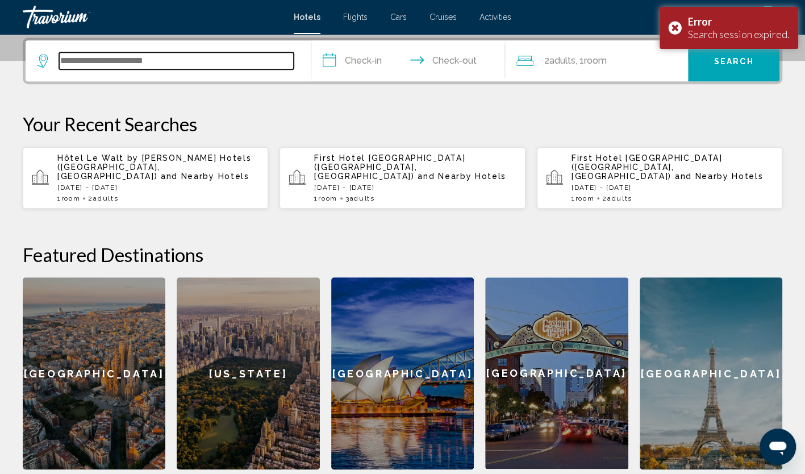
scroll to position [281, 0]
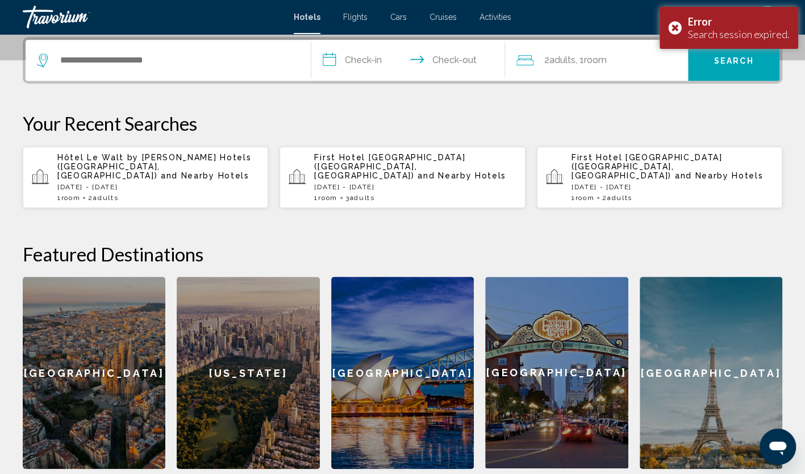
click at [169, 183] on p "[DATE] - [DATE]" at bounding box center [158, 187] width 202 height 8
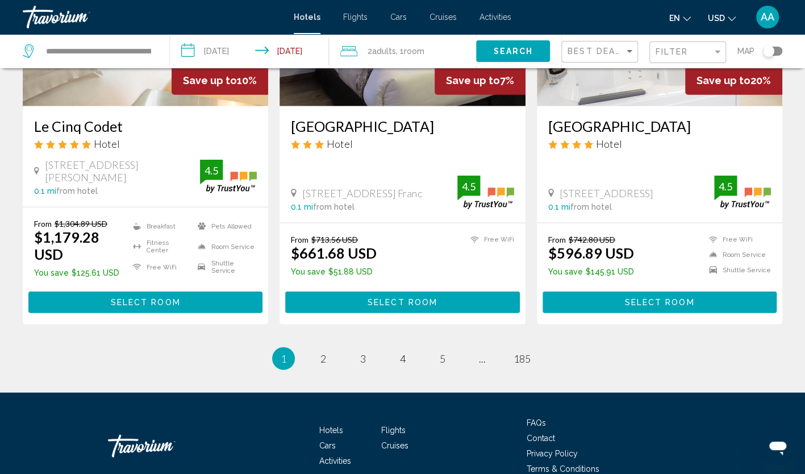
scroll to position [1458, 0]
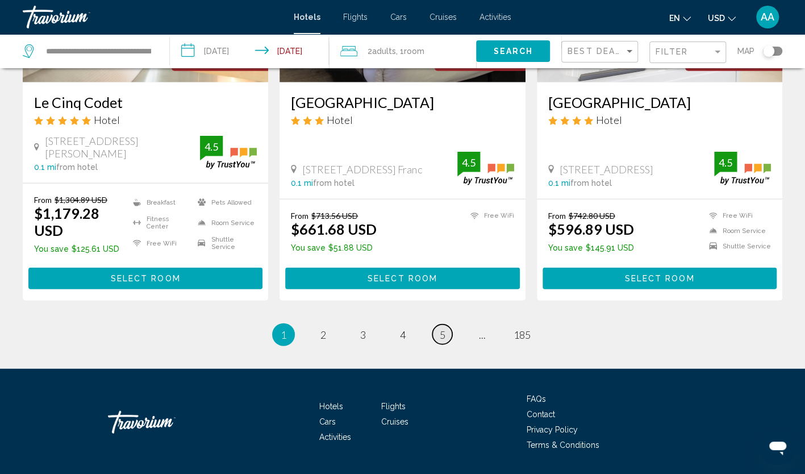
click at [447, 324] on link "page 5" at bounding box center [442, 334] width 20 height 20
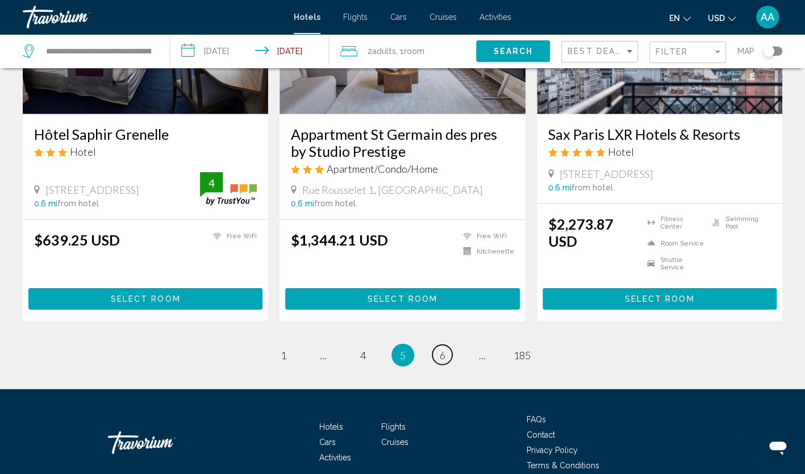
scroll to position [1462, 0]
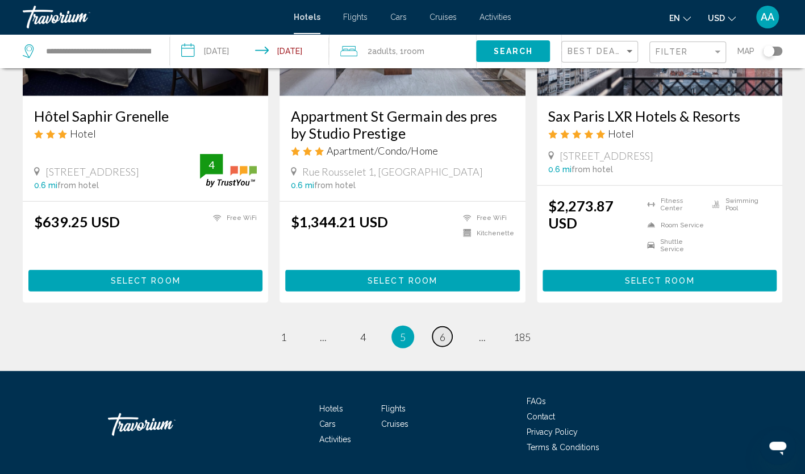
click at [442, 331] on span "6" at bounding box center [443, 337] width 6 height 13
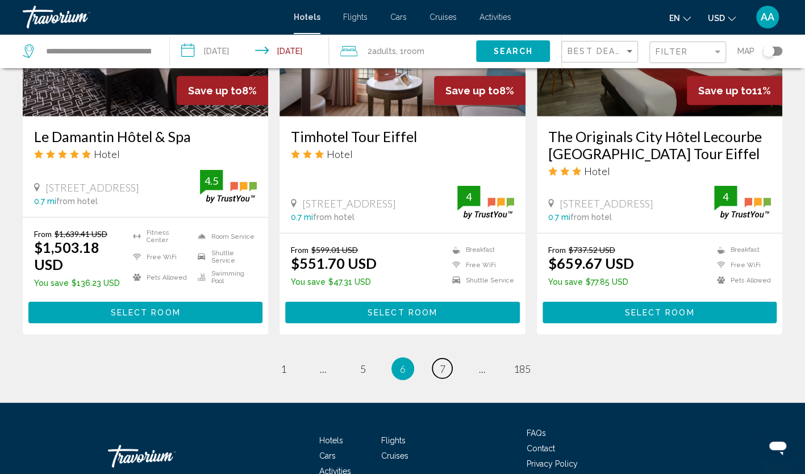
scroll to position [1457, 0]
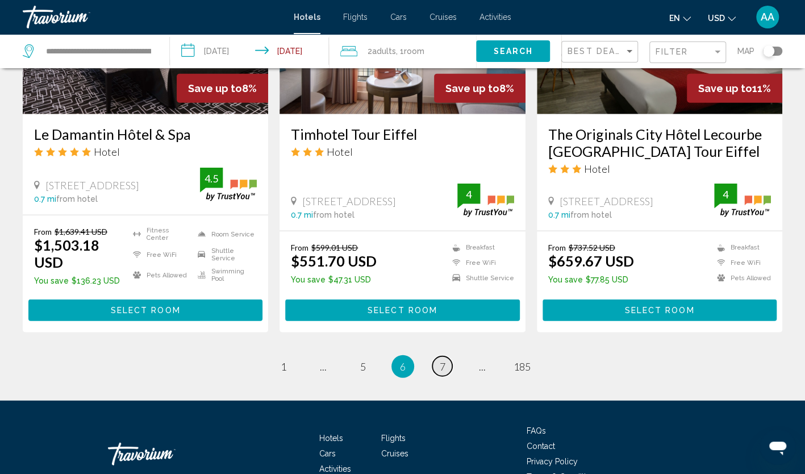
click at [442, 360] on span "7" at bounding box center [443, 366] width 6 height 13
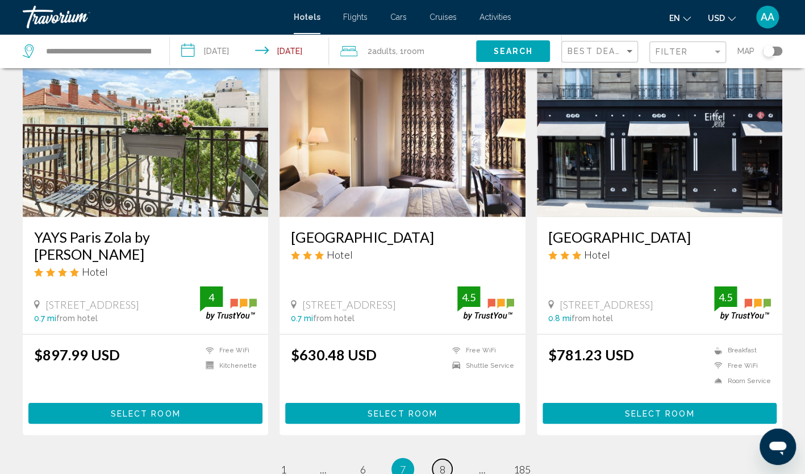
scroll to position [1457, 0]
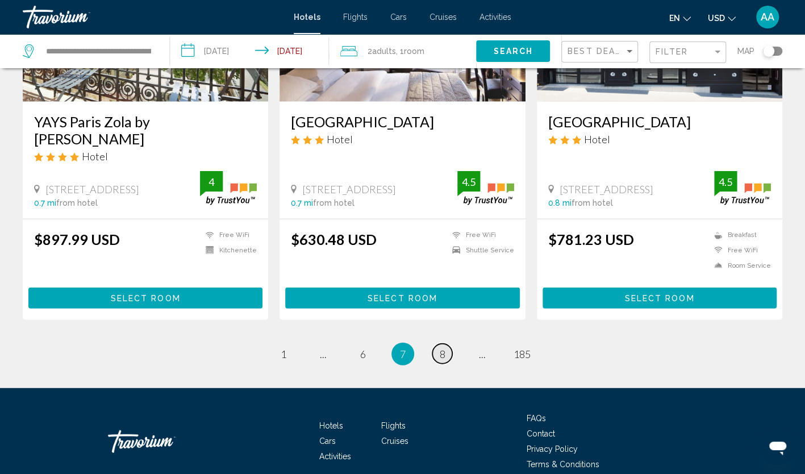
click at [434, 344] on link "page 8" at bounding box center [442, 354] width 20 height 20
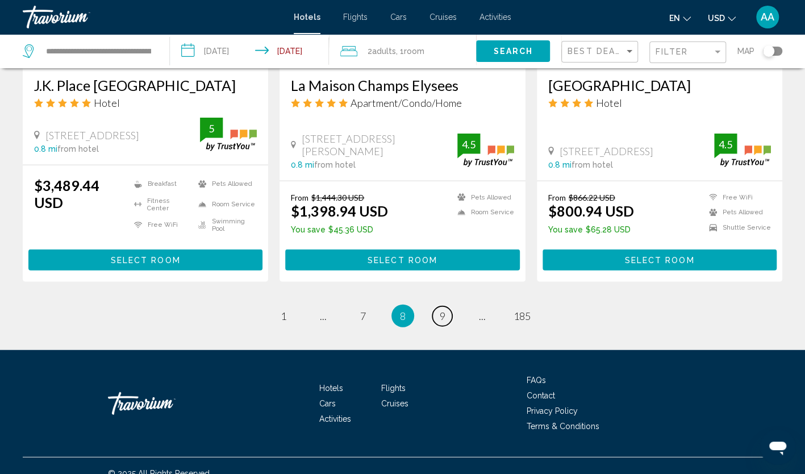
scroll to position [1421, 0]
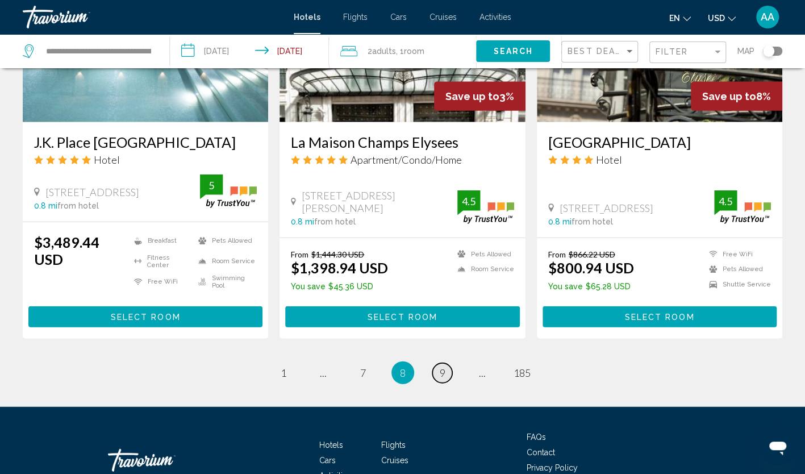
click at [442, 367] on span "9" at bounding box center [443, 373] width 6 height 13
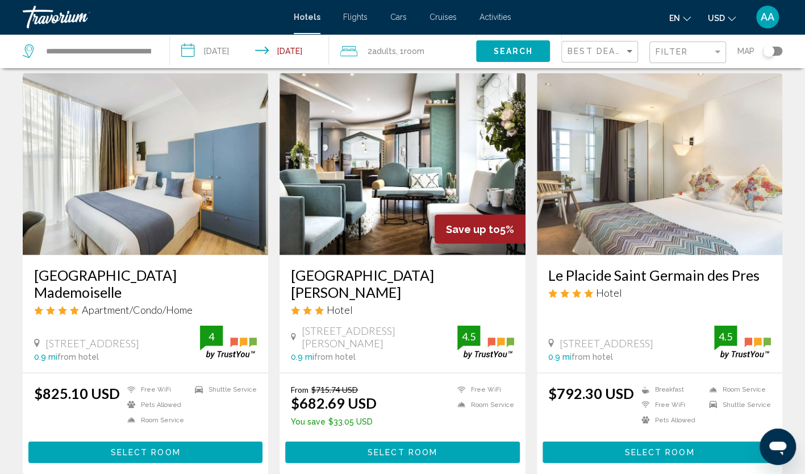
scroll to position [1307, 0]
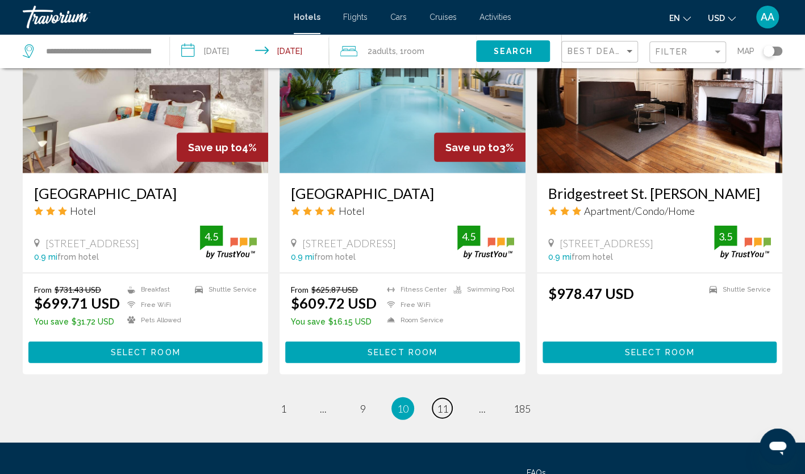
scroll to position [1364, 0]
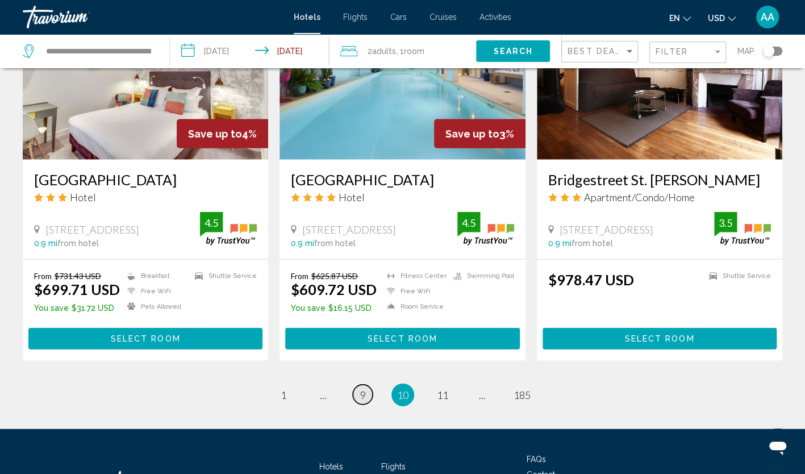
click at [365, 396] on span "9" at bounding box center [363, 395] width 6 height 13
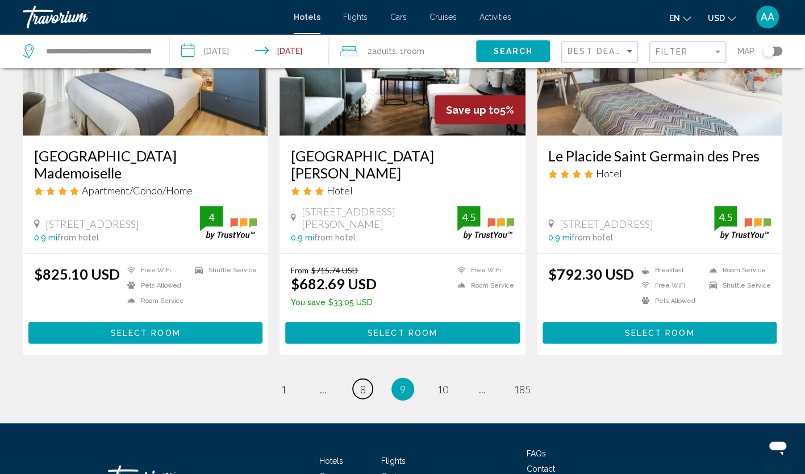
scroll to position [1455, 0]
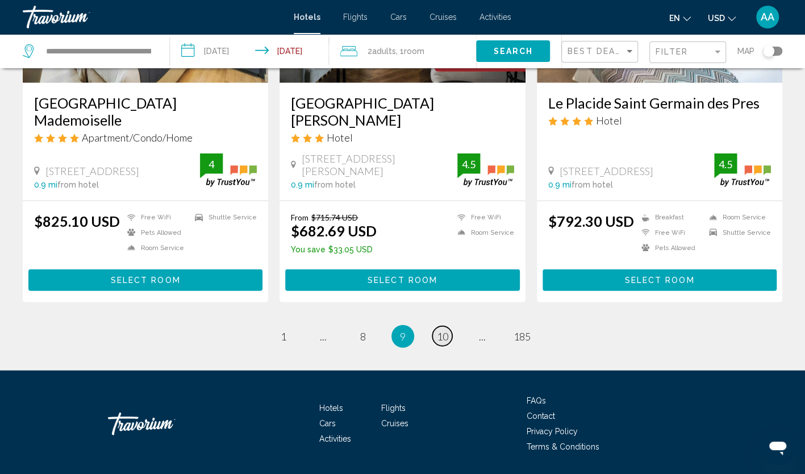
click at [448, 330] on span "10" at bounding box center [442, 336] width 11 height 13
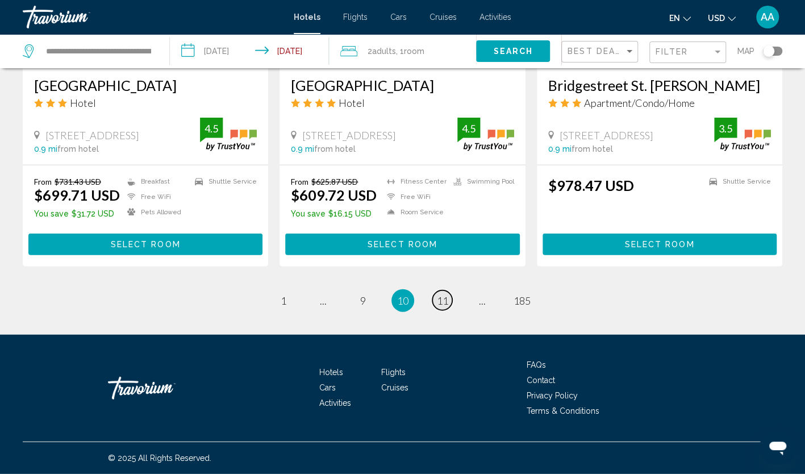
click at [442, 301] on span "11" at bounding box center [442, 300] width 11 height 13
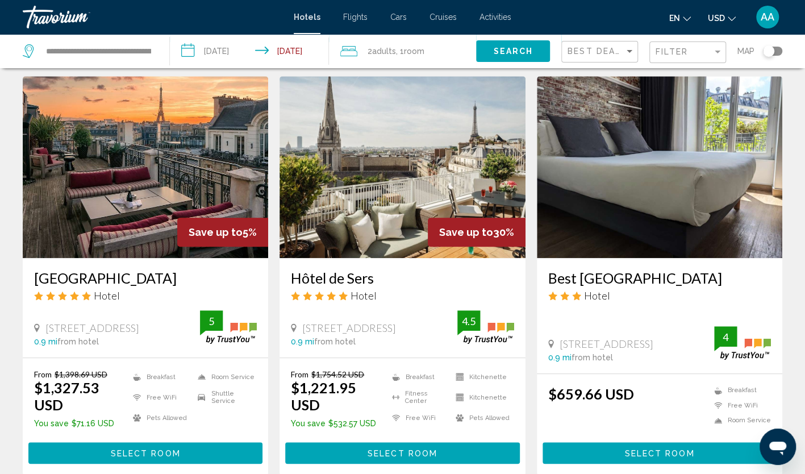
scroll to position [398, 0]
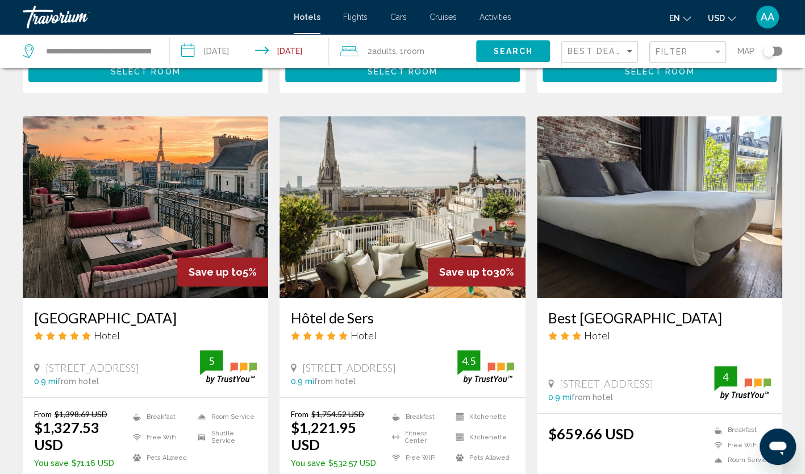
click at [207, 203] on img "Main content" at bounding box center [146, 207] width 246 height 182
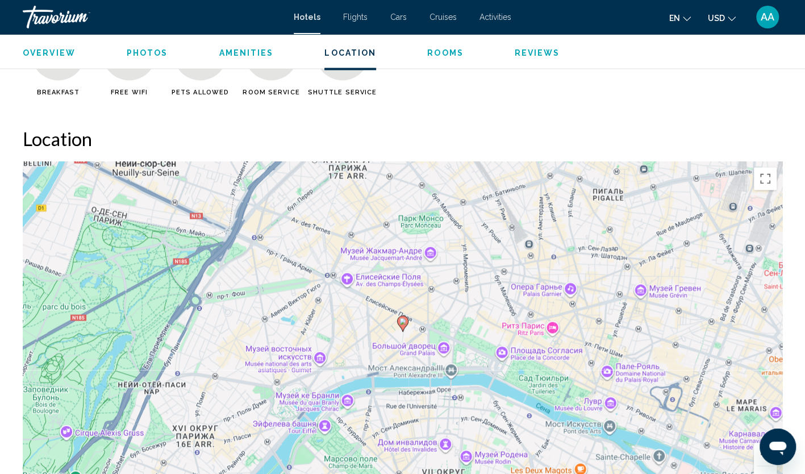
scroll to position [1364, 0]
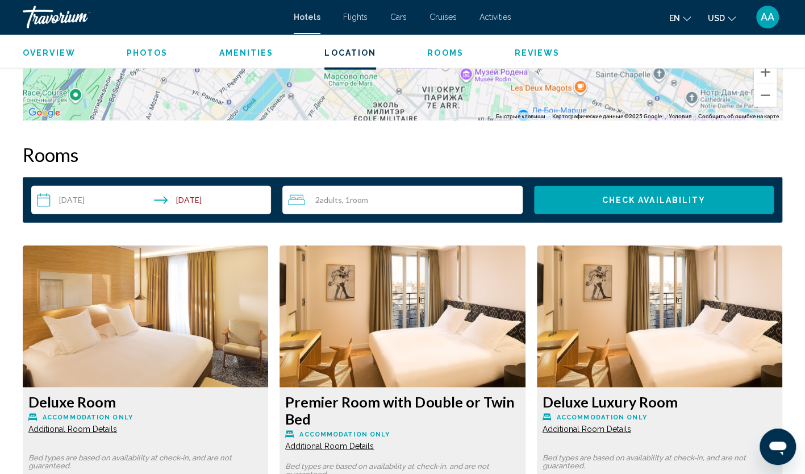
click at [386, 203] on div "2 Adult Adults , 1 Room rooms" at bounding box center [405, 200] width 234 height 14
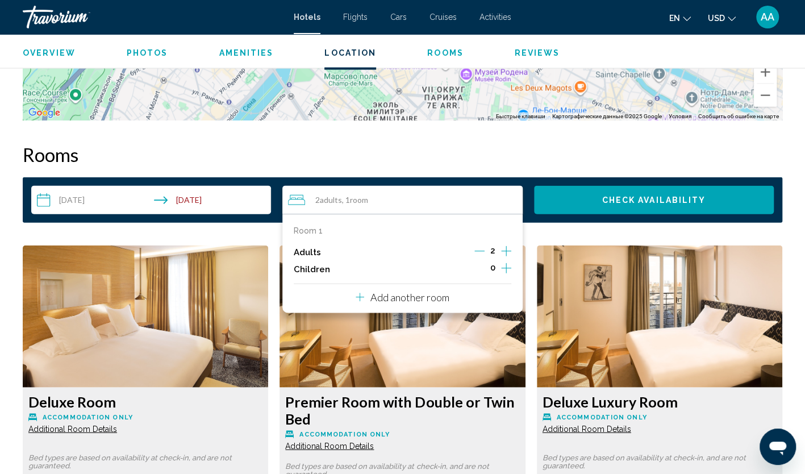
click at [507, 250] on icon "Increment adults" at bounding box center [506, 251] width 10 height 14
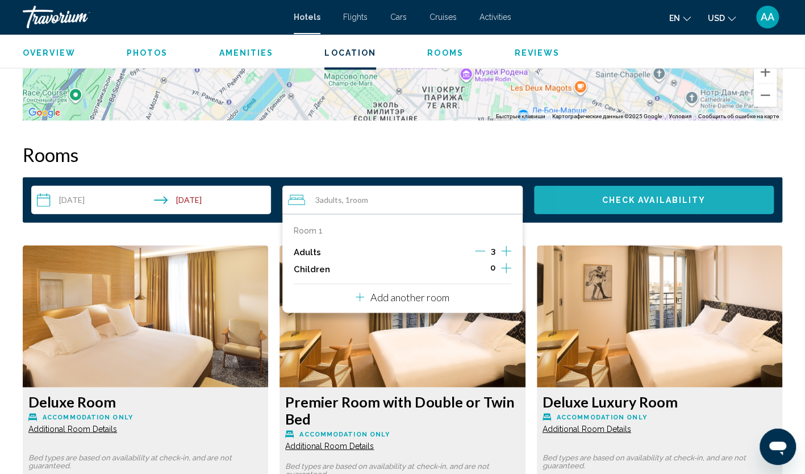
click at [593, 201] on button "Check Availability" at bounding box center [654, 200] width 240 height 28
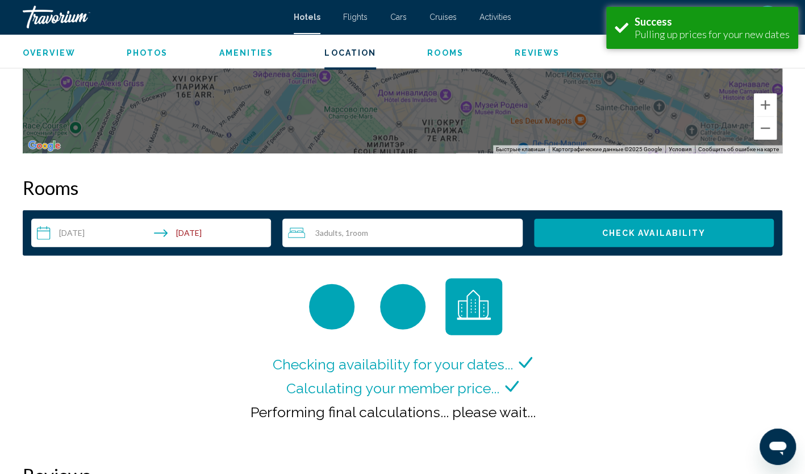
scroll to position [1367, 0]
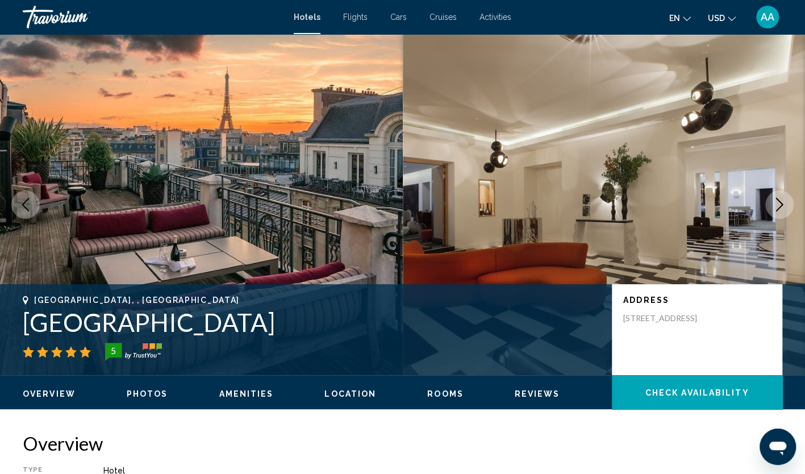
drag, startPoint x: 383, startPoint y: 324, endPoint x: 17, endPoint y: 328, distance: 366.0
click at [17, 328] on div "[GEOGRAPHIC_DATA], , [GEOGRAPHIC_DATA] 5 Address [STREET_ADDRESS]" at bounding box center [402, 330] width 805 height 68
copy h1 "[GEOGRAPHIC_DATA]"
click at [496, 435] on h2 "Overview" at bounding box center [403, 443] width 760 height 23
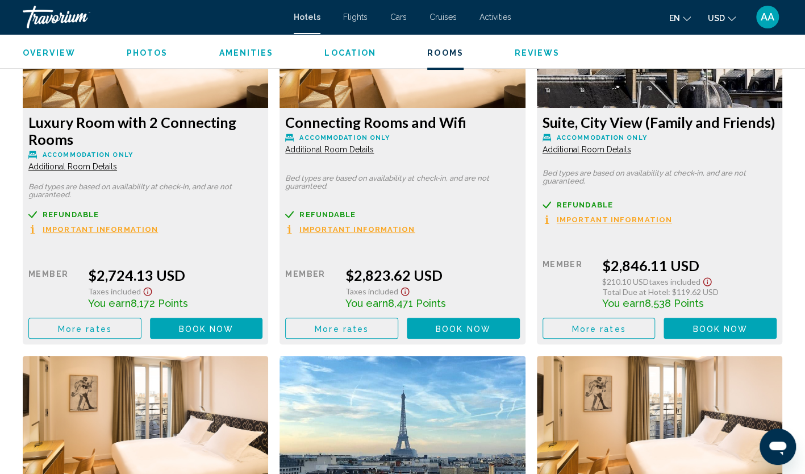
scroll to position [2387, 0]
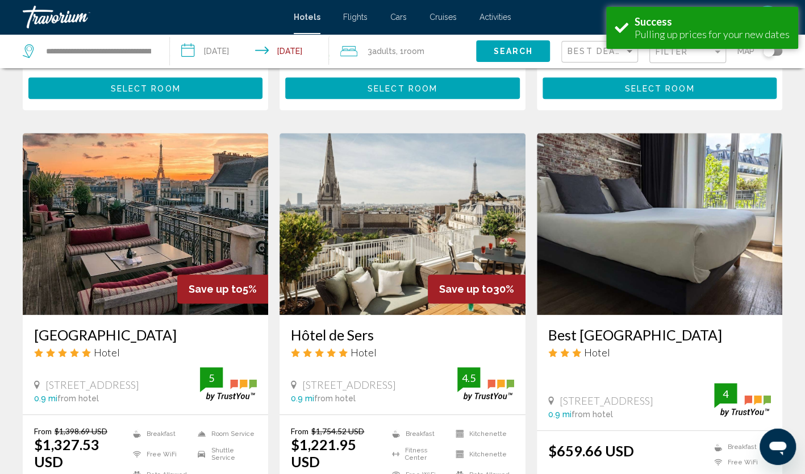
scroll to position [455, 0]
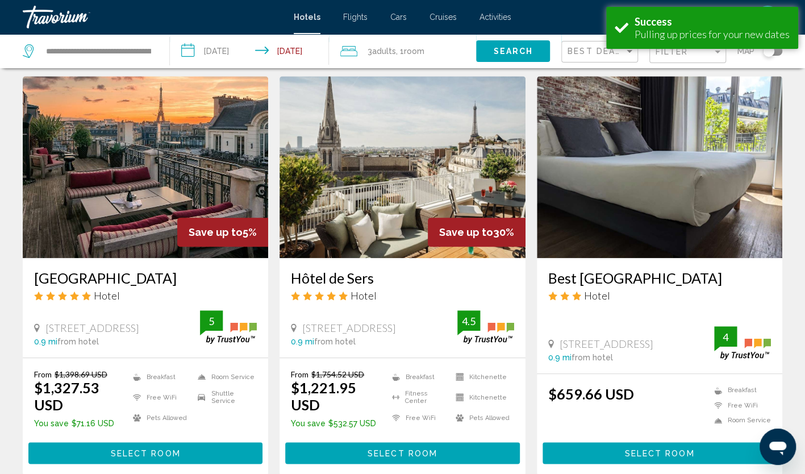
click at [355, 198] on img "Main content" at bounding box center [403, 167] width 246 height 182
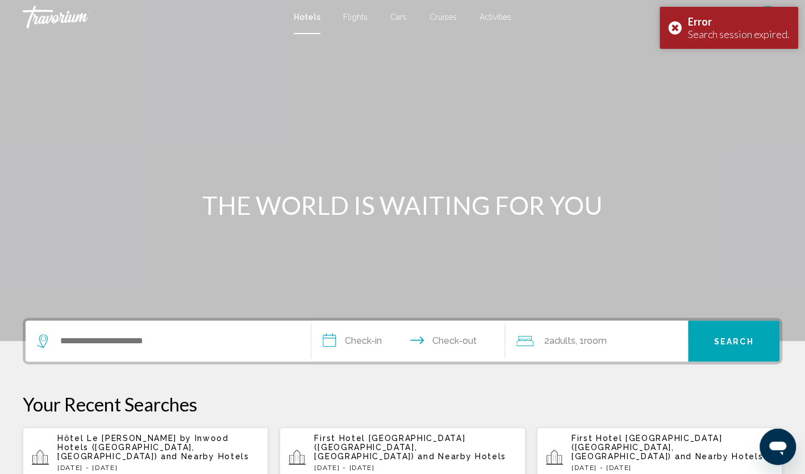
click at [161, 452] on span "and Nearby Hotels" at bounding box center [205, 456] width 89 height 9
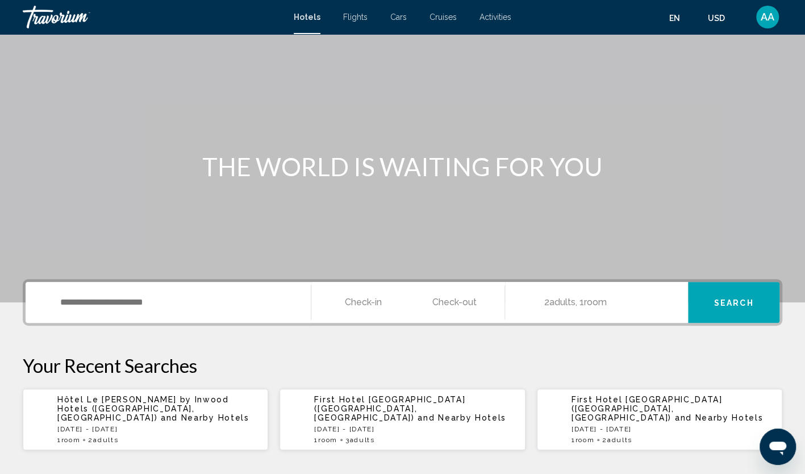
scroll to position [57, 0]
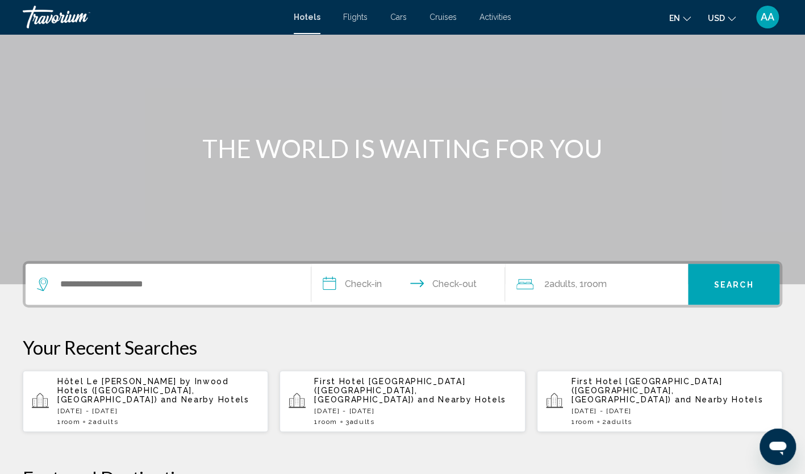
click at [107, 418] on span "Adults" at bounding box center [105, 422] width 25 height 8
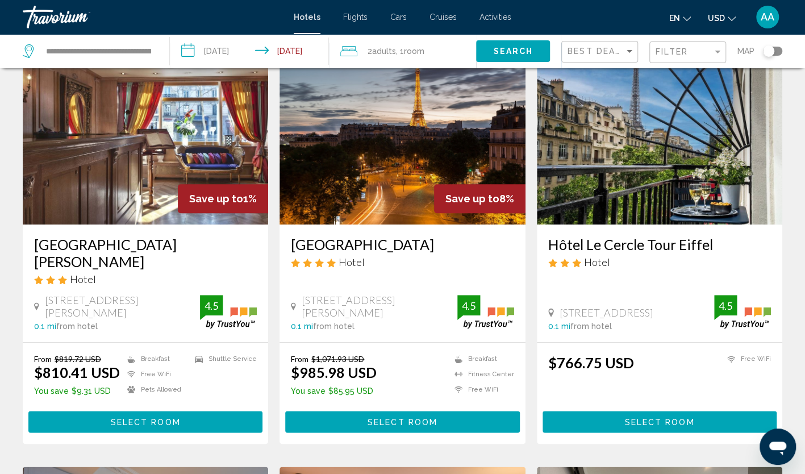
scroll to position [455, 0]
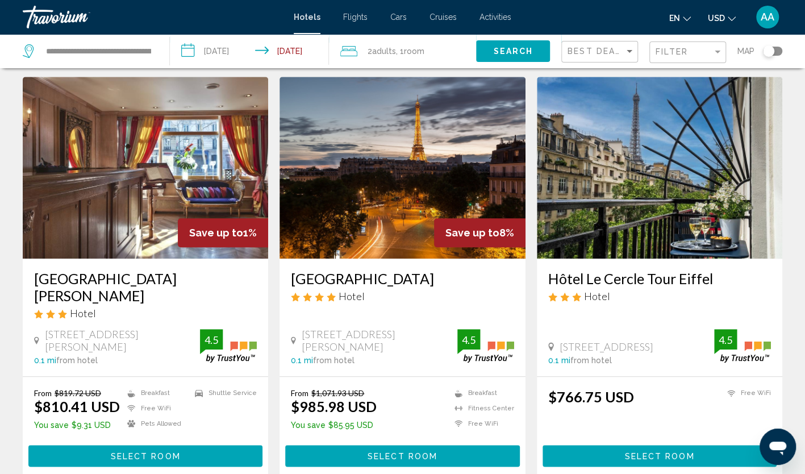
click at [455, 163] on img "Main content" at bounding box center [403, 168] width 246 height 182
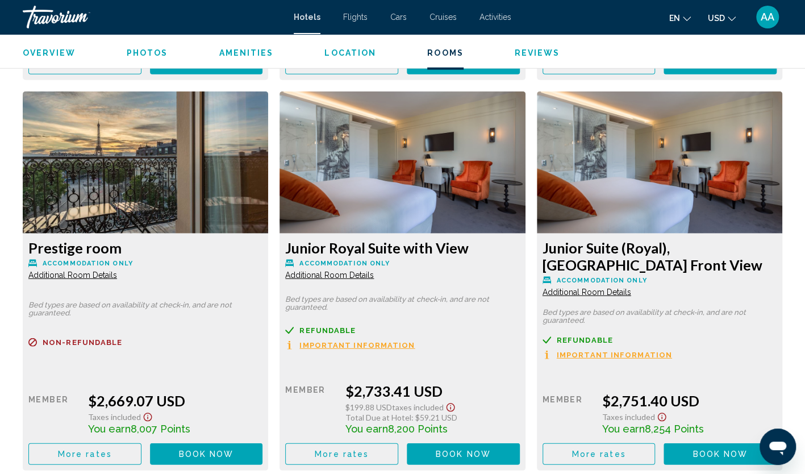
scroll to position [4035, 0]
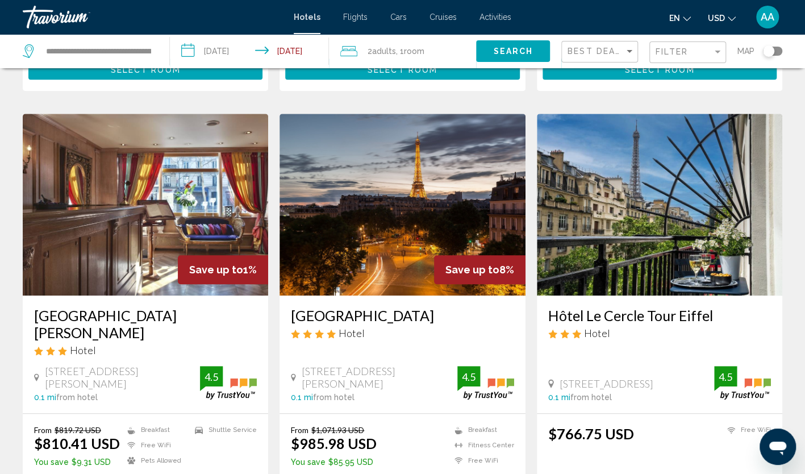
scroll to position [398, 0]
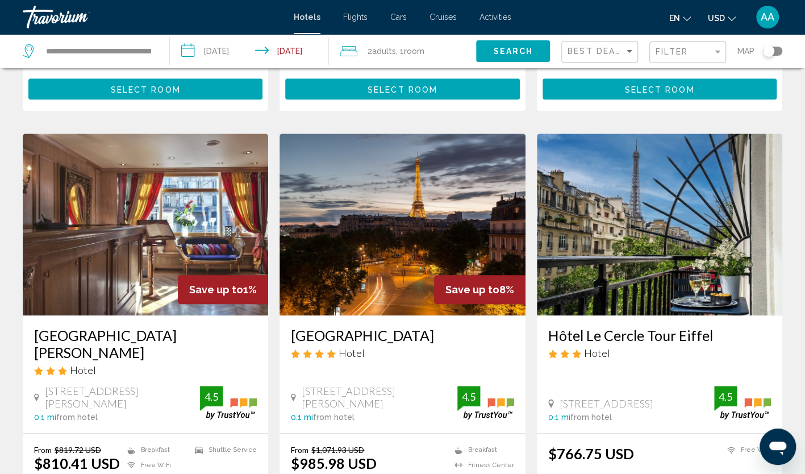
click at [571, 228] on img "Main content" at bounding box center [660, 225] width 246 height 182
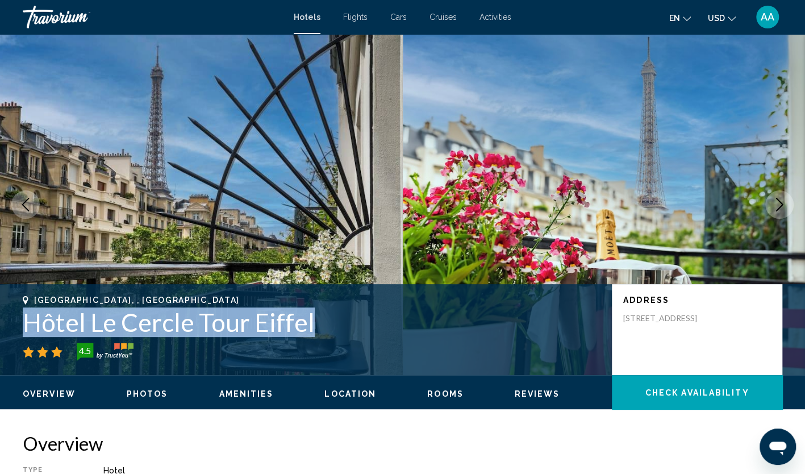
drag, startPoint x: 323, startPoint y: 327, endPoint x: 22, endPoint y: 328, distance: 301.2
click at [22, 328] on div "[GEOGRAPHIC_DATA], , [GEOGRAPHIC_DATA] Hôtel Le Cercle Tour Eiffel 4.5 Address …" at bounding box center [402, 330] width 805 height 68
copy h1 "Hôtel Le Cercle Tour Eiffel"
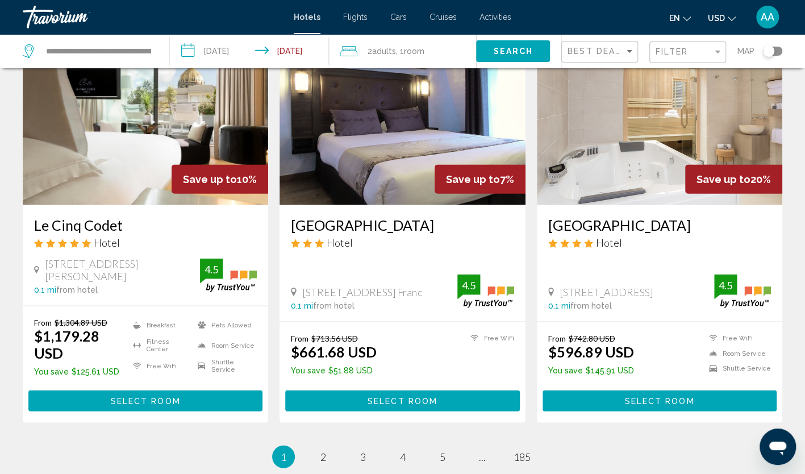
scroll to position [1364, 0]
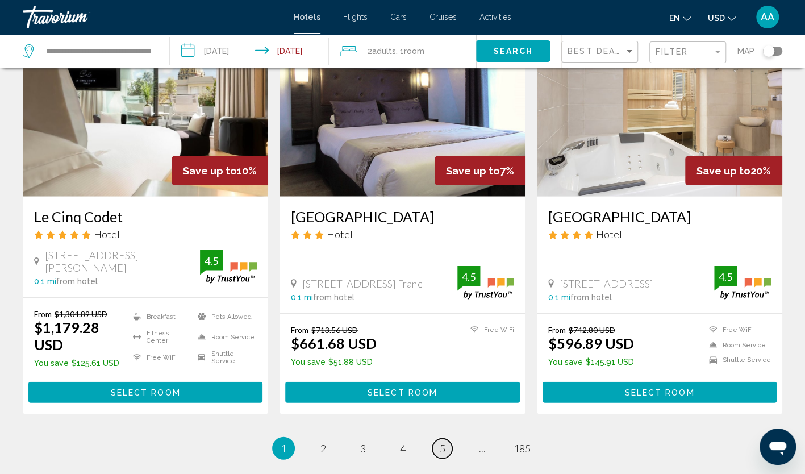
click at [448, 439] on link "page 5" at bounding box center [442, 449] width 20 height 20
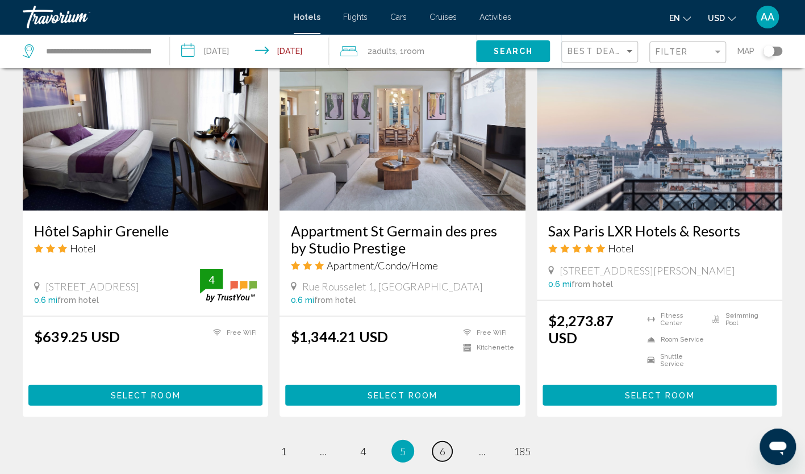
scroll to position [1178, 0]
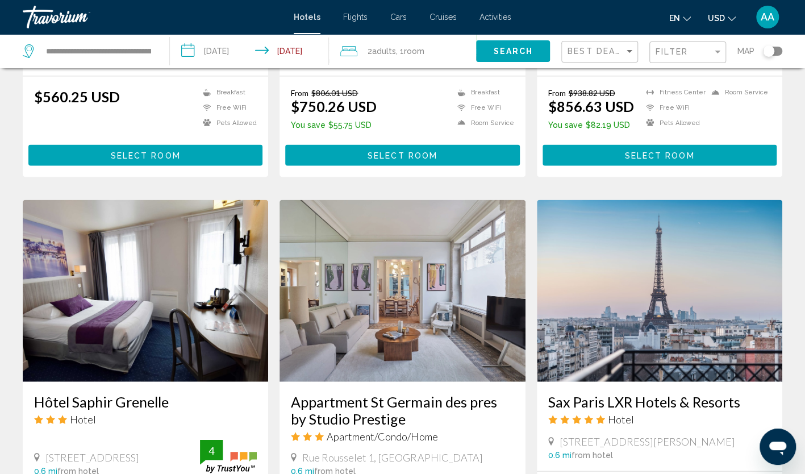
click at [613, 292] on img "Main content" at bounding box center [660, 290] width 246 height 182
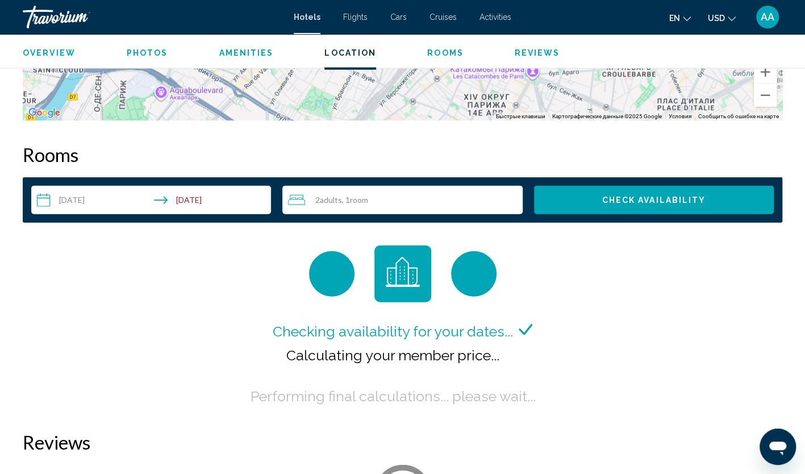
scroll to position [1421, 0]
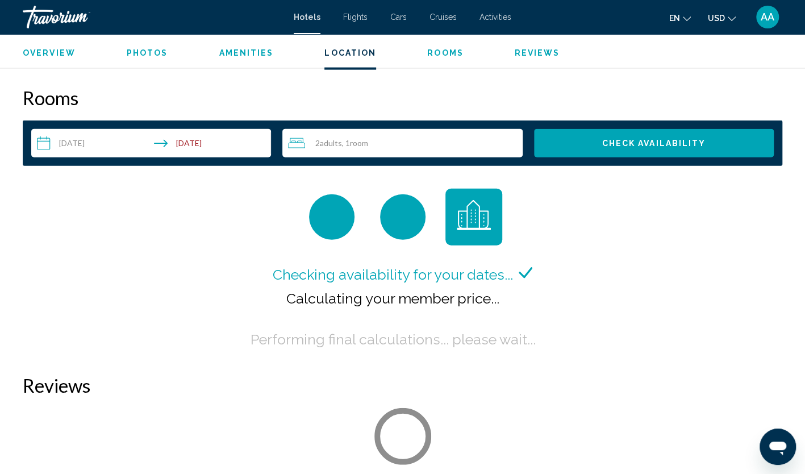
click at [416, 143] on div "2 Adult Adults , 1 Room rooms" at bounding box center [405, 143] width 234 height 14
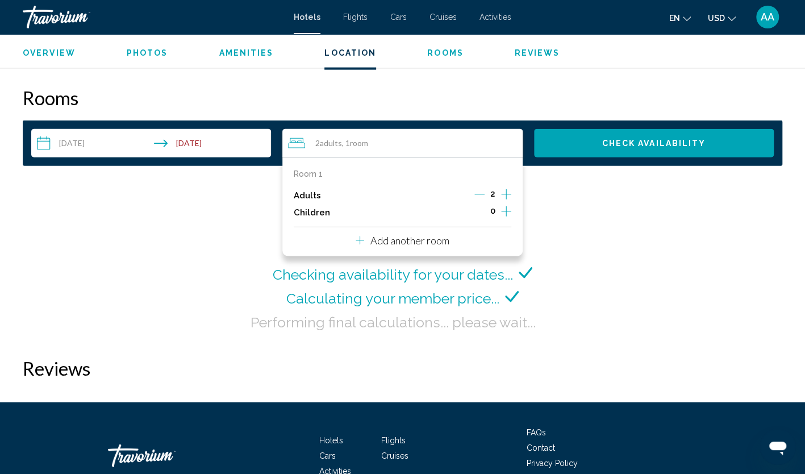
click at [505, 194] on icon "Increment adults" at bounding box center [506, 195] width 10 height 14
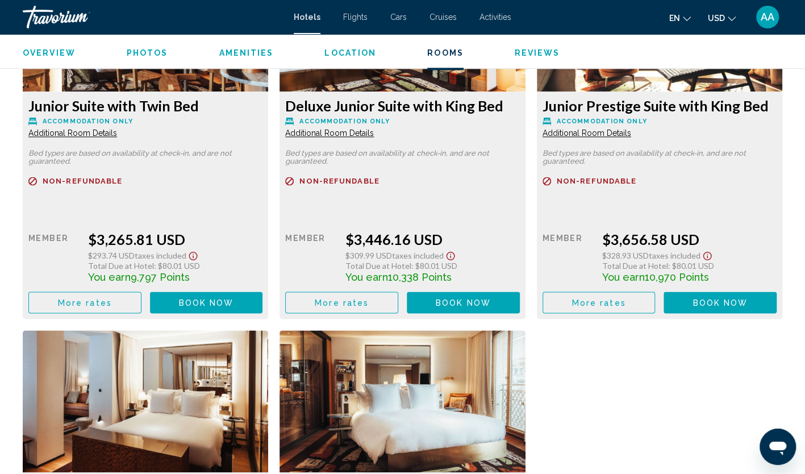
scroll to position [3239, 0]
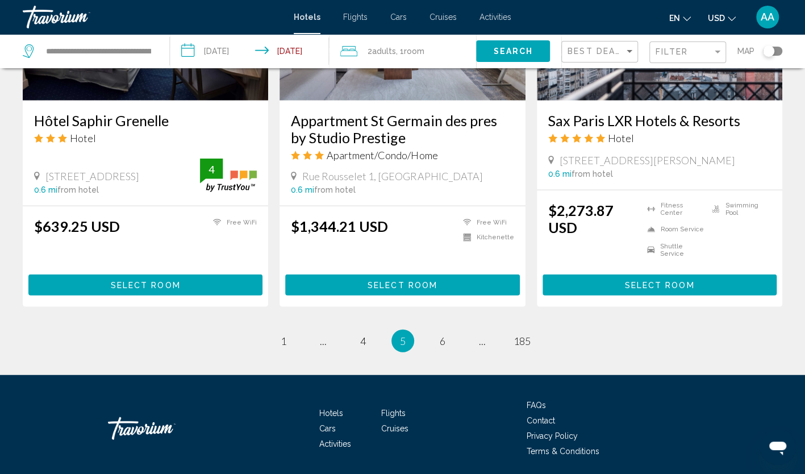
scroll to position [1462, 0]
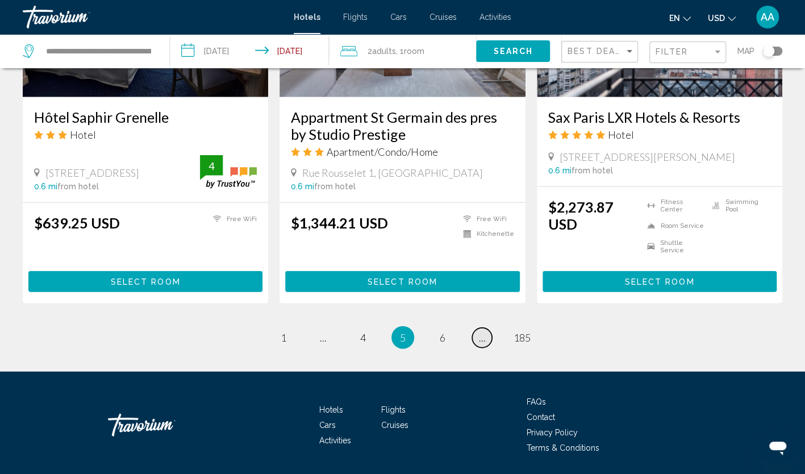
click at [473, 328] on link "page ..." at bounding box center [482, 338] width 20 height 20
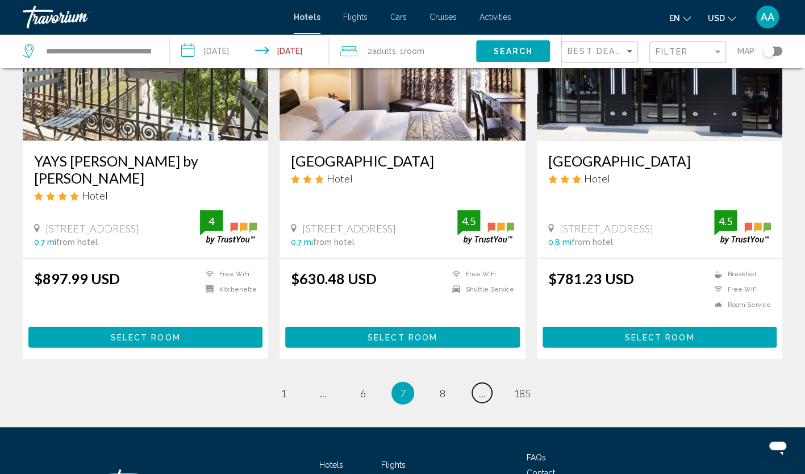
scroll to position [1457, 0]
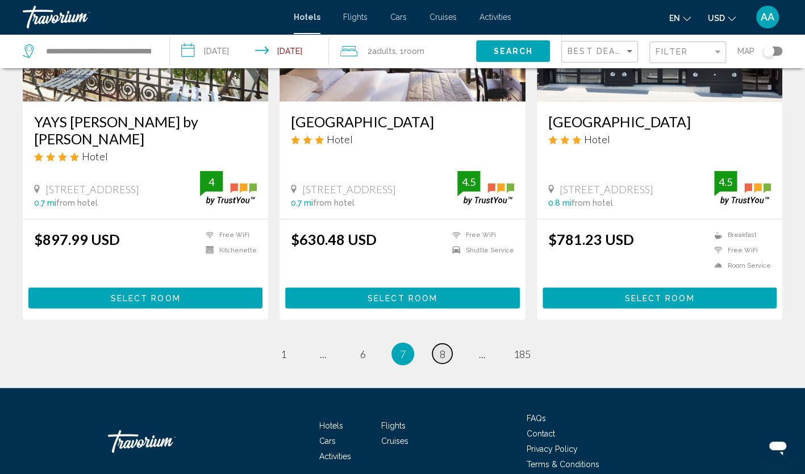
click at [442, 348] on span "8" at bounding box center [443, 354] width 6 height 13
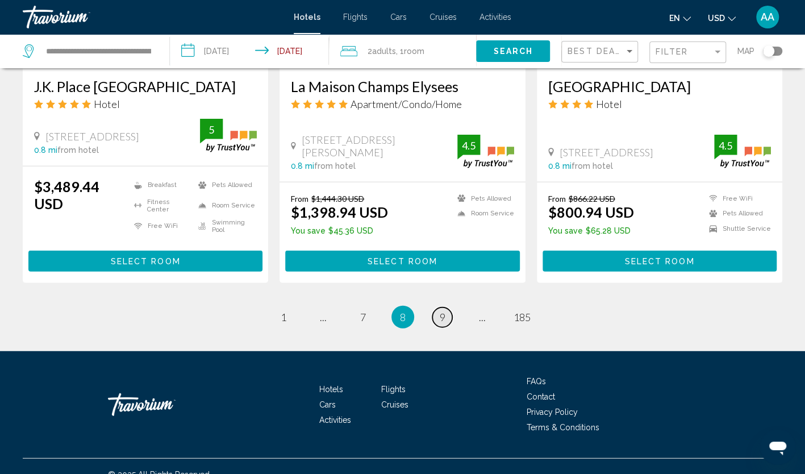
scroll to position [1478, 0]
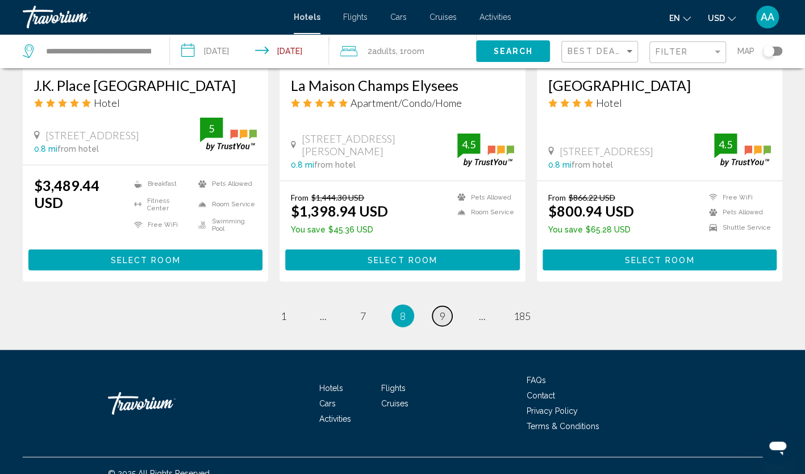
click at [442, 310] on span "9" at bounding box center [443, 316] width 6 height 13
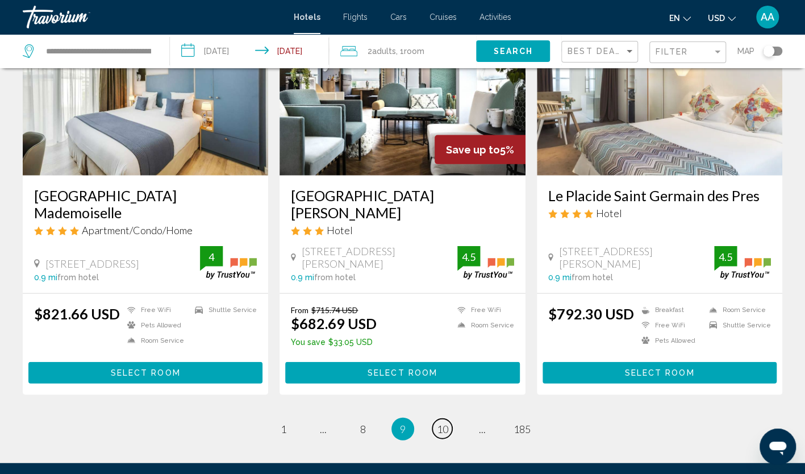
scroll to position [1364, 0]
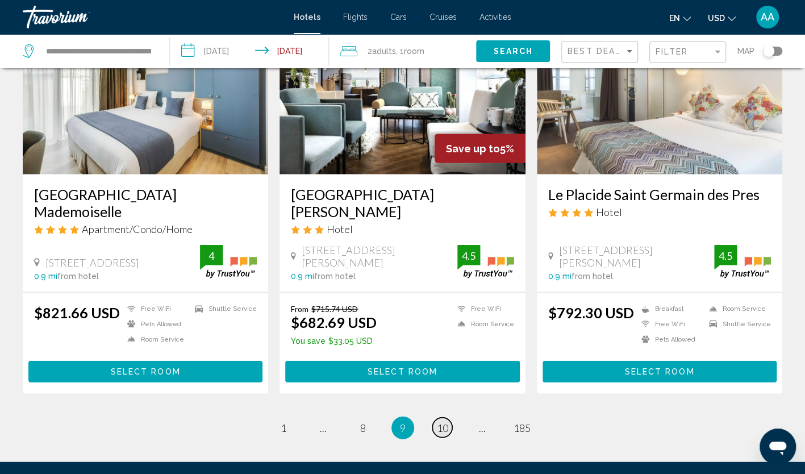
click at [447, 422] on span "10" at bounding box center [442, 428] width 11 height 13
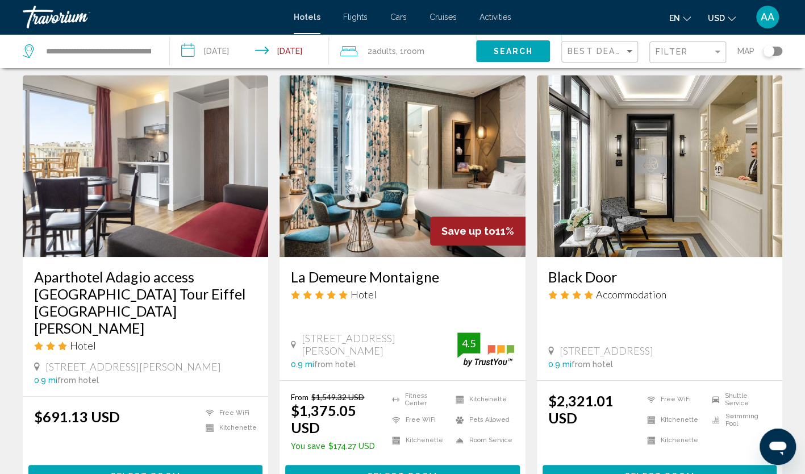
scroll to position [455, 0]
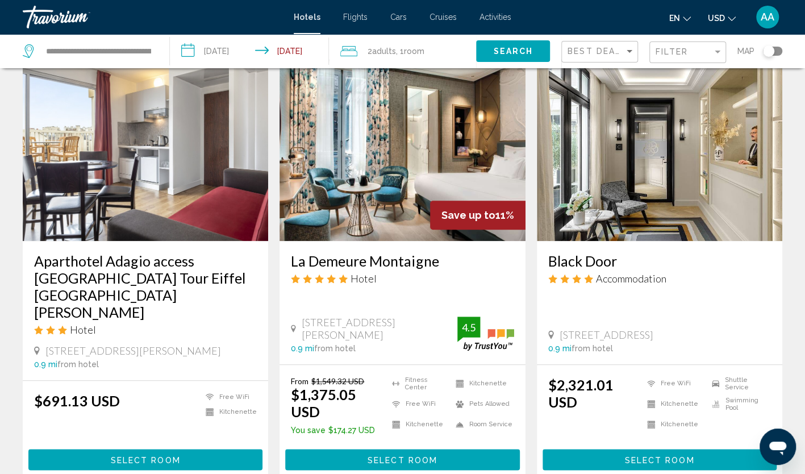
click at [180, 177] on img "Main content" at bounding box center [146, 150] width 246 height 182
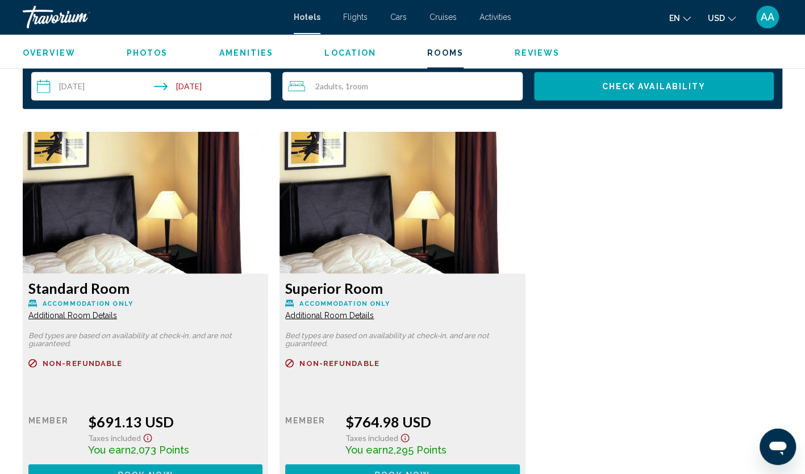
scroll to position [1421, 0]
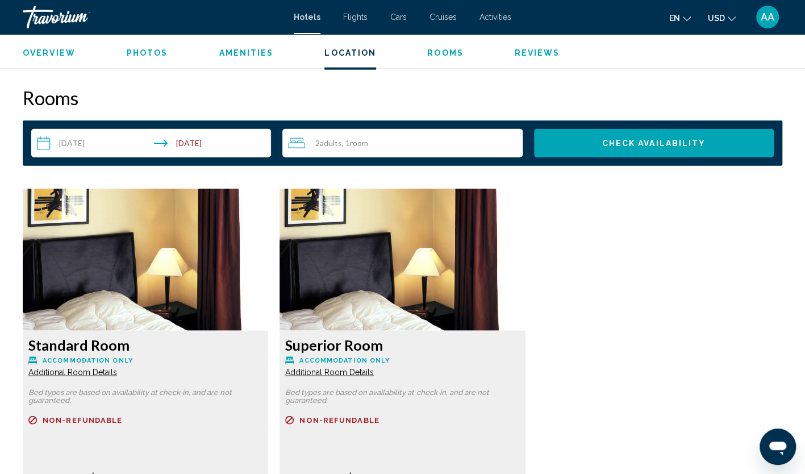
click at [378, 145] on div "2 Adult Adults , 1 Room rooms" at bounding box center [405, 143] width 234 height 14
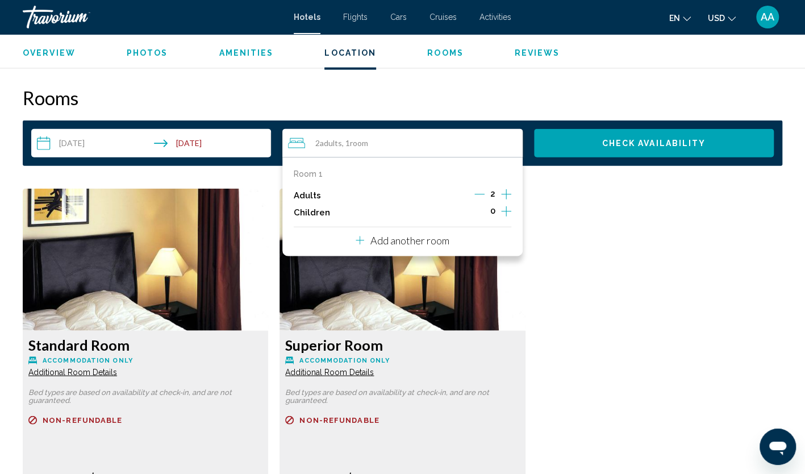
click at [507, 192] on icon "Increment adults" at bounding box center [506, 195] width 10 height 14
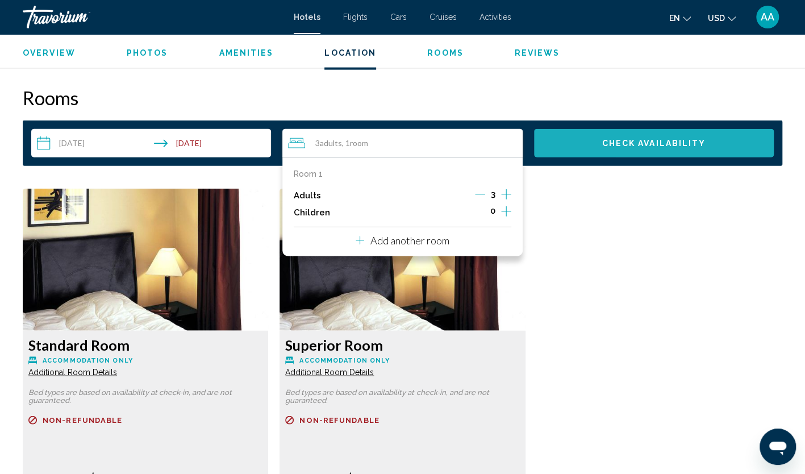
click at [623, 147] on span "Check Availability" at bounding box center [654, 143] width 104 height 9
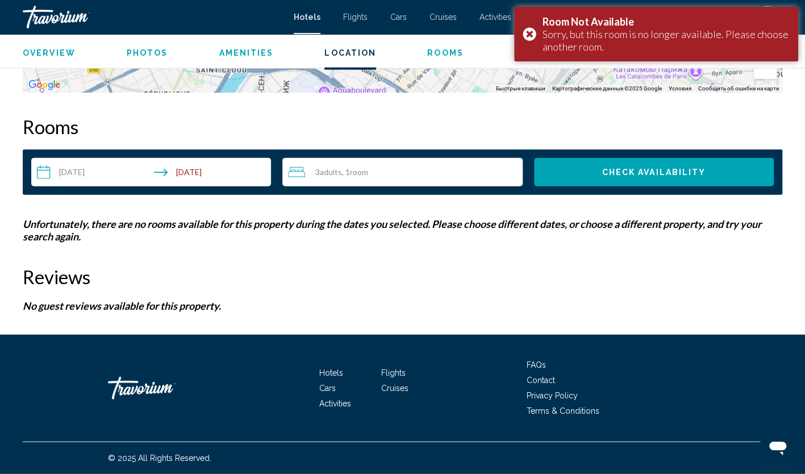
scroll to position [1391, 0]
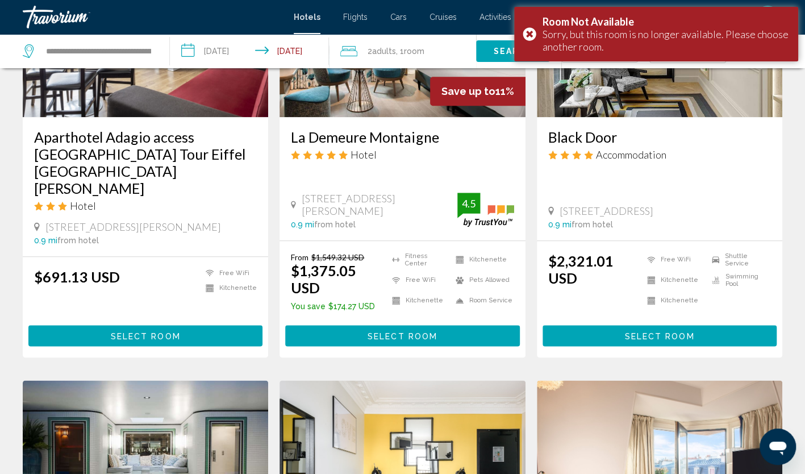
scroll to position [455, 0]
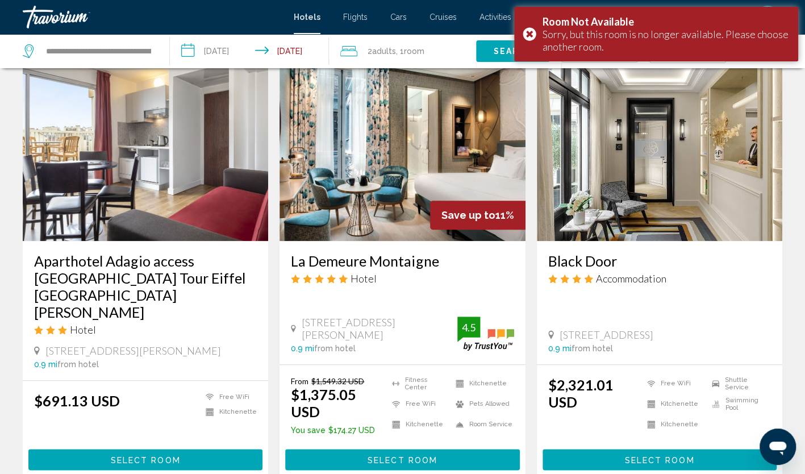
click at [126, 176] on img "Main content" at bounding box center [146, 150] width 246 height 182
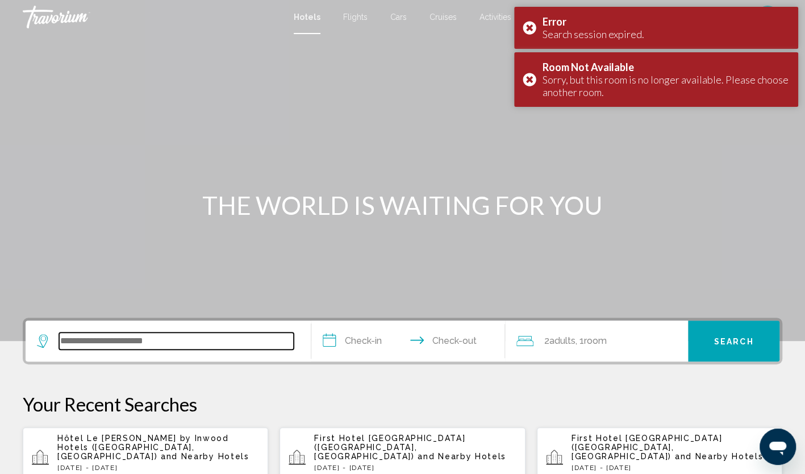
click at [195, 344] on input "Search widget" at bounding box center [176, 340] width 235 height 17
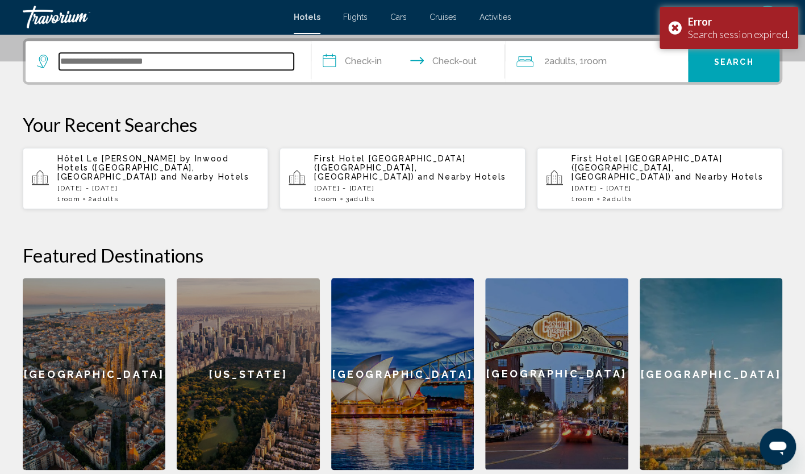
scroll to position [281, 0]
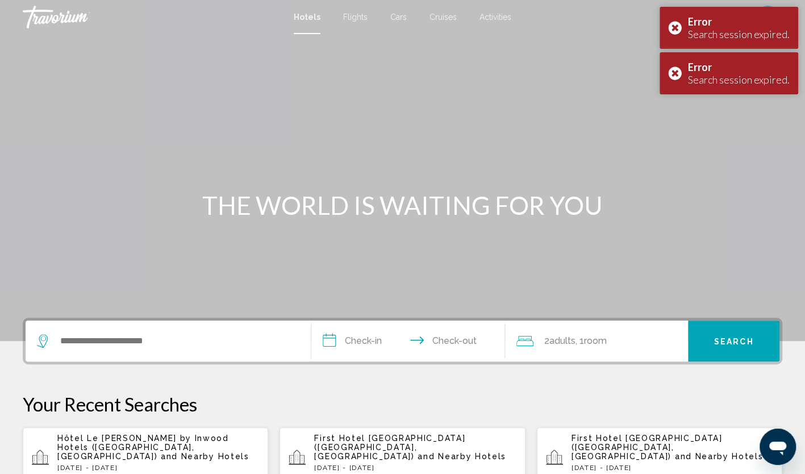
click at [161, 452] on span "and Nearby Hotels" at bounding box center [205, 456] width 89 height 9
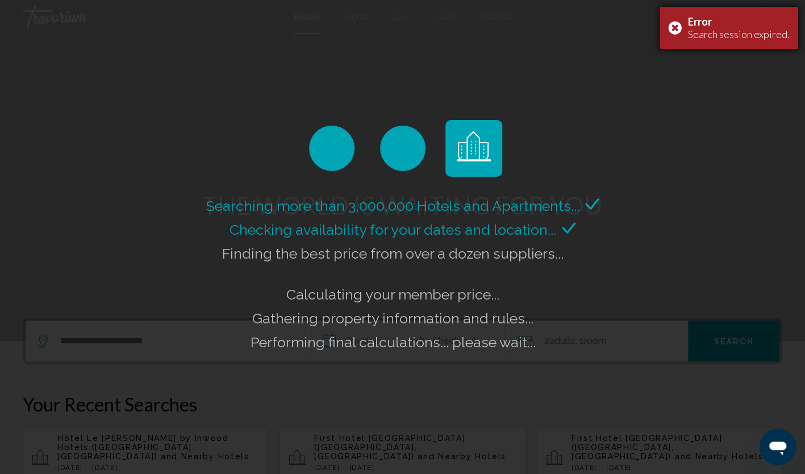
click at [680, 26] on div "Error Search session expired." at bounding box center [729, 28] width 139 height 42
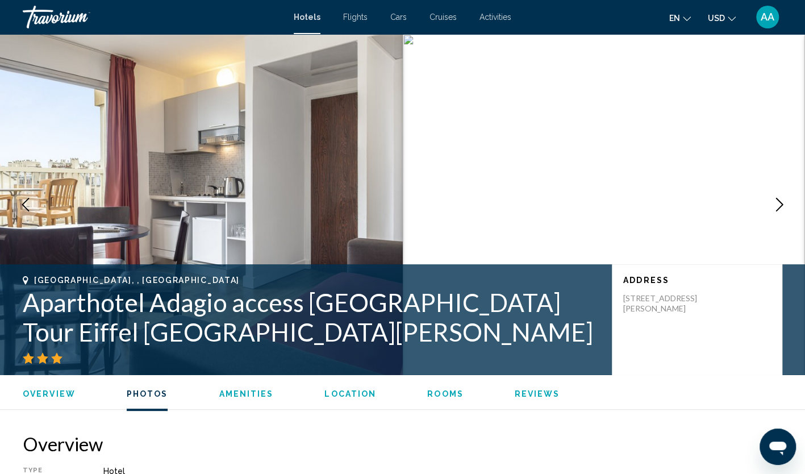
scroll to position [708, 0]
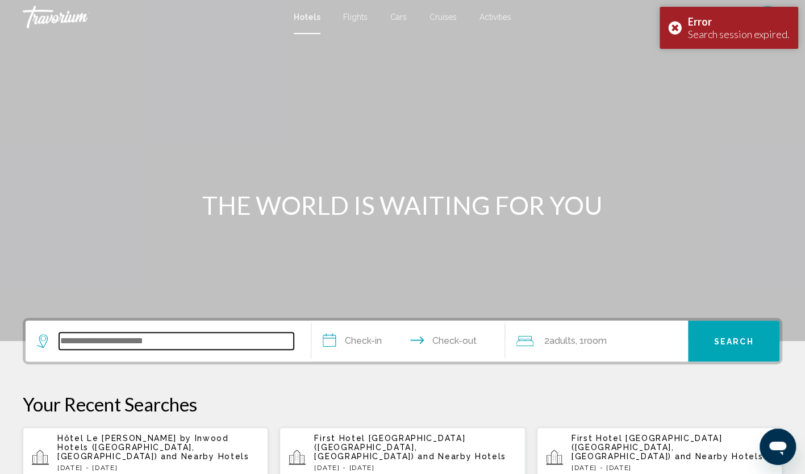
click at [146, 336] on input "Search widget" at bounding box center [176, 340] width 235 height 17
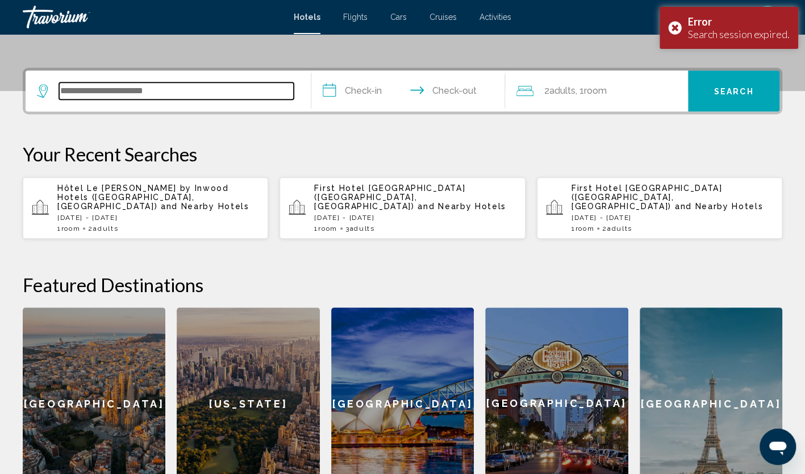
scroll to position [281, 0]
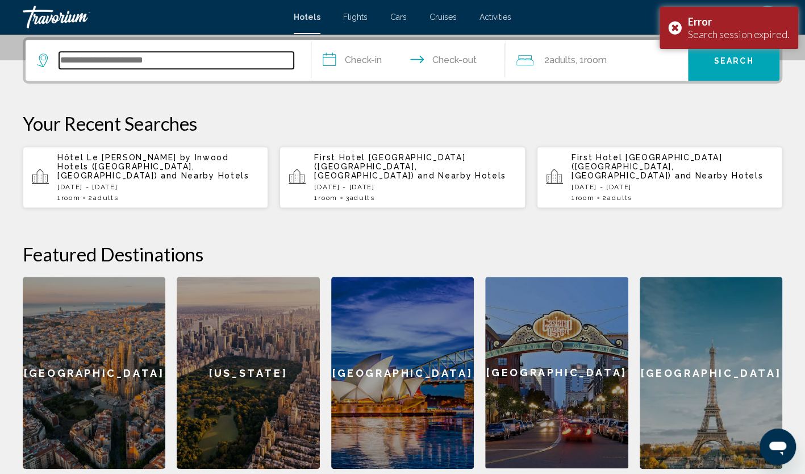
paste input "**********"
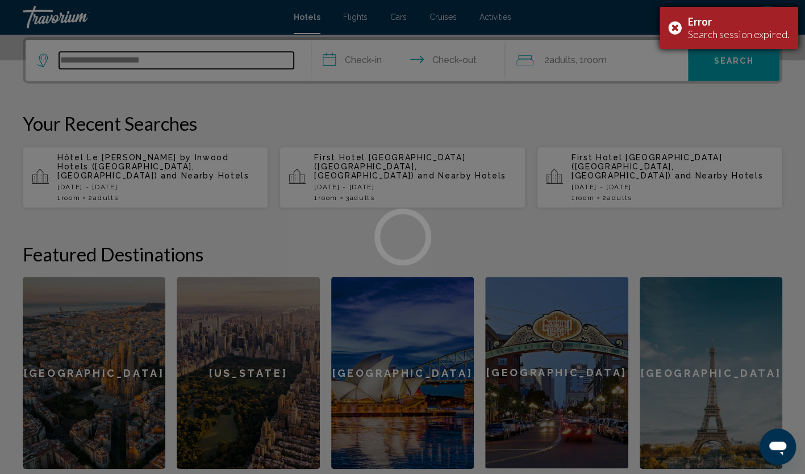
type input "**********"
click at [676, 28] on div "Error Search session expired." at bounding box center [729, 28] width 139 height 42
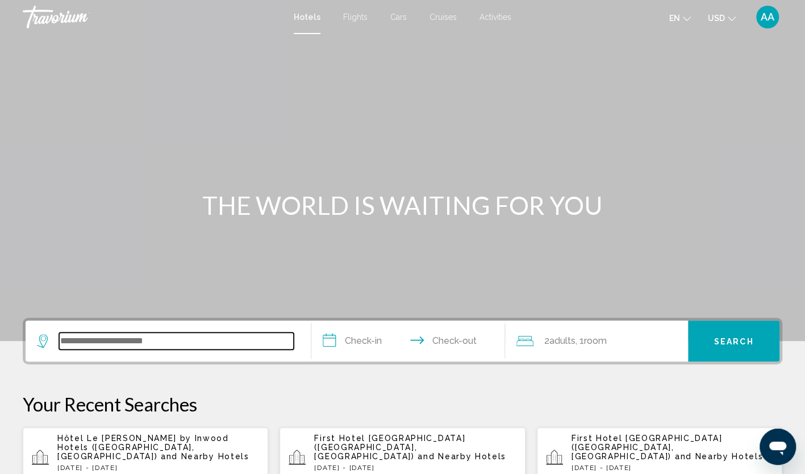
click at [159, 345] on input "Search widget" at bounding box center [176, 340] width 235 height 17
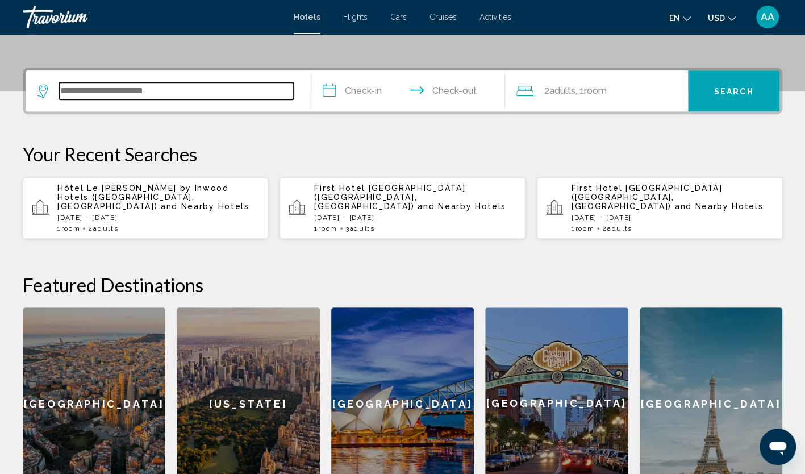
scroll to position [281, 0]
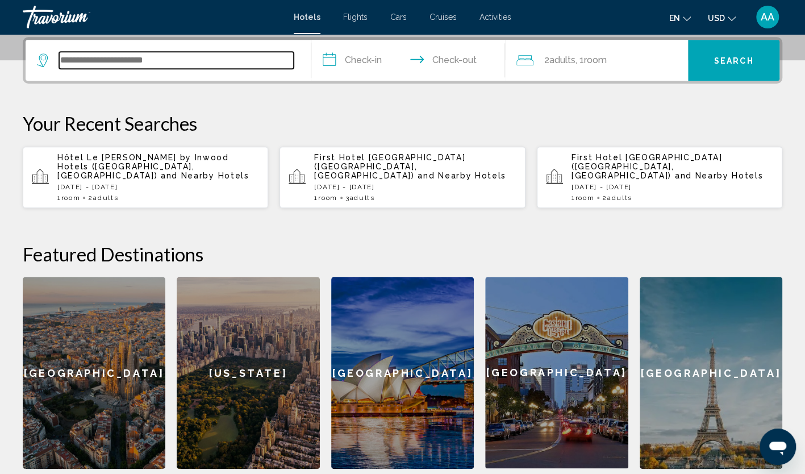
paste input "**********"
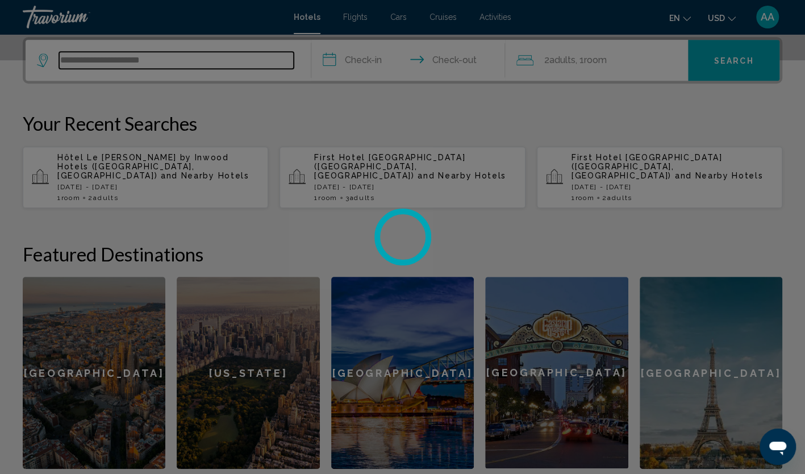
type input "**********"
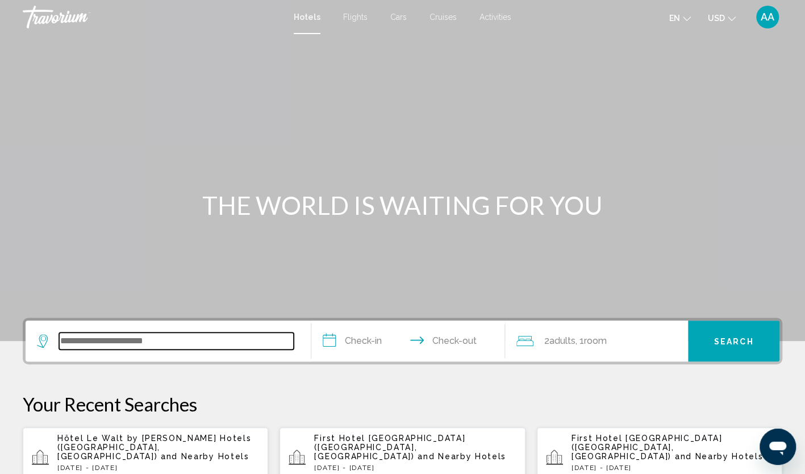
click at [172, 336] on input "Search widget" at bounding box center [176, 340] width 235 height 17
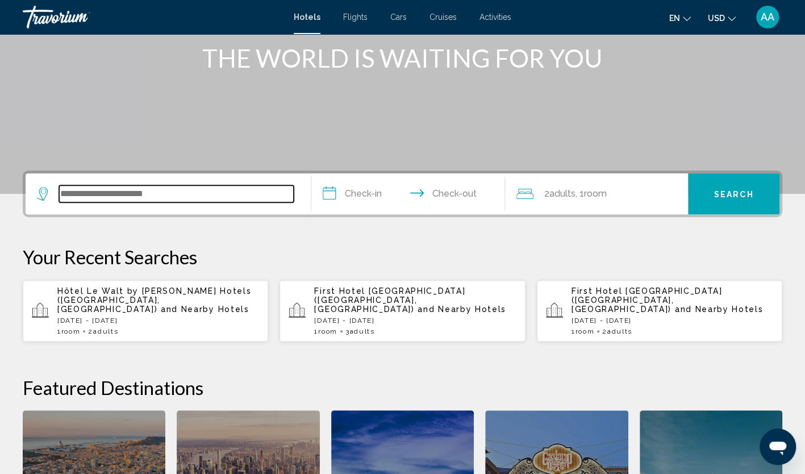
scroll to position [281, 0]
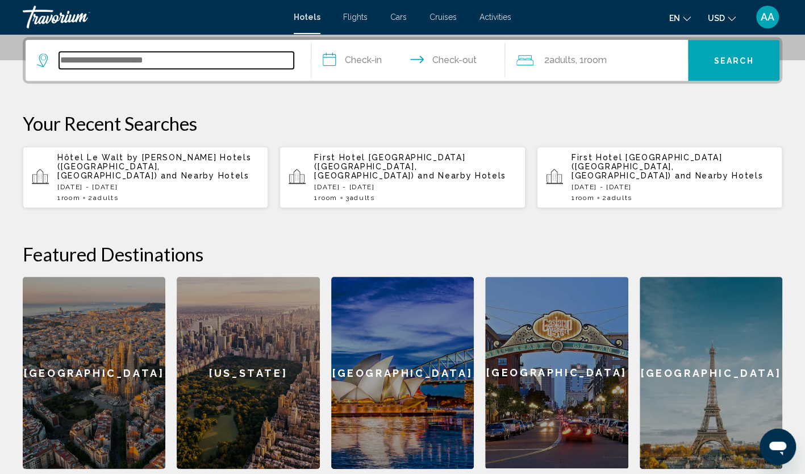
paste input "**********"
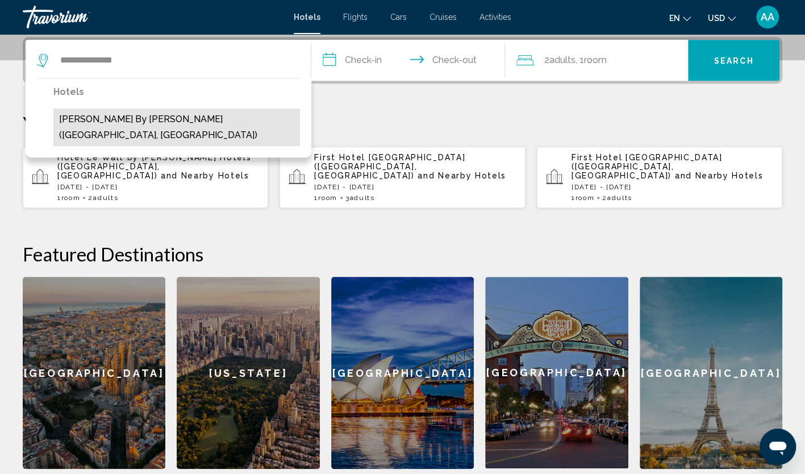
click at [164, 126] on button "Relais Bosquet by Malone (Paris, FR)" at bounding box center [176, 128] width 247 height 38
type input "**********"
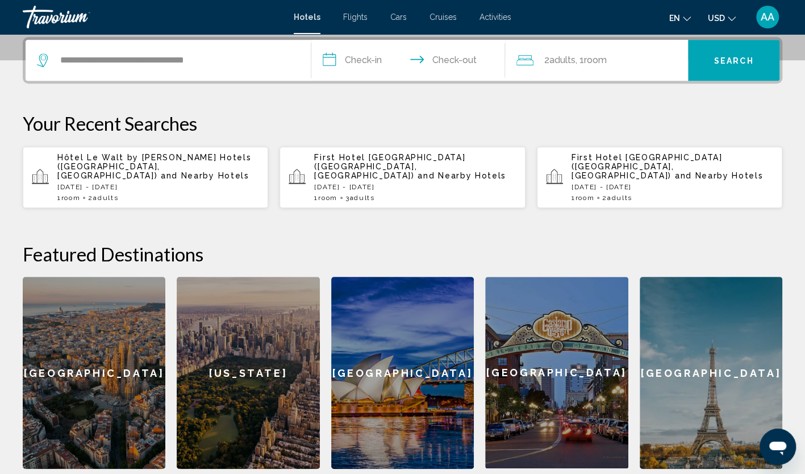
click at [372, 62] on input "**********" at bounding box center [410, 62] width 199 height 44
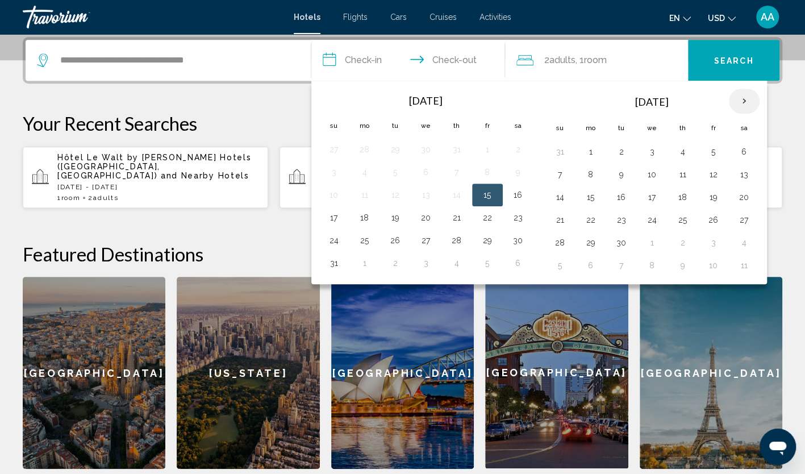
click at [737, 98] on th "Next month" at bounding box center [744, 101] width 31 height 25
click at [560, 217] on button "16" at bounding box center [560, 220] width 18 height 16
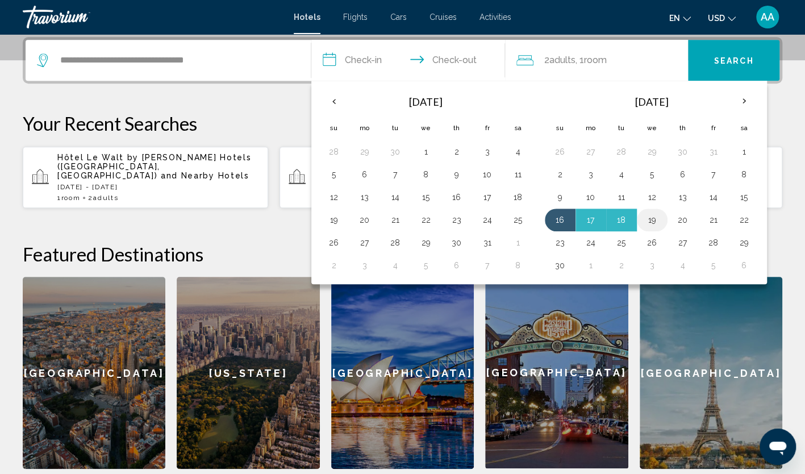
click at [643, 219] on button "19" at bounding box center [652, 220] width 18 height 16
type input "**********"
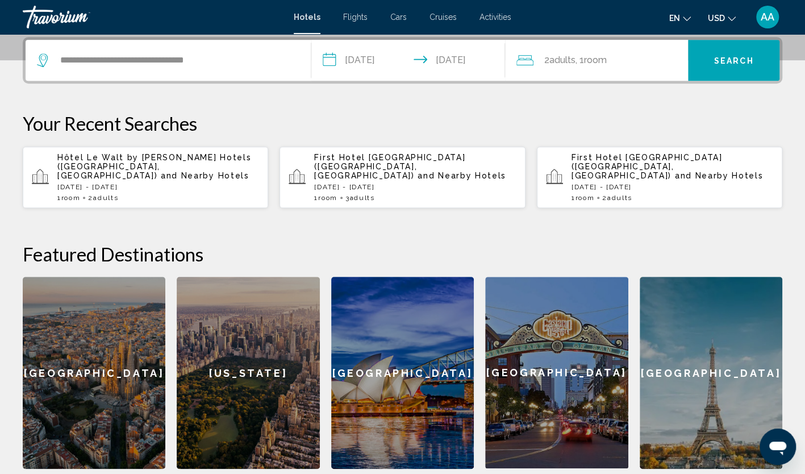
click at [636, 61] on div "2 Adult Adults , 1 Room rooms" at bounding box center [603, 60] width 172 height 16
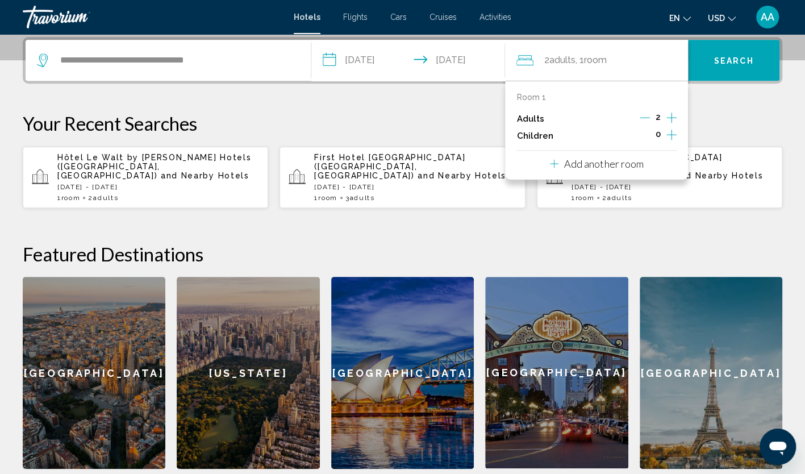
click at [714, 58] on span "Search" at bounding box center [734, 60] width 40 height 9
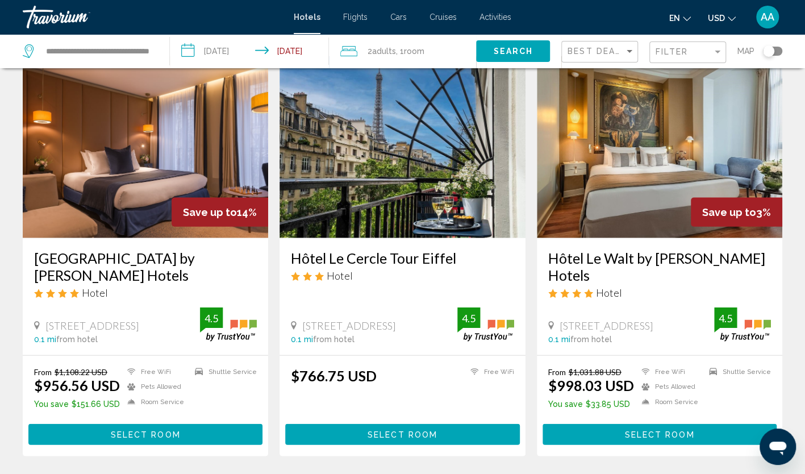
scroll to position [1457, 0]
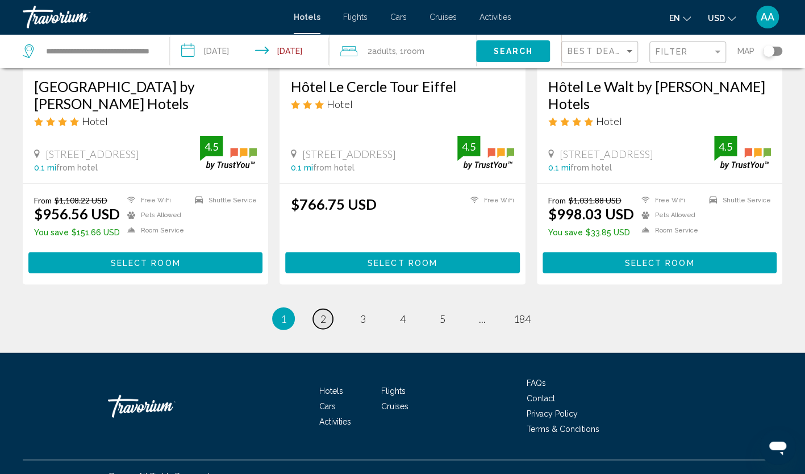
click at [323, 313] on span "2" at bounding box center [324, 319] width 6 height 13
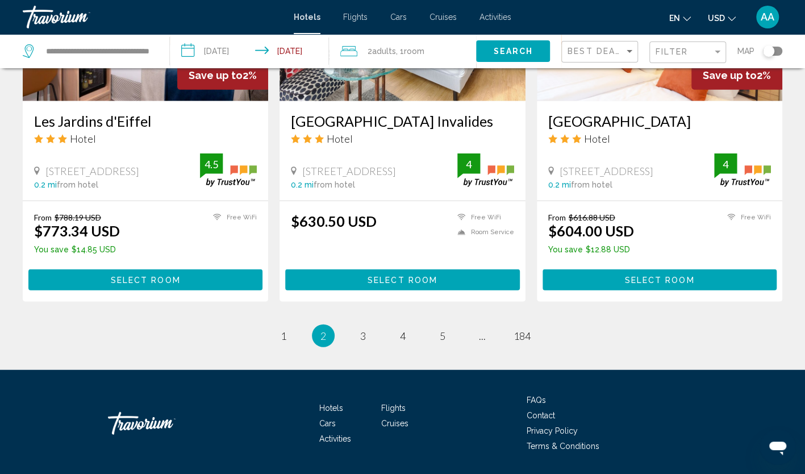
scroll to position [1446, 0]
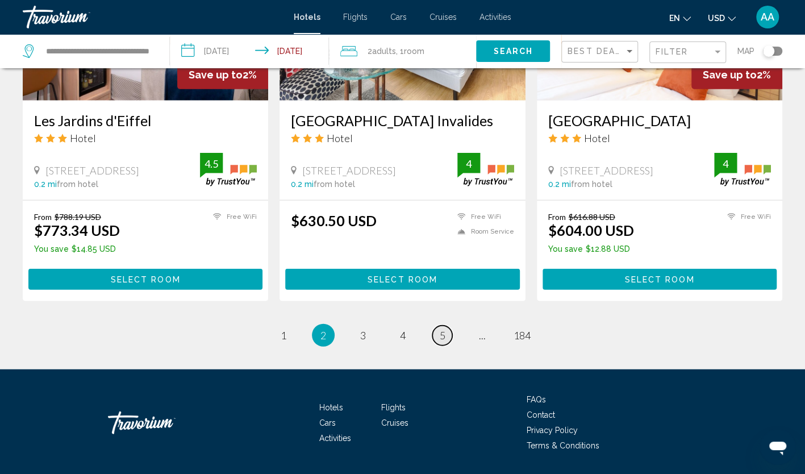
click at [444, 329] on span "5" at bounding box center [443, 335] width 6 height 13
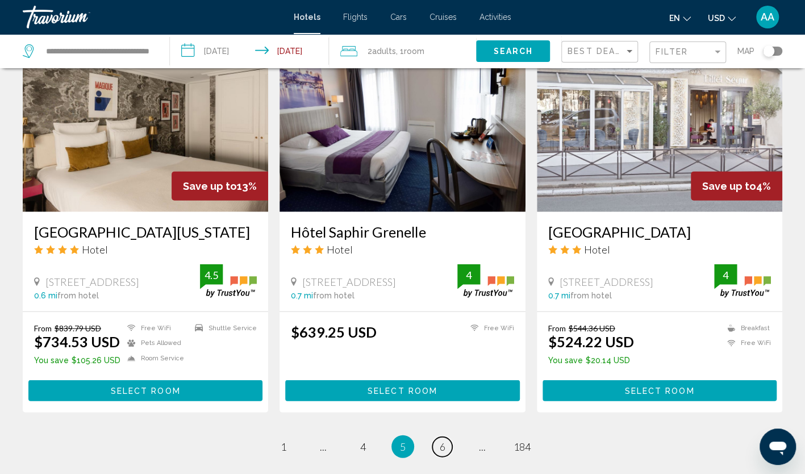
scroll to position [1364, 0]
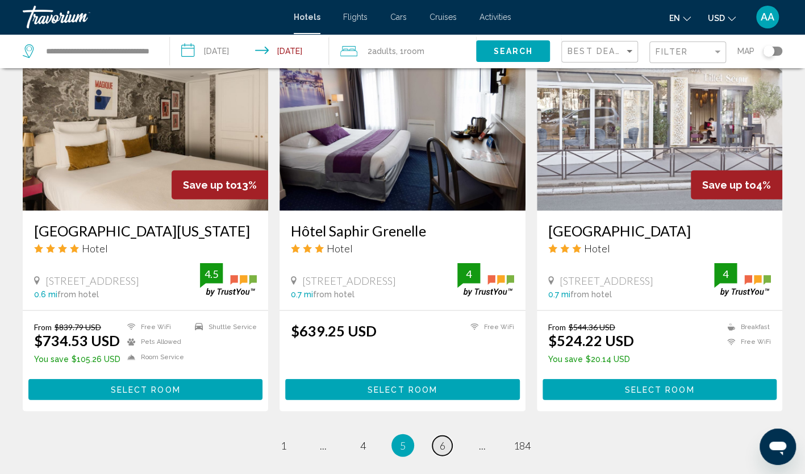
click at [449, 436] on link "page 6" at bounding box center [442, 446] width 20 height 20
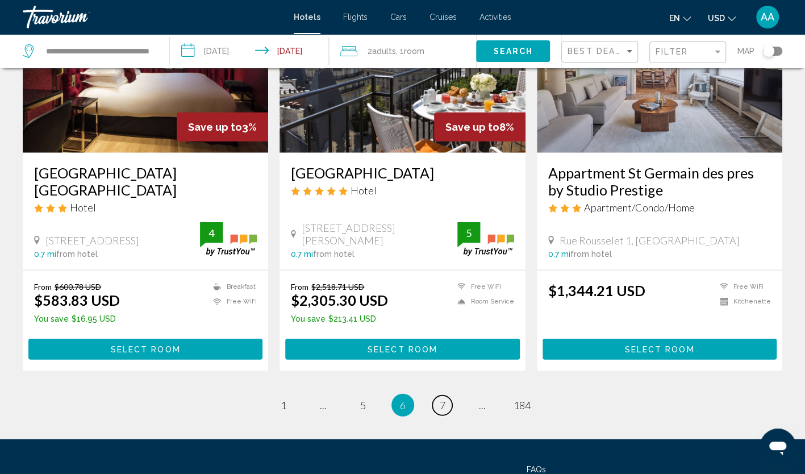
scroll to position [1364, 0]
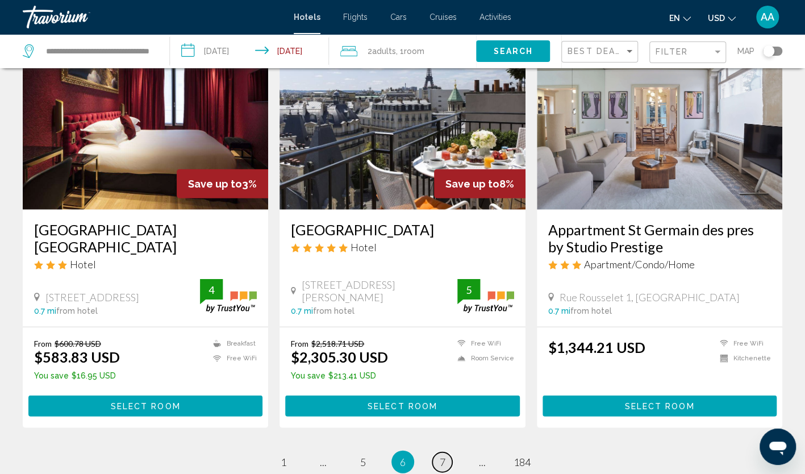
click at [448, 452] on link "page 7" at bounding box center [442, 462] width 20 height 20
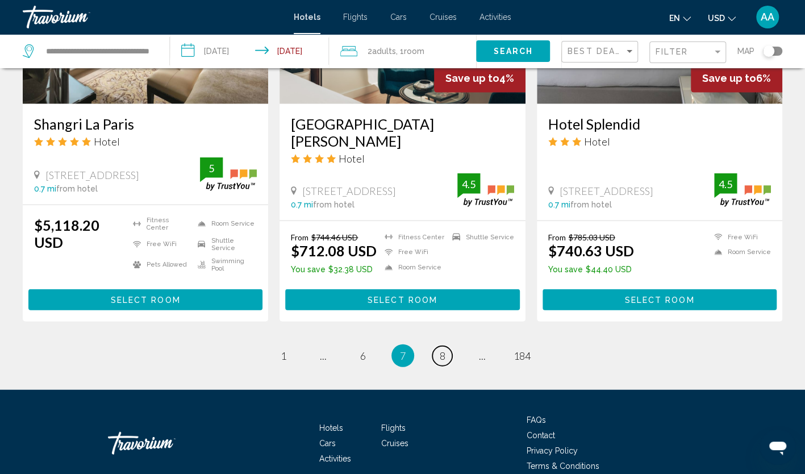
scroll to position [1459, 0]
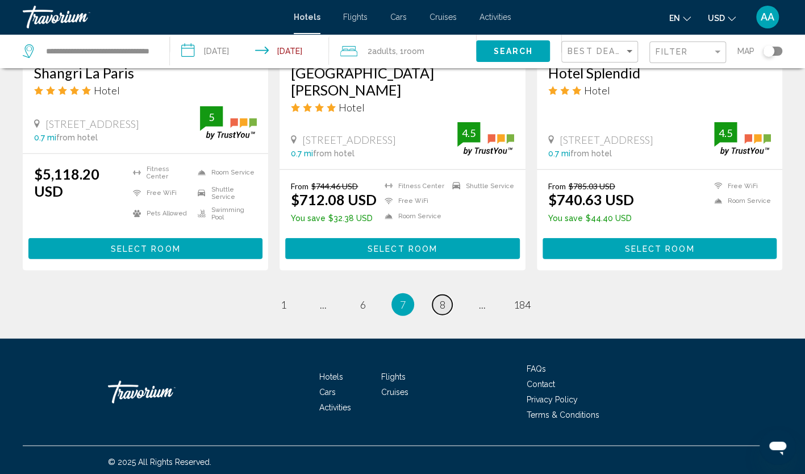
click at [448, 303] on link "page 8" at bounding box center [442, 305] width 20 height 20
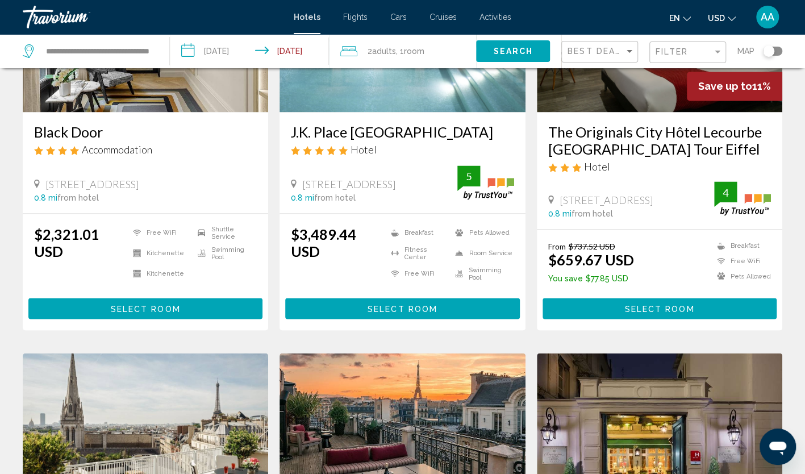
scroll to position [1137, 0]
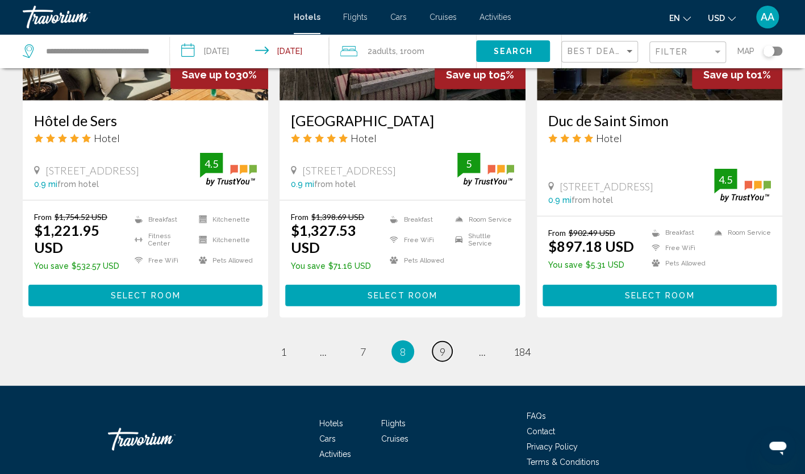
click at [448, 342] on link "page 9" at bounding box center [442, 352] width 20 height 20
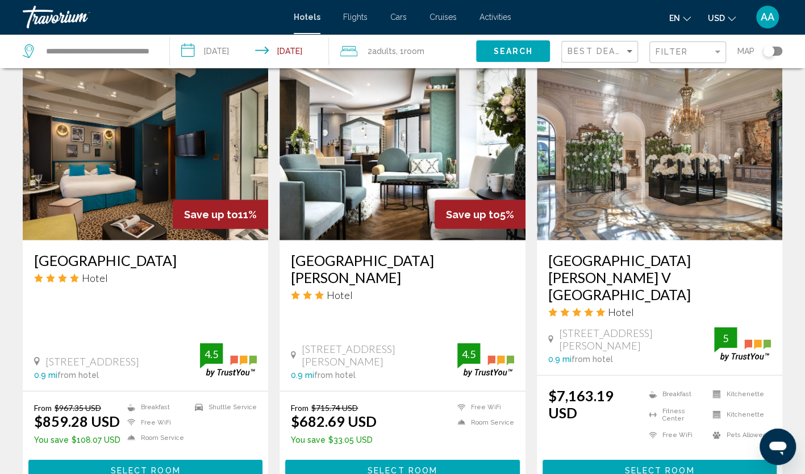
scroll to position [1455, 0]
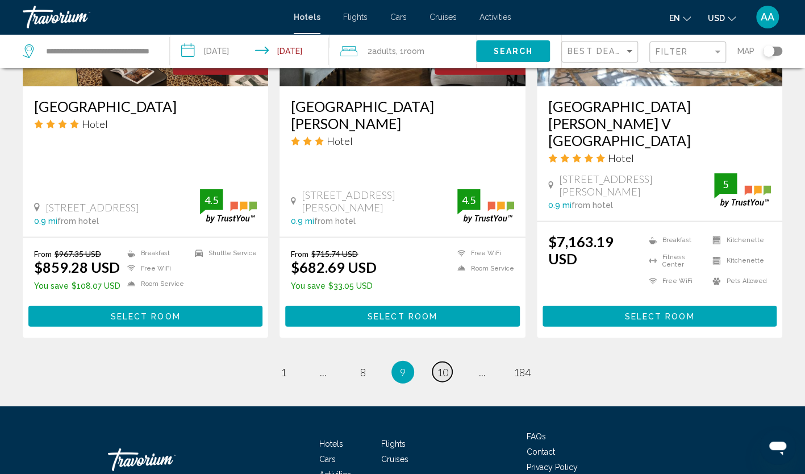
click at [450, 362] on link "page 10" at bounding box center [442, 372] width 20 height 20
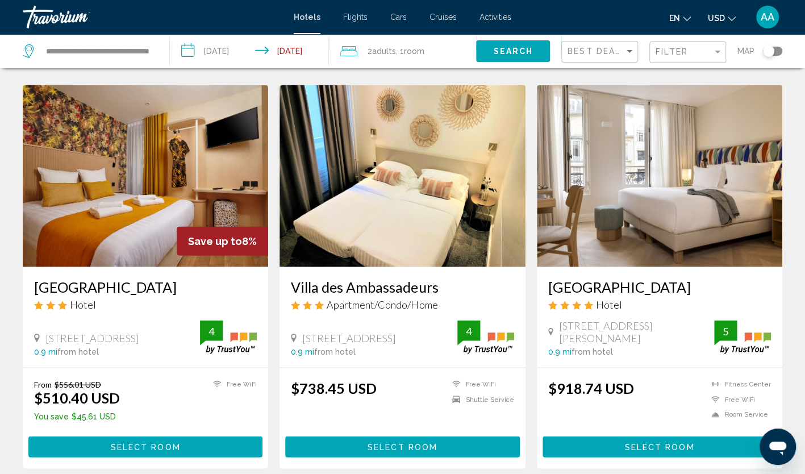
scroll to position [1474, 0]
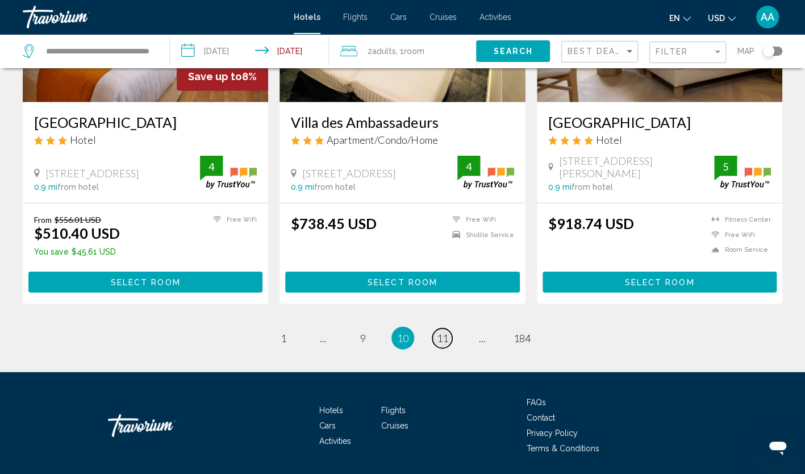
click at [441, 328] on link "page 11" at bounding box center [442, 338] width 20 height 20
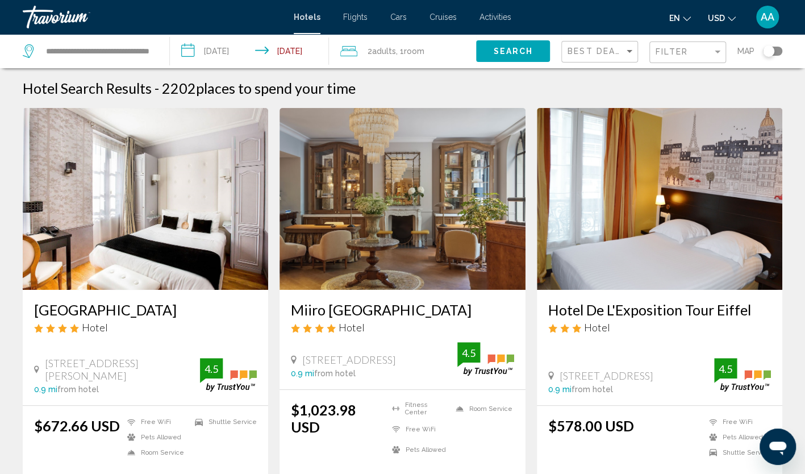
scroll to position [341, 0]
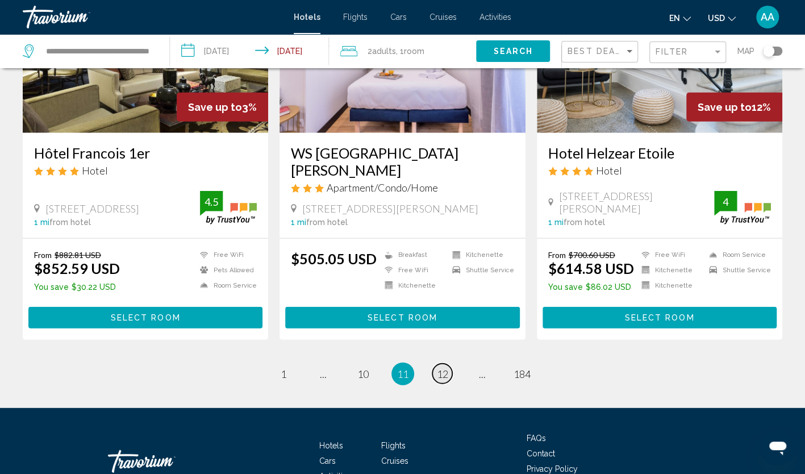
click at [441, 368] on span "12" at bounding box center [442, 374] width 11 height 13
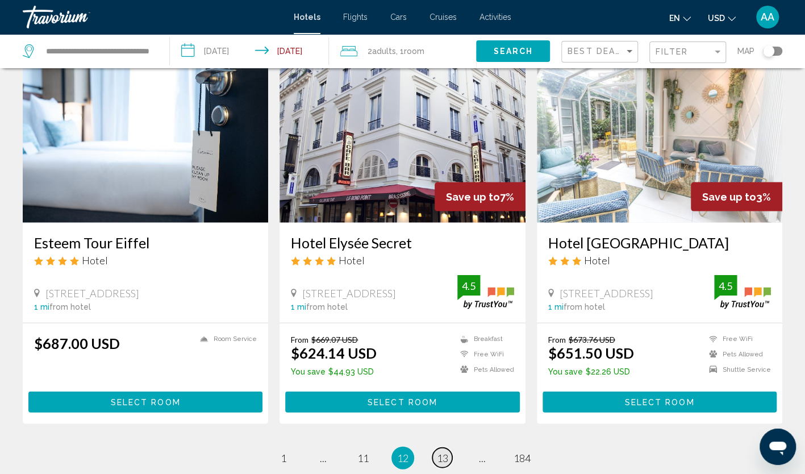
scroll to position [1307, 0]
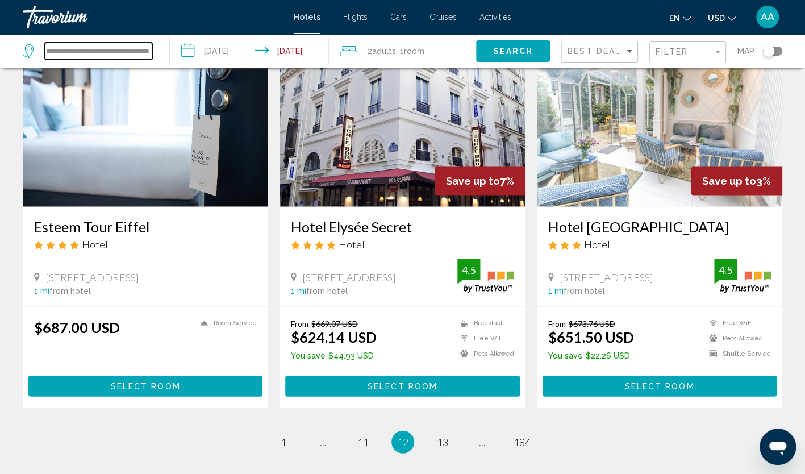
click at [118, 56] on input "**********" at bounding box center [98, 51] width 107 height 17
drag, startPoint x: 147, startPoint y: 52, endPoint x: -2, endPoint y: 52, distance: 148.9
type input "*"
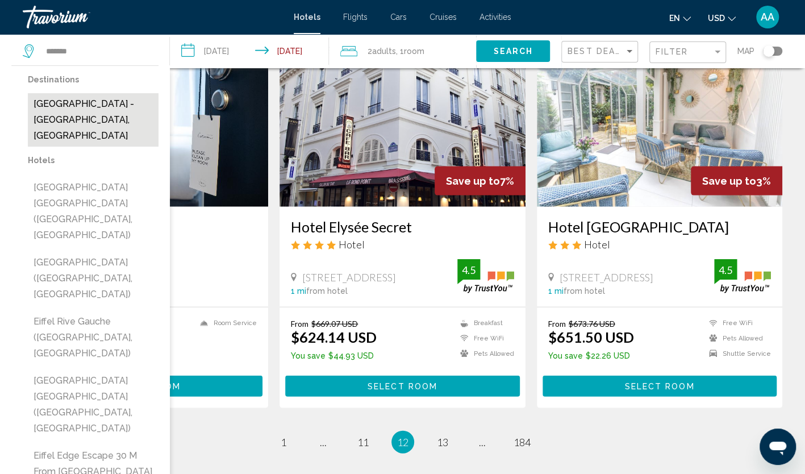
click at [119, 110] on button "Eiffel Tower - Orsay Museum, France" at bounding box center [93, 119] width 131 height 53
type input "**********"
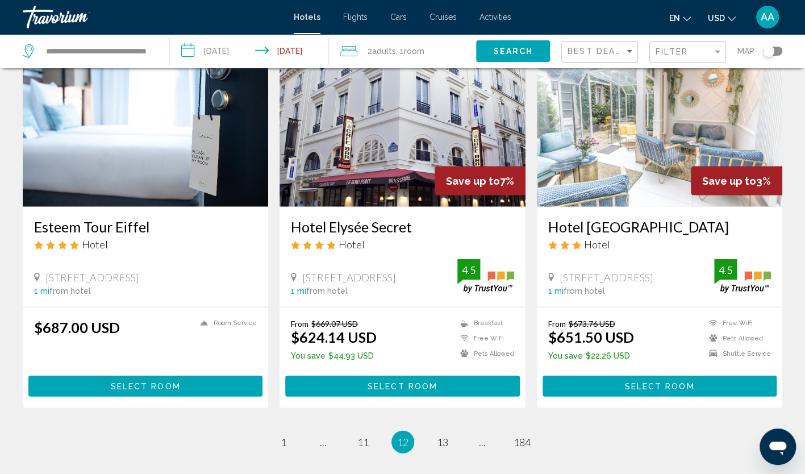
click at [507, 49] on span "Search" at bounding box center [513, 51] width 40 height 9
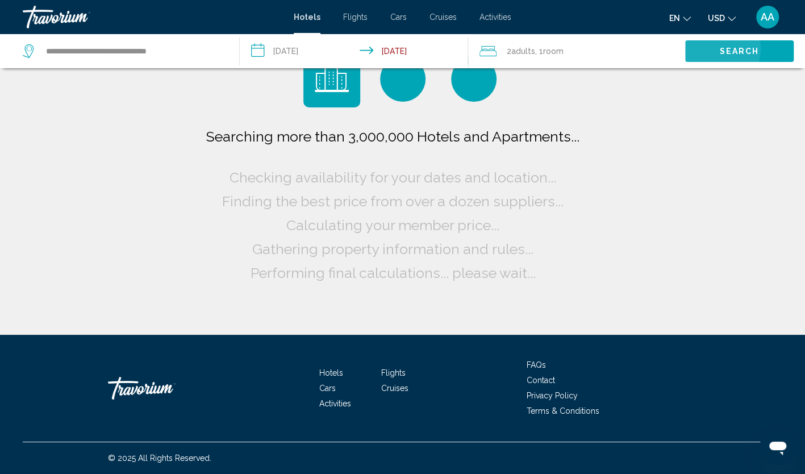
scroll to position [0, 0]
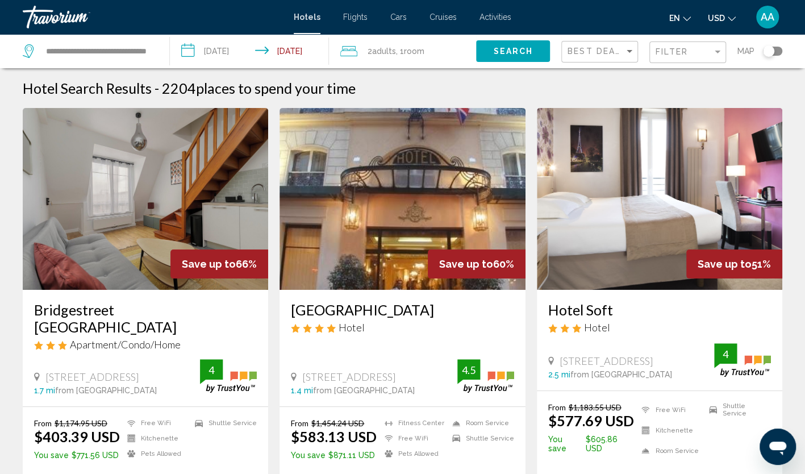
scroll to position [57, 0]
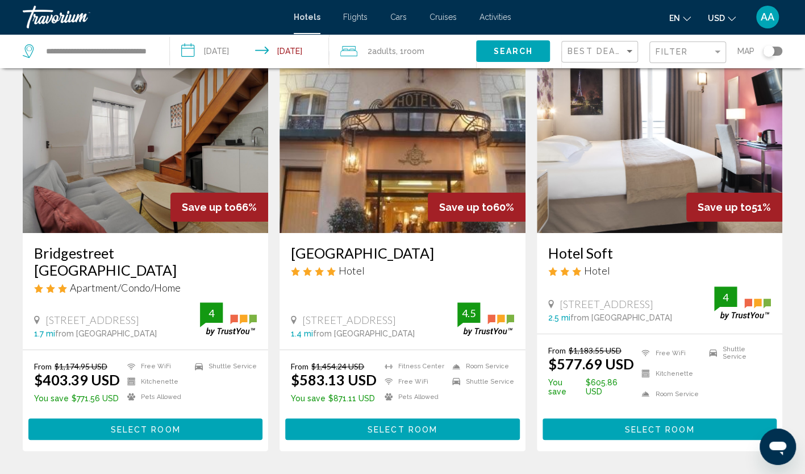
click at [431, 56] on div "2 Adult Adults , 1 Room rooms" at bounding box center [408, 51] width 136 height 16
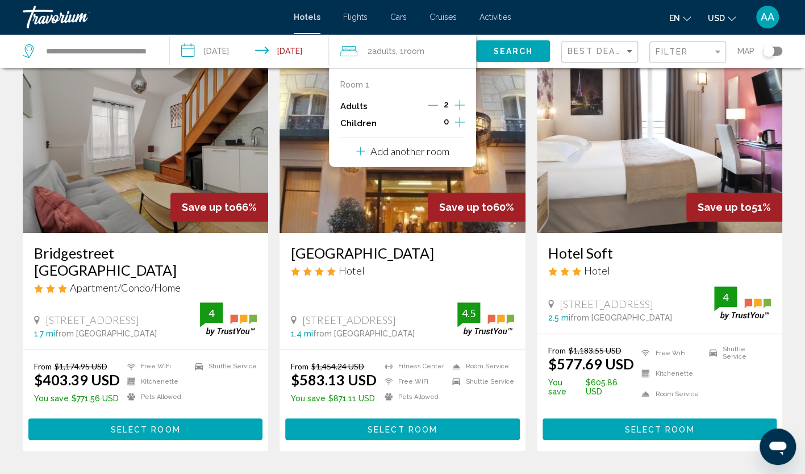
click at [456, 105] on icon "Increment adults" at bounding box center [460, 105] width 10 height 14
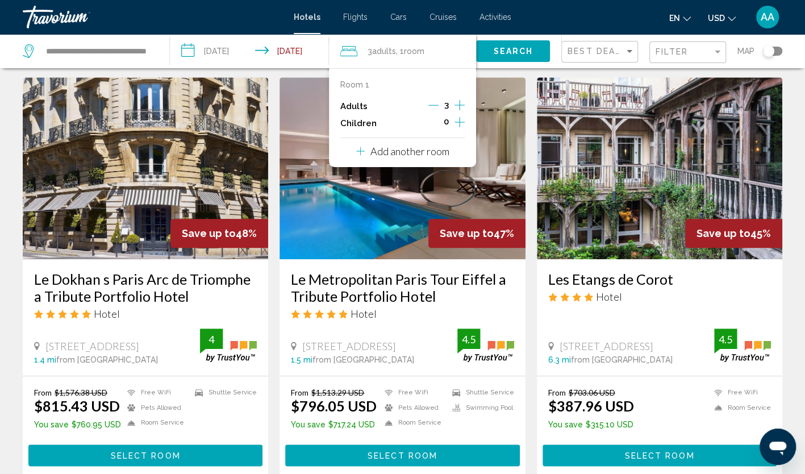
scroll to position [455, 0]
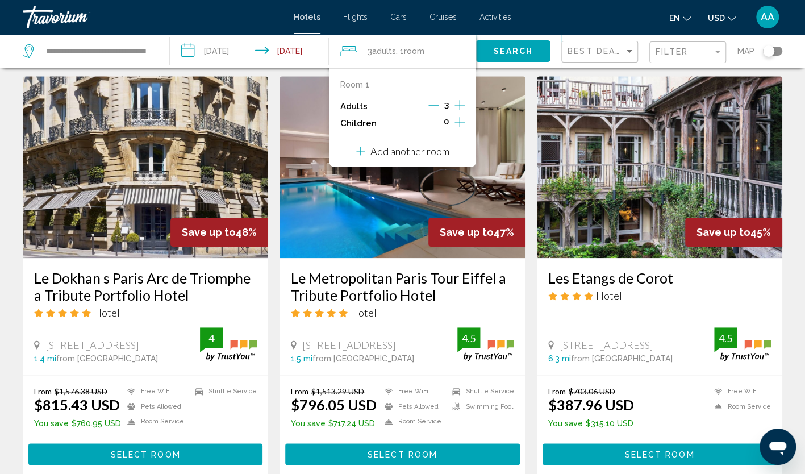
click at [142, 154] on img "Main content" at bounding box center [146, 167] width 246 height 182
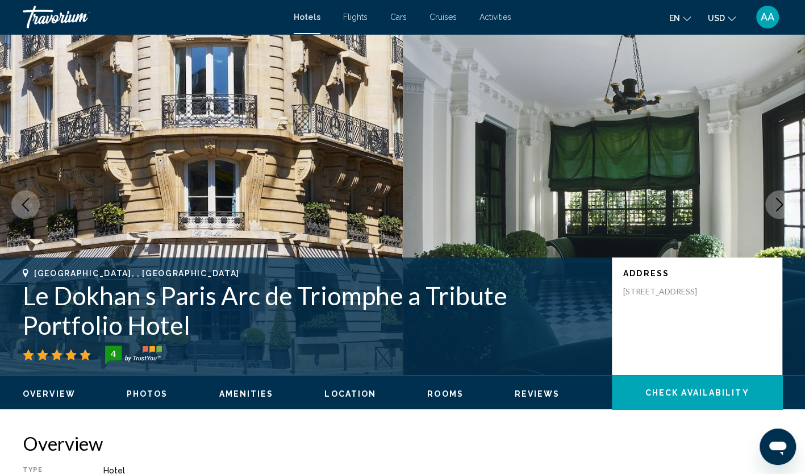
click at [773, 206] on icon "Next image" at bounding box center [780, 205] width 14 height 14
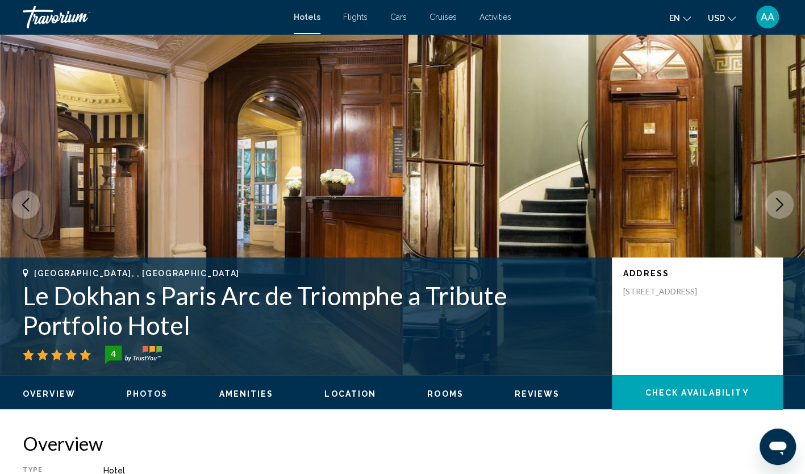
click at [773, 206] on icon "Next image" at bounding box center [780, 205] width 14 height 14
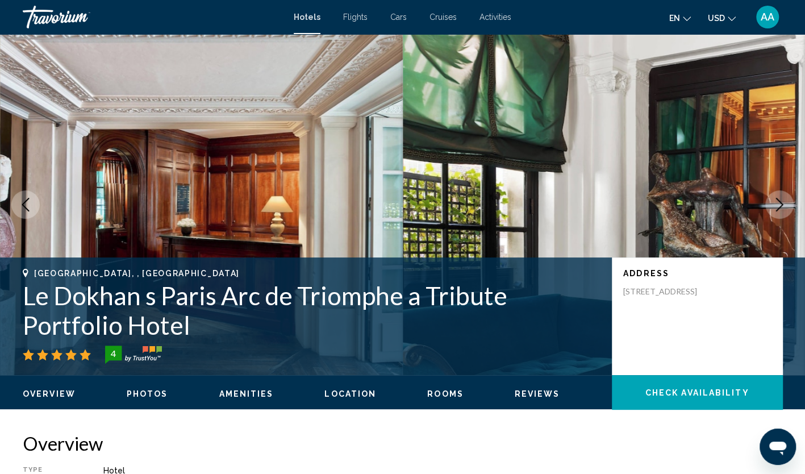
click at [773, 206] on icon "Next image" at bounding box center [780, 205] width 14 height 14
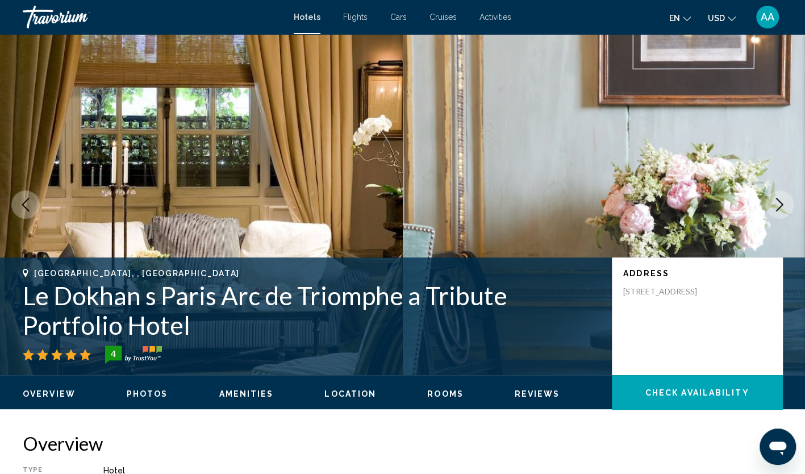
click at [773, 206] on icon "Next image" at bounding box center [780, 205] width 14 height 14
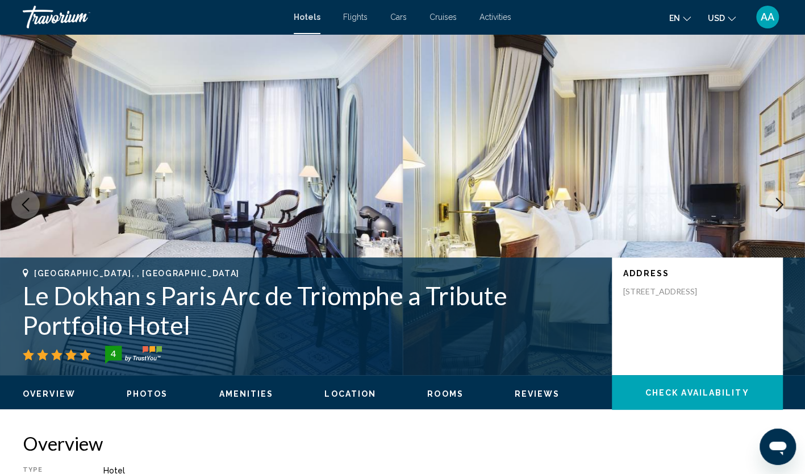
click at [773, 206] on icon "Next image" at bounding box center [780, 205] width 14 height 14
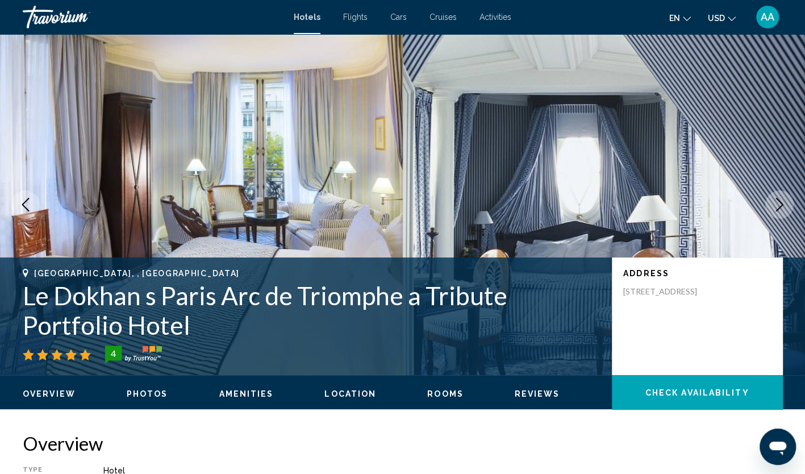
click at [773, 206] on icon "Next image" at bounding box center [780, 205] width 14 height 14
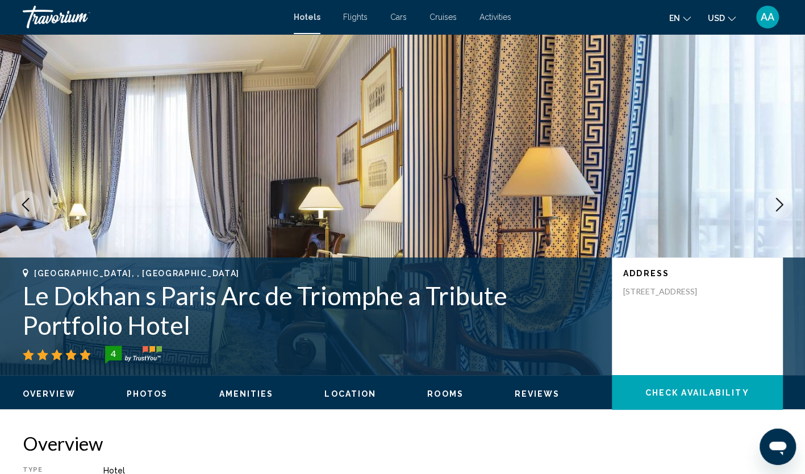
click at [773, 206] on icon "Next image" at bounding box center [780, 205] width 14 height 14
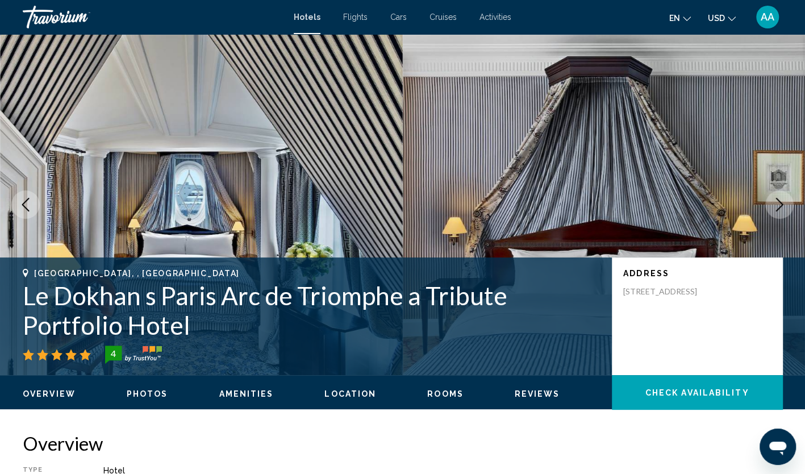
click at [773, 206] on icon "Next image" at bounding box center [780, 205] width 14 height 14
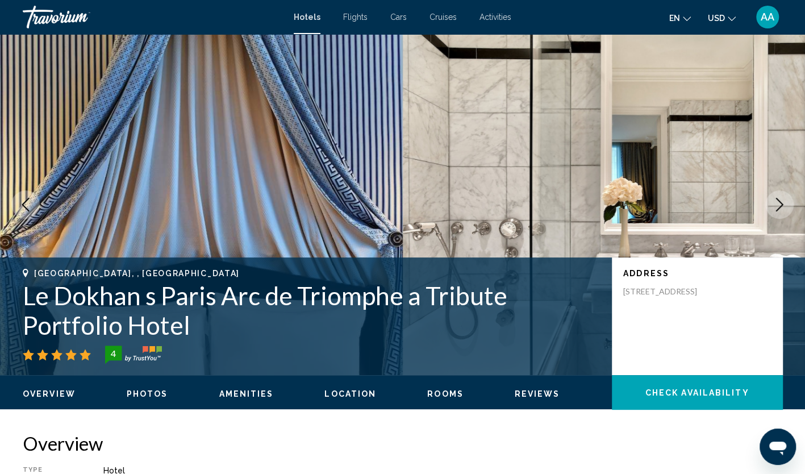
click at [773, 206] on icon "Next image" at bounding box center [780, 205] width 14 height 14
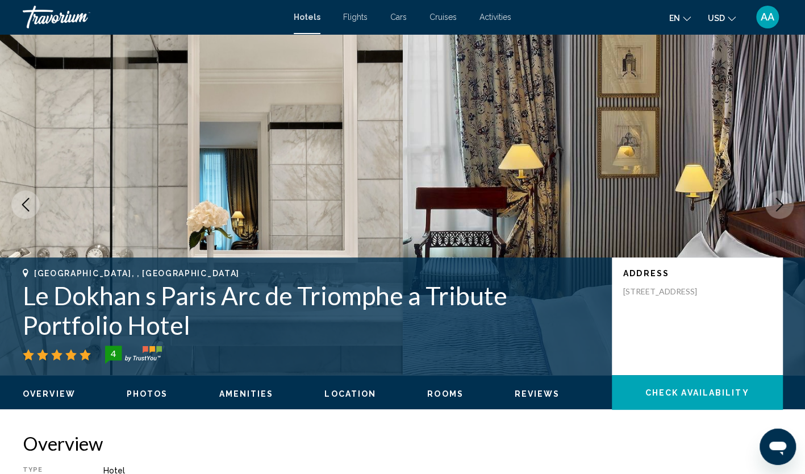
click at [773, 206] on icon "Next image" at bounding box center [780, 205] width 14 height 14
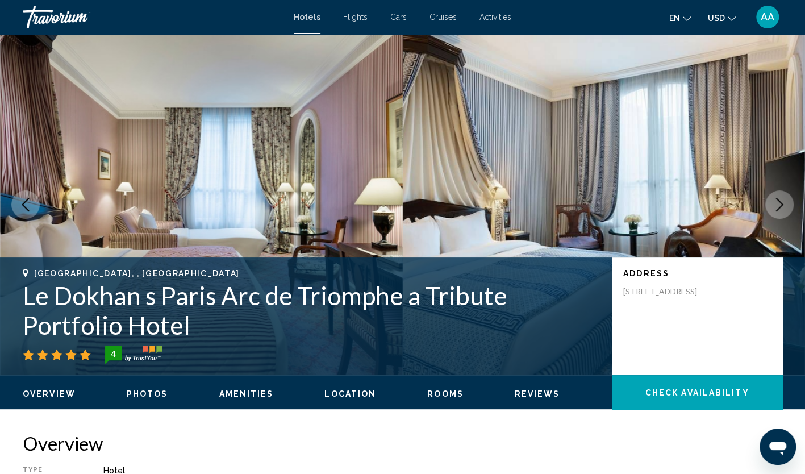
click at [773, 206] on icon "Next image" at bounding box center [780, 205] width 14 height 14
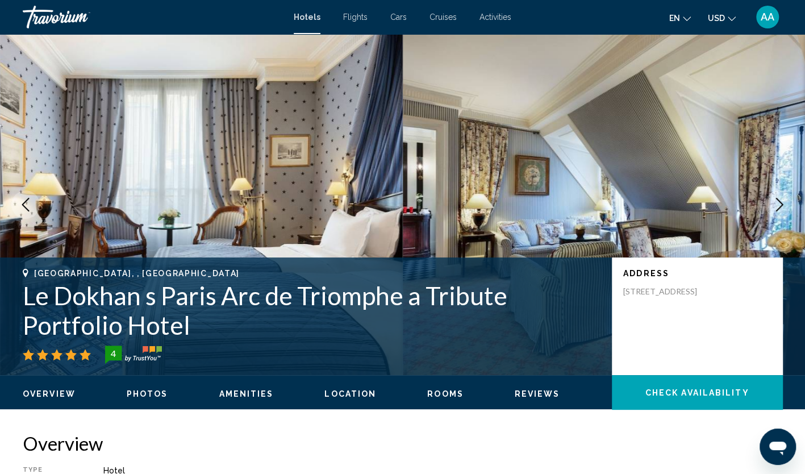
click at [773, 206] on icon "Next image" at bounding box center [780, 205] width 14 height 14
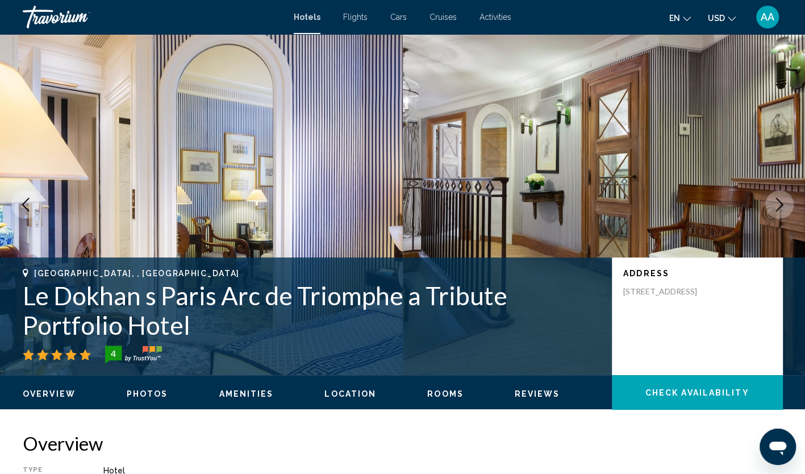
click at [773, 206] on icon "Next image" at bounding box center [780, 205] width 14 height 14
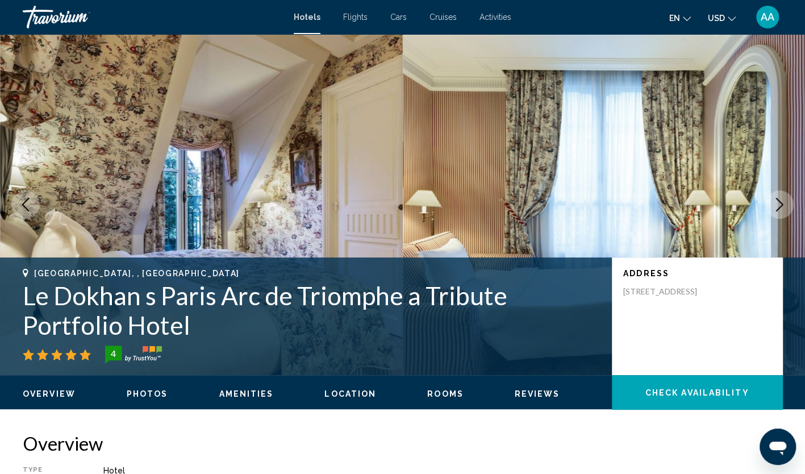
click at [773, 206] on icon "Next image" at bounding box center [780, 205] width 14 height 14
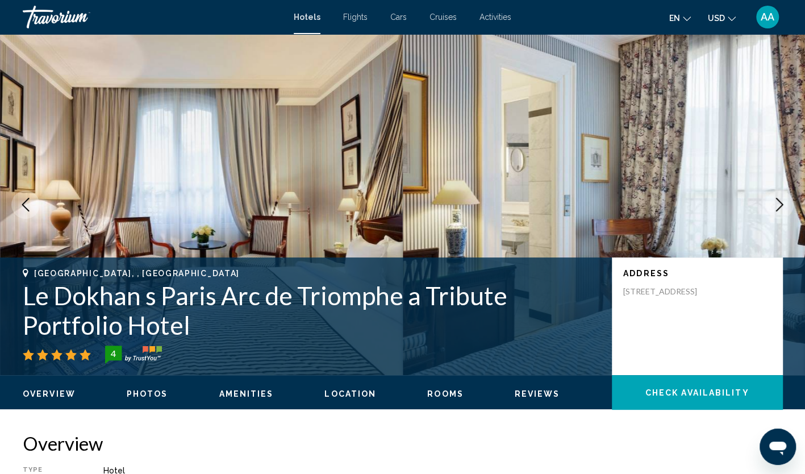
click at [773, 206] on icon "Next image" at bounding box center [780, 205] width 14 height 14
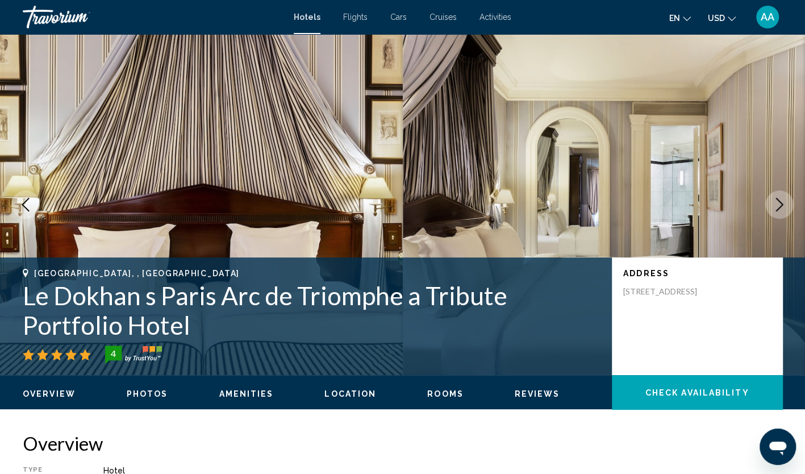
click at [773, 206] on icon "Next image" at bounding box center [780, 205] width 14 height 14
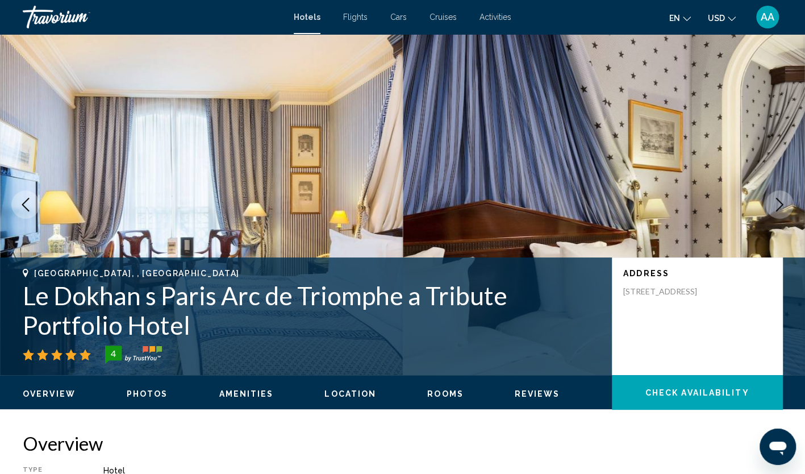
click at [773, 206] on icon "Next image" at bounding box center [780, 205] width 14 height 14
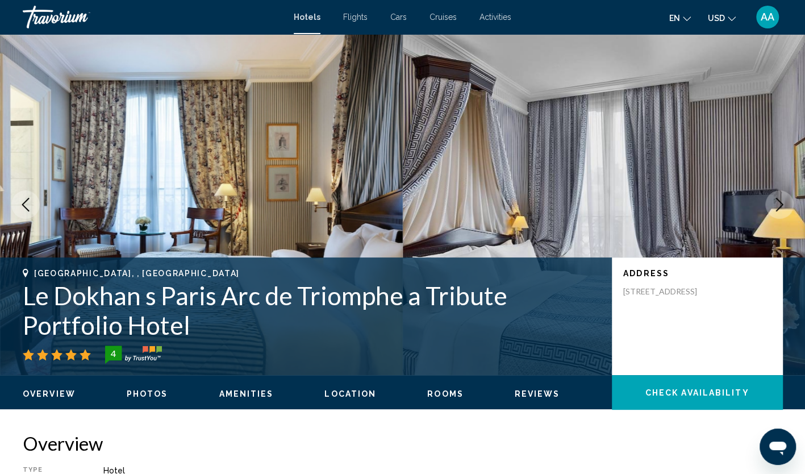
click at [773, 206] on icon "Next image" at bounding box center [780, 205] width 14 height 14
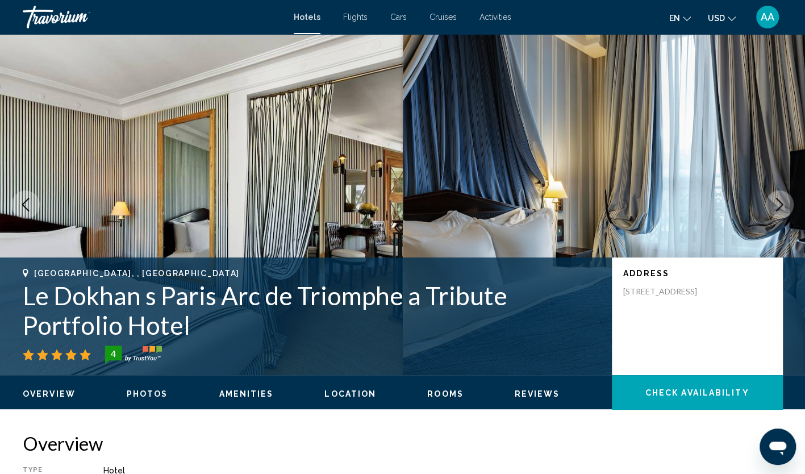
click at [773, 206] on icon "Next image" at bounding box center [780, 205] width 14 height 14
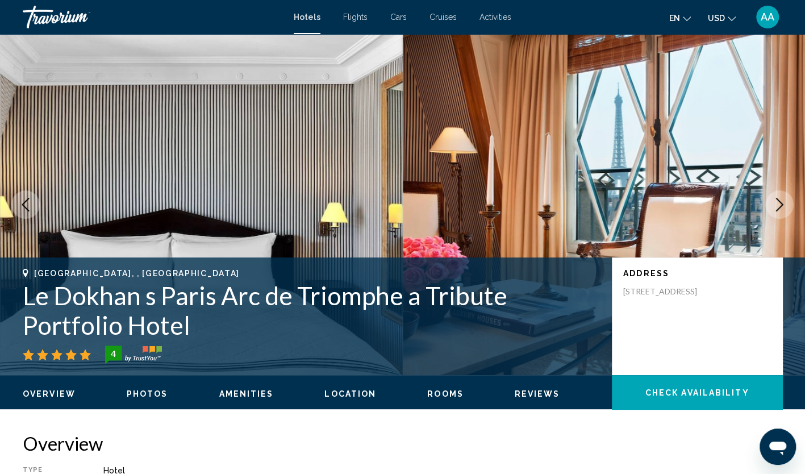
click at [773, 206] on icon "Next image" at bounding box center [780, 205] width 14 height 14
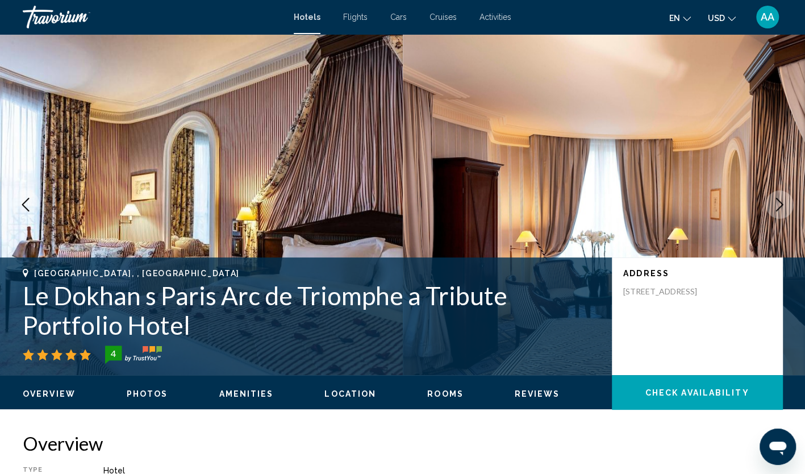
click at [773, 206] on icon "Next image" at bounding box center [780, 205] width 14 height 14
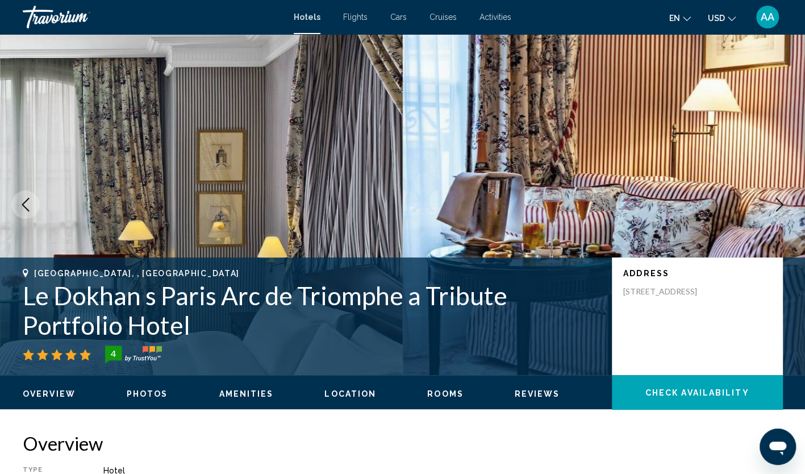
click at [773, 206] on icon "Next image" at bounding box center [780, 205] width 14 height 14
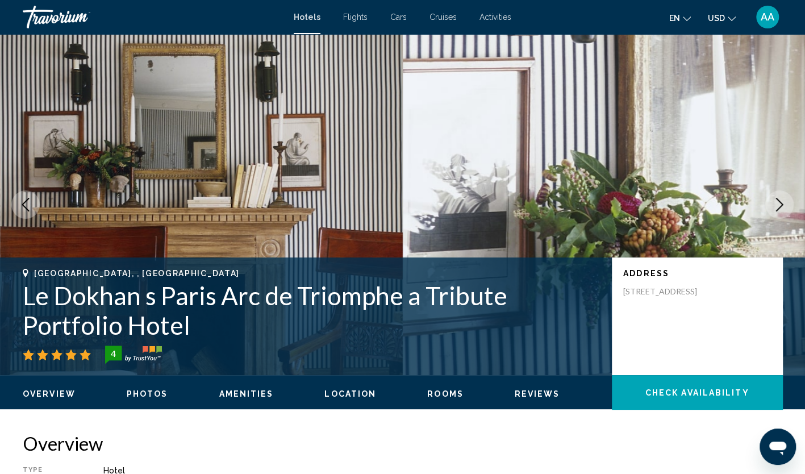
click at [773, 206] on icon "Next image" at bounding box center [780, 205] width 14 height 14
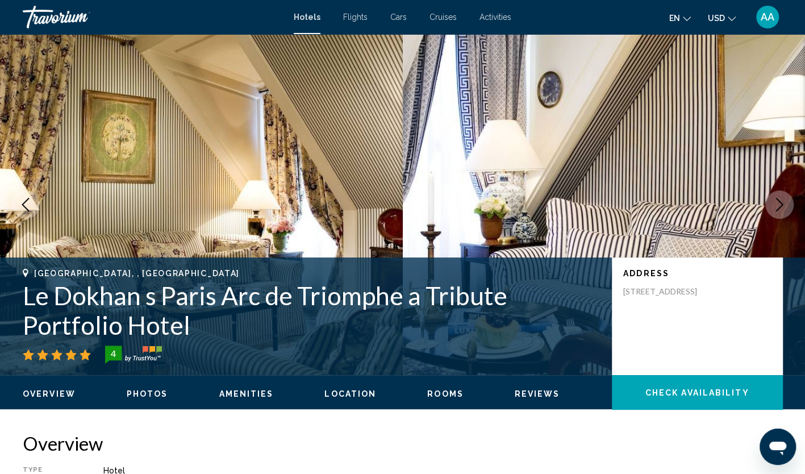
click at [773, 206] on icon "Next image" at bounding box center [780, 205] width 14 height 14
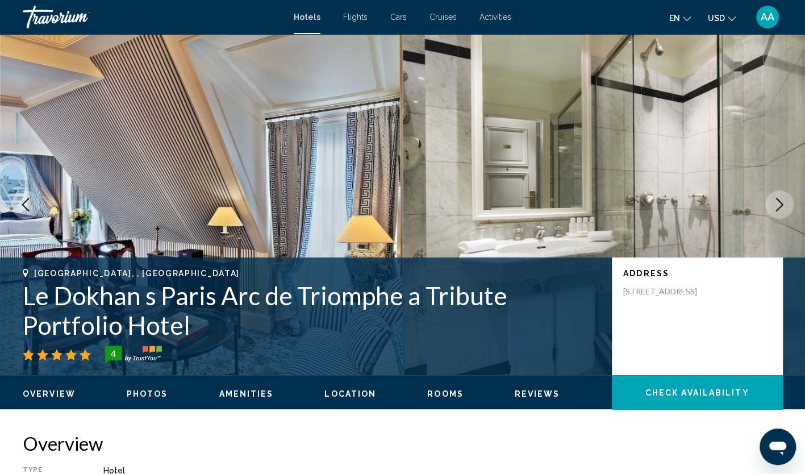
click at [773, 206] on icon "Next image" at bounding box center [780, 205] width 14 height 14
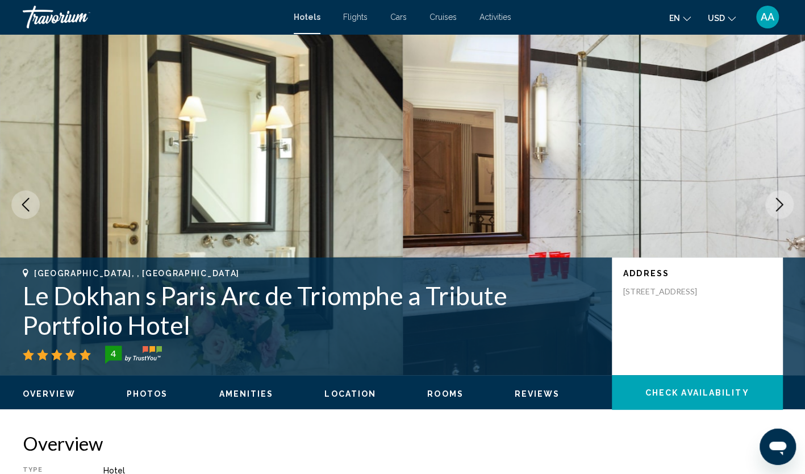
click at [773, 206] on icon "Next image" at bounding box center [780, 205] width 14 height 14
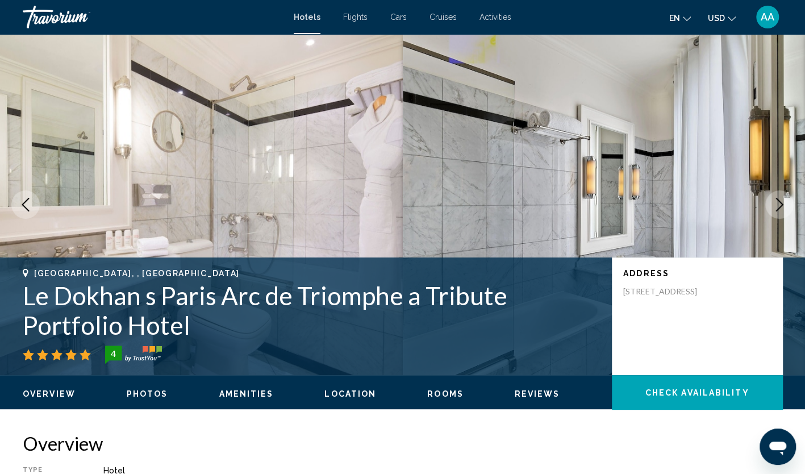
click at [773, 206] on icon "Next image" at bounding box center [780, 205] width 14 height 14
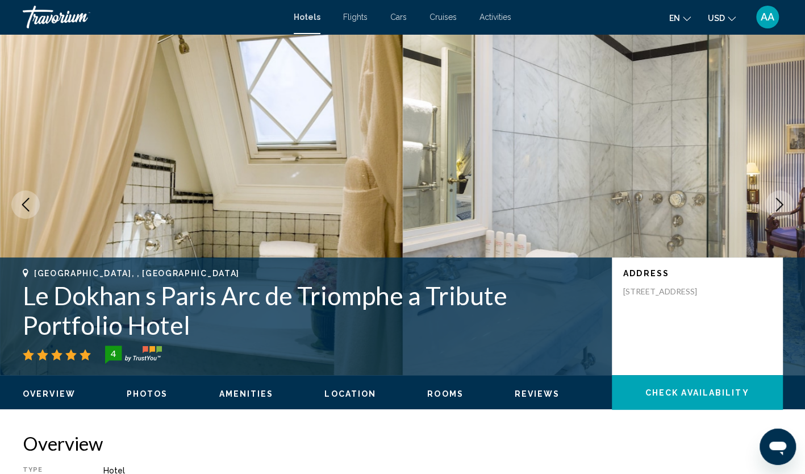
click at [773, 206] on icon "Next image" at bounding box center [780, 205] width 14 height 14
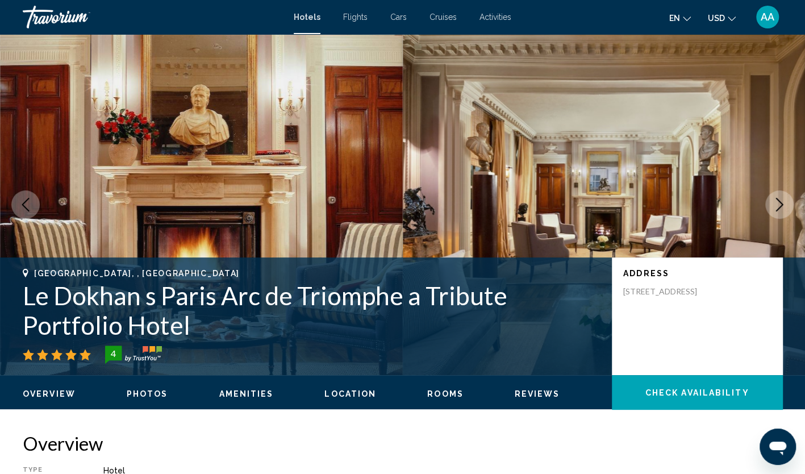
click at [773, 206] on icon "Next image" at bounding box center [780, 205] width 14 height 14
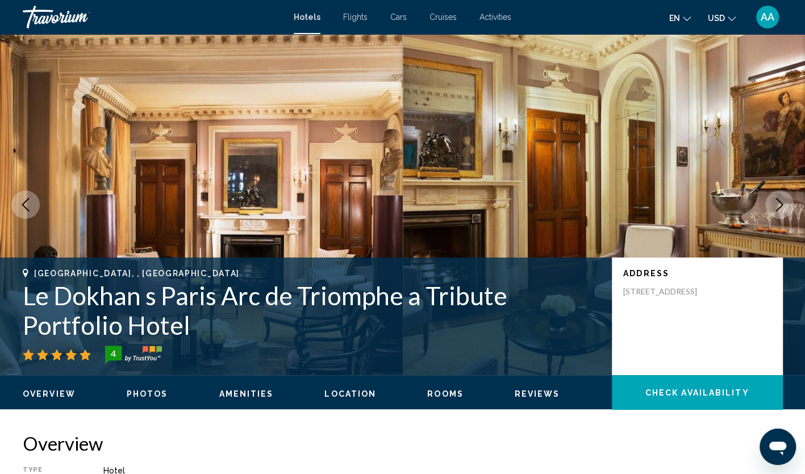
click at [773, 206] on icon "Next image" at bounding box center [780, 205] width 14 height 14
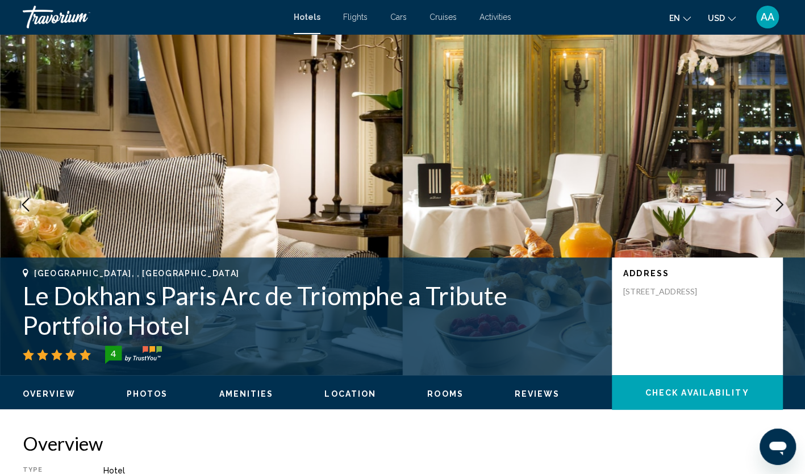
click at [773, 206] on icon "Next image" at bounding box center [780, 205] width 14 height 14
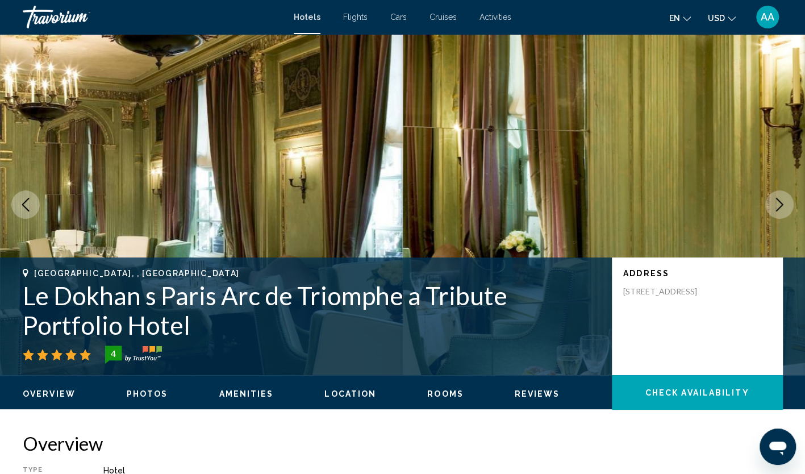
click at [773, 206] on icon "Next image" at bounding box center [780, 205] width 14 height 14
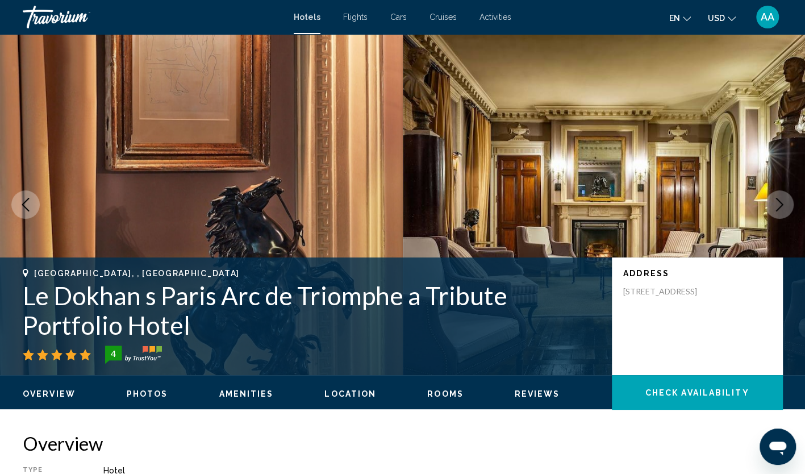
click at [773, 206] on icon "Next image" at bounding box center [780, 205] width 14 height 14
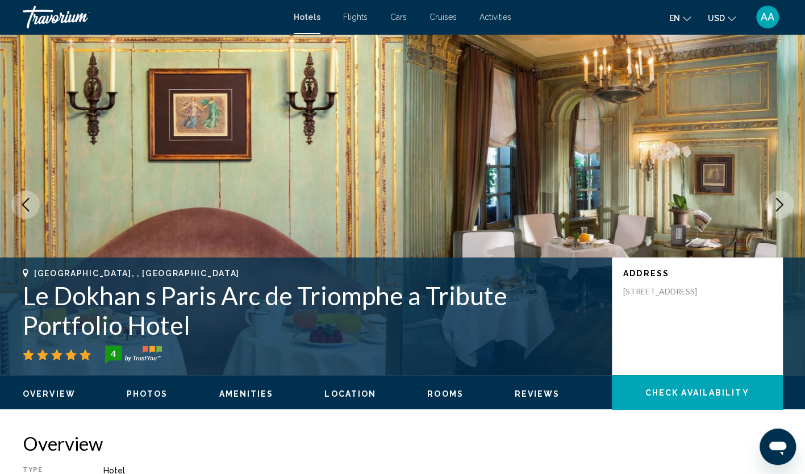
click at [773, 206] on icon "Next image" at bounding box center [780, 205] width 14 height 14
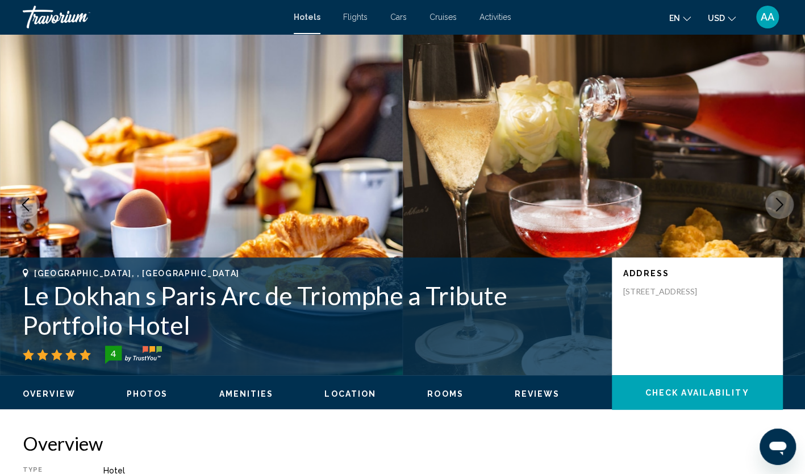
click at [773, 206] on icon "Next image" at bounding box center [780, 205] width 14 height 14
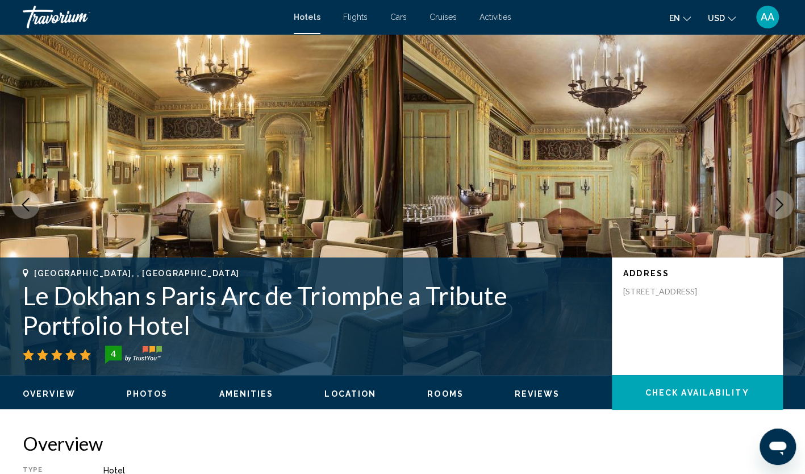
click at [773, 206] on icon "Next image" at bounding box center [780, 205] width 14 height 14
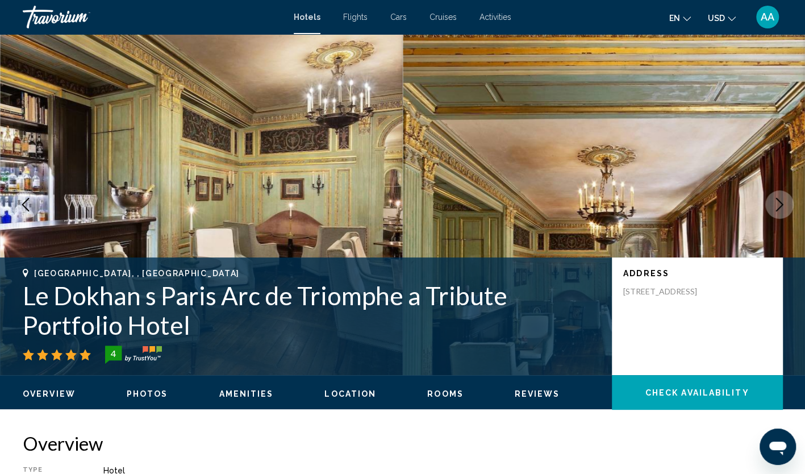
click at [773, 206] on icon "Next image" at bounding box center [780, 205] width 14 height 14
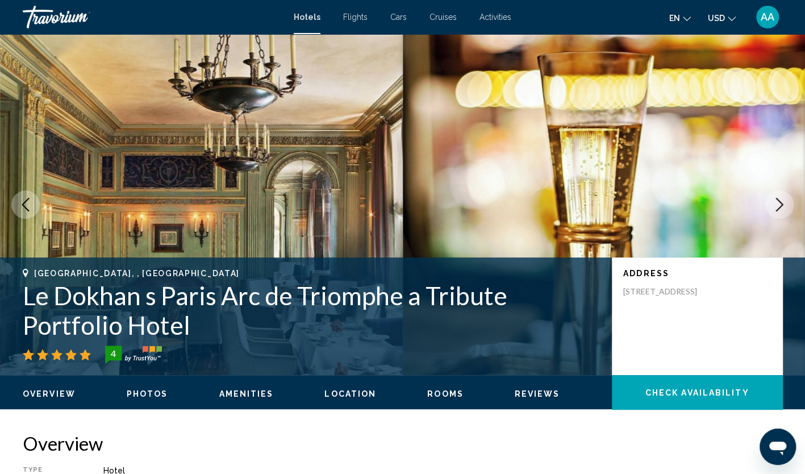
click at [773, 206] on icon "Next image" at bounding box center [780, 205] width 14 height 14
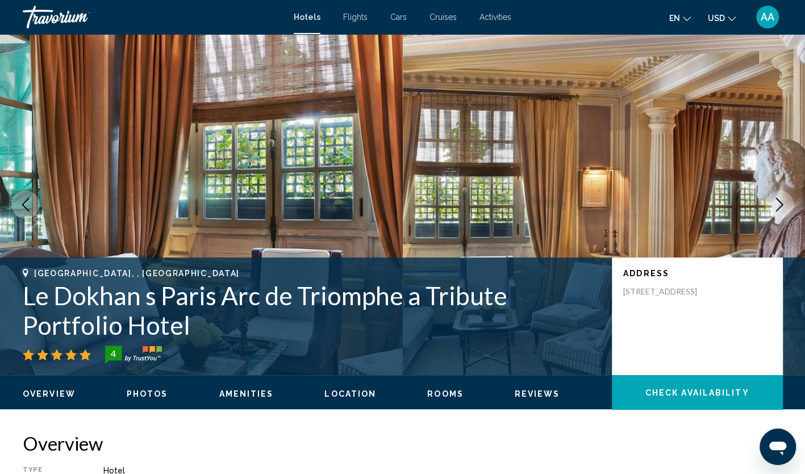
click at [773, 206] on icon "Next image" at bounding box center [780, 205] width 14 height 14
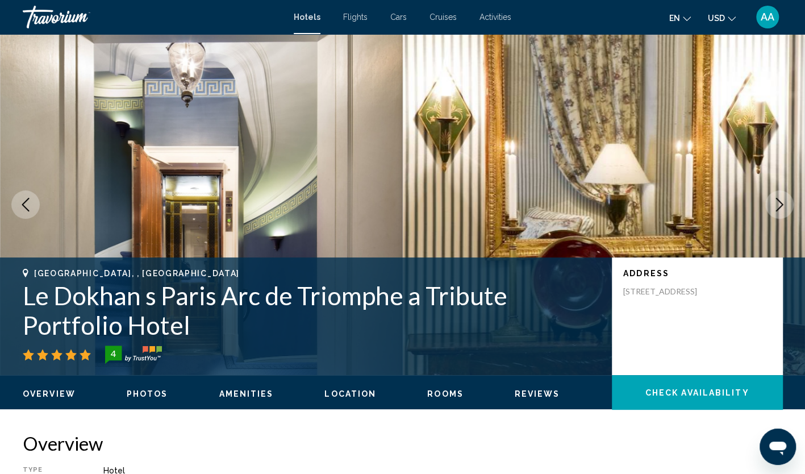
click at [773, 206] on icon "Next image" at bounding box center [780, 205] width 14 height 14
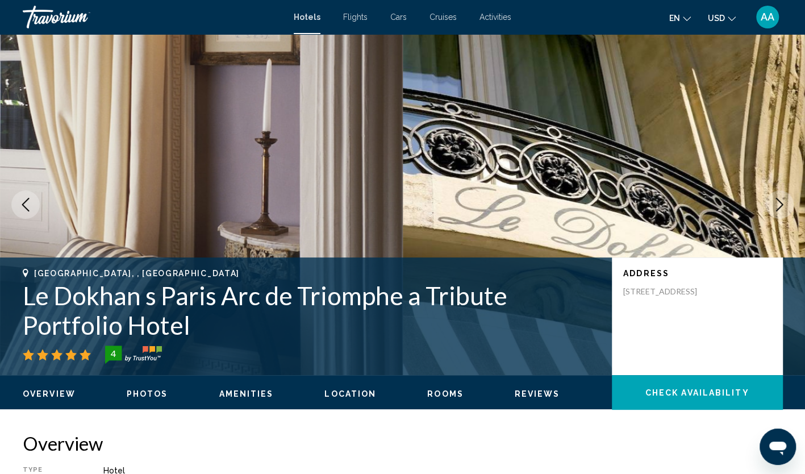
click at [773, 206] on icon "Next image" at bounding box center [780, 205] width 14 height 14
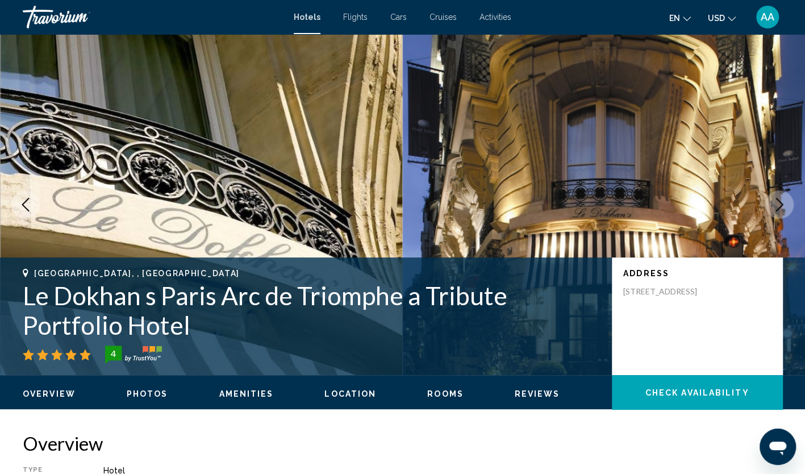
click at [773, 206] on icon "Next image" at bounding box center [780, 205] width 14 height 14
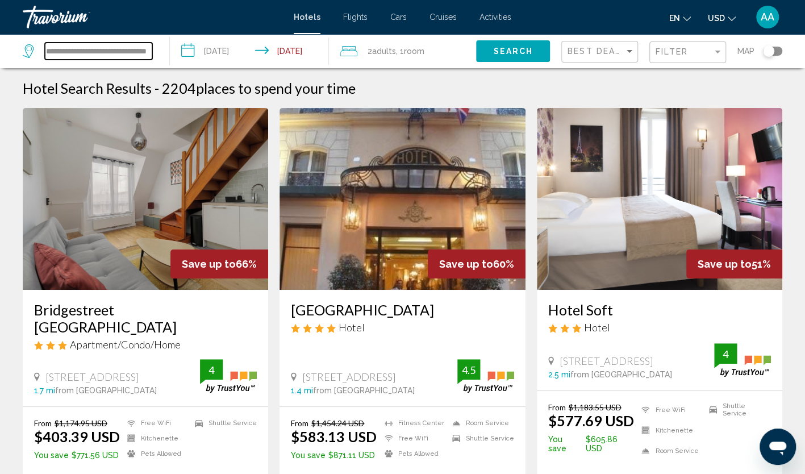
click at [145, 50] on input "**********" at bounding box center [98, 51] width 107 height 17
drag, startPoint x: 147, startPoint y: 49, endPoint x: -2, endPoint y: 49, distance: 148.9
click at [0, 49] on html "**********" at bounding box center [402, 237] width 805 height 474
paste input "**********"
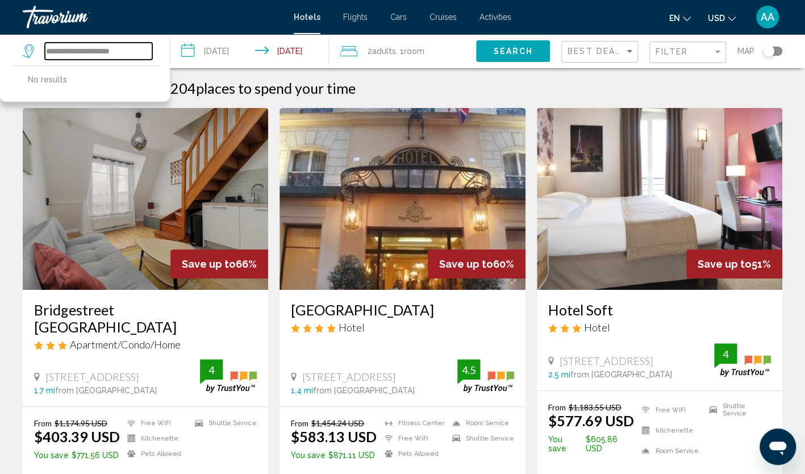
drag, startPoint x: 132, startPoint y: 51, endPoint x: 105, endPoint y: 52, distance: 27.3
click at [105, 52] on input "**********" at bounding box center [98, 51] width 107 height 17
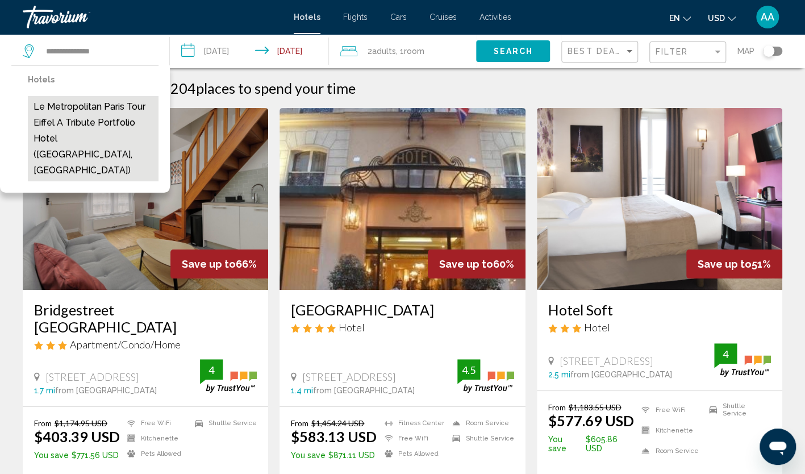
click at [114, 105] on button "Le Metropolitan Paris Tour Eiffel a Tribute Portfolio Hotel (Paris, FR)" at bounding box center [93, 138] width 131 height 85
type input "**********"
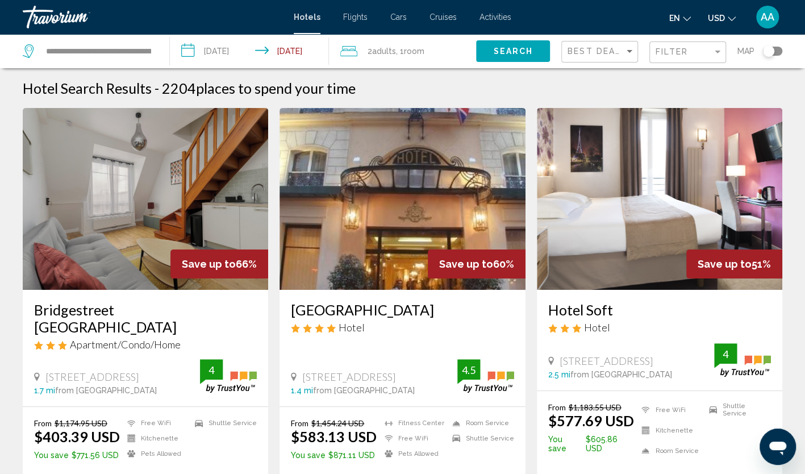
click at [510, 55] on span "Search" at bounding box center [513, 51] width 40 height 9
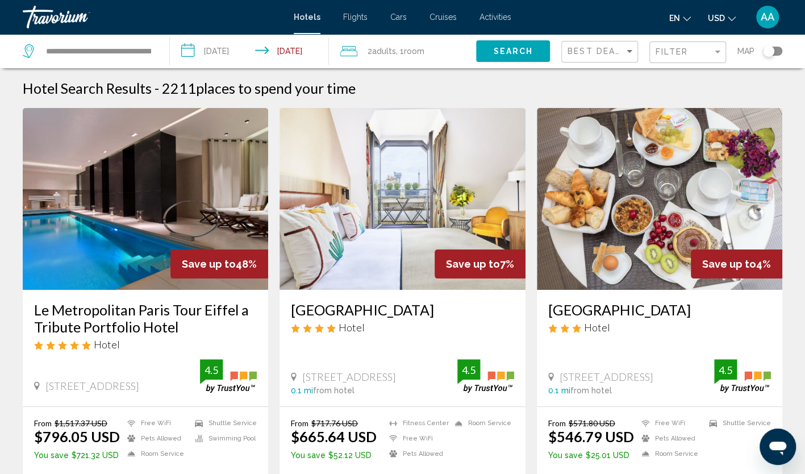
click at [425, 52] on span "Room" at bounding box center [414, 51] width 20 height 9
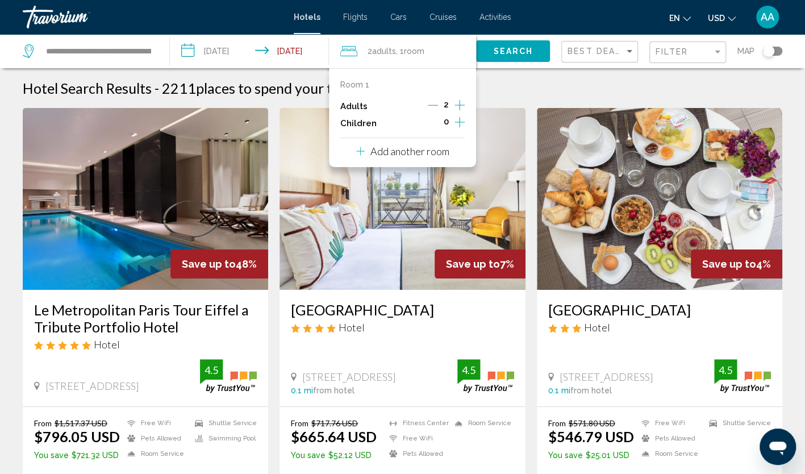
click at [461, 109] on icon "Increment adults" at bounding box center [460, 105] width 10 height 14
click at [506, 52] on span "Search" at bounding box center [513, 51] width 40 height 9
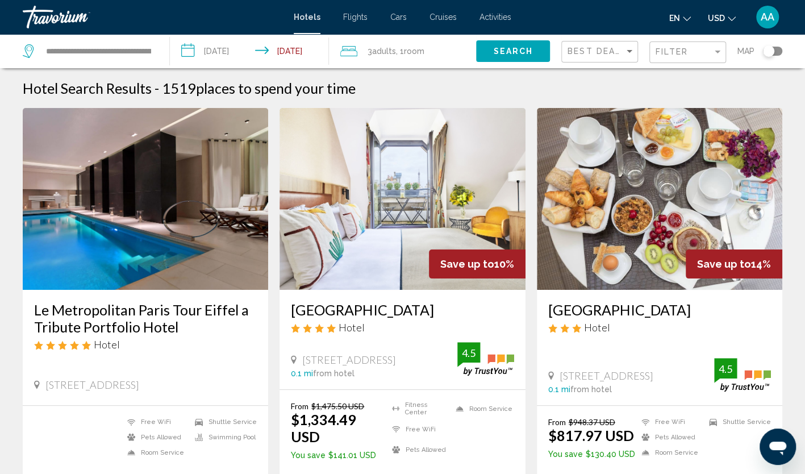
click at [455, 177] on img "Main content" at bounding box center [403, 199] width 246 height 182
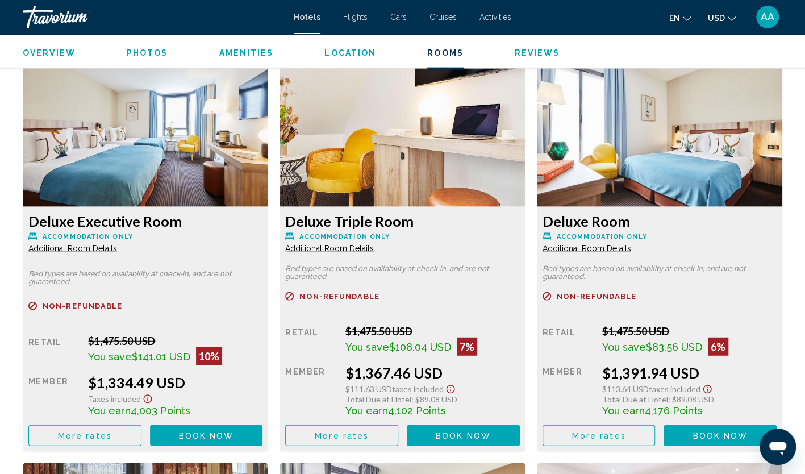
scroll to position [1534, 0]
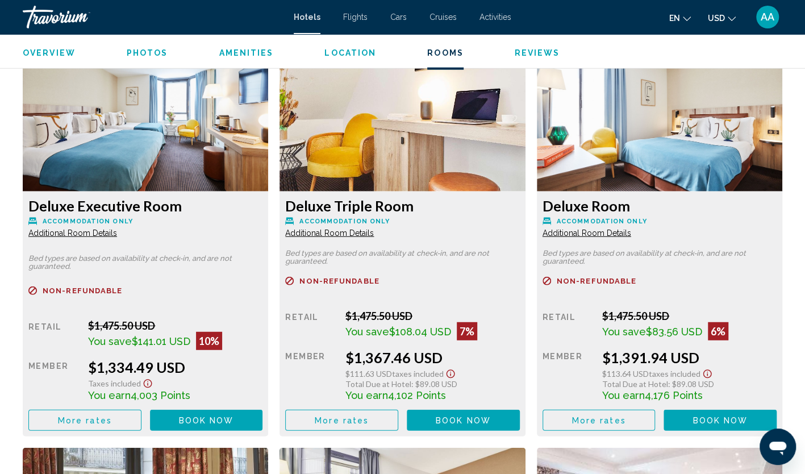
click at [120, 418] on button "More rates" at bounding box center [84, 420] width 113 height 21
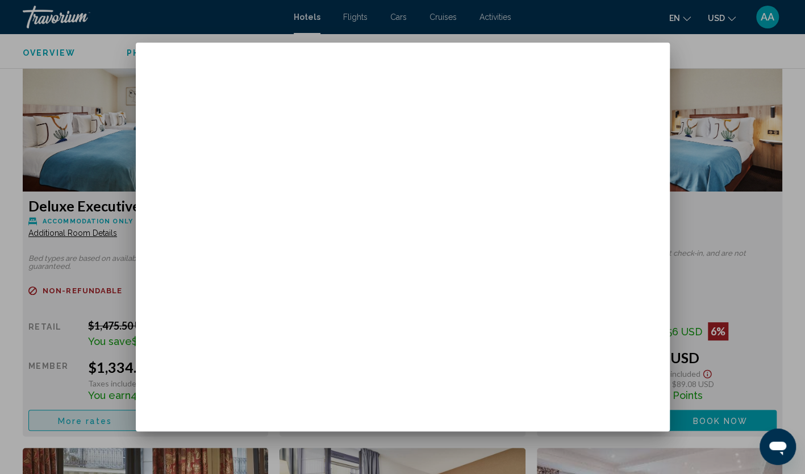
scroll to position [0, 0]
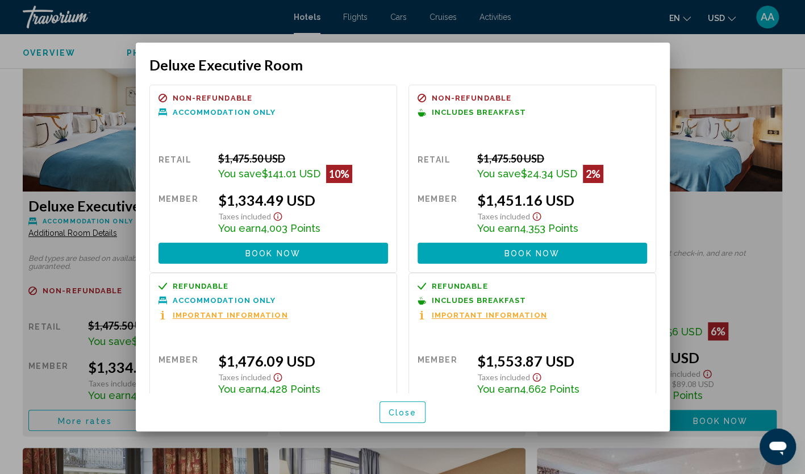
click at [391, 415] on span "Close" at bounding box center [403, 412] width 28 height 9
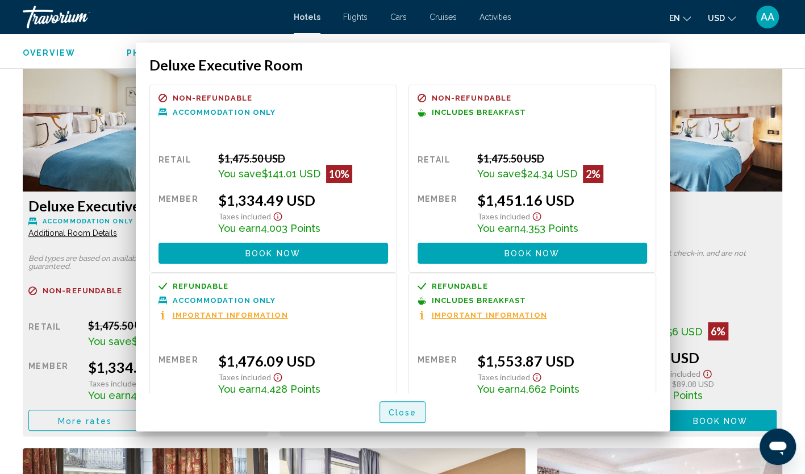
scroll to position [1534, 0]
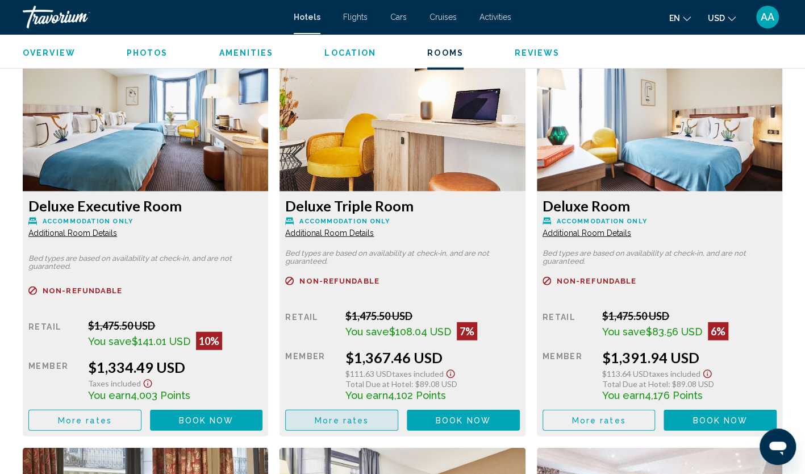
click at [377, 415] on button "More rates" at bounding box center [341, 420] width 113 height 21
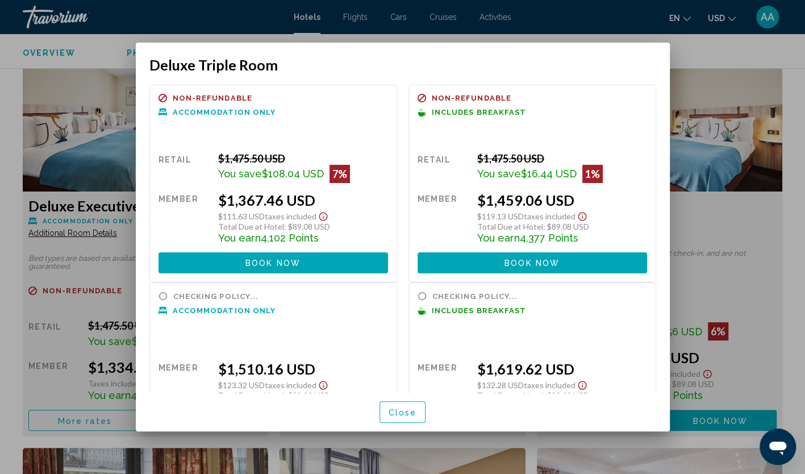
click at [409, 413] on span "Close" at bounding box center [403, 412] width 28 height 9
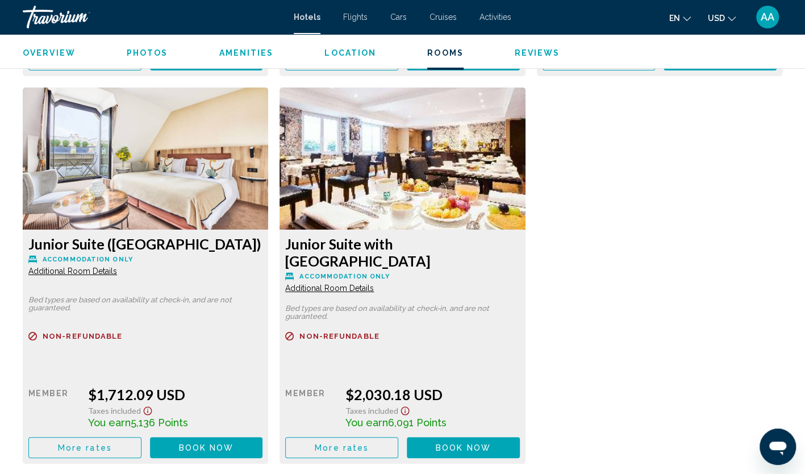
scroll to position [2330, 0]
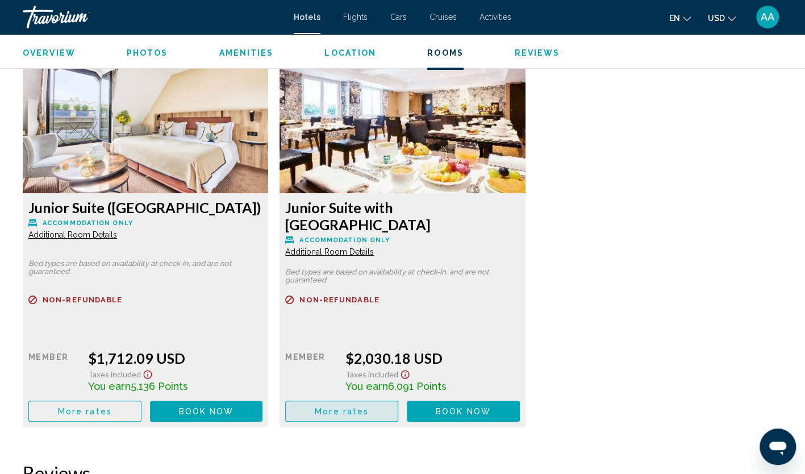
click at [305, 401] on button "More rates" at bounding box center [341, 411] width 113 height 21
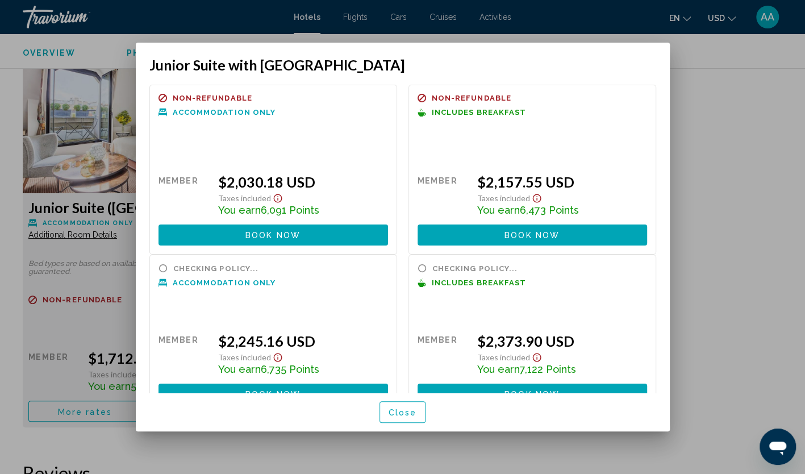
click at [410, 419] on button "Close" at bounding box center [403, 411] width 47 height 21
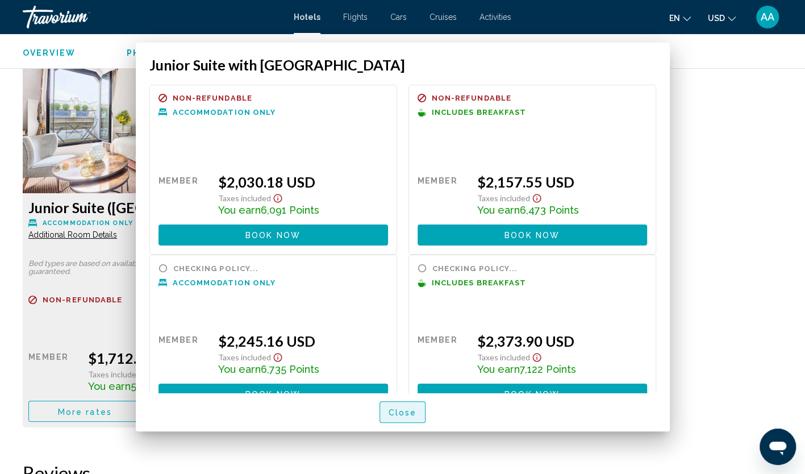
scroll to position [2330, 0]
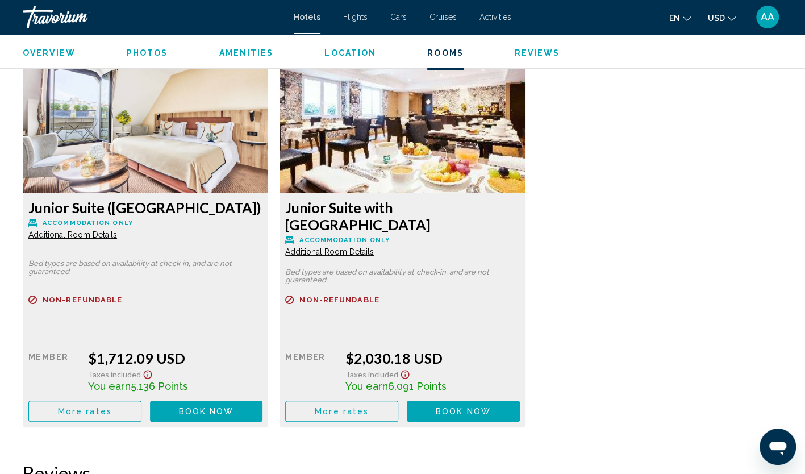
click at [124, 401] on button "More rates" at bounding box center [84, 411] width 113 height 21
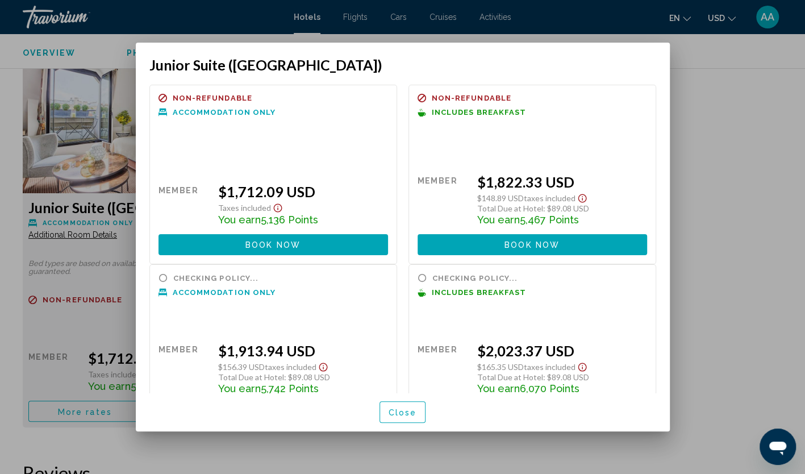
click at [400, 411] on span "Close" at bounding box center [403, 412] width 28 height 9
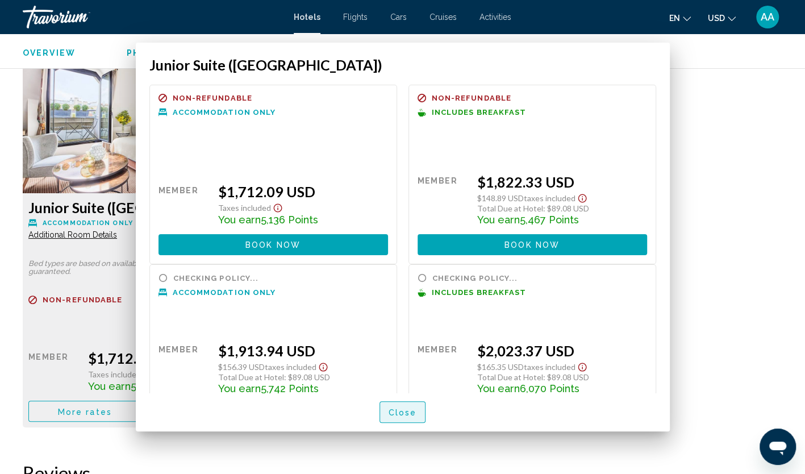
scroll to position [2330, 0]
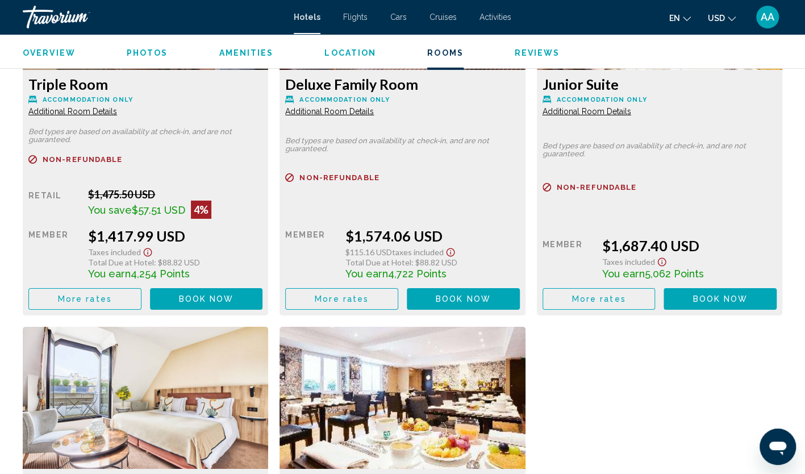
scroll to position [2046, 0]
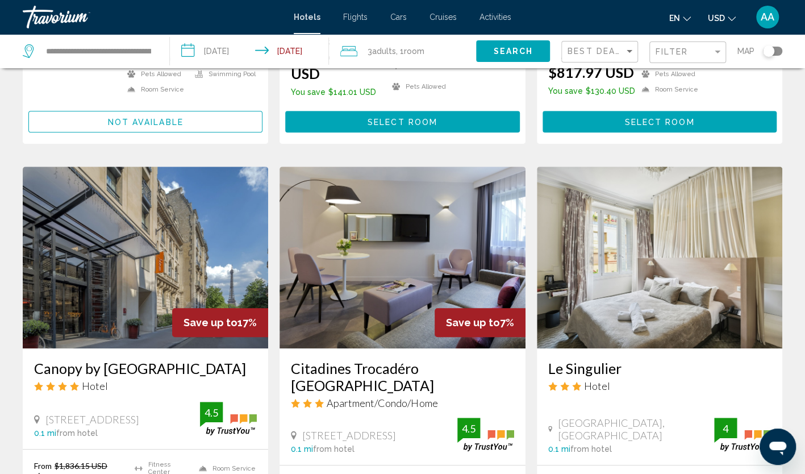
scroll to position [398, 0]
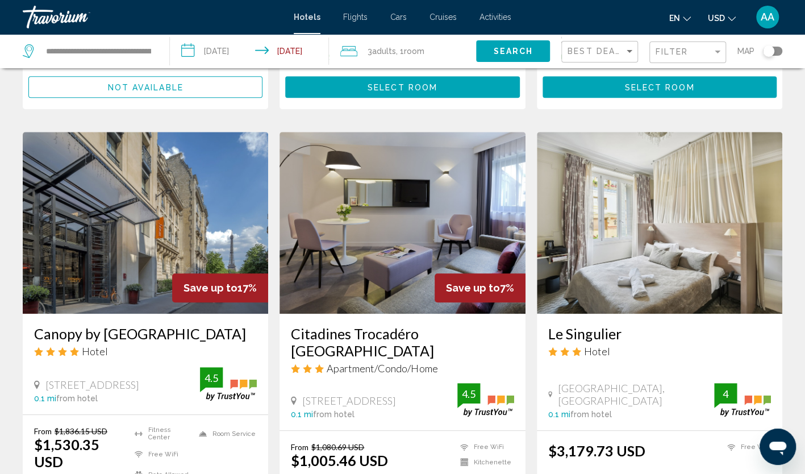
click at [226, 206] on img "Main content" at bounding box center [146, 223] width 246 height 182
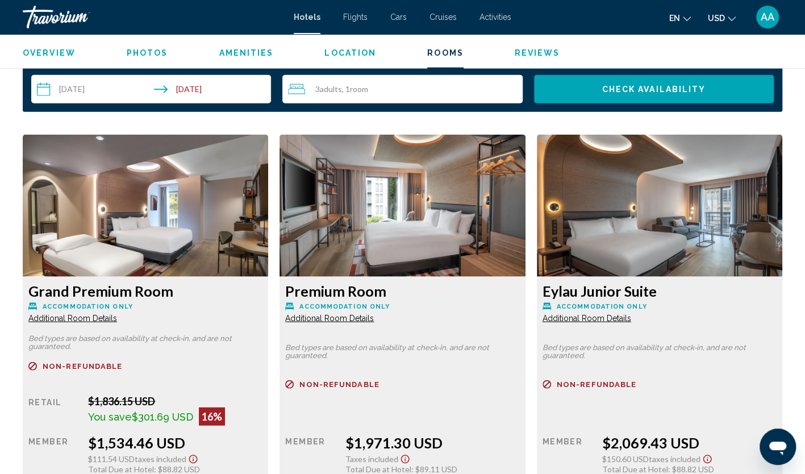
scroll to position [1534, 0]
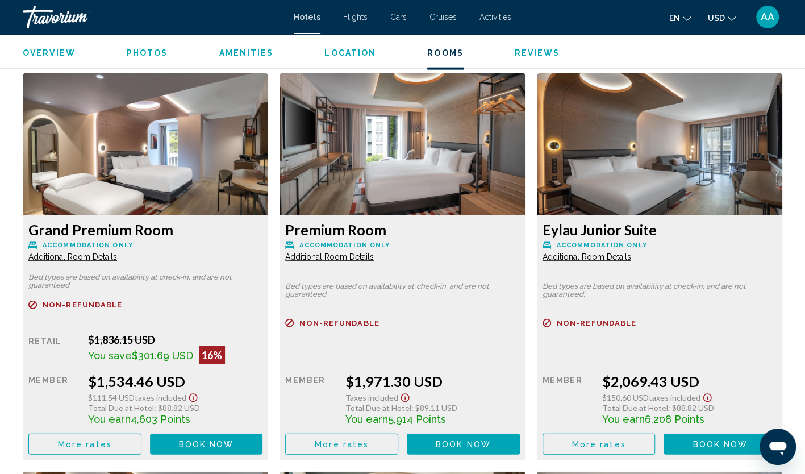
click at [105, 449] on span "More rates" at bounding box center [85, 444] width 54 height 9
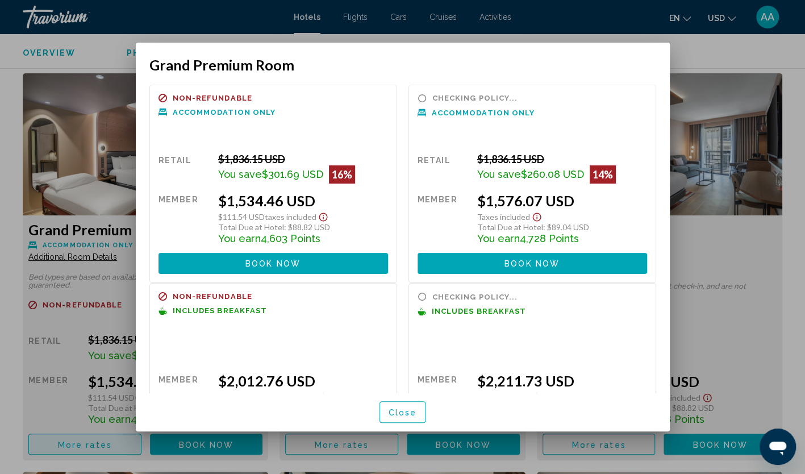
scroll to position [0, 0]
click at [406, 409] on span "Close" at bounding box center [403, 412] width 28 height 9
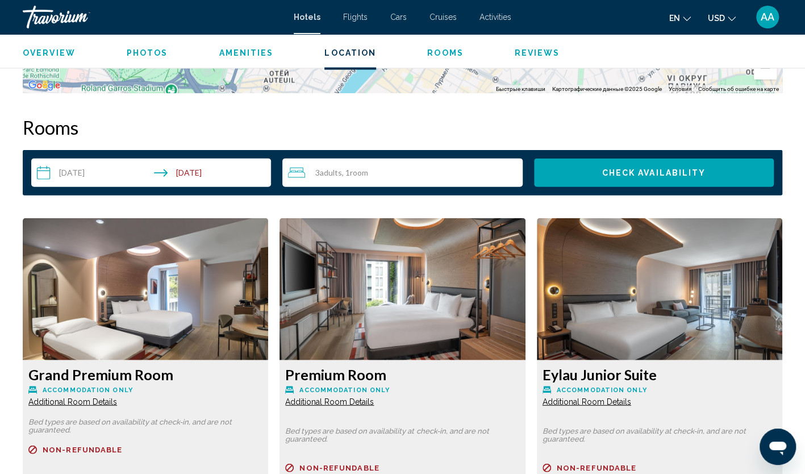
scroll to position [1364, 0]
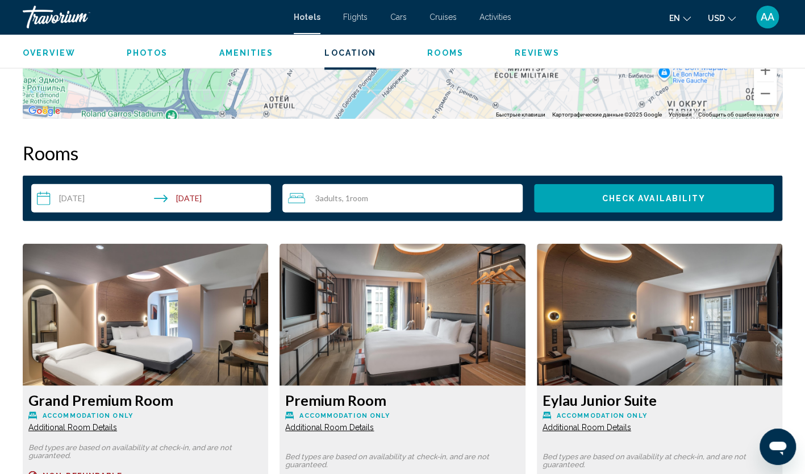
click at [176, 310] on img "Main content" at bounding box center [146, 315] width 246 height 142
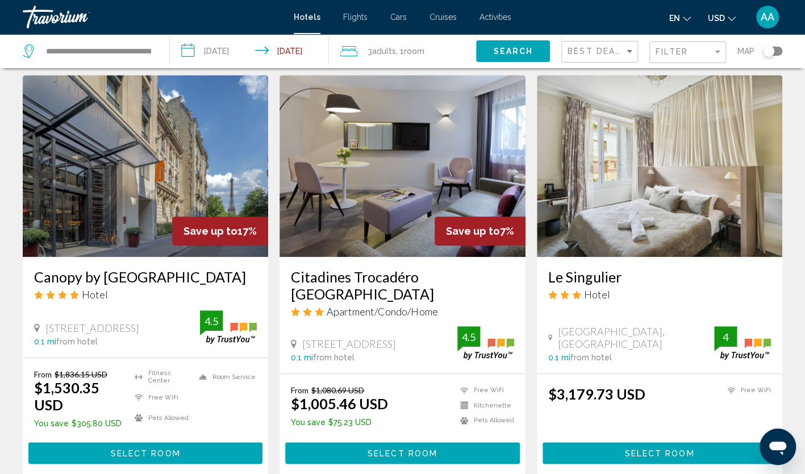
scroll to position [398, 0]
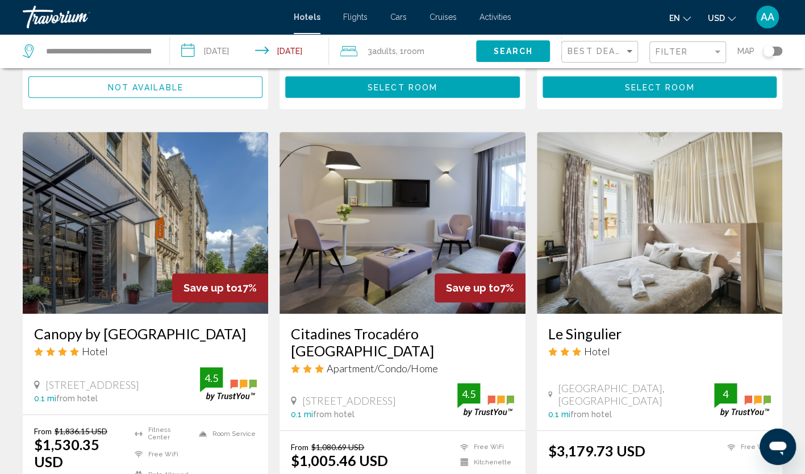
click at [406, 203] on img "Main content" at bounding box center [403, 223] width 246 height 182
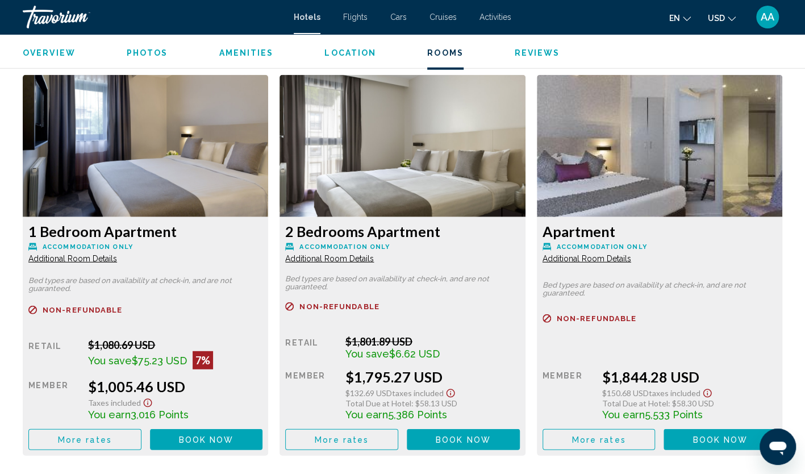
scroll to position [1591, 0]
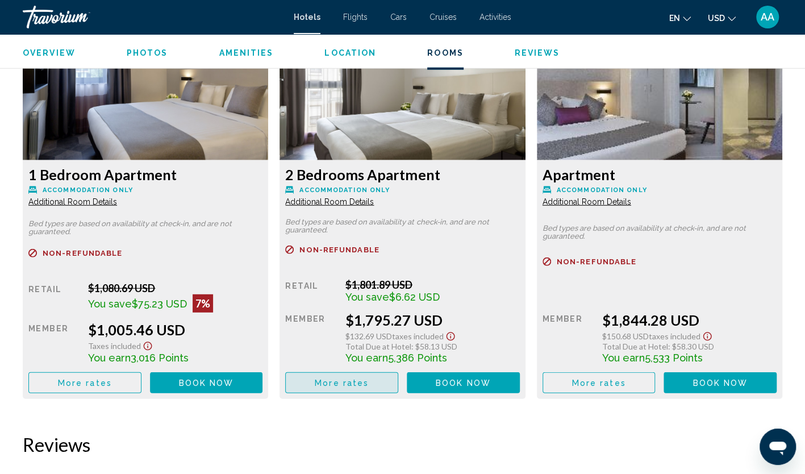
click at [356, 377] on button "More rates" at bounding box center [341, 382] width 113 height 21
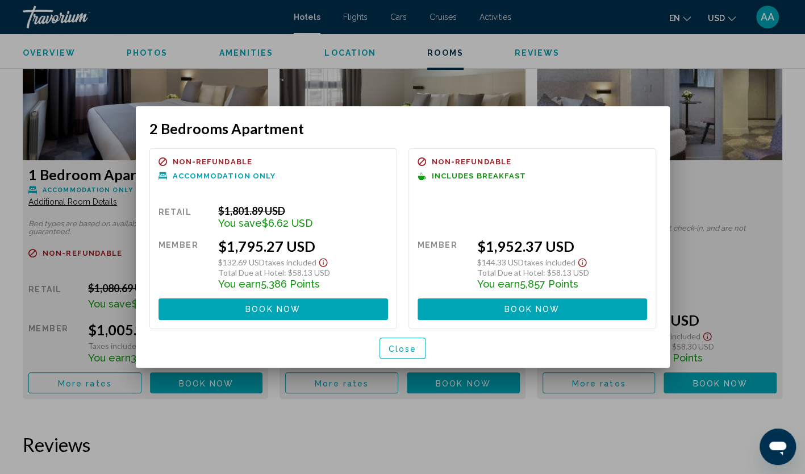
click at [400, 348] on span "Close" at bounding box center [403, 348] width 28 height 9
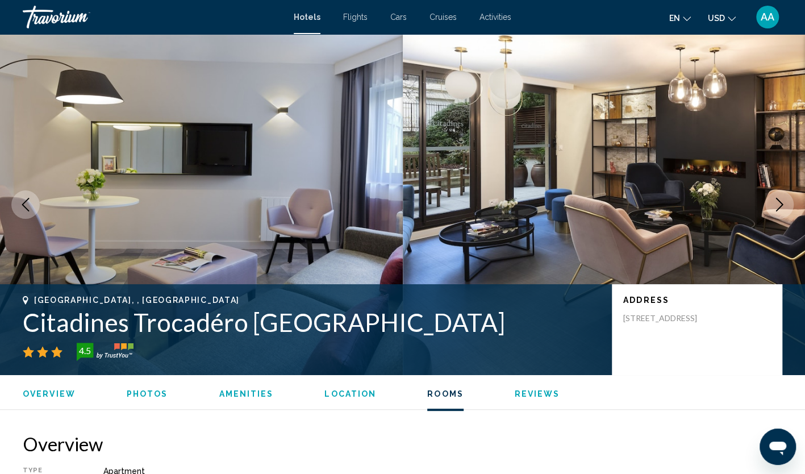
scroll to position [1591, 0]
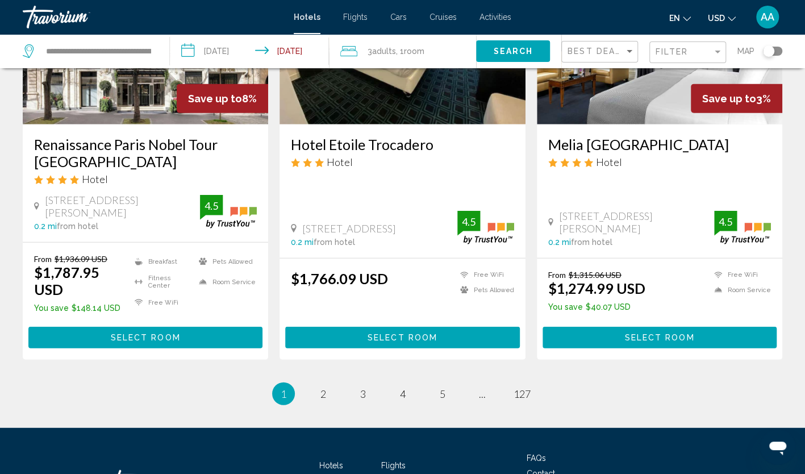
scroll to position [1474, 0]
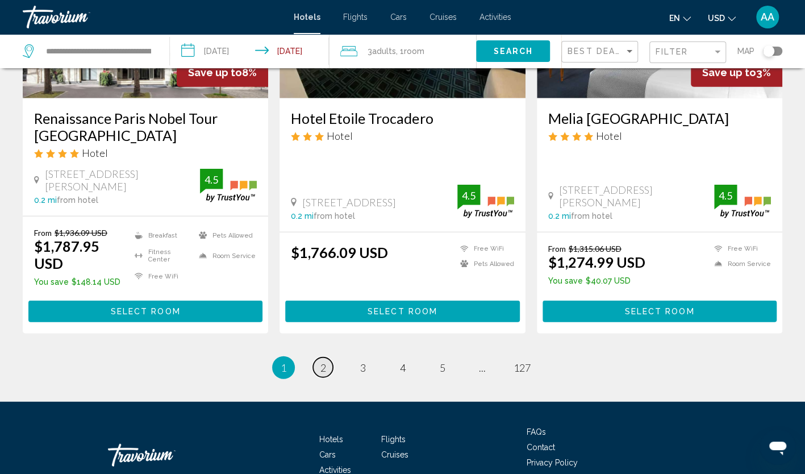
click at [331, 357] on link "page 2" at bounding box center [323, 367] width 20 height 20
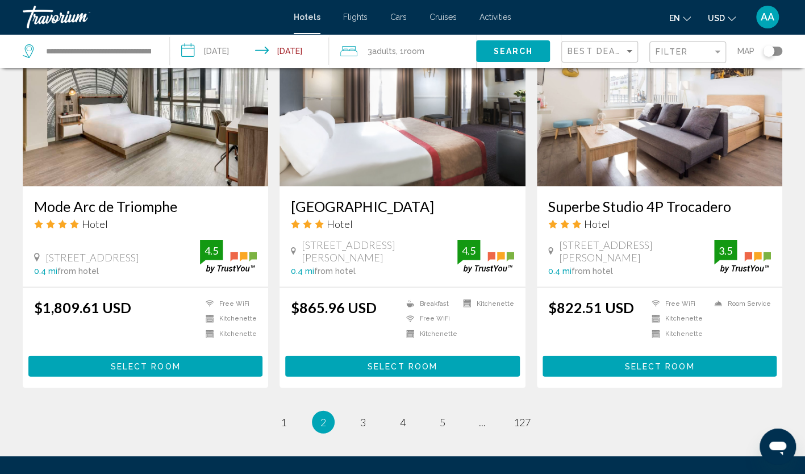
scroll to position [1421, 0]
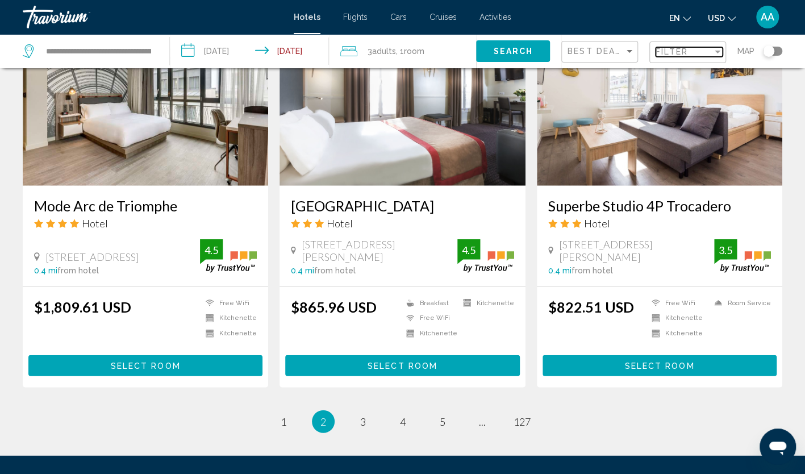
click at [673, 51] on span "Filter" at bounding box center [672, 51] width 32 height 9
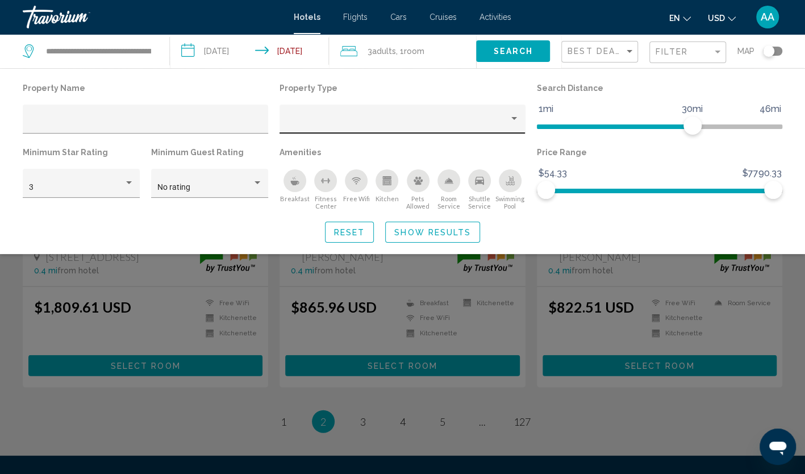
click at [498, 117] on div "Hotel Filters" at bounding box center [403, 122] width 234 height 23
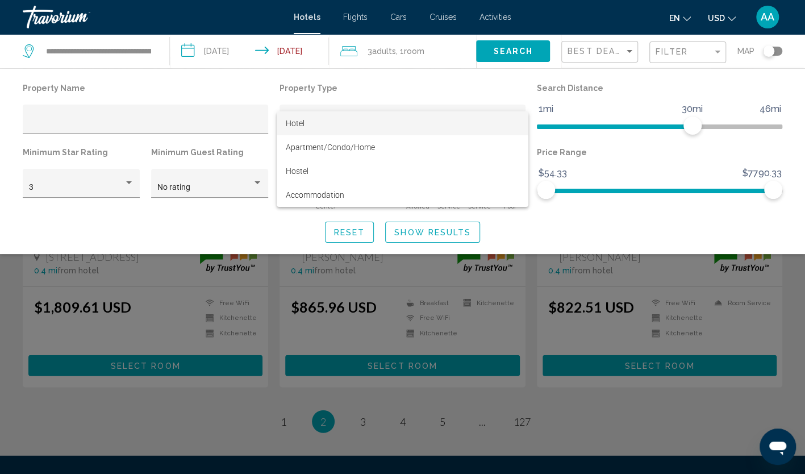
click at [498, 117] on span "Hotel" at bounding box center [403, 123] width 234 height 24
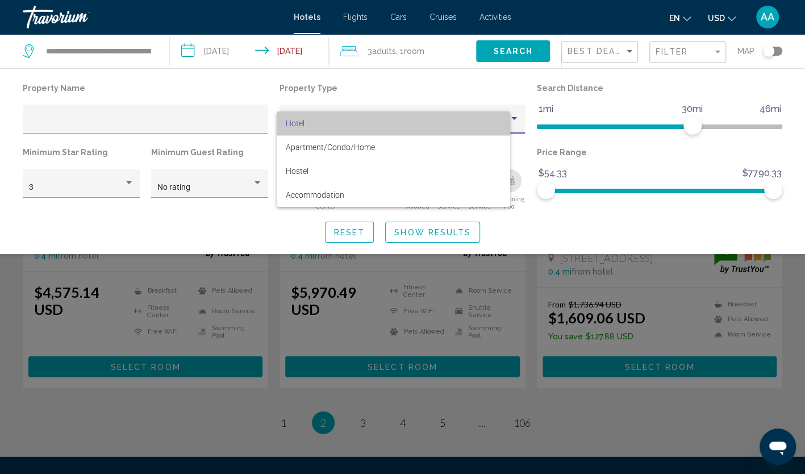
scroll to position [999, 0]
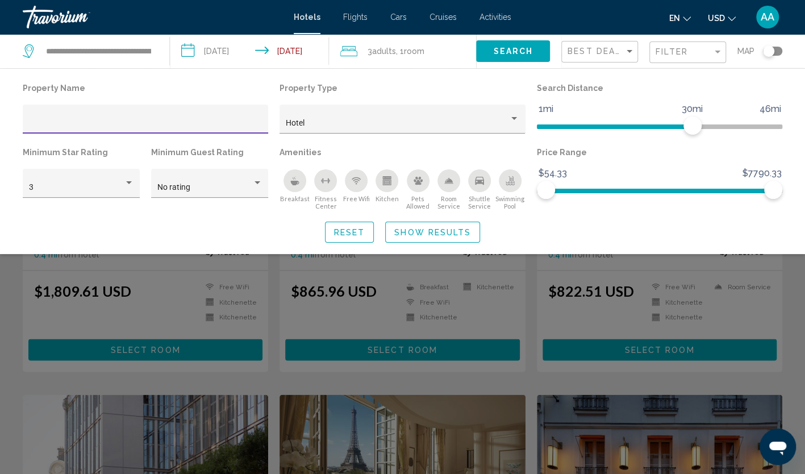
click at [151, 120] on input "Hotel Filters" at bounding box center [146, 123] width 234 height 9
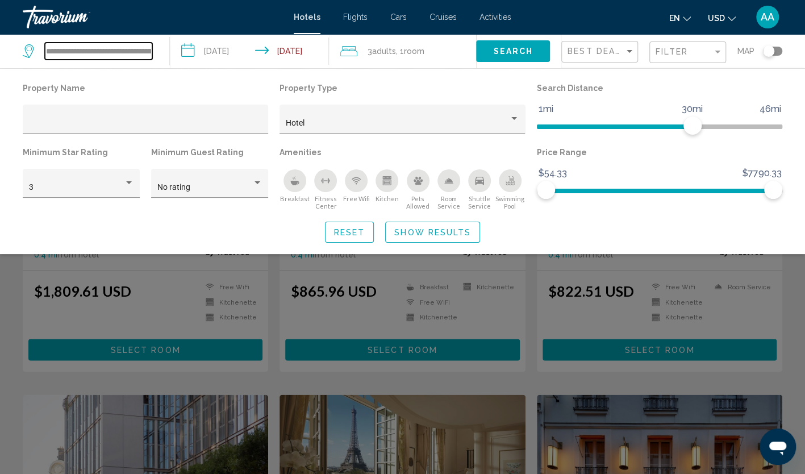
click at [140, 58] on input "**********" at bounding box center [98, 51] width 107 height 17
drag, startPoint x: 128, startPoint y: 49, endPoint x: 24, endPoint y: 49, distance: 104.0
click at [24, 49] on div "**********" at bounding box center [88, 51] width 130 height 17
click at [80, 48] on input "**********" at bounding box center [98, 51] width 107 height 17
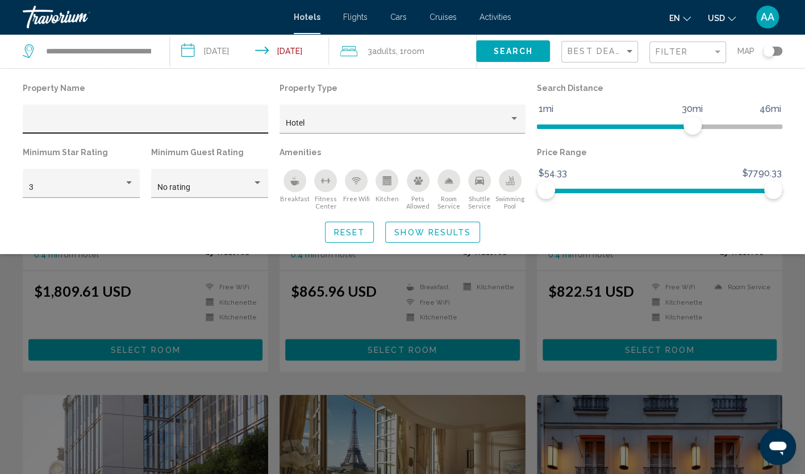
click at [111, 119] on input "Hotel Filters" at bounding box center [146, 123] width 234 height 9
paste input "******"
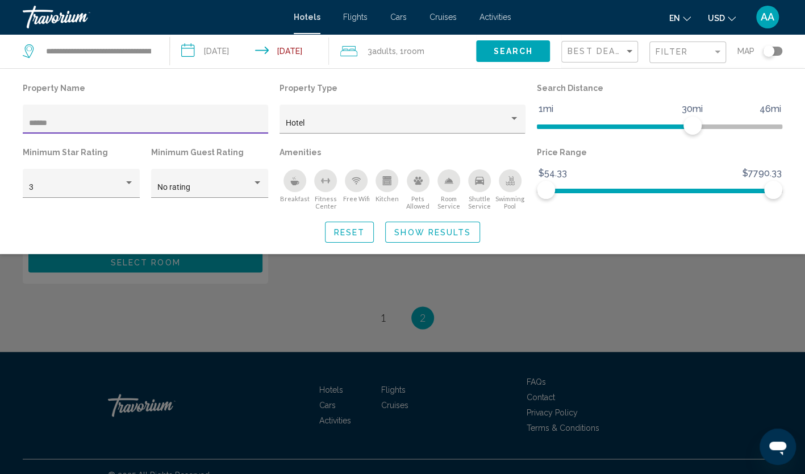
type input "******"
click at [408, 229] on span "Show Results" at bounding box center [432, 232] width 77 height 9
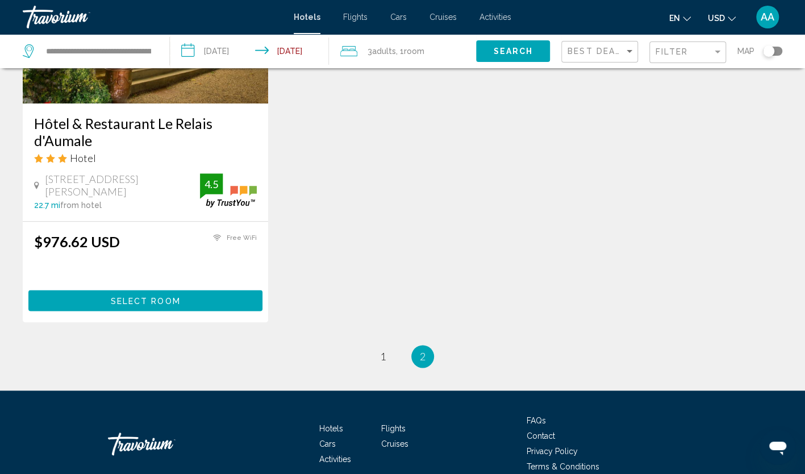
scroll to position [607, 0]
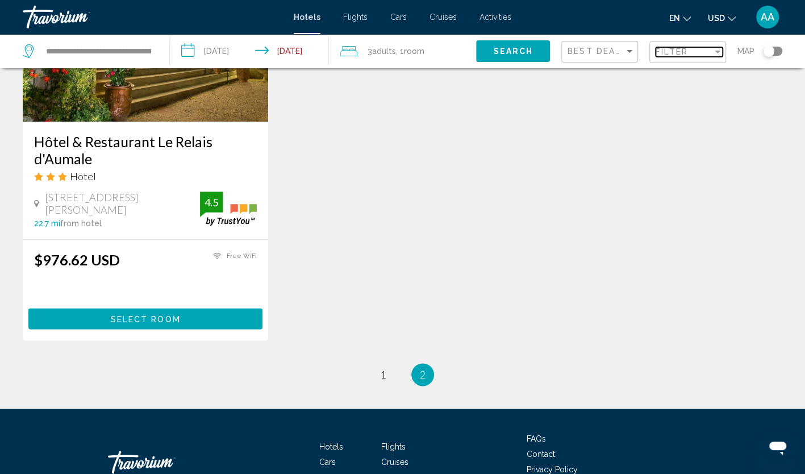
click at [659, 55] on span "Filter" at bounding box center [672, 51] width 32 height 9
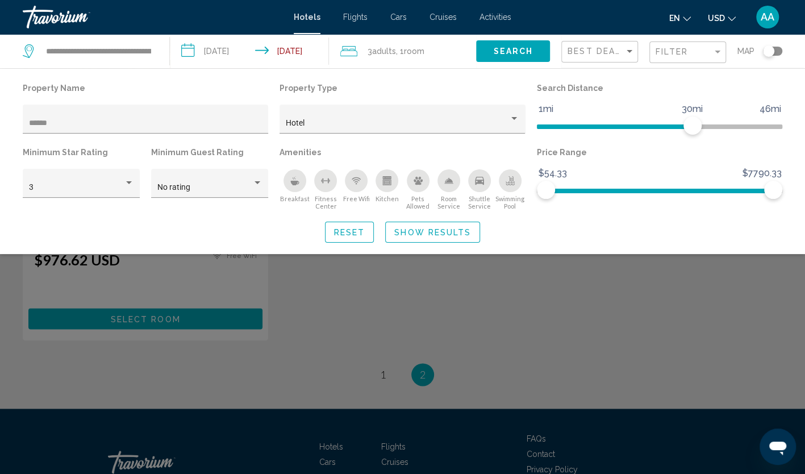
drag, startPoint x: 136, startPoint y: 125, endPoint x: -2, endPoint y: 120, distance: 138.7
drag, startPoint x: -2, startPoint y: 120, endPoint x: 69, endPoint y: 123, distance: 71.1
click at [69, 123] on input "******" at bounding box center [146, 123] width 234 height 9
drag, startPoint x: 69, startPoint y: 123, endPoint x: -2, endPoint y: 123, distance: 71.0
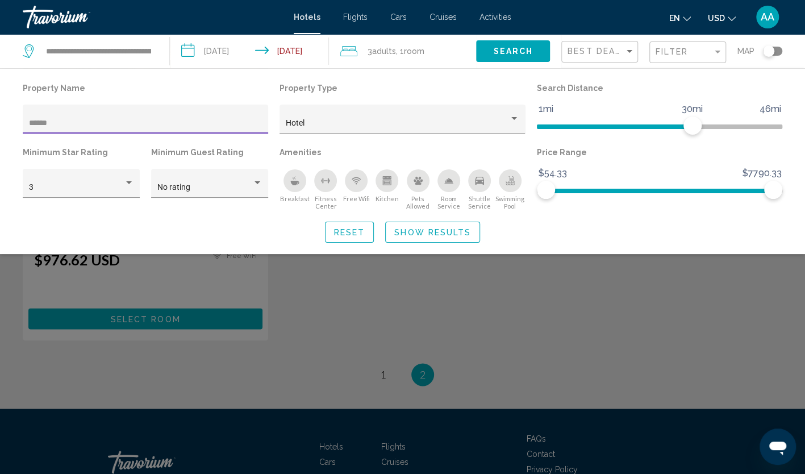
paste input "********"
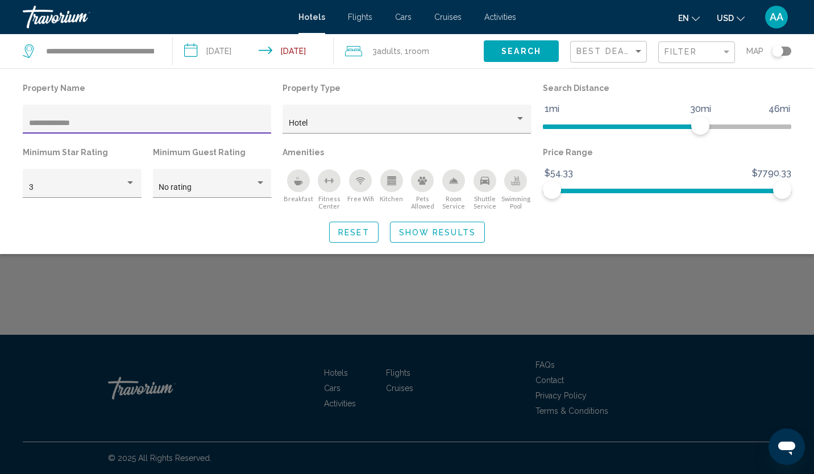
type input "**********"
click at [444, 228] on span "Show Results" at bounding box center [437, 232] width 77 height 9
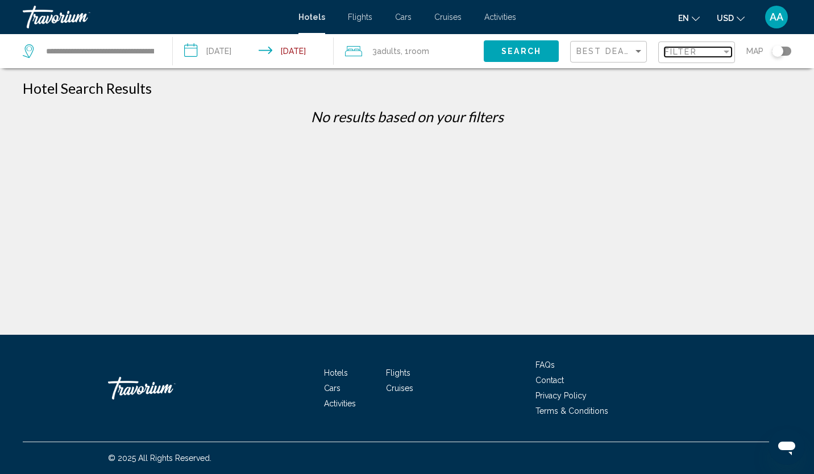
click at [677, 53] on span "Filter" at bounding box center [680, 51] width 32 height 9
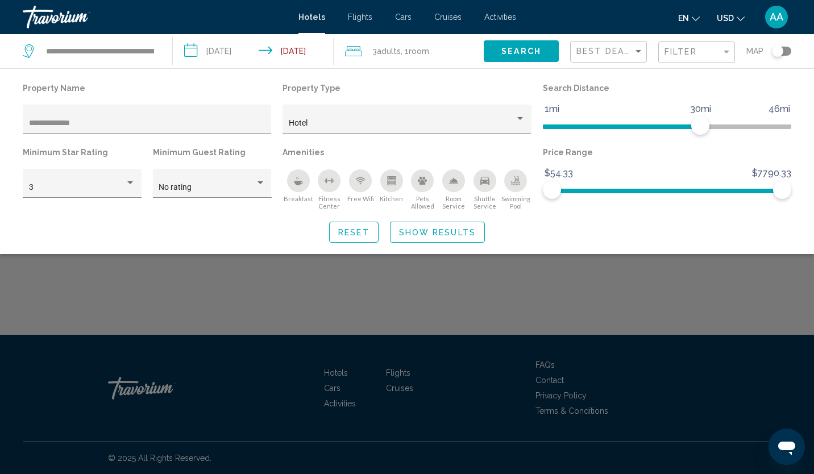
drag, startPoint x: 59, startPoint y: 117, endPoint x: -2, endPoint y: 117, distance: 61.4
click at [0, 117] on html "**********" at bounding box center [407, 237] width 814 height 474
drag, startPoint x: -2, startPoint y: 117, endPoint x: 137, endPoint y: 117, distance: 139.2
click at [137, 117] on div "**********" at bounding box center [147, 122] width 236 height 23
drag, startPoint x: 97, startPoint y: 118, endPoint x: 14, endPoint y: 113, distance: 83.7
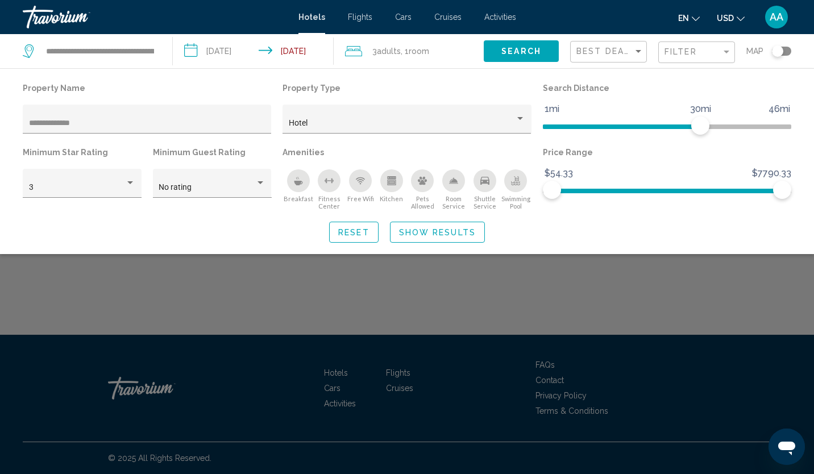
click at [14, 113] on div "**********" at bounding box center [407, 161] width 814 height 163
click at [80, 122] on input "**********" at bounding box center [147, 123] width 236 height 9
drag, startPoint x: 86, startPoint y: 122, endPoint x: 31, endPoint y: 122, distance: 55.1
click at [31, 122] on input "**********" at bounding box center [147, 123] width 236 height 9
type input "*"
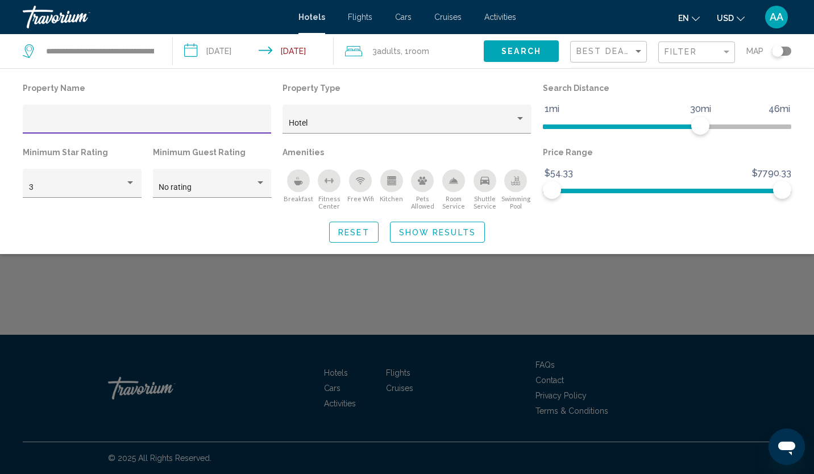
paste input "**********"
type input "**********"
click at [415, 238] on button "Show Results" at bounding box center [437, 232] width 95 height 21
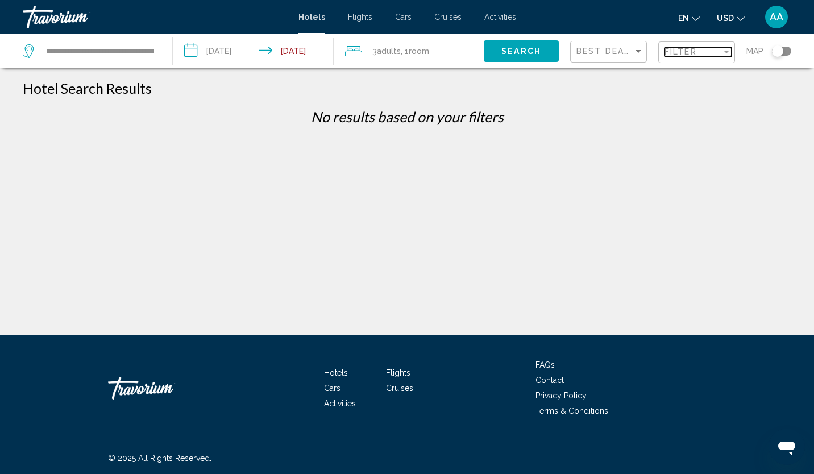
click at [690, 49] on span "Filter" at bounding box center [680, 51] width 32 height 9
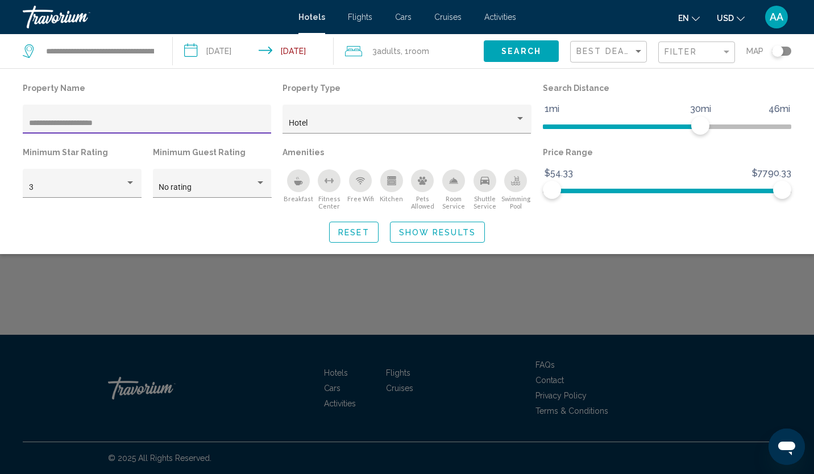
drag, startPoint x: 63, startPoint y: 120, endPoint x: -2, endPoint y: 128, distance: 65.3
click at [0, 128] on html "**********" at bounding box center [407, 237] width 814 height 474
drag, startPoint x: 67, startPoint y: 120, endPoint x: -2, endPoint y: 119, distance: 69.3
click at [0, 119] on html "**********" at bounding box center [407, 237] width 814 height 474
type input "****"
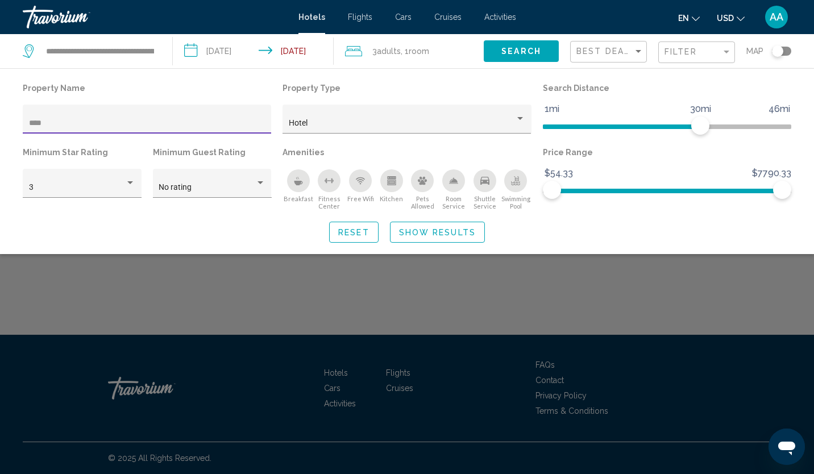
click at [448, 233] on span "Show Results" at bounding box center [437, 232] width 77 height 9
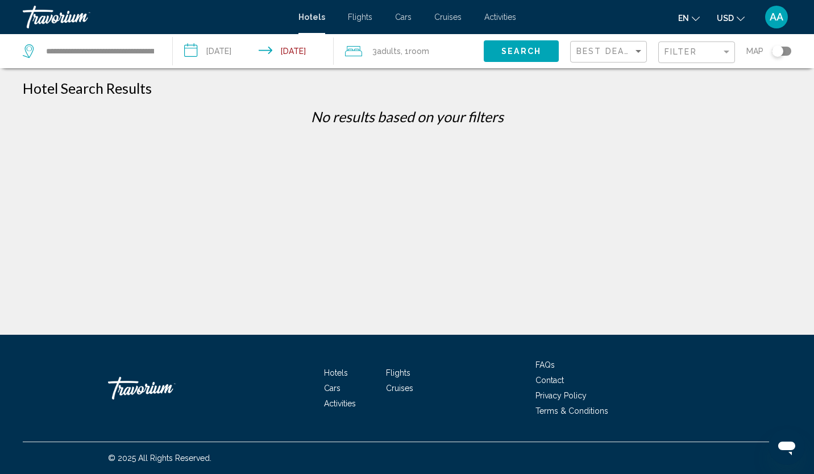
click at [163, 48] on app-destination-search "**********" at bounding box center [86, 51] width 173 height 34
click at [136, 45] on input "**********" at bounding box center [100, 51] width 110 height 17
drag, startPoint x: 49, startPoint y: 48, endPoint x: 118, endPoint y: 52, distance: 69.4
click at [118, 52] on input "**********" at bounding box center [100, 51] width 110 height 17
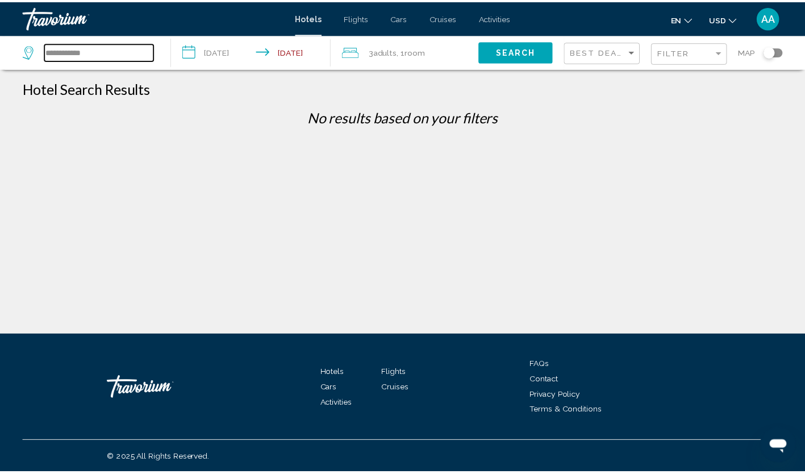
scroll to position [0, 0]
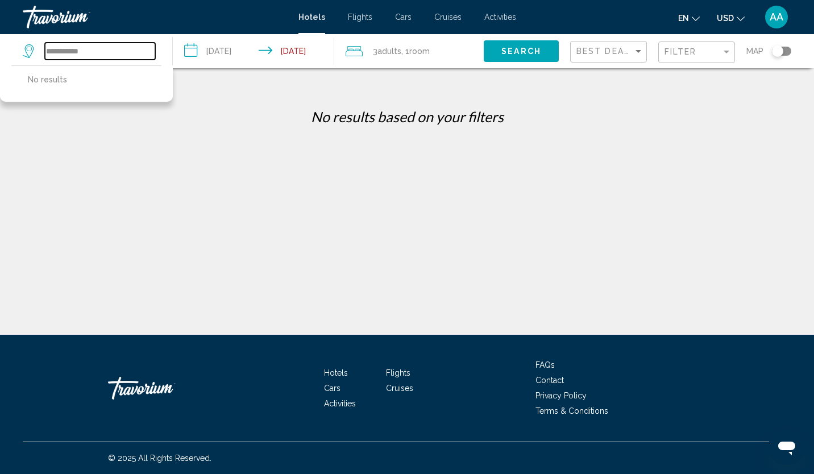
drag, startPoint x: 48, startPoint y: 51, endPoint x: 28, endPoint y: 50, distance: 19.9
click at [32, 50] on div "**********" at bounding box center [89, 51] width 132 height 17
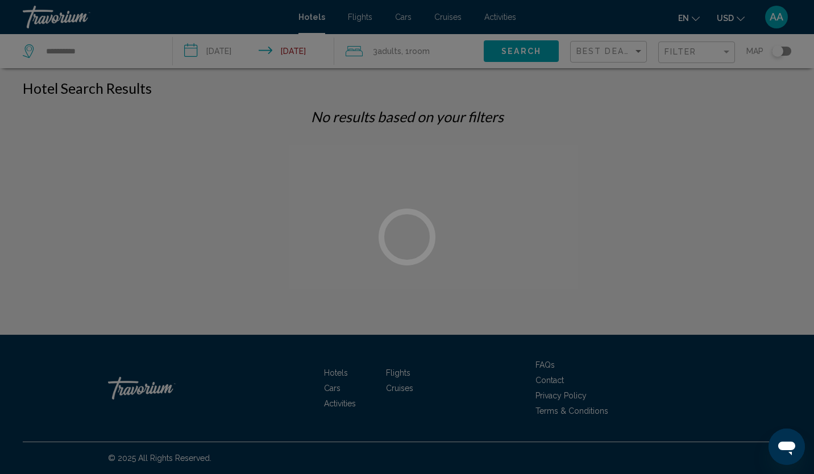
click at [86, 51] on div at bounding box center [407, 237] width 814 height 474
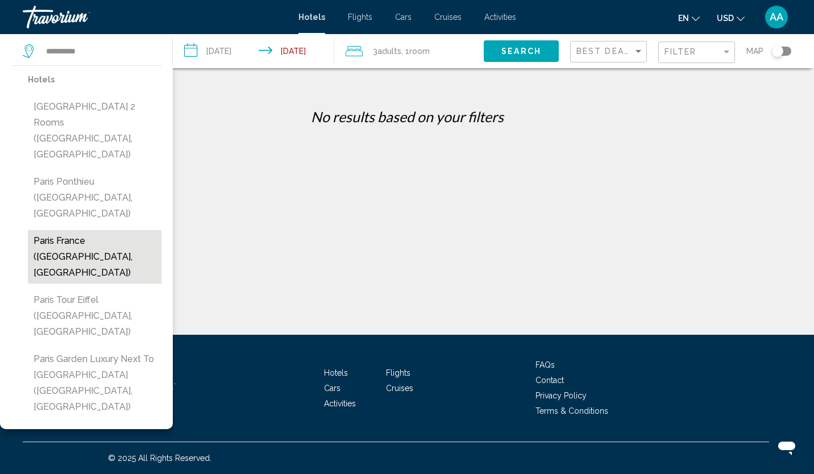
click at [104, 230] on button "Paris France (Paris, FR)" at bounding box center [95, 256] width 134 height 53
type input "**********"
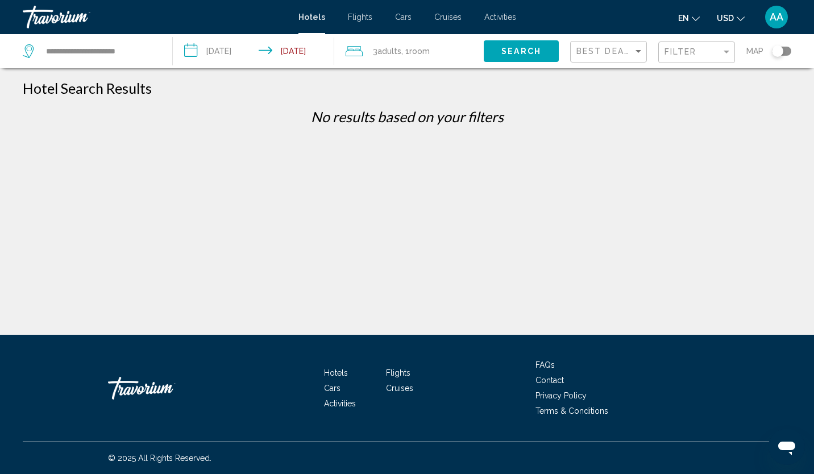
click at [536, 45] on button "Search" at bounding box center [521, 50] width 75 height 21
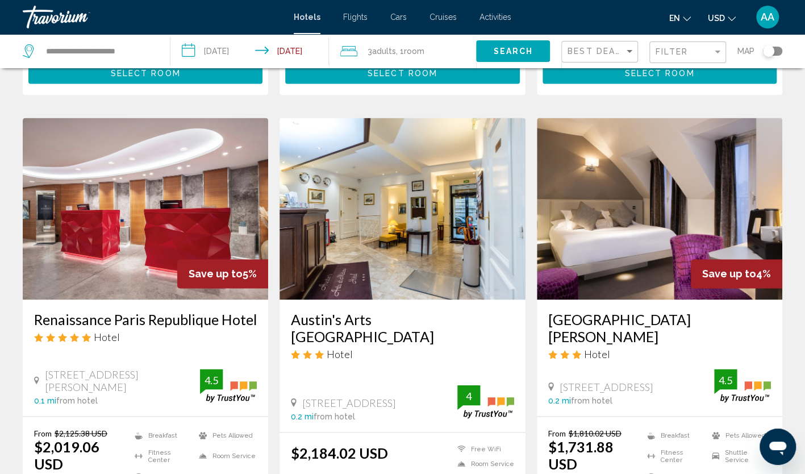
scroll to position [852, 0]
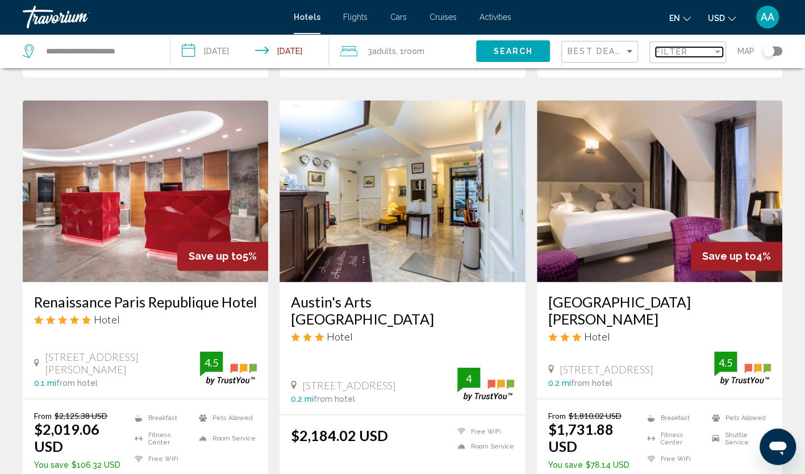
click at [676, 52] on span "Filter" at bounding box center [672, 51] width 32 height 9
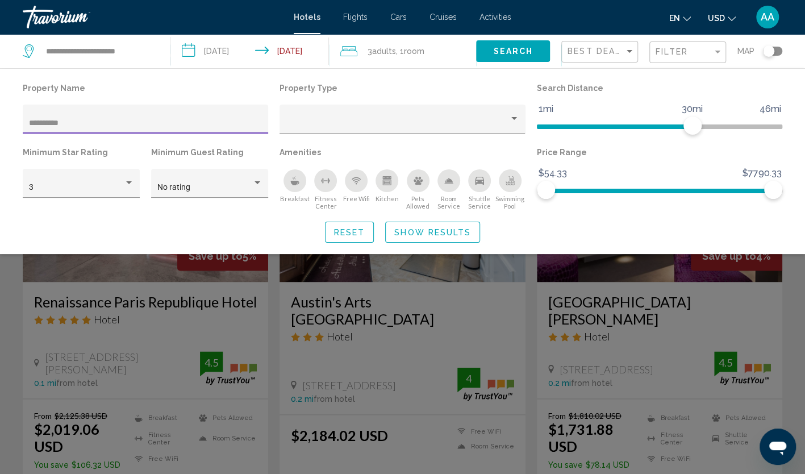
scroll to position [224, 0]
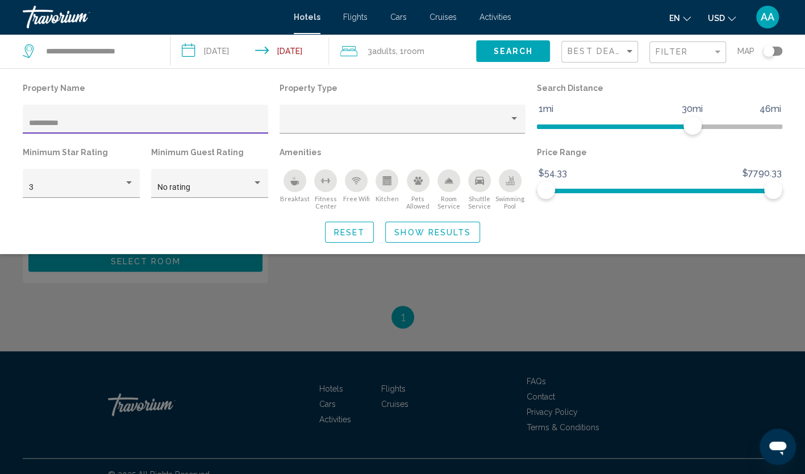
type input "**********"
click at [421, 230] on span "Show Results" at bounding box center [432, 232] width 77 height 9
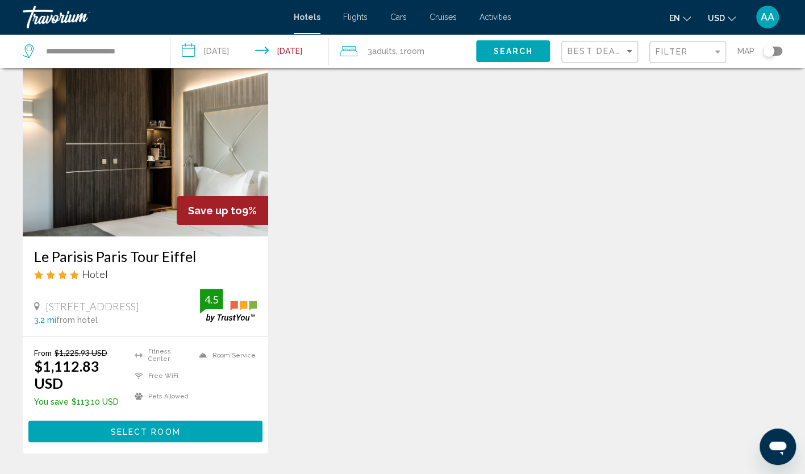
scroll to position [53, 0]
click at [236, 189] on img "Main content" at bounding box center [146, 146] width 246 height 182
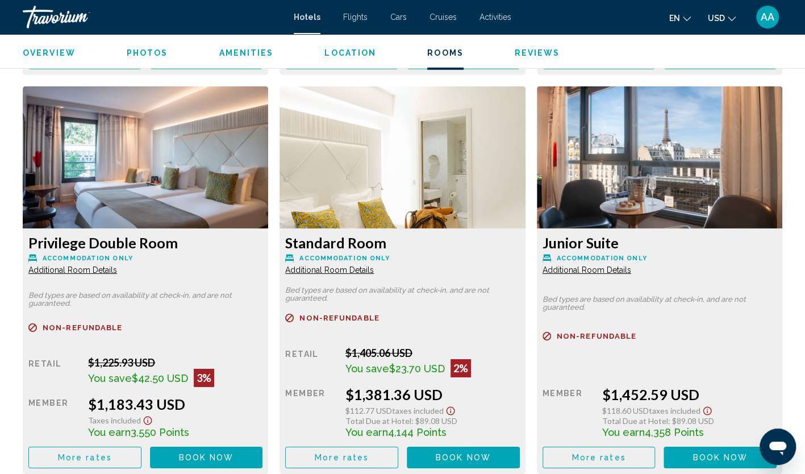
scroll to position [1932, 0]
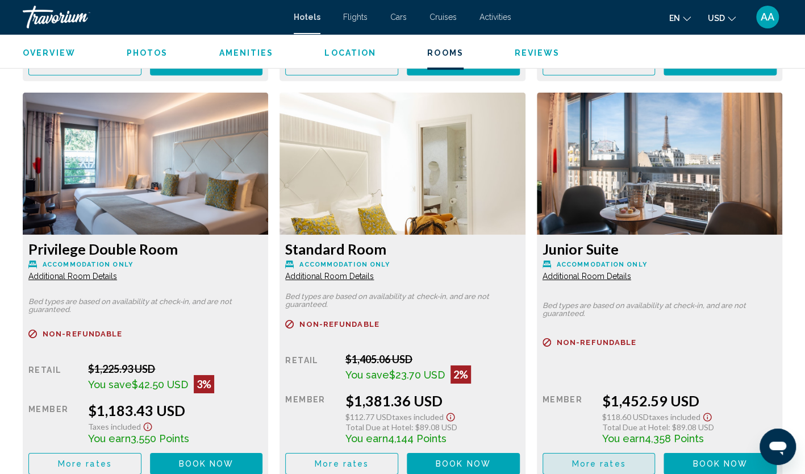
click at [624, 457] on button "More rates" at bounding box center [599, 463] width 113 height 21
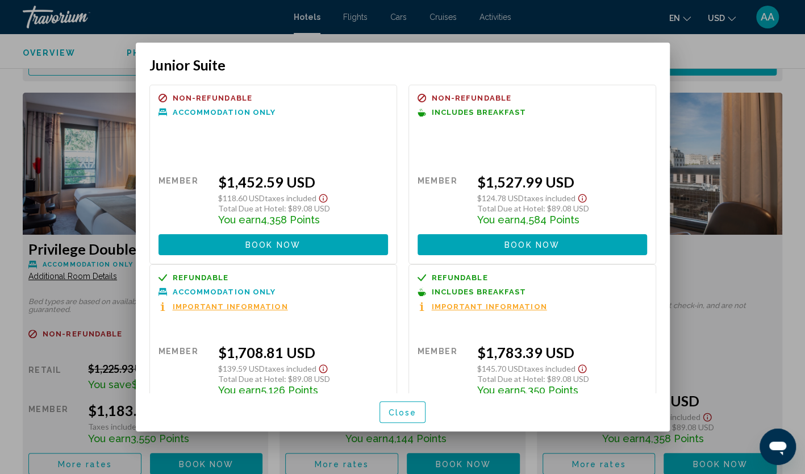
click at [392, 410] on span "Close" at bounding box center [403, 412] width 28 height 9
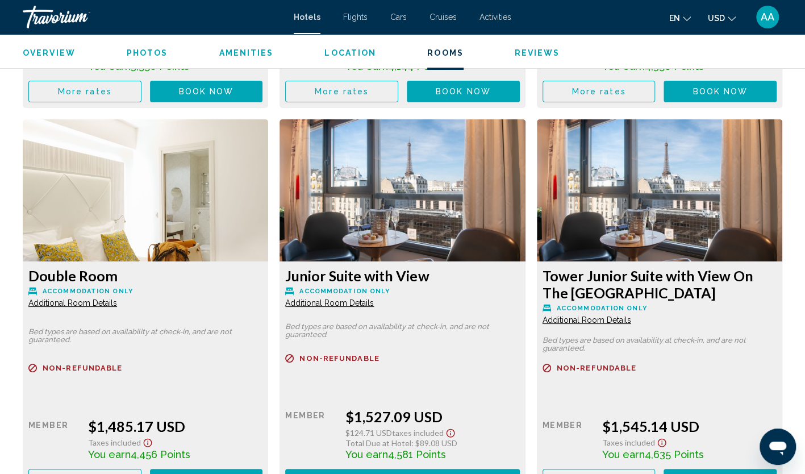
scroll to position [2330, 0]
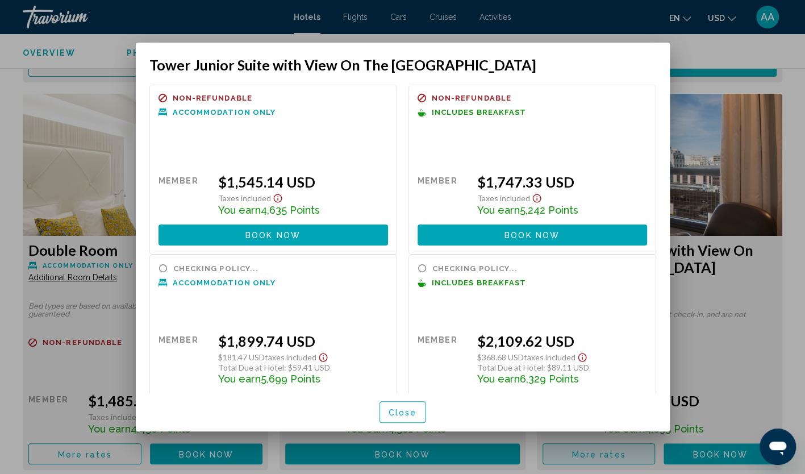
scroll to position [0, 0]
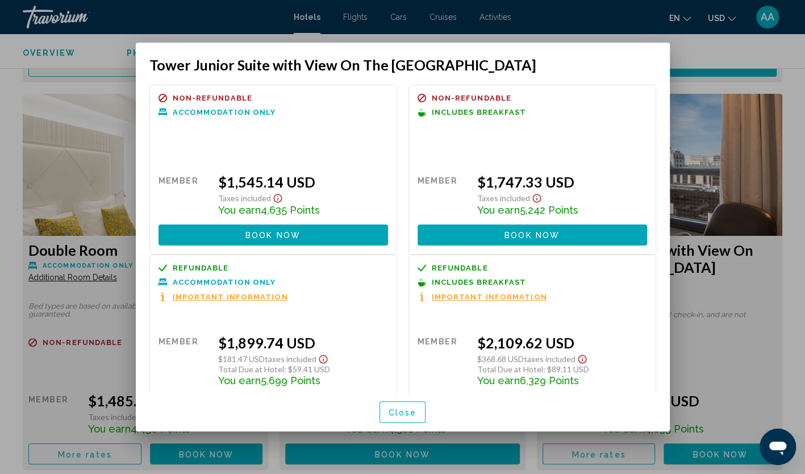
click at [407, 411] on span "Close" at bounding box center [403, 412] width 28 height 9
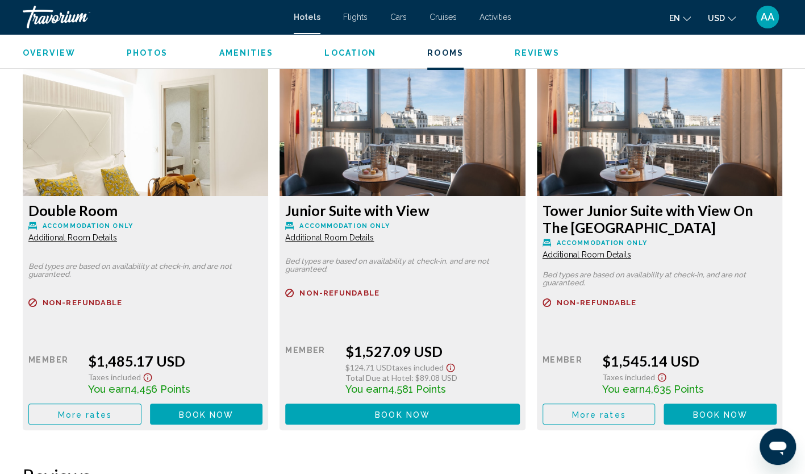
scroll to position [2387, 0]
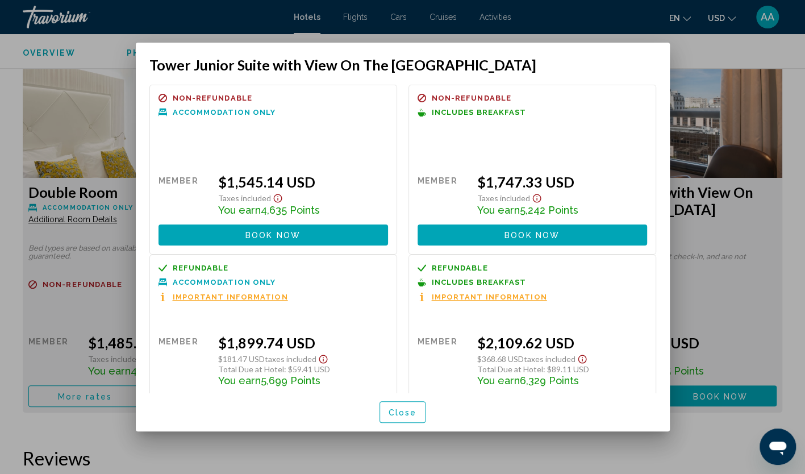
scroll to position [0, 0]
click at [407, 409] on span "Close" at bounding box center [403, 412] width 28 height 9
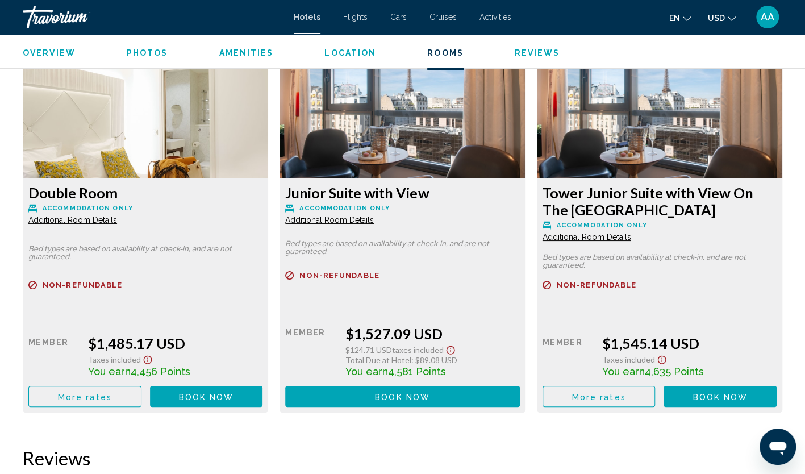
scroll to position [2444, 0]
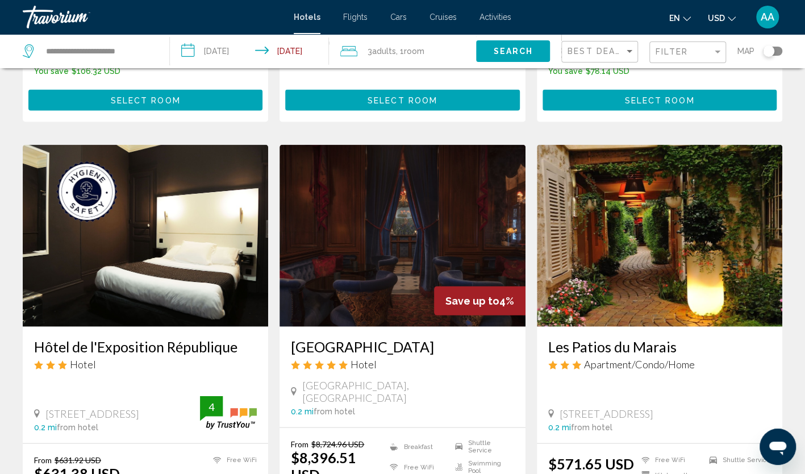
scroll to position [1250, 0]
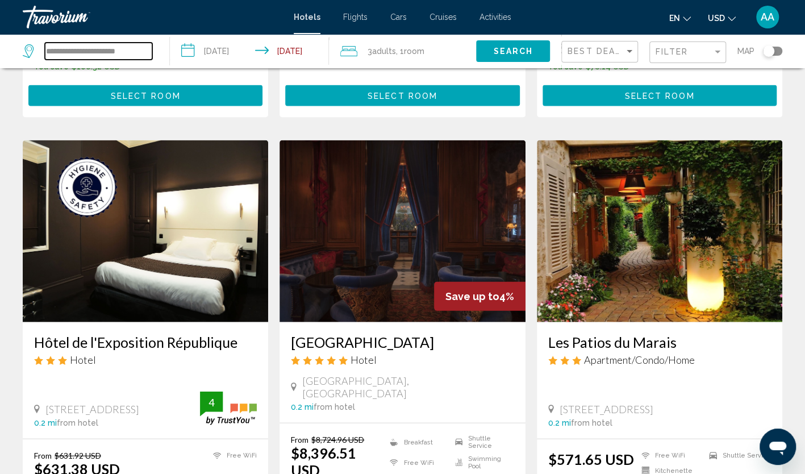
drag, startPoint x: 134, startPoint y: 50, endPoint x: 10, endPoint y: 39, distance: 123.8
click at [10, 39] on app-destination-search "**********" at bounding box center [85, 51] width 170 height 34
paste input "Search widget"
type input "**********"
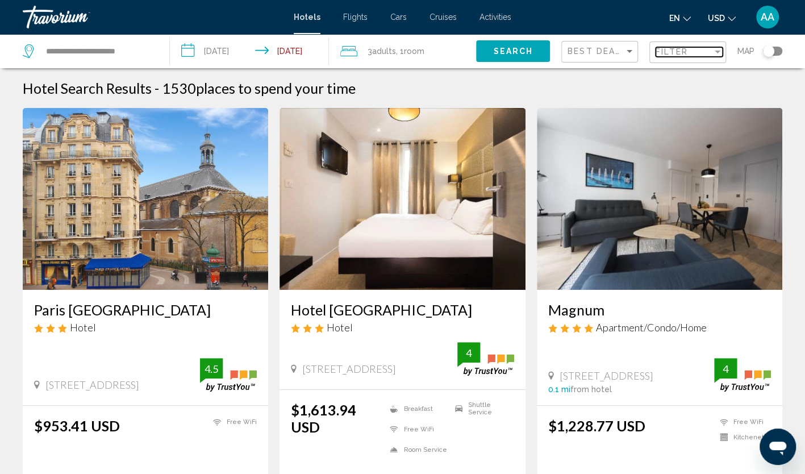
click at [695, 53] on div "Filter" at bounding box center [684, 51] width 57 height 9
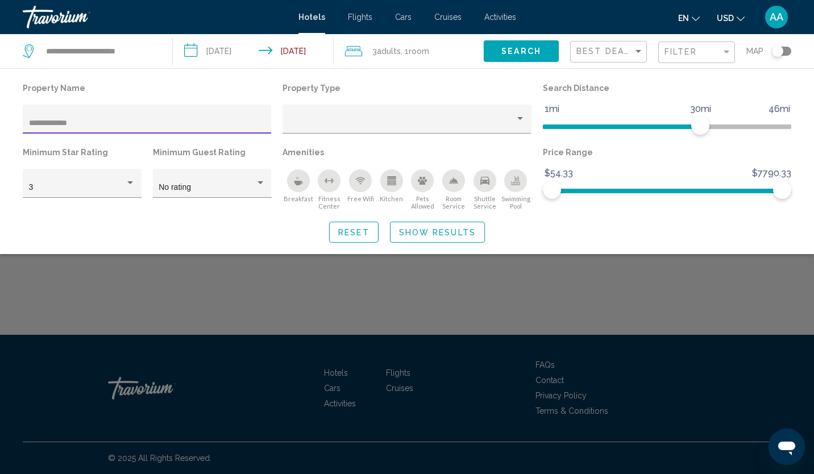
drag, startPoint x: 51, startPoint y: 120, endPoint x: 0, endPoint y: 118, distance: 51.2
click at [0, 119] on html "**********" at bounding box center [407, 237] width 814 height 474
type input "*******"
click at [406, 232] on span "Show Results" at bounding box center [437, 232] width 77 height 9
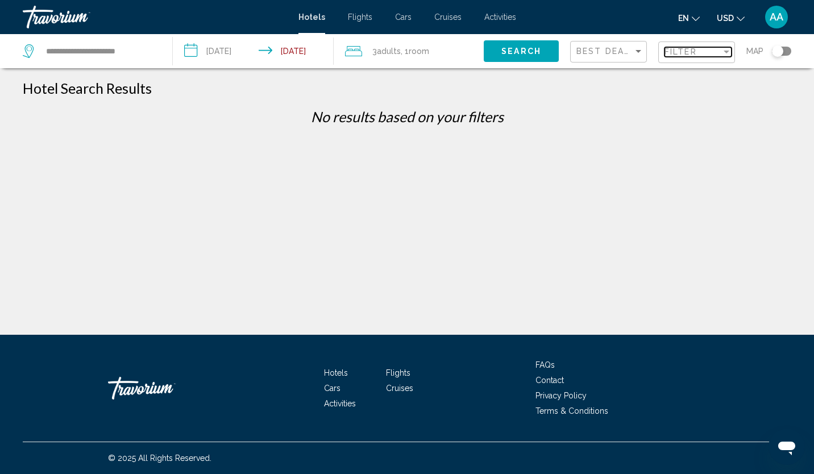
click at [680, 53] on span "Filter" at bounding box center [680, 51] width 32 height 9
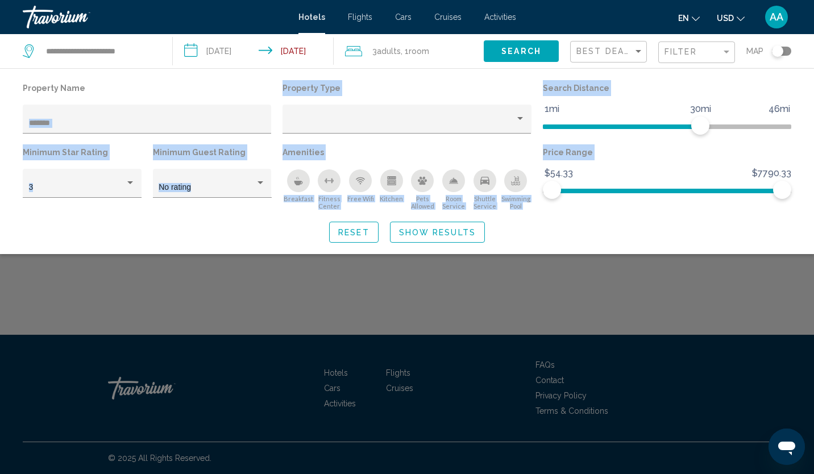
drag, startPoint x: 91, startPoint y: 117, endPoint x: -2, endPoint y: 122, distance: 93.9
click at [0, 122] on html "**********" at bounding box center [407, 237] width 814 height 474
drag, startPoint x: -2, startPoint y: 122, endPoint x: 85, endPoint y: 124, distance: 87.0
click at [85, 124] on input "*******" at bounding box center [147, 123] width 236 height 9
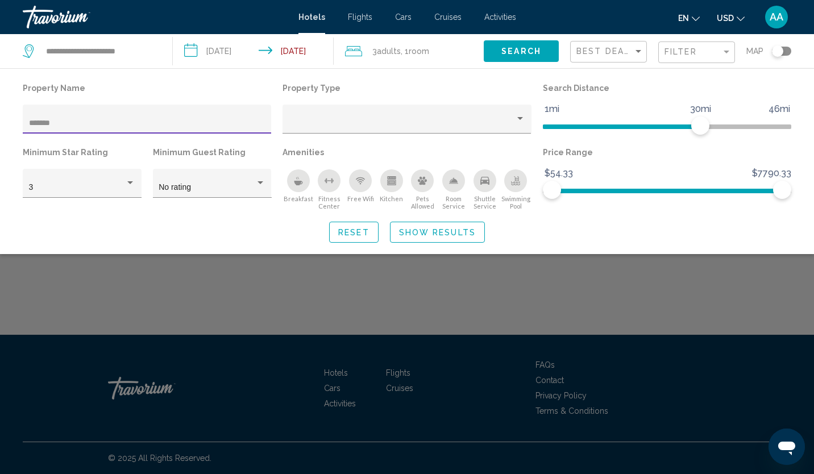
drag, startPoint x: 80, startPoint y: 125, endPoint x: -2, endPoint y: 123, distance: 81.9
click at [0, 123] on html "**********" at bounding box center [407, 237] width 814 height 474
paste input "**********"
drag, startPoint x: 126, startPoint y: 124, endPoint x: 99, endPoint y: 122, distance: 26.3
click at [99, 122] on input "**********" at bounding box center [147, 123] width 236 height 9
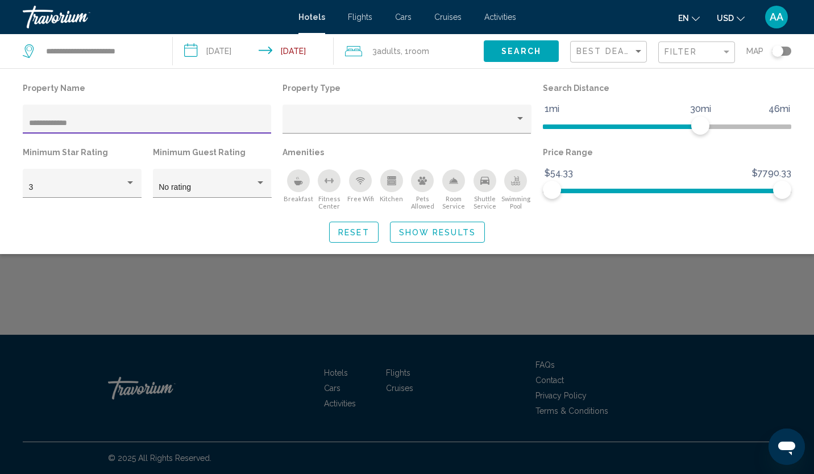
type input "**********"
click at [452, 233] on span "Show Results" at bounding box center [437, 232] width 77 height 9
